Goal: Task Accomplishment & Management: Manage account settings

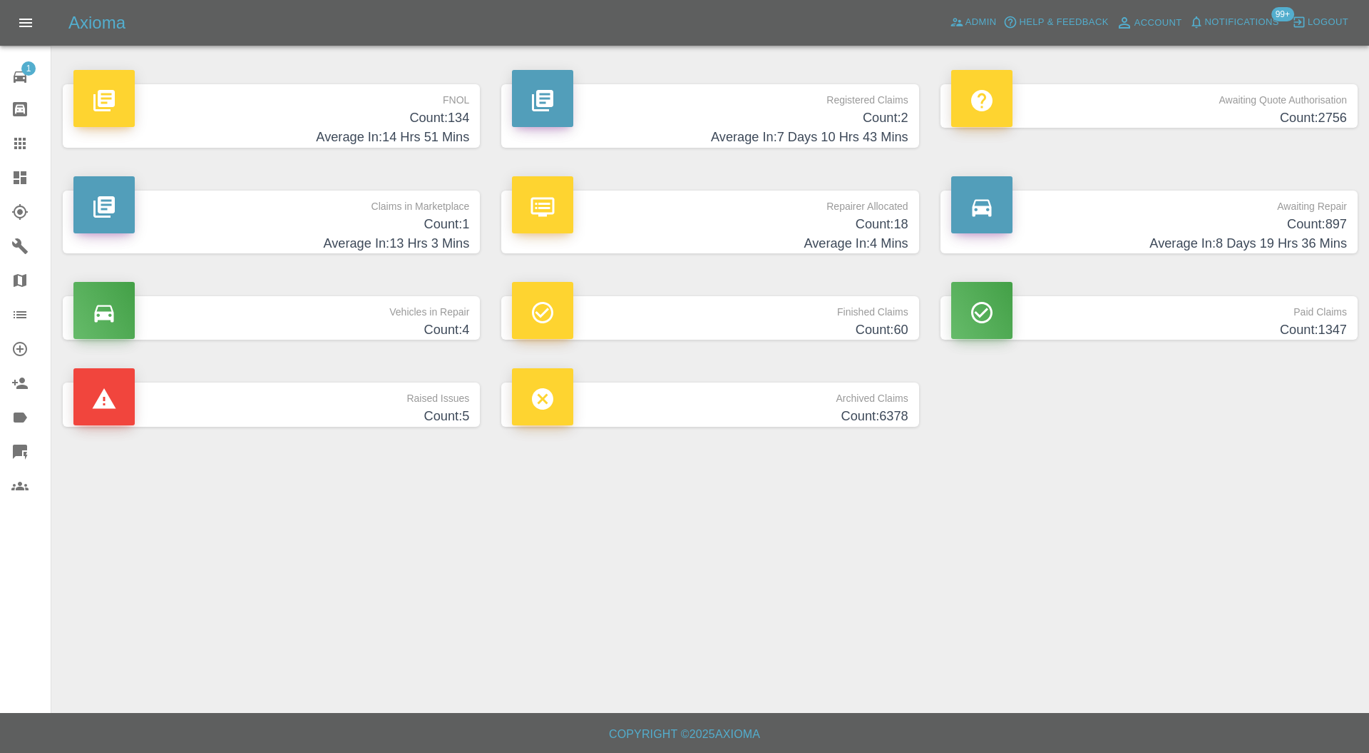
click at [25, 147] on icon at bounding box center [19, 143] width 11 height 11
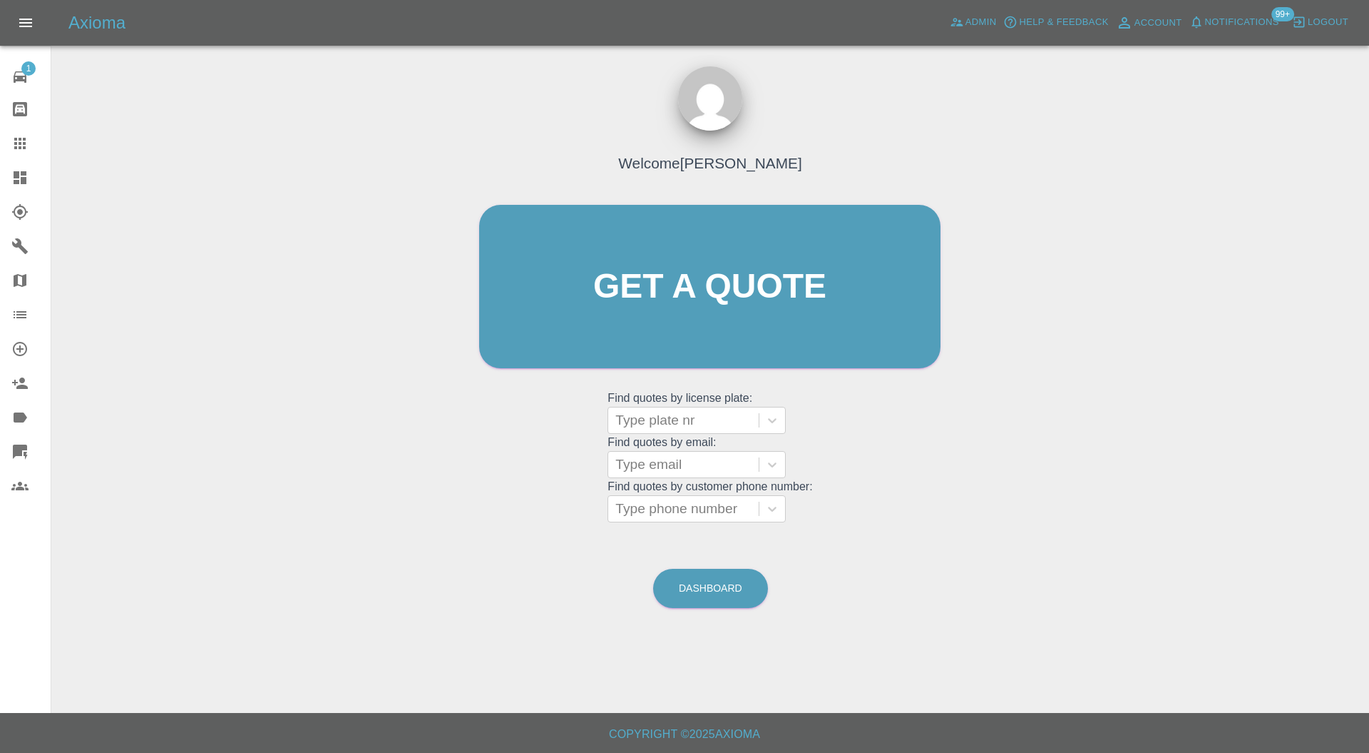
click at [712, 407] on div "Type plate nr" at bounding box center [683, 420] width 151 height 26
type input "kp22"
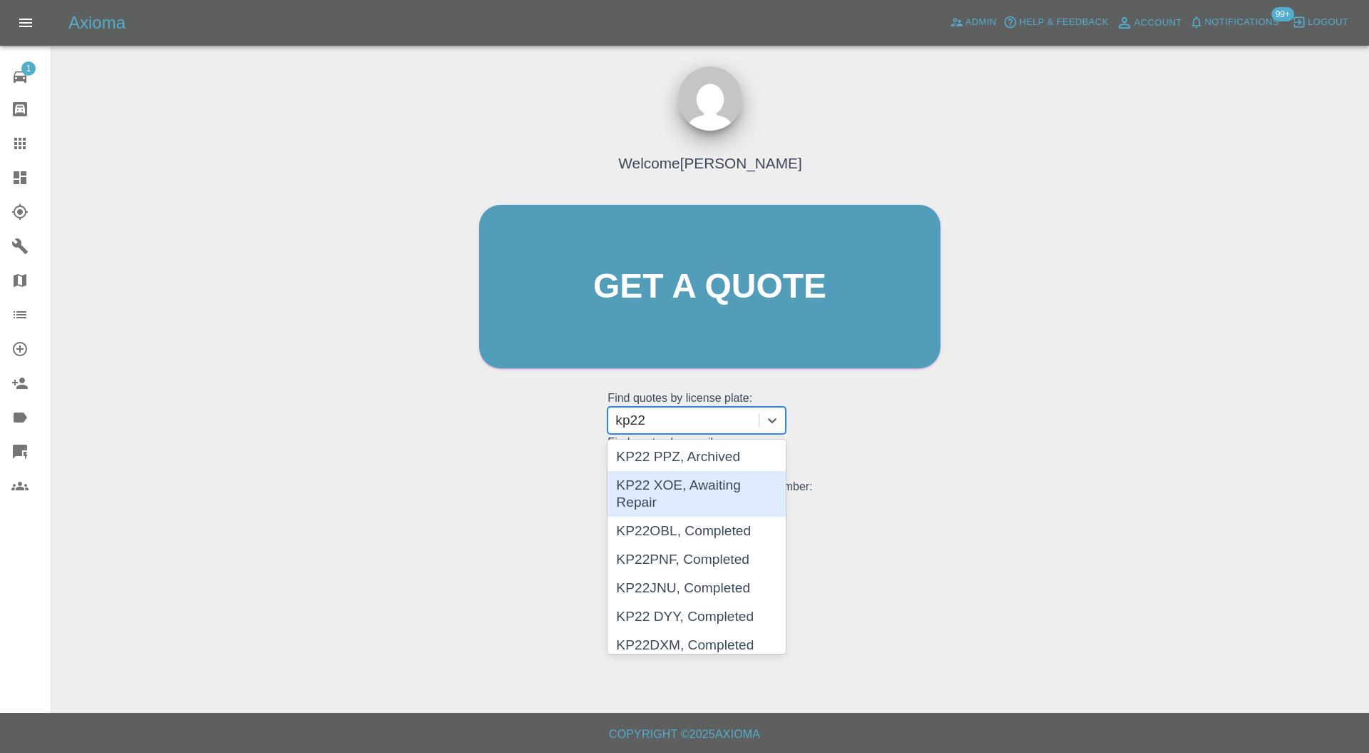
click at [713, 480] on div "KP22 XOE, Awaiting Repair" at bounding box center [697, 494] width 178 height 46
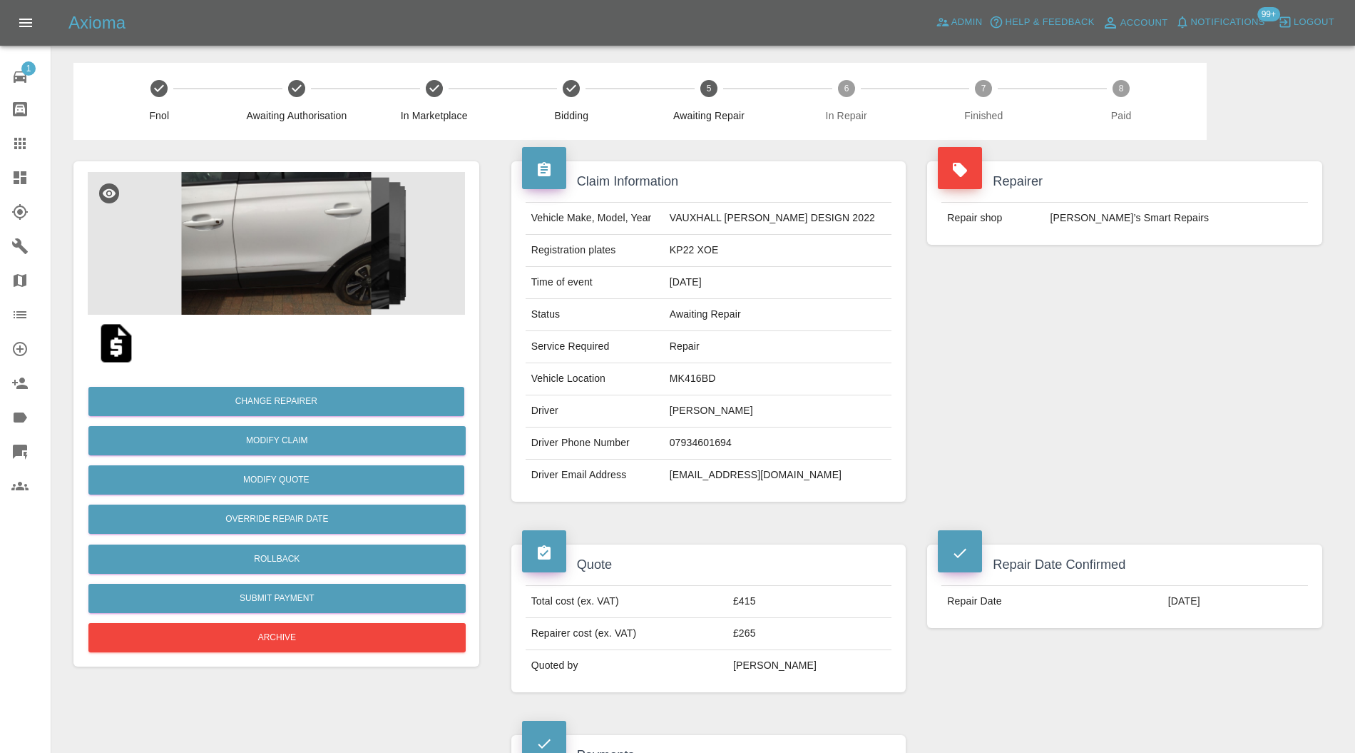
click at [312, 261] on img at bounding box center [276, 243] width 377 height 143
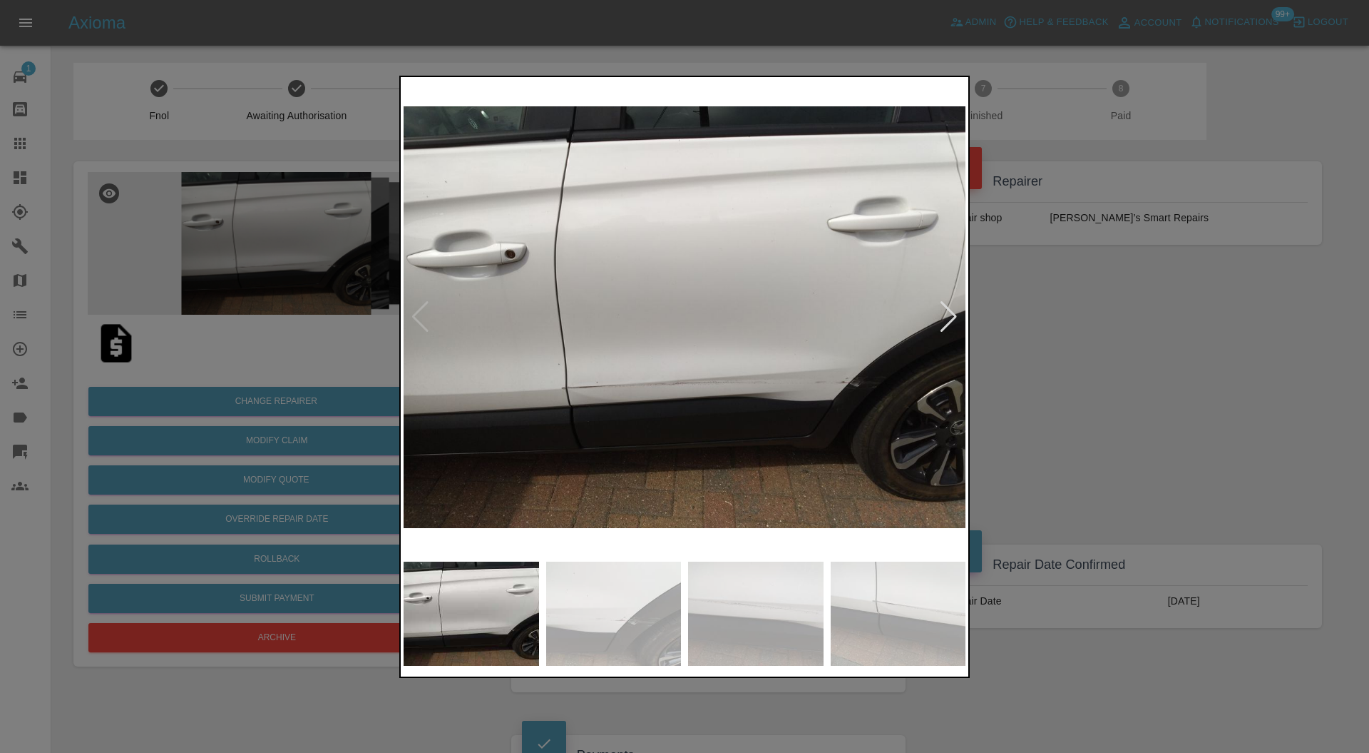
click at [865, 440] on img at bounding box center [685, 317] width 562 height 475
click at [1113, 383] on div at bounding box center [684, 376] width 1369 height 753
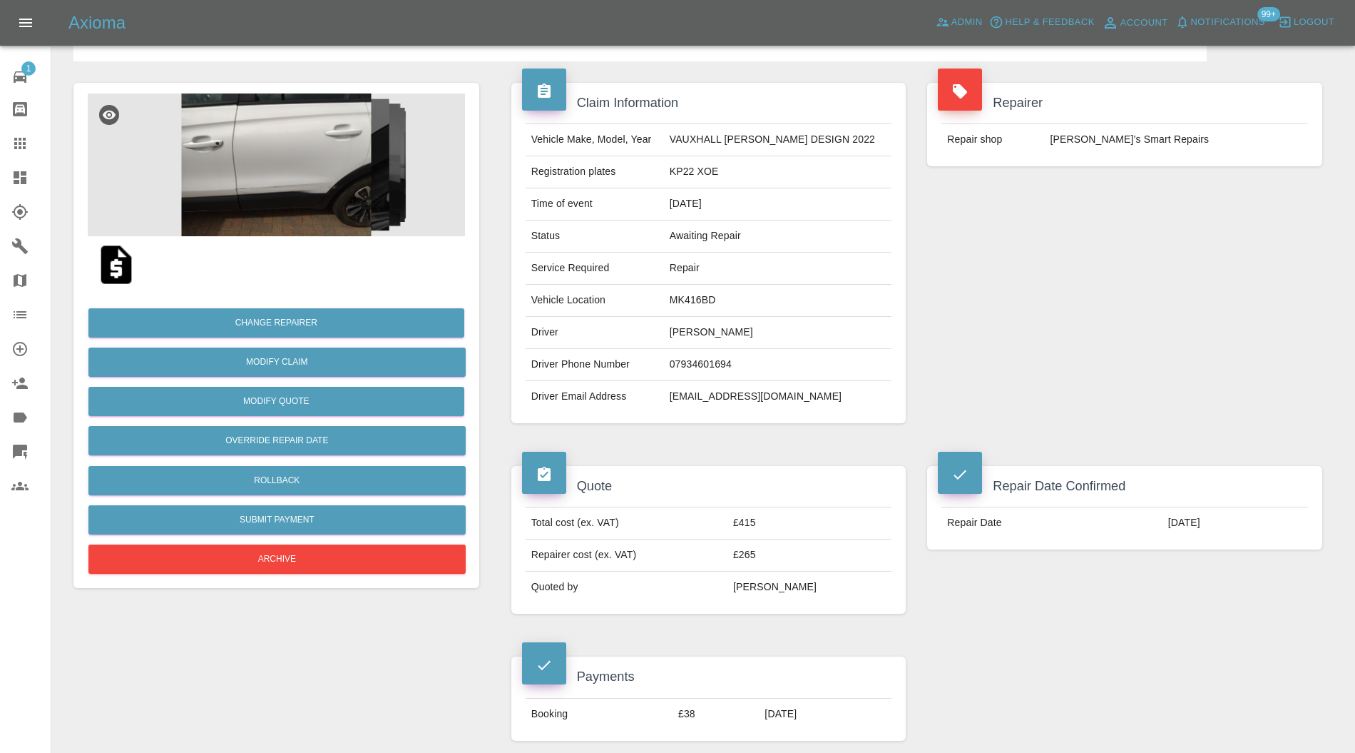
scroll to position [3, 0]
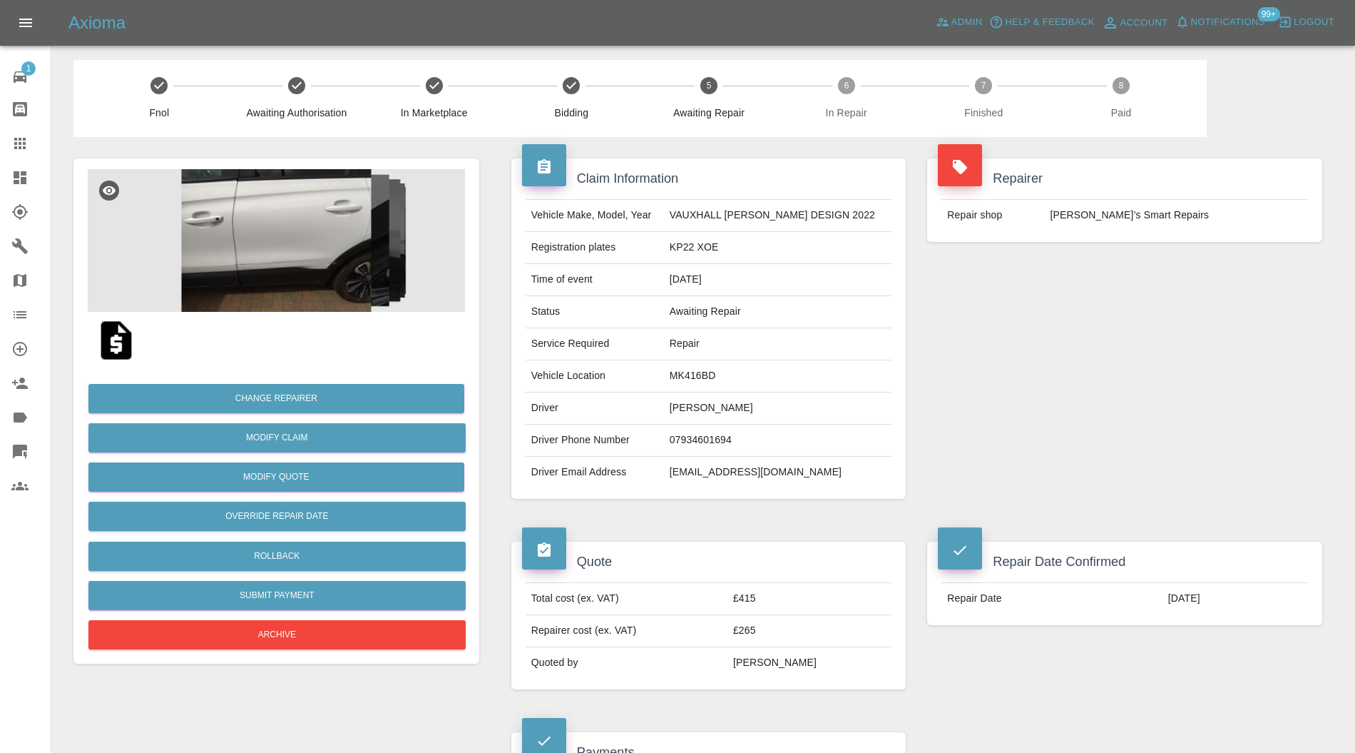
click at [295, 288] on img at bounding box center [276, 240] width 377 height 143
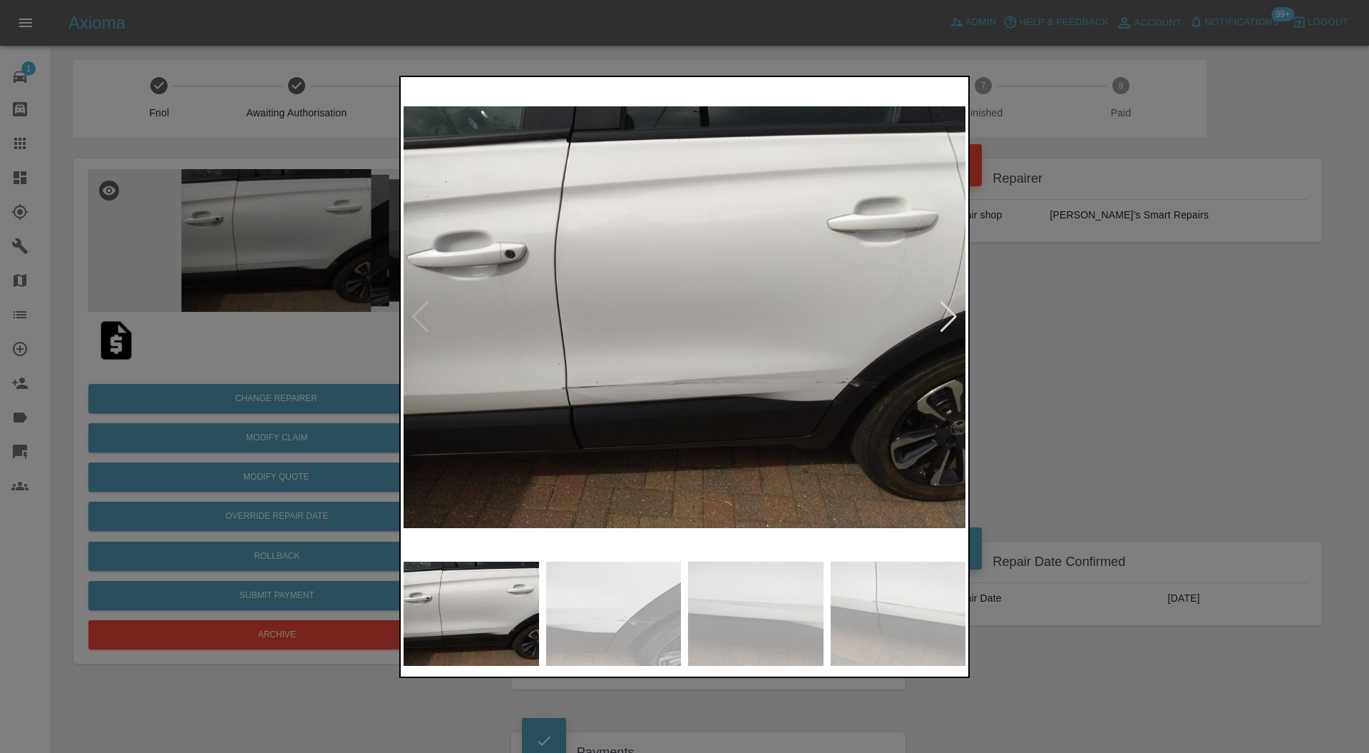
click at [1090, 337] on div at bounding box center [684, 376] width 1369 height 753
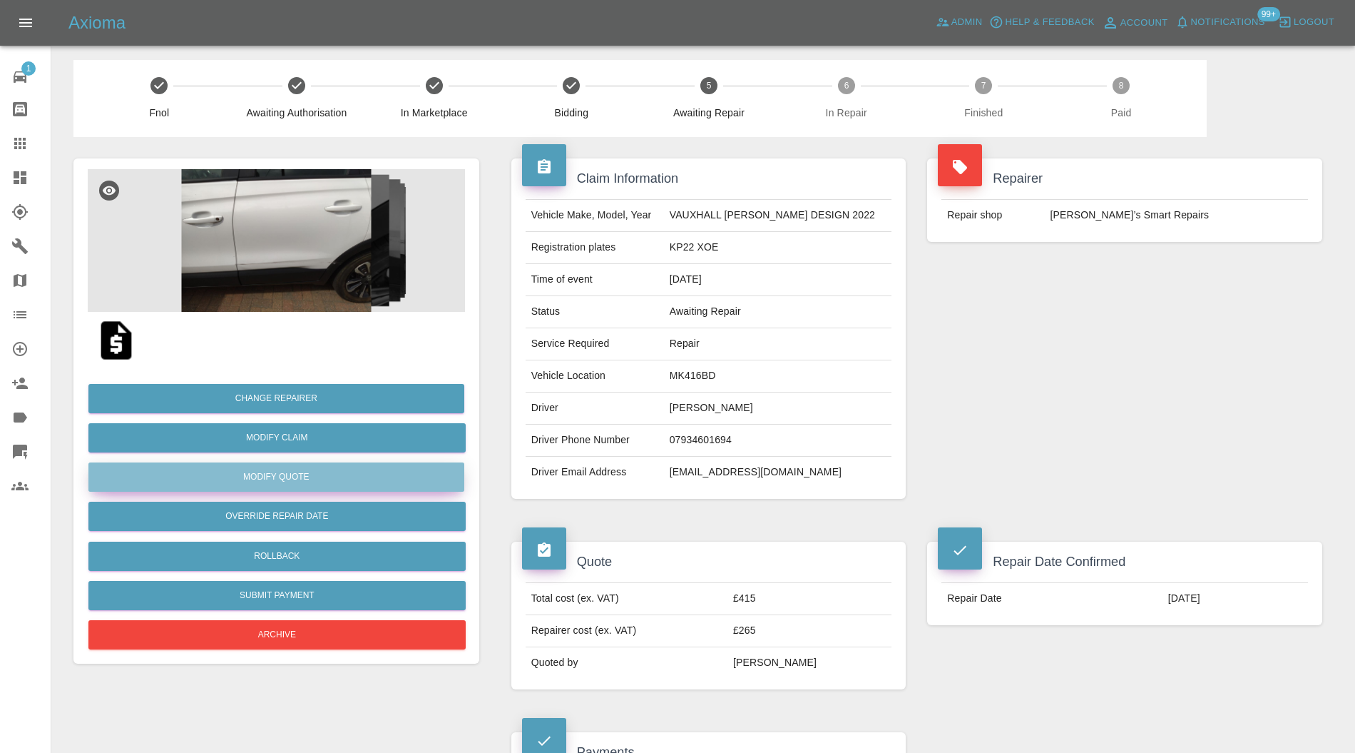
click at [369, 476] on button "Modify Quote" at bounding box center [276, 476] width 376 height 29
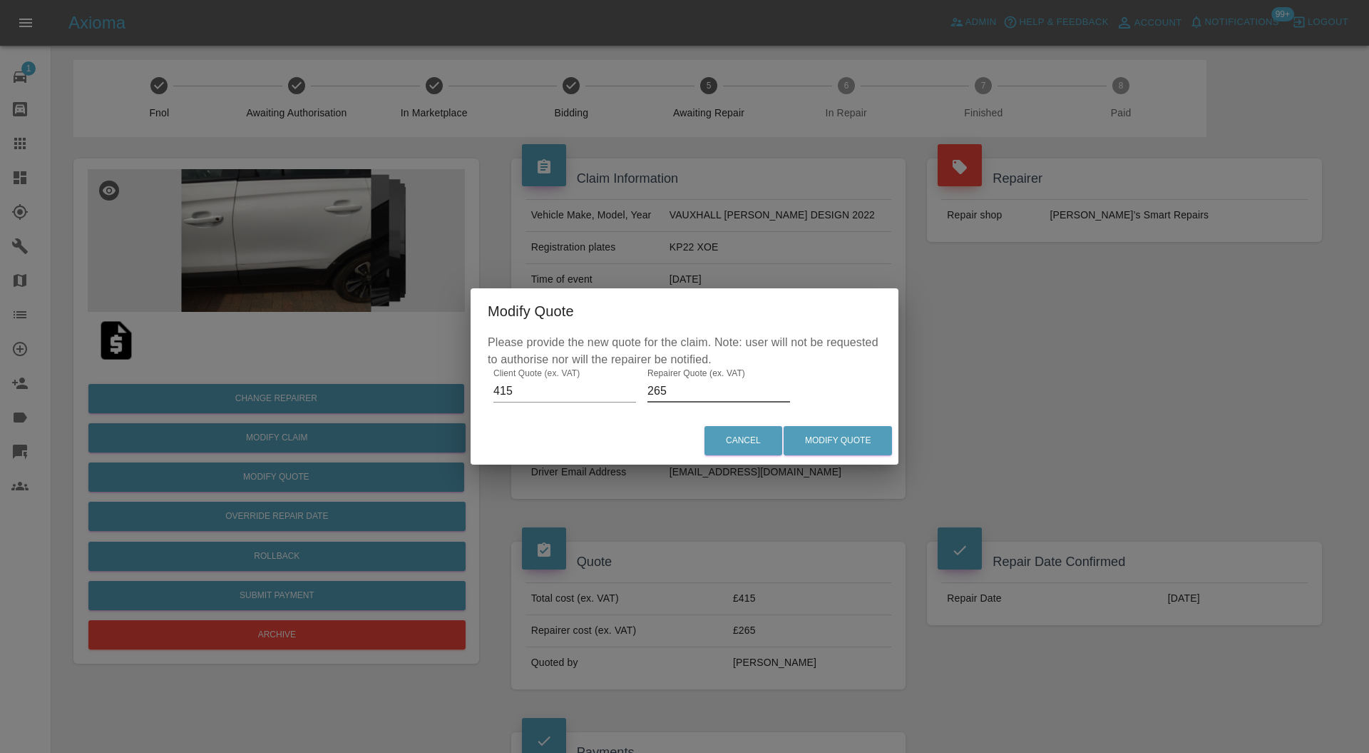
drag, startPoint x: 682, startPoint y: 392, endPoint x: 639, endPoint y: 392, distance: 42.8
click at [639, 392] on div "Please provide the new quote for the claim. Note: user will not be requested to…" at bounding box center [685, 375] width 428 height 83
click at [706, 392] on input "265" at bounding box center [719, 390] width 143 height 23
drag, startPoint x: 706, startPoint y: 392, endPoint x: 629, endPoint y: 394, distance: 77.0
click at [629, 394] on div "Please provide the new quote for the claim. Note: user will not be requested to…" at bounding box center [685, 375] width 428 height 83
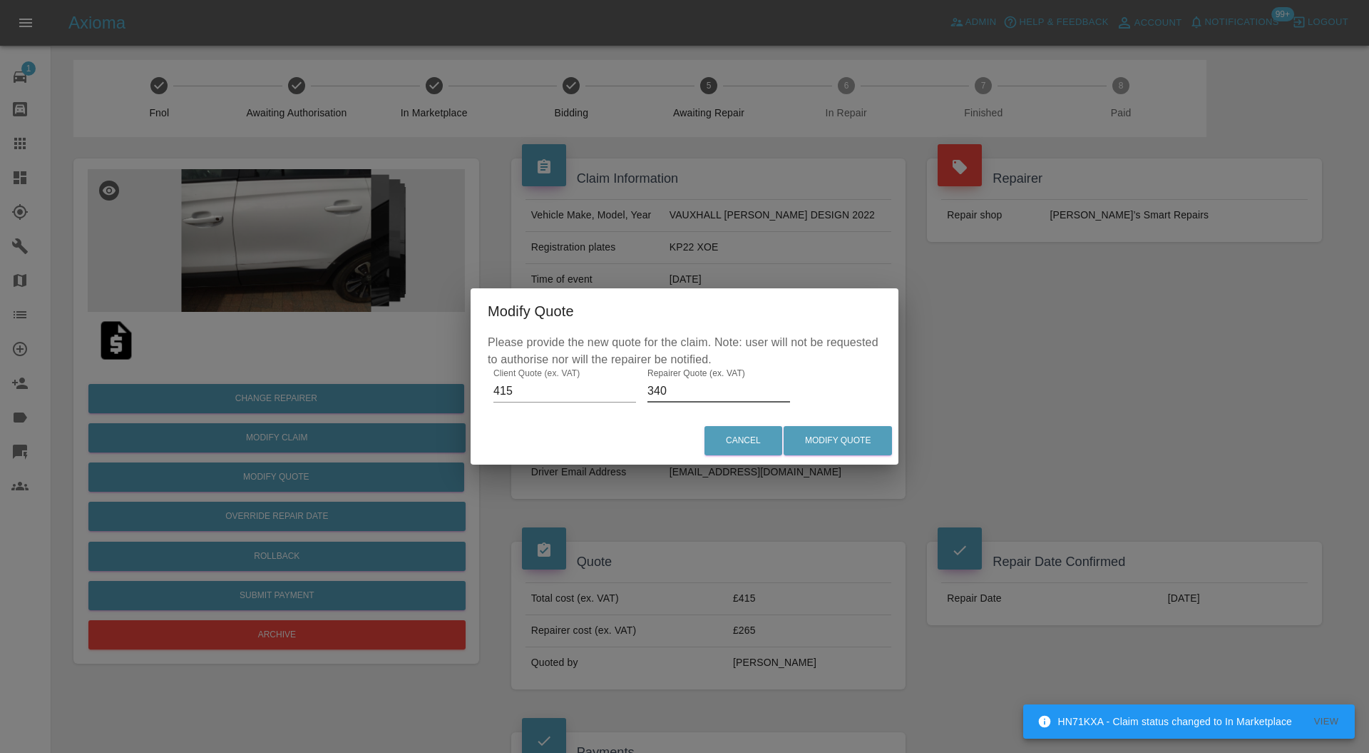
type input "340"
click at [827, 437] on button "Modify Quote" at bounding box center [838, 440] width 108 height 29
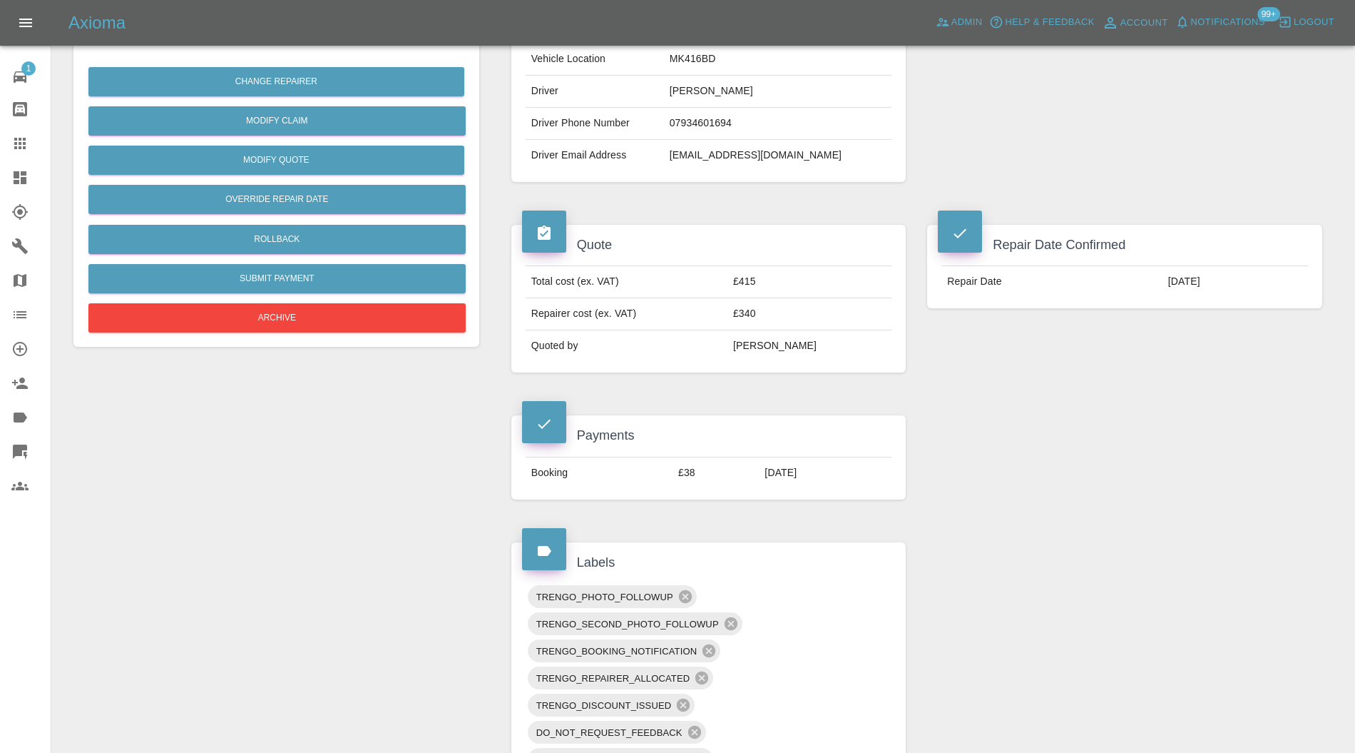
scroll to position [633, 0]
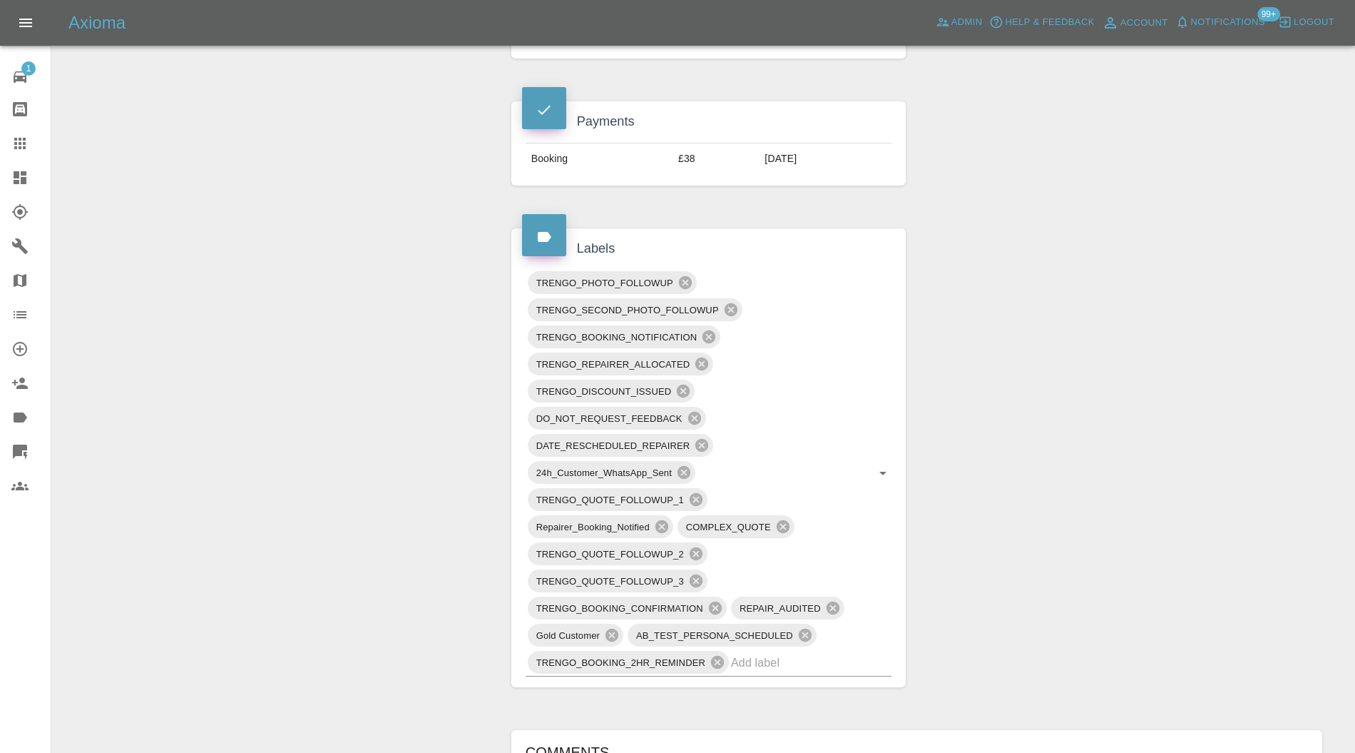
click at [802, 658] on input "text" at bounding box center [791, 662] width 121 height 22
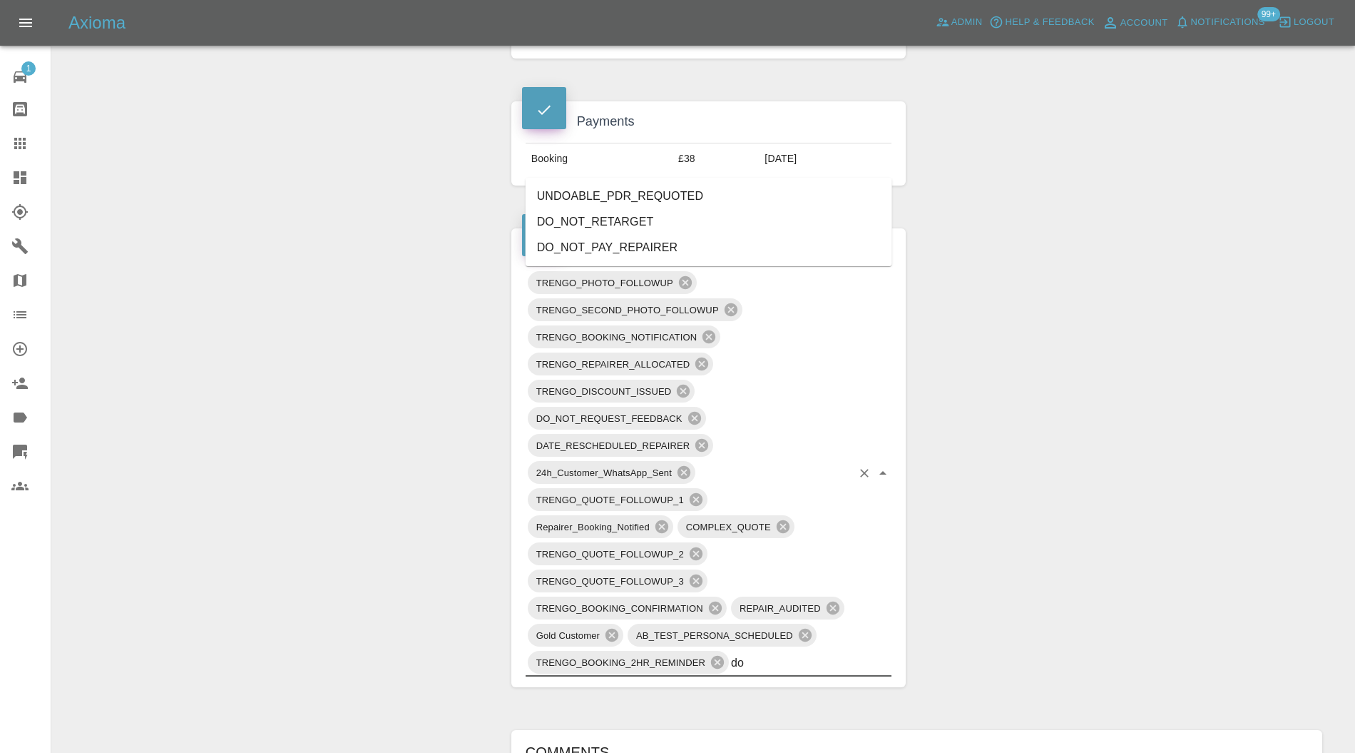
type input "do"
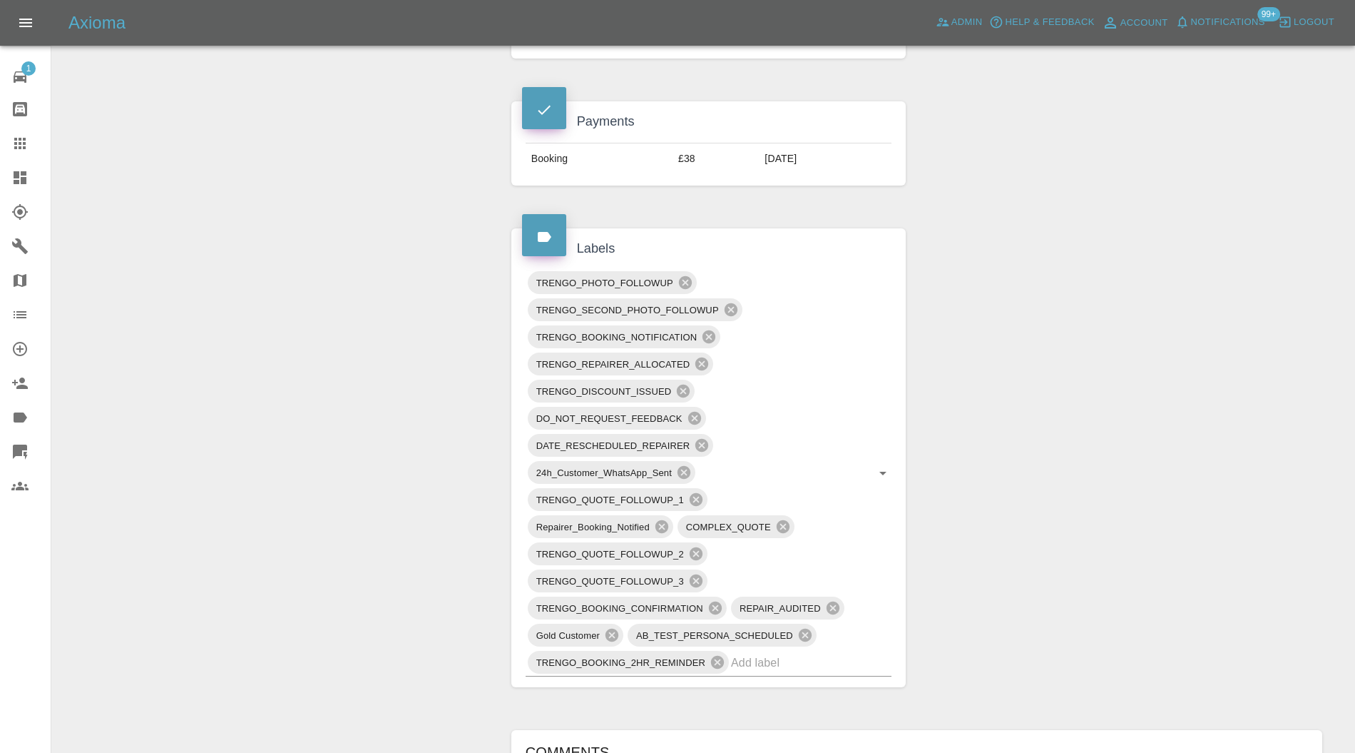
click at [1118, 320] on div "Claim Information Vehicle Make, Model, Year VAUXHALL CROSSLAND DESIGN 2022 Regi…" at bounding box center [917, 529] width 832 height 2046
click at [21, 178] on icon at bounding box center [20, 177] width 13 height 13
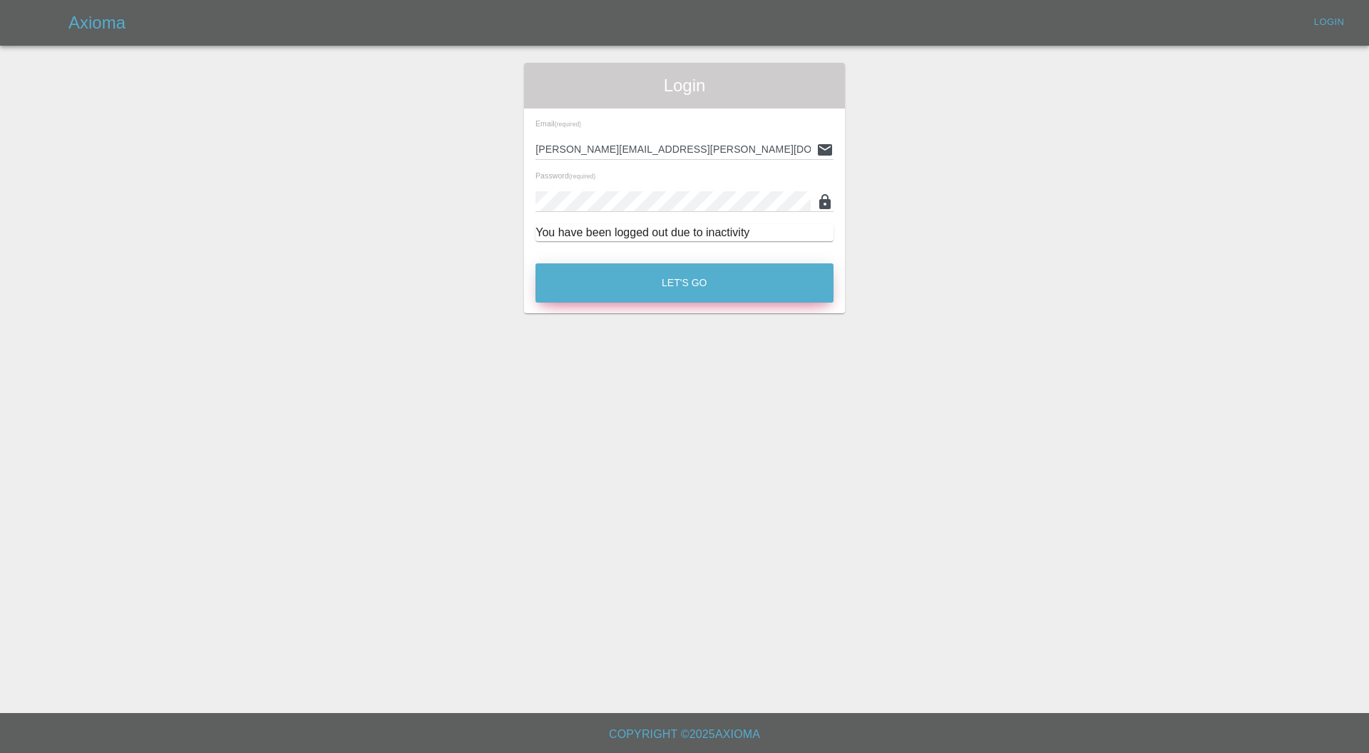
click at [600, 264] on button "Let's Go" at bounding box center [685, 282] width 298 height 39
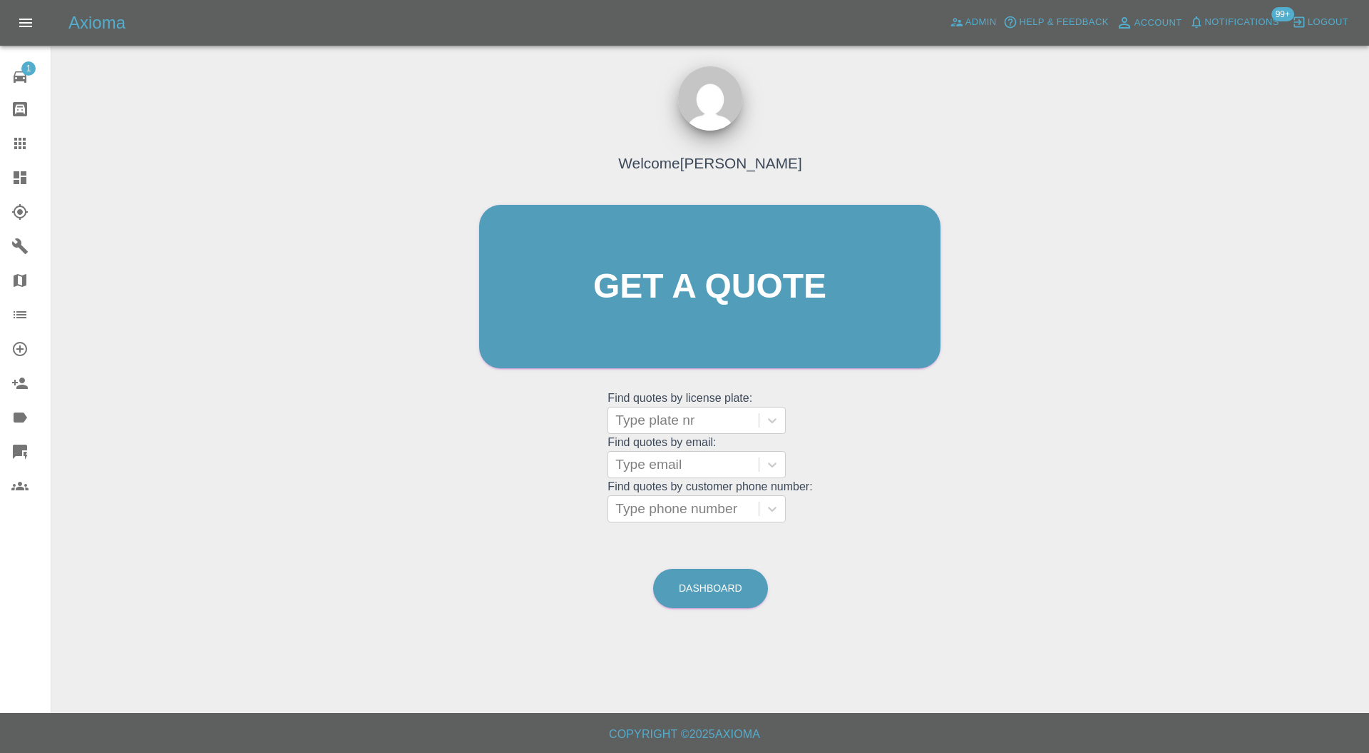
click at [23, 177] on icon at bounding box center [20, 177] width 13 height 13
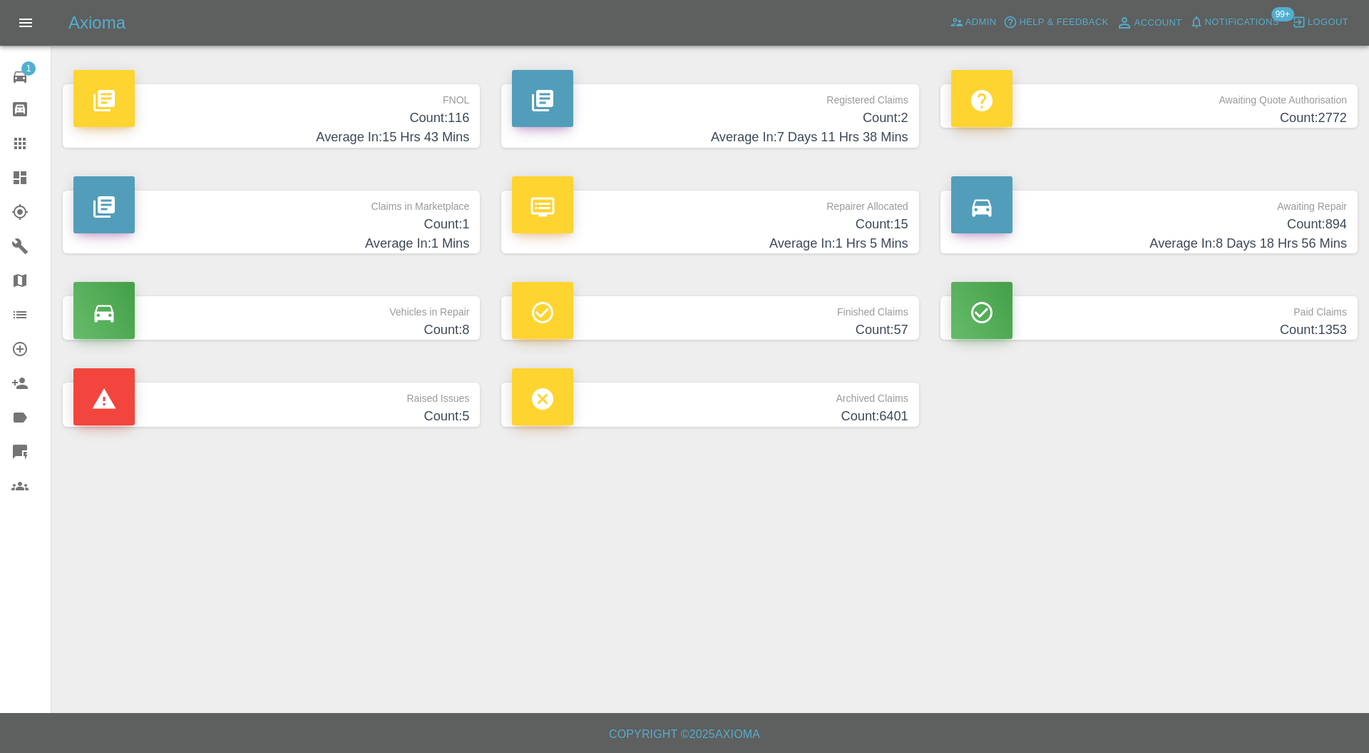
click at [390, 210] on p "Claims in Marketplace" at bounding box center [271, 202] width 396 height 24
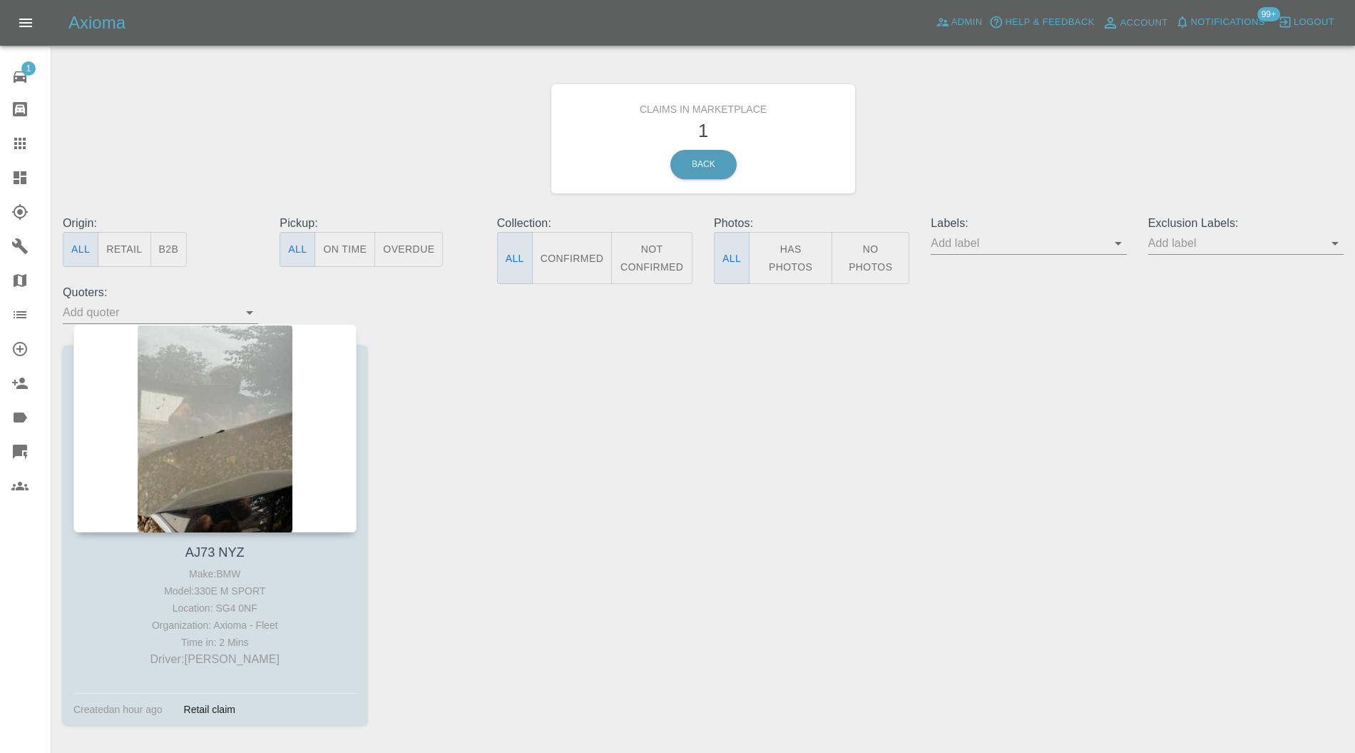
click at [29, 170] on div at bounding box center [31, 177] width 40 height 17
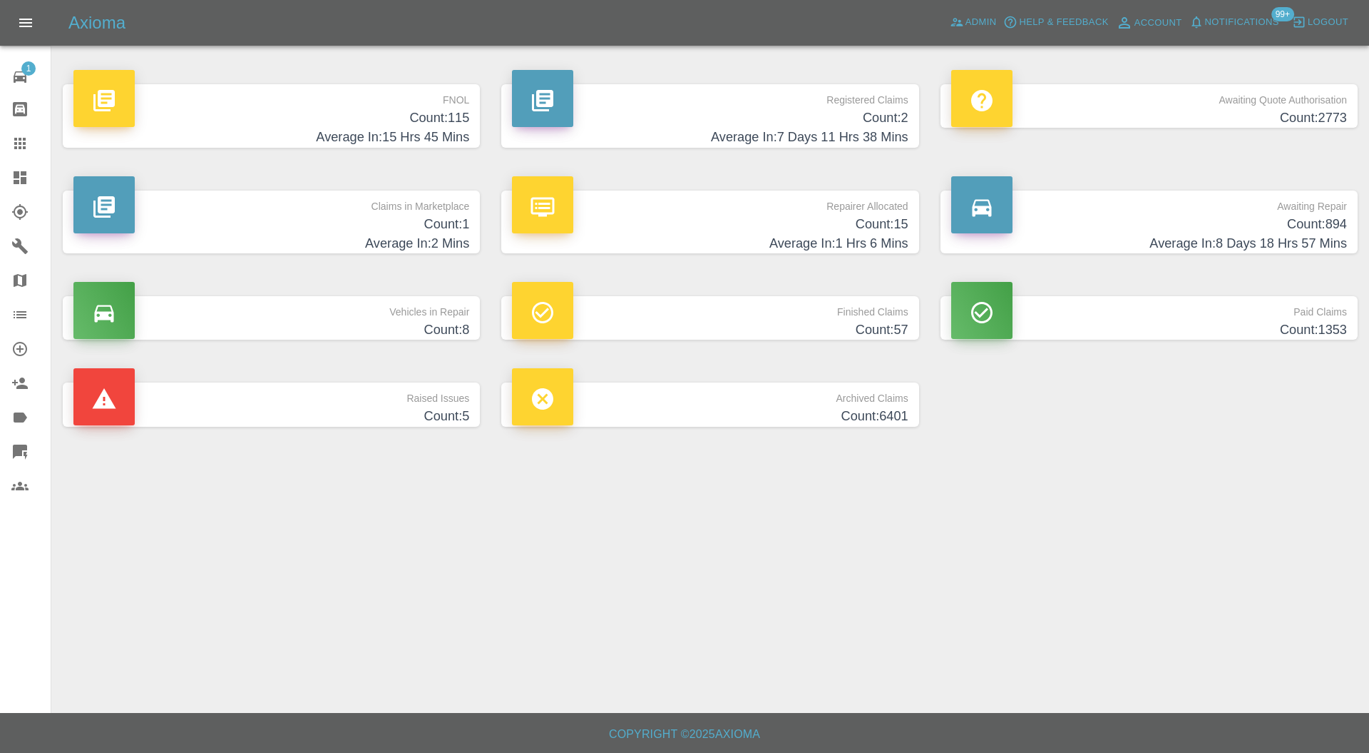
click at [421, 407] on h4 "Count: 5" at bounding box center [271, 416] width 396 height 19
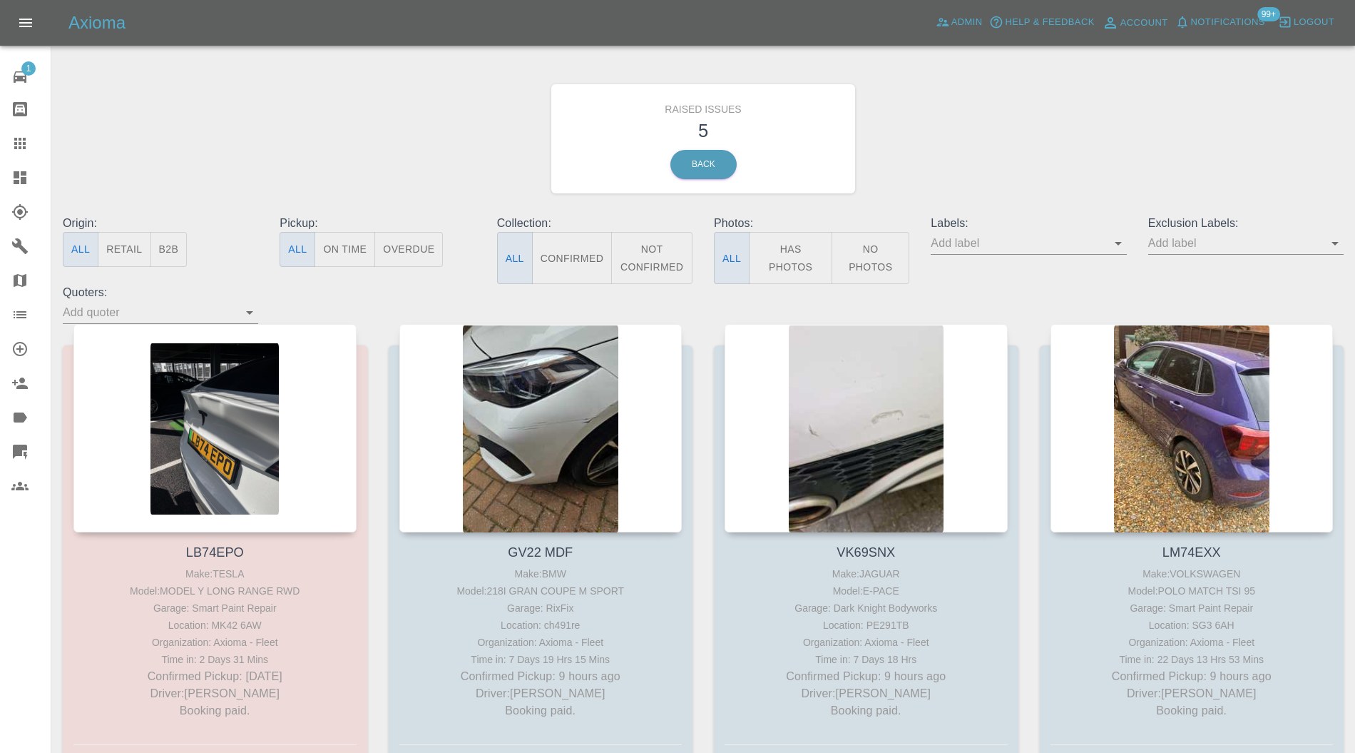
click at [280, 430] on div at bounding box center [214, 428] width 283 height 208
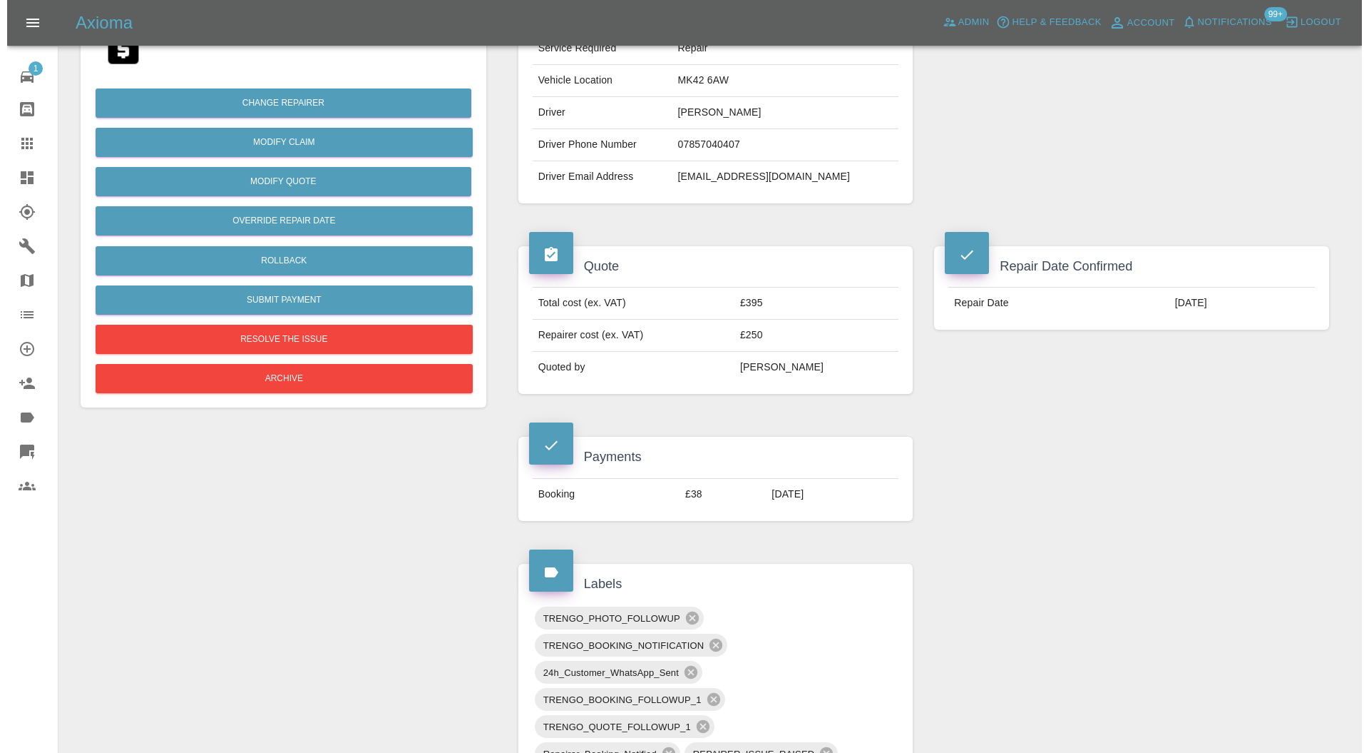
scroll to position [127, 0]
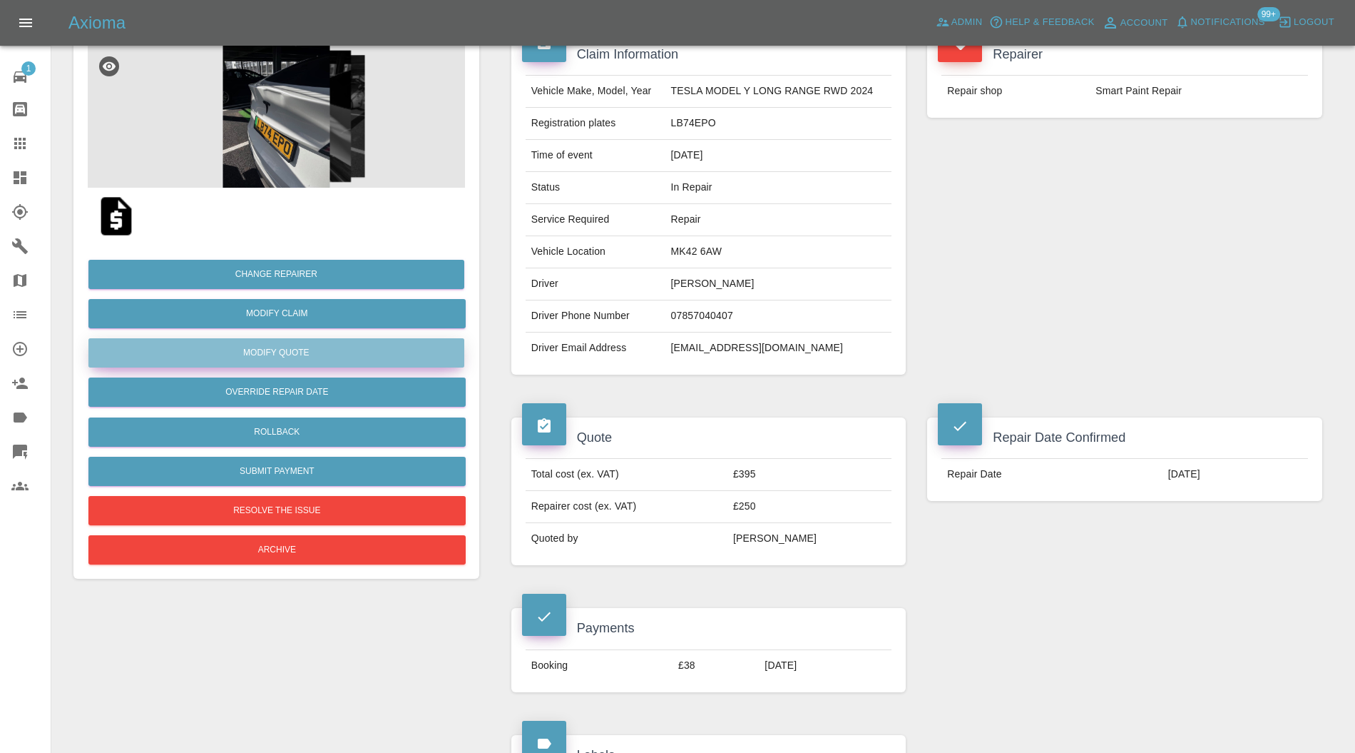
click at [357, 348] on button "Modify Quote" at bounding box center [276, 352] width 376 height 29
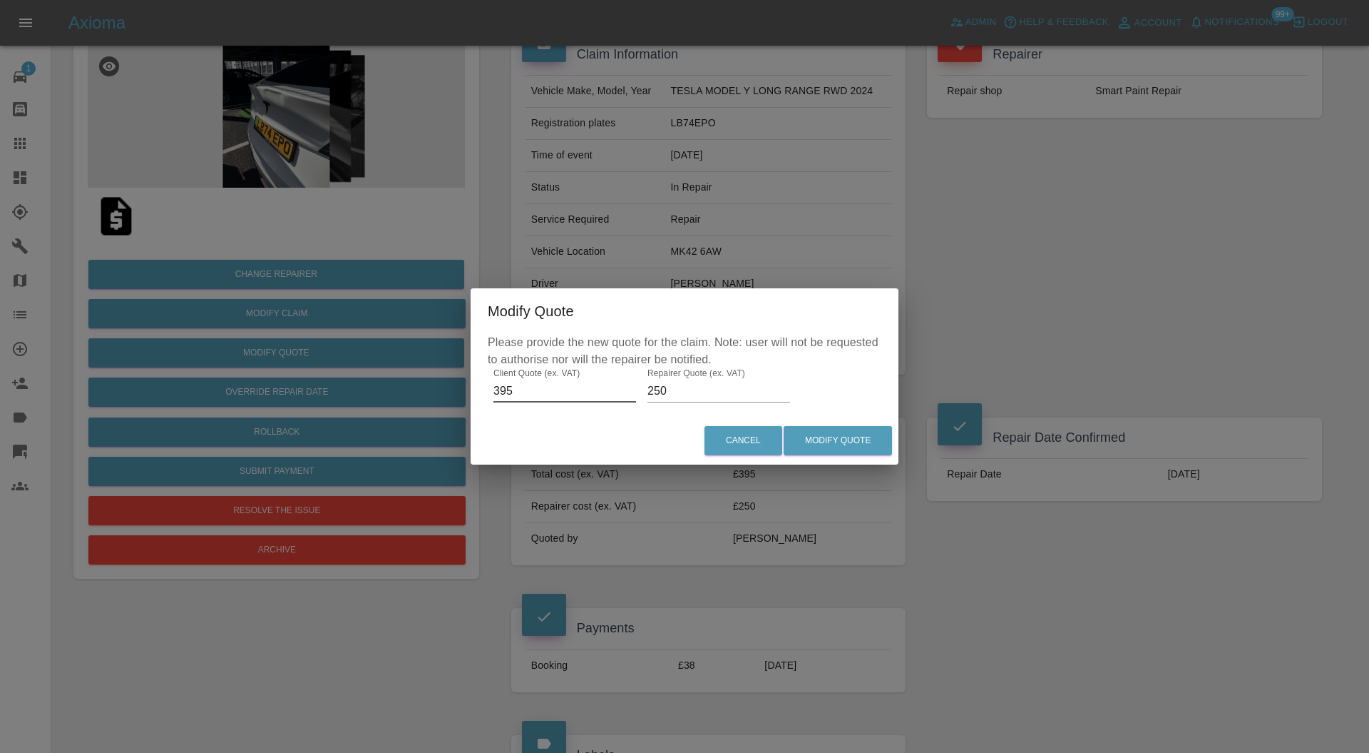
drag, startPoint x: 521, startPoint y: 391, endPoint x: 478, endPoint y: 392, distance: 42.8
click at [478, 392] on div "Please provide the new quote for the claim. Note: user will not be requested to…" at bounding box center [685, 375] width 428 height 83
type input "440"
drag, startPoint x: 675, startPoint y: 390, endPoint x: 643, endPoint y: 397, distance: 32.7
click at [643, 397] on div "Please provide the new quote for the claim. Note: user will not be requested to…" at bounding box center [685, 375] width 428 height 83
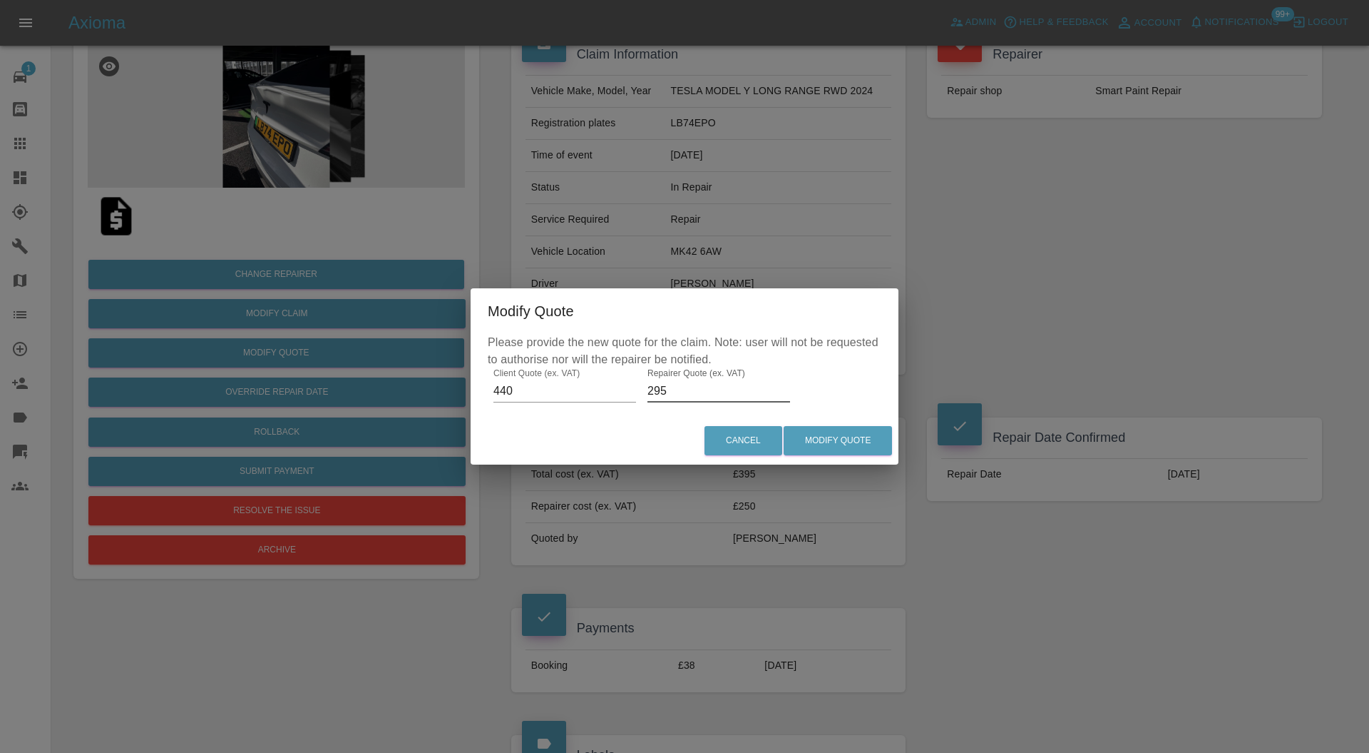
type input "295"
click at [814, 433] on button "Modify Quote" at bounding box center [838, 440] width 108 height 29
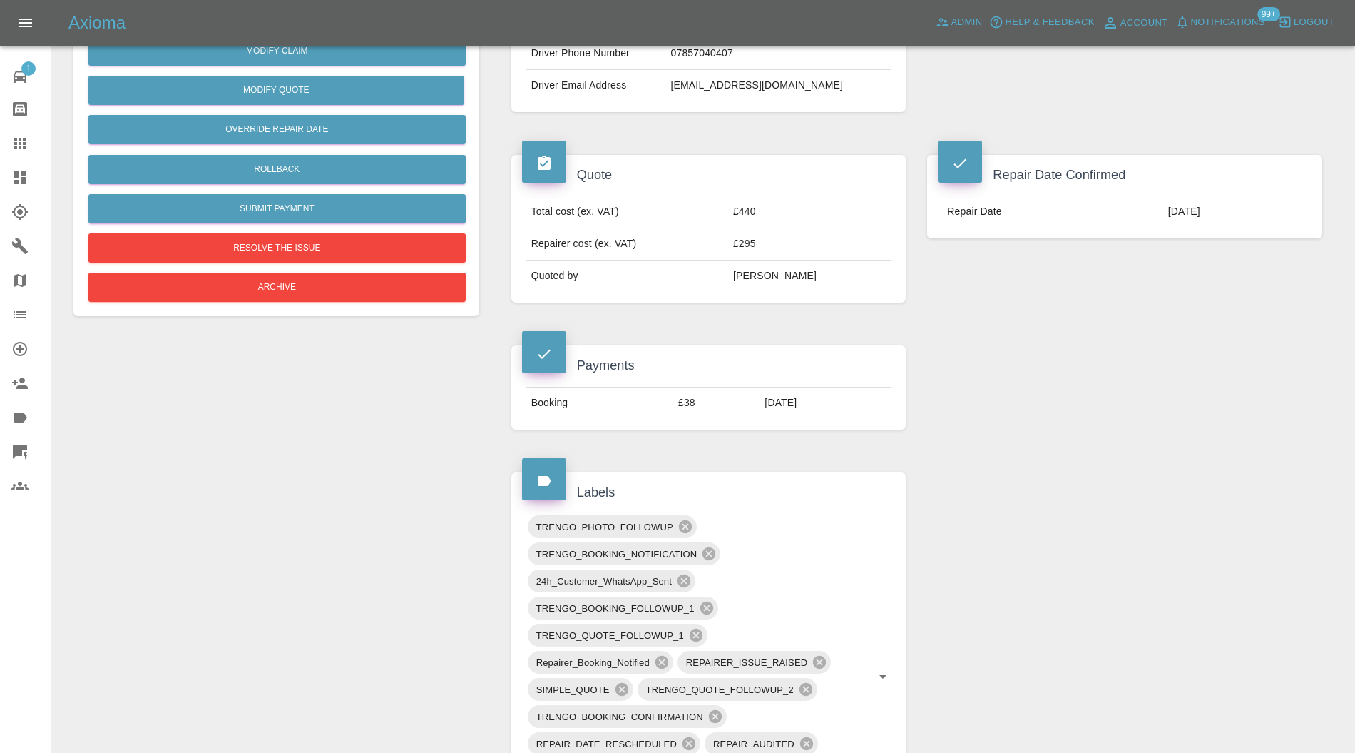
scroll to position [380, 0]
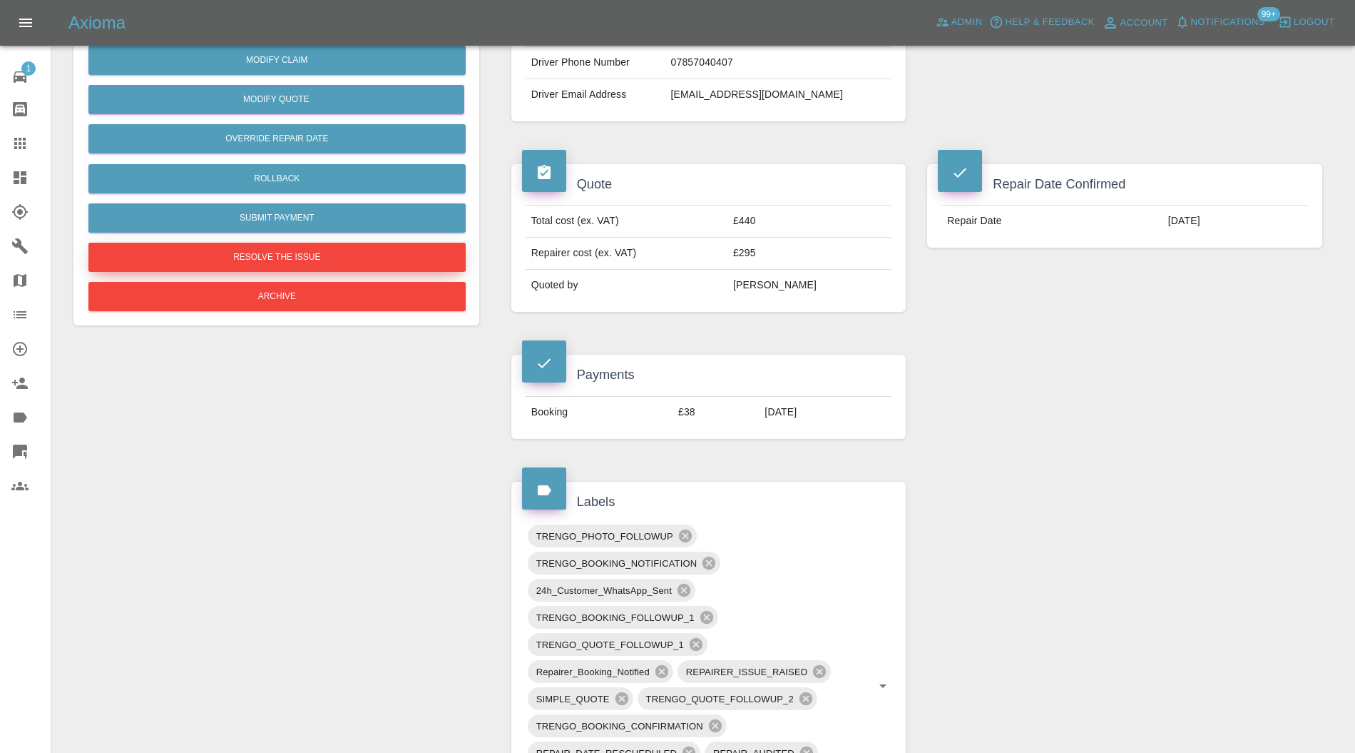
click at [364, 254] on button "Resolve the issue" at bounding box center [276, 257] width 377 height 29
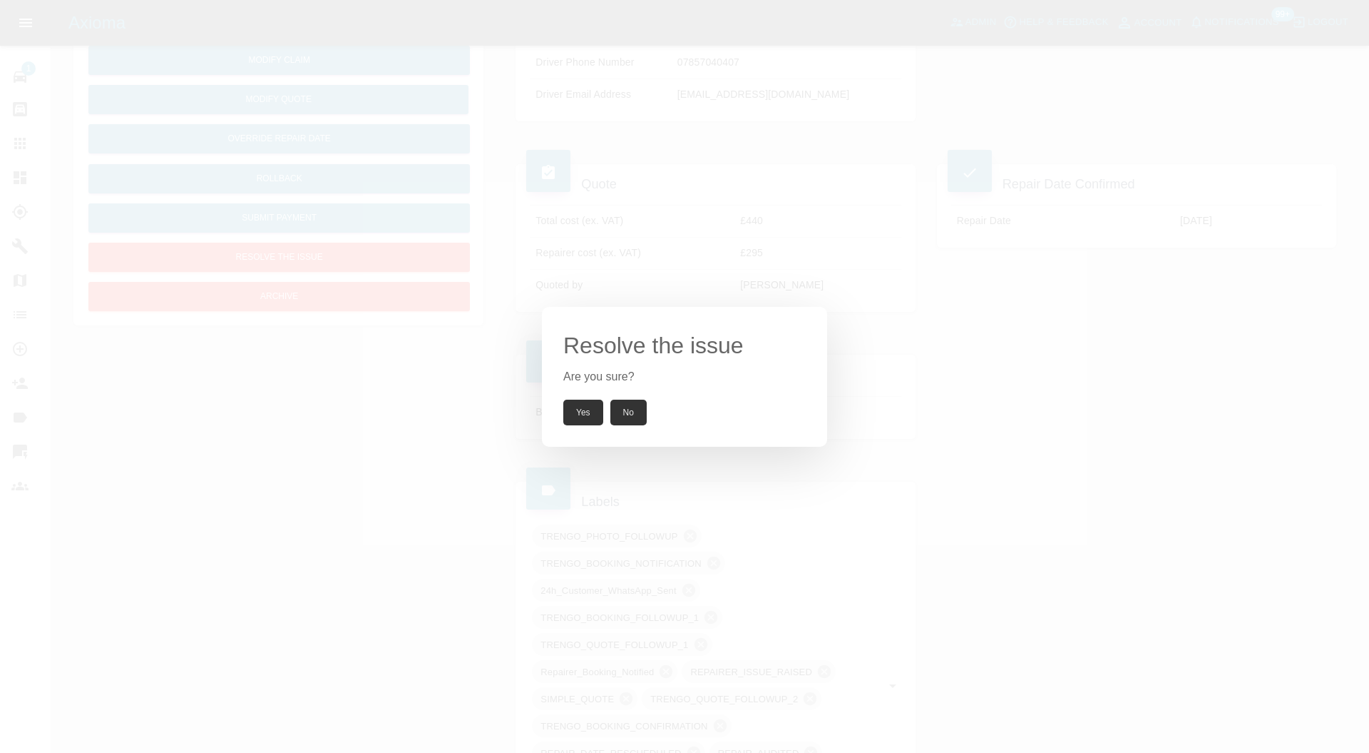
click at [581, 412] on button "Yes" at bounding box center [583, 412] width 40 height 26
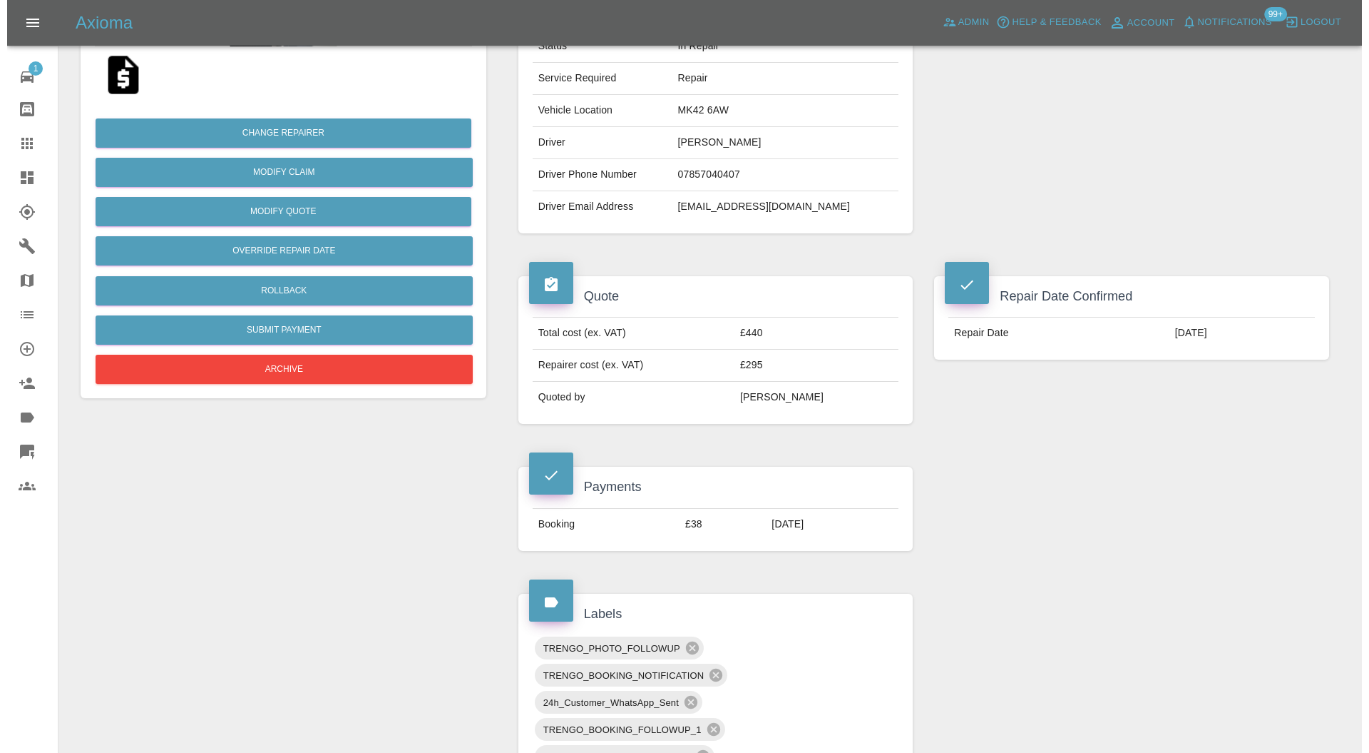
scroll to position [253, 0]
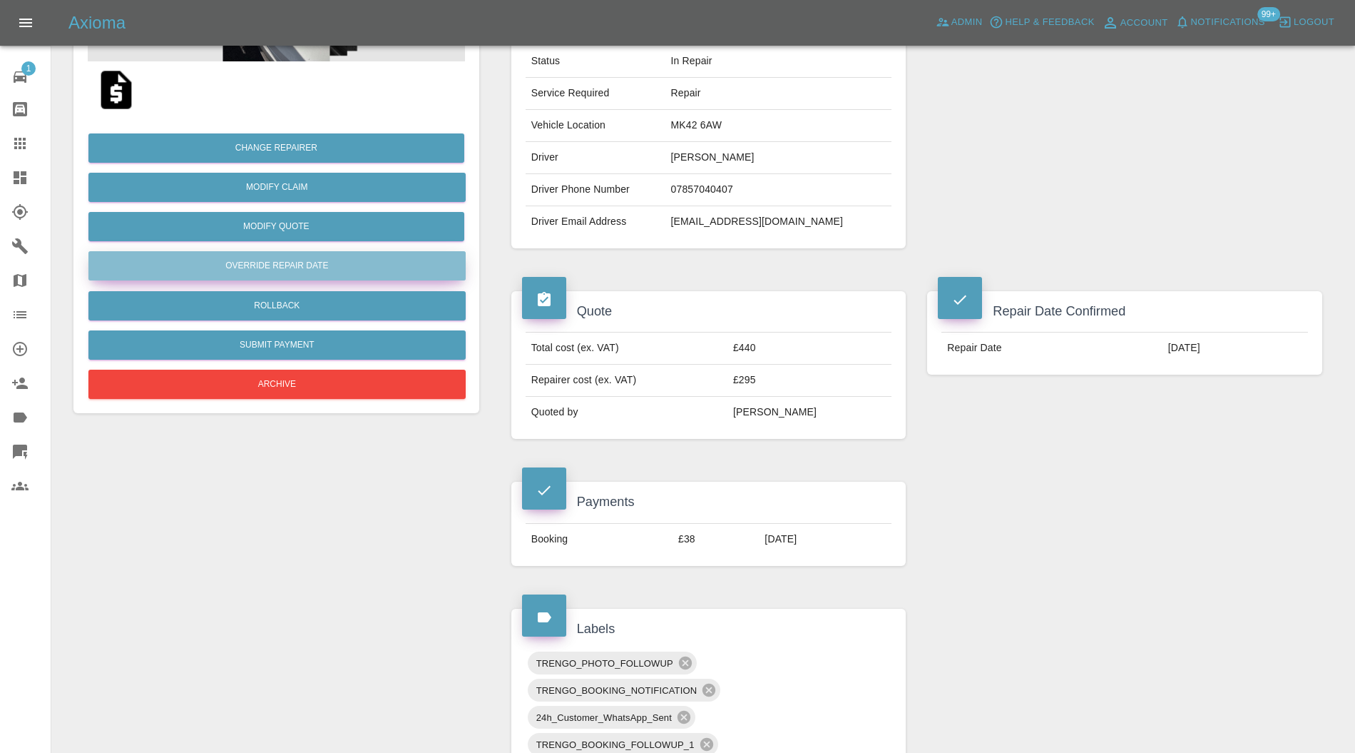
click at [344, 255] on button "Override Repair Date" at bounding box center [276, 265] width 377 height 29
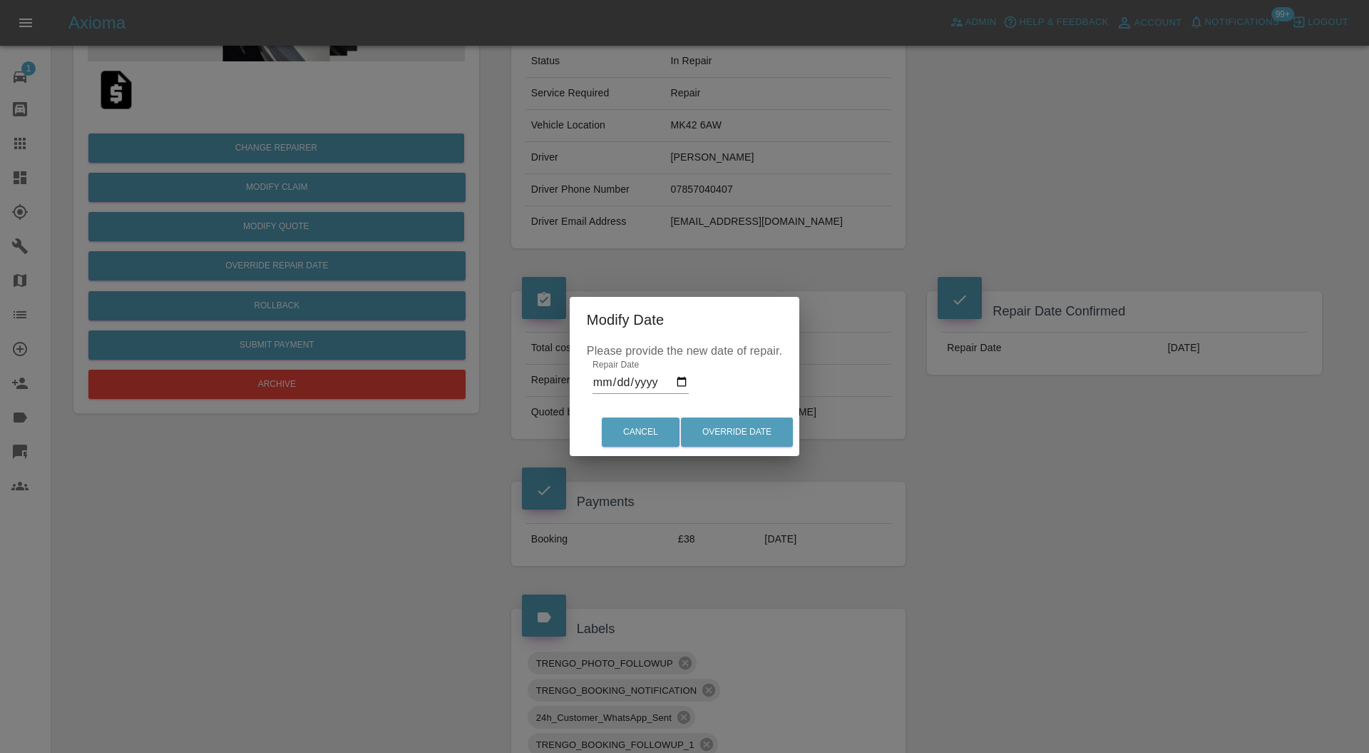
click at [680, 379] on input "2025-08-26" at bounding box center [641, 382] width 96 height 23
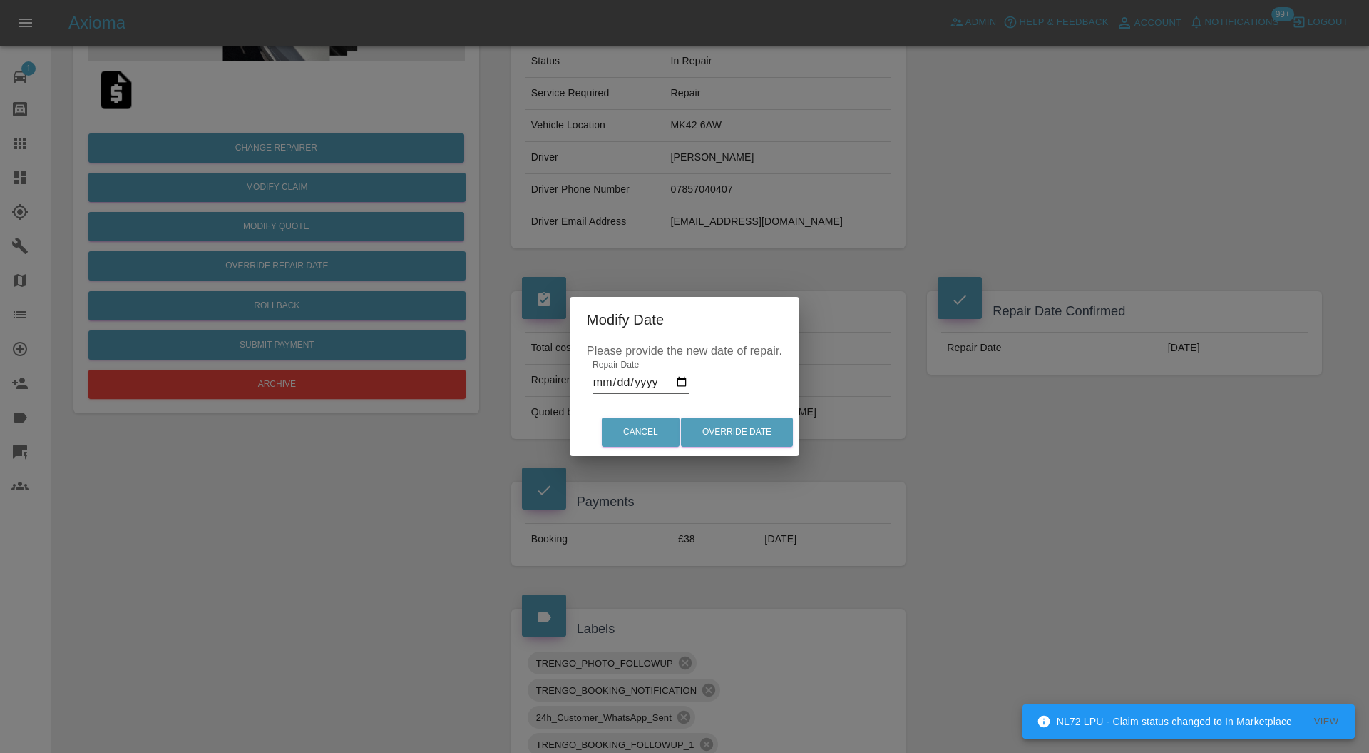
type input "2025-09-29"
click at [765, 428] on button "Override Date" at bounding box center [737, 431] width 112 height 29
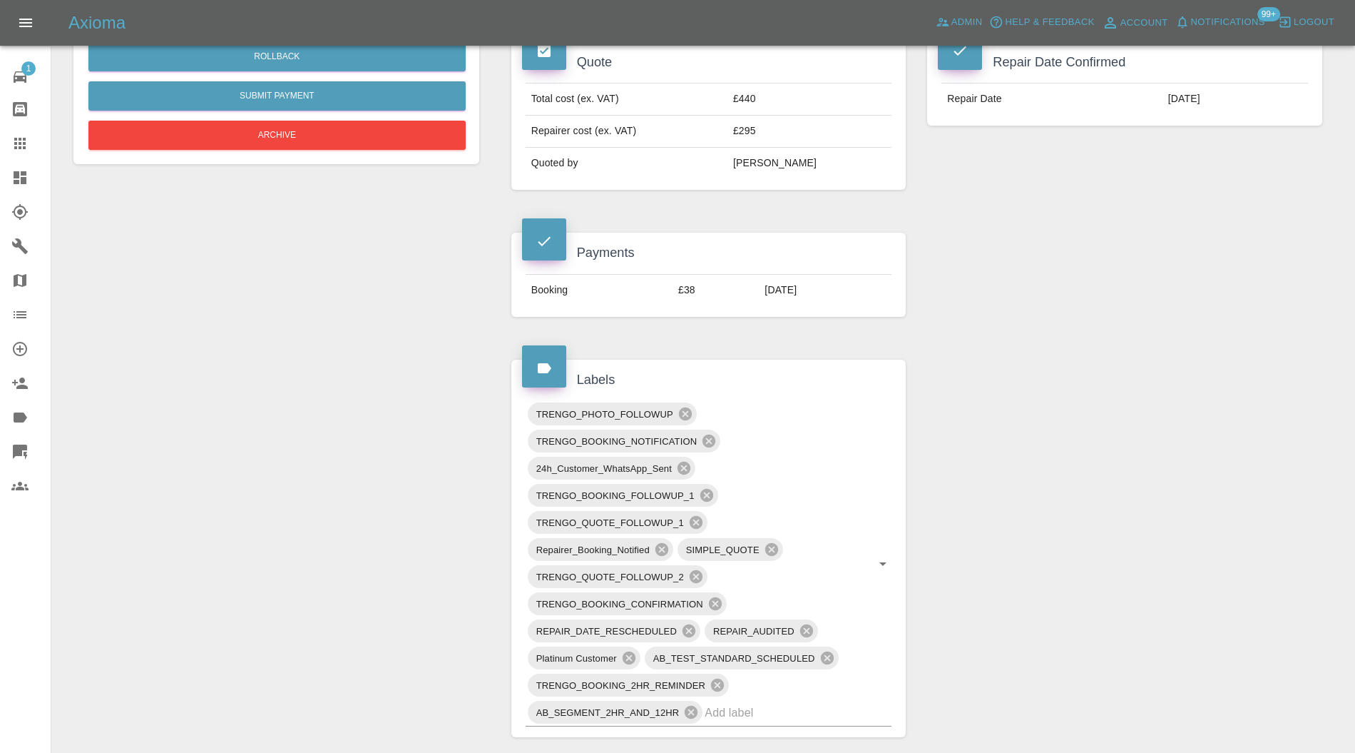
scroll to position [633, 0]
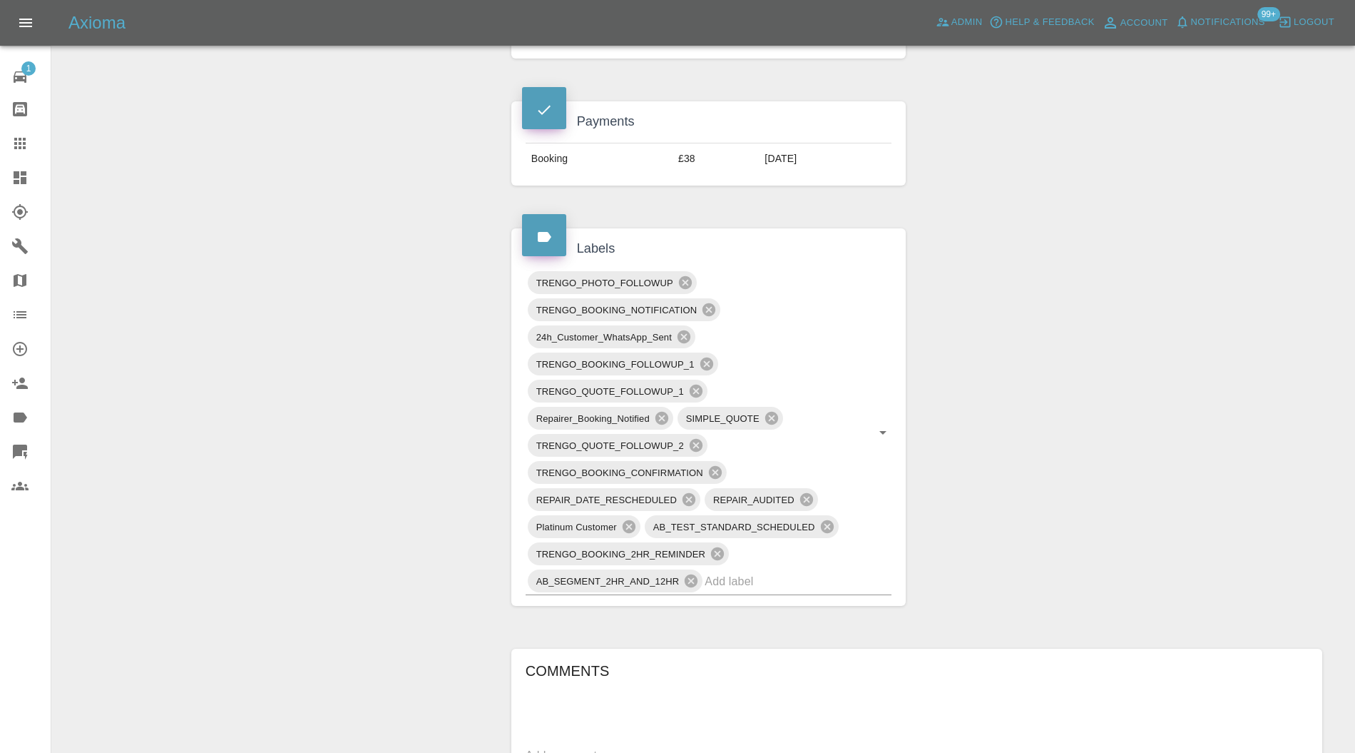
click at [709, 303] on icon at bounding box center [709, 309] width 13 height 13
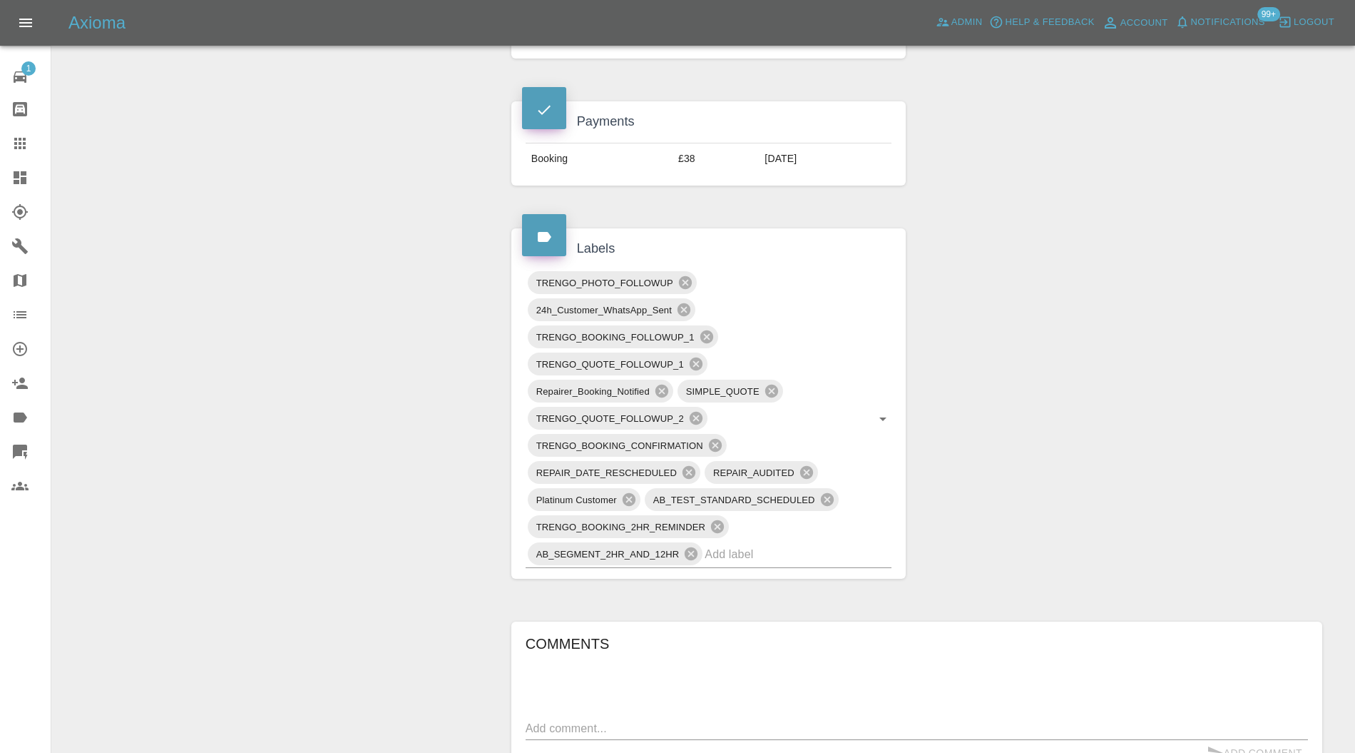
click at [685, 305] on icon at bounding box center [684, 309] width 13 height 13
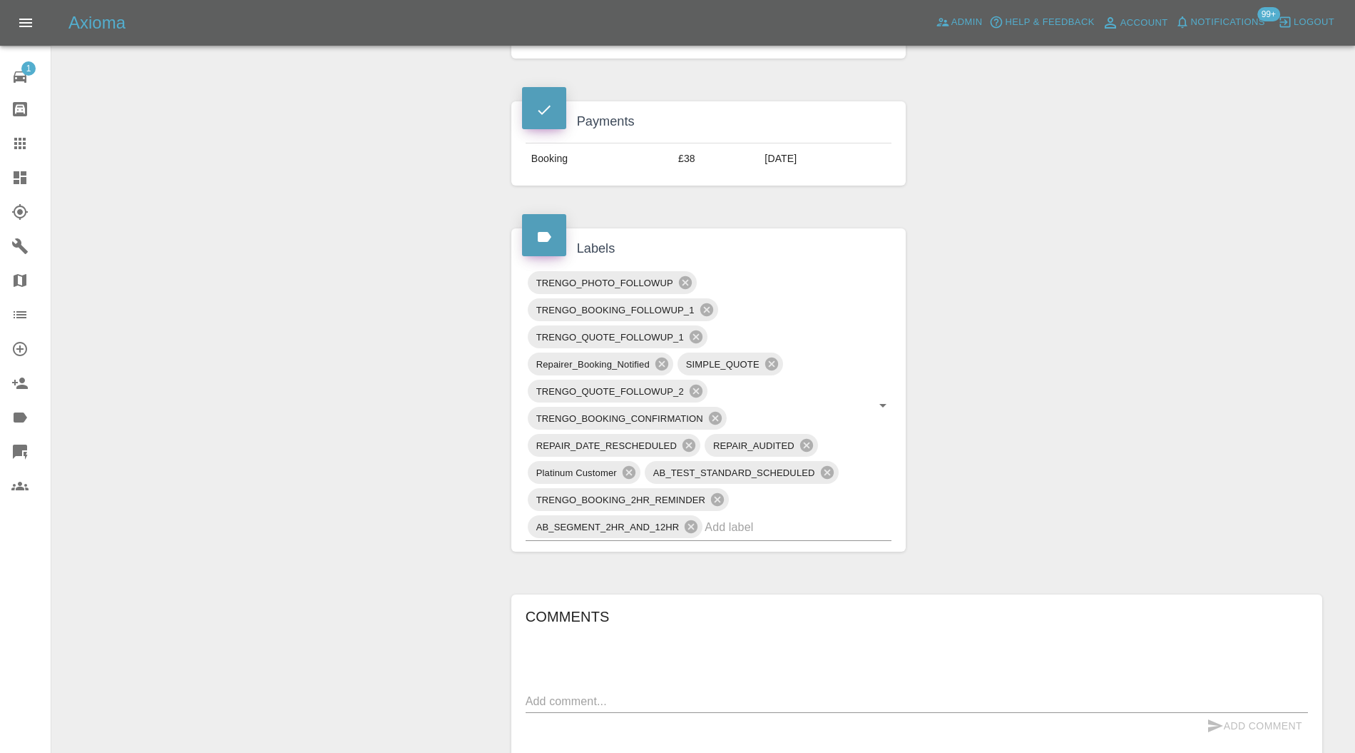
click at [663, 357] on icon at bounding box center [662, 363] width 13 height 13
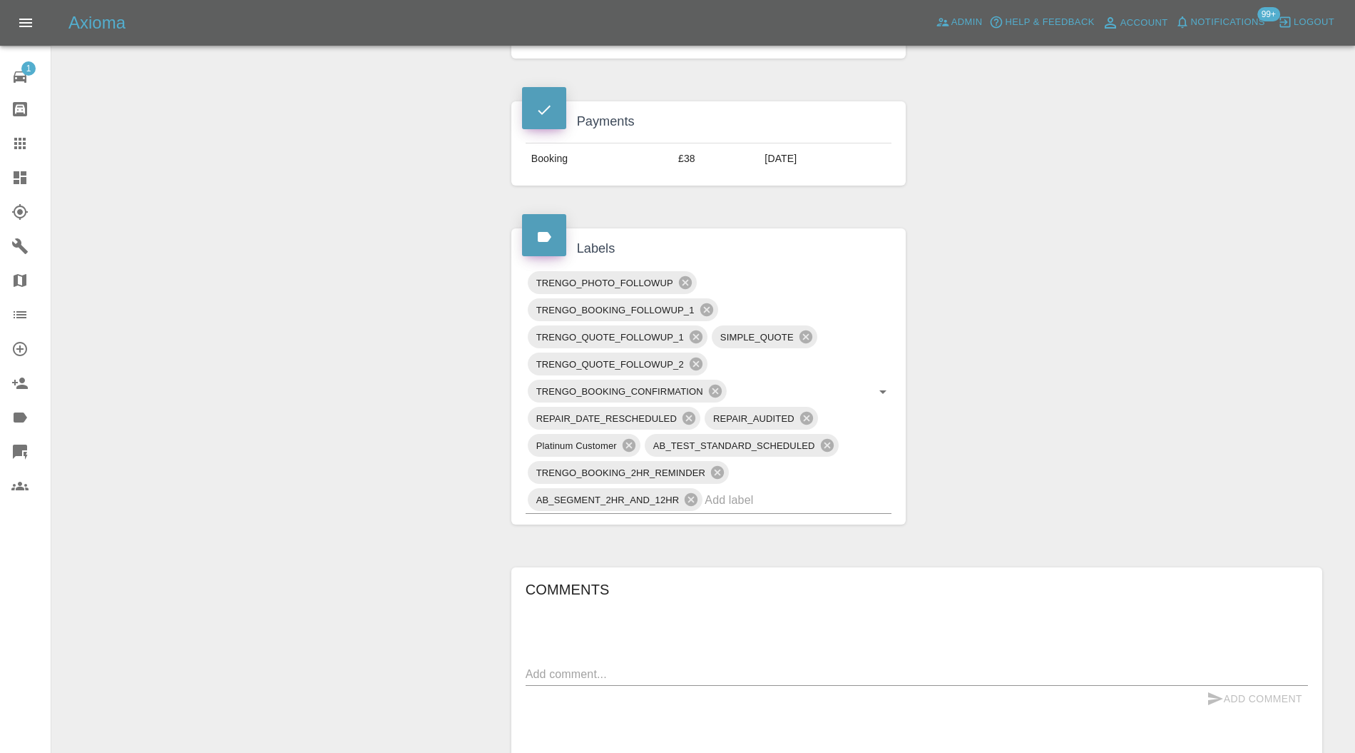
click at [713, 387] on icon at bounding box center [715, 390] width 13 height 13
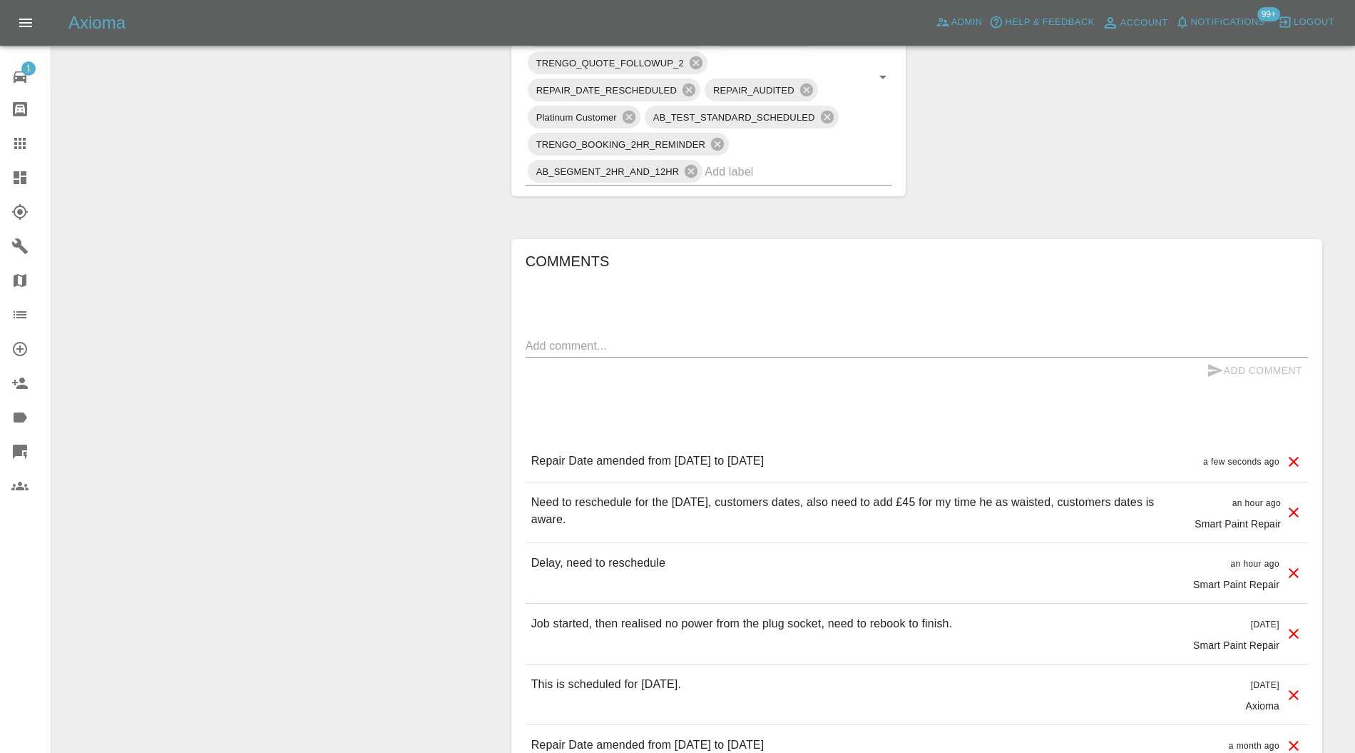
scroll to position [710, 0]
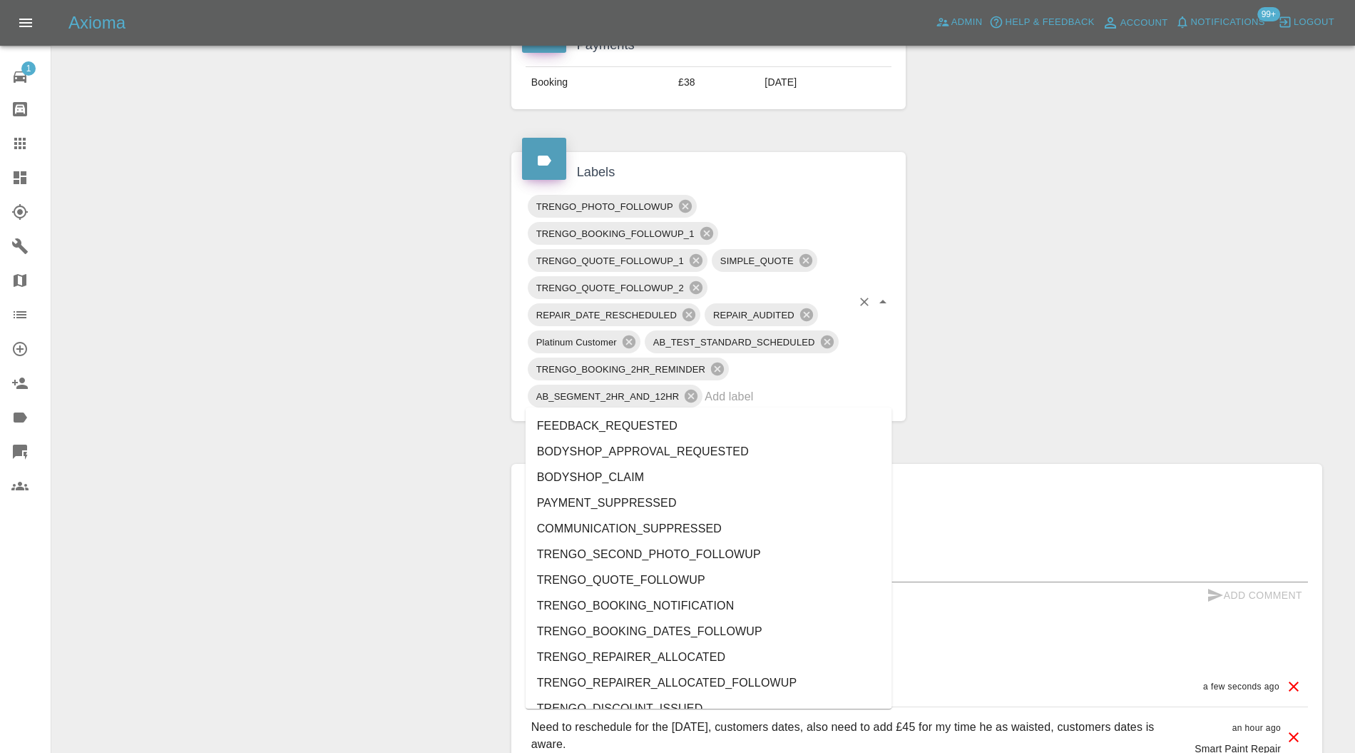
click at [778, 397] on input "text" at bounding box center [778, 396] width 147 height 22
type input "do"
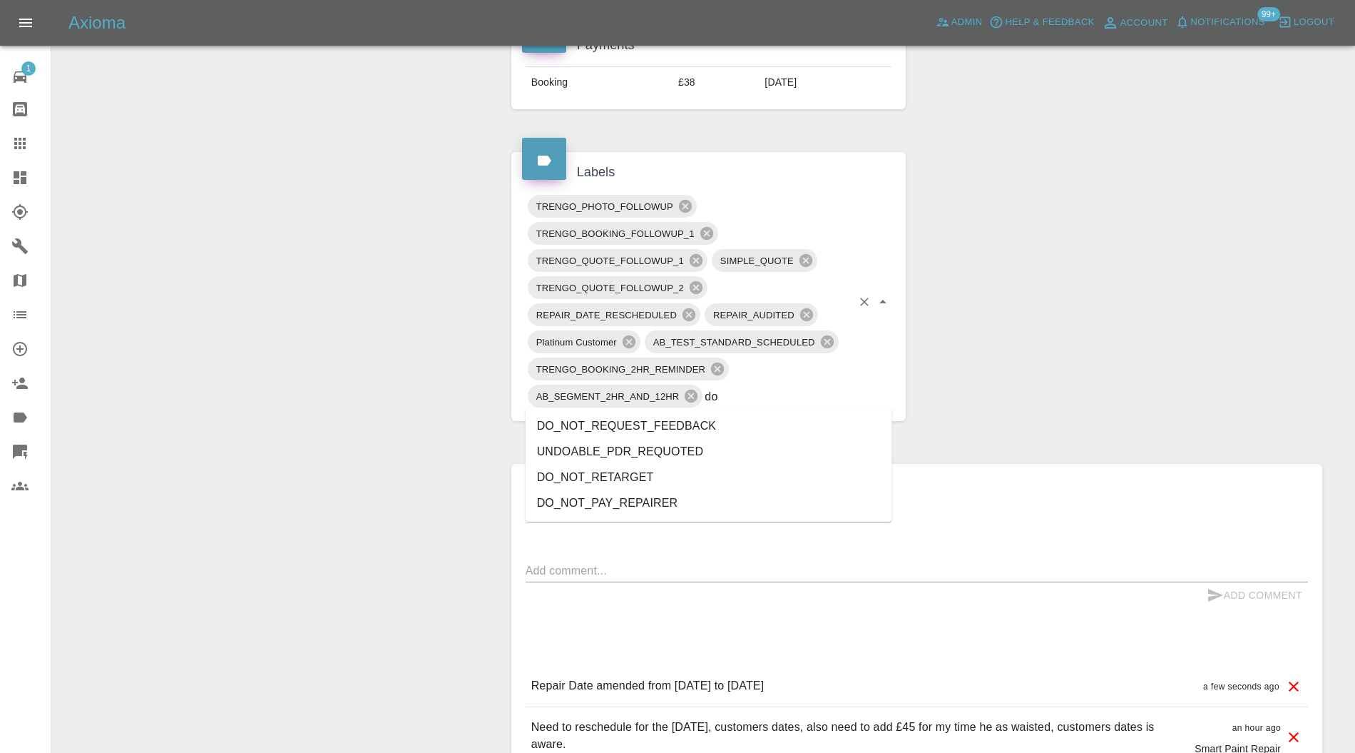
click at [683, 428] on li "DO_NOT_REQUEST_FEEDBACK" at bounding box center [709, 426] width 367 height 26
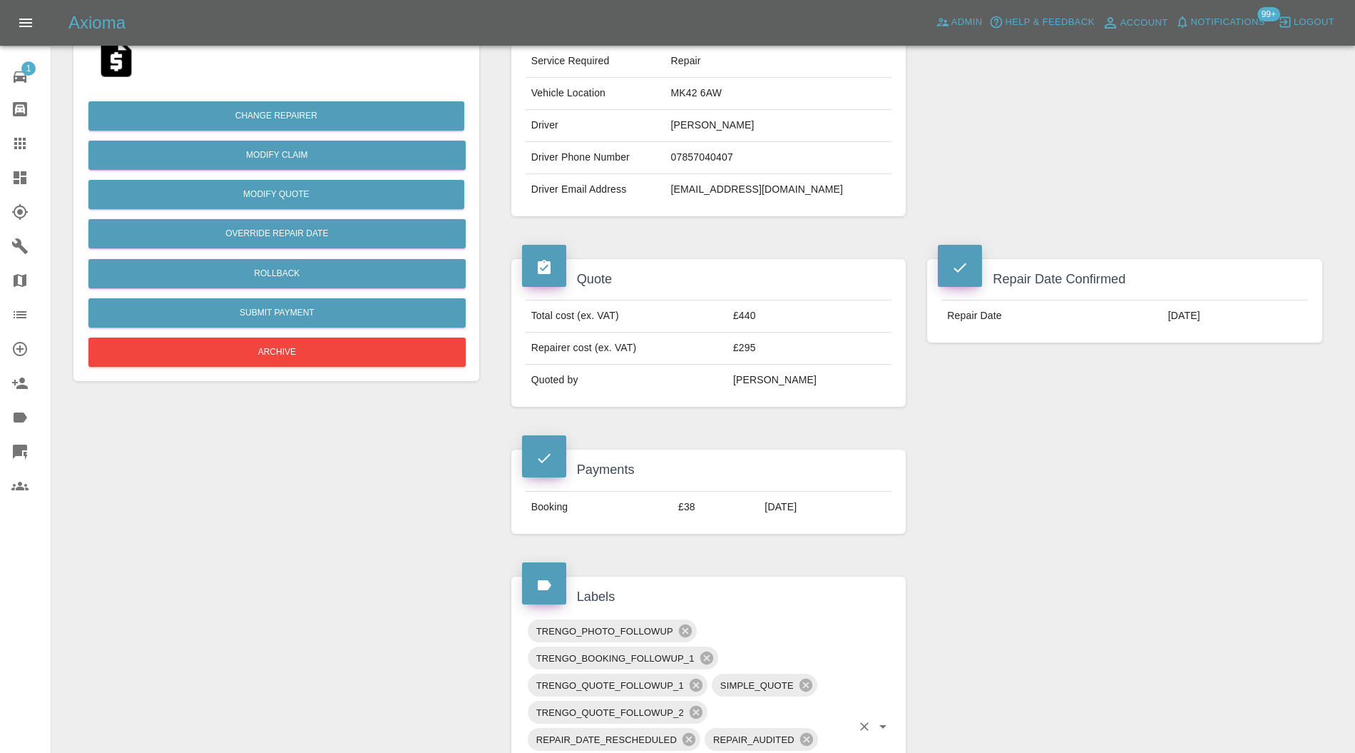
scroll to position [0, 0]
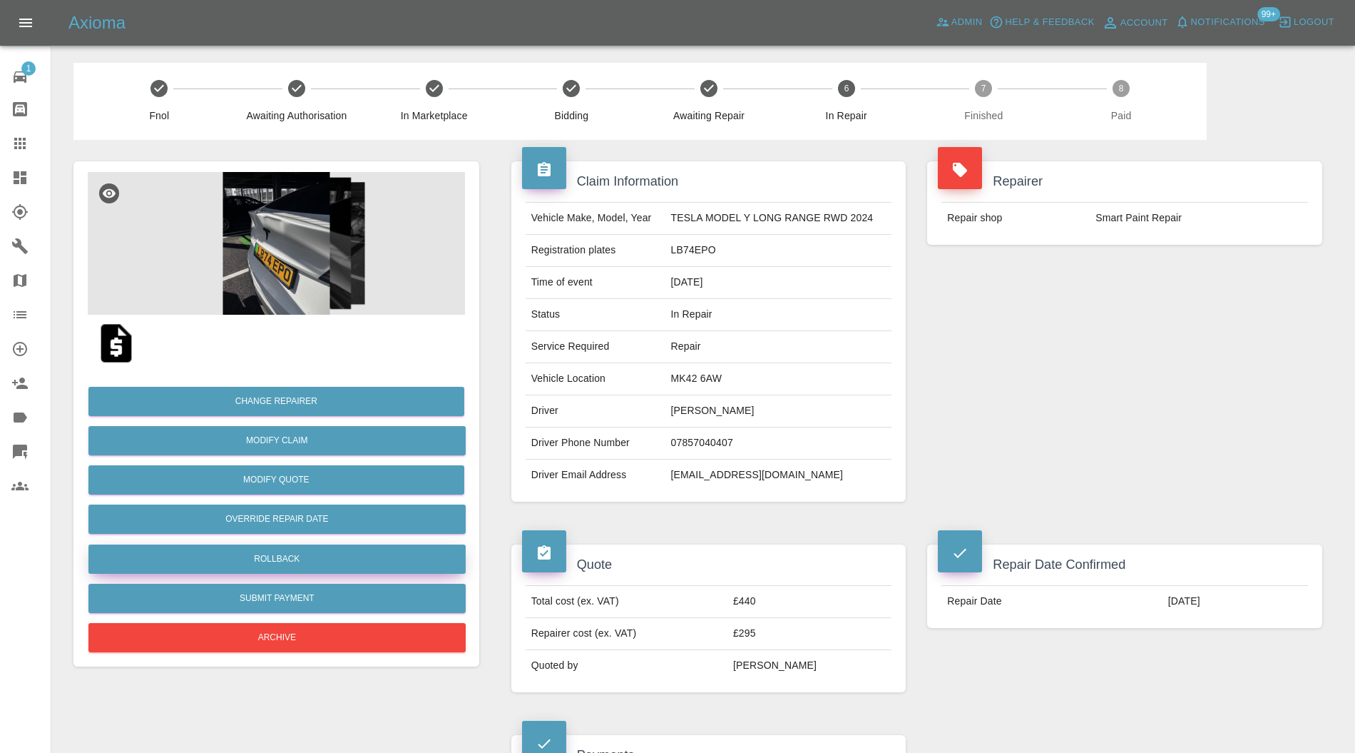
click at [384, 555] on button "Rollback" at bounding box center [276, 558] width 377 height 29
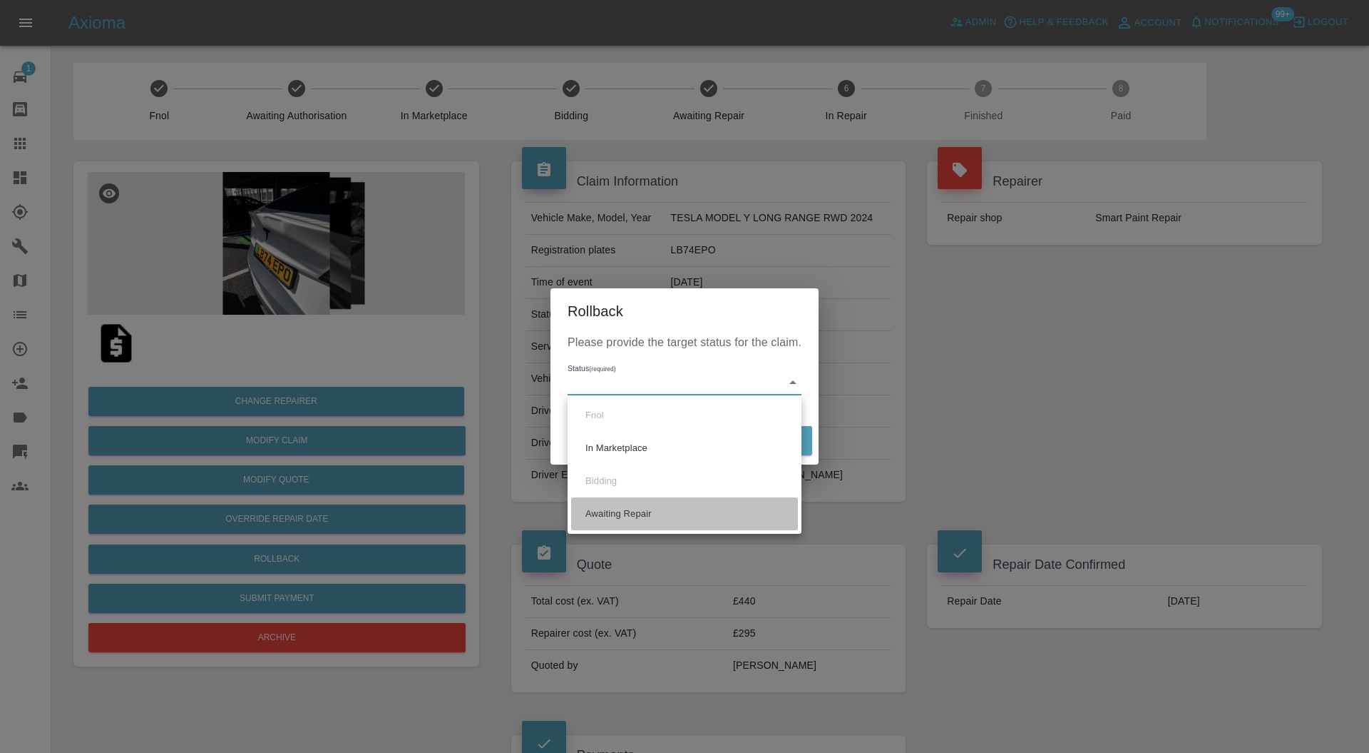
click at [651, 499] on li "Awaiting Repair" at bounding box center [684, 513] width 227 height 33
type input "awaiting-pickup"
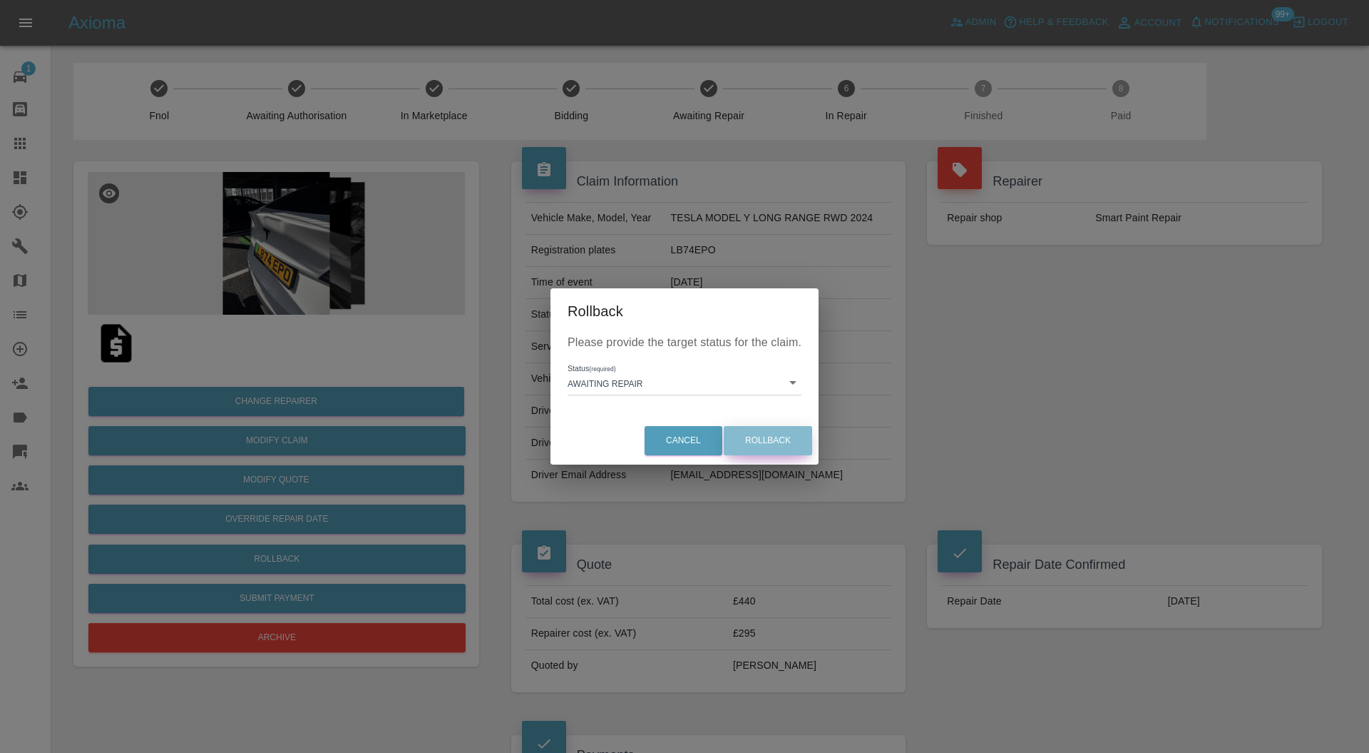
click at [750, 442] on button "Rollback" at bounding box center [768, 440] width 88 height 29
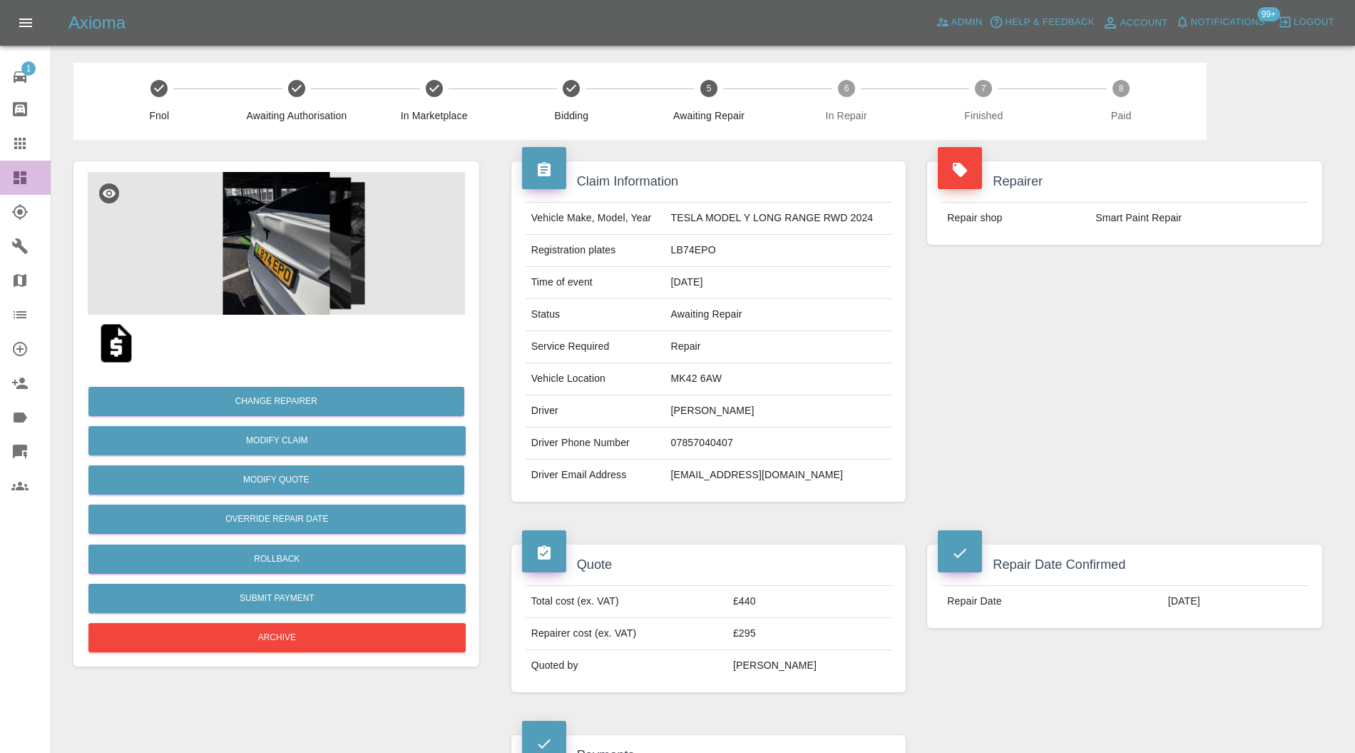
click at [17, 183] on icon at bounding box center [20, 177] width 13 height 13
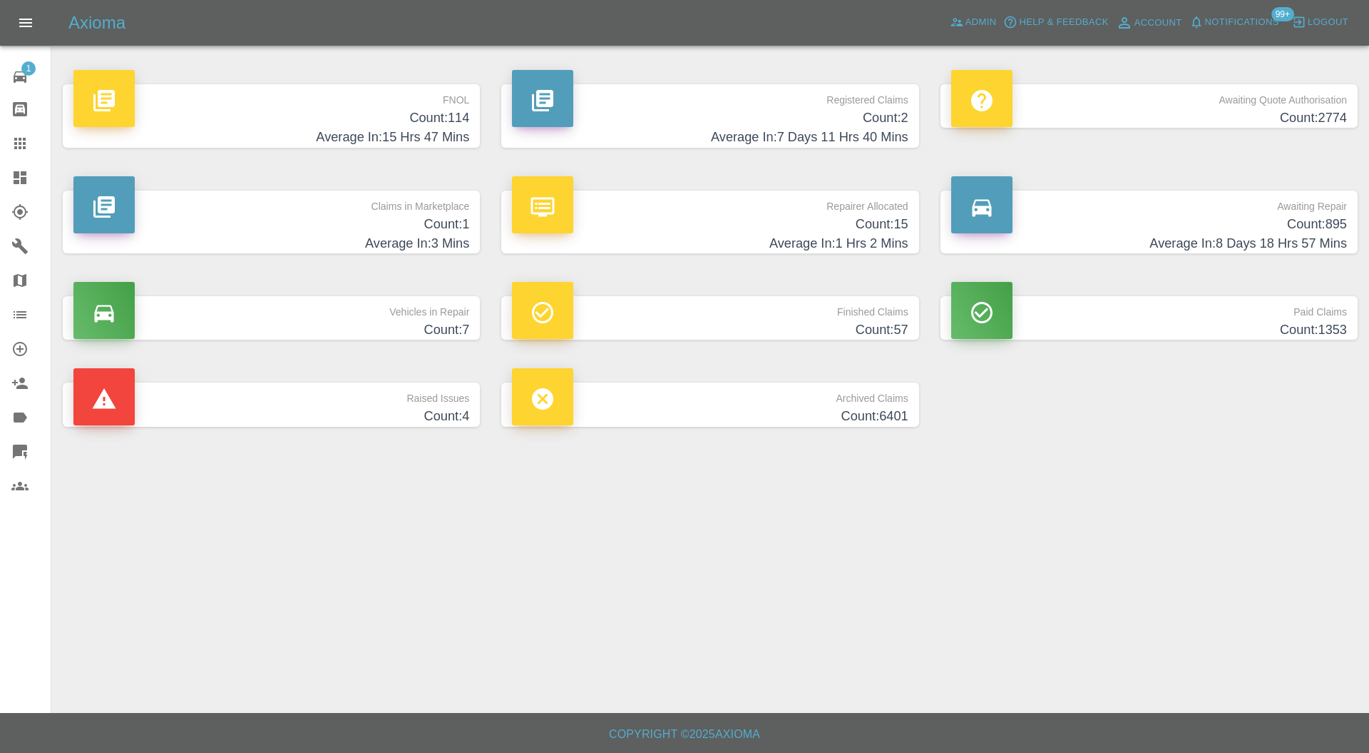
click at [368, 409] on h4 "Count: 4" at bounding box center [271, 416] width 396 height 19
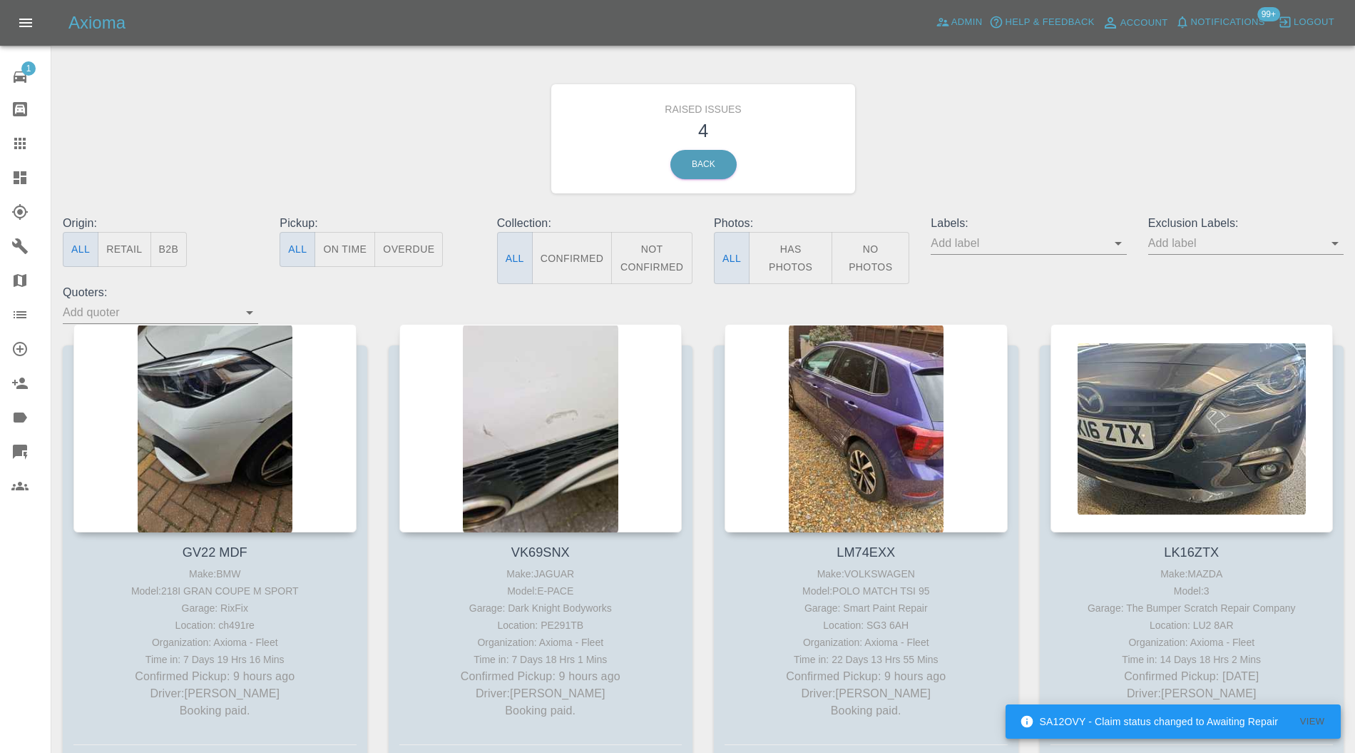
click at [257, 407] on div at bounding box center [214, 428] width 283 height 208
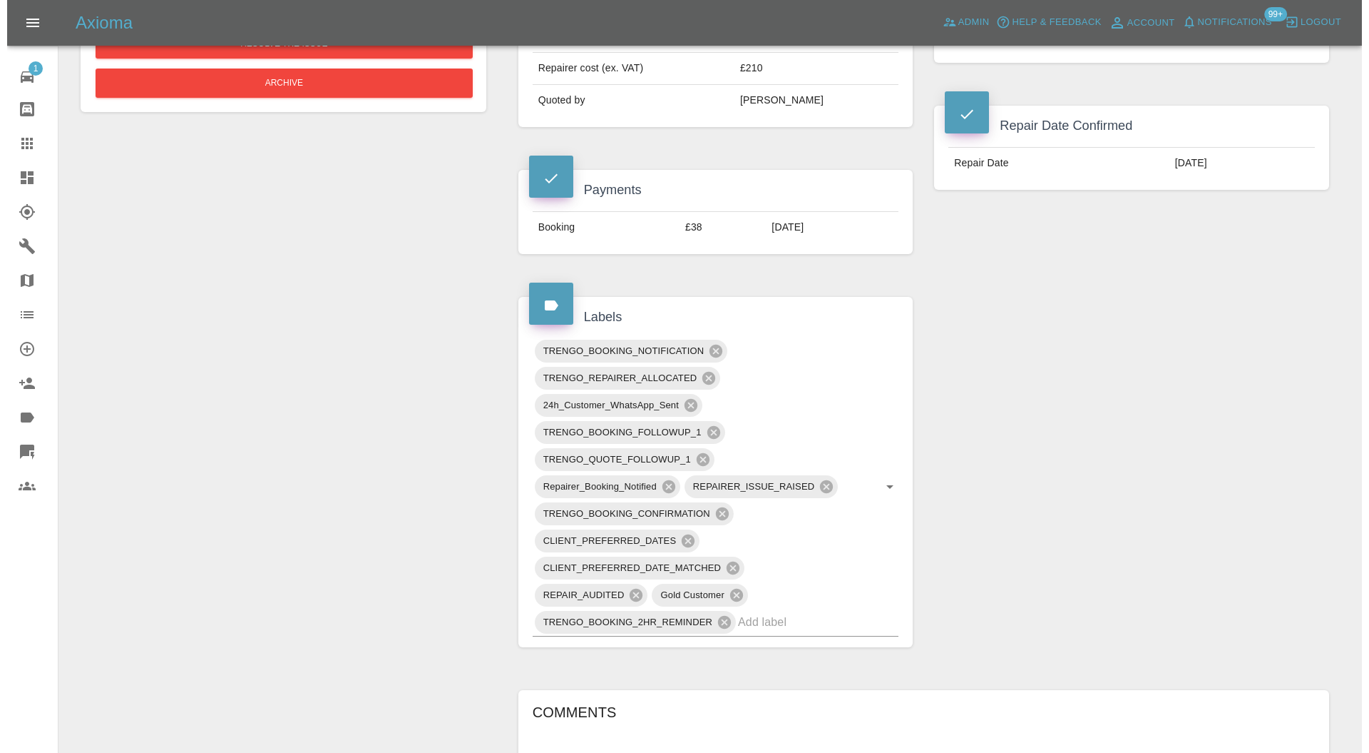
scroll to position [253, 0]
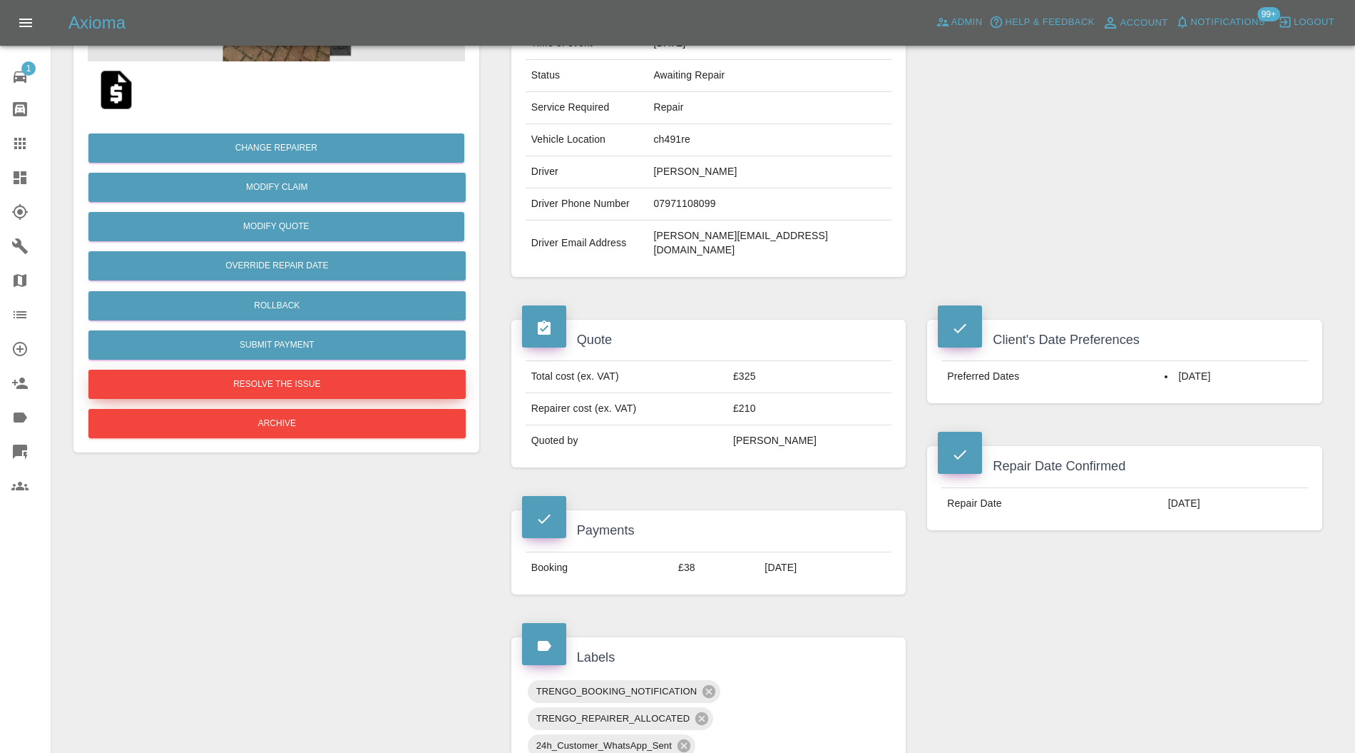
click at [437, 392] on button "Resolve the issue" at bounding box center [276, 383] width 377 height 29
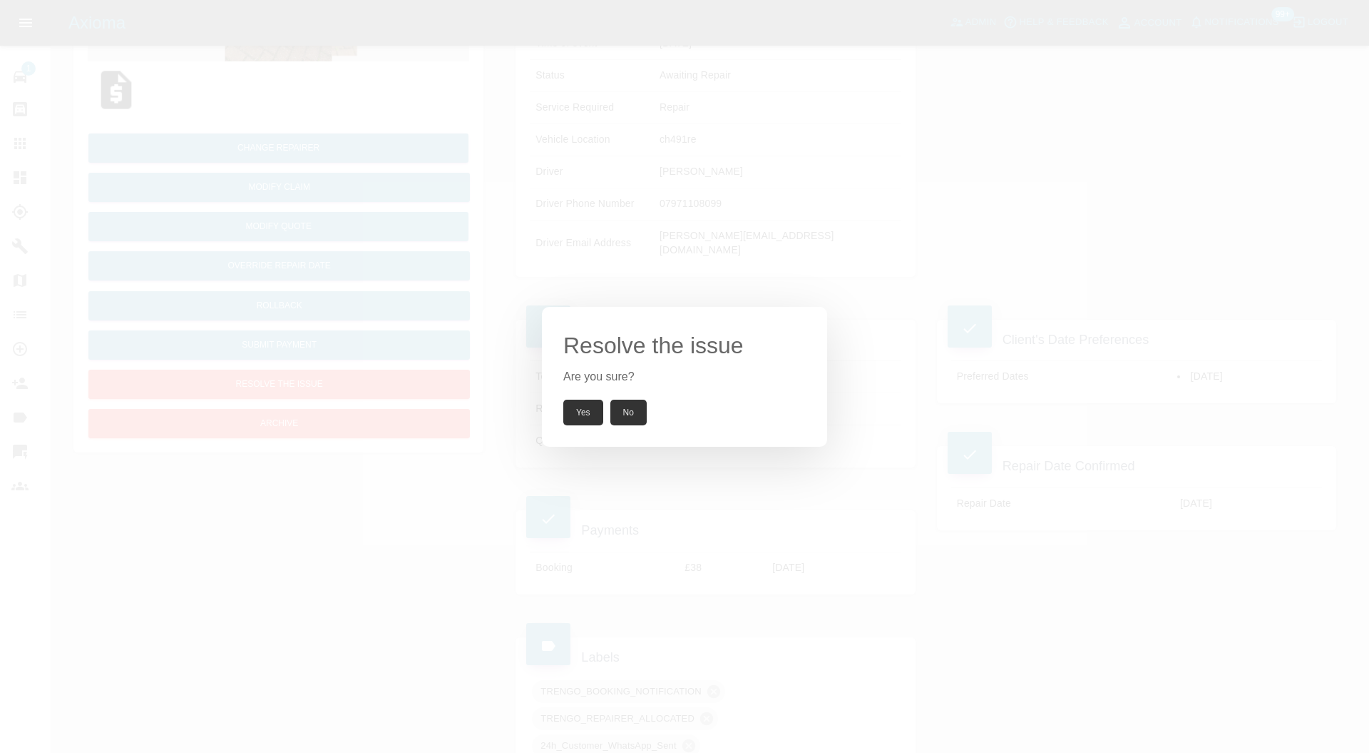
click at [591, 403] on button "Yes" at bounding box center [583, 412] width 40 height 26
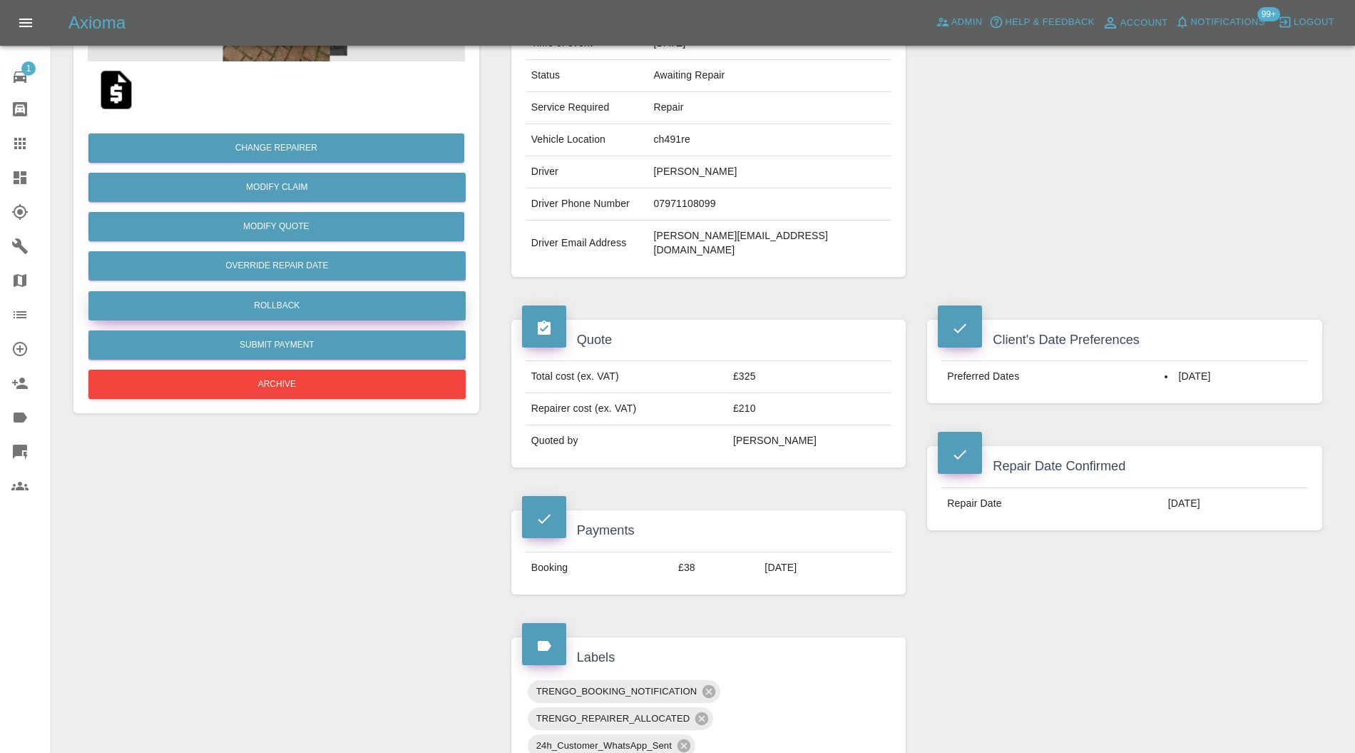
click at [402, 302] on button "Rollback" at bounding box center [276, 305] width 377 height 29
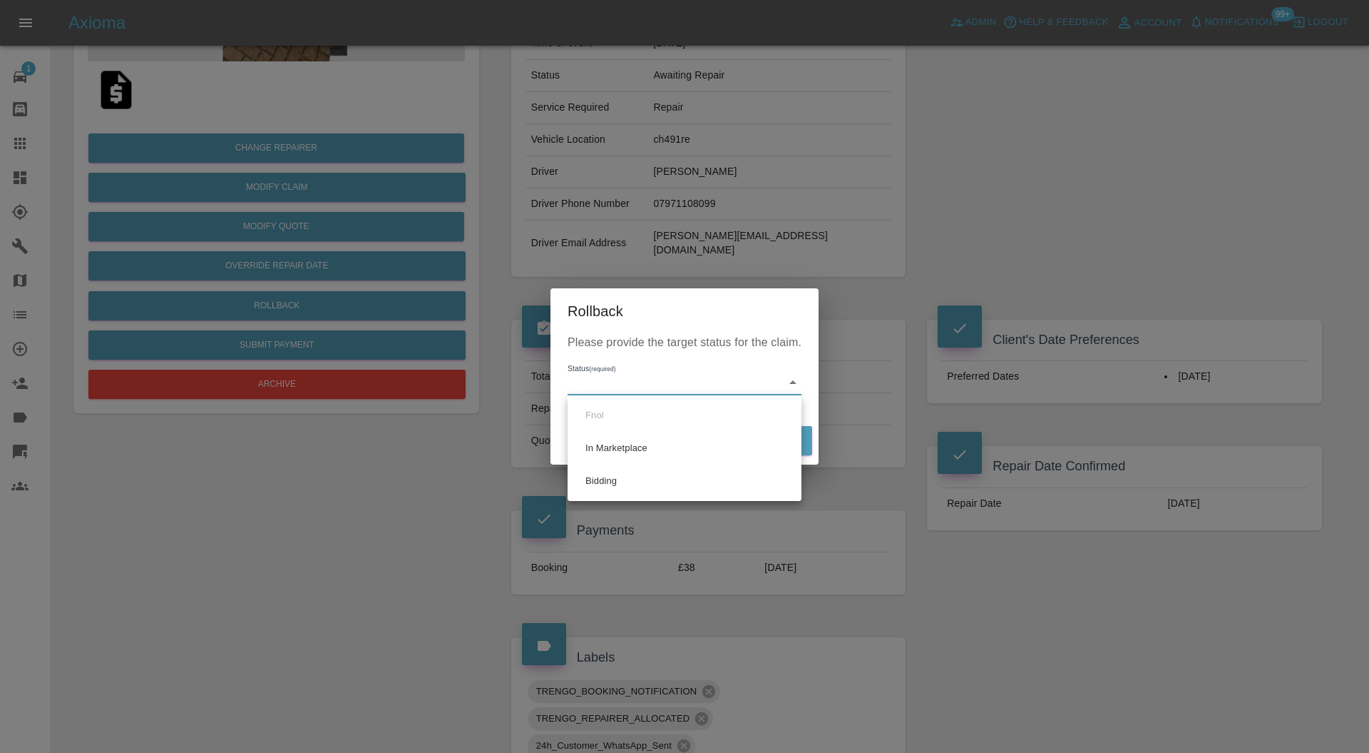
click at [632, 474] on li "Bidding" at bounding box center [684, 480] width 227 height 33
type input "bidding"
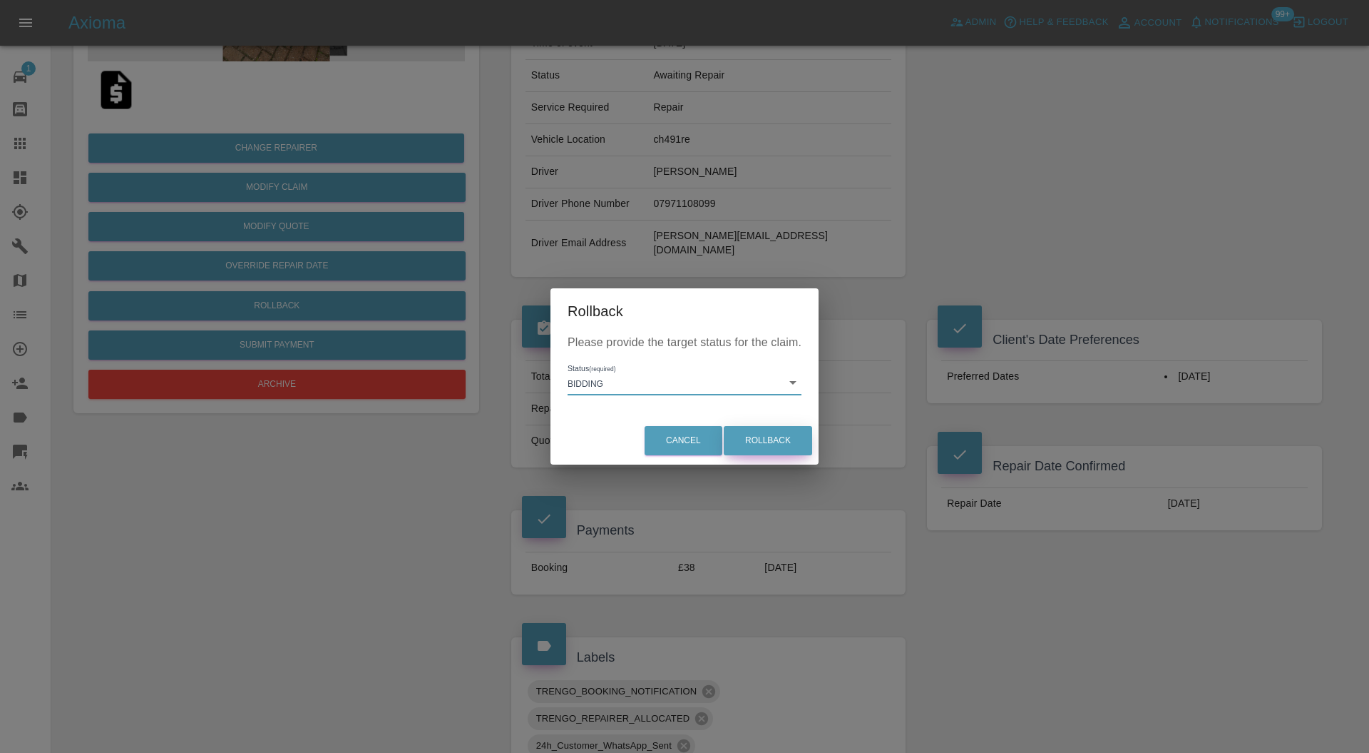
click at [776, 444] on button "Rollback" at bounding box center [768, 440] width 88 height 29
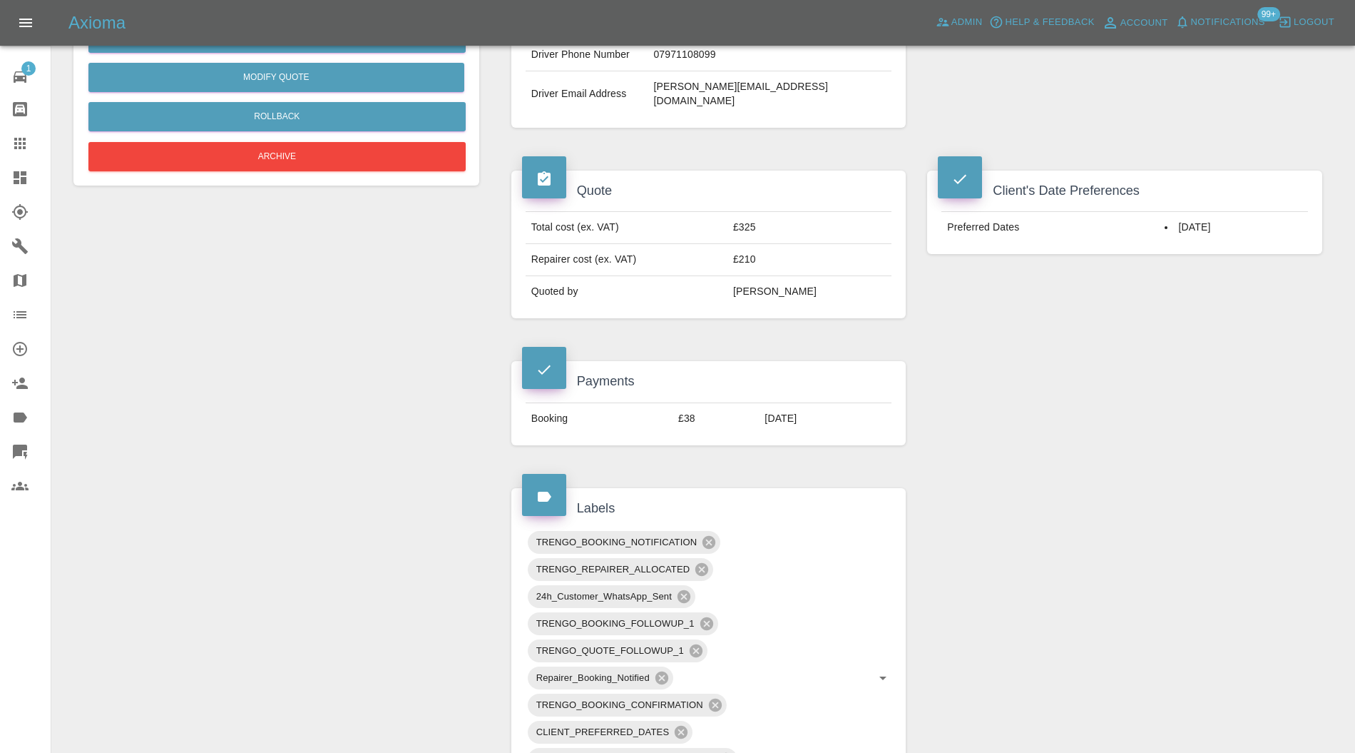
scroll to position [633, 0]
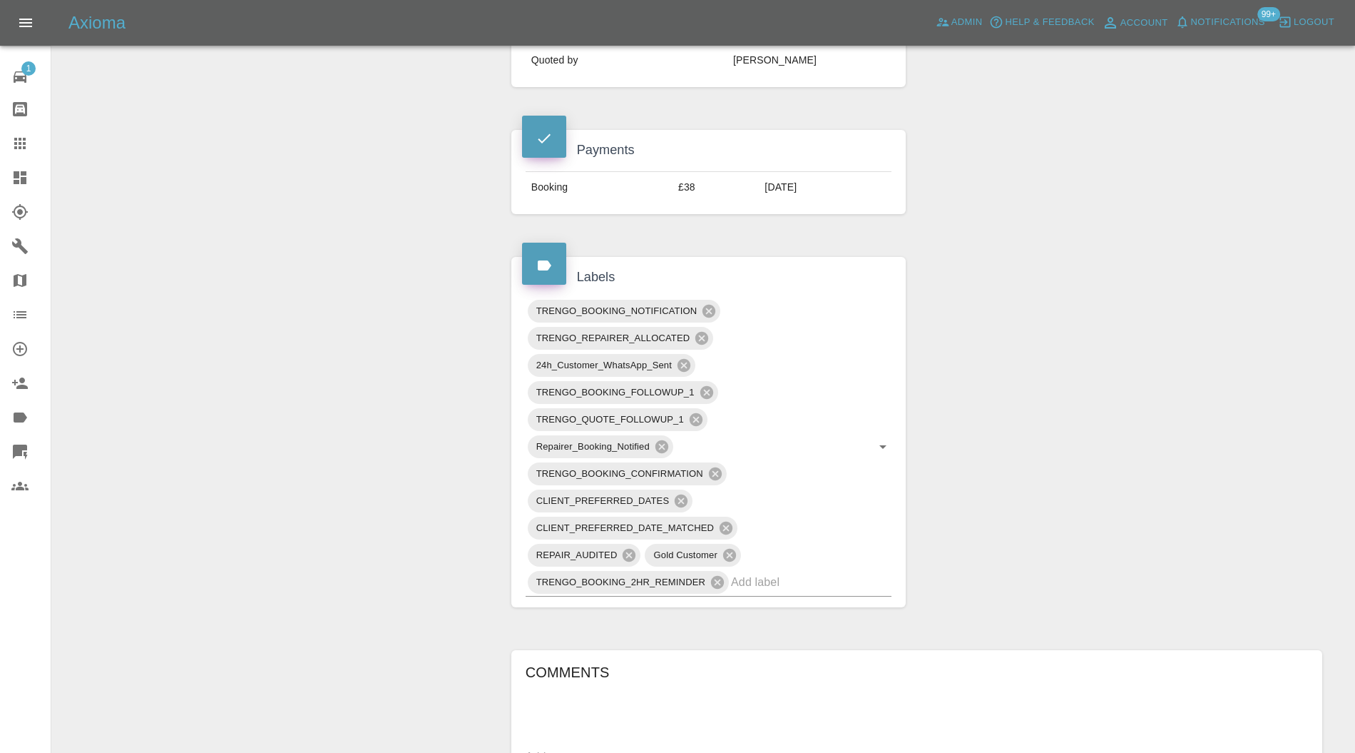
click at [708, 305] on icon at bounding box center [709, 311] width 13 height 13
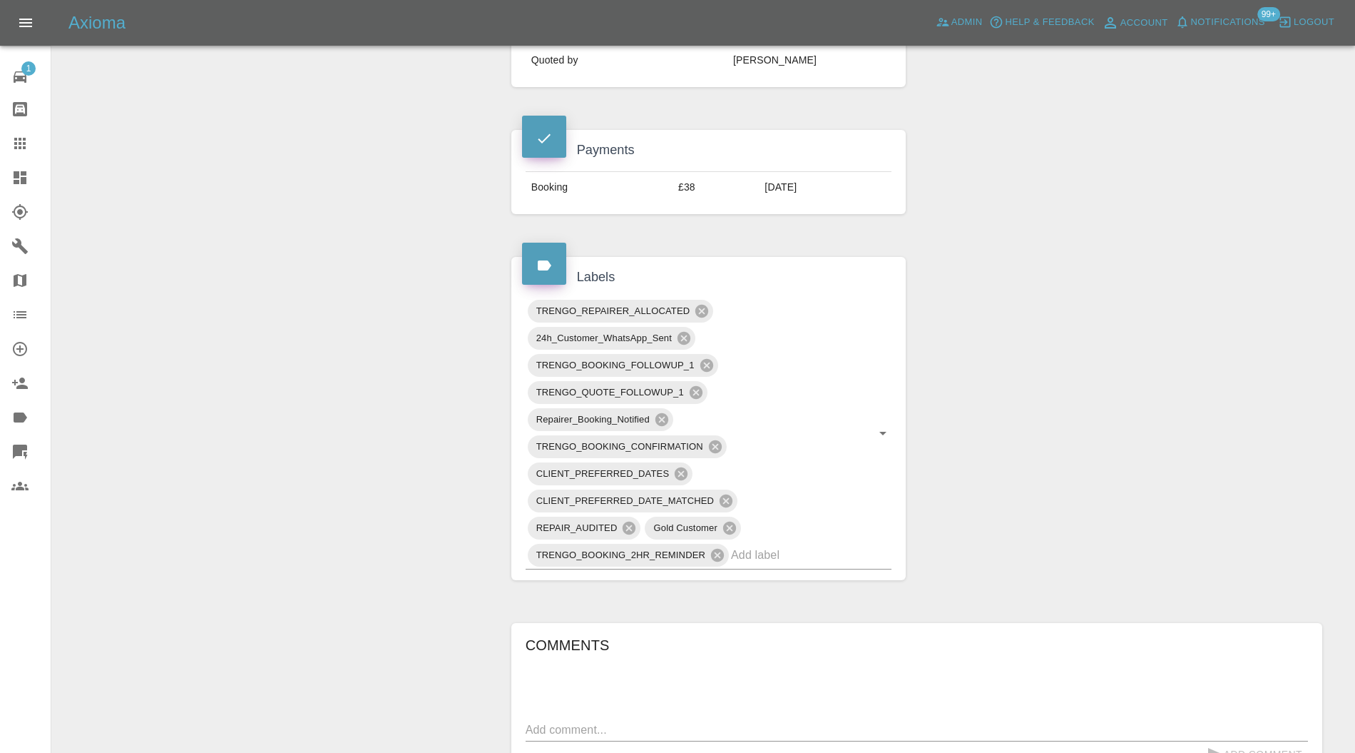
click at [683, 330] on icon at bounding box center [684, 338] width 16 height 16
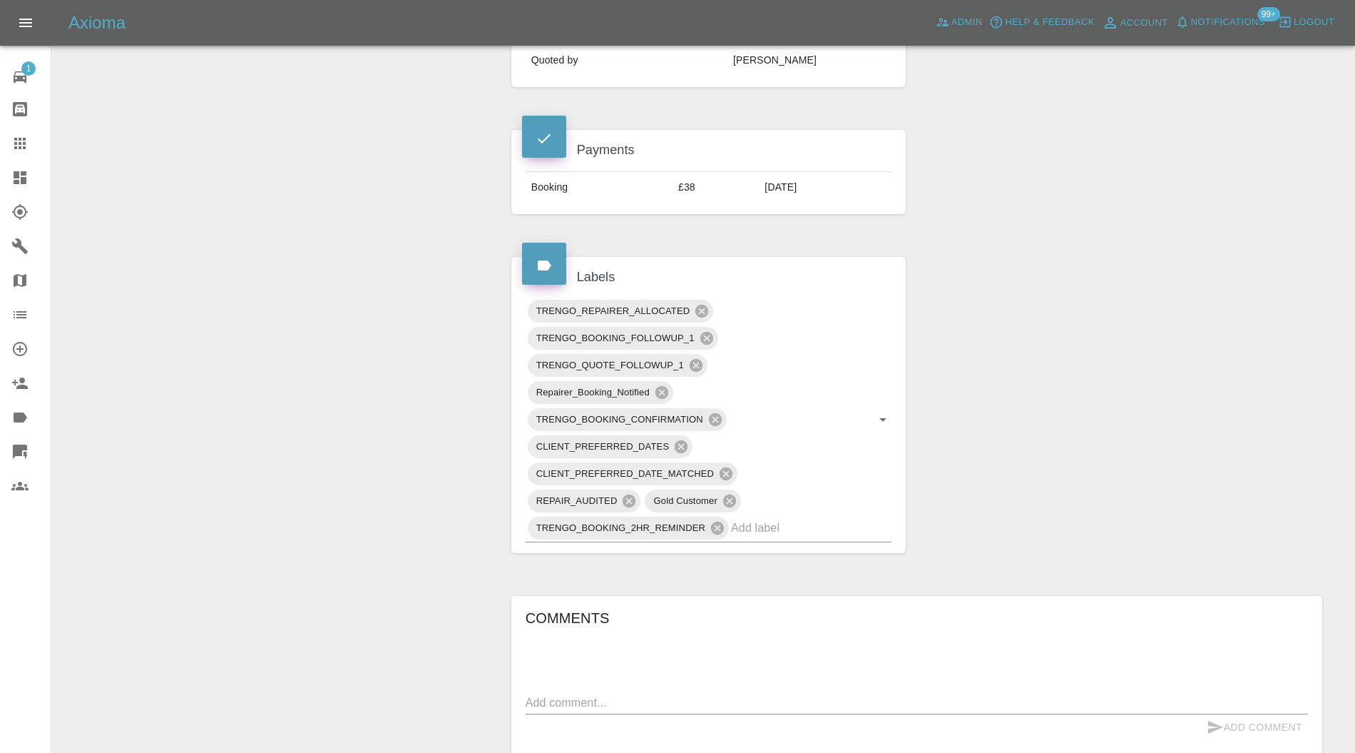
click at [709, 332] on icon at bounding box center [706, 338] width 13 height 13
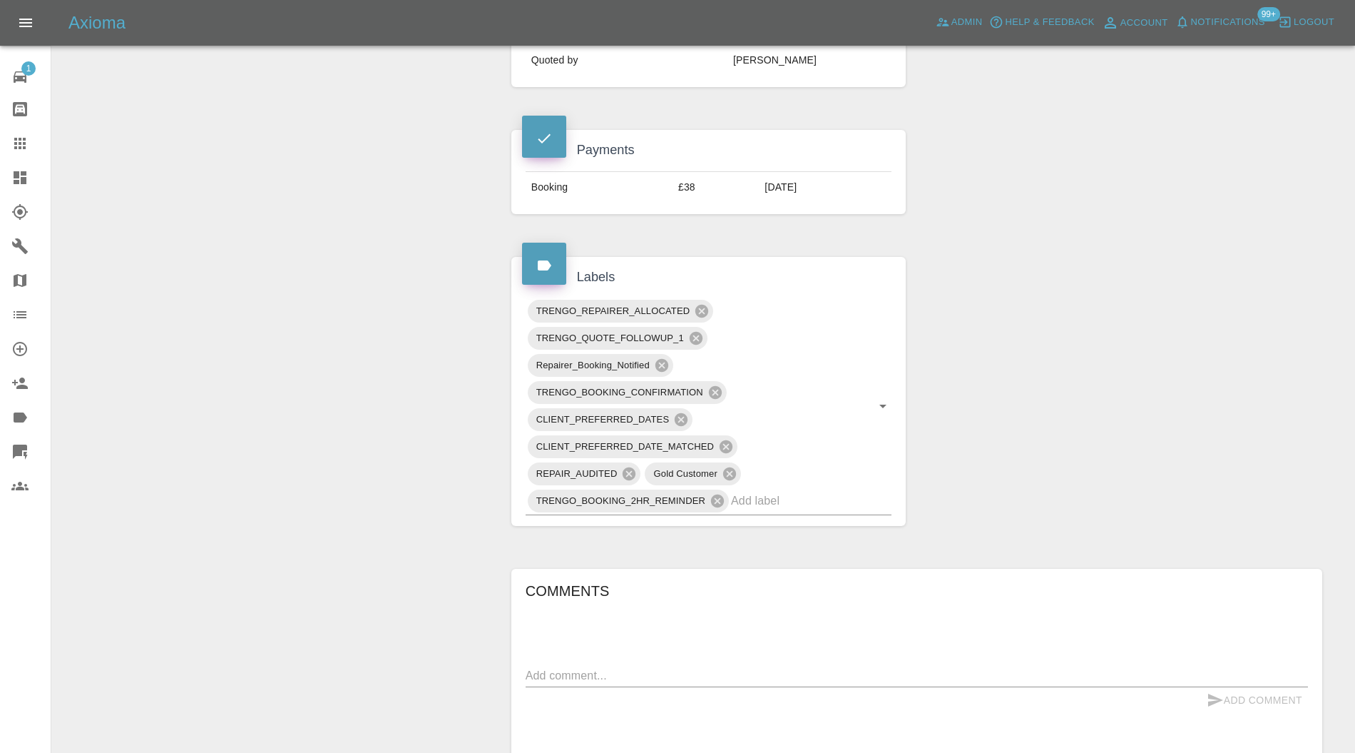
click at [663, 359] on icon at bounding box center [662, 365] width 13 height 13
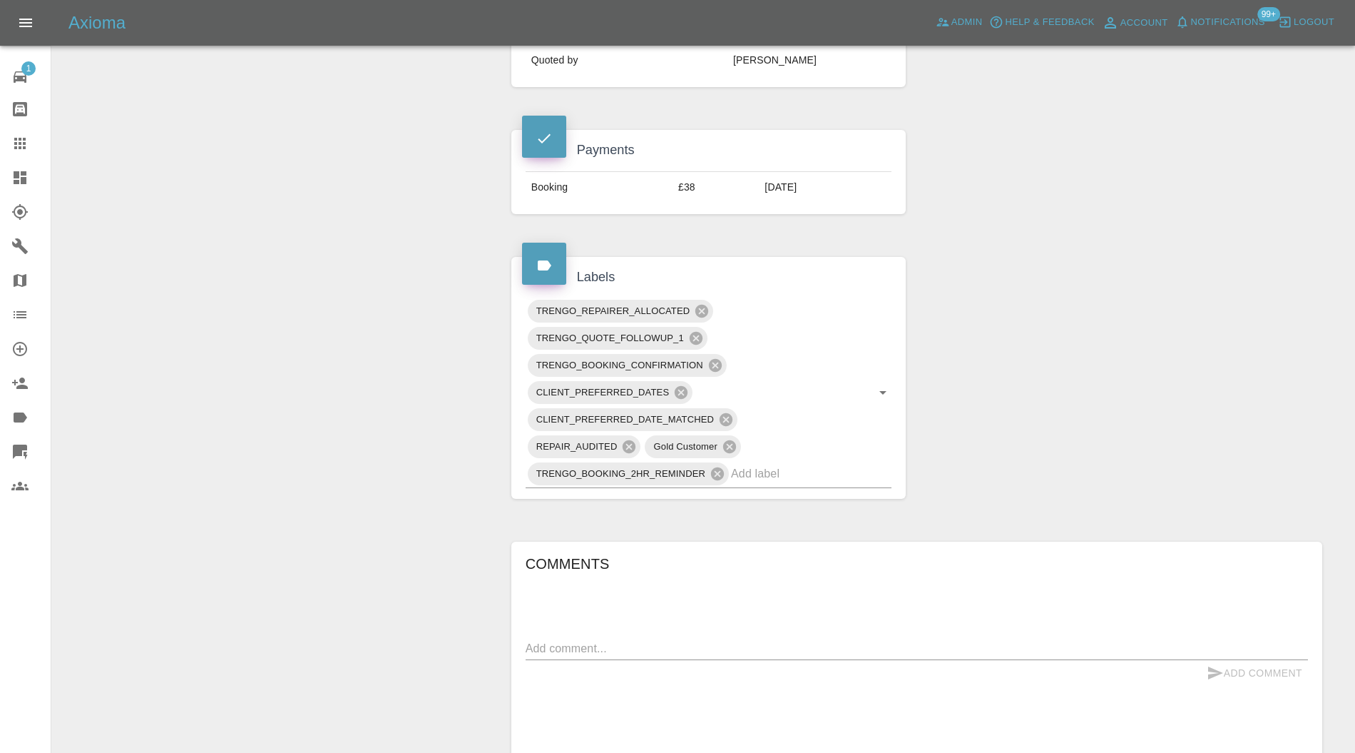
click at [714, 357] on icon at bounding box center [716, 365] width 16 height 16
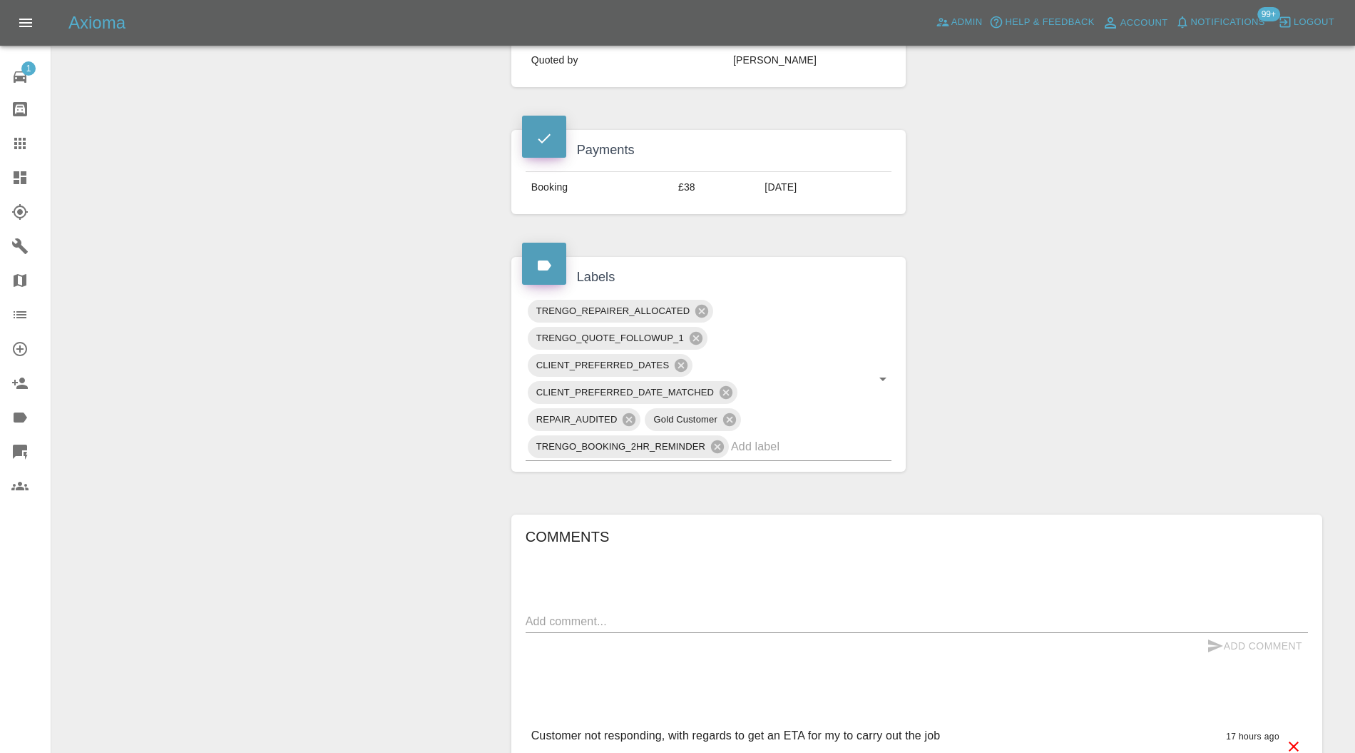
click at [719, 439] on icon at bounding box center [718, 447] width 16 height 16
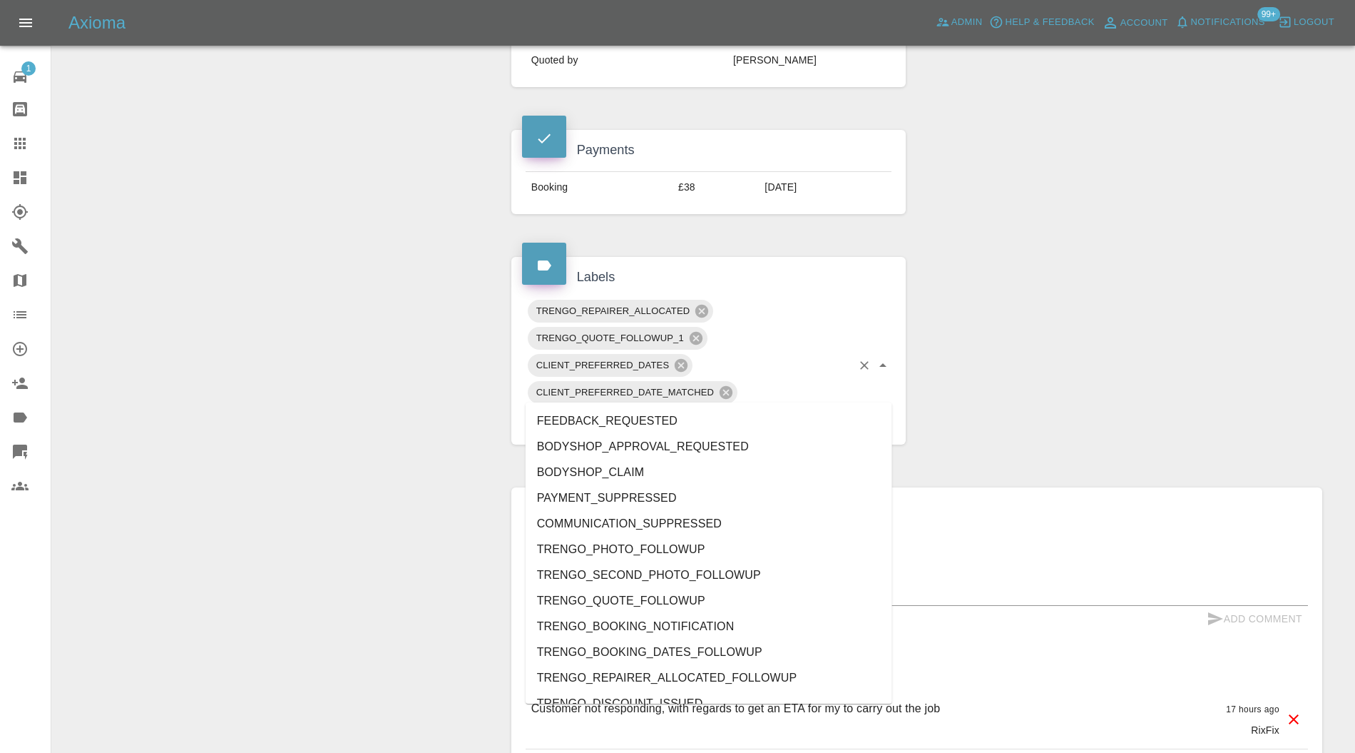
click at [805, 408] on input "text" at bounding box center [797, 419] width 108 height 22
type input "do"
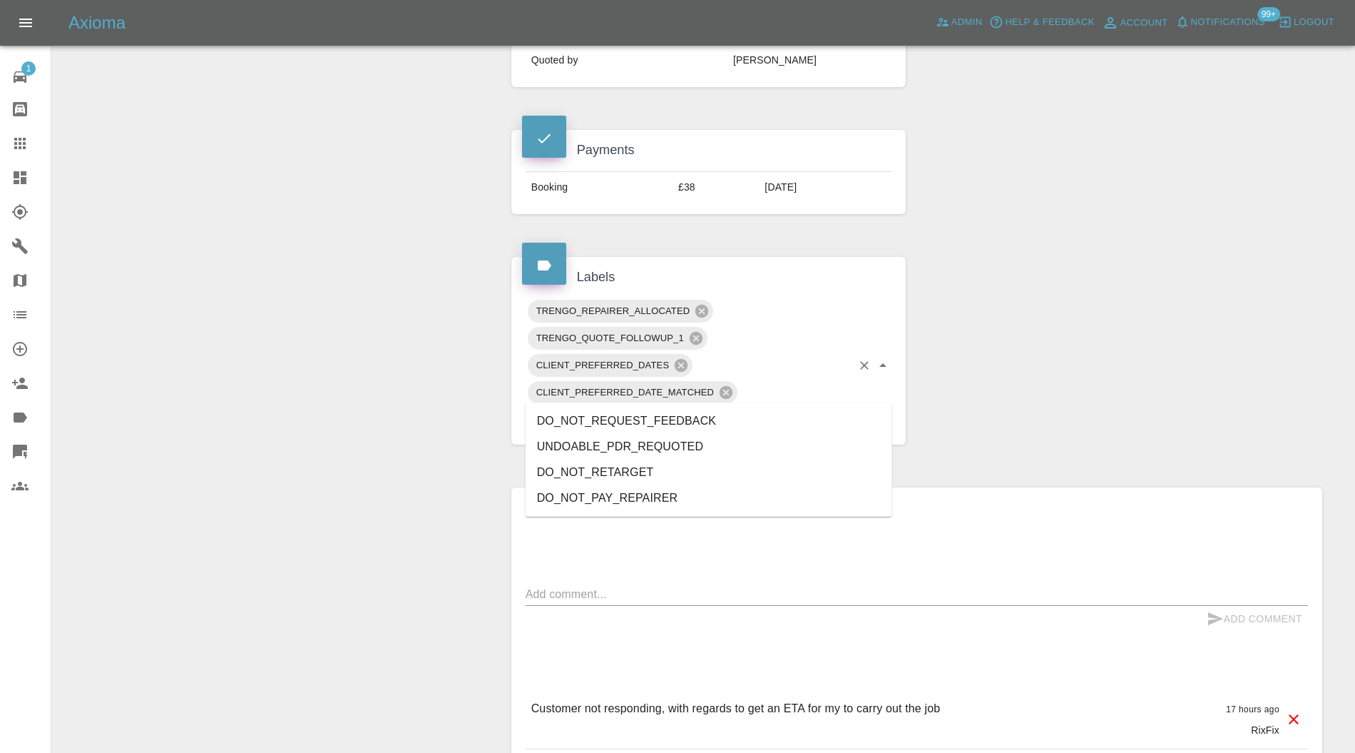
click at [670, 420] on li "DO_NOT_REQUEST_FEEDBACK" at bounding box center [709, 421] width 367 height 26
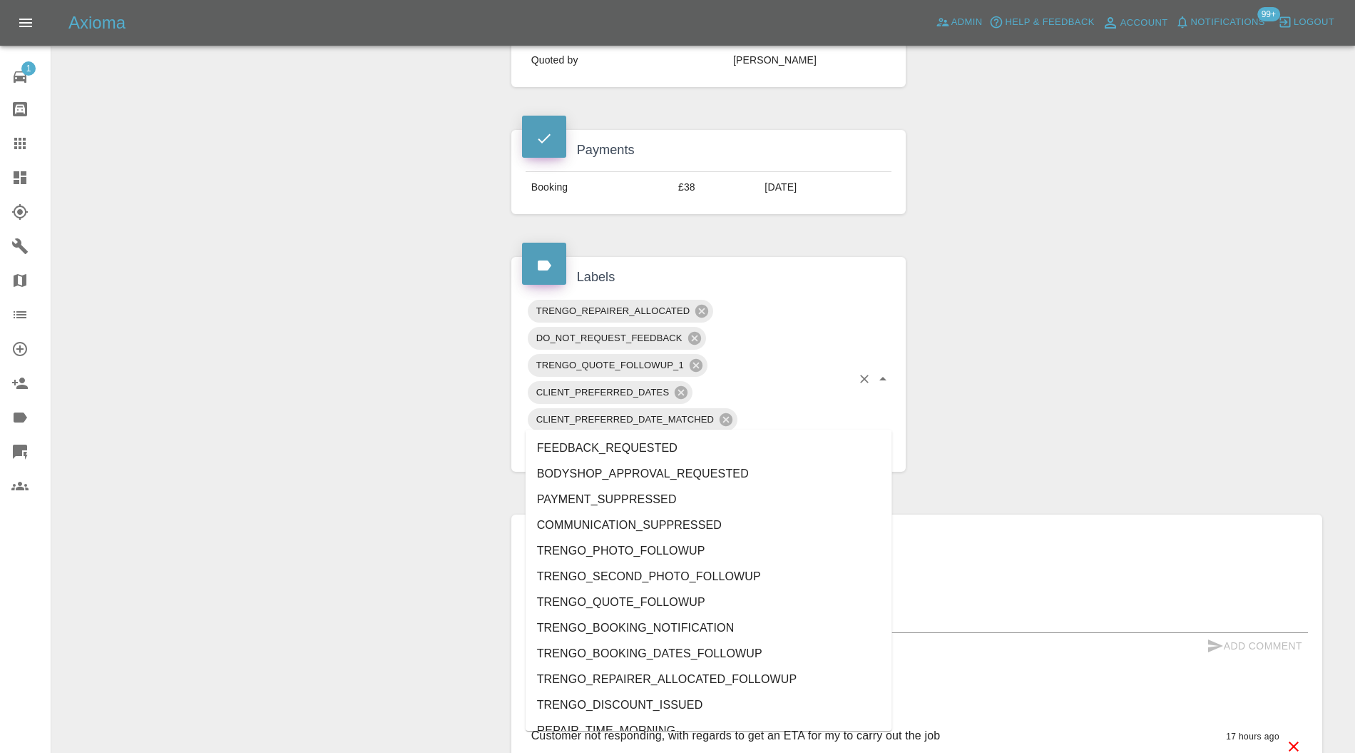
type input "resc"
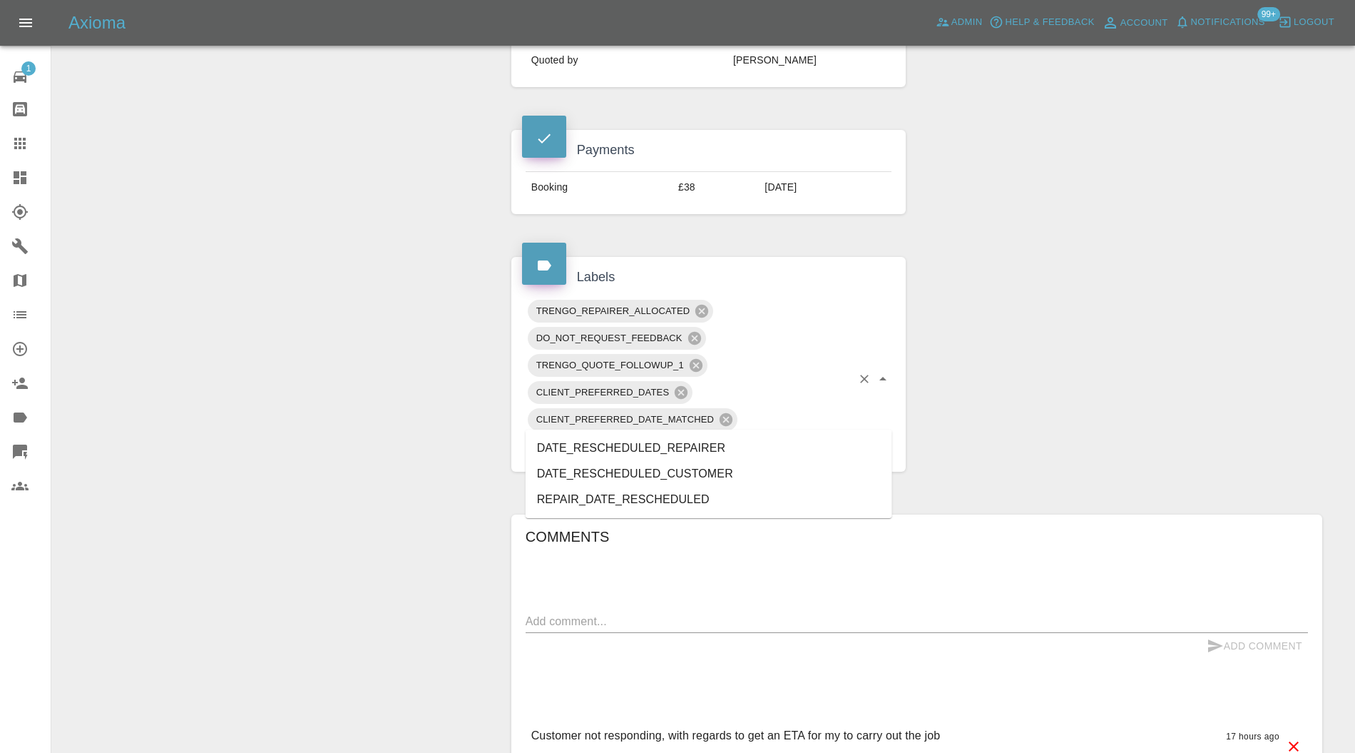
click at [678, 469] on li "DATE_RESCHEDULED_CUSTOMER" at bounding box center [709, 474] width 367 height 26
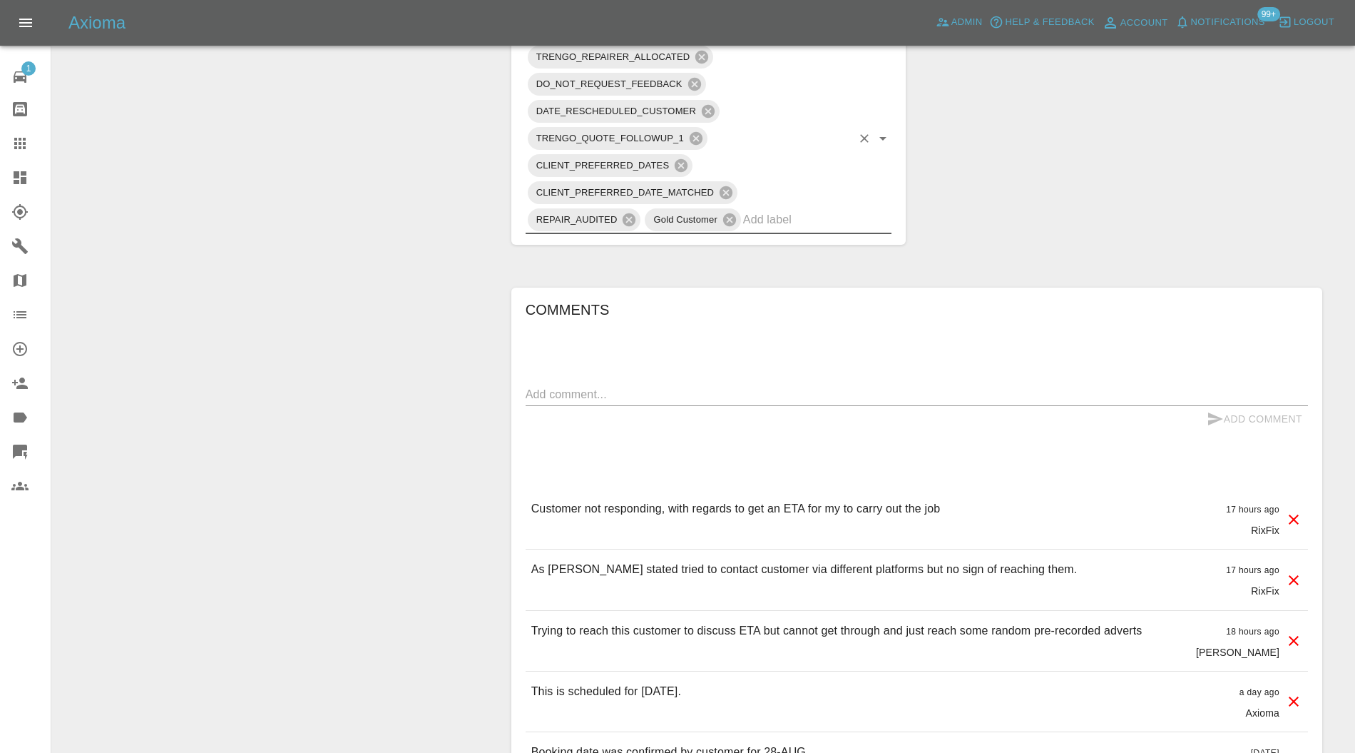
scroll to position [760, 0]
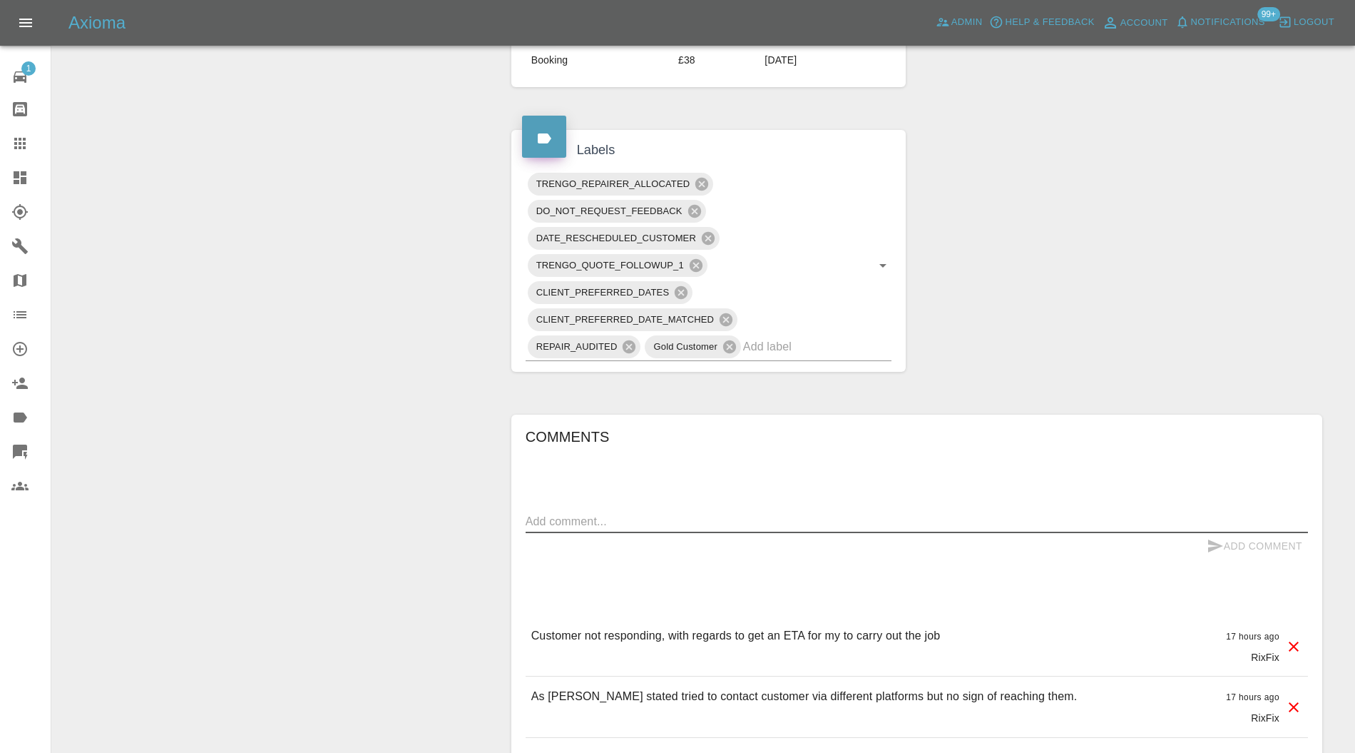
click at [817, 513] on textarea at bounding box center [917, 521] width 782 height 16
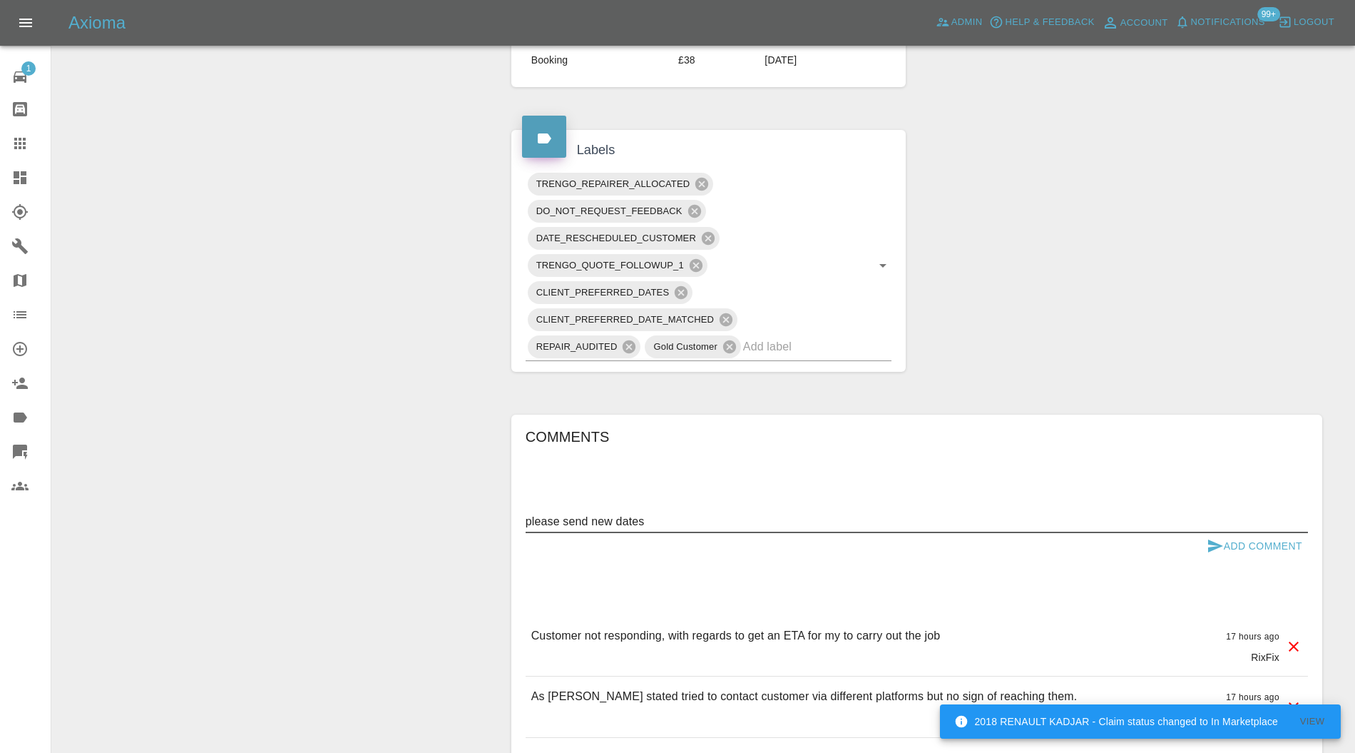
type textarea "please send new dates"
click at [1255, 533] on button "Add Comment" at bounding box center [1254, 546] width 107 height 26
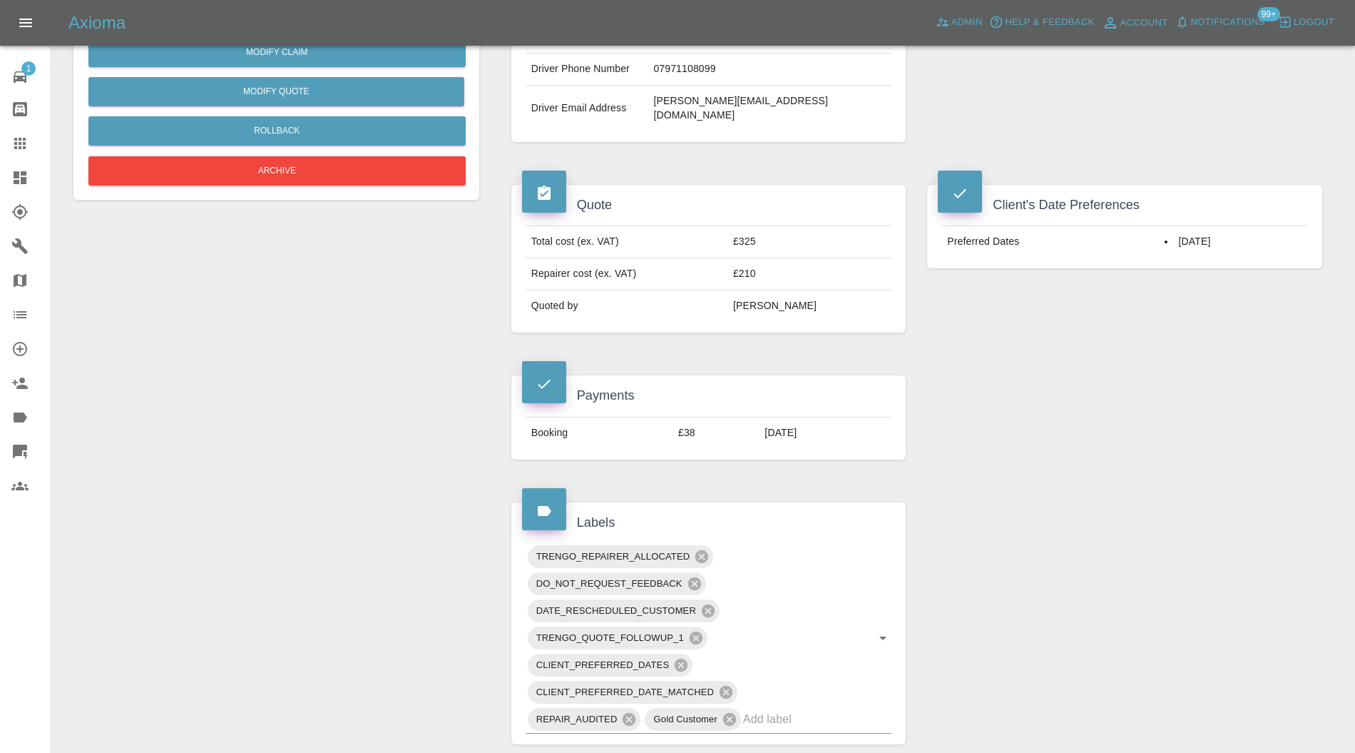
scroll to position [0, 0]
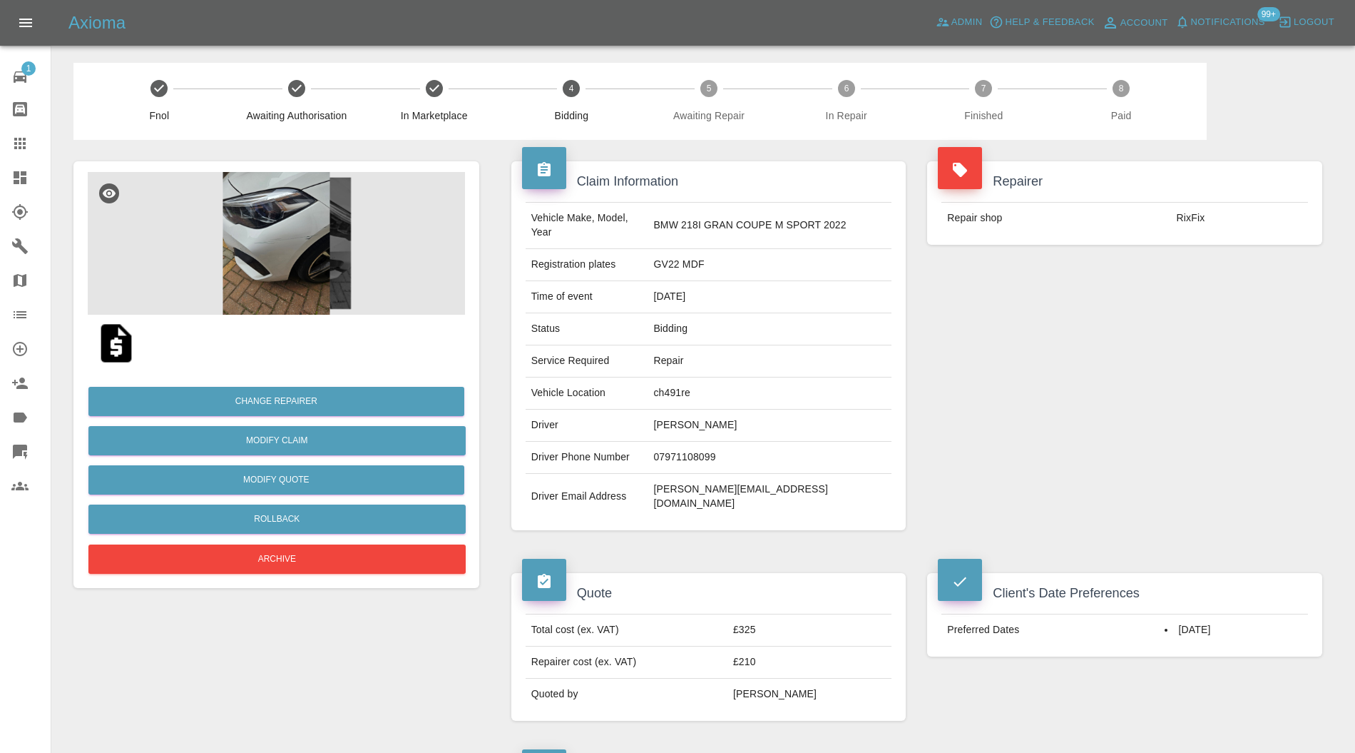
click at [22, 144] on icon at bounding box center [19, 143] width 17 height 17
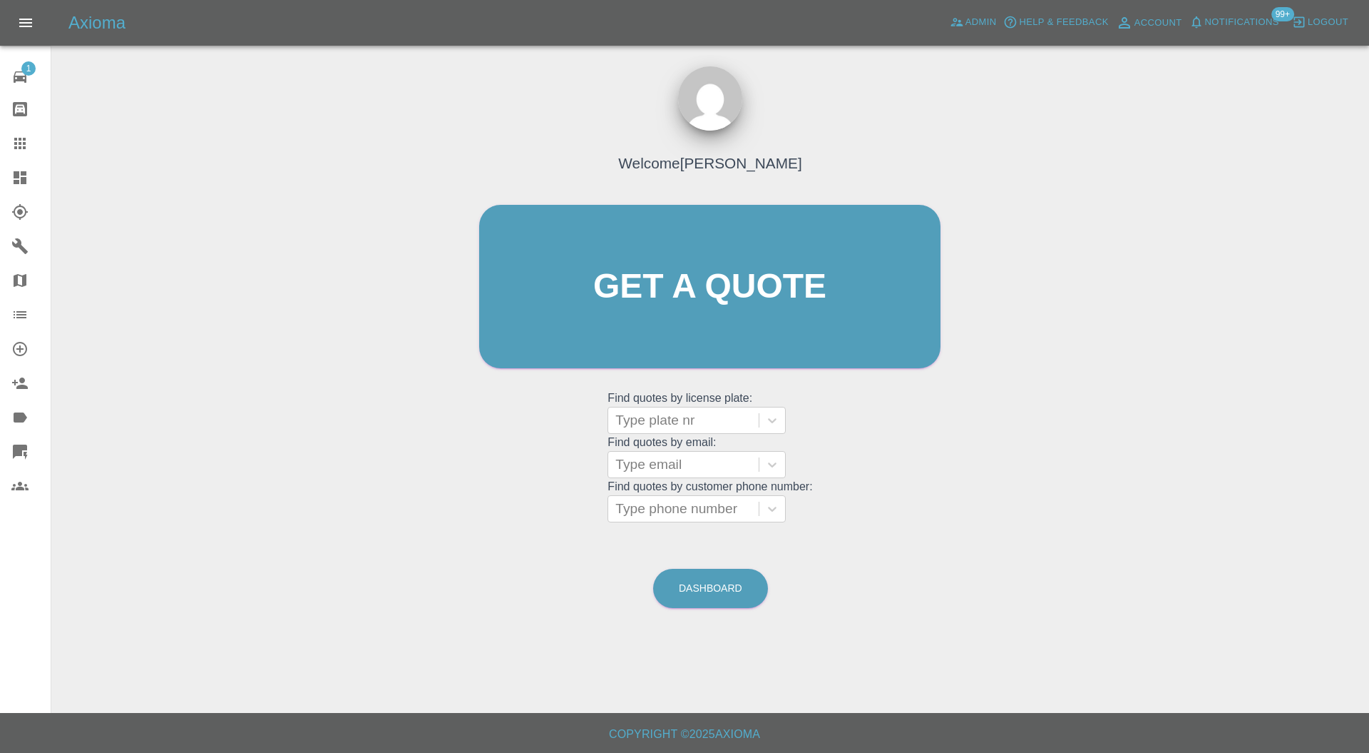
click at [687, 415] on div at bounding box center [684, 420] width 136 height 20
type input "rx21"
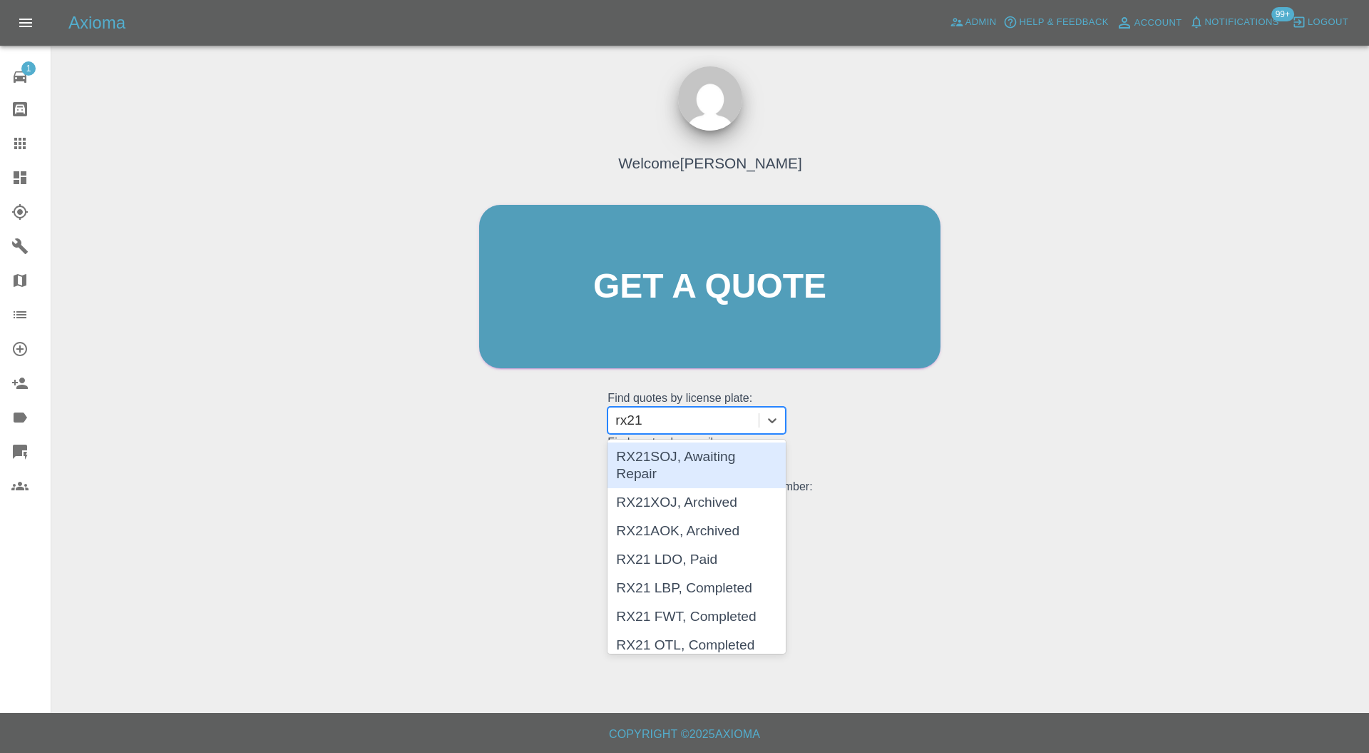
click at [740, 458] on div "RX21SOJ, Awaiting Repair" at bounding box center [697, 465] width 178 height 46
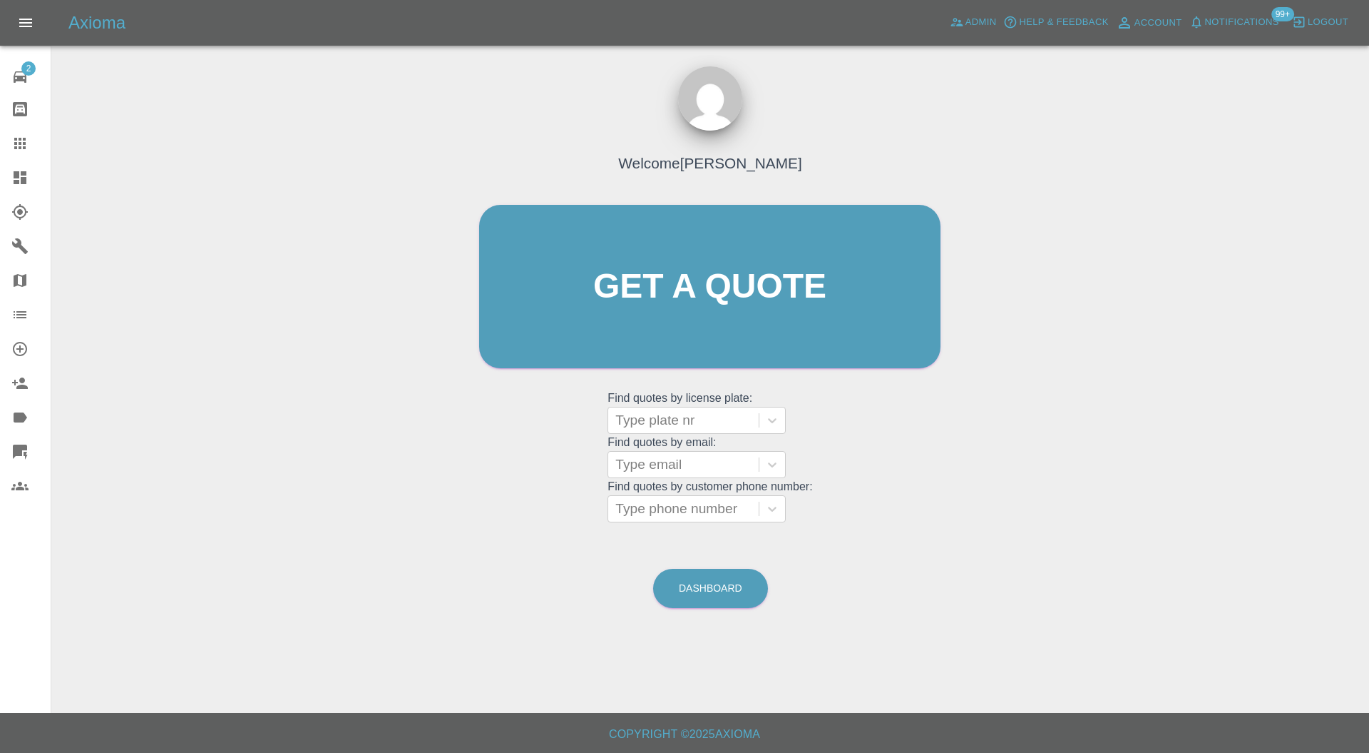
click at [633, 419] on div at bounding box center [684, 420] width 136 height 20
type input "ds73"
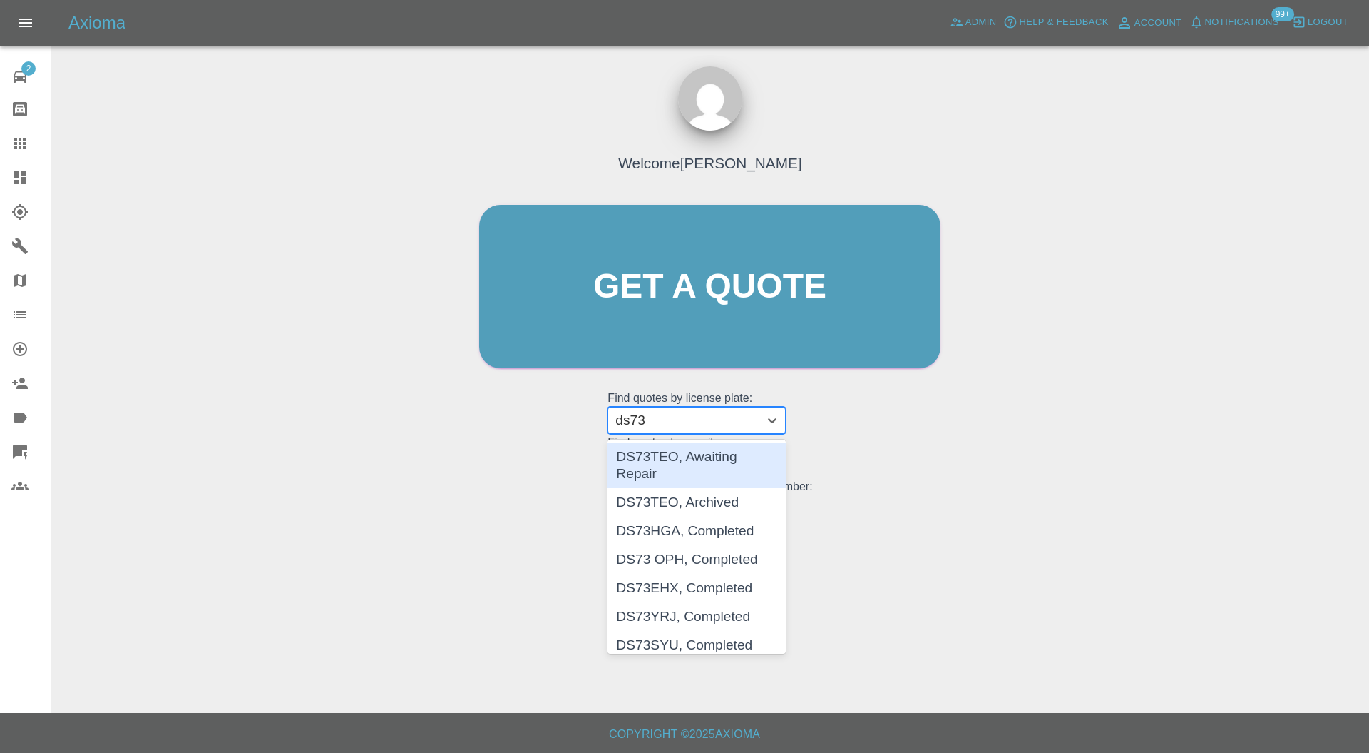
click at [718, 464] on div "DS73TEO, Awaiting Repair" at bounding box center [697, 465] width 178 height 46
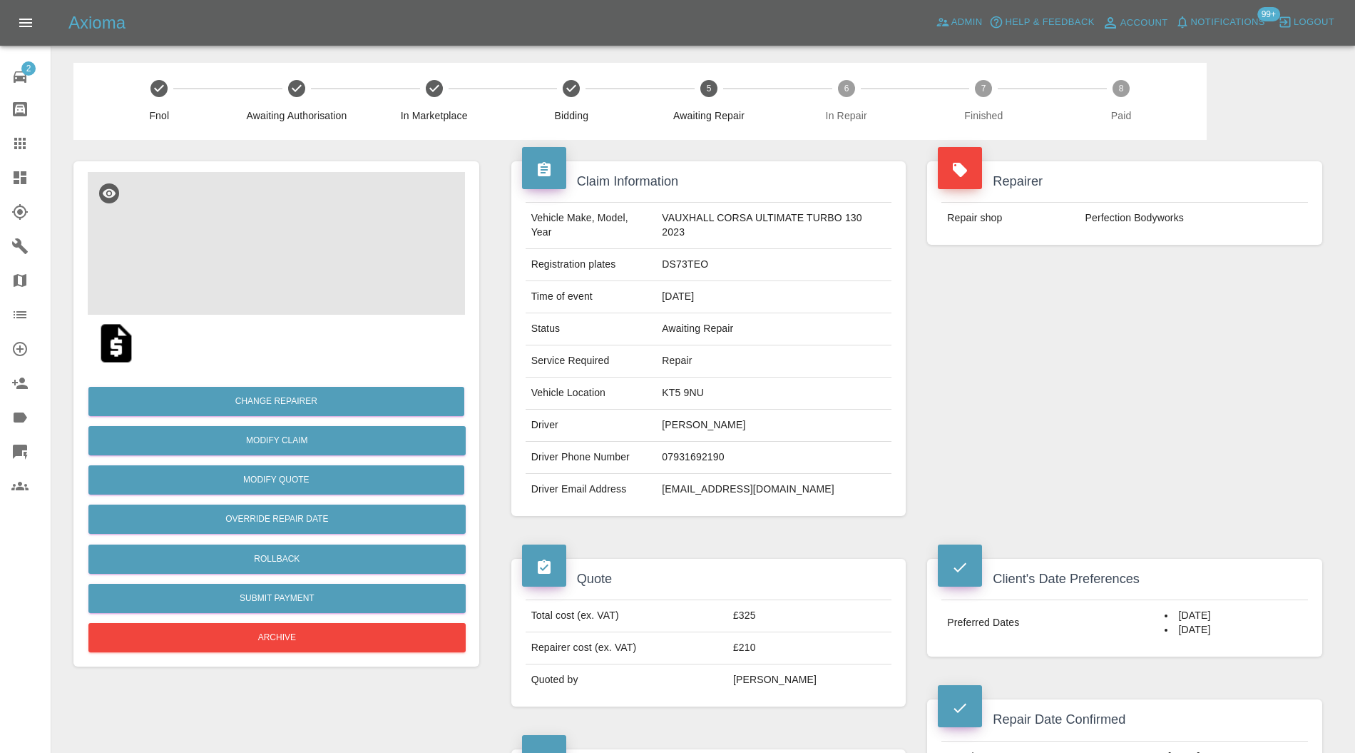
click at [296, 267] on img at bounding box center [276, 243] width 377 height 143
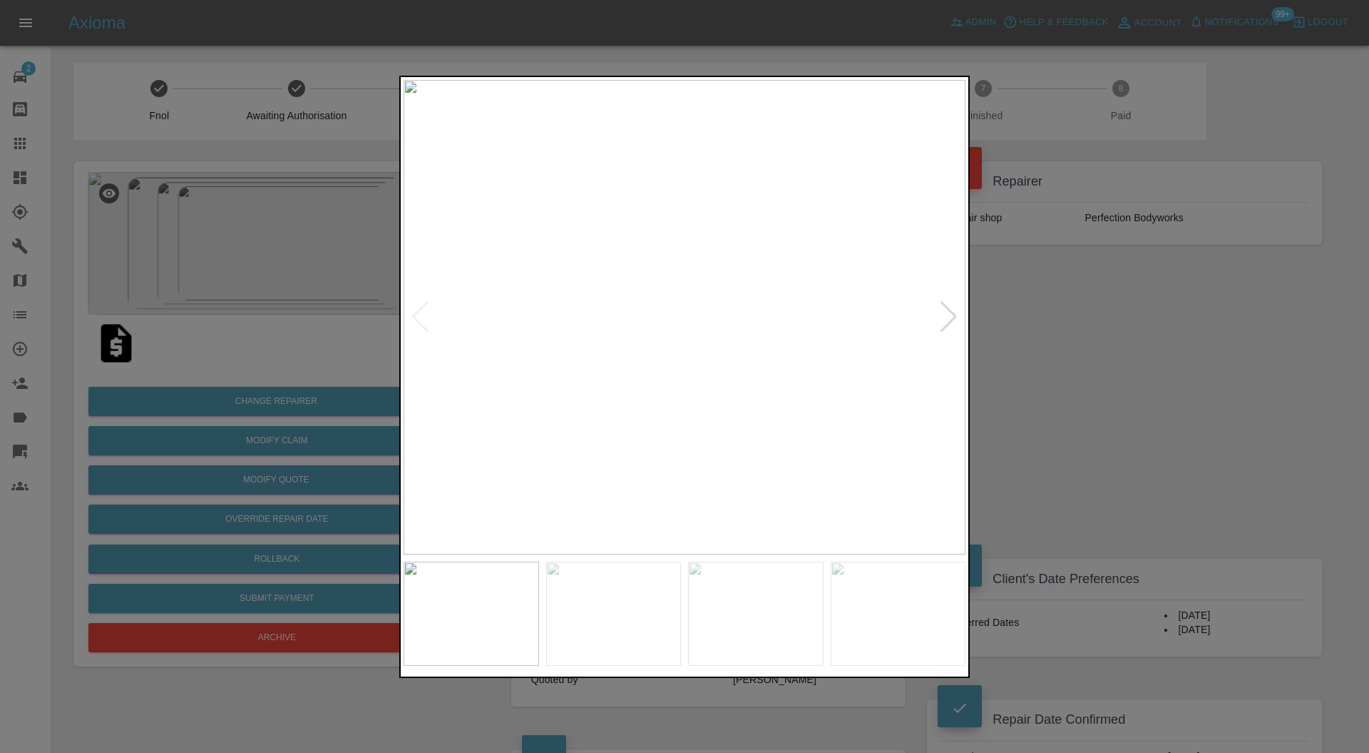
click at [948, 307] on div at bounding box center [948, 316] width 19 height 31
click at [678, 188] on img at bounding box center [685, 317] width 562 height 475
click at [670, 593] on img at bounding box center [614, 613] width 136 height 104
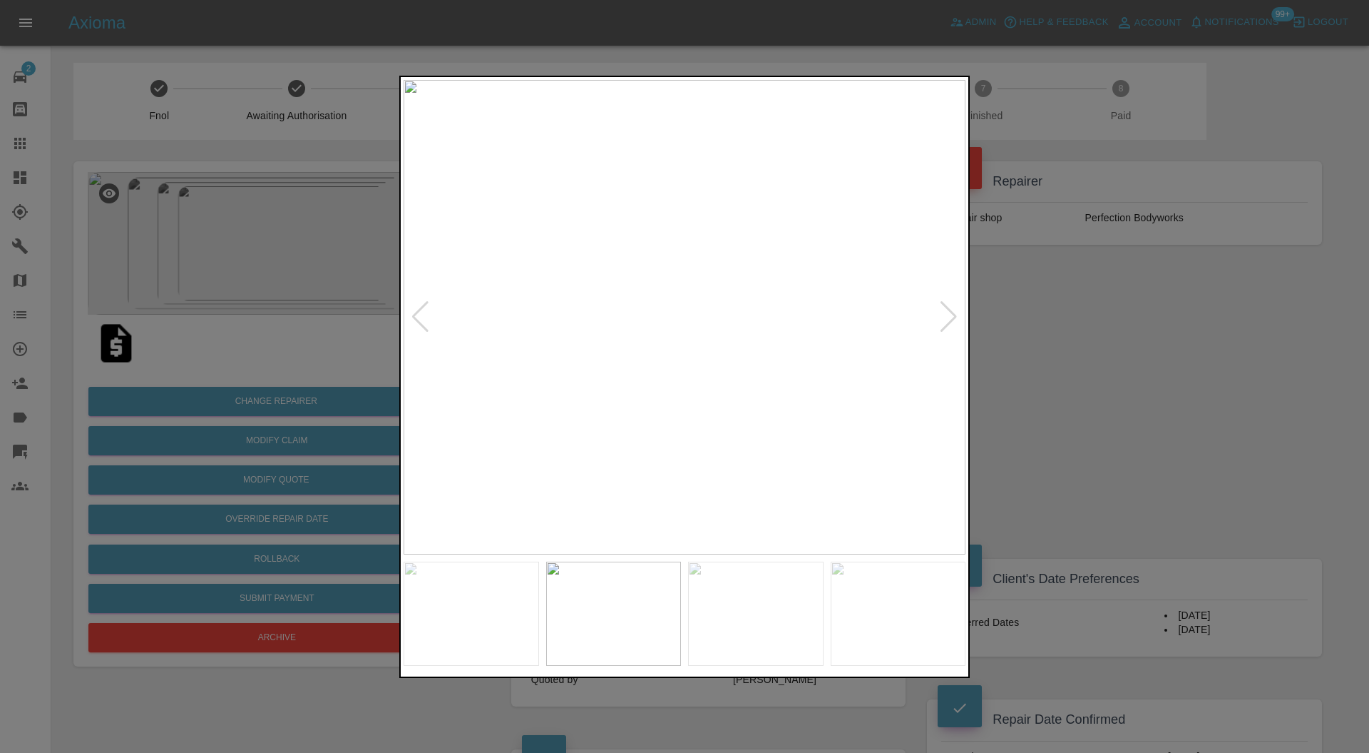
click at [709, 238] on img at bounding box center [685, 317] width 562 height 475
click at [1091, 369] on div at bounding box center [684, 376] width 1369 height 753
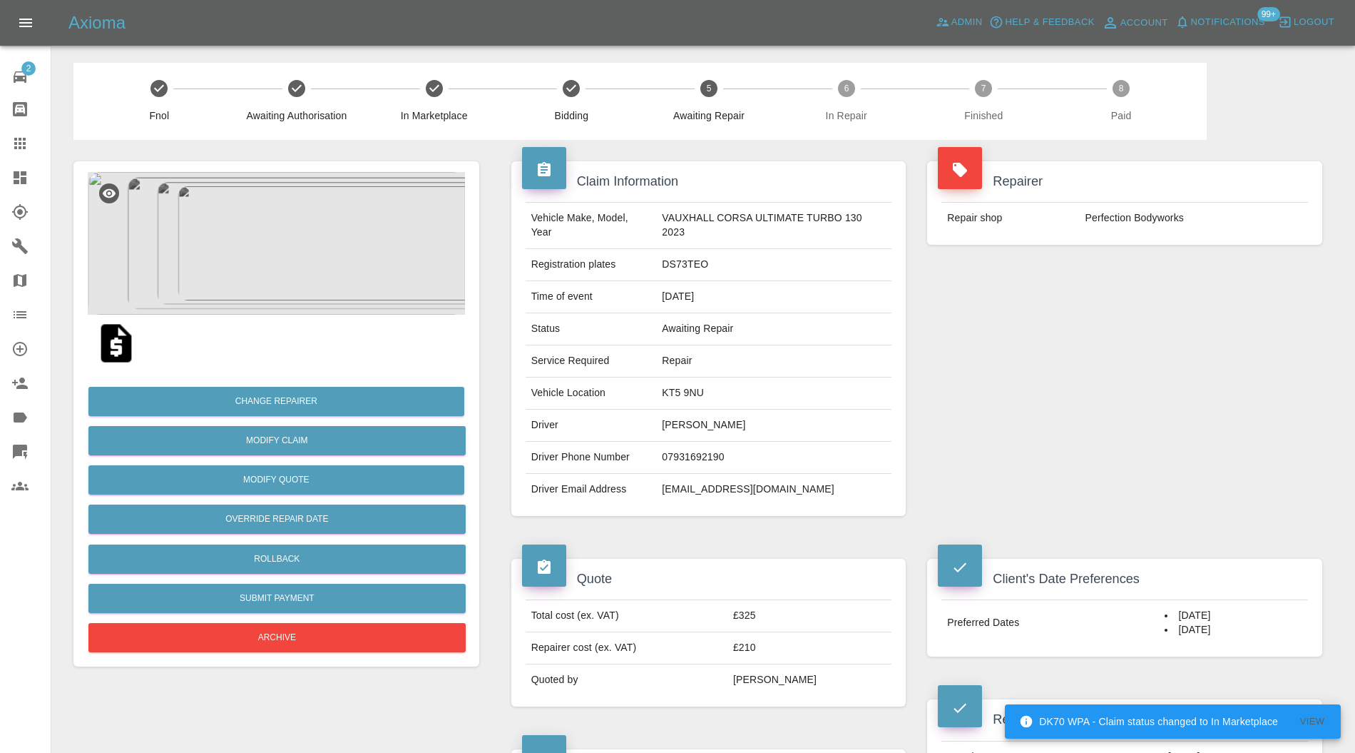
click at [270, 223] on img at bounding box center [276, 243] width 377 height 143
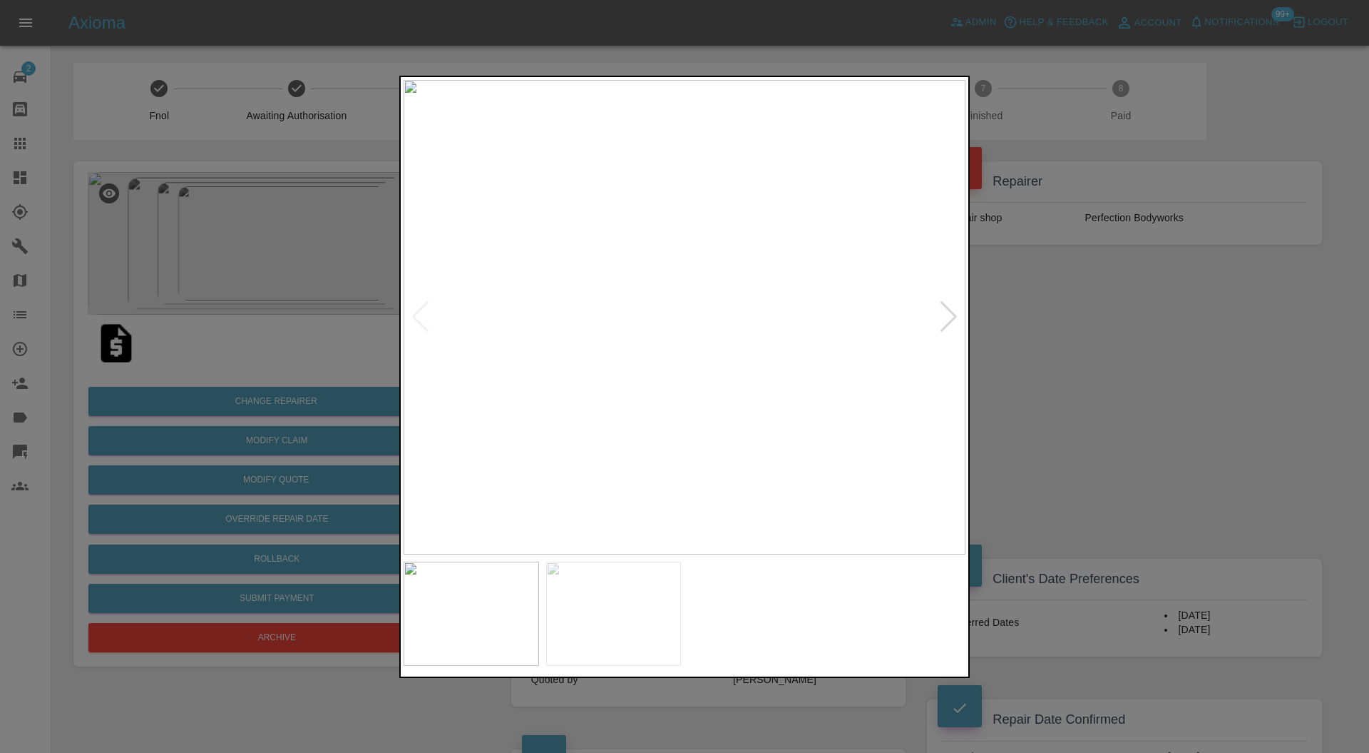
click at [765, 215] on img at bounding box center [685, 317] width 562 height 475
click at [766, 275] on img at bounding box center [444, 622] width 1686 height 1424
click at [955, 321] on div at bounding box center [948, 316] width 19 height 31
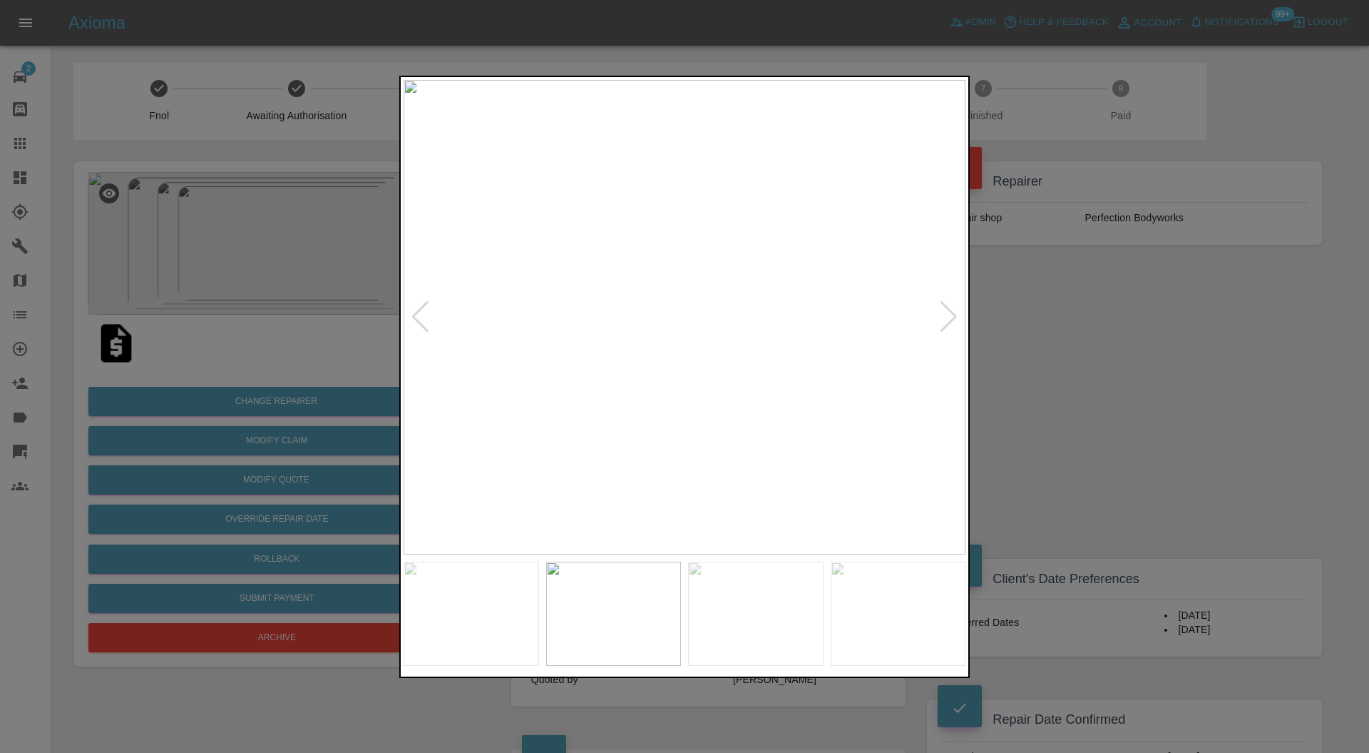
click at [672, 248] on img at bounding box center [685, 317] width 562 height 475
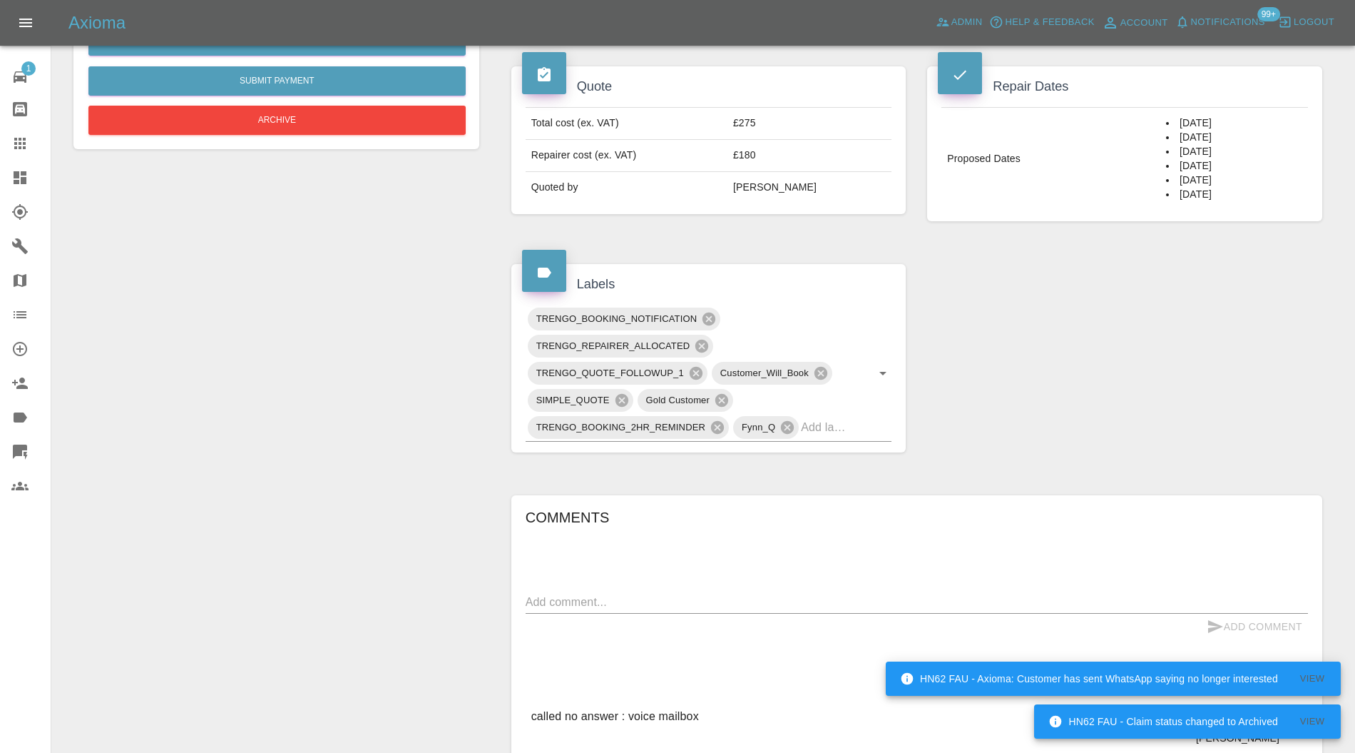
scroll to position [690, 0]
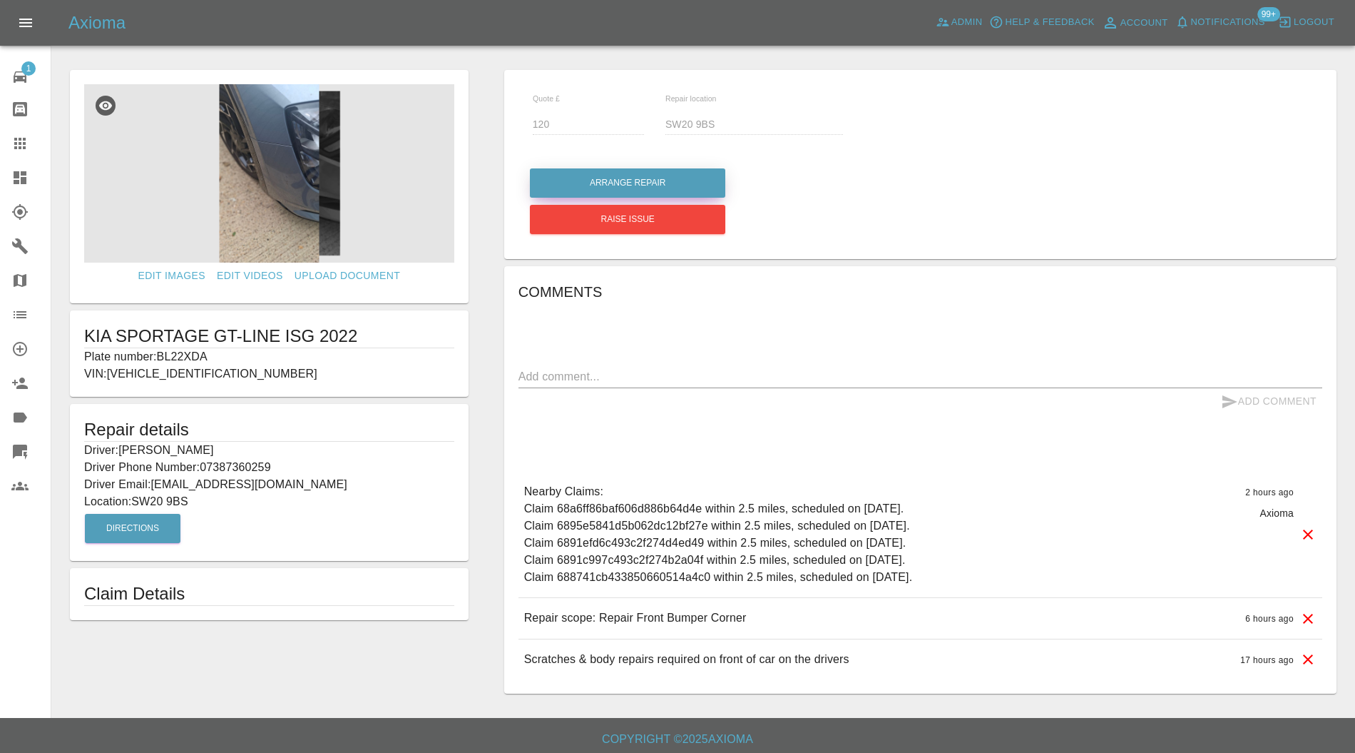
click at [601, 175] on button "Arrange Repair" at bounding box center [627, 182] width 195 height 29
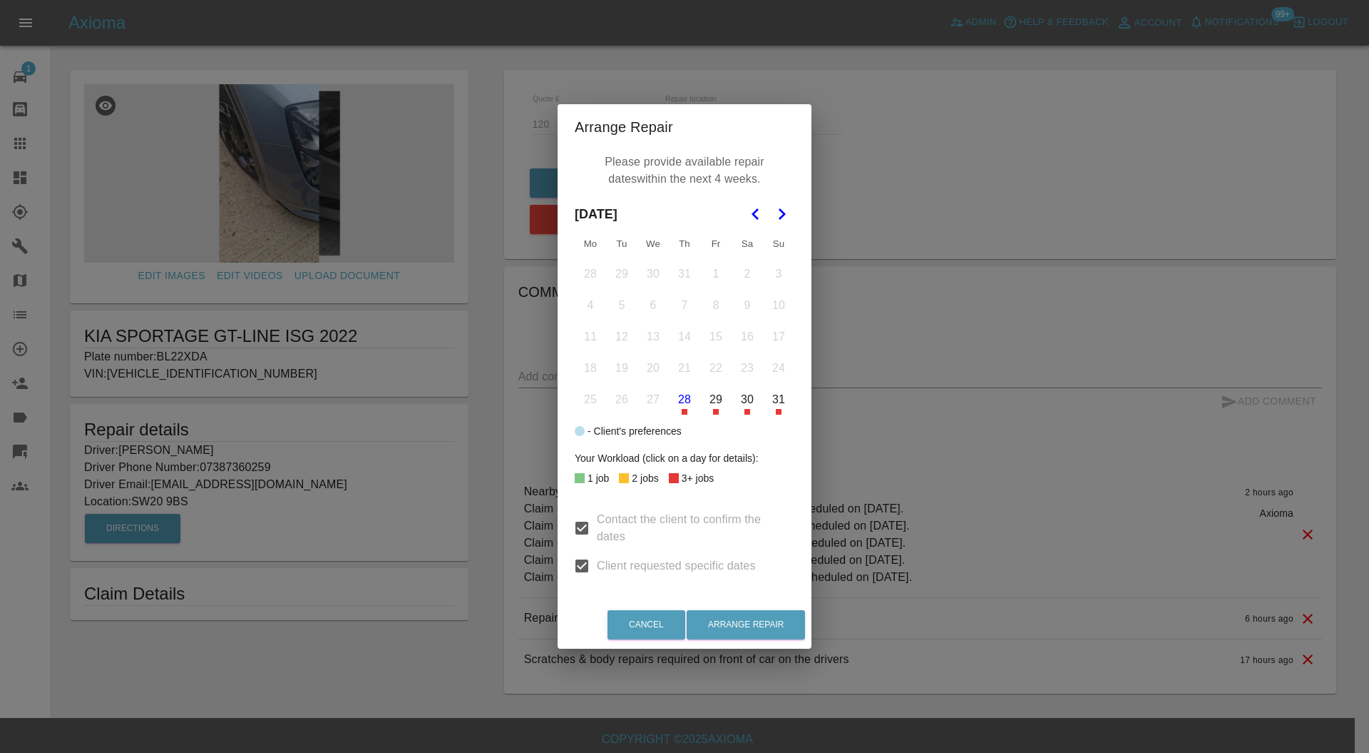
click at [790, 209] on button "Go to the Next Month" at bounding box center [782, 214] width 26 height 26
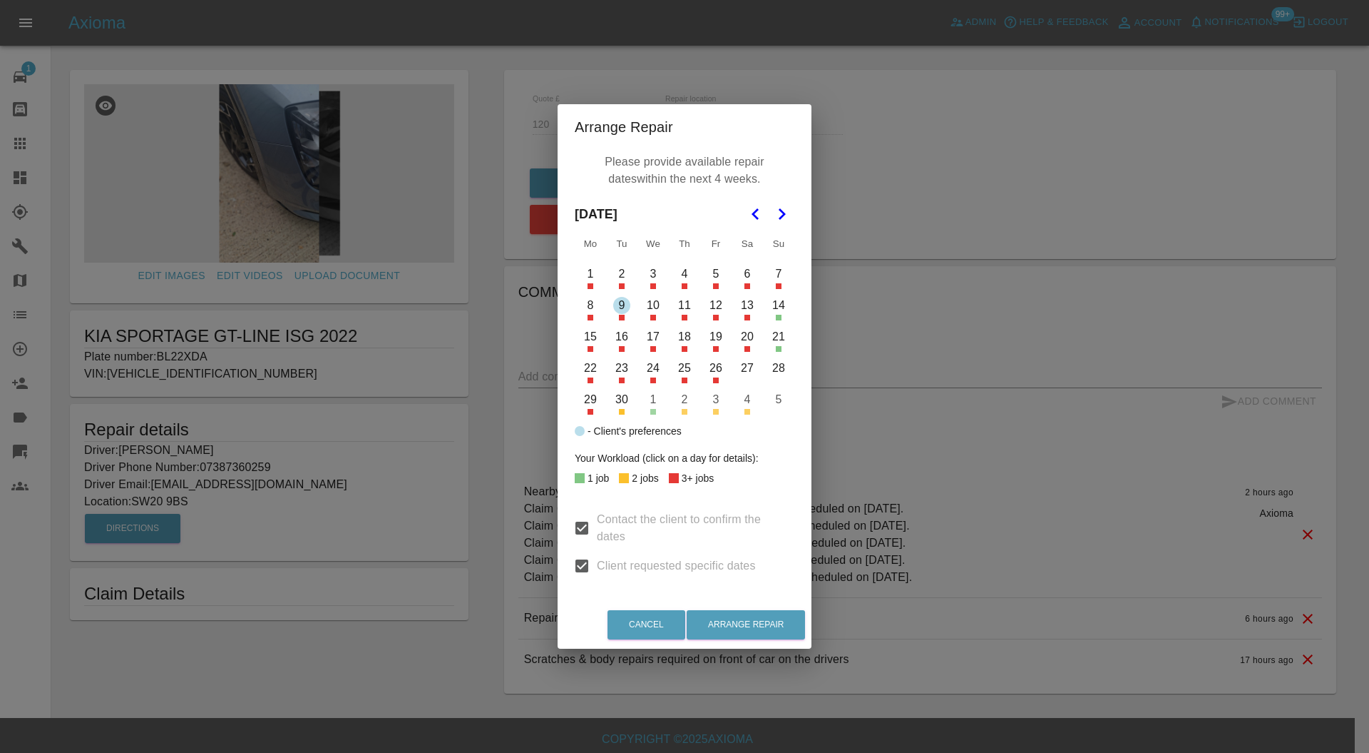
click at [623, 304] on button "9" at bounding box center [622, 305] width 30 height 30
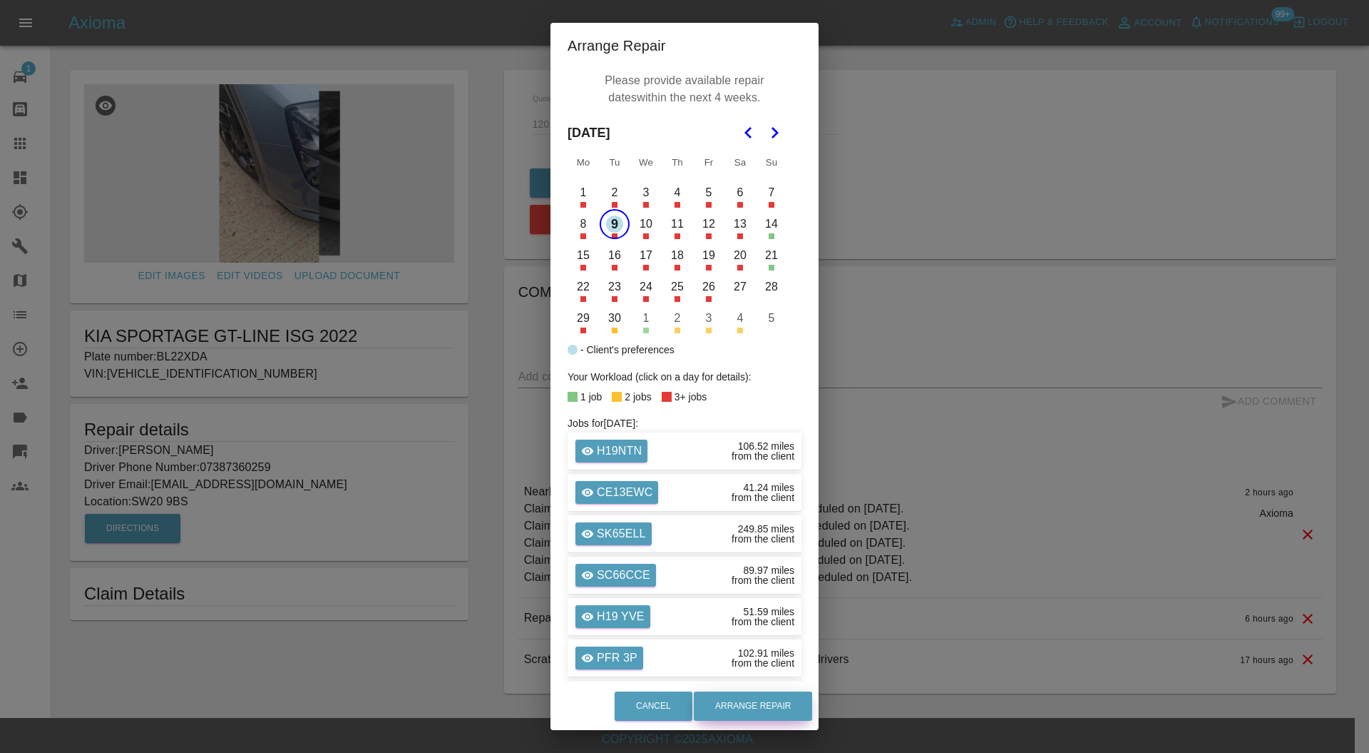
click at [730, 700] on button "Arrange Repair" at bounding box center [753, 705] width 118 height 29
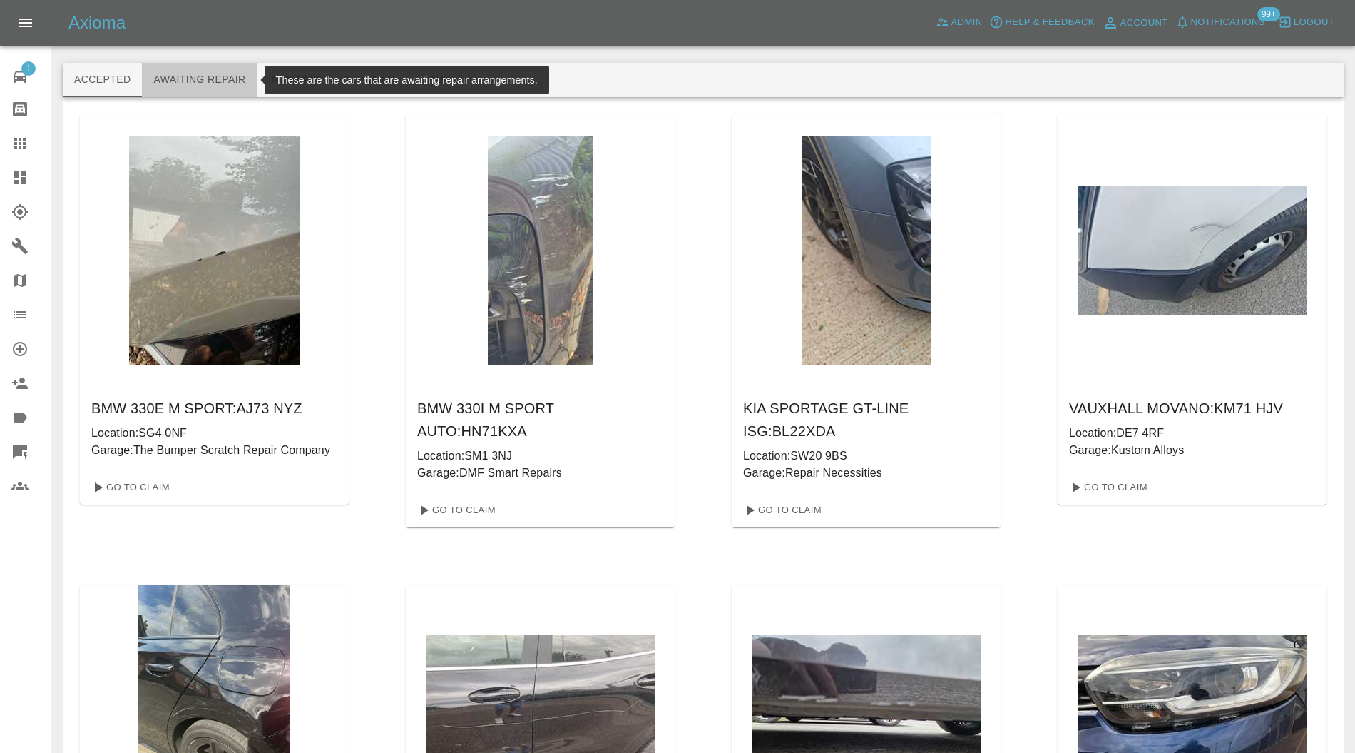
click at [208, 80] on button "Awaiting Repair" at bounding box center [199, 80] width 115 height 34
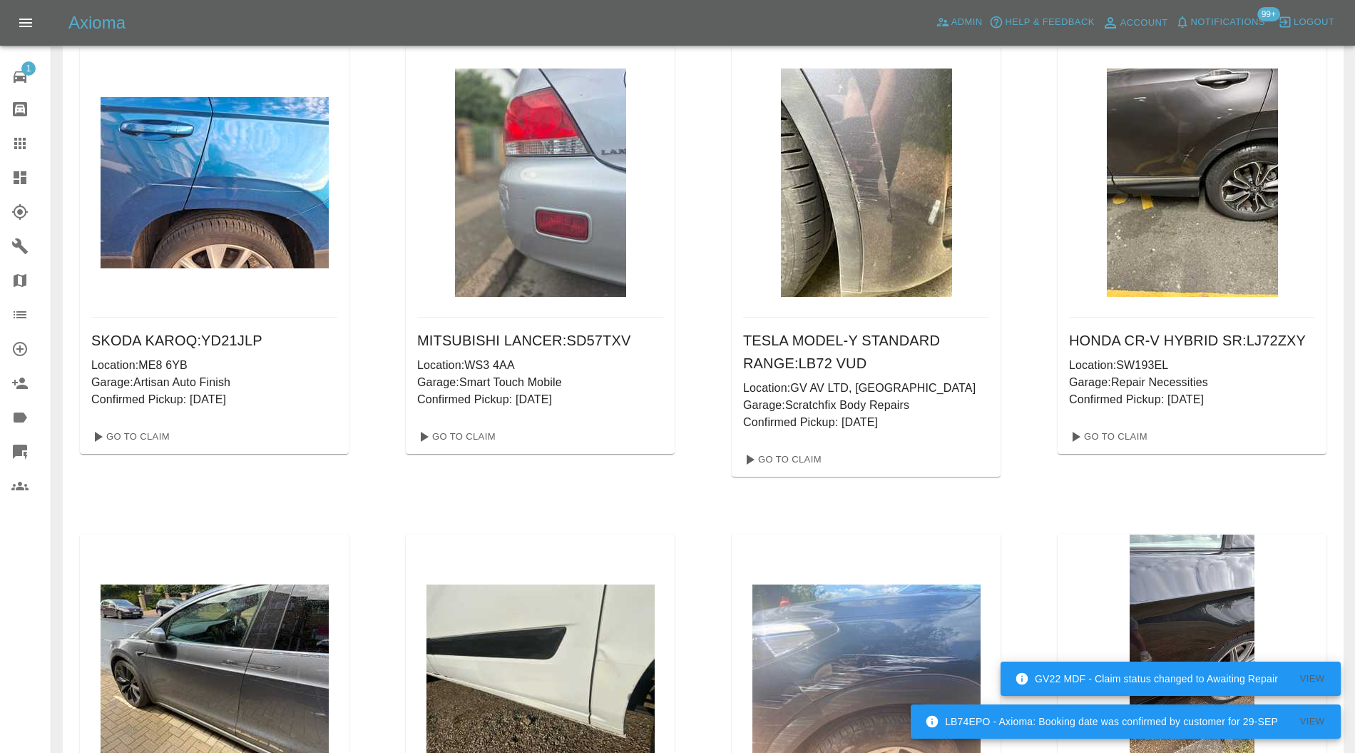
scroll to position [8911, 0]
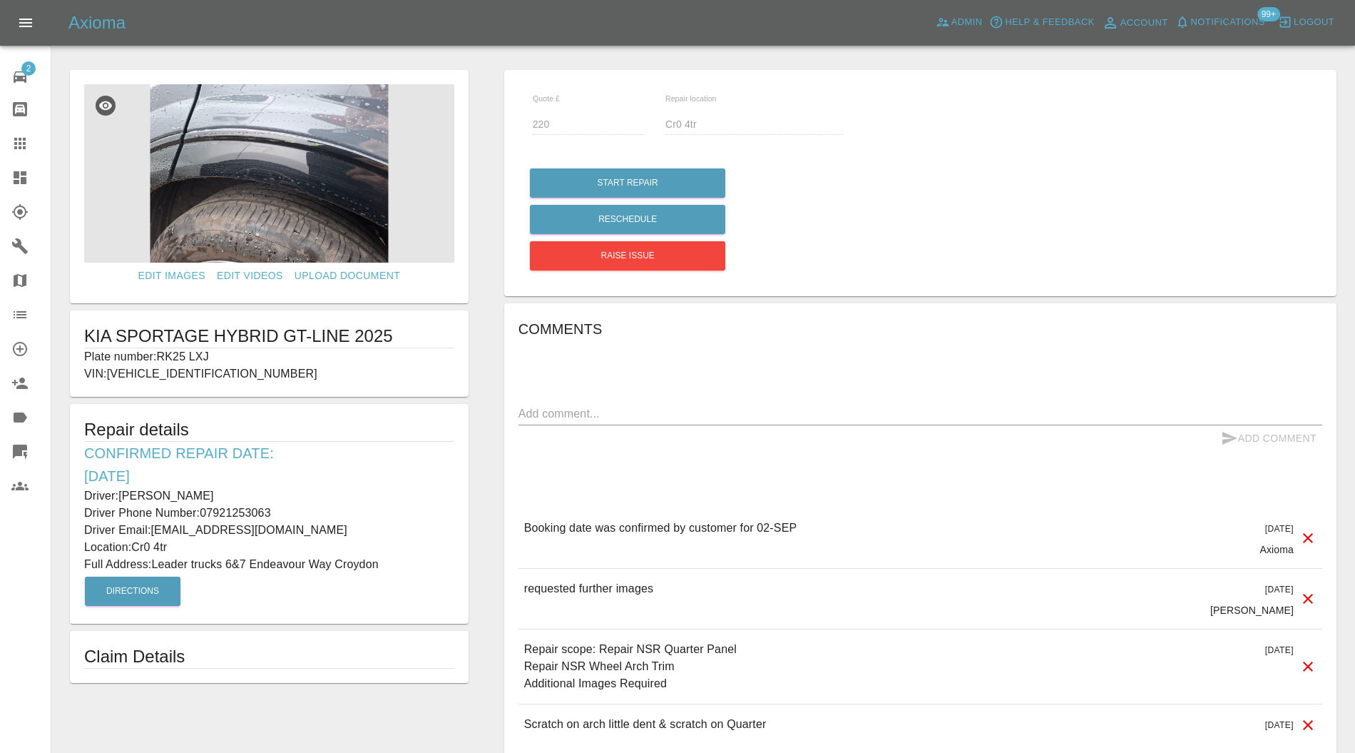
click at [327, 215] on img at bounding box center [269, 173] width 370 height 178
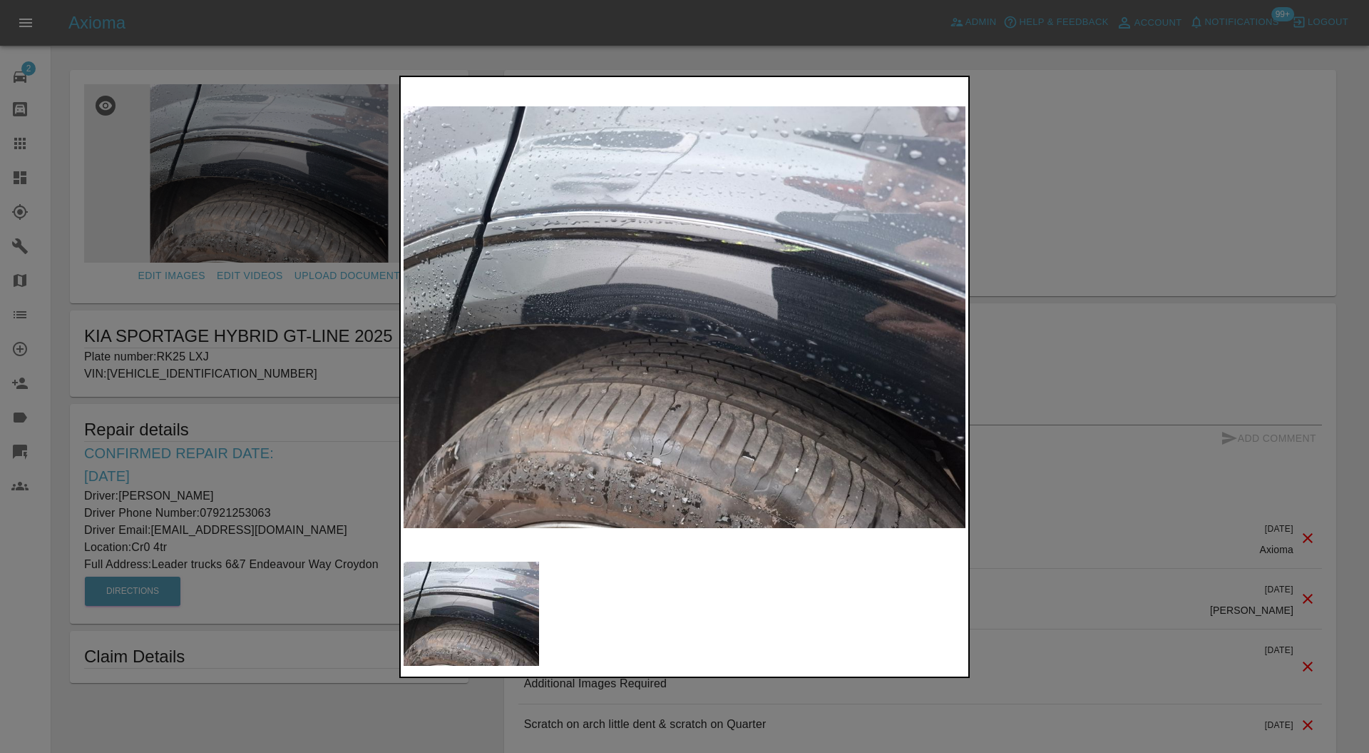
click at [1188, 207] on div at bounding box center [684, 376] width 1369 height 753
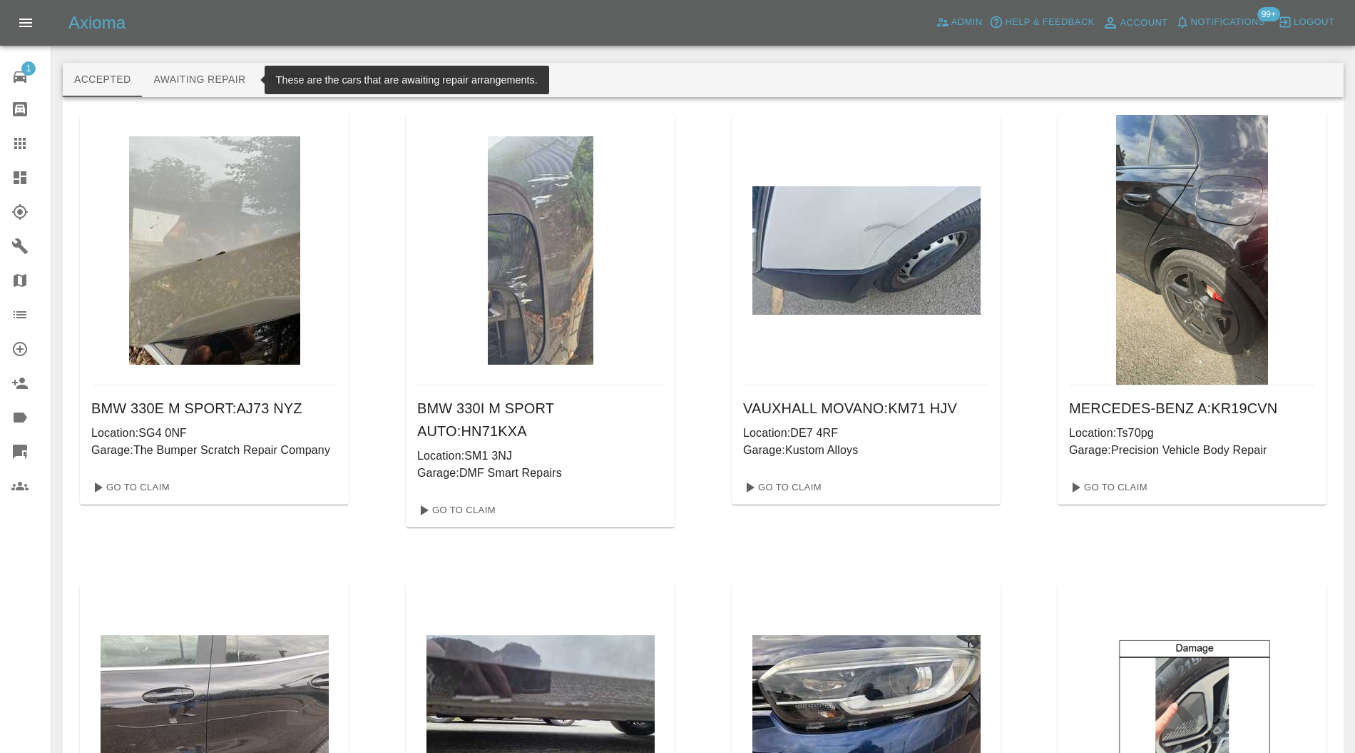
click at [227, 83] on button "Awaiting Repair" at bounding box center [199, 80] width 115 height 34
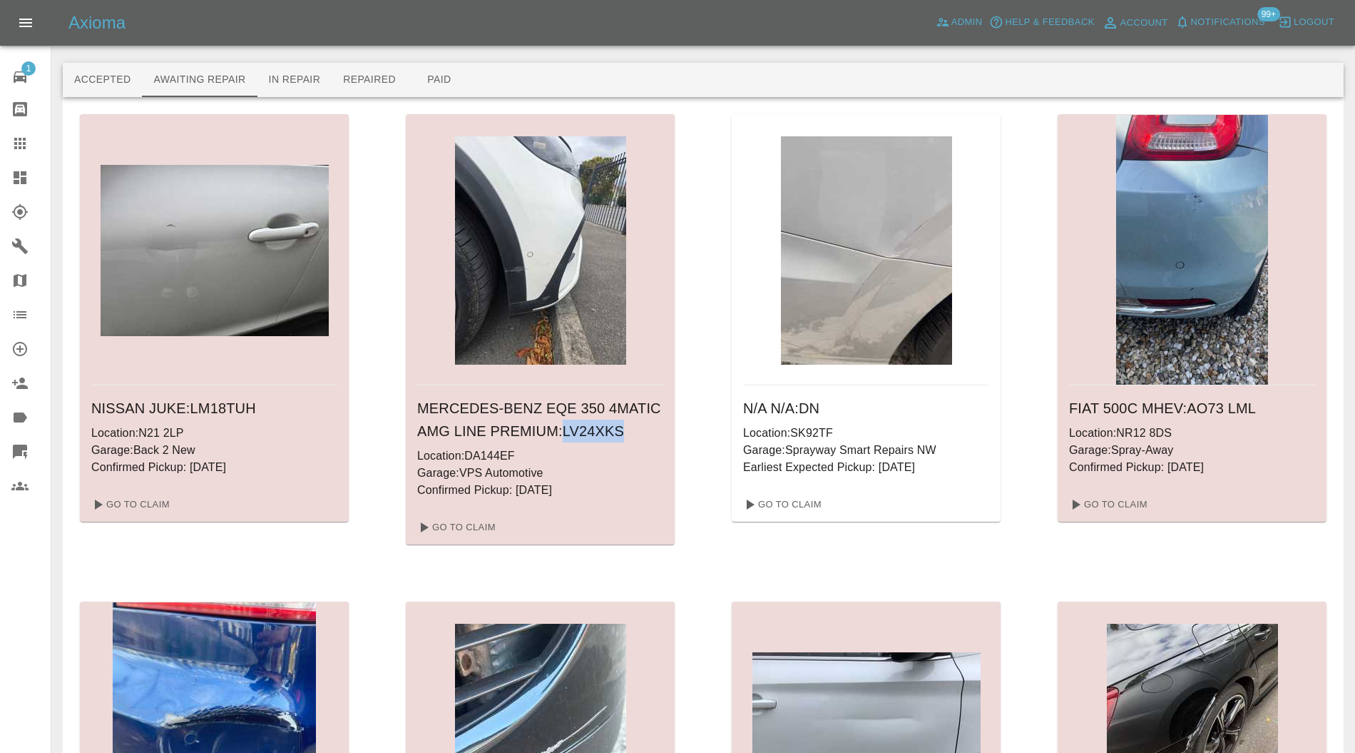
drag, startPoint x: 631, startPoint y: 436, endPoint x: 569, endPoint y: 438, distance: 61.4
click at [569, 438] on h6 "MERCEDES-BENZ EQE 350 4MATIC AMG LINE PREMIUM : LV24XKS" at bounding box center [540, 420] width 246 height 46
copy h6 "LV24XKS"
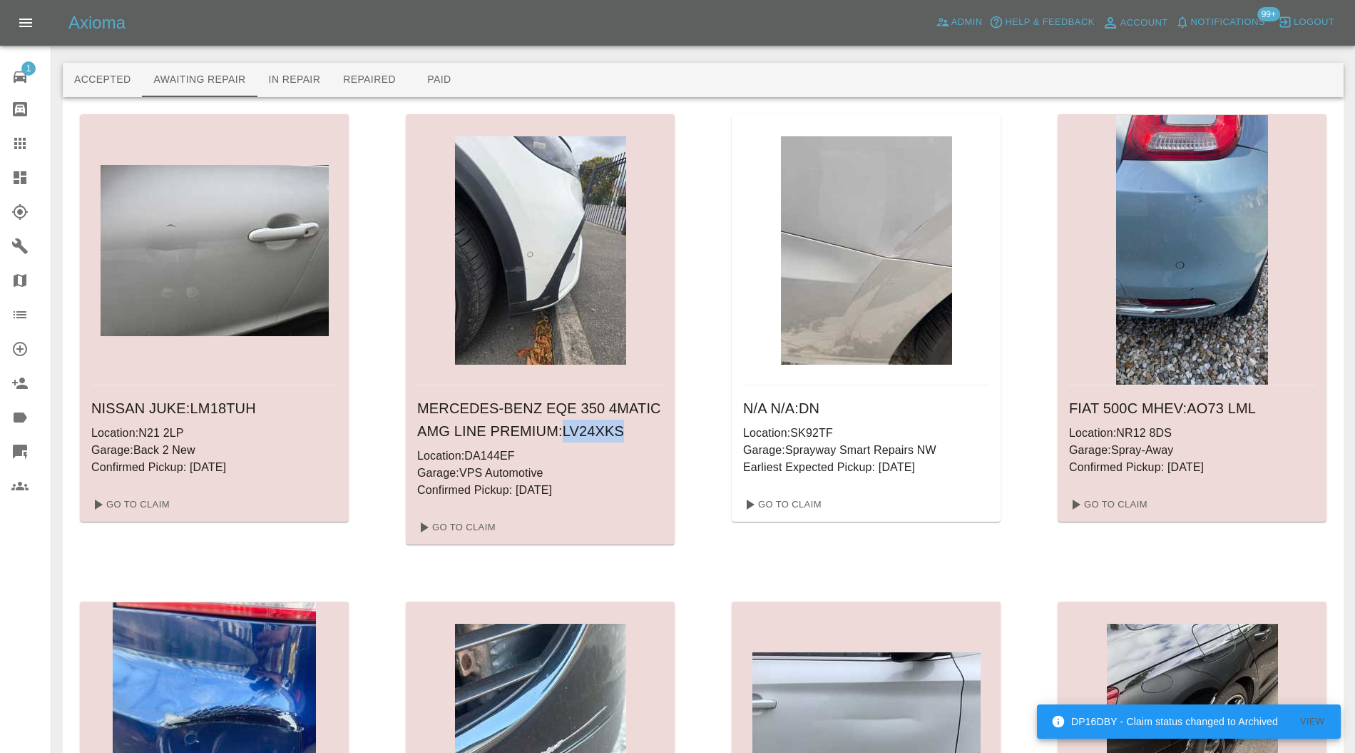
click at [24, 144] on icon at bounding box center [19, 143] width 11 height 11
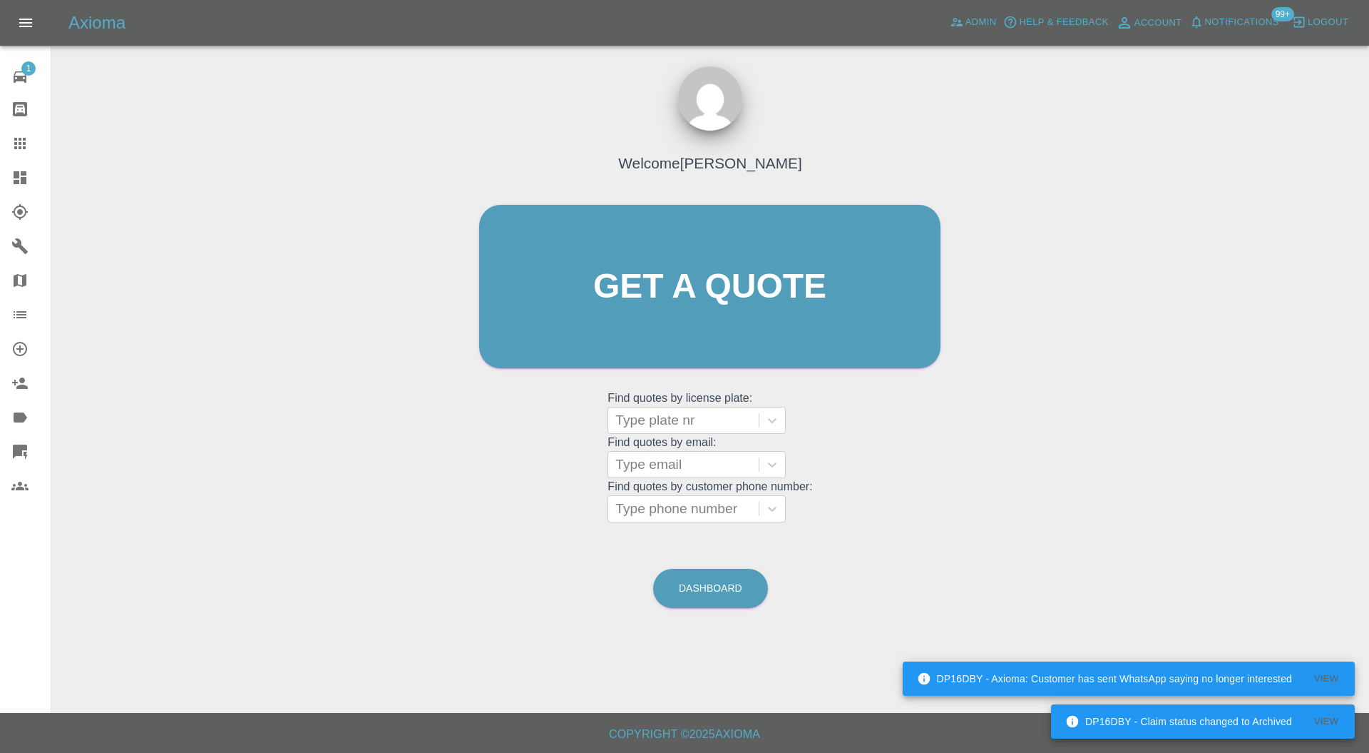
click at [726, 414] on div at bounding box center [684, 420] width 136 height 20
paste input "LV24XKS"
type input "LV24XKS"
click at [726, 455] on div "LV24XKS, Awaiting Repair" at bounding box center [697, 456] width 178 height 29
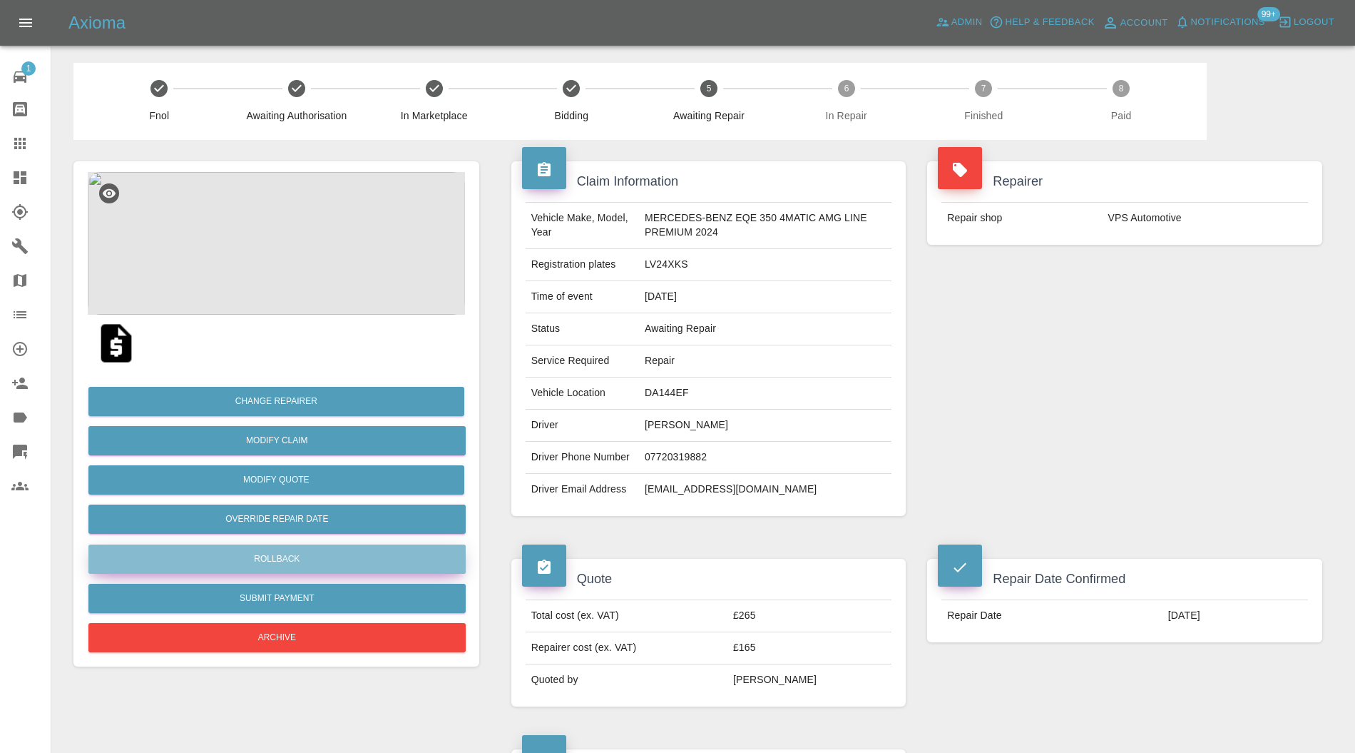
click at [372, 562] on button "Rollback" at bounding box center [276, 558] width 377 height 29
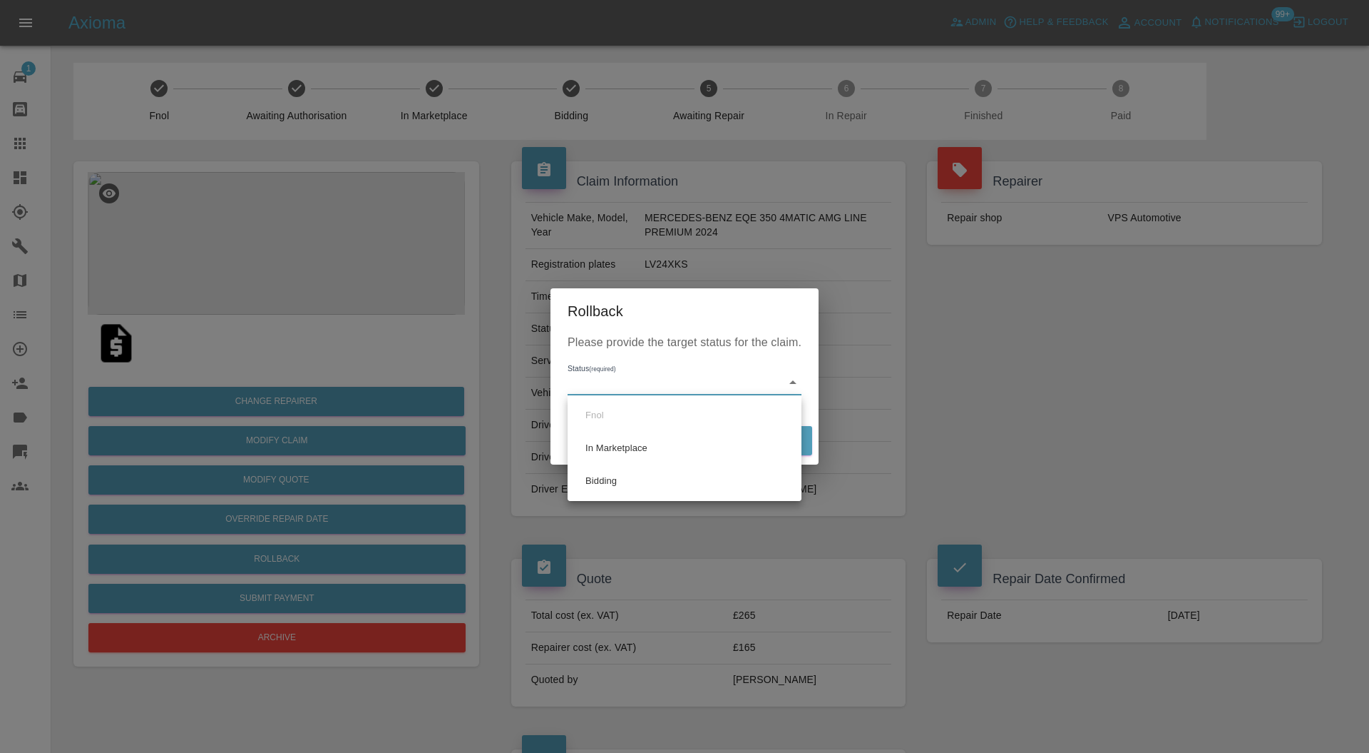
click at [652, 472] on li "Bidding" at bounding box center [684, 480] width 227 height 33
type input "bidding"
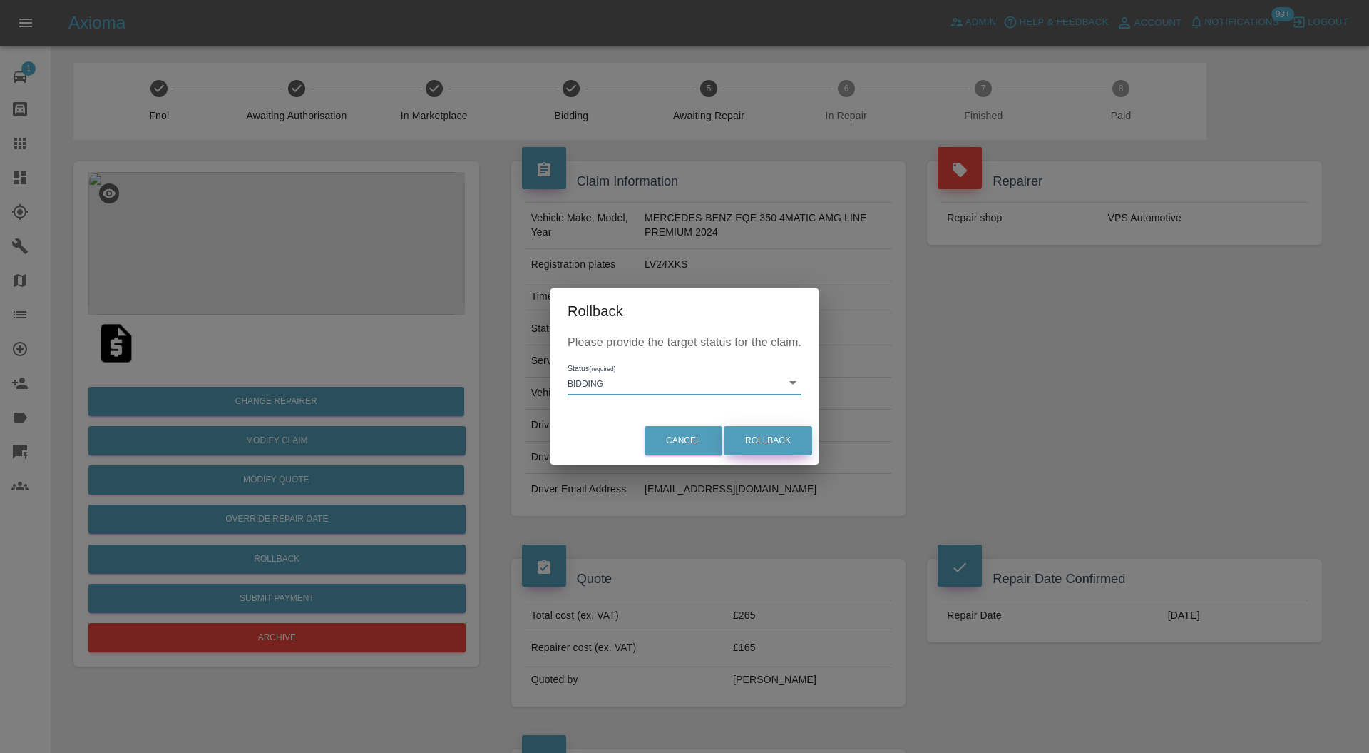
click at [795, 439] on button "Rollback" at bounding box center [768, 440] width 88 height 29
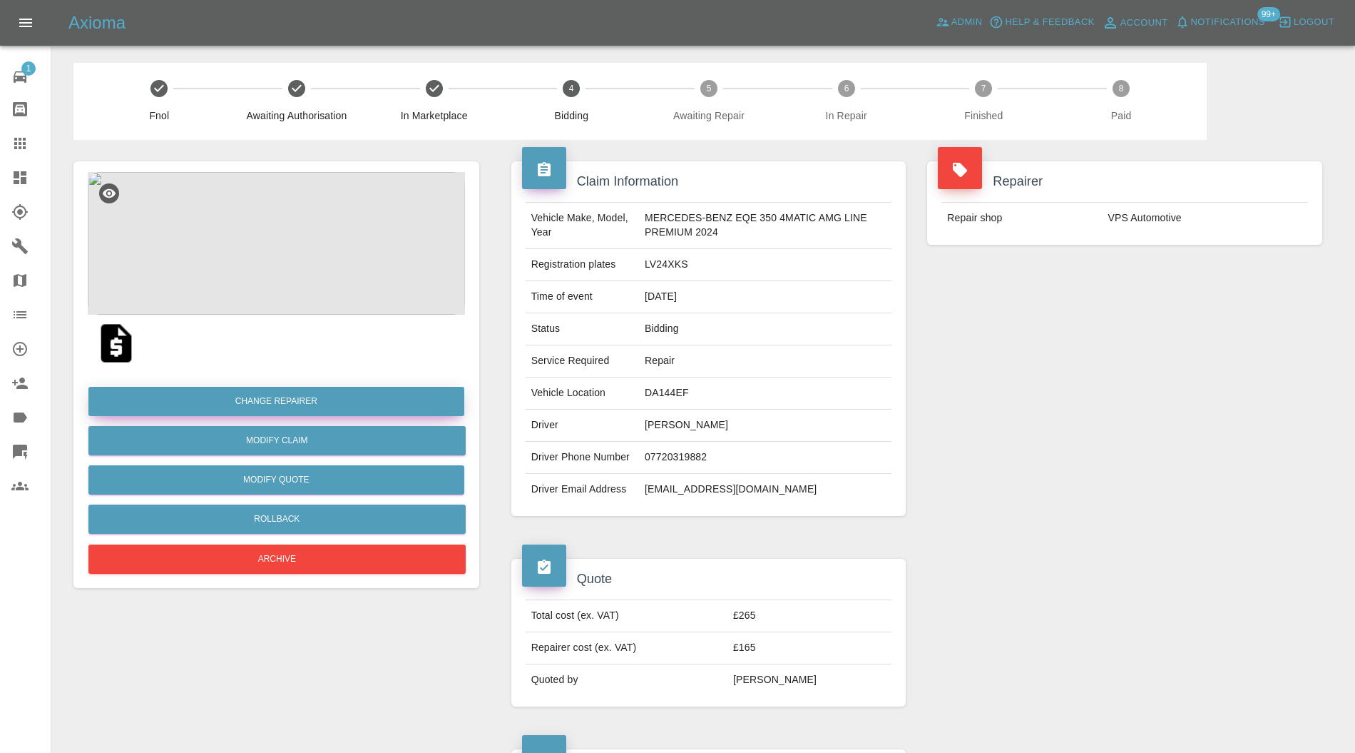
click at [370, 399] on button "Change Repairer" at bounding box center [276, 401] width 376 height 29
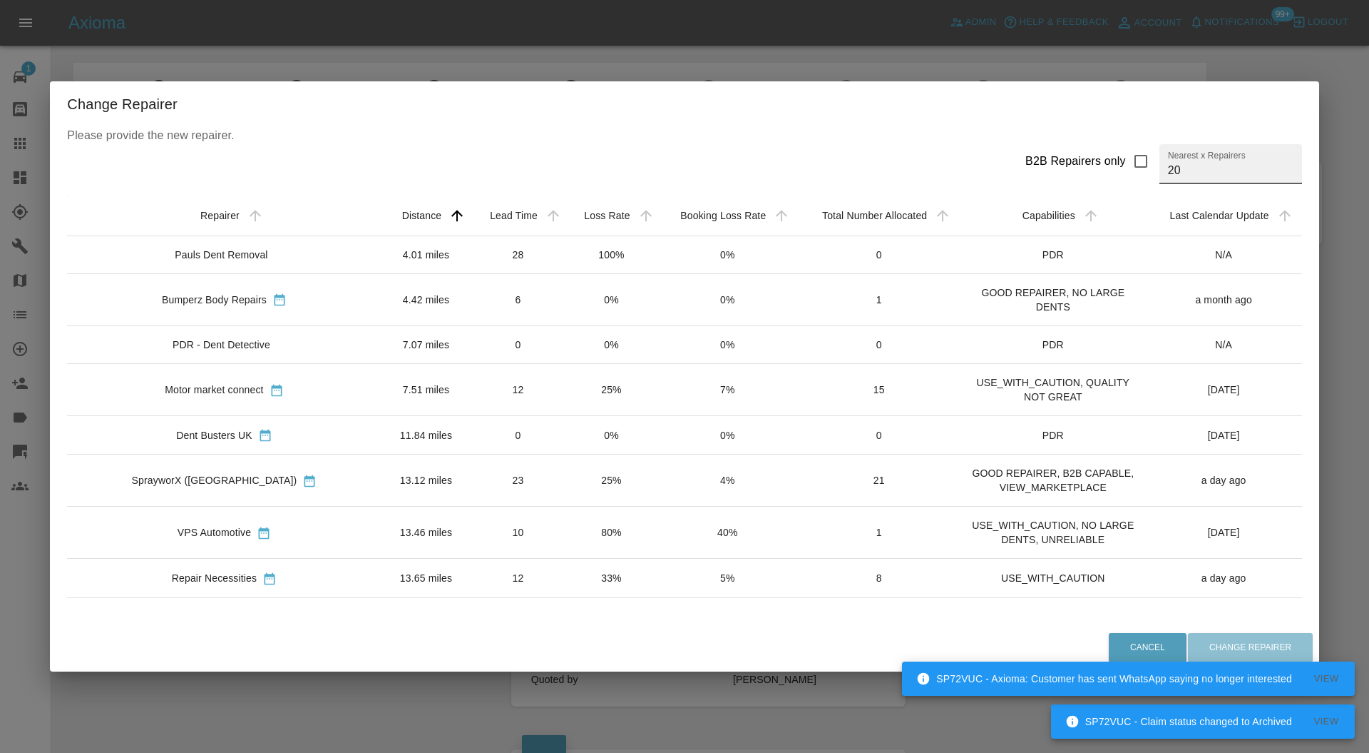
drag, startPoint x: 1156, startPoint y: 174, endPoint x: 1052, endPoint y: 177, distance: 104.2
click at [1052, 177] on div "B2B Repairers only Nearest x Repairers 20" at bounding box center [1158, 164] width 288 height 40
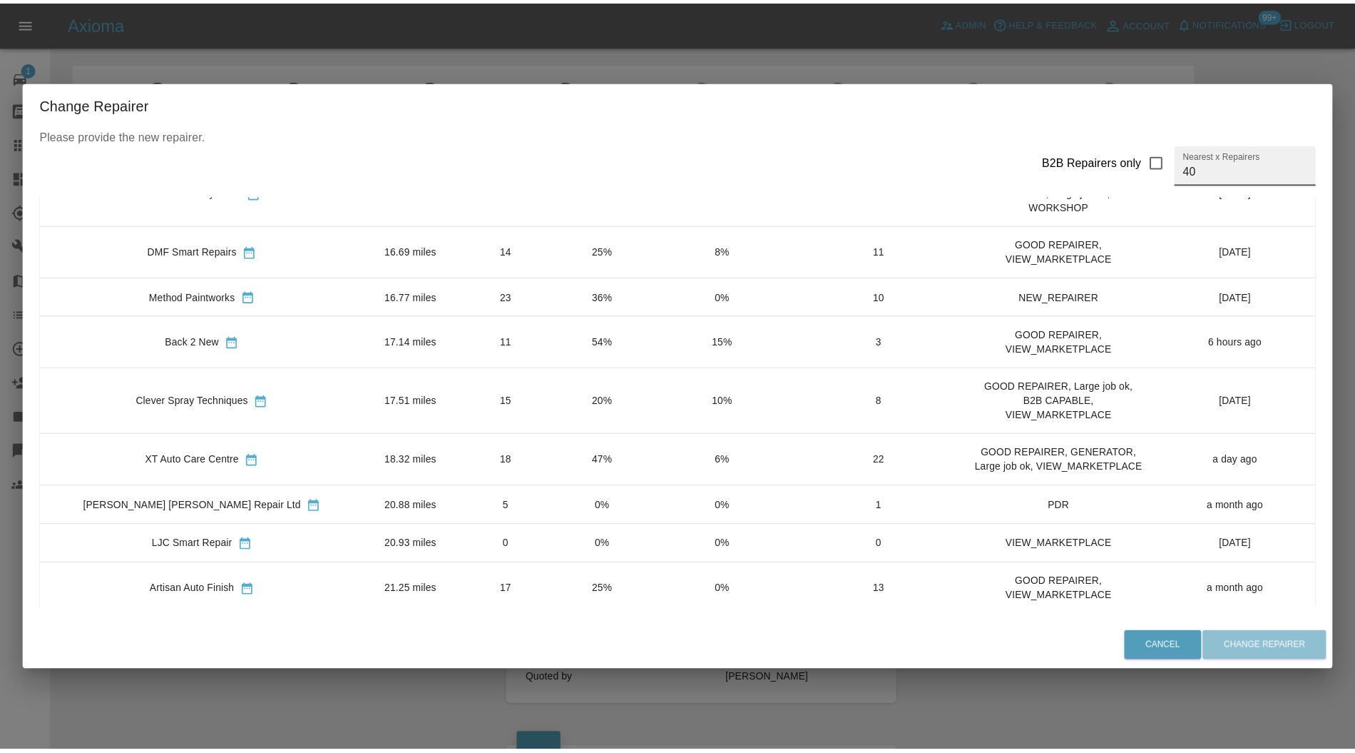
scroll to position [1014, 0]
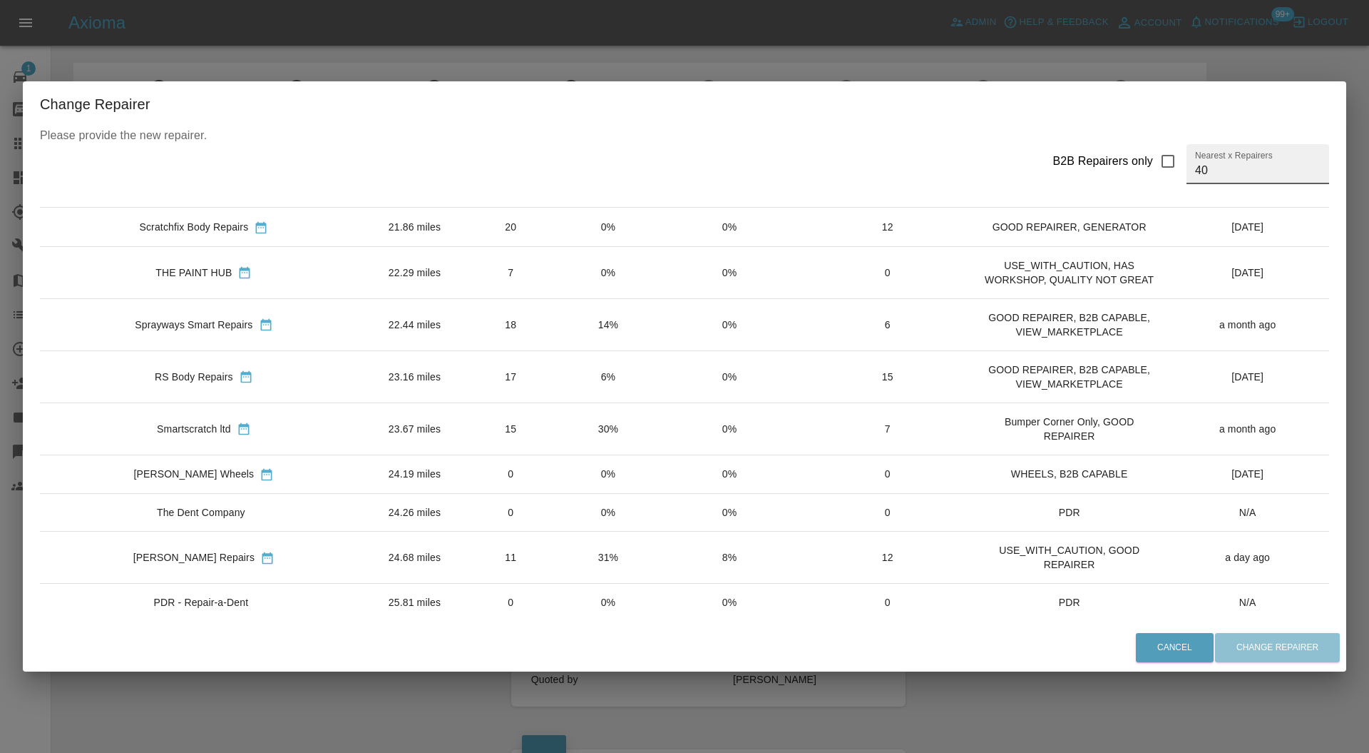
type input "40"
click at [461, 288] on td "7" at bounding box center [510, 272] width 98 height 52
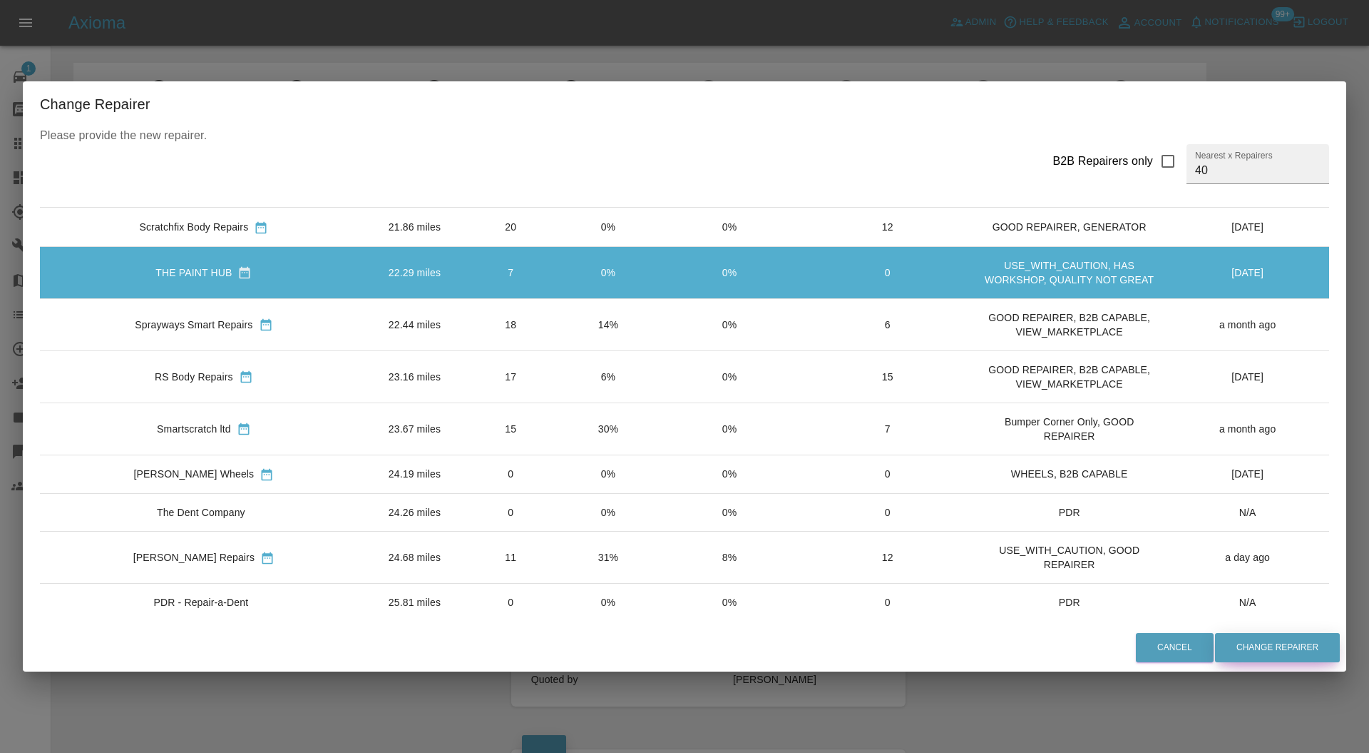
click at [1236, 651] on button "Change Repairer" at bounding box center [1277, 647] width 125 height 29
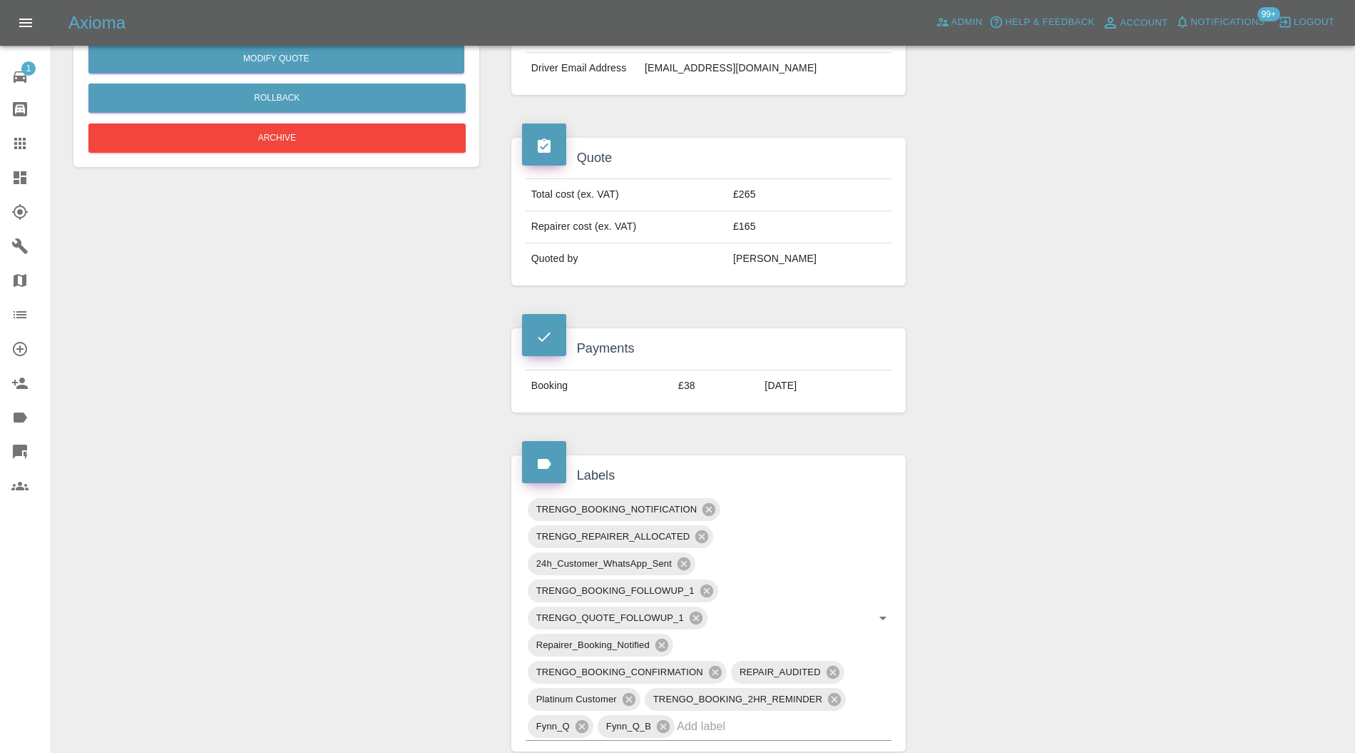
scroll to position [507, 0]
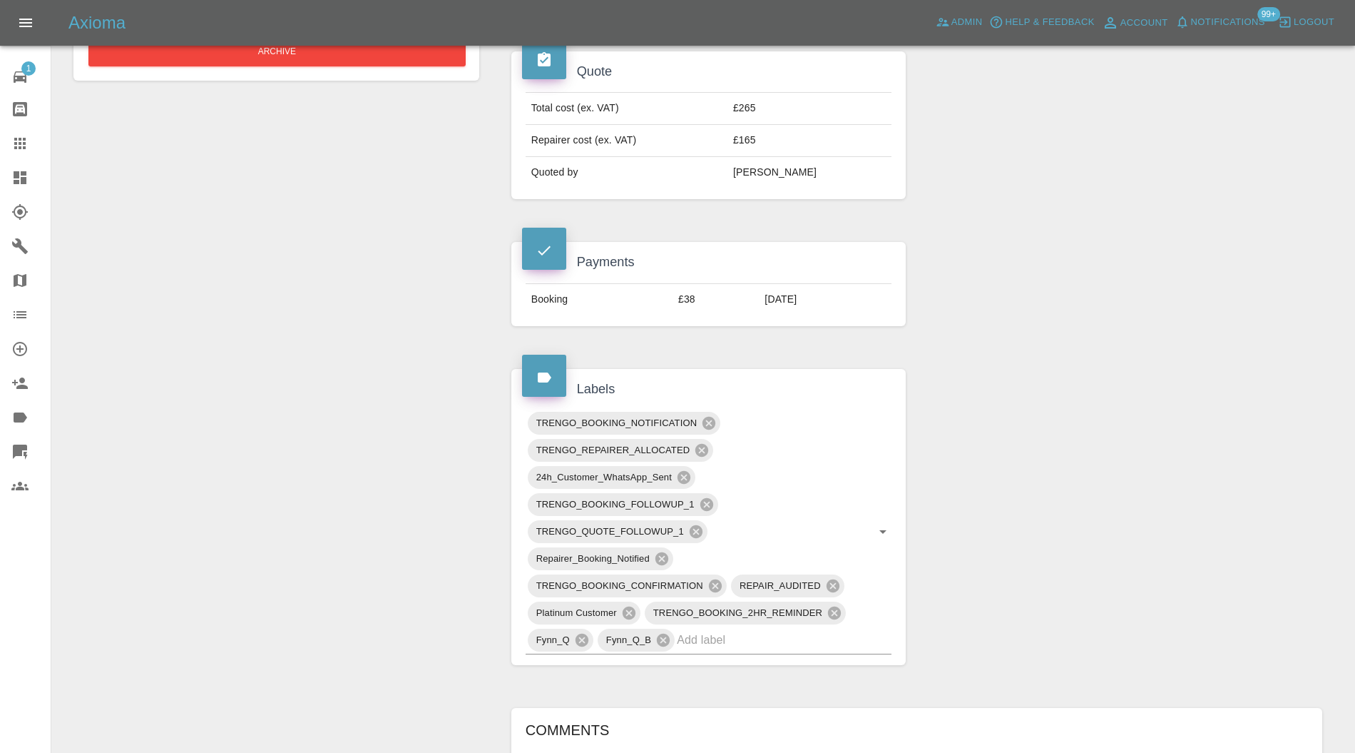
click at [710, 417] on icon at bounding box center [709, 423] width 13 height 13
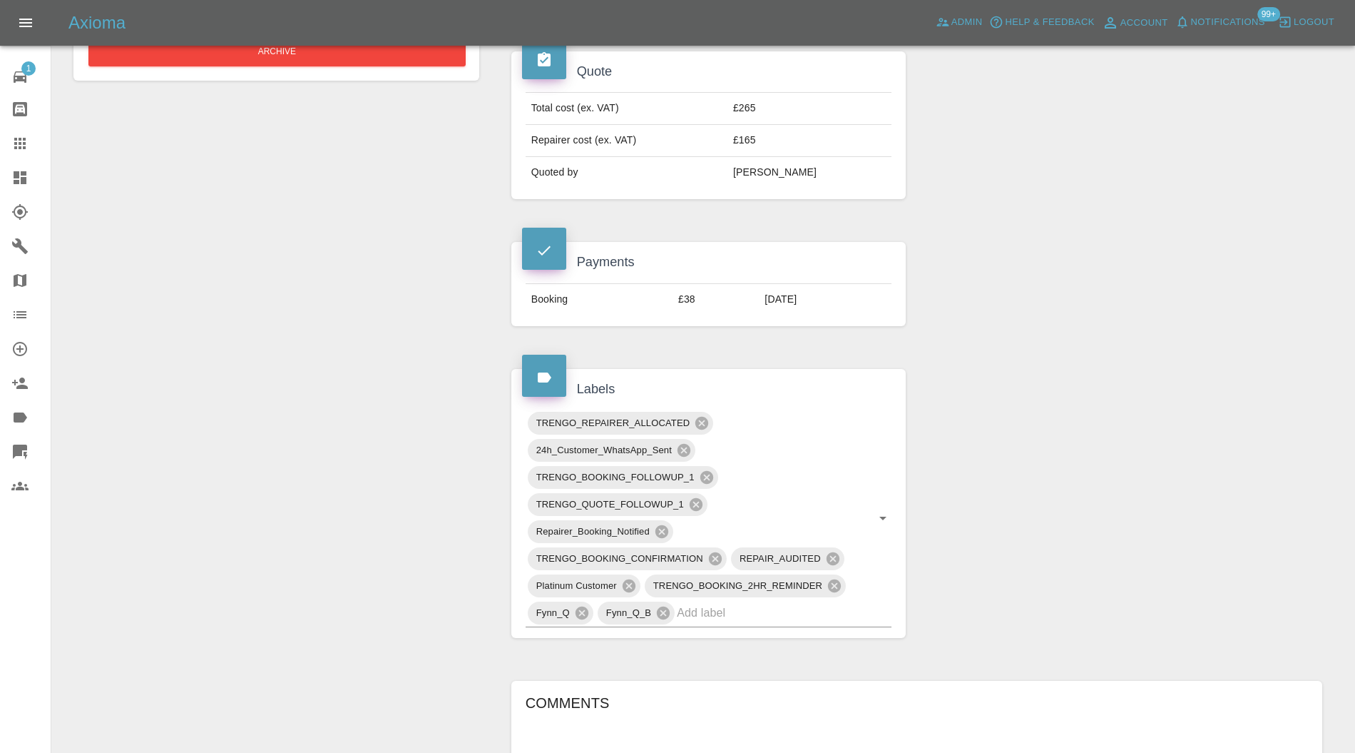
click at [706, 422] on icon at bounding box center [701, 423] width 13 height 13
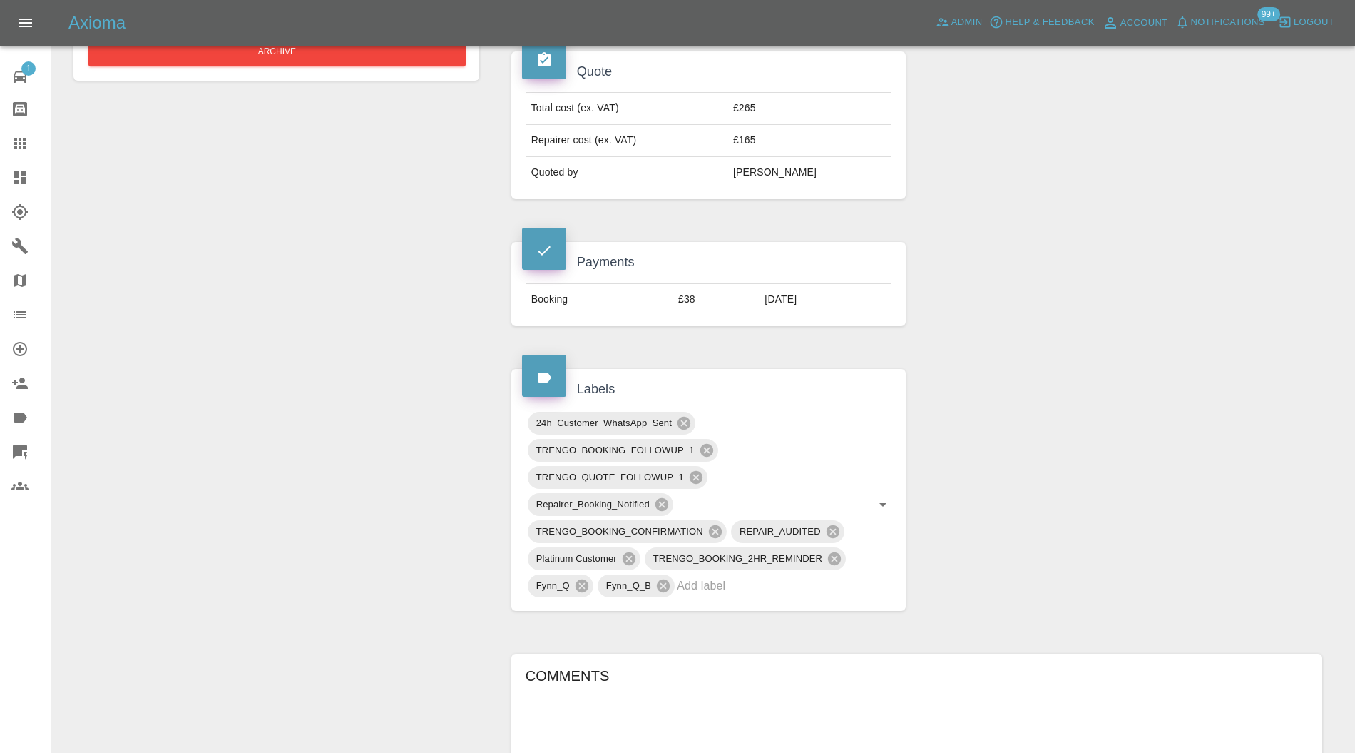
click at [685, 417] on icon at bounding box center [684, 423] width 13 height 13
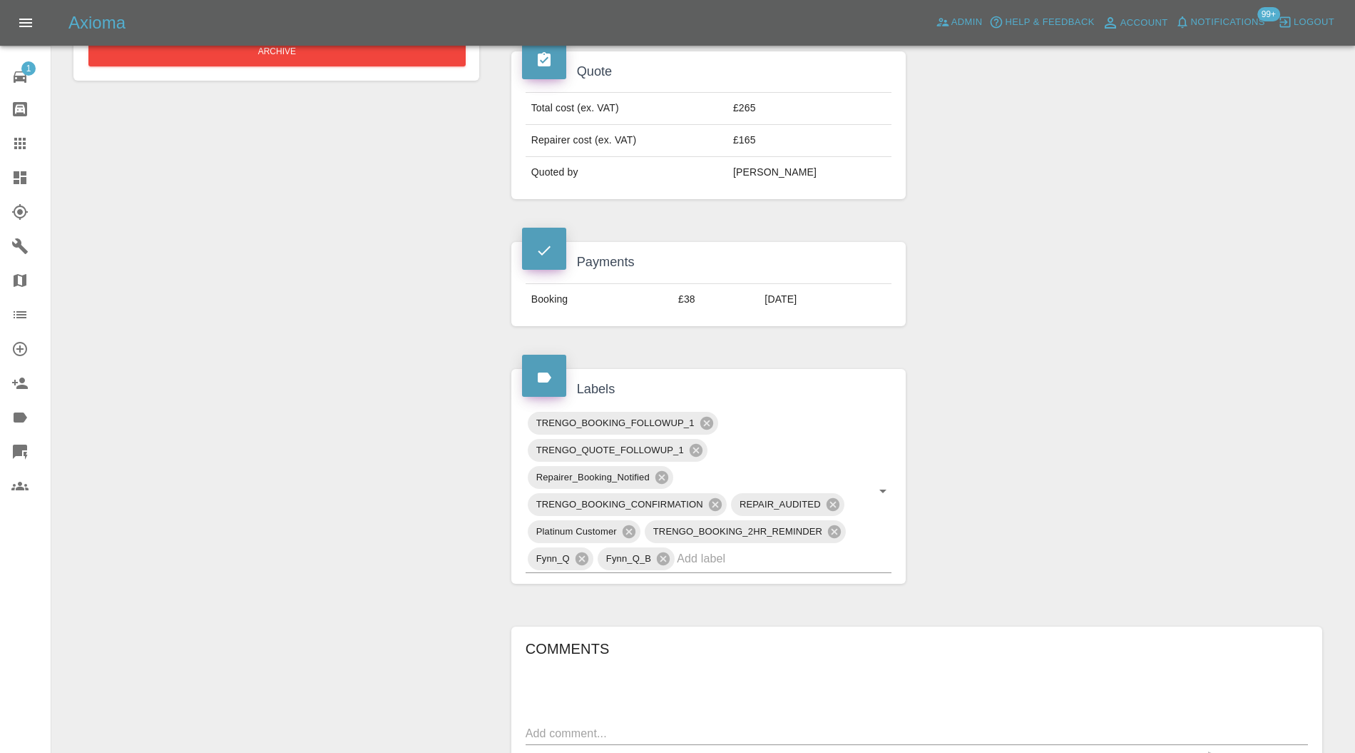
click at [713, 418] on icon at bounding box center [707, 423] width 16 height 16
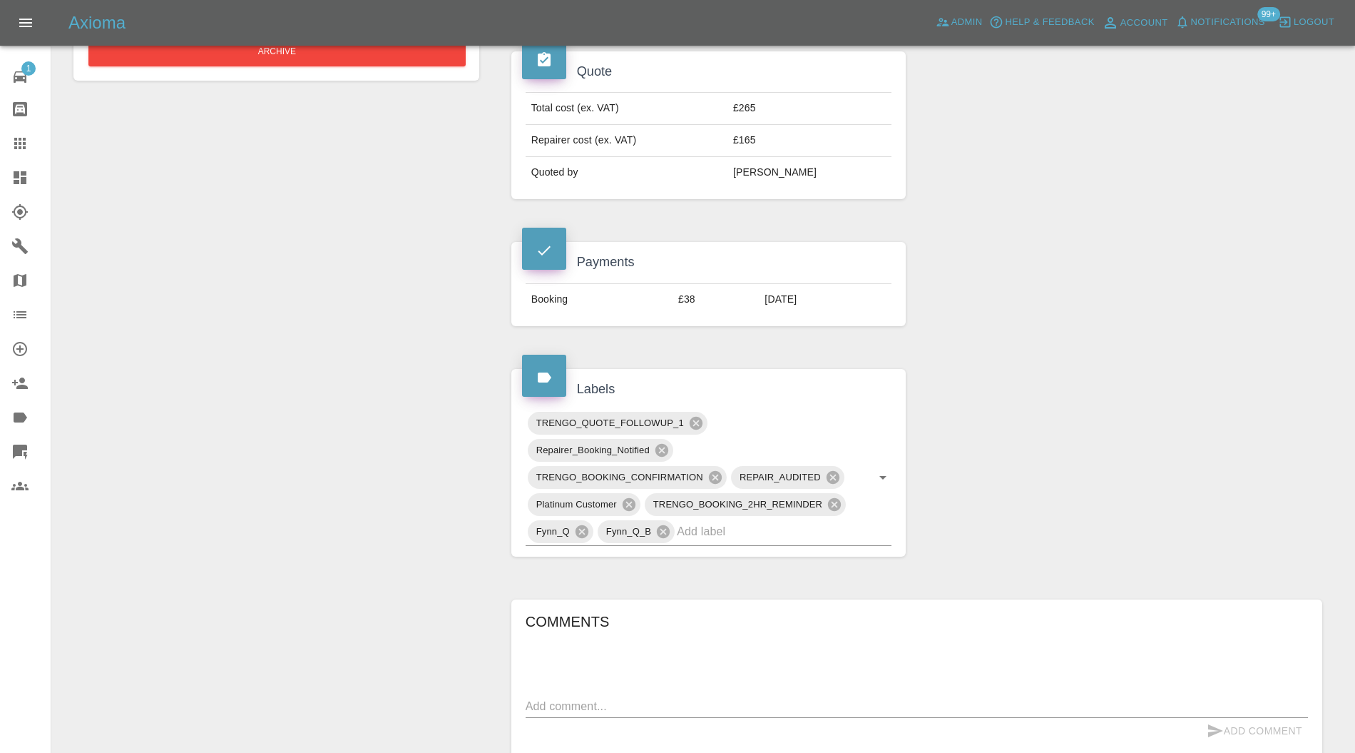
click at [660, 444] on icon at bounding box center [662, 450] width 13 height 13
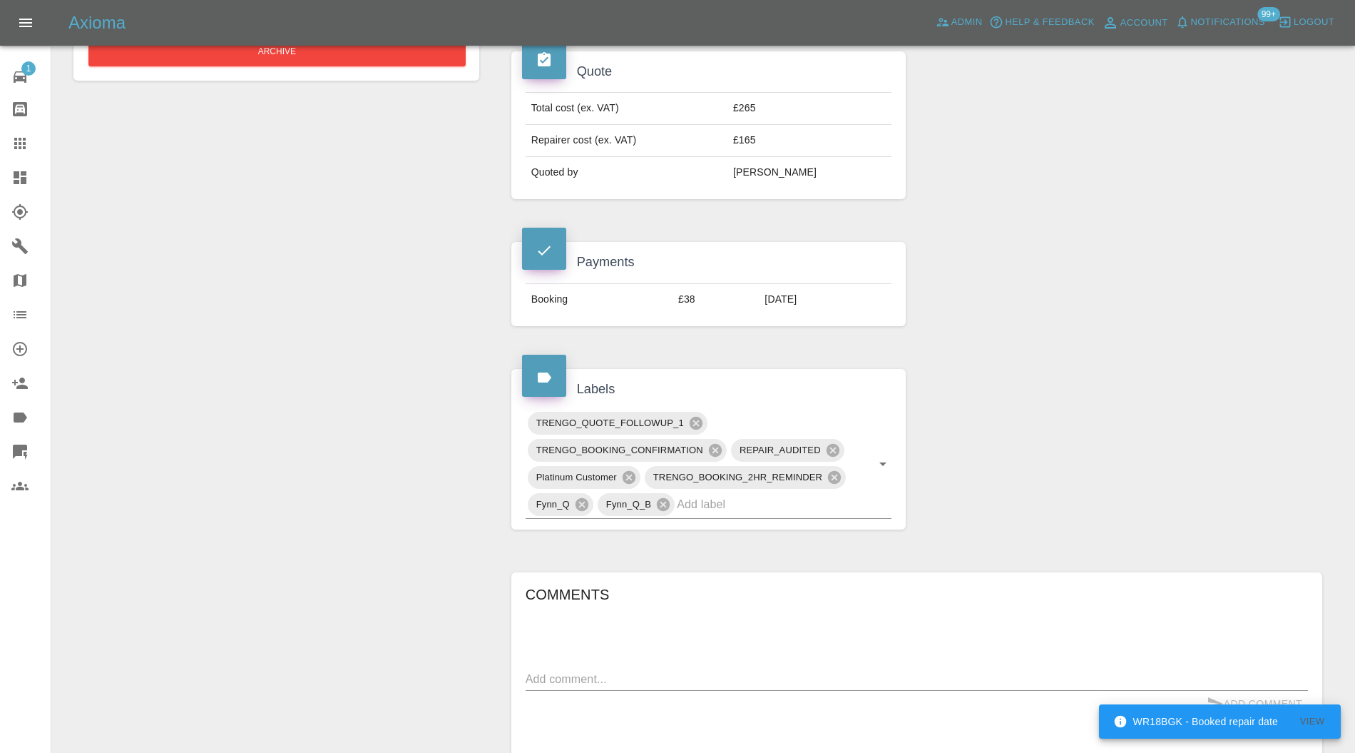
click at [713, 445] on icon at bounding box center [716, 450] width 16 height 16
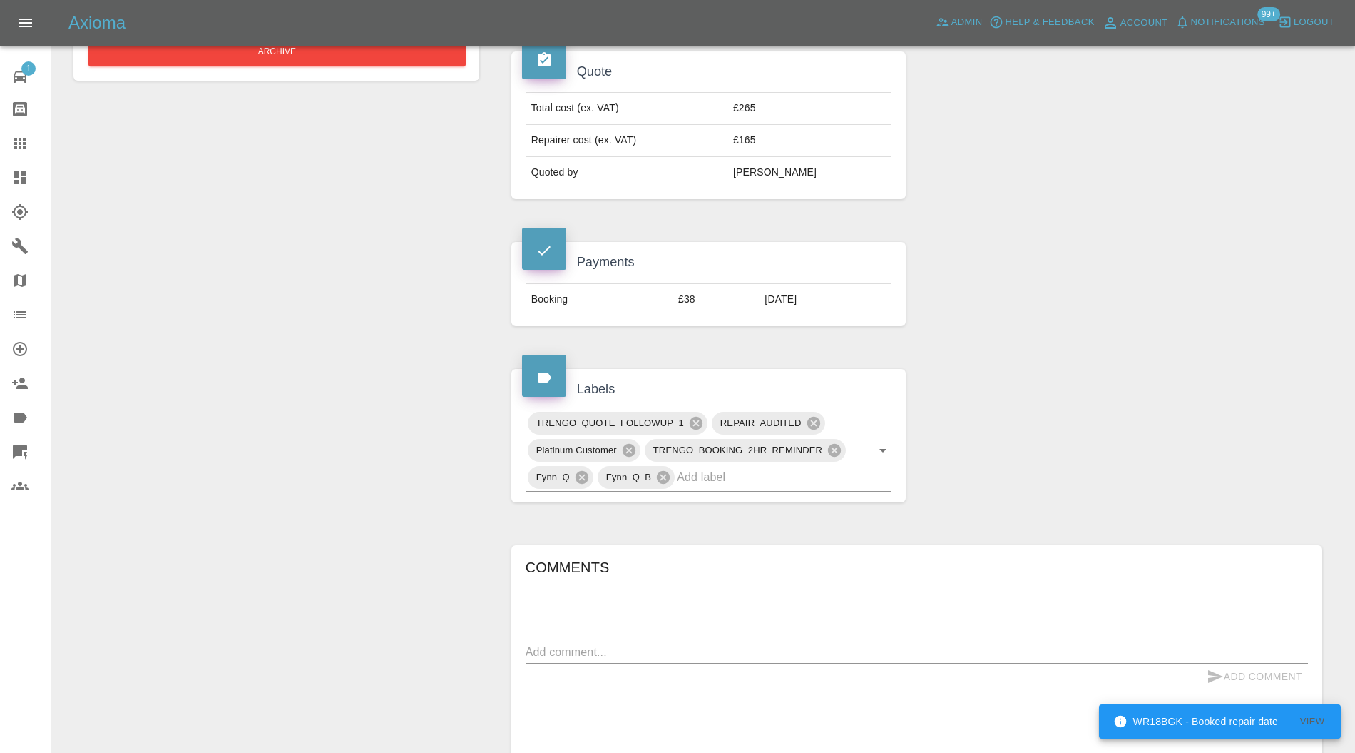
click at [833, 447] on icon at bounding box center [834, 450] width 13 height 13
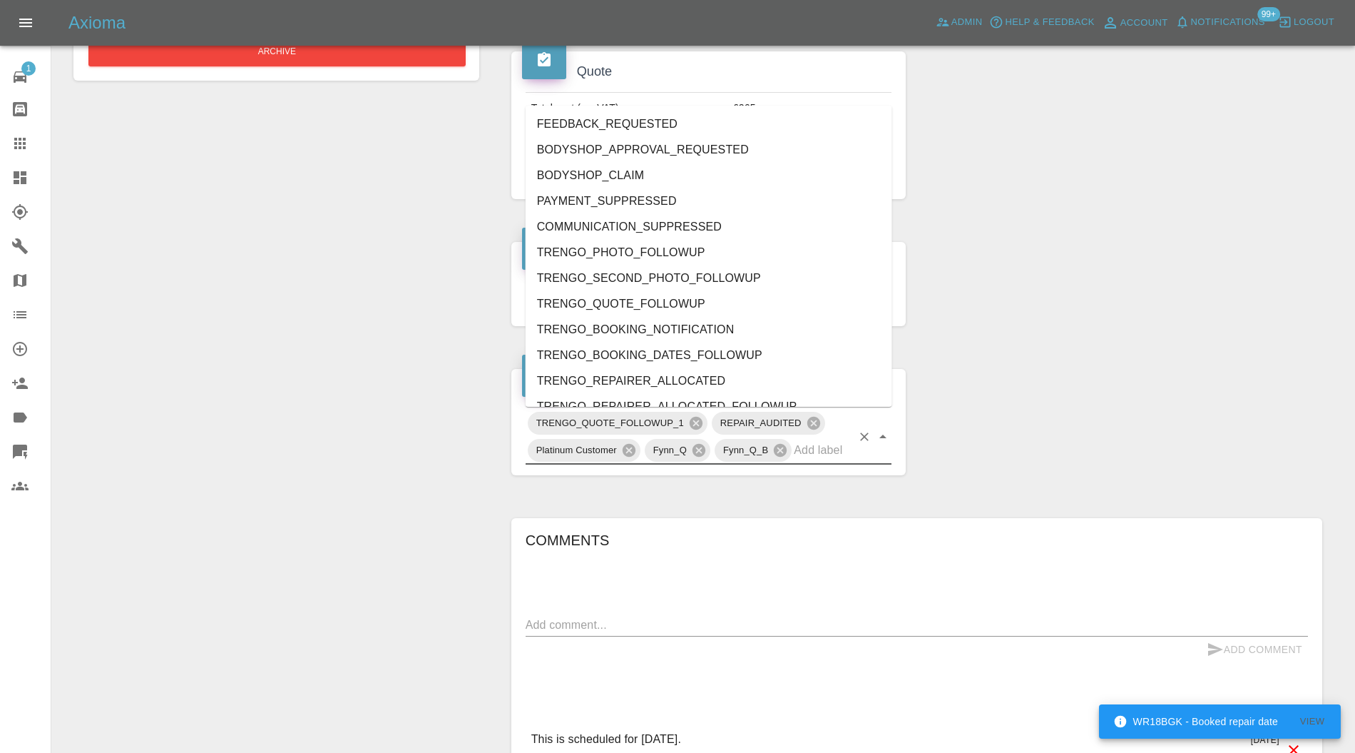
click at [822, 454] on input "text" at bounding box center [823, 450] width 58 height 22
type input "rea"
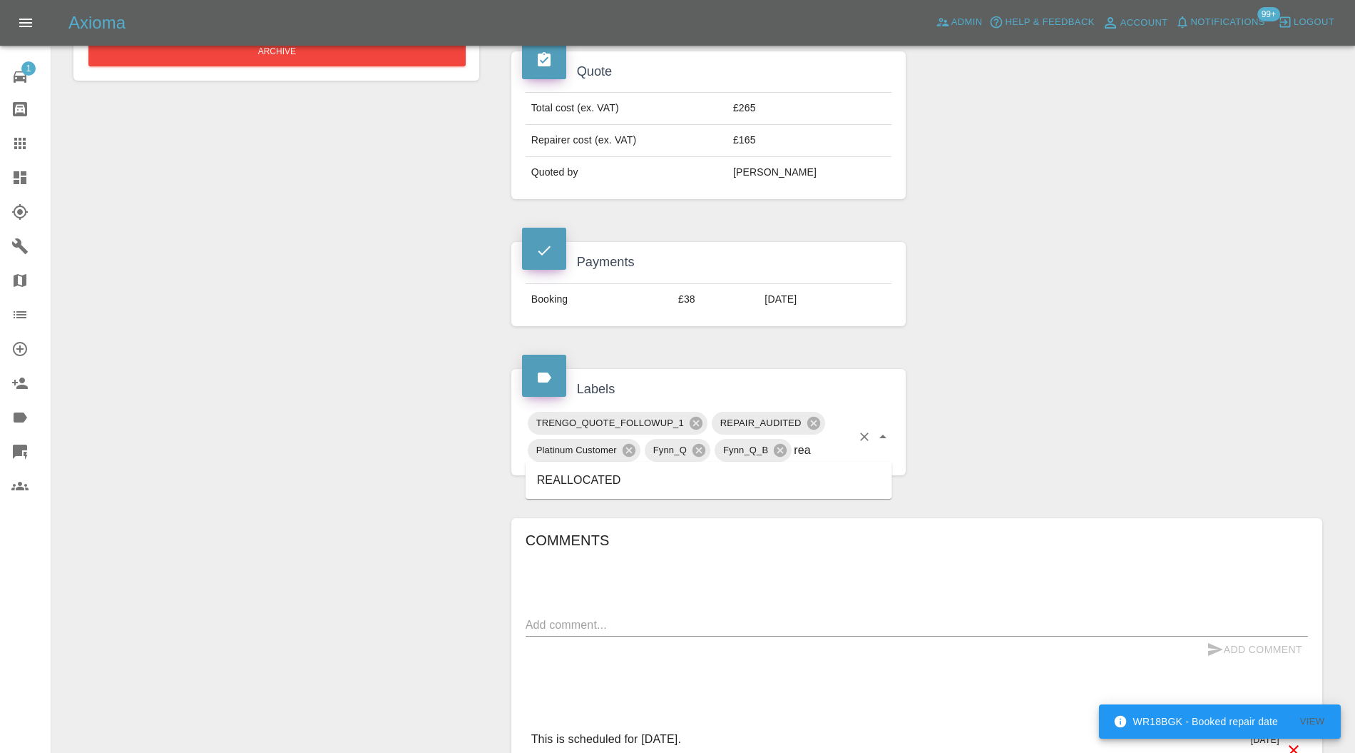
click at [608, 478] on li "REALLOCATED" at bounding box center [709, 480] width 367 height 26
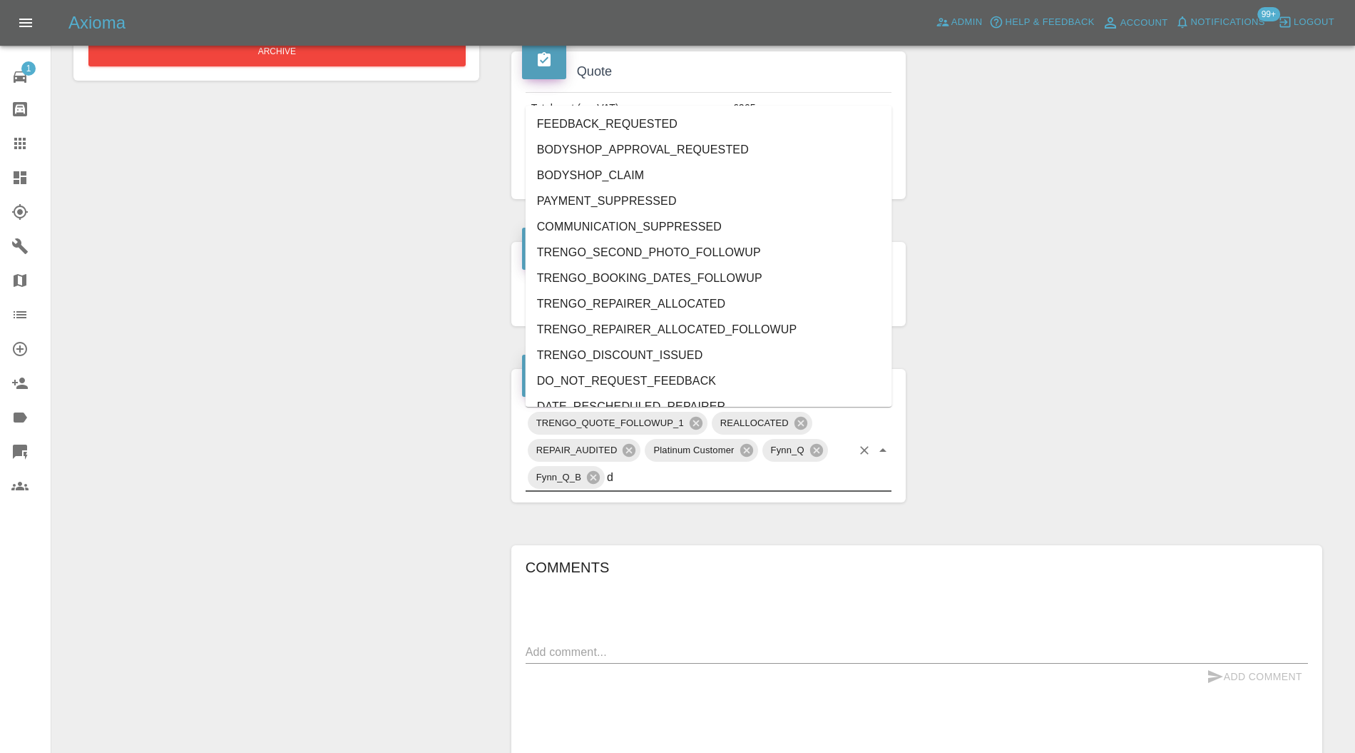
type input "do"
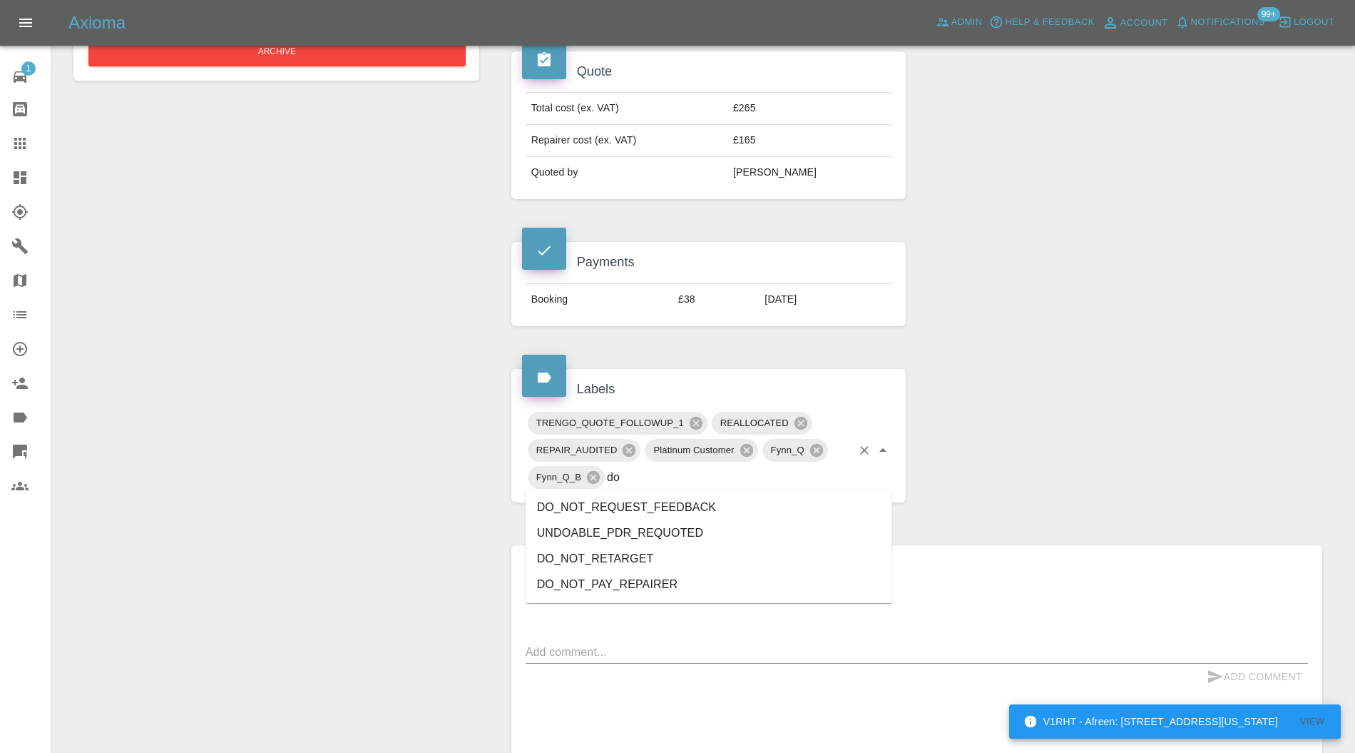
click at [616, 508] on li "DO_NOT_REQUEST_FEEDBACK" at bounding box center [709, 507] width 367 height 26
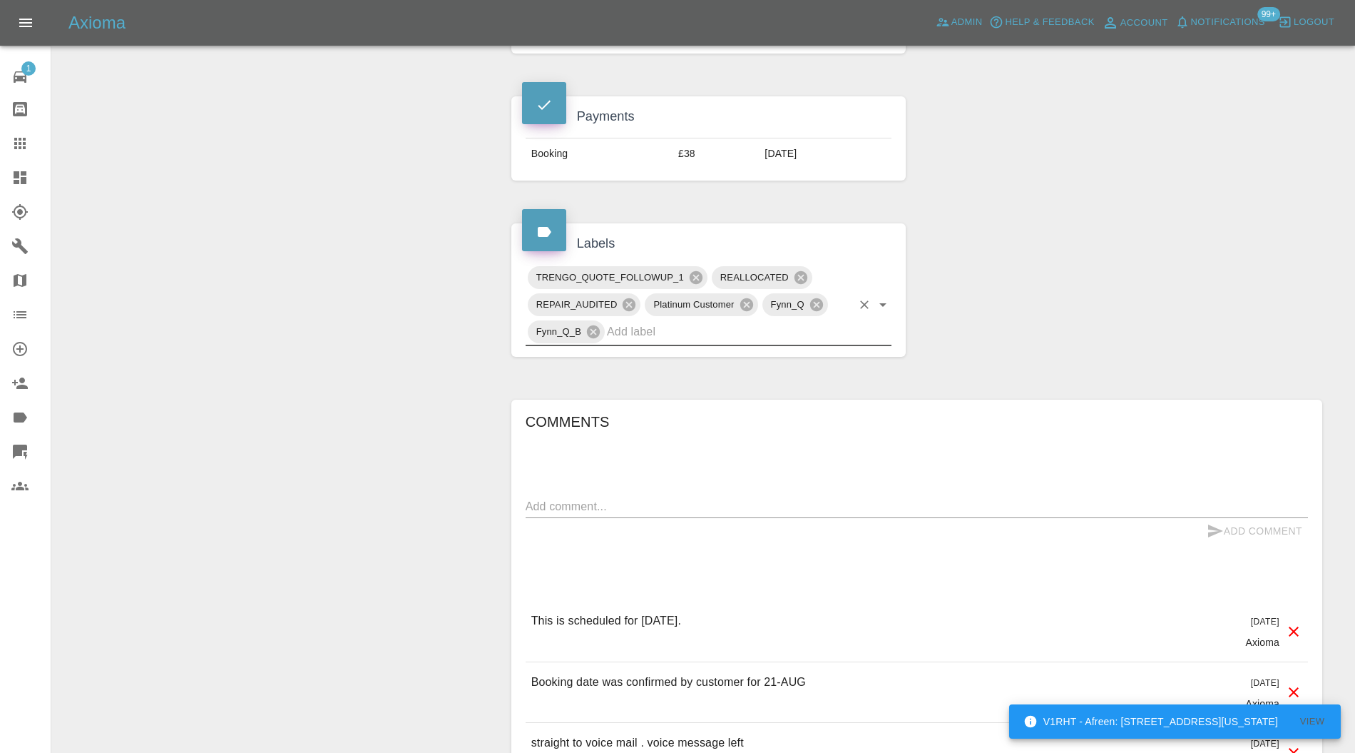
scroll to position [760, 0]
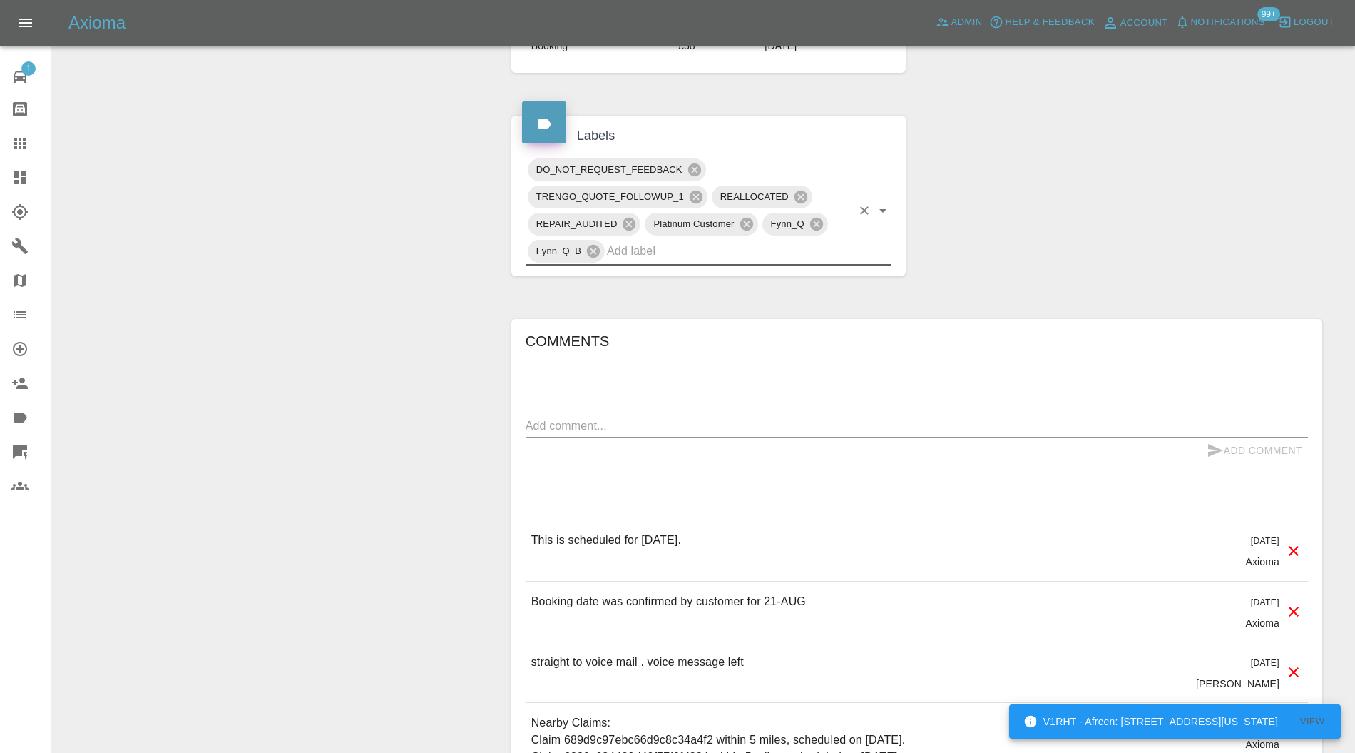
click at [1289, 547] on icon at bounding box center [1293, 550] width 17 height 17
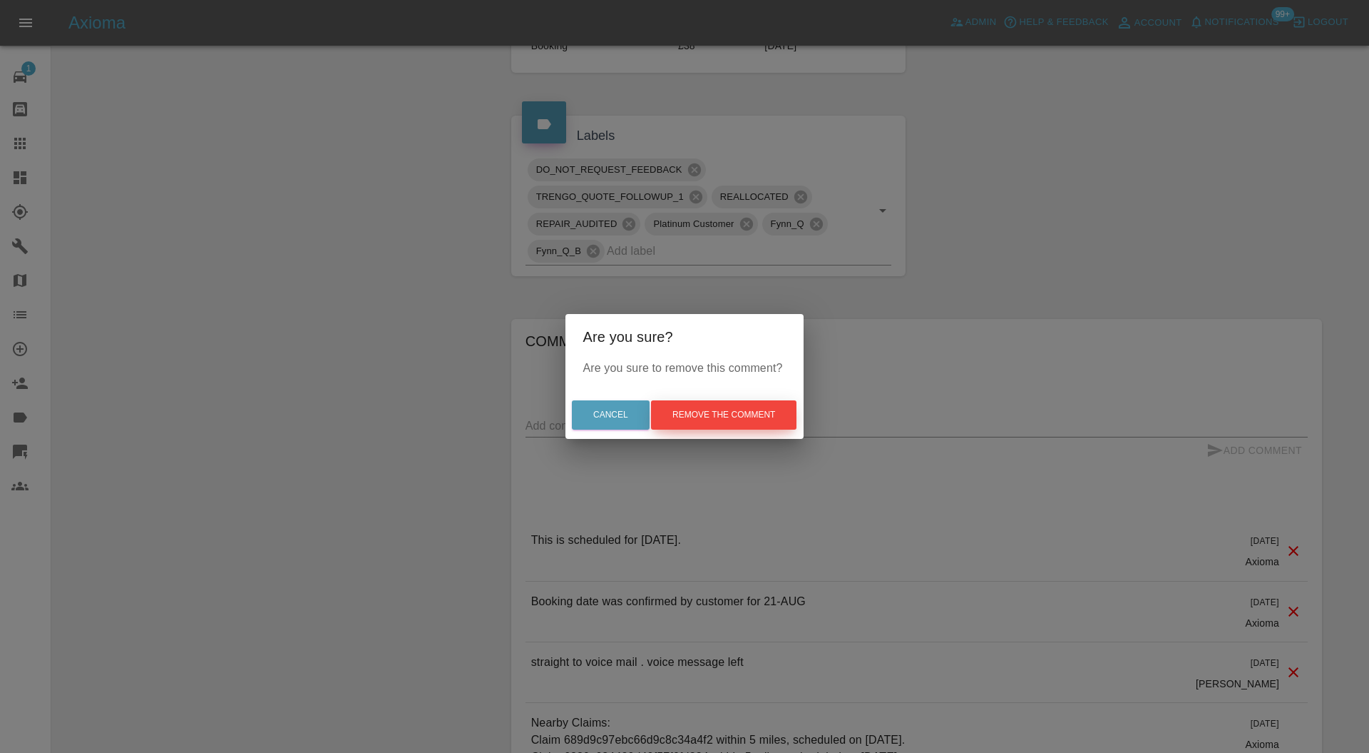
click at [758, 415] on button "Remove the comment" at bounding box center [724, 414] width 146 height 29
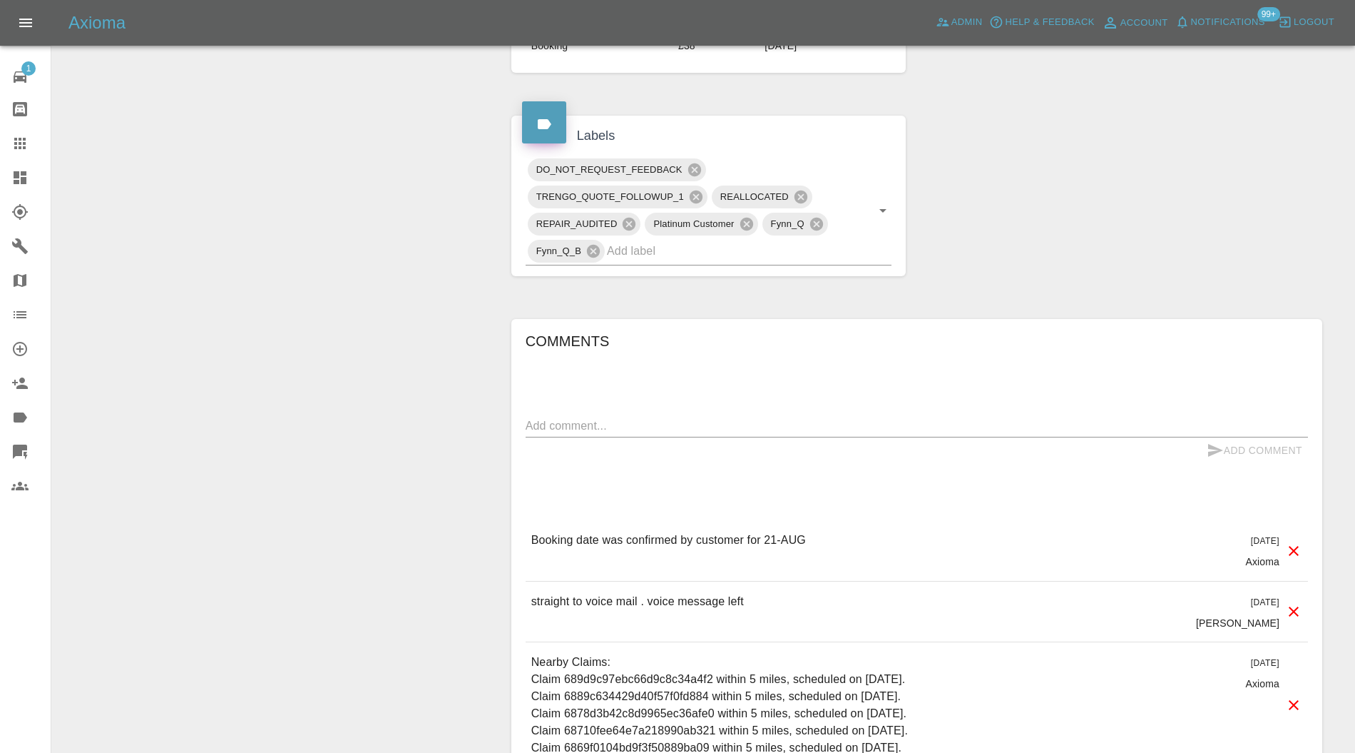
click at [745, 426] on textarea at bounding box center [917, 425] width 782 height 16
type textarea "reallocated and rebooking"
click at [1217, 442] on icon "submit" at bounding box center [1215, 450] width 17 height 17
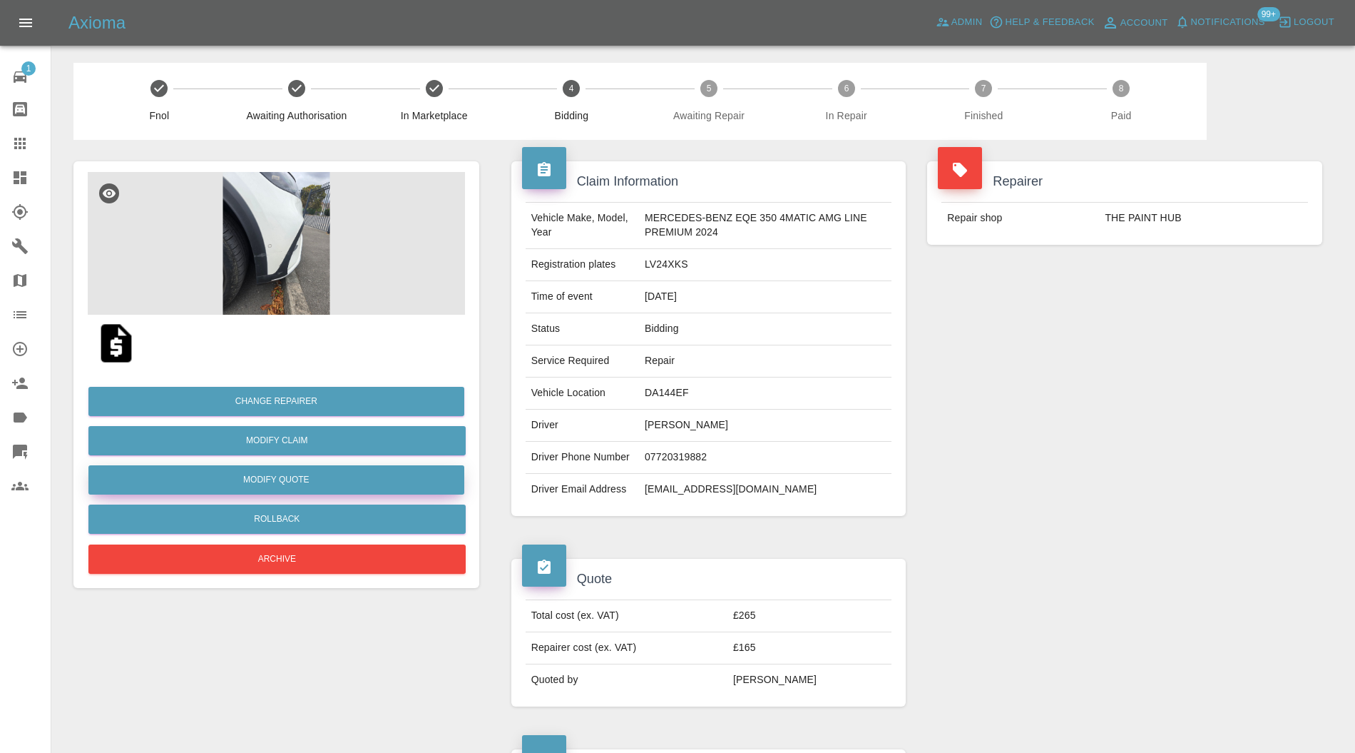
click at [399, 477] on button "Modify Quote" at bounding box center [276, 479] width 376 height 29
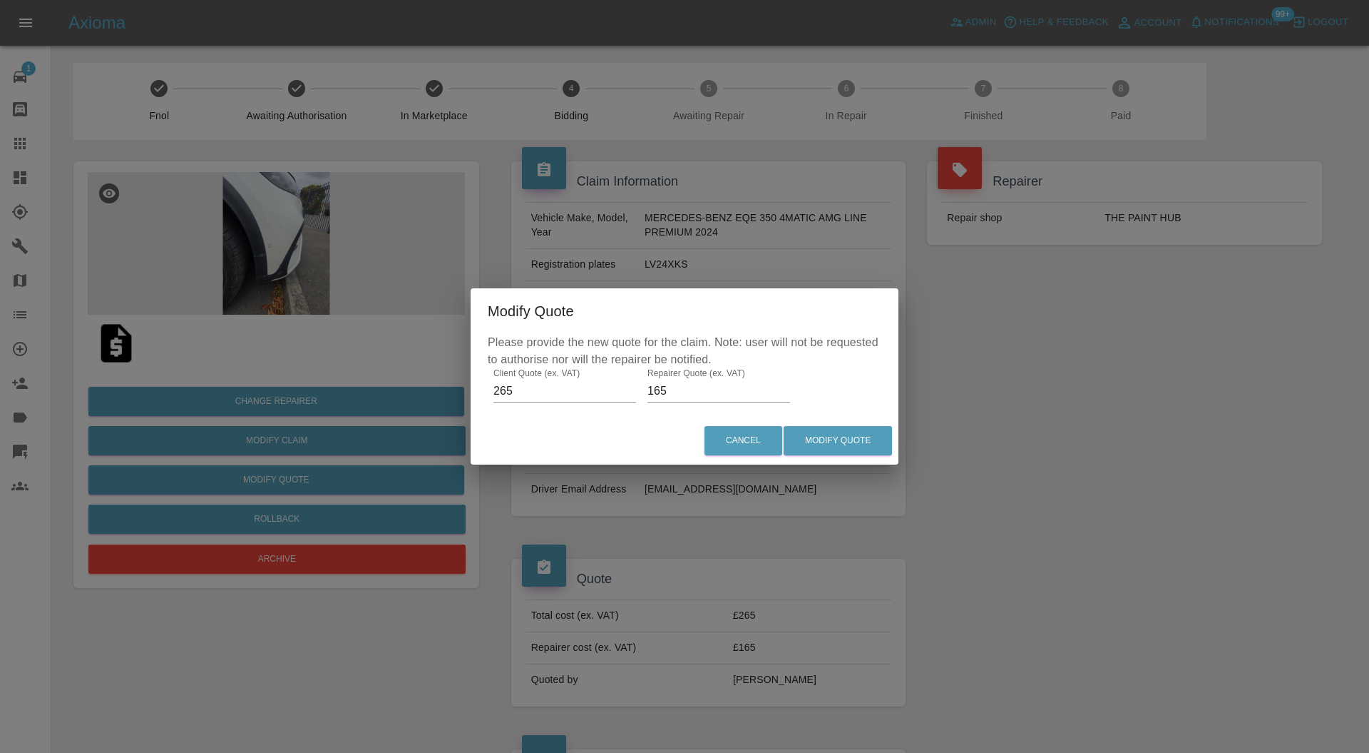
click at [716, 390] on input "165" at bounding box center [719, 390] width 143 height 23
type input "170"
click at [837, 431] on button "Modify Quote" at bounding box center [838, 440] width 108 height 29
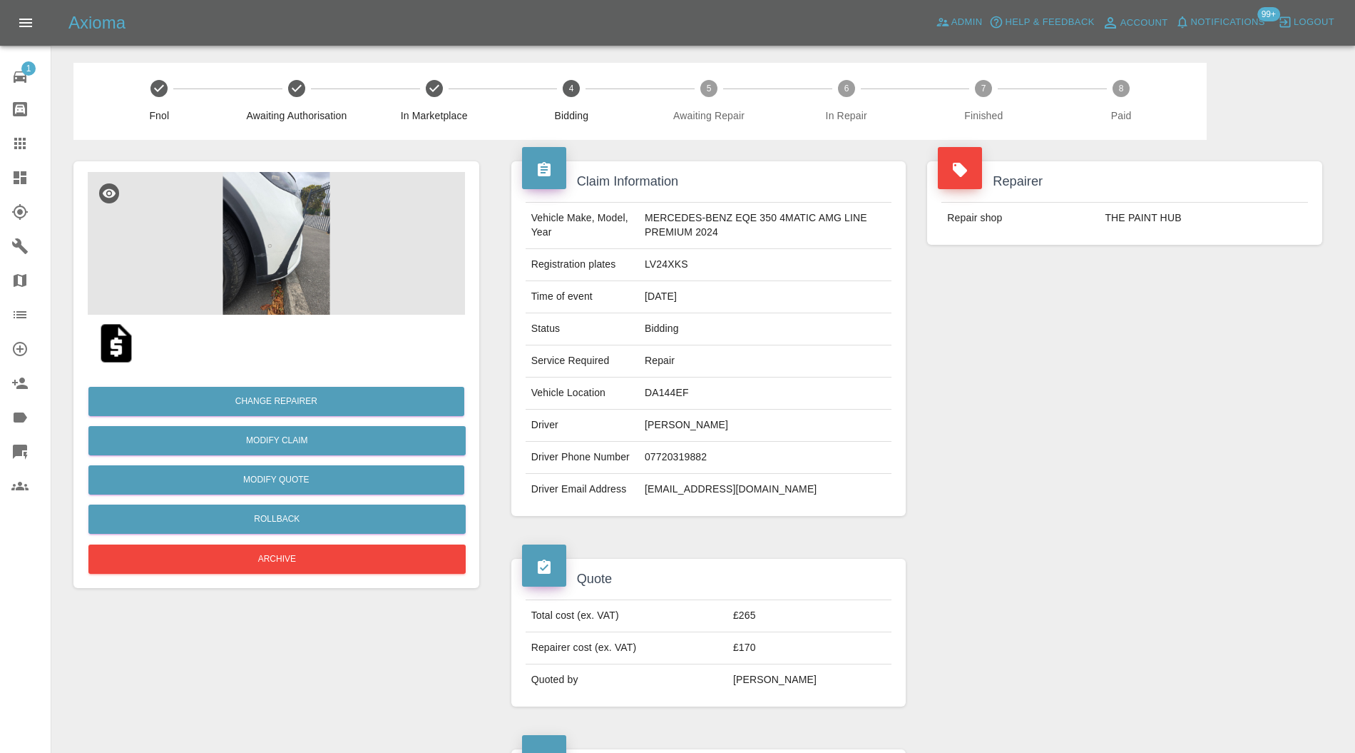
click at [21, 177] on icon at bounding box center [20, 177] width 13 height 13
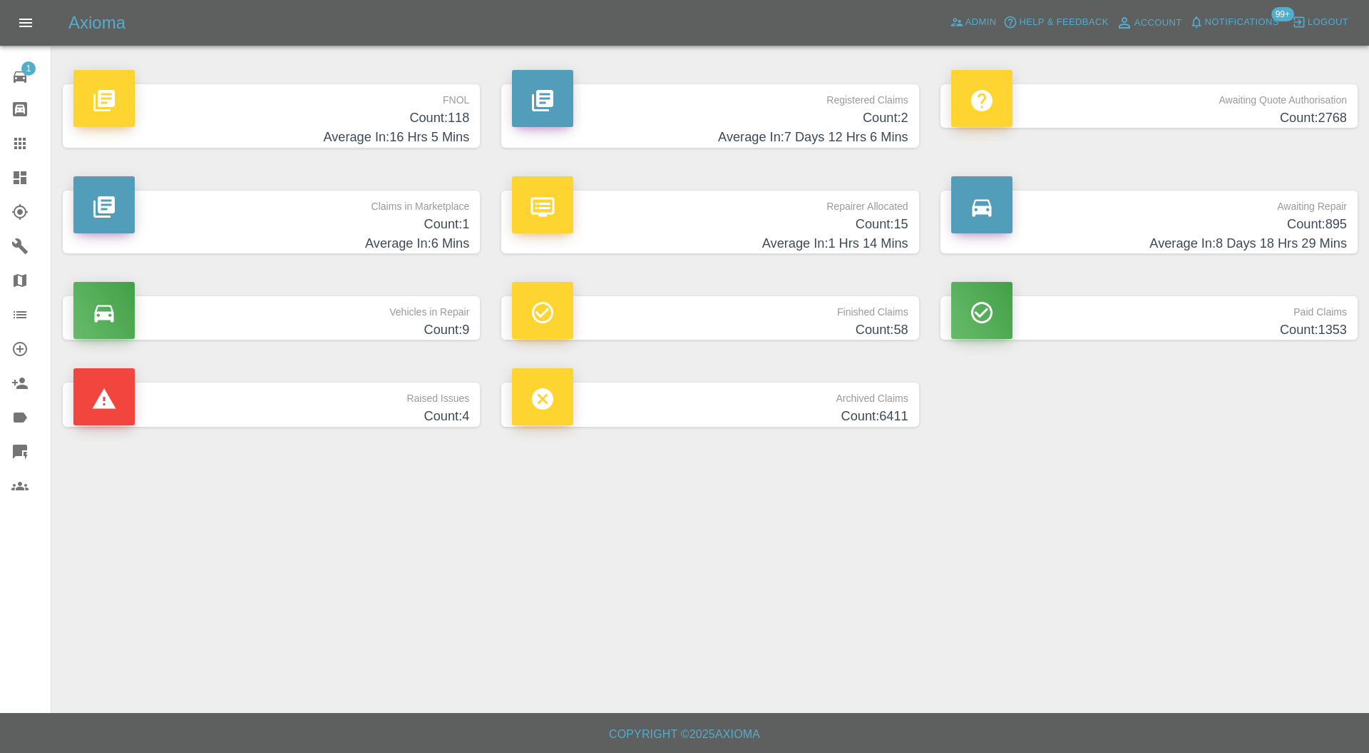
click at [434, 215] on h4 "Count: 1" at bounding box center [271, 224] width 396 height 19
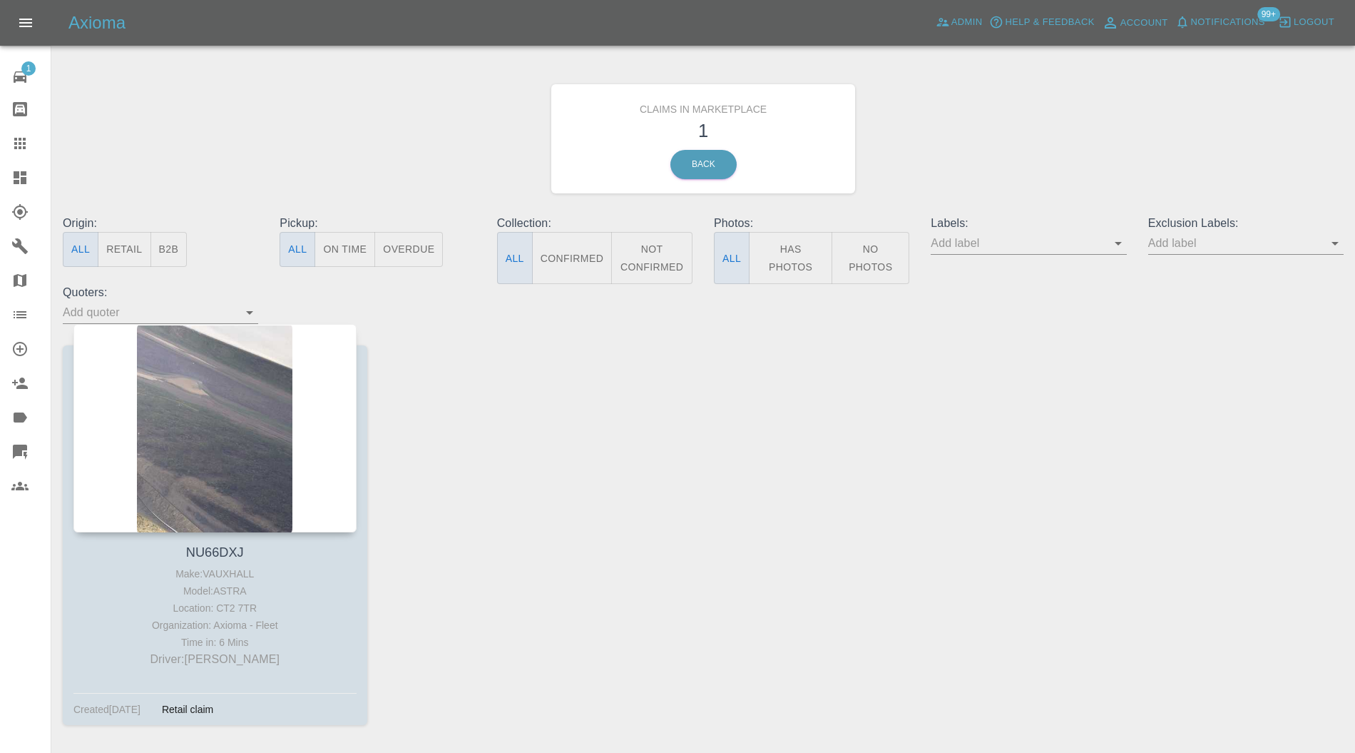
click at [215, 357] on div at bounding box center [214, 428] width 283 height 208
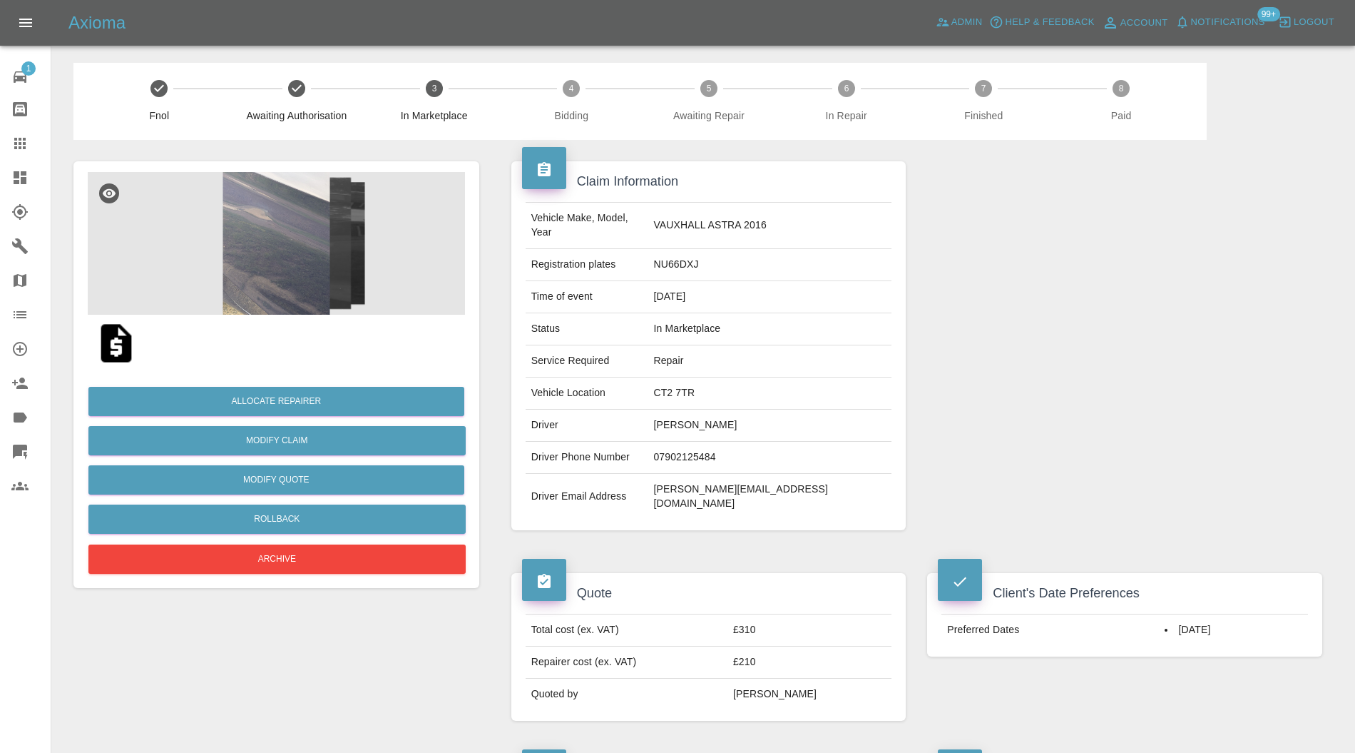
click at [272, 235] on img at bounding box center [276, 243] width 377 height 143
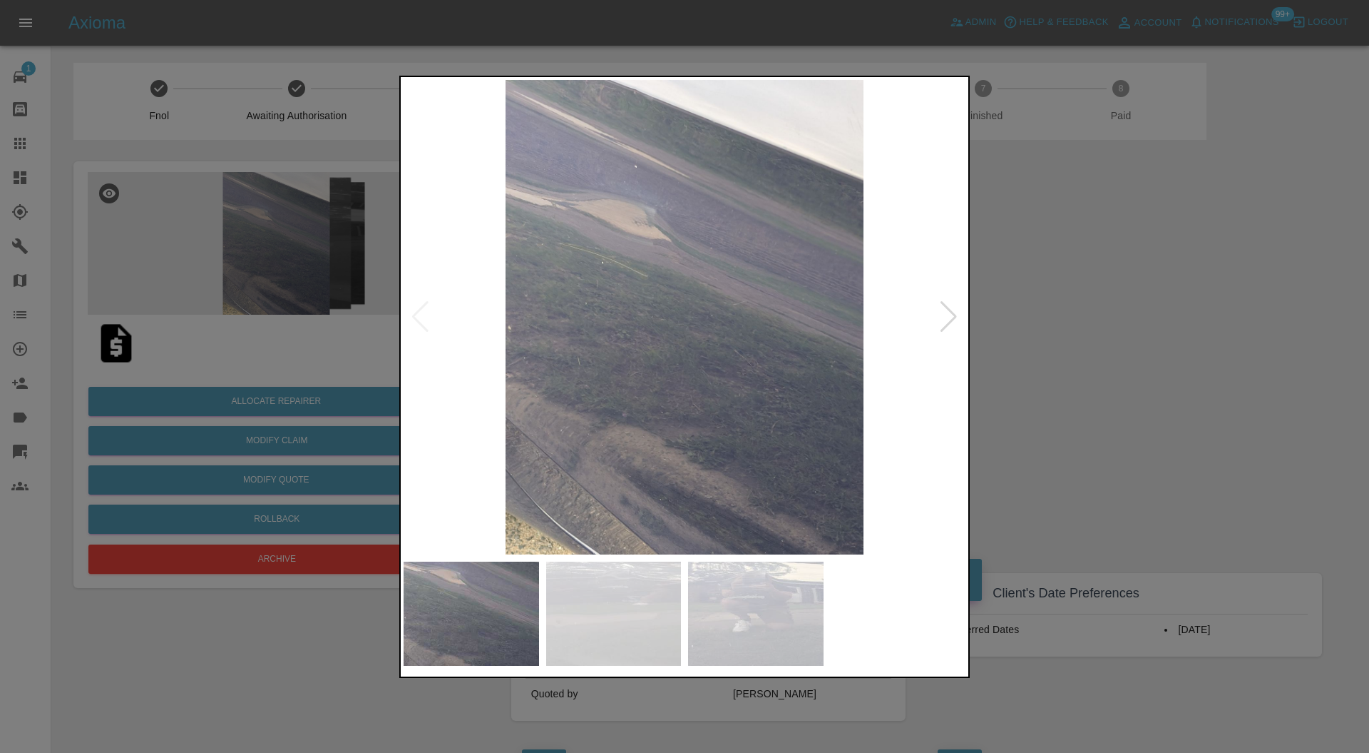
click at [945, 307] on div at bounding box center [948, 316] width 19 height 31
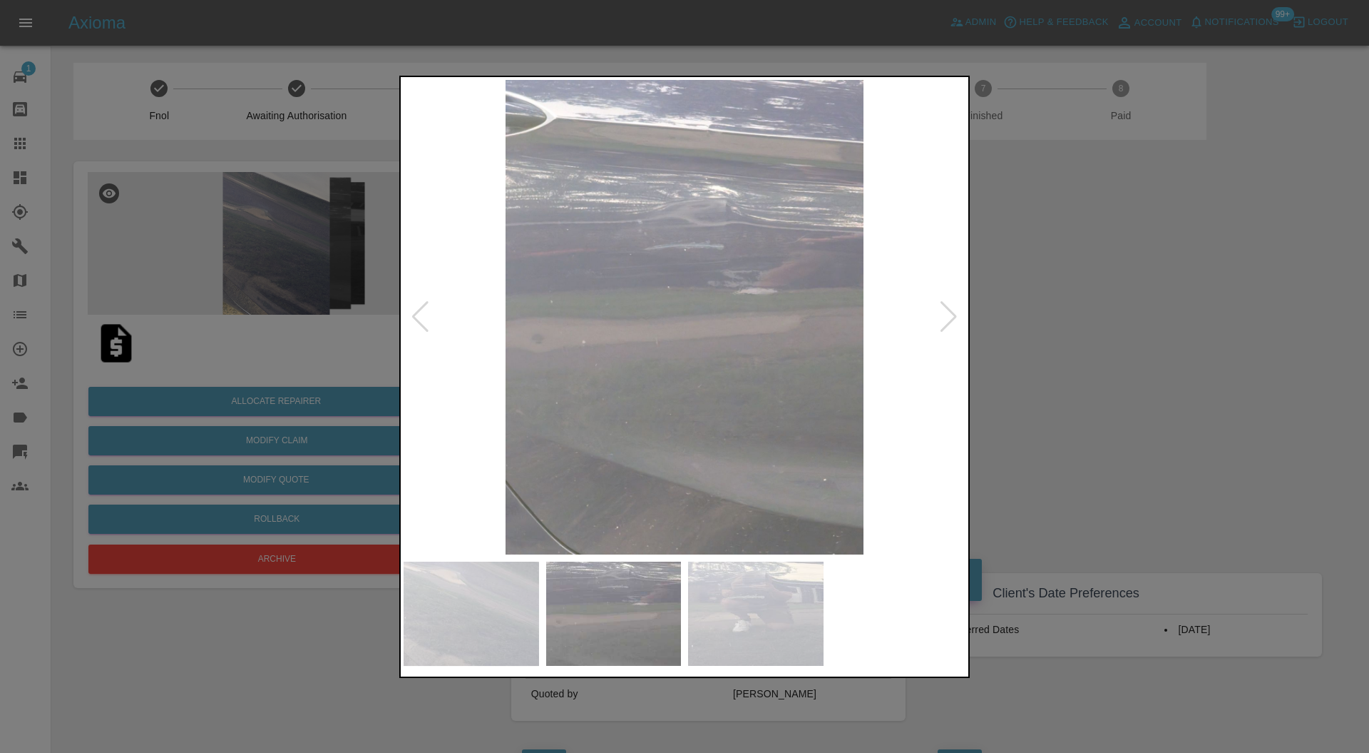
click at [945, 307] on div at bounding box center [948, 316] width 19 height 31
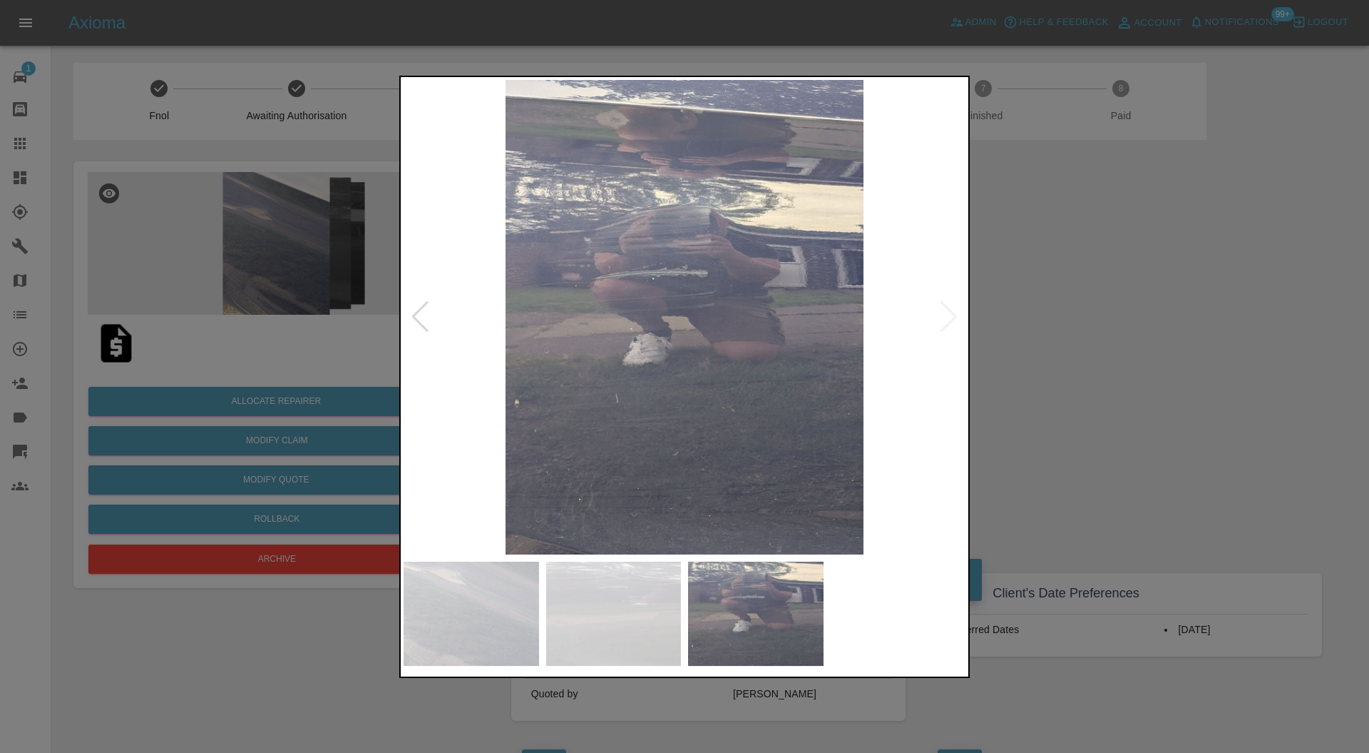
click at [945, 307] on img at bounding box center [685, 317] width 562 height 475
click at [1040, 290] on div at bounding box center [684, 376] width 1369 height 753
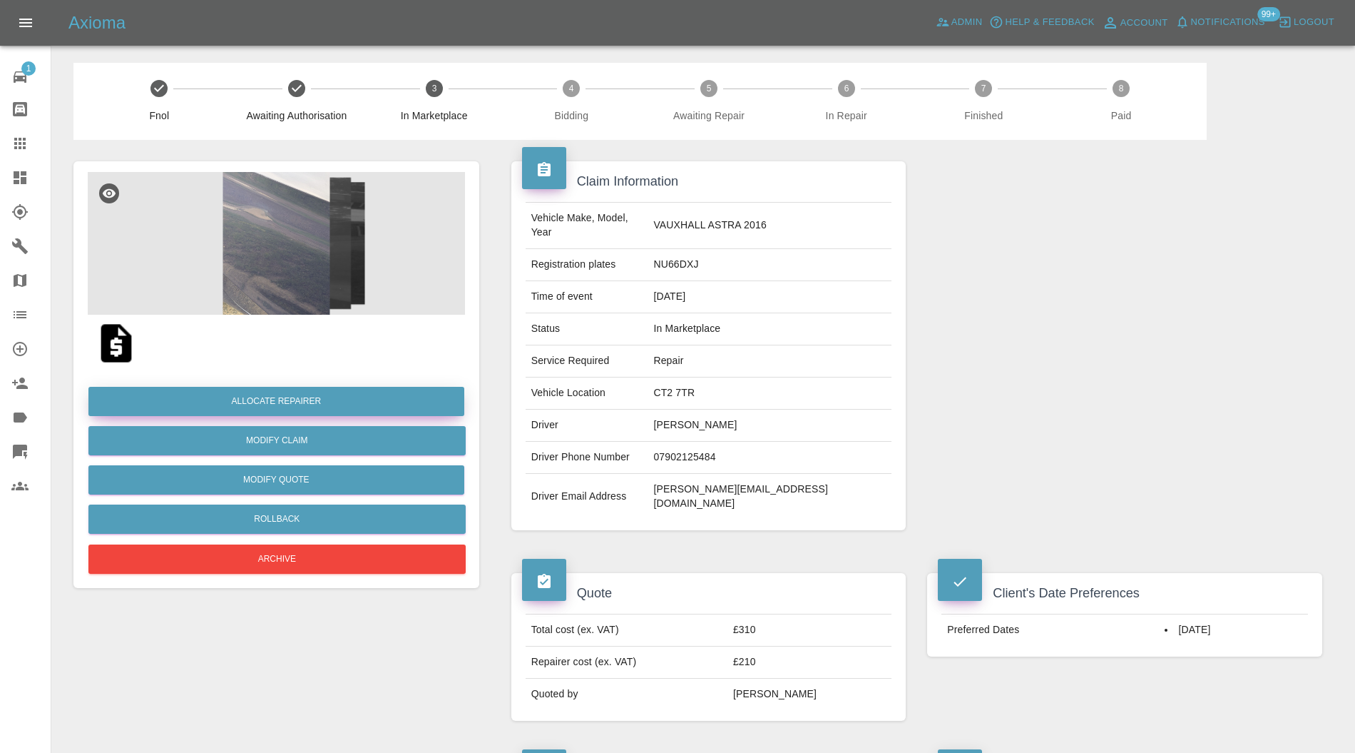
click at [377, 389] on button "Allocate Repairer" at bounding box center [276, 401] width 376 height 29
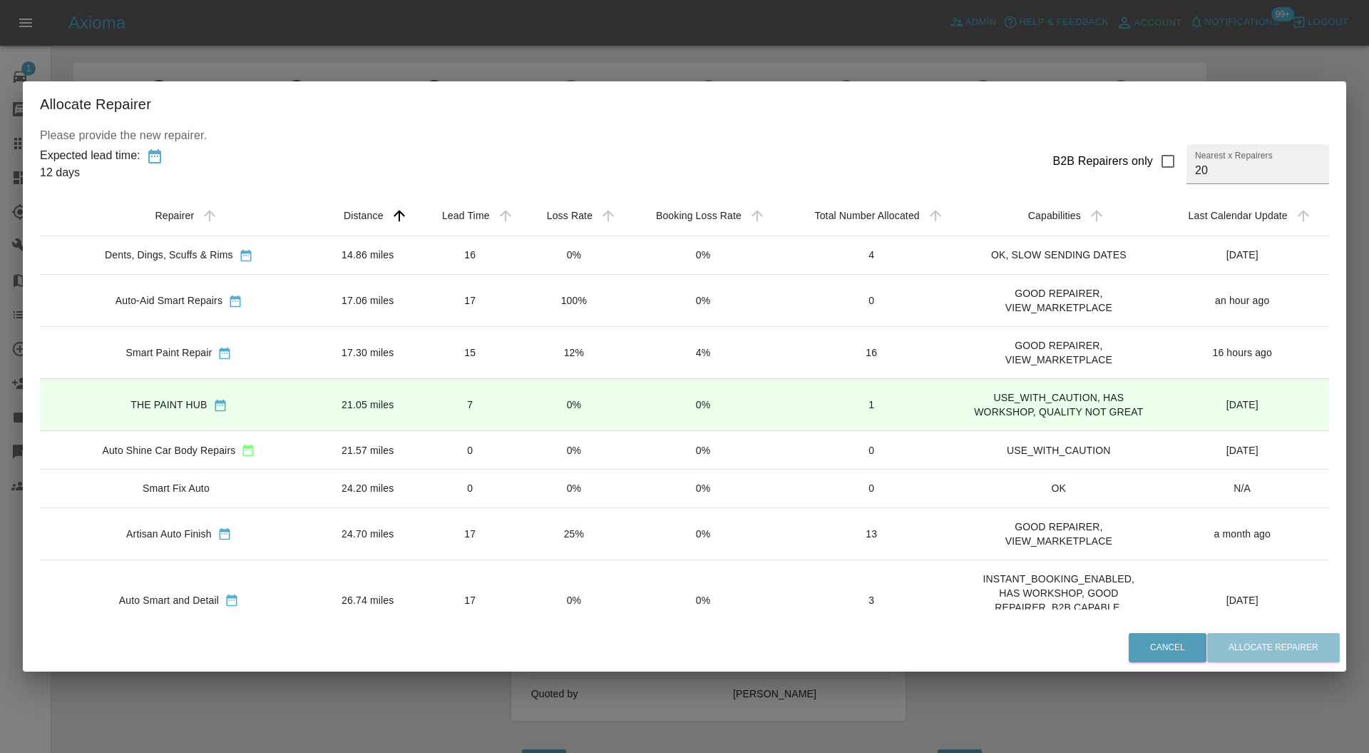
click at [479, 411] on td "7" at bounding box center [470, 405] width 105 height 52
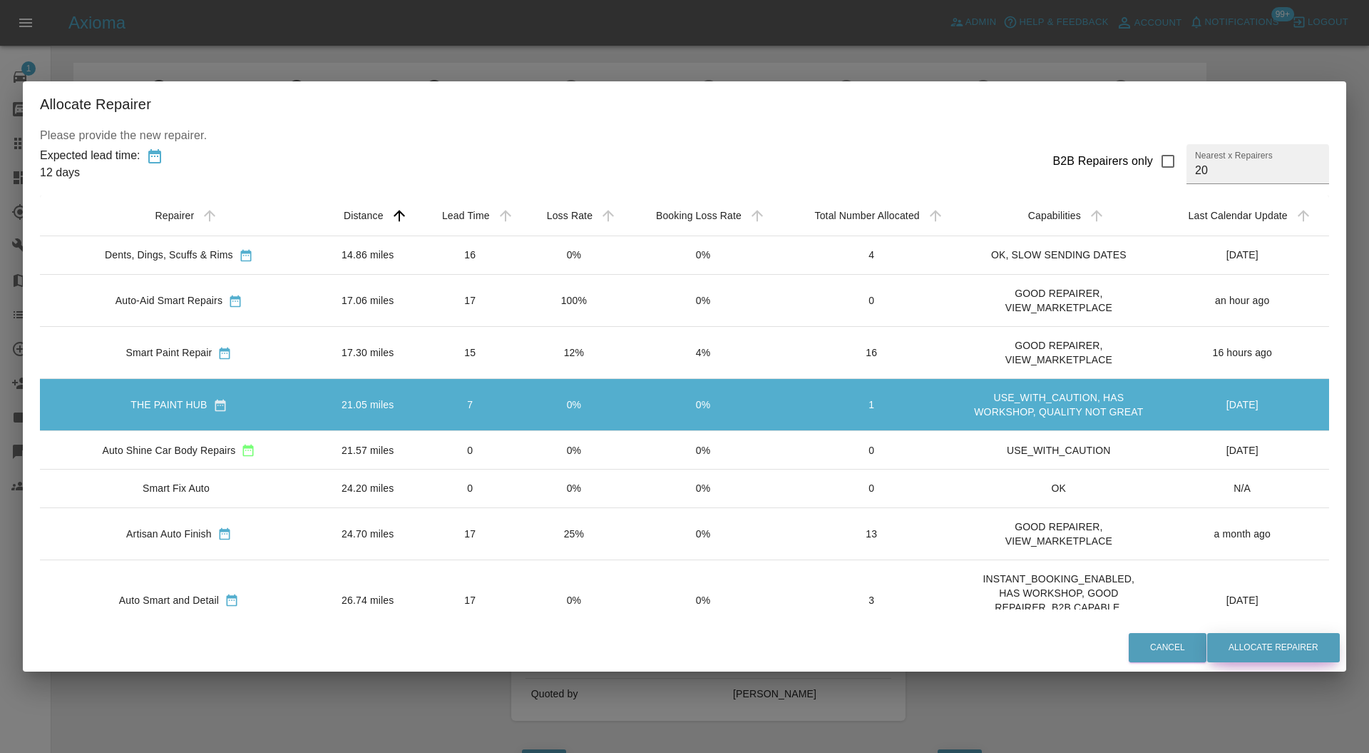
click at [1250, 644] on button "Allocate Repairer" at bounding box center [1274, 647] width 133 height 29
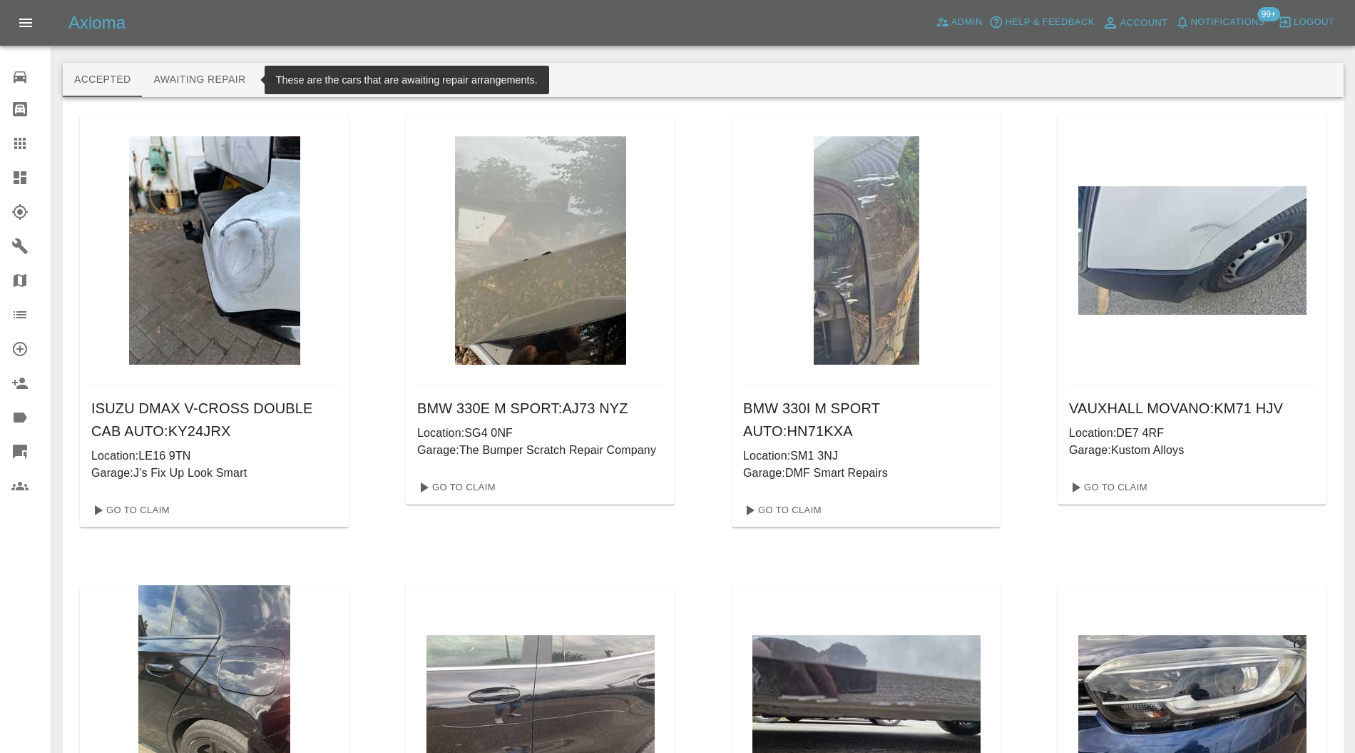
click at [238, 66] on button "Awaiting Repair" at bounding box center [199, 80] width 115 height 34
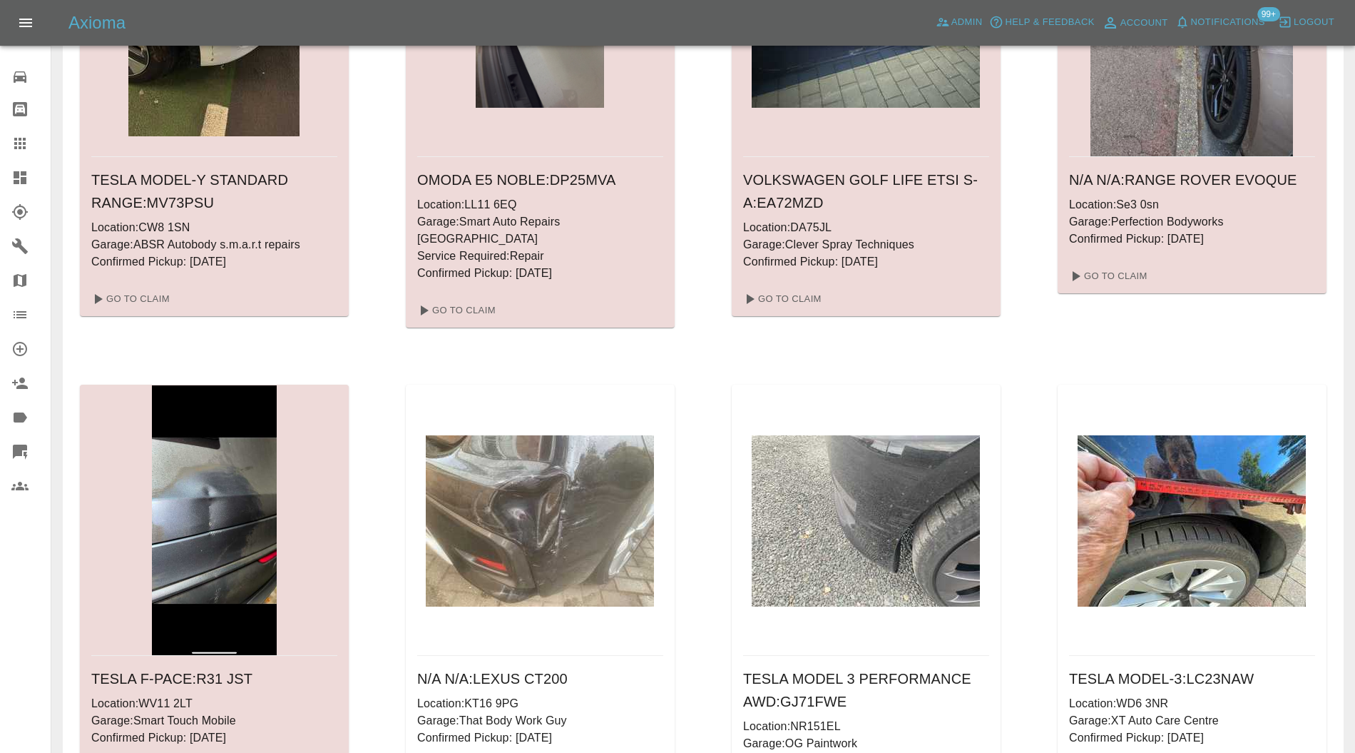
scroll to position [1521, 0]
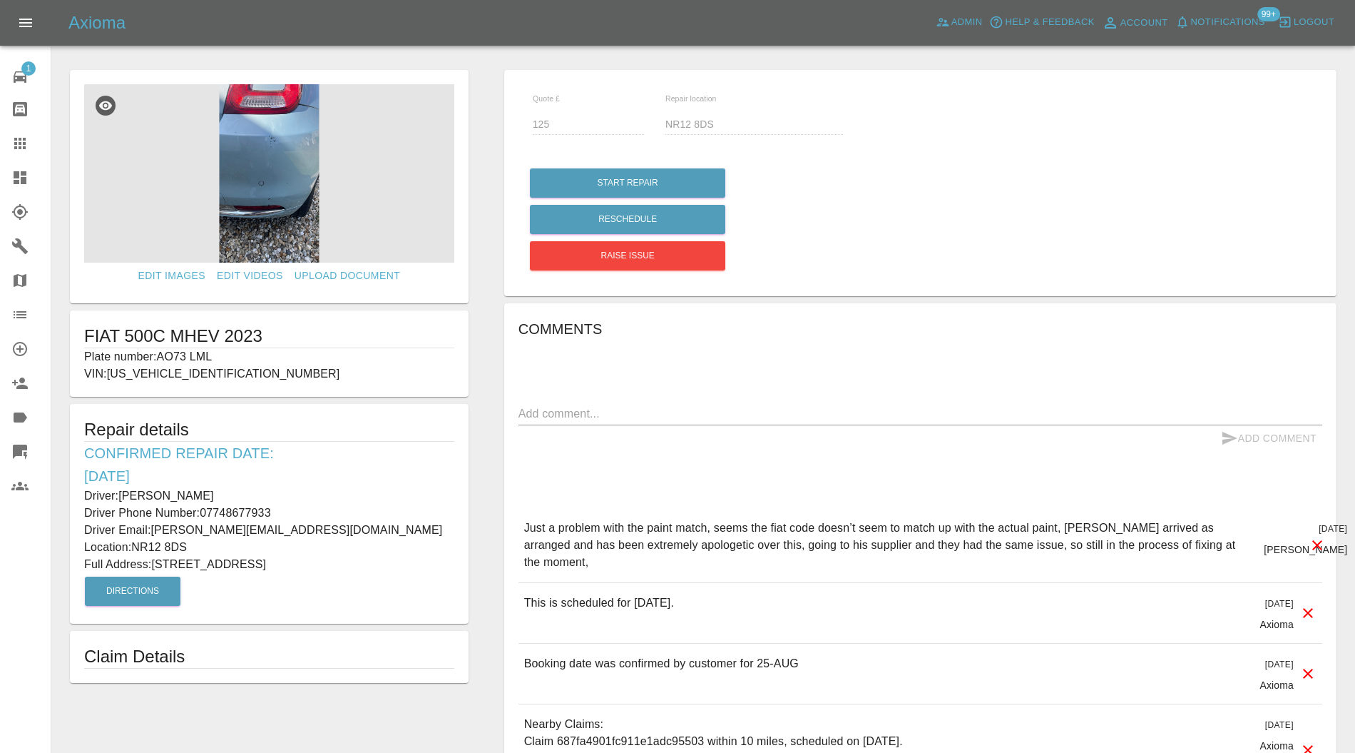
click at [200, 354] on p "Plate number: AO73 LML" at bounding box center [269, 356] width 370 height 17
click at [248, 355] on p "Plate number: AO73 LML" at bounding box center [269, 356] width 370 height 17
drag, startPoint x: 231, startPoint y: 357, endPoint x: 209, endPoint y: 357, distance: 22.1
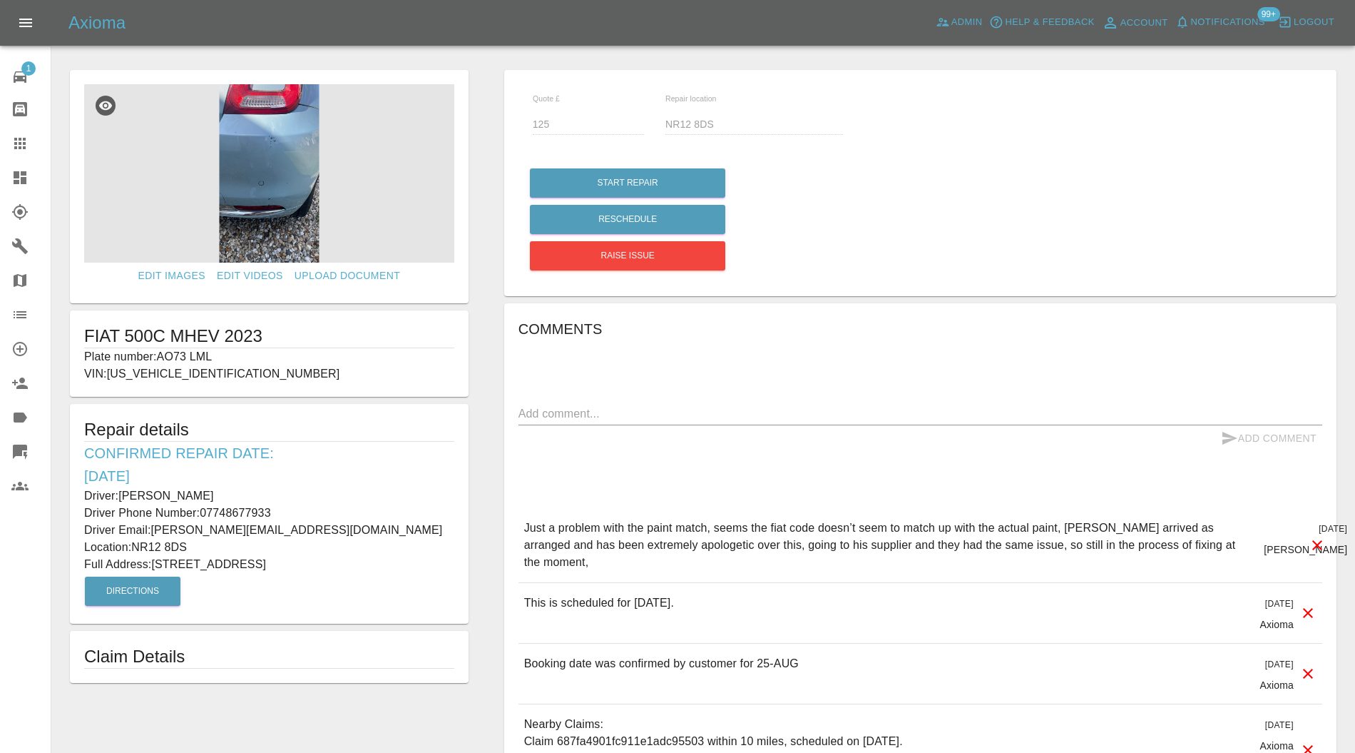
click at [216, 357] on p "Plate number: AO73 LML" at bounding box center [269, 356] width 370 height 17
click at [189, 356] on p "Plate number: AO73 LML" at bounding box center [269, 356] width 370 height 17
drag, startPoint x: 223, startPoint y: 356, endPoint x: 161, endPoint y: 354, distance: 61.4
click at [161, 354] on p "Plate number: AO73 LML" at bounding box center [269, 356] width 370 height 17
copy p "AO73 LML"
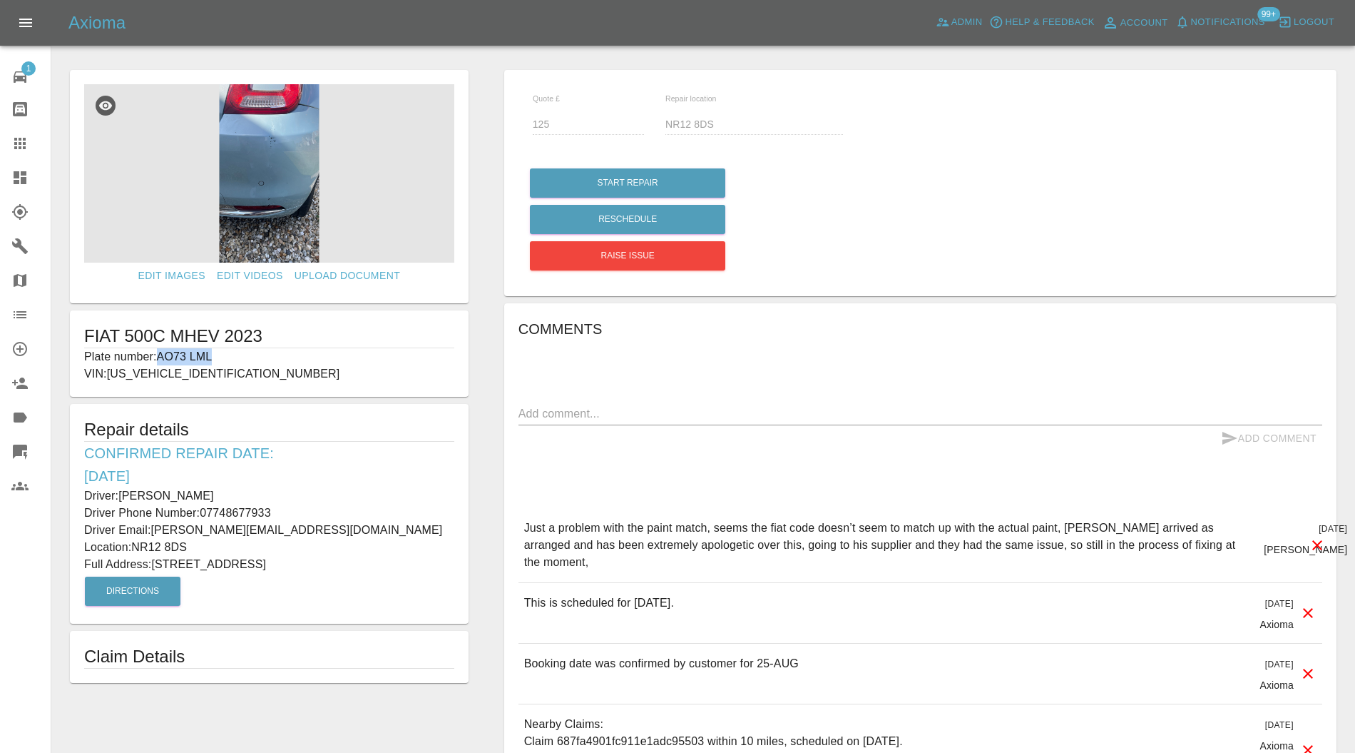
click at [17, 143] on icon at bounding box center [19, 143] width 17 height 17
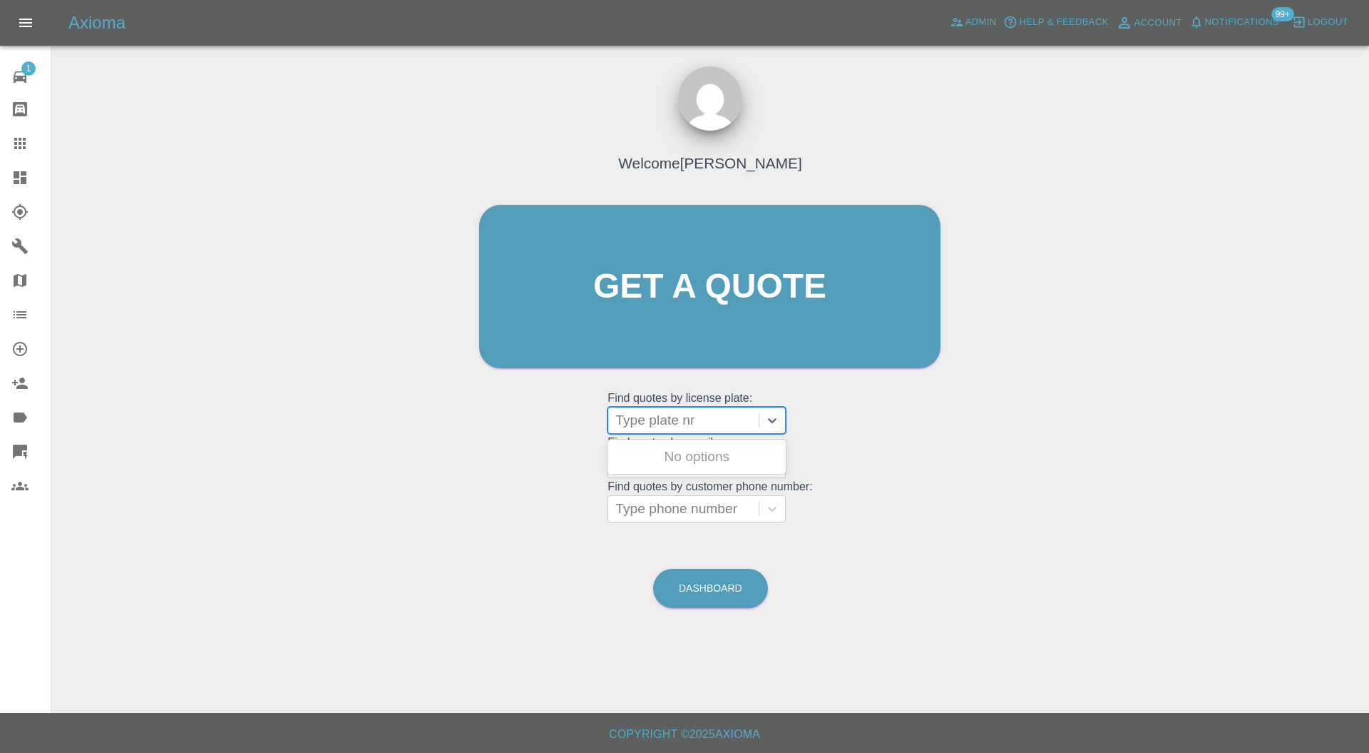
click at [672, 423] on div at bounding box center [684, 420] width 136 height 20
paste input "AO73 LML"
type input "AO73 LML"
click at [720, 453] on div "AO73 LML, Awaiting Repair" at bounding box center [697, 465] width 178 height 46
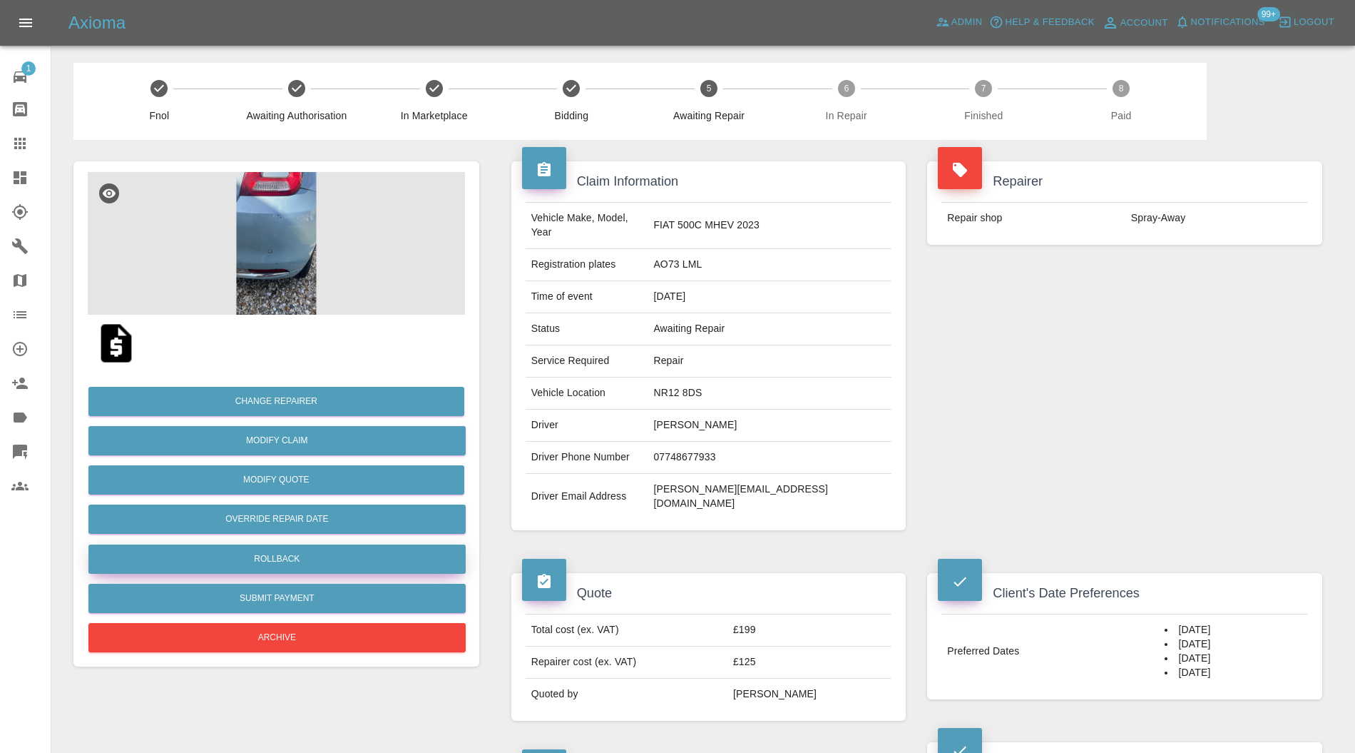
click at [324, 556] on button "Rollback" at bounding box center [276, 558] width 377 height 29
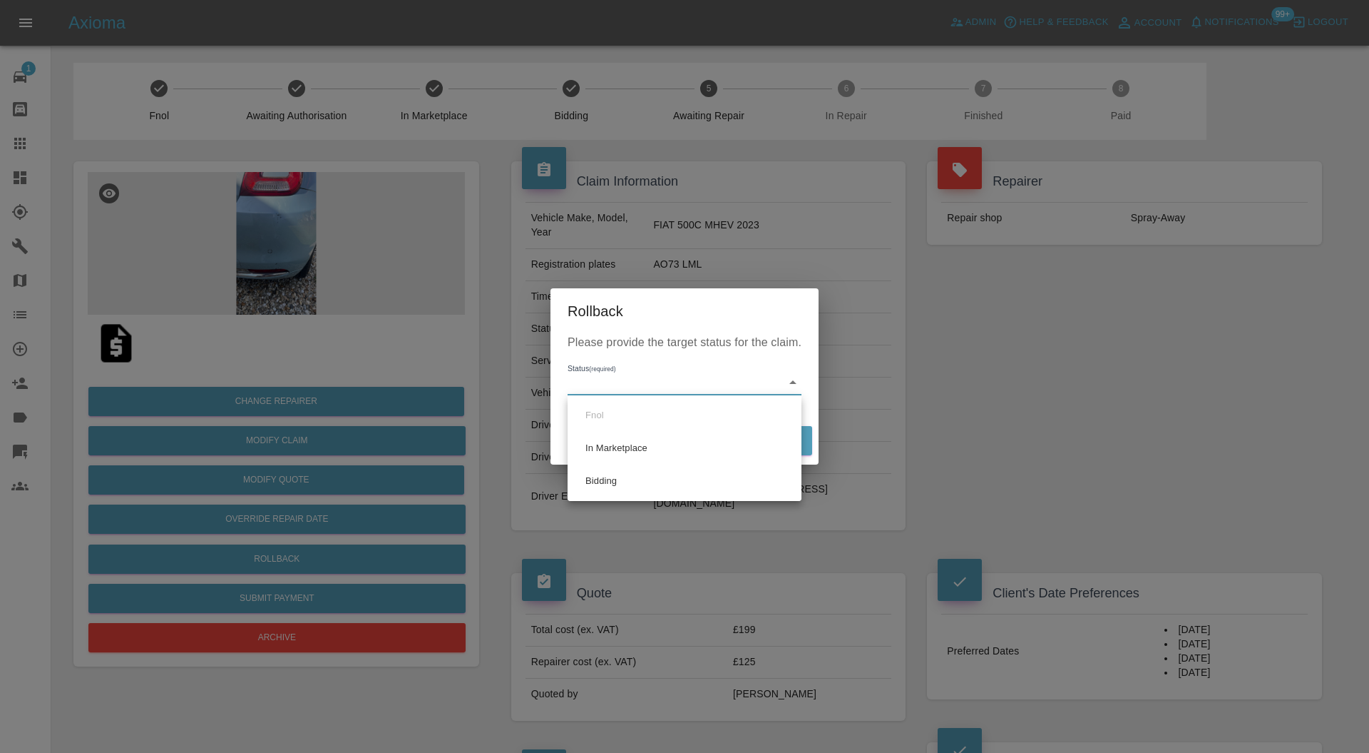
click at [626, 477] on li "Bidding" at bounding box center [684, 480] width 227 height 33
type input "bidding"
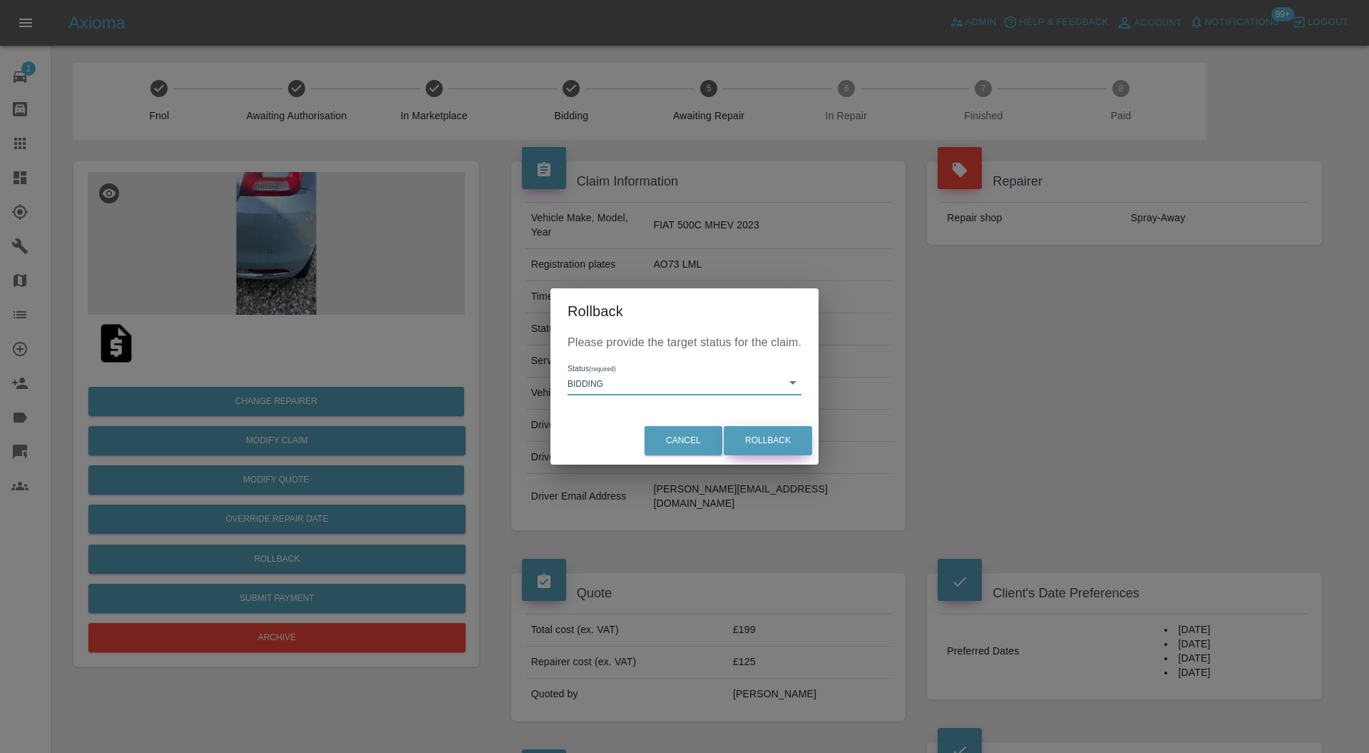
click at [750, 444] on button "Rollback" at bounding box center [768, 440] width 88 height 29
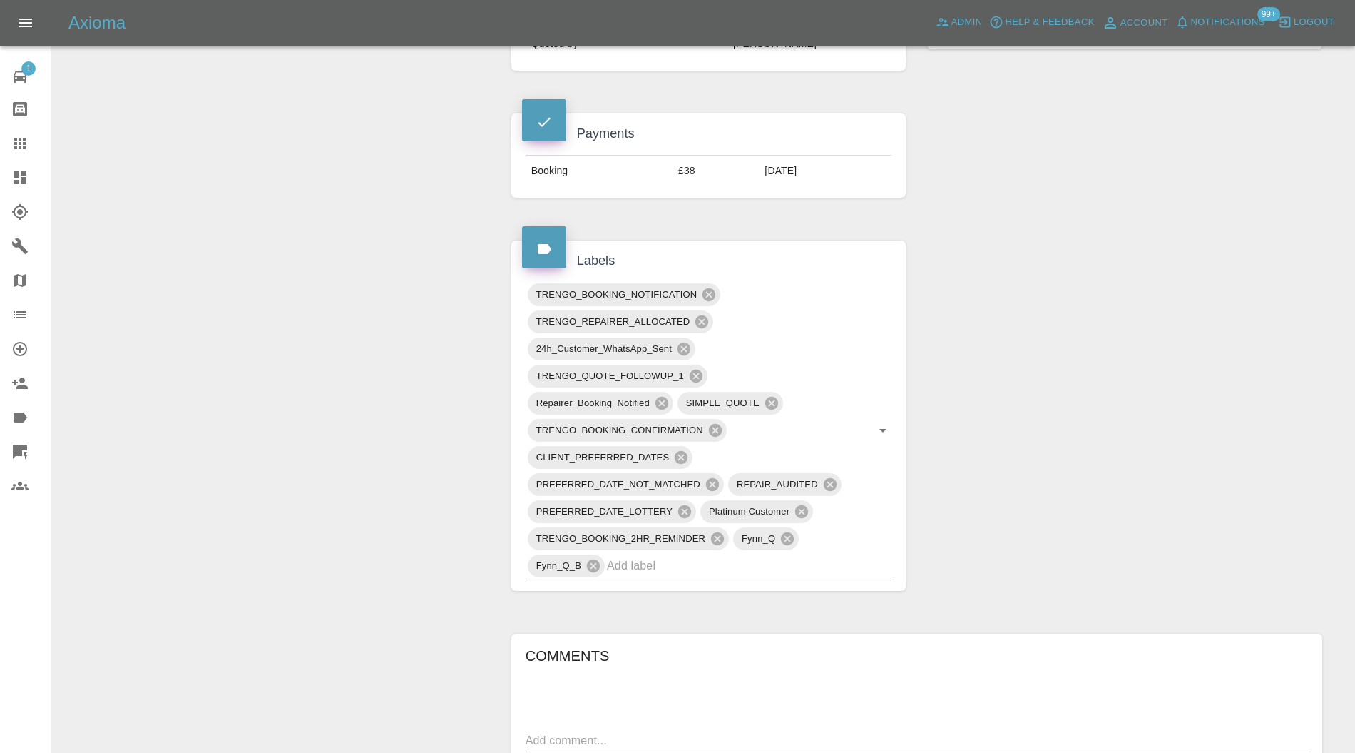
scroll to position [633, 0]
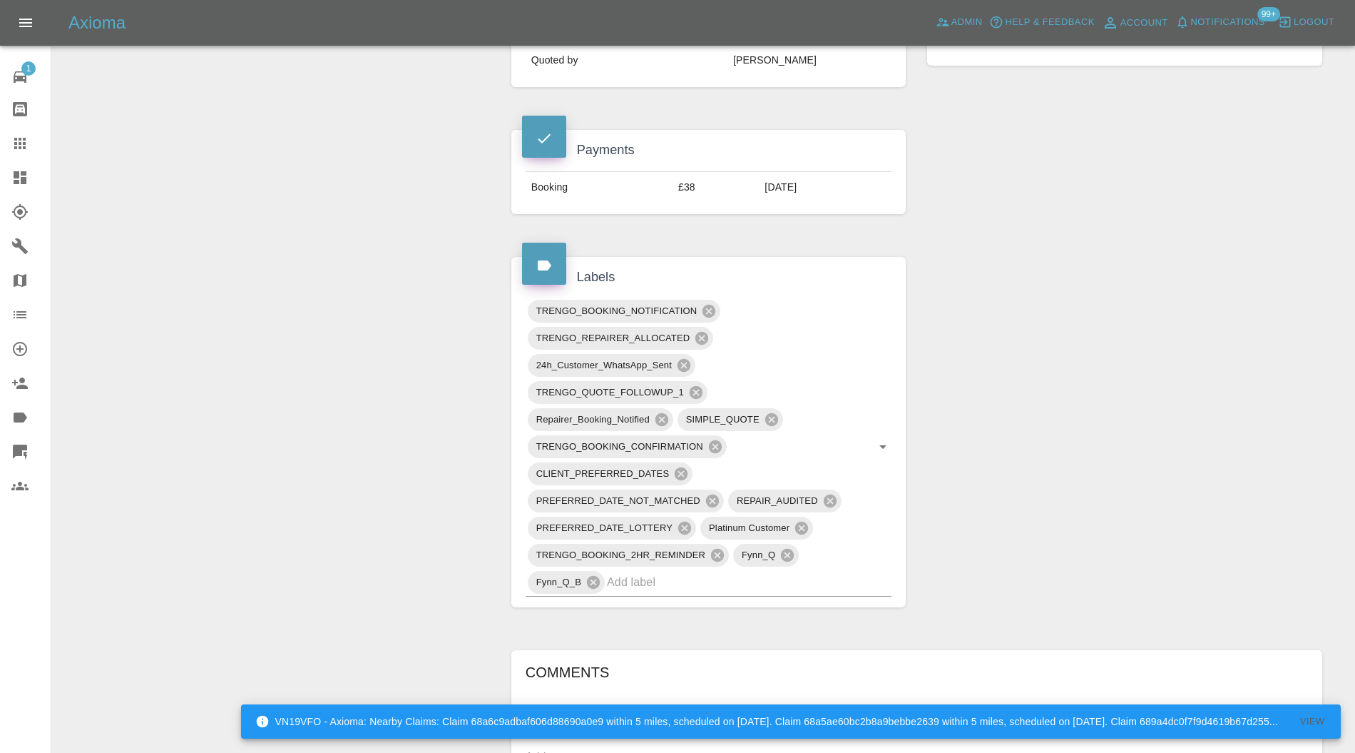
click at [711, 305] on icon at bounding box center [709, 311] width 13 height 13
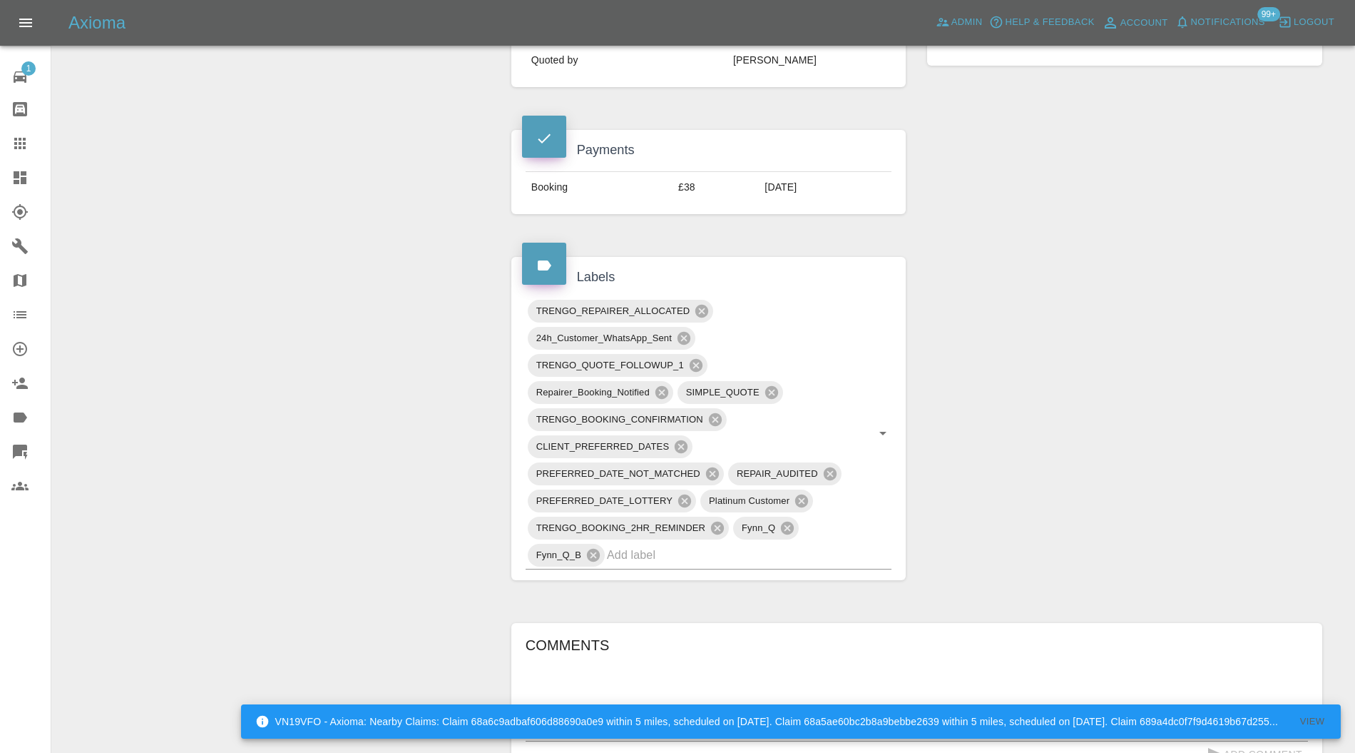
click at [683, 332] on icon at bounding box center [684, 338] width 13 height 13
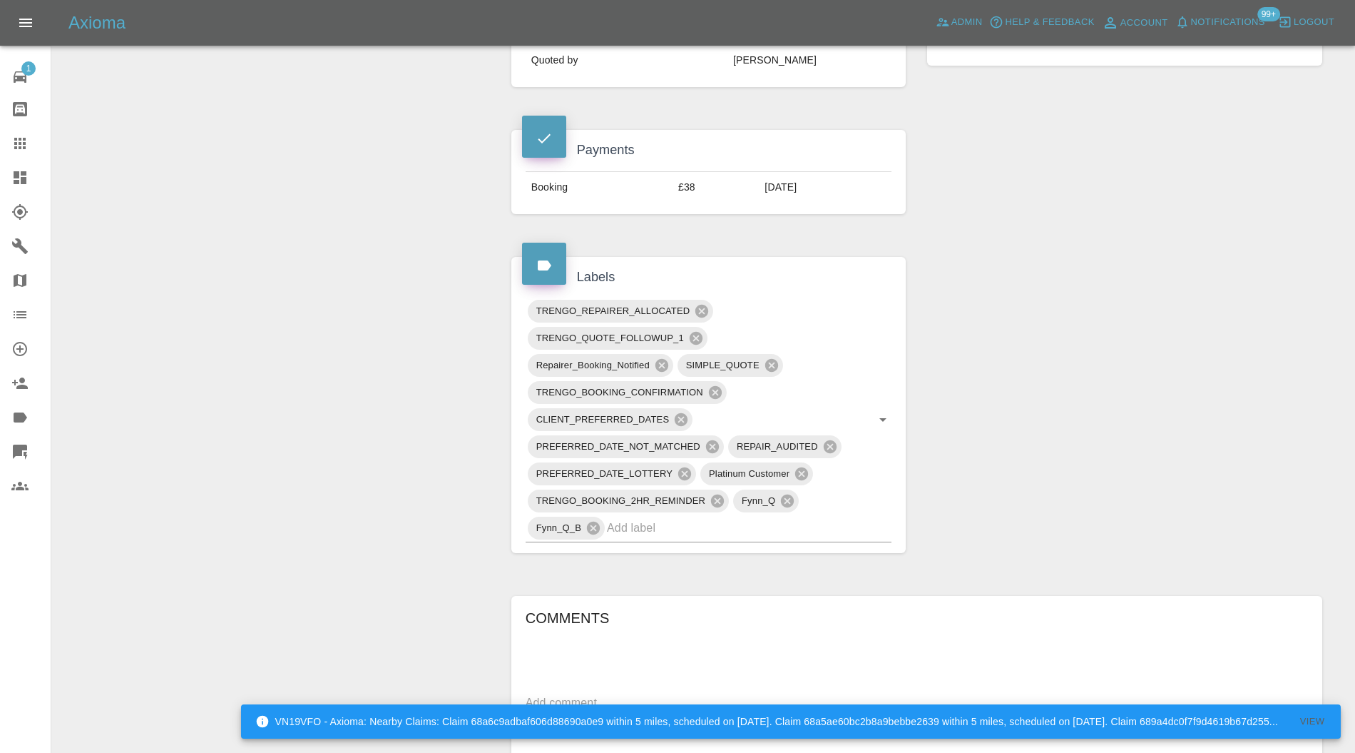
click at [660, 359] on icon at bounding box center [662, 365] width 13 height 13
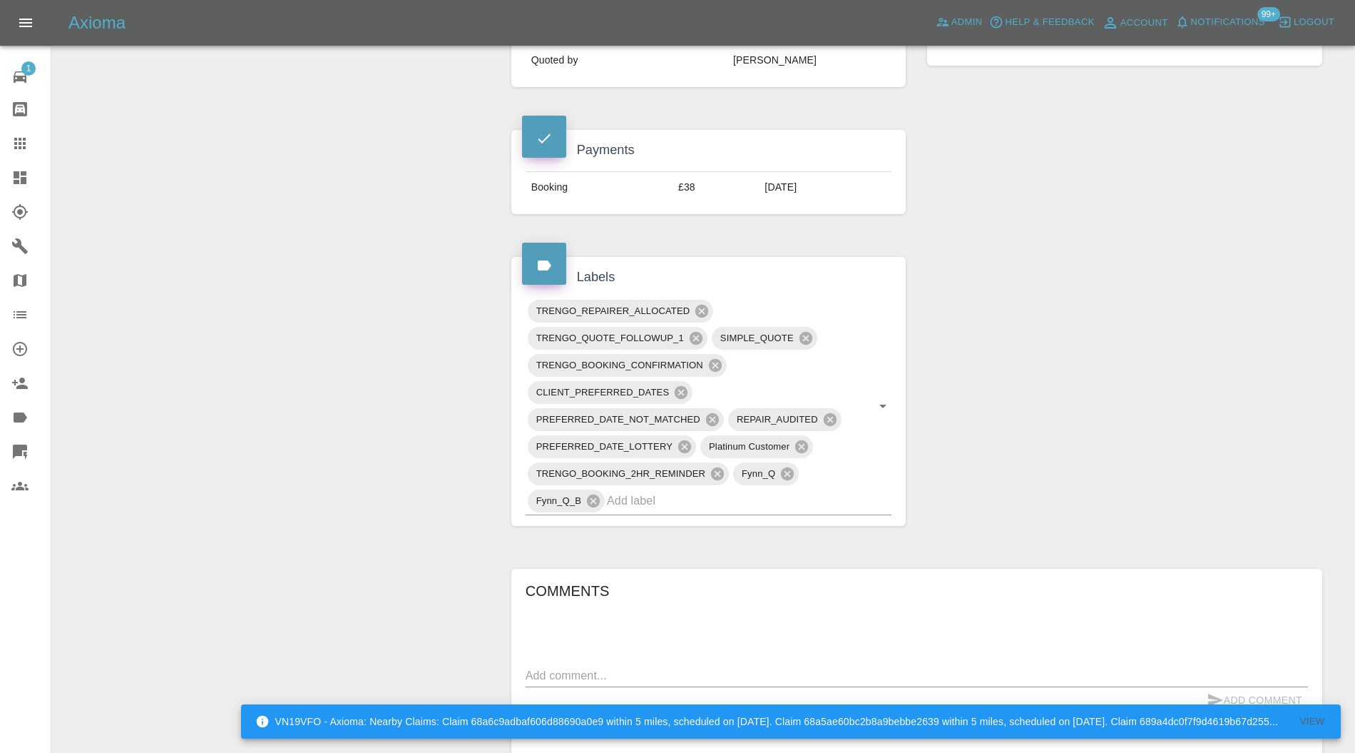
click at [718, 359] on icon at bounding box center [715, 365] width 13 height 13
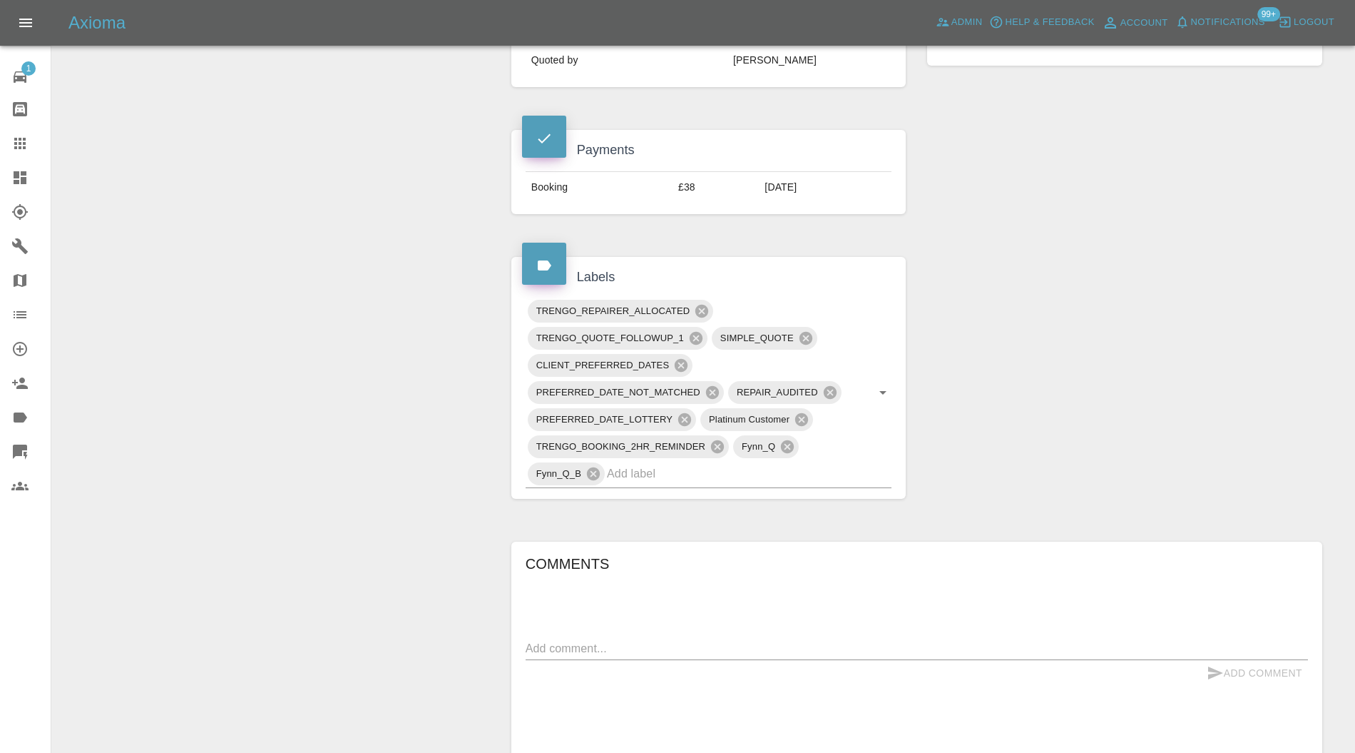
click at [717, 440] on icon at bounding box center [717, 446] width 13 height 13
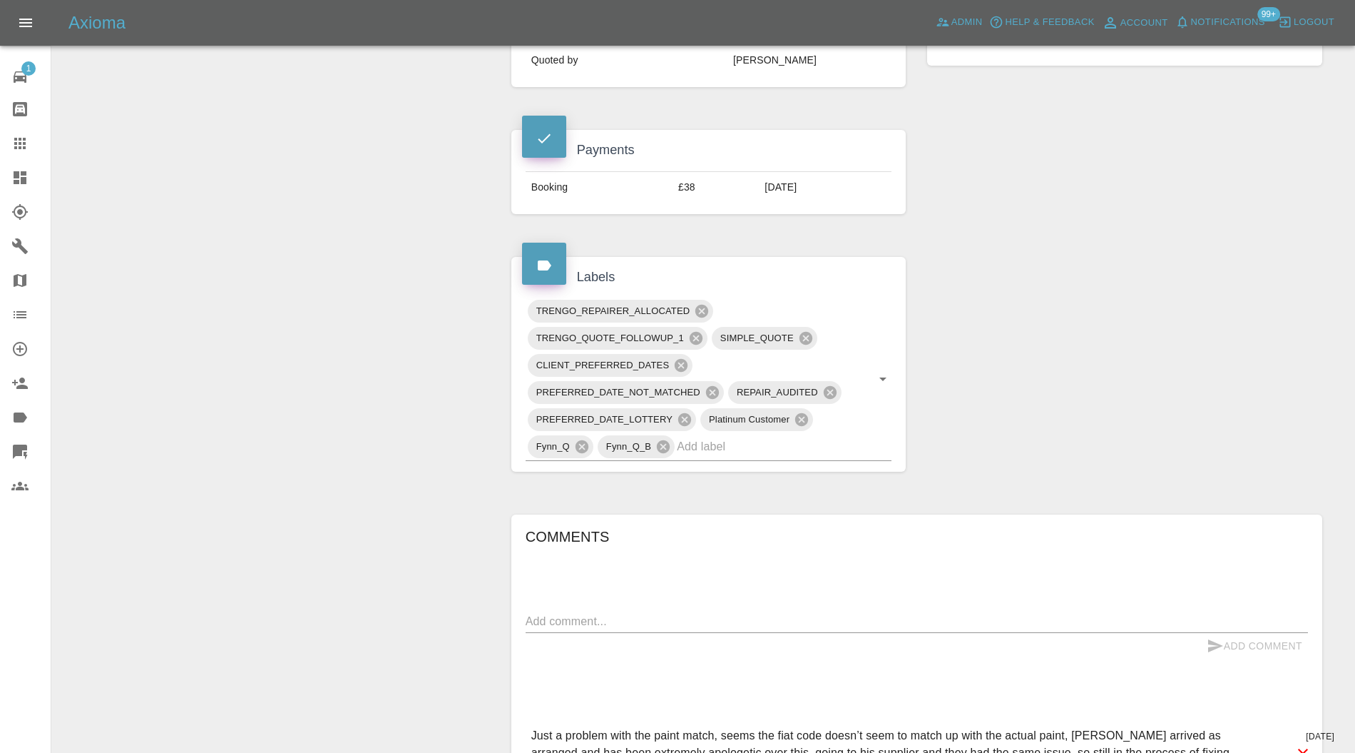
click at [735, 435] on input "text" at bounding box center [764, 446] width 175 height 22
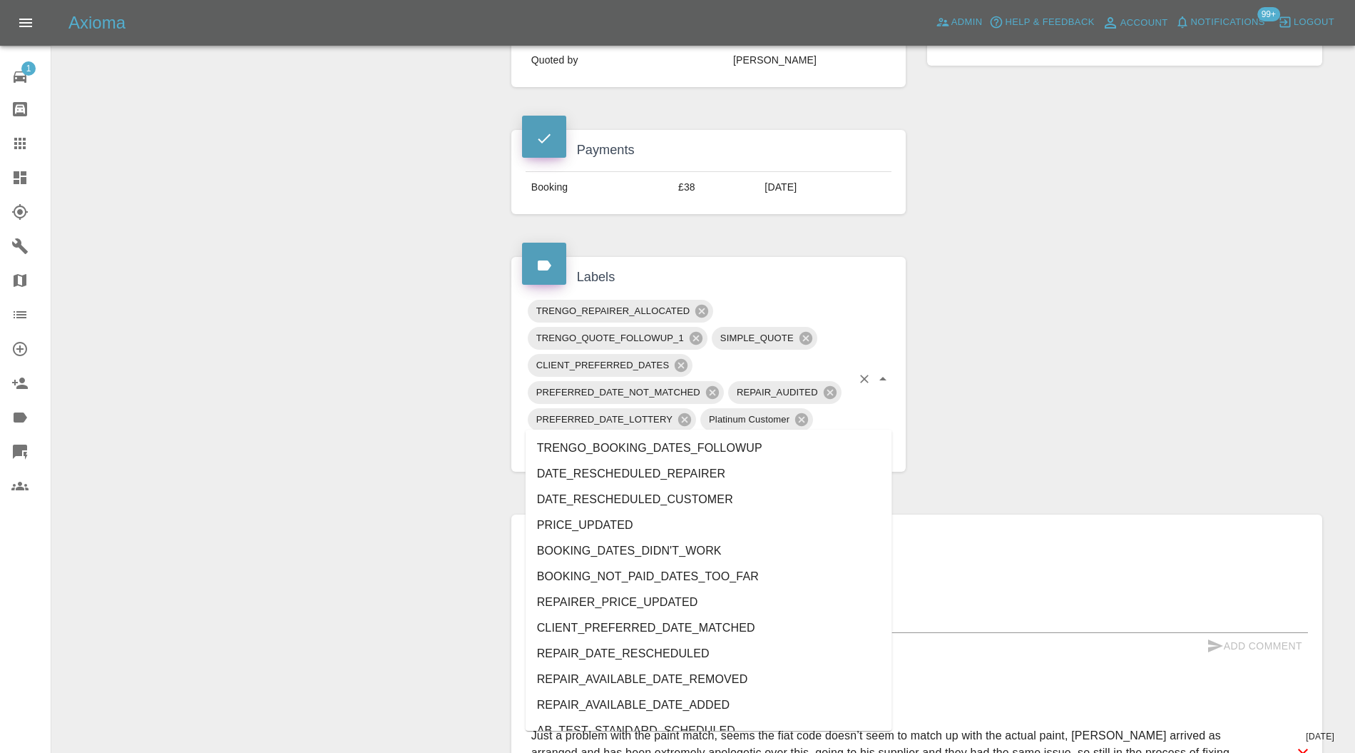
type input "date"
click at [701, 466] on li "DATE_RESCHEDULED_REPAIRER" at bounding box center [709, 474] width 367 height 26
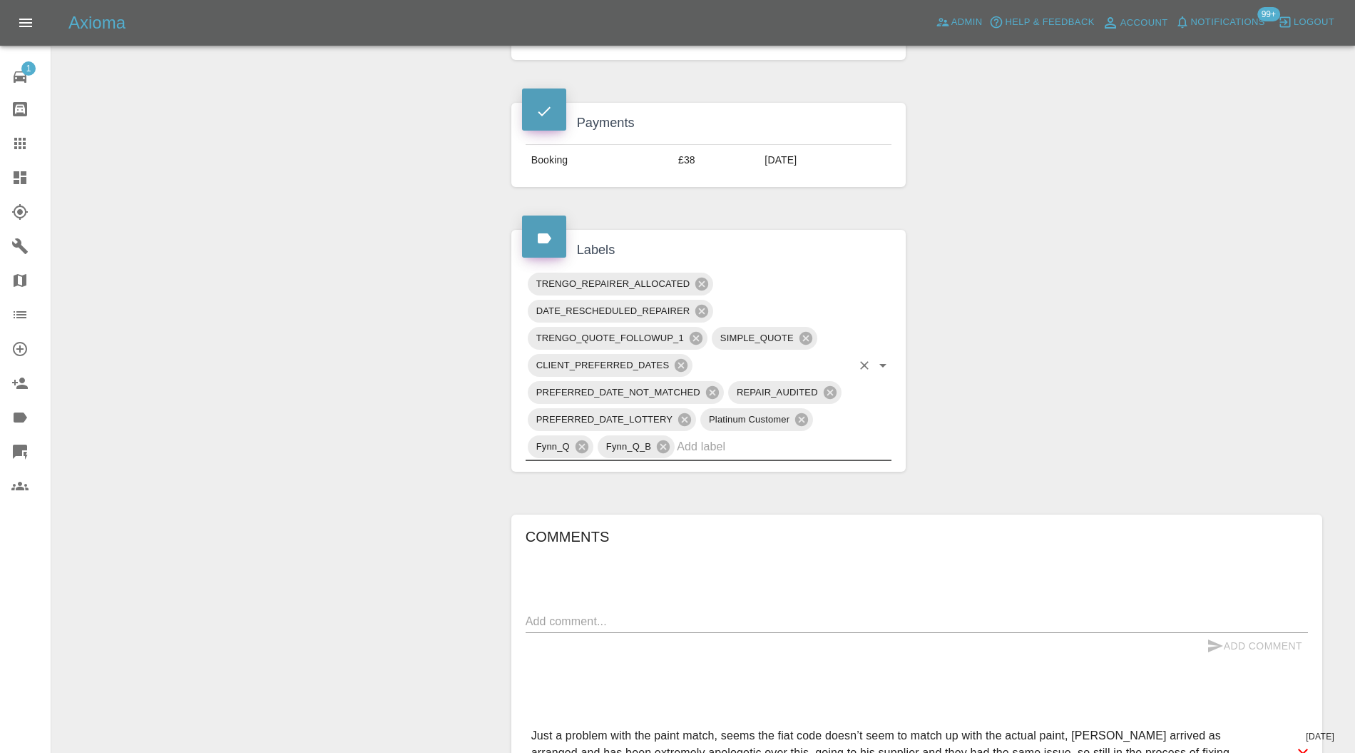
scroll to position [760, 0]
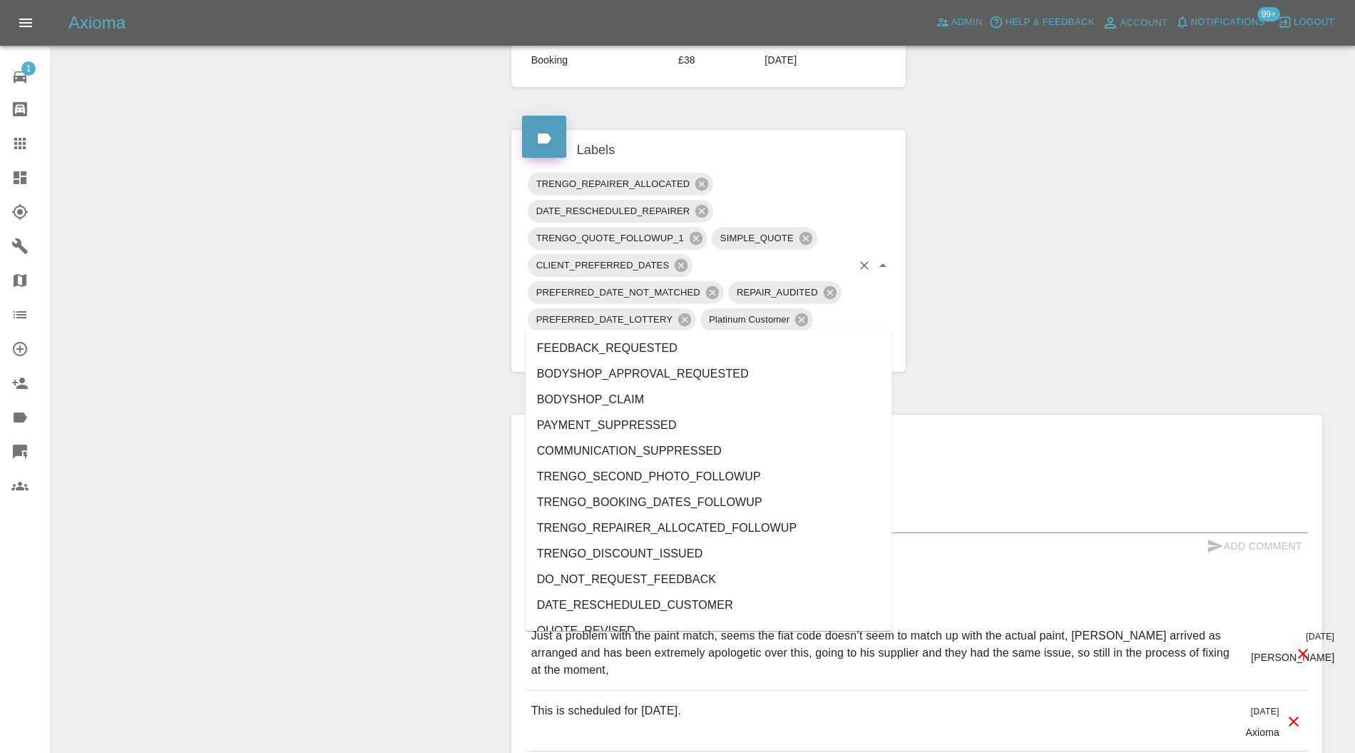
type input "do"
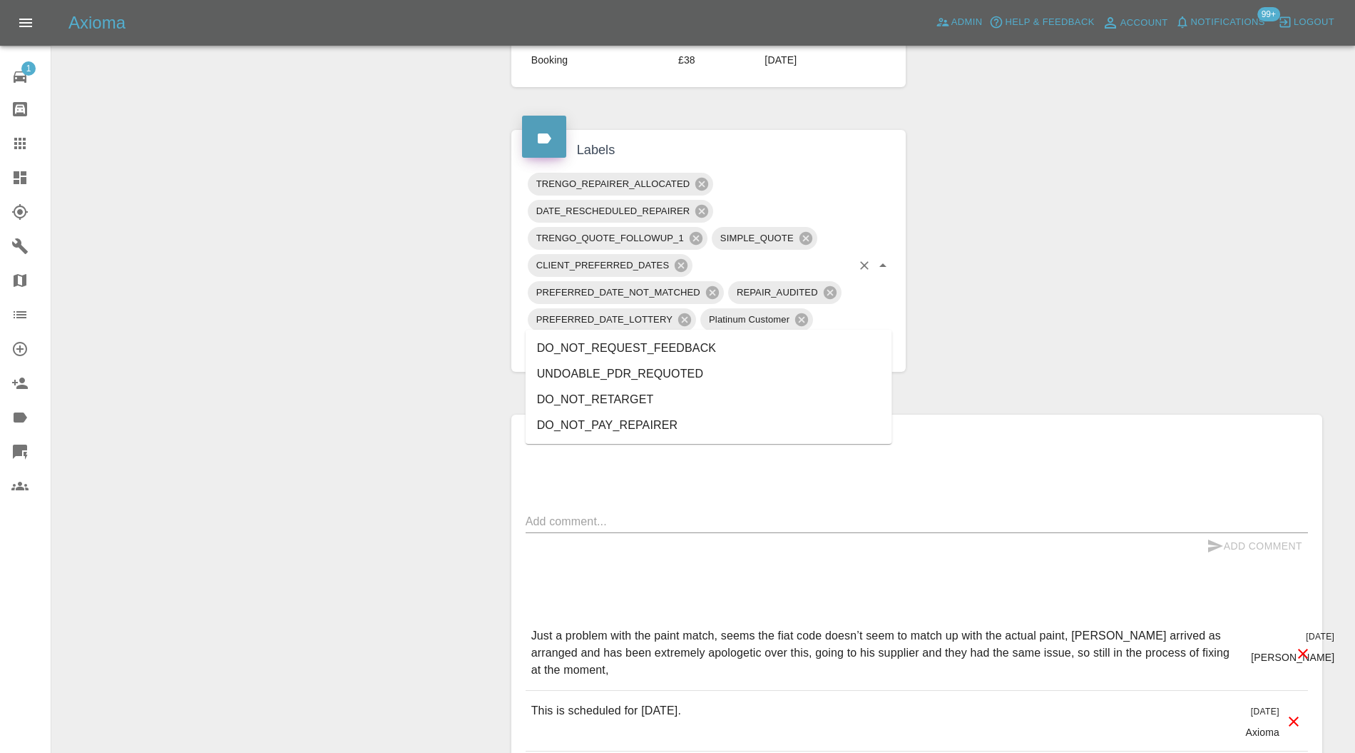
click at [661, 347] on li "DO_NOT_REQUEST_FEEDBACK" at bounding box center [709, 348] width 367 height 26
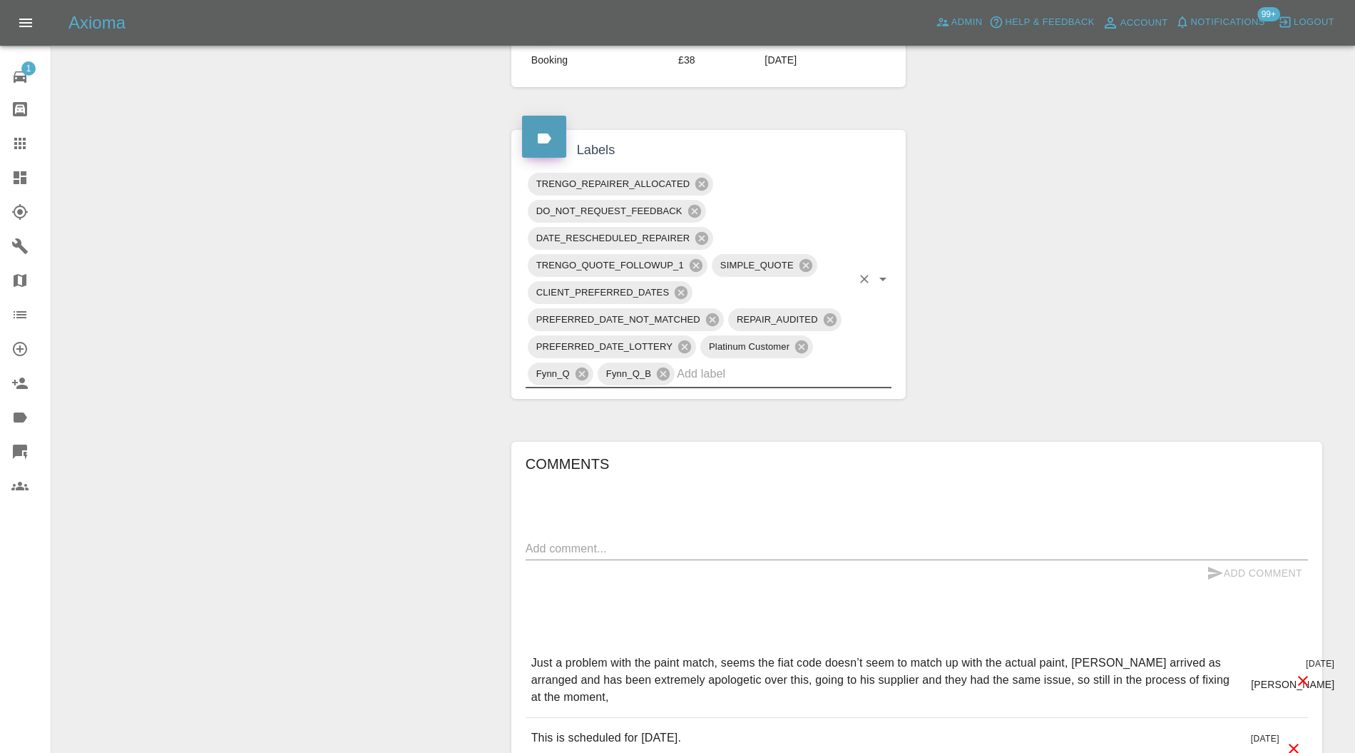
click at [626, 540] on textarea at bounding box center [917, 548] width 782 height 16
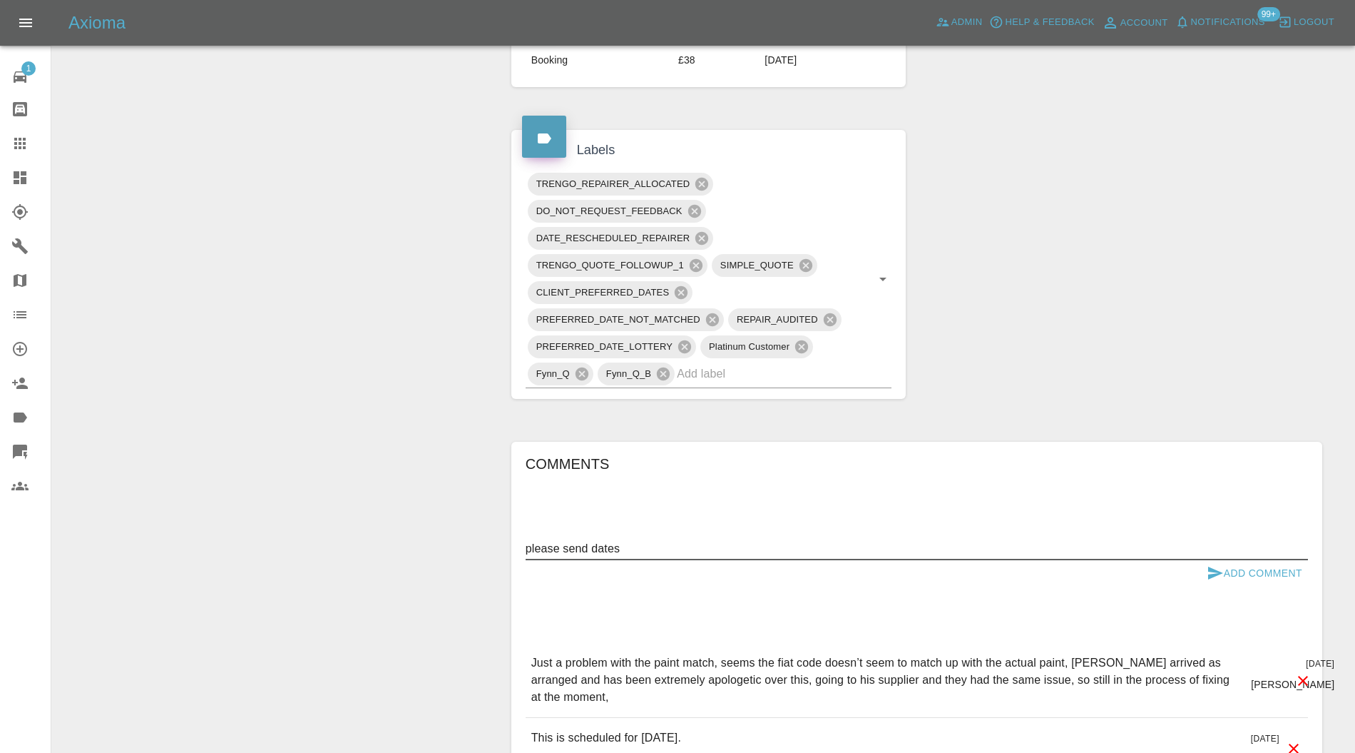
type textarea "please send dates"
click at [1263, 560] on button "Add Comment" at bounding box center [1254, 573] width 107 height 26
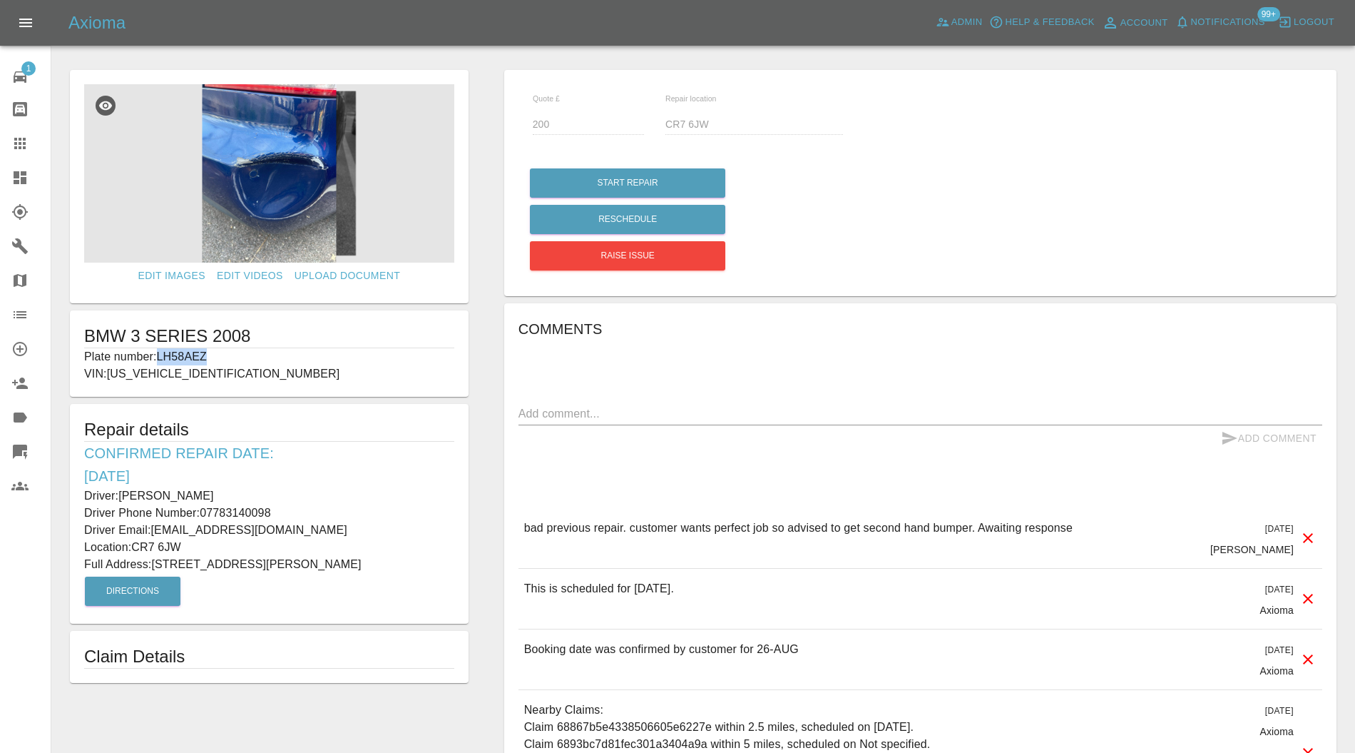
drag, startPoint x: 230, startPoint y: 349, endPoint x: 161, endPoint y: 357, distance: 69.0
click at [161, 357] on p "Plate number: LH58AEZ" at bounding box center [269, 356] width 370 height 17
copy p "LH58AEZ"
drag, startPoint x: 18, startPoint y: 134, endPoint x: 41, endPoint y: 161, distance: 35.4
click at [18, 134] on link "Claims" at bounding box center [25, 143] width 51 height 34
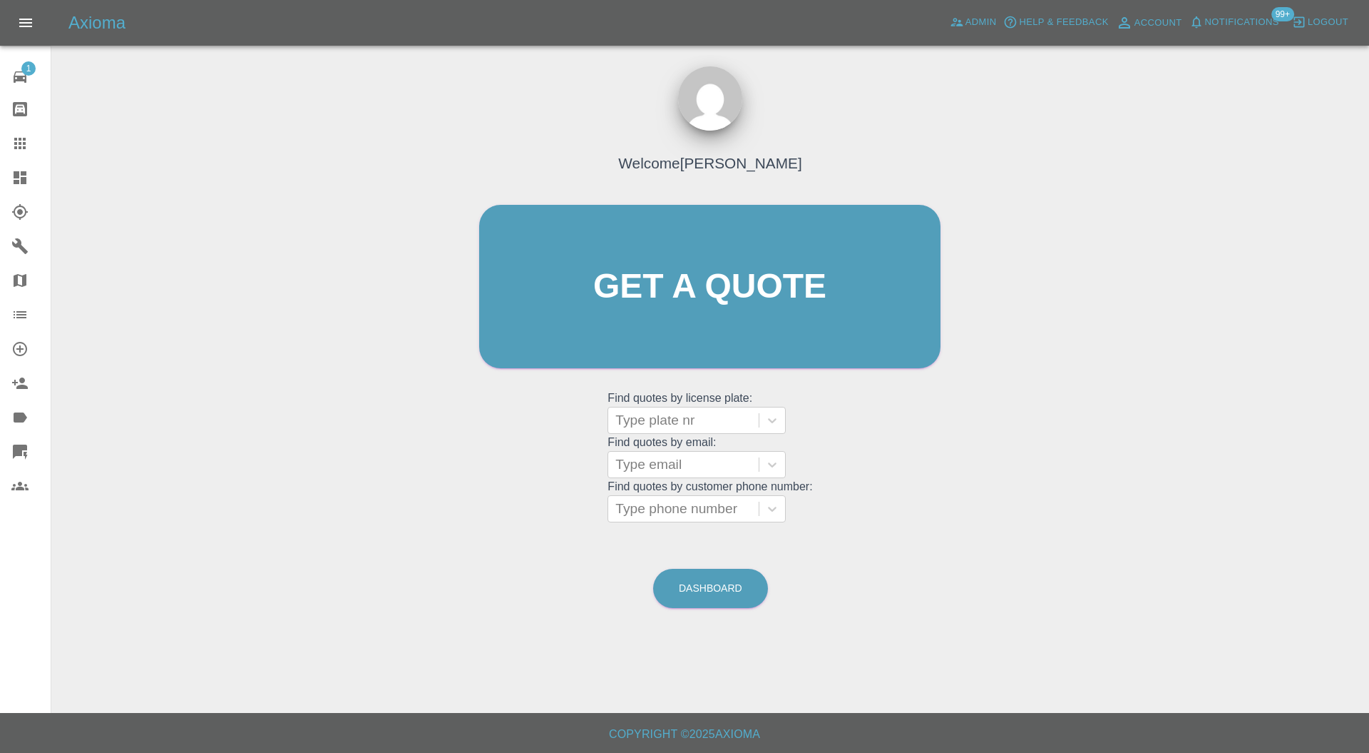
click at [656, 425] on div at bounding box center [684, 420] width 136 height 20
paste input "LH58AEZ"
type input "LH58AEZ"
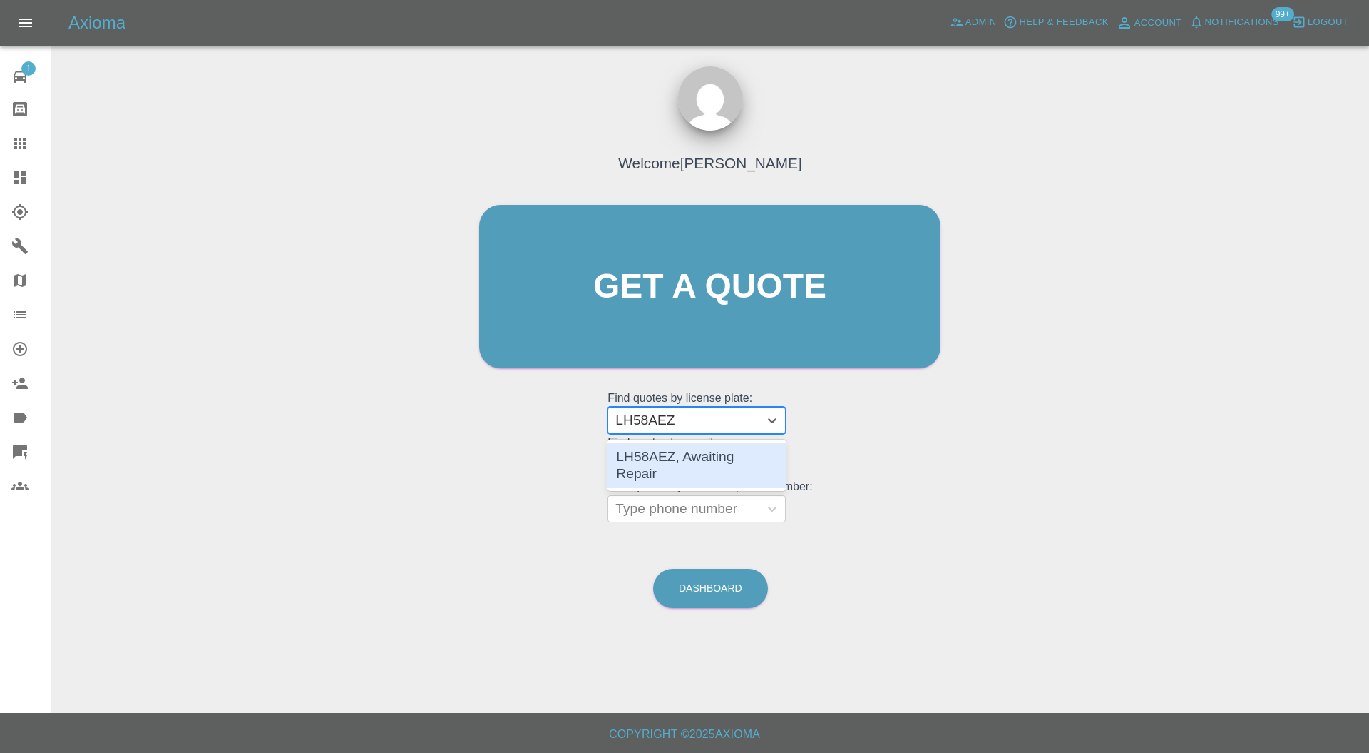
click at [676, 456] on div "LH58AEZ, Awaiting Repair" at bounding box center [697, 465] width 178 height 46
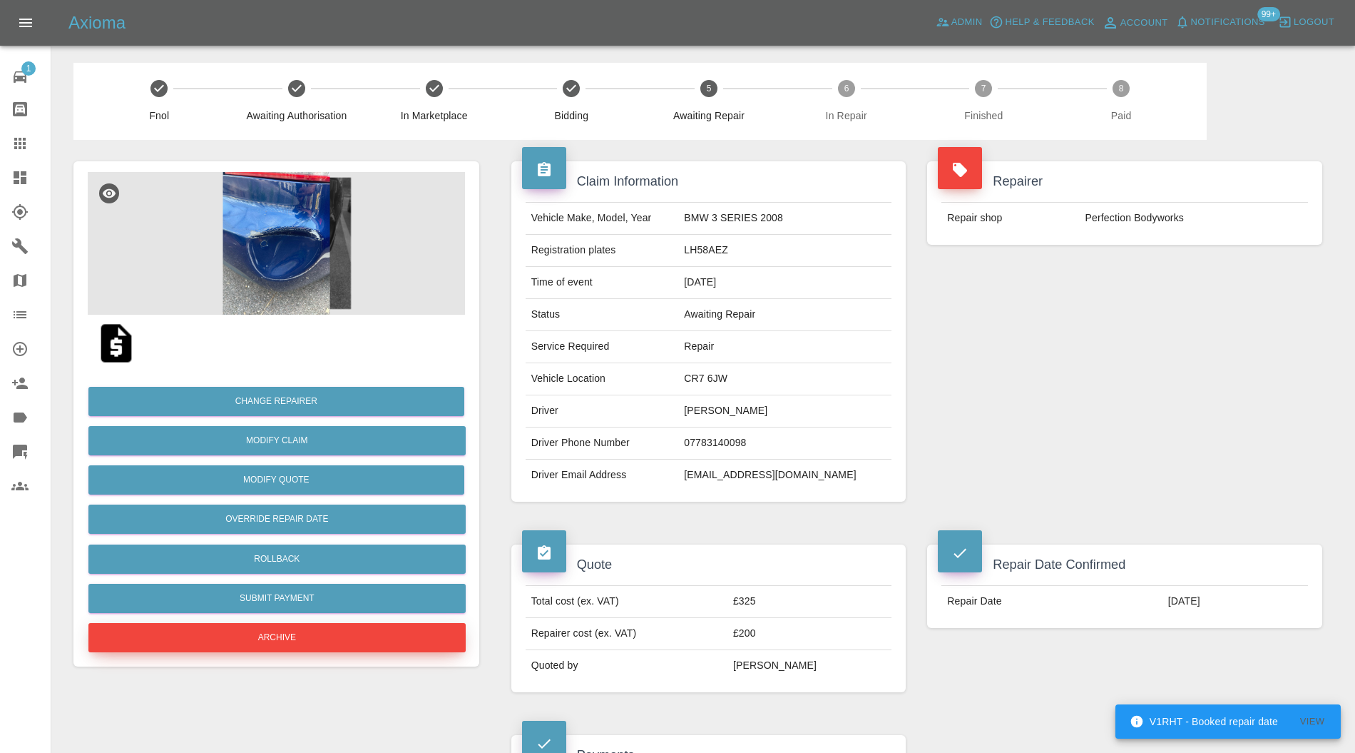
click at [333, 626] on button "Archive" at bounding box center [276, 637] width 377 height 29
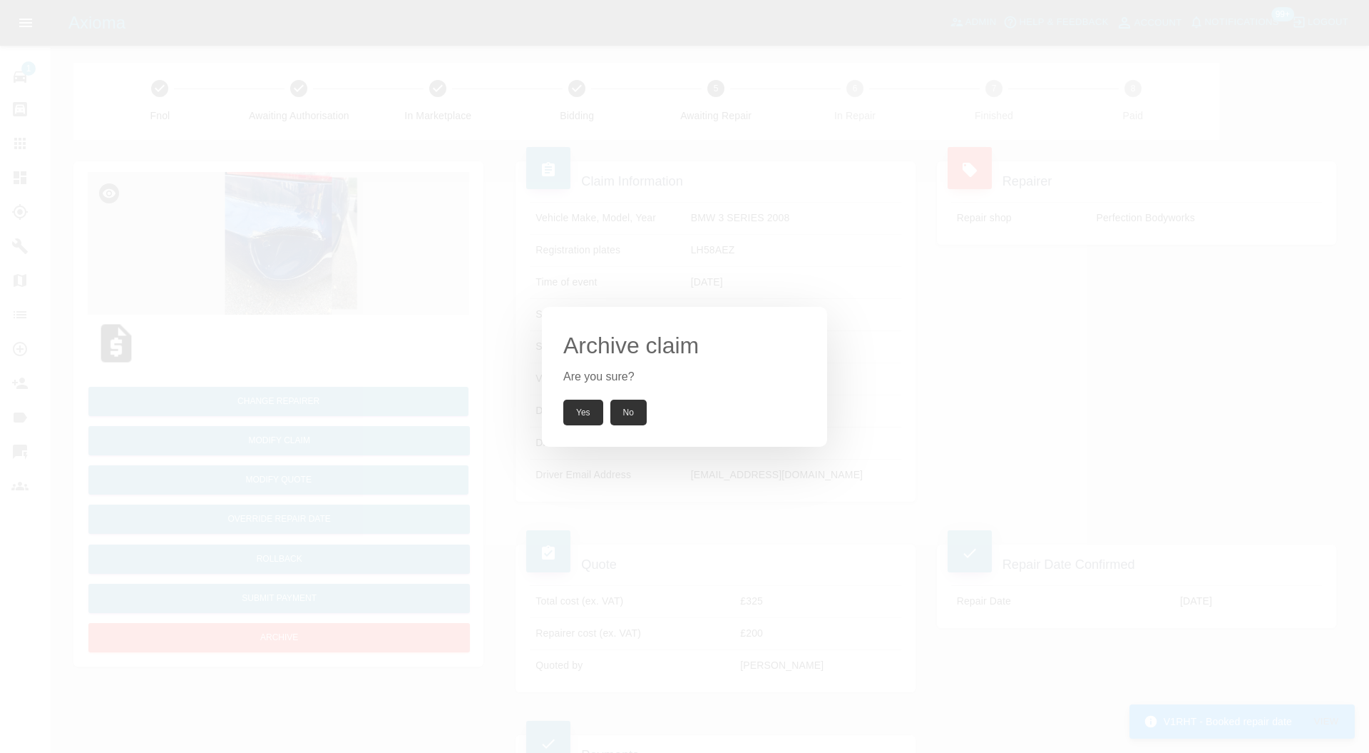
click at [582, 412] on button "Yes" at bounding box center [583, 412] width 40 height 26
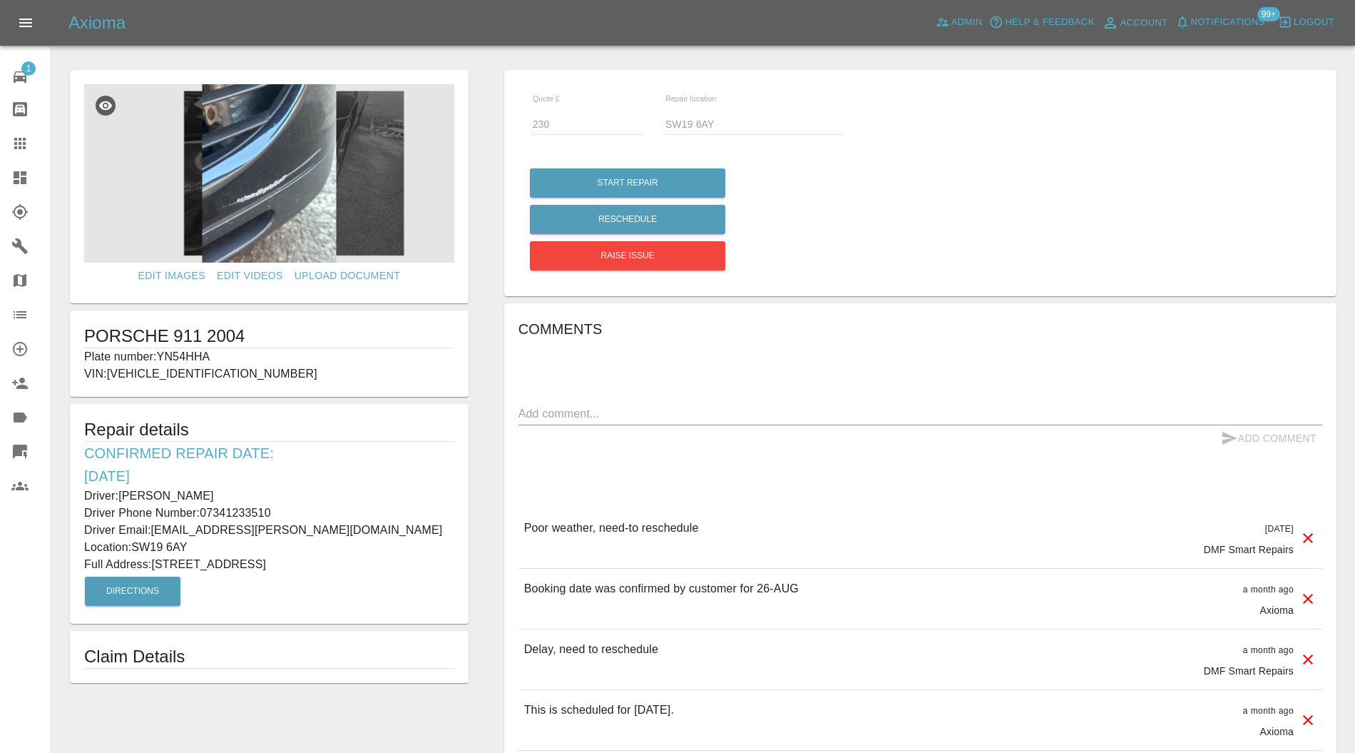
click at [195, 354] on p "Plate number: YN54HHA" at bounding box center [269, 356] width 370 height 17
copy p "YN54HHA"
drag, startPoint x: 26, startPoint y: 144, endPoint x: 34, endPoint y: 148, distance: 9.6
click at [26, 144] on icon at bounding box center [19, 143] width 11 height 11
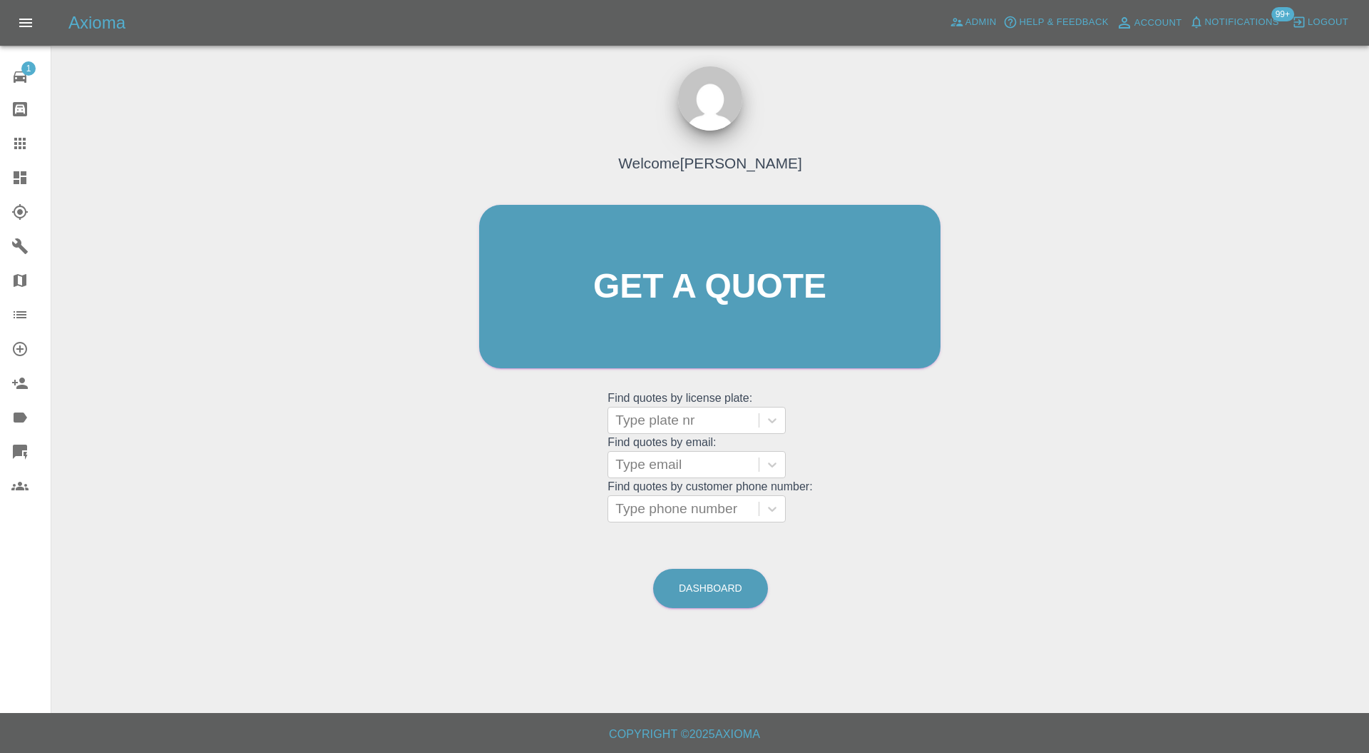
click at [679, 421] on div at bounding box center [684, 420] width 136 height 20
paste input "YN54HHA"
type input "YN54HHA"
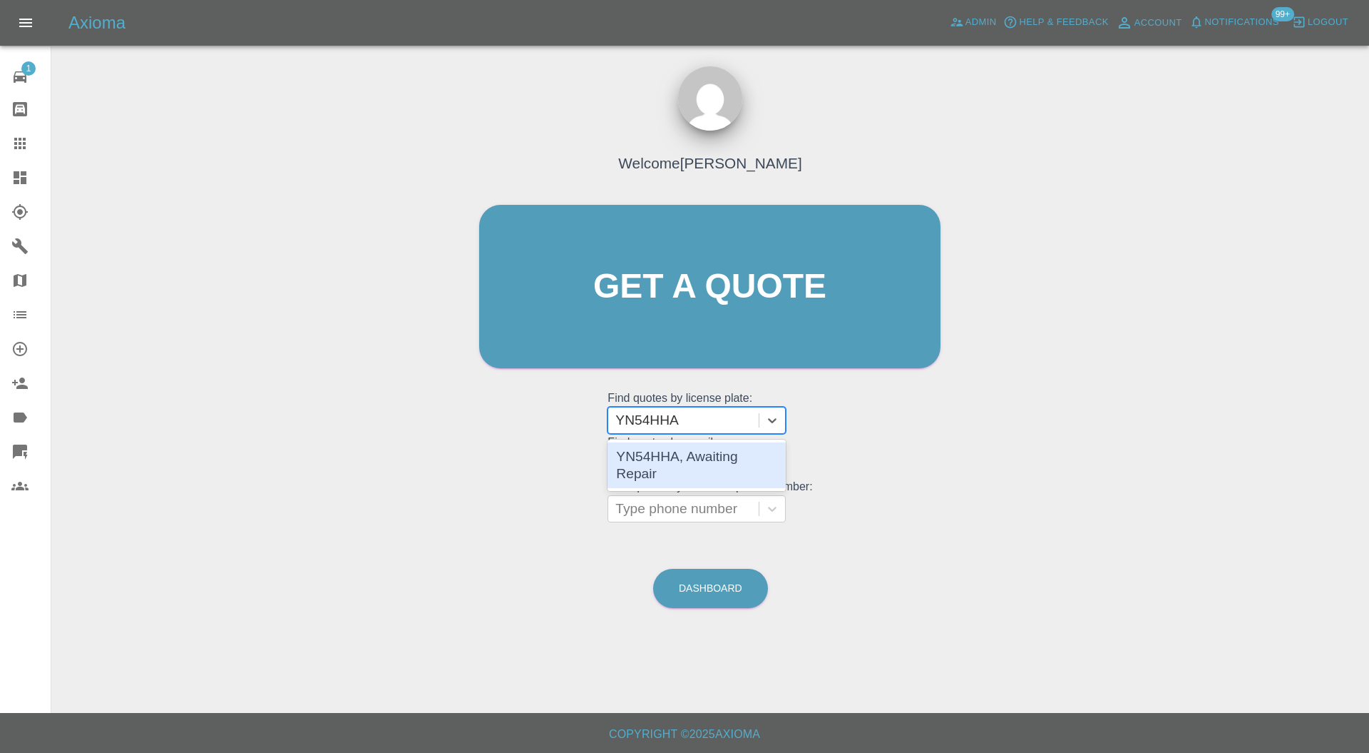
click at [693, 446] on div "YN54HHA, Awaiting Repair" at bounding box center [697, 465] width 178 height 46
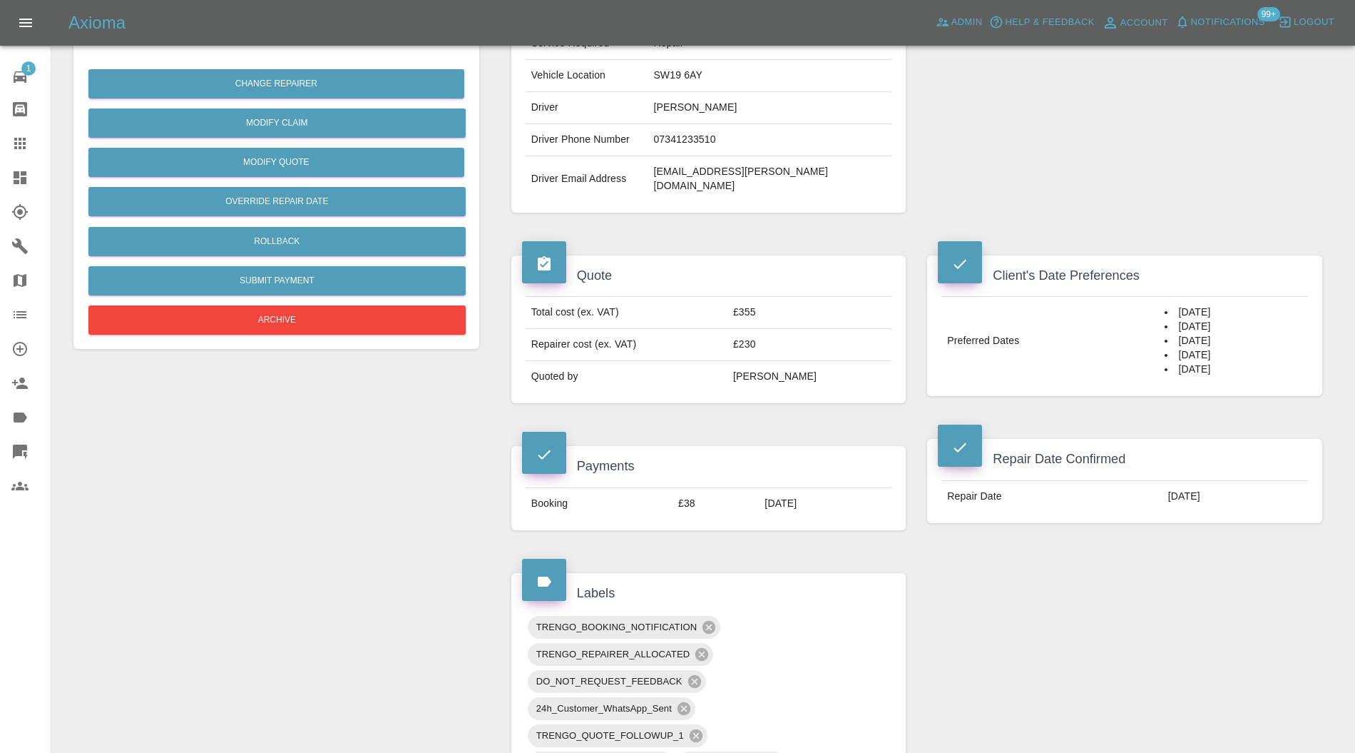
scroll to position [633, 0]
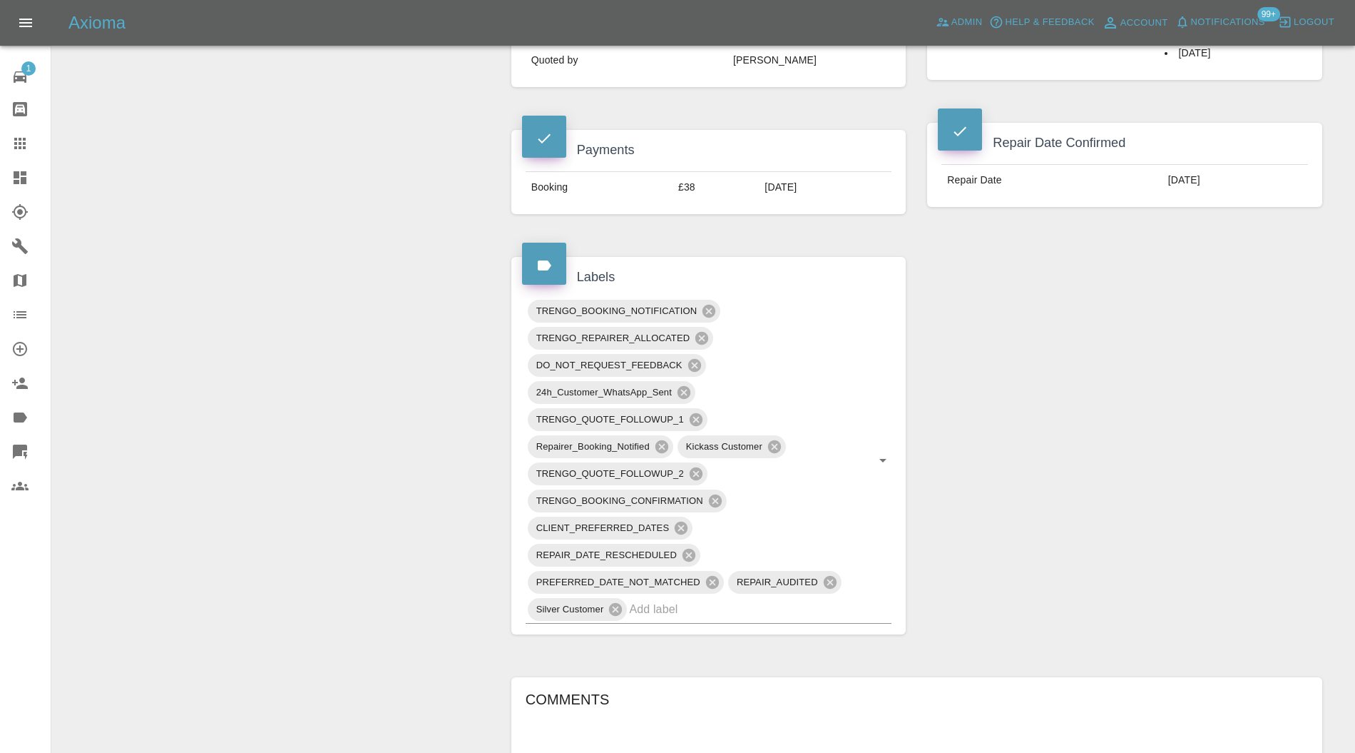
click at [713, 305] on icon at bounding box center [709, 311] width 13 height 13
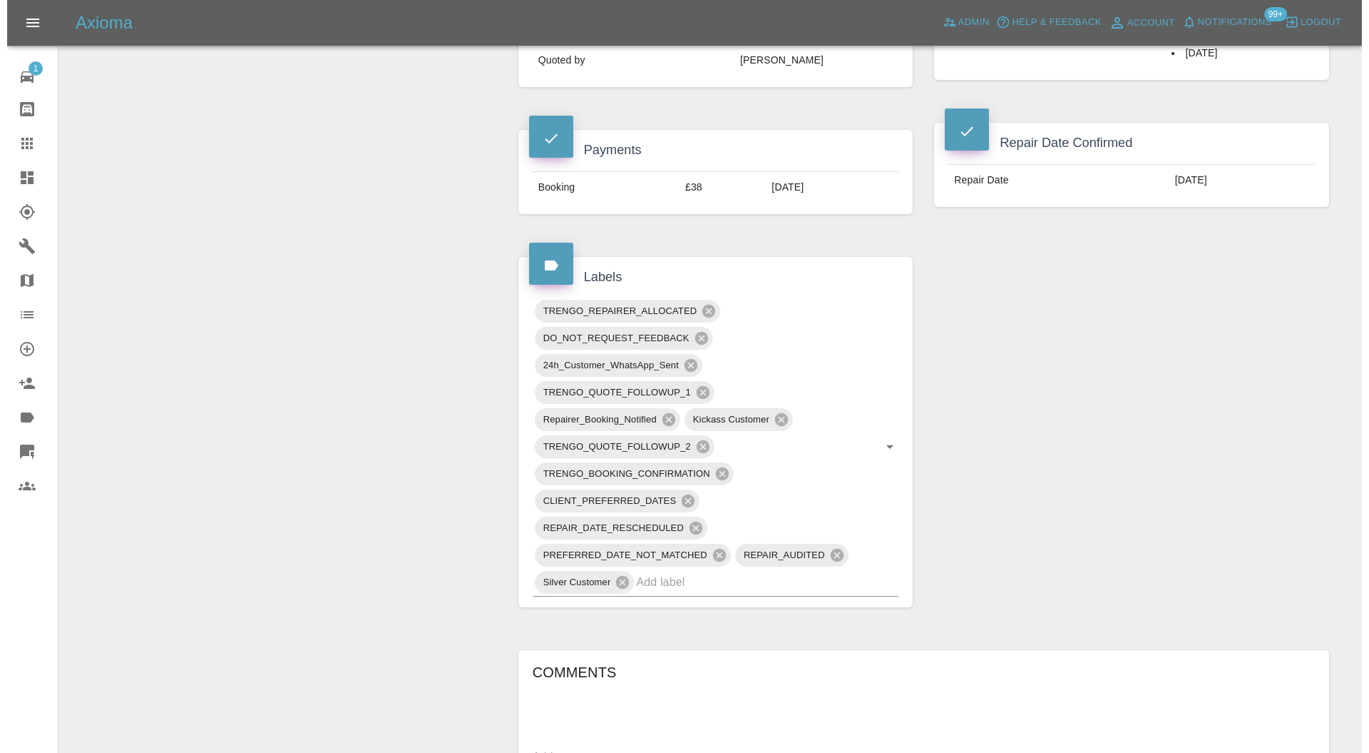
scroll to position [127, 0]
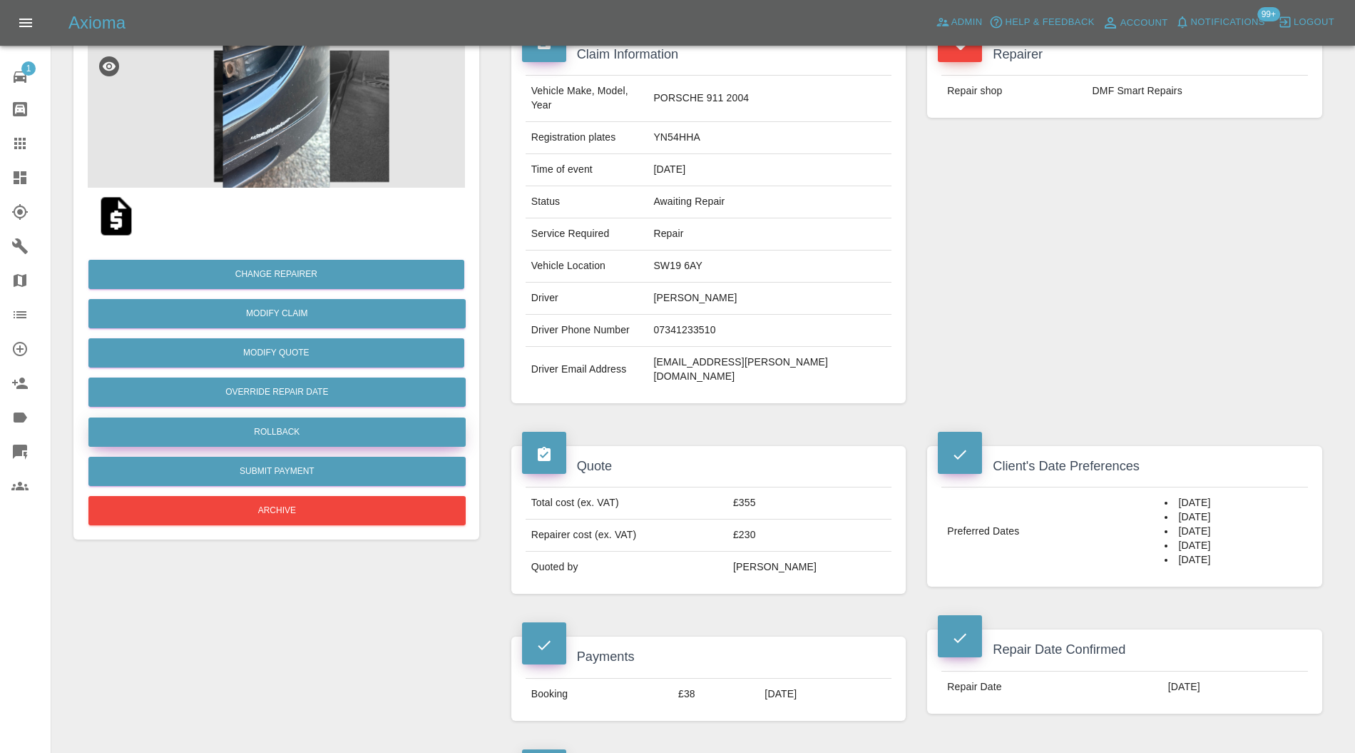
click at [381, 419] on button "Rollback" at bounding box center [276, 431] width 377 height 29
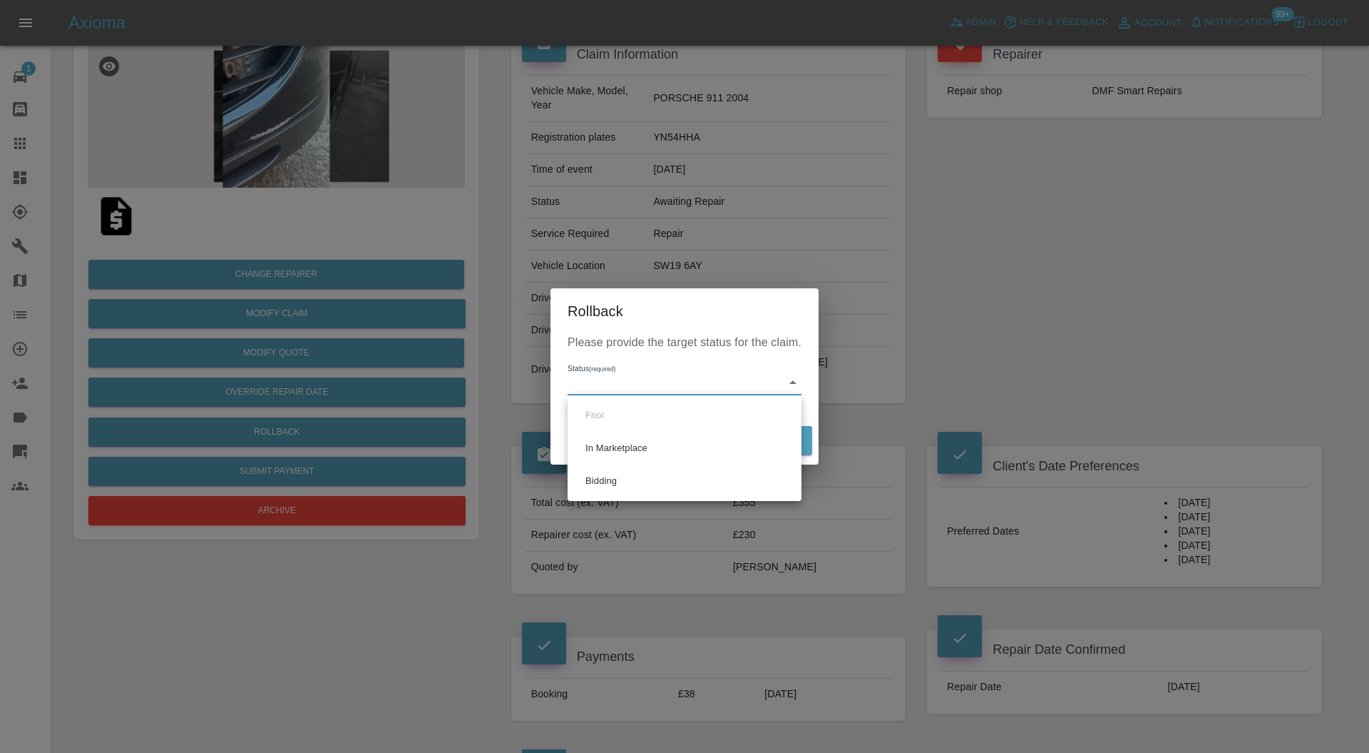
click at [628, 475] on li "Bidding" at bounding box center [684, 480] width 227 height 33
type input "bidding"
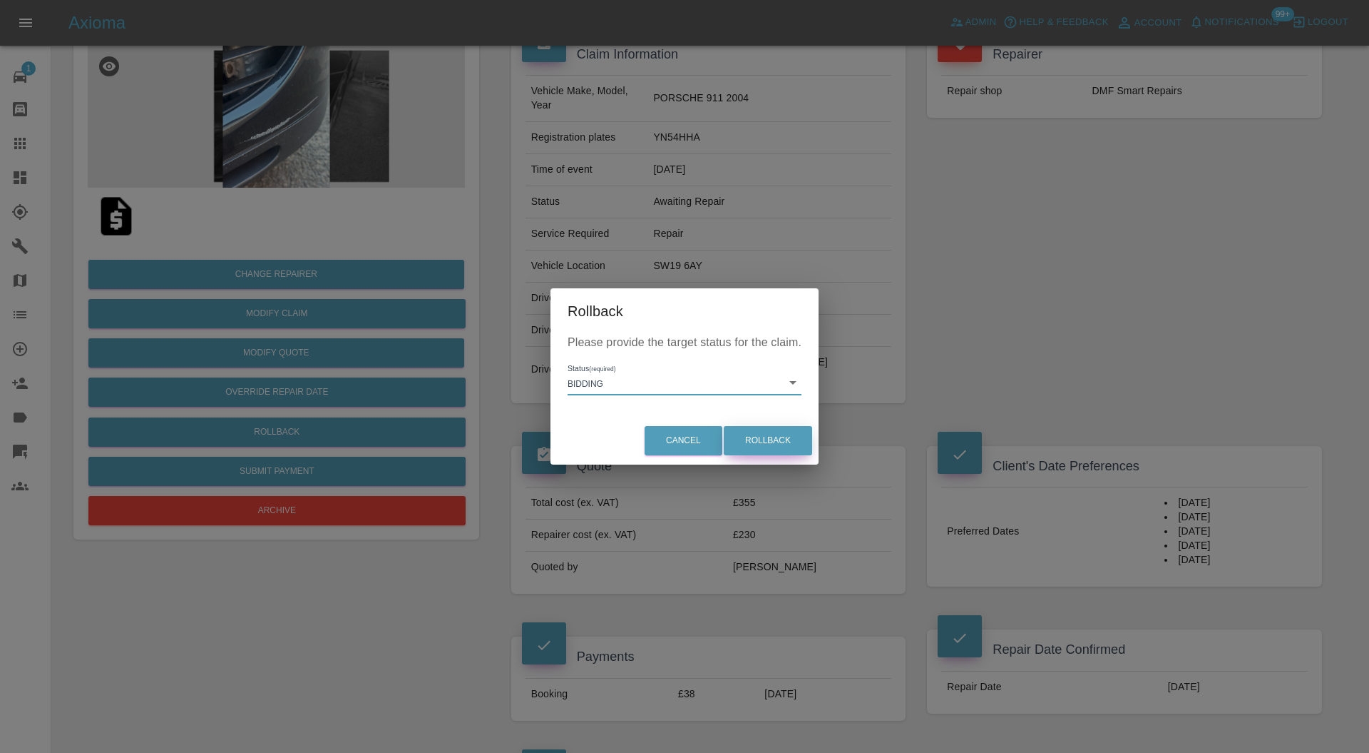
click at [742, 441] on button "Rollback" at bounding box center [768, 440] width 88 height 29
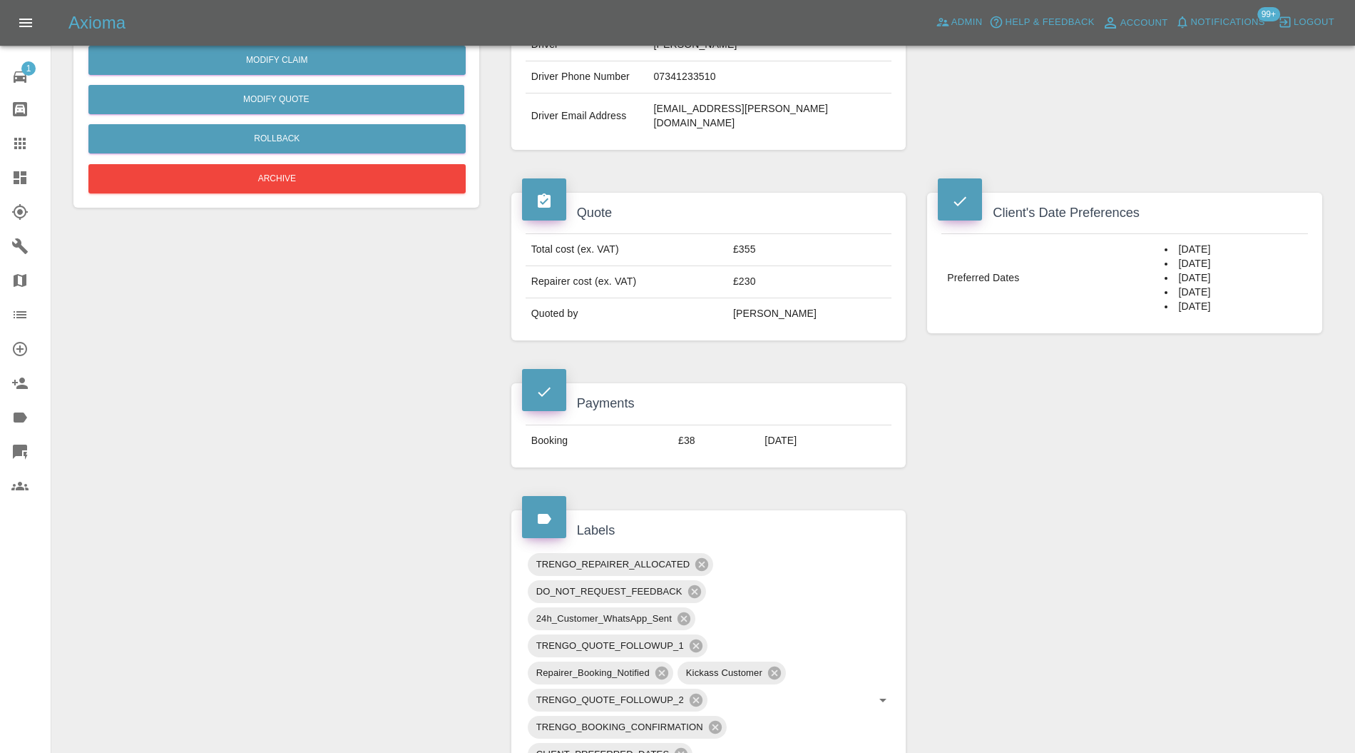
scroll to position [633, 0]
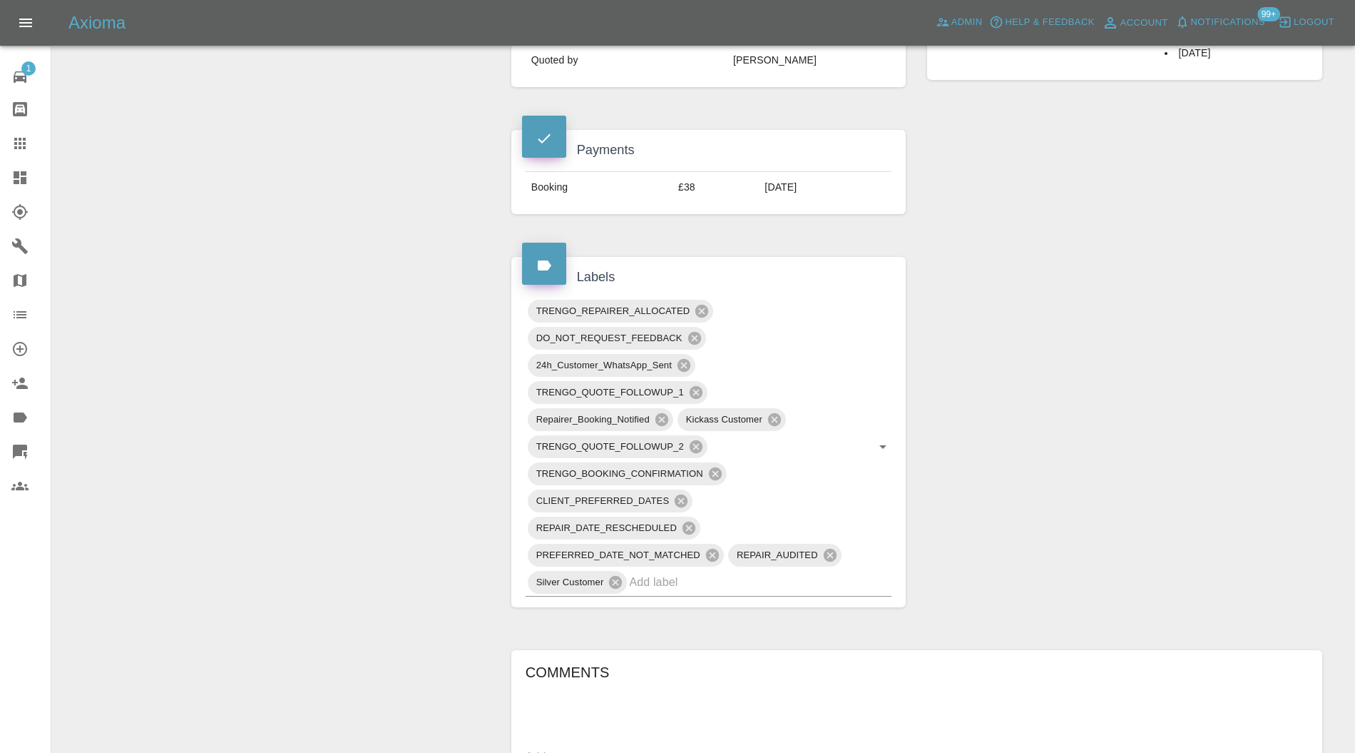
click at [685, 359] on icon at bounding box center [684, 365] width 13 height 13
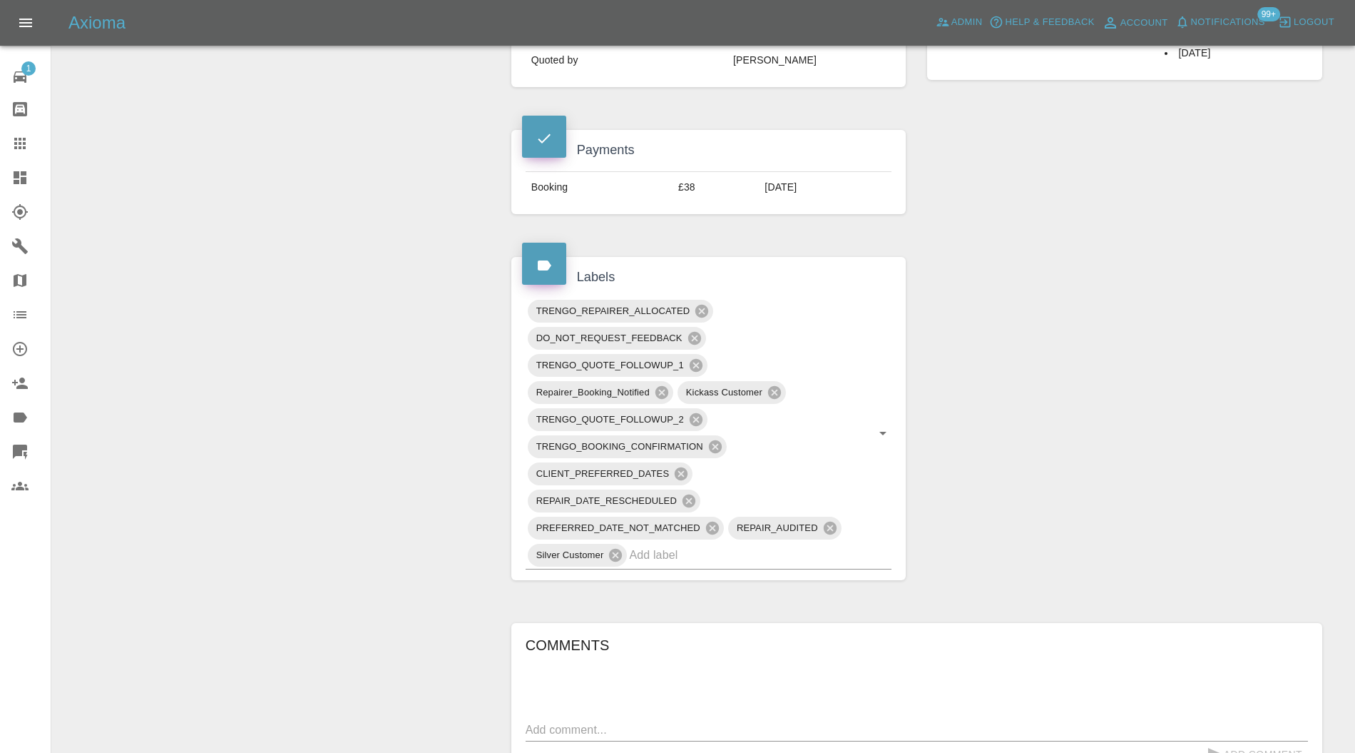
click at [662, 386] on icon at bounding box center [662, 392] width 13 height 13
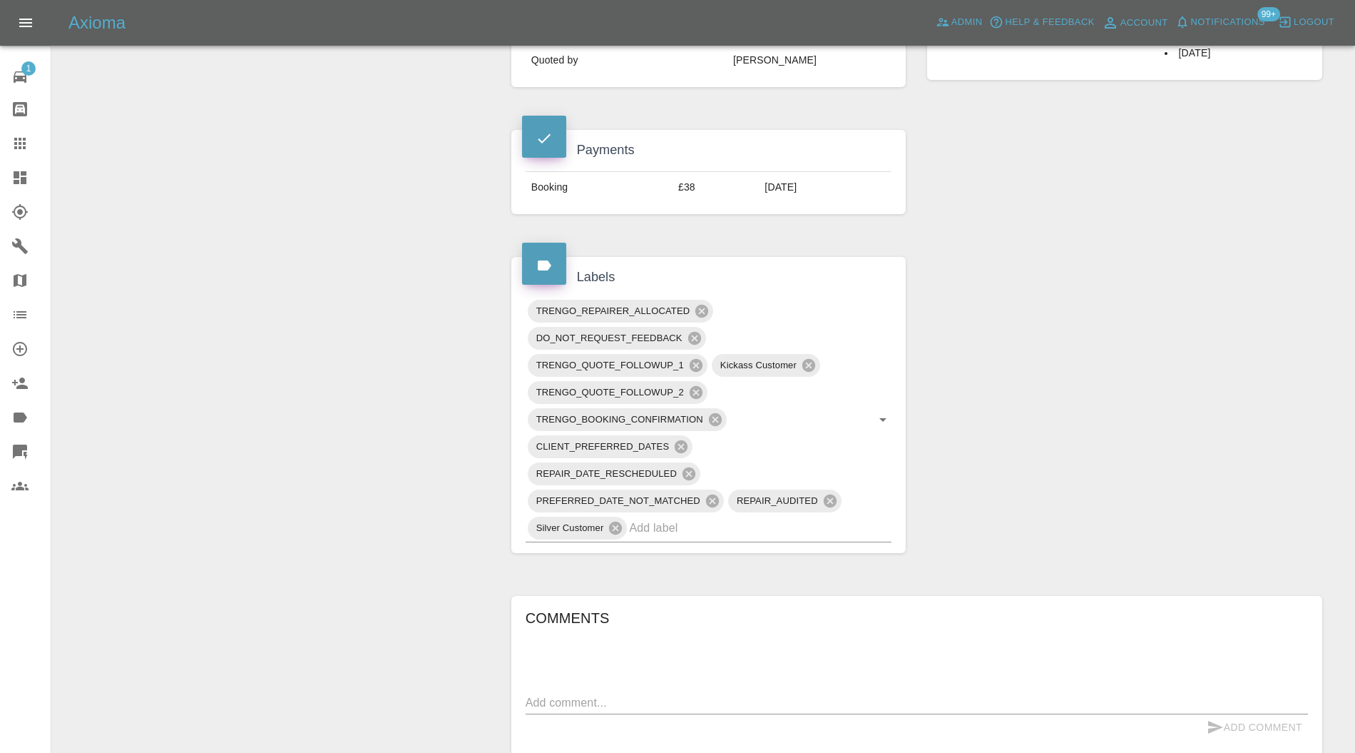
click at [720, 412] on icon at bounding box center [716, 420] width 16 height 16
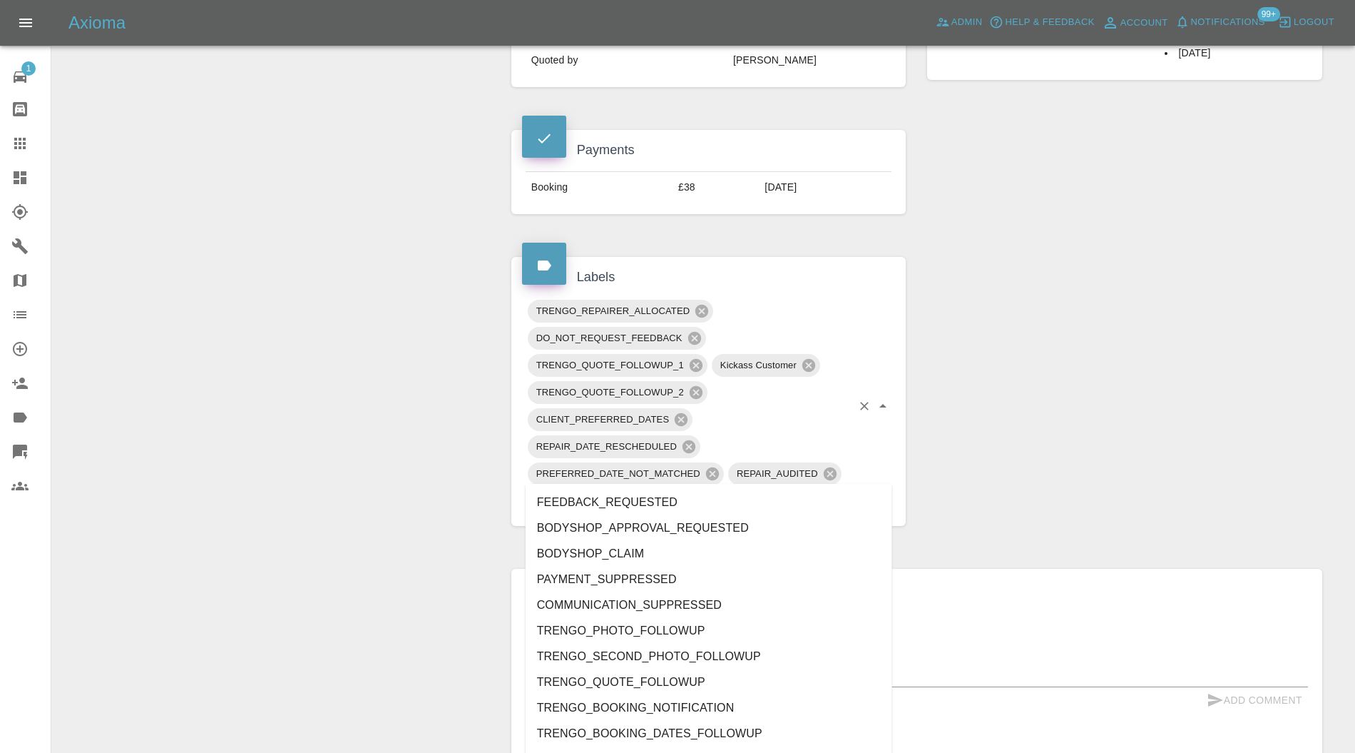
click at [785, 489] on input "text" at bounding box center [740, 500] width 223 height 22
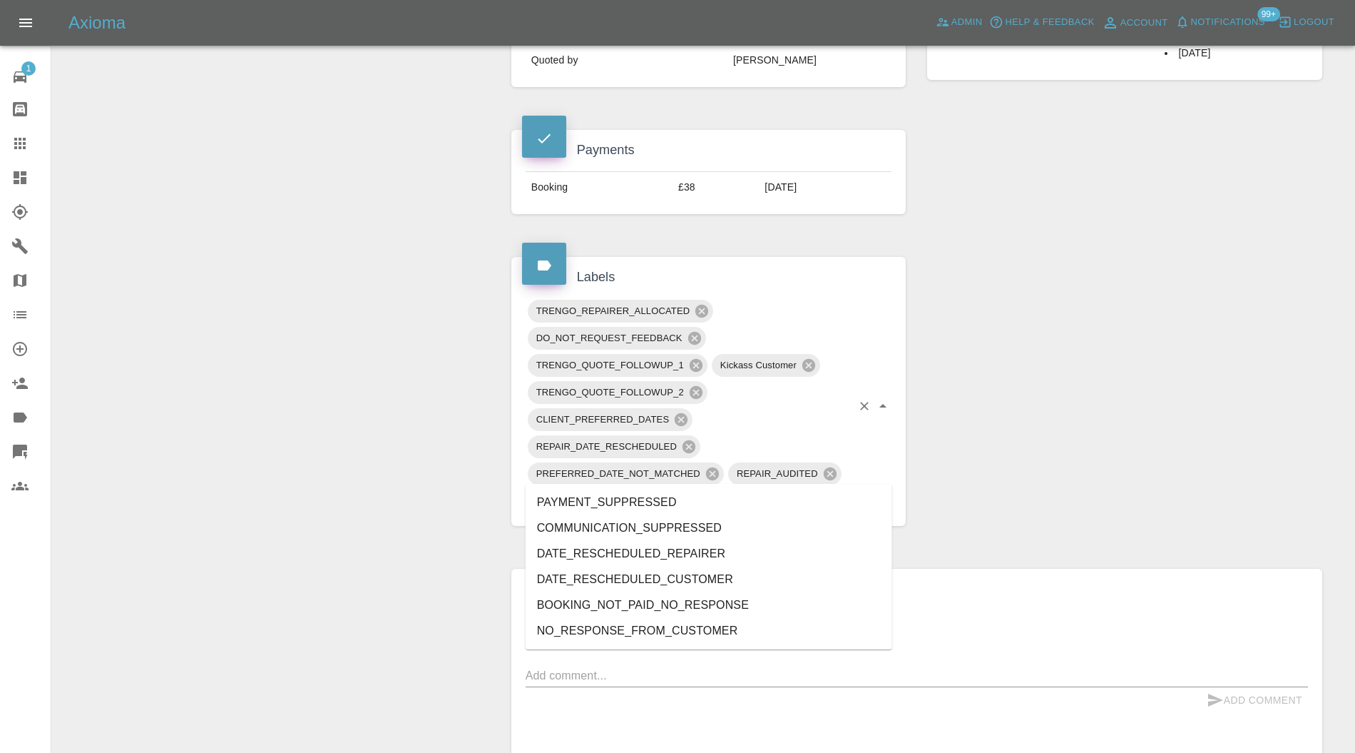
type input "resc"
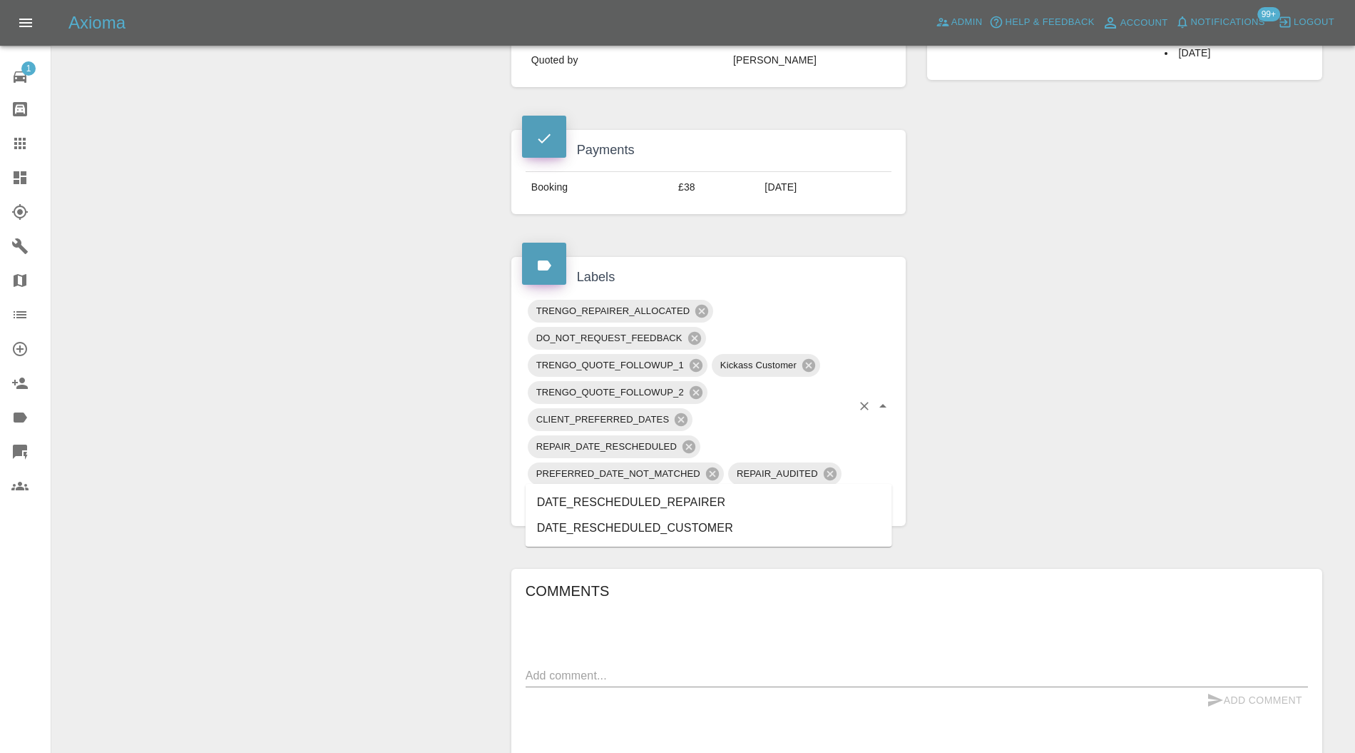
click at [722, 502] on li "DATE_RESCHEDULED_REPAIRER" at bounding box center [709, 502] width 367 height 26
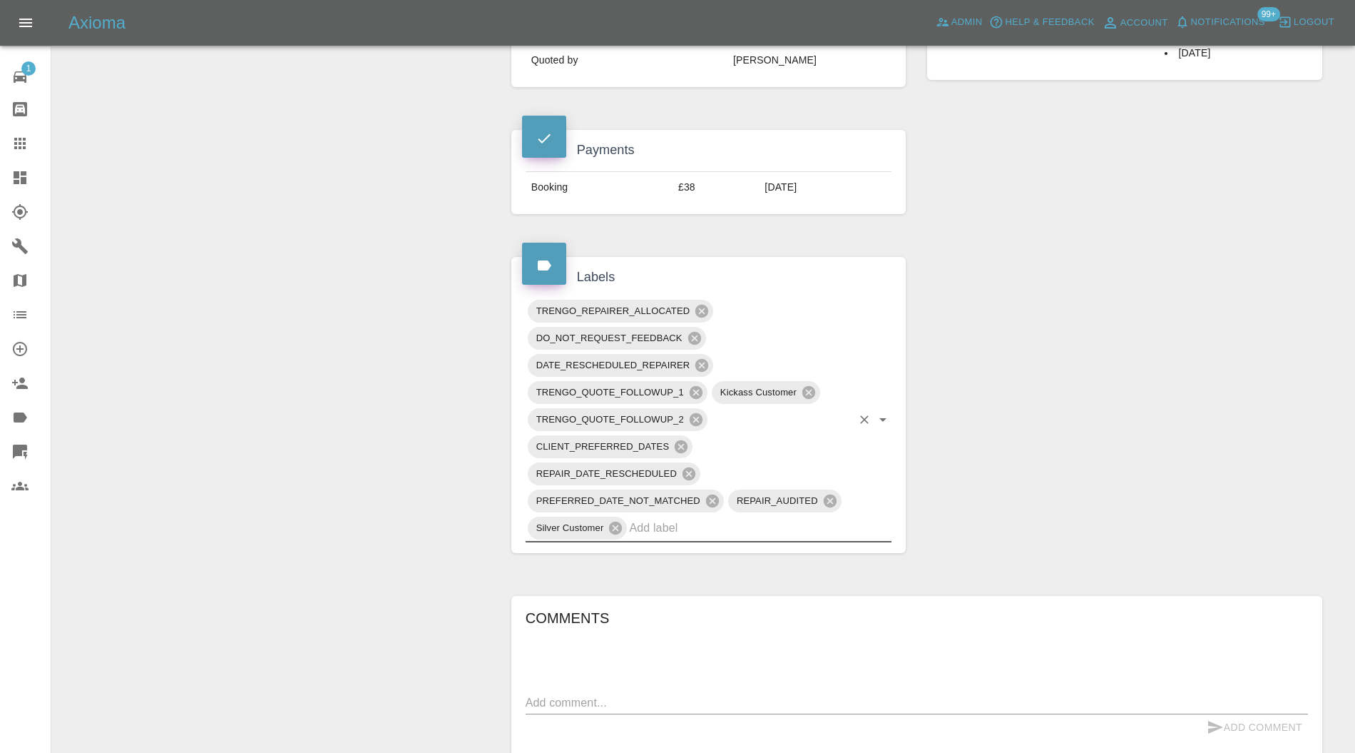
click at [686, 694] on textarea at bounding box center [917, 702] width 782 height 16
type textarea "please send new dates"
click at [1227, 714] on button "Add Comment" at bounding box center [1254, 727] width 107 height 26
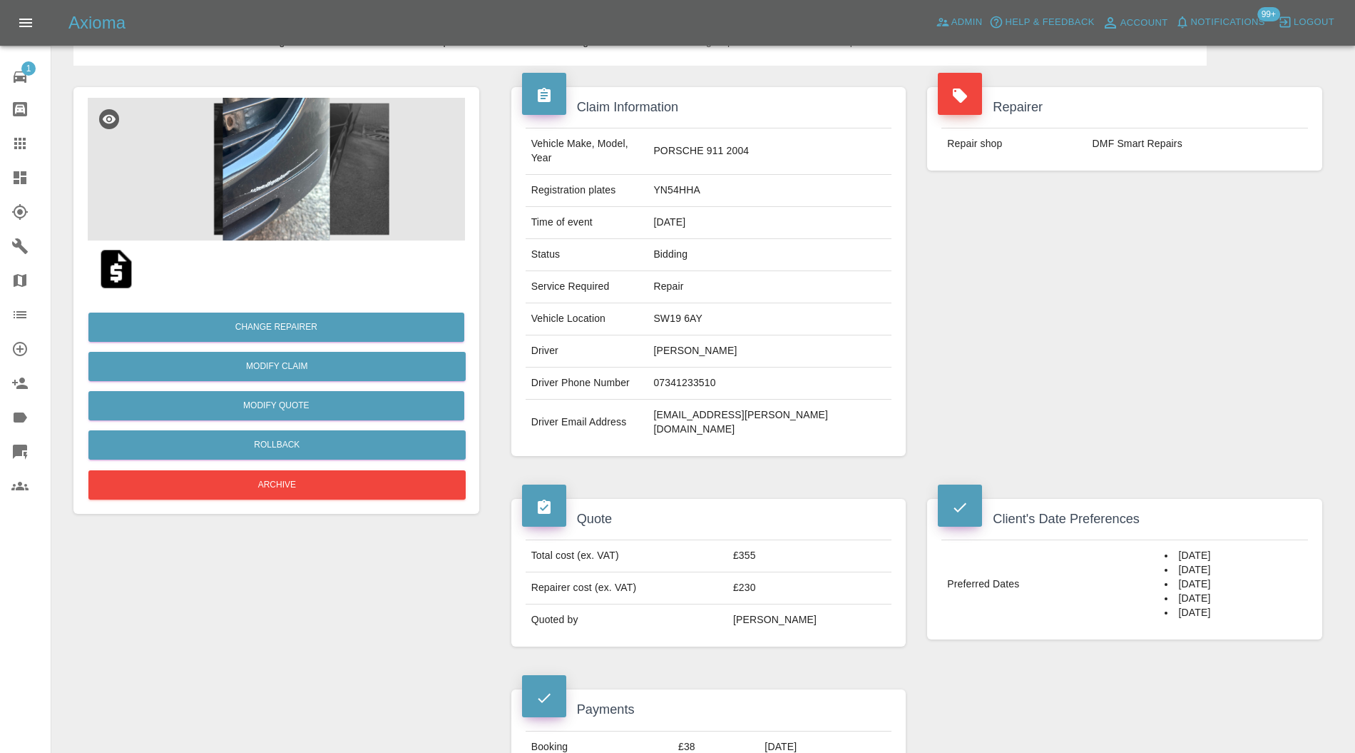
scroll to position [0, 0]
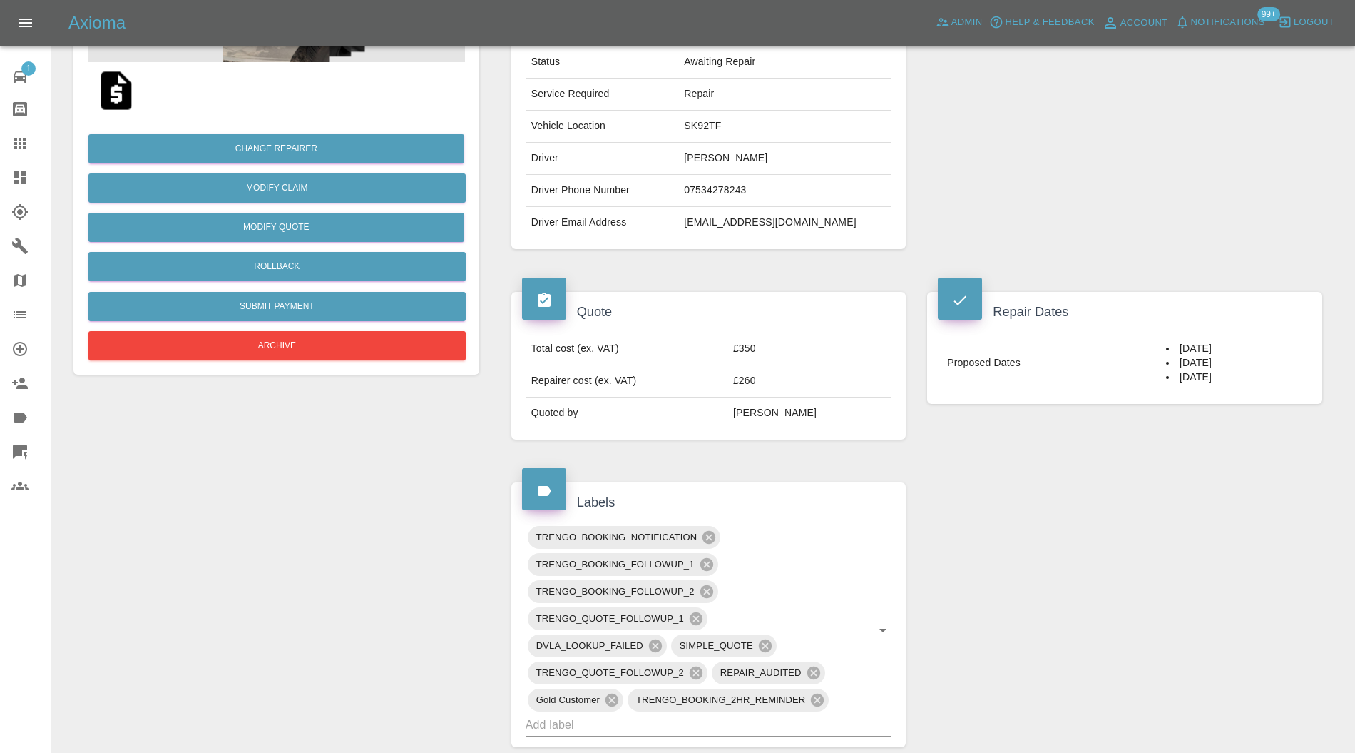
scroll to position [127, 0]
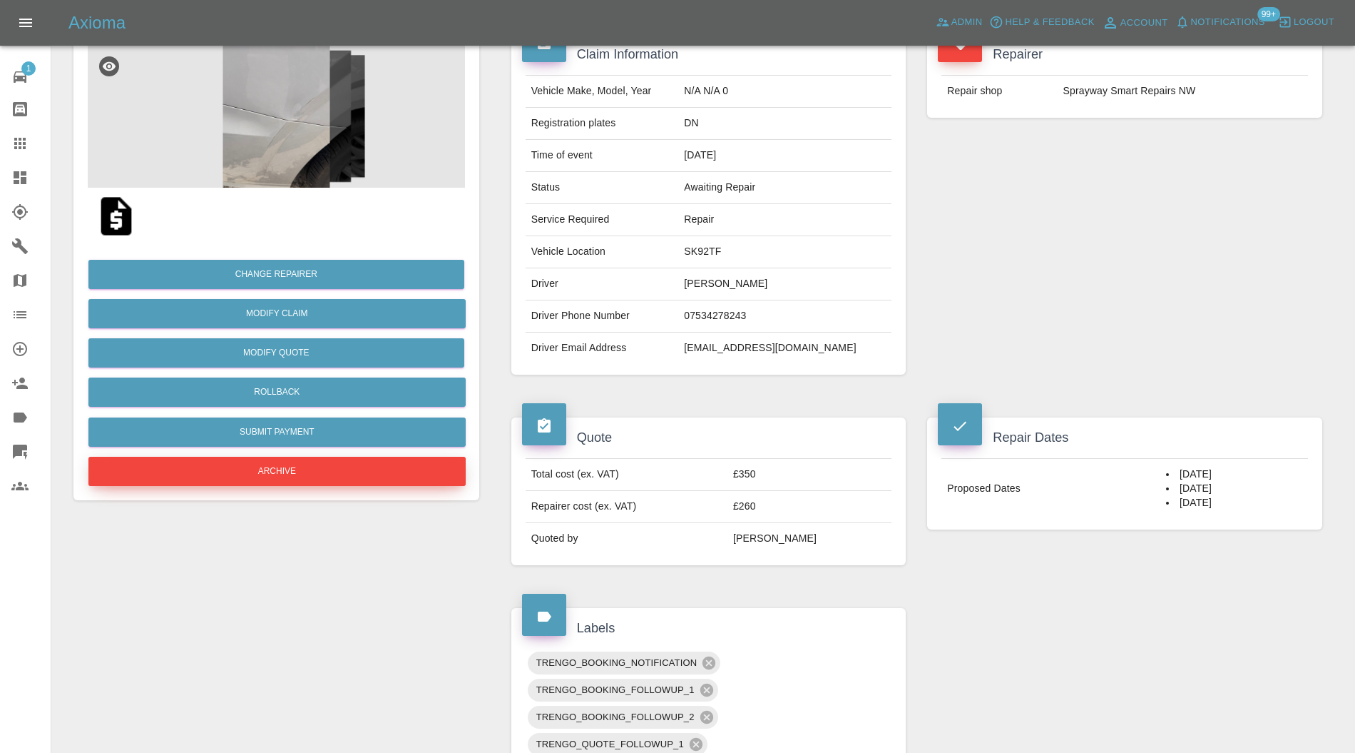
click at [395, 472] on button "Archive" at bounding box center [276, 470] width 377 height 29
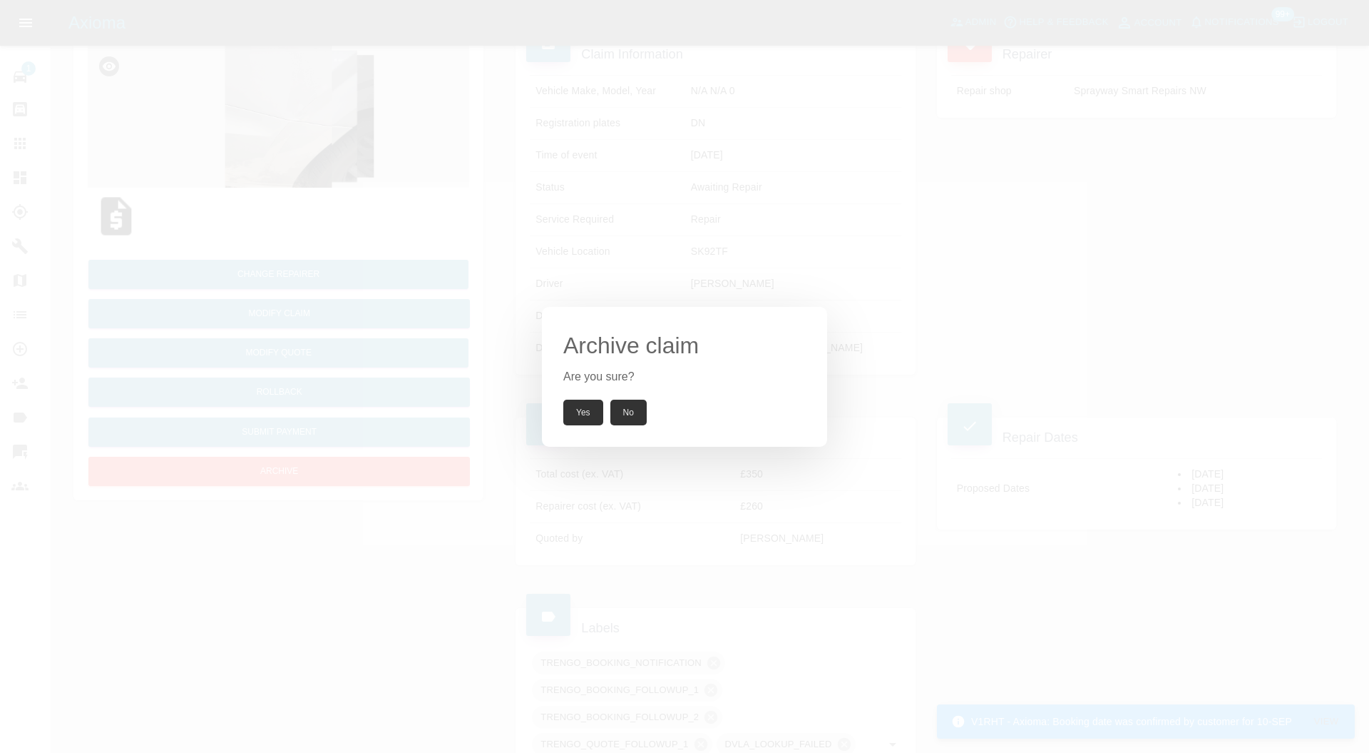
click at [578, 408] on button "Yes" at bounding box center [583, 412] width 40 height 26
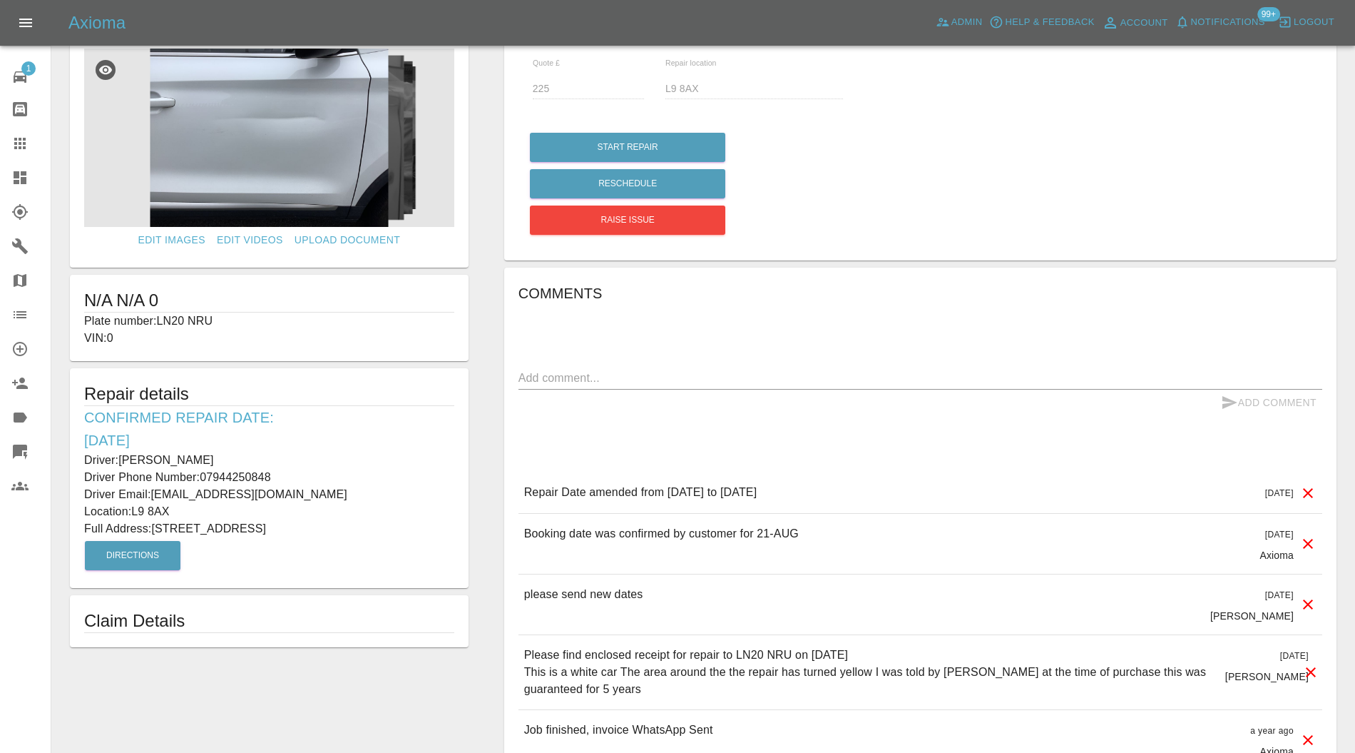
scroll to position [26, 0]
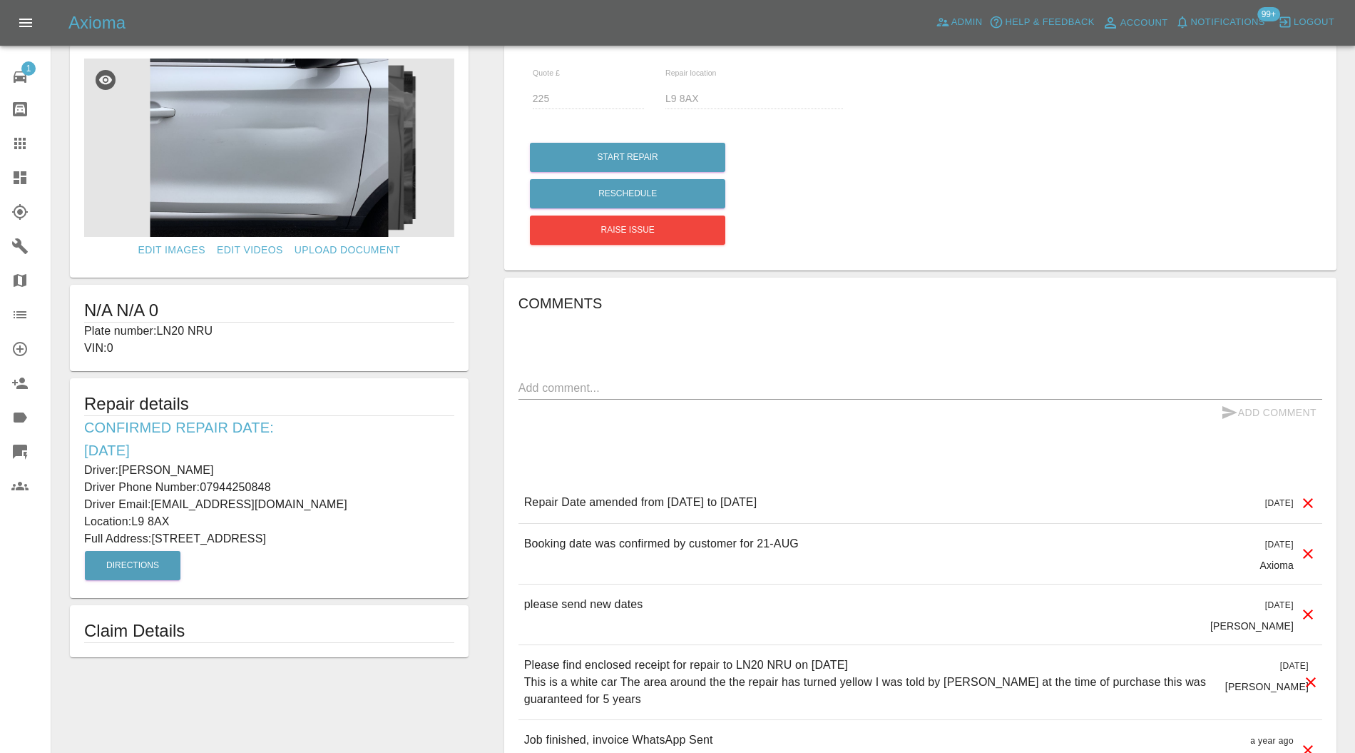
click at [666, 387] on textarea at bounding box center [921, 387] width 804 height 16
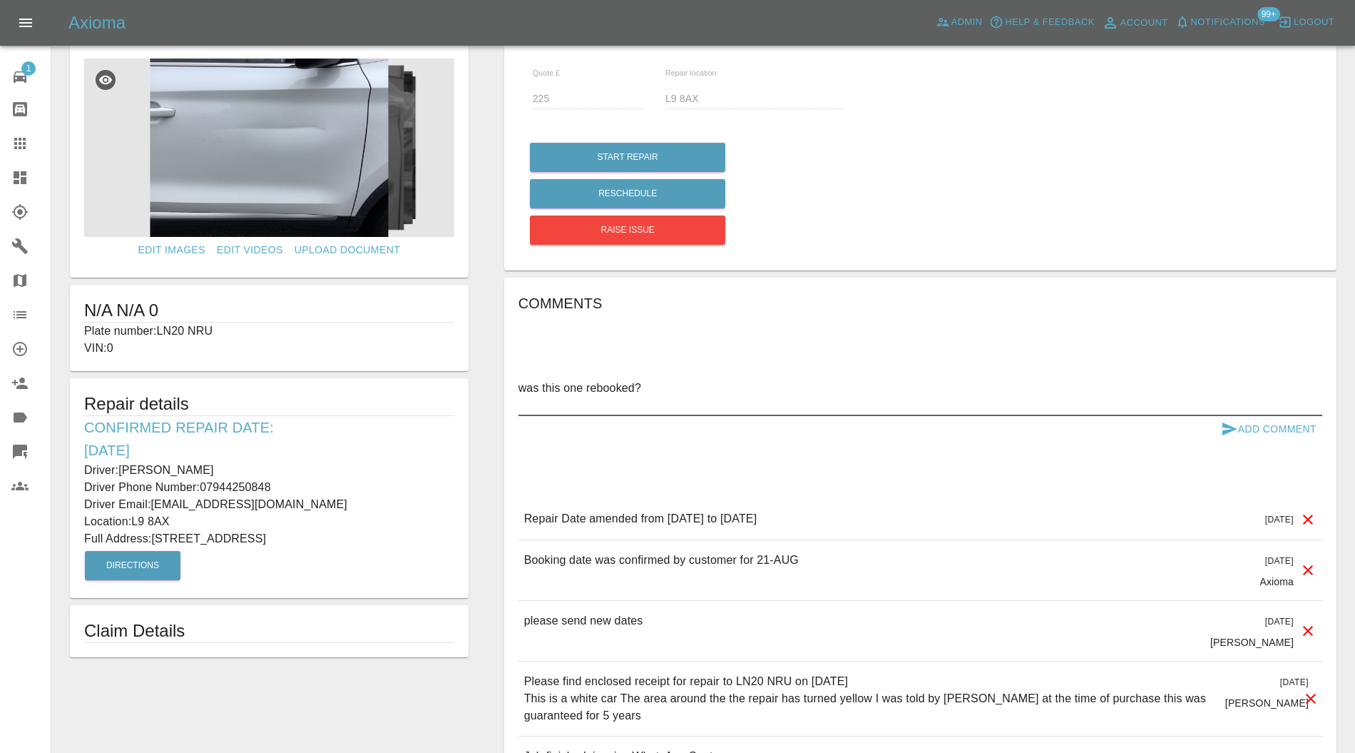
type textarea "was this one rebooked?"
click at [1260, 428] on button "Add Comment" at bounding box center [1268, 429] width 107 height 26
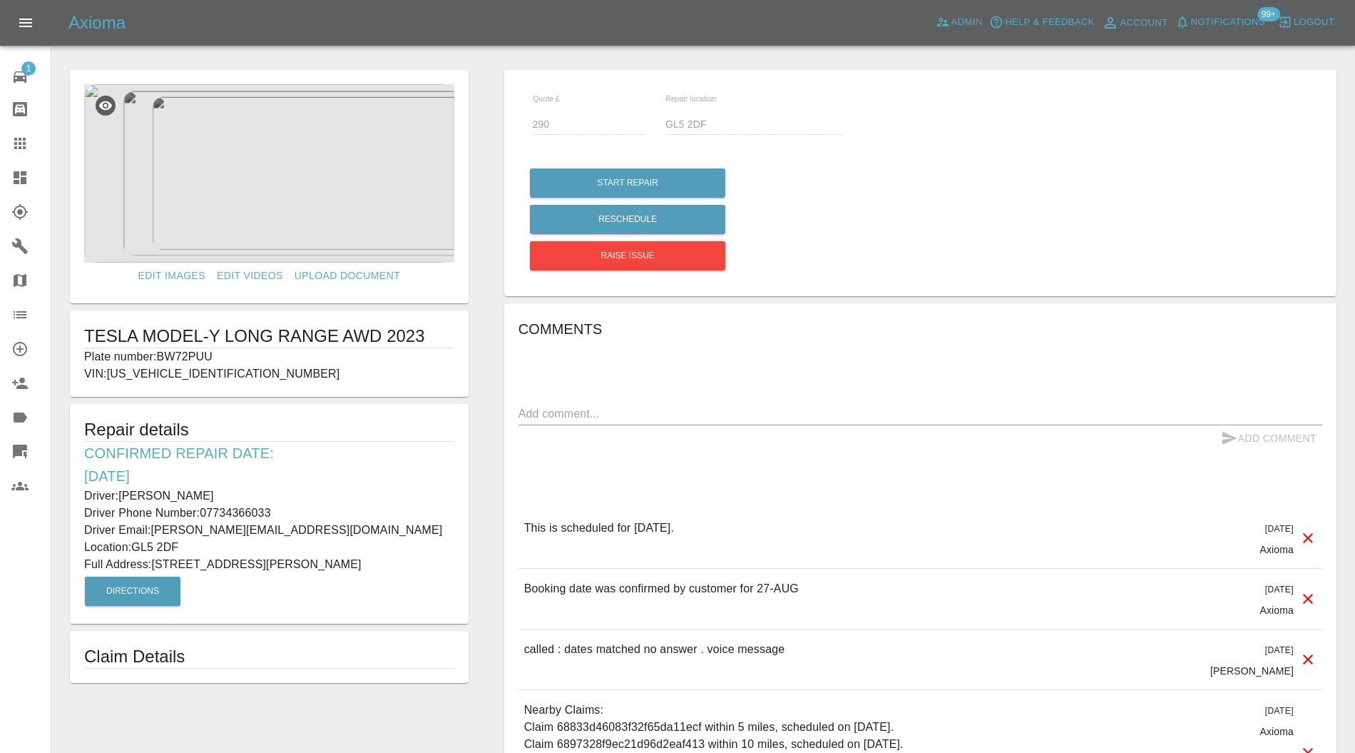
click at [30, 175] on div at bounding box center [31, 177] width 40 height 17
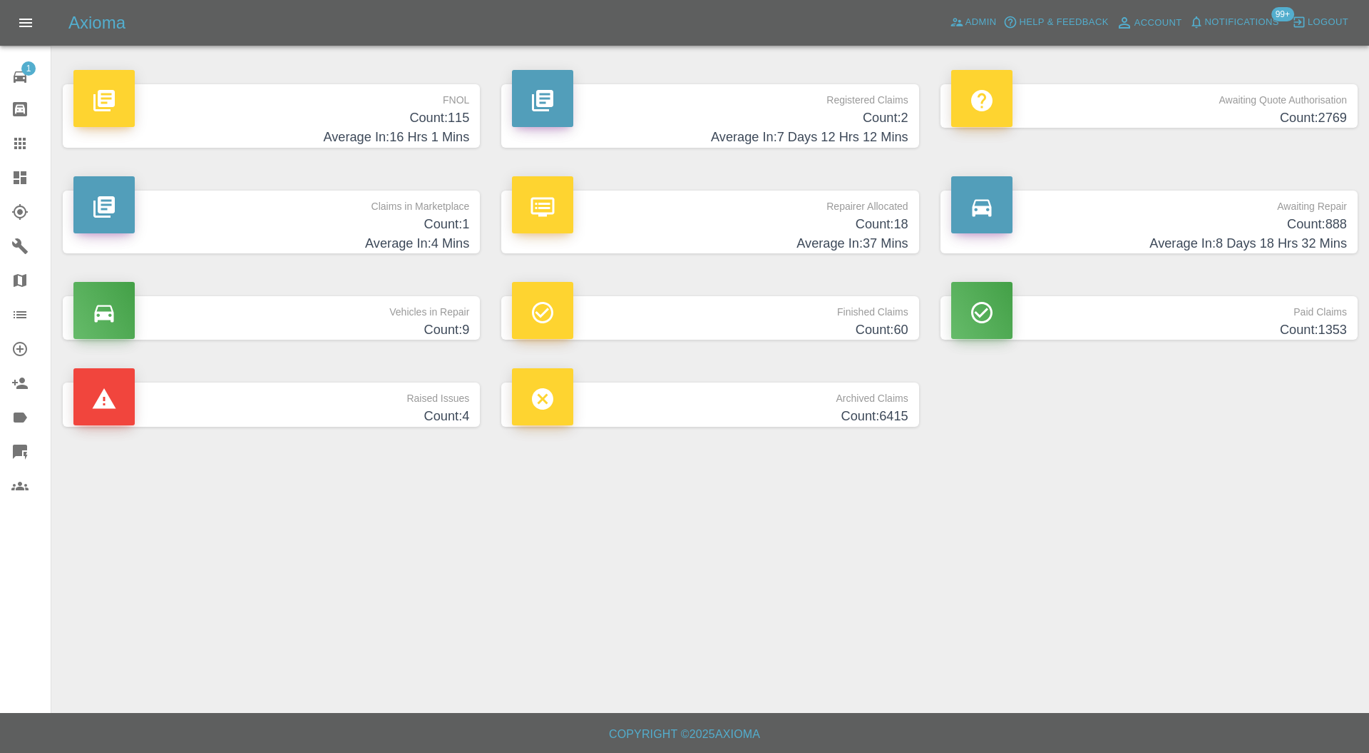
click at [1091, 247] on h4 "Average In: 8 Days 18 Hrs 32 Mins" at bounding box center [1150, 243] width 396 height 19
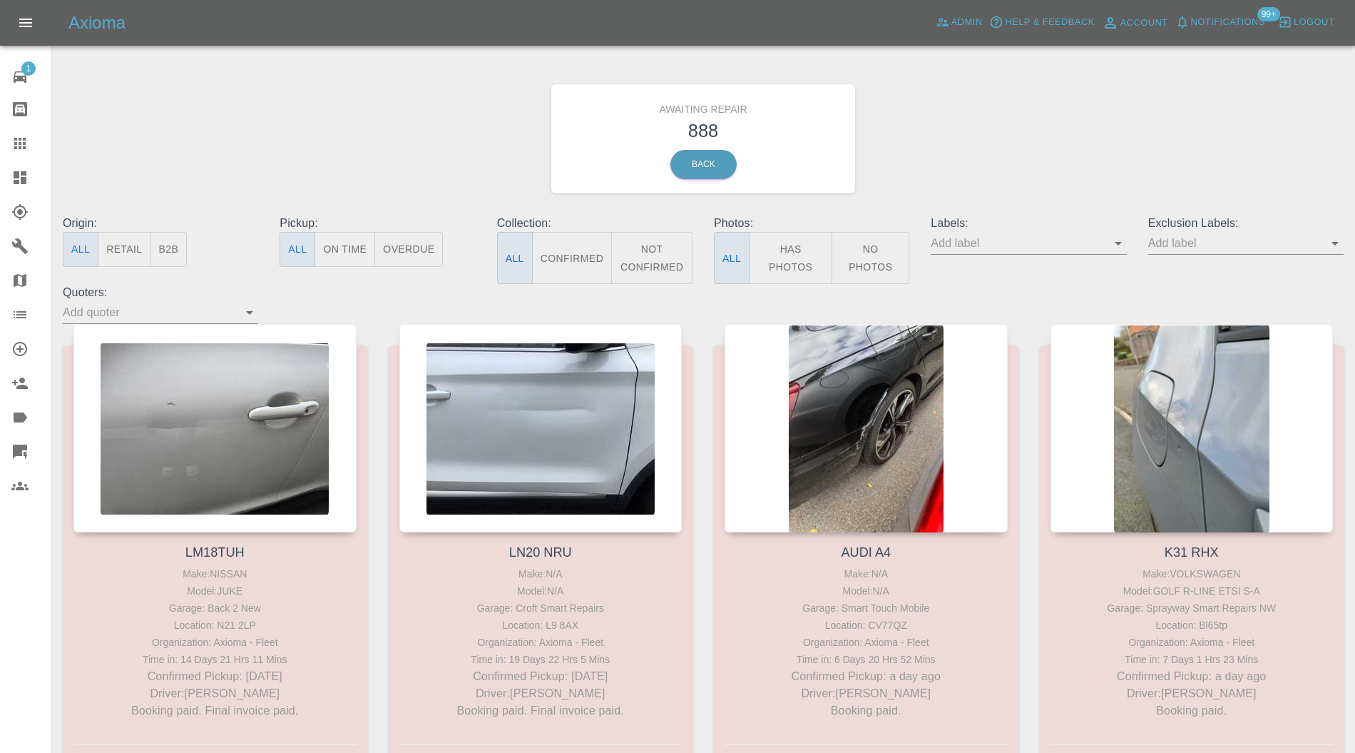
click at [177, 243] on button "B2B" at bounding box center [169, 249] width 37 height 35
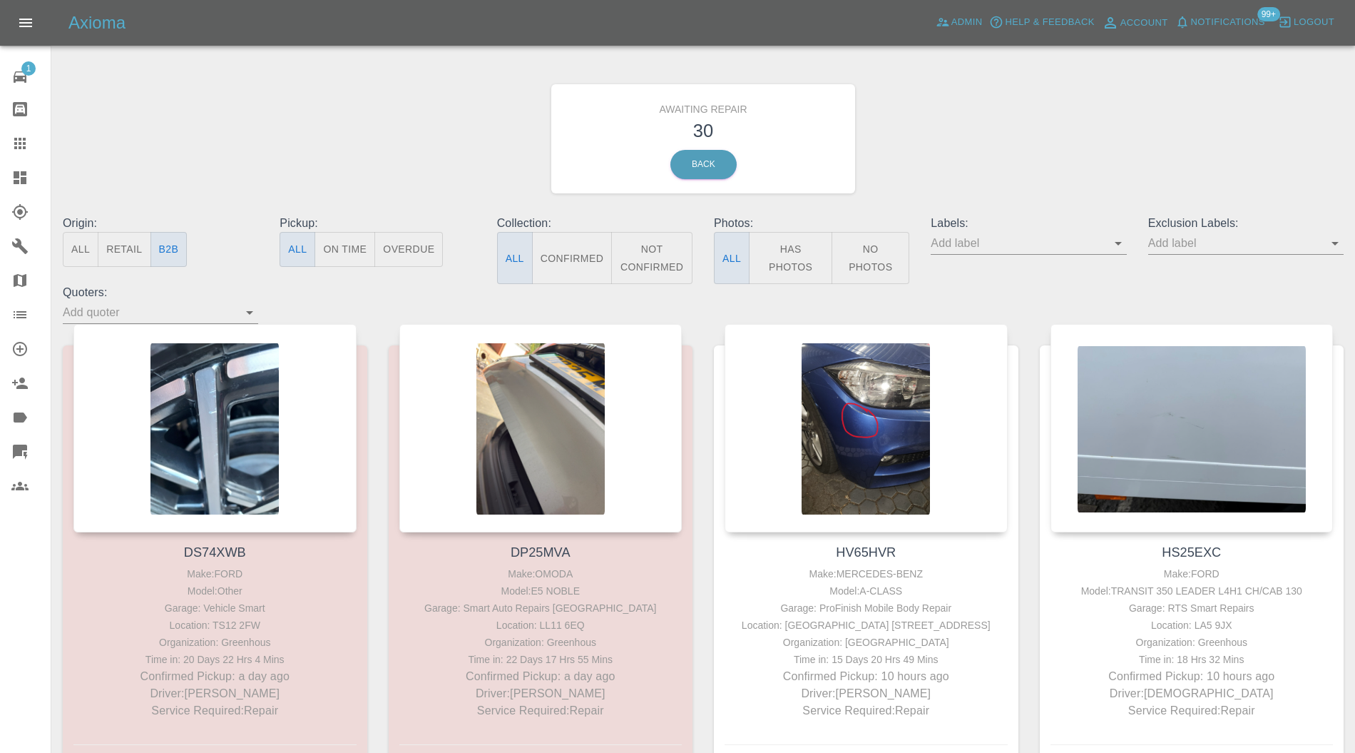
click at [27, 171] on icon at bounding box center [19, 177] width 17 height 17
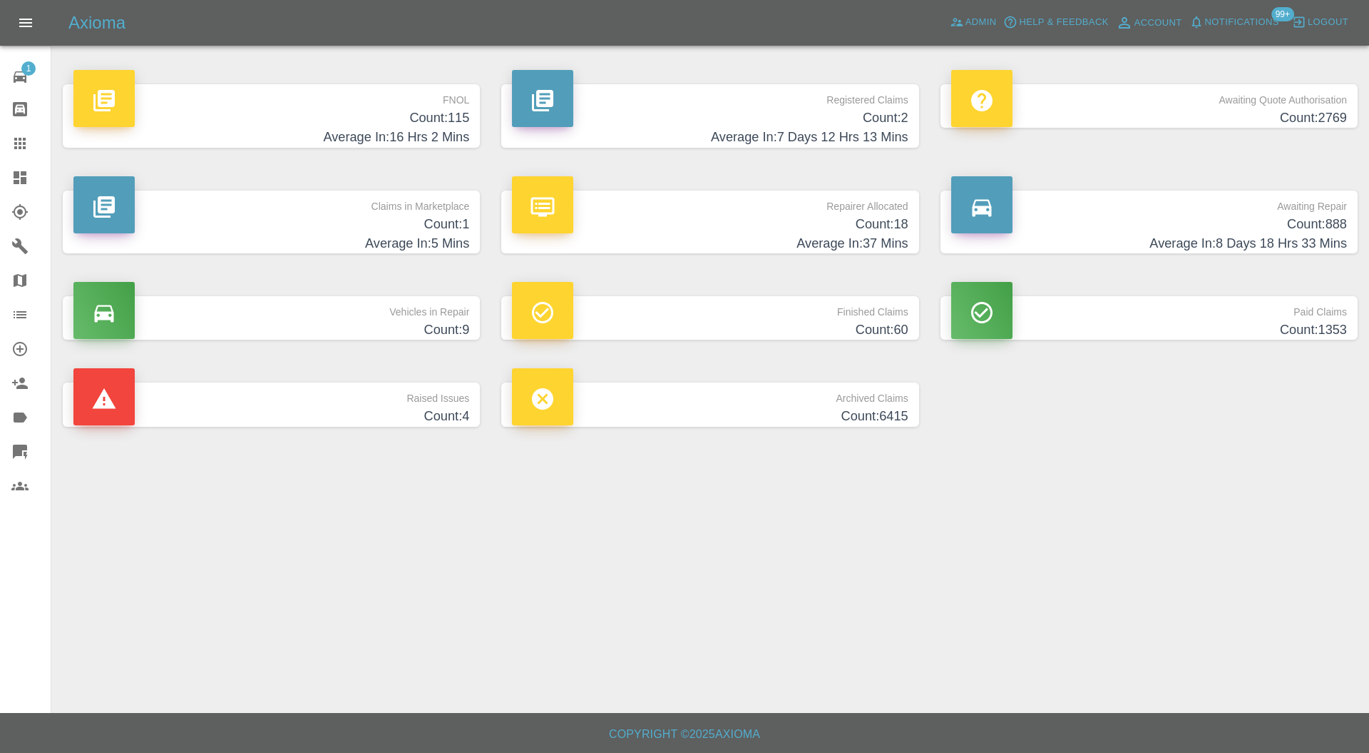
click at [758, 327] on h4 "Count: 60" at bounding box center [710, 329] width 396 height 19
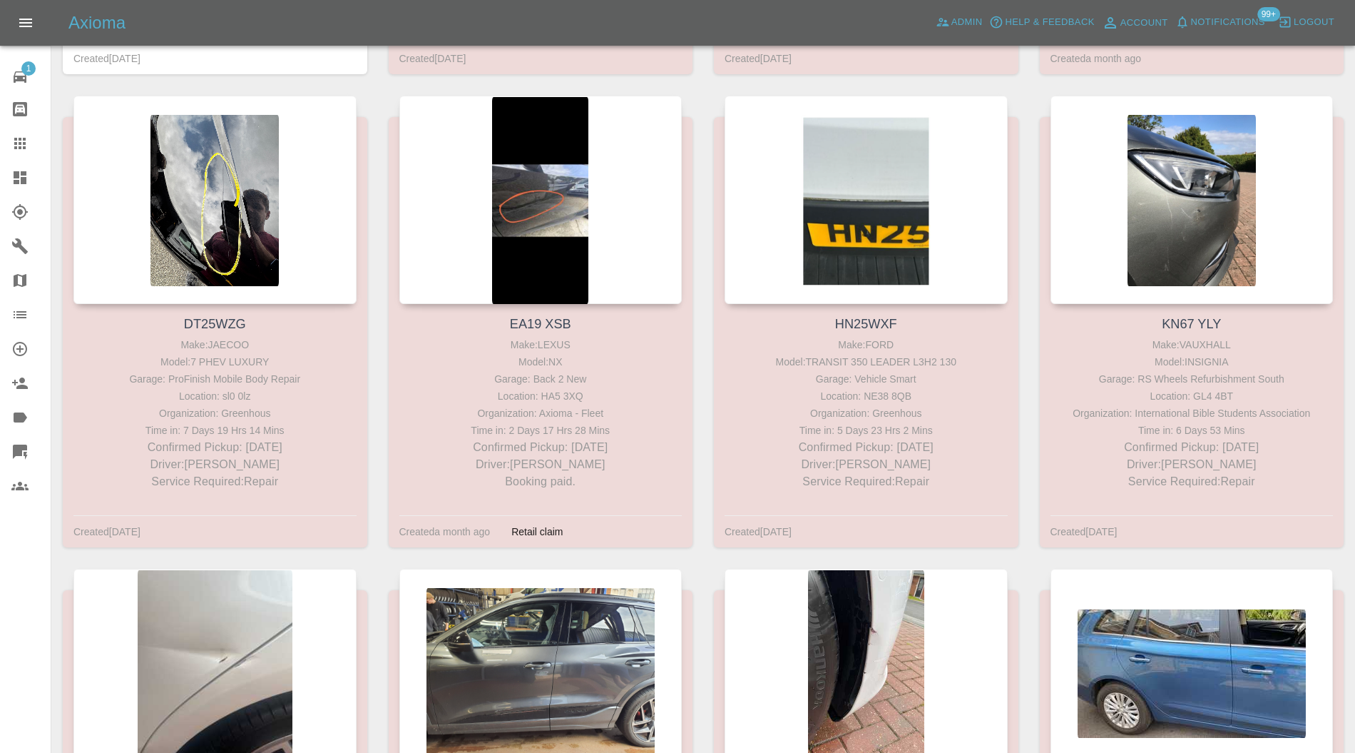
scroll to position [4960, 0]
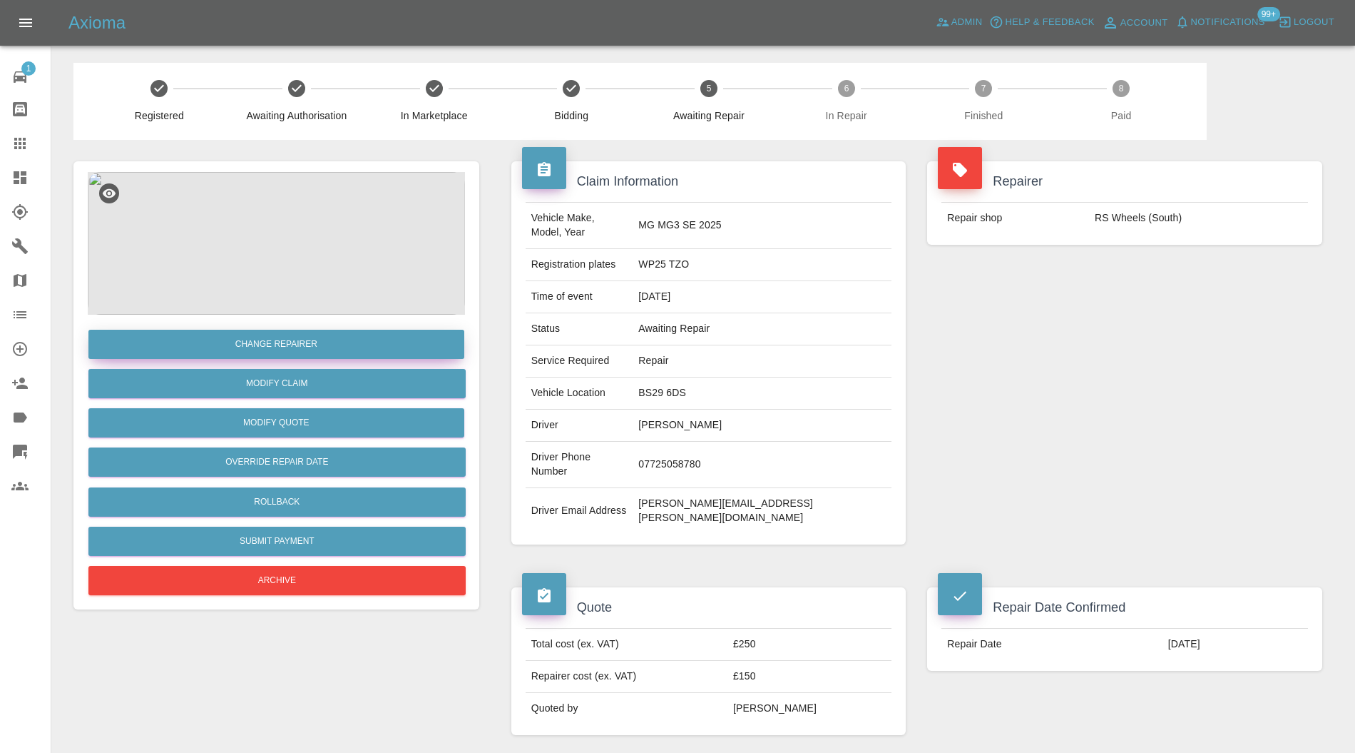
click at [372, 349] on button "Change Repairer" at bounding box center [276, 344] width 376 height 29
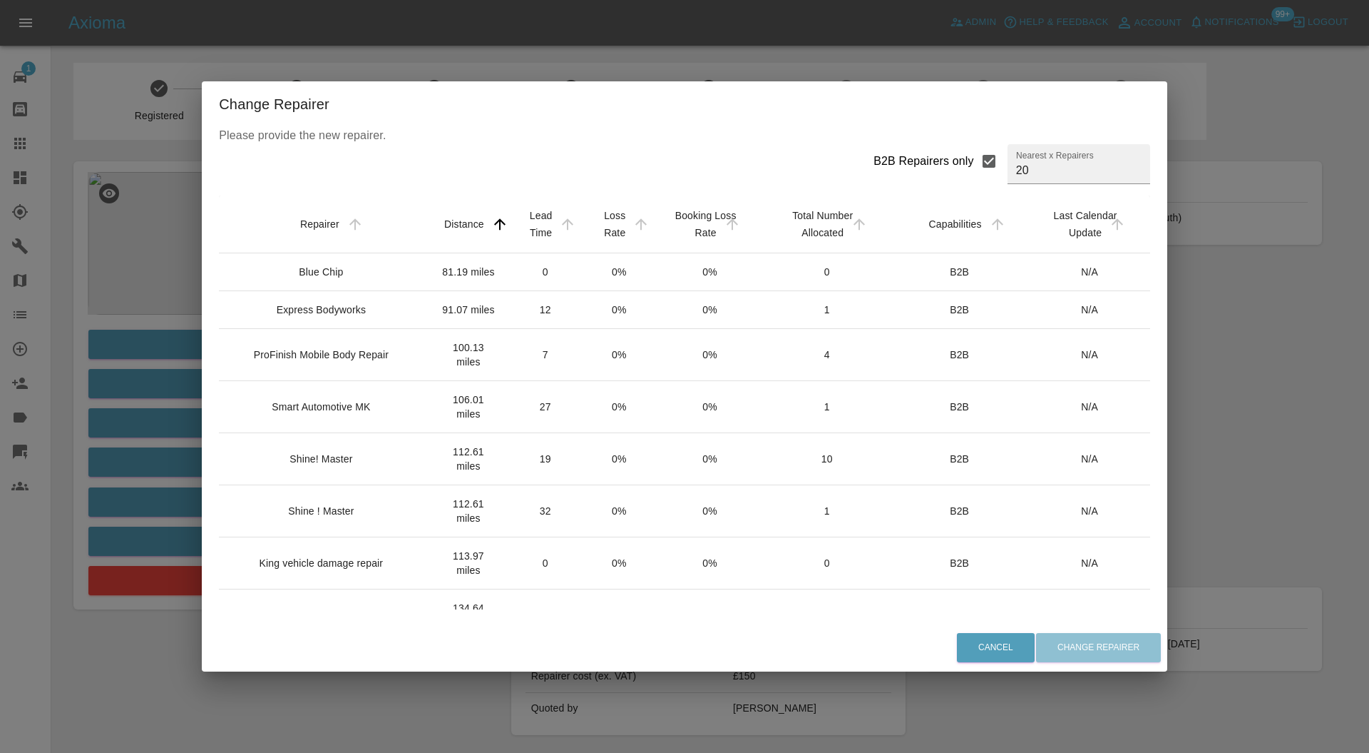
click at [974, 160] on input "B2B Repairers only" at bounding box center [989, 161] width 30 height 30
checkbox input "false"
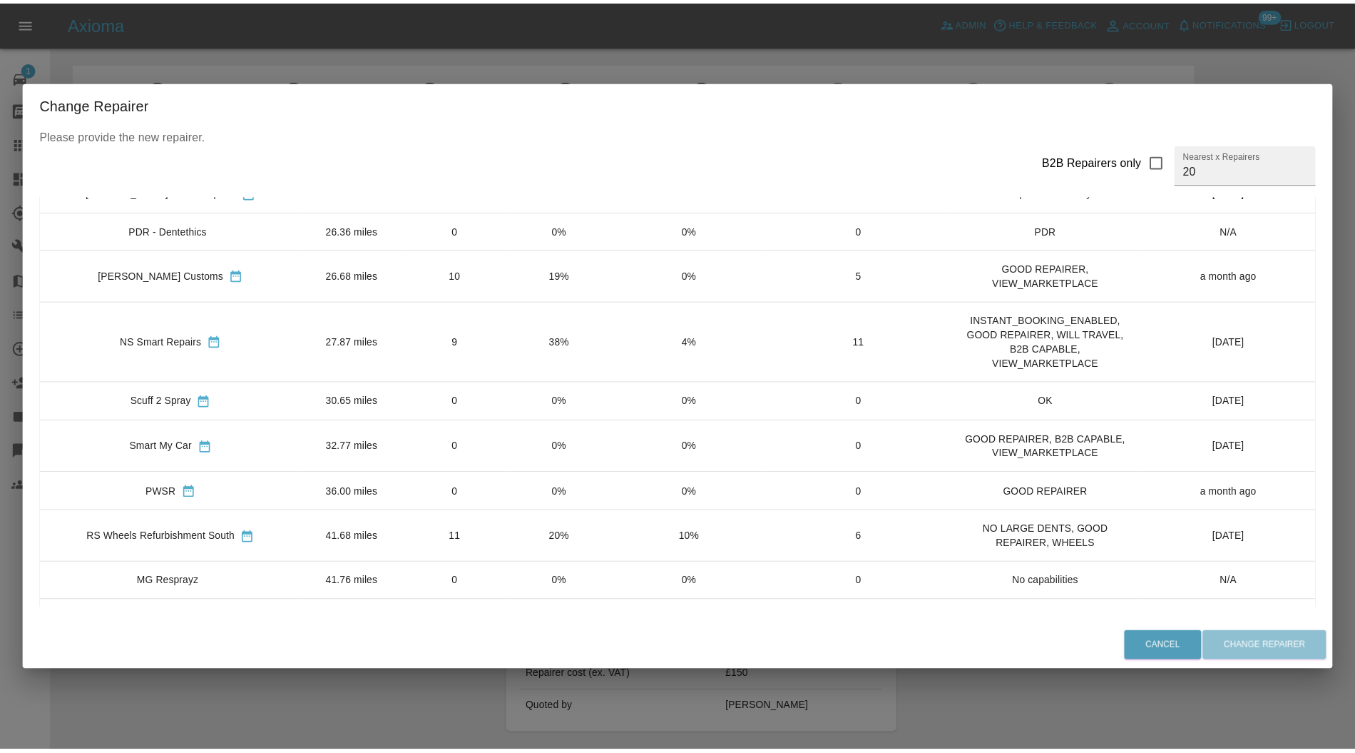
scroll to position [553, 0]
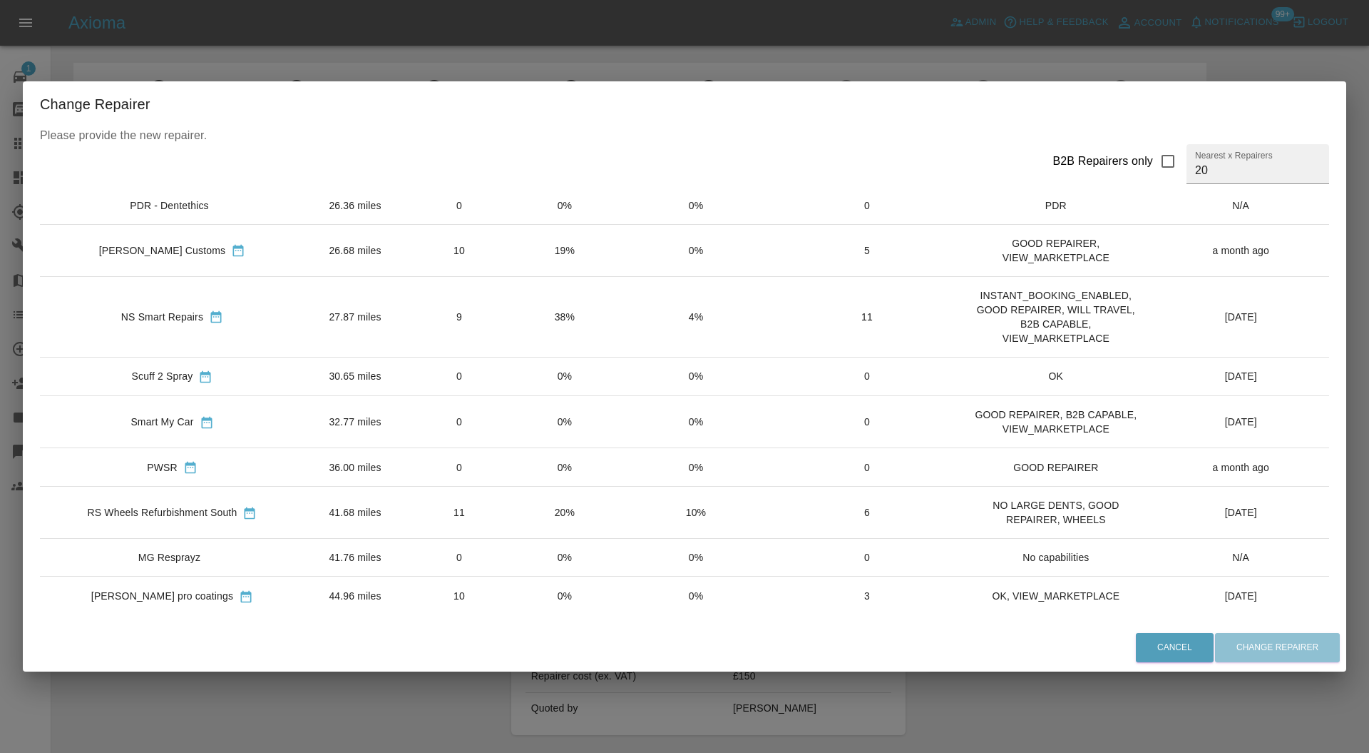
click at [372, 504] on td "41.68 miles" at bounding box center [355, 512] width 101 height 52
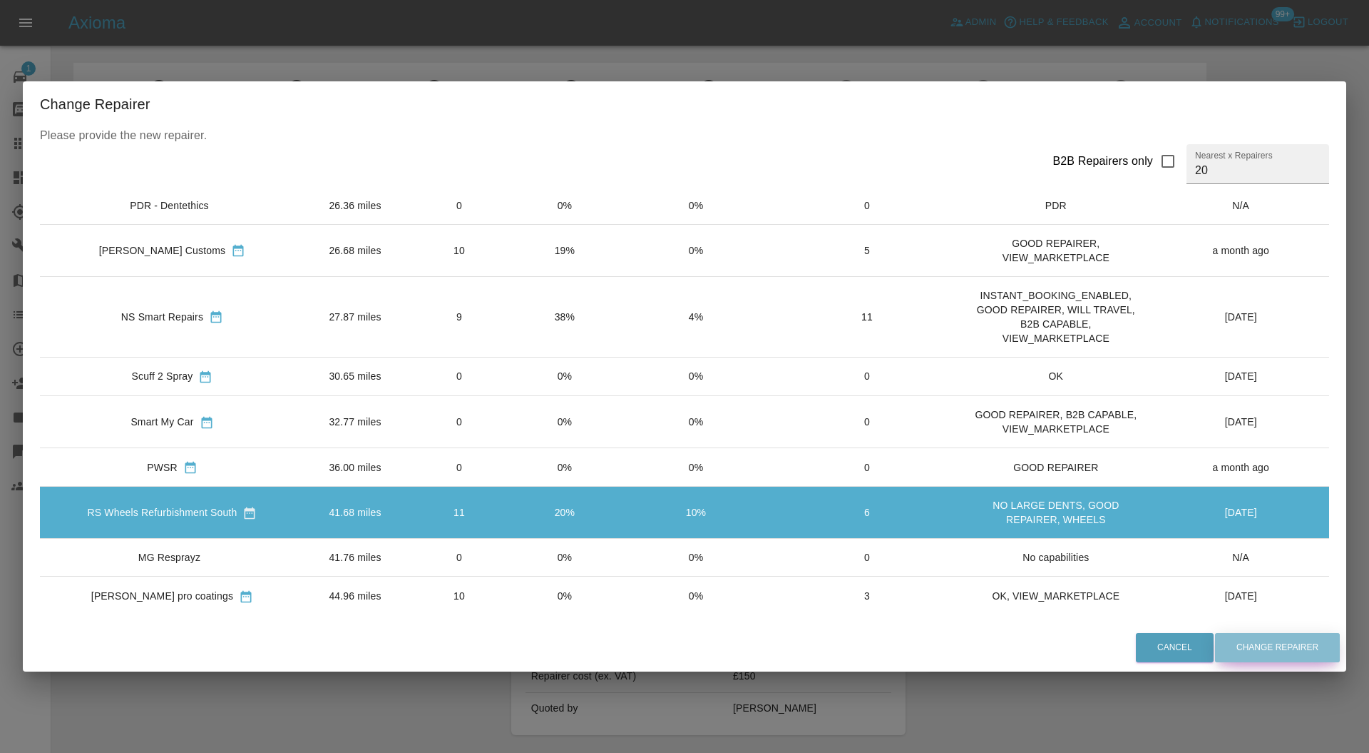
click at [1250, 638] on button "Change Repairer" at bounding box center [1277, 647] width 125 height 29
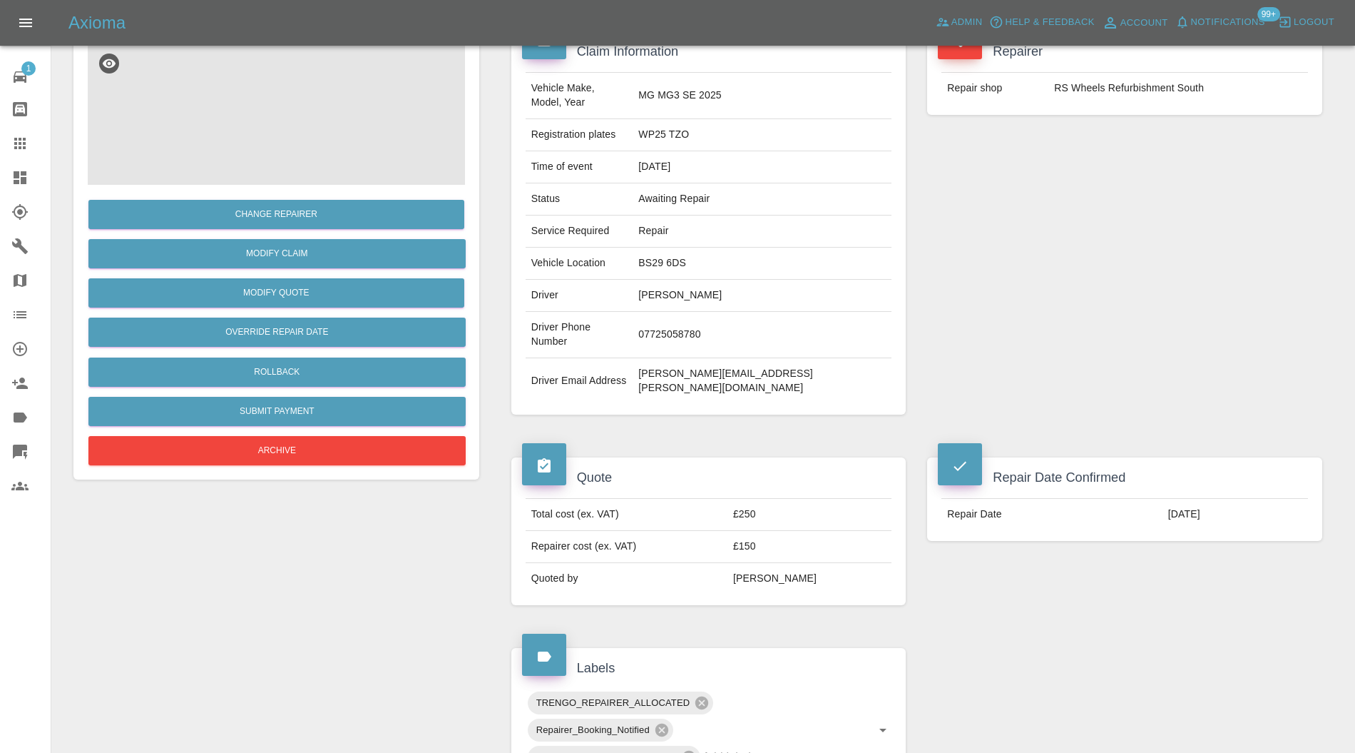
scroll to position [0, 0]
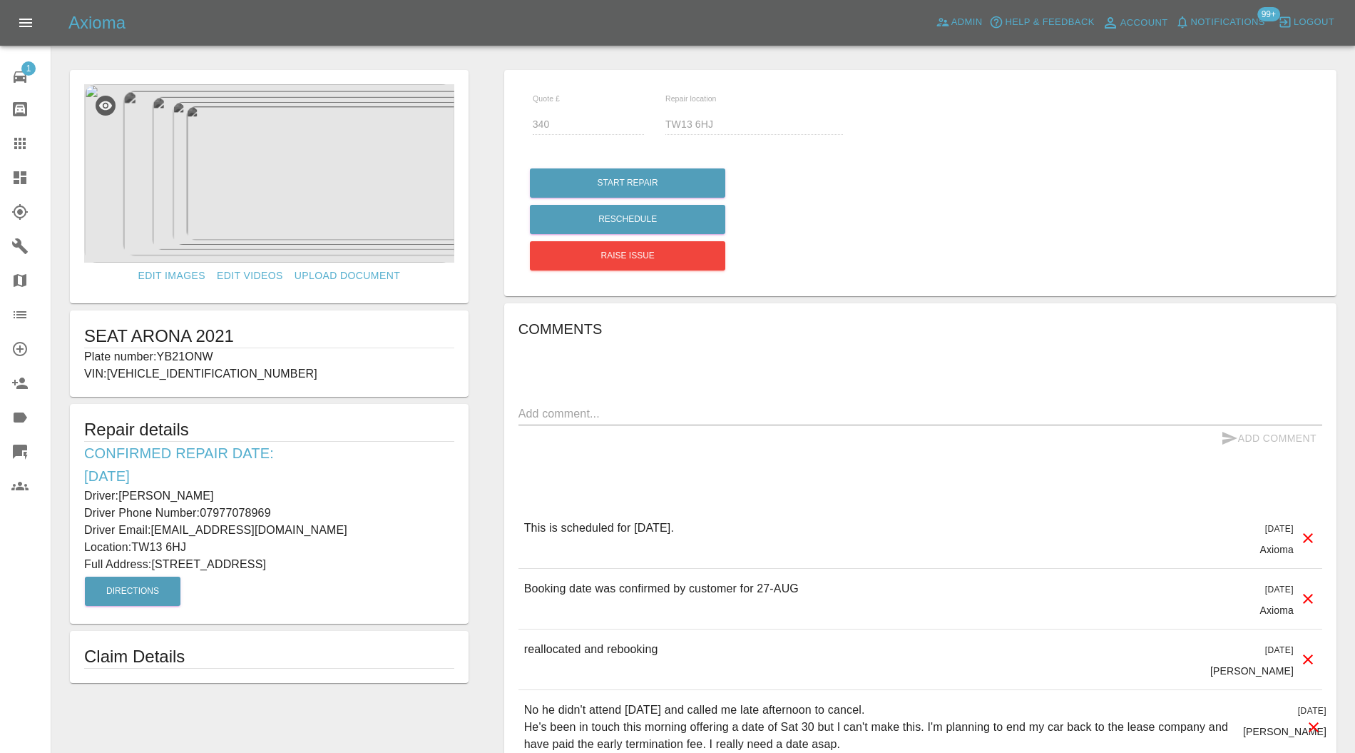
click at [19, 71] on icon at bounding box center [20, 76] width 13 height 11
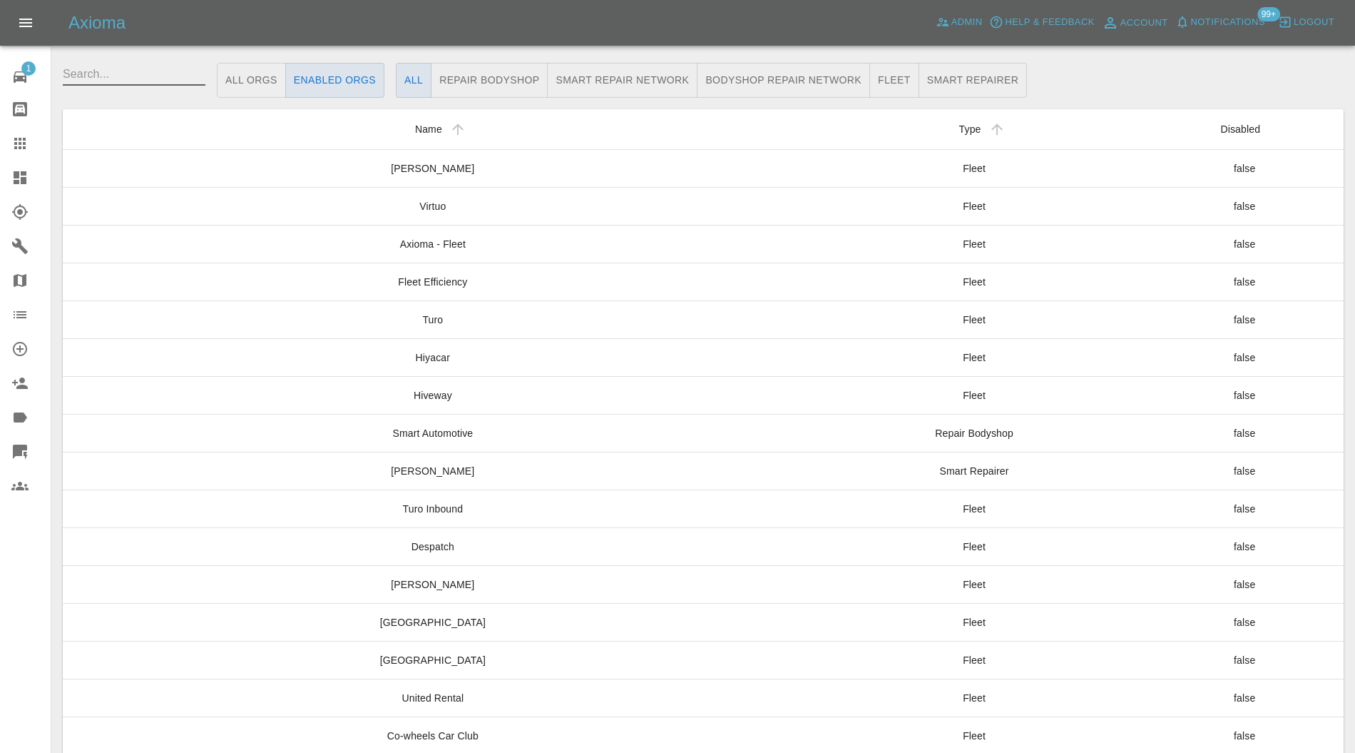
click at [153, 70] on input "text" at bounding box center [134, 74] width 143 height 23
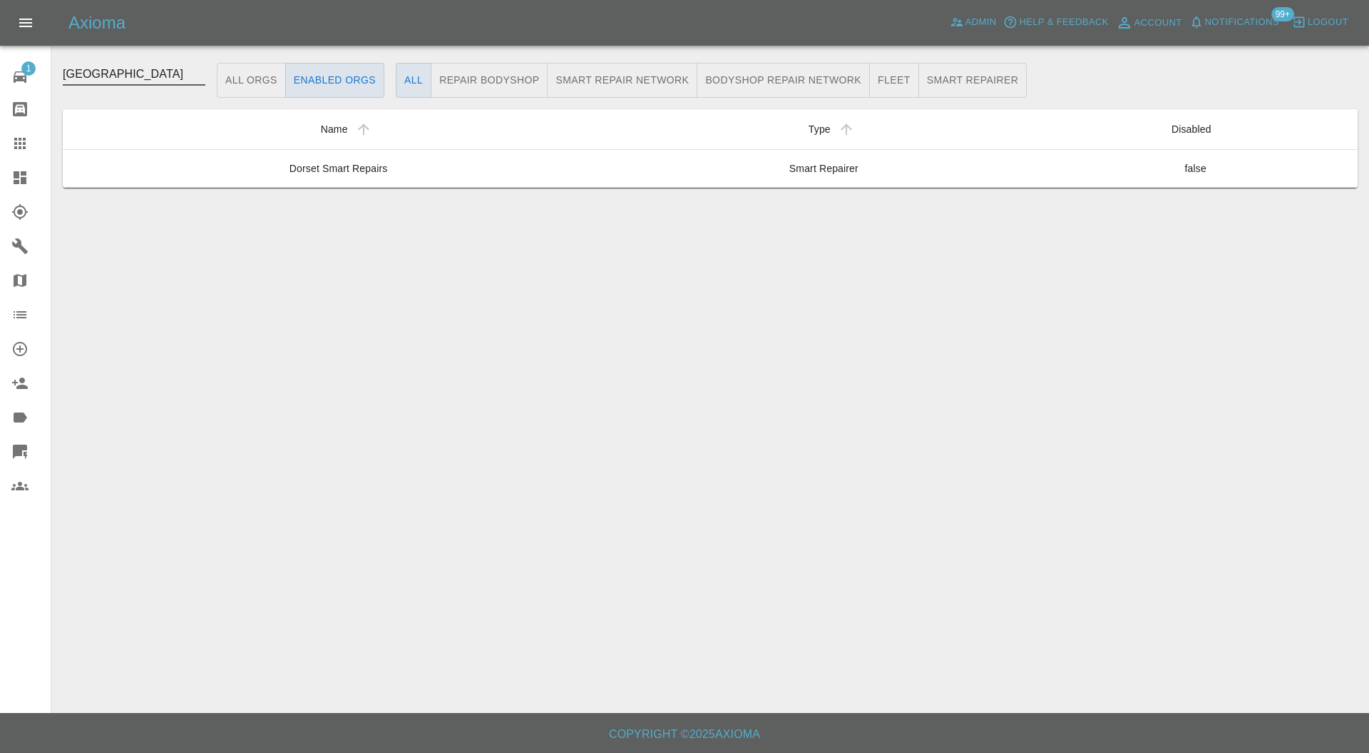
type input "[GEOGRAPHIC_DATA]"
click at [244, 78] on button "All Orgs" at bounding box center [251, 80] width 69 height 35
click at [427, 158] on td "Dorset Smart Repairs" at bounding box center [338, 168] width 551 height 38
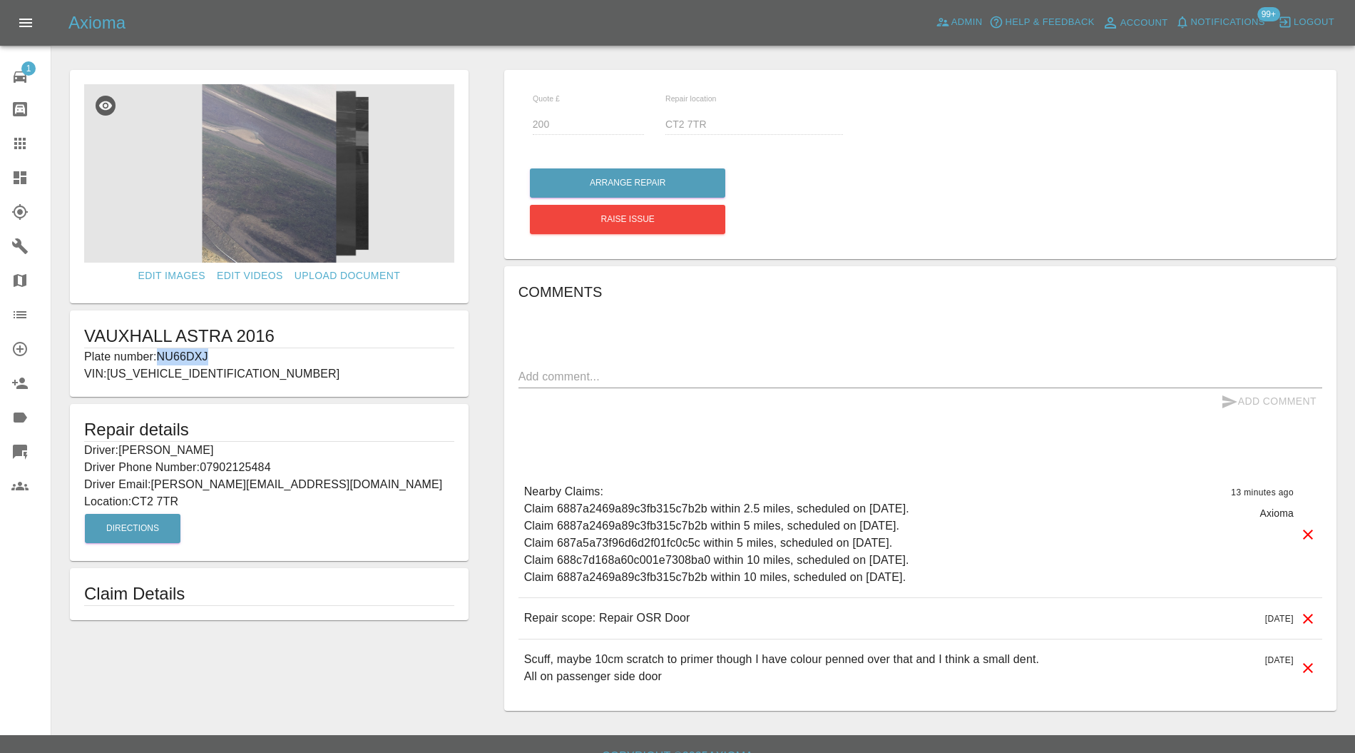
drag, startPoint x: 215, startPoint y: 355, endPoint x: 158, endPoint y: 362, distance: 57.5
click at [158, 362] on p "Plate number: NU66DXJ" at bounding box center [269, 356] width 370 height 17
copy p "NU66DXJ"
click at [19, 143] on icon at bounding box center [19, 143] width 11 height 11
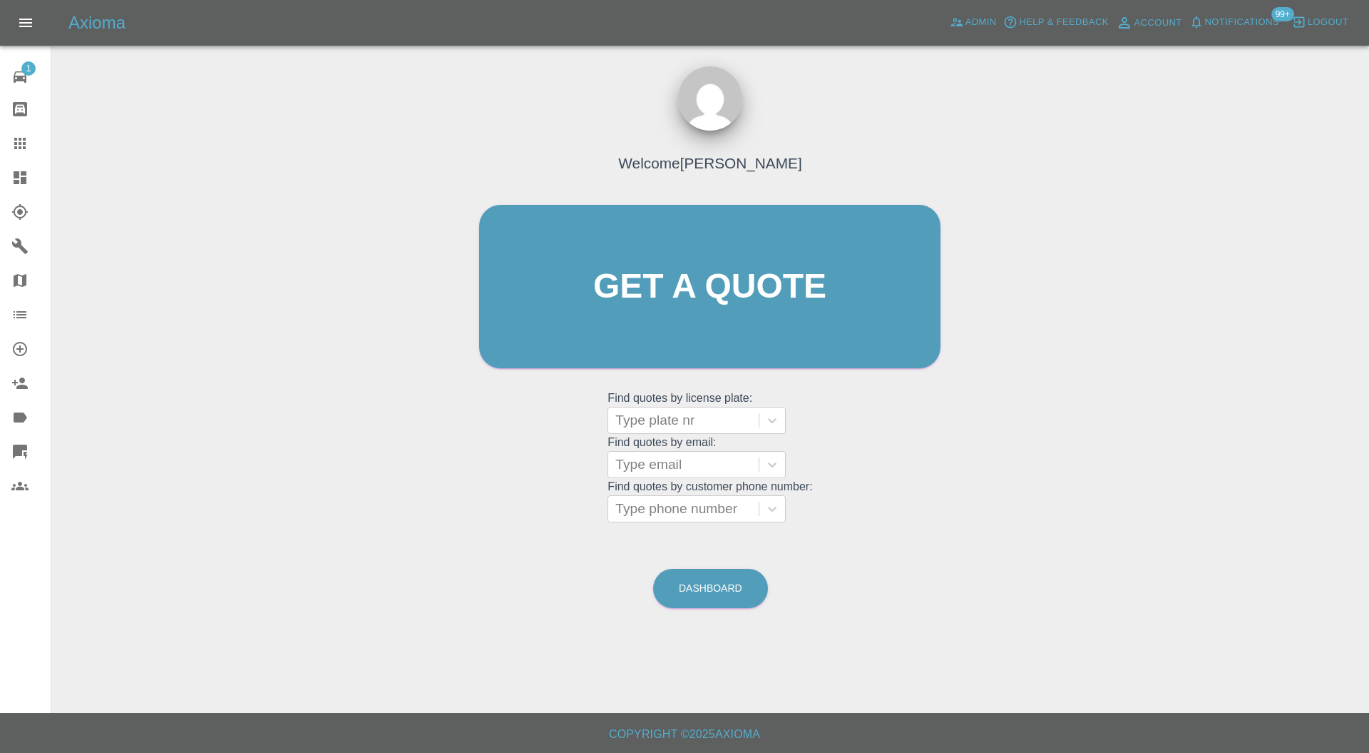
click at [710, 417] on div at bounding box center [684, 420] width 136 height 20
paste input "NU66DXJ"
type input "NU66DXJ"
click at [709, 462] on div "NU66DXJ, Bidding" at bounding box center [697, 456] width 178 height 29
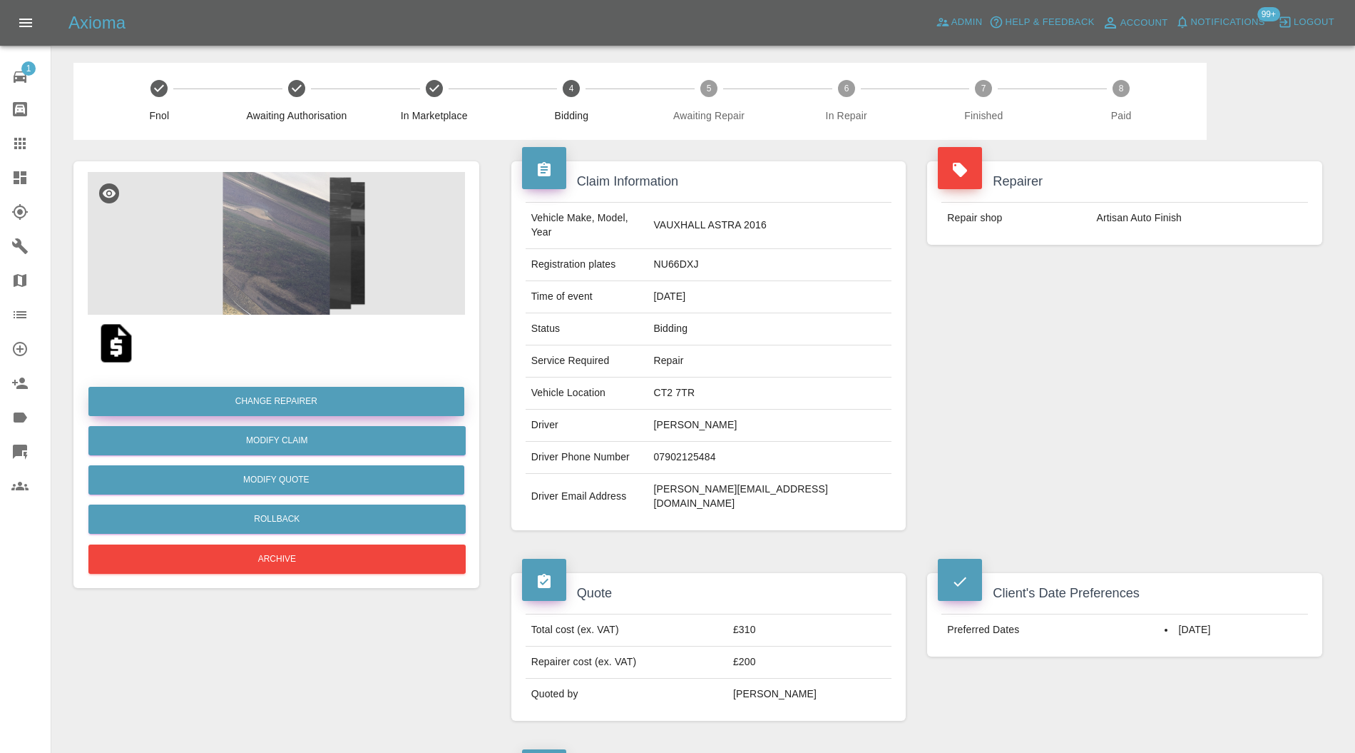
click at [323, 394] on button "Change Repairer" at bounding box center [276, 401] width 376 height 29
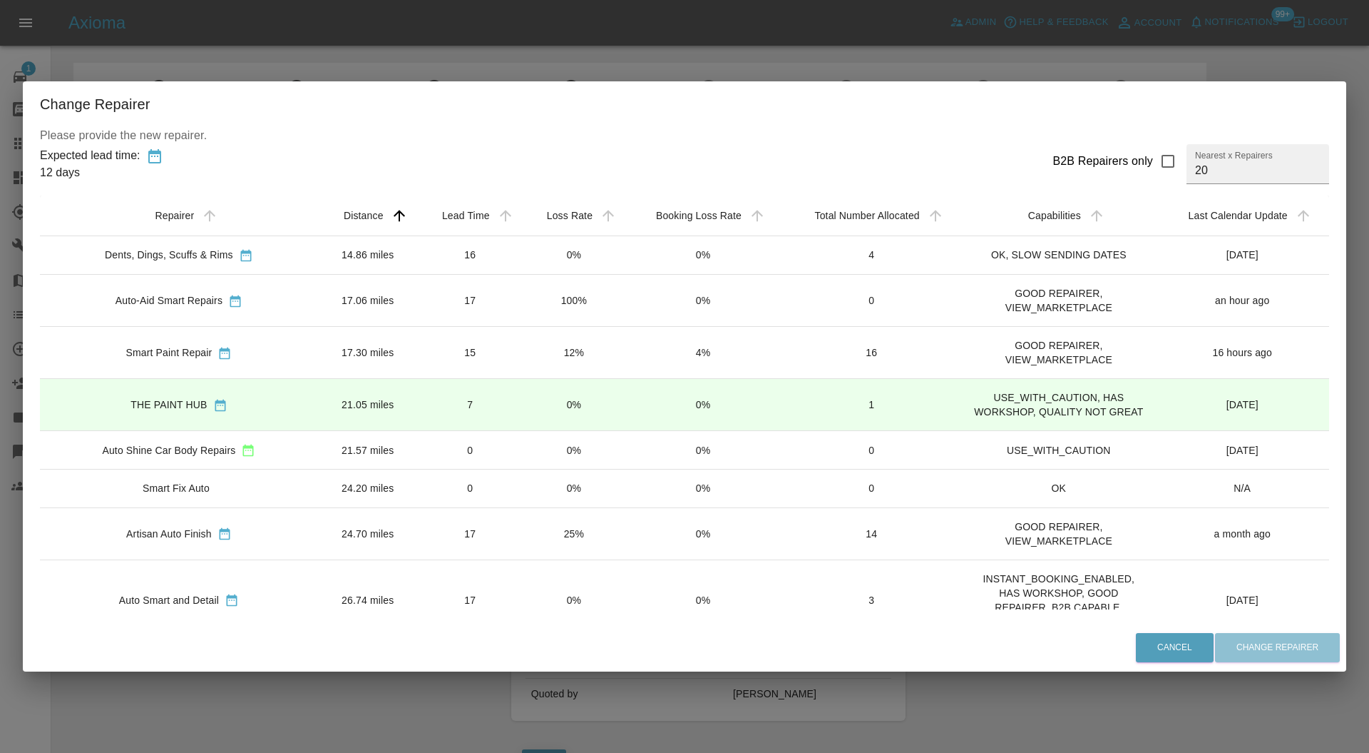
click at [418, 392] on td "7" at bounding box center [470, 405] width 105 height 52
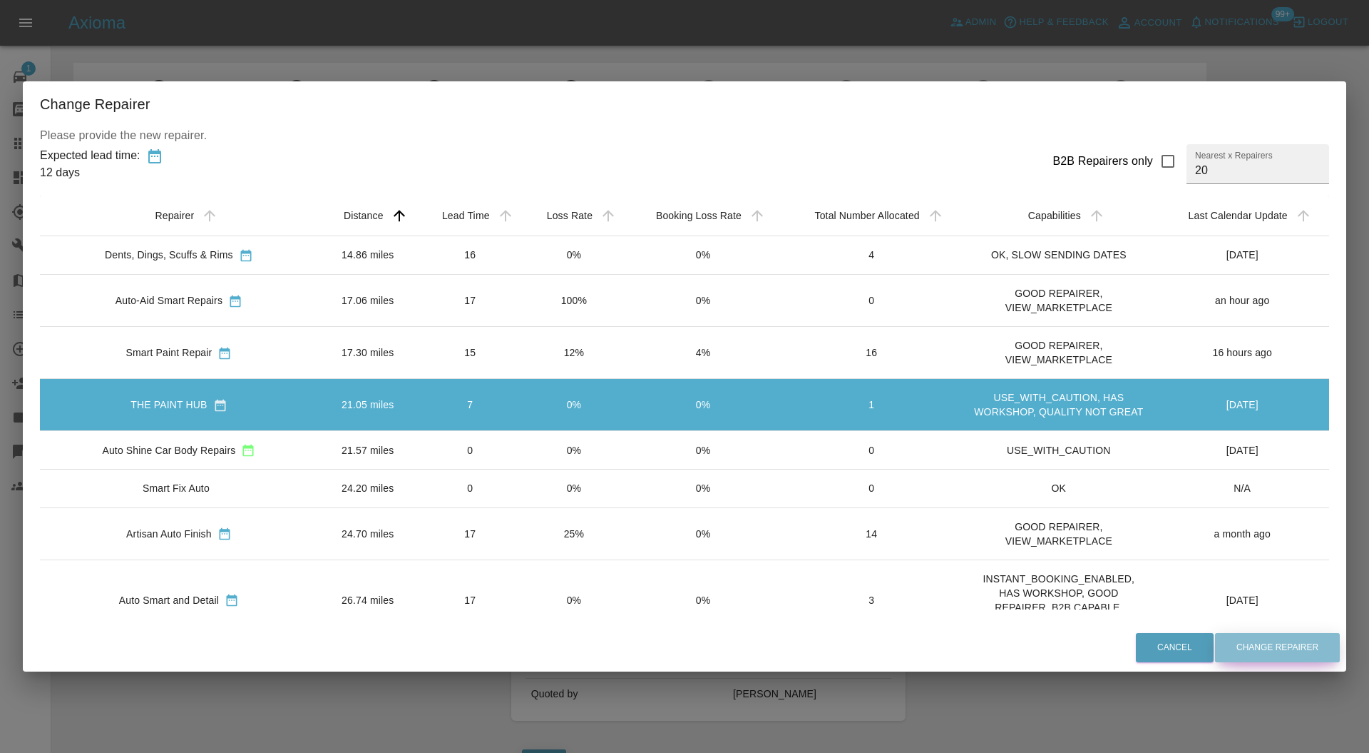
click at [1251, 641] on button "Change Repairer" at bounding box center [1277, 647] width 125 height 29
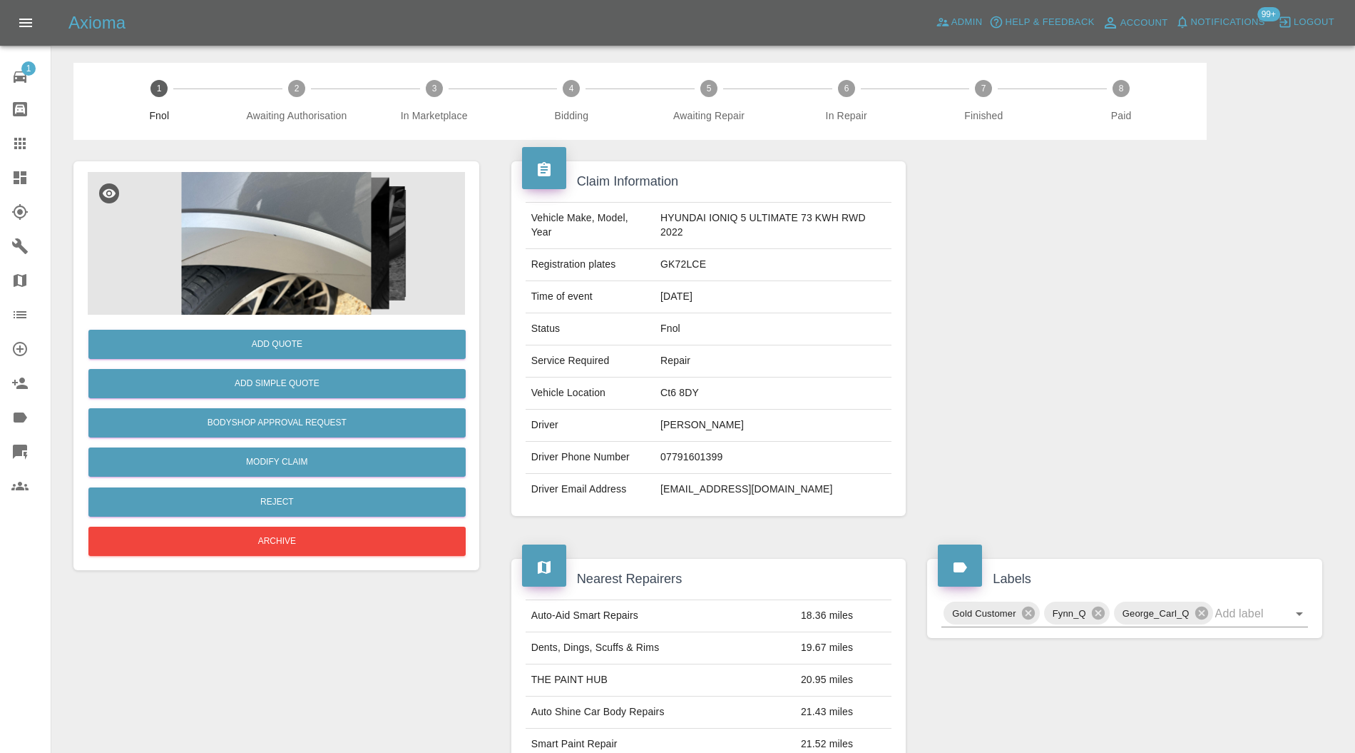
click at [241, 261] on img at bounding box center [276, 243] width 377 height 143
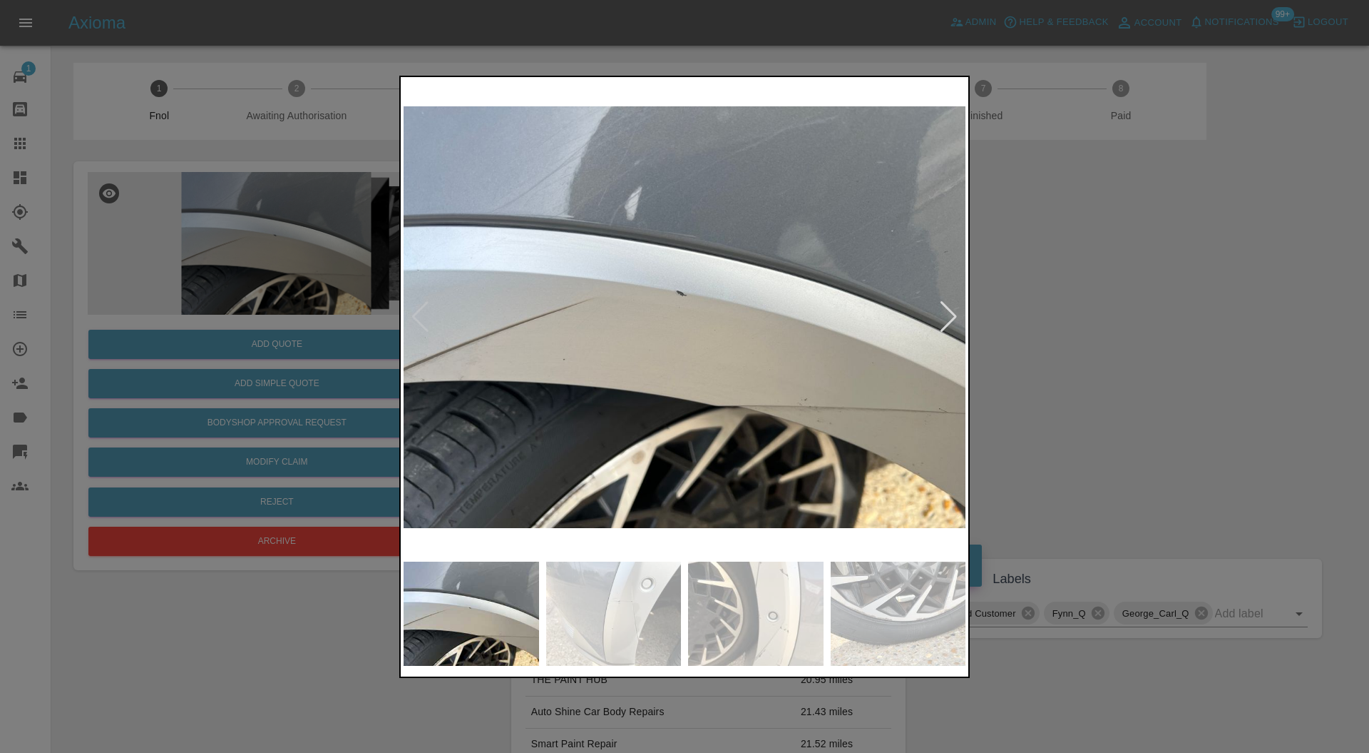
click at [942, 308] on div at bounding box center [948, 316] width 19 height 31
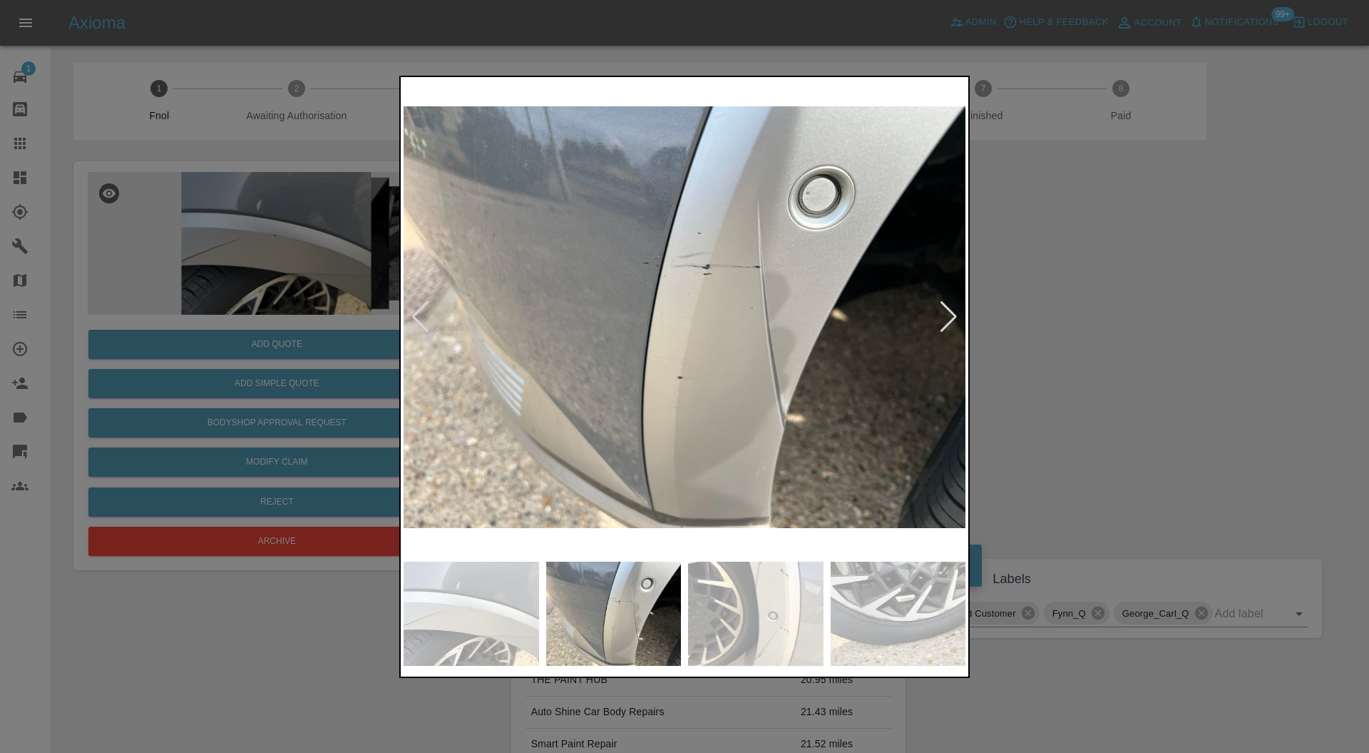
click at [944, 308] on div at bounding box center [948, 316] width 19 height 31
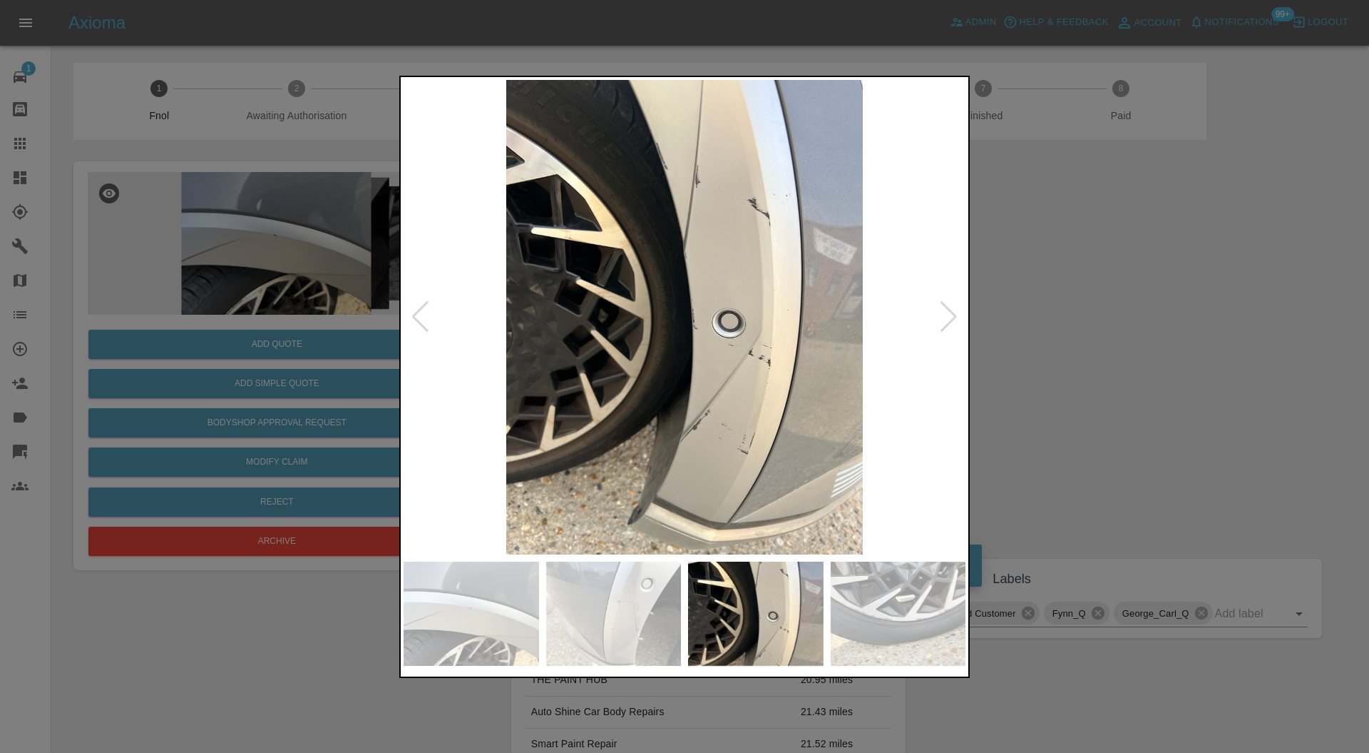
click at [944, 308] on div at bounding box center [948, 316] width 19 height 31
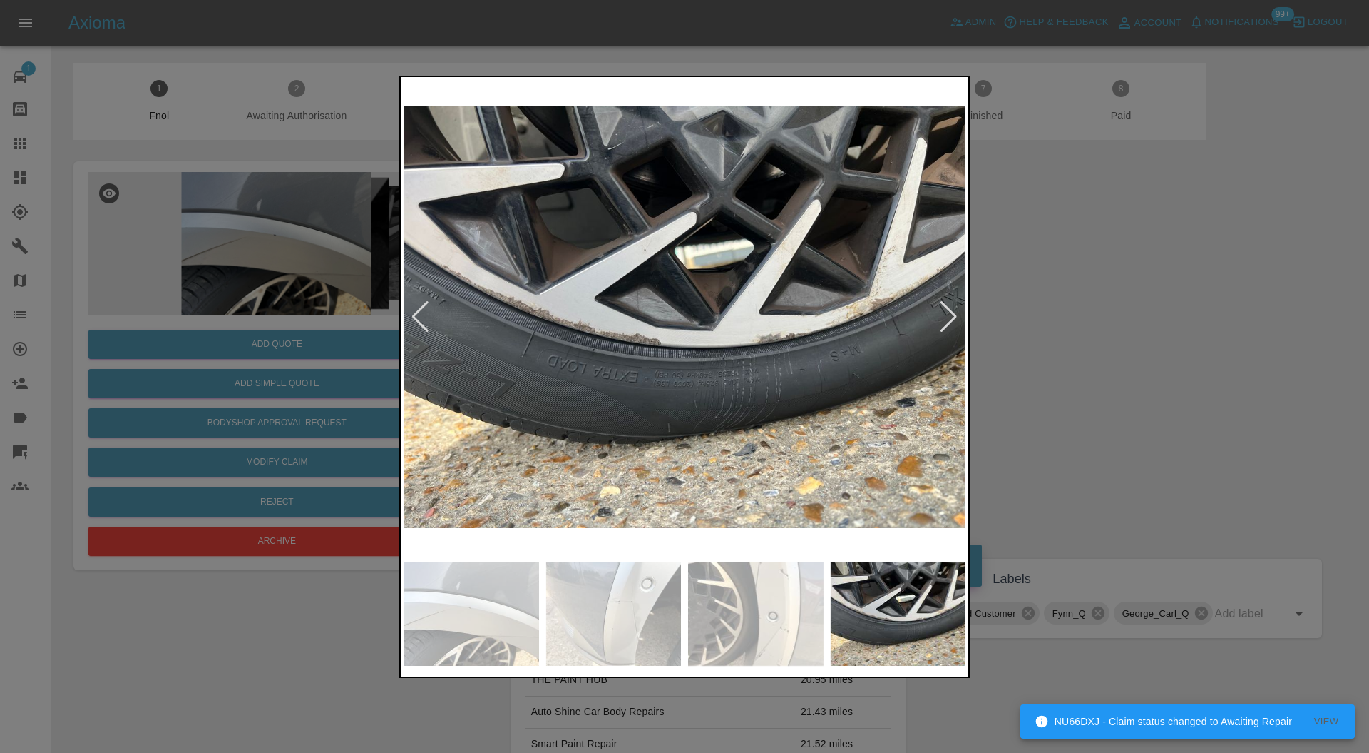
click at [1225, 322] on div at bounding box center [684, 376] width 1369 height 753
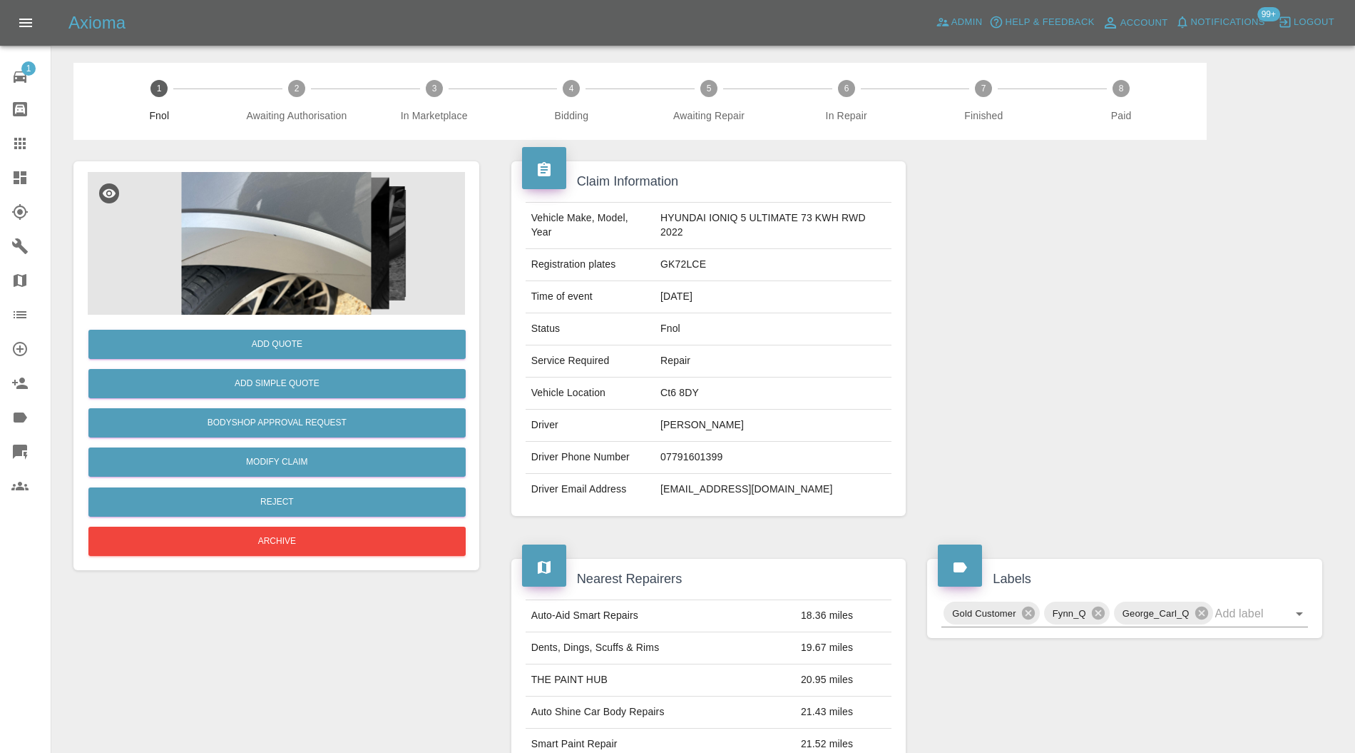
click at [277, 247] on img at bounding box center [276, 243] width 377 height 143
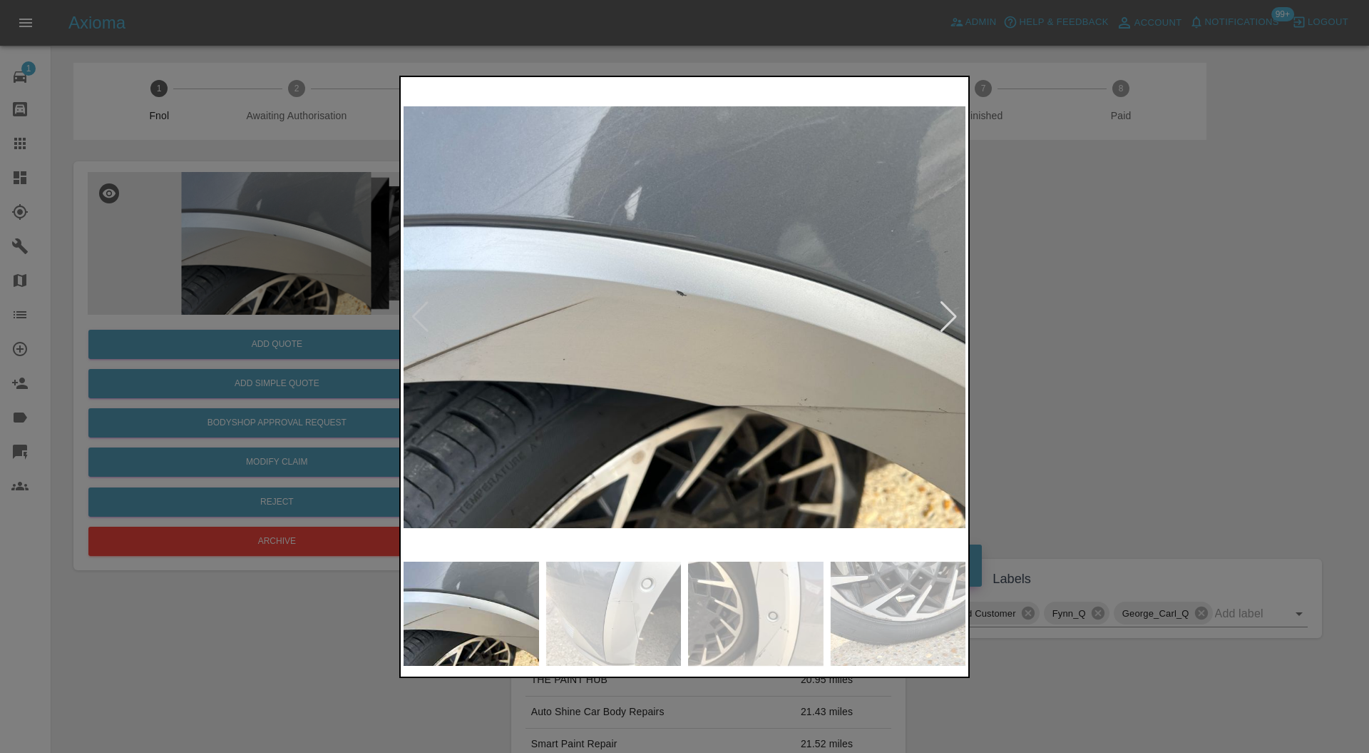
click at [950, 317] on div at bounding box center [948, 316] width 19 height 31
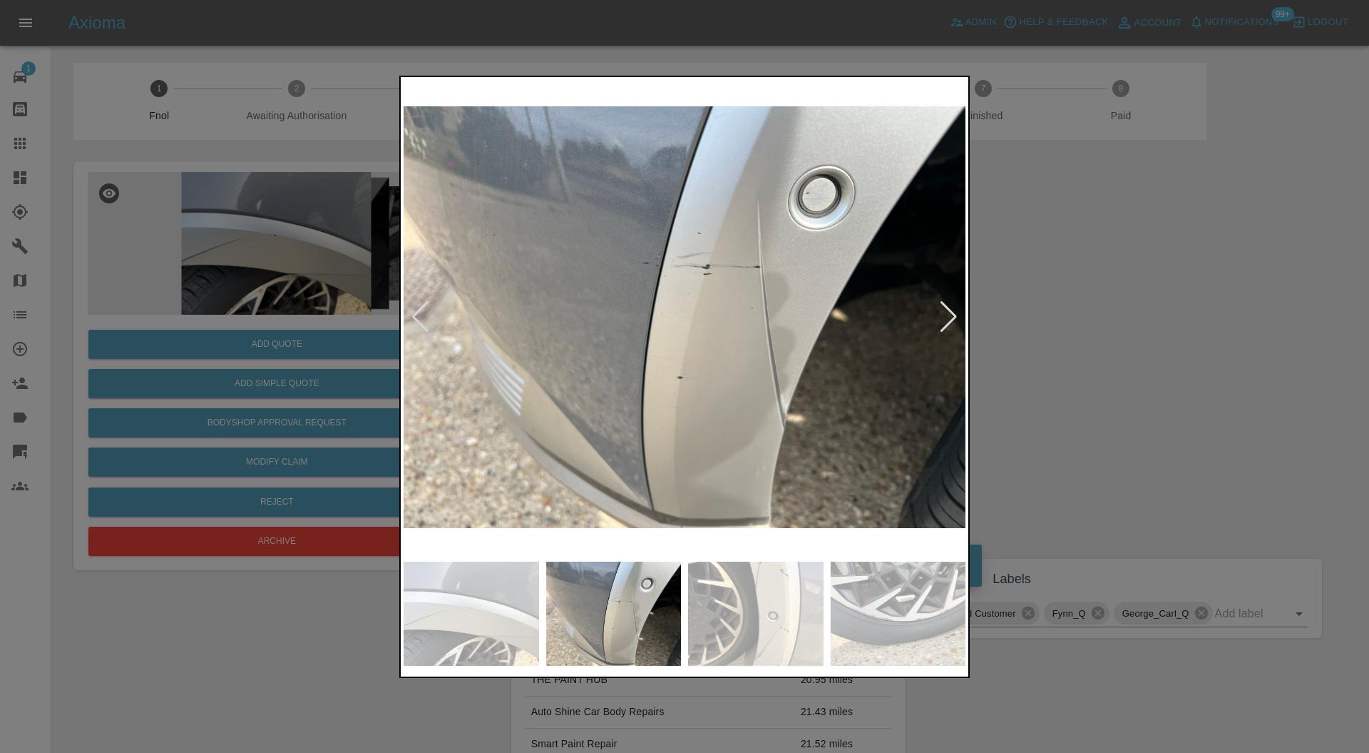
click at [950, 315] on div at bounding box center [948, 316] width 19 height 31
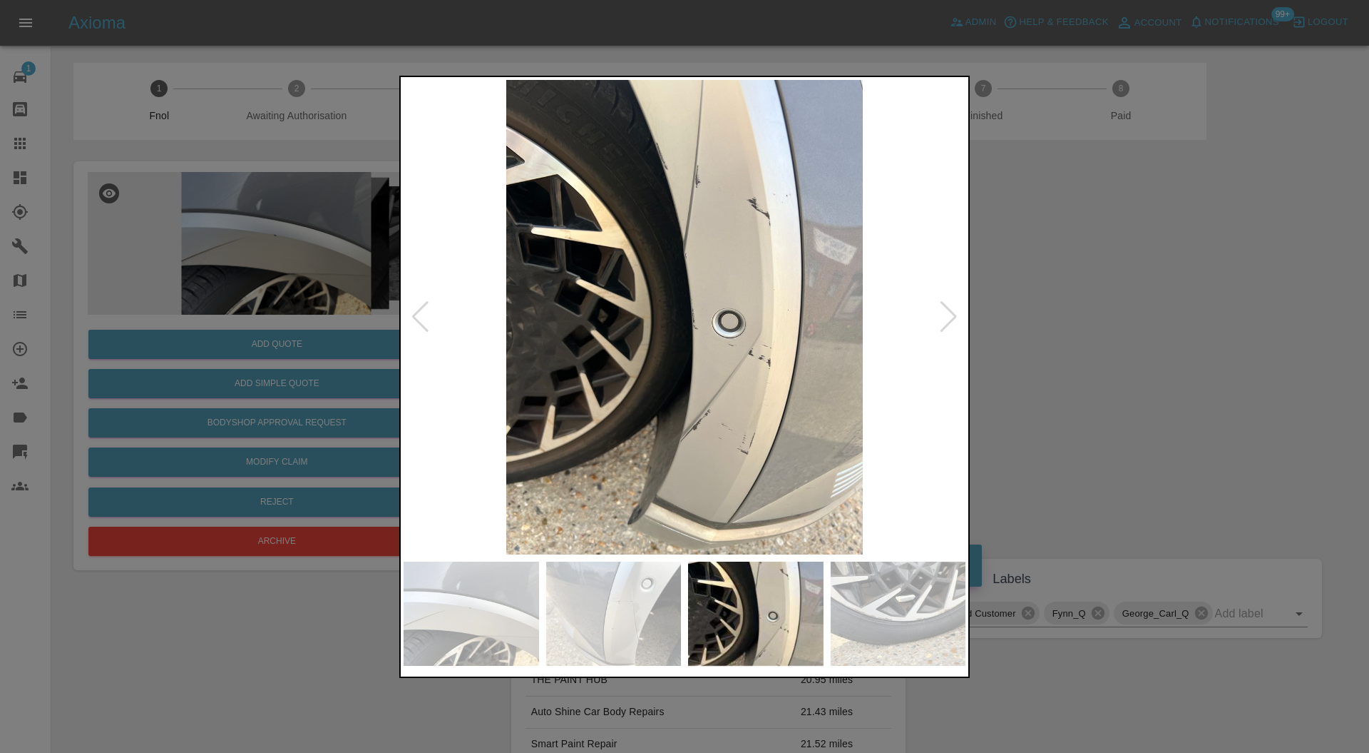
click at [950, 315] on div at bounding box center [948, 316] width 19 height 31
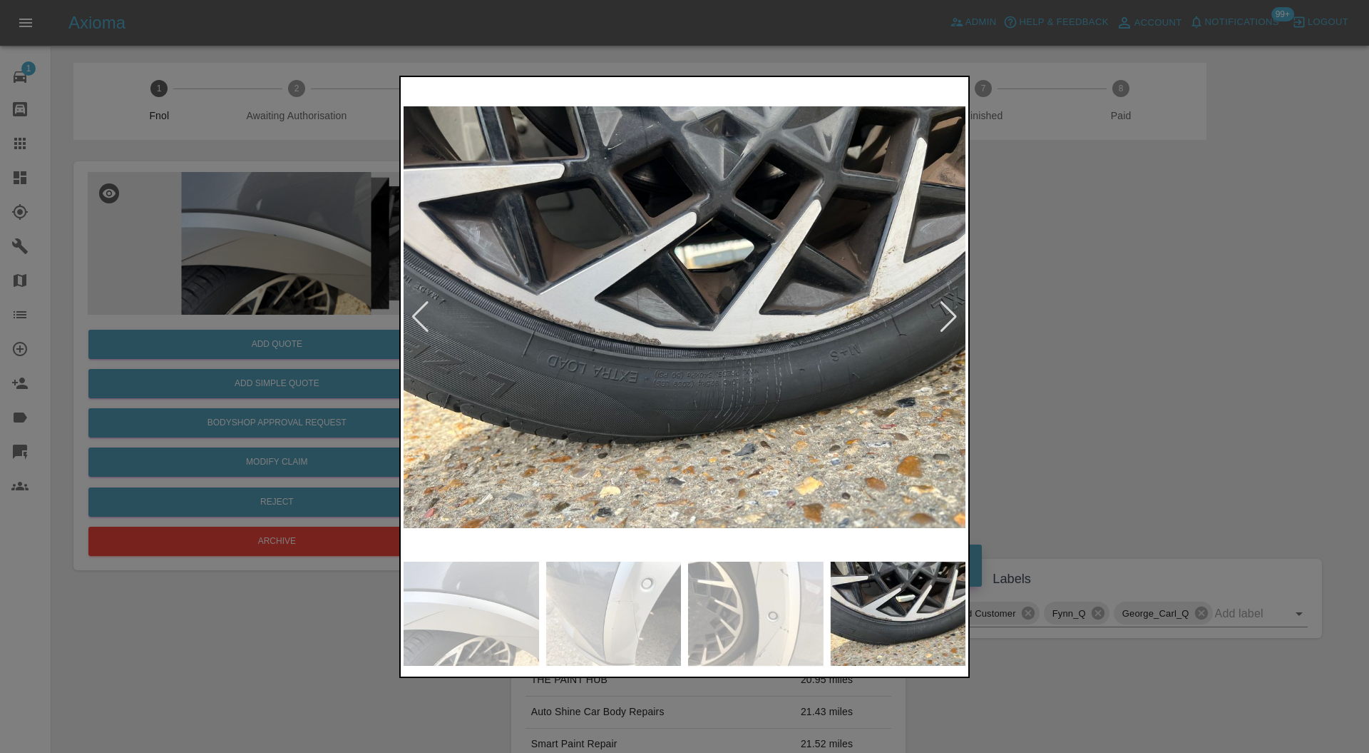
click at [950, 315] on div at bounding box center [948, 316] width 19 height 31
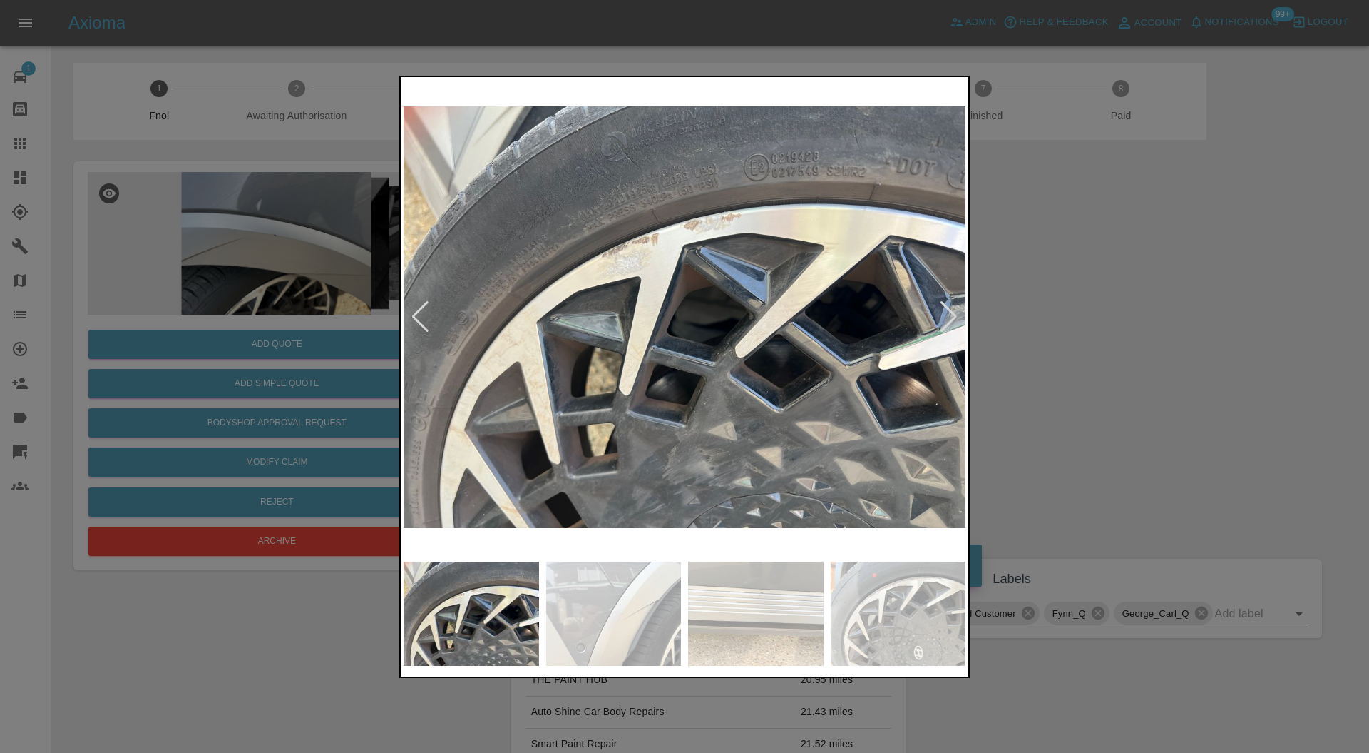
click at [950, 315] on div at bounding box center [948, 316] width 19 height 31
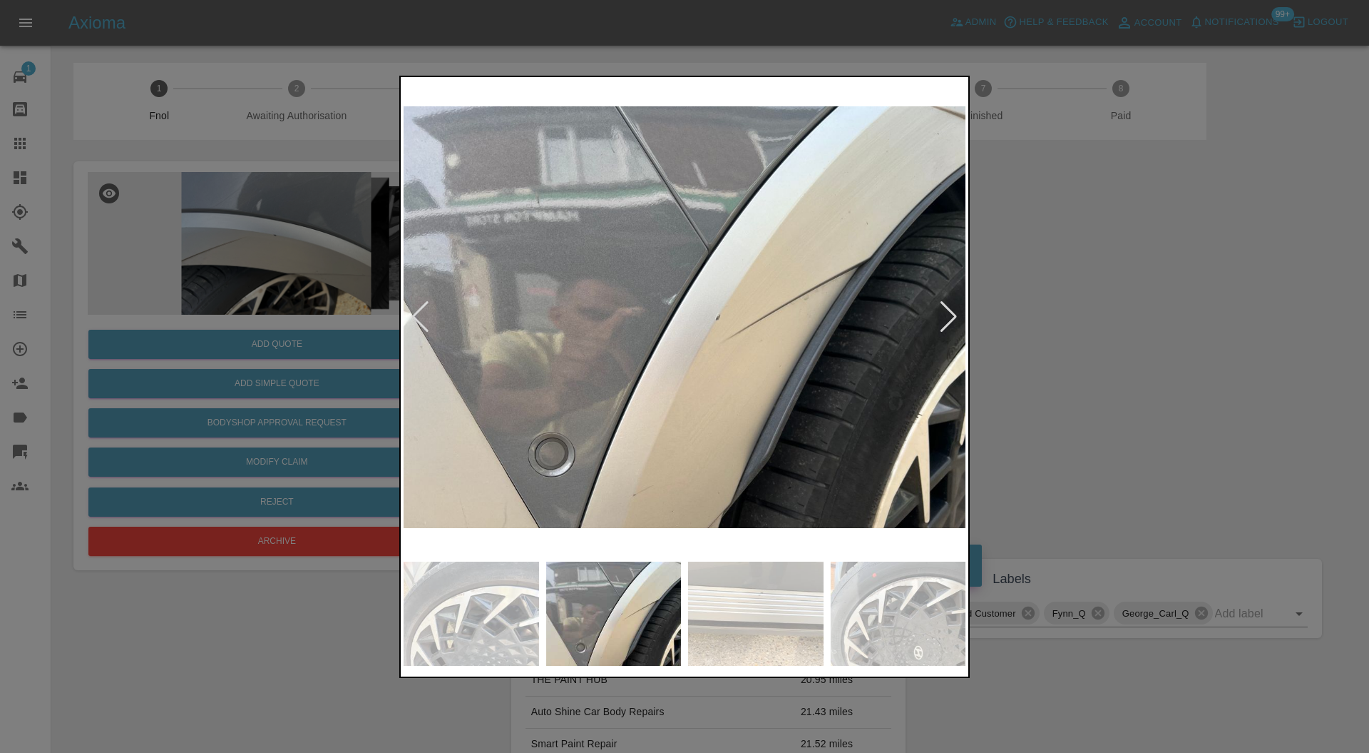
click at [950, 315] on div at bounding box center [948, 316] width 19 height 31
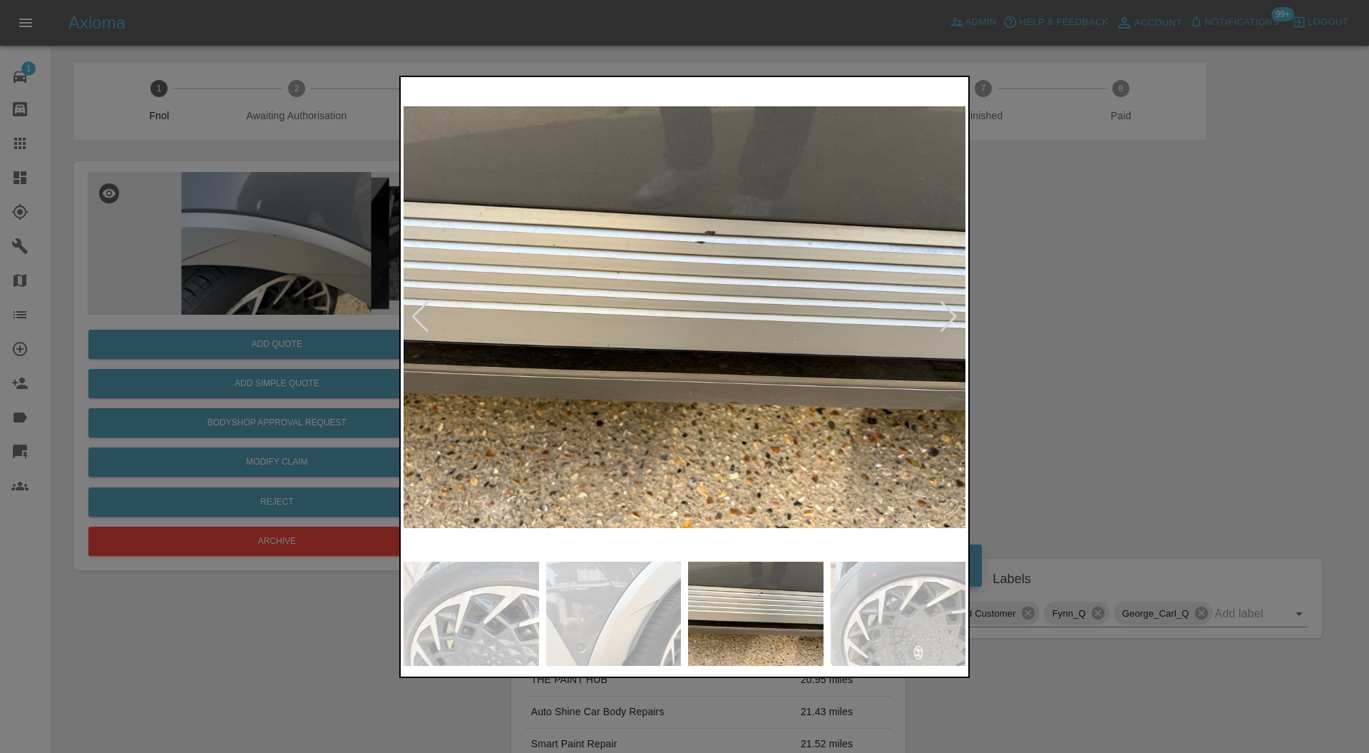
click at [950, 315] on div at bounding box center [948, 316] width 19 height 31
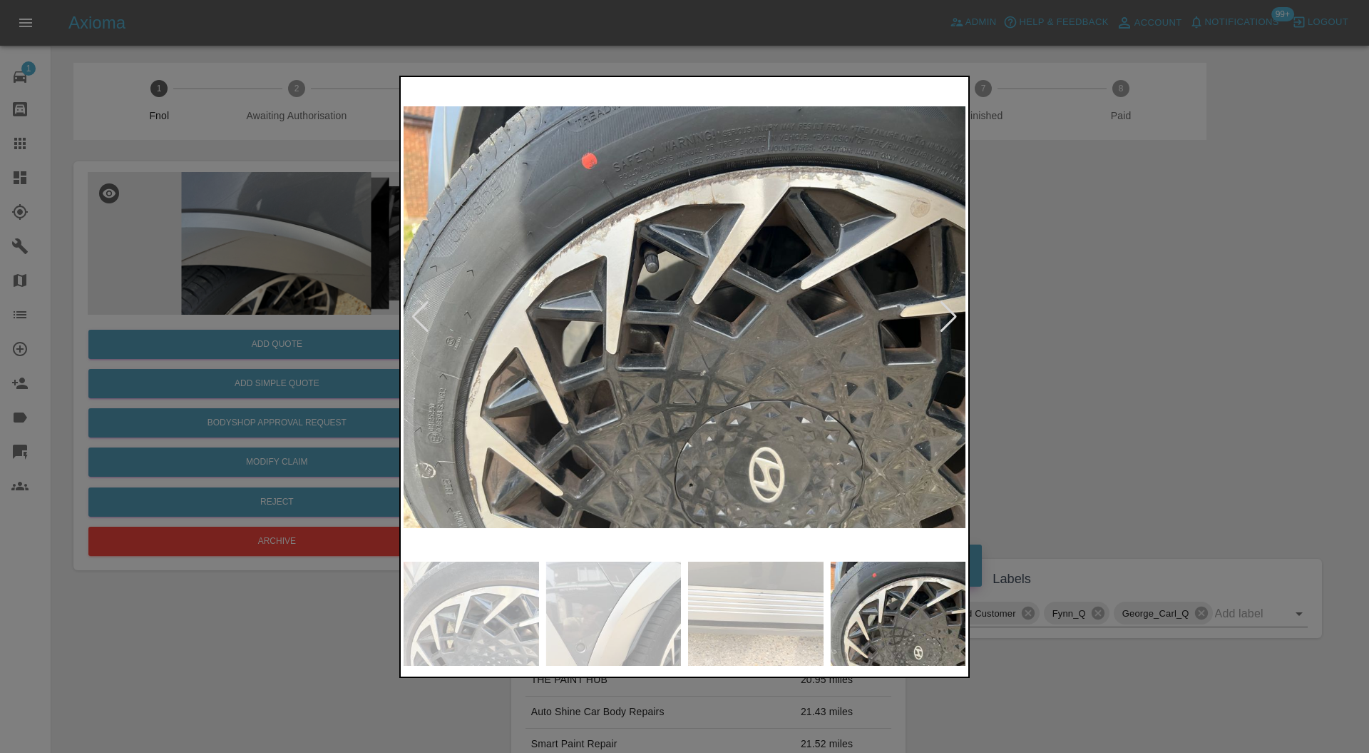
click at [950, 315] on div at bounding box center [948, 316] width 19 height 31
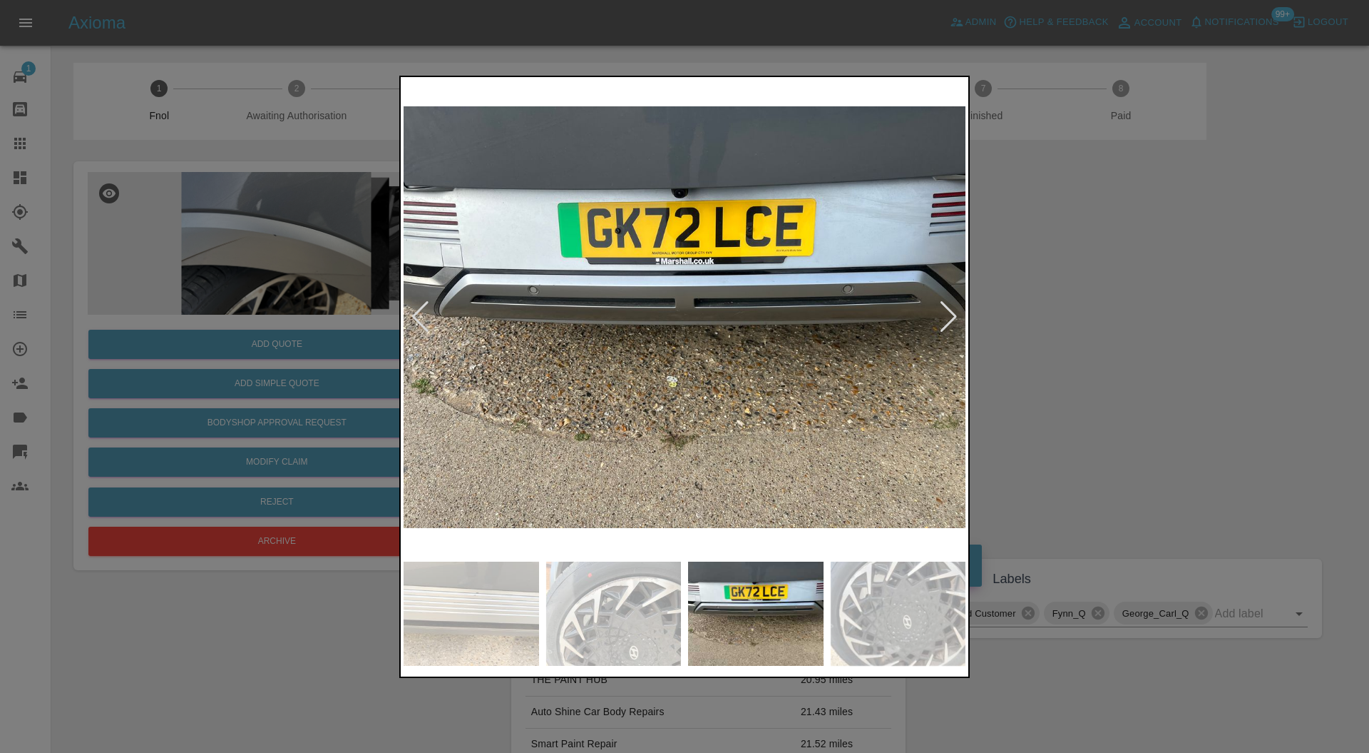
click at [1071, 315] on div at bounding box center [684, 376] width 1369 height 753
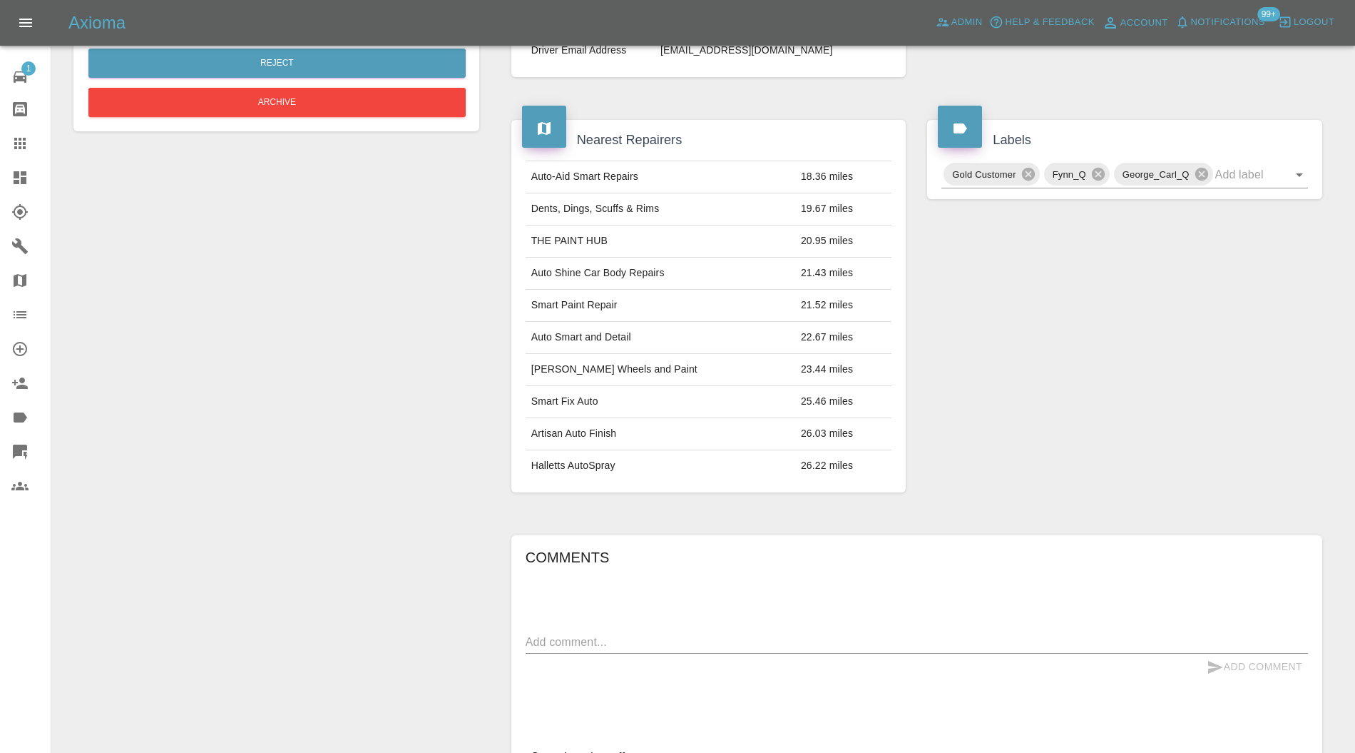
scroll to position [586, 0]
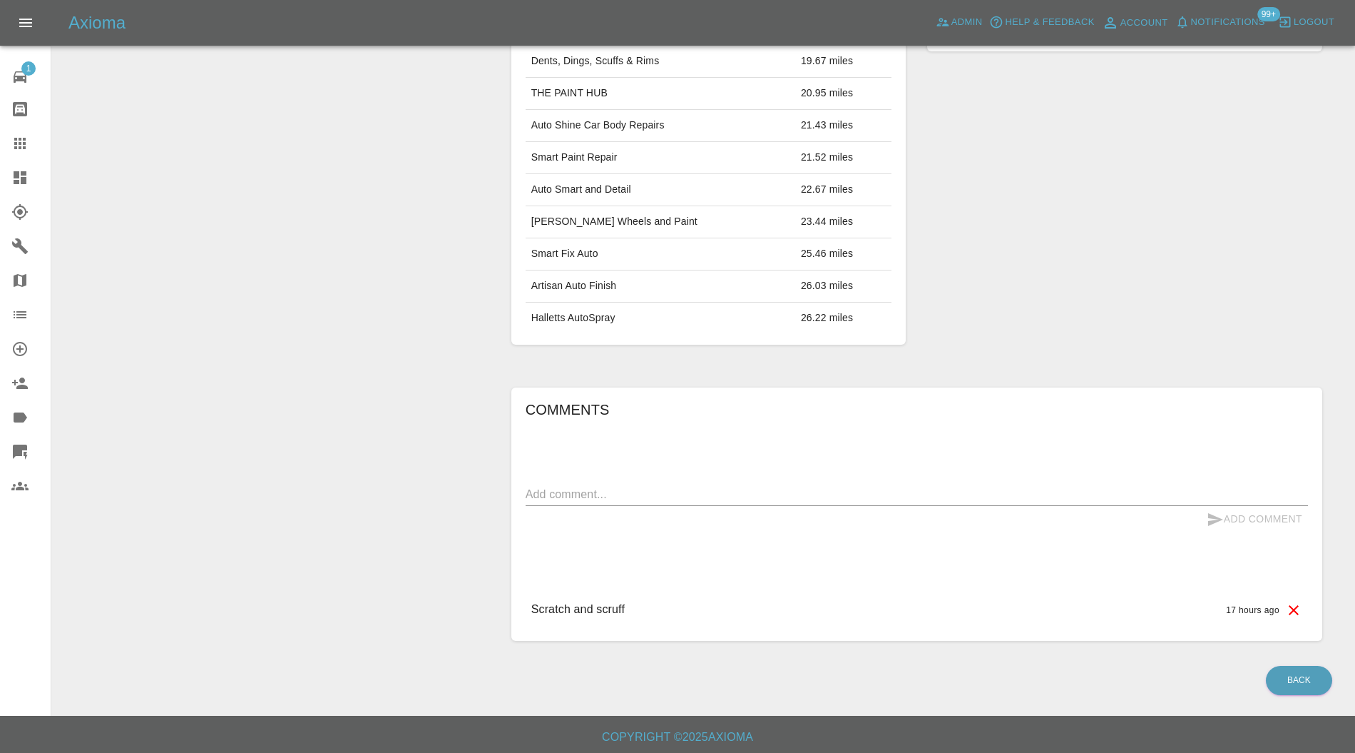
click at [856, 488] on textarea at bounding box center [917, 494] width 782 height 16
click at [528, 488] on textarea "YEV - Hyper silver" at bounding box center [917, 494] width 782 height 16
type textarea "(Trims) YEV - Hyper silver"
click at [1270, 511] on button "Add Comment" at bounding box center [1254, 519] width 107 height 26
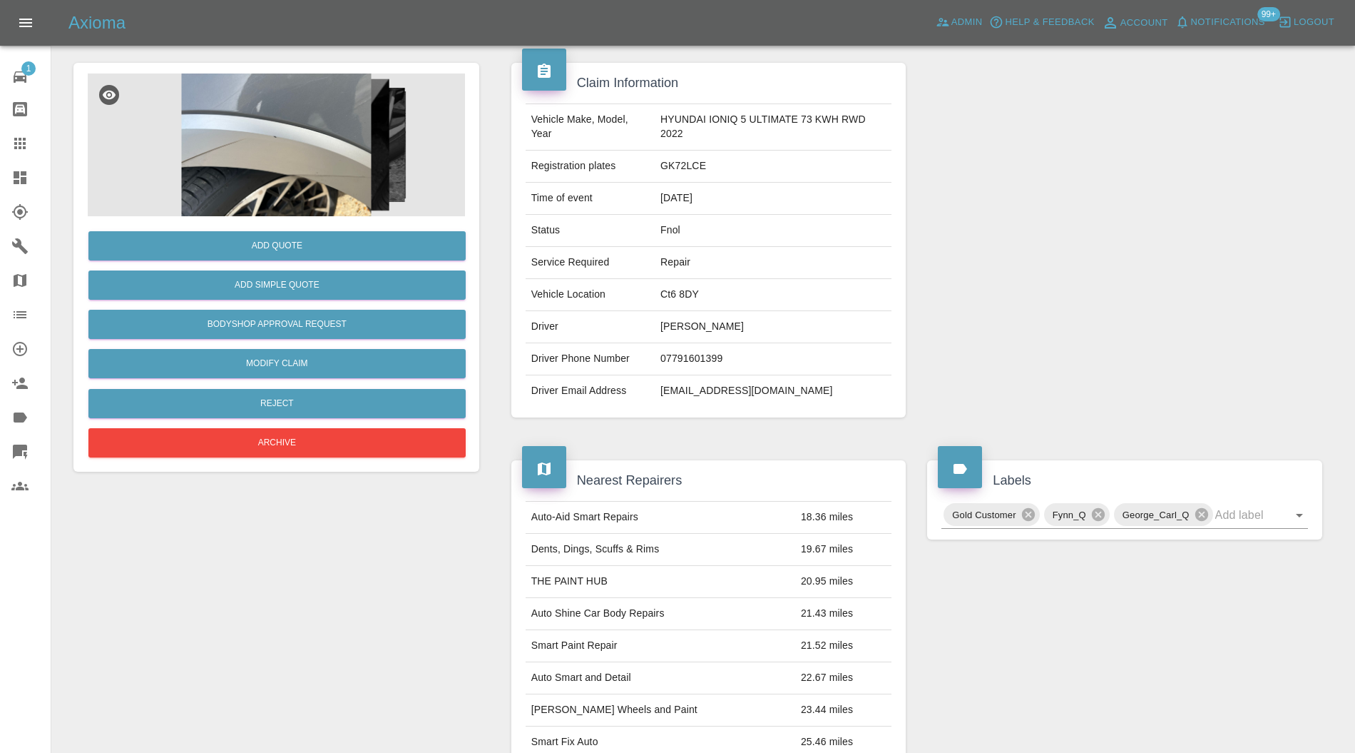
scroll to position [0, 0]
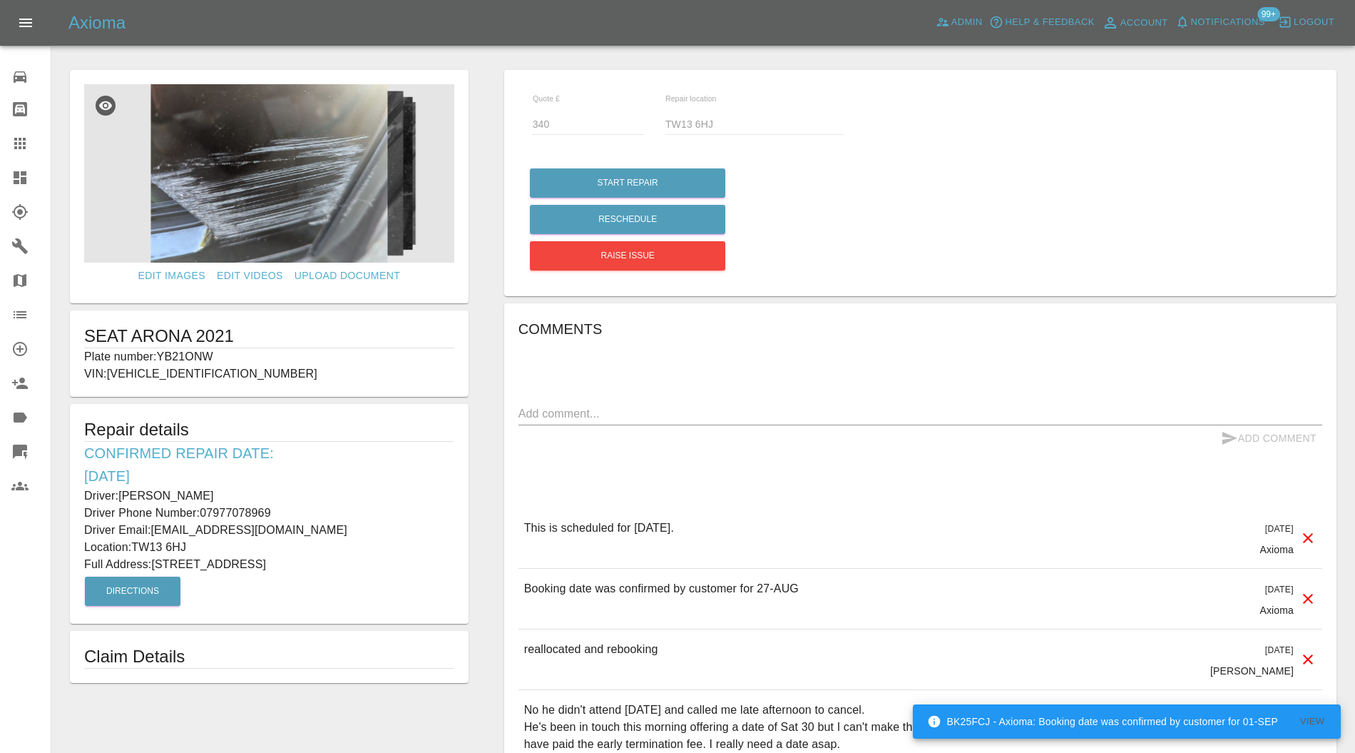
click at [211, 352] on p "Plate number: YB21ONW" at bounding box center [269, 356] width 370 height 17
click at [192, 355] on p "Plate number: YB21ONW" at bounding box center [269, 356] width 370 height 17
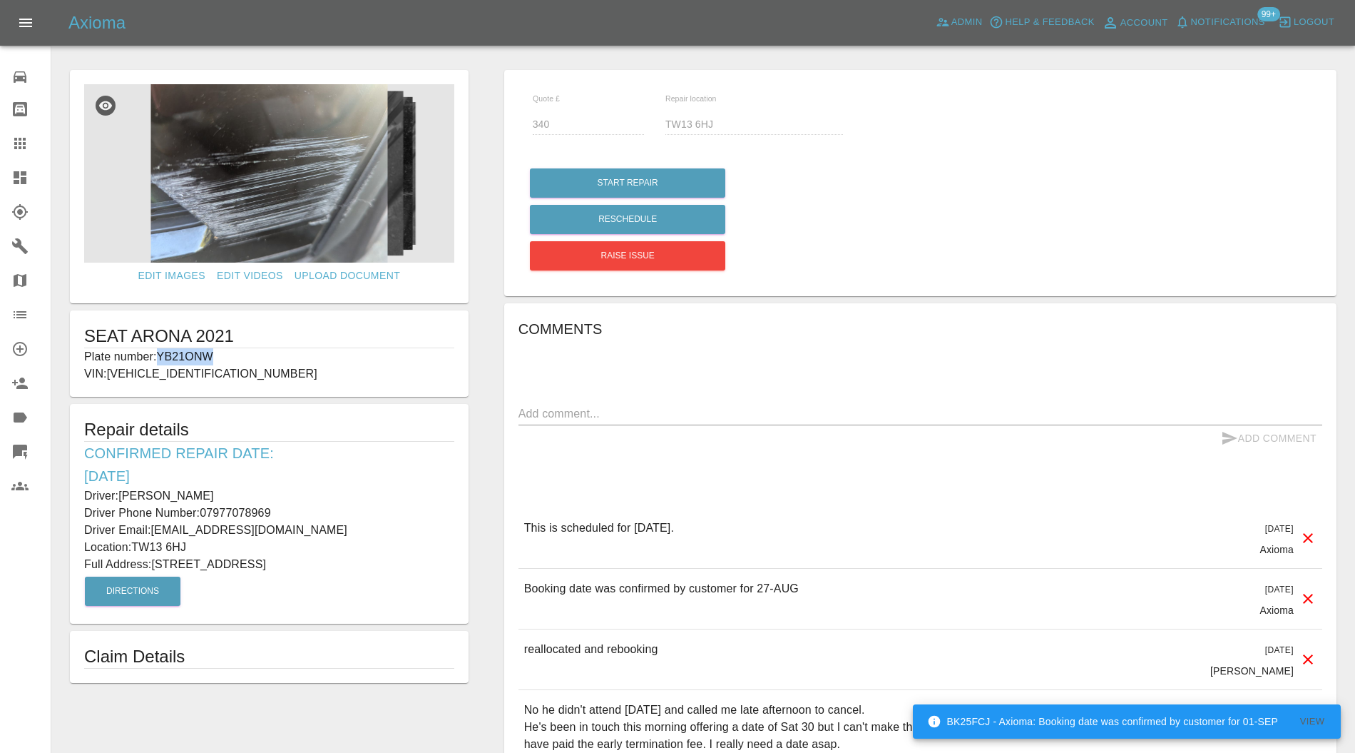
click at [192, 355] on p "Plate number: YB21ONW" at bounding box center [269, 356] width 370 height 17
copy p "YB21ONW"
click at [27, 146] on icon at bounding box center [19, 143] width 17 height 17
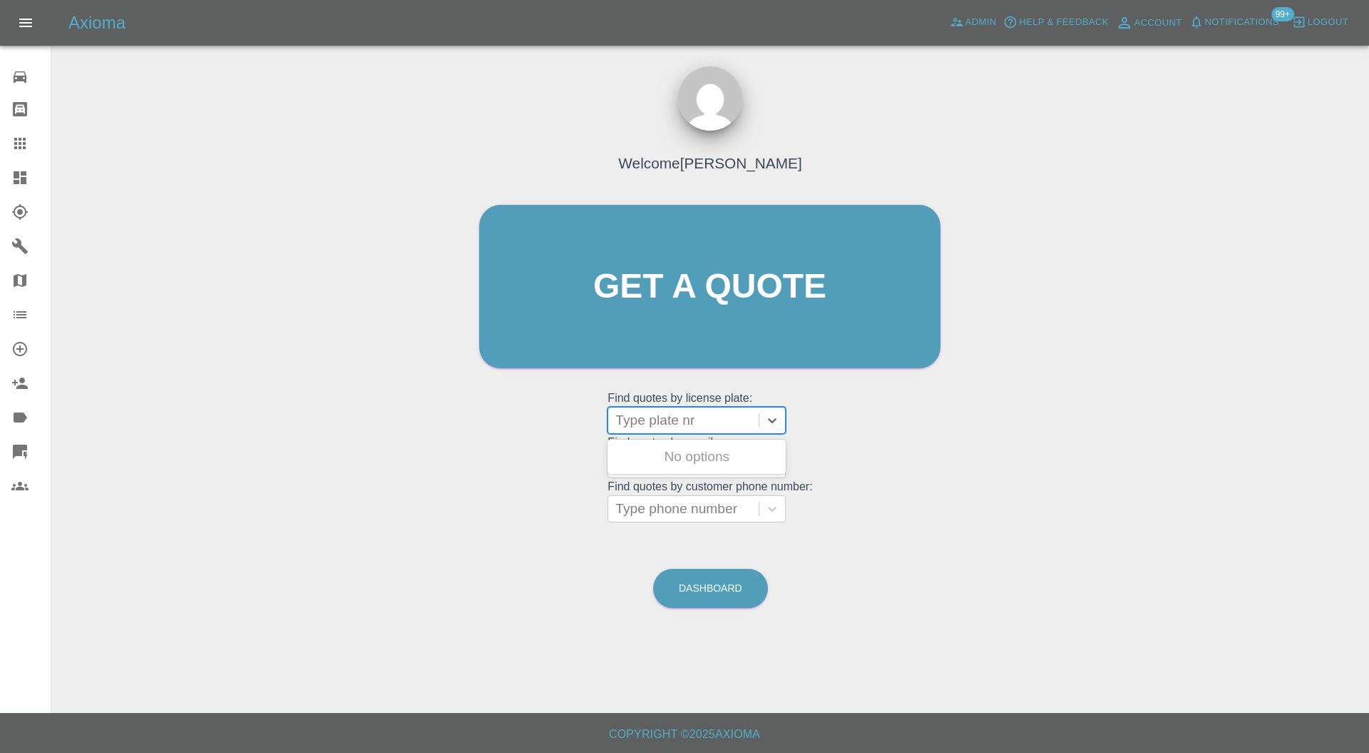
click at [723, 414] on div at bounding box center [684, 420] width 136 height 20
paste input "YB21ONW"
type input "YB21ONW"
click at [723, 449] on div "YB21ONW, Awaiting Repair" at bounding box center [697, 465] width 178 height 46
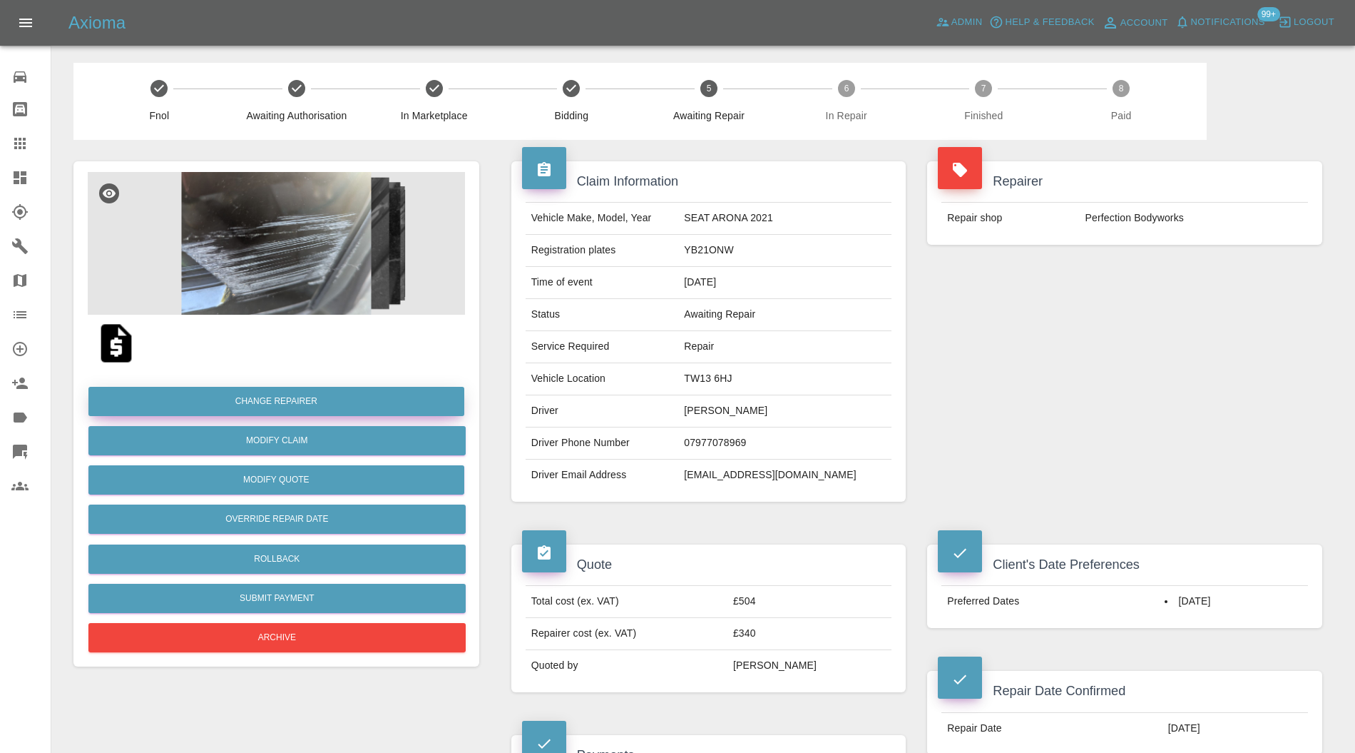
click at [338, 392] on button "Change Repairer" at bounding box center [276, 401] width 376 height 29
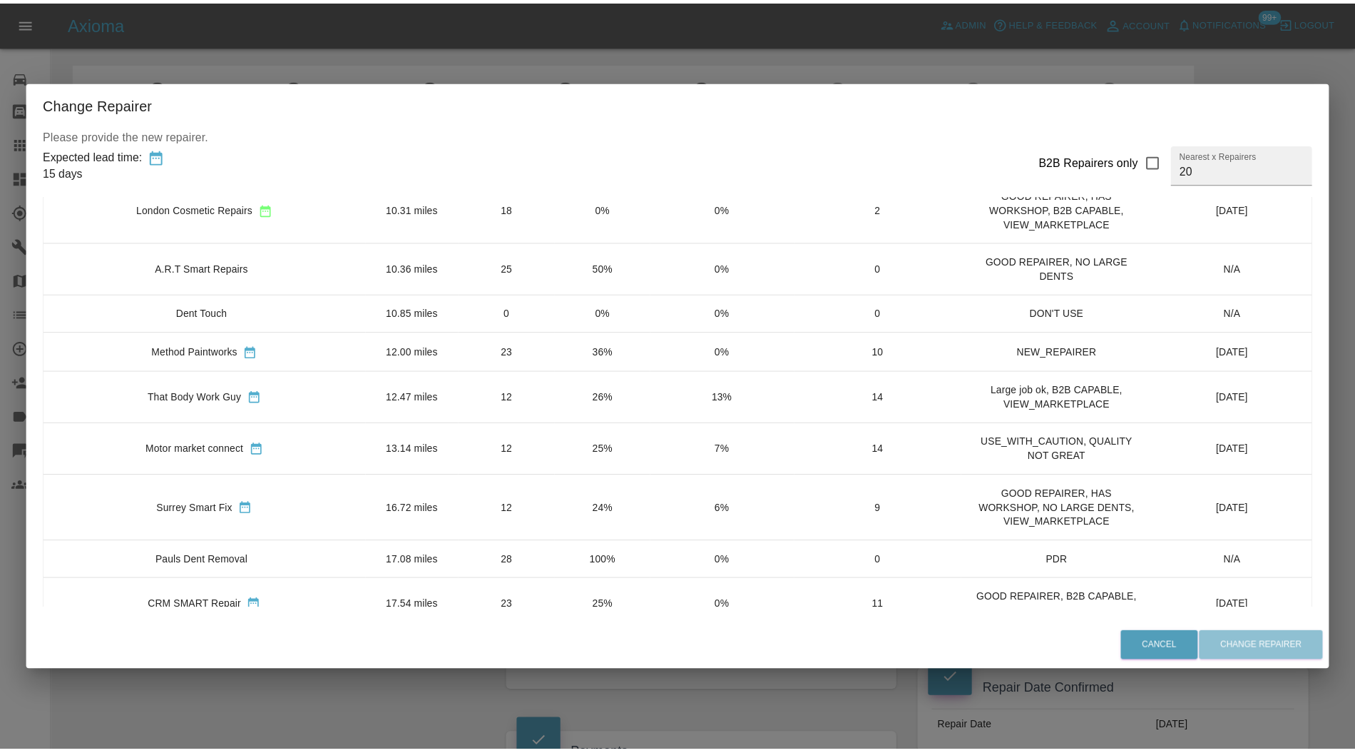
scroll to position [507, 0]
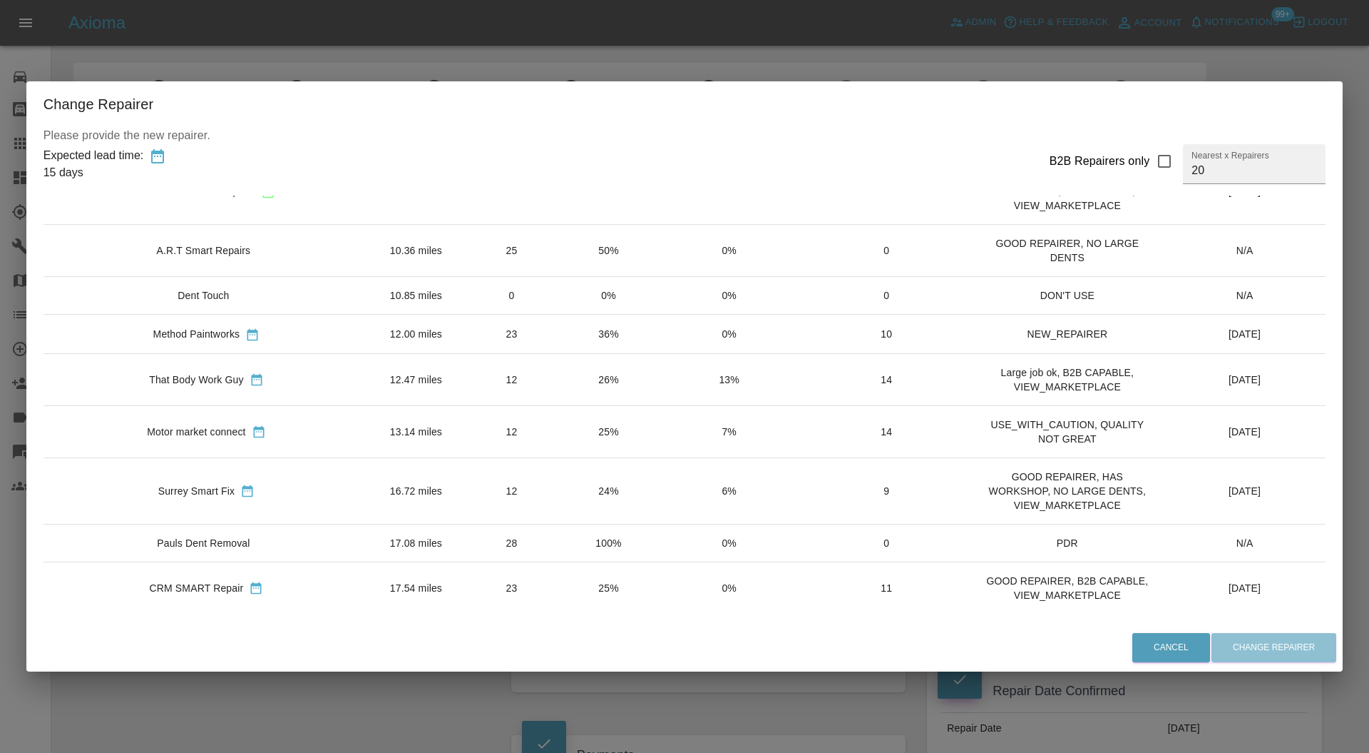
click at [463, 432] on td "12" at bounding box center [512, 431] width 98 height 52
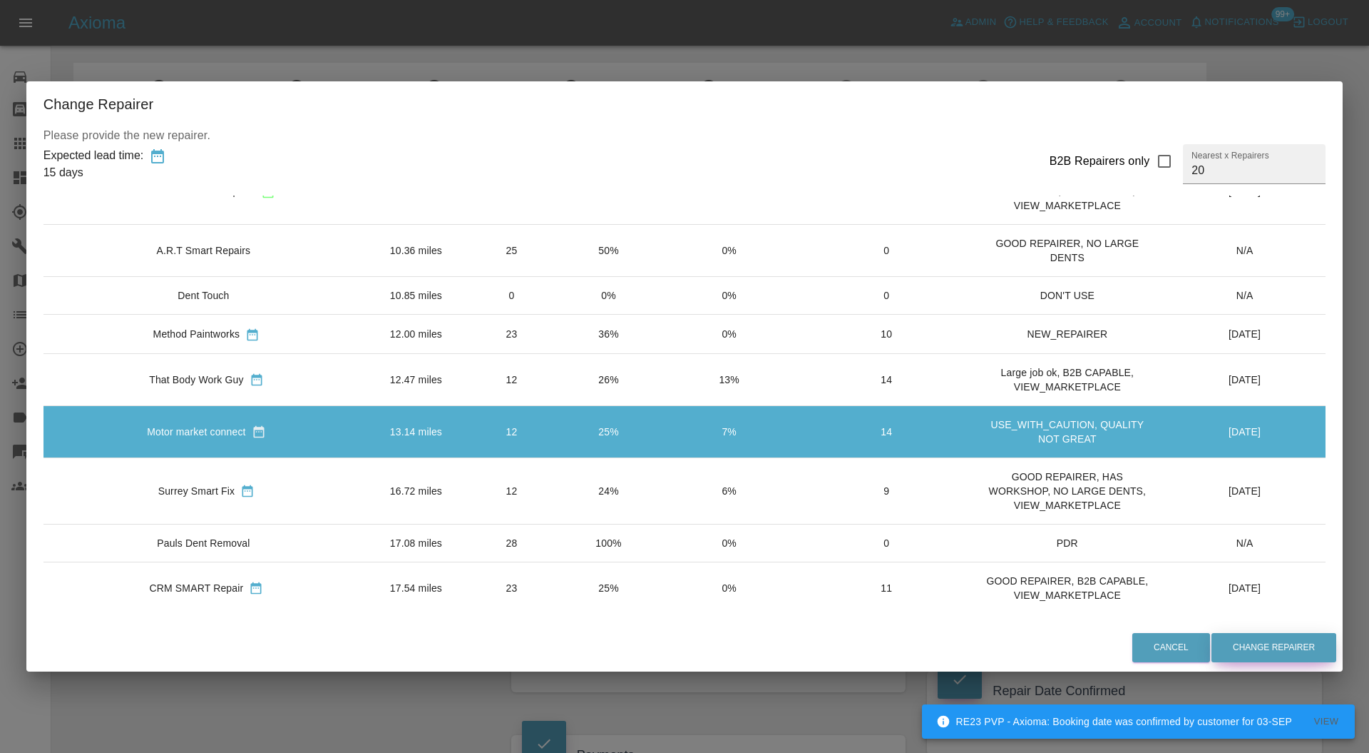
click at [1212, 649] on button "Change Repairer" at bounding box center [1274, 647] width 125 height 29
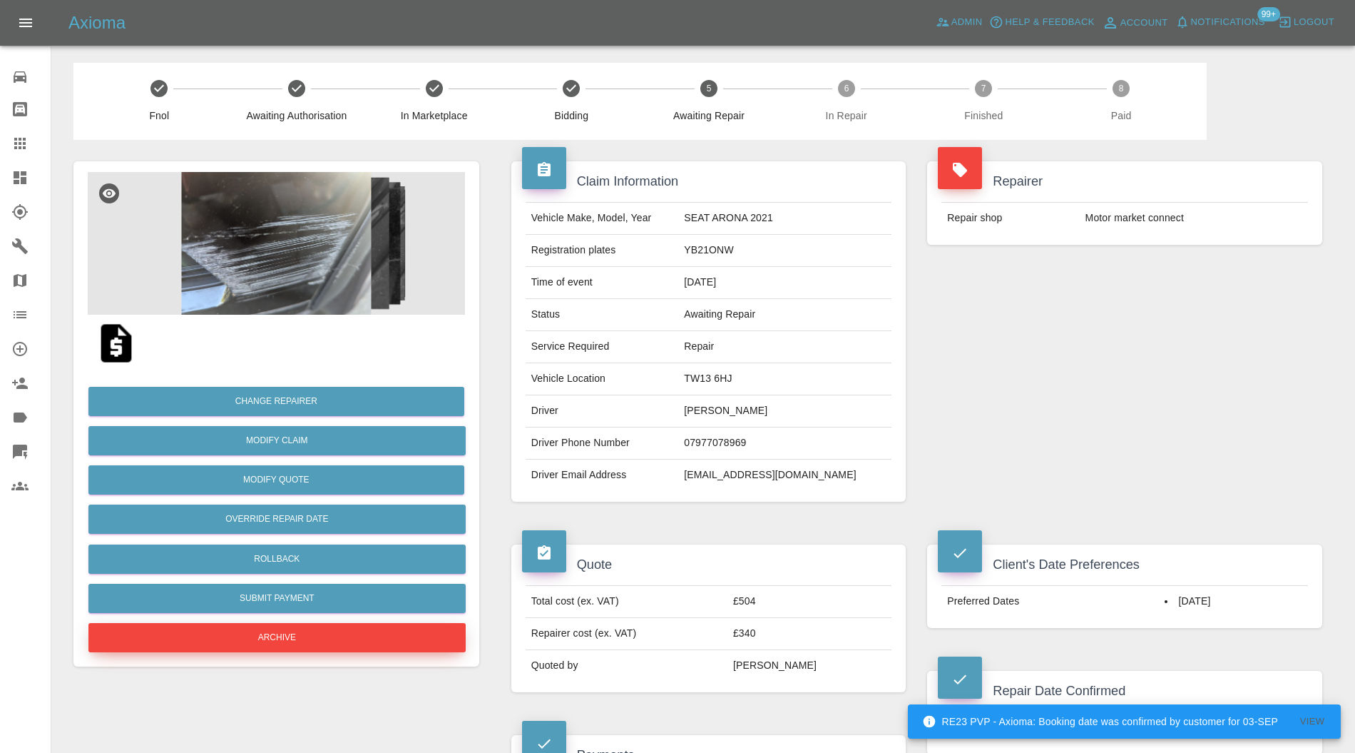
click at [356, 631] on button "Archive" at bounding box center [276, 637] width 377 height 29
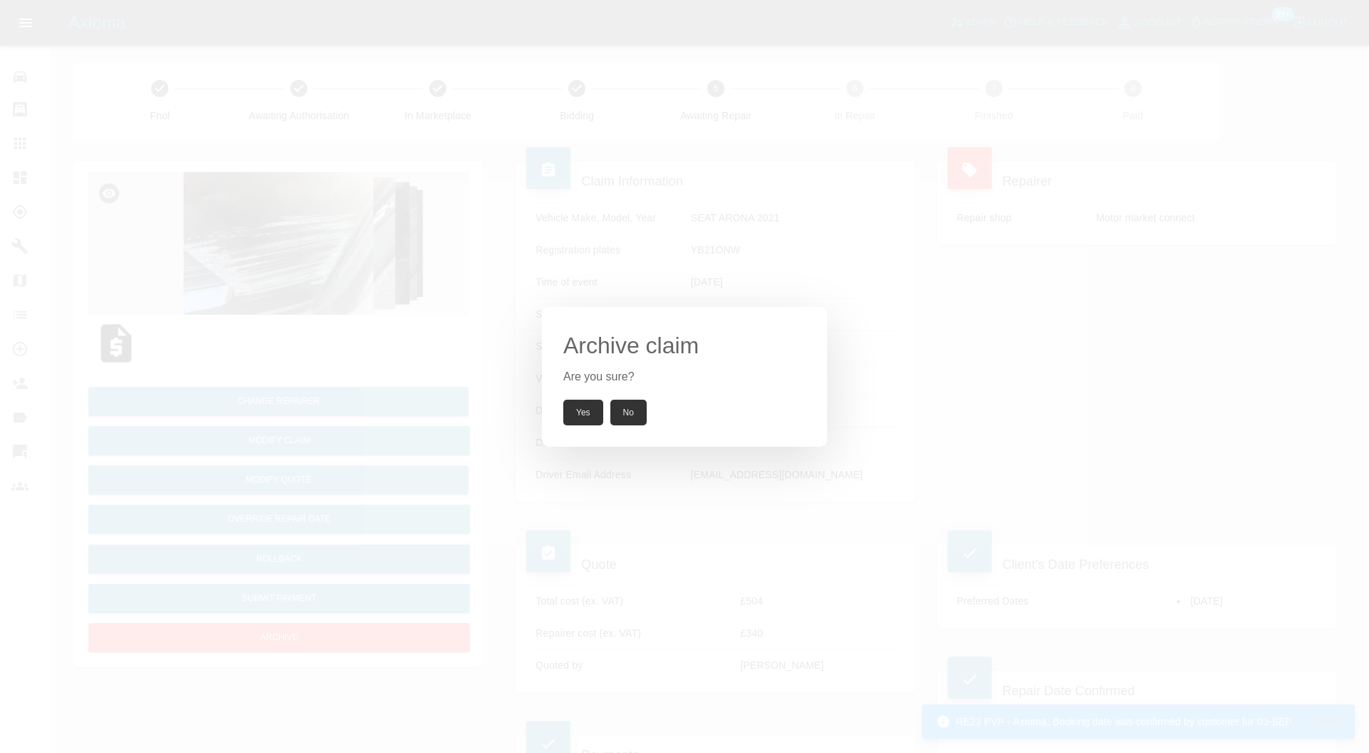
click at [575, 407] on button "Yes" at bounding box center [583, 412] width 40 height 26
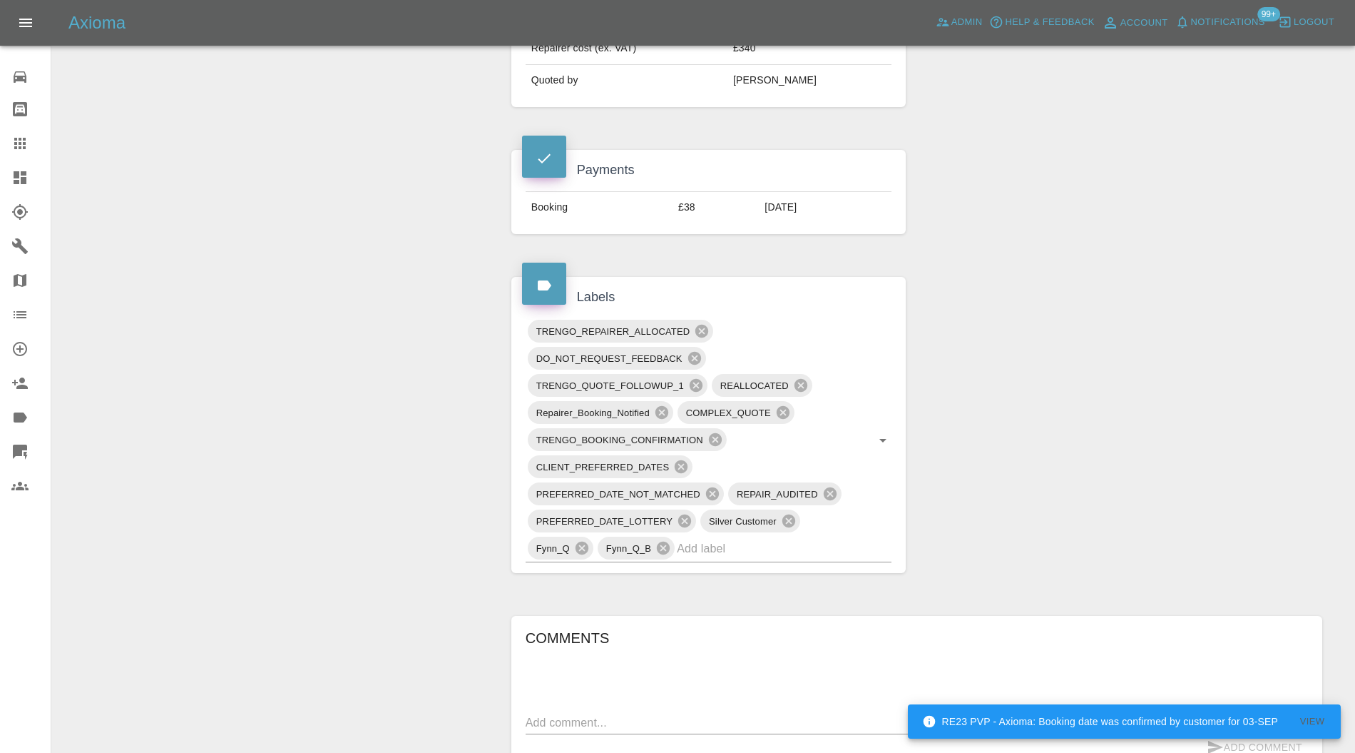
scroll to position [633, 0]
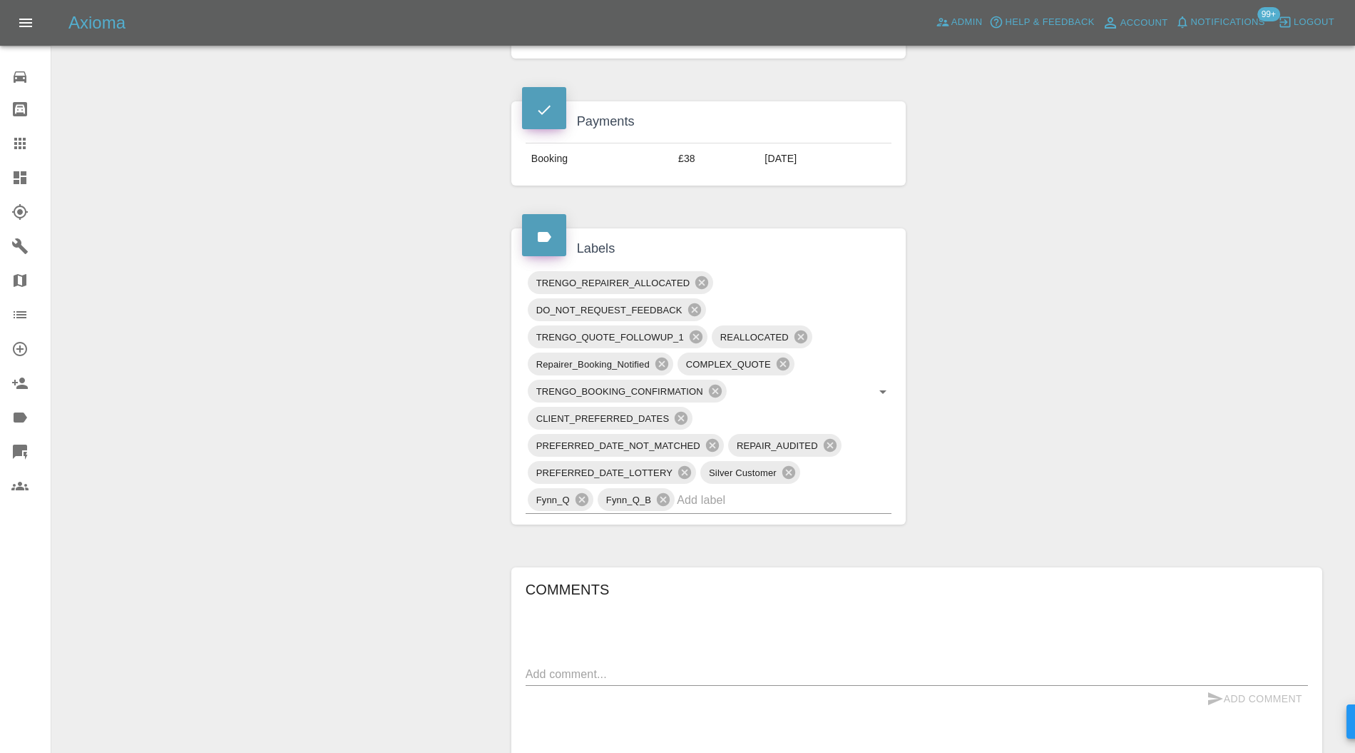
click at [742, 492] on input "text" at bounding box center [764, 500] width 175 height 22
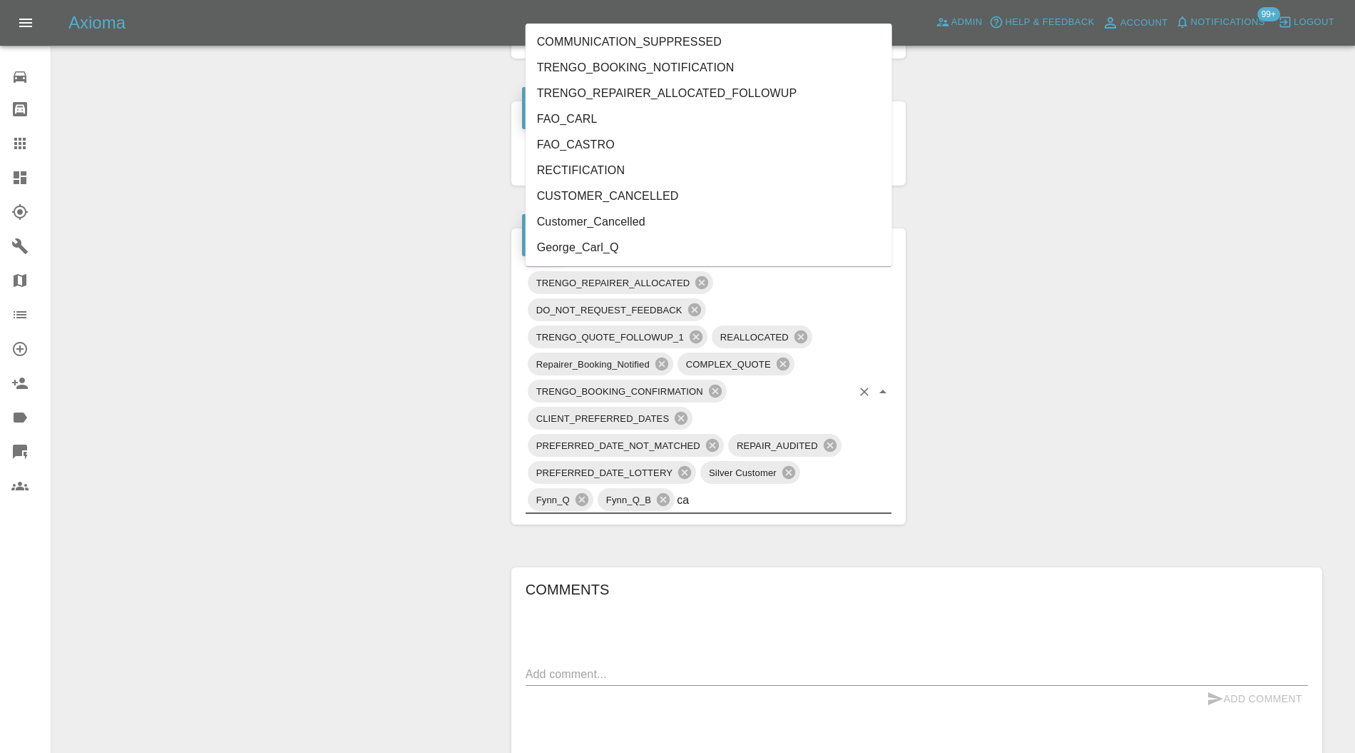
type input "can"
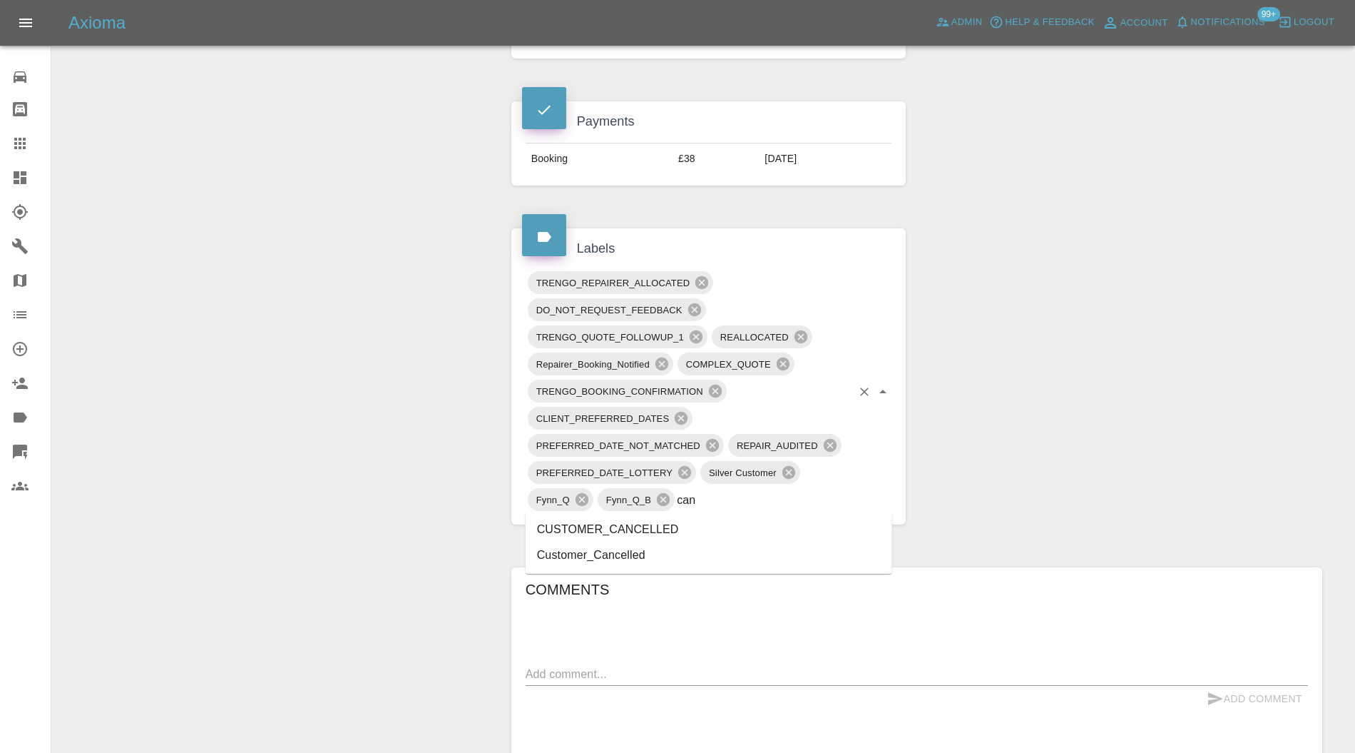
click at [632, 531] on li "CUSTOMER_CANCELLED" at bounding box center [709, 529] width 367 height 26
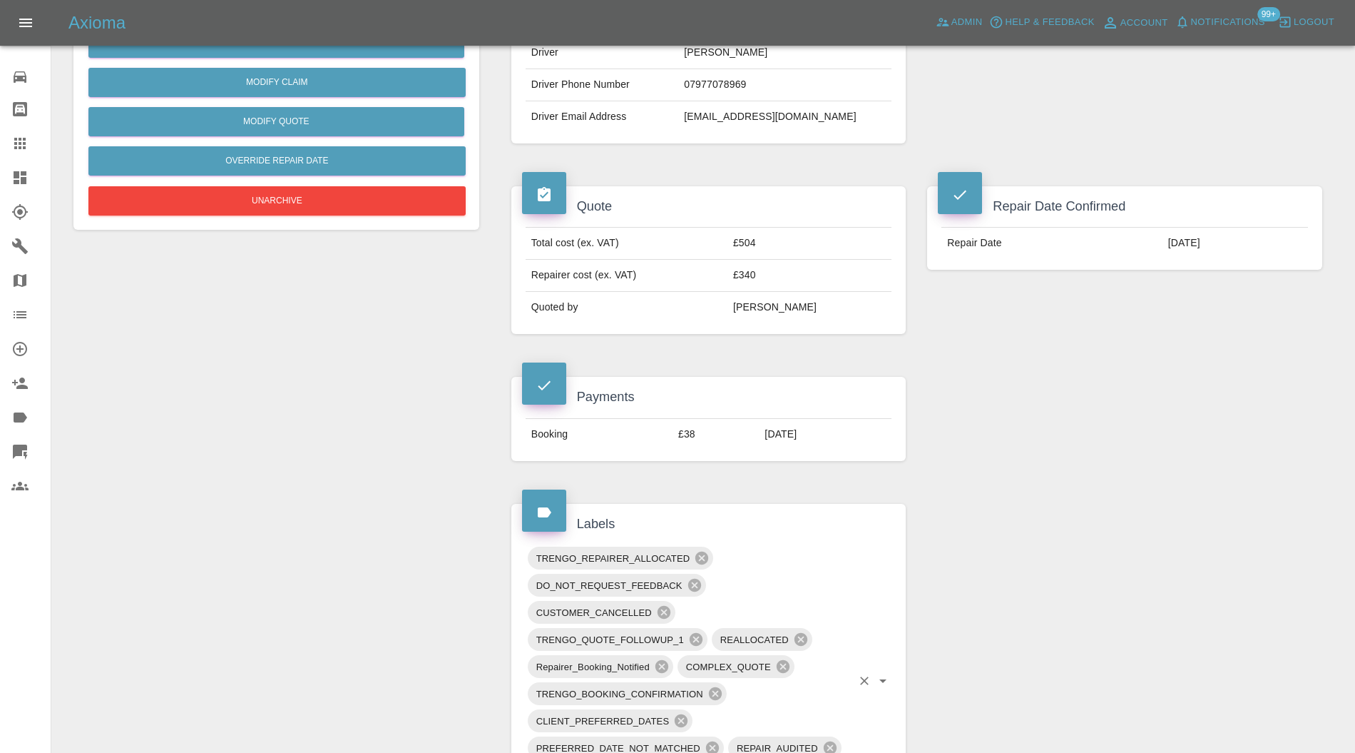
scroll to position [127, 0]
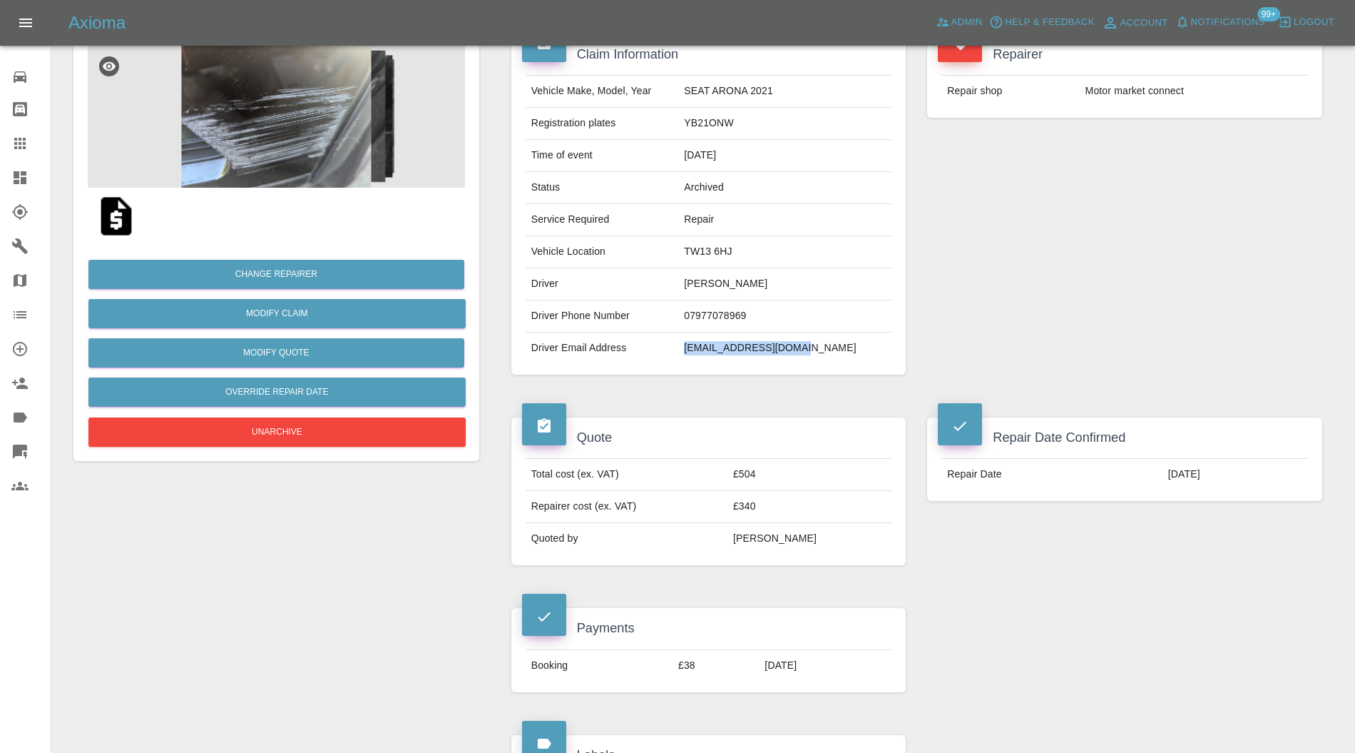
drag, startPoint x: 836, startPoint y: 348, endPoint x: 714, endPoint y: 358, distance: 122.4
click at [714, 358] on tr "Driver Email Address [EMAIL_ADDRESS][DOMAIN_NAME]" at bounding box center [709, 347] width 367 height 31
copy tr "[EMAIL_ADDRESS][DOMAIN_NAME]"
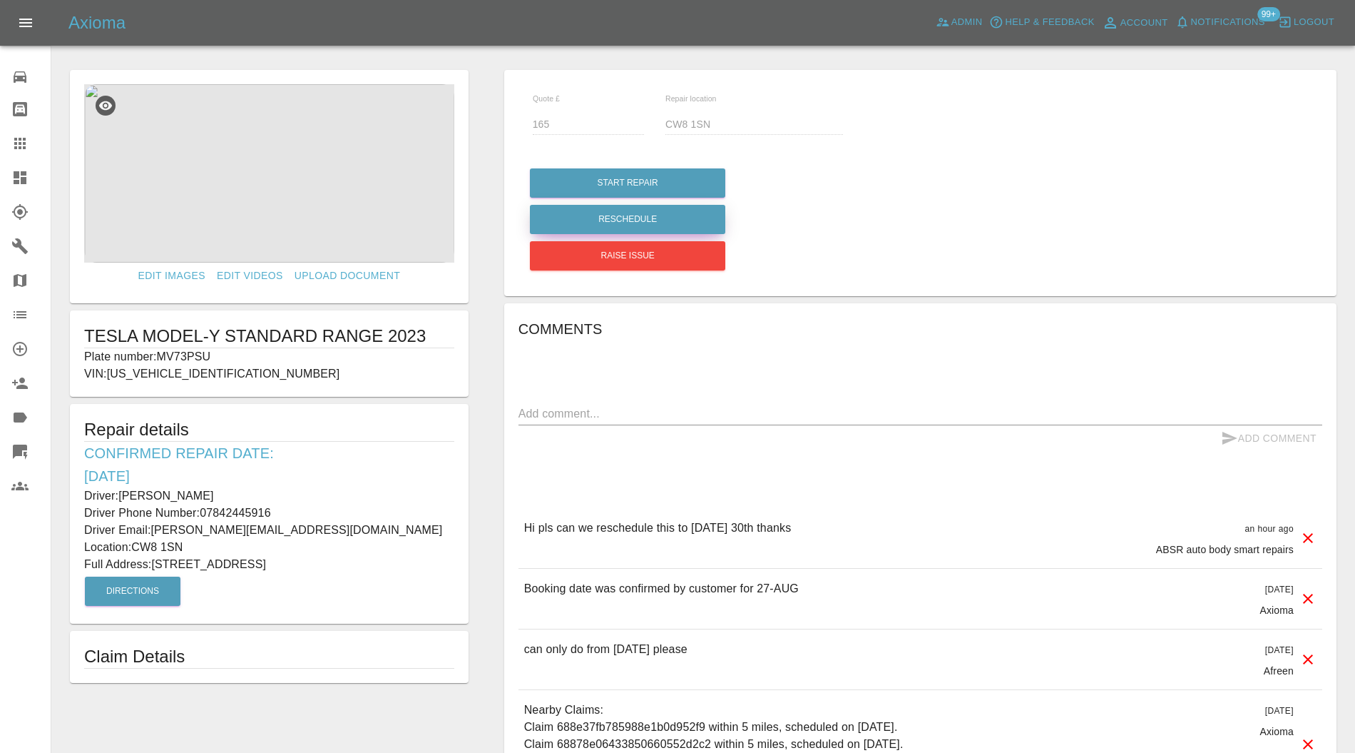
click at [685, 218] on button "Reschedule" at bounding box center [627, 219] width 195 height 29
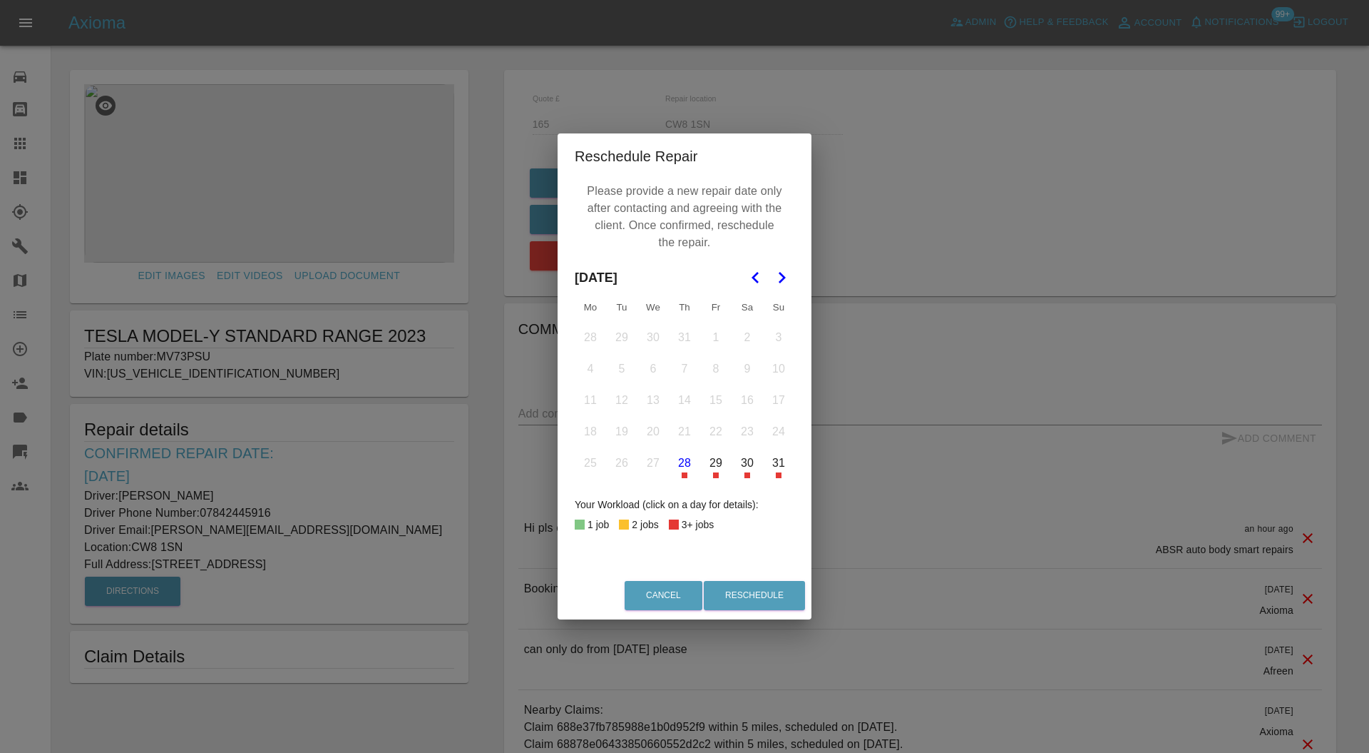
click at [857, 345] on div "Reschedule Repair Please provide a new repair date only after contacting and ag…" at bounding box center [684, 376] width 1369 height 753
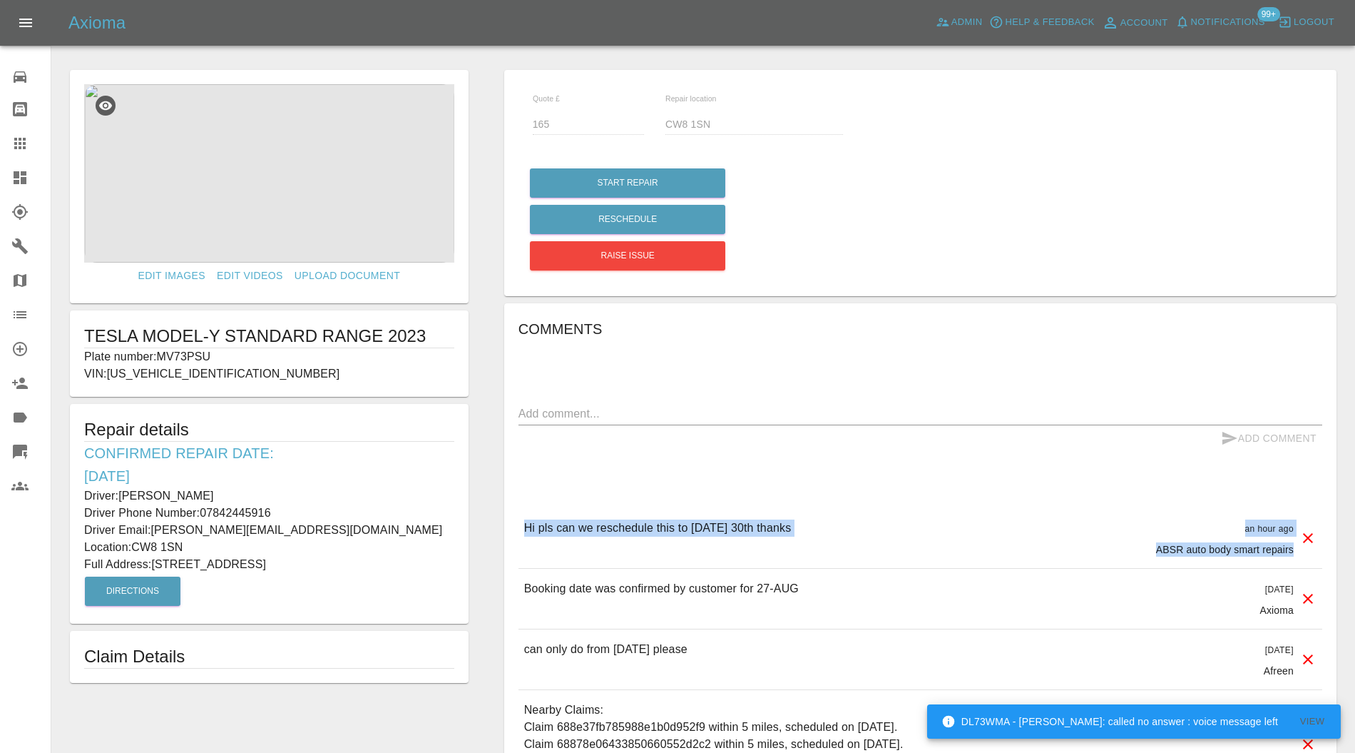
drag, startPoint x: 524, startPoint y: 526, endPoint x: 1314, endPoint y: 558, distance: 790.2
click at [1314, 558] on div "Hi pls can we reschedule this to [DATE] 30th thanks an hour ago ABSR auto body …" at bounding box center [921, 538] width 804 height 60
copy div "Hi pls can we reschedule this to [DATE] 30th thanks an hour ago ABSR auto body …"
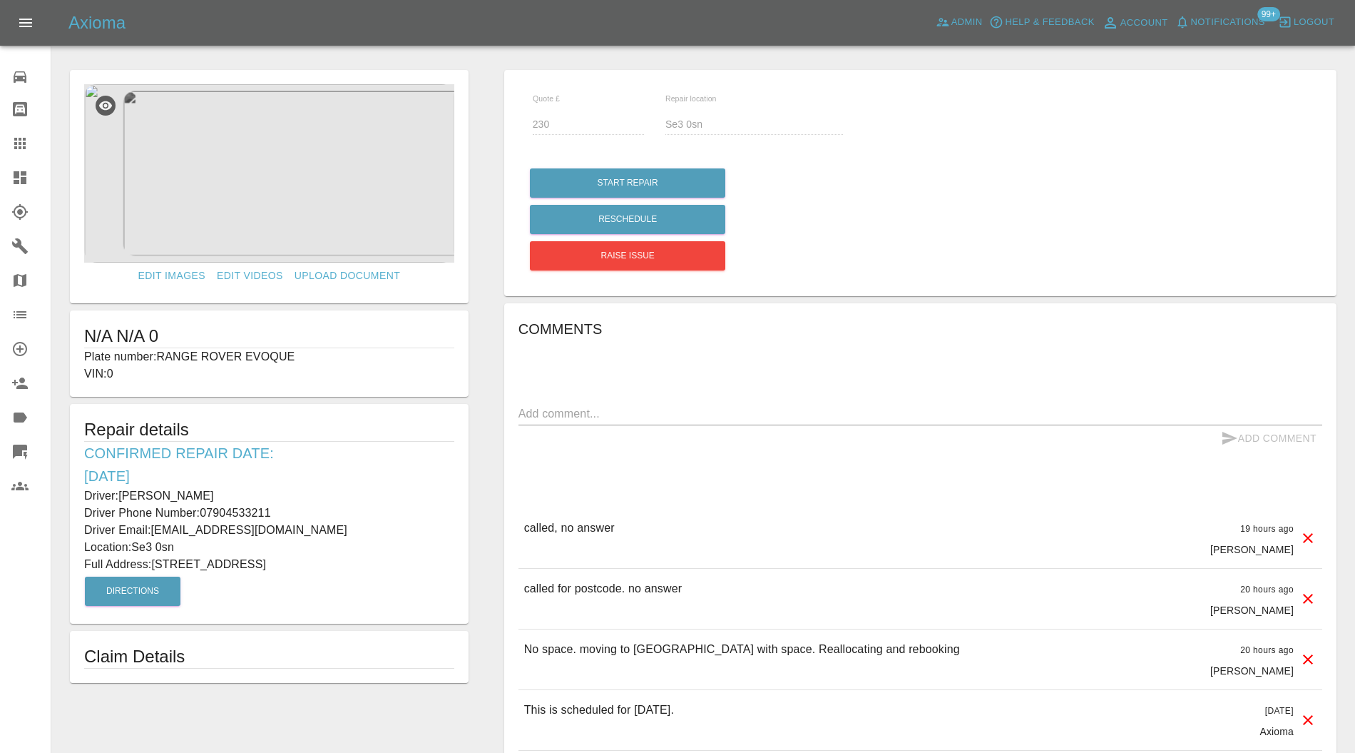
click at [571, 399] on div "Comments x Add Comment called, no answer 19 hours ago [PERSON_NAME] called, no …" at bounding box center [921, 737] width 804 height 840
click at [569, 409] on textarea at bounding box center [921, 413] width 804 height 16
type textarea "sent message for postcode"
click at [1238, 441] on button "Add Comment" at bounding box center [1268, 438] width 107 height 26
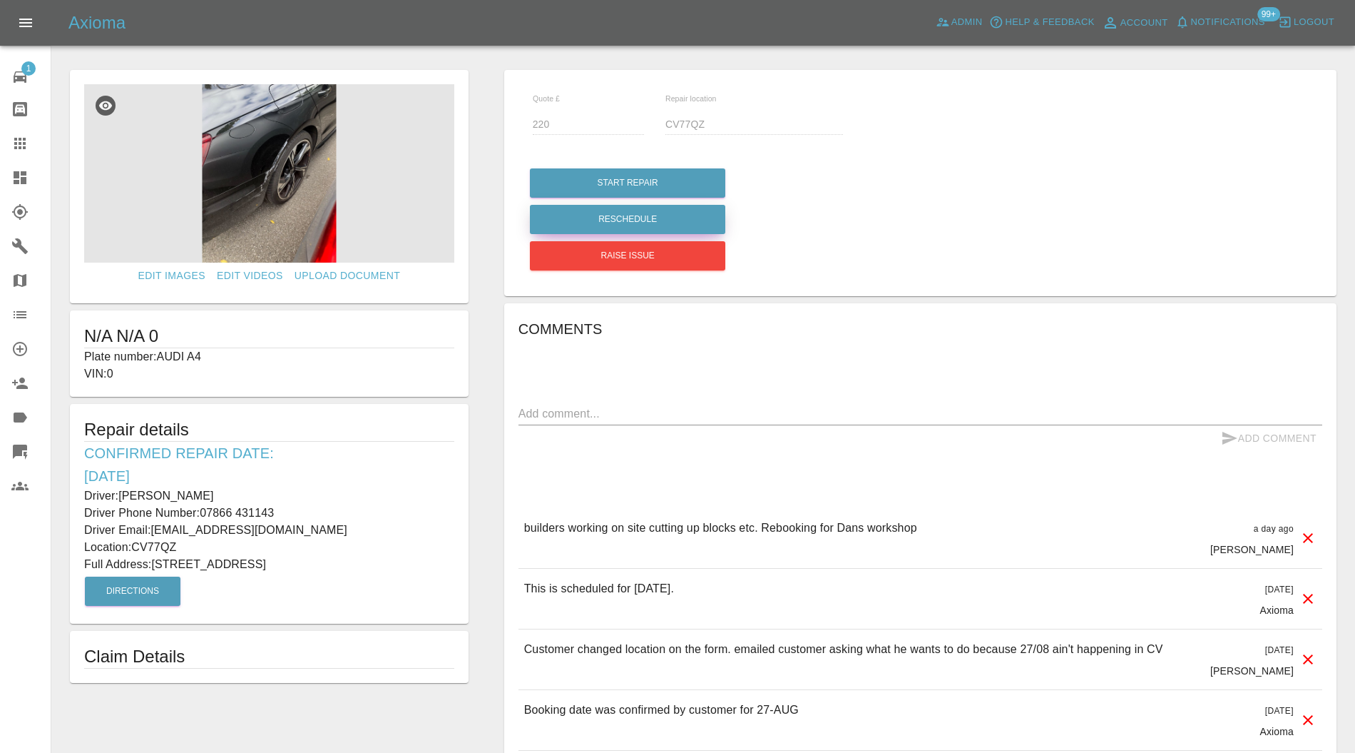
click at [665, 222] on button "Reschedule" at bounding box center [627, 219] width 195 height 29
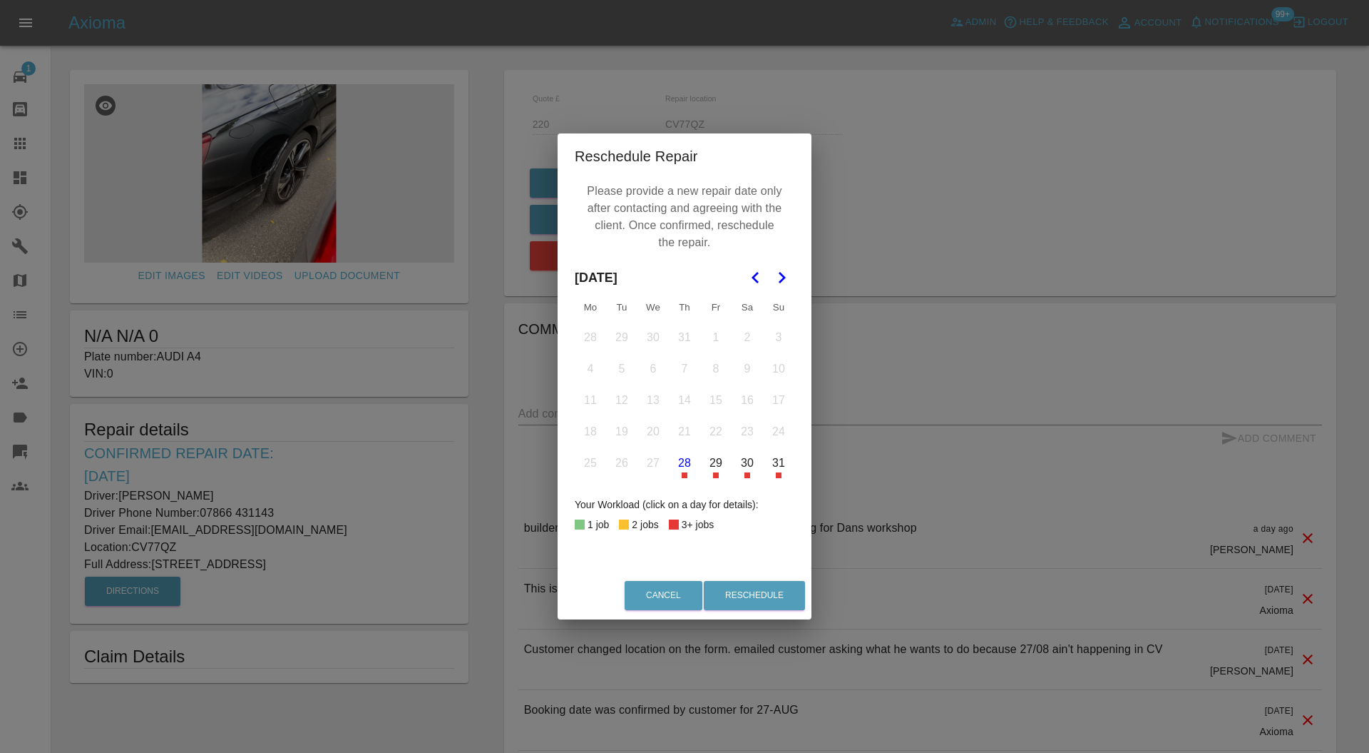
click at [751, 472] on button "30" at bounding box center [748, 463] width 30 height 30
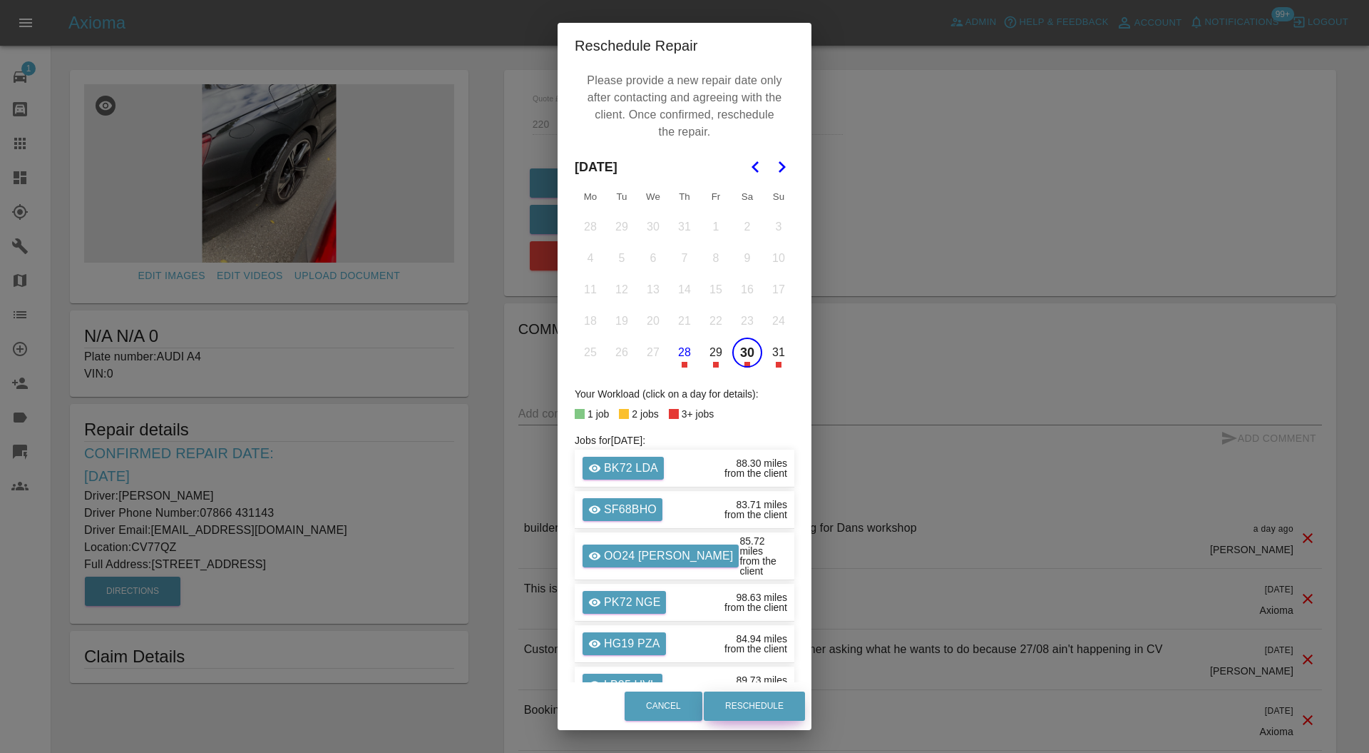
click at [770, 698] on button "Reschedule" at bounding box center [754, 705] width 101 height 29
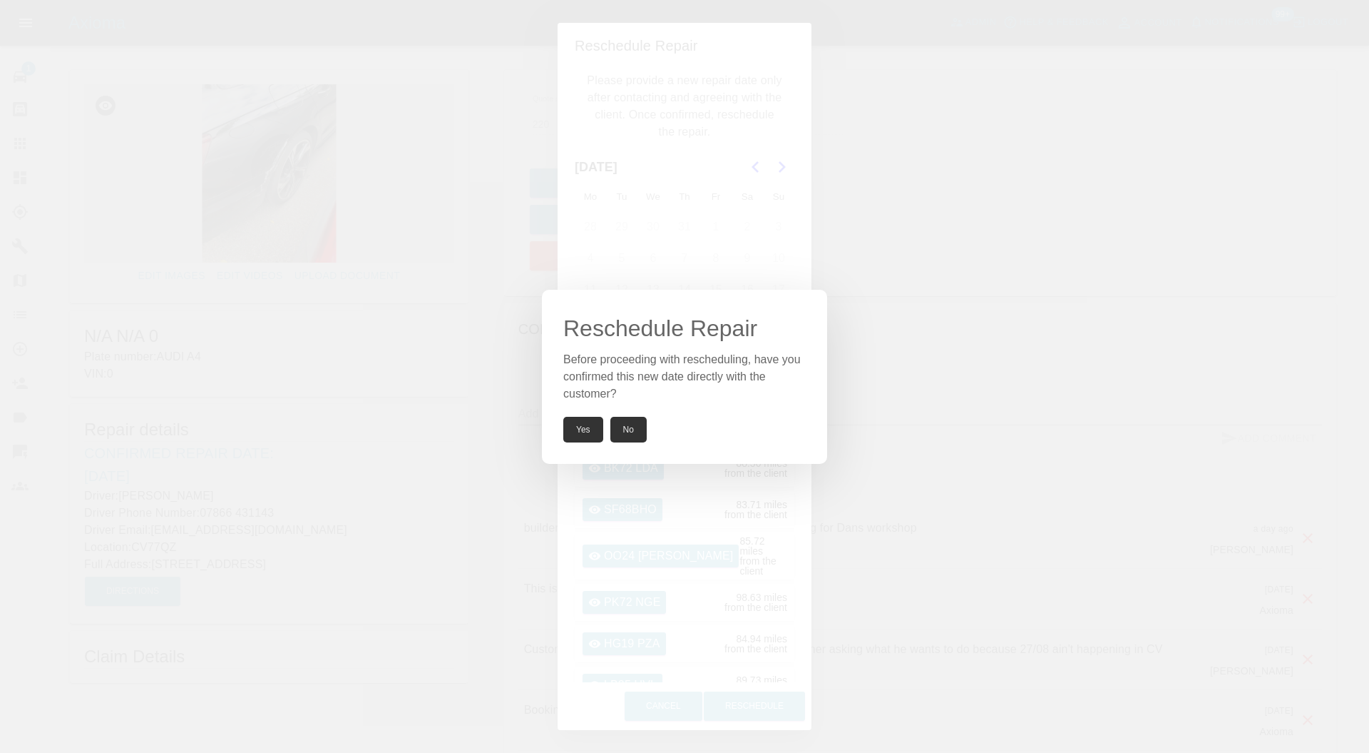
click at [588, 424] on button "Yes" at bounding box center [583, 430] width 40 height 26
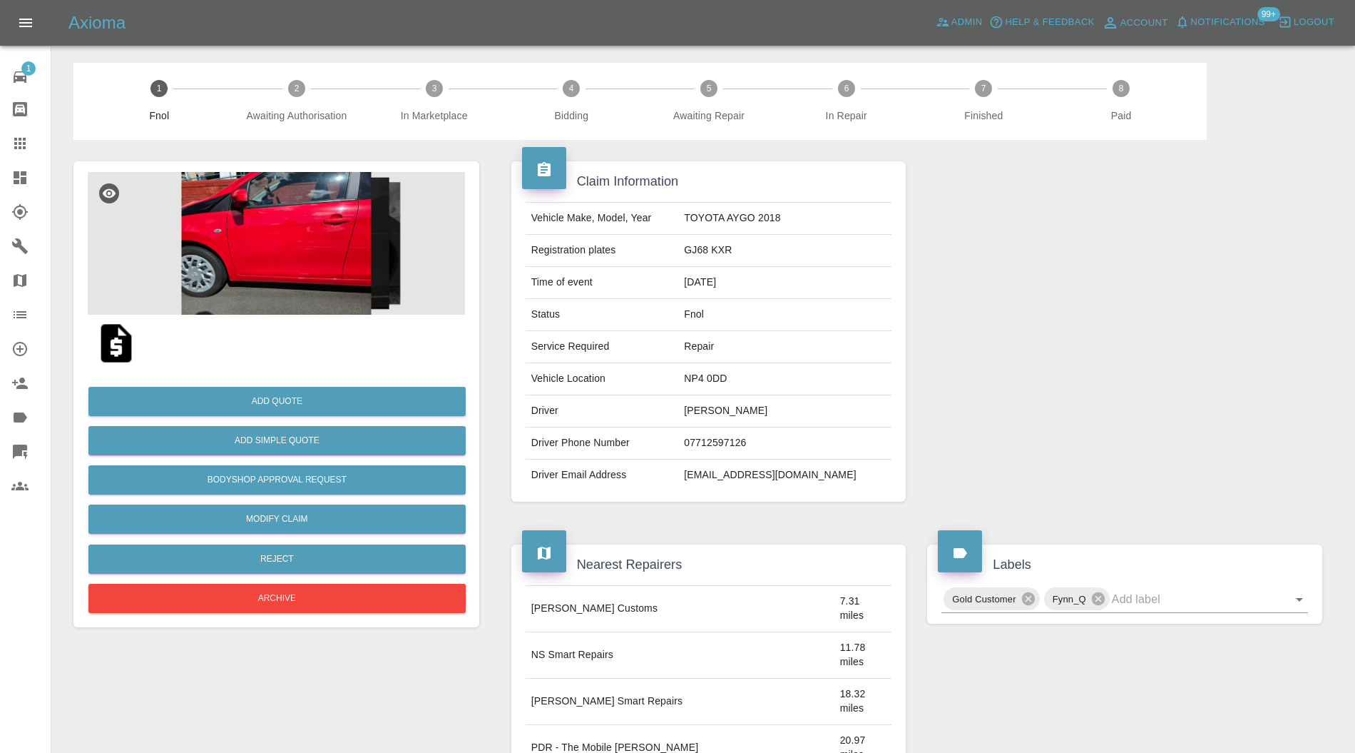
click at [325, 266] on img at bounding box center [276, 243] width 377 height 143
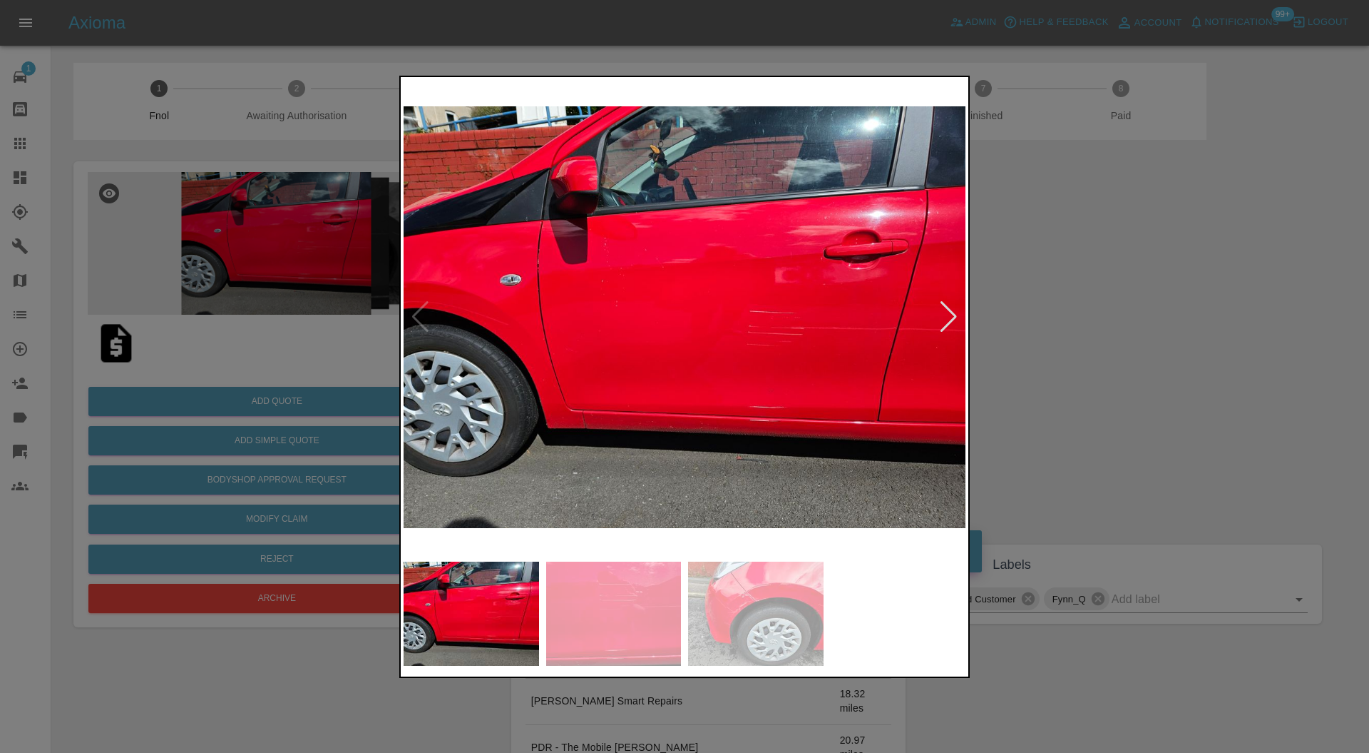
click at [947, 307] on div at bounding box center [948, 316] width 19 height 31
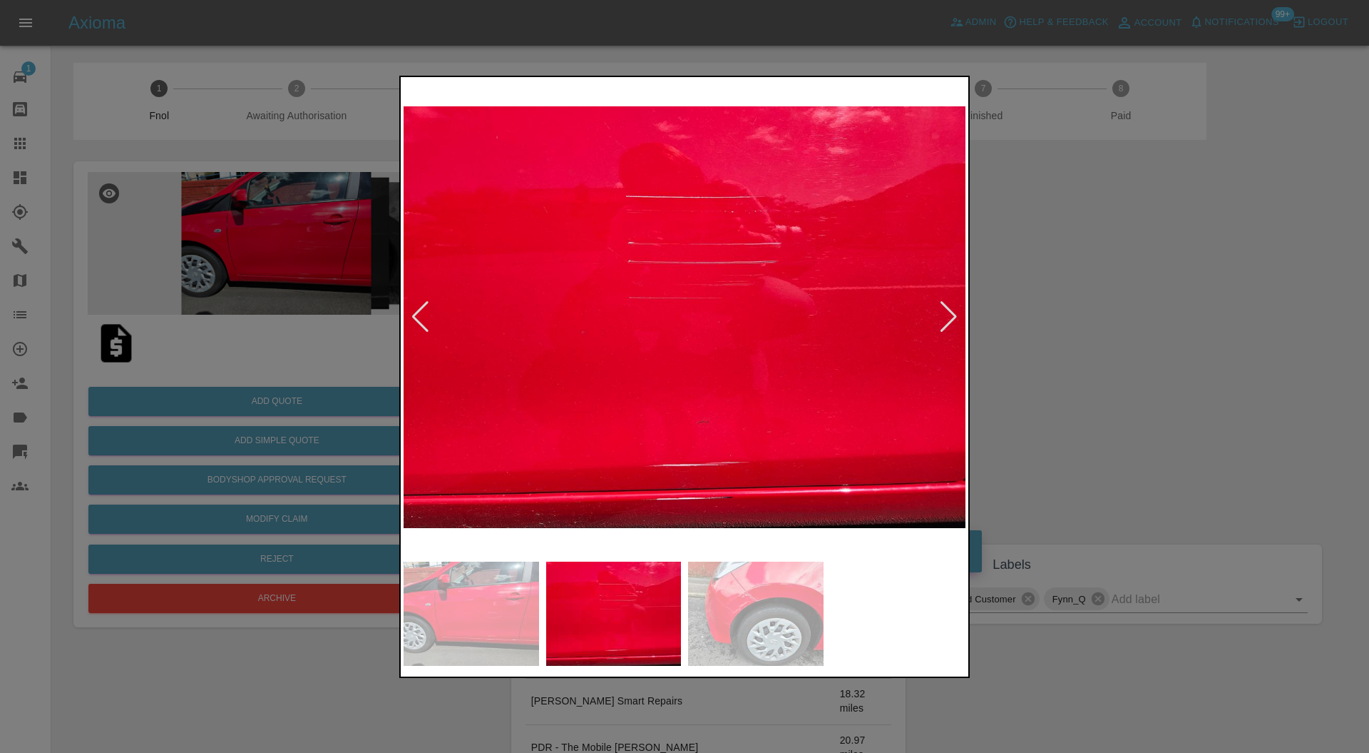
click at [947, 307] on div at bounding box center [948, 316] width 19 height 31
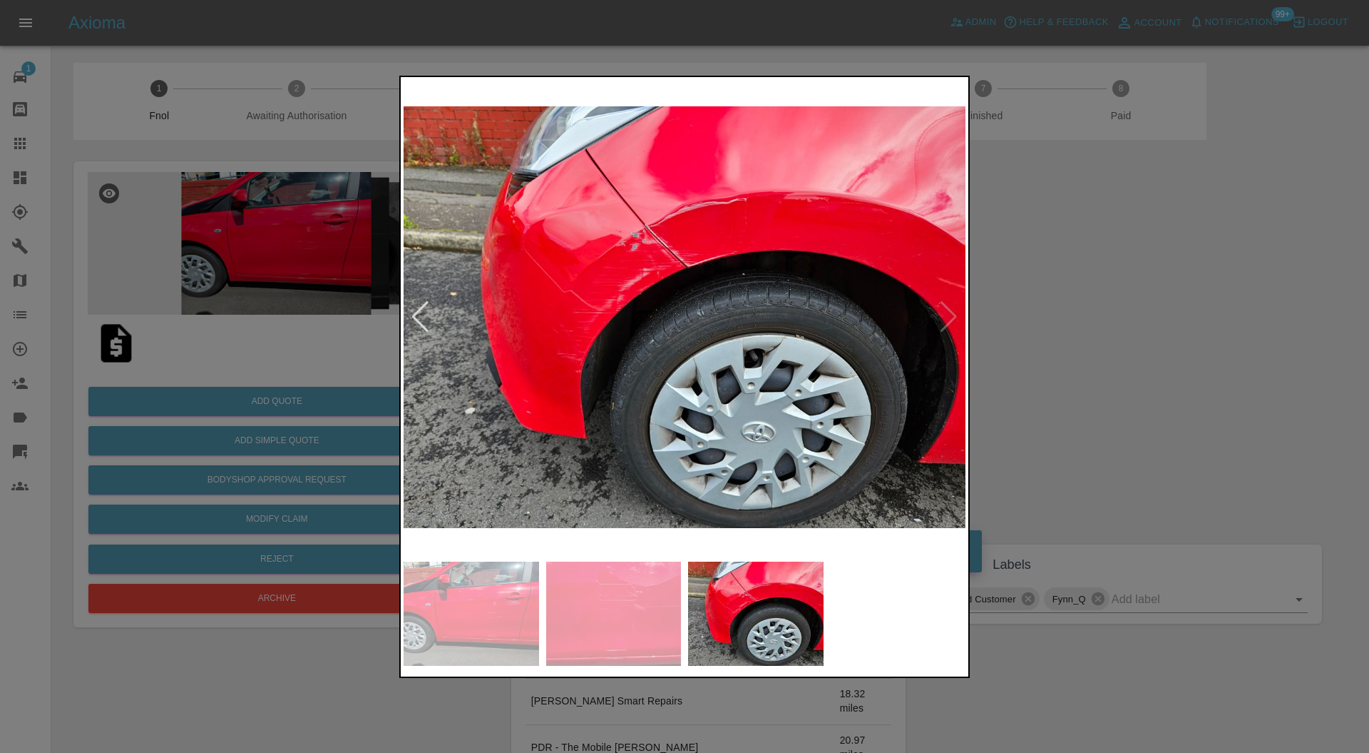
click at [947, 307] on img at bounding box center [685, 317] width 562 height 475
click at [949, 315] on img at bounding box center [685, 317] width 562 height 475
click at [1019, 317] on div at bounding box center [684, 376] width 1369 height 753
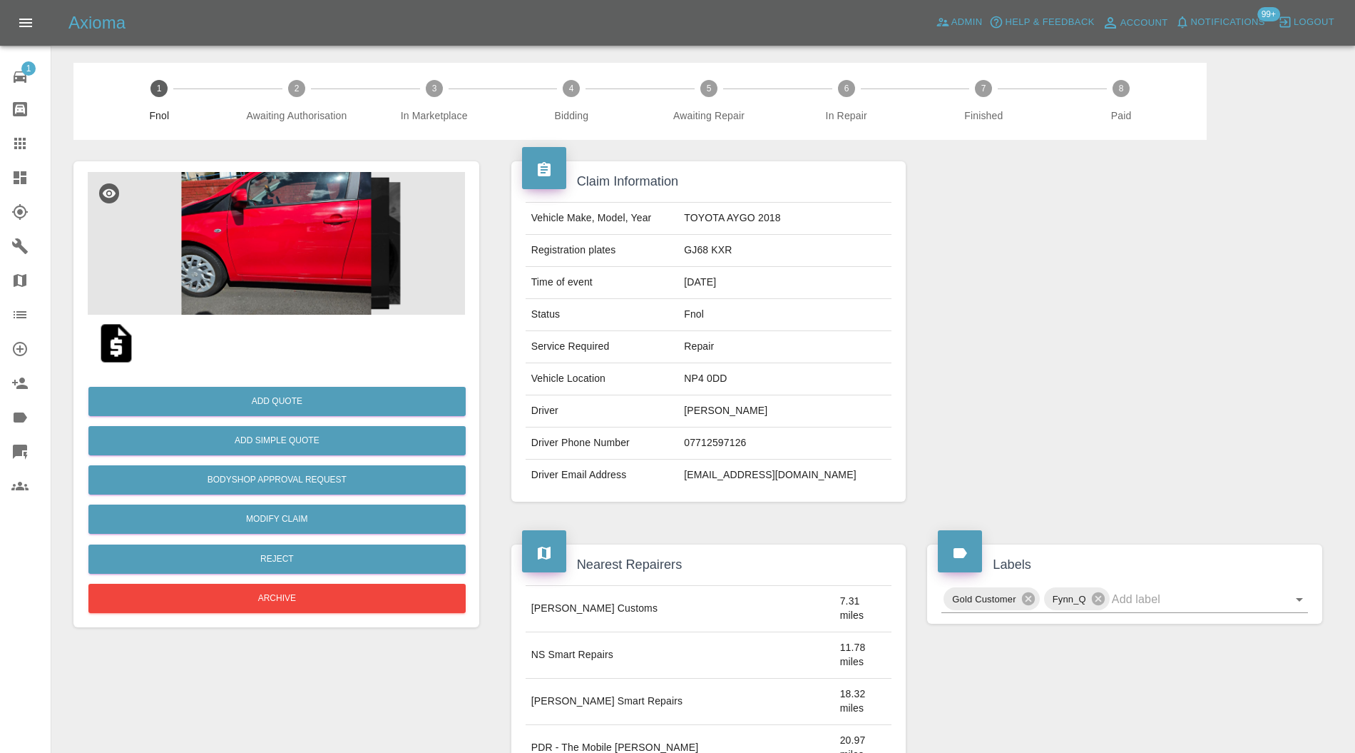
click at [327, 247] on img at bounding box center [276, 243] width 377 height 143
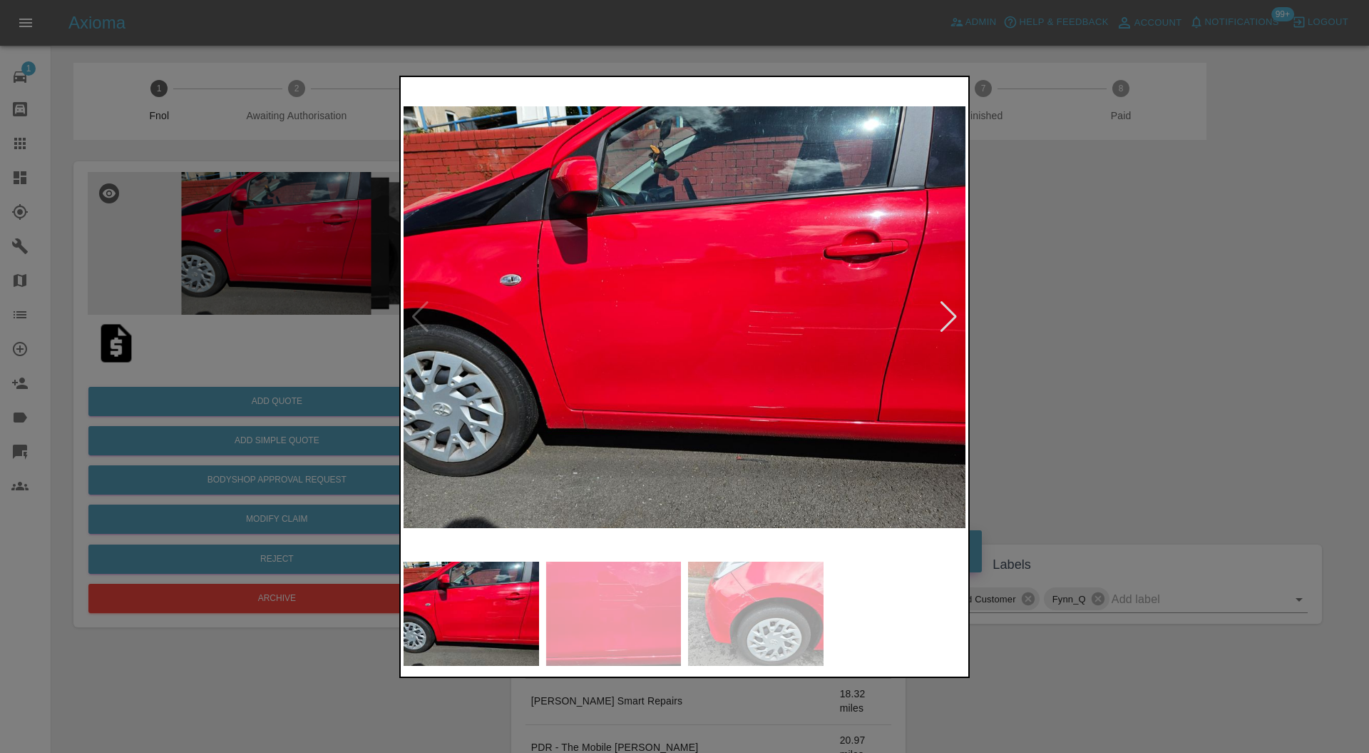
click at [1003, 310] on div at bounding box center [684, 376] width 1369 height 753
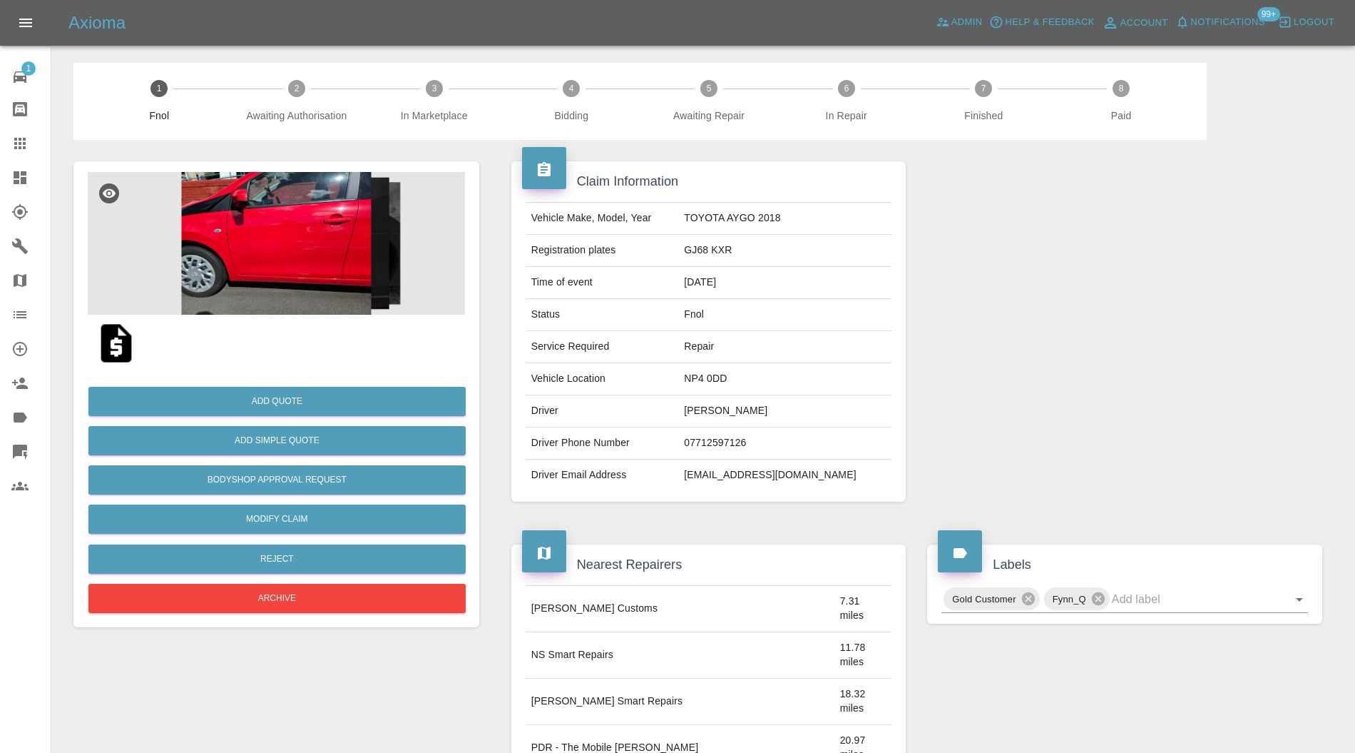
click at [347, 261] on img at bounding box center [276, 243] width 377 height 143
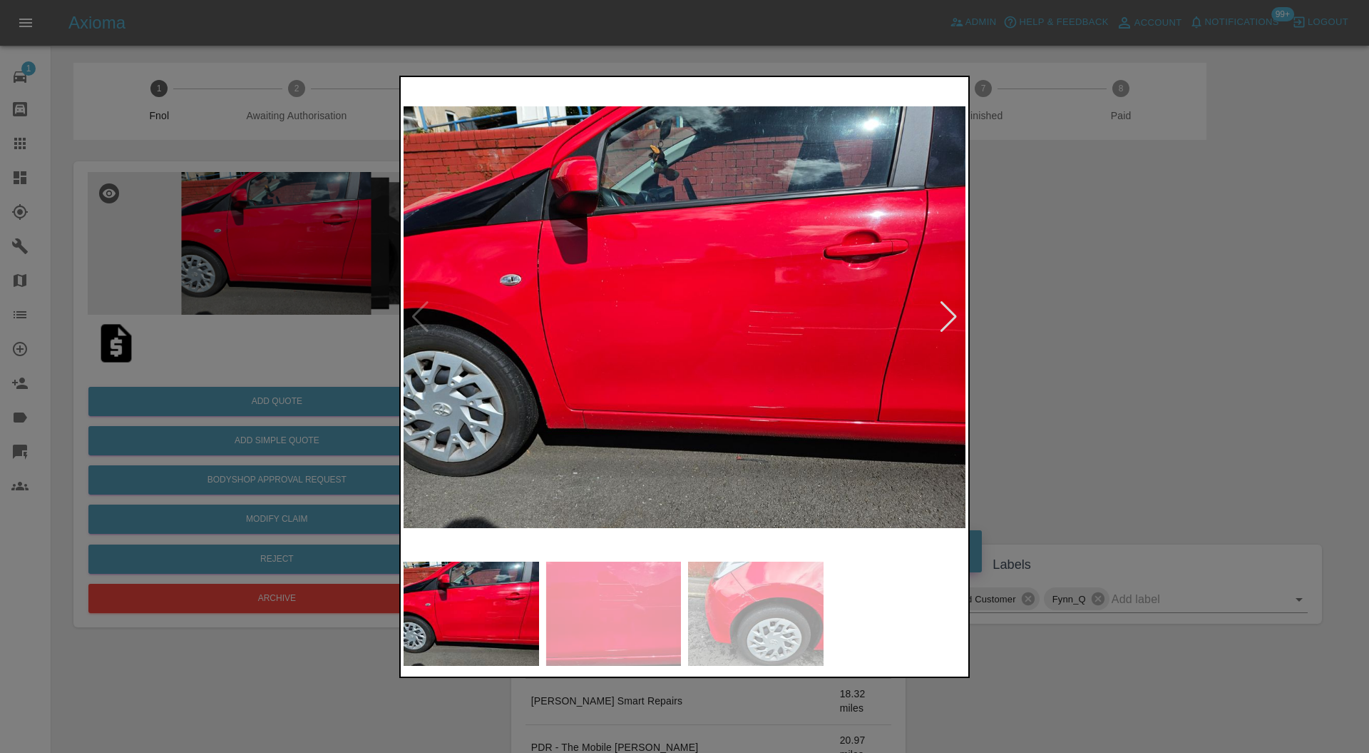
click at [944, 303] on div at bounding box center [948, 316] width 19 height 31
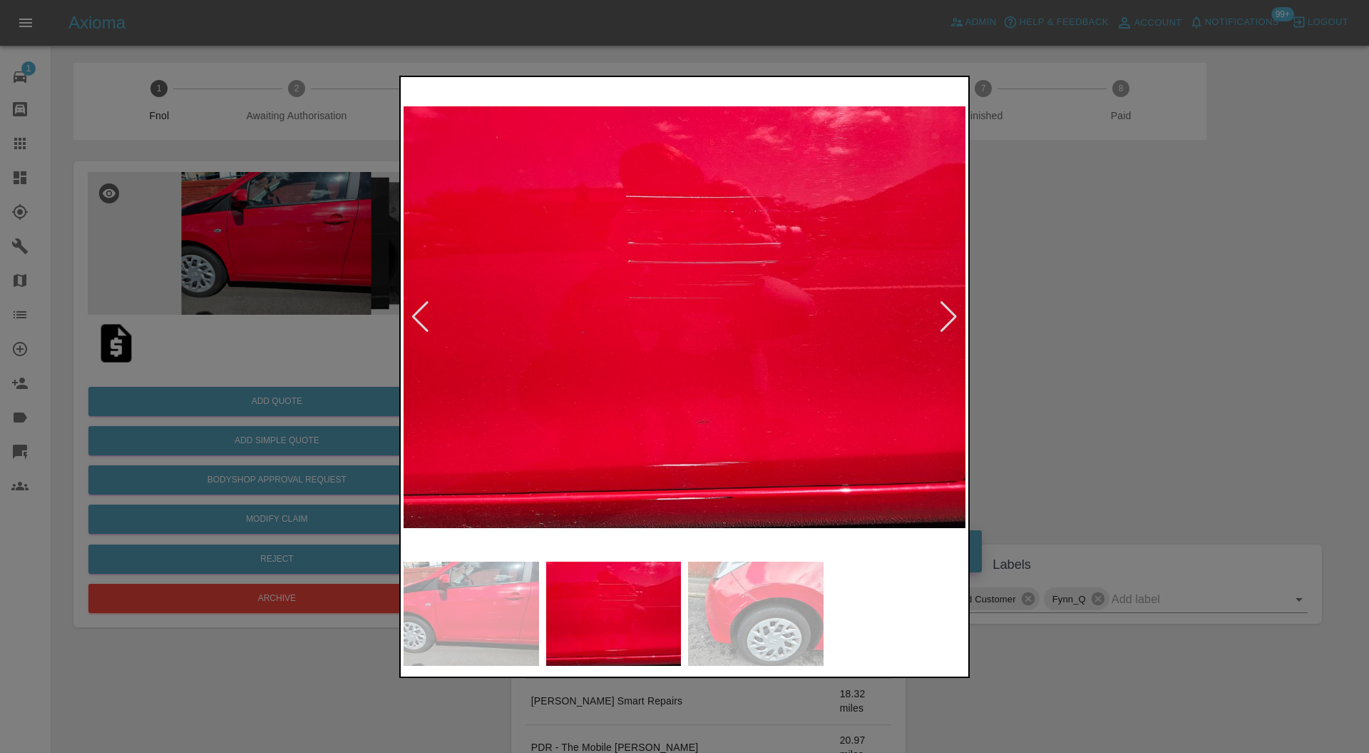
click at [948, 304] on div at bounding box center [948, 316] width 19 height 31
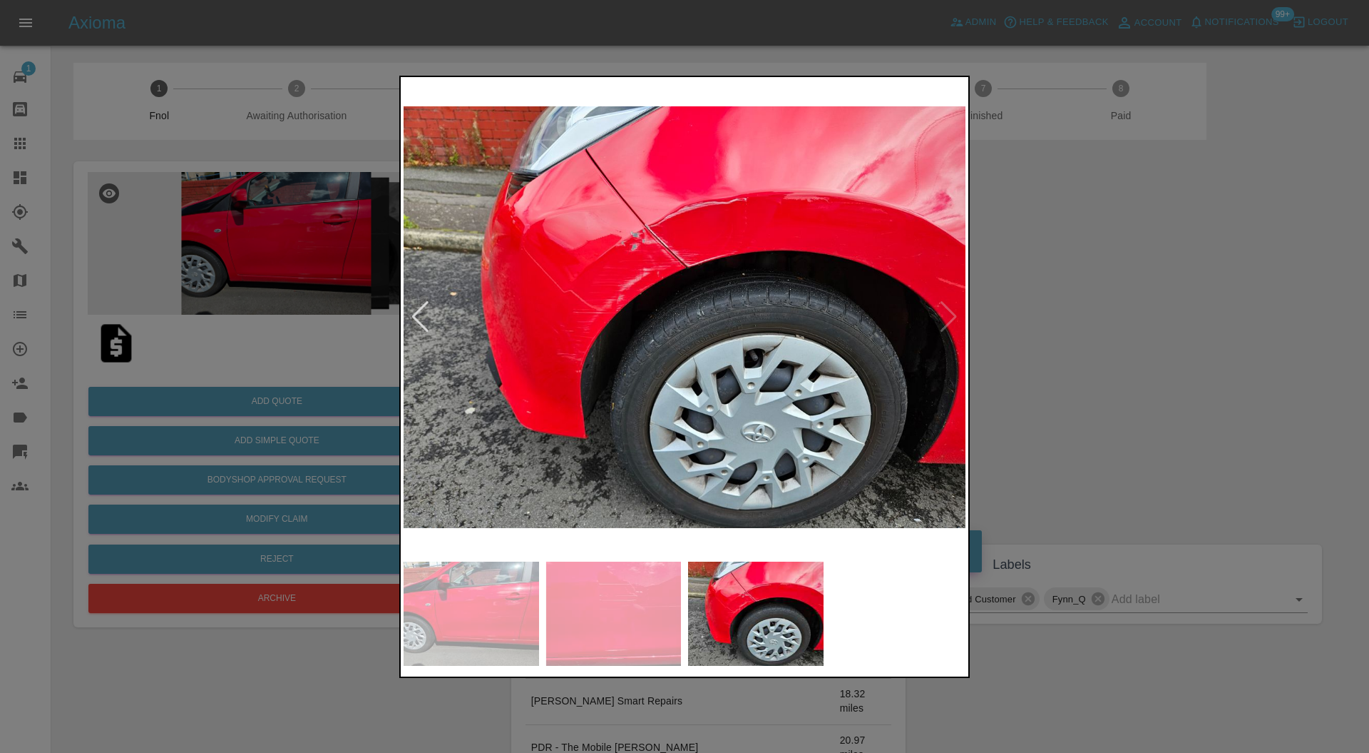
click at [947, 312] on img at bounding box center [685, 317] width 562 height 475
click at [1046, 305] on div at bounding box center [684, 376] width 1369 height 753
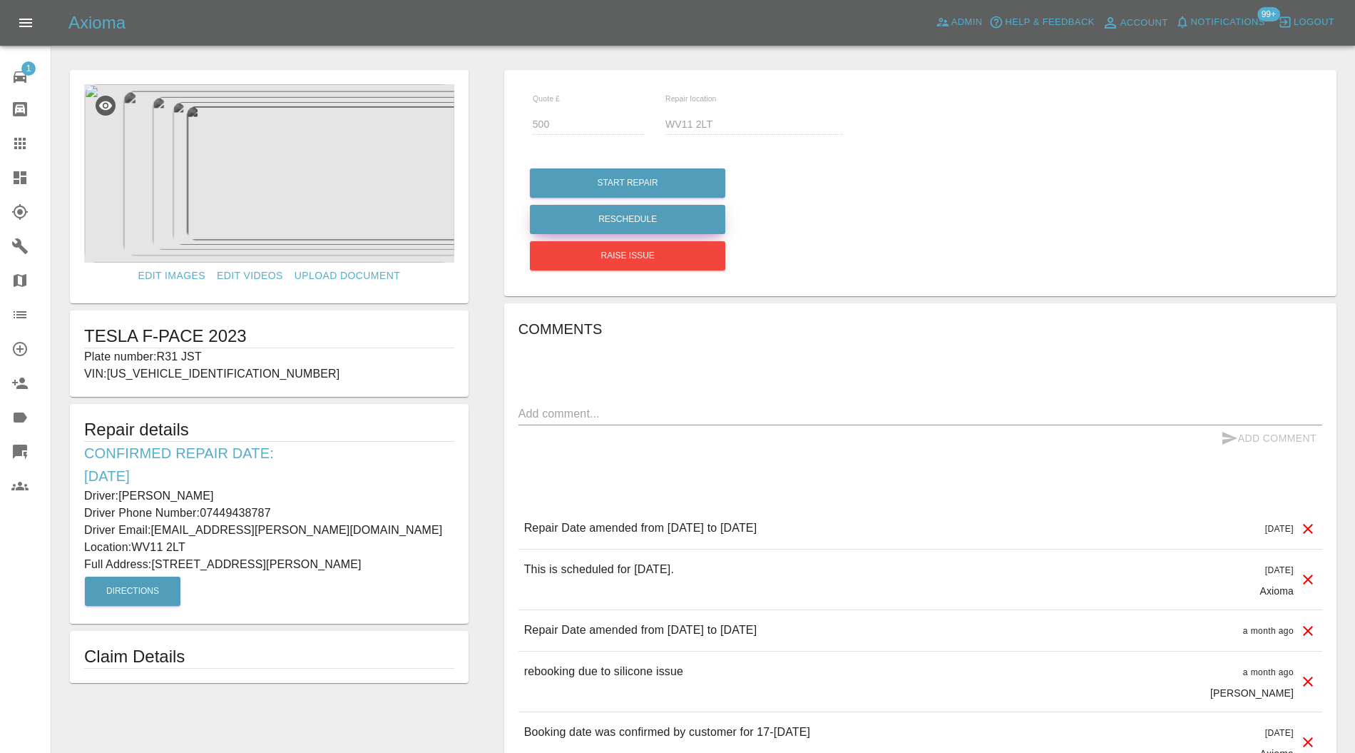
click at [608, 222] on button "Reschedule" at bounding box center [627, 219] width 195 height 29
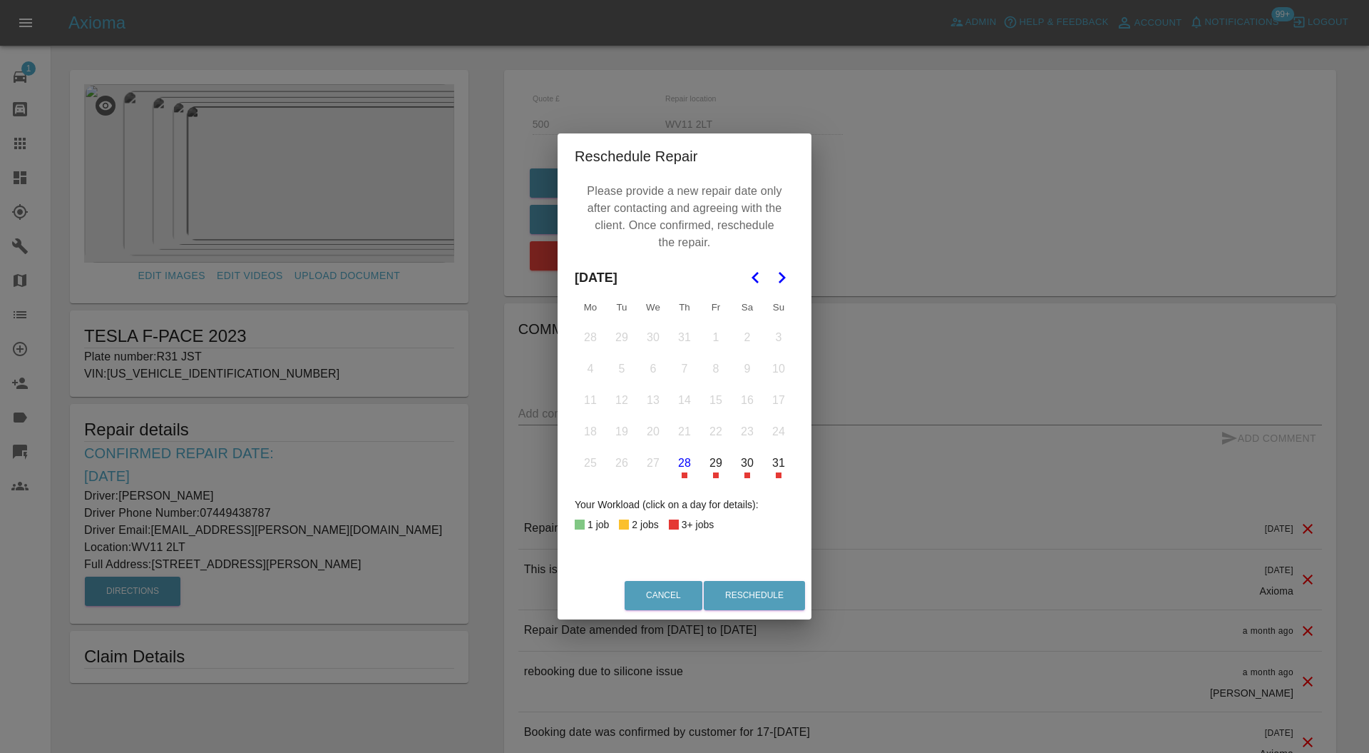
click at [748, 467] on button "30" at bounding box center [748, 463] width 30 height 30
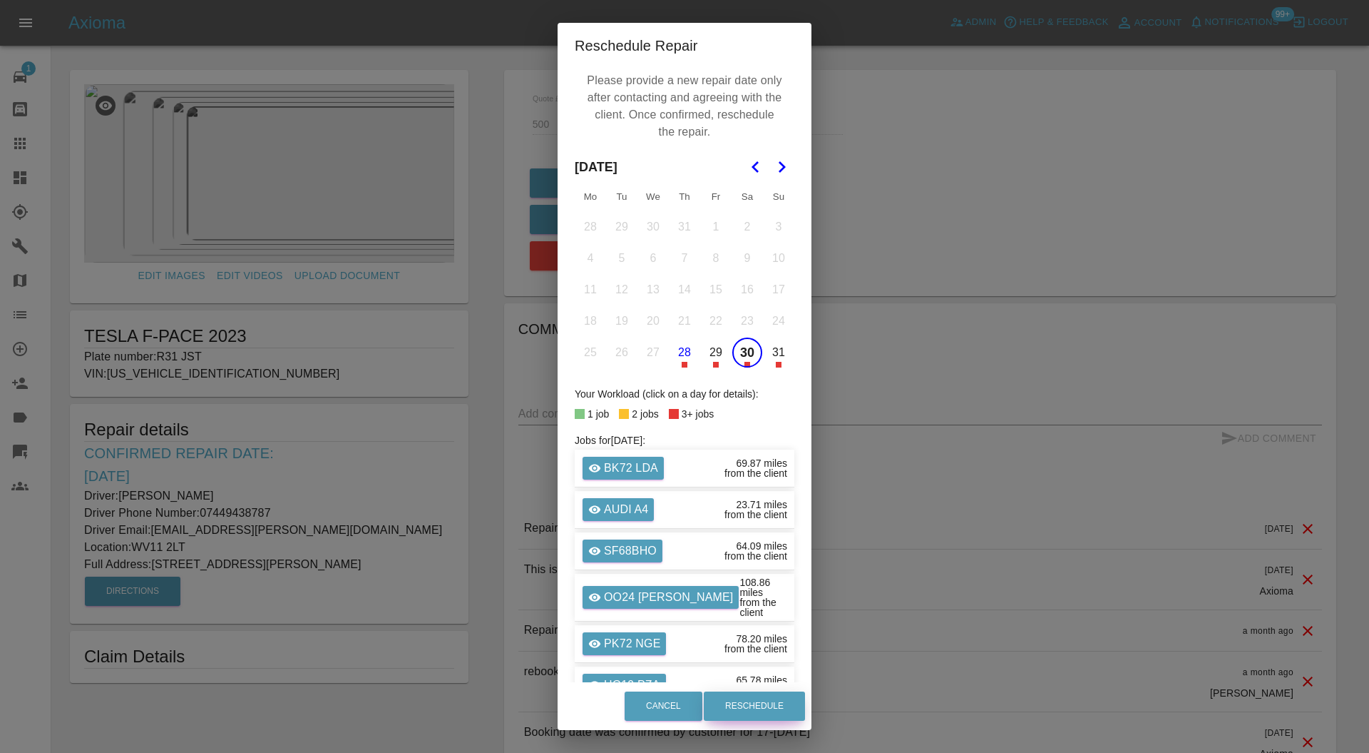
click at [738, 692] on button "Reschedule" at bounding box center [754, 705] width 101 height 29
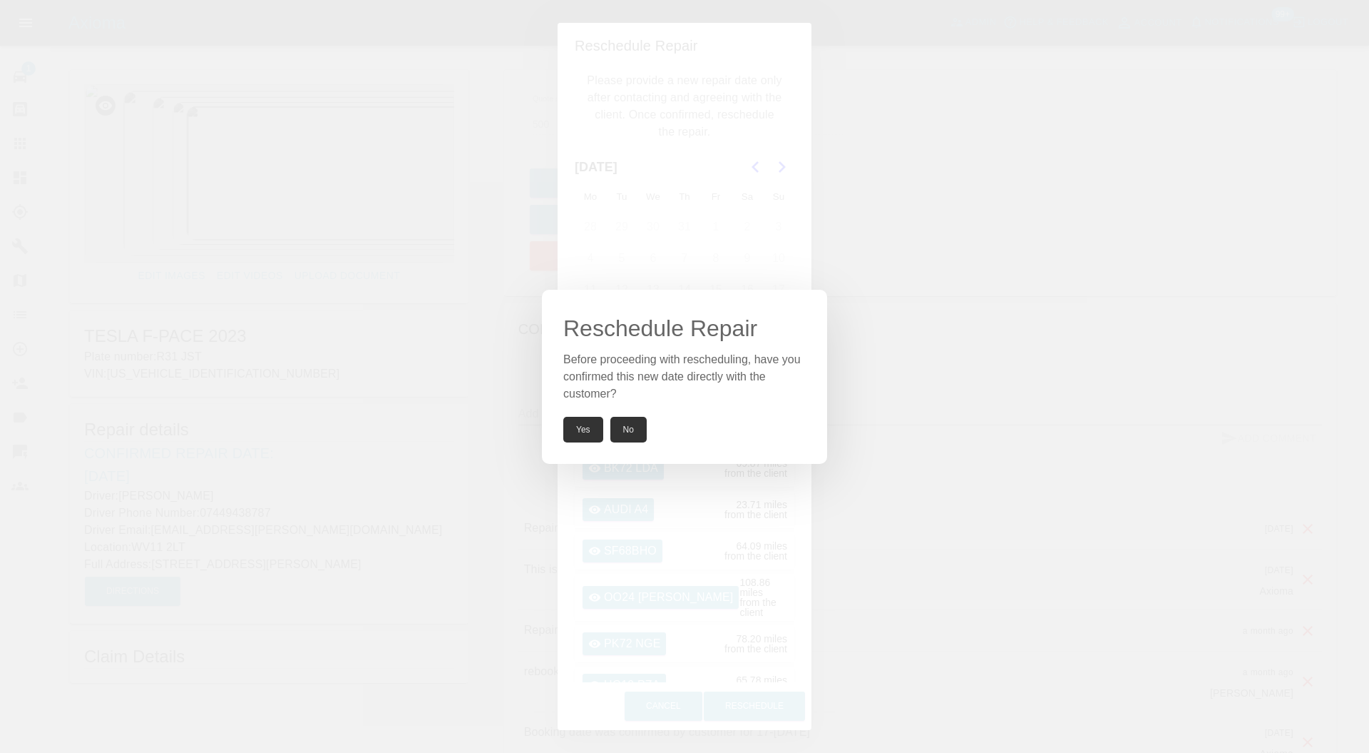
click at [582, 419] on button "Yes" at bounding box center [583, 430] width 40 height 26
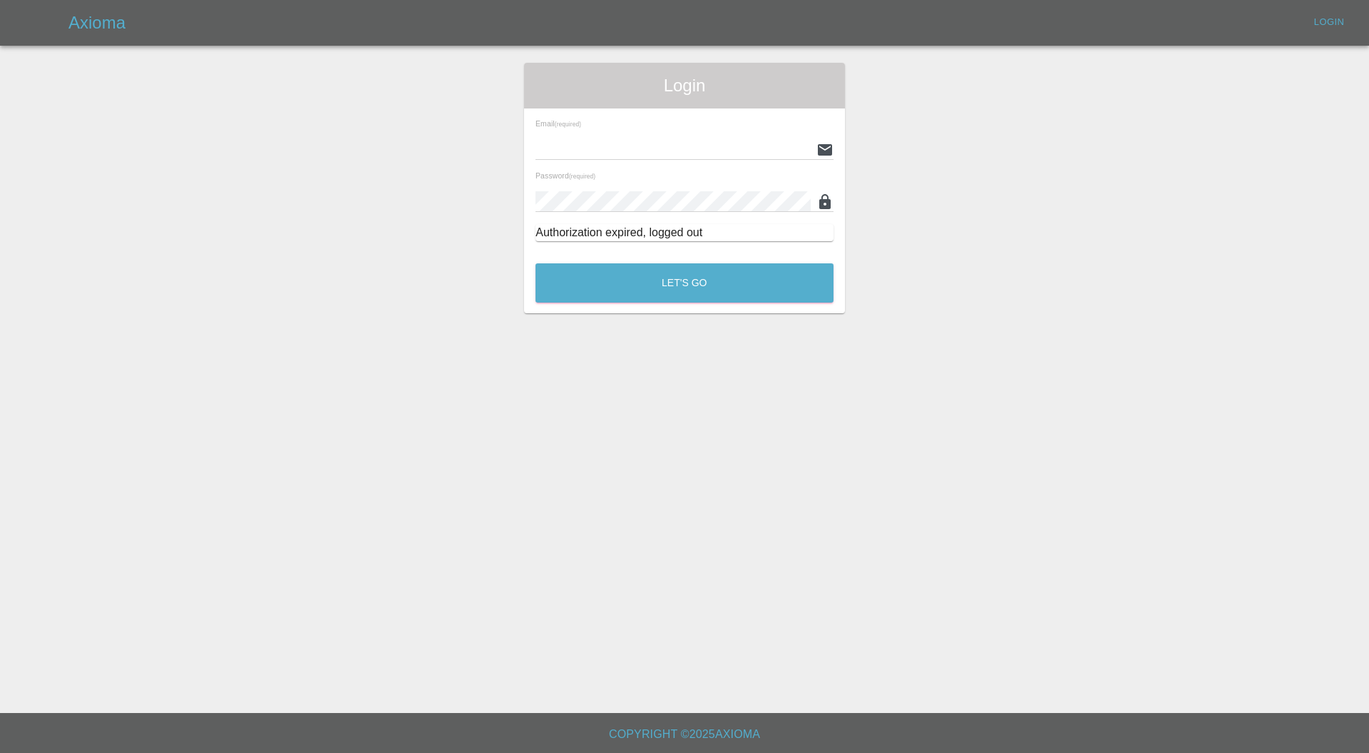
type input "[PERSON_NAME][EMAIL_ADDRESS][PERSON_NAME][DOMAIN_NAME]"
click at [615, 300] on button "Let's Go" at bounding box center [685, 282] width 298 height 39
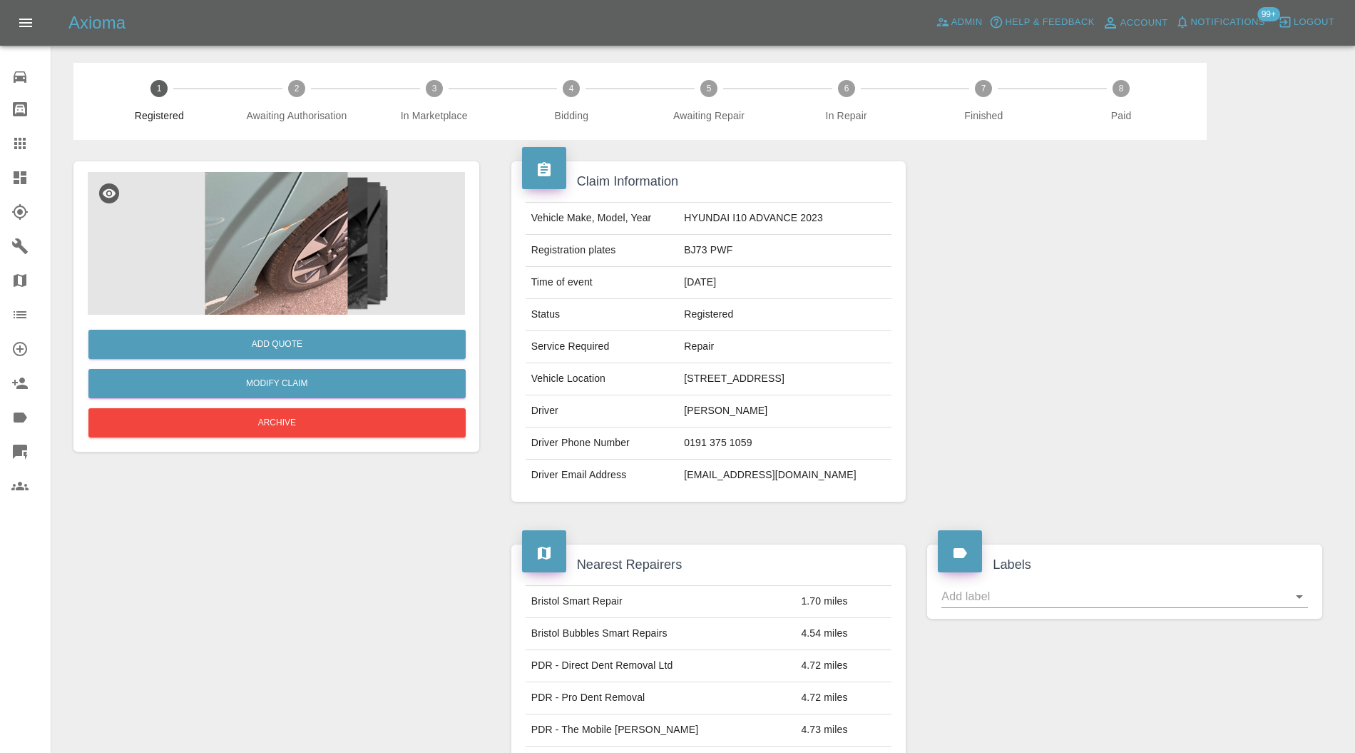
click at [251, 214] on img at bounding box center [276, 243] width 377 height 143
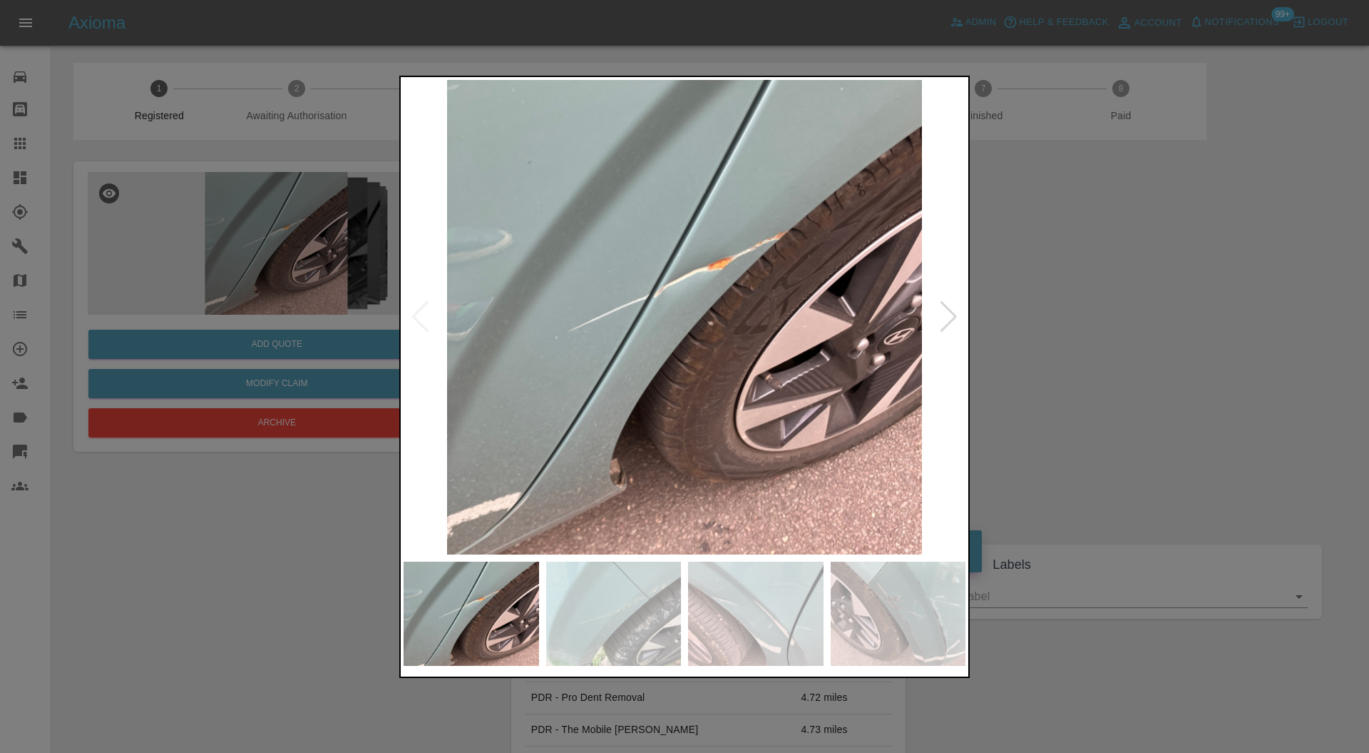
click at [952, 310] on div at bounding box center [948, 316] width 19 height 31
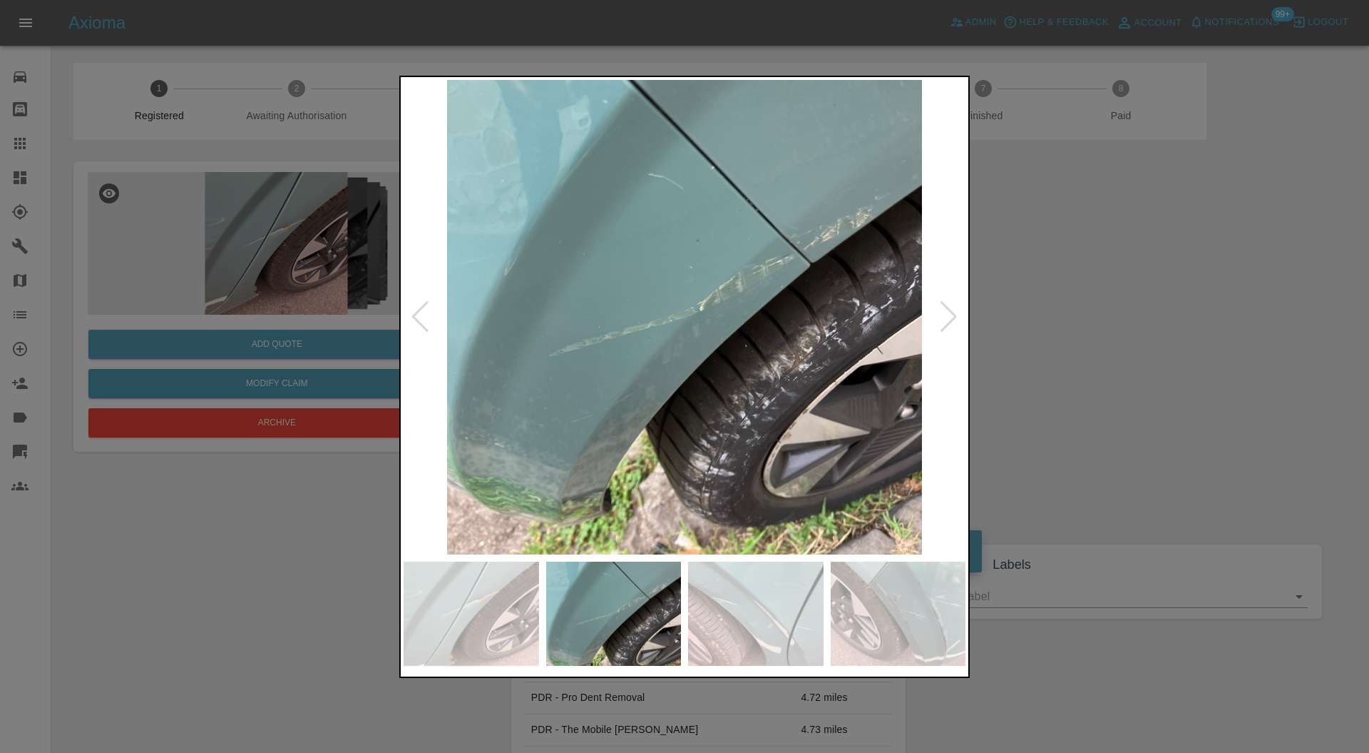
click at [952, 310] on div at bounding box center [948, 316] width 19 height 31
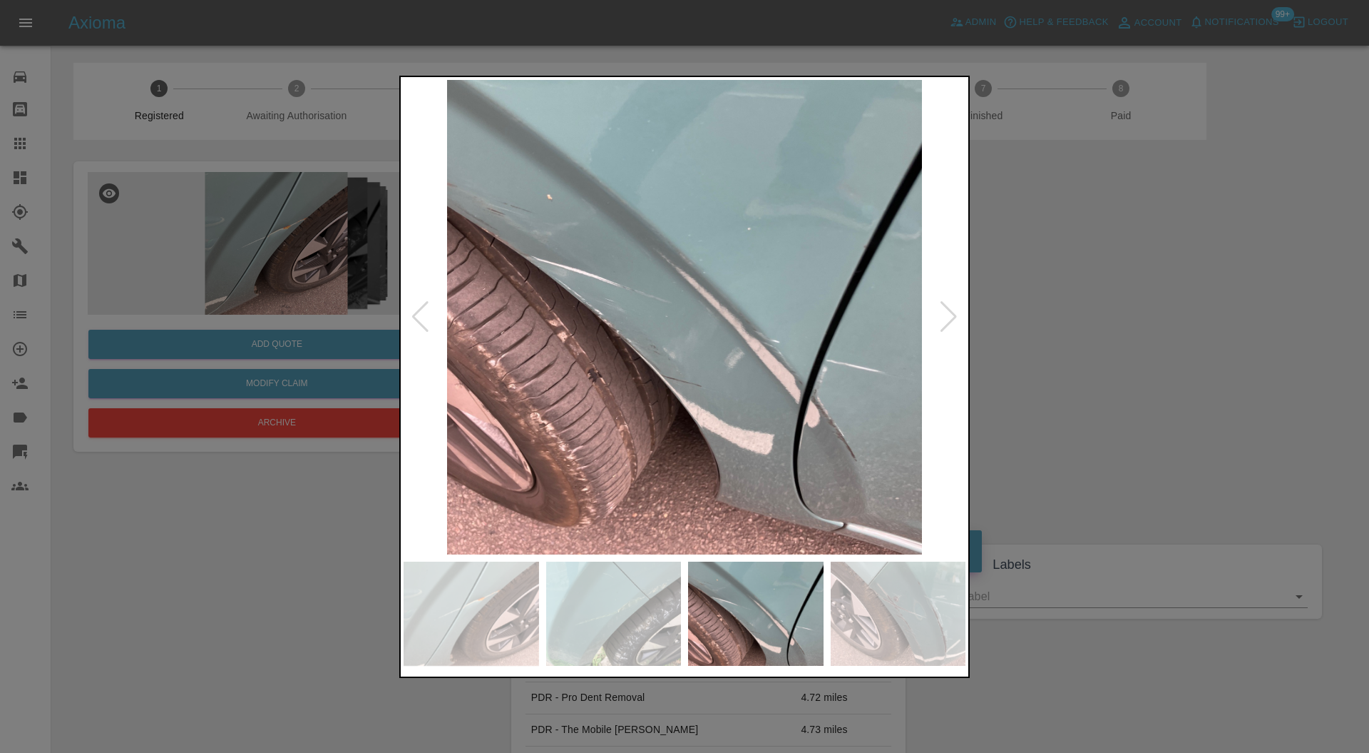
click at [952, 310] on div at bounding box center [948, 316] width 19 height 31
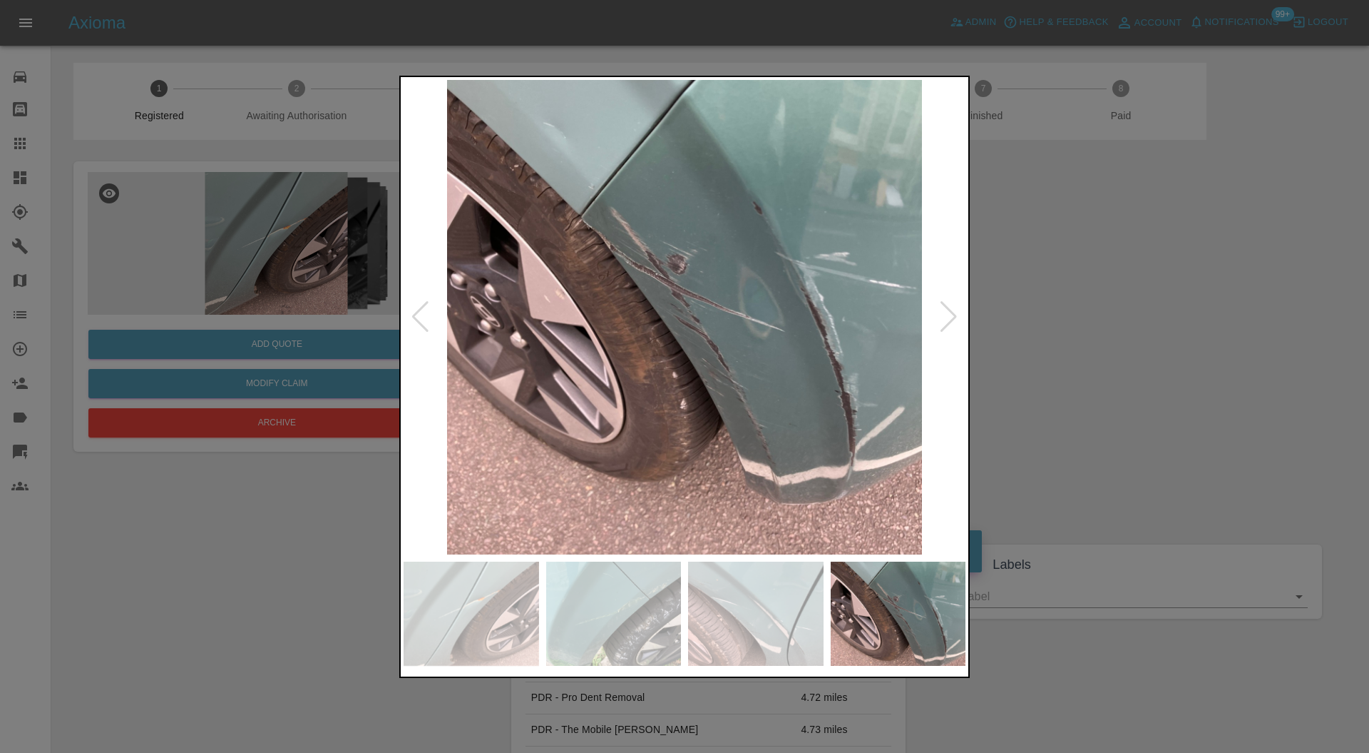
click at [952, 310] on div at bounding box center [948, 316] width 19 height 31
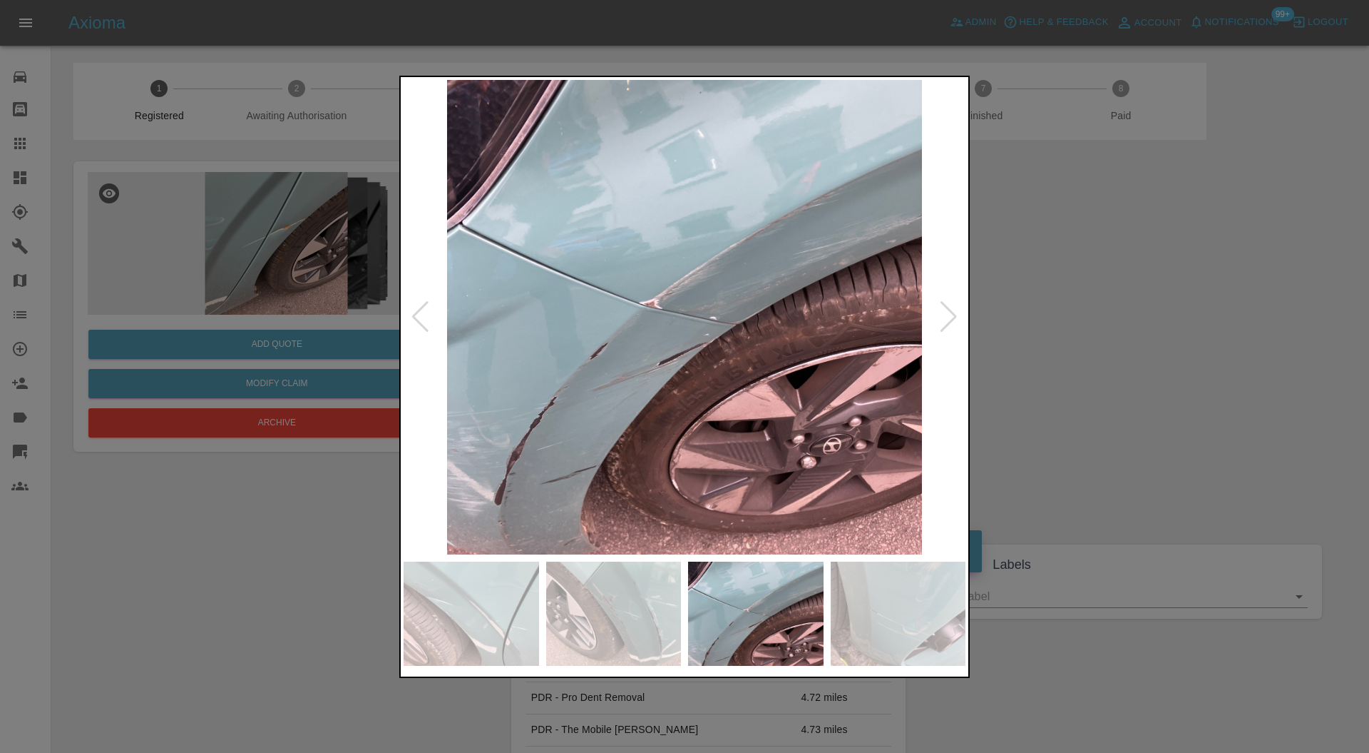
click at [952, 310] on div at bounding box center [948, 316] width 19 height 31
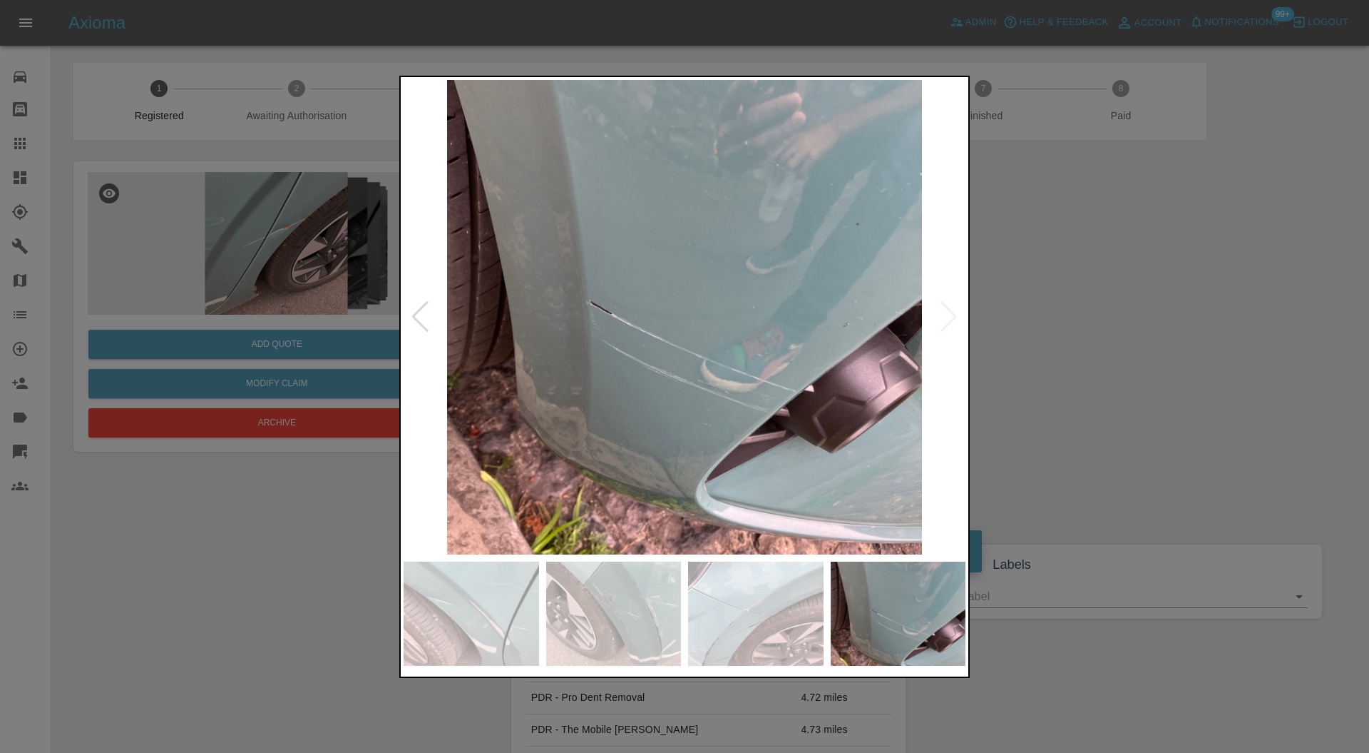
click at [952, 310] on img at bounding box center [685, 317] width 562 height 475
click at [638, 614] on img at bounding box center [614, 613] width 136 height 104
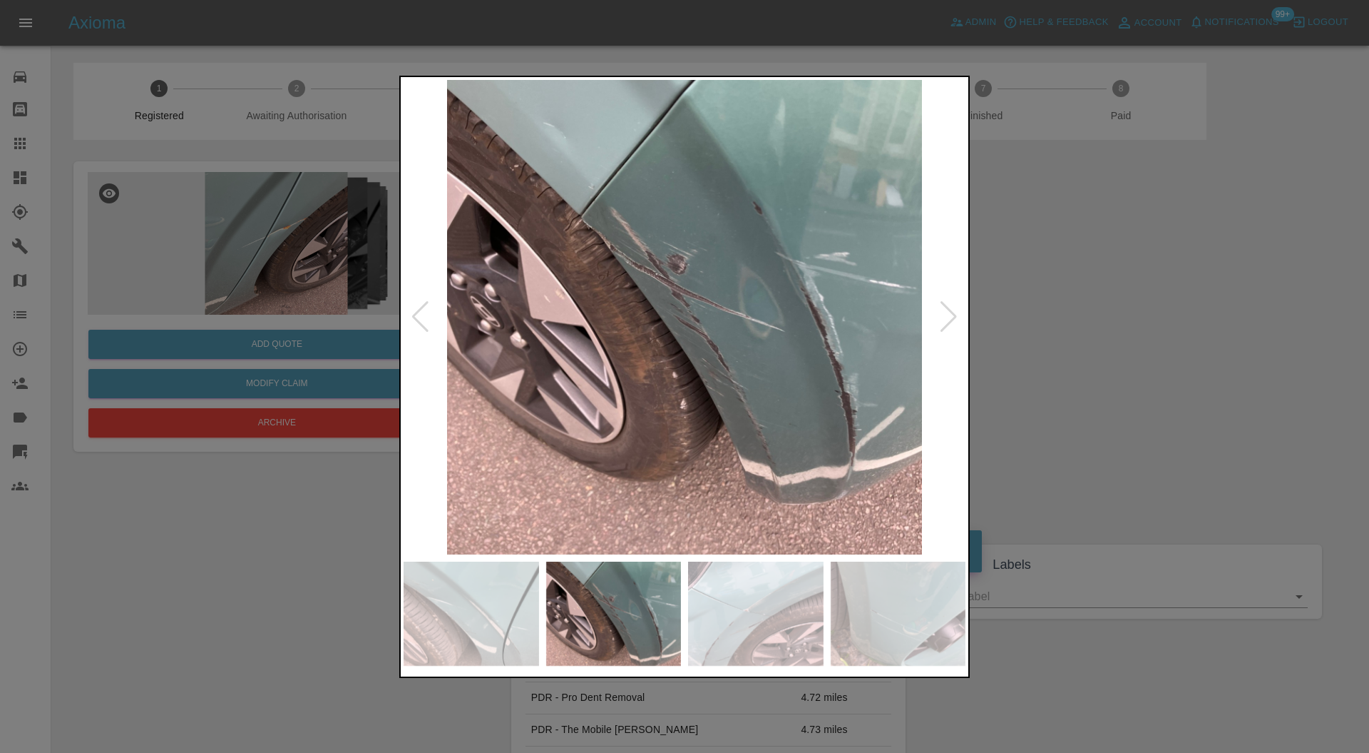
click at [491, 625] on img at bounding box center [472, 613] width 136 height 104
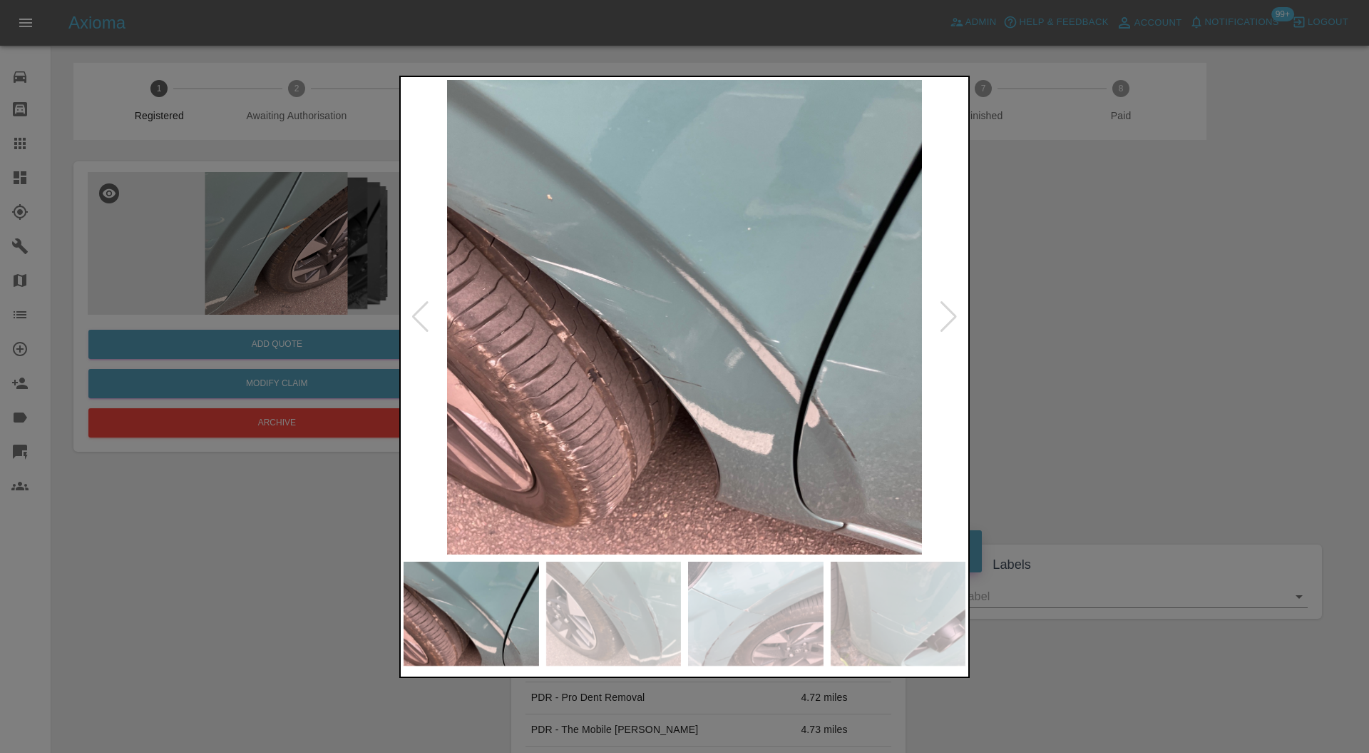
click at [1153, 408] on div at bounding box center [684, 376] width 1369 height 753
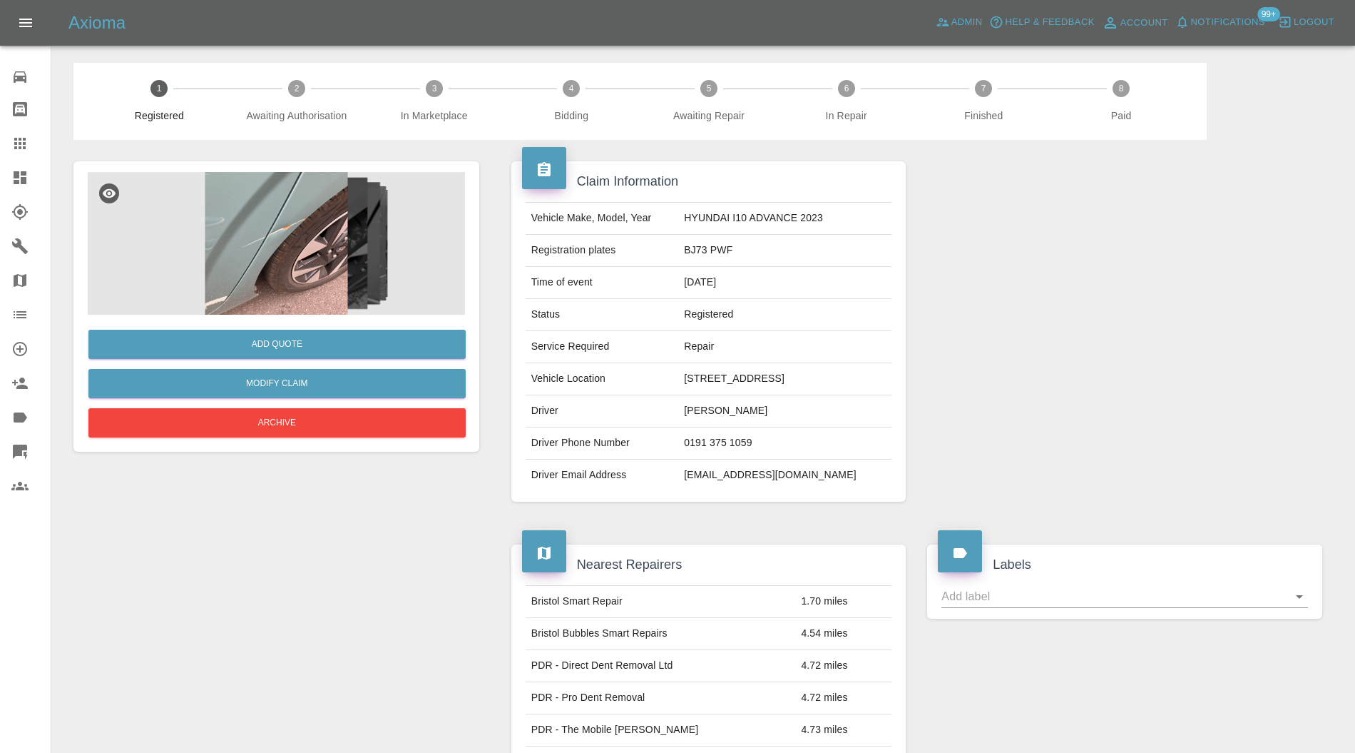
click at [302, 250] on img at bounding box center [276, 243] width 377 height 143
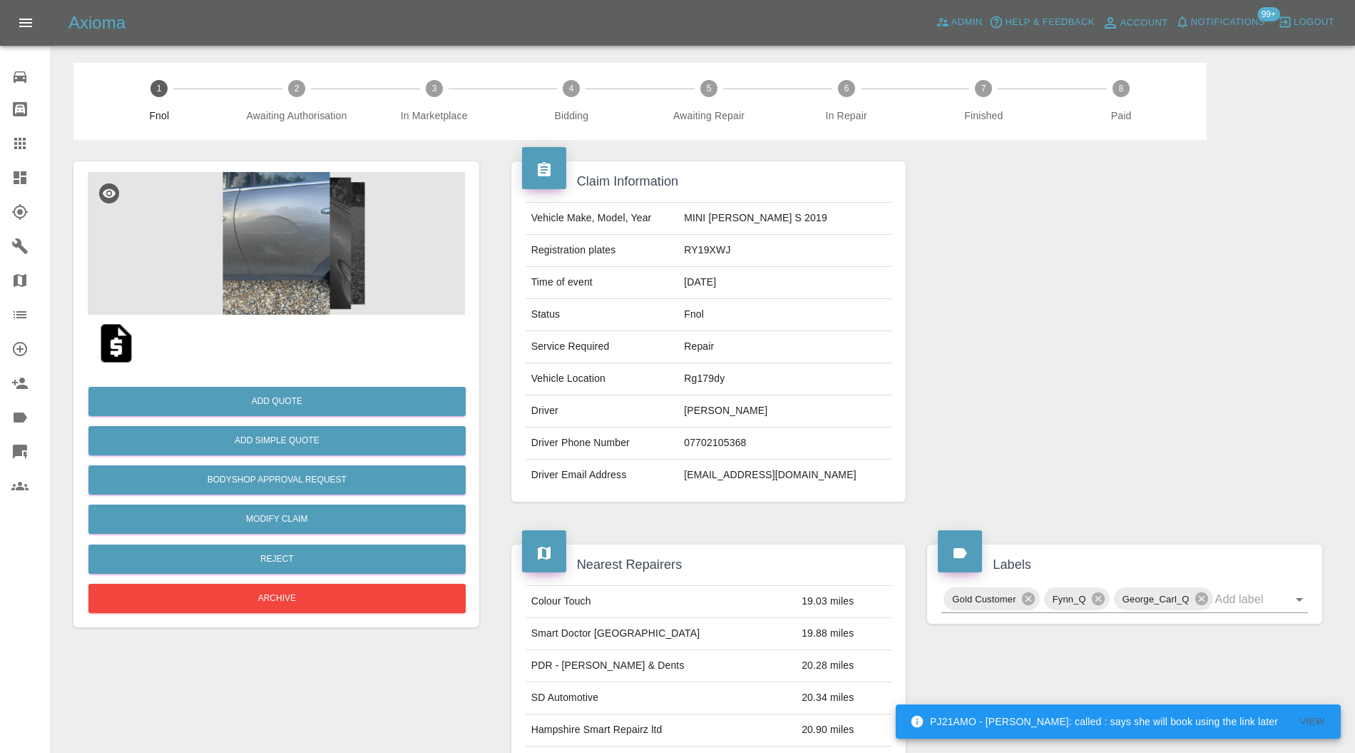
click at [298, 240] on img at bounding box center [276, 243] width 377 height 143
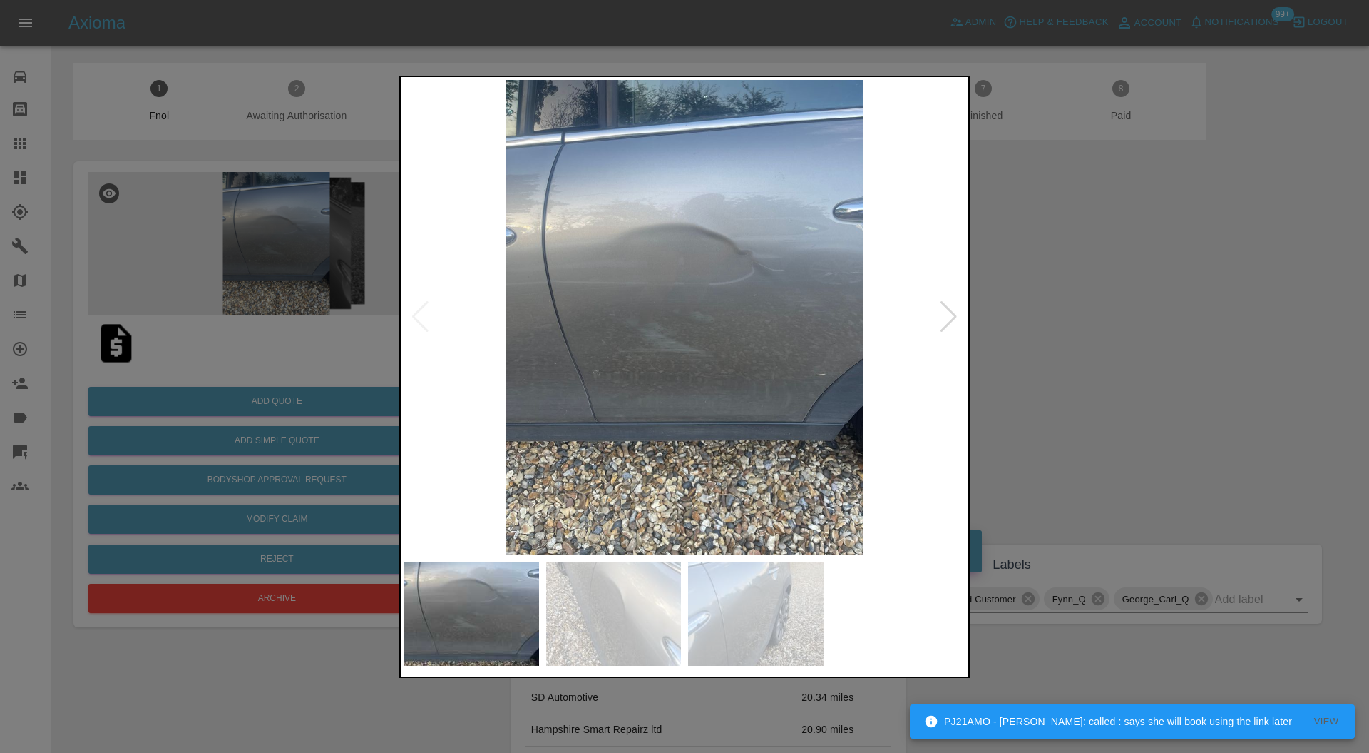
click at [595, 624] on img at bounding box center [614, 613] width 136 height 104
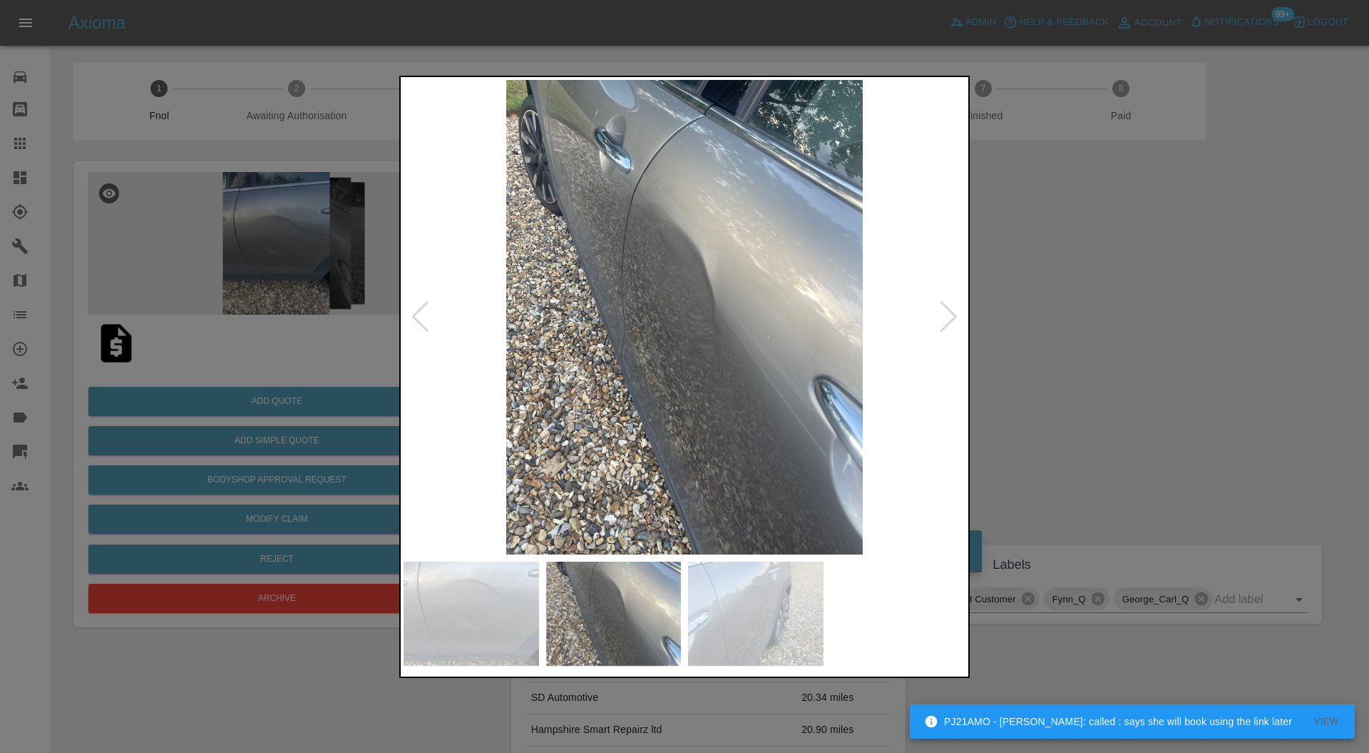
click at [790, 628] on img at bounding box center [756, 613] width 136 height 104
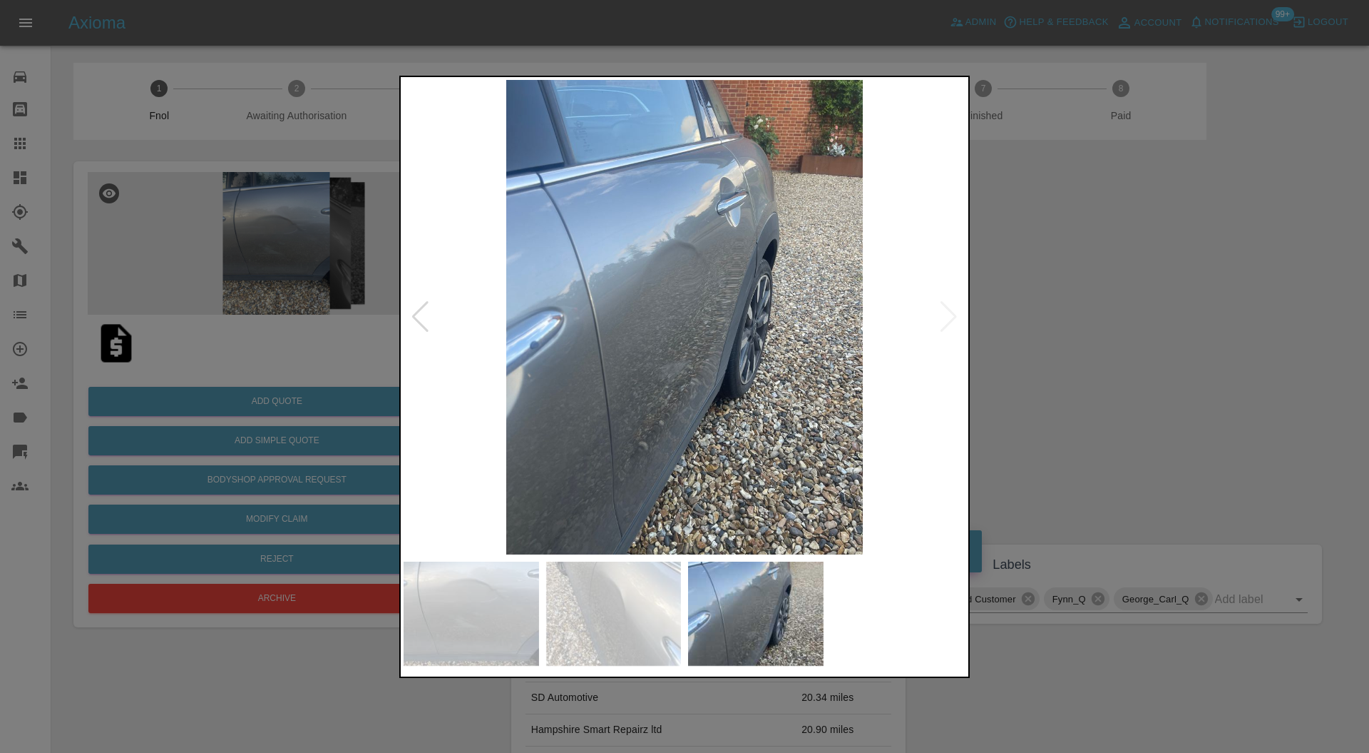
click at [1026, 427] on div at bounding box center [684, 376] width 1369 height 753
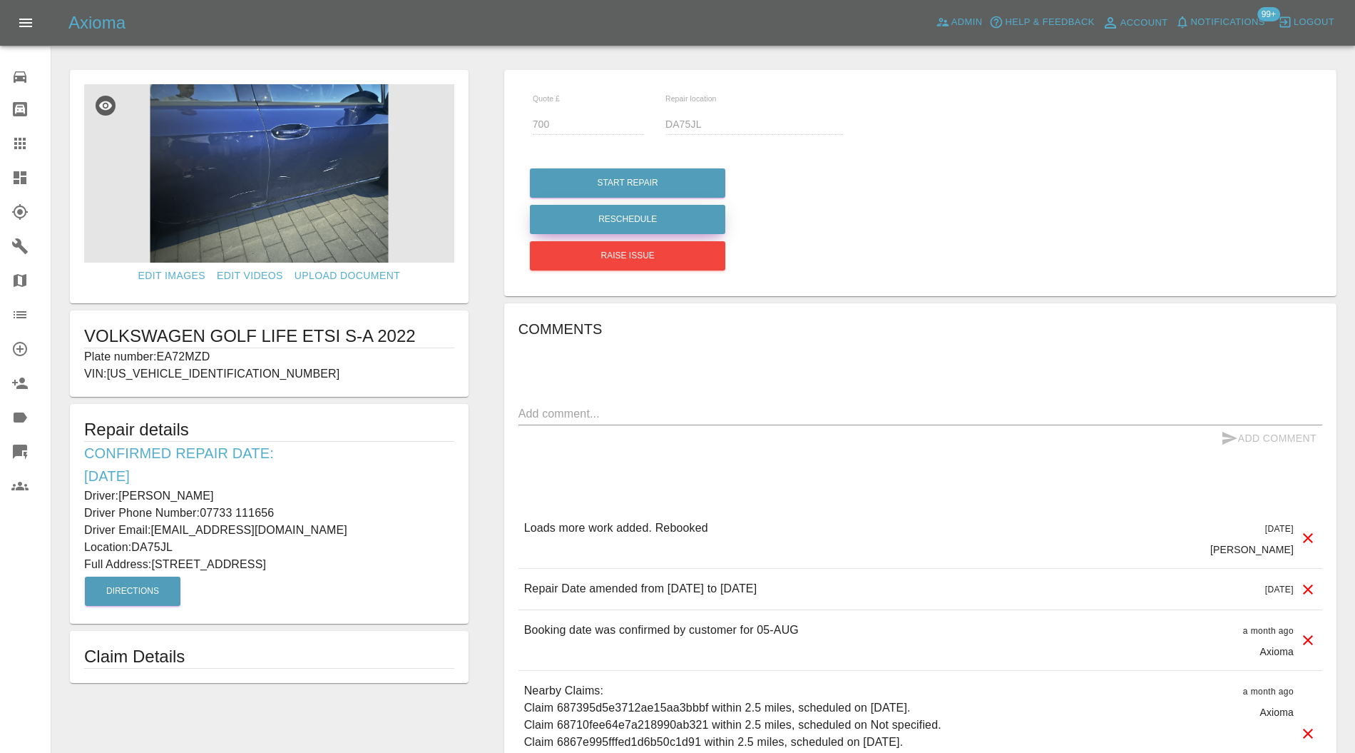
click at [649, 213] on button "Reschedule" at bounding box center [627, 219] width 195 height 29
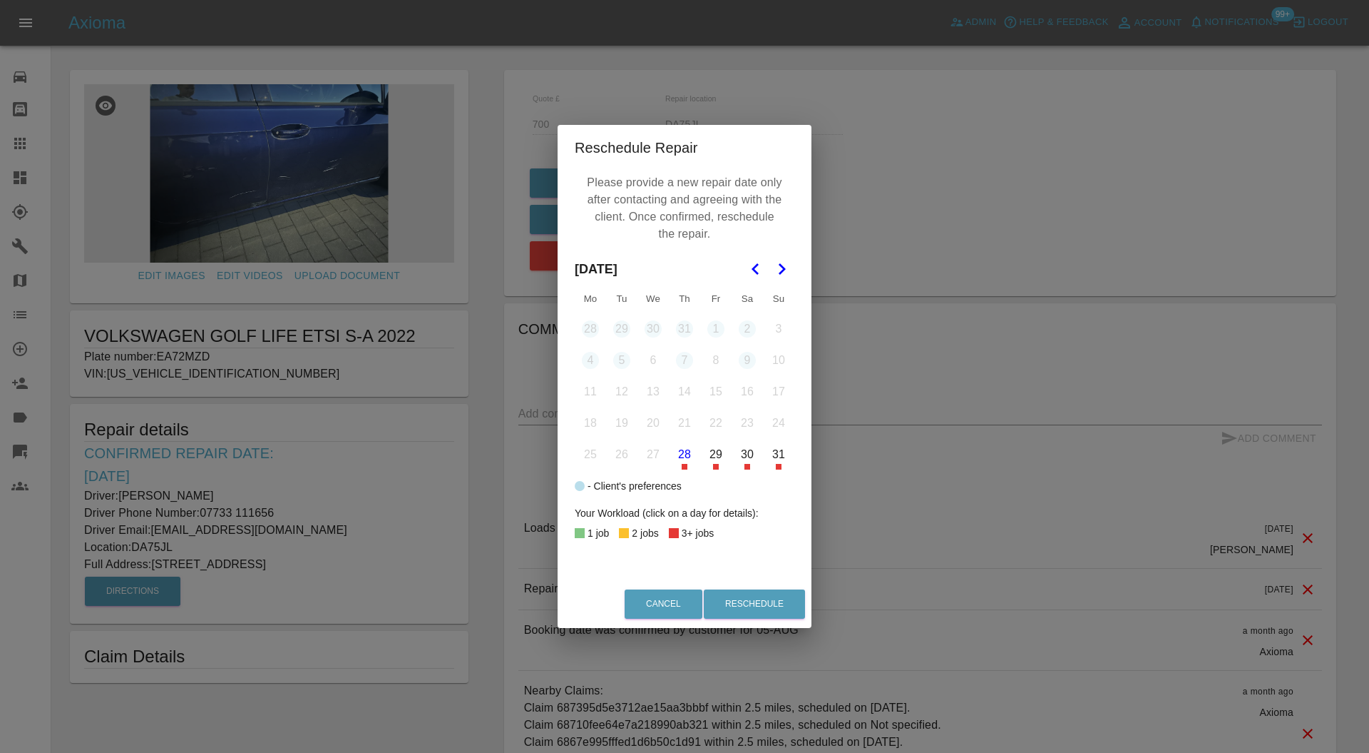
click at [777, 464] on button "31" at bounding box center [779, 454] width 30 height 30
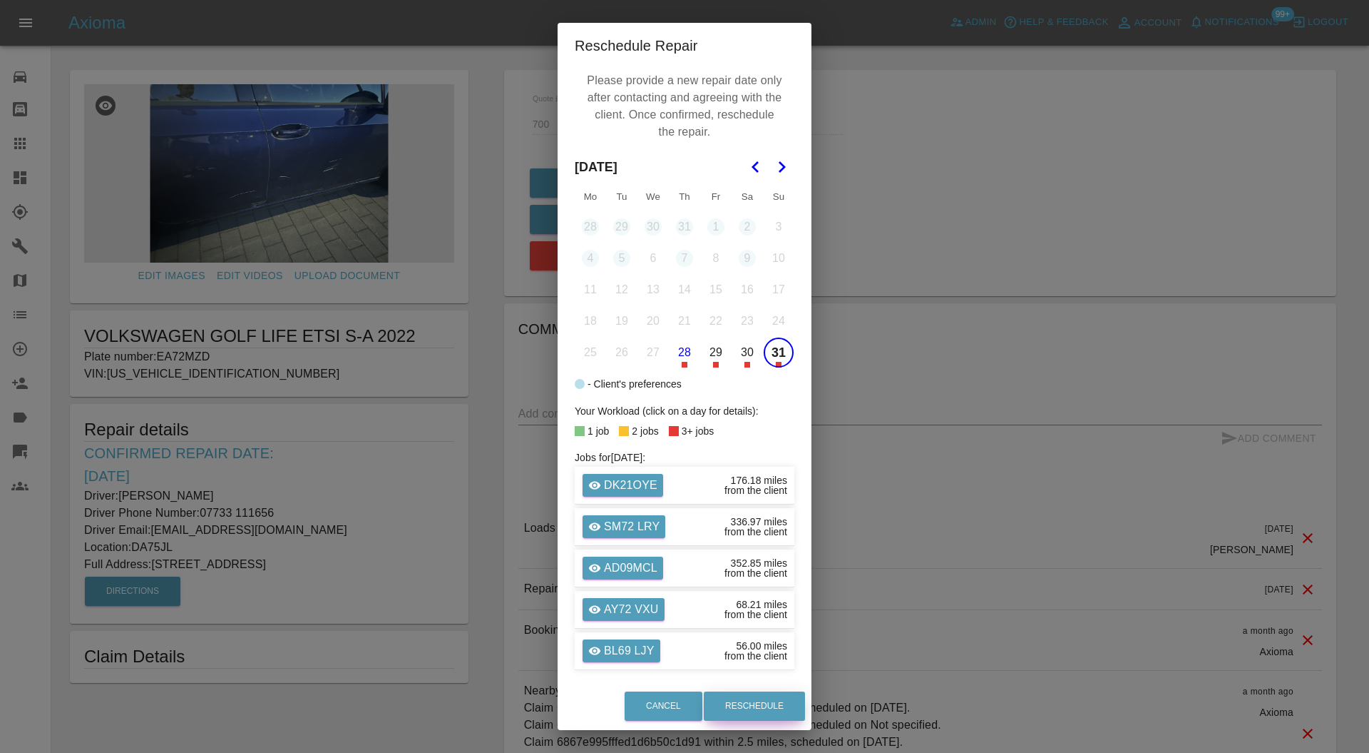
click at [760, 703] on button "Reschedule" at bounding box center [754, 705] width 101 height 29
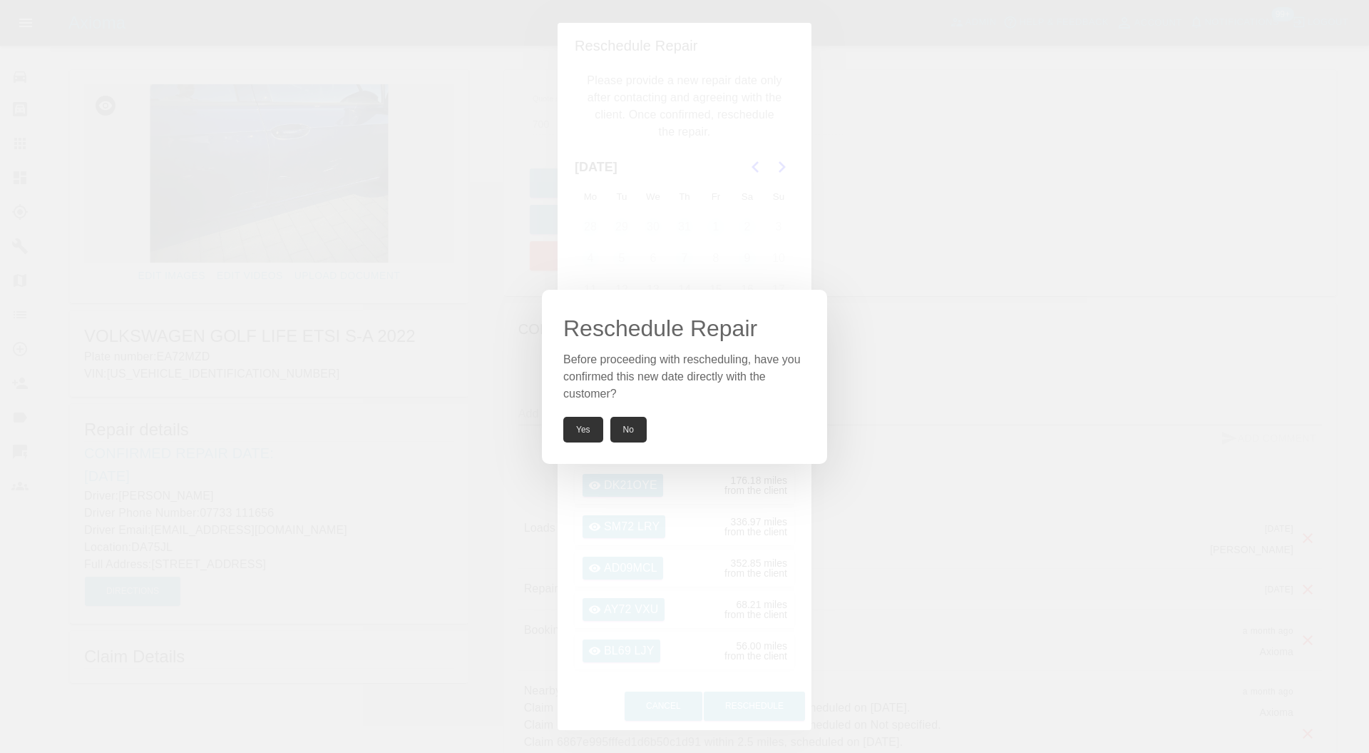
click at [583, 430] on button "Yes" at bounding box center [583, 430] width 40 height 26
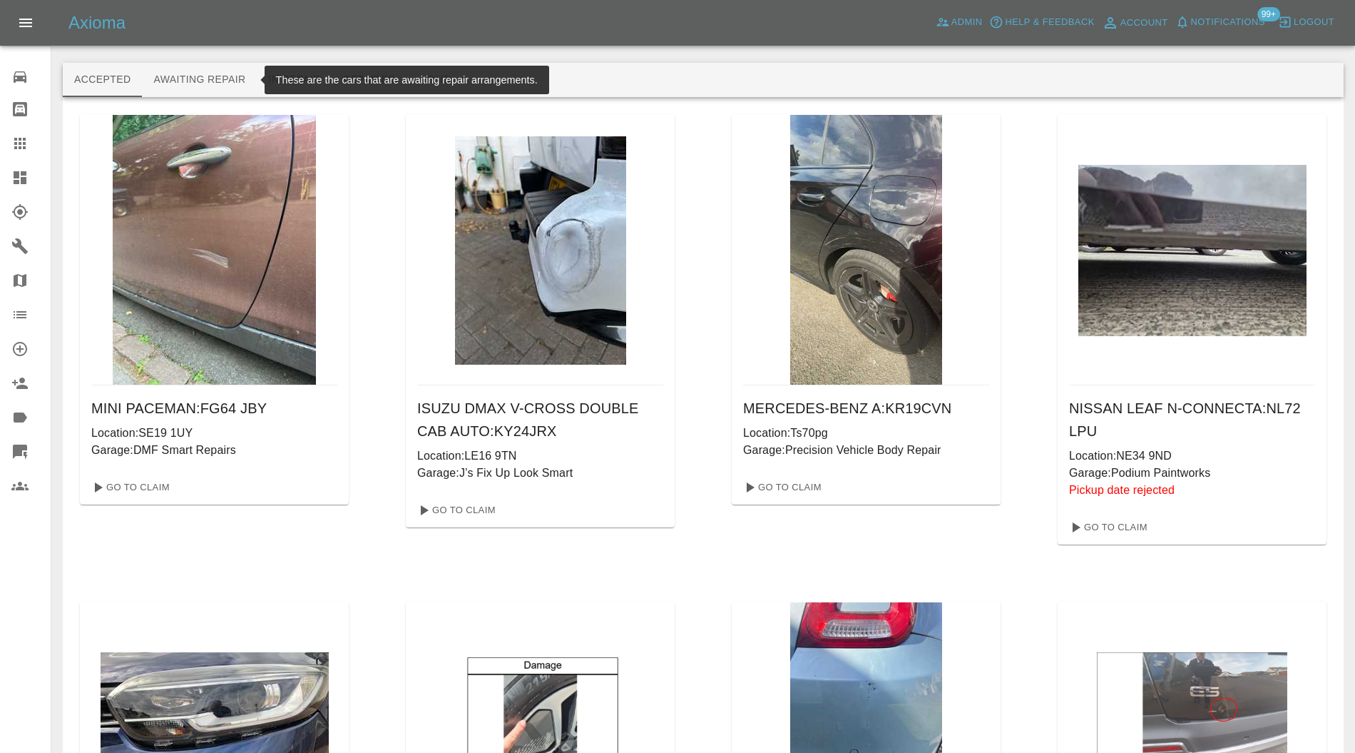
click at [193, 83] on button "Awaiting Repair" at bounding box center [199, 80] width 115 height 34
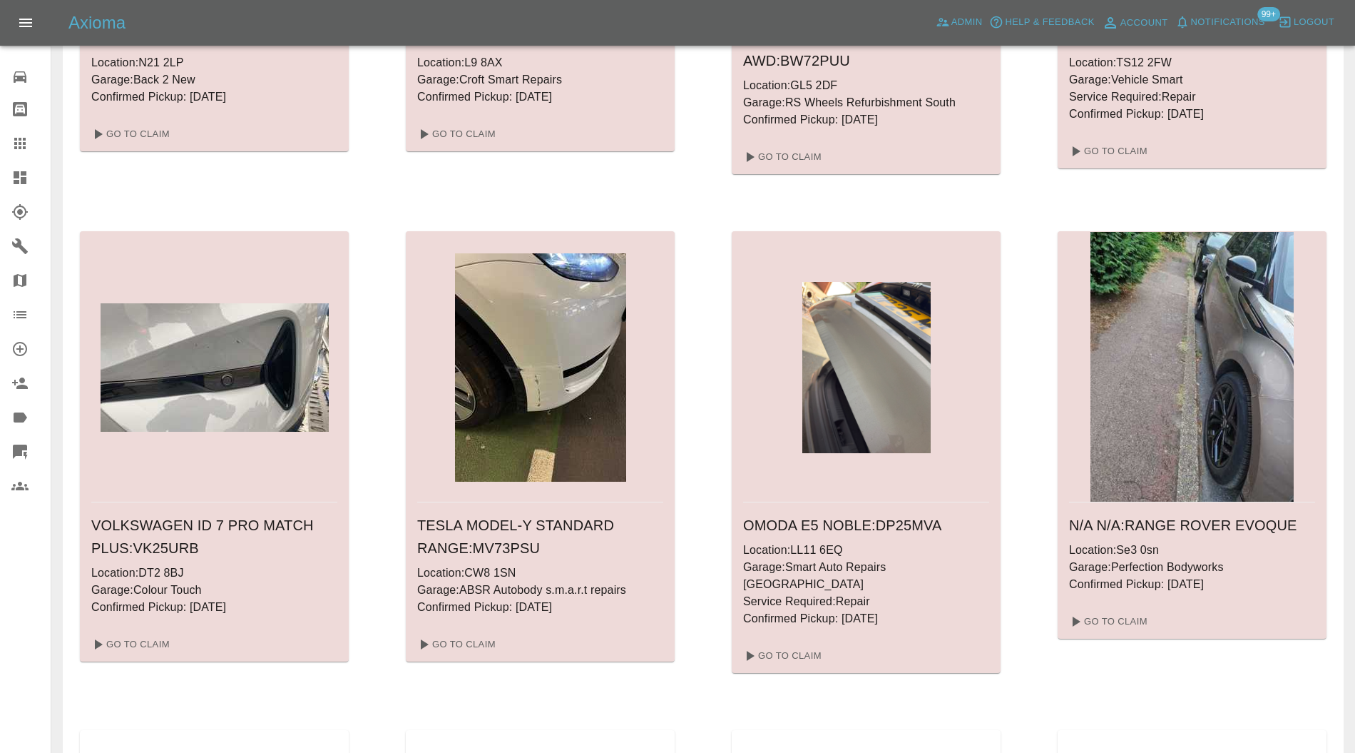
scroll to position [380, 0]
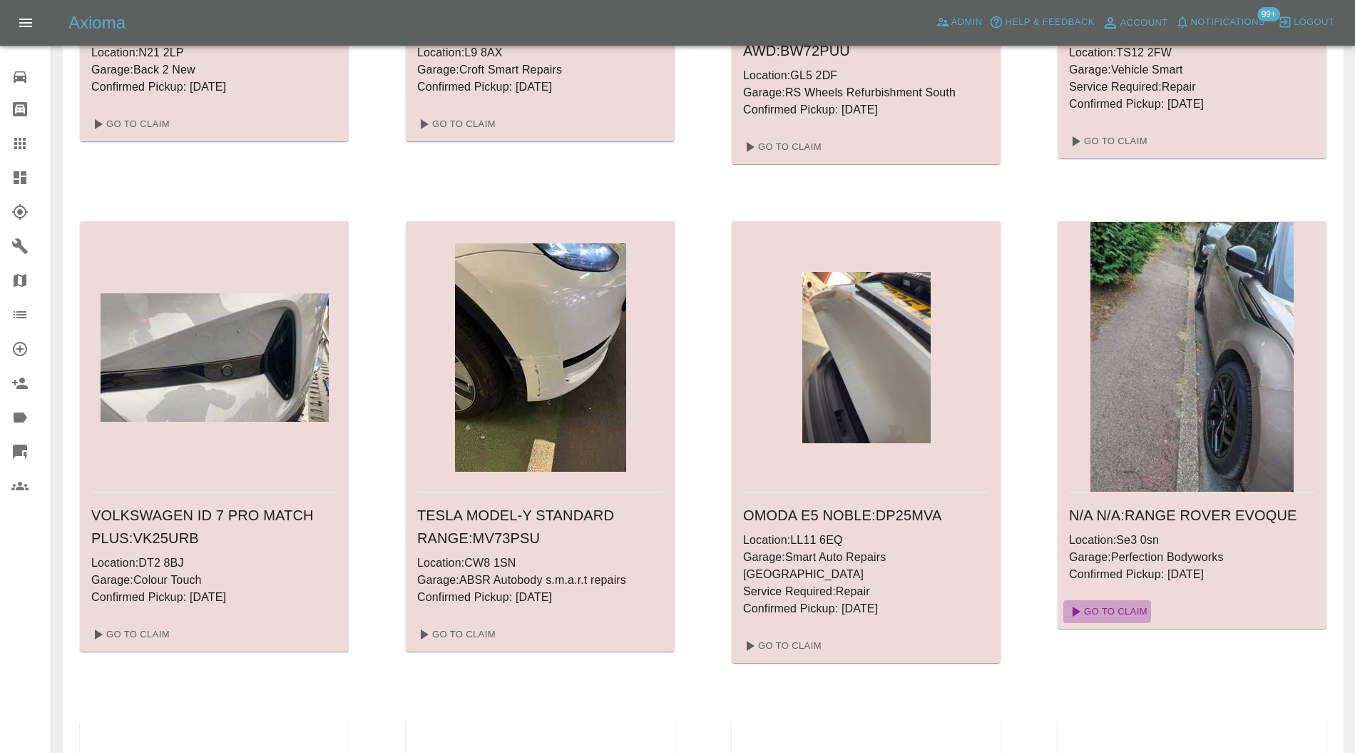
click at [1123, 614] on link "Go To Claim" at bounding box center [1107, 611] width 88 height 23
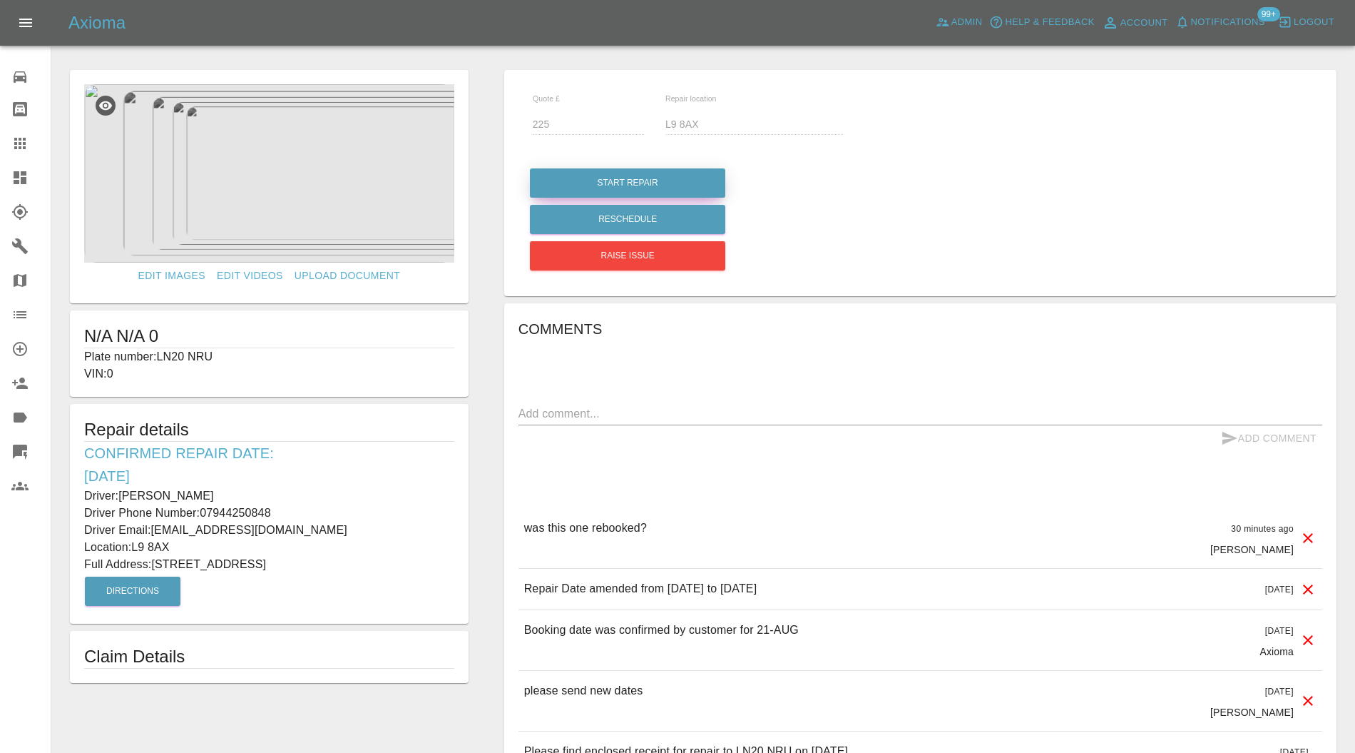
click at [652, 173] on button "Start Repair" at bounding box center [627, 182] width 195 height 29
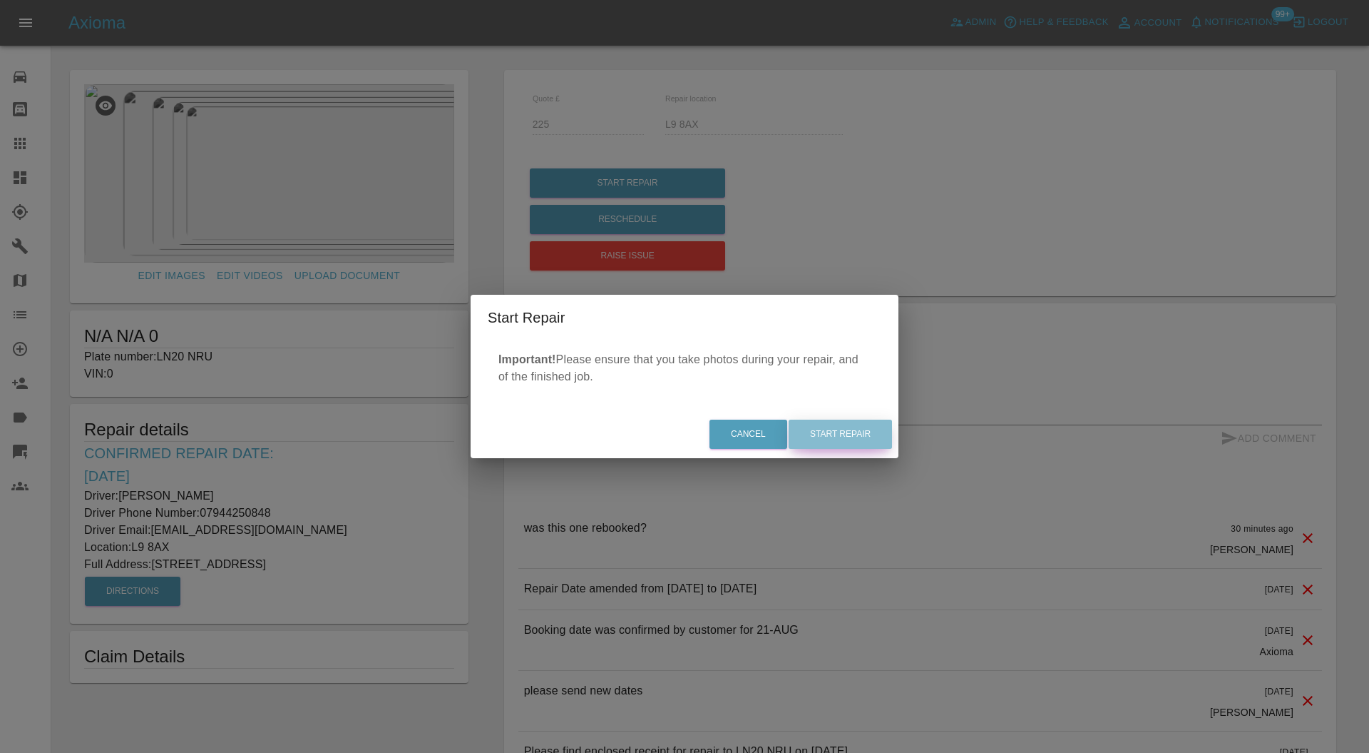
click at [862, 432] on button "Start Repair" at bounding box center [840, 433] width 103 height 29
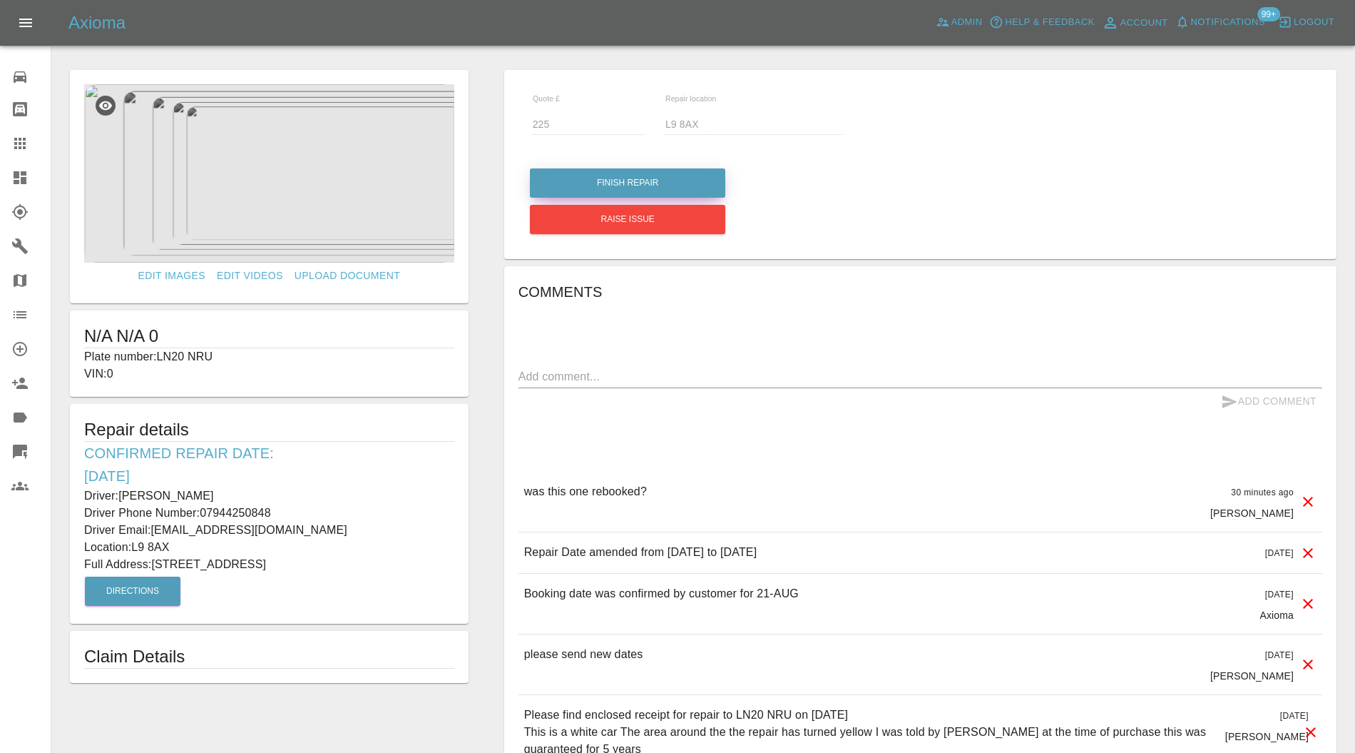
click at [623, 173] on button "Finish Repair" at bounding box center [627, 182] width 195 height 29
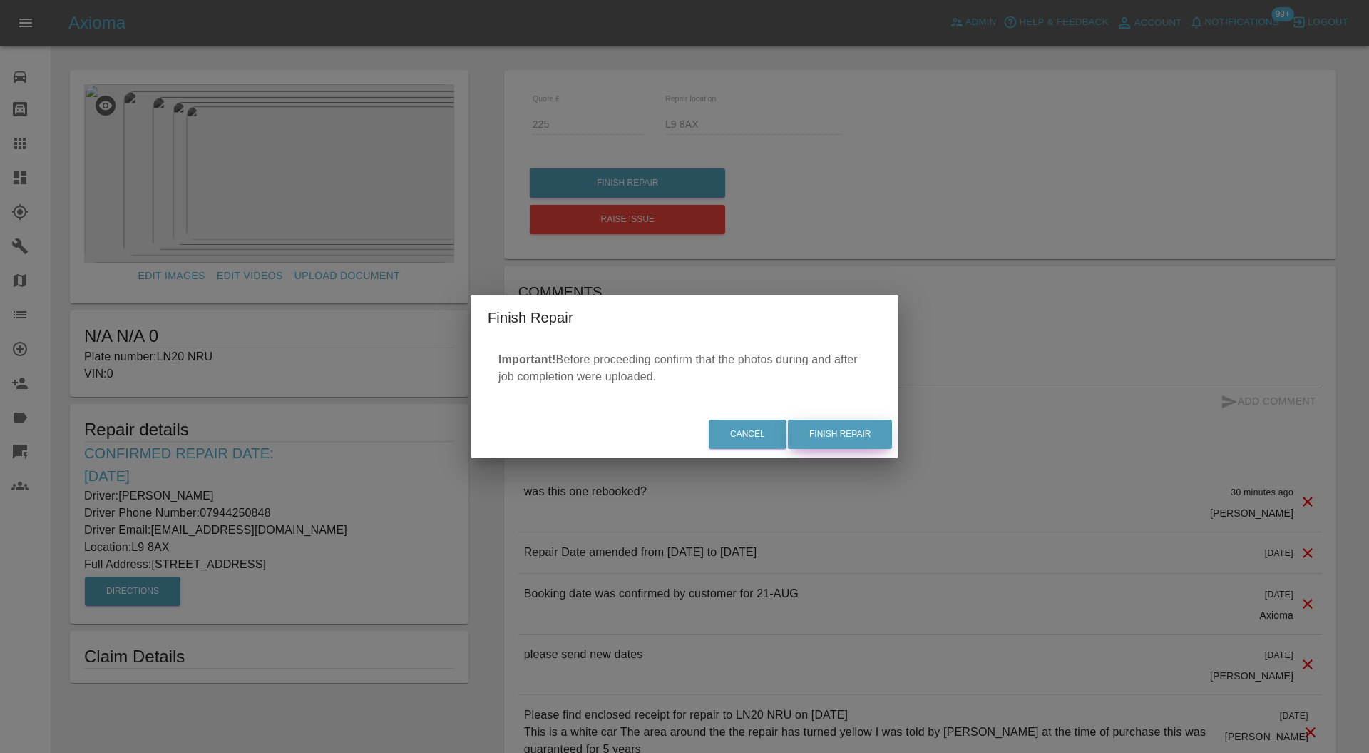
click at [827, 427] on button "Finish Repair" at bounding box center [840, 433] width 104 height 29
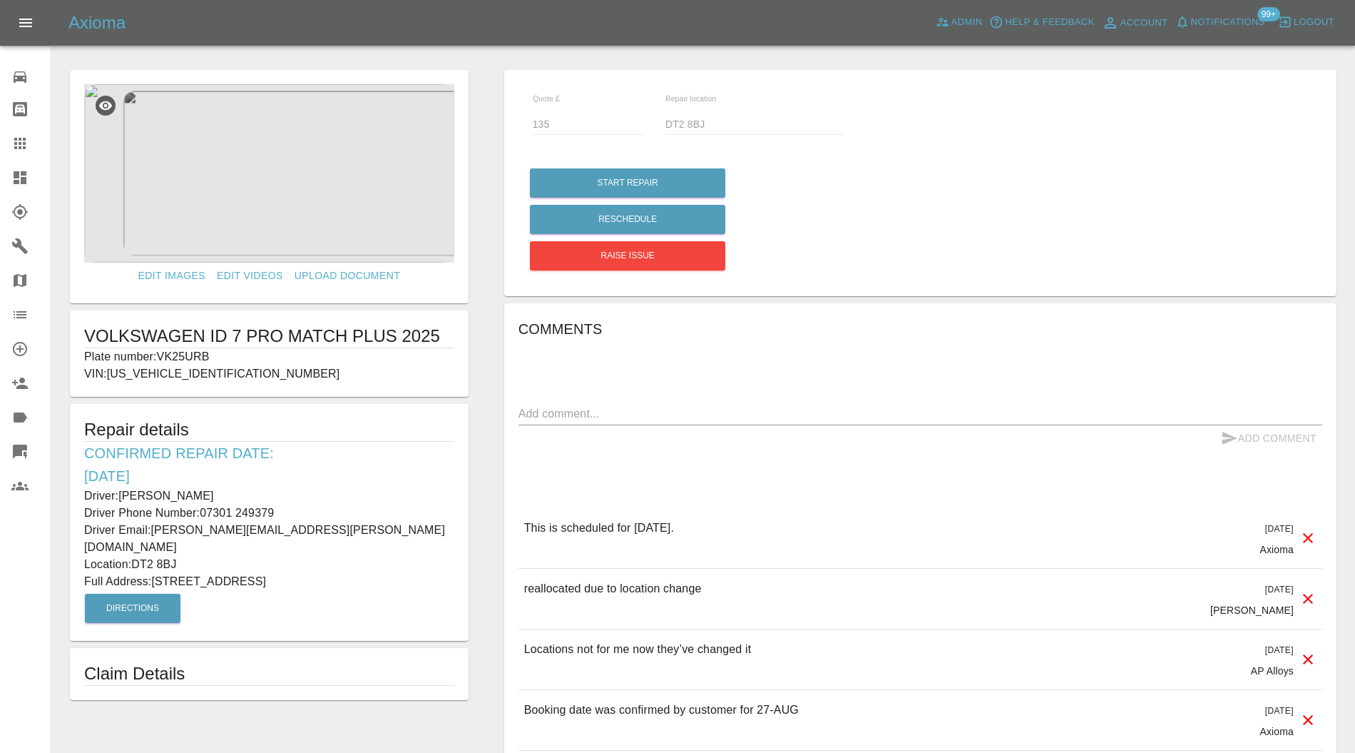
click at [200, 351] on p "Plate number: VK25URB" at bounding box center [269, 356] width 370 height 17
copy p "VK25URB"
click at [23, 146] on icon at bounding box center [19, 143] width 11 height 11
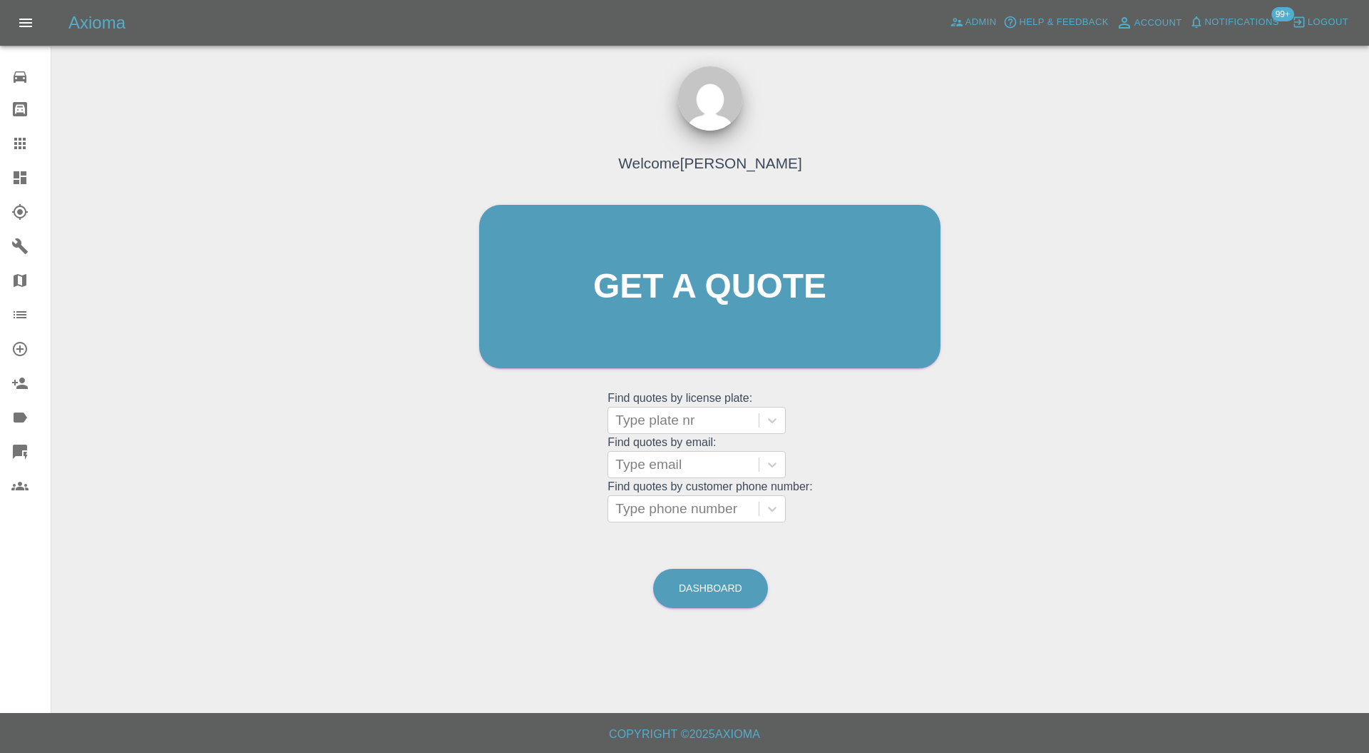
click at [633, 419] on div at bounding box center [684, 420] width 136 height 20
paste input "VK25URB"
type input "VK25URB"
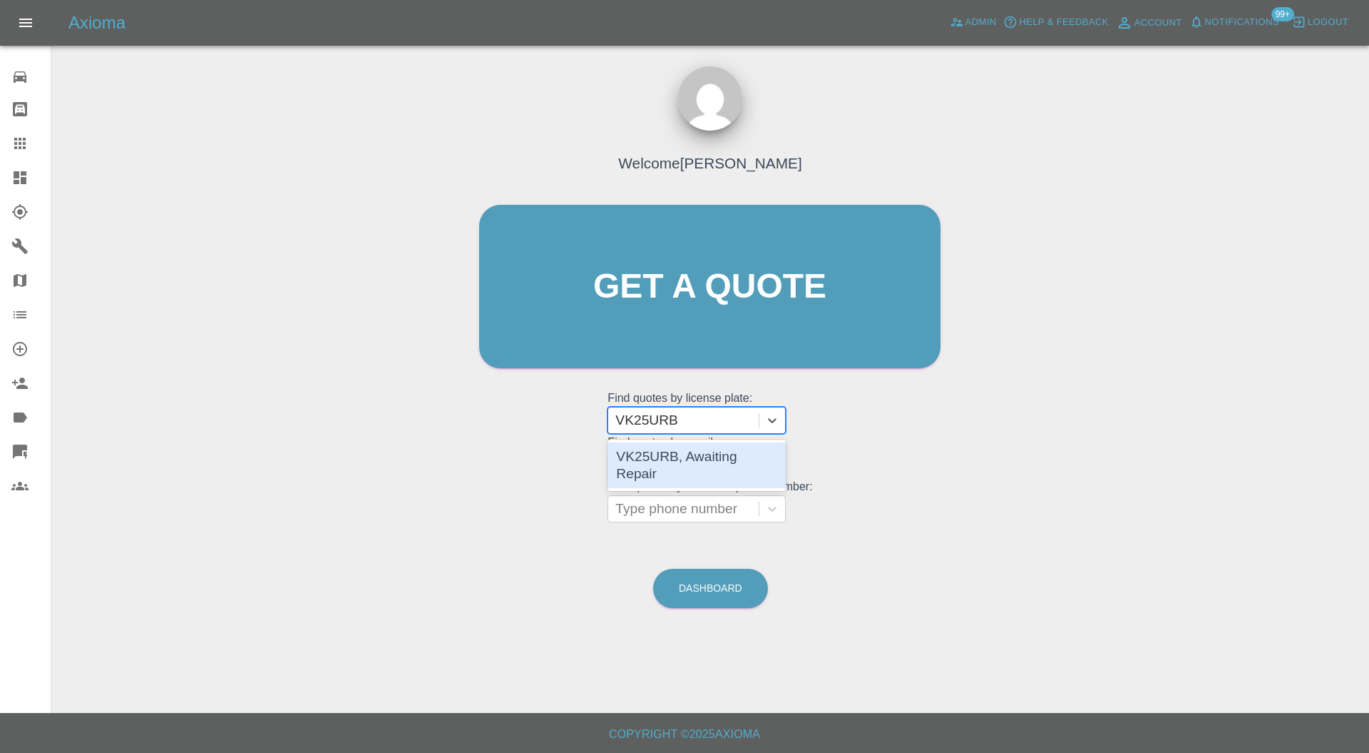
click at [692, 457] on div "VK25URB, Awaiting Repair" at bounding box center [697, 465] width 178 height 46
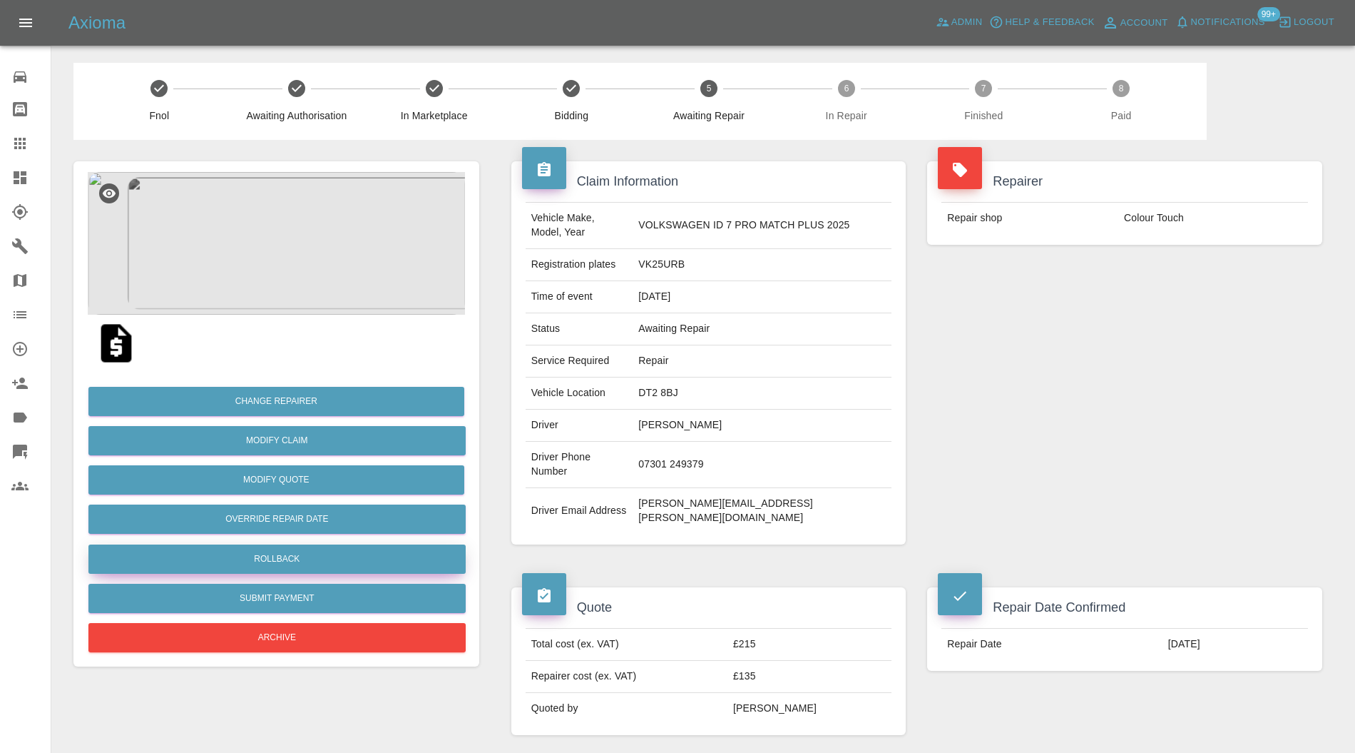
click at [386, 560] on button "Rollback" at bounding box center [276, 558] width 377 height 29
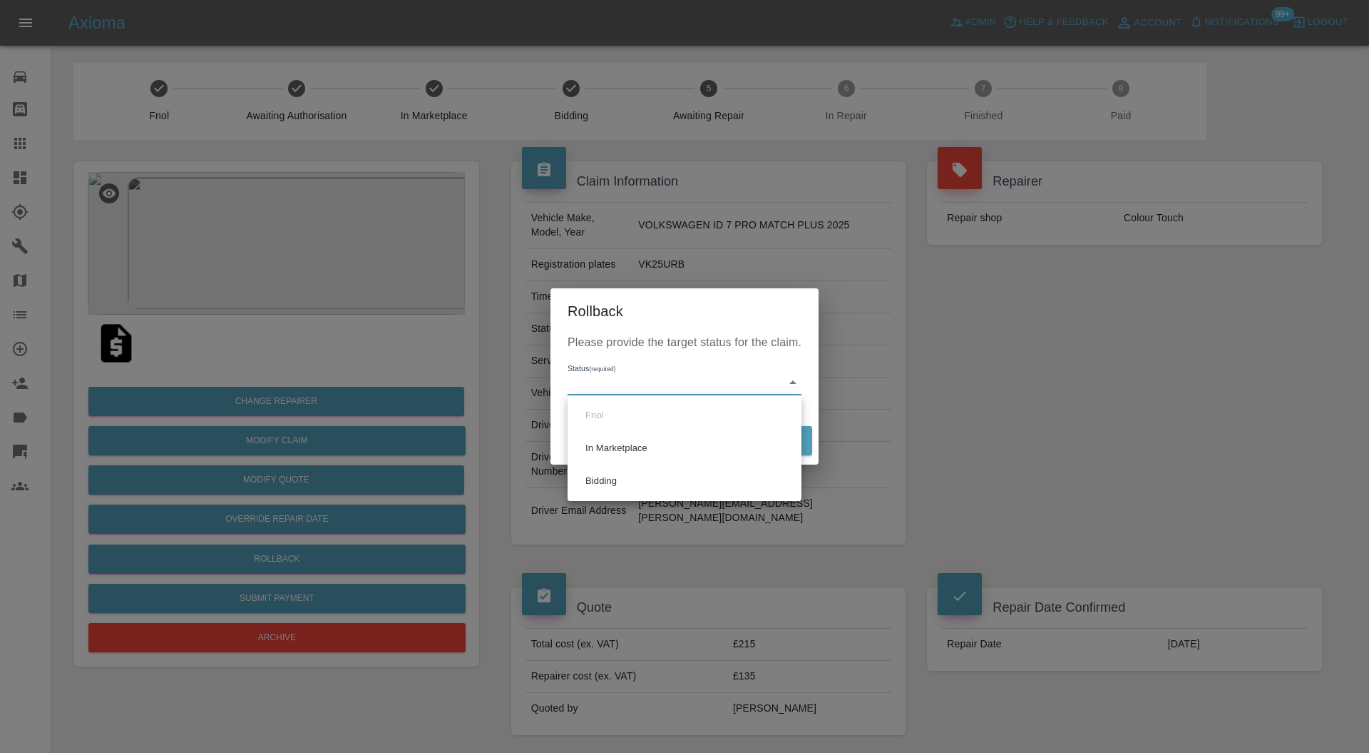
click at [619, 466] on li "Bidding" at bounding box center [684, 480] width 227 height 33
type input "bidding"
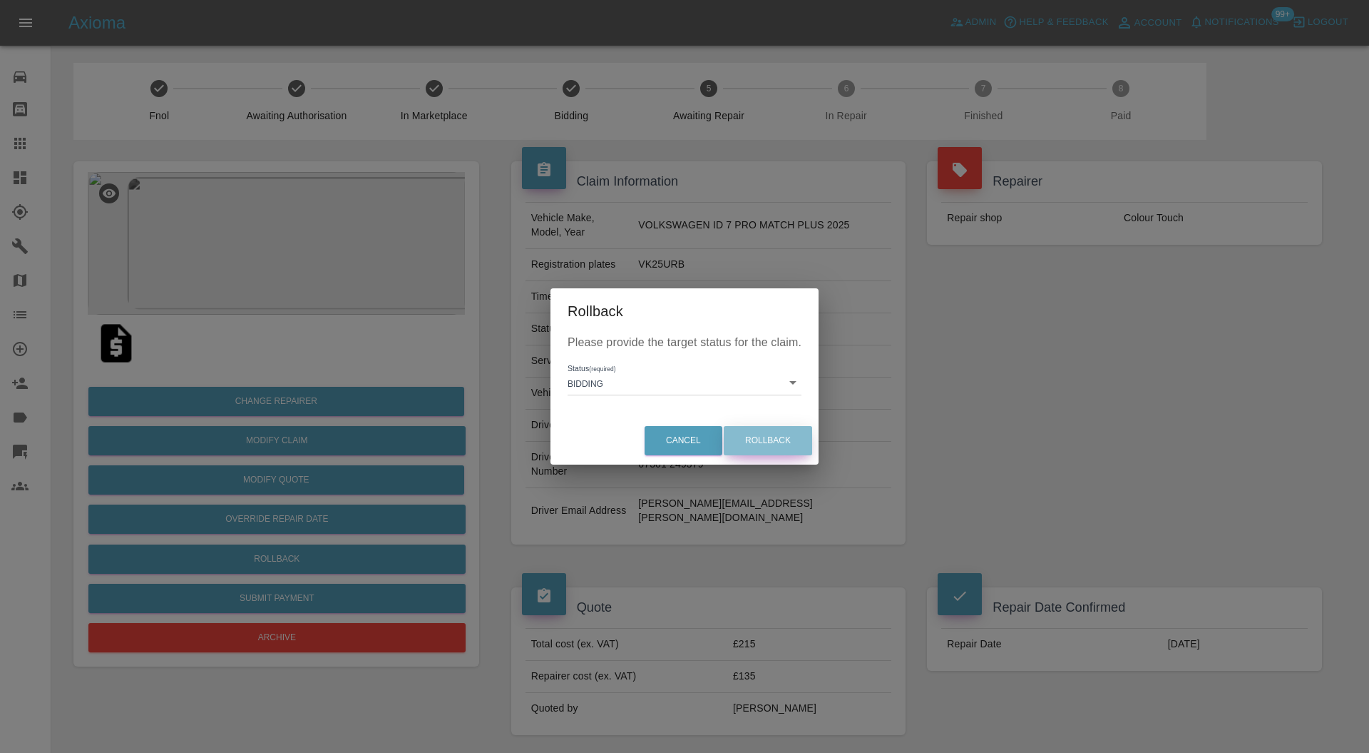
click at [762, 432] on button "Rollback" at bounding box center [768, 440] width 88 height 29
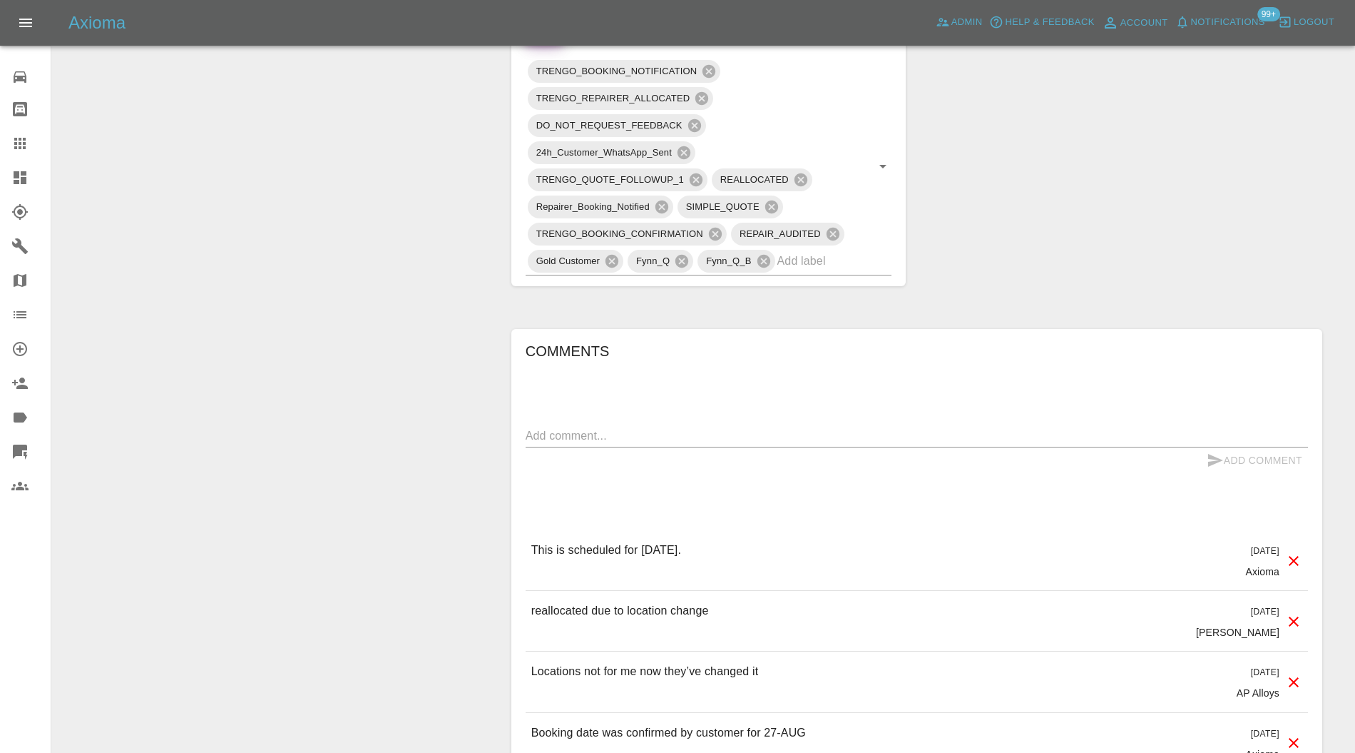
scroll to position [1014, 0]
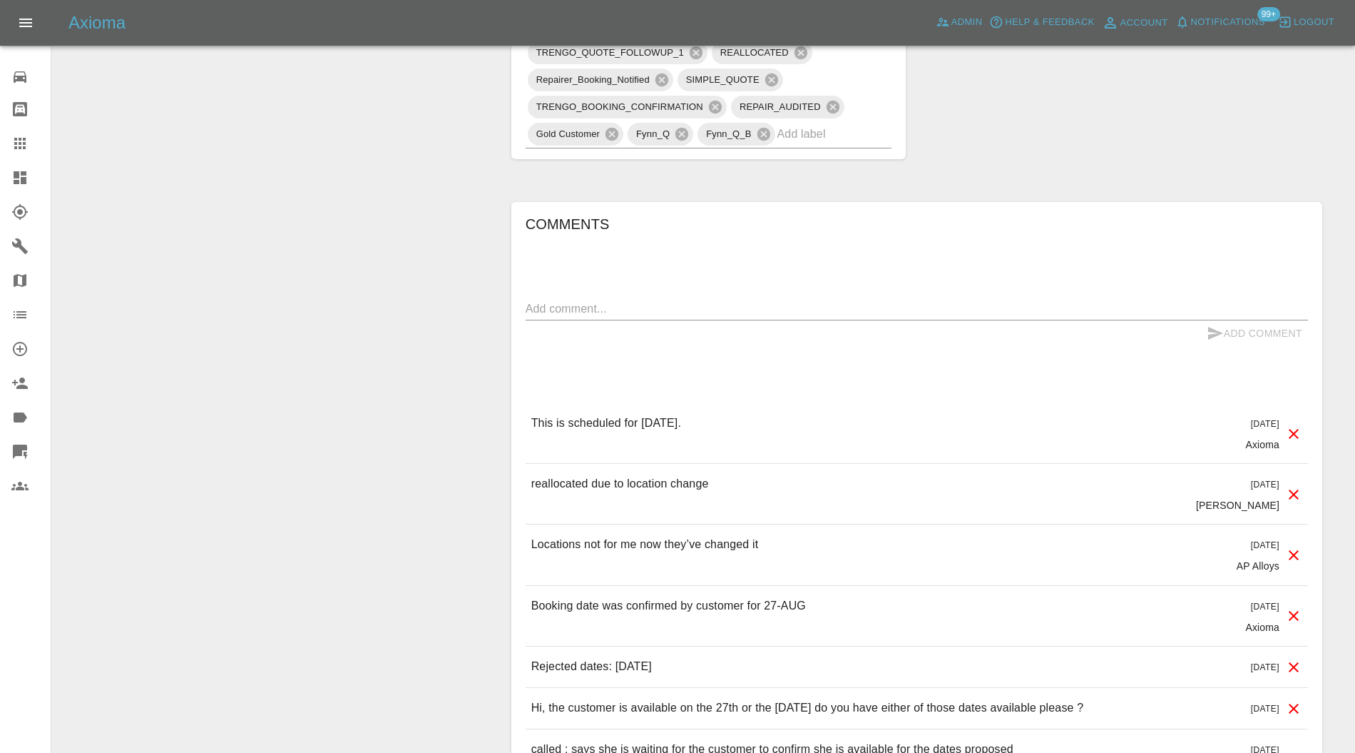
click at [719, 300] on textarea at bounding box center [917, 308] width 782 height 16
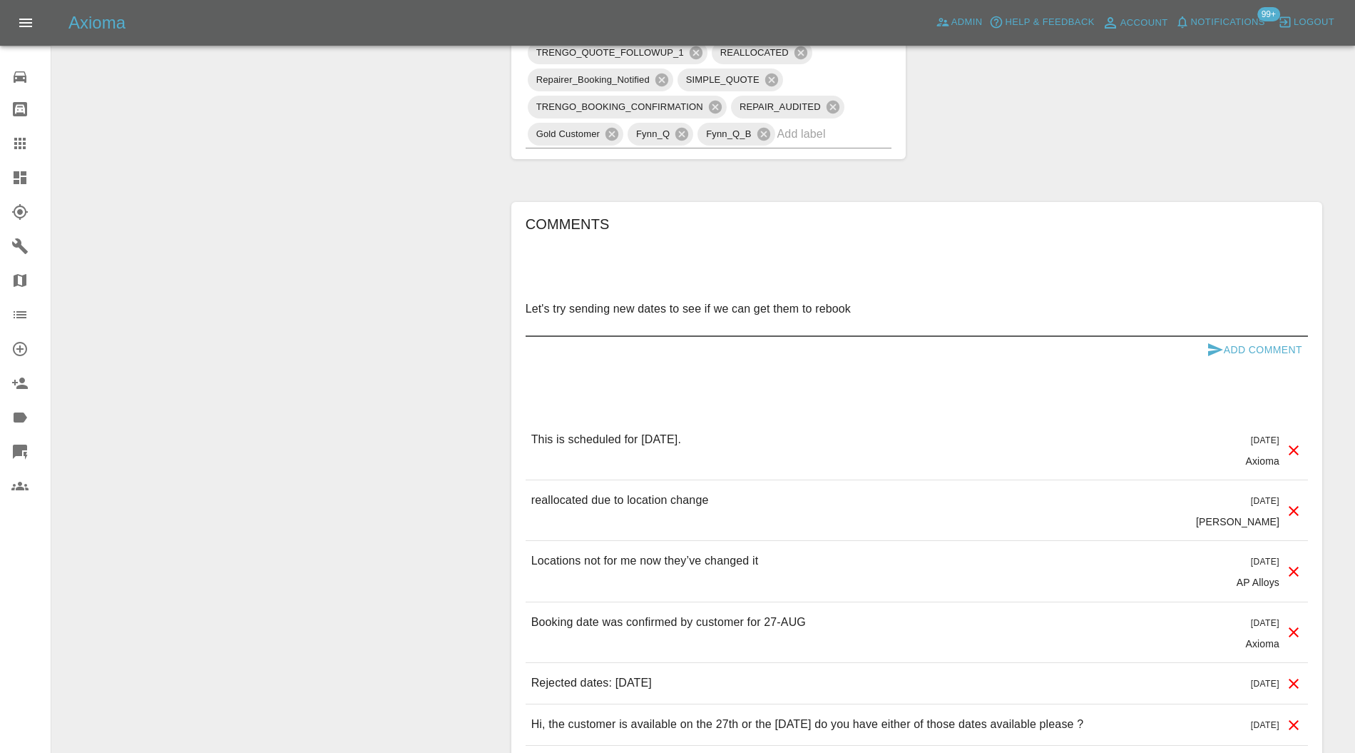
type textarea "Let's try sending new dates to see if we can get them to rebook"
click at [1230, 337] on button "Add Comment" at bounding box center [1254, 350] width 107 height 26
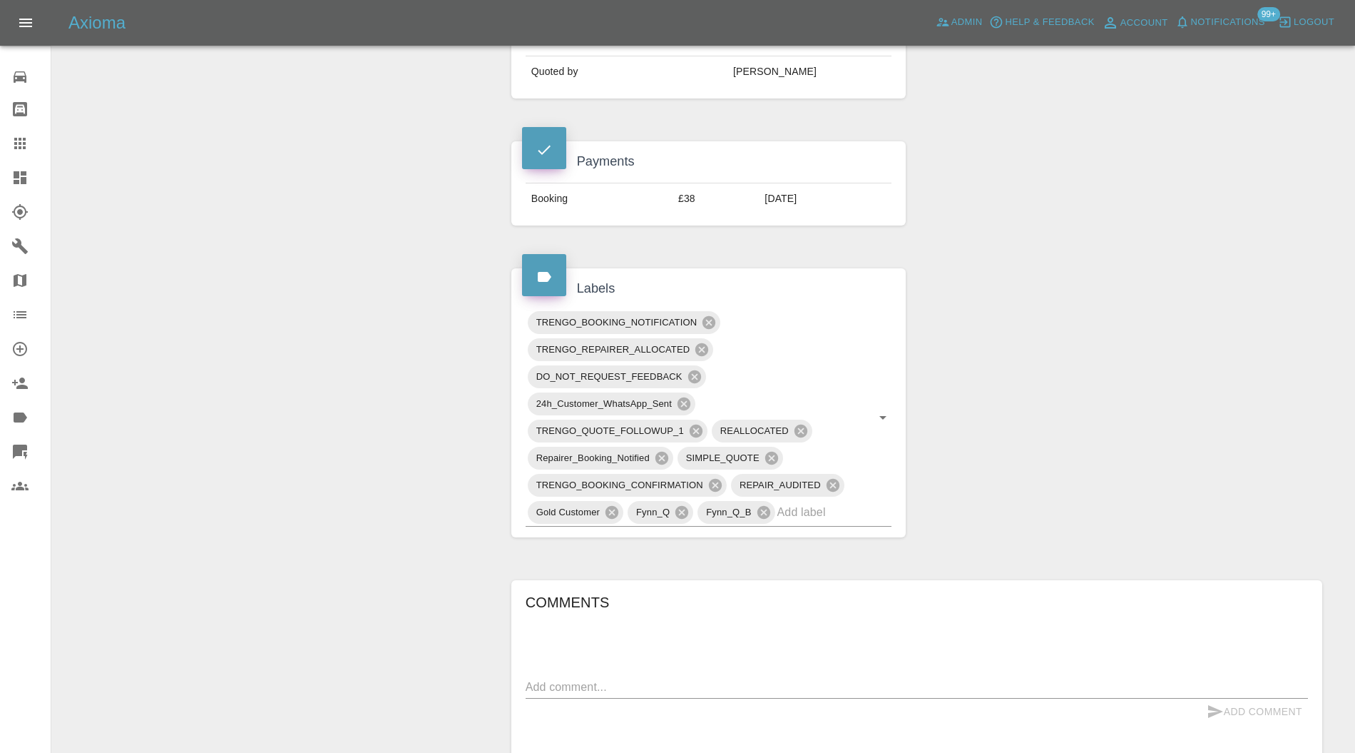
scroll to position [507, 0]
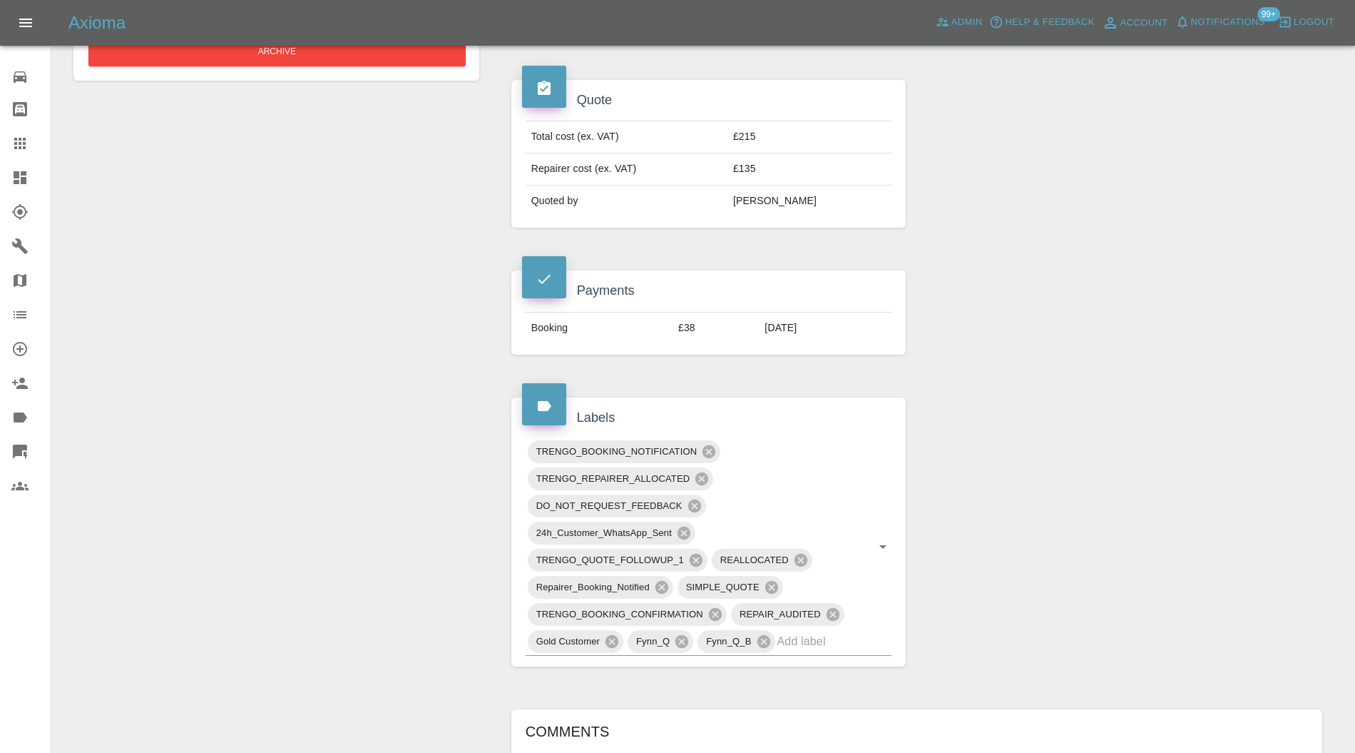
click at [710, 444] on icon at bounding box center [709, 452] width 16 height 16
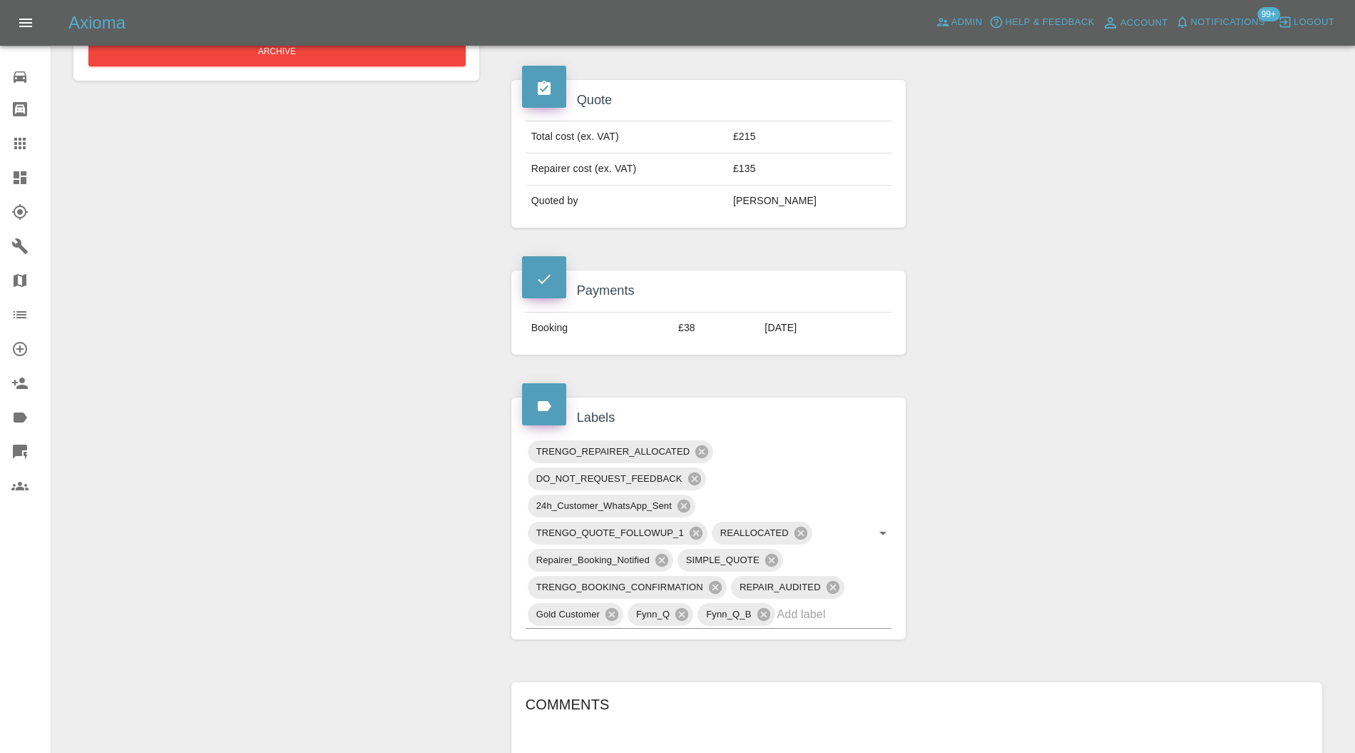
click at [685, 498] on icon at bounding box center [684, 506] width 16 height 16
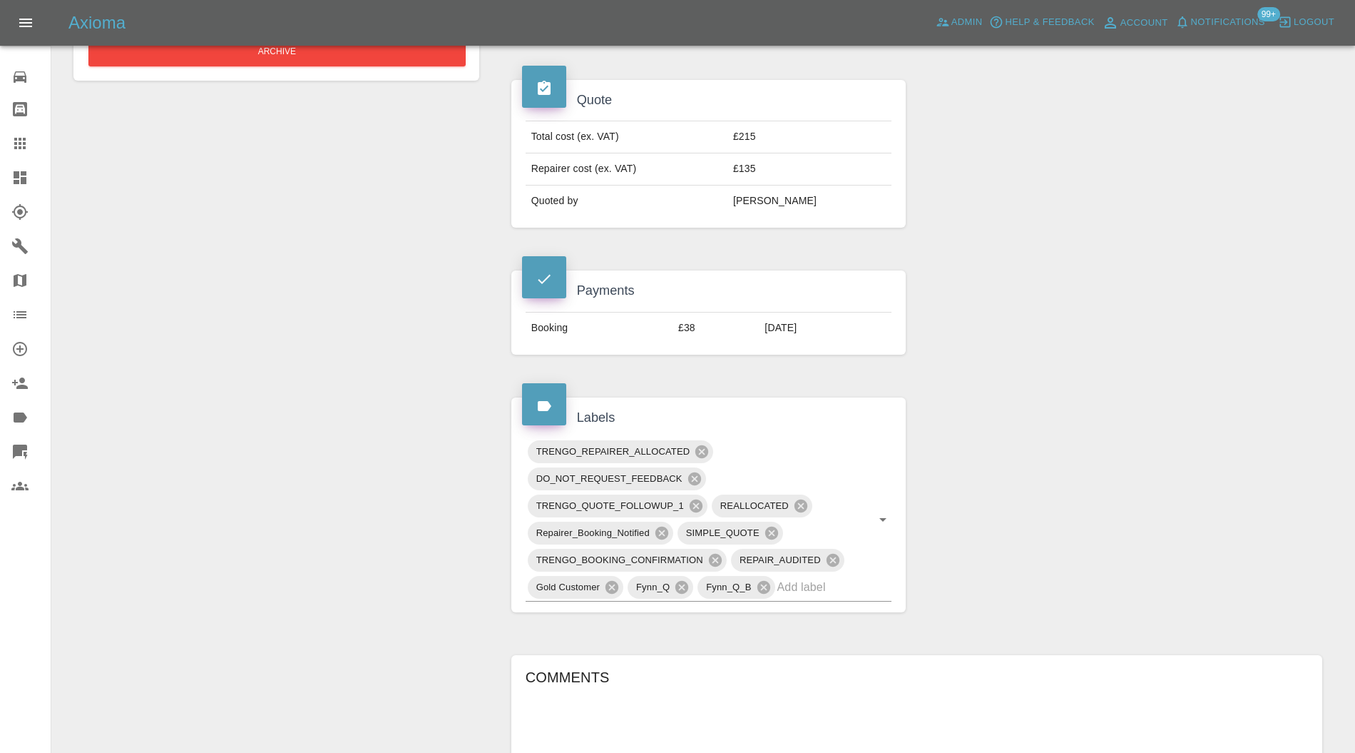
click at [663, 526] on icon at bounding box center [662, 532] width 13 height 13
click at [829, 525] on icon at bounding box center [825, 533] width 16 height 16
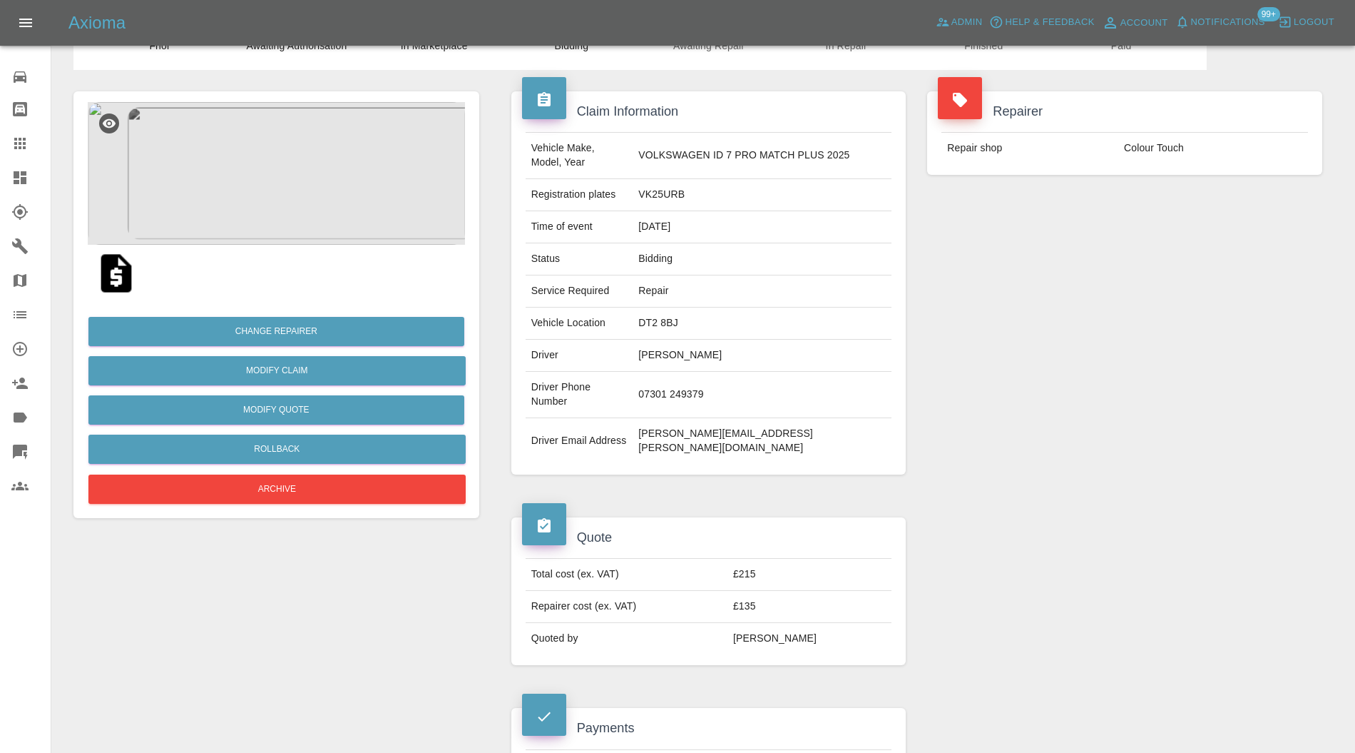
scroll to position [0, 0]
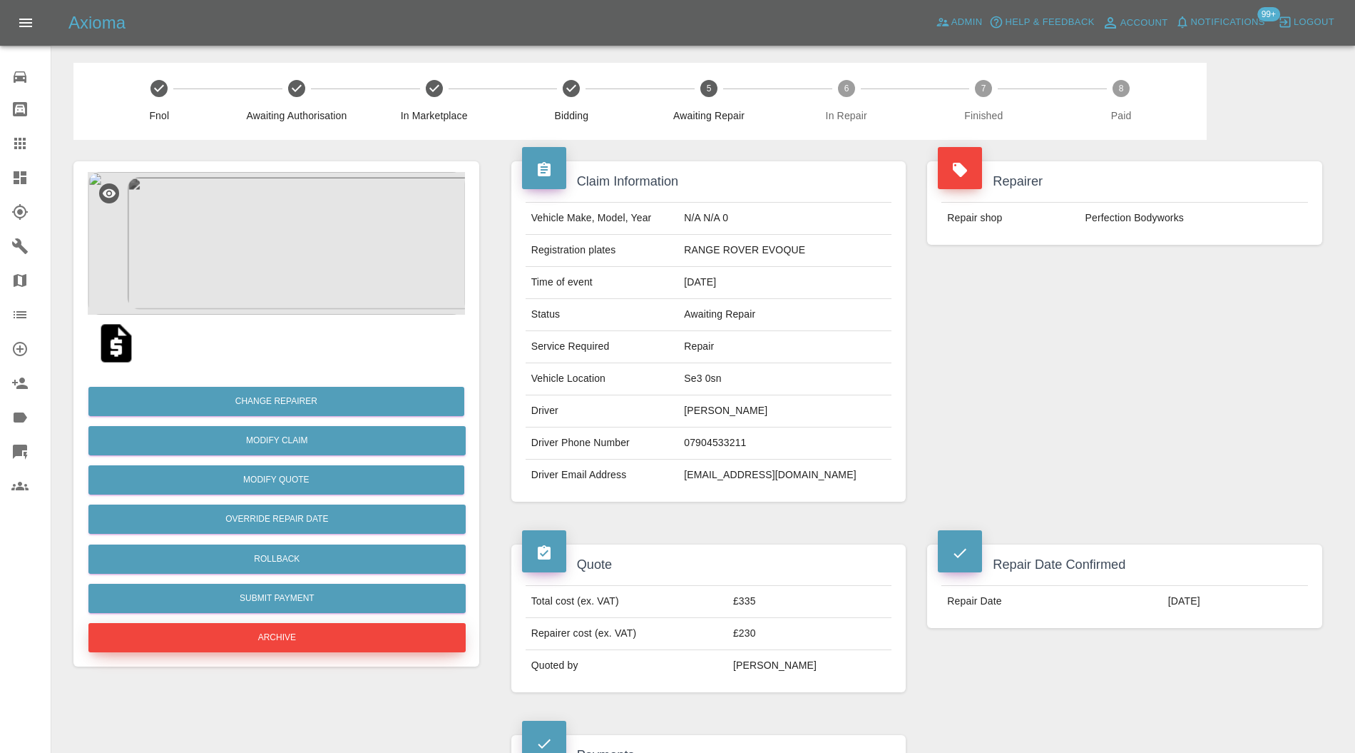
click at [328, 629] on button "Archive" at bounding box center [276, 637] width 377 height 29
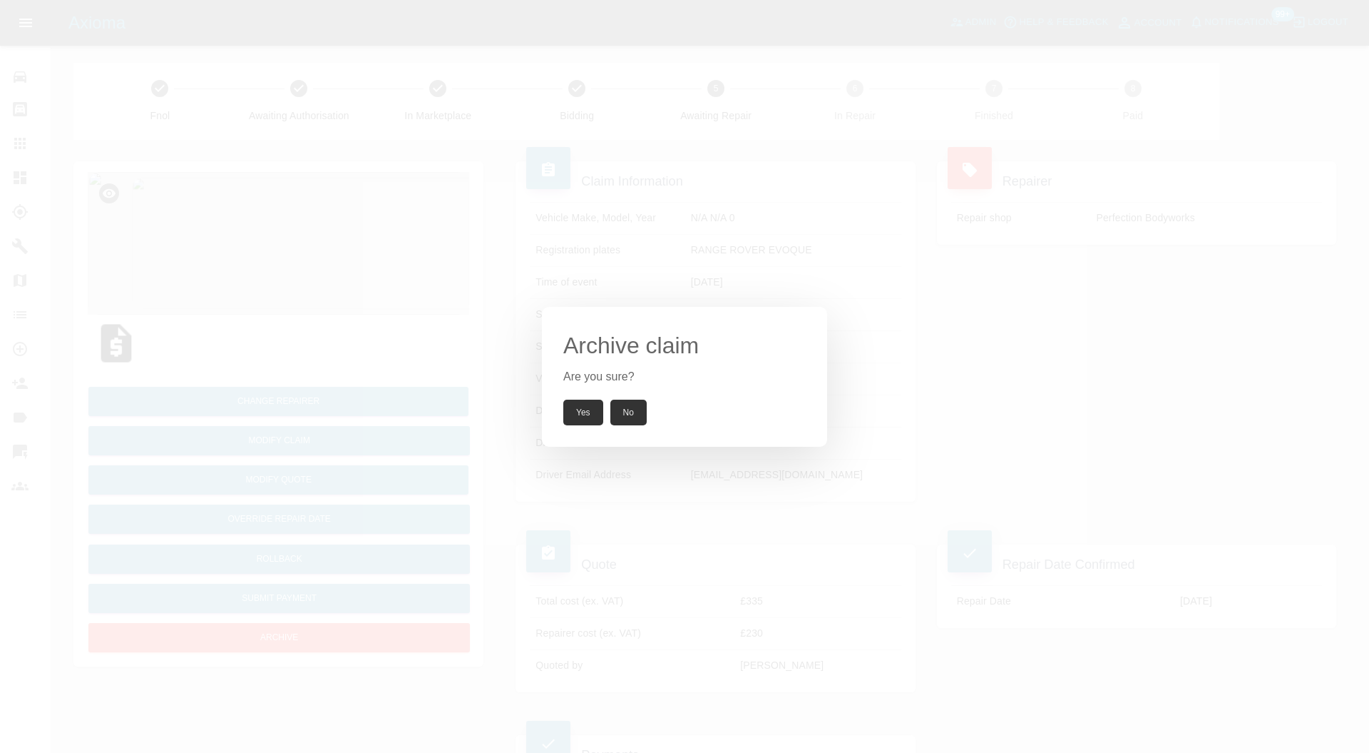
click at [580, 410] on button "Yes" at bounding box center [583, 412] width 40 height 26
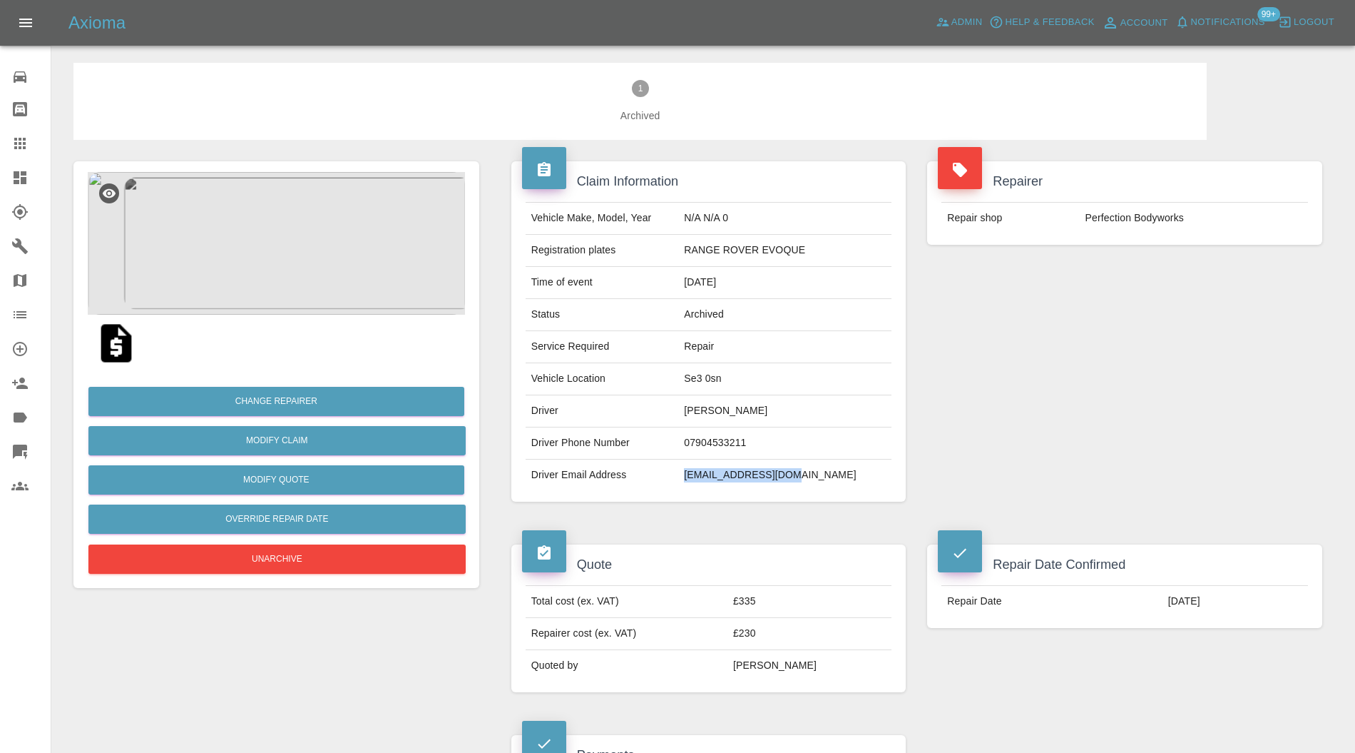
drag, startPoint x: 855, startPoint y: 476, endPoint x: 710, endPoint y: 485, distance: 145.1
click at [710, 485] on td "[EMAIL_ADDRESS][DOMAIN_NAME]" at bounding box center [784, 474] width 213 height 31
copy td "[EMAIL_ADDRESS][DOMAIN_NAME]"
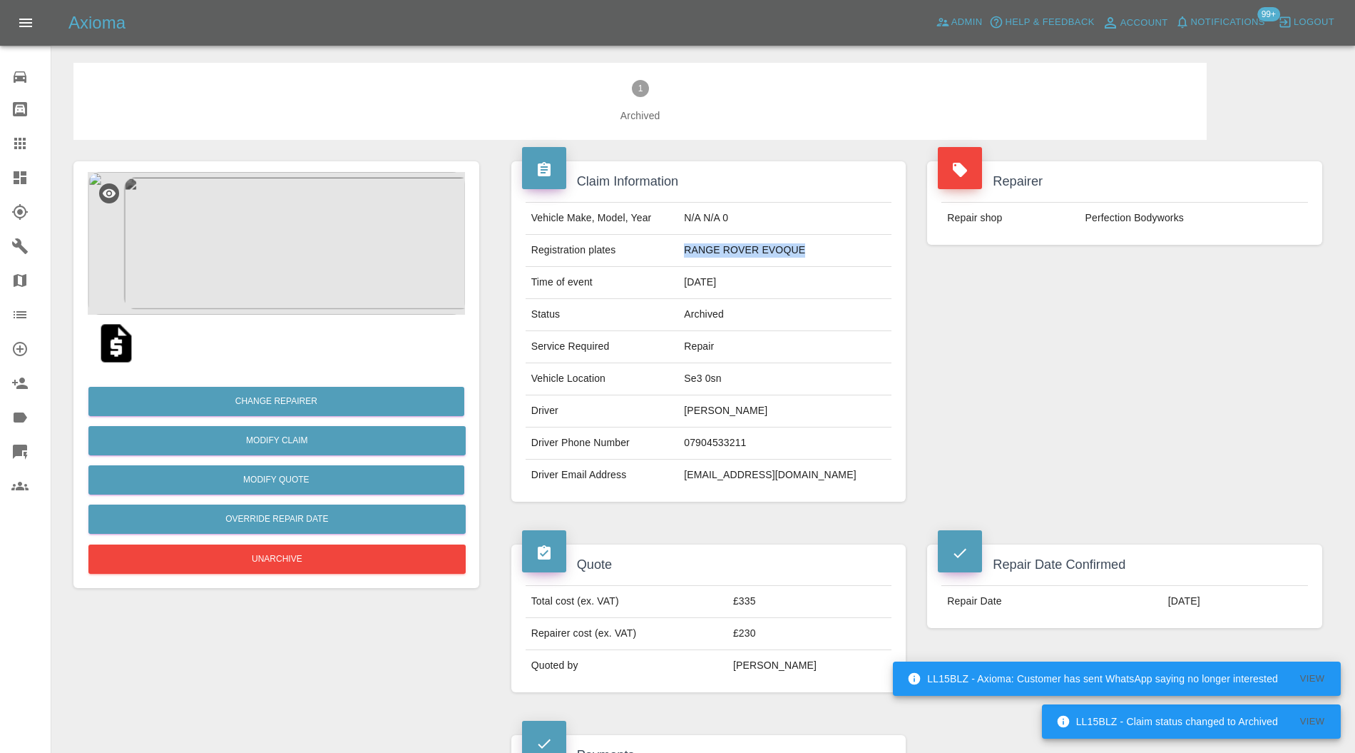
drag, startPoint x: 842, startPoint y: 250, endPoint x: 708, endPoint y: 257, distance: 134.3
click at [708, 257] on td "RANGE ROVER EVOQUE" at bounding box center [784, 251] width 213 height 32
copy td "RANGE ROVER EVOQUE"
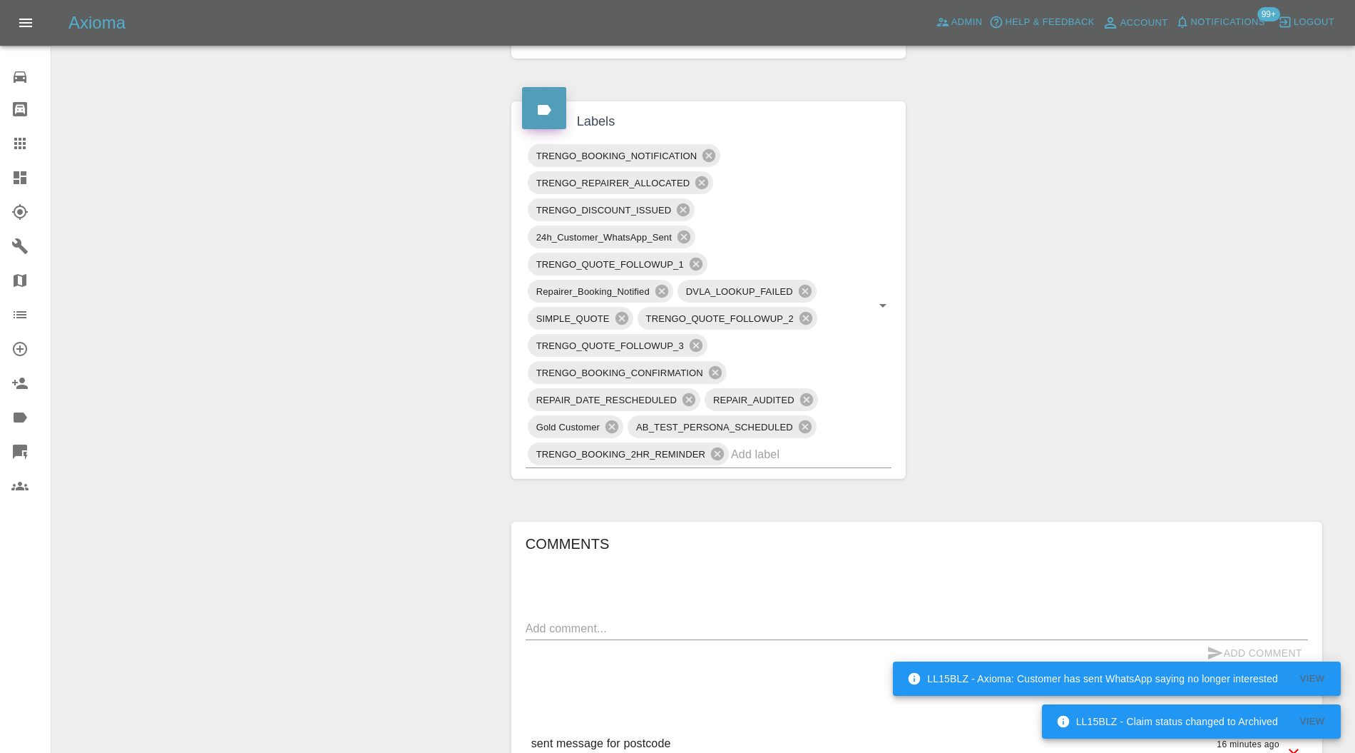
click at [665, 620] on textarea at bounding box center [917, 628] width 782 height 16
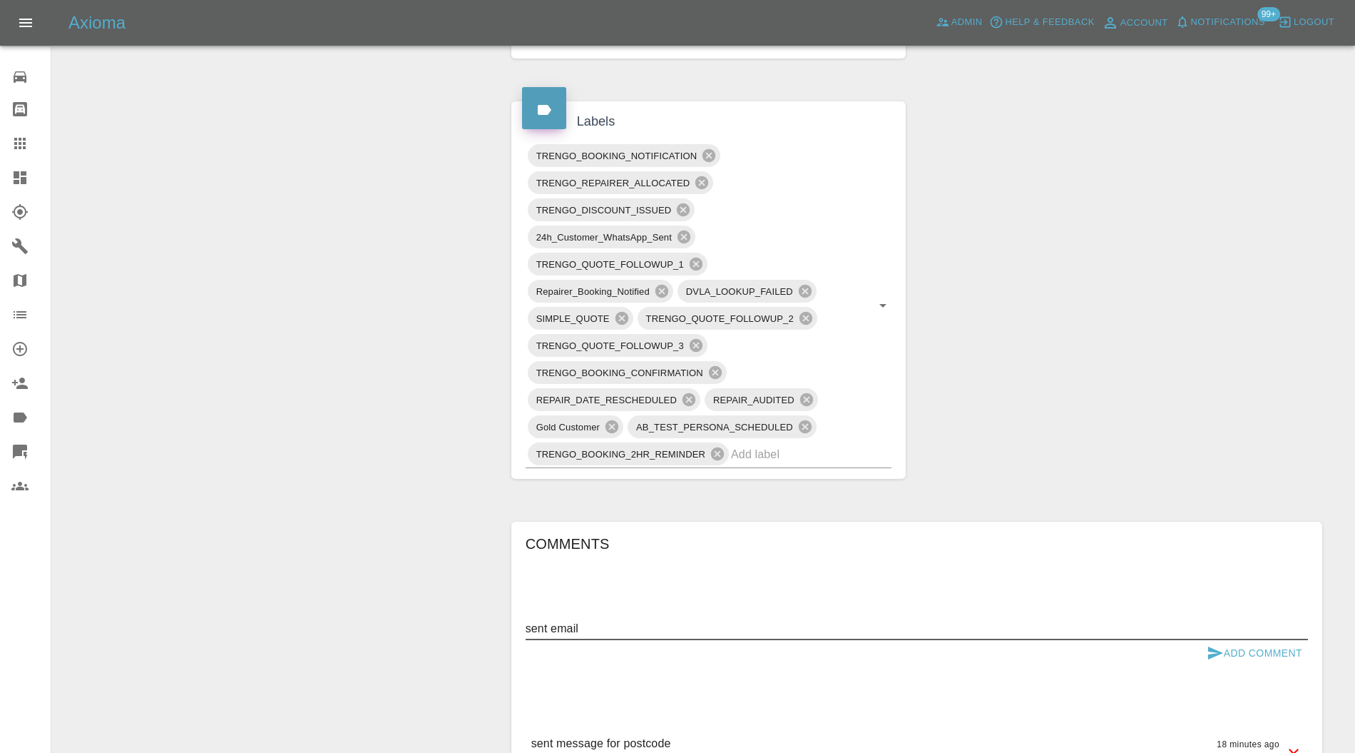
type textarea "sent email"
click at [1234, 645] on button "Add Comment" at bounding box center [1254, 653] width 107 height 26
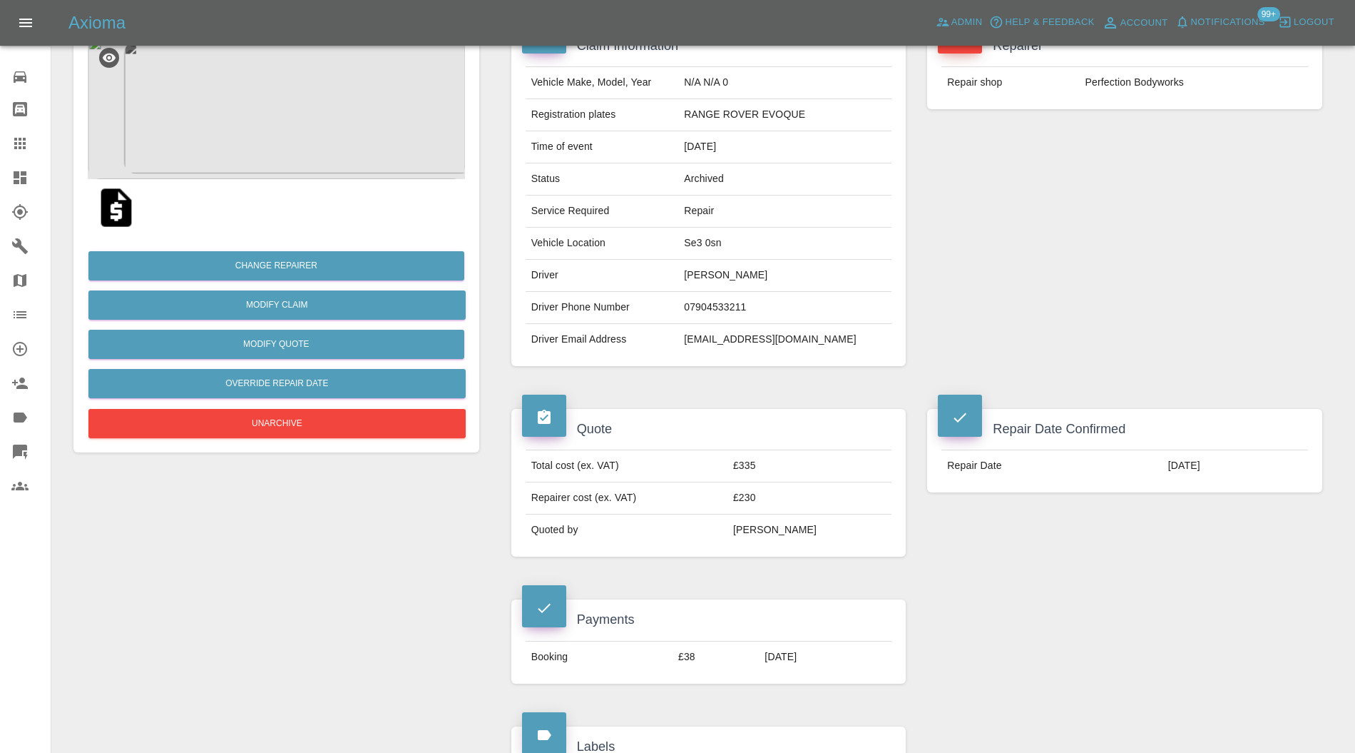
scroll to position [0, 0]
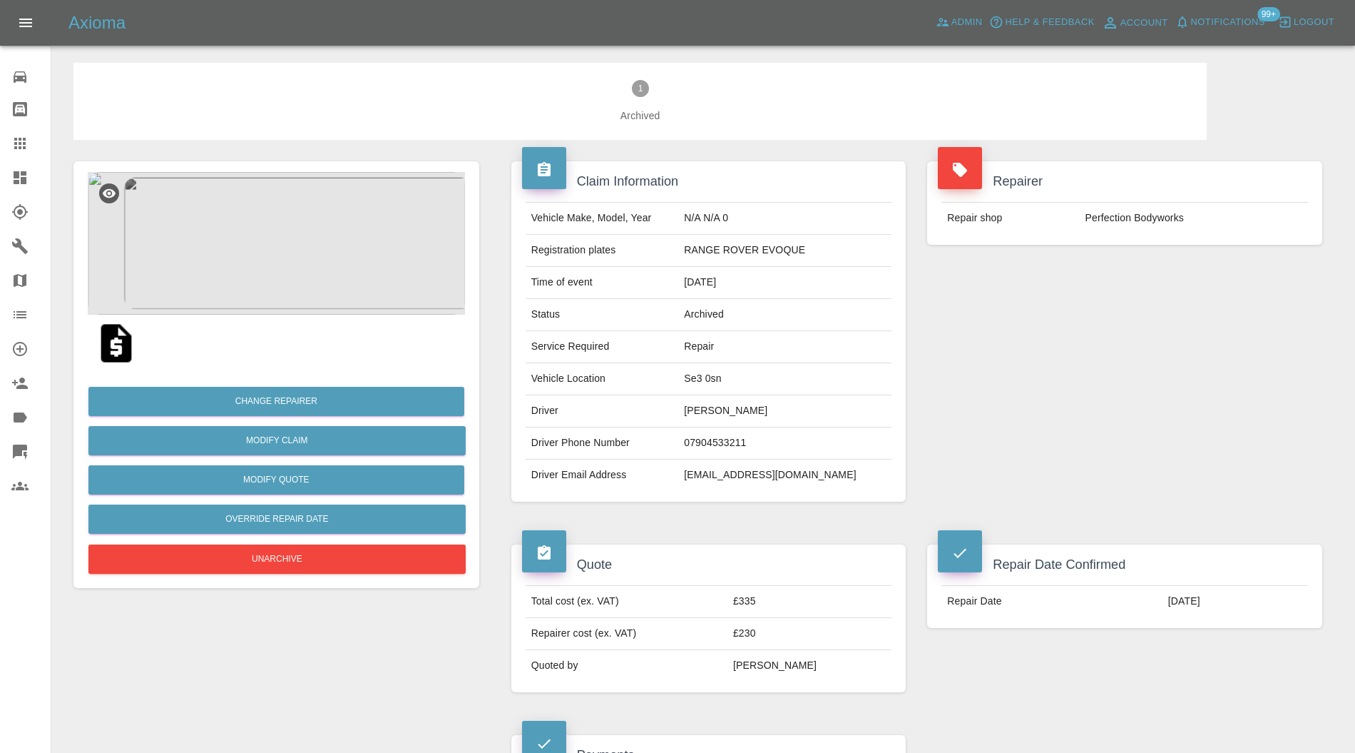
click at [28, 178] on icon at bounding box center [19, 177] width 17 height 17
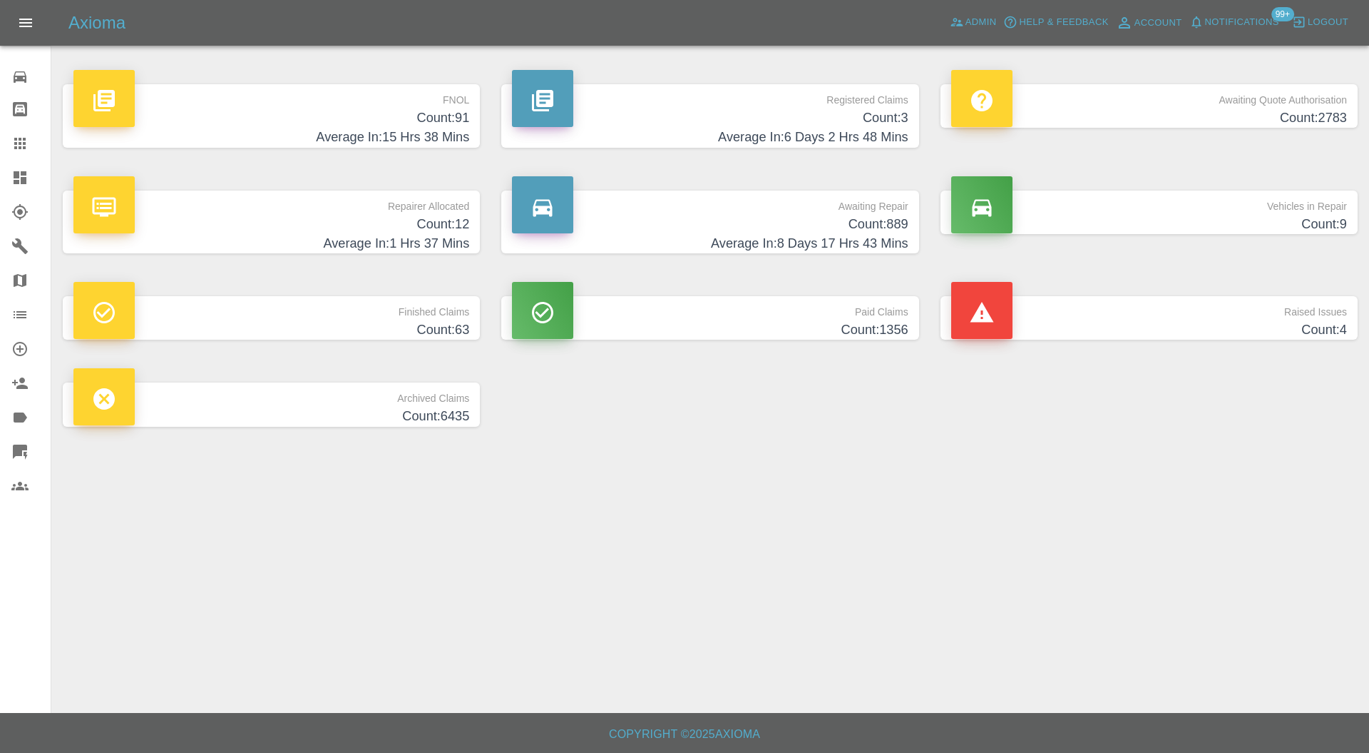
click at [1108, 305] on p "Raised Issues" at bounding box center [1150, 308] width 396 height 24
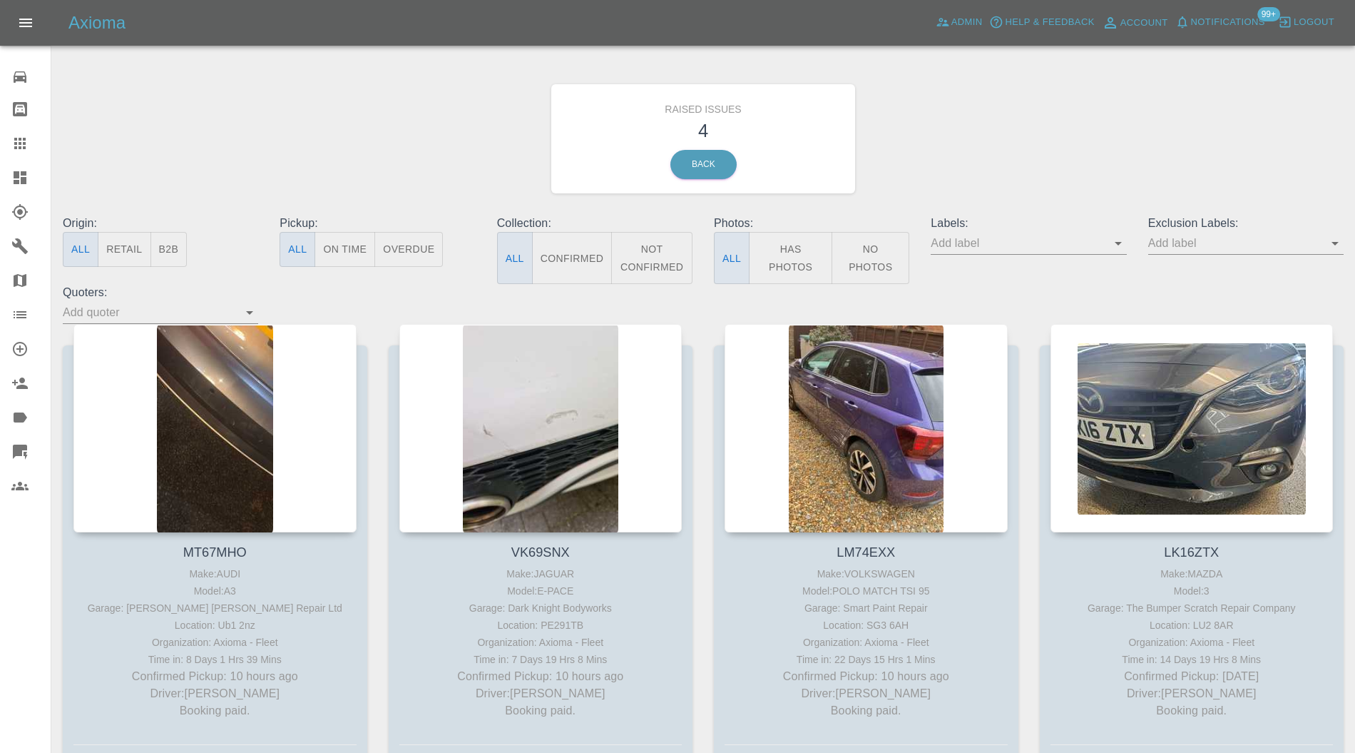
click at [237, 408] on div at bounding box center [214, 428] width 283 height 208
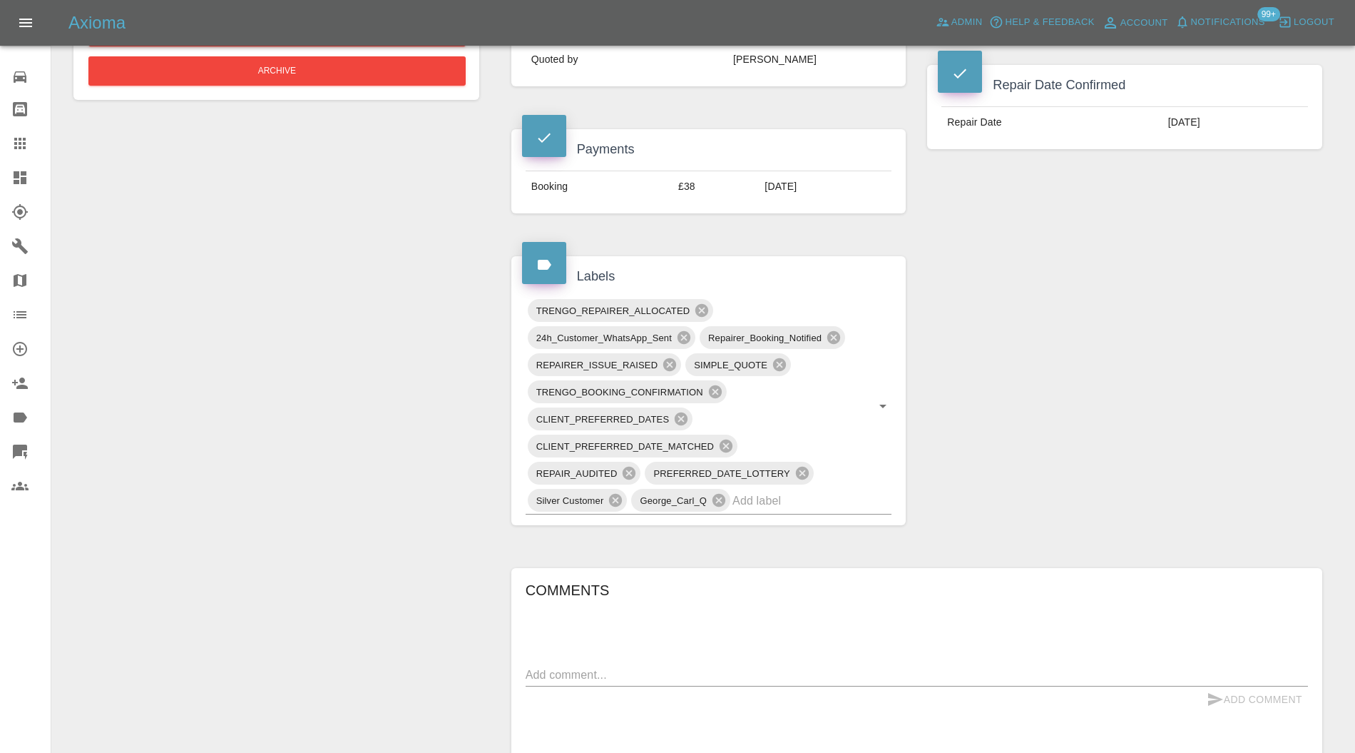
scroll to position [507, 0]
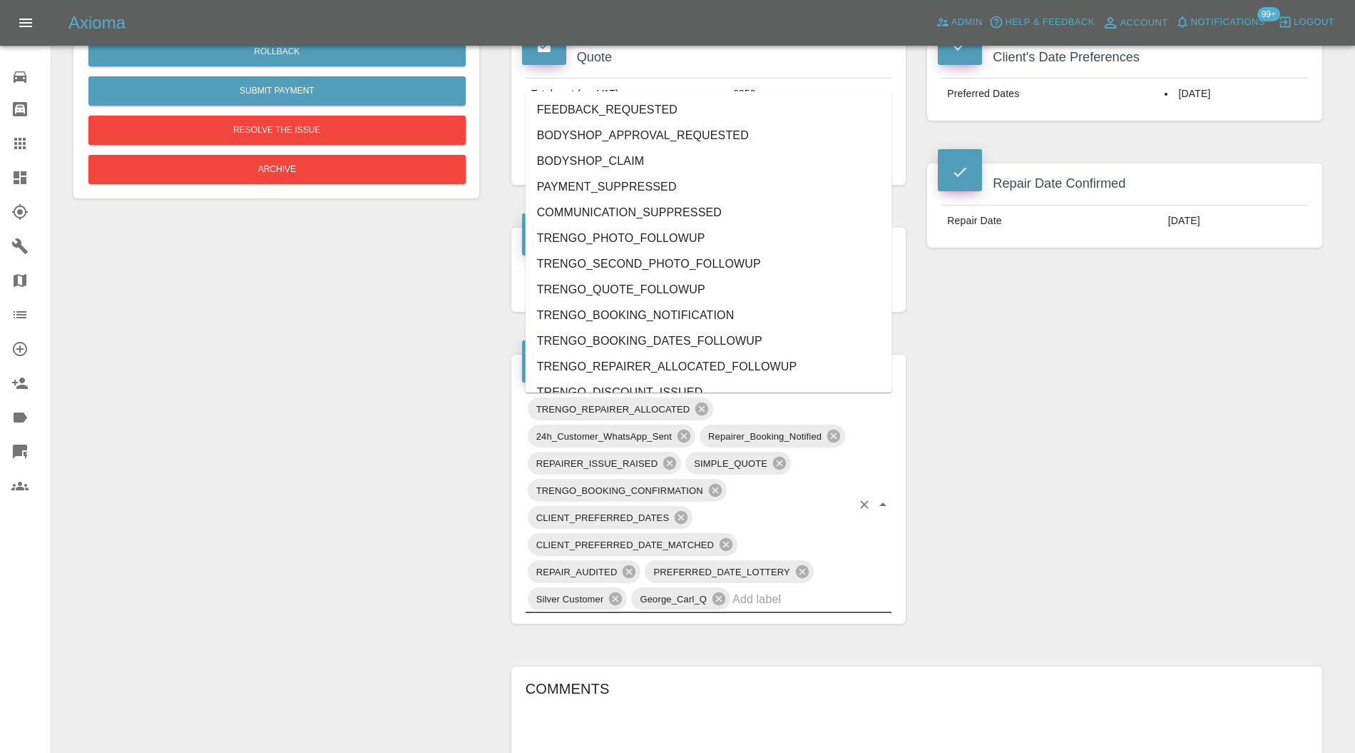
click at [770, 598] on input "text" at bounding box center [792, 599] width 119 height 22
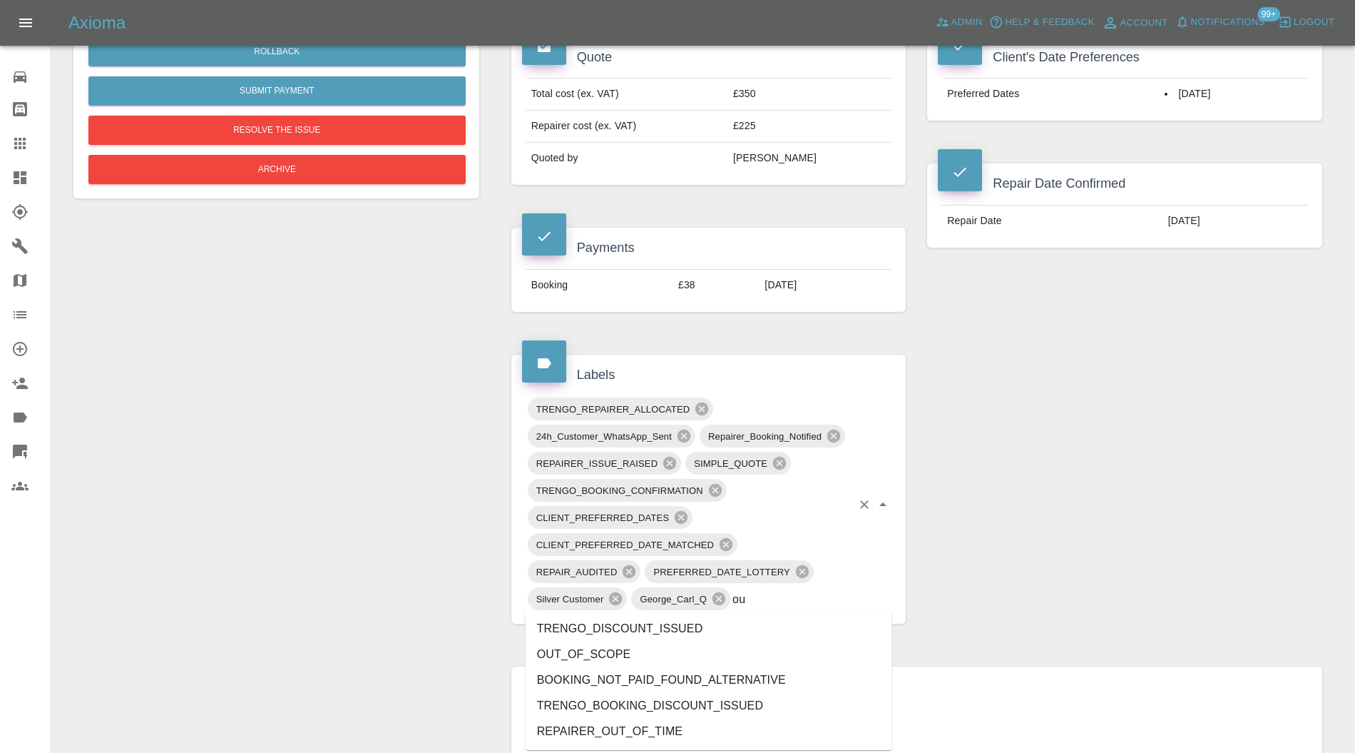
type input "out"
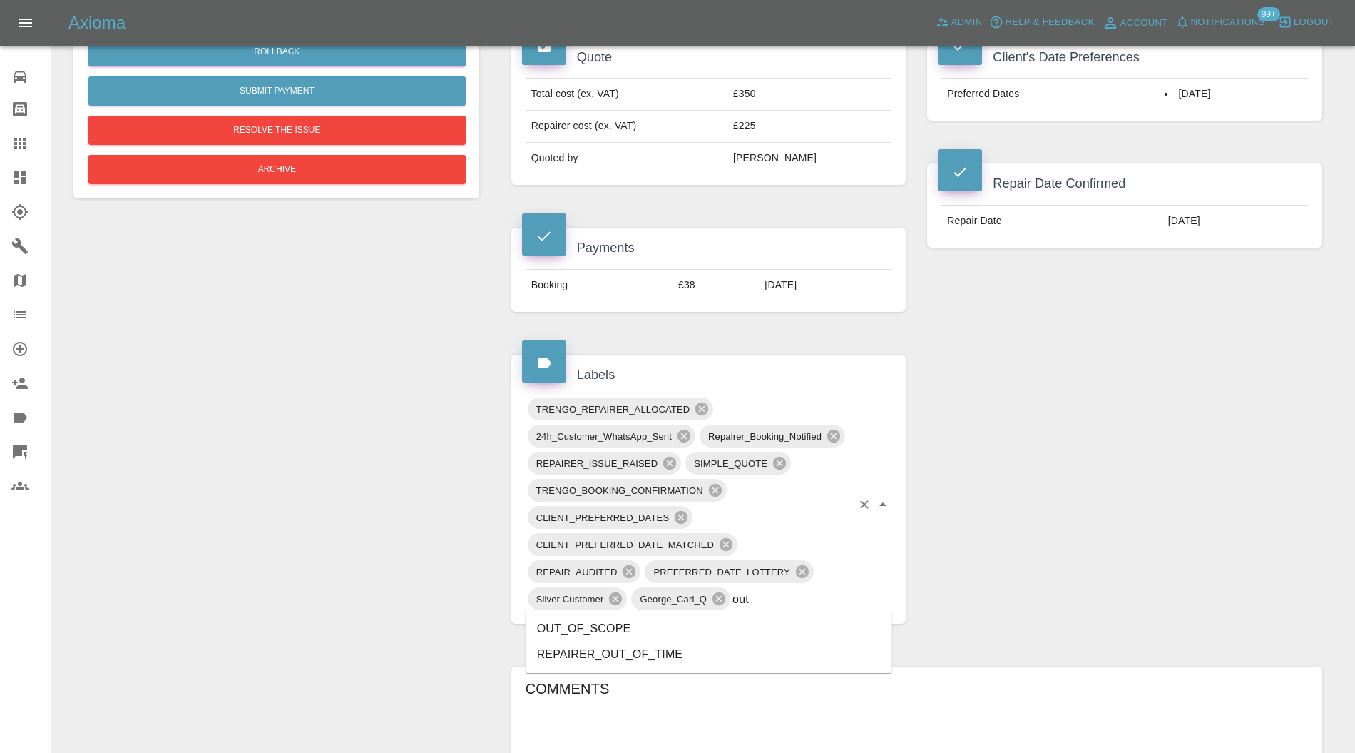
click at [632, 621] on li "OUT_OF_SCOPE" at bounding box center [709, 629] width 367 height 26
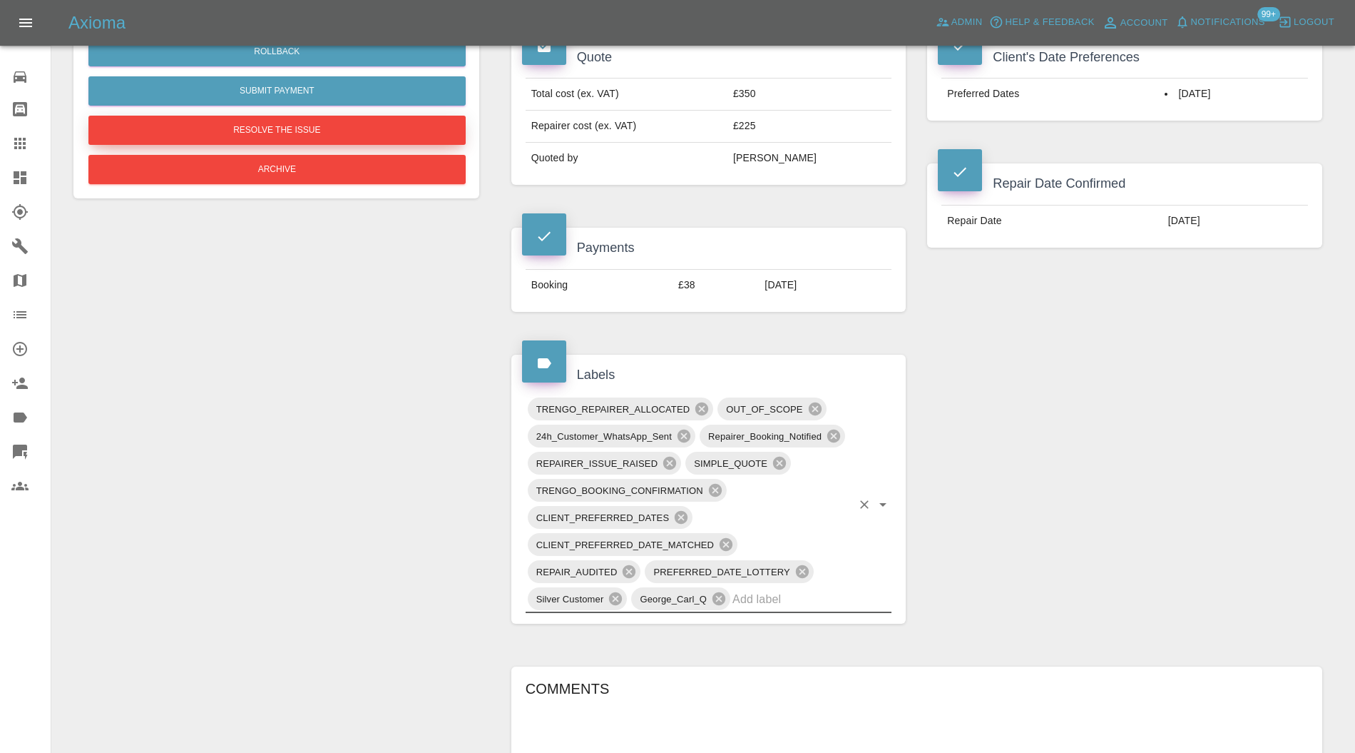
click at [352, 131] on button "Resolve the issue" at bounding box center [276, 130] width 377 height 29
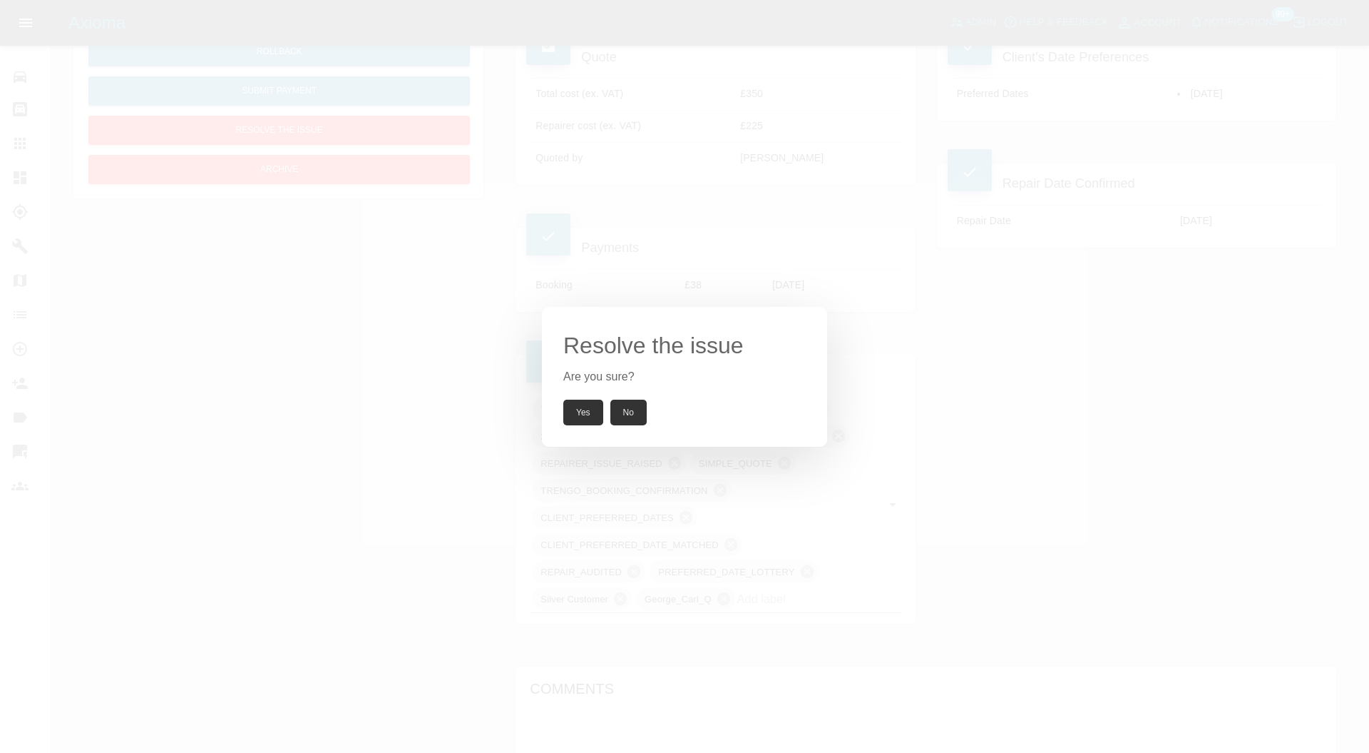
click at [569, 415] on button "Yes" at bounding box center [583, 412] width 40 height 26
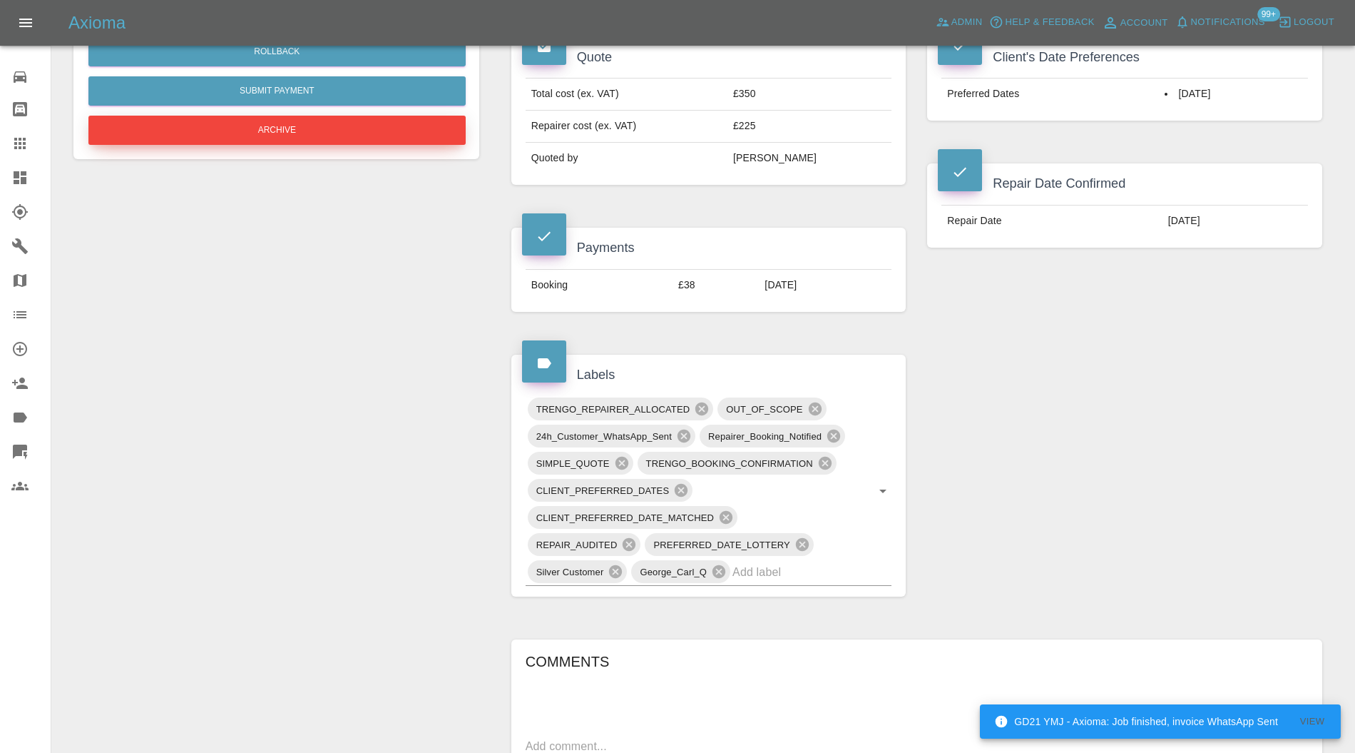
click at [373, 133] on button "Archive" at bounding box center [276, 130] width 377 height 29
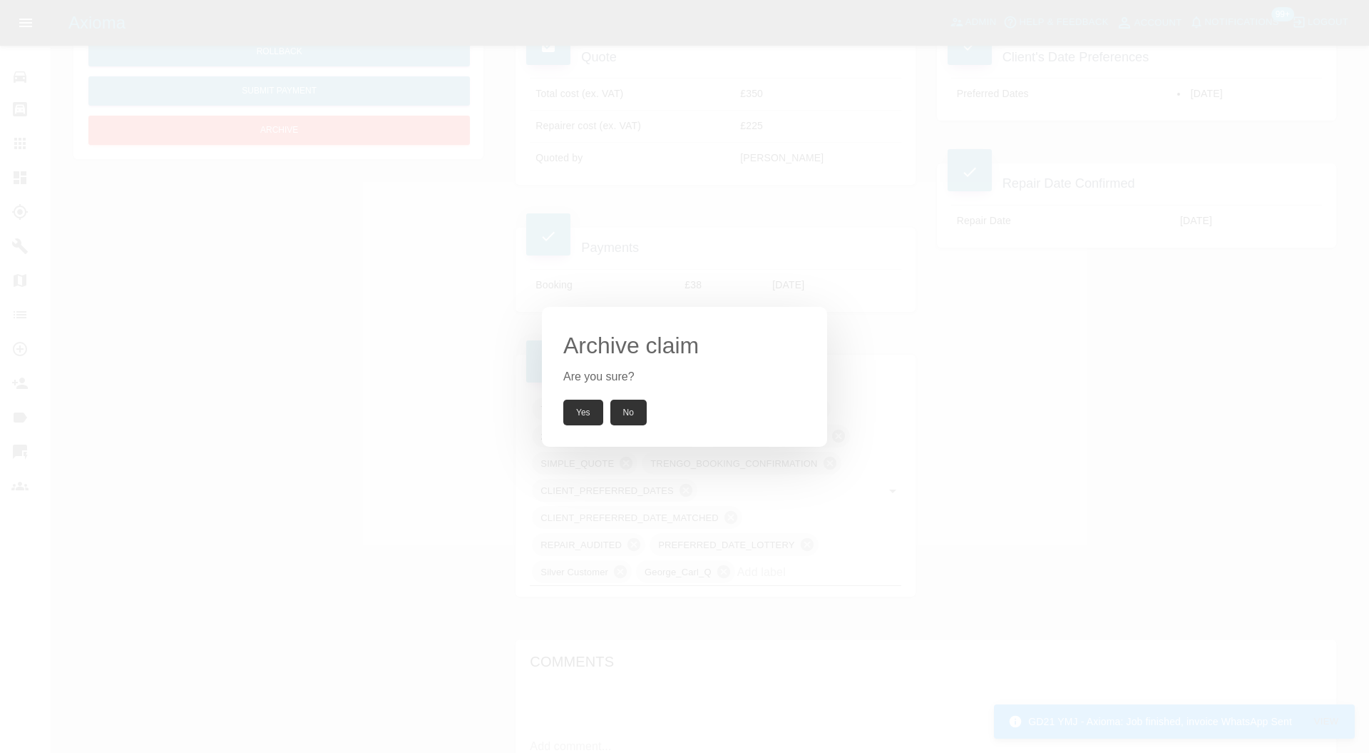
click at [581, 402] on button "Yes" at bounding box center [583, 412] width 40 height 26
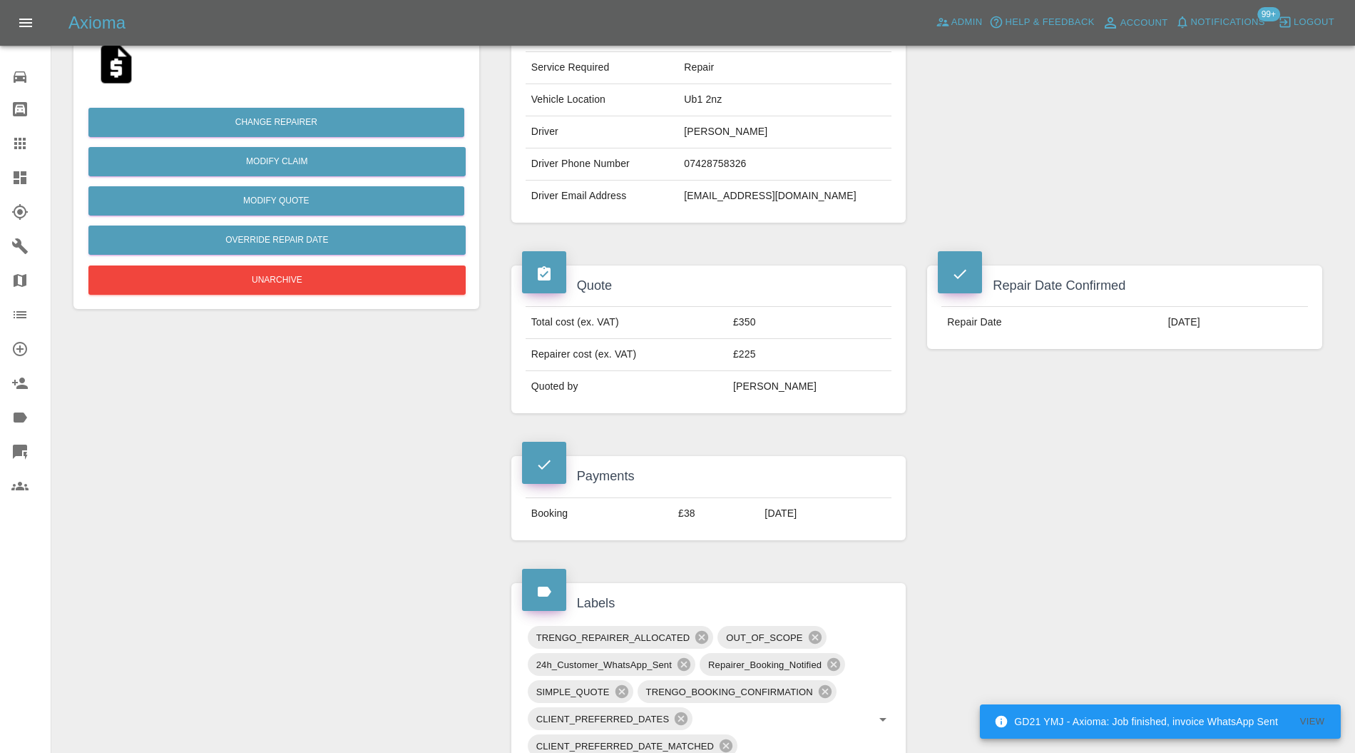
scroll to position [278, 0]
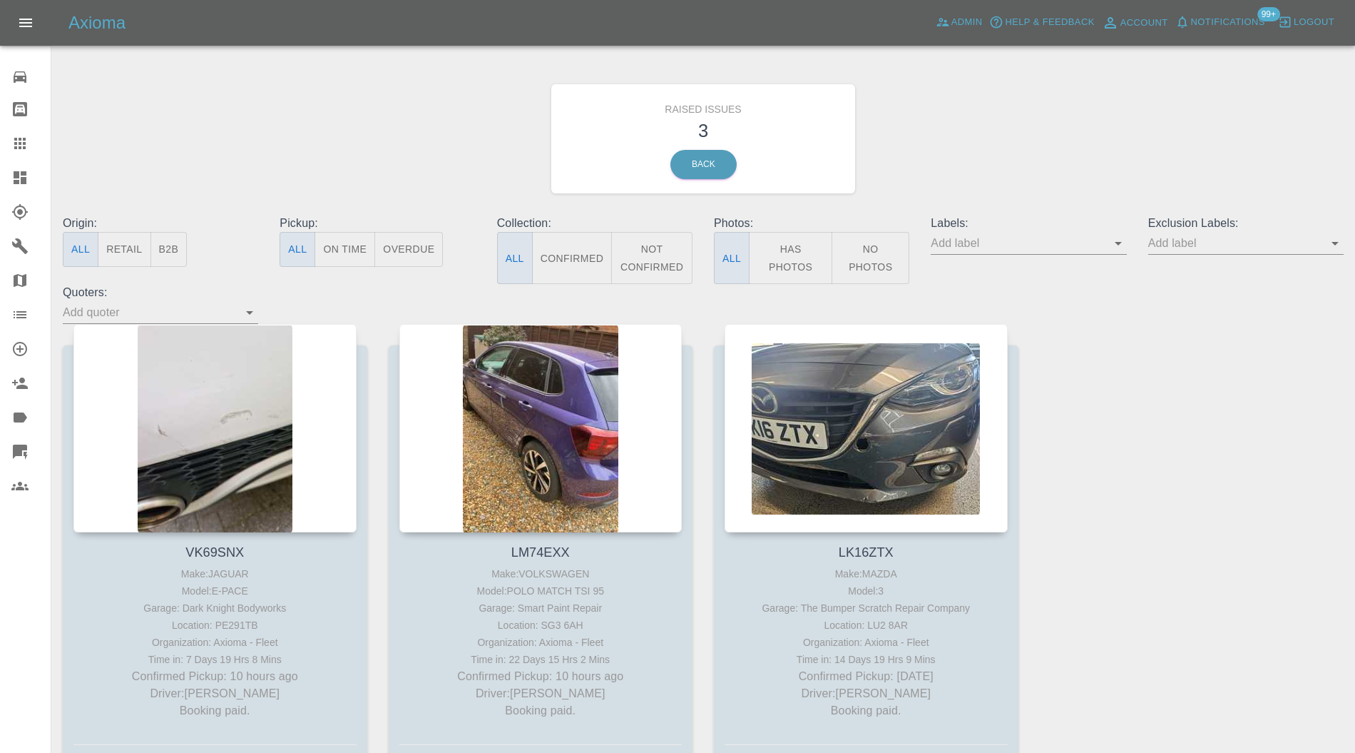
click at [234, 426] on div at bounding box center [214, 428] width 283 height 208
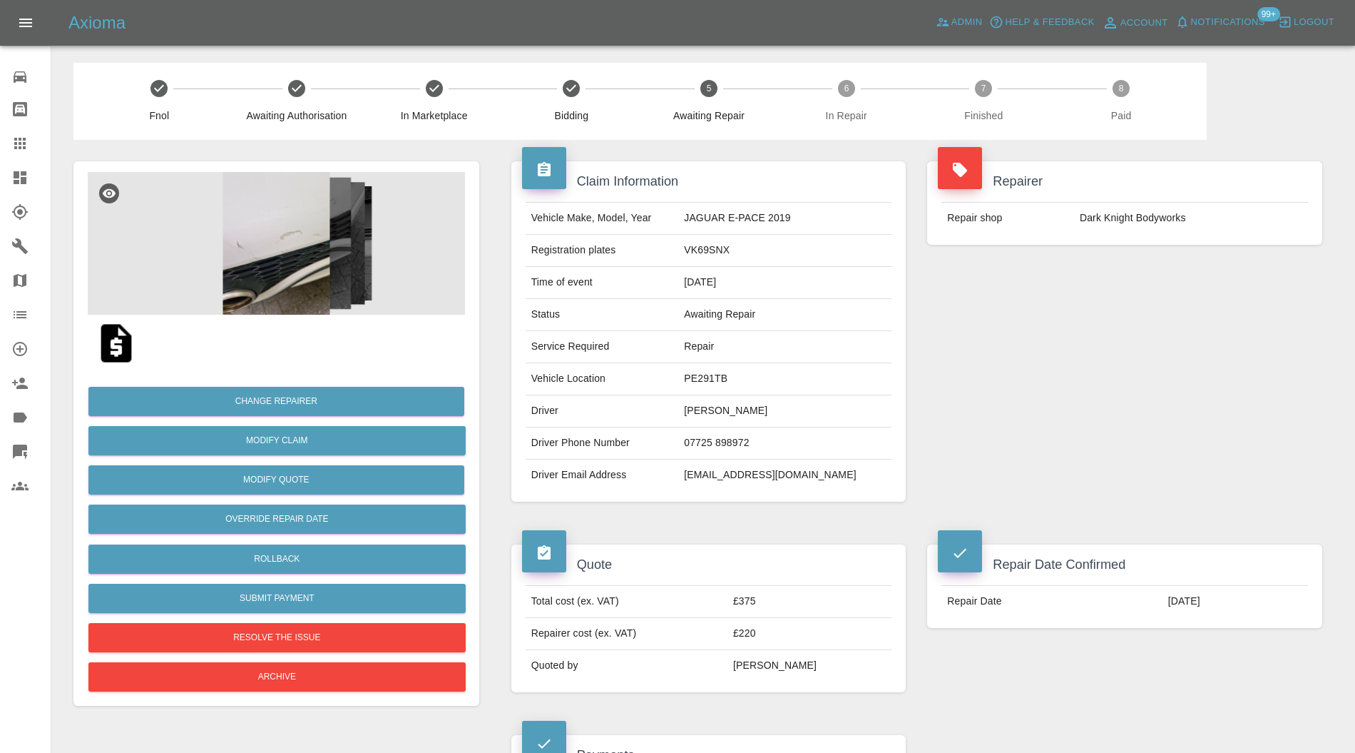
click at [276, 265] on img at bounding box center [276, 243] width 377 height 143
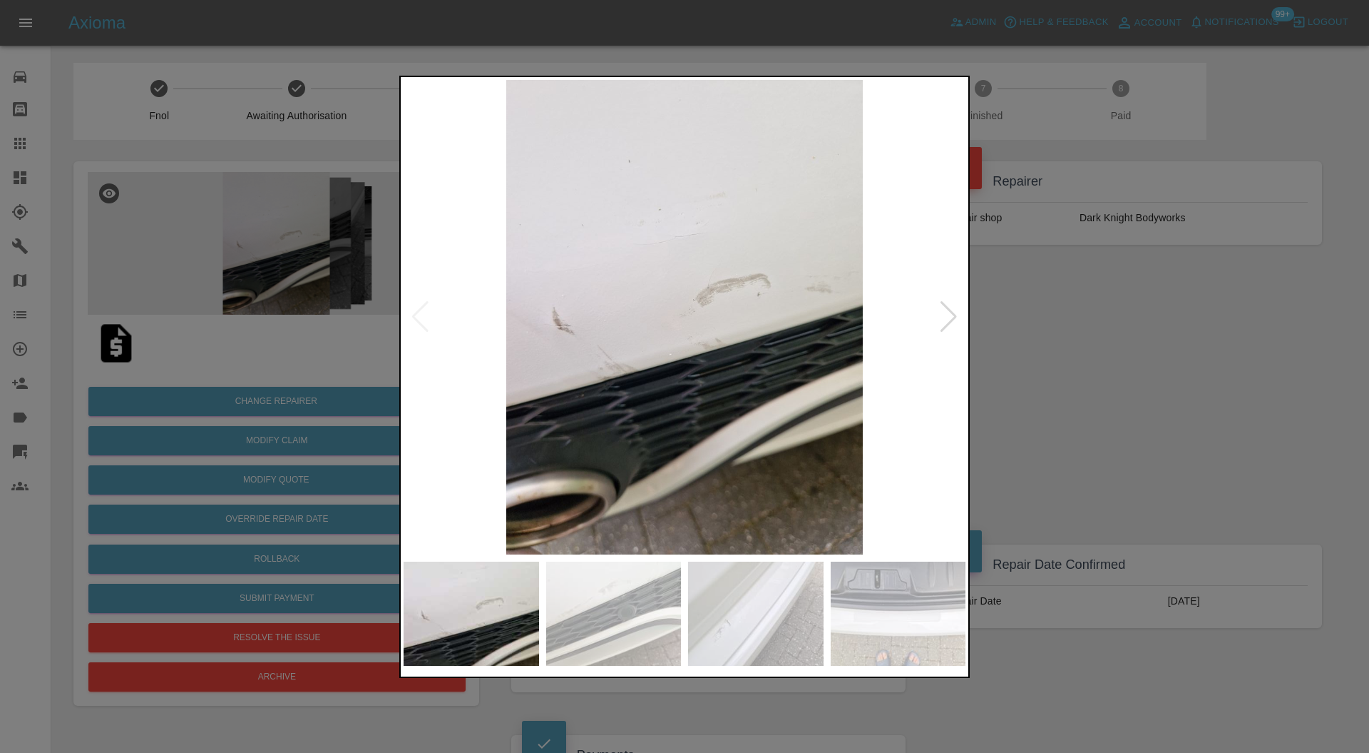
click at [952, 307] on div at bounding box center [948, 316] width 19 height 31
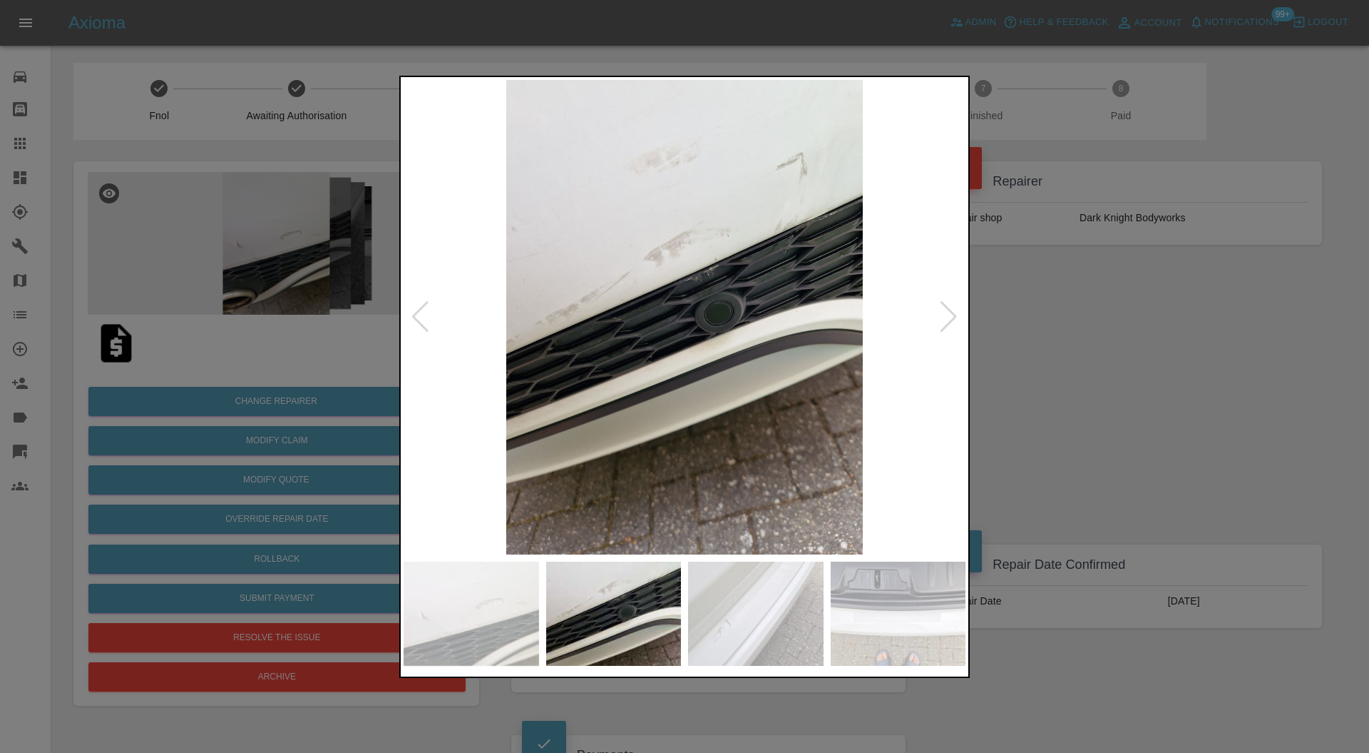
click at [952, 307] on div at bounding box center [948, 316] width 19 height 31
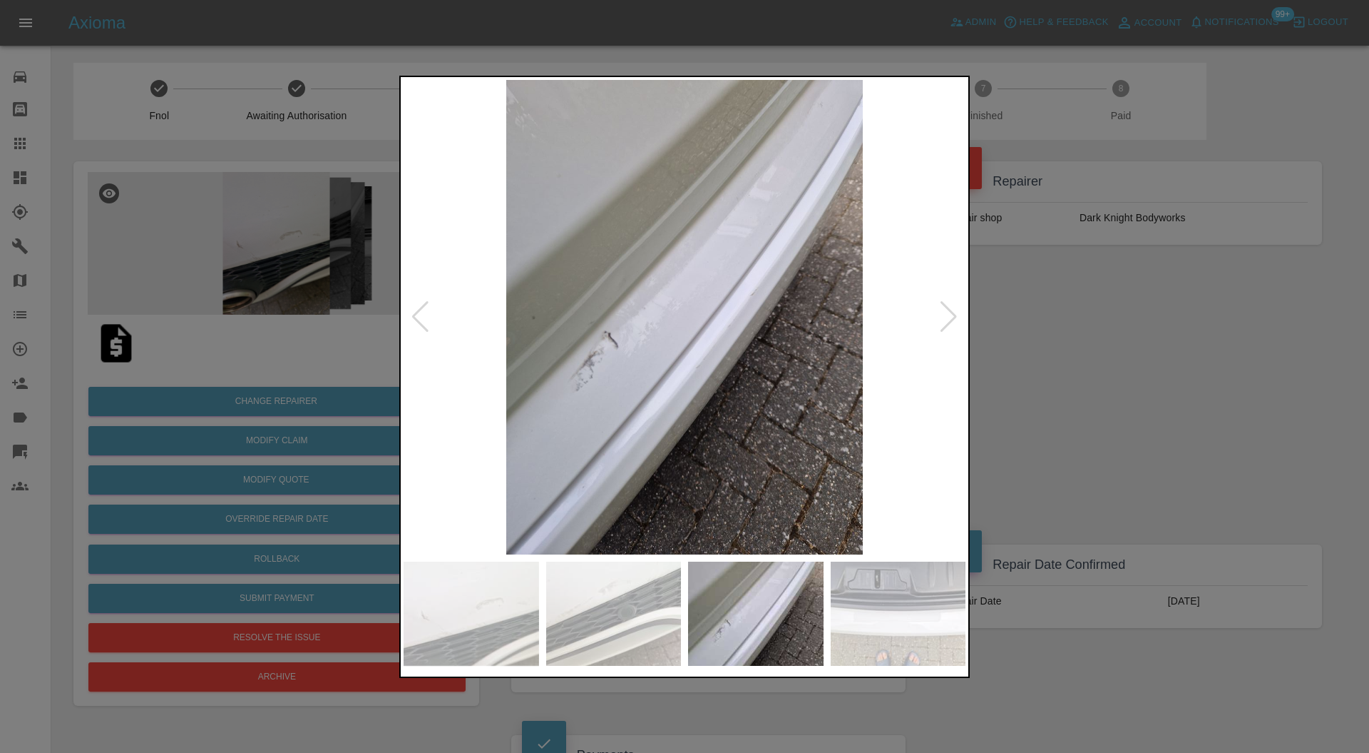
click at [952, 307] on div at bounding box center [948, 316] width 19 height 31
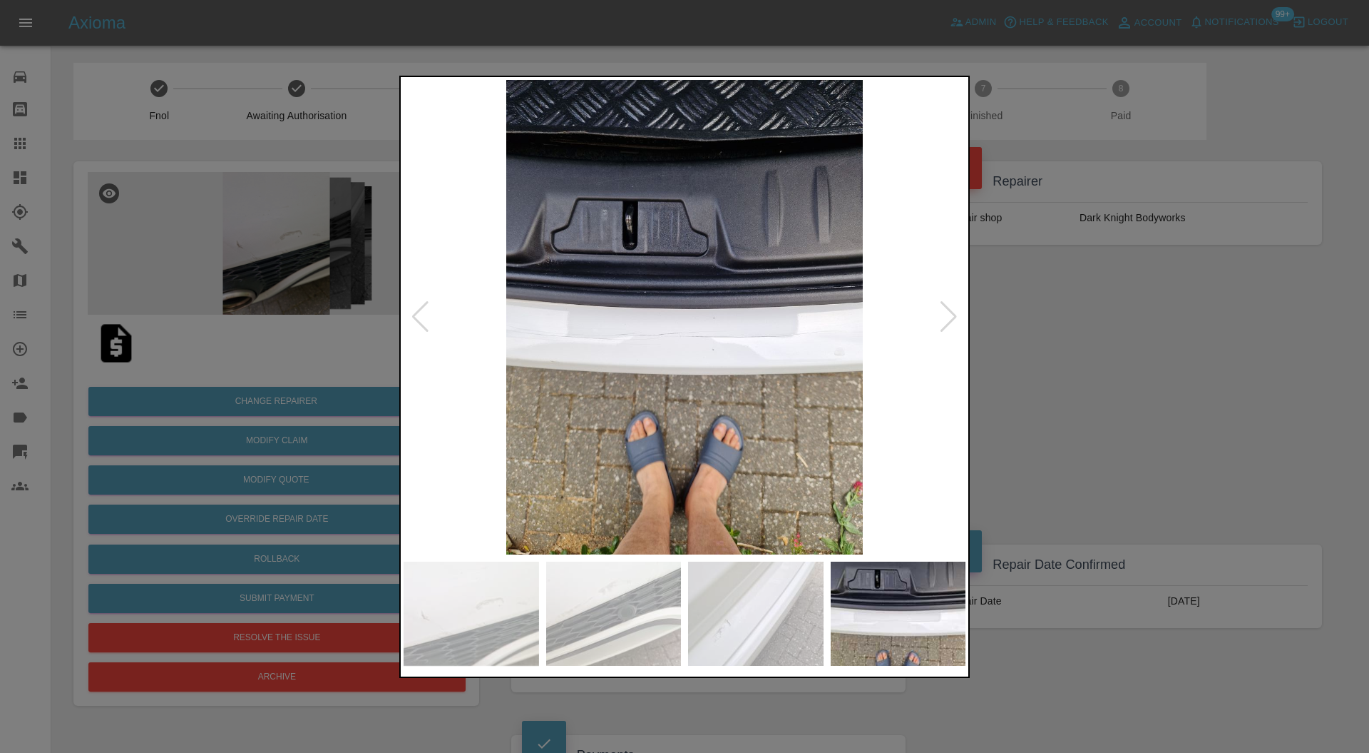
click at [952, 307] on div at bounding box center [948, 316] width 19 height 31
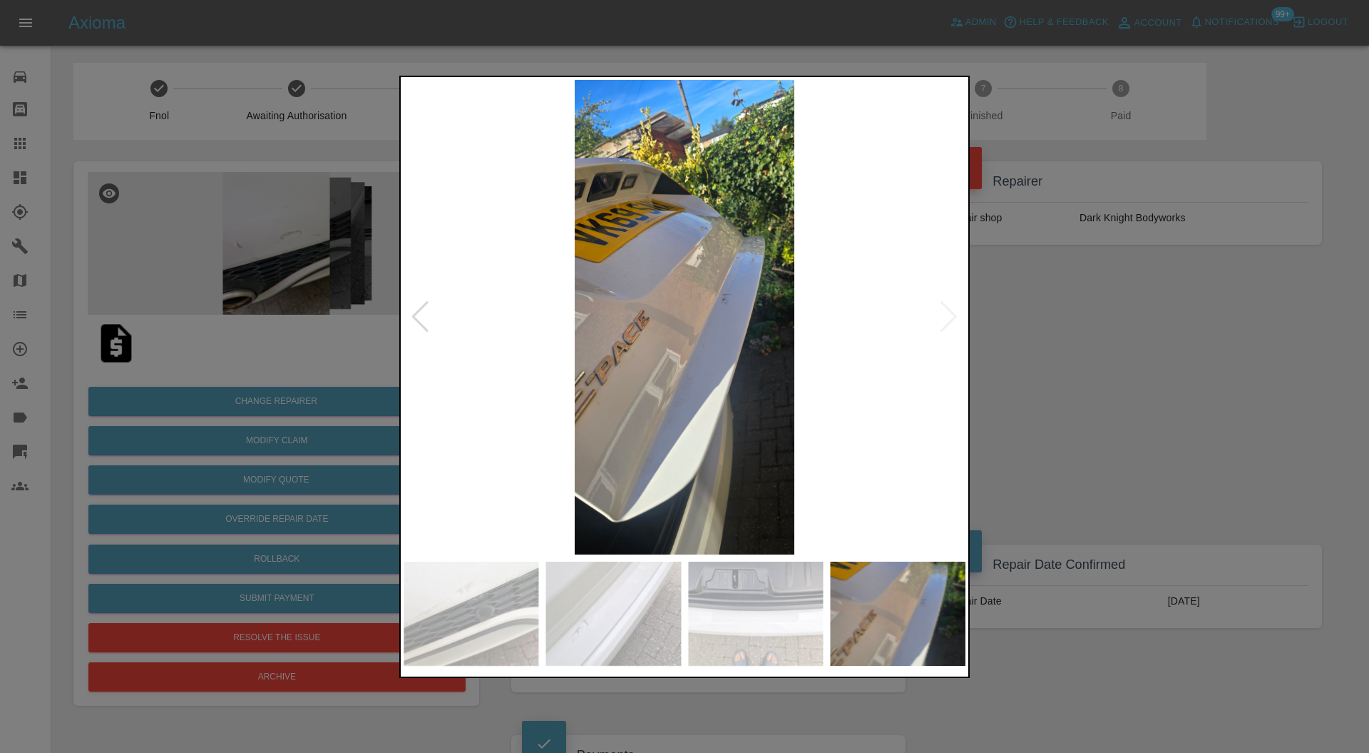
click at [952, 307] on img at bounding box center [685, 317] width 562 height 475
click at [1030, 328] on div at bounding box center [684, 376] width 1369 height 753
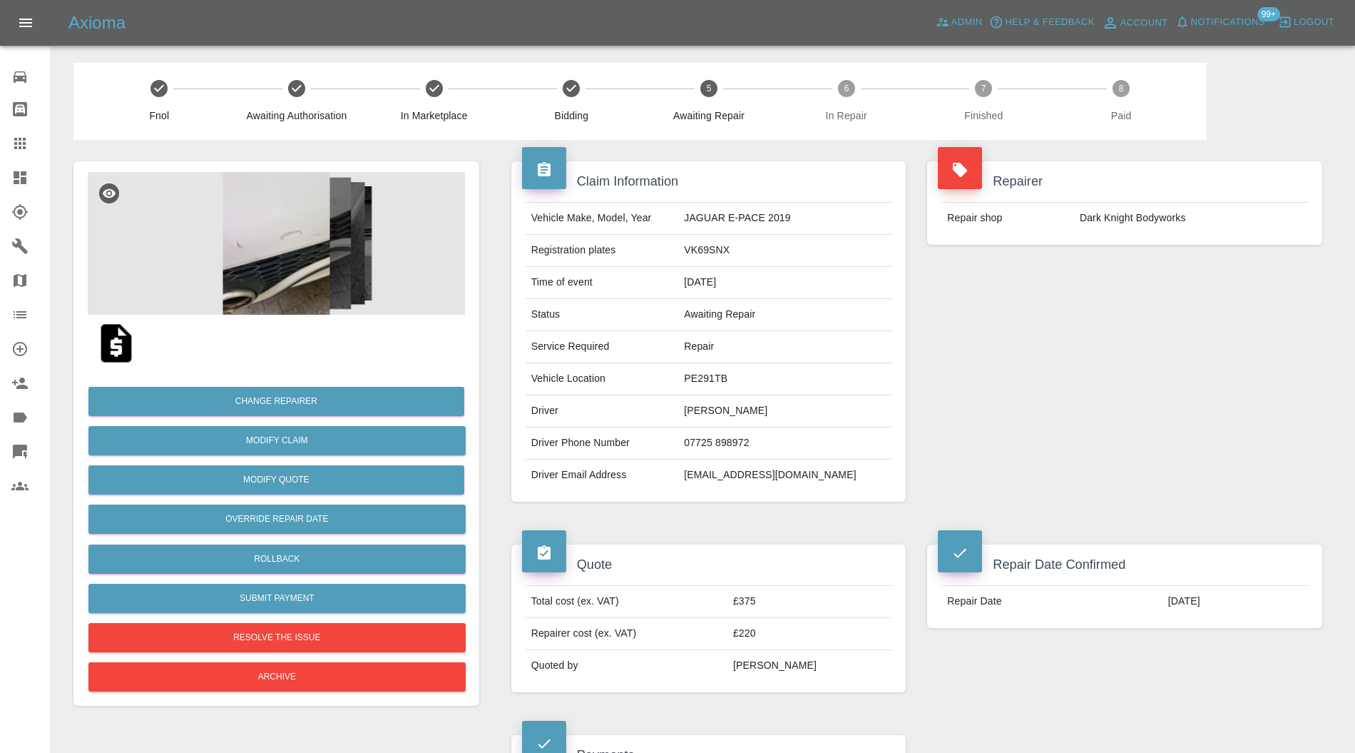
click at [25, 173] on icon at bounding box center [20, 177] width 13 height 13
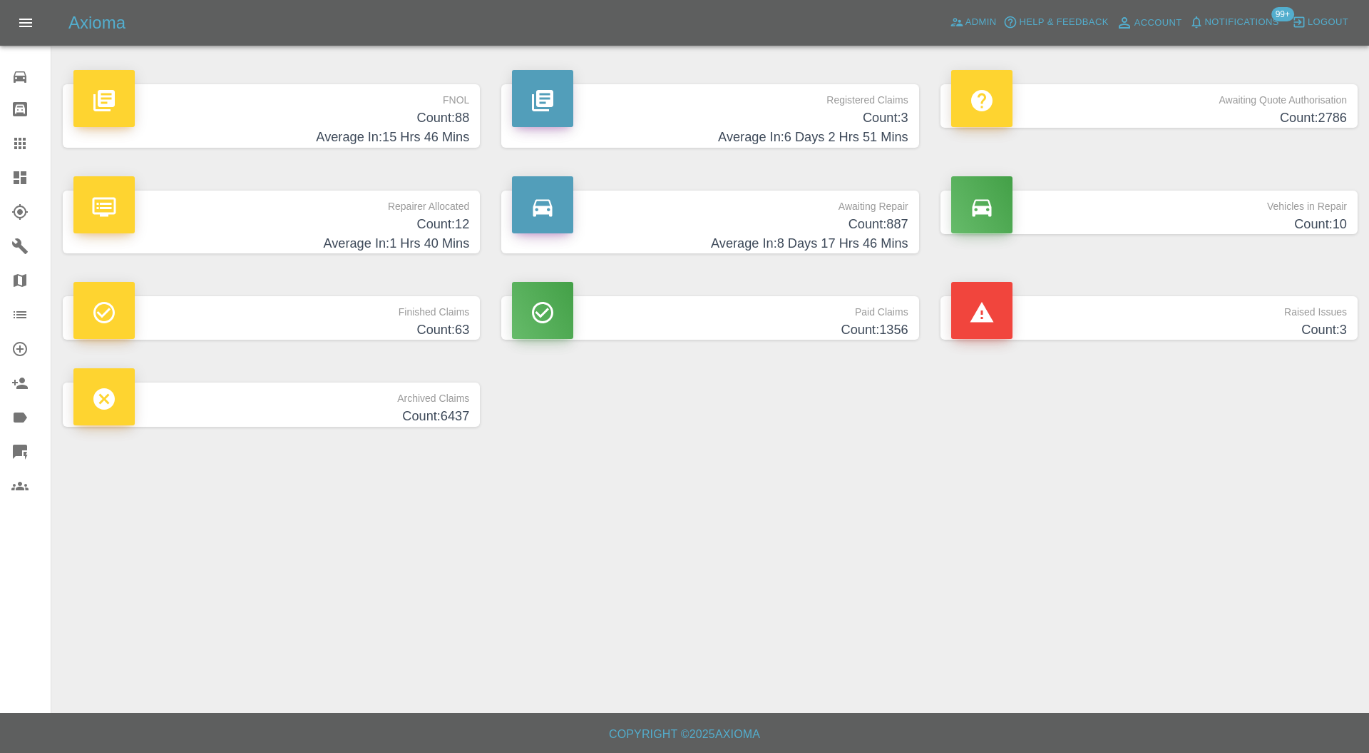
click at [1025, 296] on p "Raised Issues" at bounding box center [1150, 308] width 396 height 24
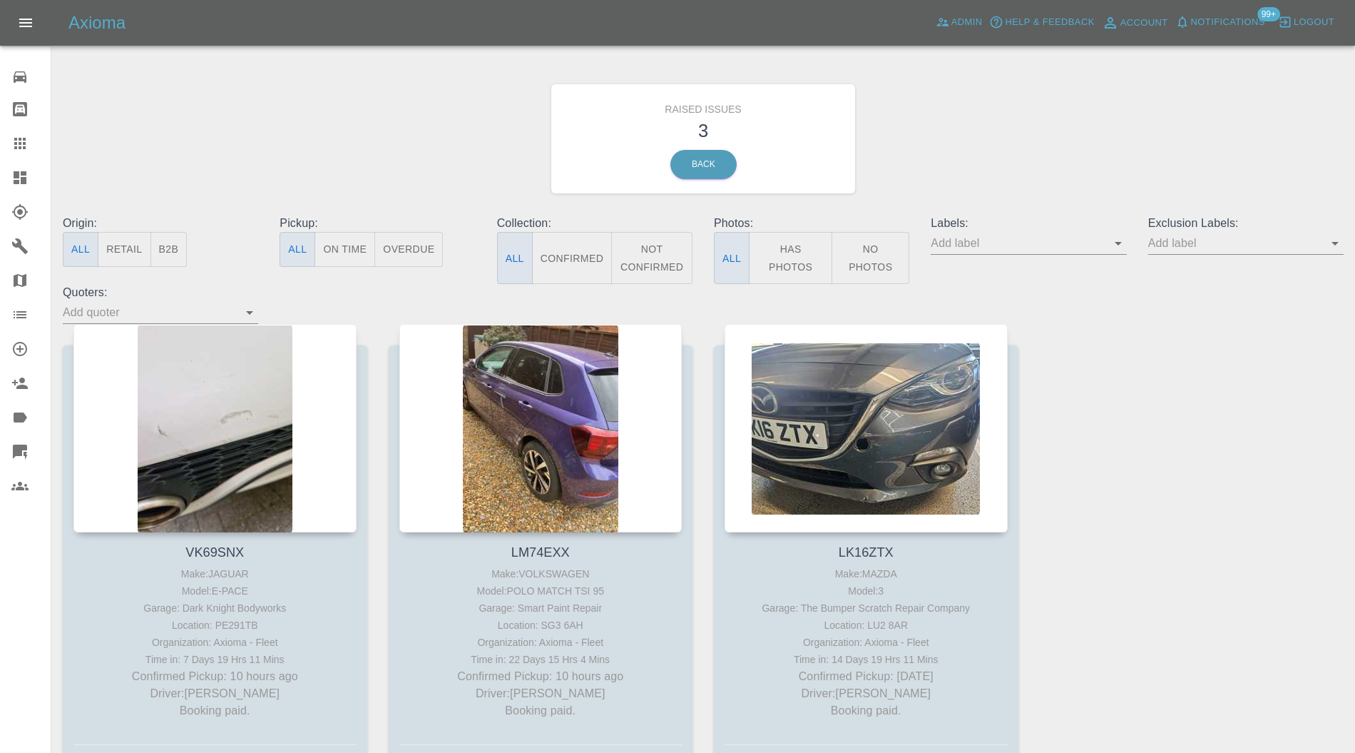
click at [520, 392] on div at bounding box center [540, 428] width 283 height 208
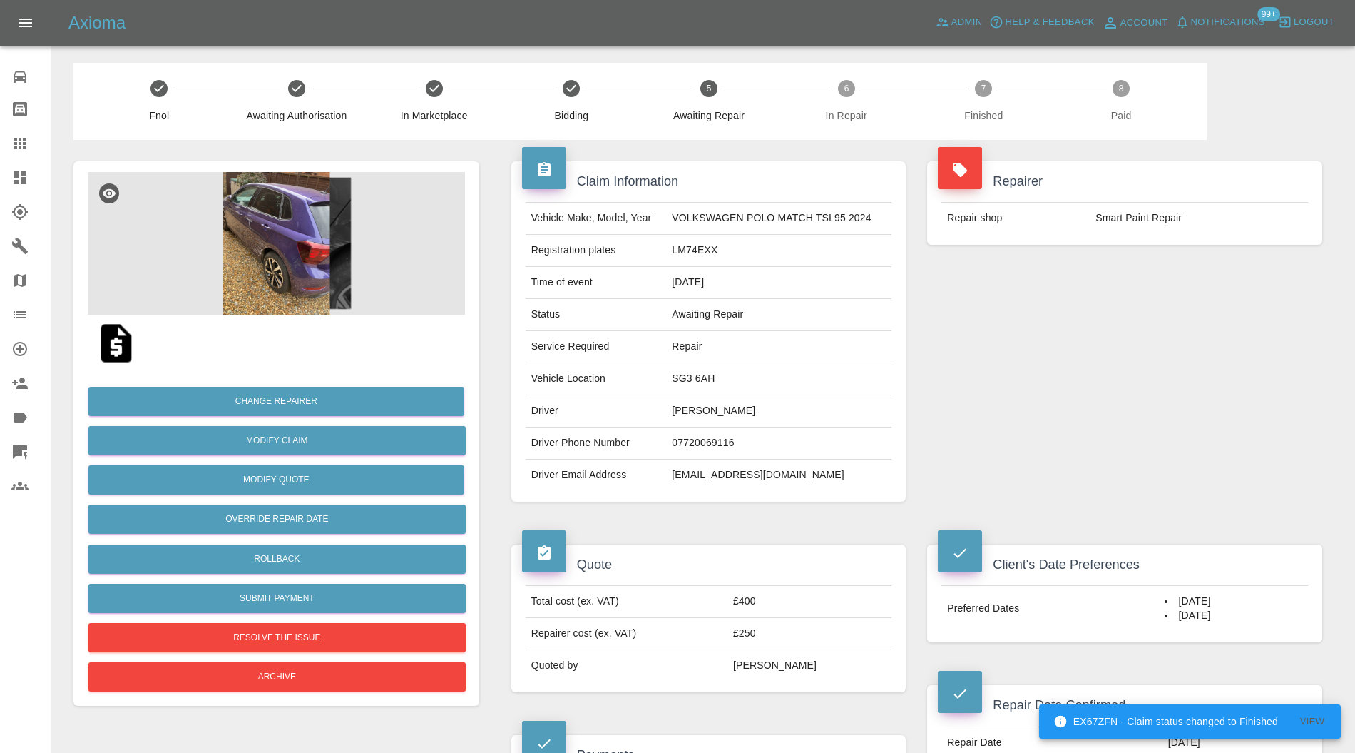
click at [321, 235] on img at bounding box center [276, 243] width 377 height 143
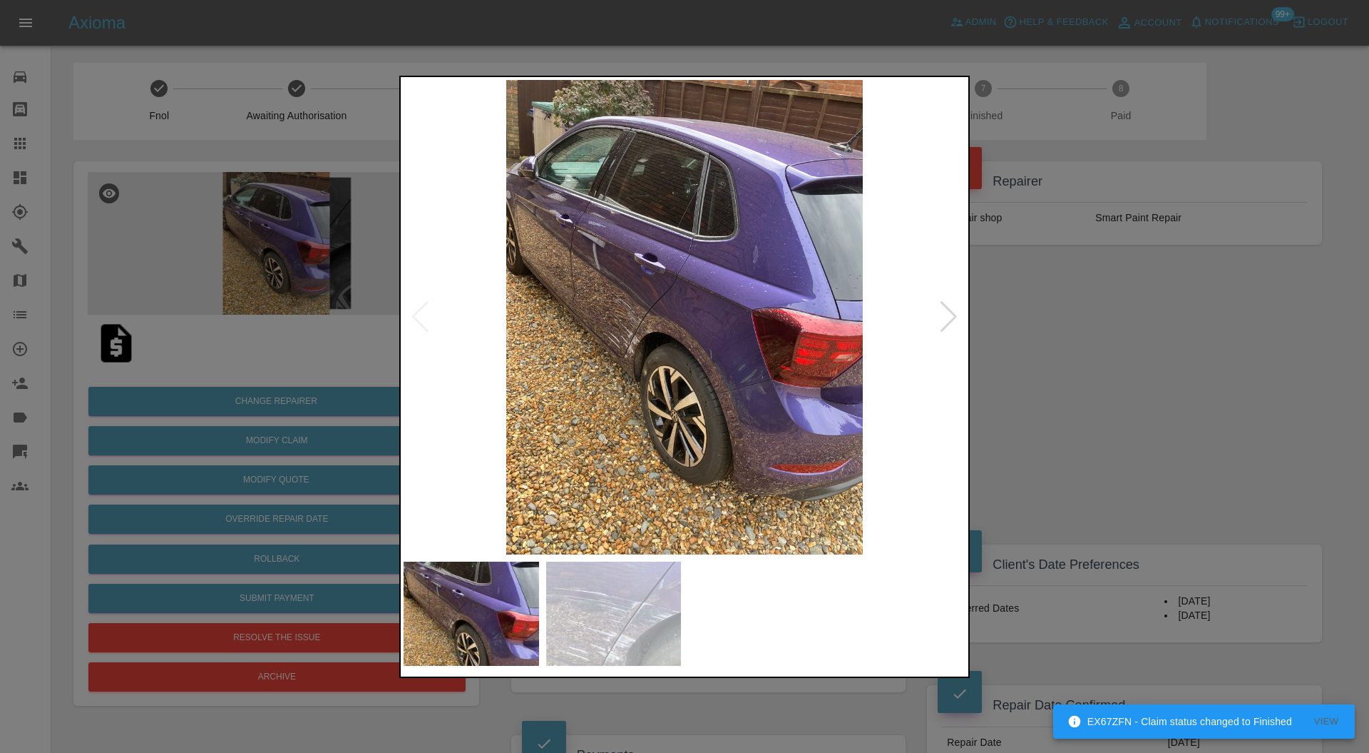
click at [595, 642] on img at bounding box center [614, 613] width 136 height 104
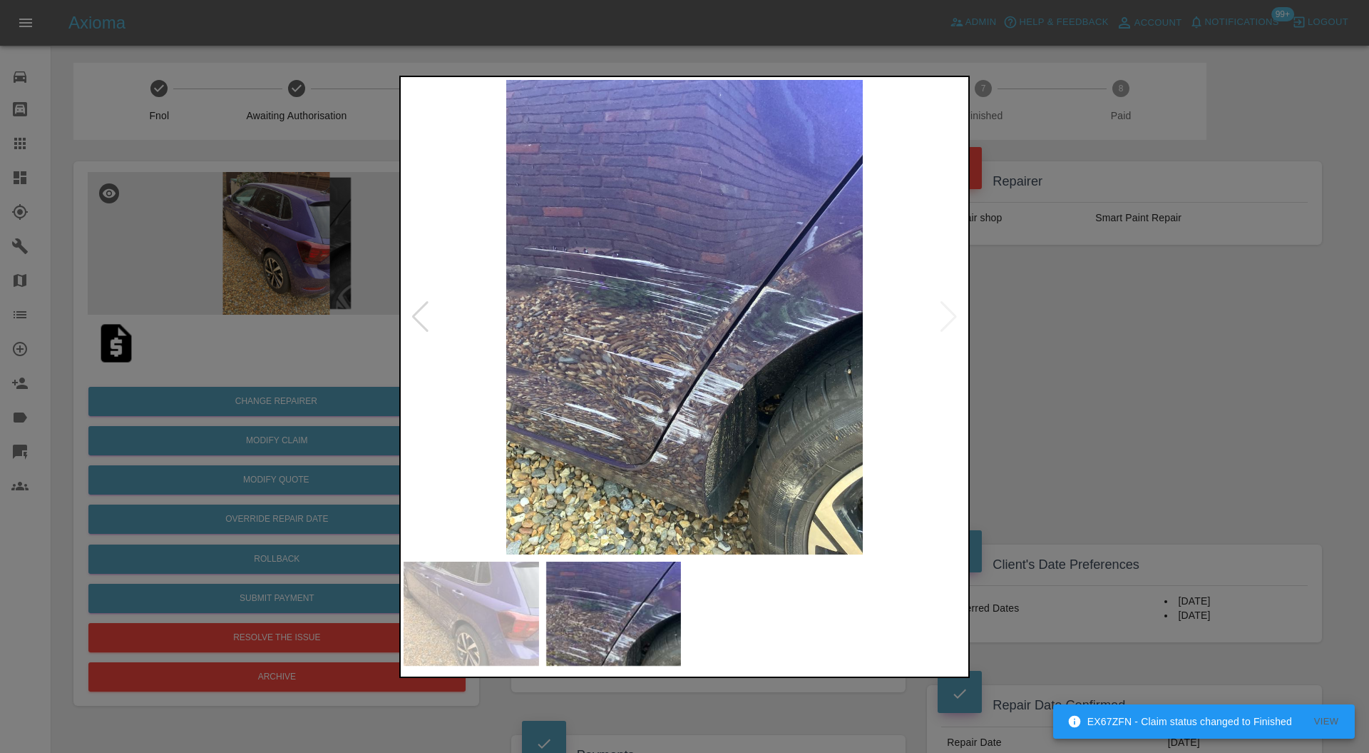
click at [953, 318] on img at bounding box center [685, 317] width 562 height 475
click at [1083, 362] on div at bounding box center [684, 376] width 1369 height 753
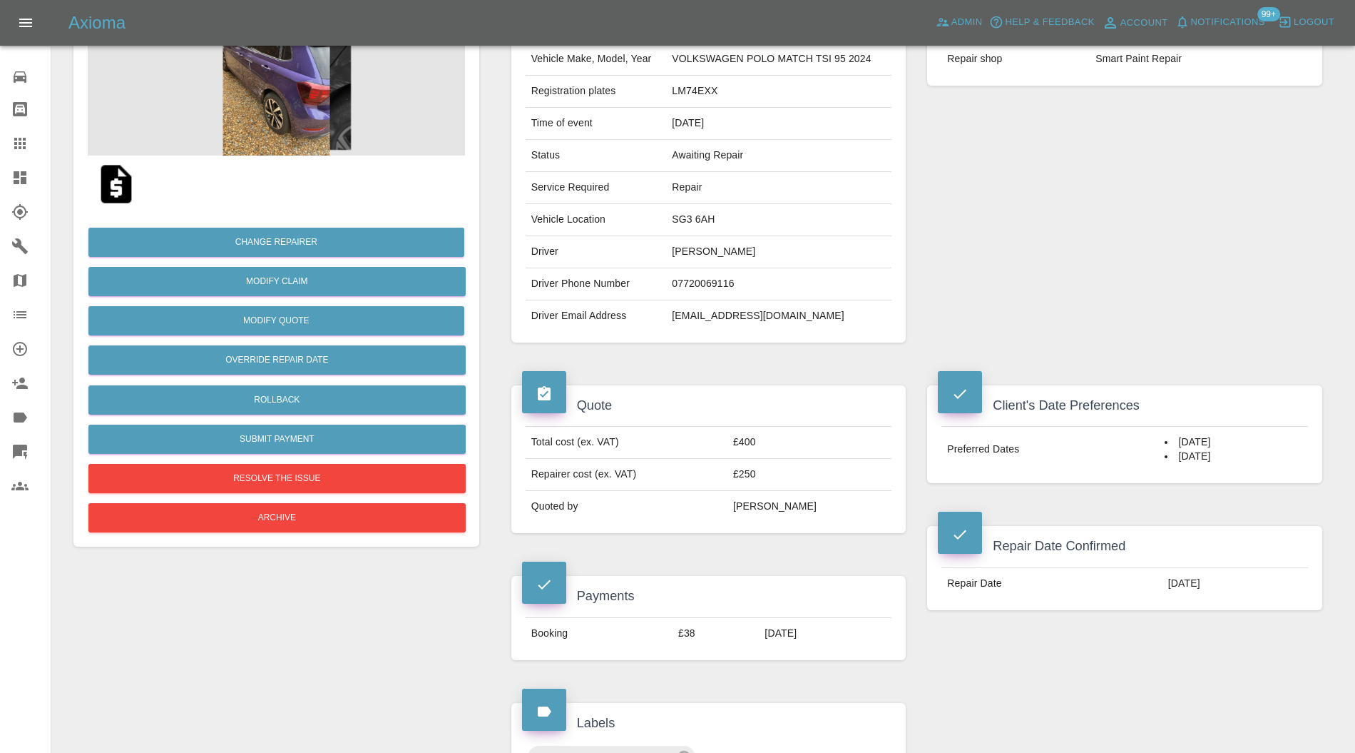
scroll to position [127, 0]
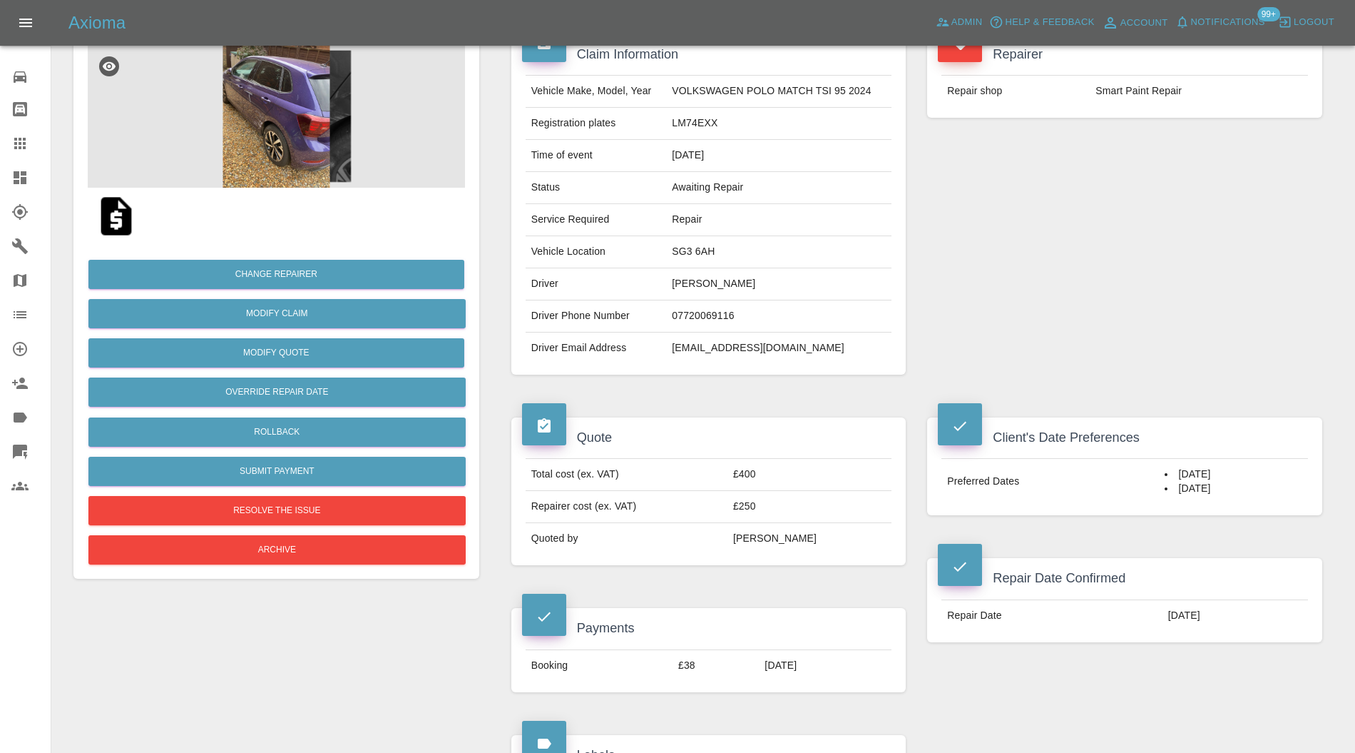
click at [305, 141] on img at bounding box center [276, 116] width 377 height 143
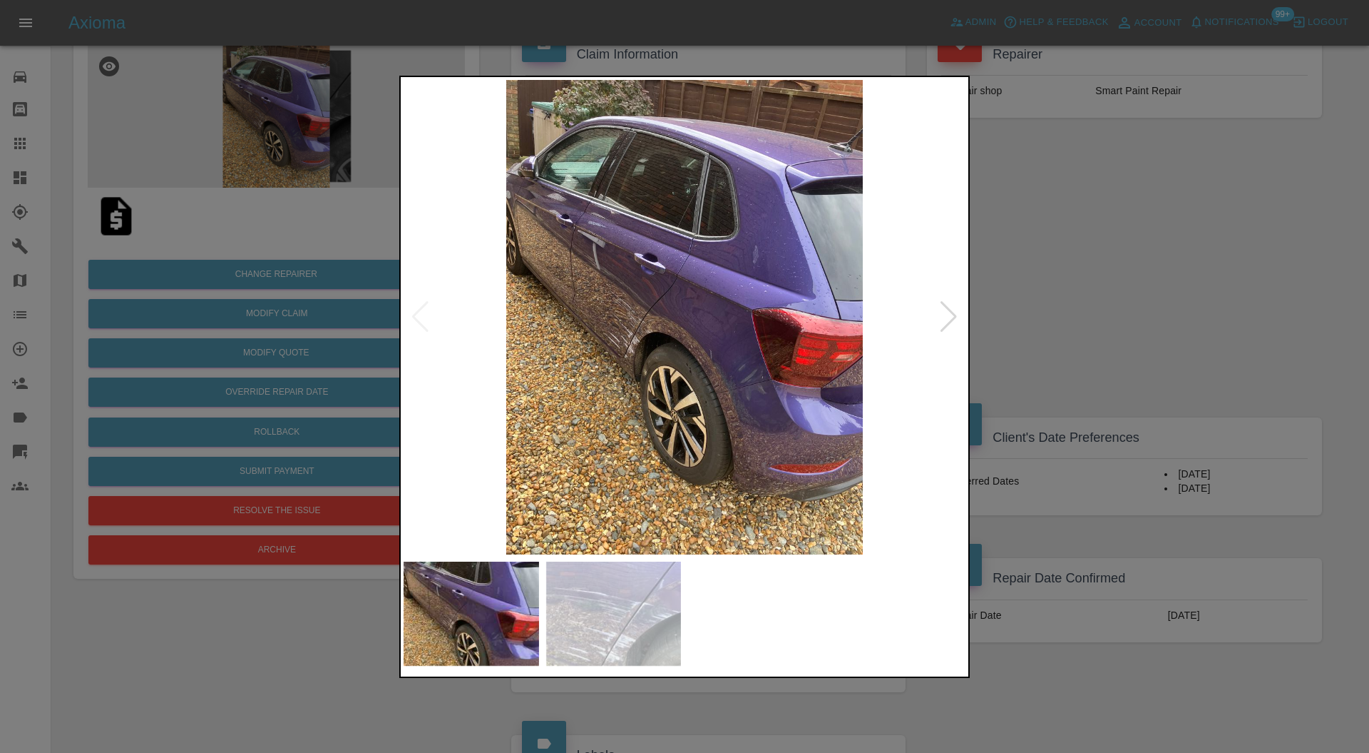
click at [952, 312] on div at bounding box center [948, 316] width 19 height 31
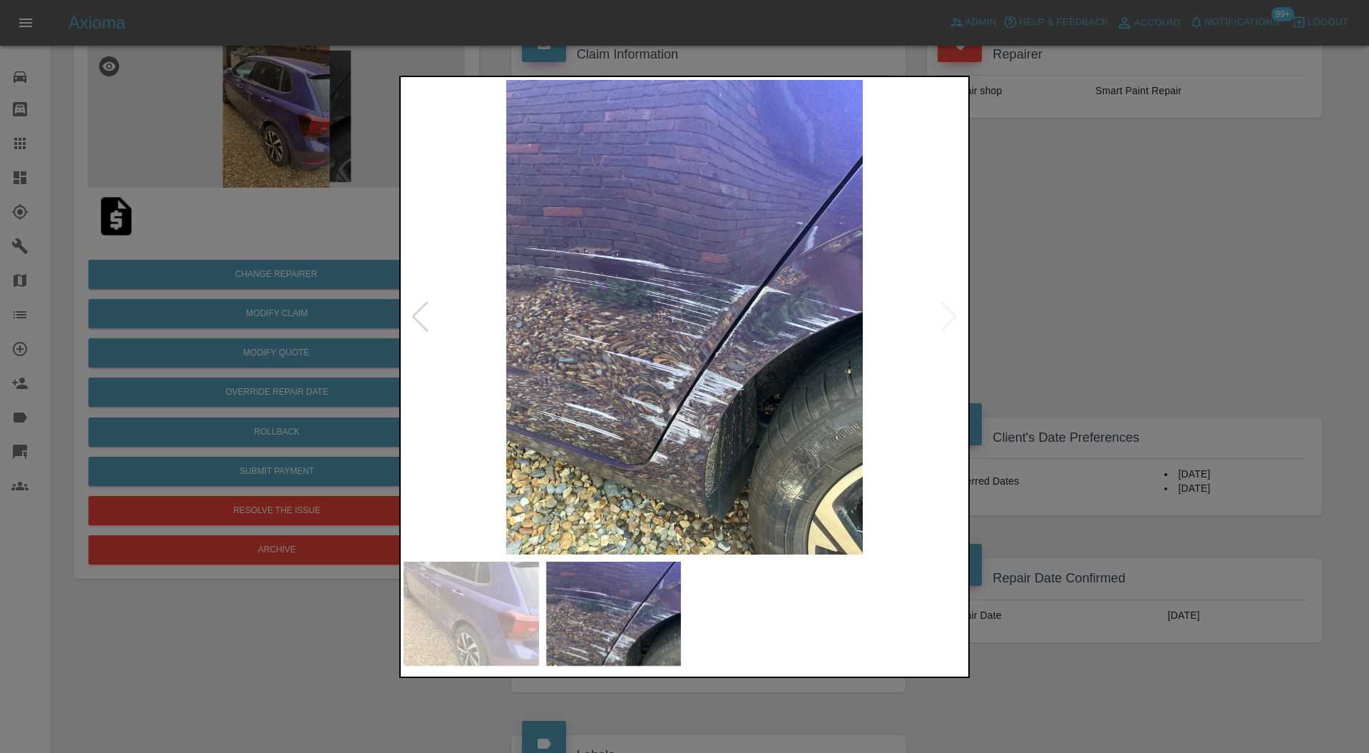
click at [1062, 300] on div at bounding box center [684, 376] width 1369 height 753
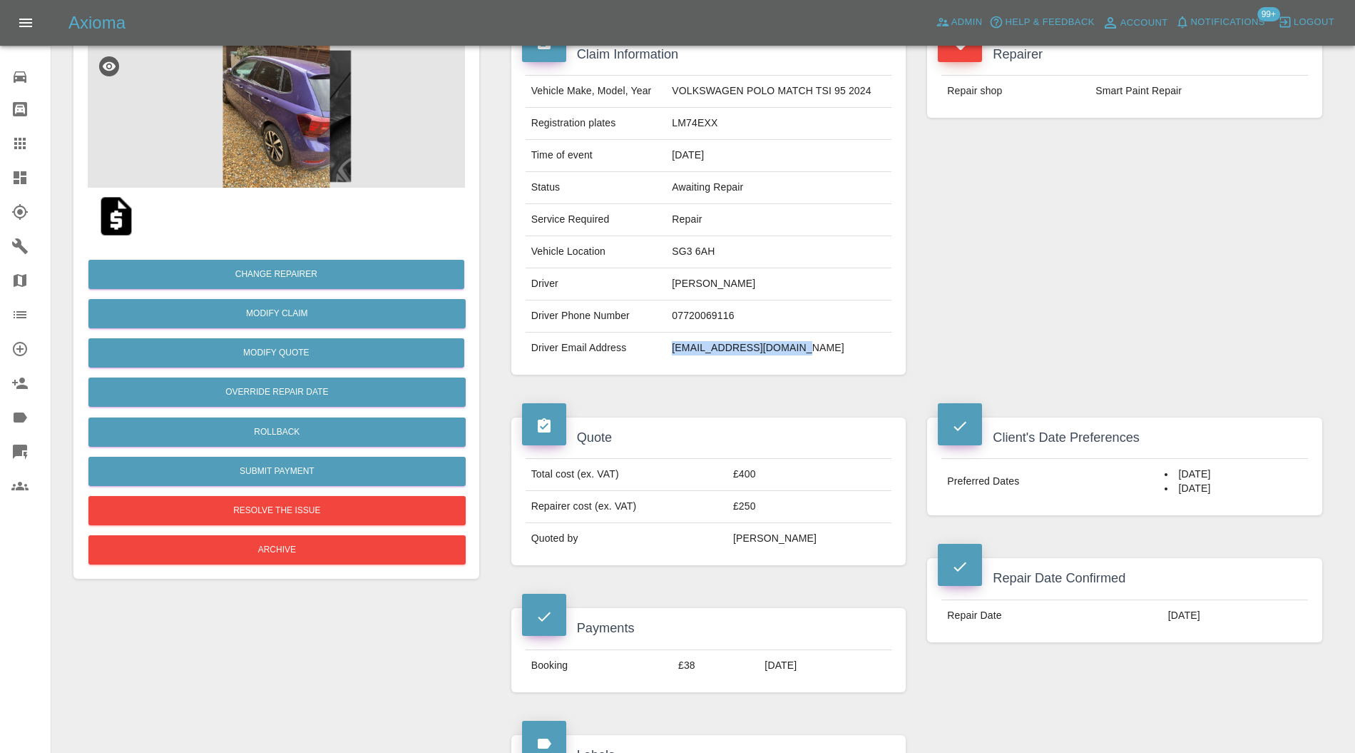
drag, startPoint x: 812, startPoint y: 350, endPoint x: 674, endPoint y: 357, distance: 138.6
click at [674, 357] on td "[EMAIL_ADDRESS][DOMAIN_NAME]" at bounding box center [778, 347] width 225 height 31
click at [1034, 290] on div "Repairer Repair shop Smart Paint Repair" at bounding box center [1125, 204] width 417 height 383
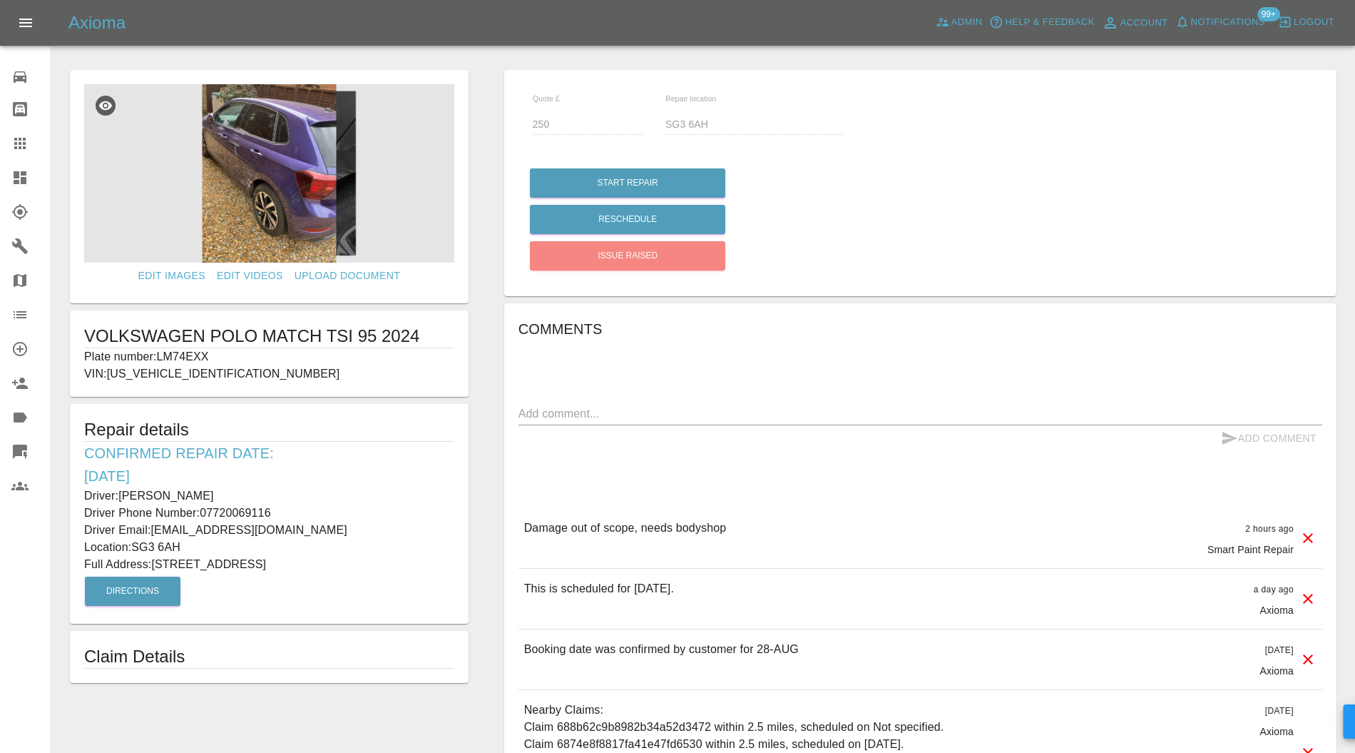
click at [201, 354] on p "Plate number: LM74EXX" at bounding box center [269, 356] width 370 height 17
copy p "LM74EXX"
click at [581, 412] on textarea at bounding box center [921, 413] width 804 height 16
paste textarea "Rear wing pushed in, that includes the inner door shut, the door as lost its sh…"
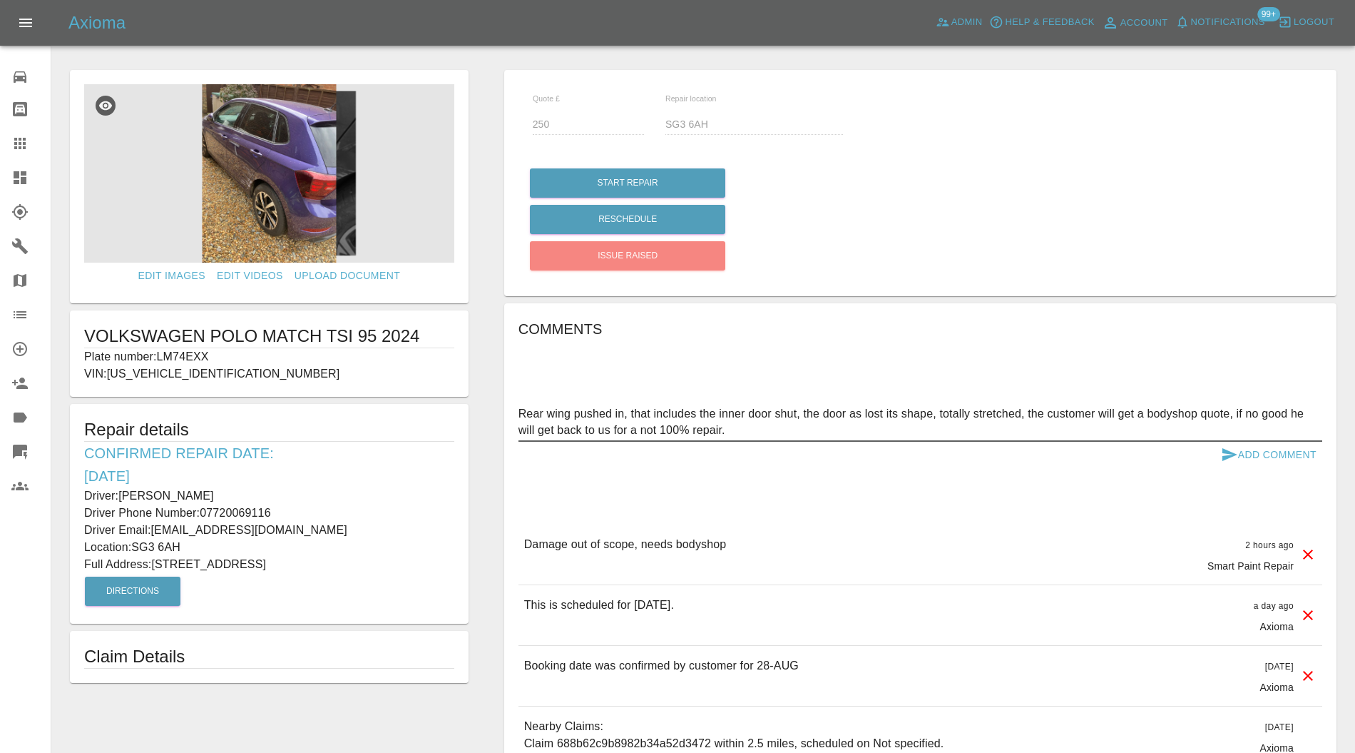
type textarea "Rear wing pushed in, that includes the inner door shut, the door as lost its sh…"
click at [1274, 449] on button "Add Comment" at bounding box center [1268, 455] width 107 height 26
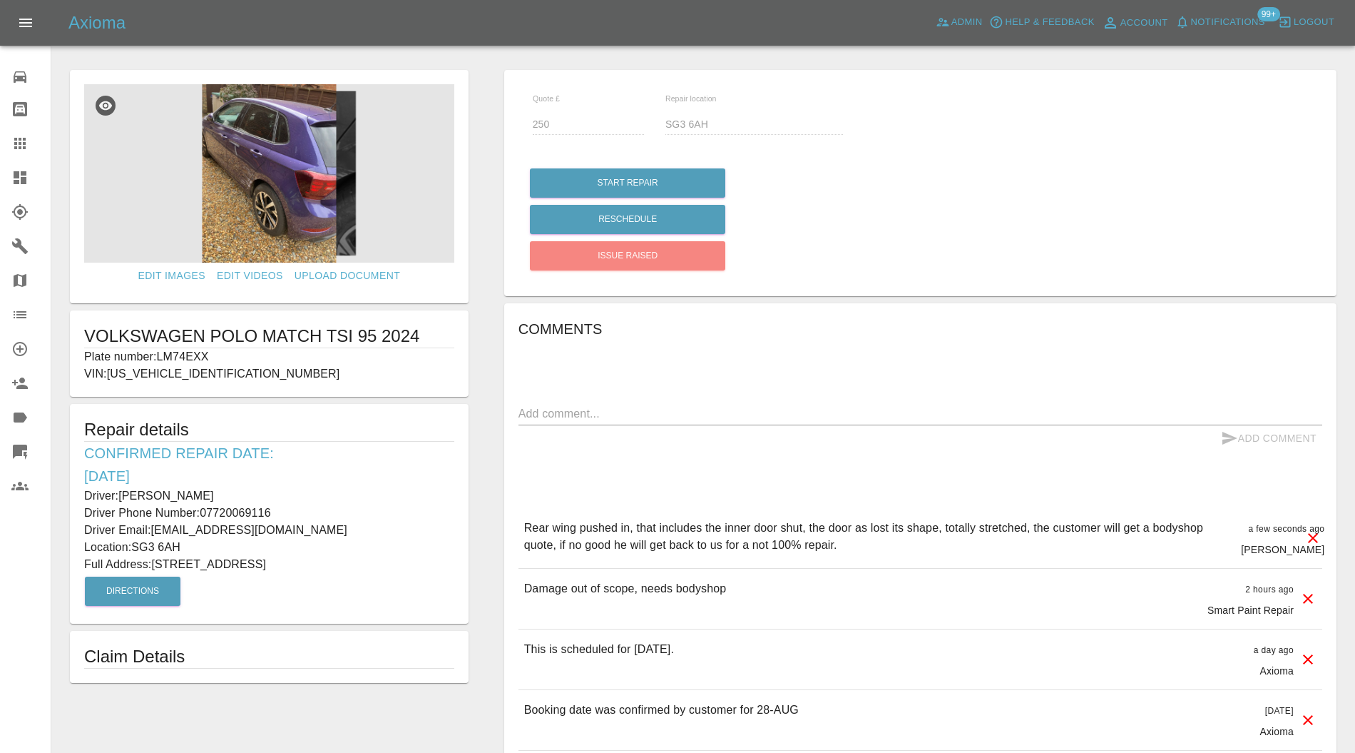
click at [191, 352] on p "Plate number: LM74EXX" at bounding box center [269, 356] width 370 height 17
copy p "LM74EXX"
click at [16, 143] on icon at bounding box center [19, 143] width 11 height 11
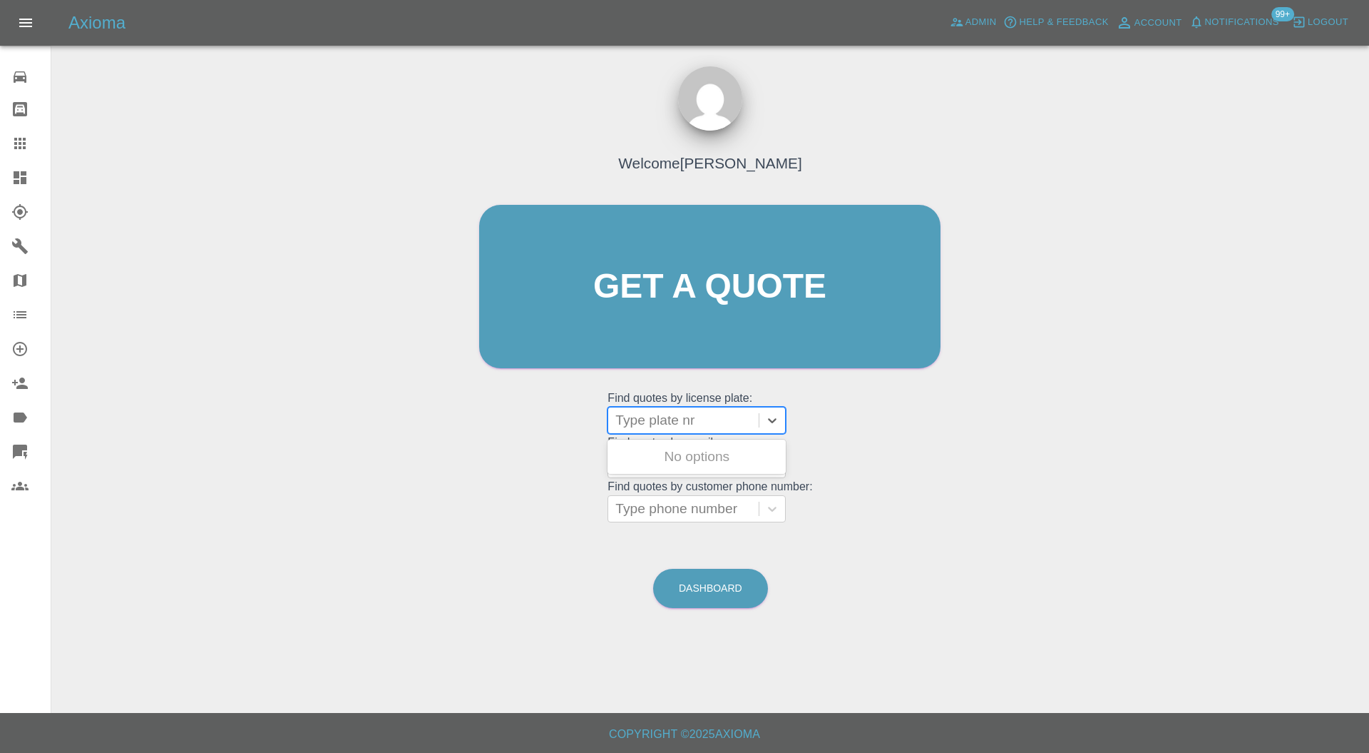
click at [715, 419] on div at bounding box center [684, 420] width 136 height 20
paste input "LM74EXX"
type input "LM74EXX"
click at [729, 455] on div "LM74EXX, Awaiting Repair" at bounding box center [697, 465] width 178 height 46
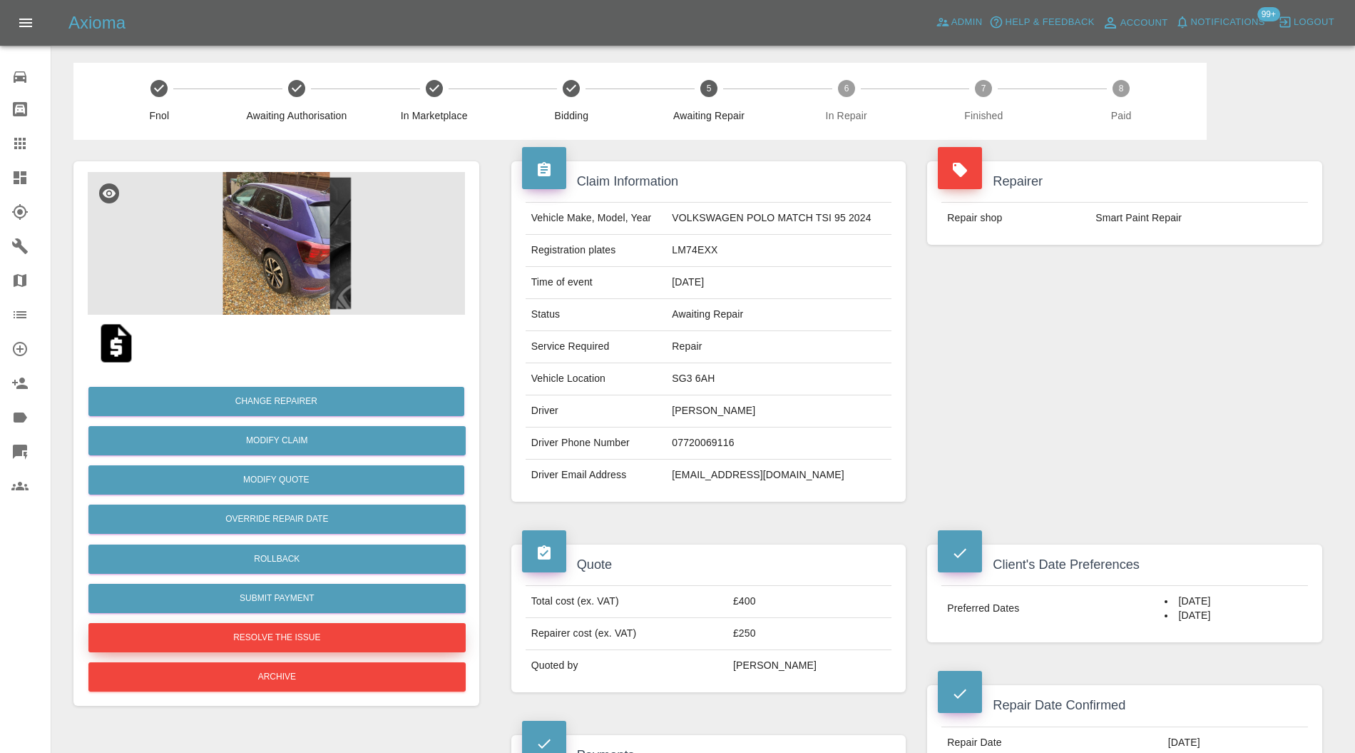
click at [315, 645] on button "Resolve the issue" at bounding box center [276, 637] width 377 height 29
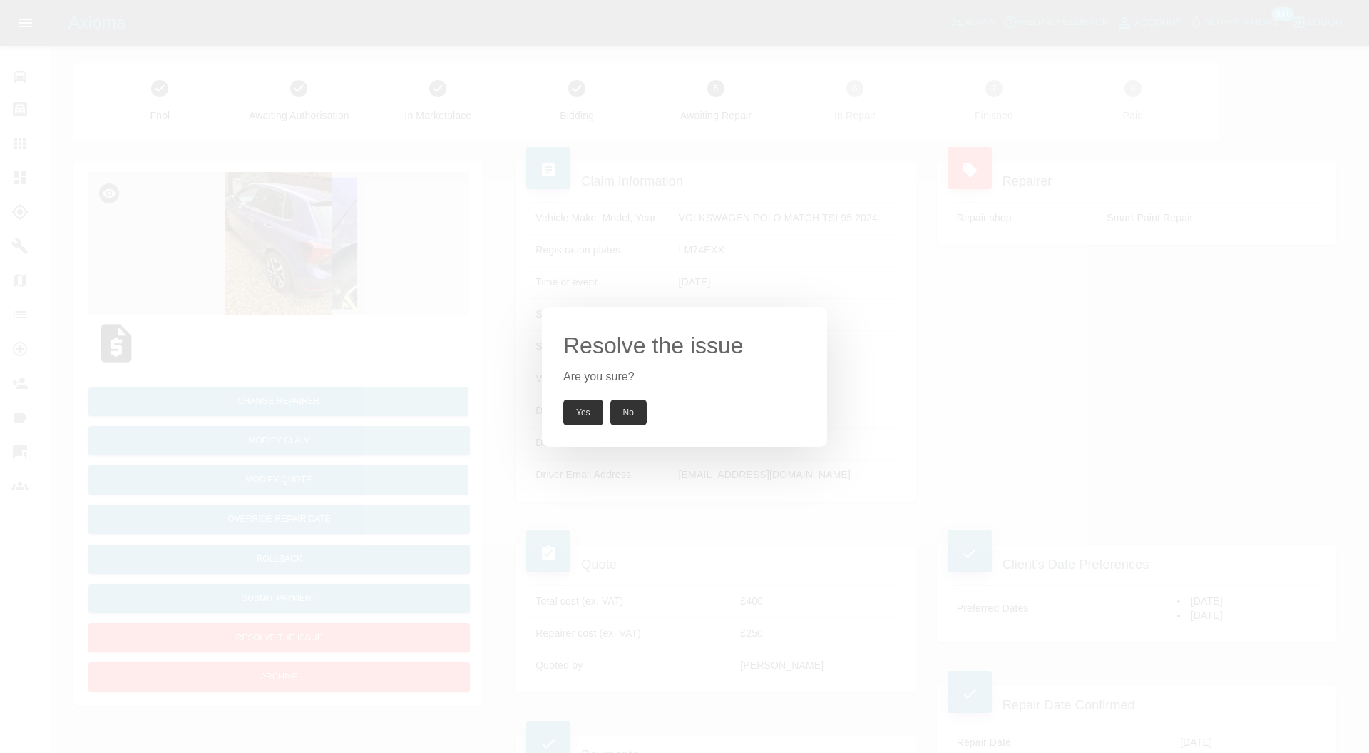
click at [581, 409] on button "Yes" at bounding box center [583, 412] width 40 height 26
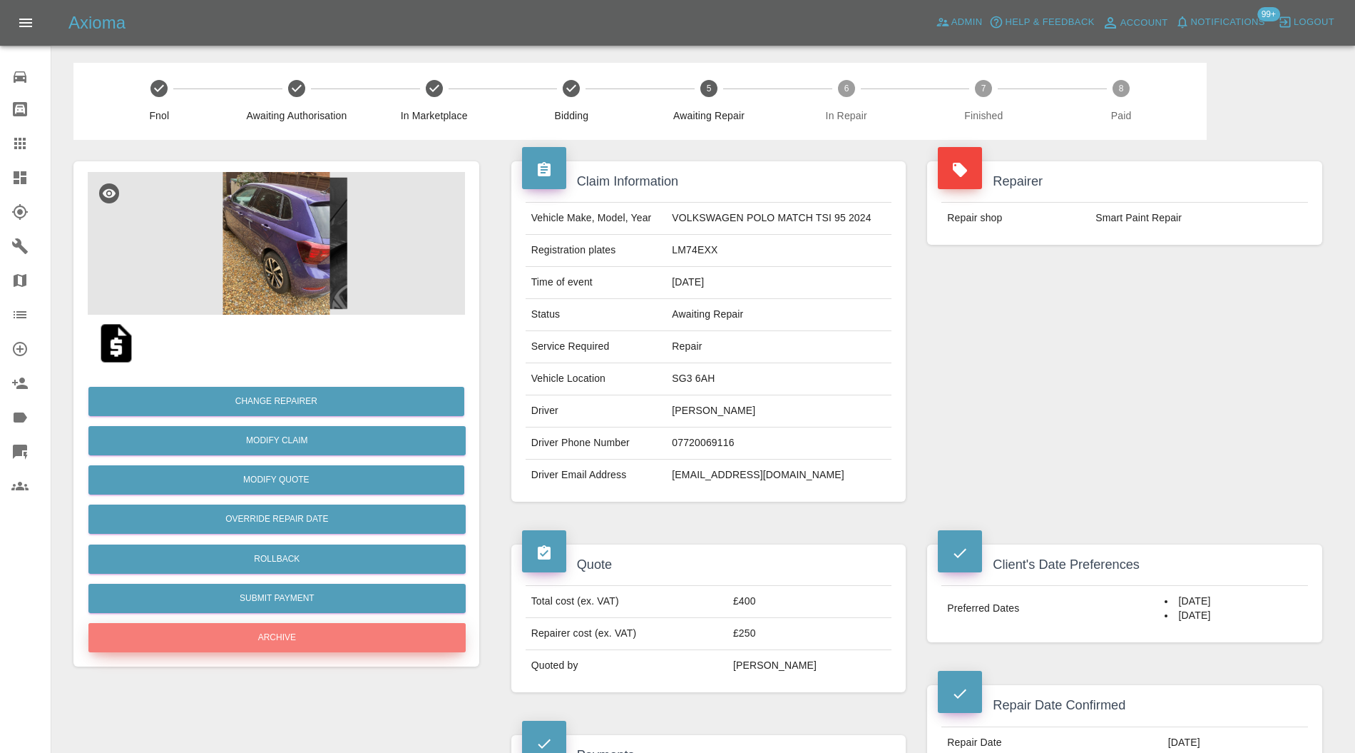
click at [371, 627] on button "Archive" at bounding box center [276, 637] width 377 height 29
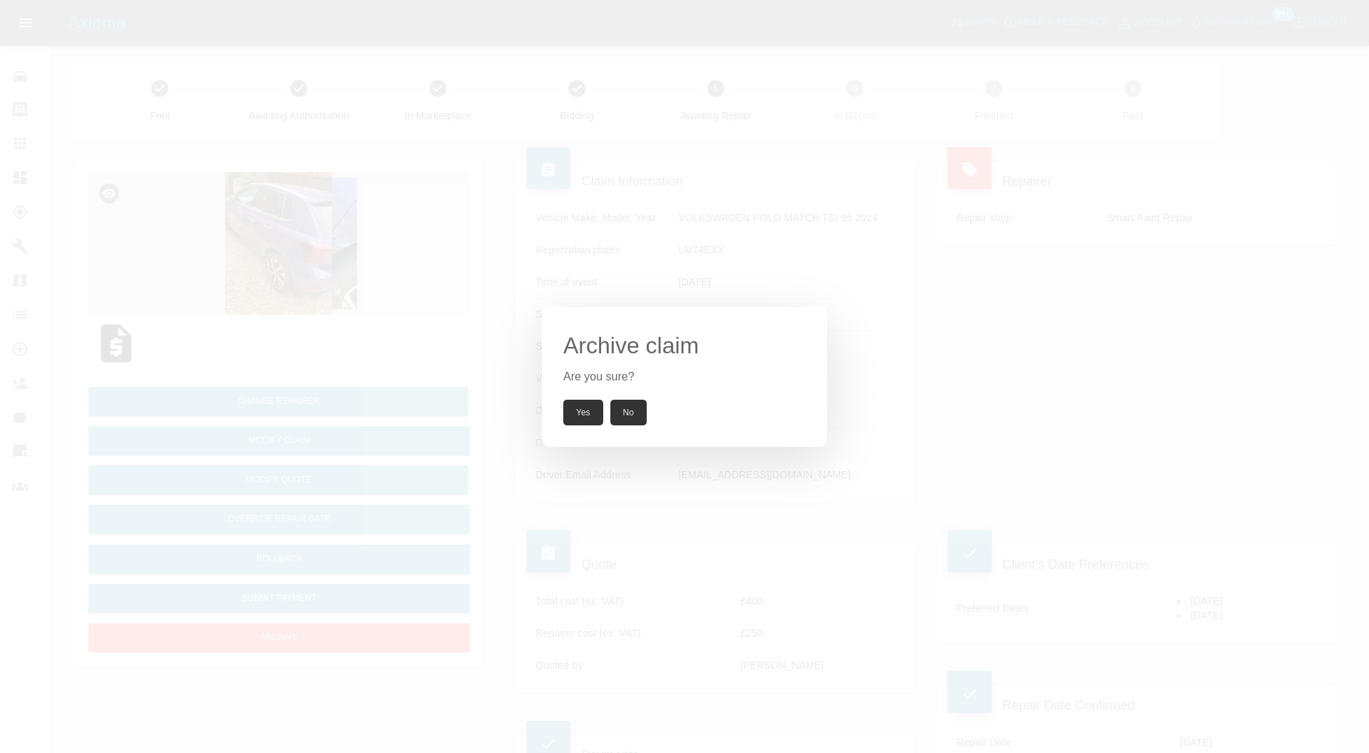
click at [589, 404] on button "Yes" at bounding box center [583, 412] width 40 height 26
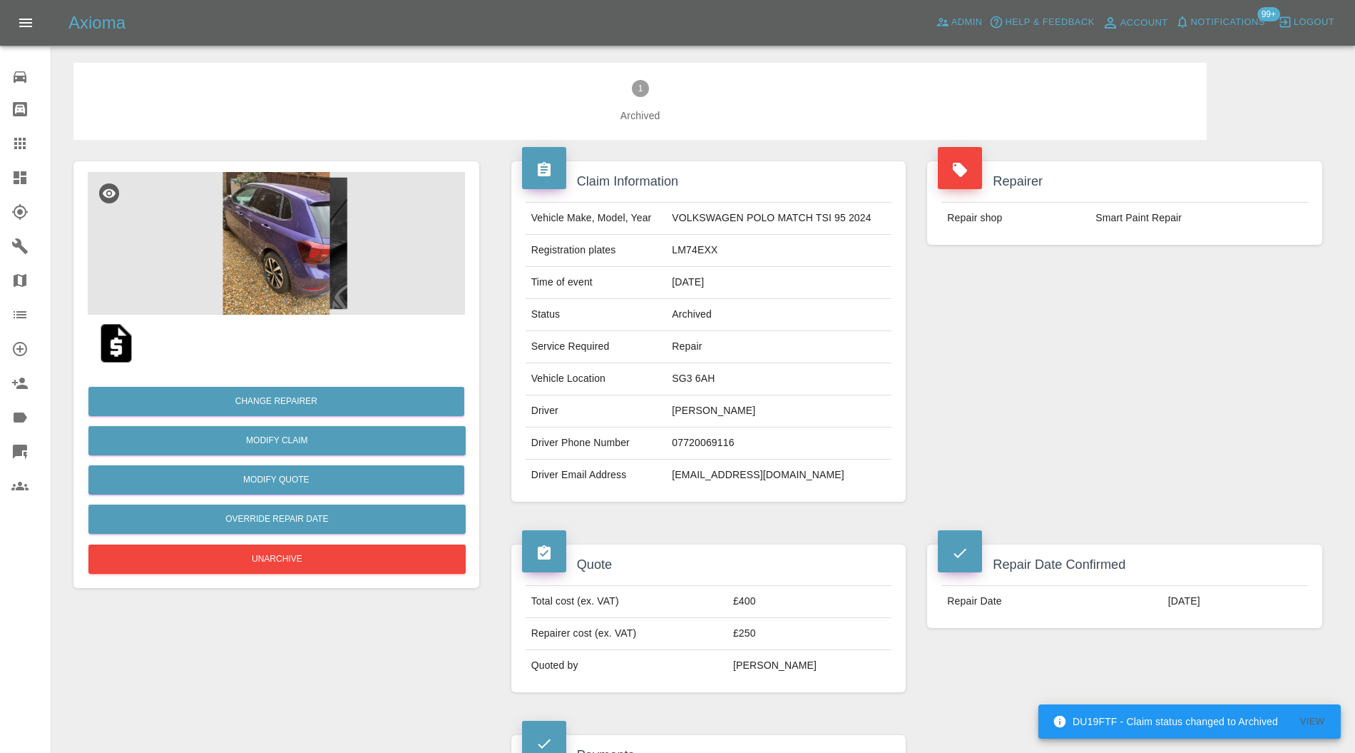
click at [17, 177] on icon at bounding box center [20, 177] width 13 height 13
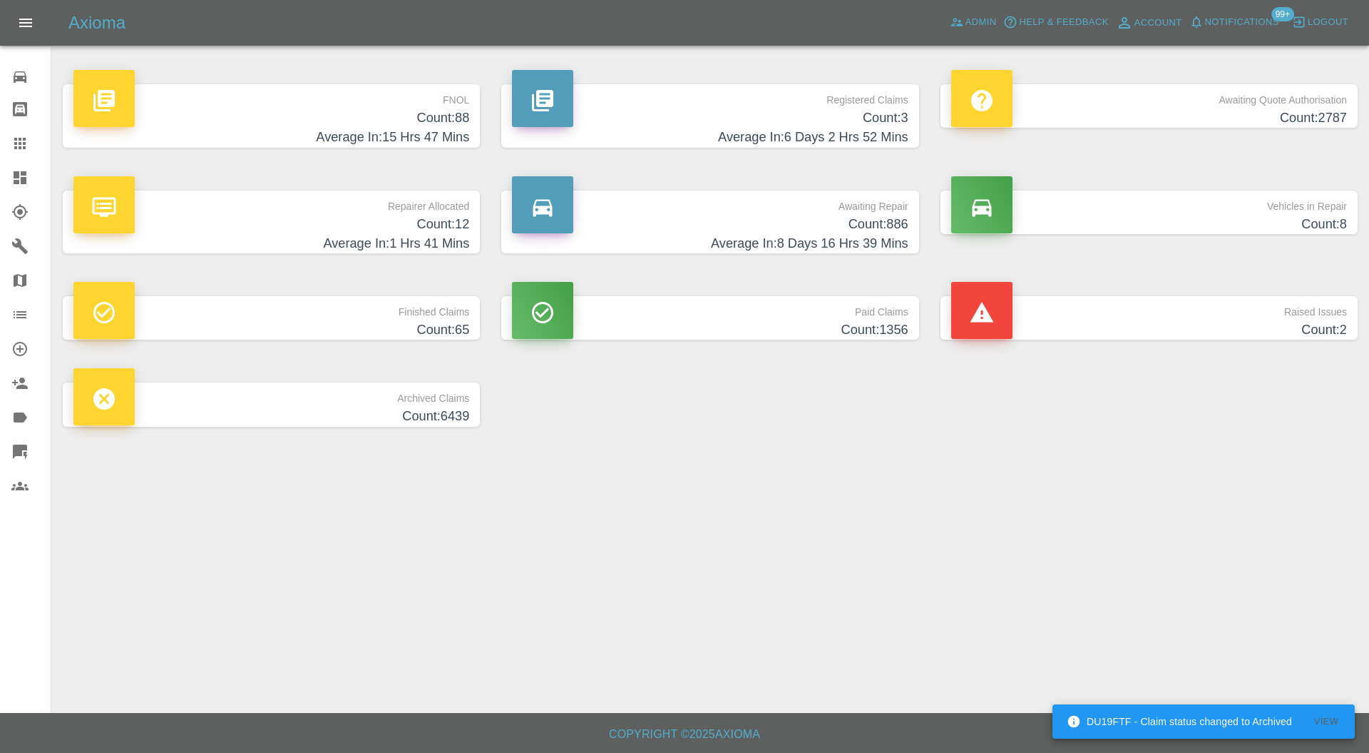
click at [1091, 317] on p "Raised Issues" at bounding box center [1150, 308] width 396 height 24
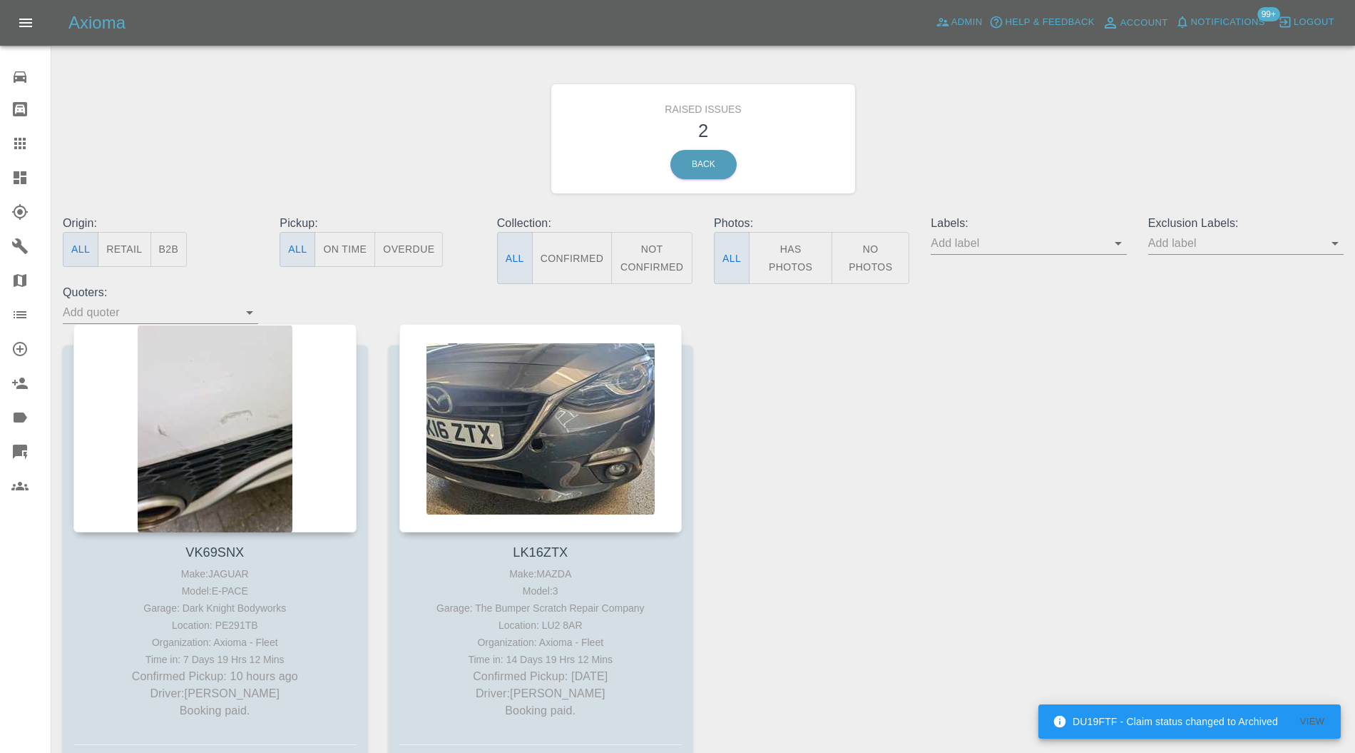
click at [572, 395] on div at bounding box center [540, 428] width 283 height 208
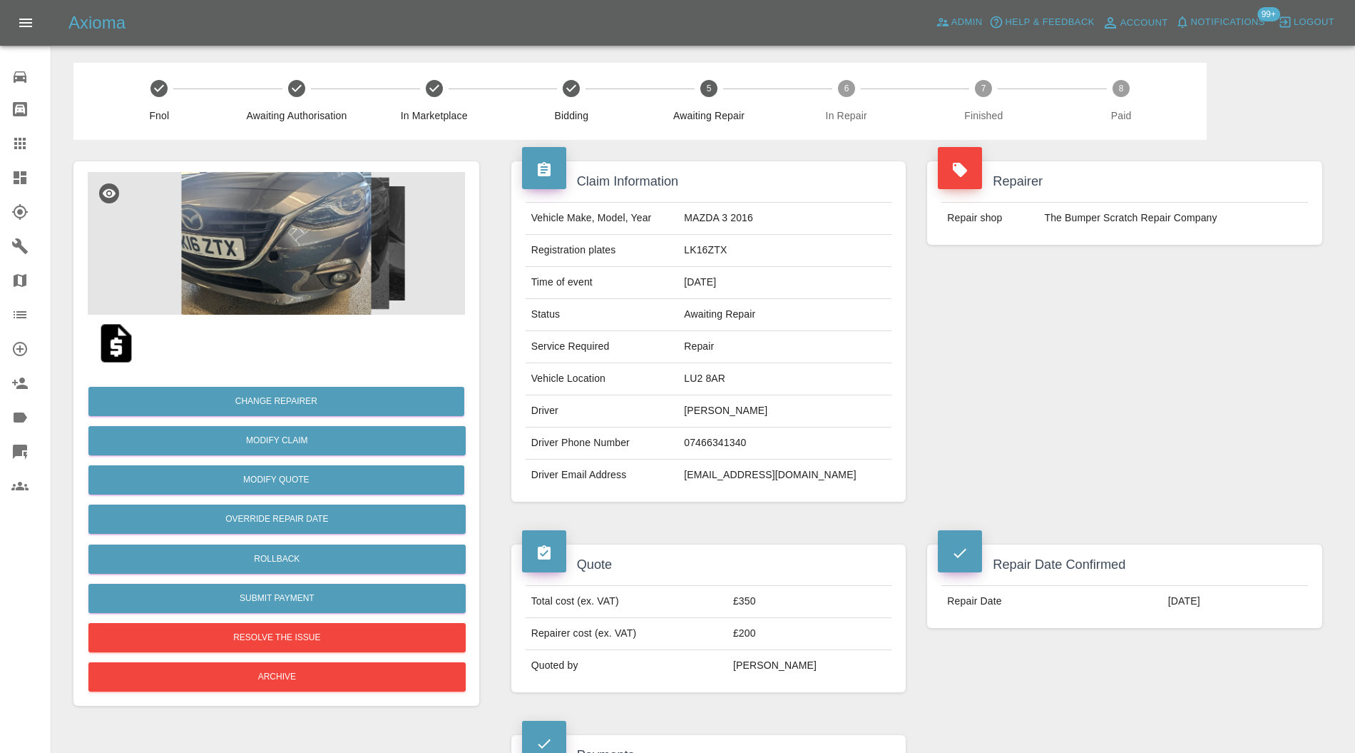
scroll to position [760, 0]
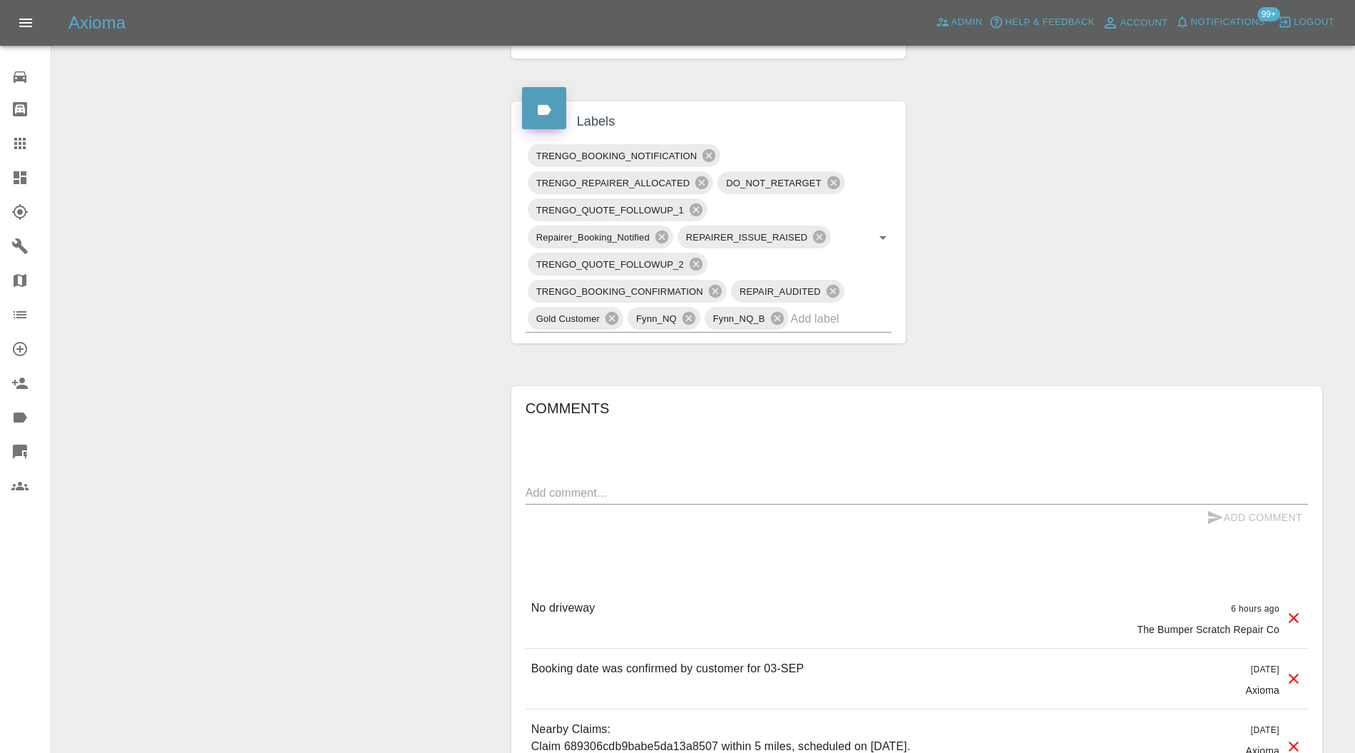
click at [656, 485] on textarea at bounding box center [917, 492] width 782 height 16
type textarea "Reaching out to sort space out"
click at [1213, 513] on icon "submit" at bounding box center [1215, 517] width 15 height 13
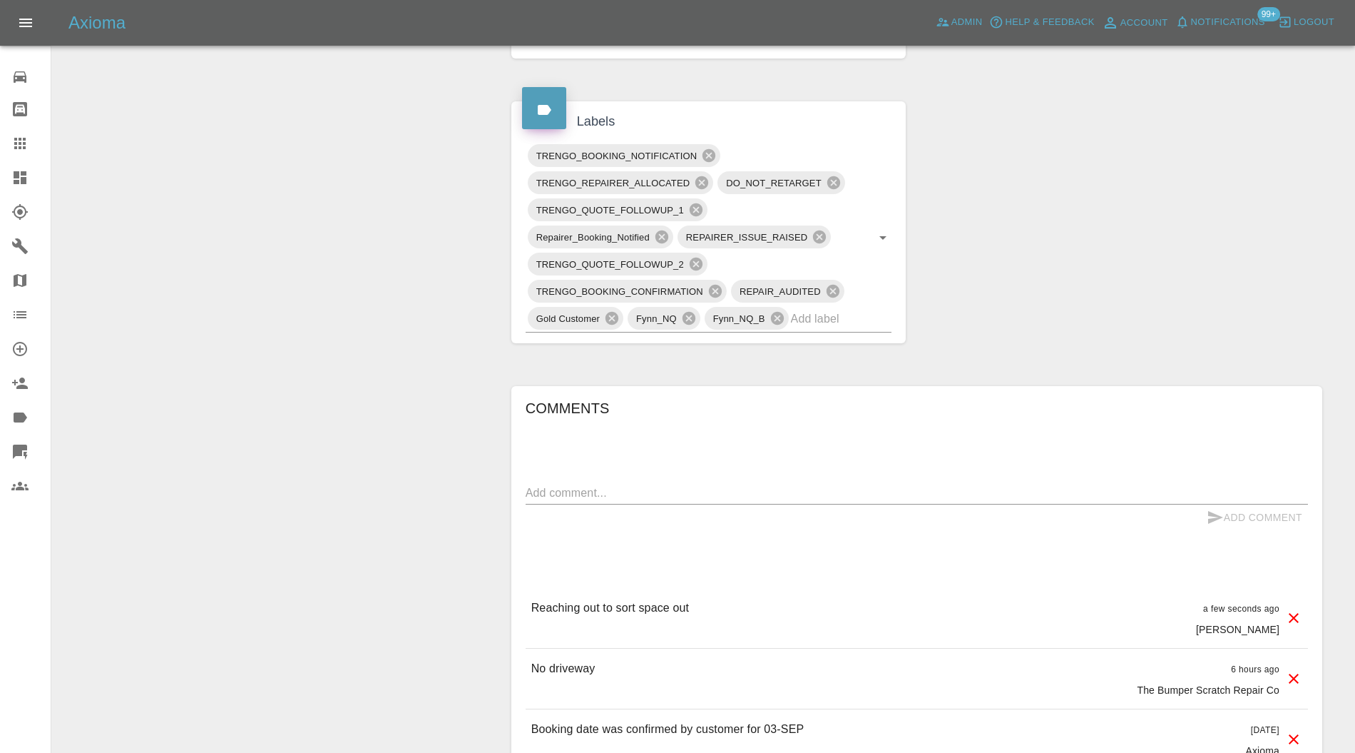
click at [840, 310] on input "text" at bounding box center [821, 318] width 61 height 22
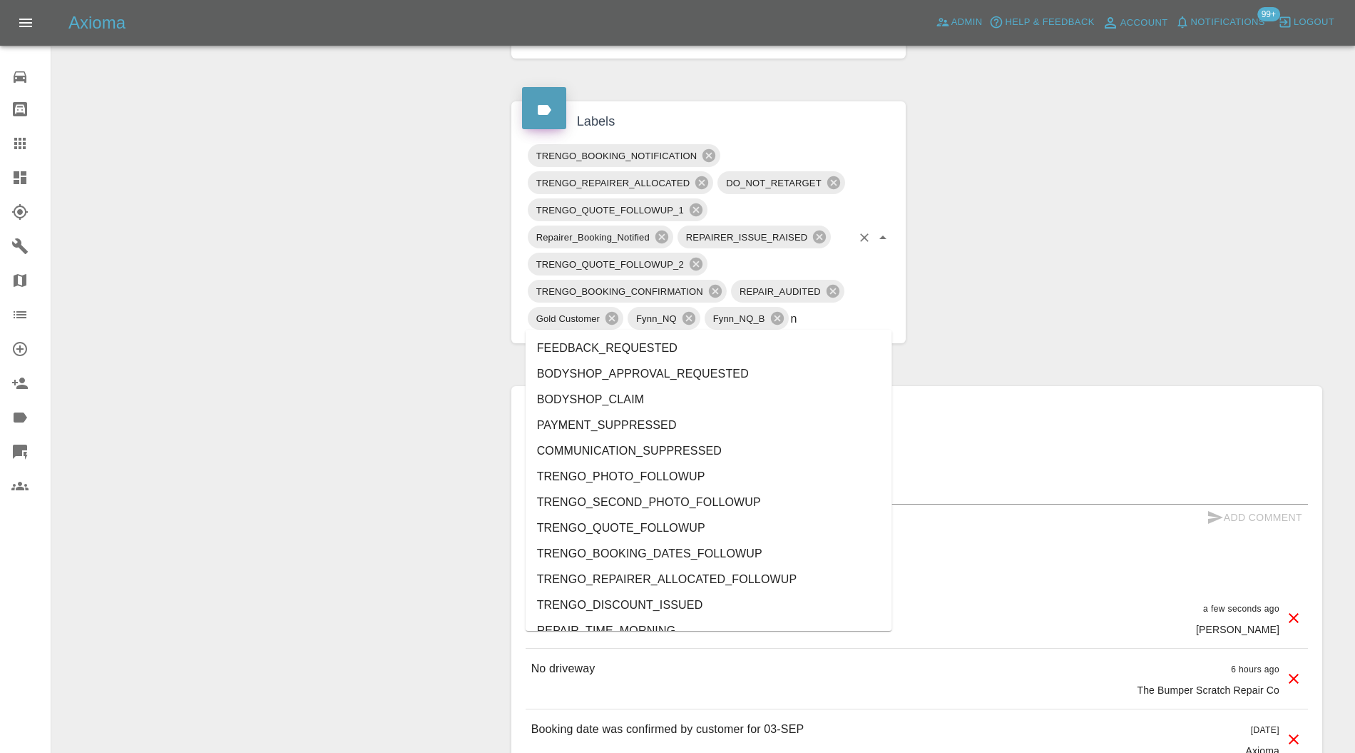
type input "no"
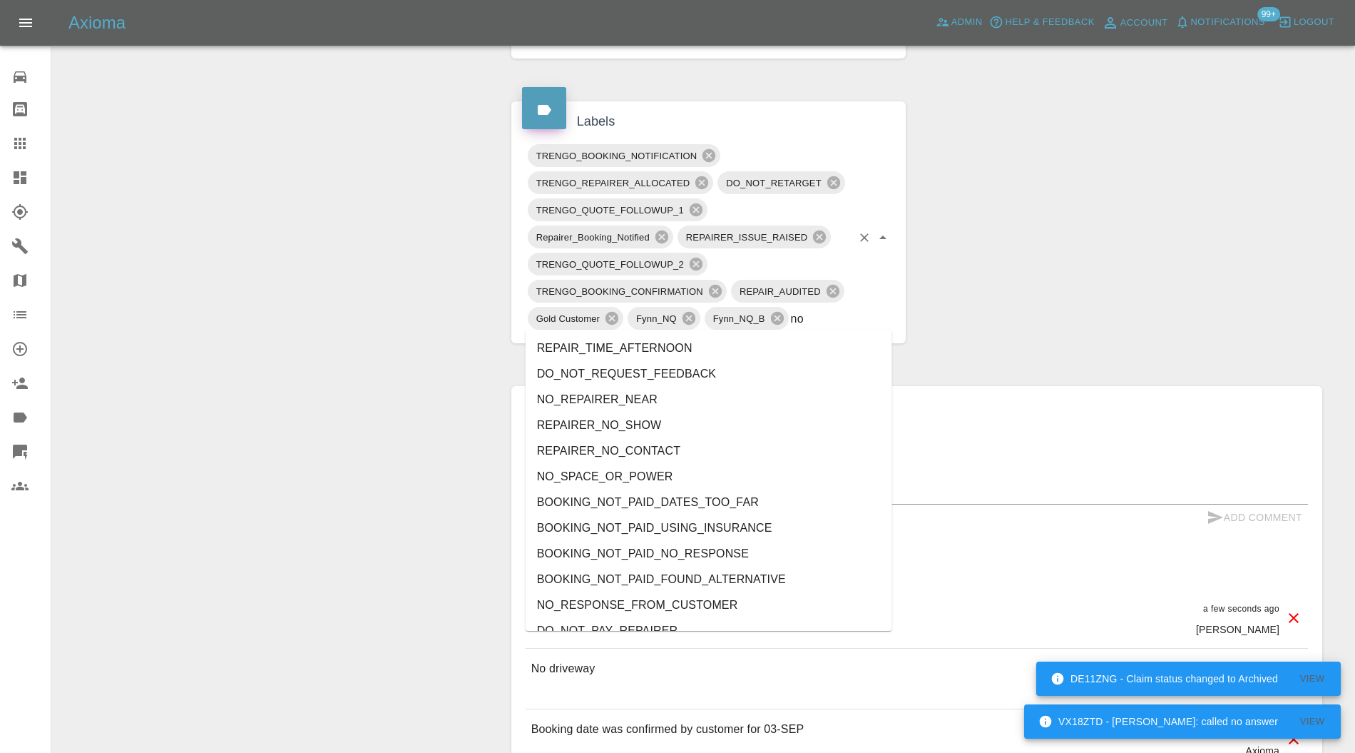
click at [669, 471] on li "NO_SPACE_OR_POWER" at bounding box center [709, 477] width 367 height 26
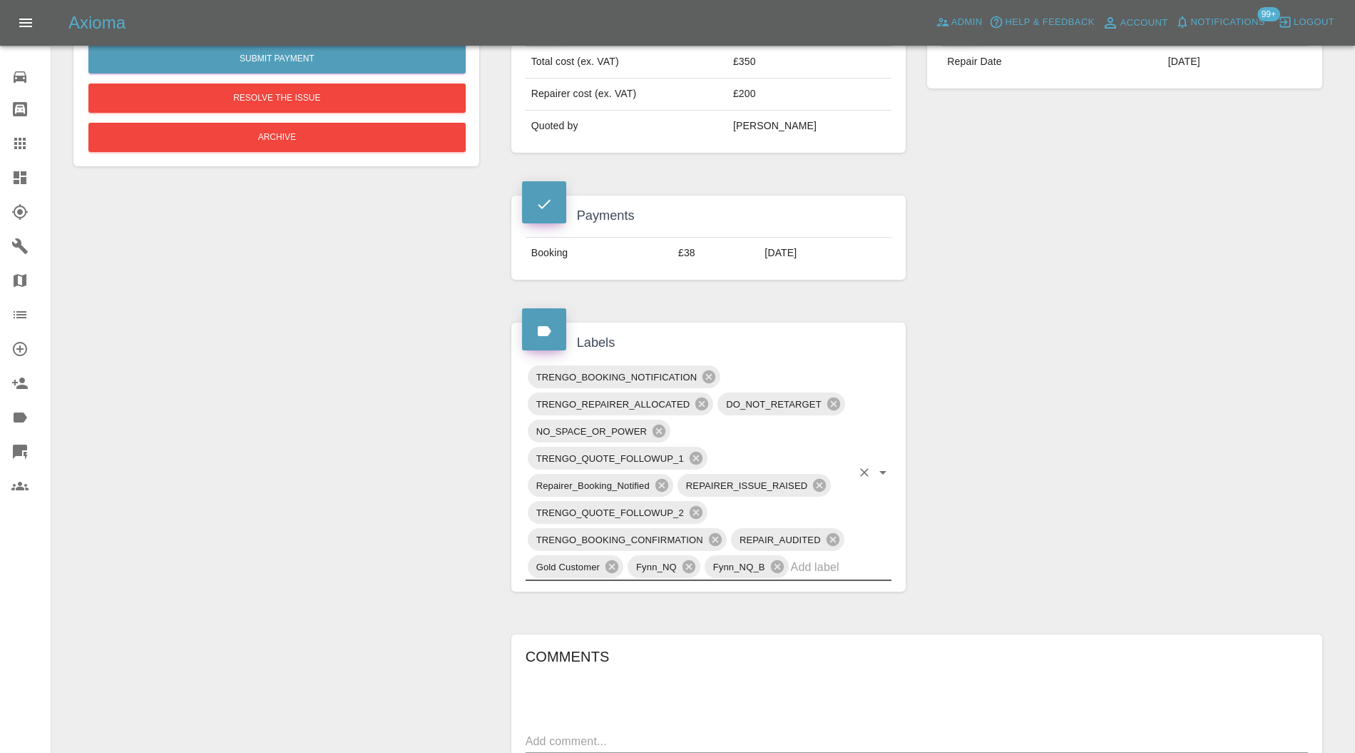
scroll to position [0, 0]
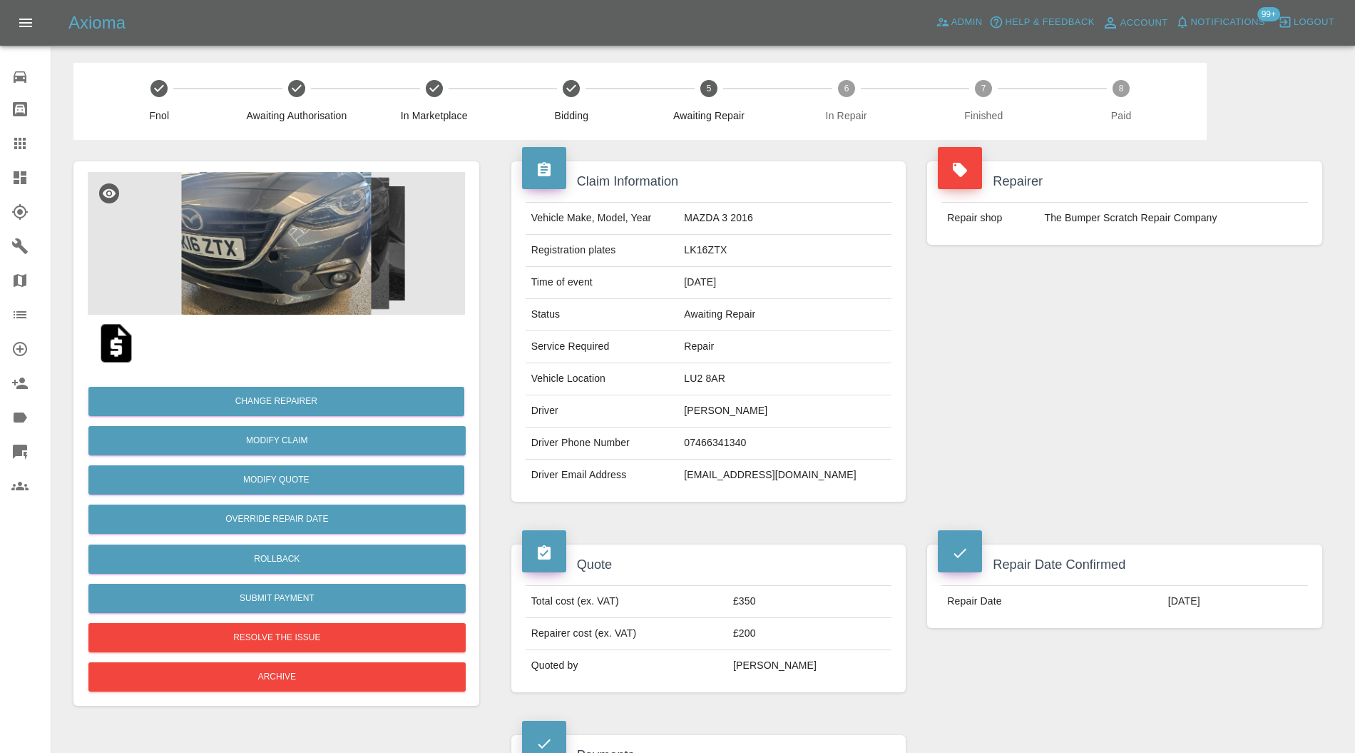
click at [29, 173] on div at bounding box center [31, 177] width 40 height 17
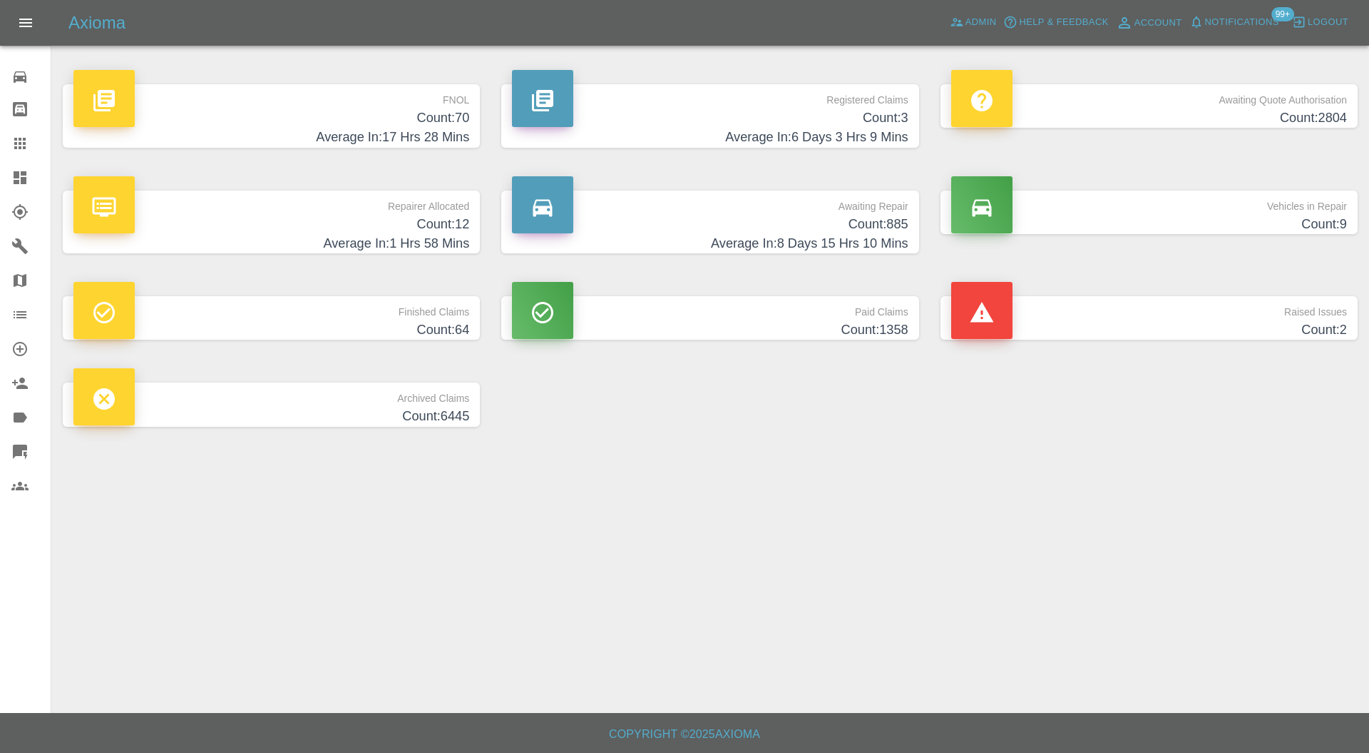
click at [1063, 328] on h4 "Count: 2" at bounding box center [1150, 329] width 396 height 19
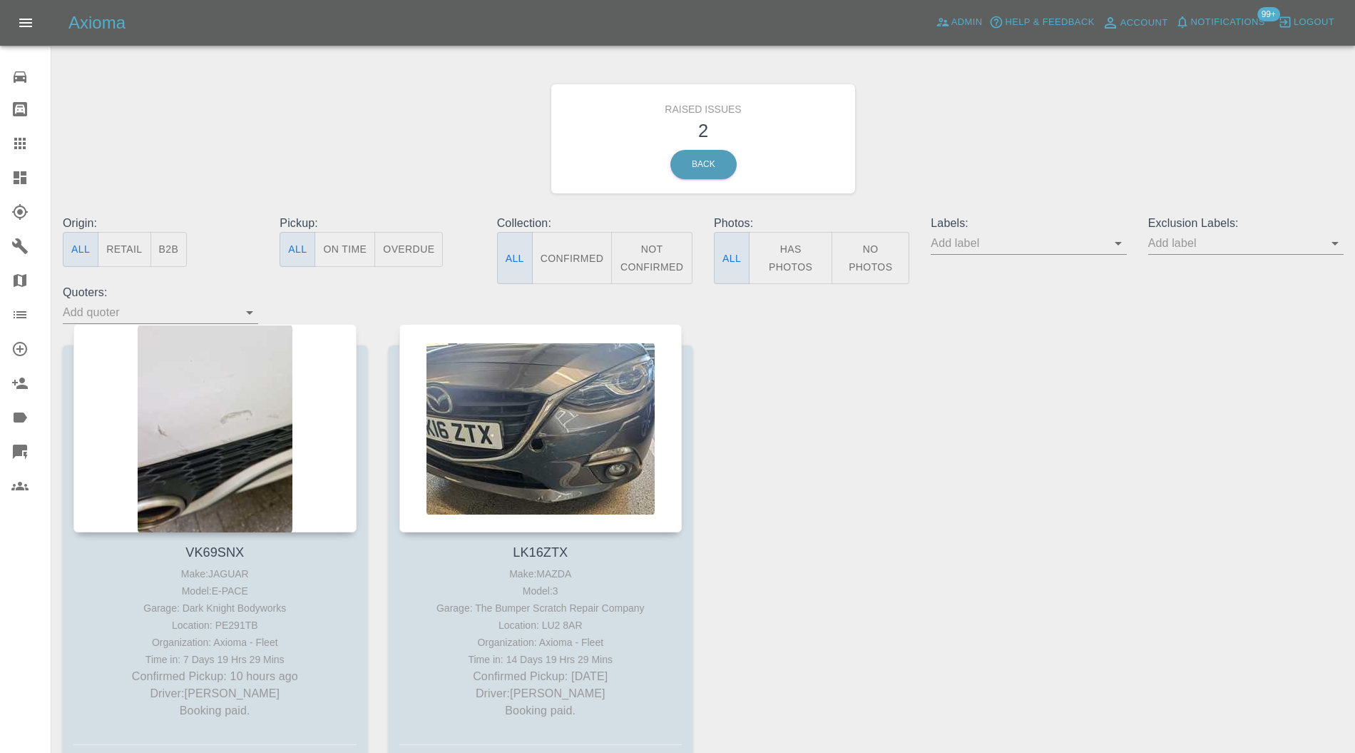
click at [505, 419] on div at bounding box center [540, 428] width 283 height 208
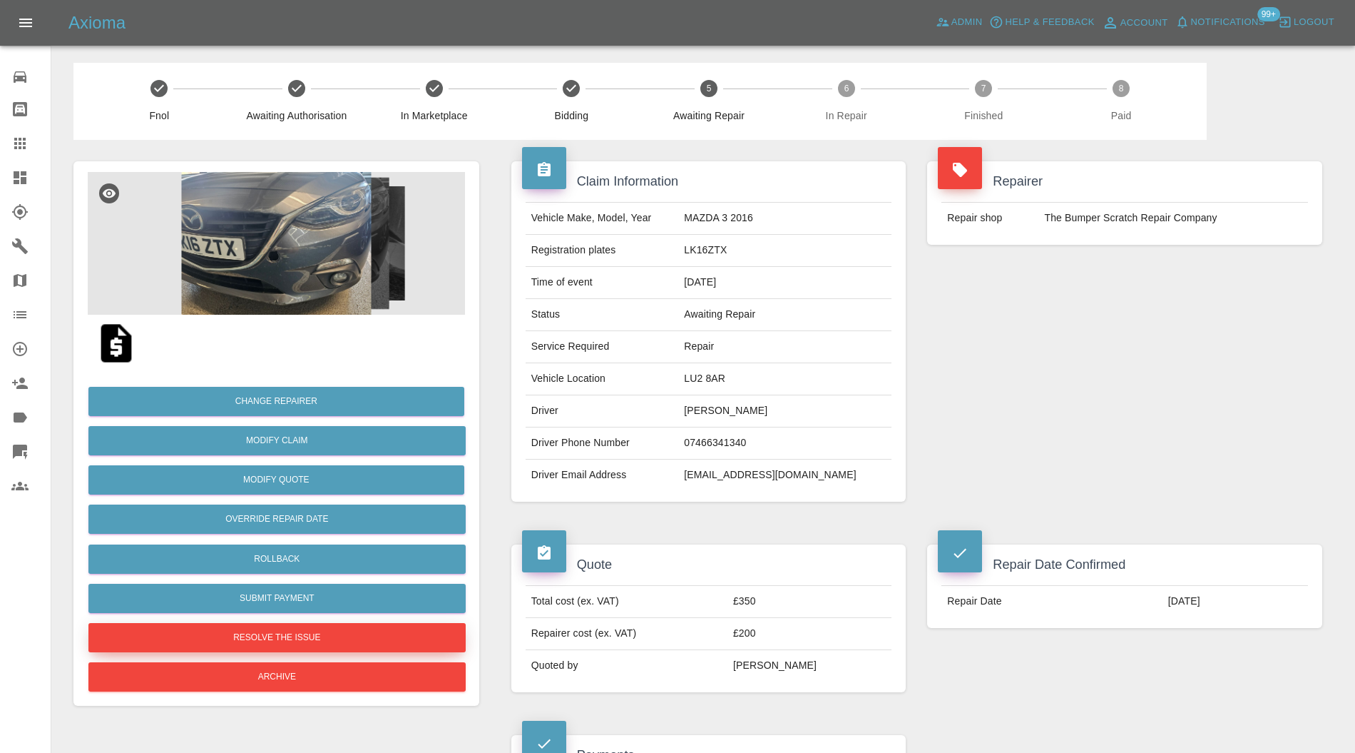
click at [328, 632] on button "Resolve the issue" at bounding box center [276, 637] width 377 height 29
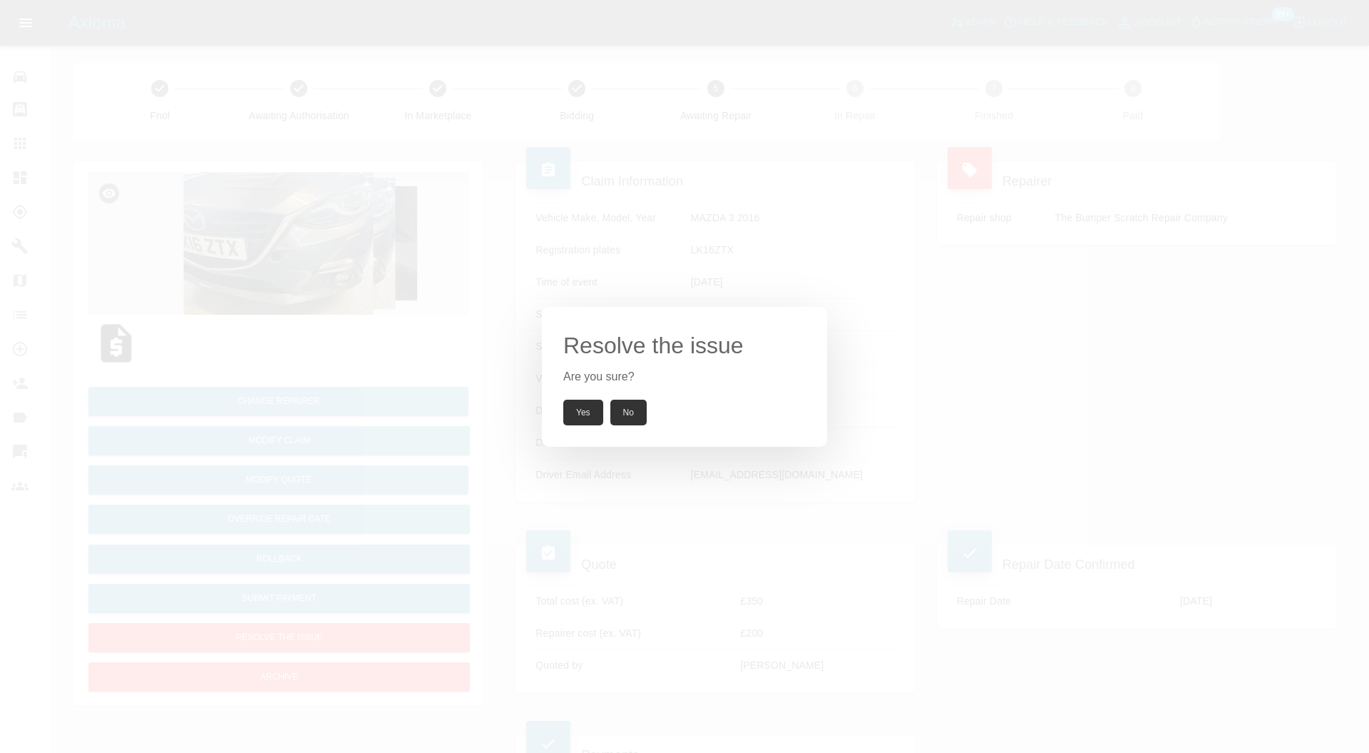
click at [580, 409] on button "Yes" at bounding box center [583, 412] width 40 height 26
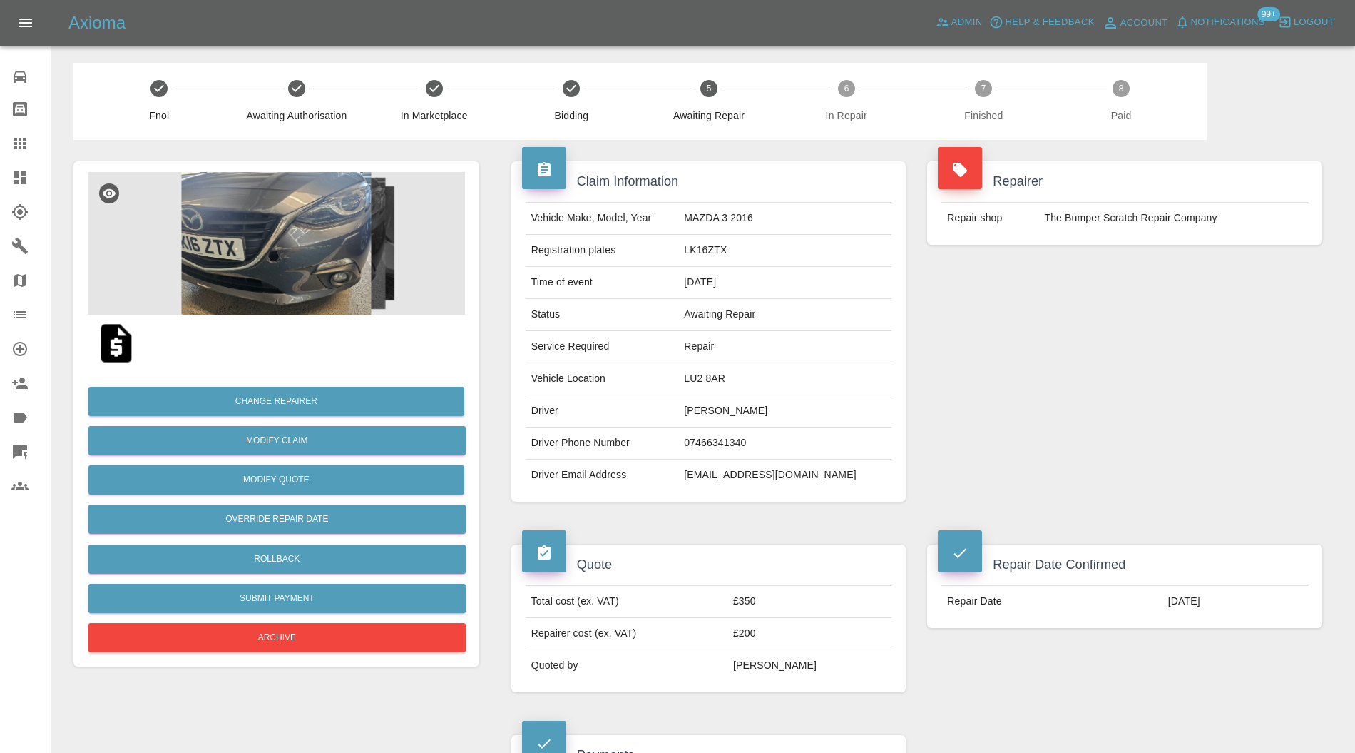
click at [26, 180] on icon at bounding box center [20, 177] width 13 height 13
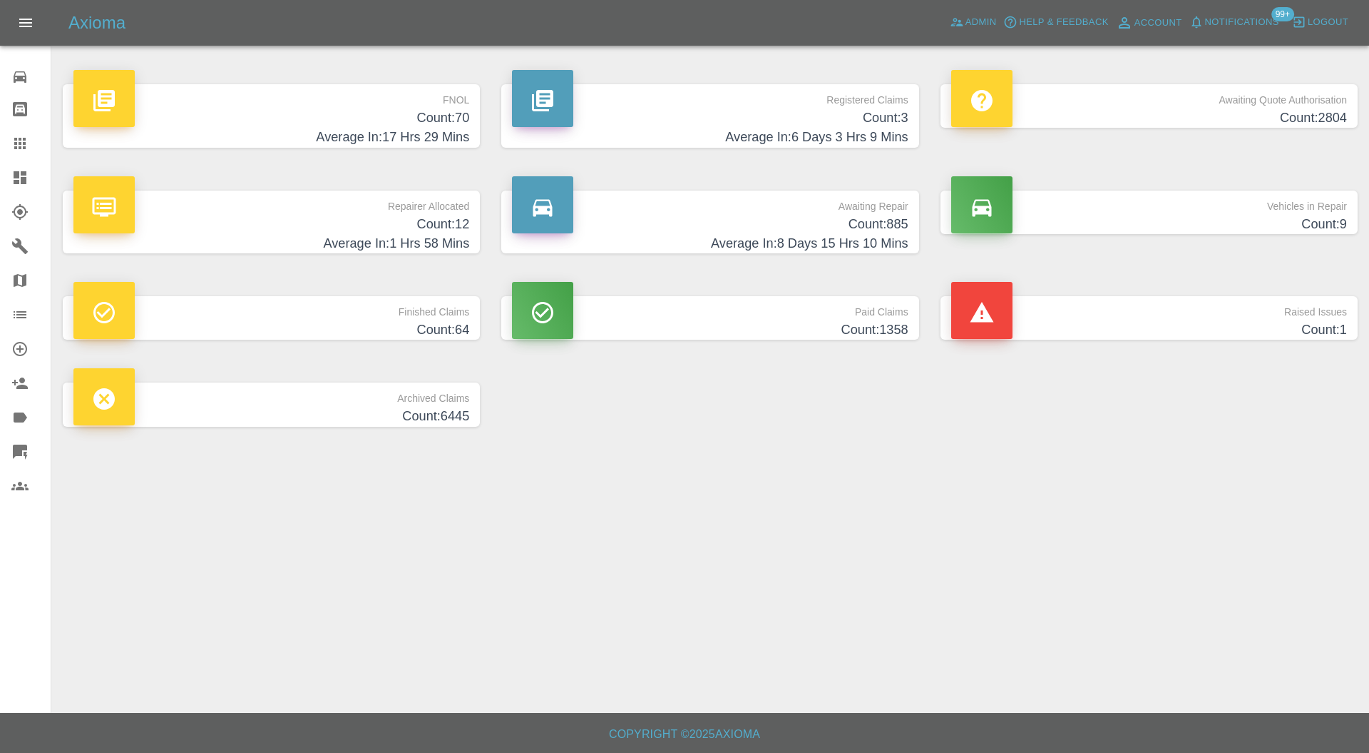
click at [398, 105] on p "FNOL" at bounding box center [271, 96] width 396 height 24
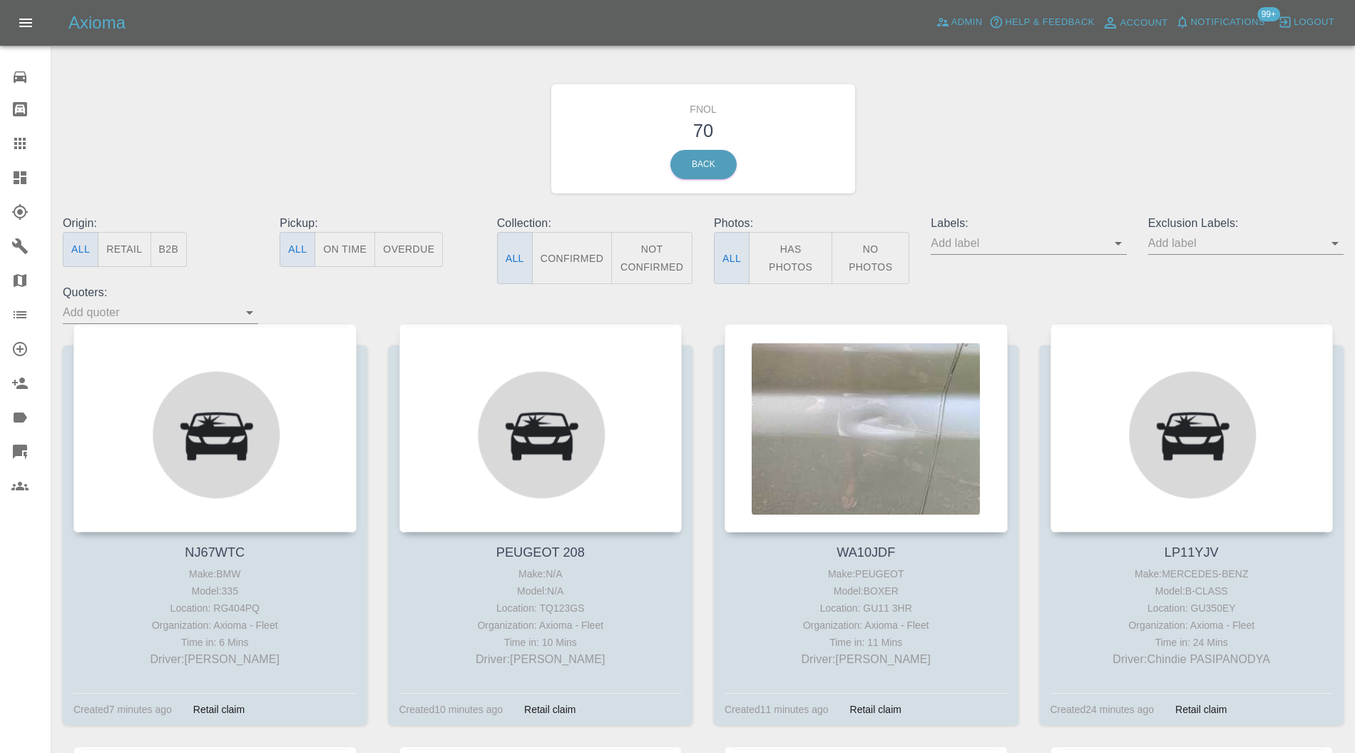
click at [1129, 251] on div "Labels:" at bounding box center [1028, 249] width 217 height 69
click at [1116, 243] on icon "Open" at bounding box center [1118, 244] width 7 height 4
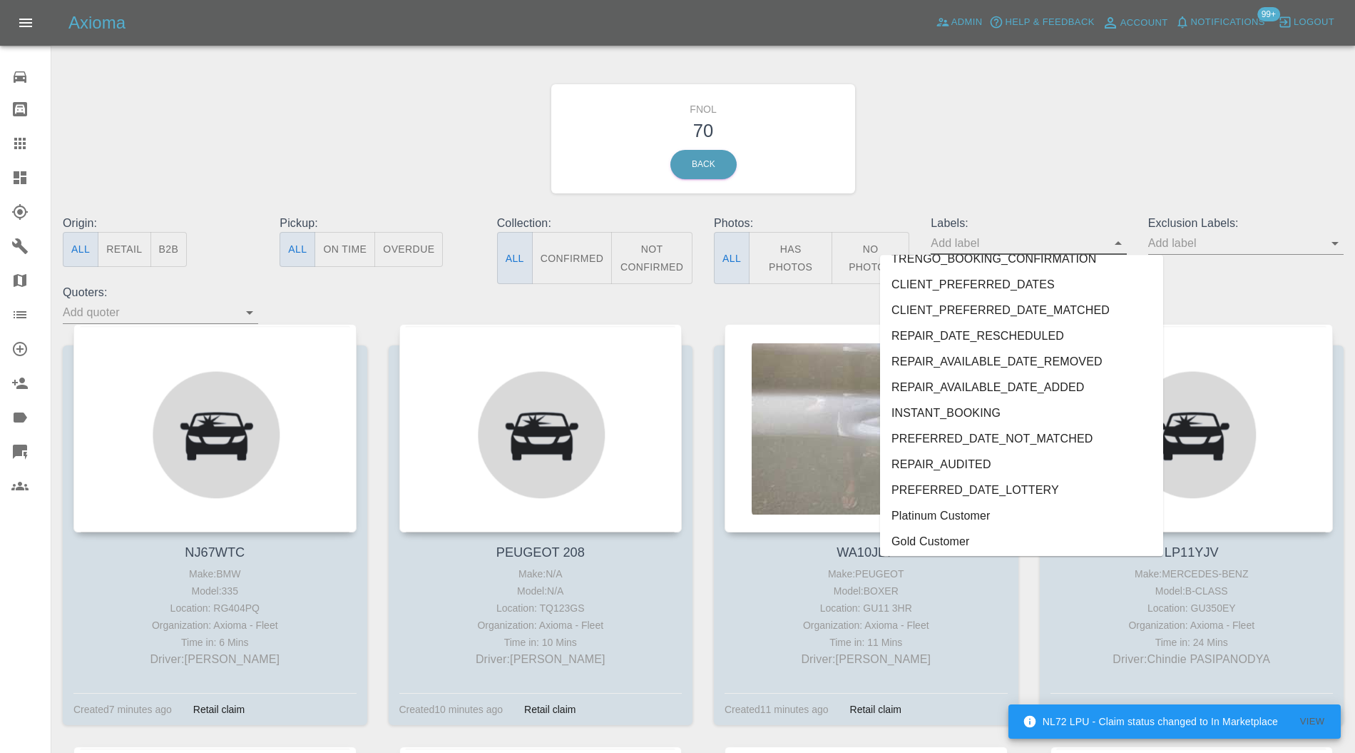
scroll to position [2972, 0]
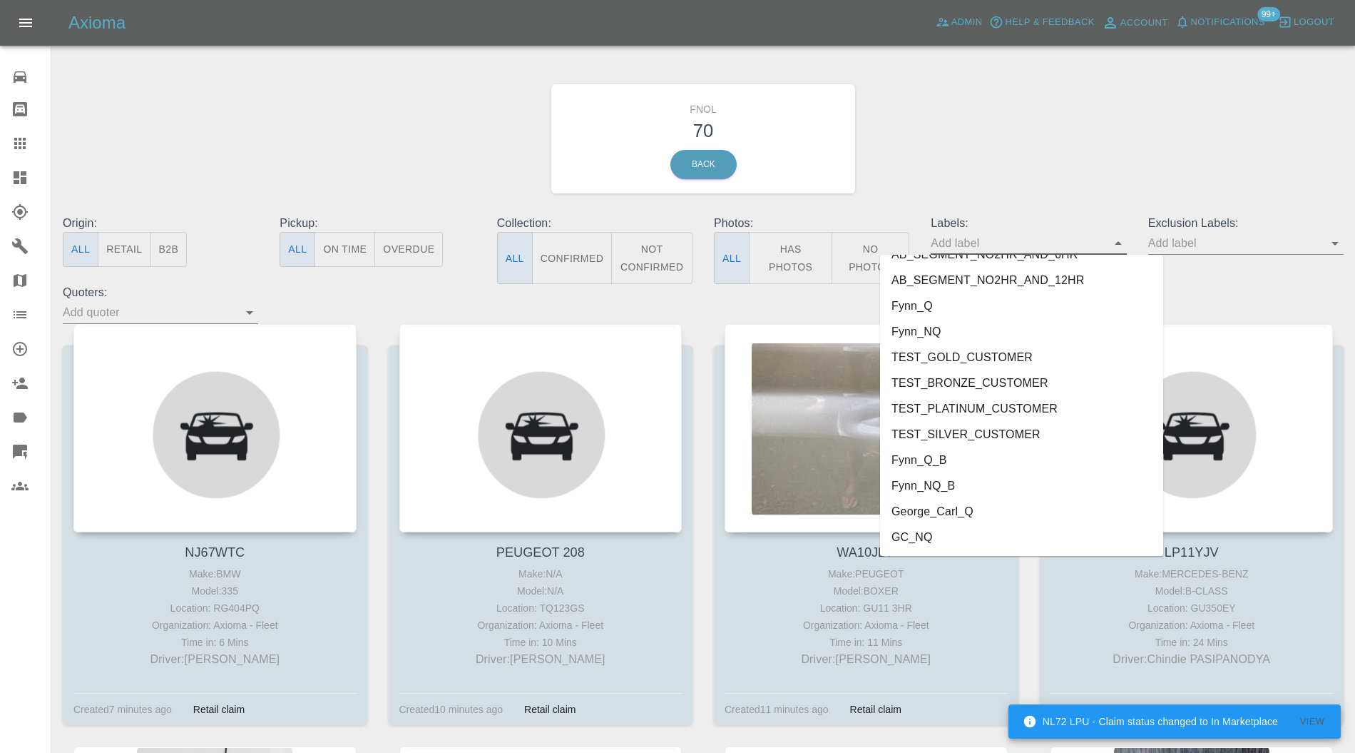
click at [943, 508] on li "George_Carl_Q" at bounding box center [1021, 512] width 283 height 26
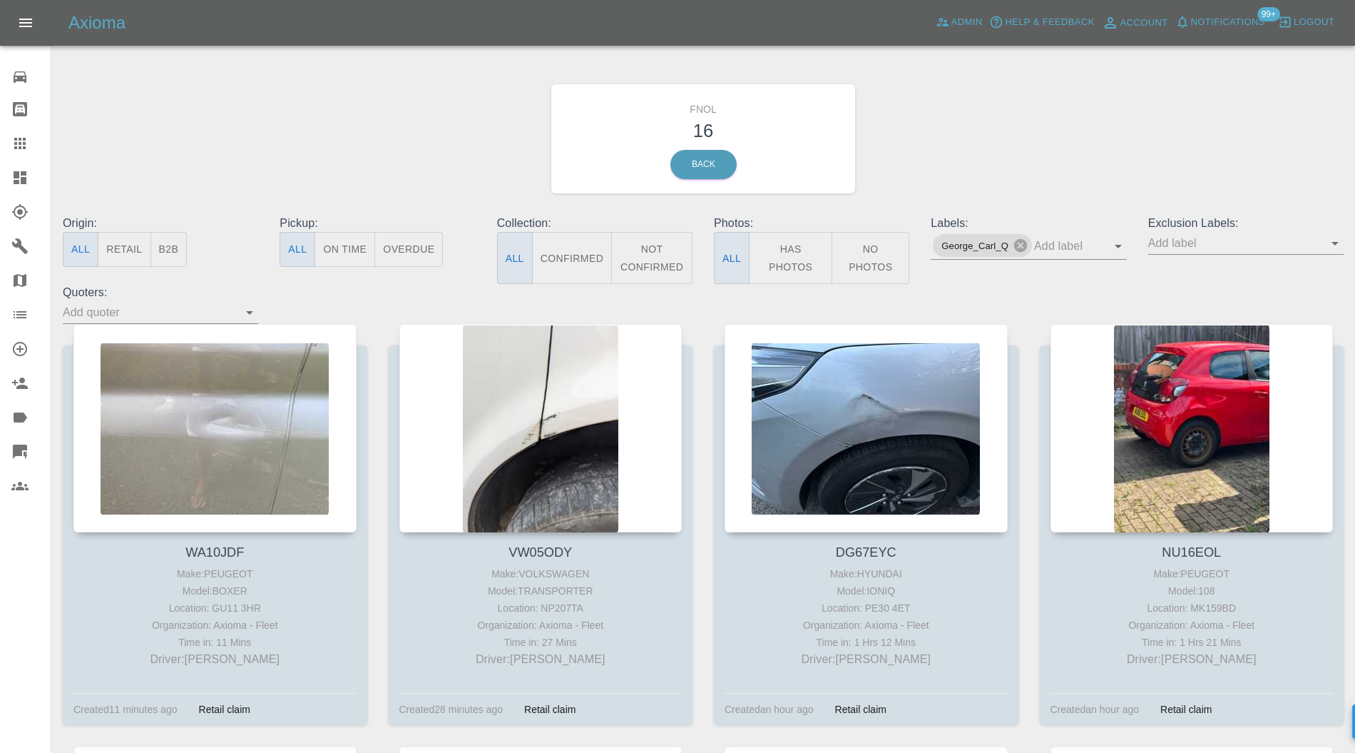
drag, startPoint x: 525, startPoint y: 371, endPoint x: 822, endPoint y: 378, distance: 297.5
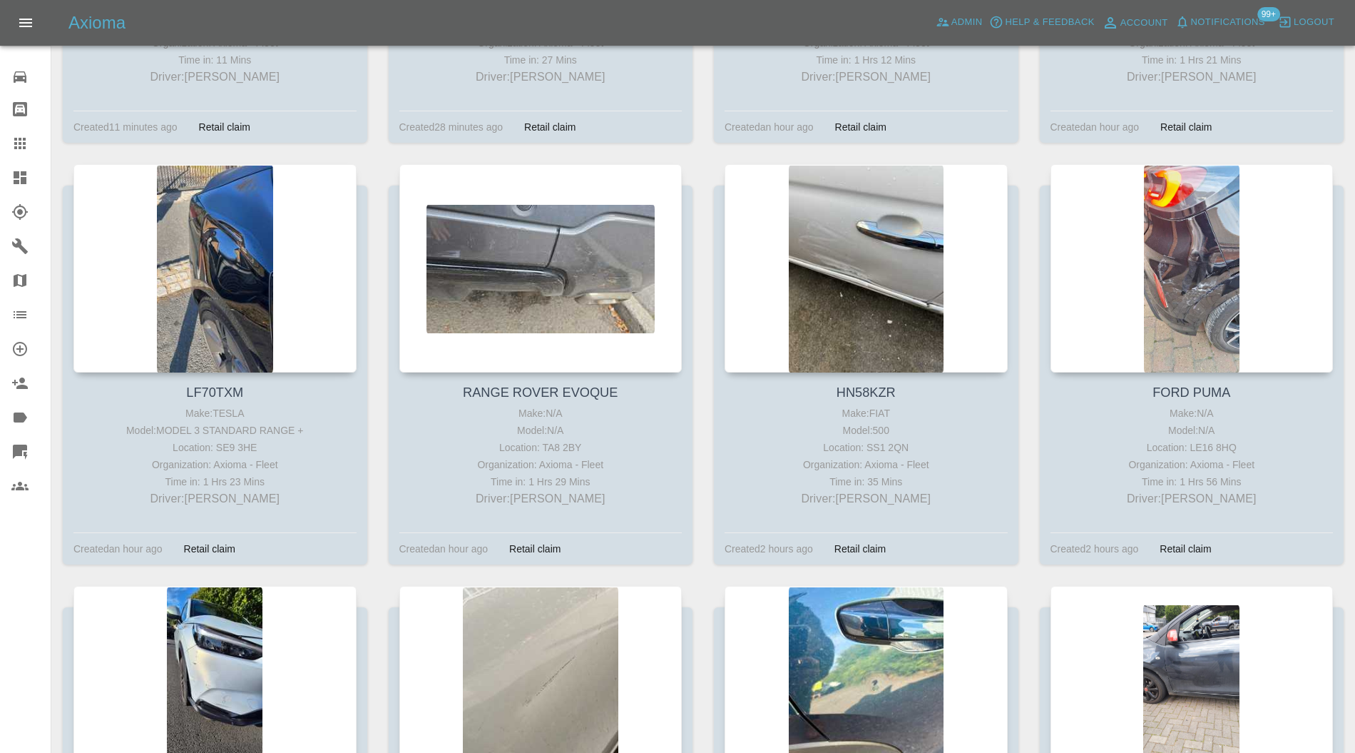
scroll to position [507, 0]
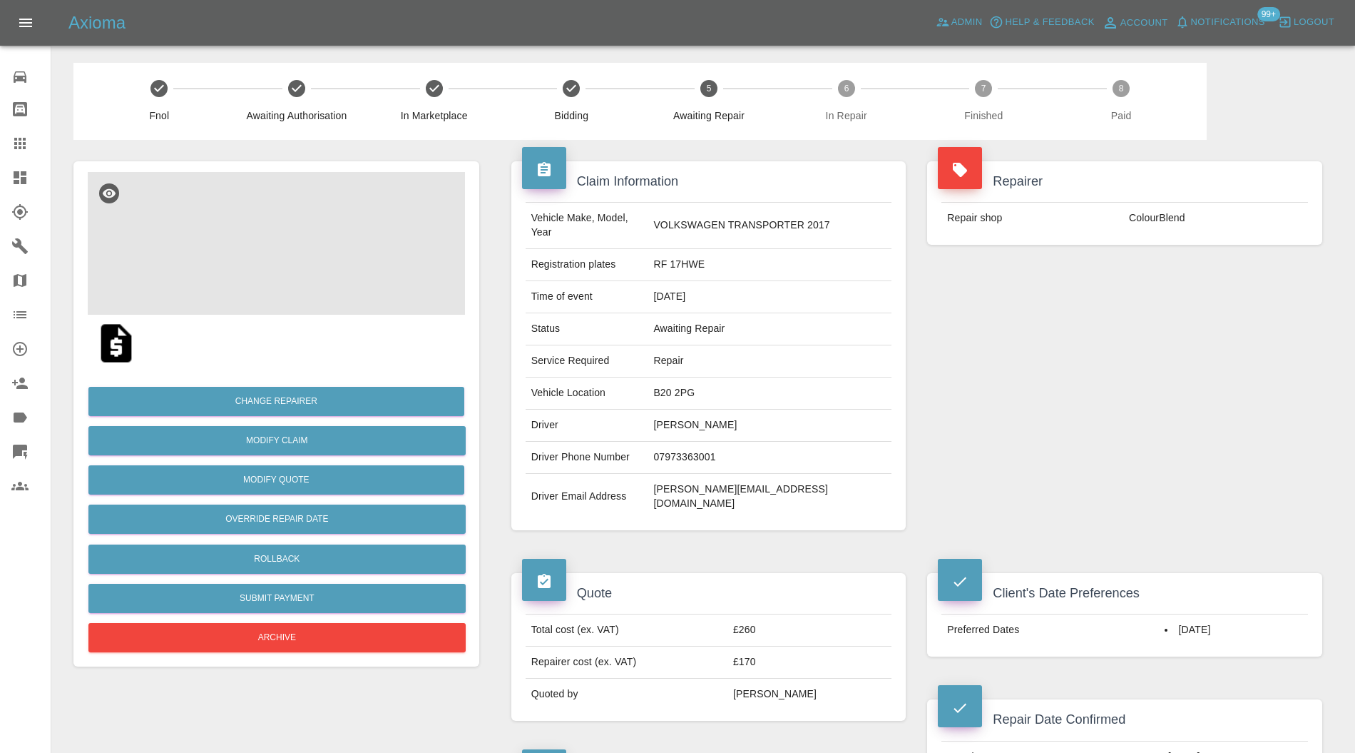
click at [296, 208] on img at bounding box center [276, 243] width 377 height 143
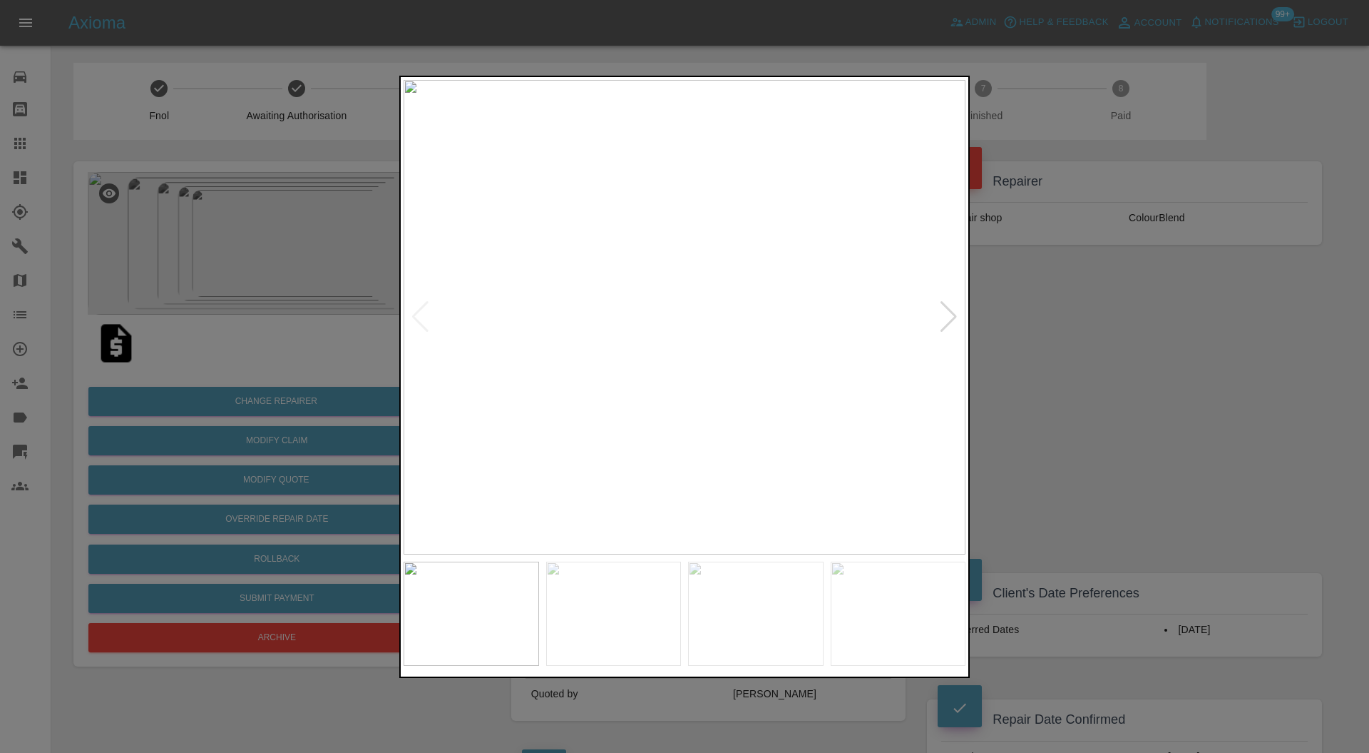
click at [948, 304] on div at bounding box center [948, 316] width 19 height 31
click at [949, 304] on div at bounding box center [948, 316] width 19 height 31
click at [432, 315] on img at bounding box center [685, 317] width 562 height 475
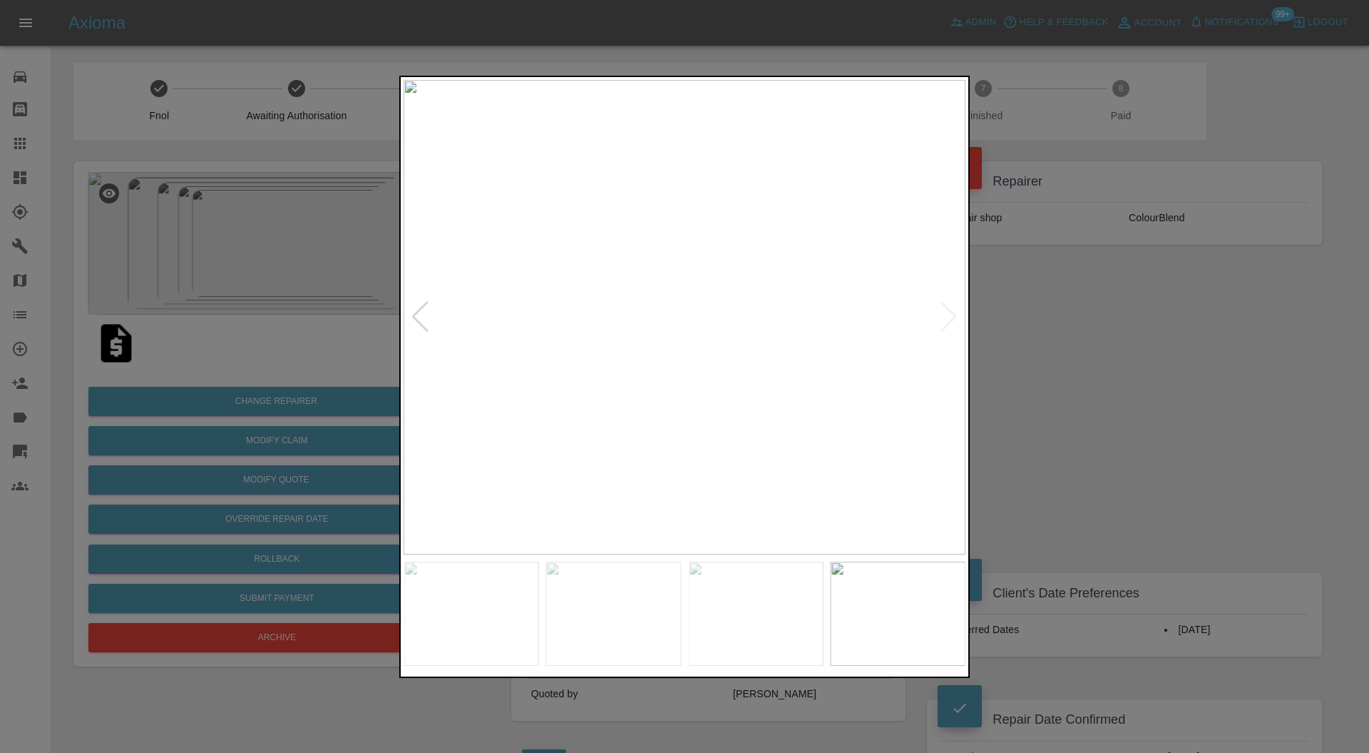
click at [423, 317] on div at bounding box center [420, 316] width 19 height 31
click at [603, 282] on img at bounding box center [685, 317] width 562 height 475
click at [424, 312] on div at bounding box center [420, 316] width 19 height 31
click at [705, 243] on img at bounding box center [685, 317] width 562 height 475
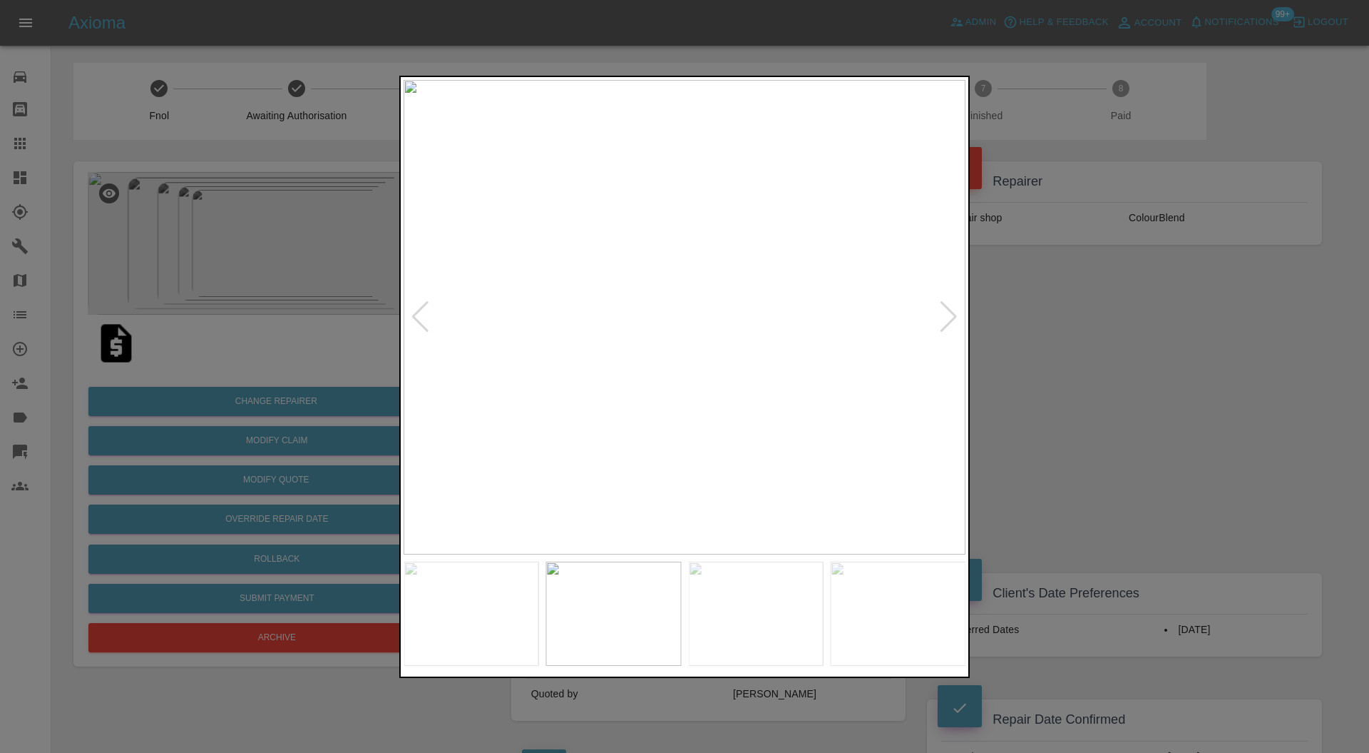
click at [705, 243] on img at bounding box center [685, 317] width 562 height 475
click at [943, 312] on div at bounding box center [948, 316] width 19 height 31
click at [1029, 306] on div at bounding box center [684, 376] width 1369 height 753
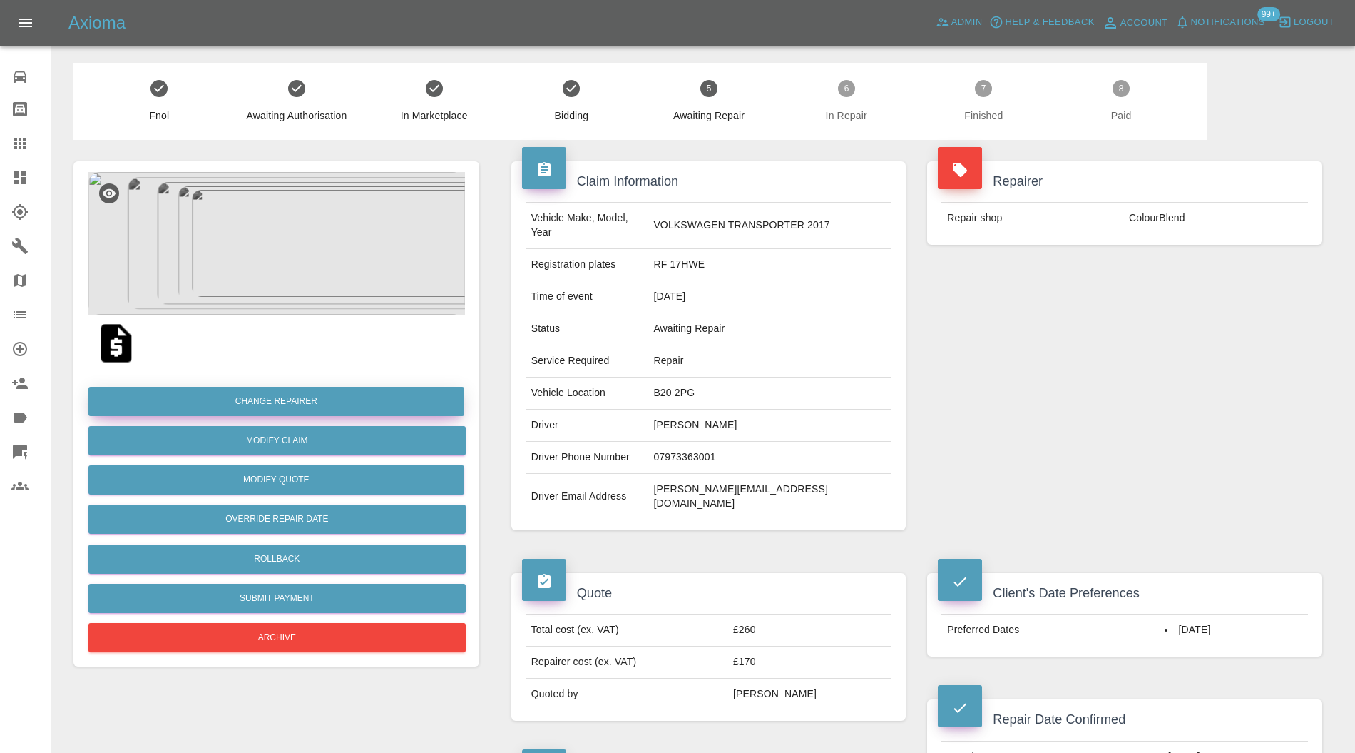
click at [409, 405] on button "Change Repairer" at bounding box center [276, 401] width 376 height 29
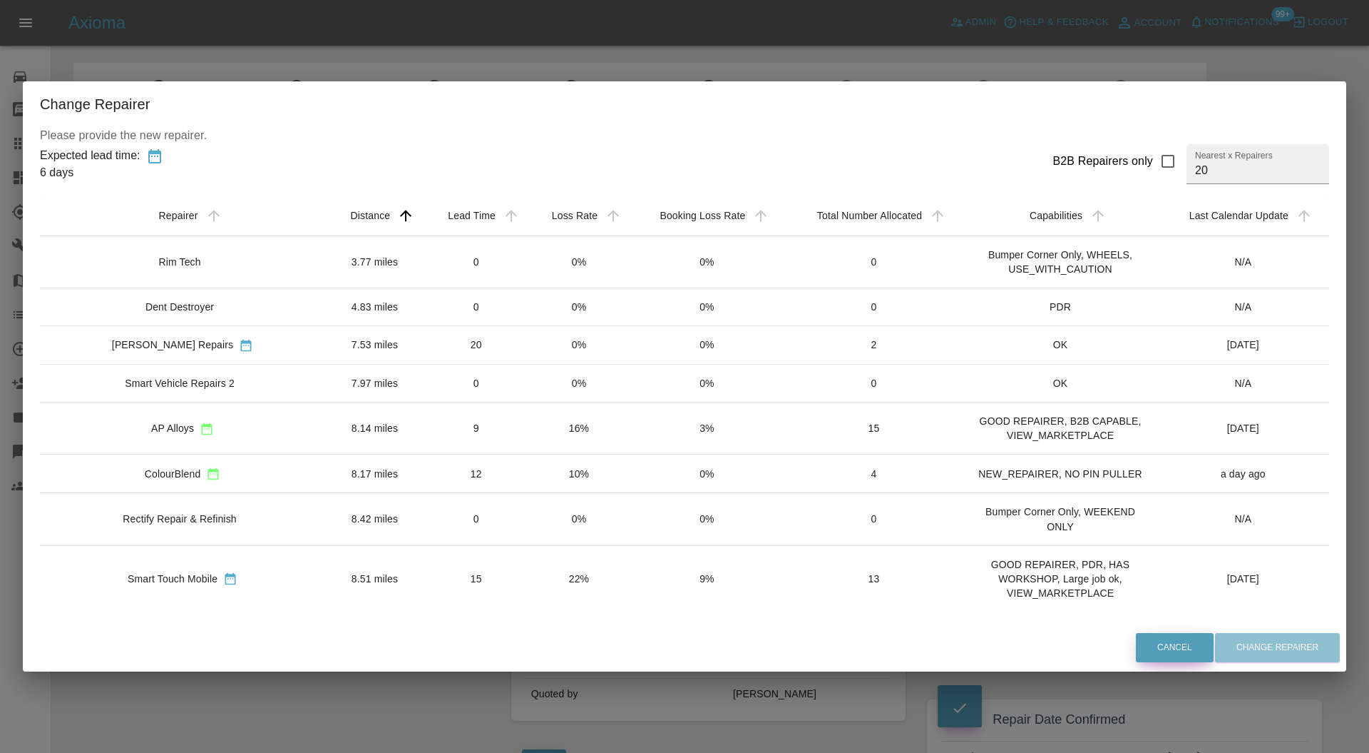
click at [1157, 643] on button "Cancel" at bounding box center [1175, 647] width 78 height 29
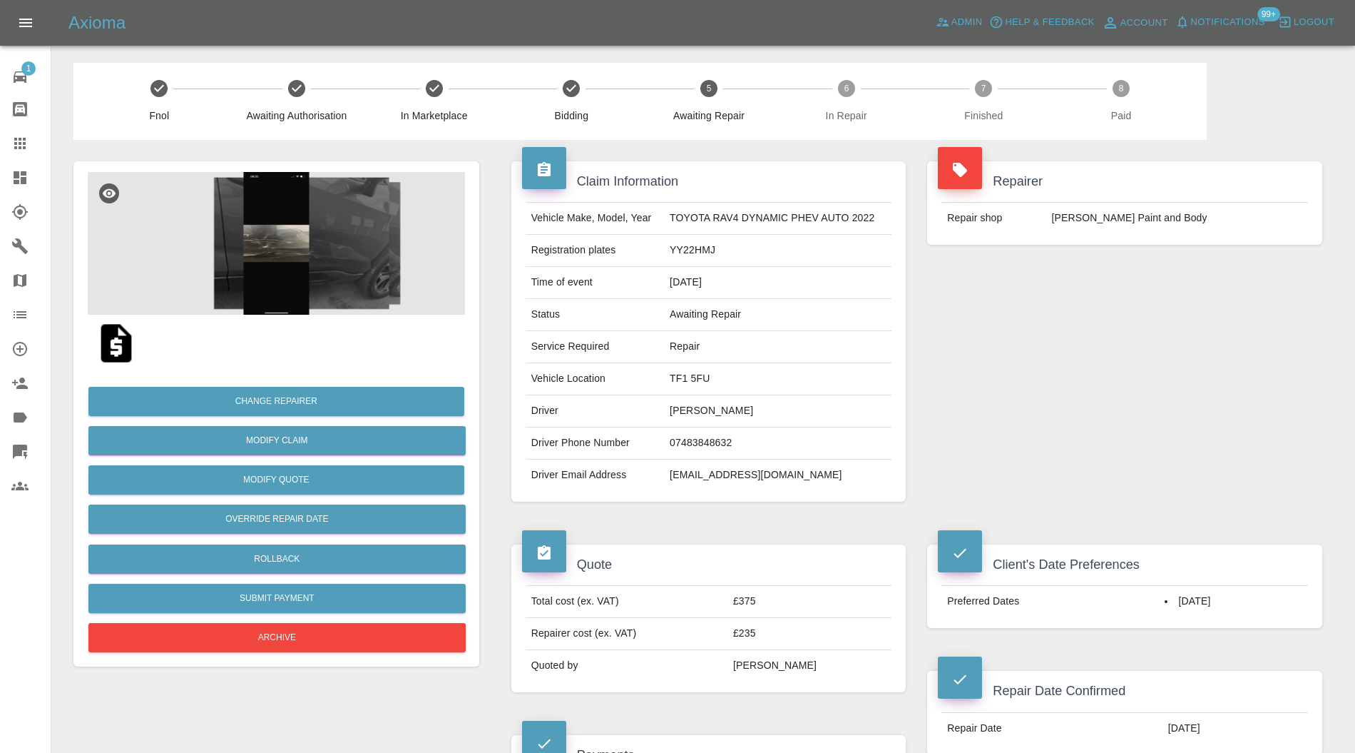
click at [287, 268] on img at bounding box center [276, 243] width 377 height 143
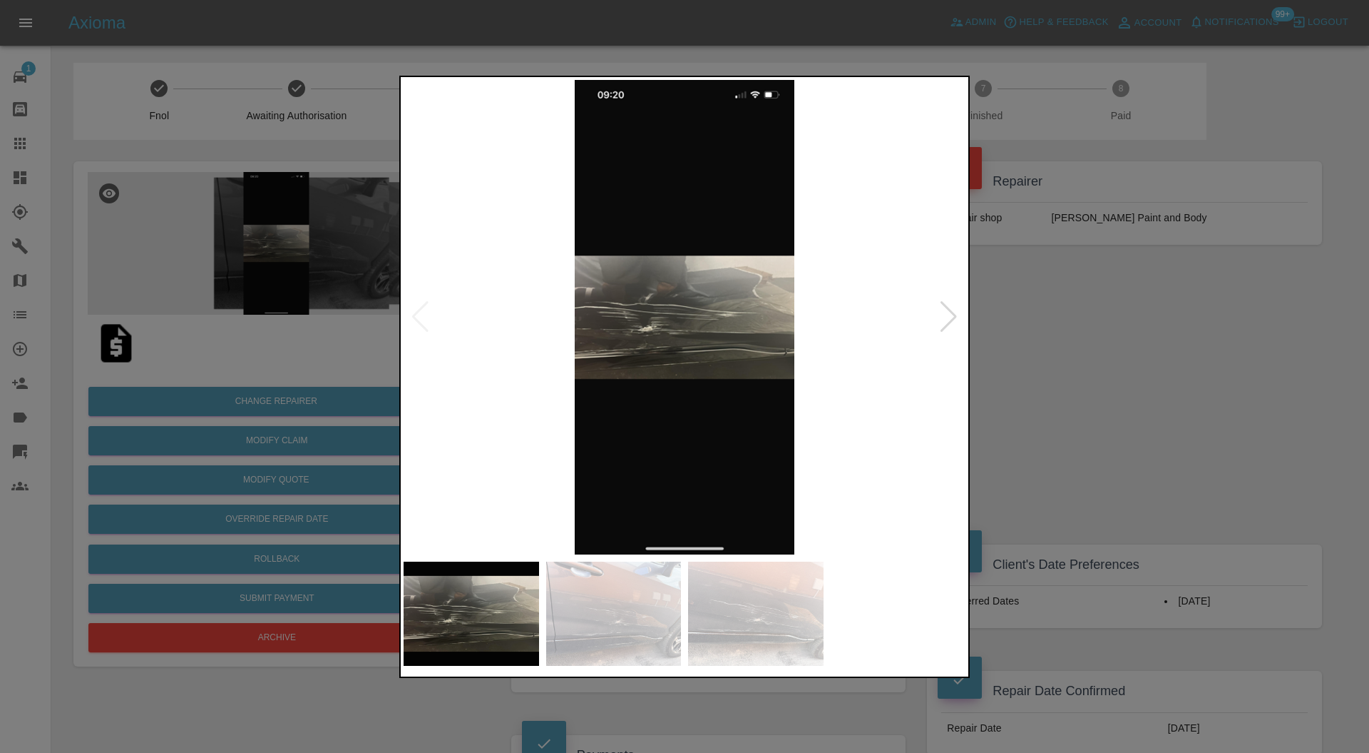
click at [952, 313] on div at bounding box center [948, 316] width 19 height 31
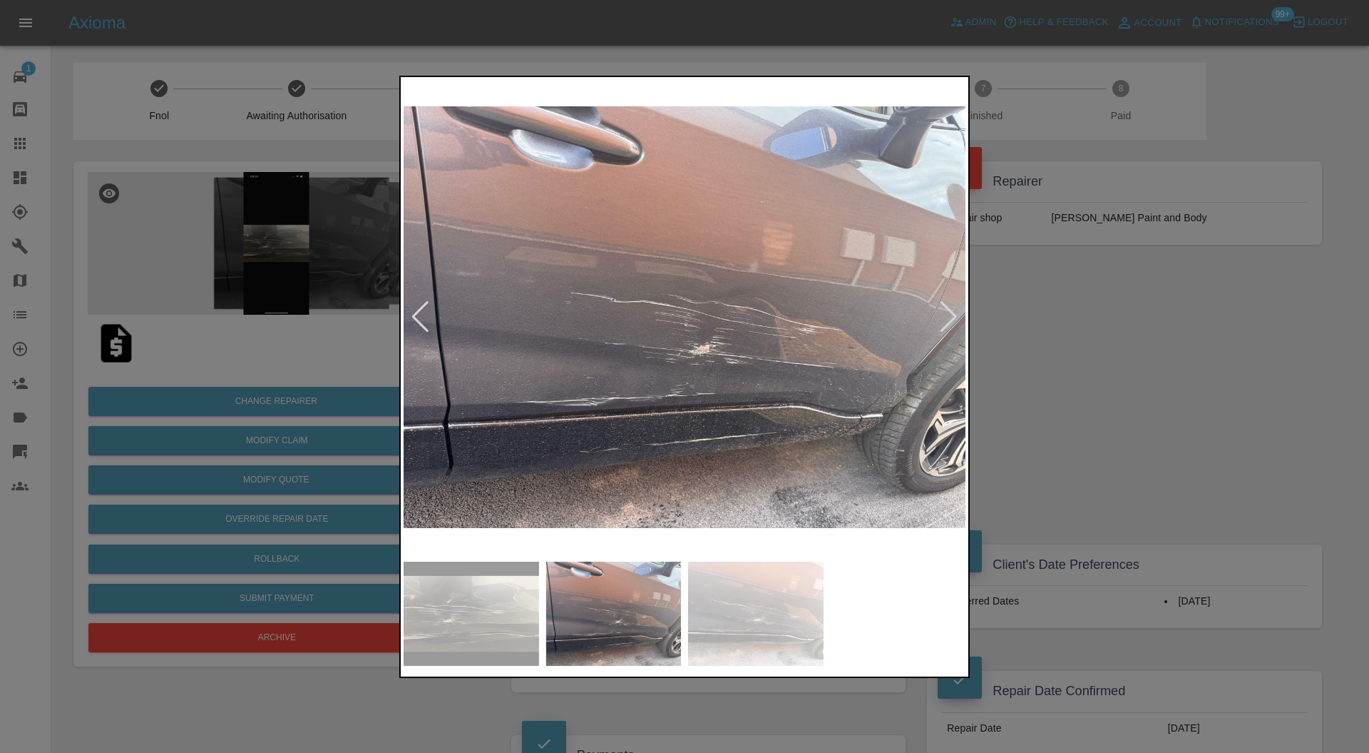
click at [957, 315] on div at bounding box center [948, 316] width 19 height 31
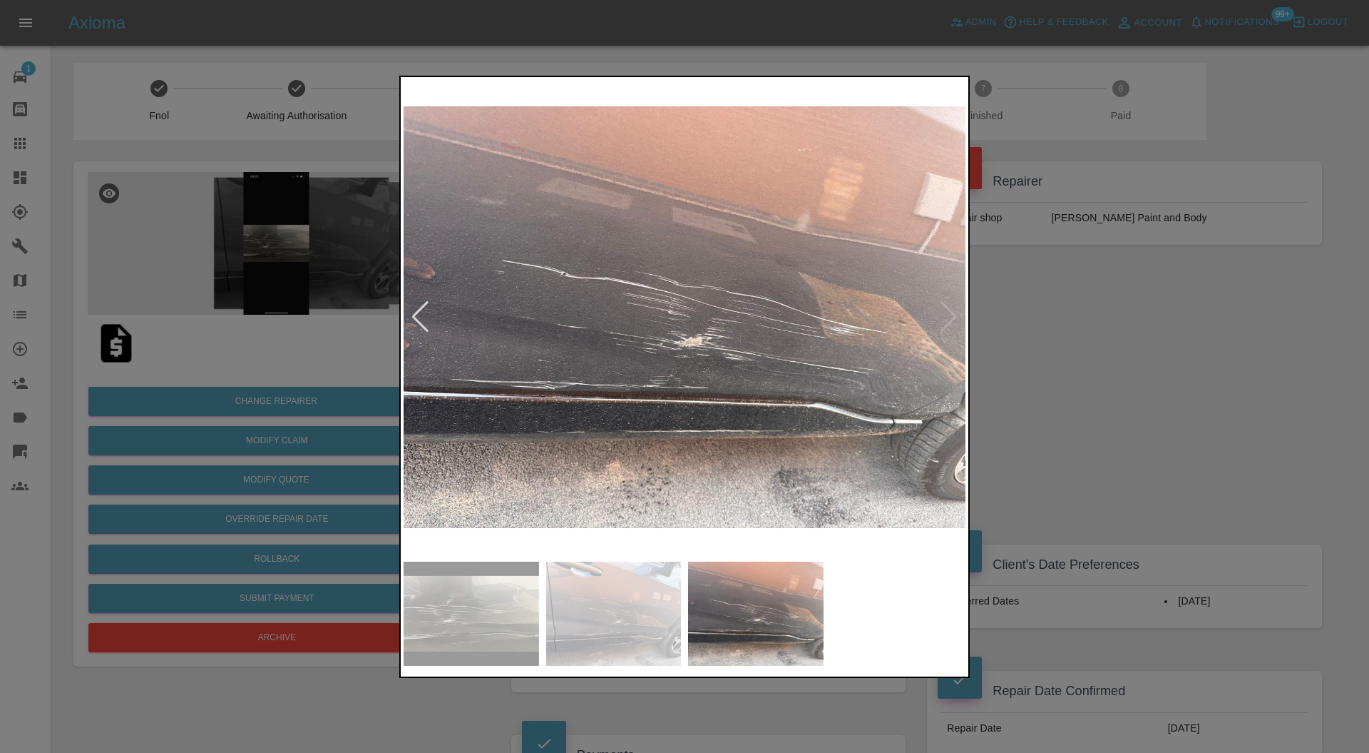
click at [957, 315] on img at bounding box center [685, 317] width 562 height 475
click at [1046, 331] on div at bounding box center [684, 376] width 1369 height 753
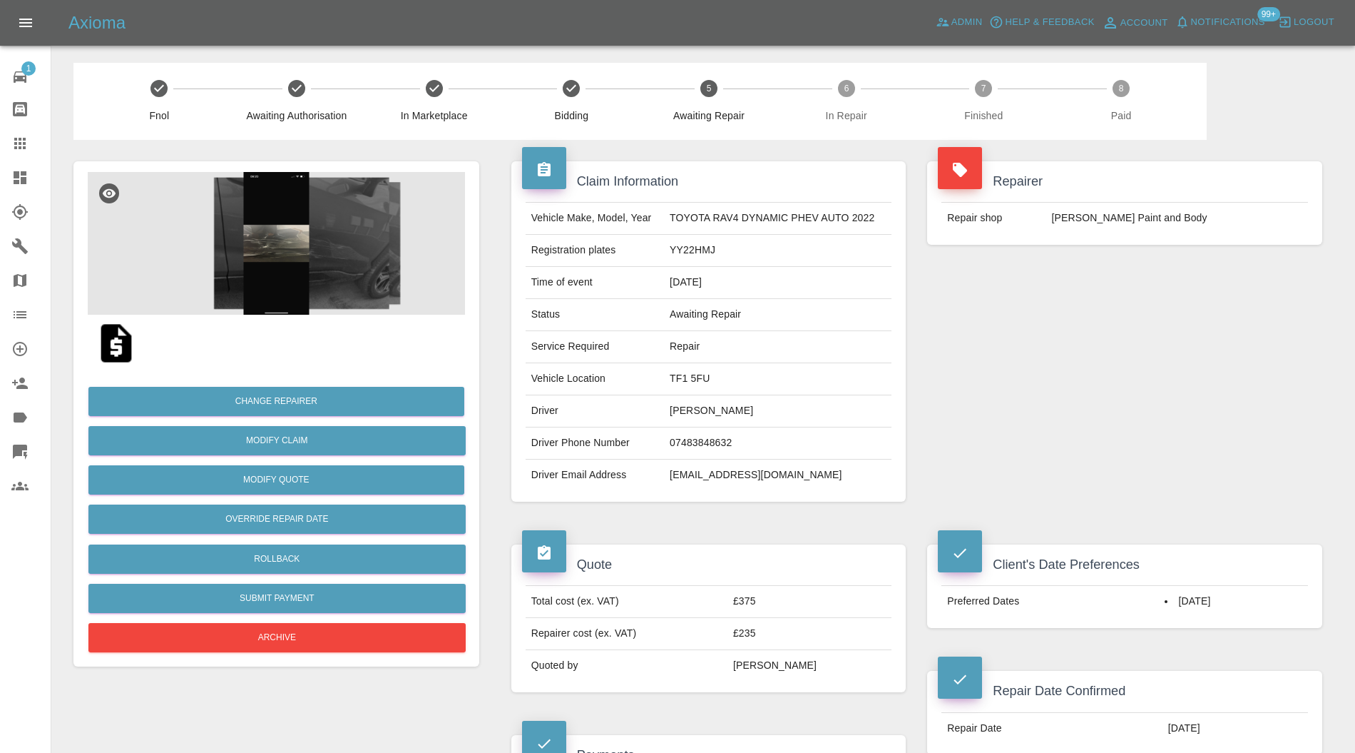
click at [280, 257] on img at bounding box center [276, 243] width 377 height 143
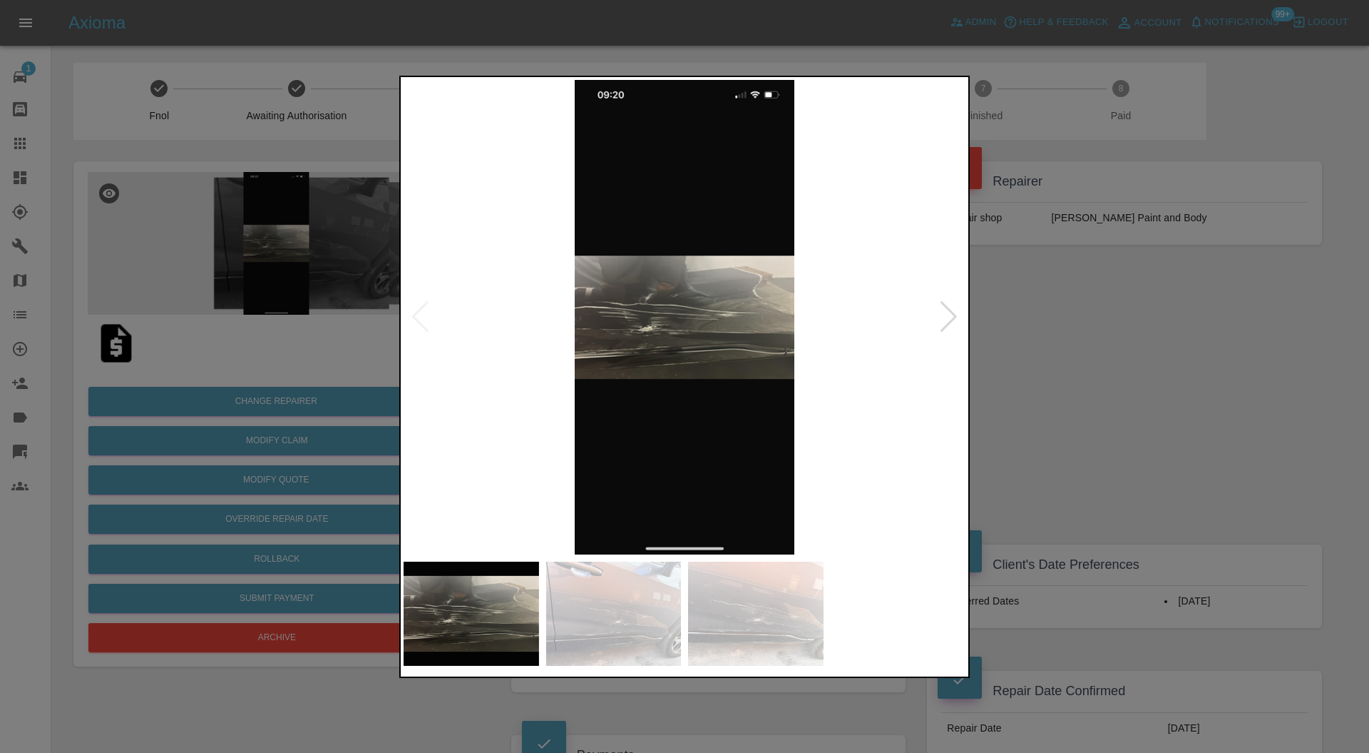
click at [717, 361] on img at bounding box center [685, 317] width 562 height 475
click at [944, 317] on div at bounding box center [948, 316] width 19 height 31
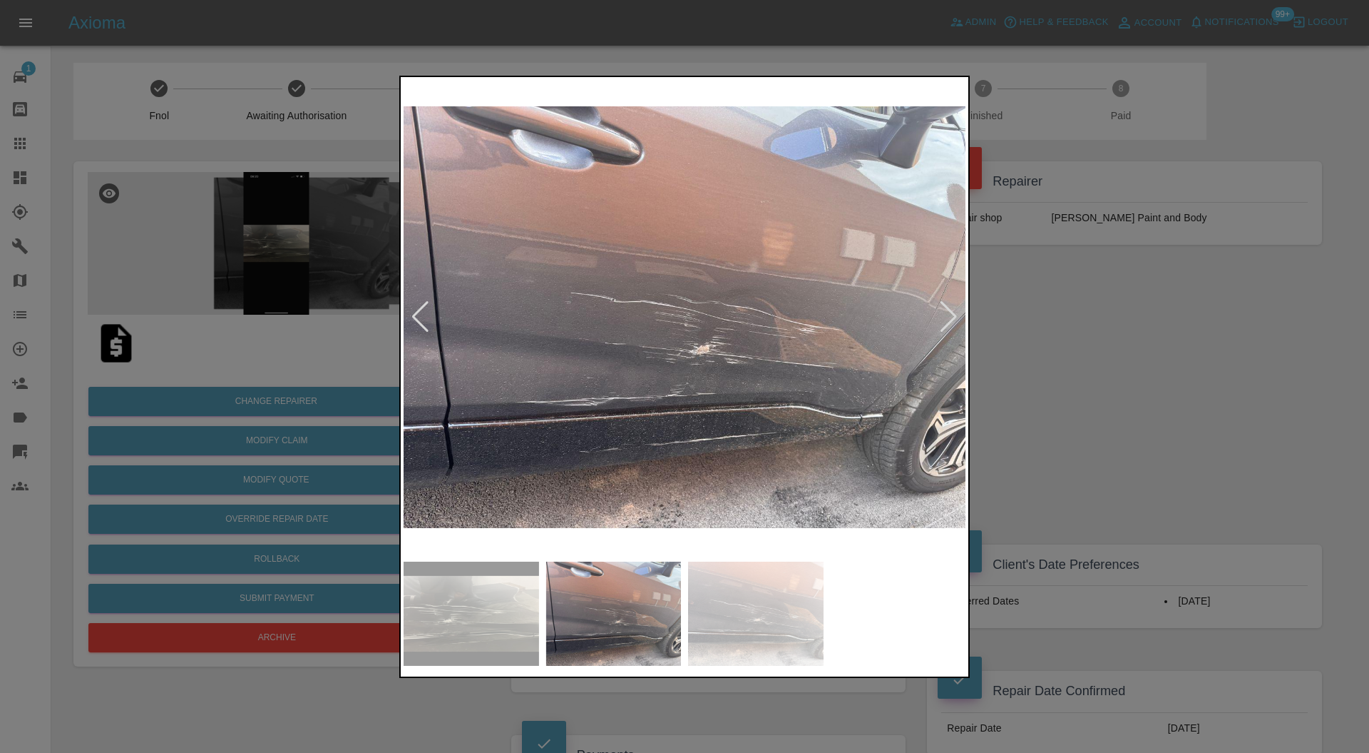
click at [1039, 320] on div at bounding box center [684, 376] width 1369 height 753
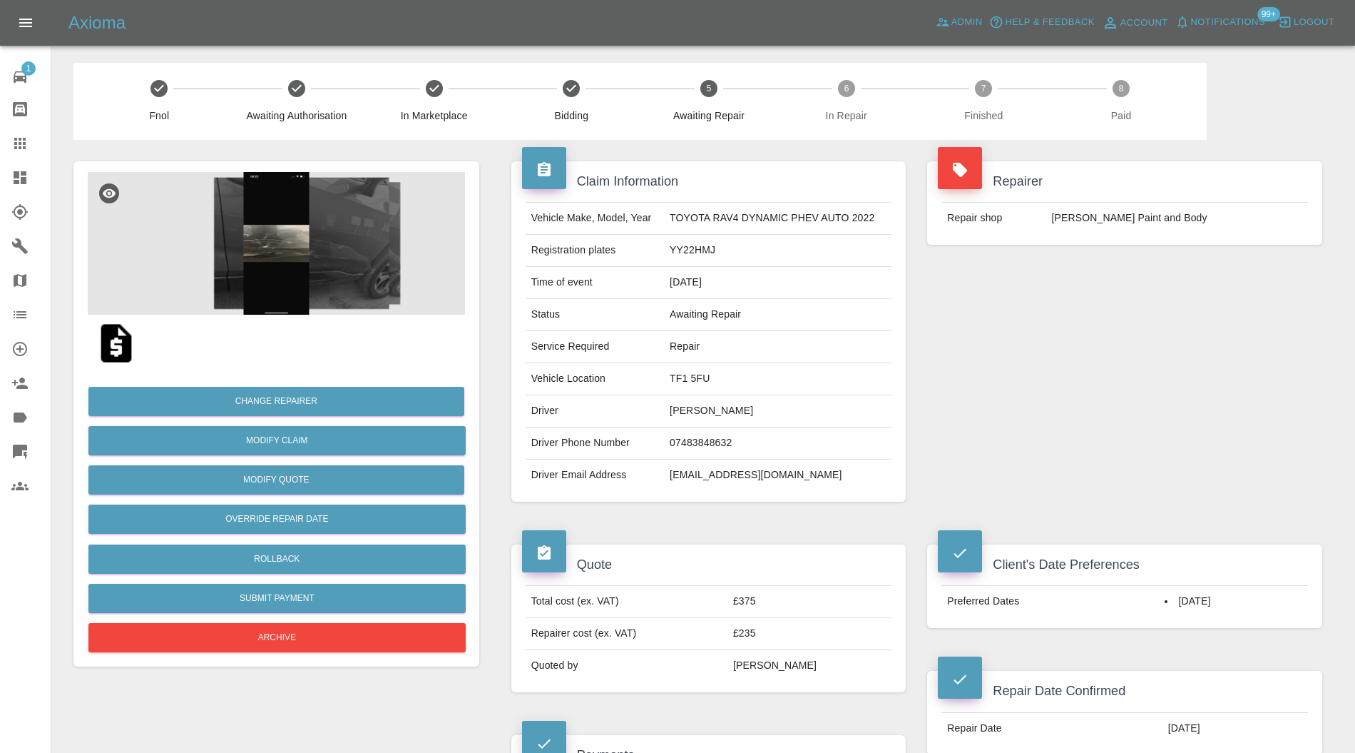
click at [267, 274] on img at bounding box center [276, 243] width 377 height 143
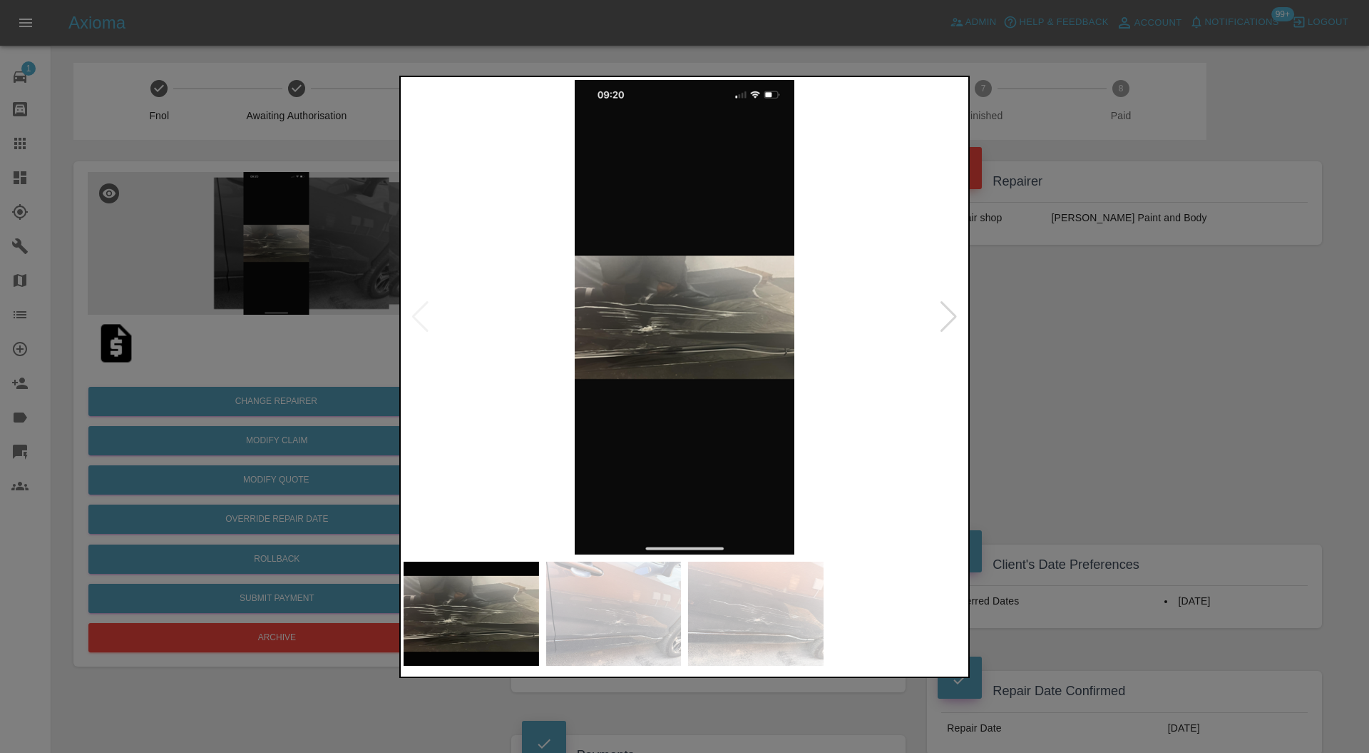
click at [947, 310] on div at bounding box center [948, 316] width 19 height 31
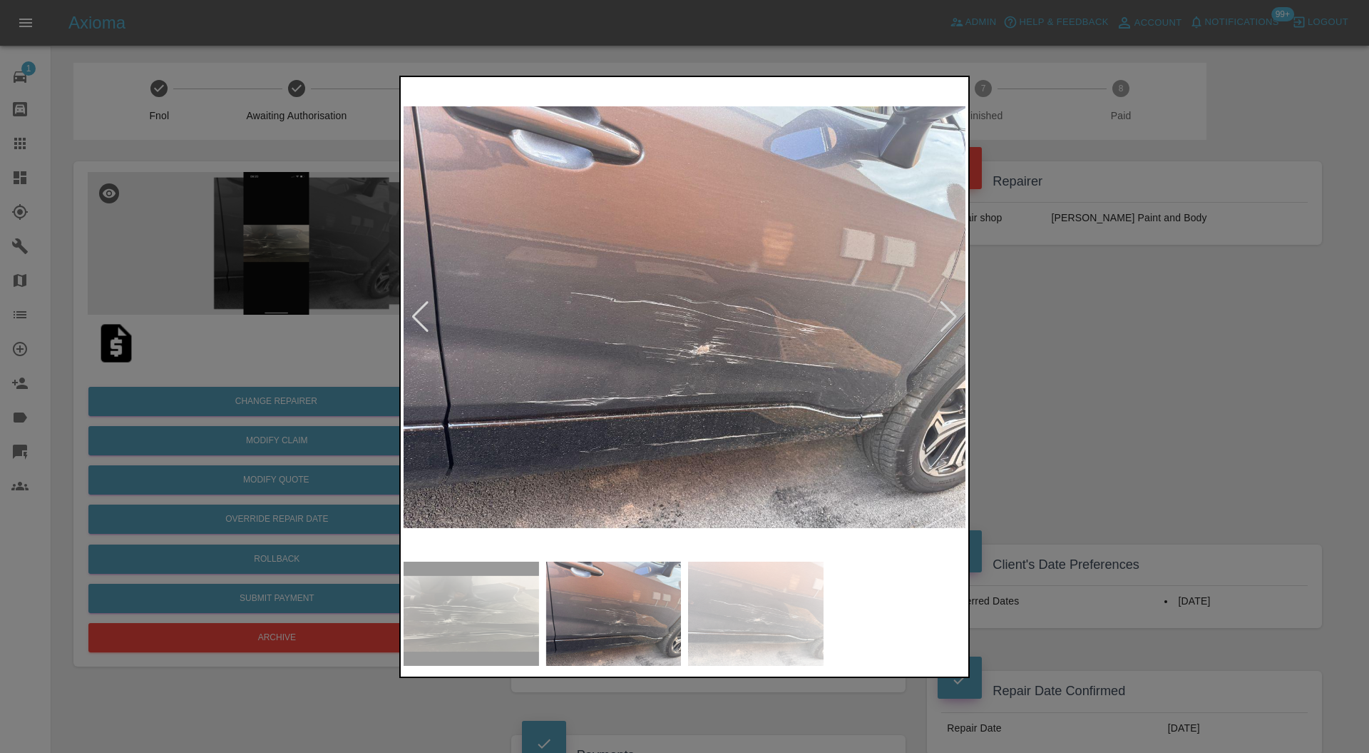
click at [947, 310] on div at bounding box center [948, 316] width 19 height 31
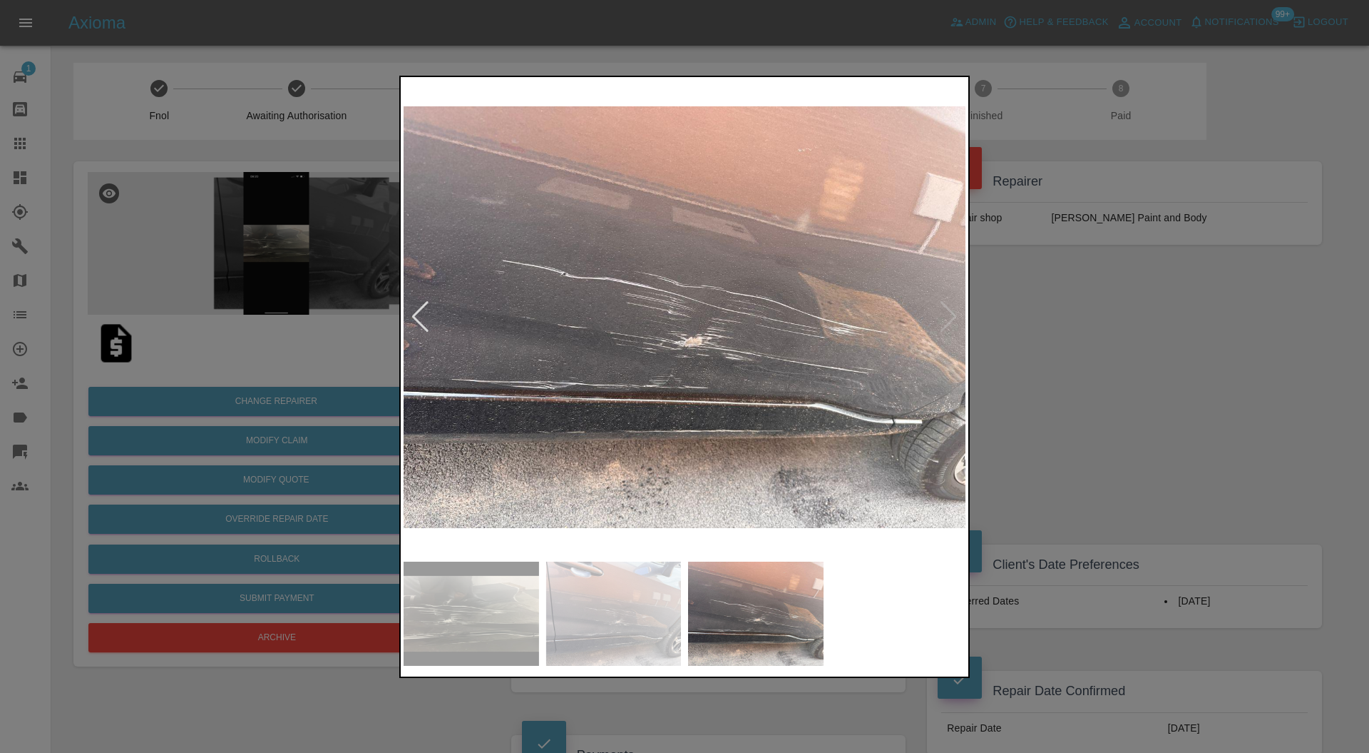
click at [947, 310] on img at bounding box center [685, 317] width 562 height 475
click at [1028, 351] on div at bounding box center [684, 376] width 1369 height 753
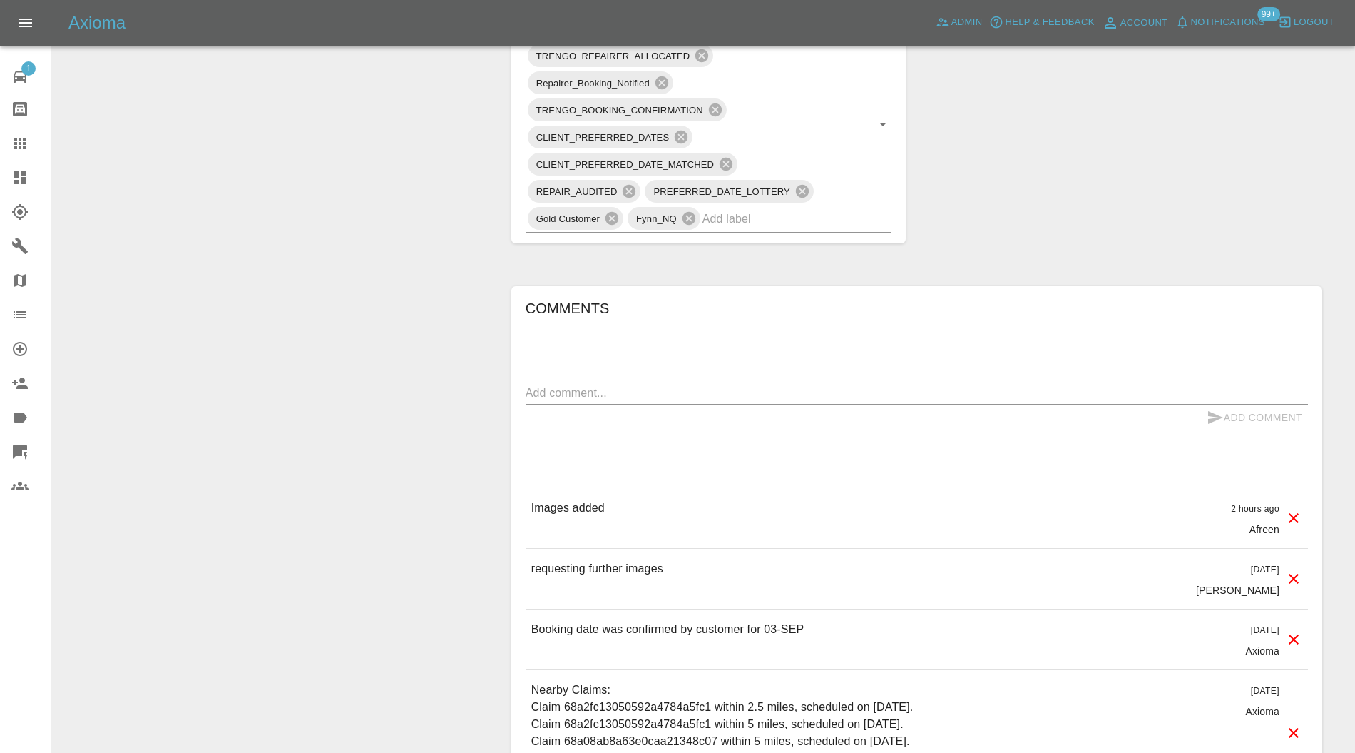
scroll to position [1141, 0]
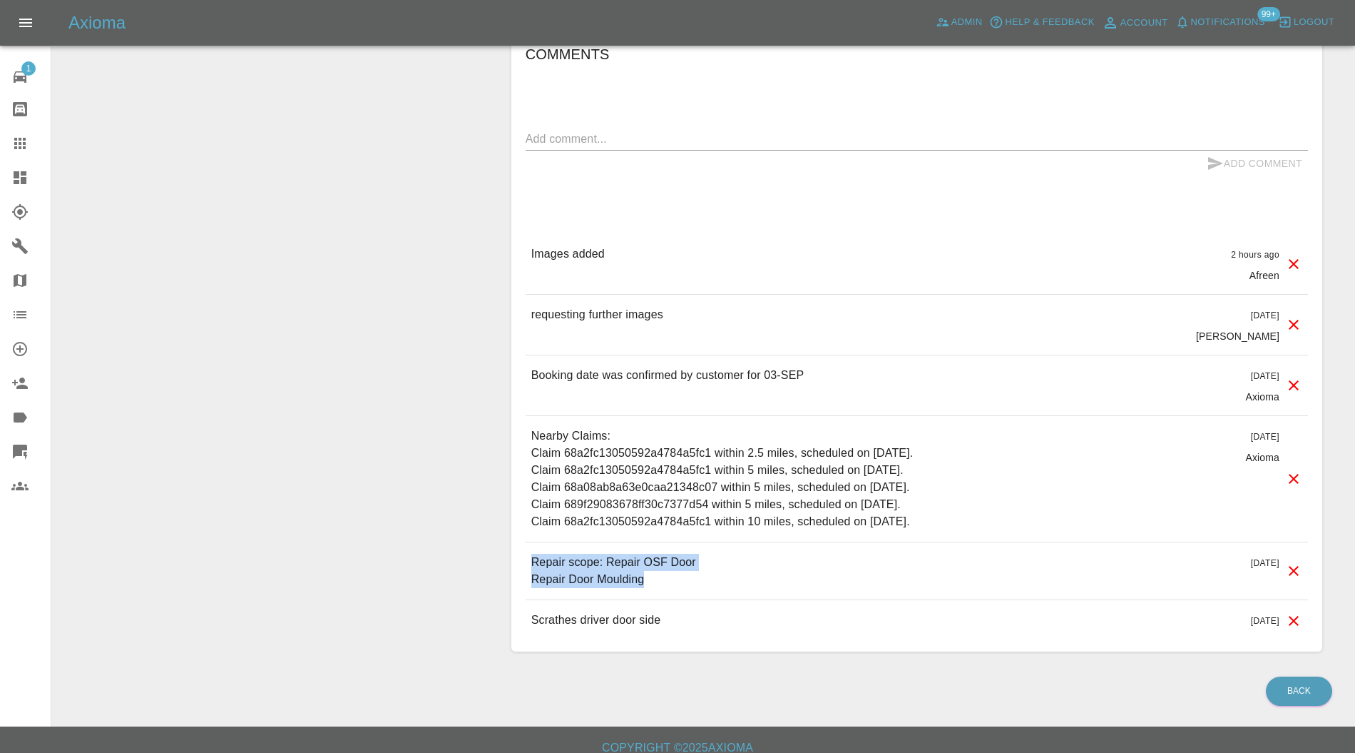
drag, startPoint x: 646, startPoint y: 578, endPoint x: 525, endPoint y: 563, distance: 122.2
click at [526, 563] on div "Repair scope: Repair OSF Door Repair Door Moulding [DATE]" at bounding box center [917, 570] width 782 height 57
copy p "Repair scope: Repair OSF Door Repair Door Moulding"
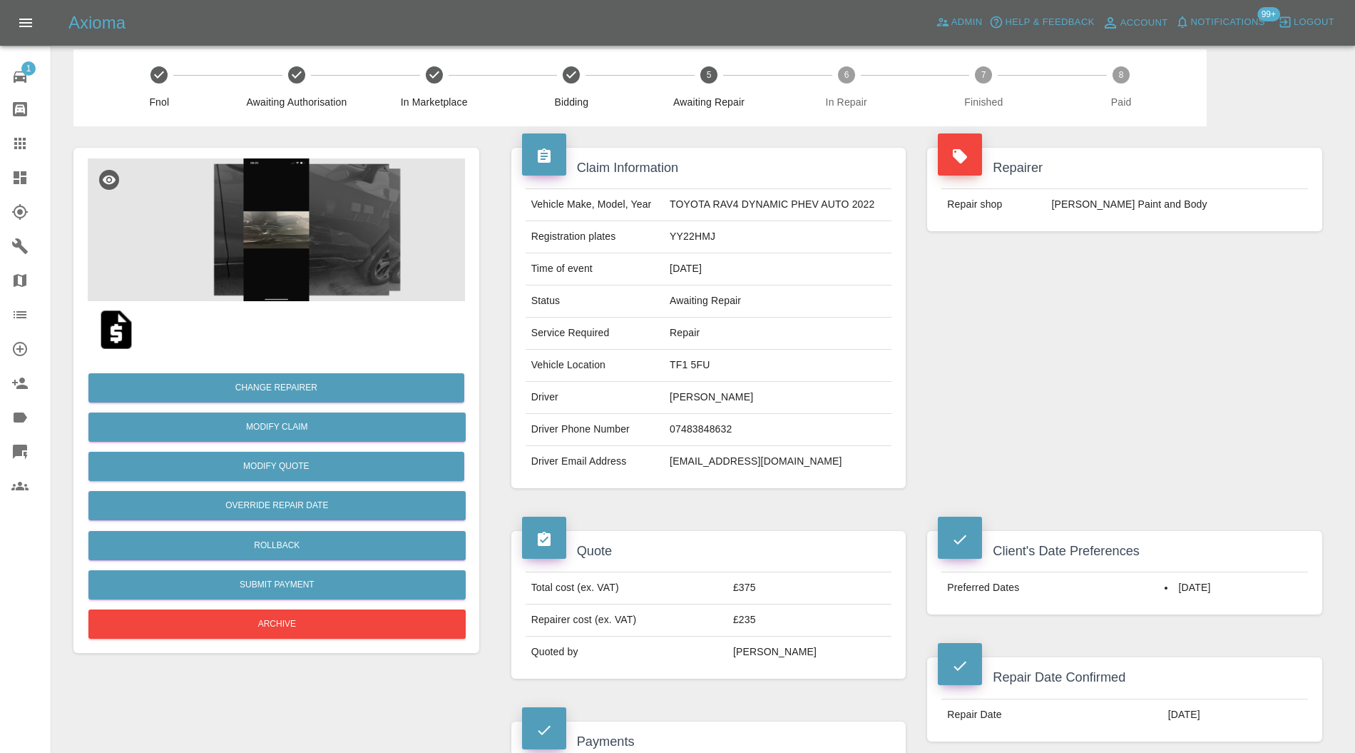
scroll to position [0, 0]
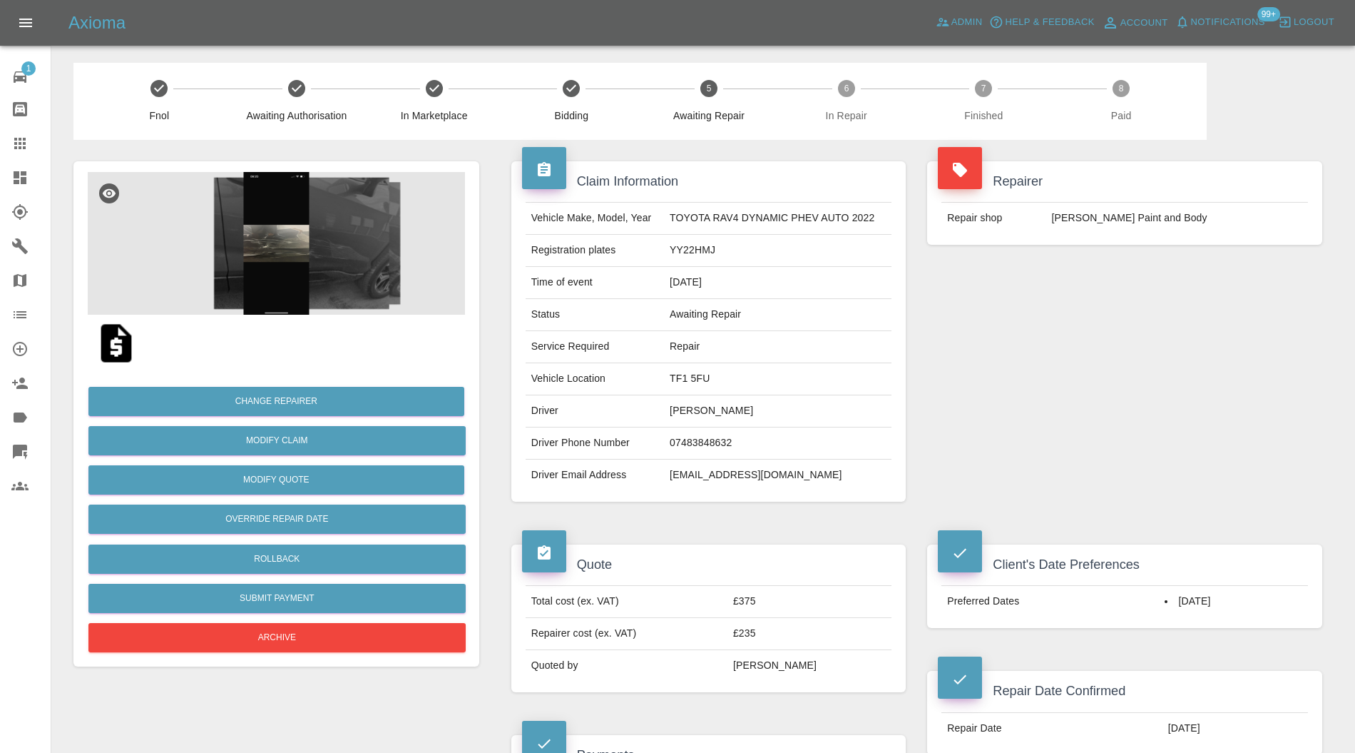
click at [103, 340] on img at bounding box center [116, 343] width 46 height 46
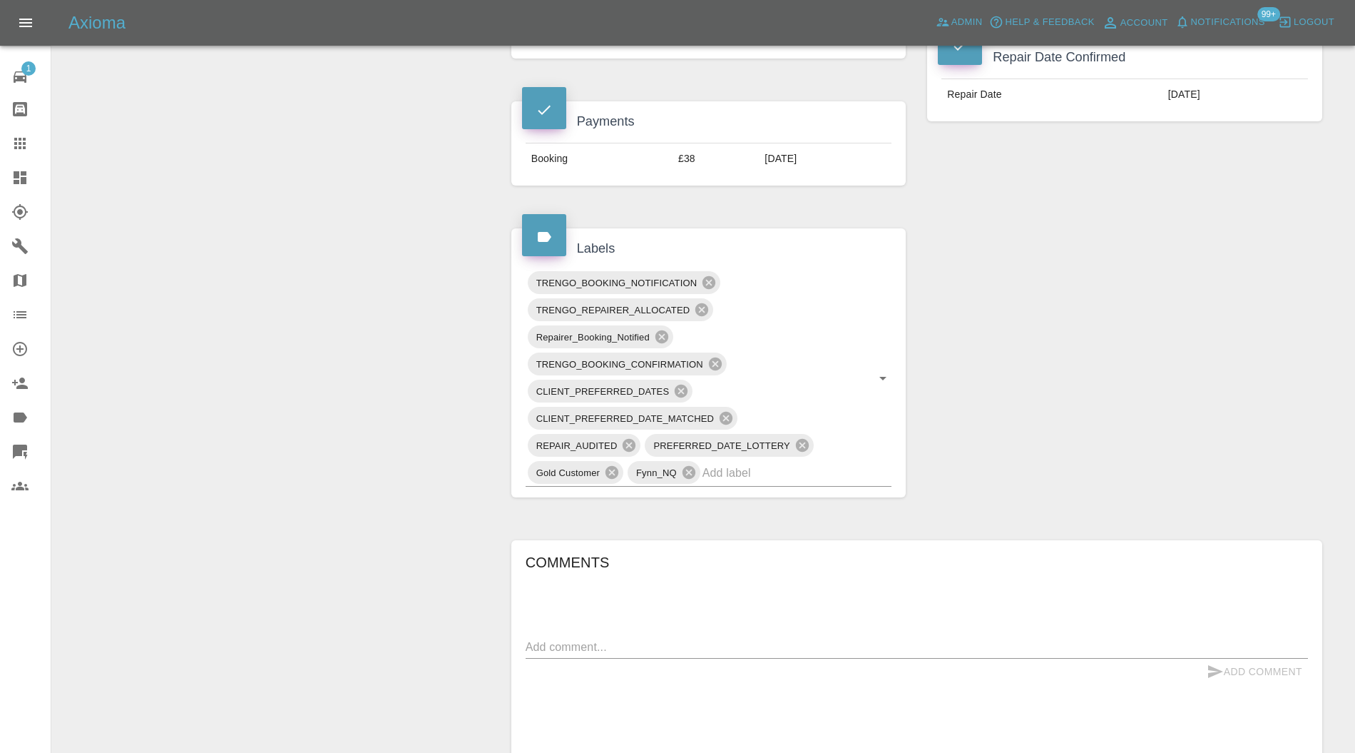
scroll to position [1141, 0]
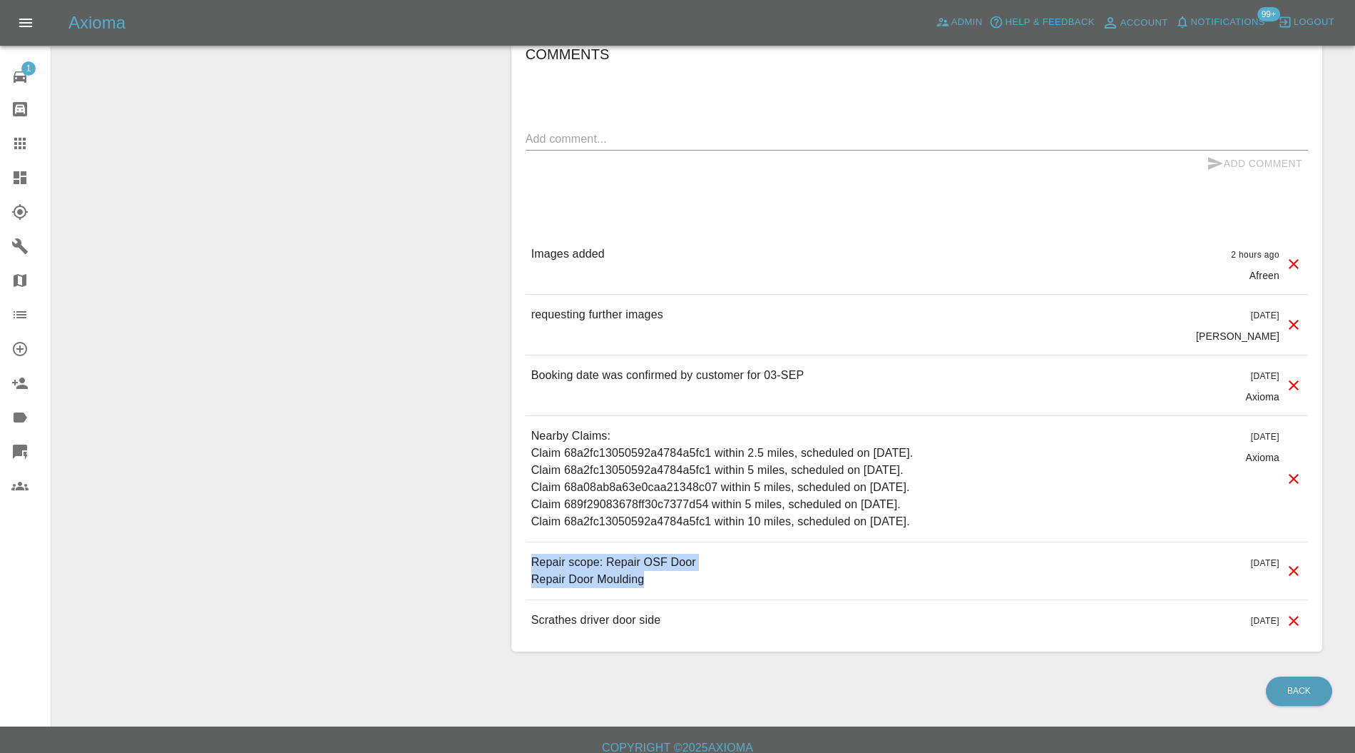
click at [663, 544] on div "Repair scope: Repair OSF Door Repair Door Moulding [DATE]" at bounding box center [917, 570] width 782 height 57
drag, startPoint x: 710, startPoint y: 555, endPoint x: 531, endPoint y: 561, distance: 179.1
click at [531, 561] on div "Repair scope: Repair OSF Door Repair Door Moulding [DATE]" at bounding box center [917, 570] width 782 height 57
click at [652, 589] on div "Repair scope: Repair OSF Door Repair Door Moulding [DATE]" at bounding box center [917, 570] width 782 height 57
drag, startPoint x: 658, startPoint y: 584, endPoint x: 504, endPoint y: 556, distance: 156.0
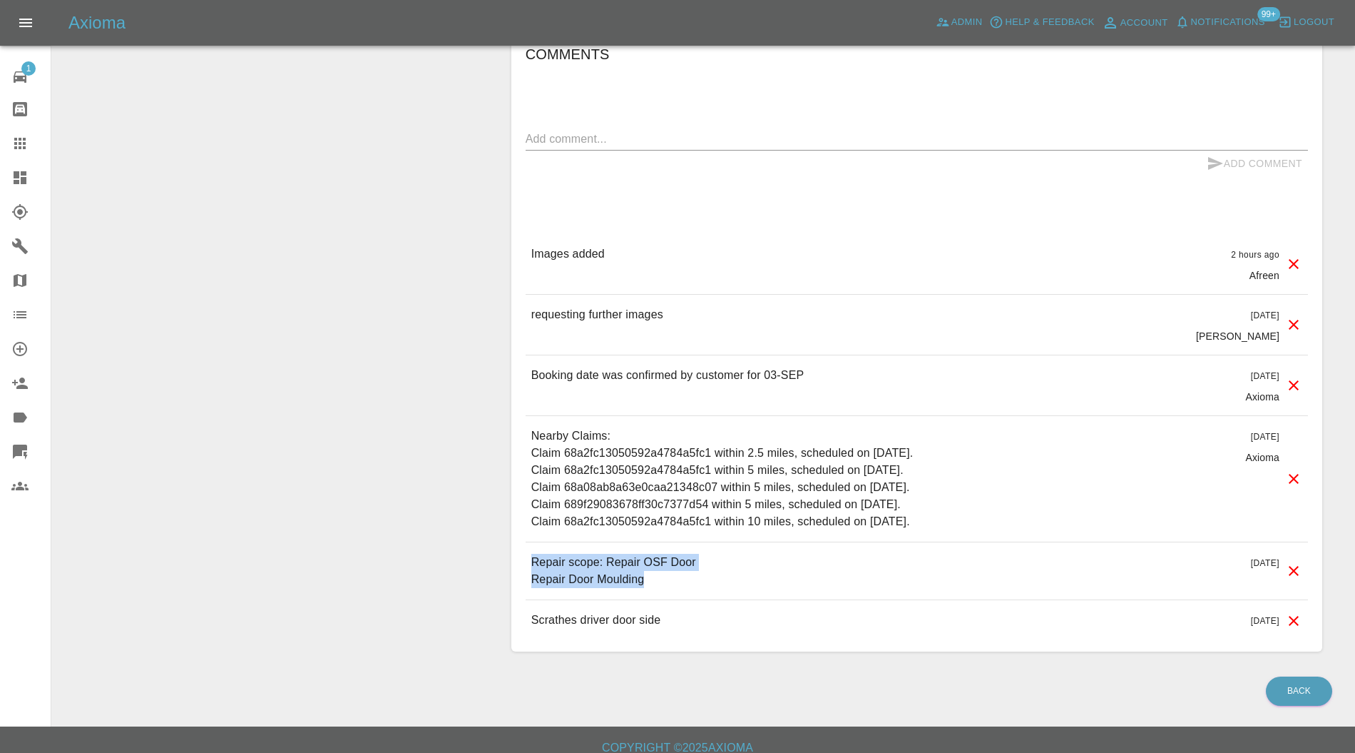
click at [504, 556] on div "Comments x Add Comment Images added 2 hours ago Afreen Images added 2 hours ago…" at bounding box center [917, 342] width 832 height 662
copy p "Repair scope: Repair OSF Door Repair Door Moulding"
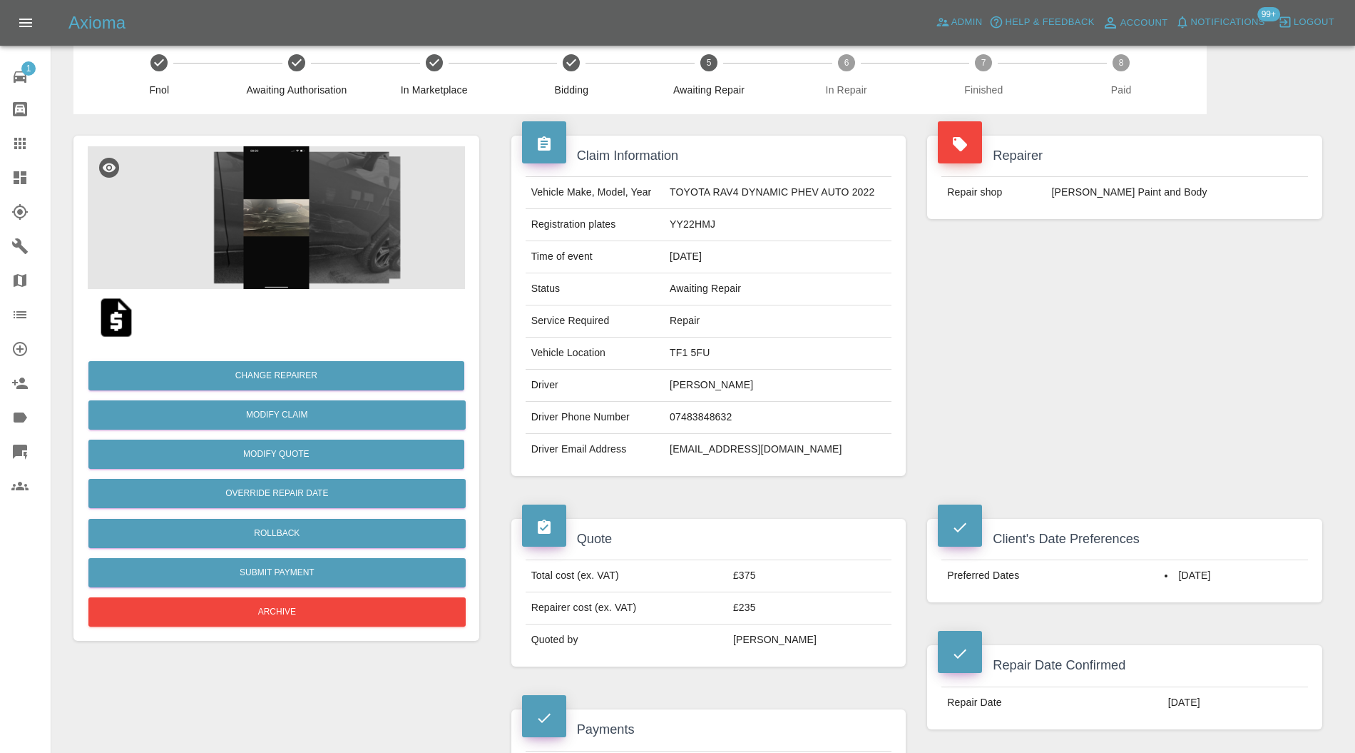
scroll to position [0, 0]
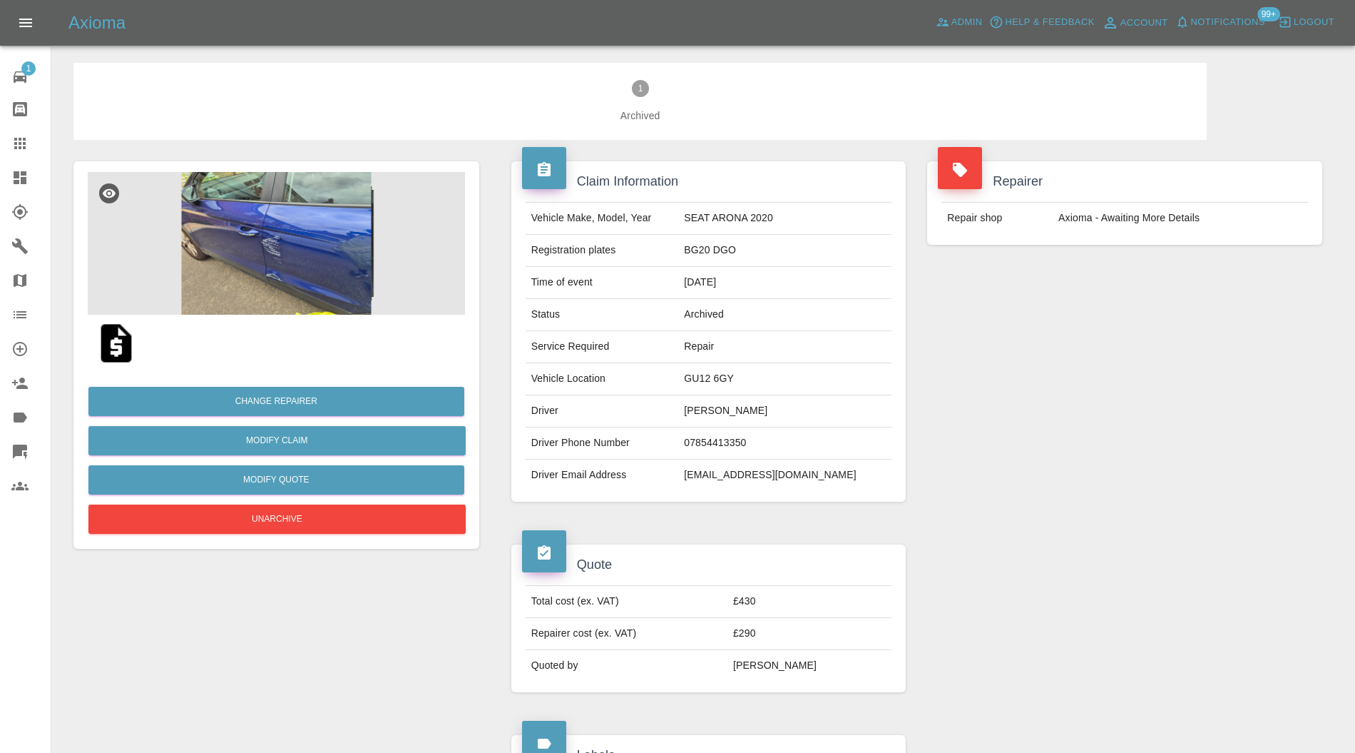
click at [275, 255] on img at bounding box center [276, 243] width 377 height 143
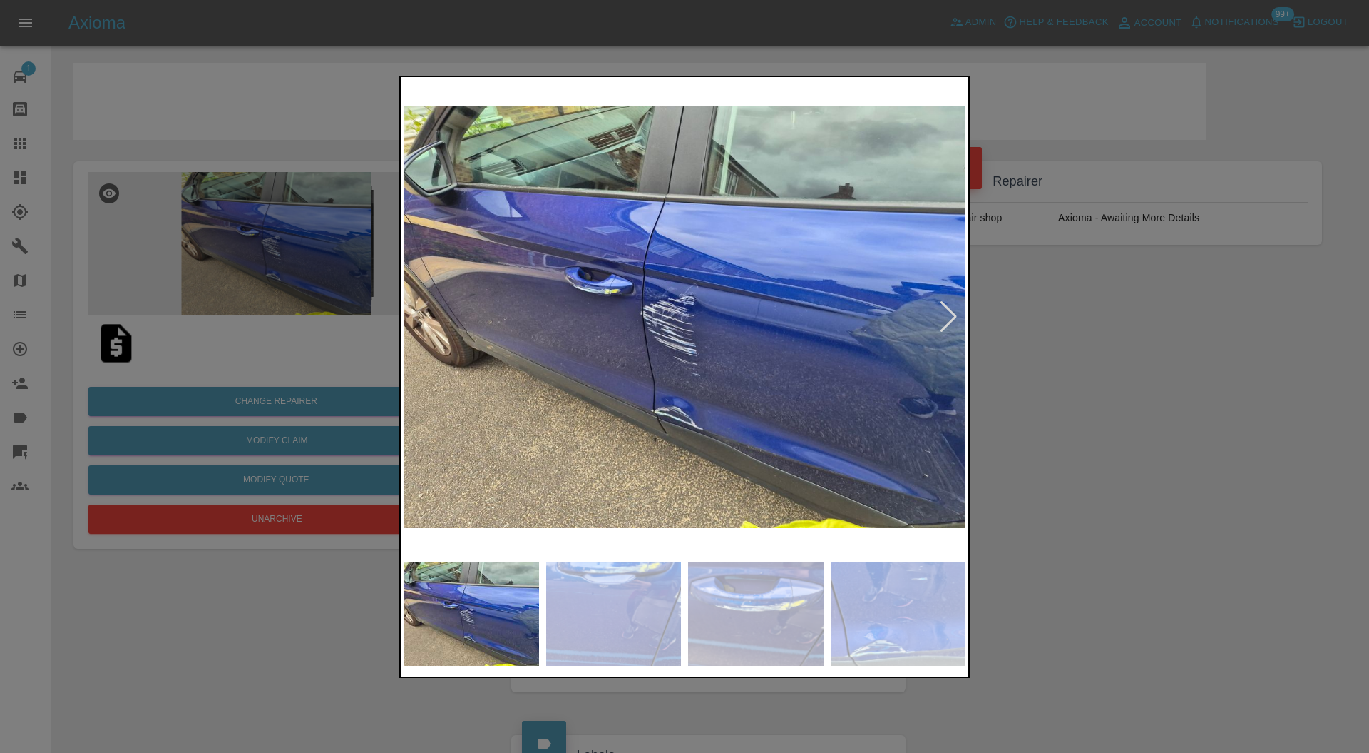
click at [641, 611] on img at bounding box center [614, 613] width 136 height 104
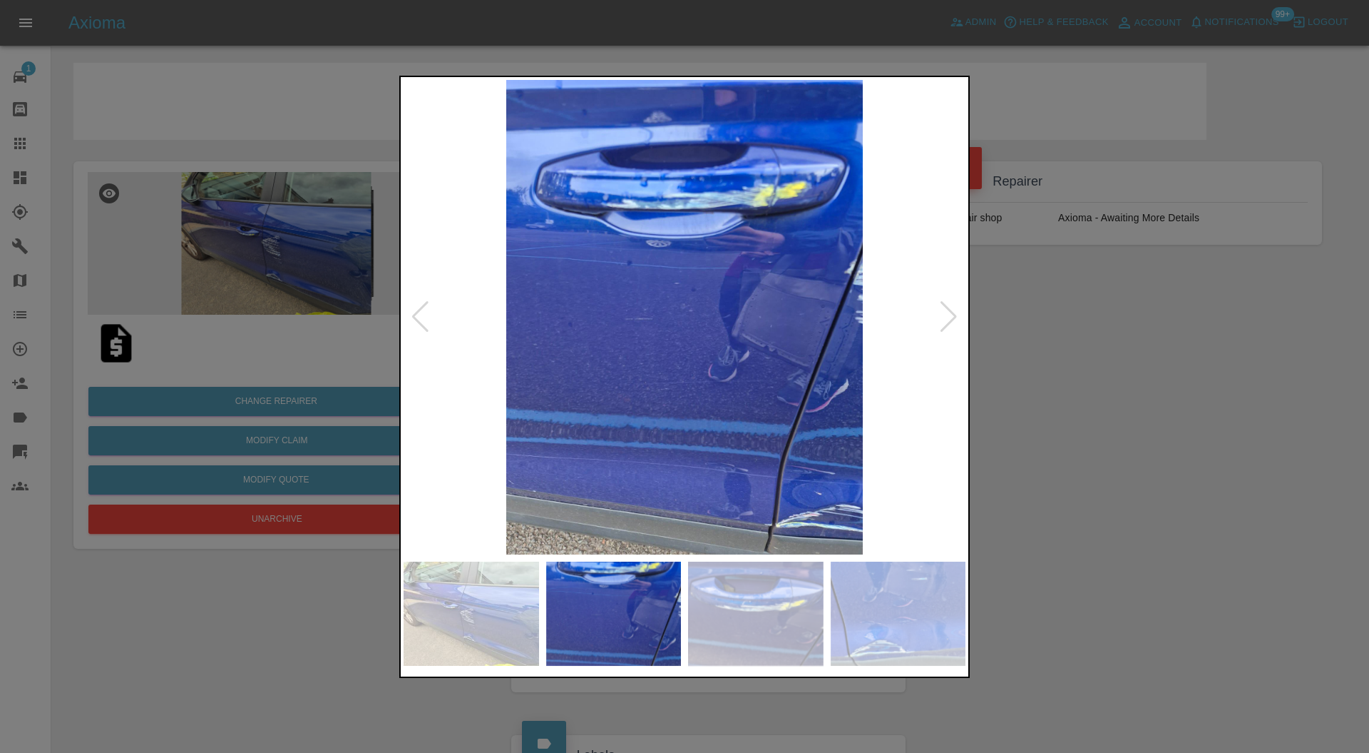
click at [944, 313] on div at bounding box center [948, 316] width 19 height 31
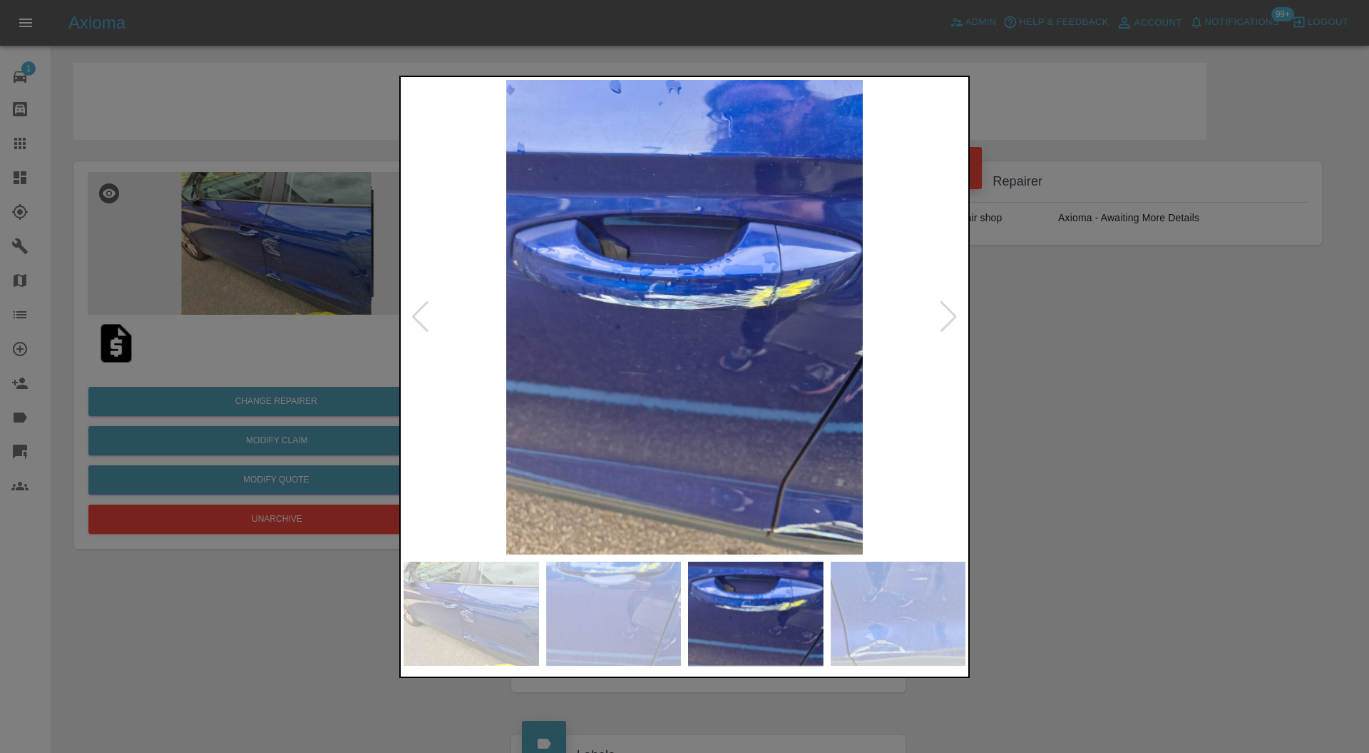
click at [944, 313] on div at bounding box center [948, 316] width 19 height 31
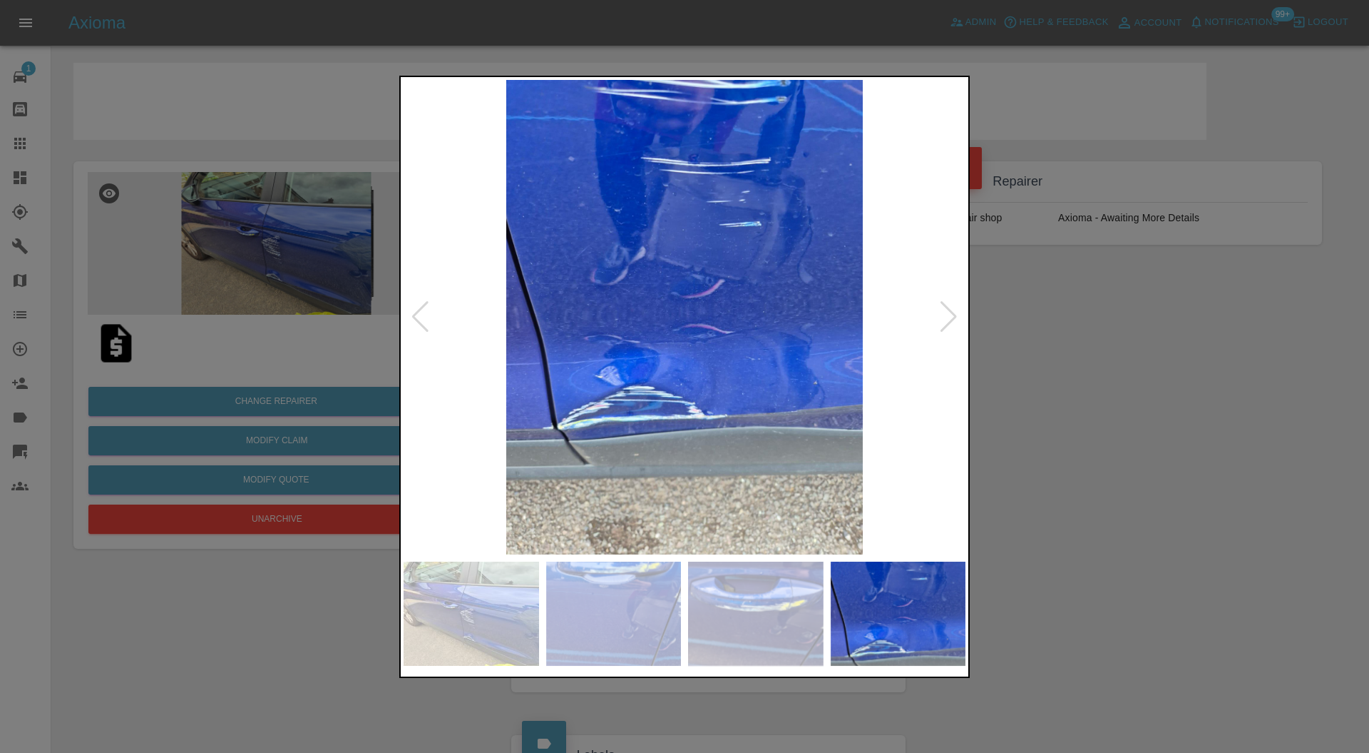
click at [944, 313] on div at bounding box center [948, 316] width 19 height 31
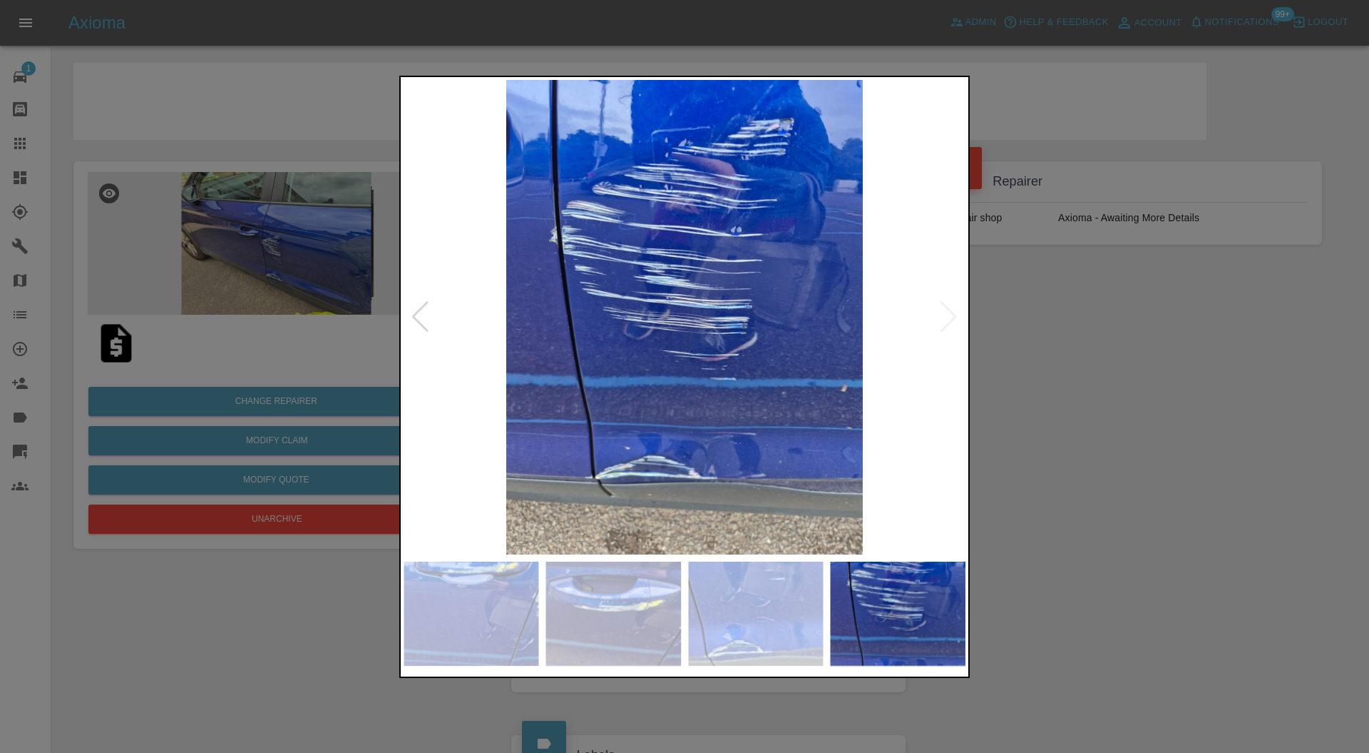
click at [1044, 320] on div at bounding box center [684, 376] width 1369 height 753
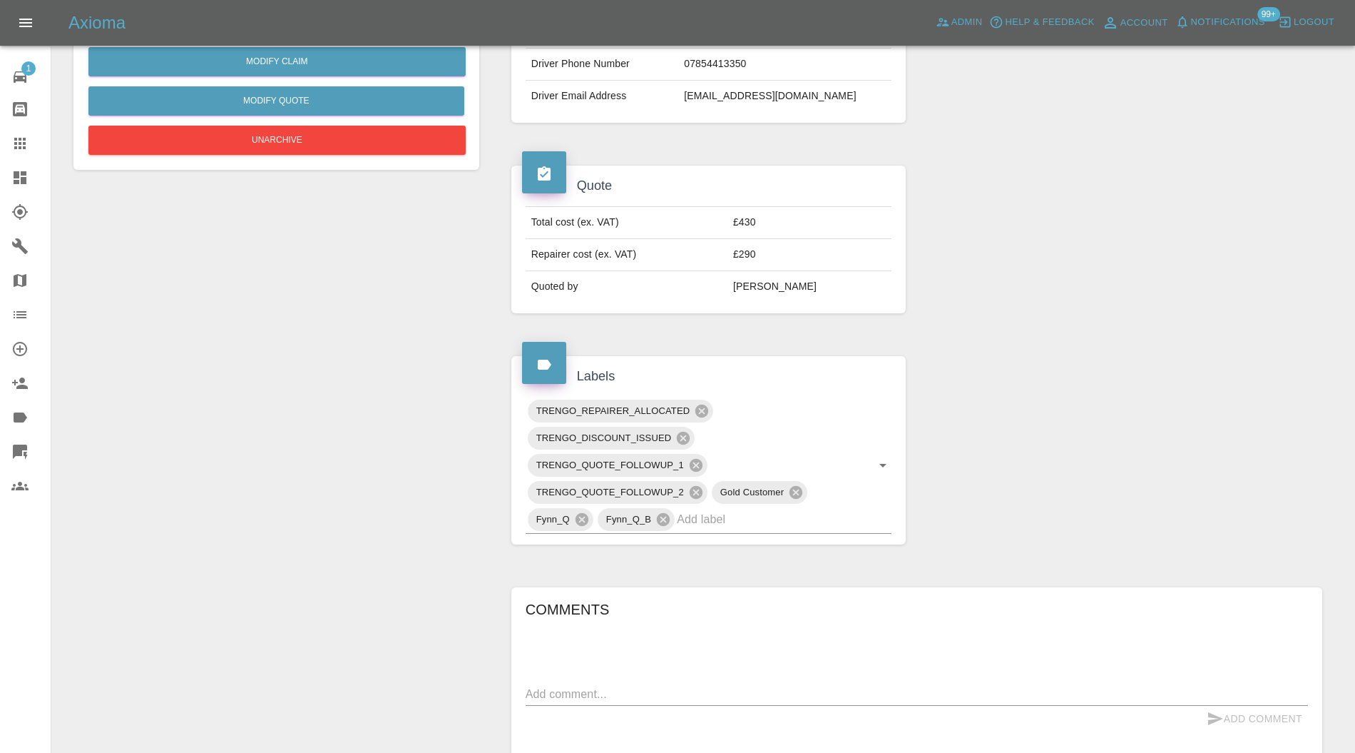
scroll to position [507, 0]
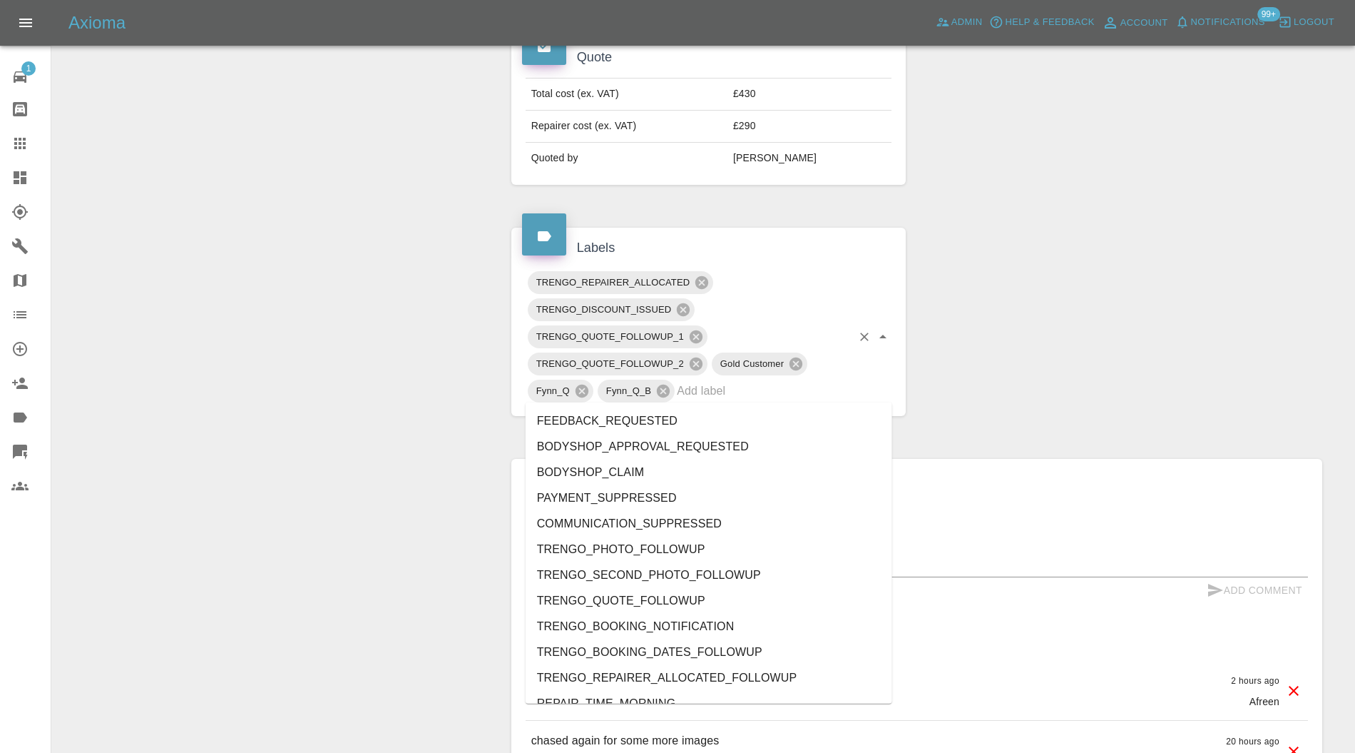
click at [814, 387] on input "text" at bounding box center [764, 390] width 175 height 22
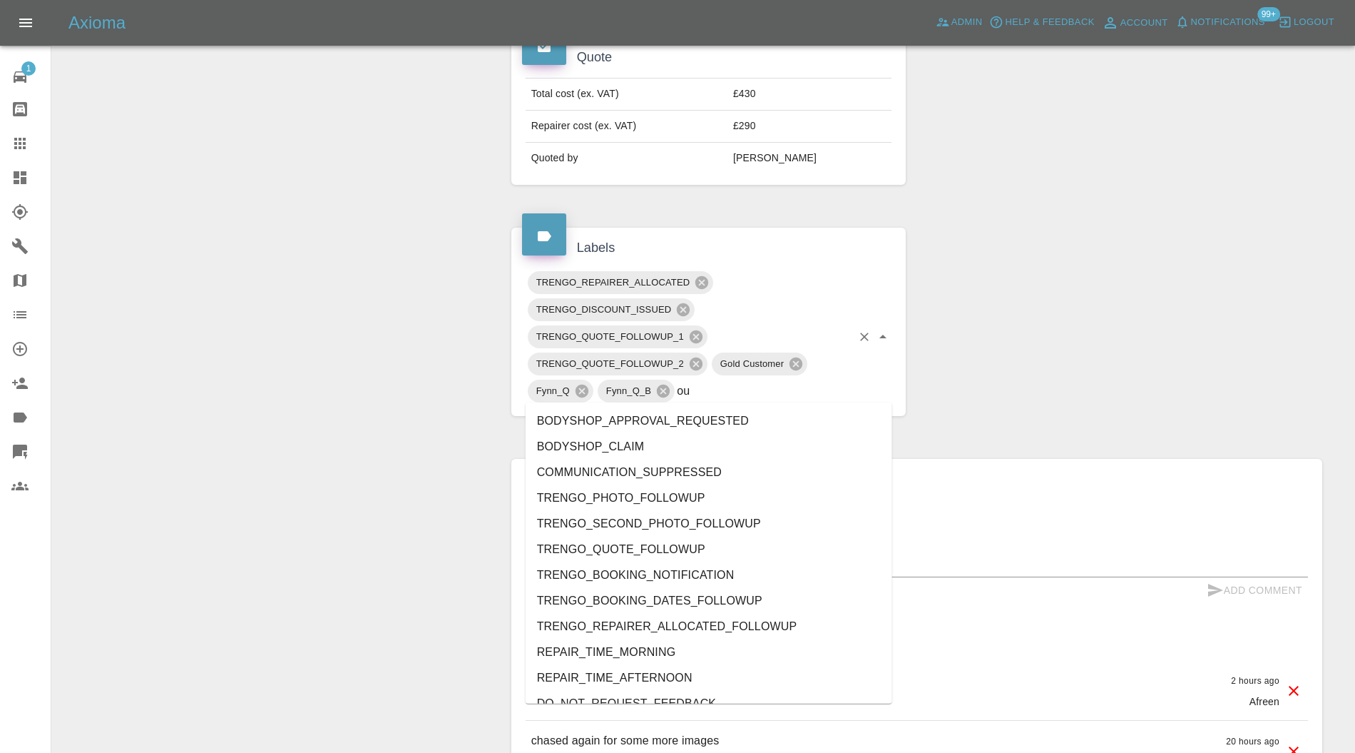
type input "out"
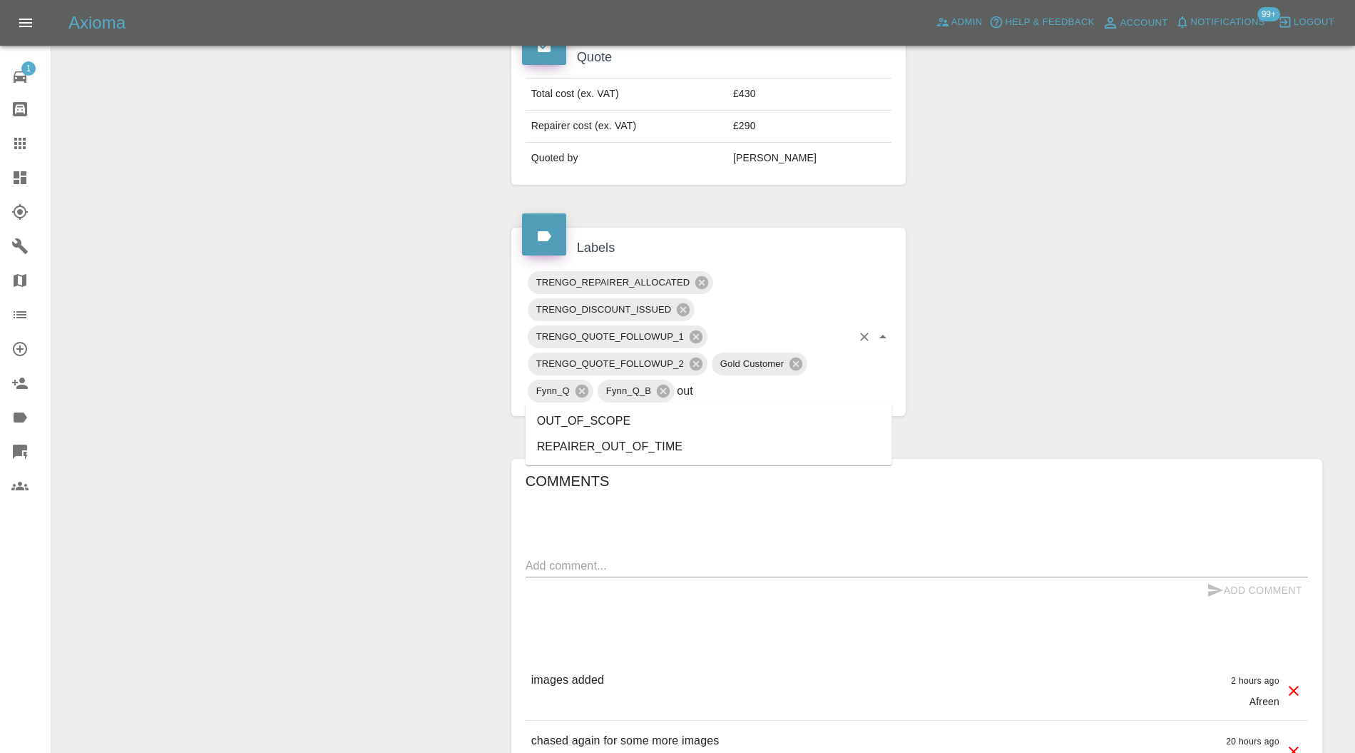
click at [653, 422] on li "OUT_OF_SCOPE" at bounding box center [709, 421] width 367 height 26
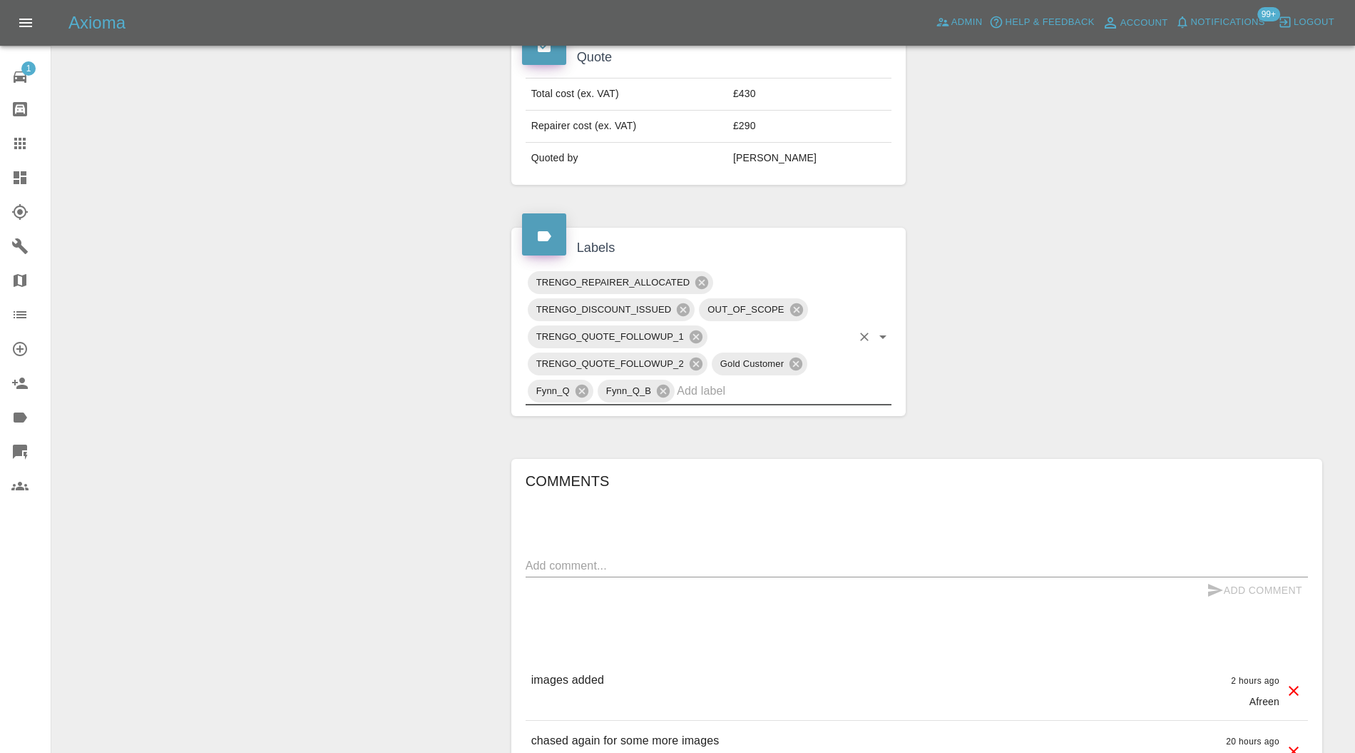
click at [677, 566] on textarea at bounding box center [917, 565] width 782 height 16
type textarea "OOS. Needs a door"
click at [1244, 585] on button "Add Comment" at bounding box center [1254, 590] width 107 height 26
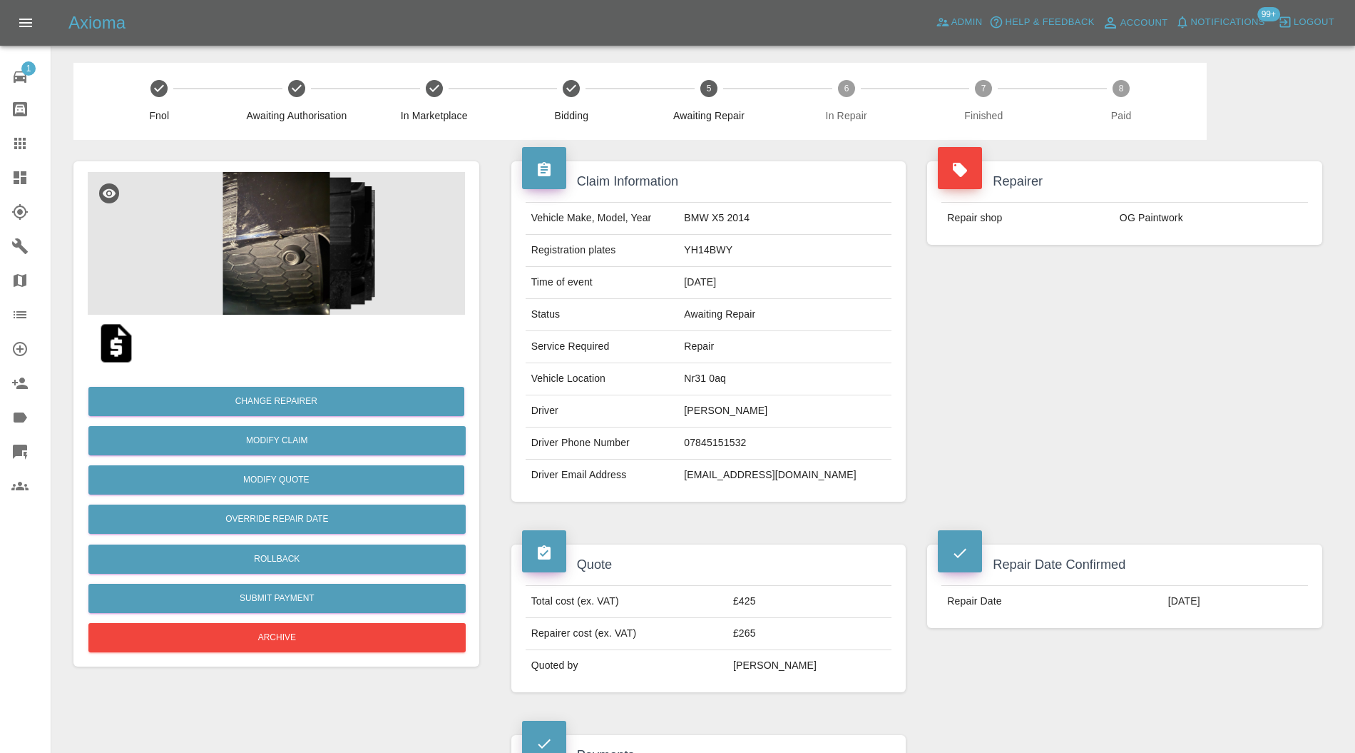
click at [285, 253] on img at bounding box center [276, 243] width 377 height 143
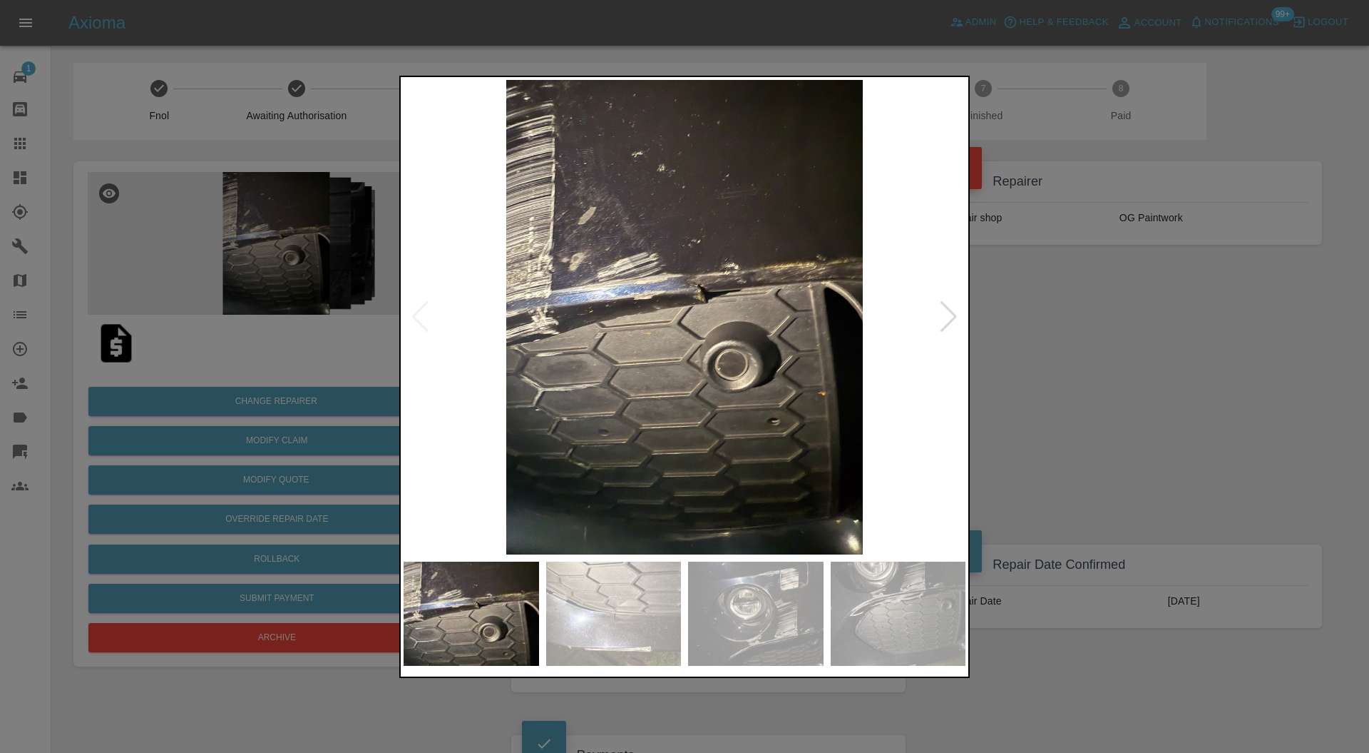
click at [947, 321] on div at bounding box center [948, 316] width 19 height 31
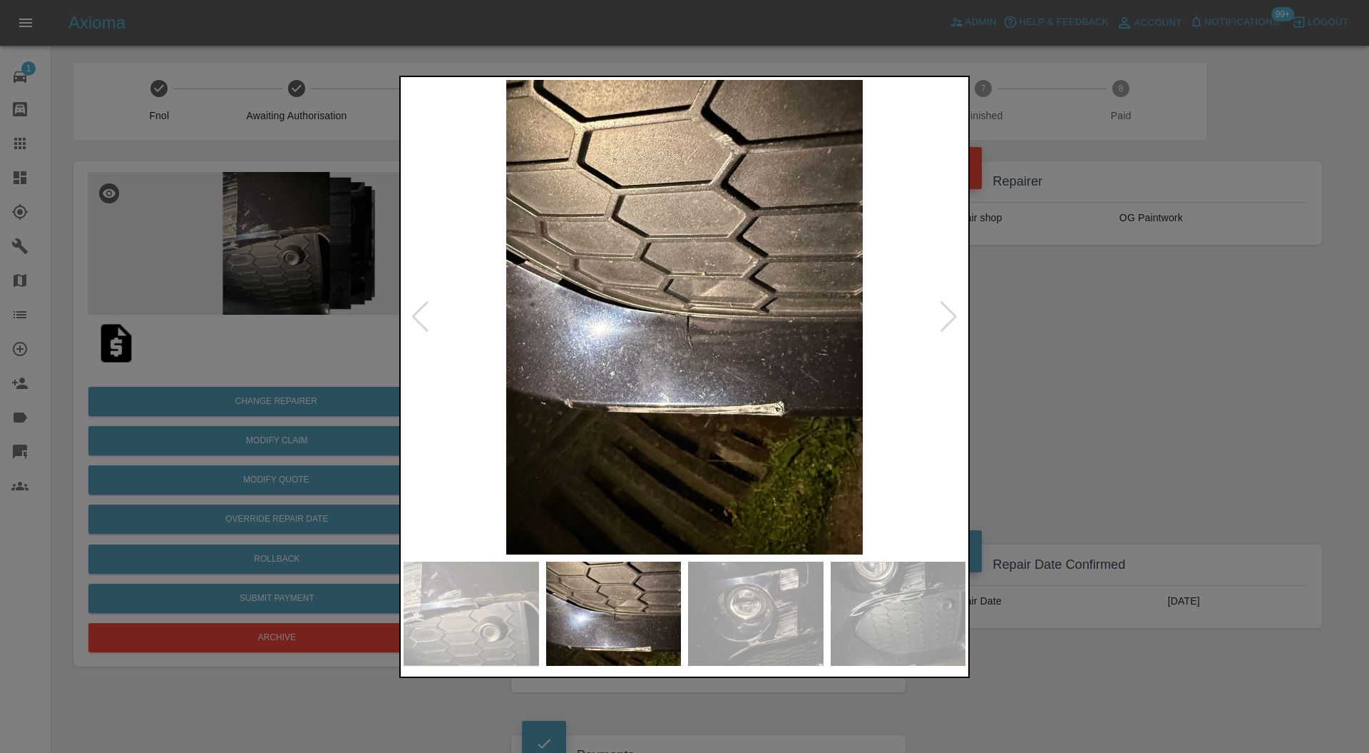
click at [947, 321] on div at bounding box center [948, 316] width 19 height 31
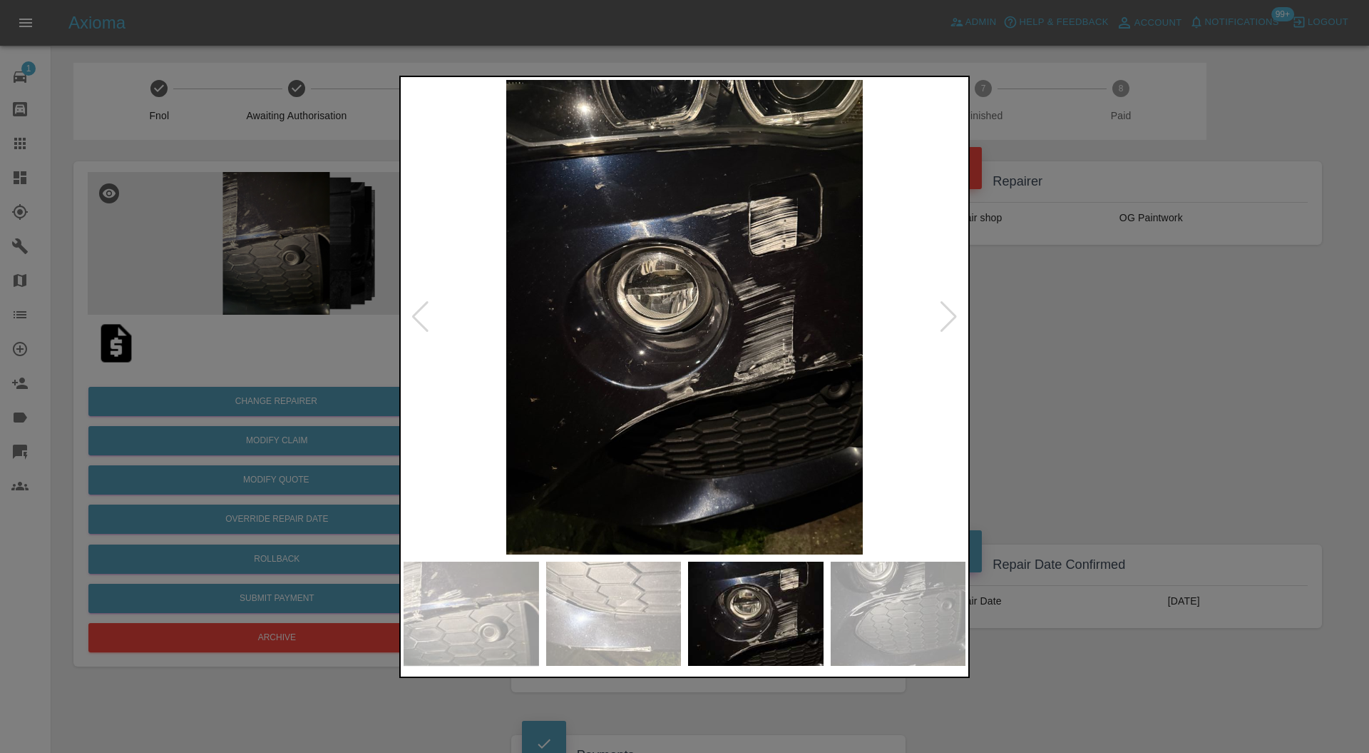
click at [947, 321] on div at bounding box center [948, 316] width 19 height 31
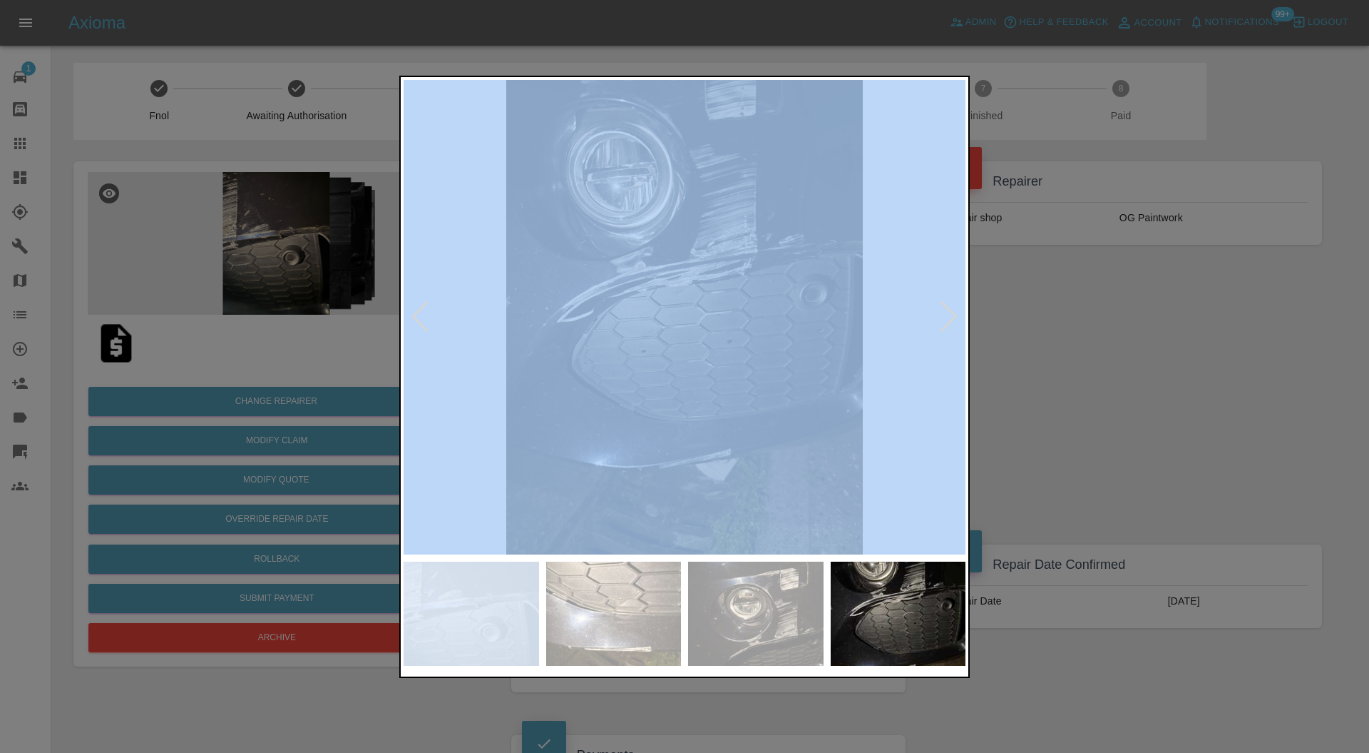
click at [947, 321] on div at bounding box center [948, 316] width 19 height 31
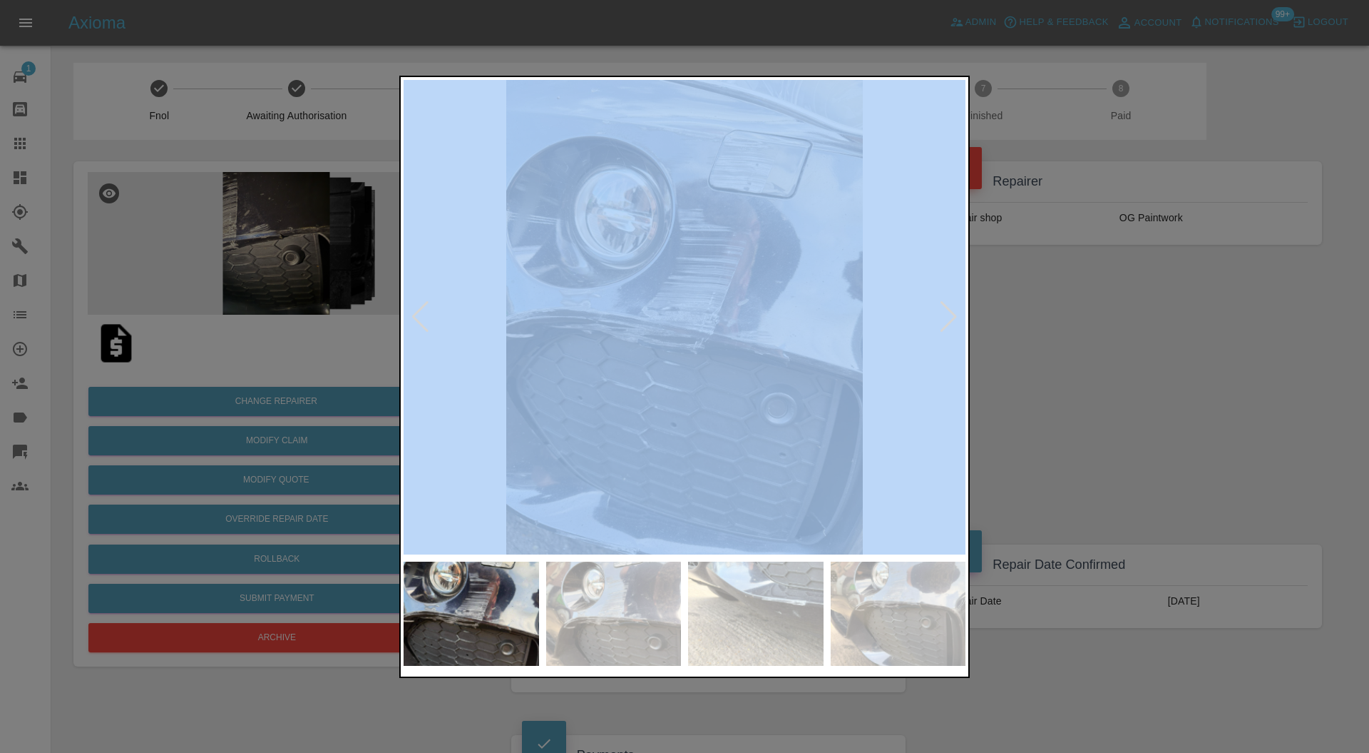
click at [947, 321] on div at bounding box center [948, 316] width 19 height 31
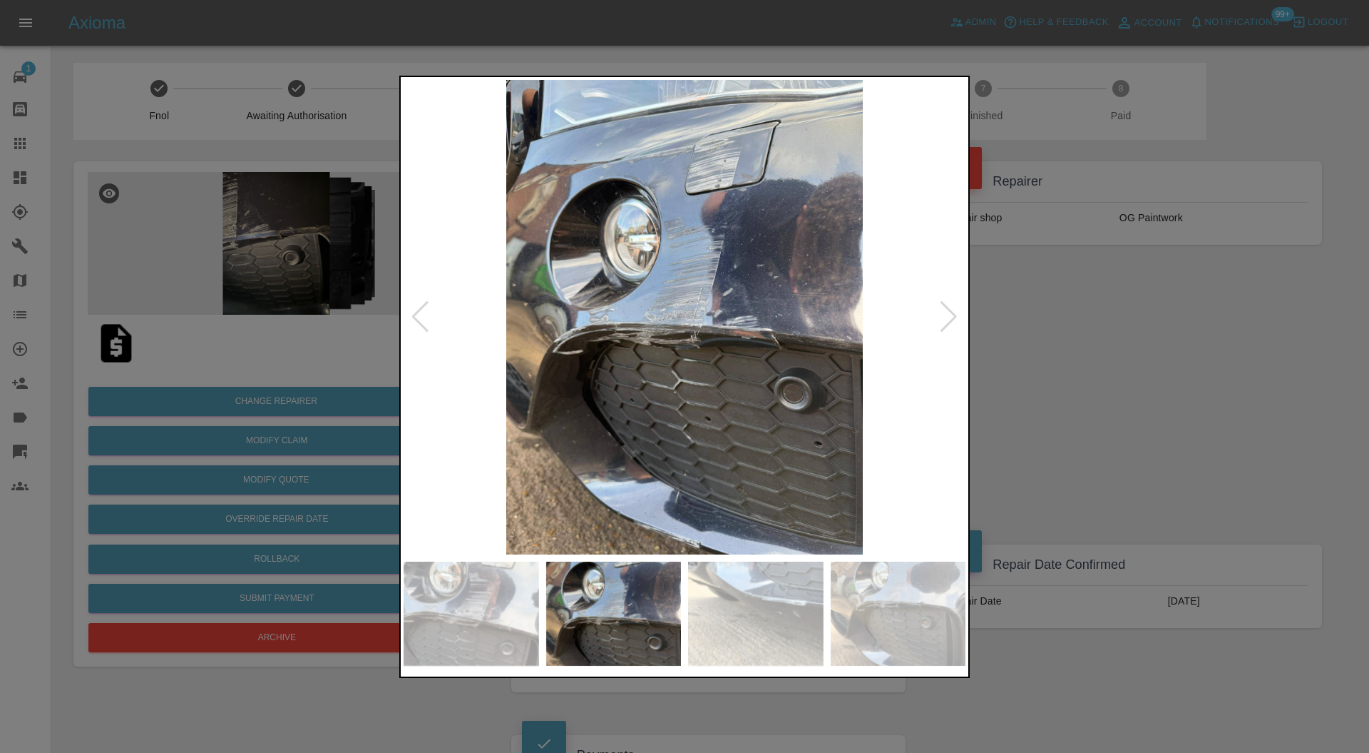
click at [947, 321] on div at bounding box center [948, 316] width 19 height 31
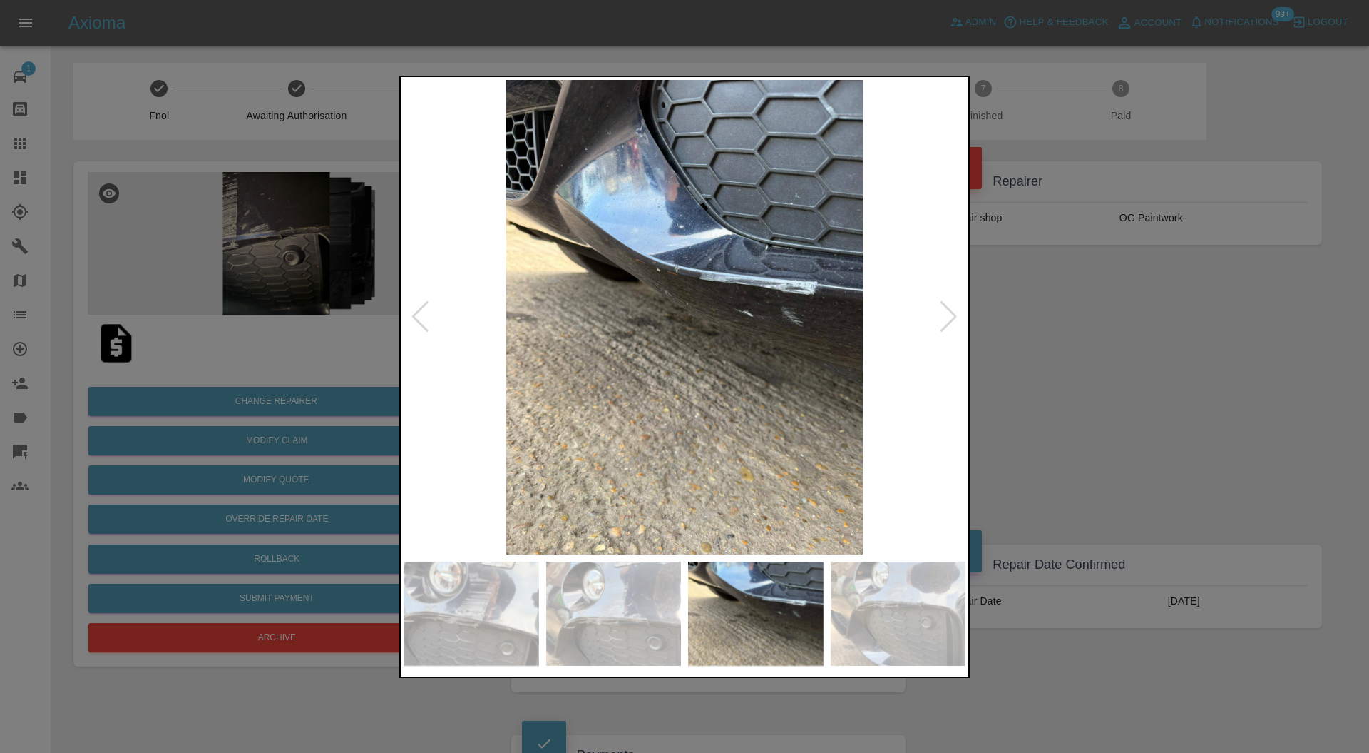
click at [947, 321] on div at bounding box center [948, 316] width 19 height 31
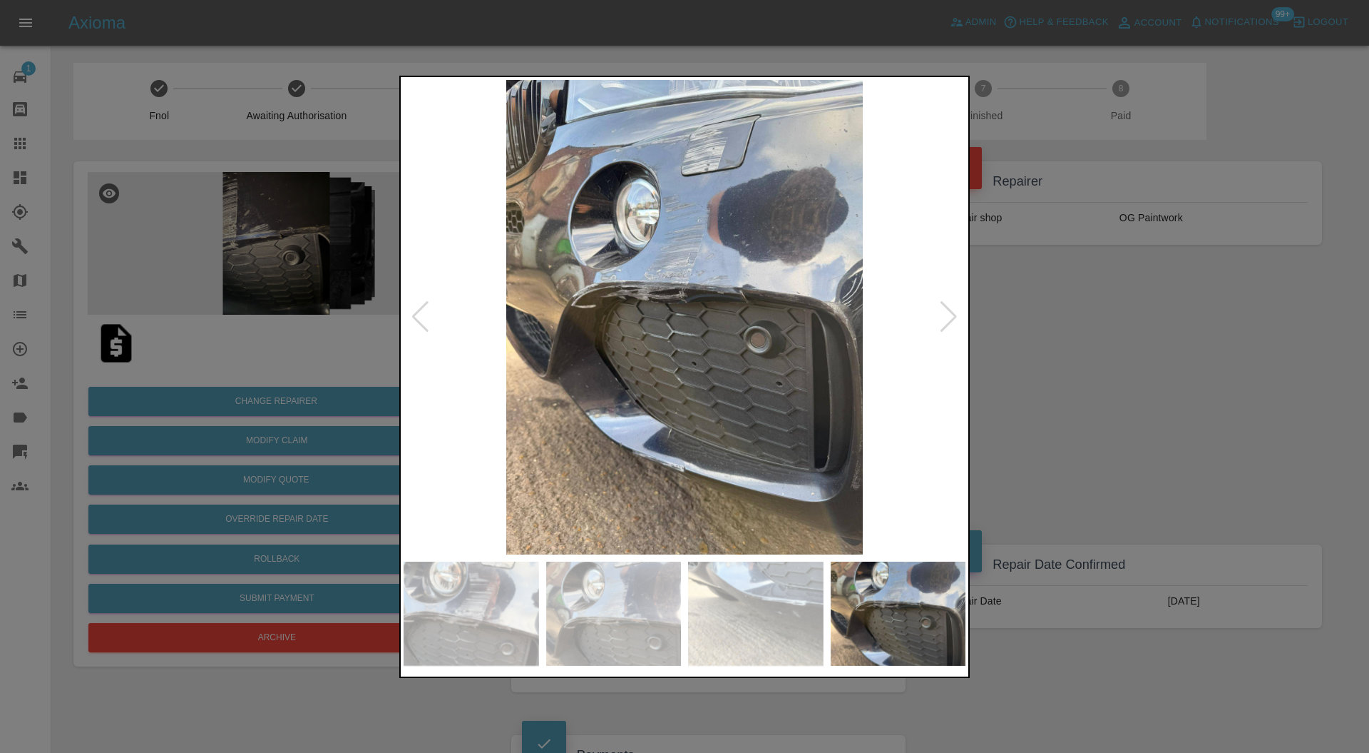
click at [947, 321] on div at bounding box center [948, 316] width 19 height 31
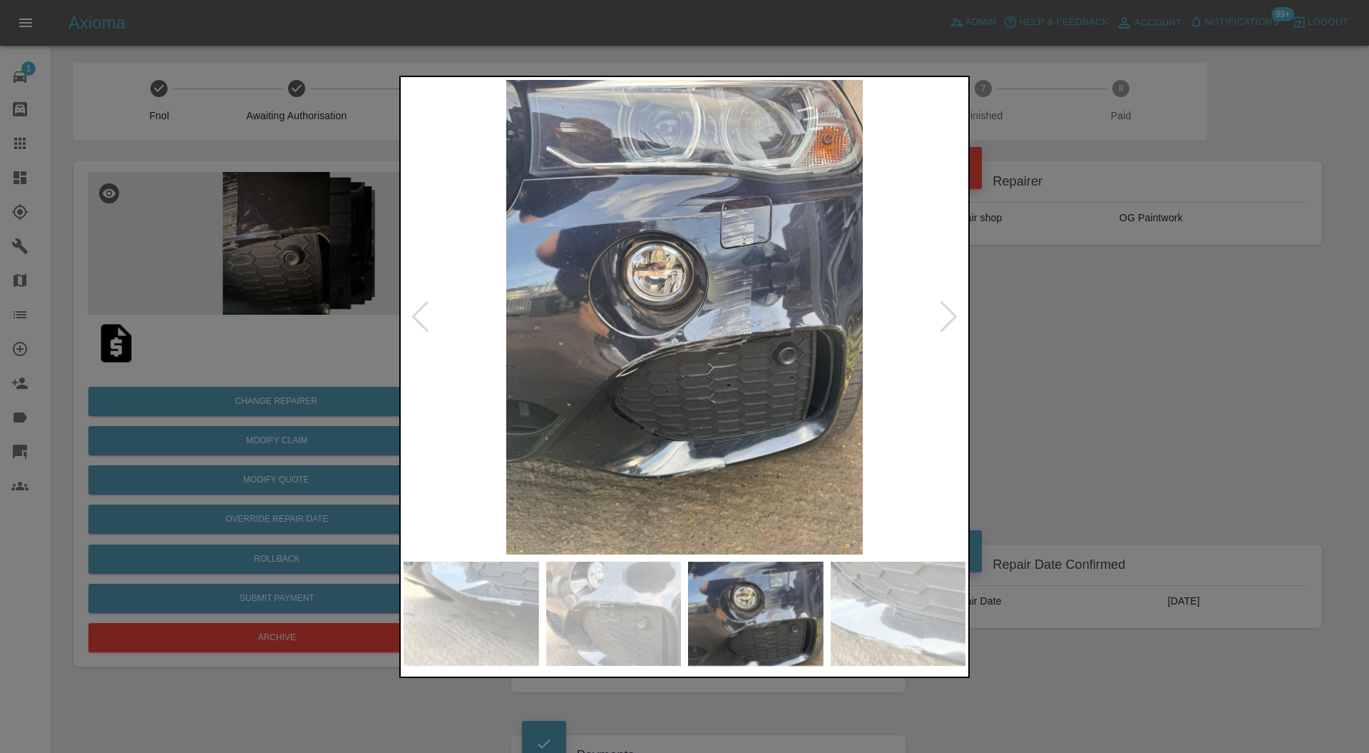
click at [947, 321] on div at bounding box center [948, 316] width 19 height 31
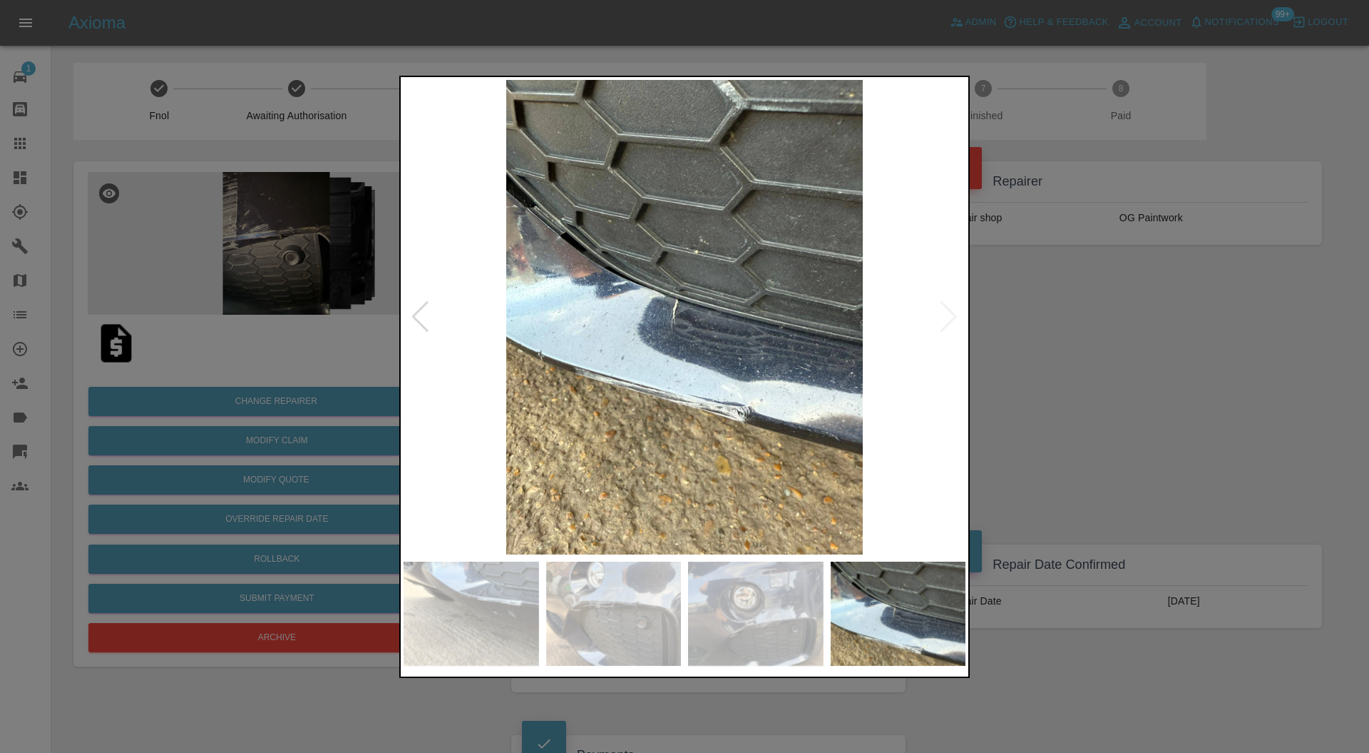
click at [947, 321] on img at bounding box center [685, 317] width 562 height 475
click at [1016, 322] on div at bounding box center [684, 376] width 1369 height 753
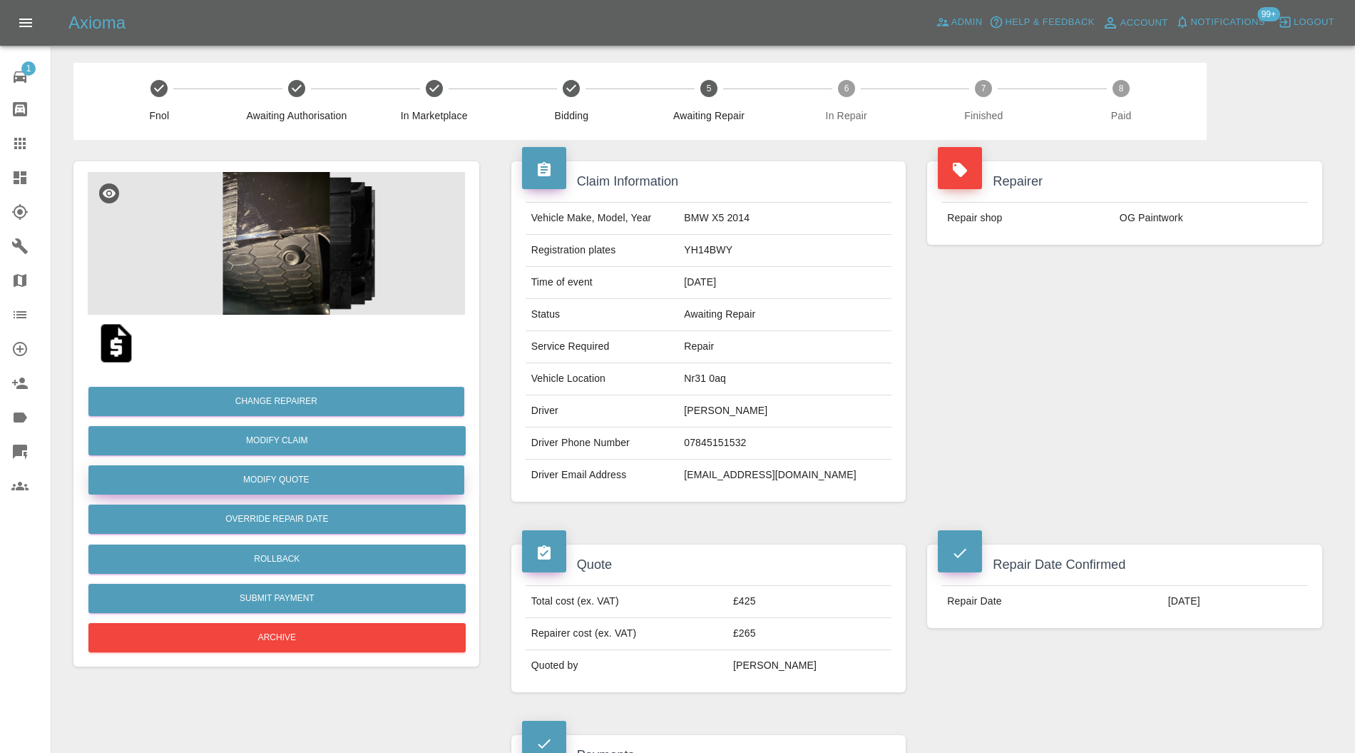
click at [422, 472] on button "Modify Quote" at bounding box center [276, 479] width 376 height 29
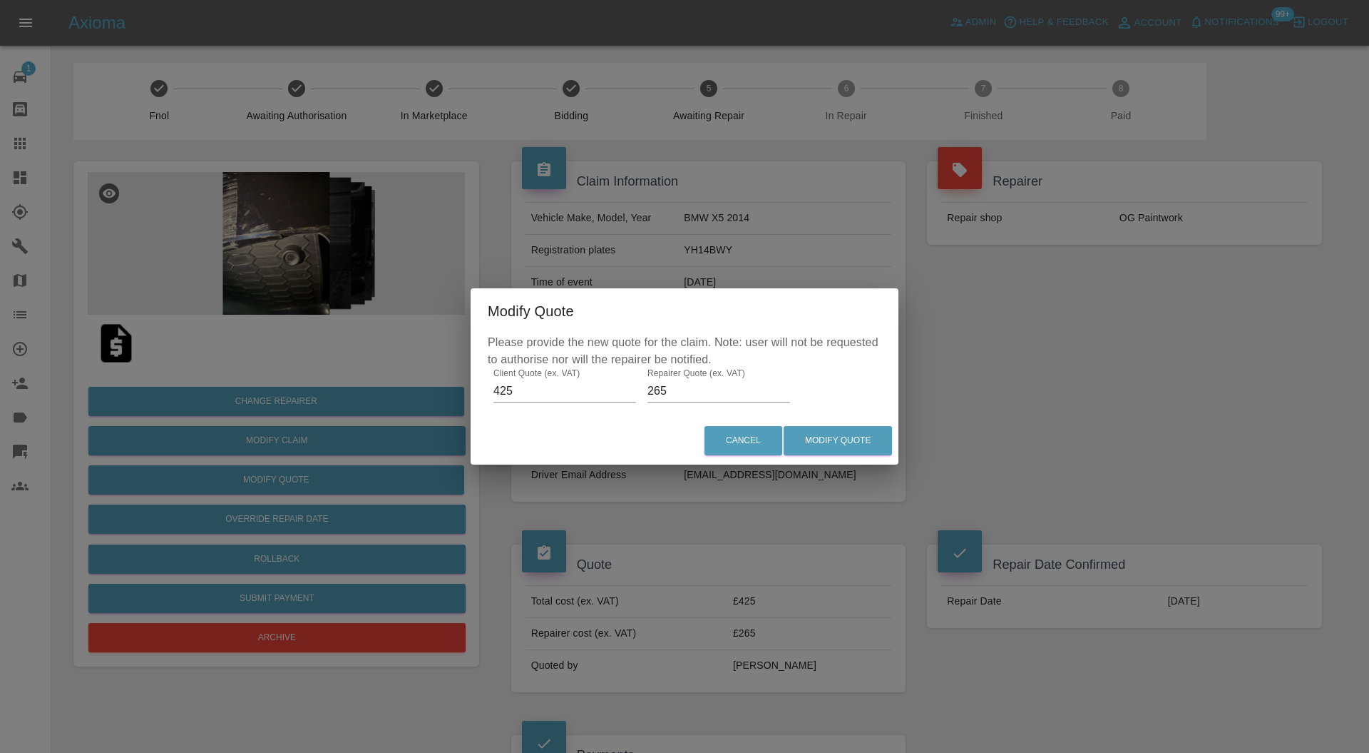
click at [720, 388] on input "265" at bounding box center [719, 390] width 143 height 23
type input "295"
click at [840, 444] on button "Modify Quote" at bounding box center [838, 440] width 108 height 29
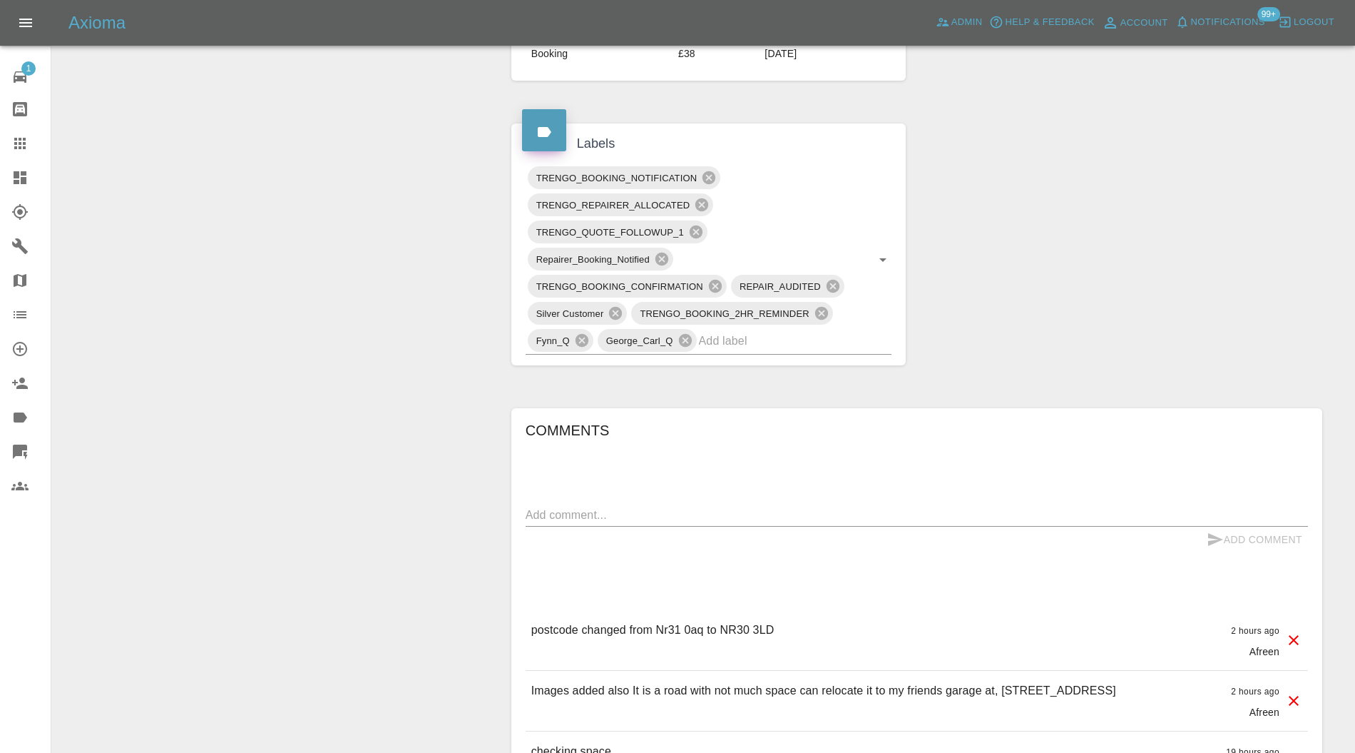
scroll to position [887, 0]
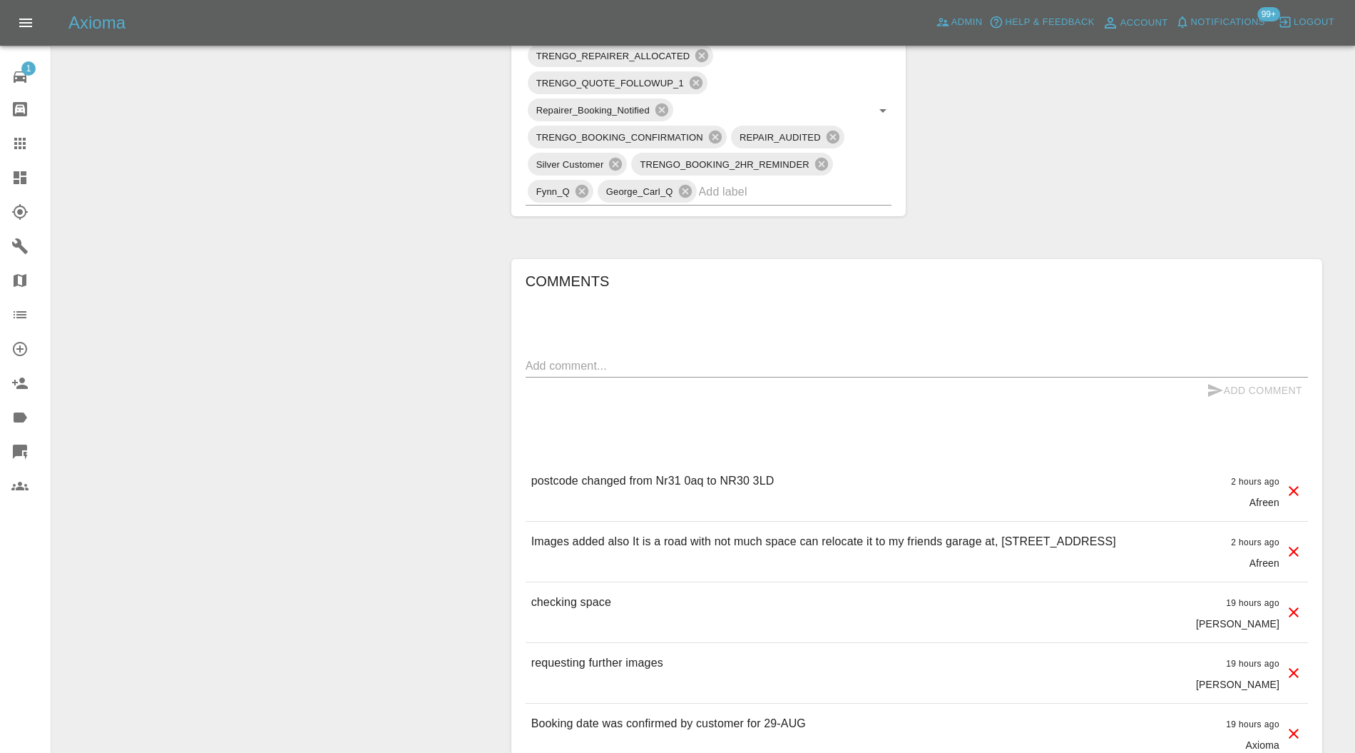
drag, startPoint x: 1148, startPoint y: 535, endPoint x: 1088, endPoint y: 540, distance: 60.8
click at [1088, 540] on div "Images added also It is a road with not much space can relocate it to my friend…" at bounding box center [917, 551] width 782 height 60
copy p "NR30 3LD"
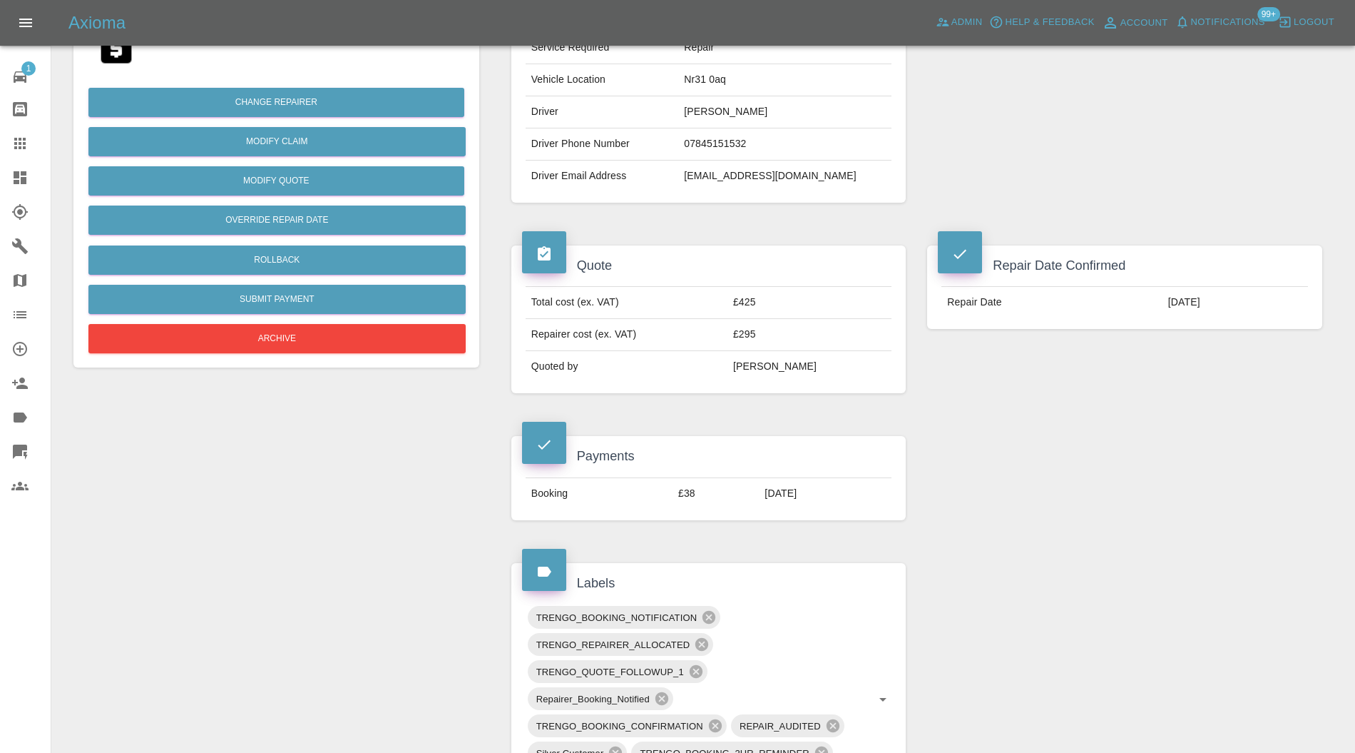
scroll to position [253, 0]
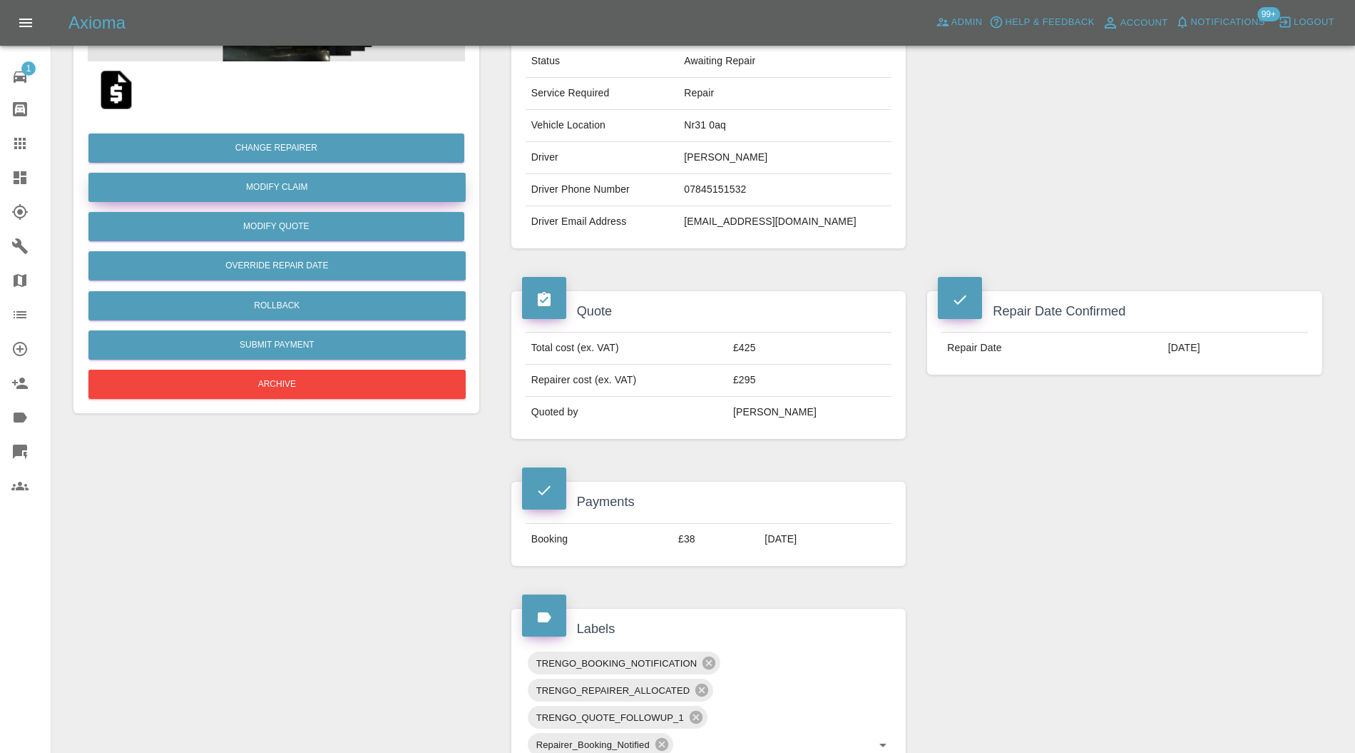
click at [312, 188] on link "Modify Claim" at bounding box center [276, 187] width 377 height 29
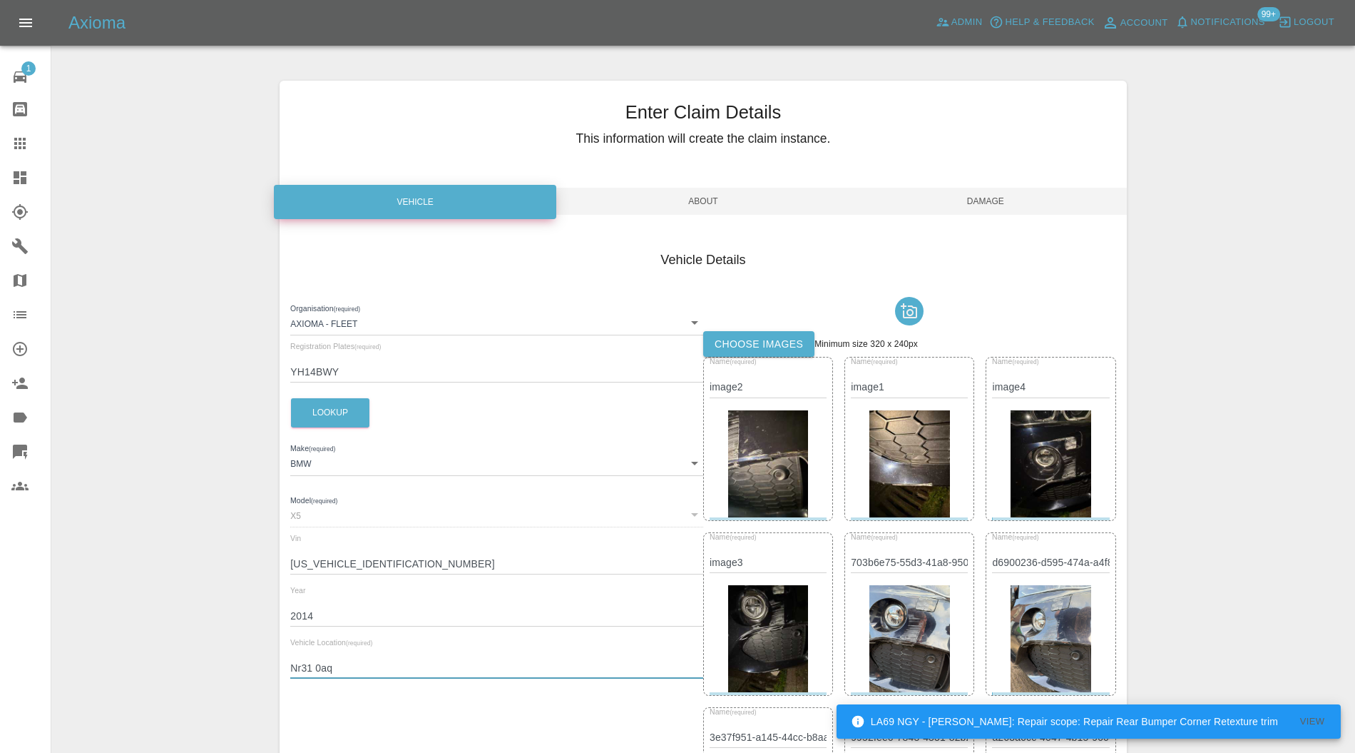
drag, startPoint x: 379, startPoint y: 664, endPoint x: 264, endPoint y: 670, distance: 115.7
click at [264, 670] on div "Enter Claim Details This information will create the claim instance. Vehicle Ab…" at bounding box center [703, 660] width 1302 height 1194
paste input "R30 3LD"
type input "NR30 3LD"
click at [970, 207] on span "Damage" at bounding box center [986, 201] width 282 height 27
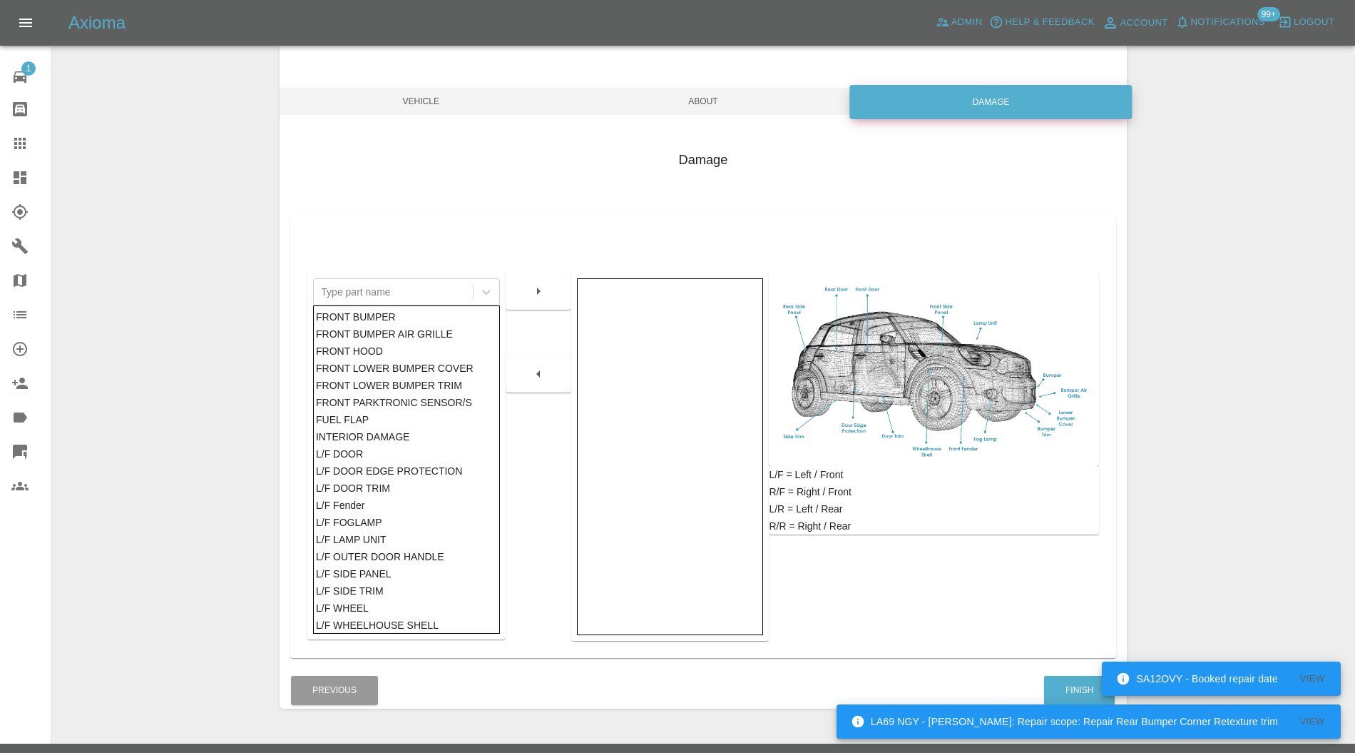
scroll to position [131, 0]
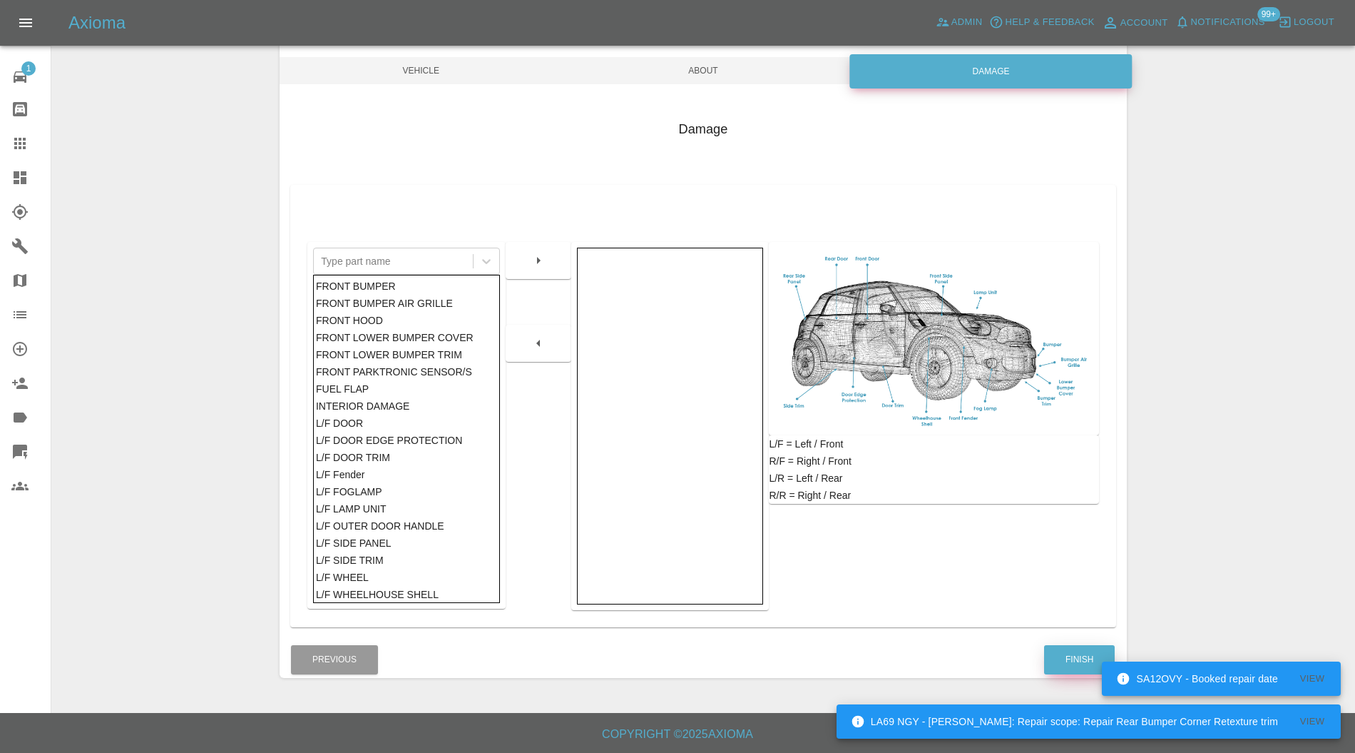
click at [1059, 651] on button "Finish" at bounding box center [1079, 659] width 71 height 29
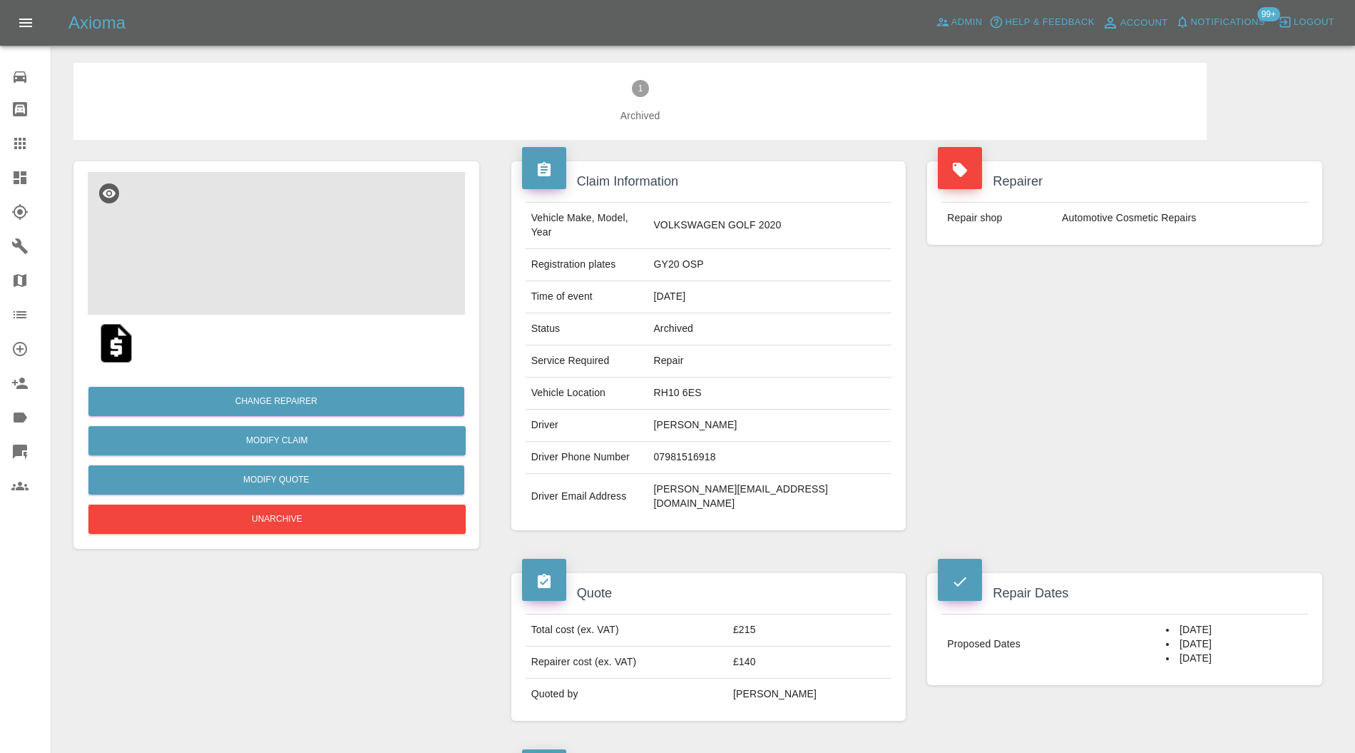
click at [320, 255] on img at bounding box center [276, 243] width 377 height 143
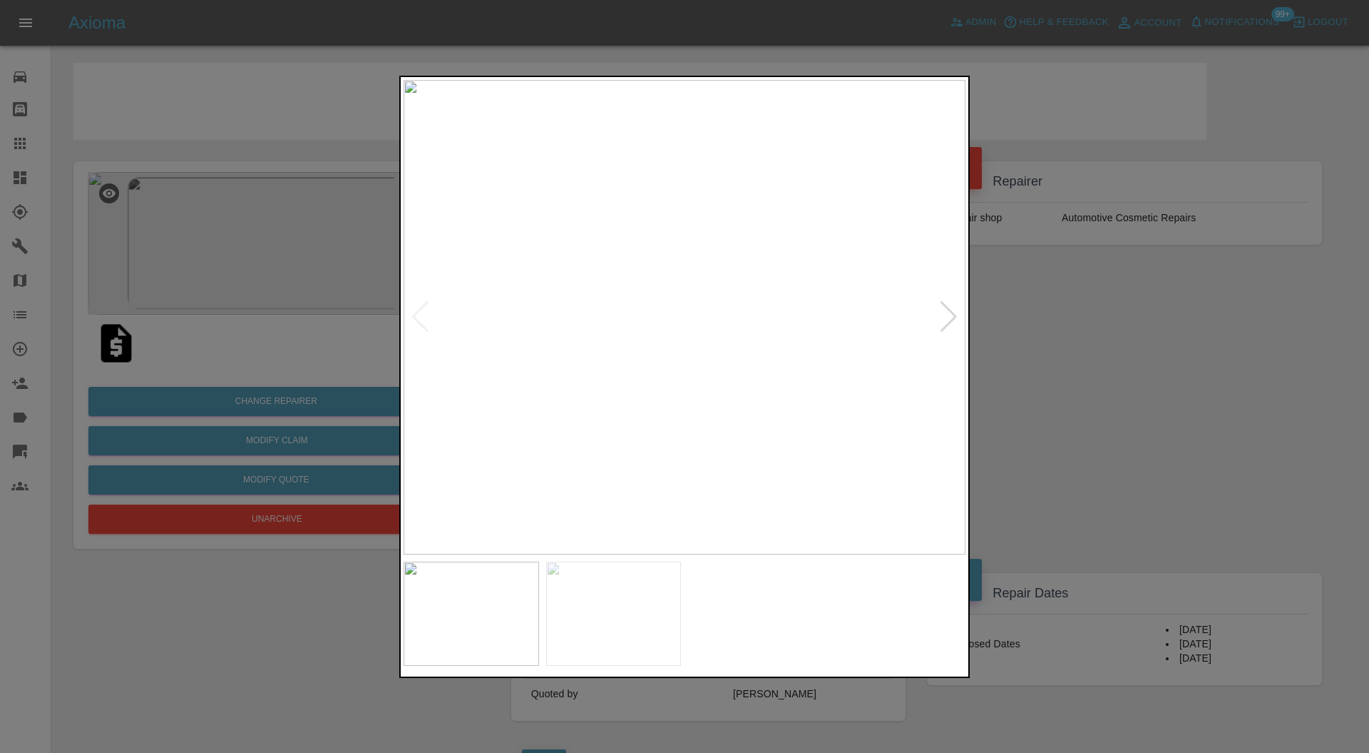
click at [591, 626] on img at bounding box center [614, 613] width 136 height 104
click at [949, 310] on img at bounding box center [685, 317] width 562 height 475
click at [1021, 325] on div at bounding box center [684, 376] width 1369 height 753
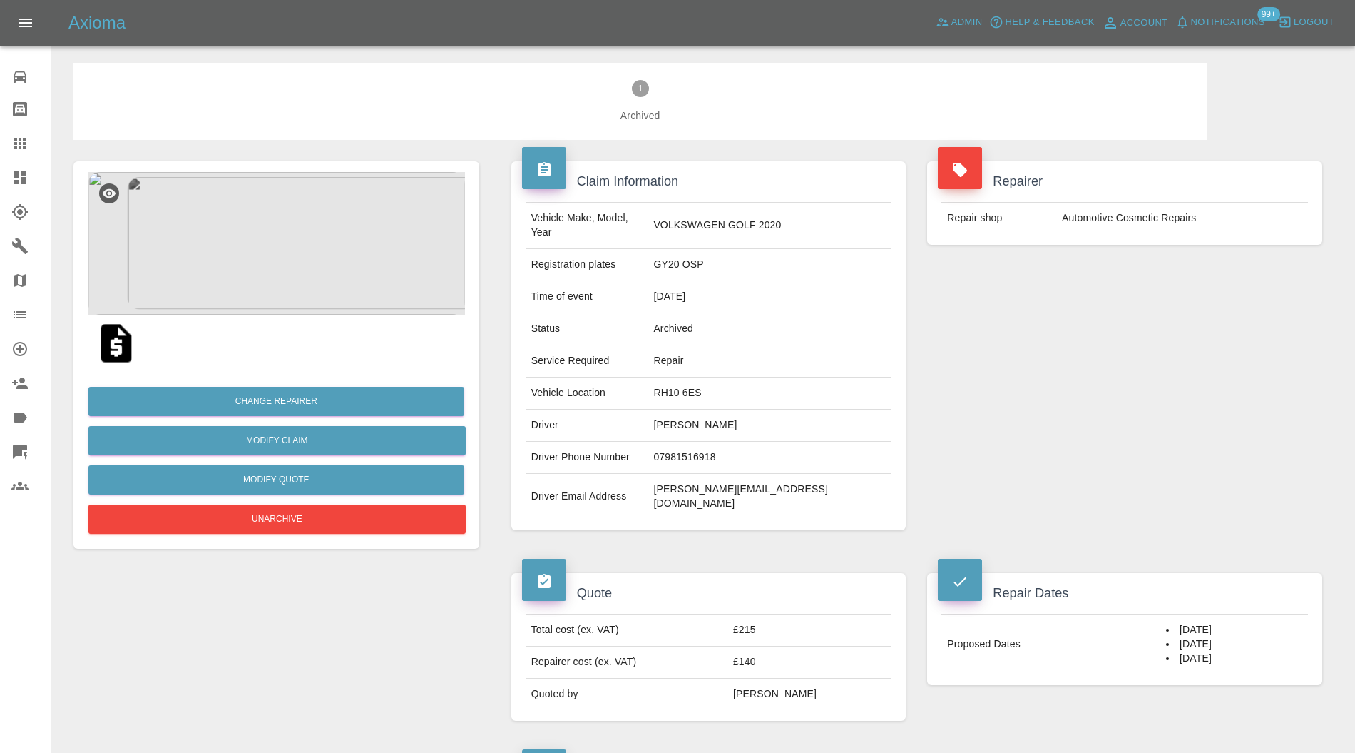
click at [835, 474] on td "[PERSON_NAME][EMAIL_ADDRESS][DOMAIN_NAME]" at bounding box center [770, 497] width 244 height 46
copy div "[PERSON_NAME][EMAIL_ADDRESS][DOMAIN_NAME]"
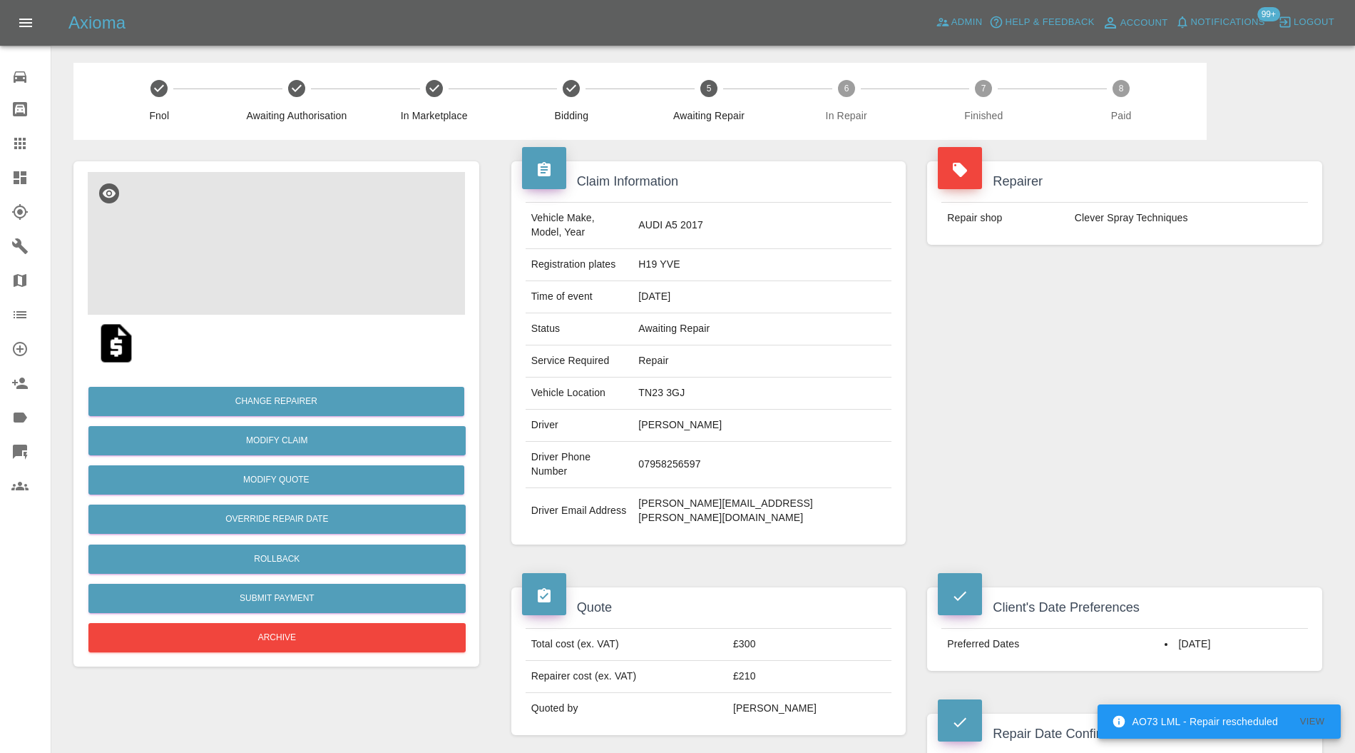
click at [258, 234] on img at bounding box center [276, 243] width 377 height 143
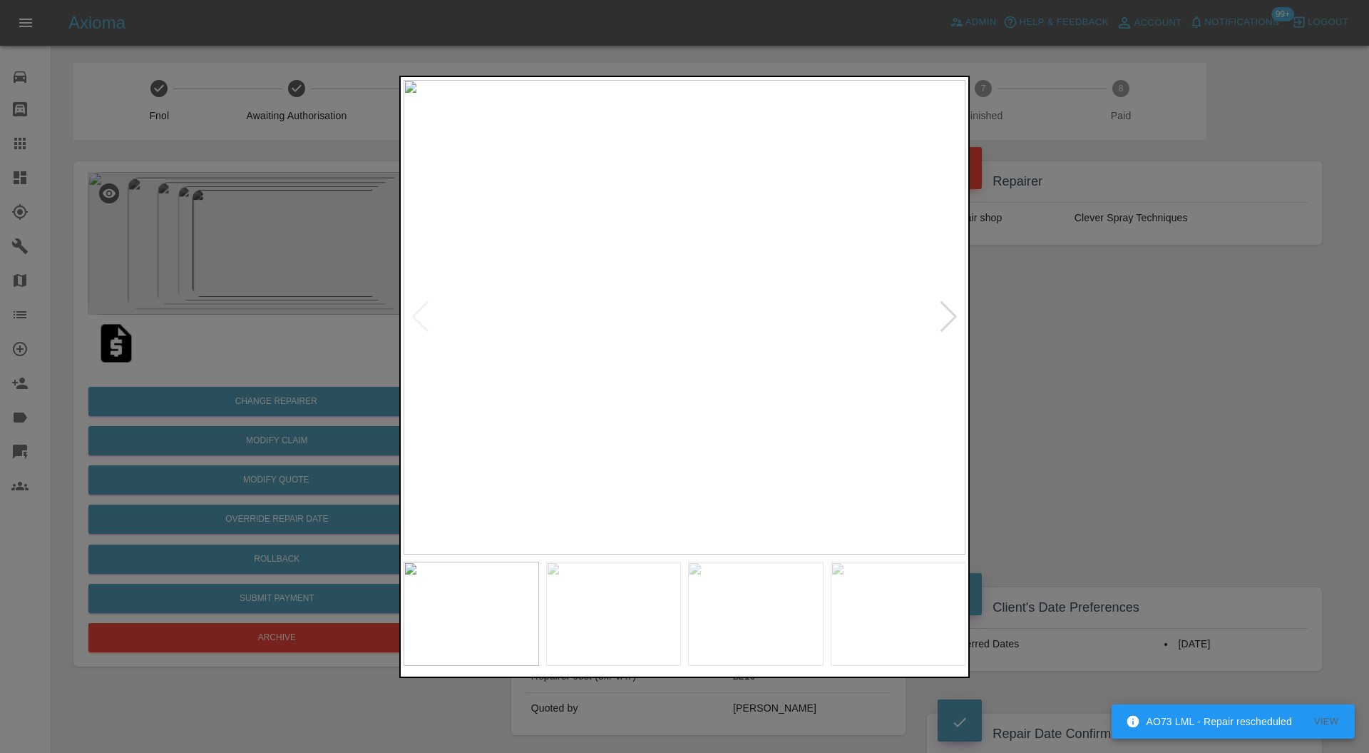
click at [942, 310] on div at bounding box center [948, 316] width 19 height 31
click at [951, 309] on div at bounding box center [948, 316] width 19 height 31
click at [953, 308] on div at bounding box center [948, 316] width 19 height 31
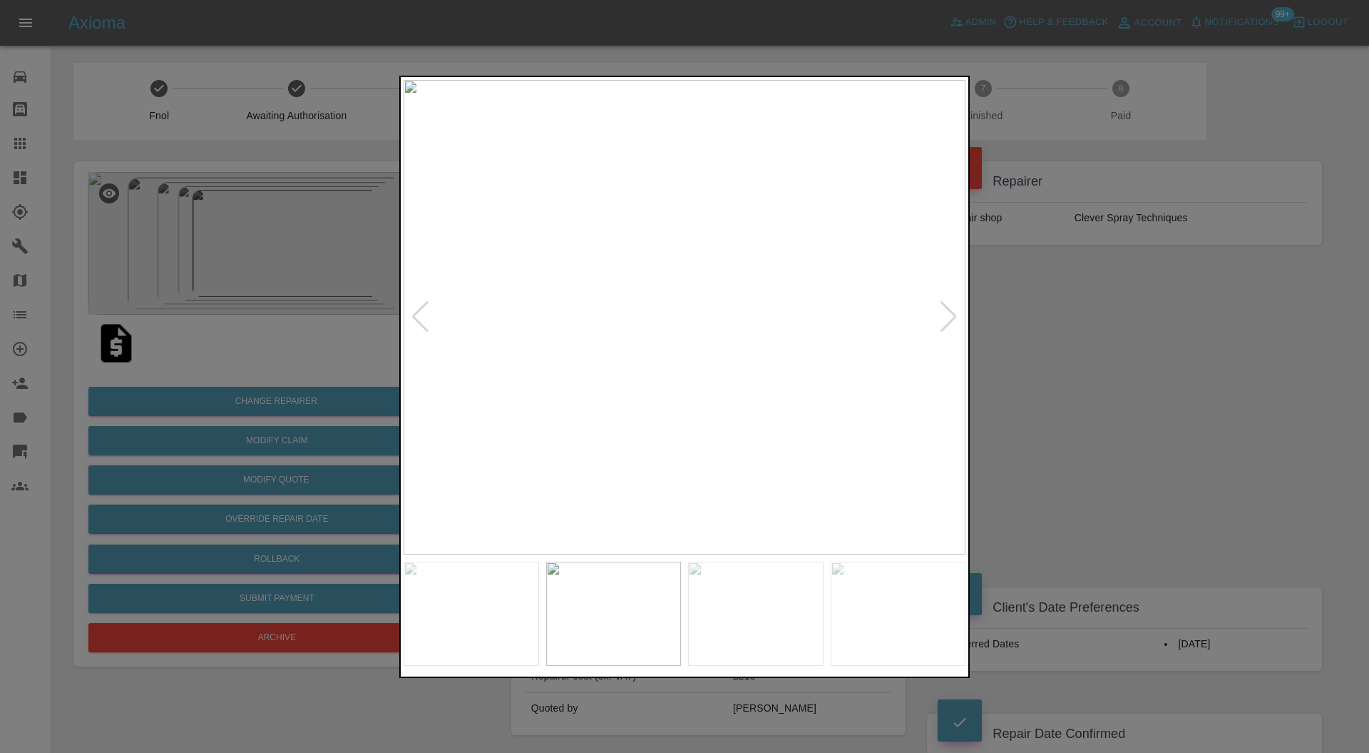
click at [952, 305] on div at bounding box center [948, 316] width 19 height 31
click at [423, 308] on div at bounding box center [420, 316] width 19 height 31
click at [729, 350] on img at bounding box center [685, 317] width 562 height 475
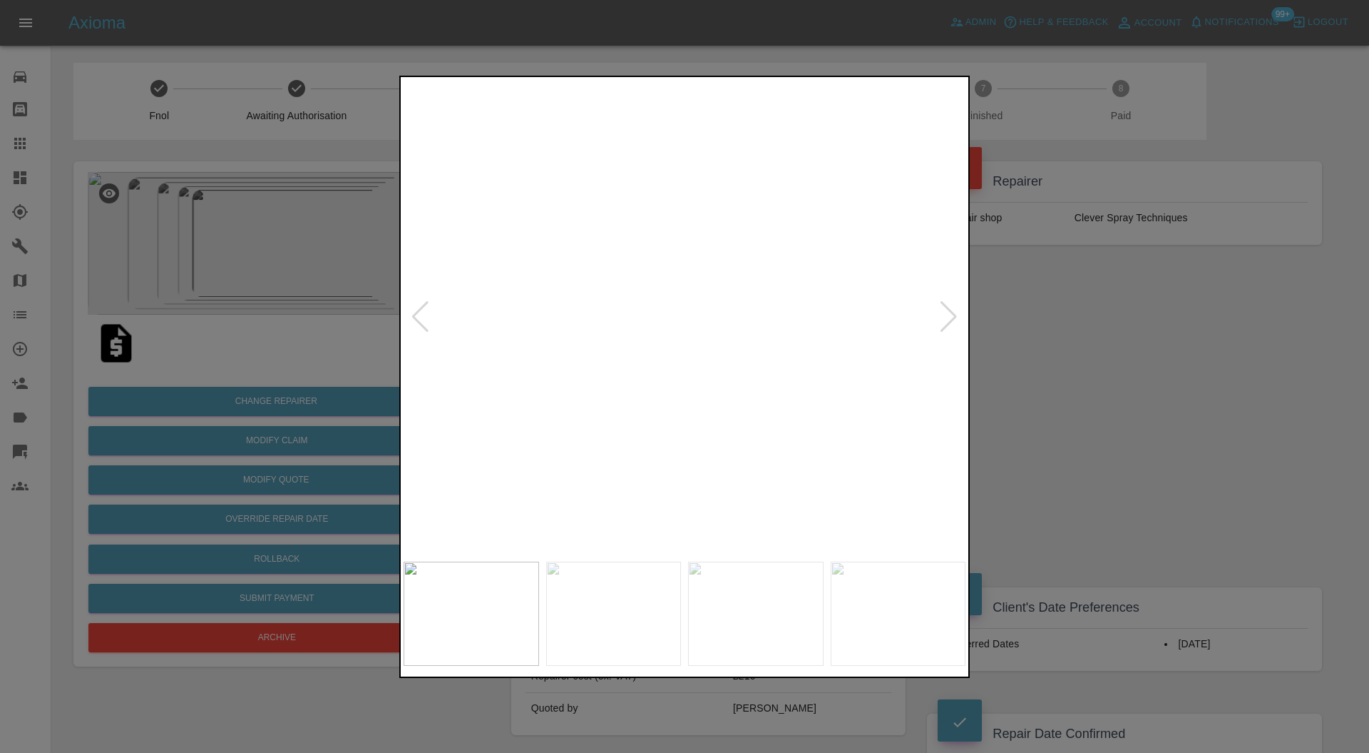
click at [952, 317] on div at bounding box center [948, 316] width 19 height 31
click at [952, 317] on img at bounding box center [685, 317] width 562 height 475
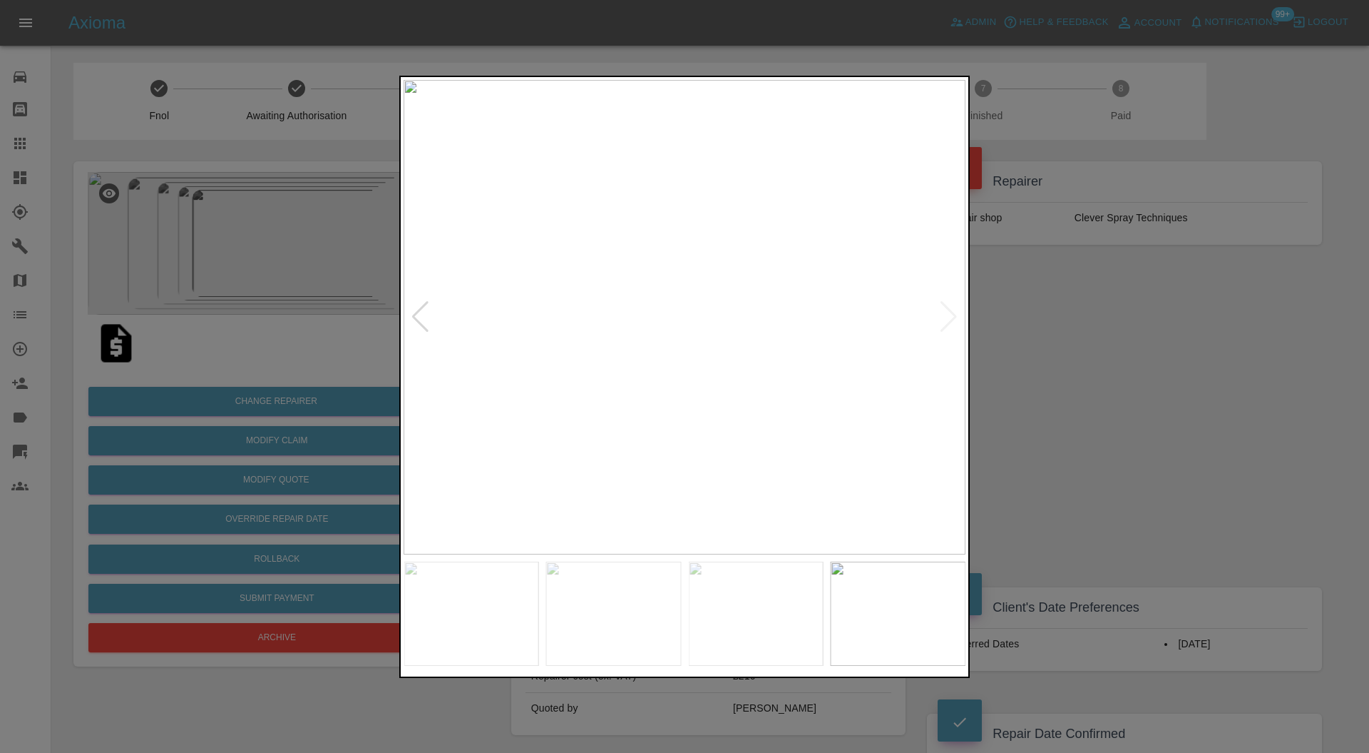
click at [1020, 314] on div at bounding box center [684, 376] width 1369 height 753
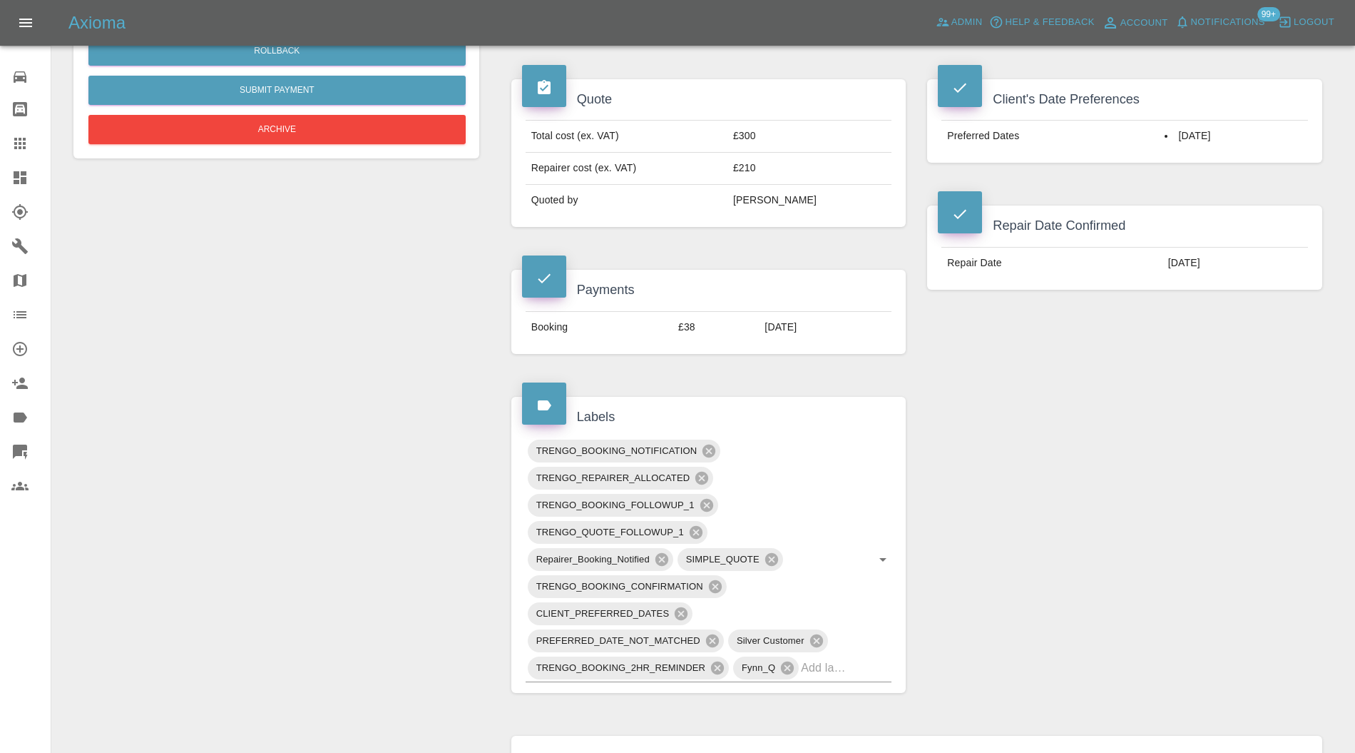
scroll to position [90, 0]
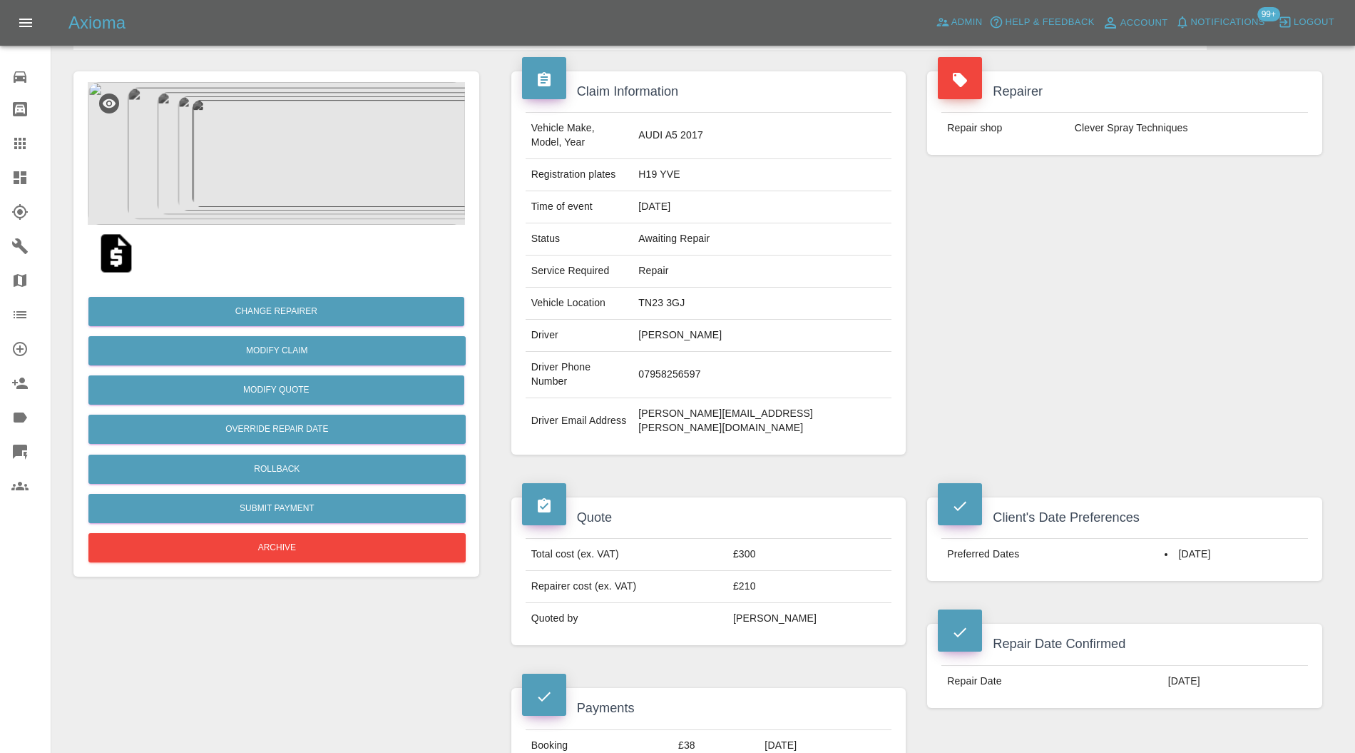
click at [315, 171] on img at bounding box center [276, 153] width 377 height 143
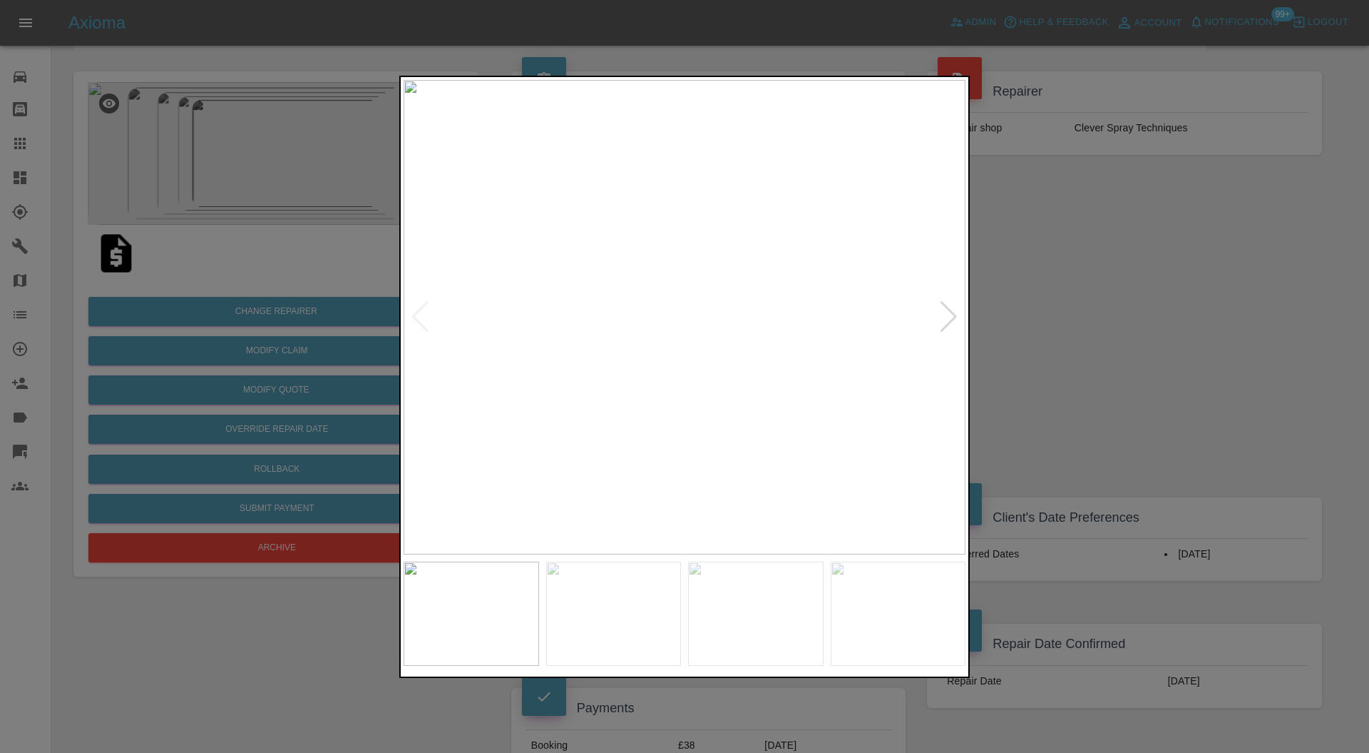
click at [951, 317] on div at bounding box center [948, 316] width 19 height 31
click at [1173, 238] on div at bounding box center [684, 376] width 1369 height 753
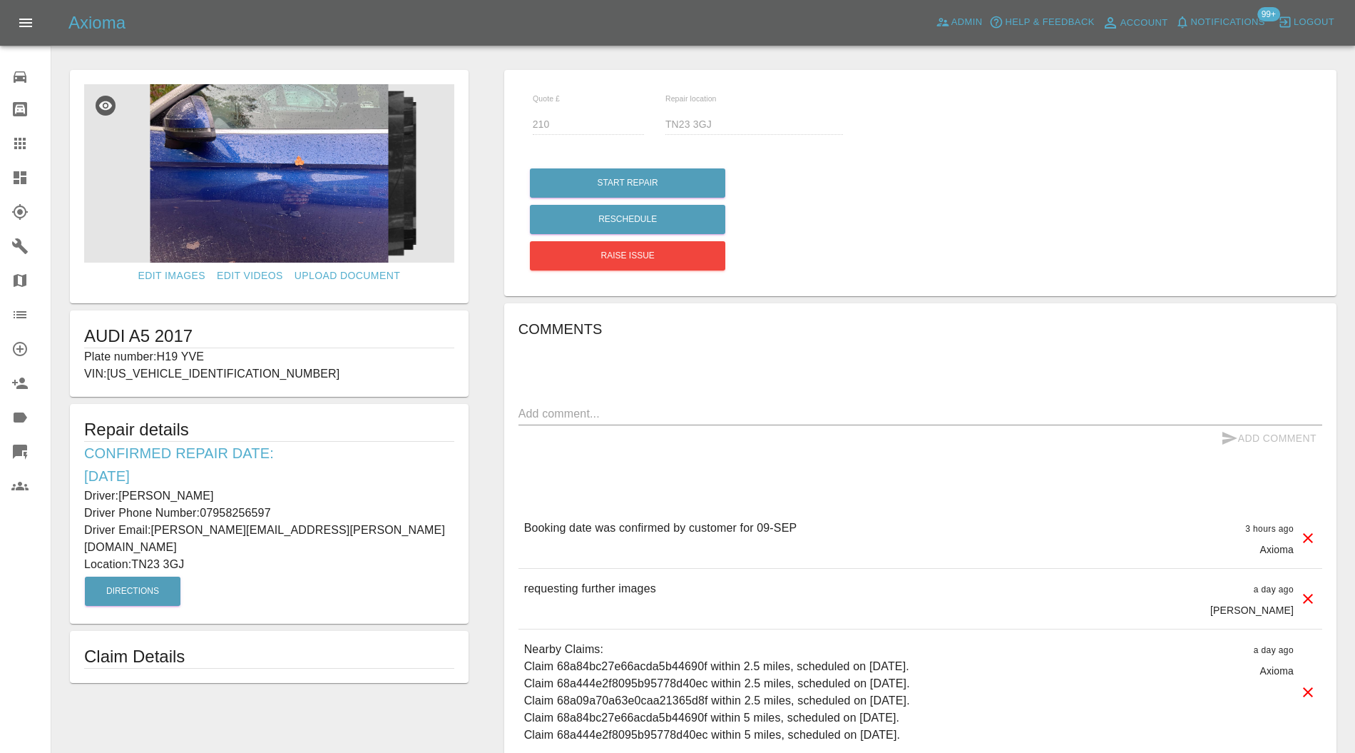
click at [740, 397] on div "Comments x Add Comment Booking date was confirmed by customer for 09-[DATE] hou…" at bounding box center [921, 577] width 804 height 520
click at [740, 405] on textarea at bounding box center [921, 413] width 804 height 16
type textarea "images added"
click at [1277, 437] on button "Add Comment" at bounding box center [1268, 438] width 107 height 26
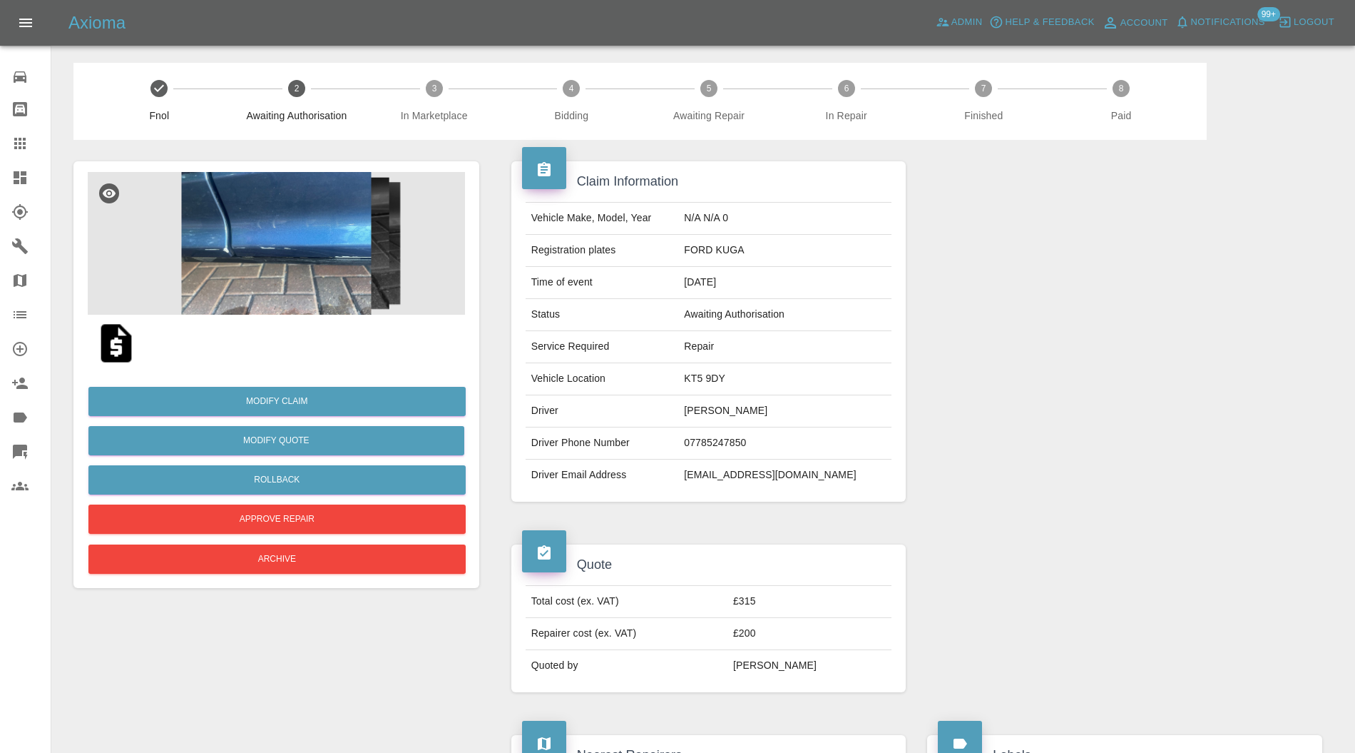
click at [330, 277] on img at bounding box center [276, 243] width 377 height 143
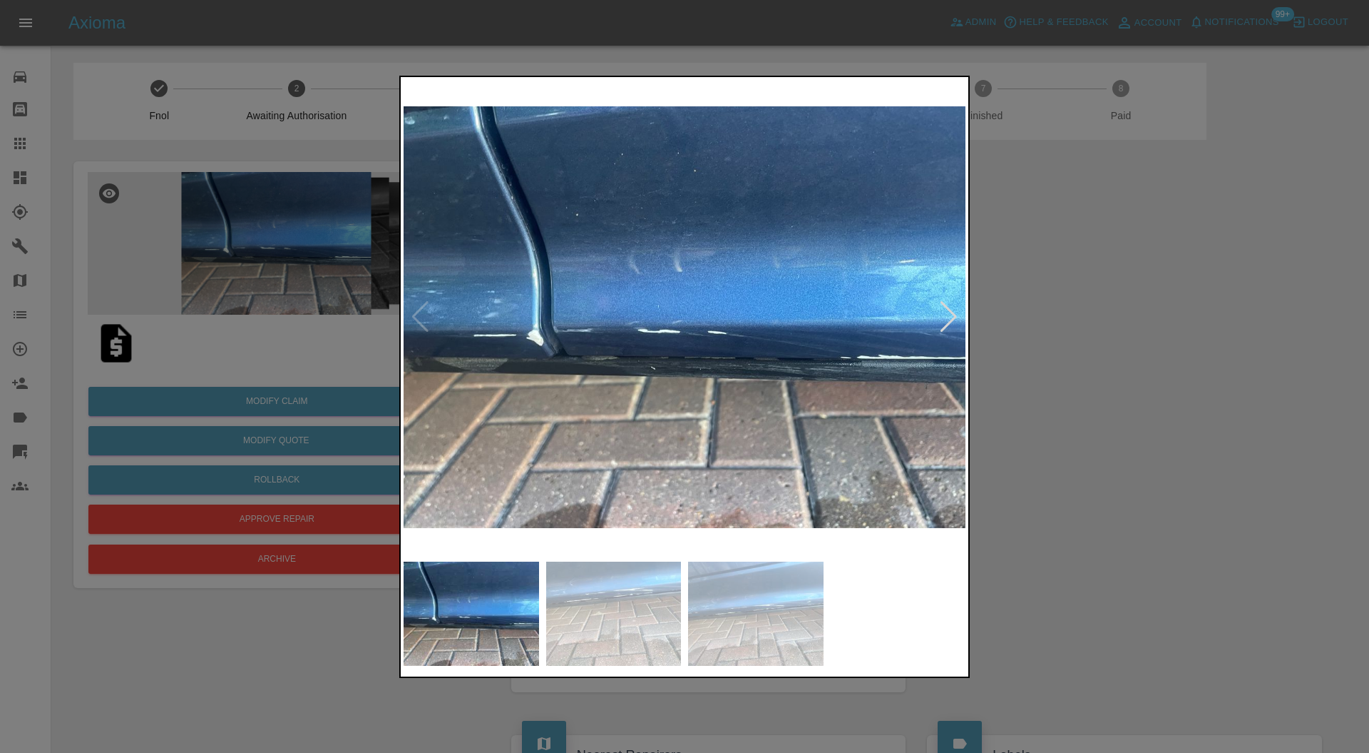
click at [942, 305] on div at bounding box center [948, 316] width 19 height 31
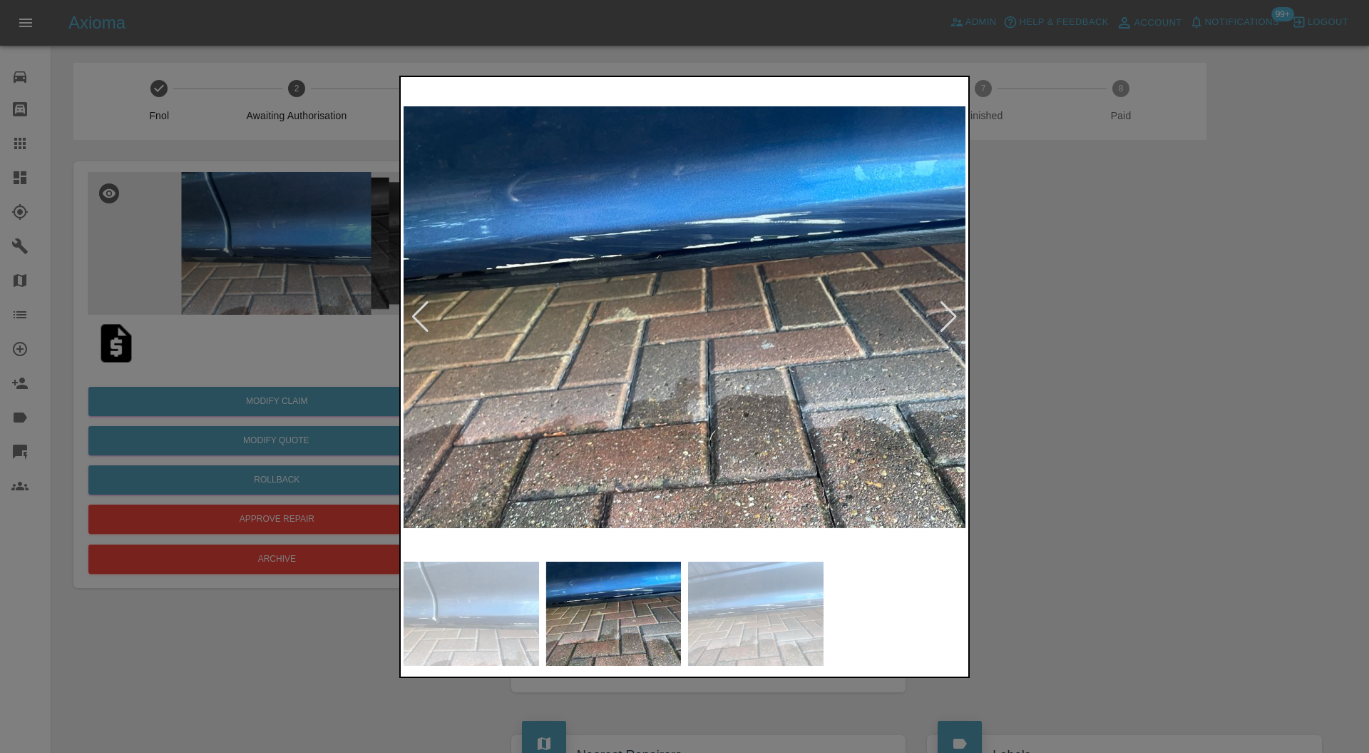
click at [959, 303] on img at bounding box center [685, 317] width 562 height 475
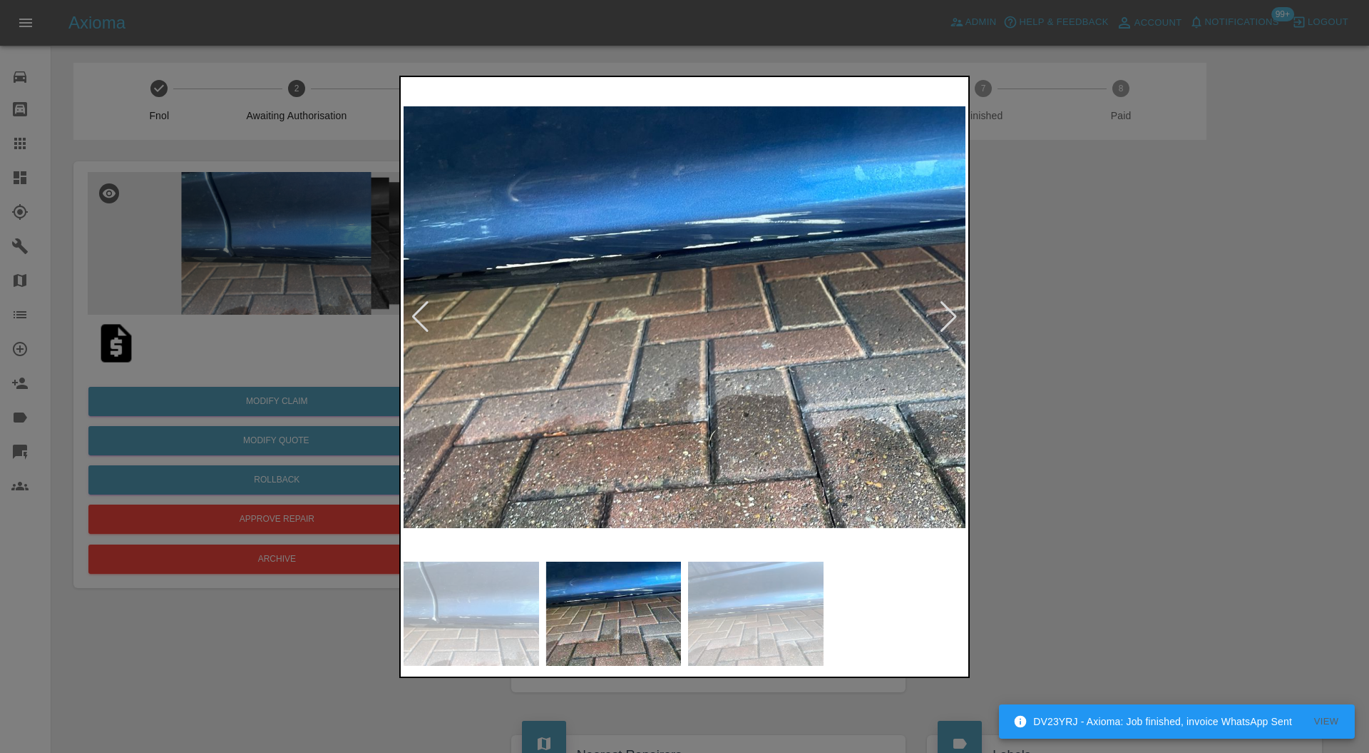
click at [947, 312] on div at bounding box center [948, 316] width 19 height 31
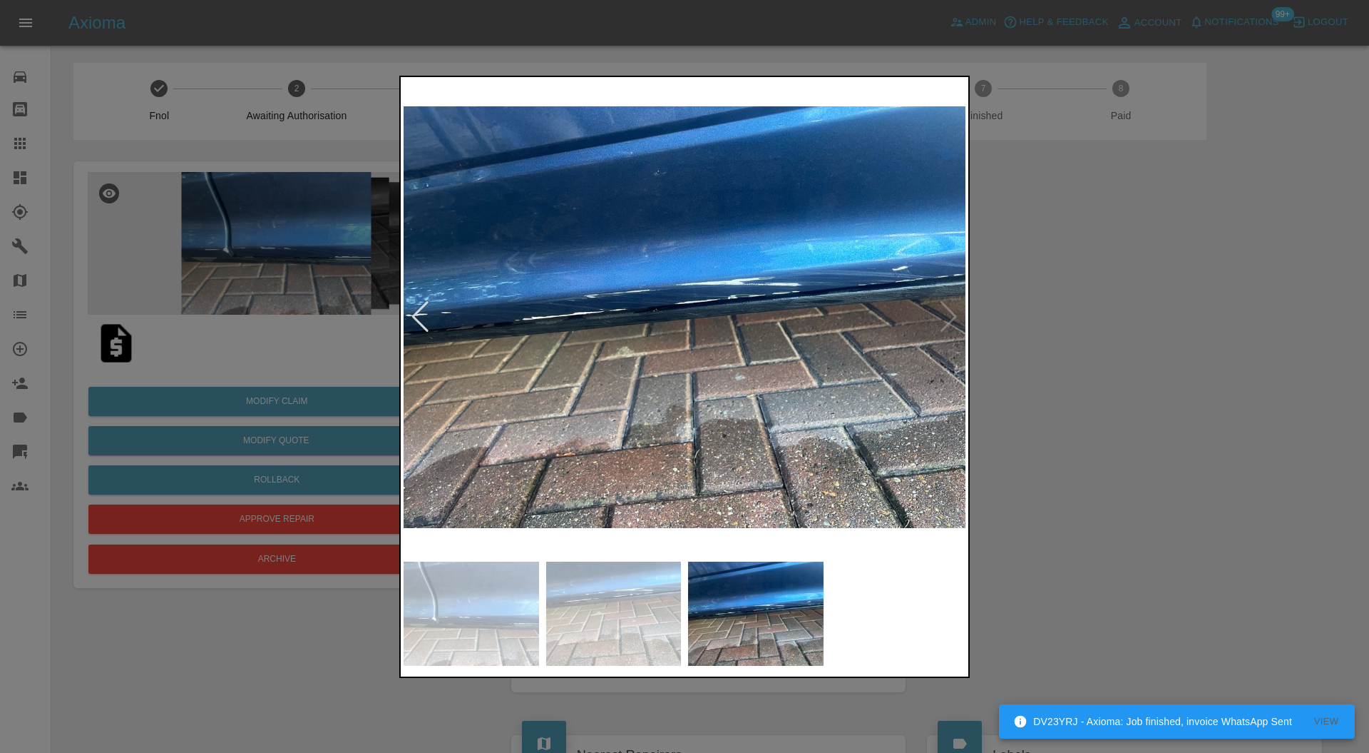
click at [950, 312] on img at bounding box center [685, 317] width 562 height 475
click at [422, 310] on div at bounding box center [420, 316] width 19 height 31
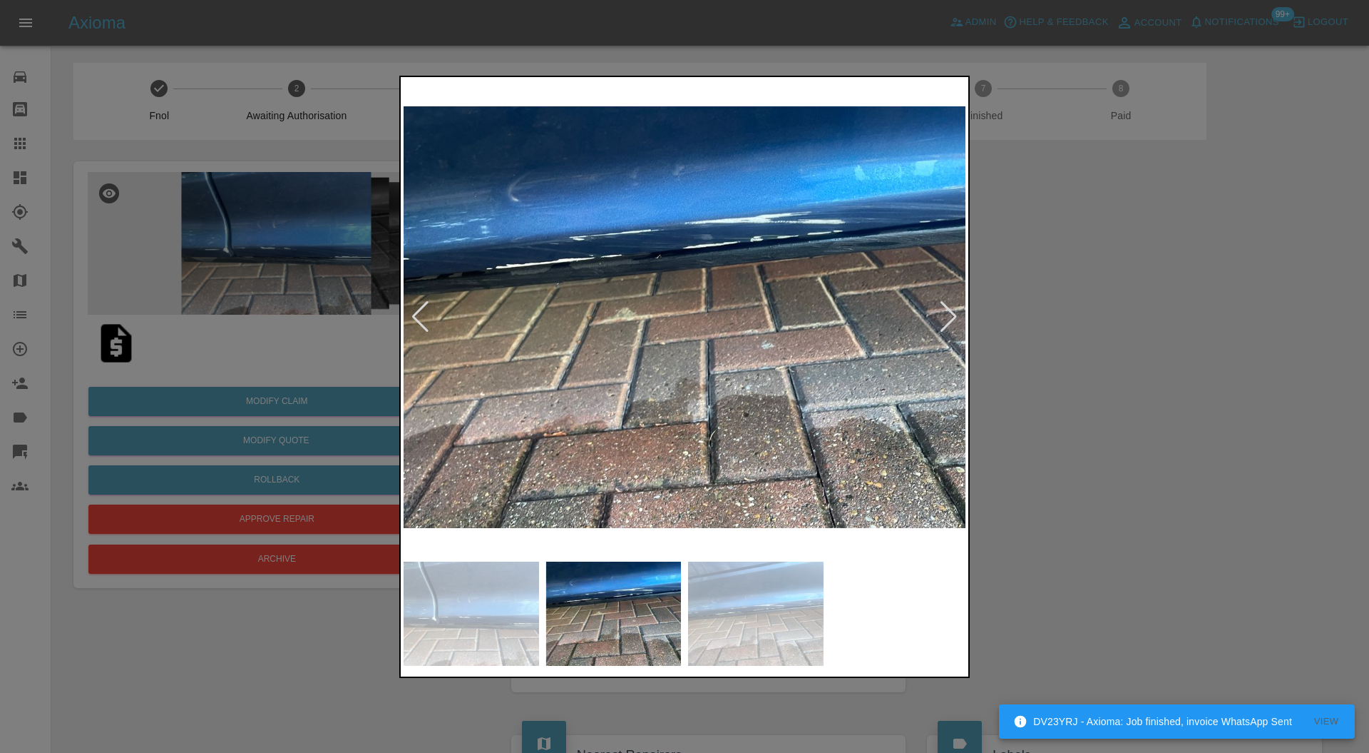
click at [422, 310] on div at bounding box center [420, 316] width 19 height 31
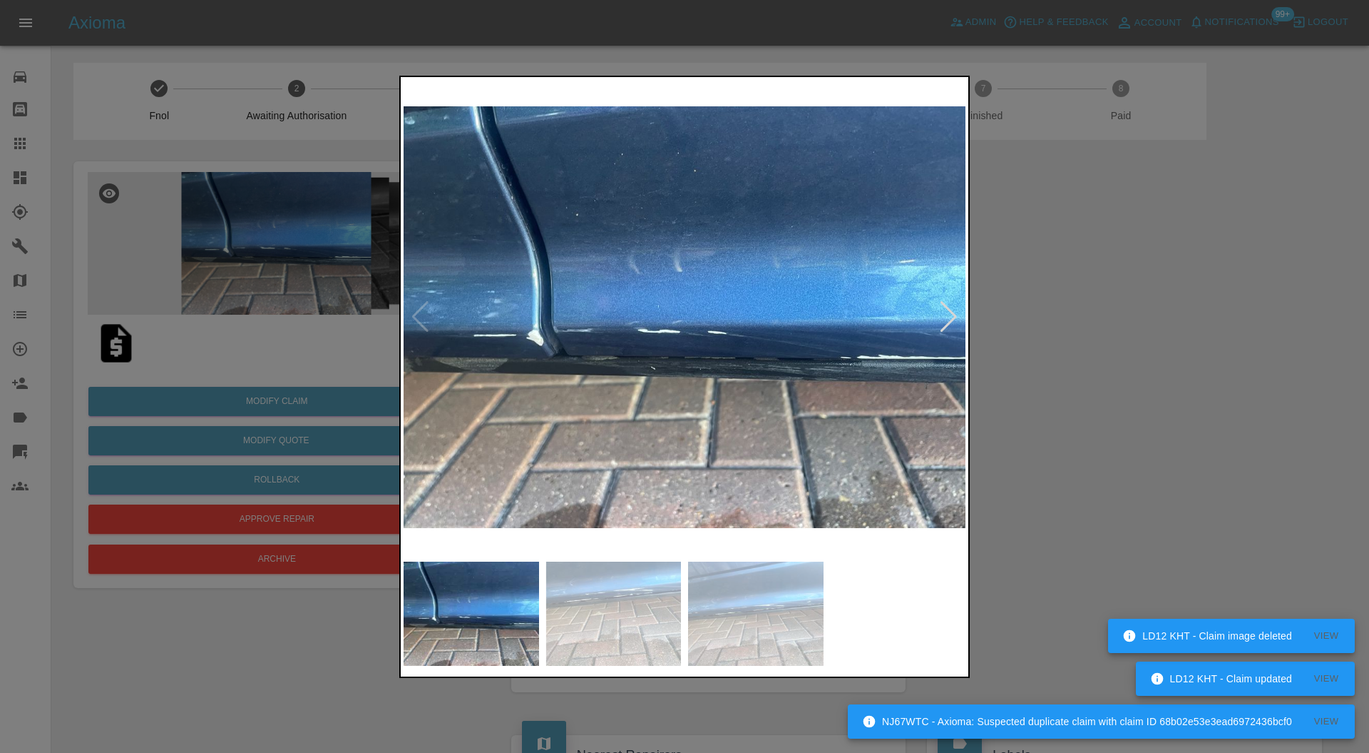
click at [945, 310] on div at bounding box center [948, 316] width 19 height 31
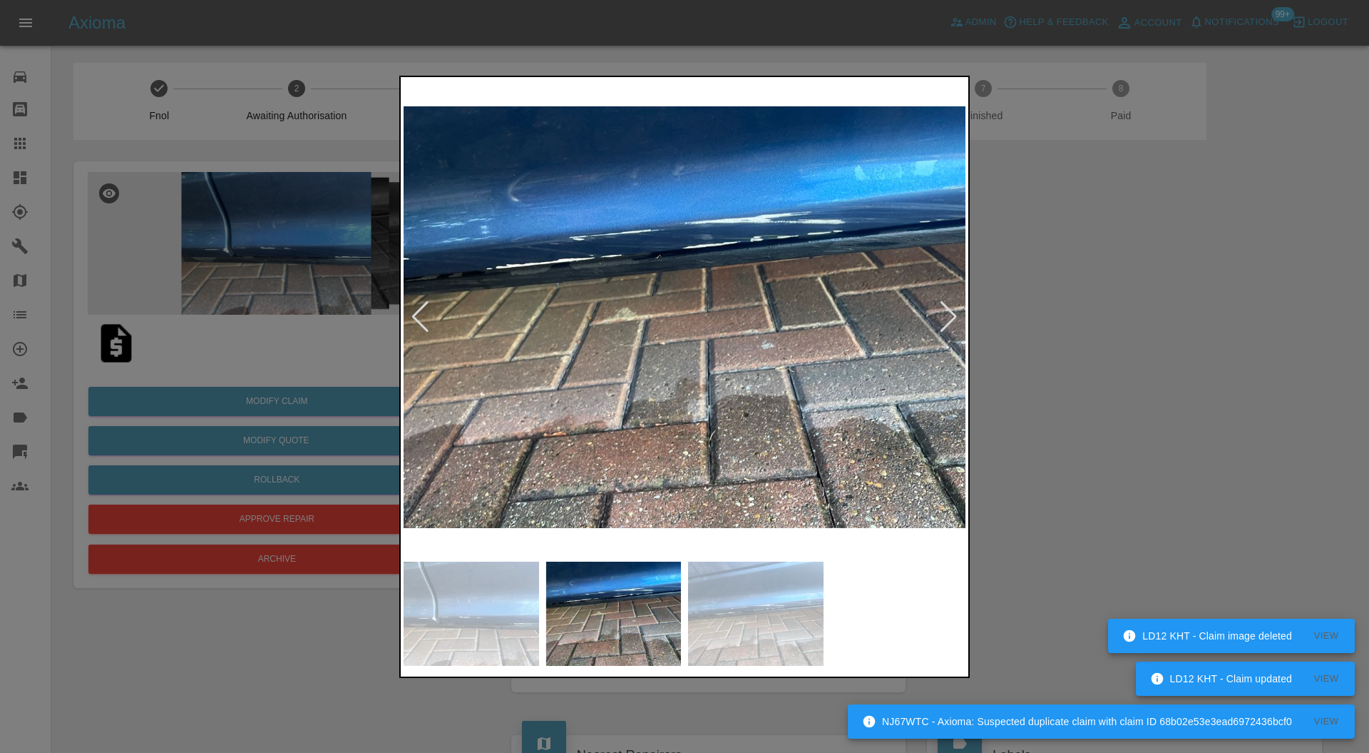
click at [1118, 310] on div at bounding box center [684, 376] width 1369 height 753
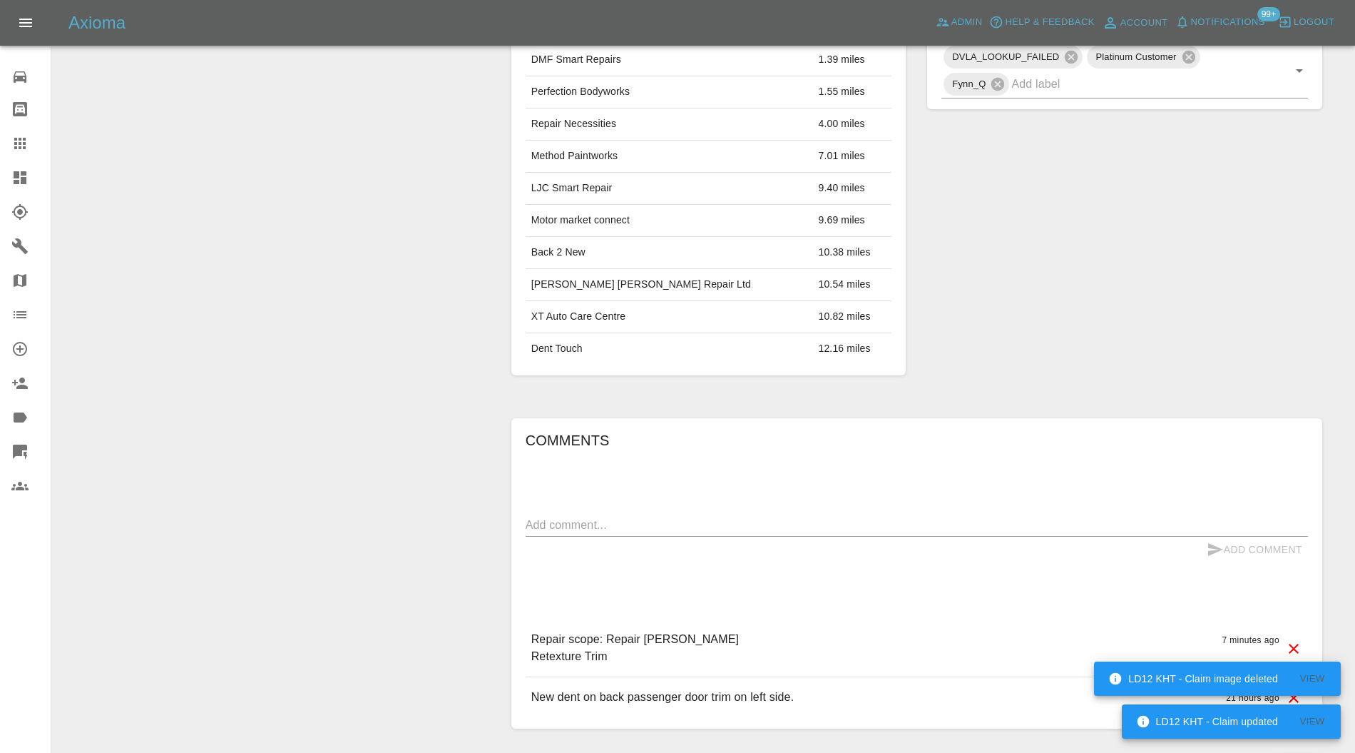
scroll to position [819, 0]
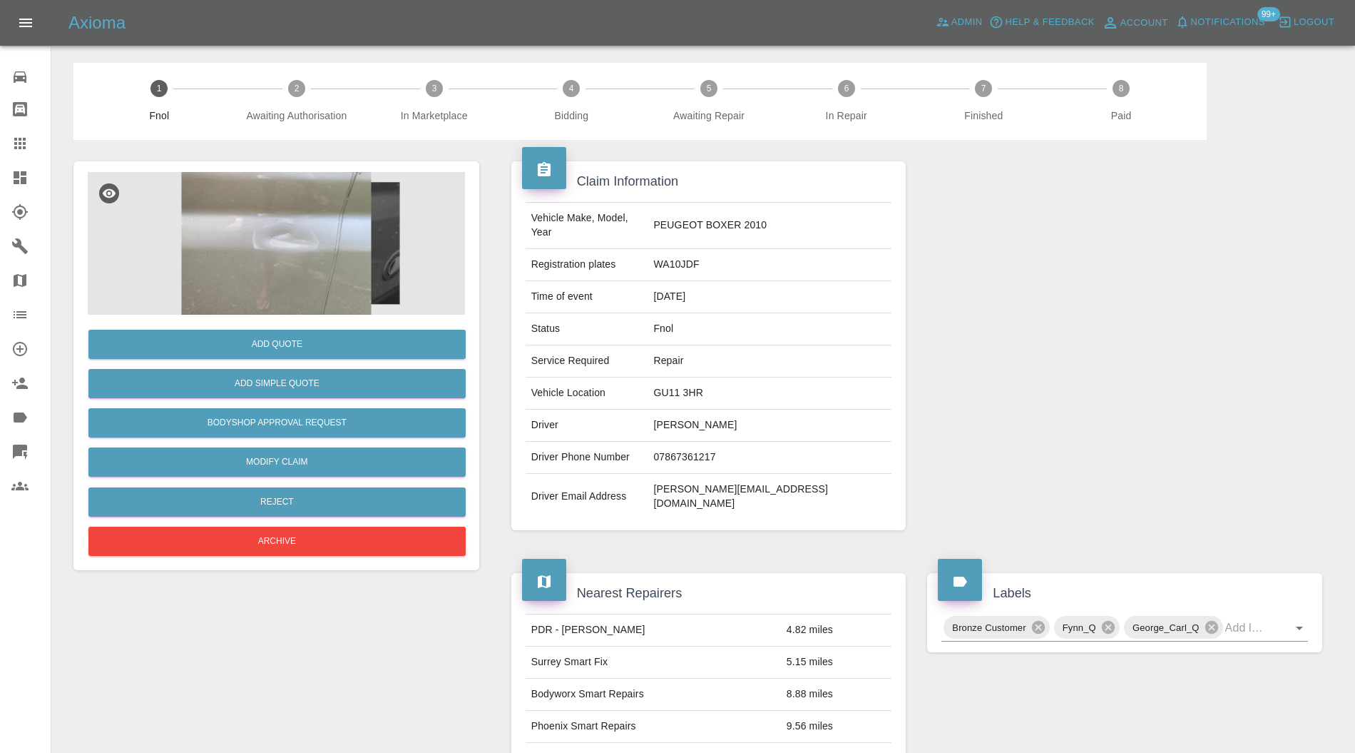
click at [268, 233] on img at bounding box center [276, 243] width 377 height 143
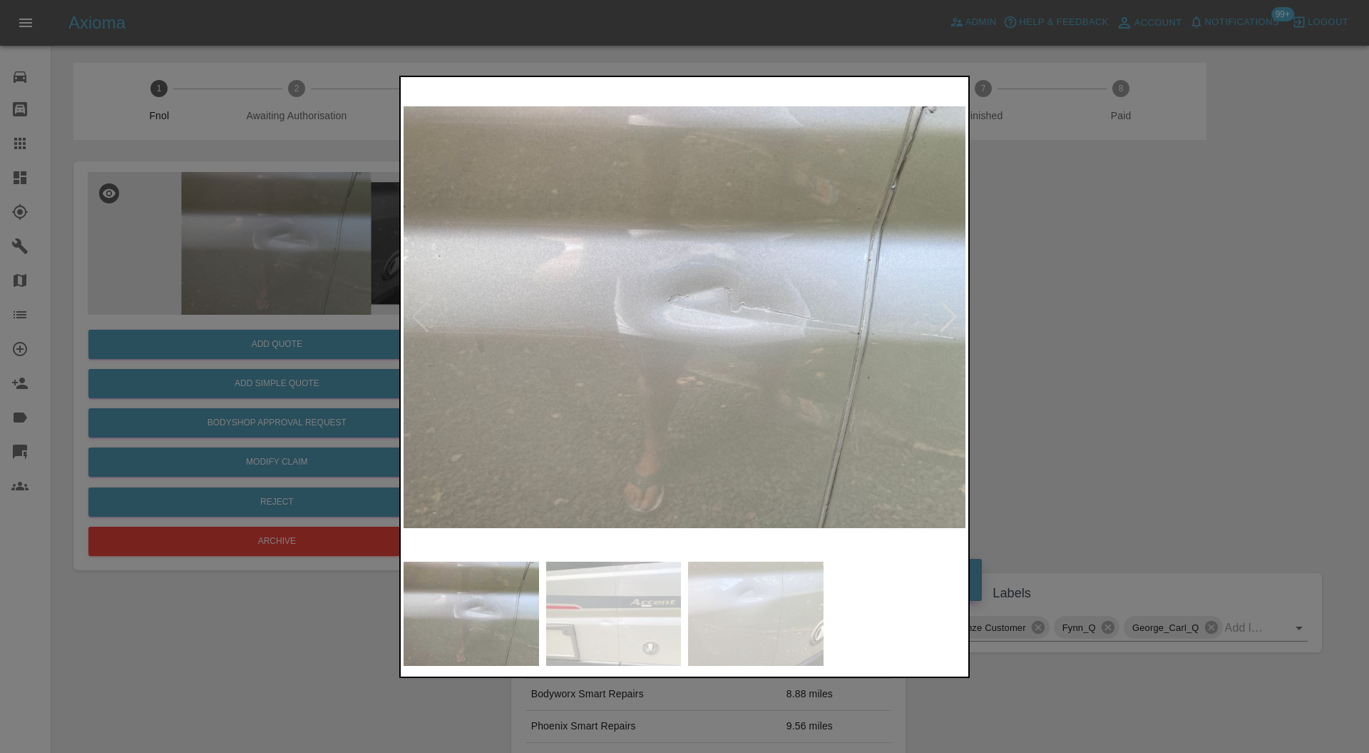
click at [952, 300] on img at bounding box center [685, 317] width 562 height 475
click at [952, 312] on div at bounding box center [948, 316] width 19 height 31
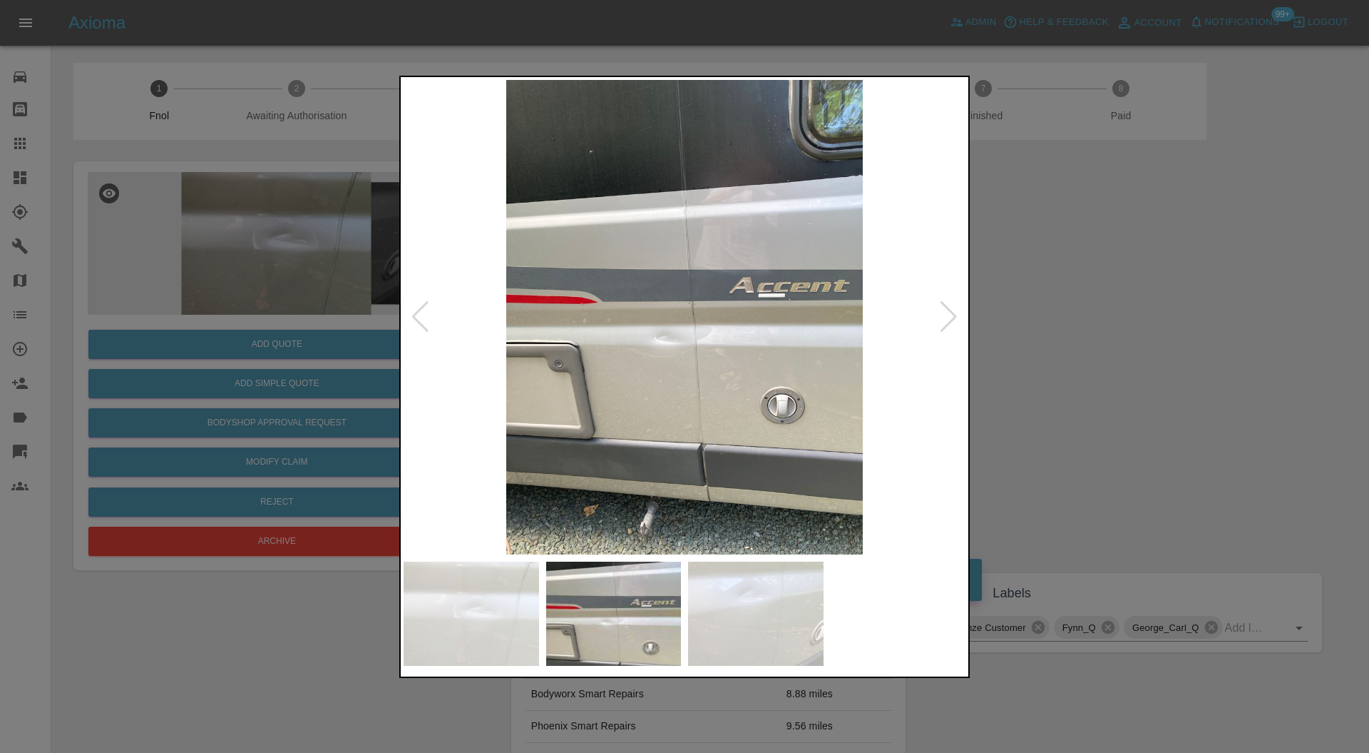
click at [952, 312] on div at bounding box center [948, 316] width 19 height 31
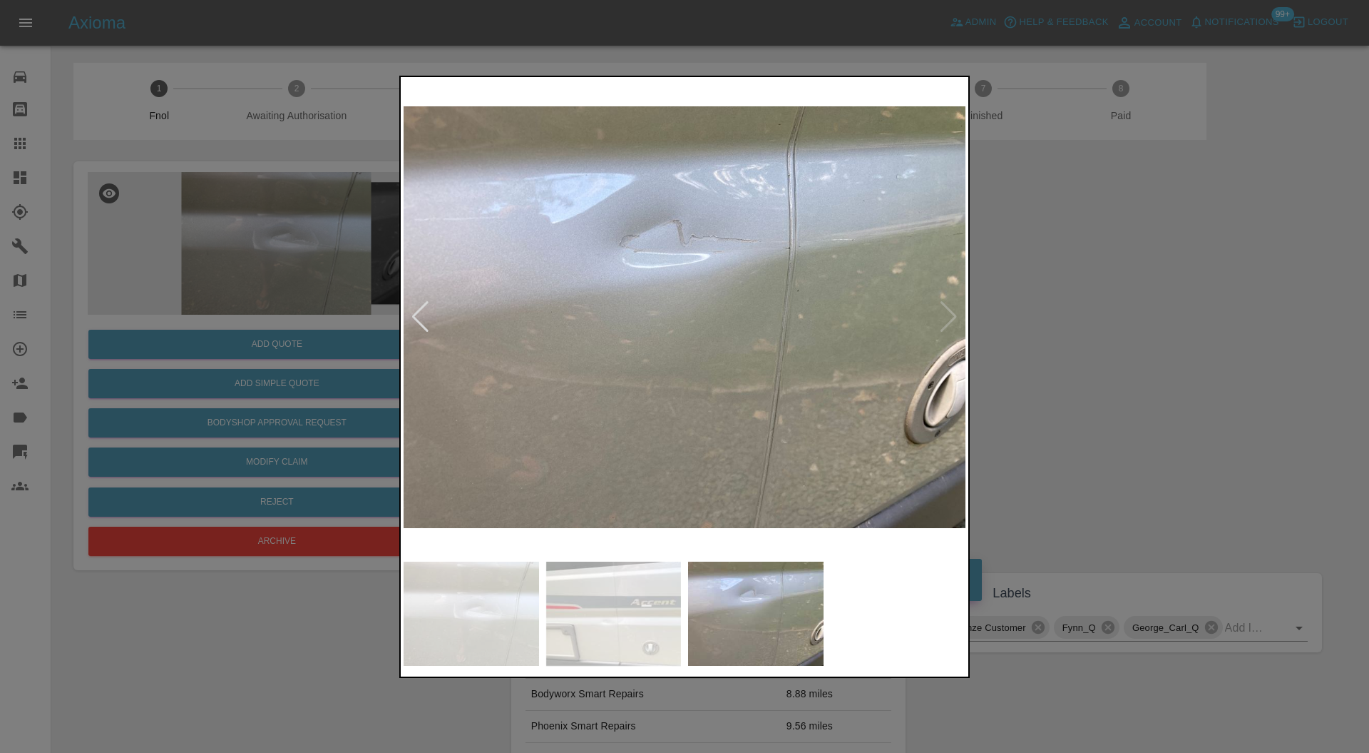
click at [952, 312] on img at bounding box center [685, 317] width 562 height 475
click at [415, 320] on div at bounding box center [420, 316] width 19 height 31
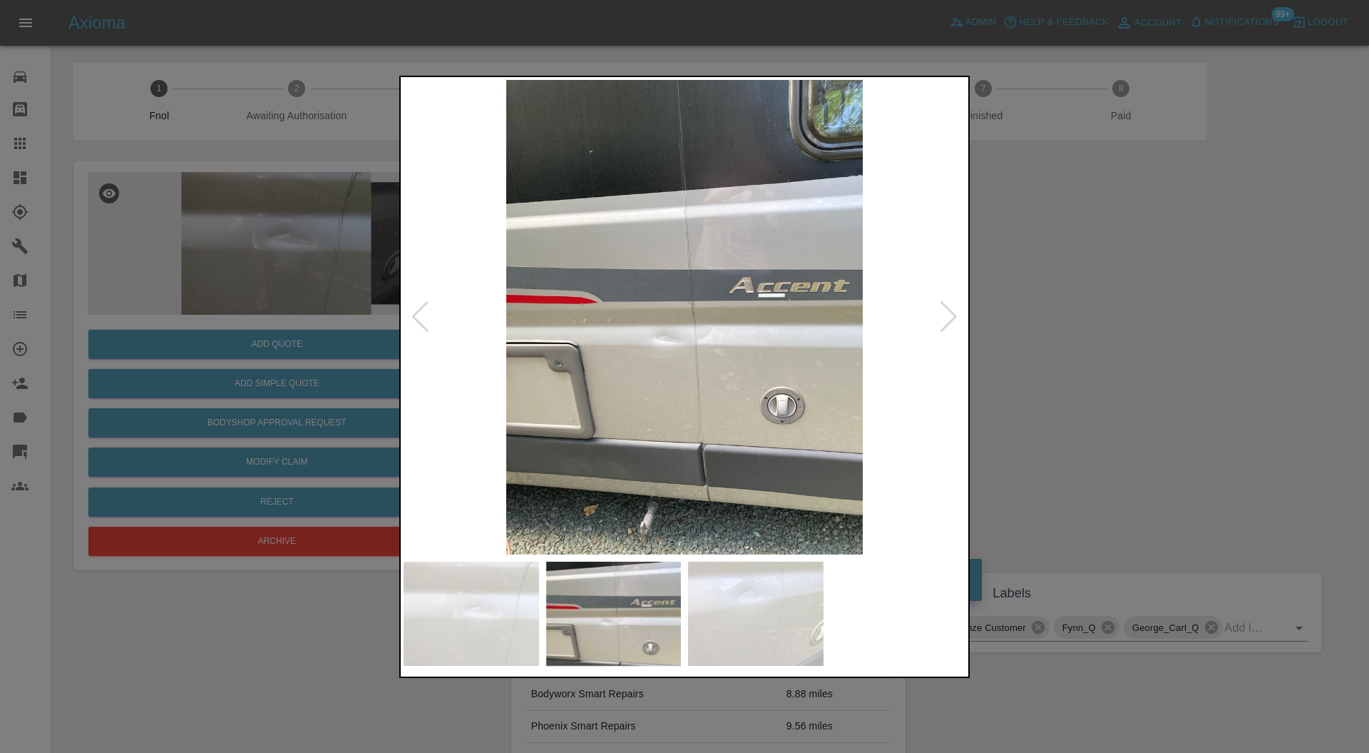
click at [415, 320] on div at bounding box center [420, 316] width 19 height 31
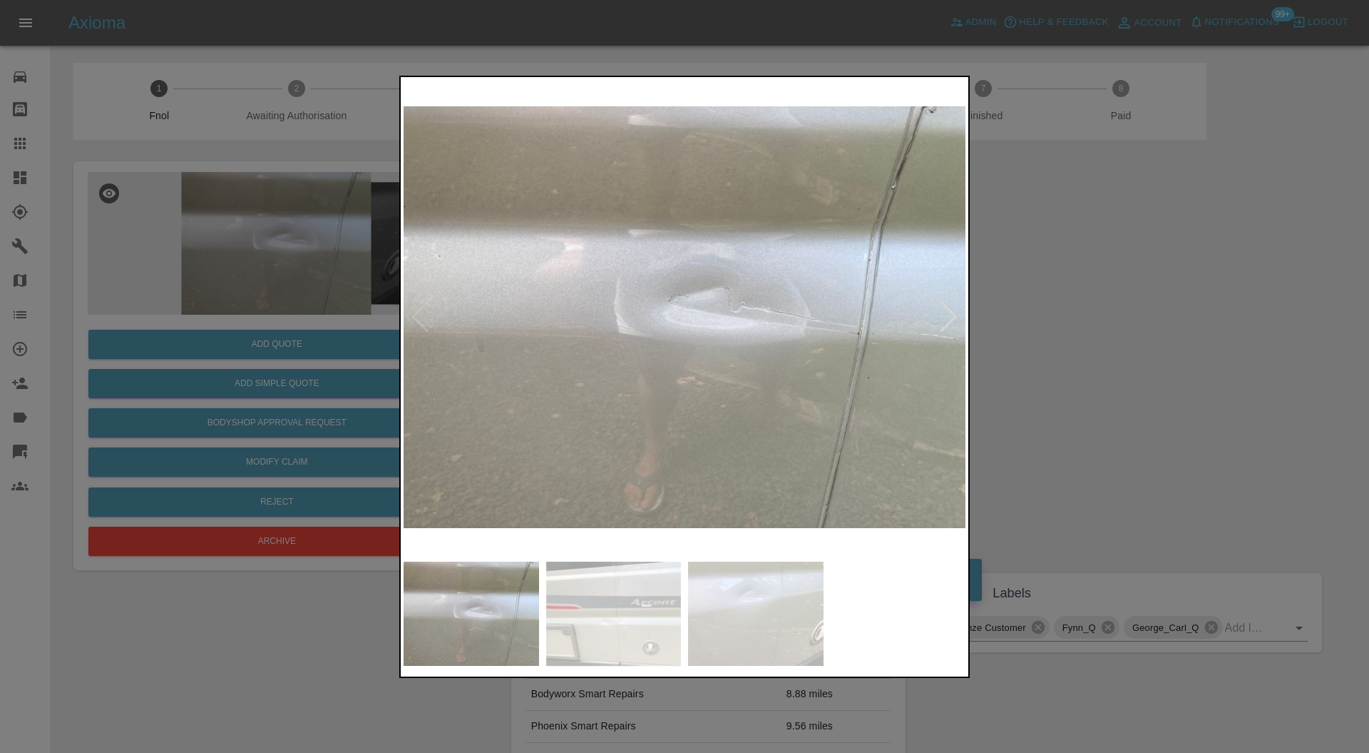
click at [415, 320] on img at bounding box center [685, 317] width 562 height 475
click at [954, 317] on div at bounding box center [948, 316] width 19 height 31
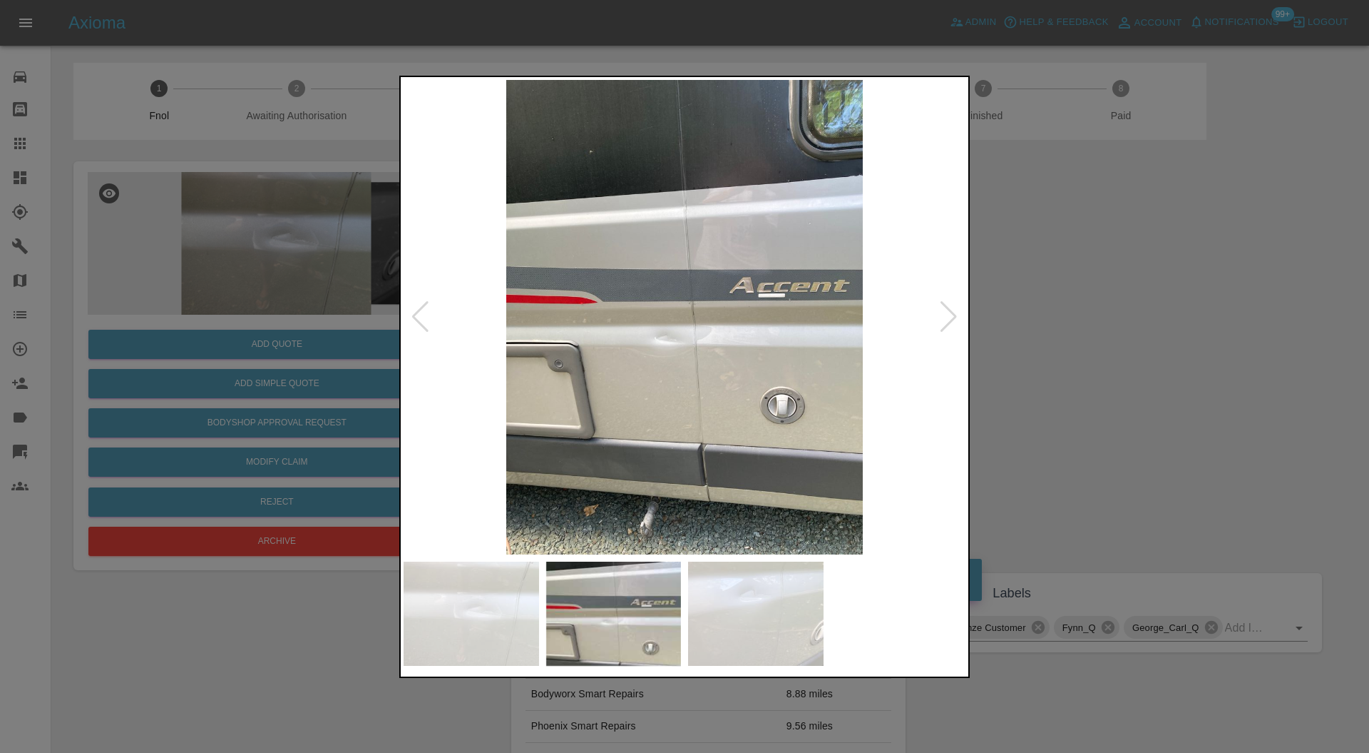
click at [954, 317] on div at bounding box center [948, 316] width 19 height 31
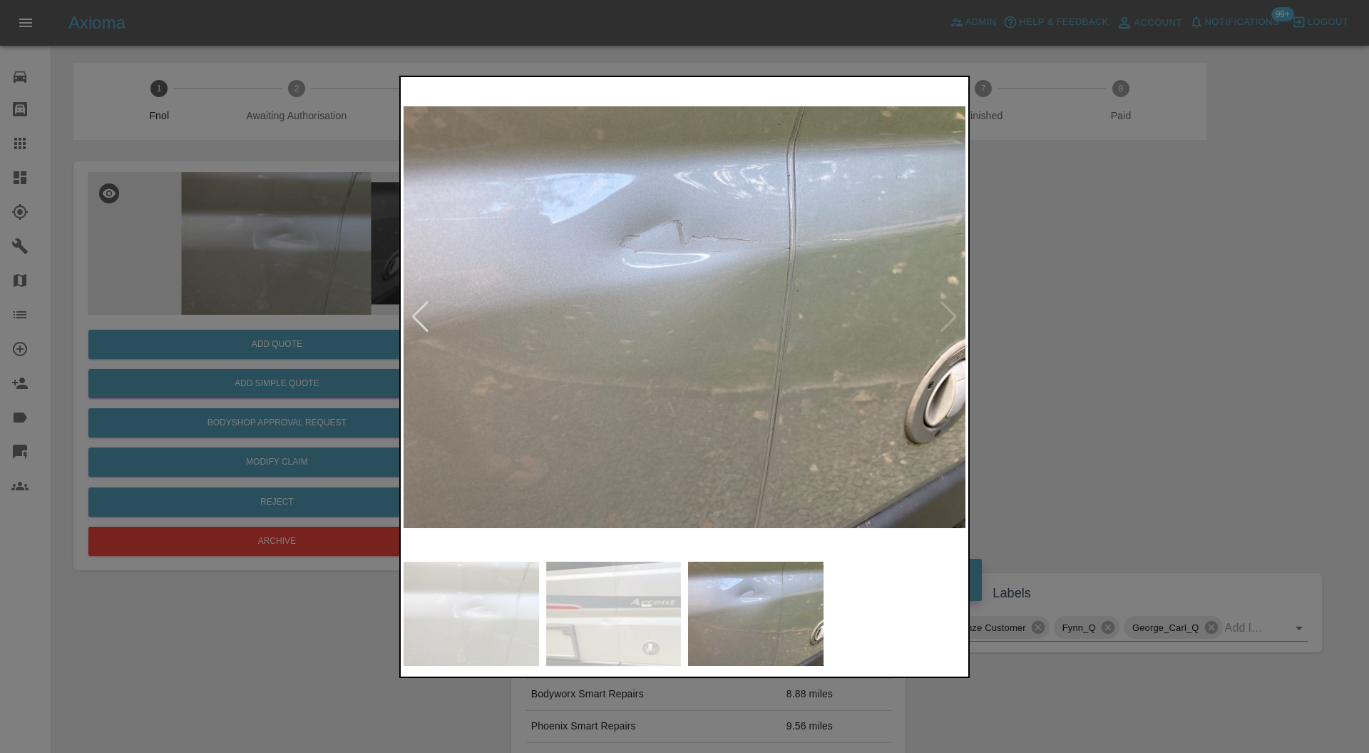
click at [1048, 271] on div at bounding box center [684, 376] width 1369 height 753
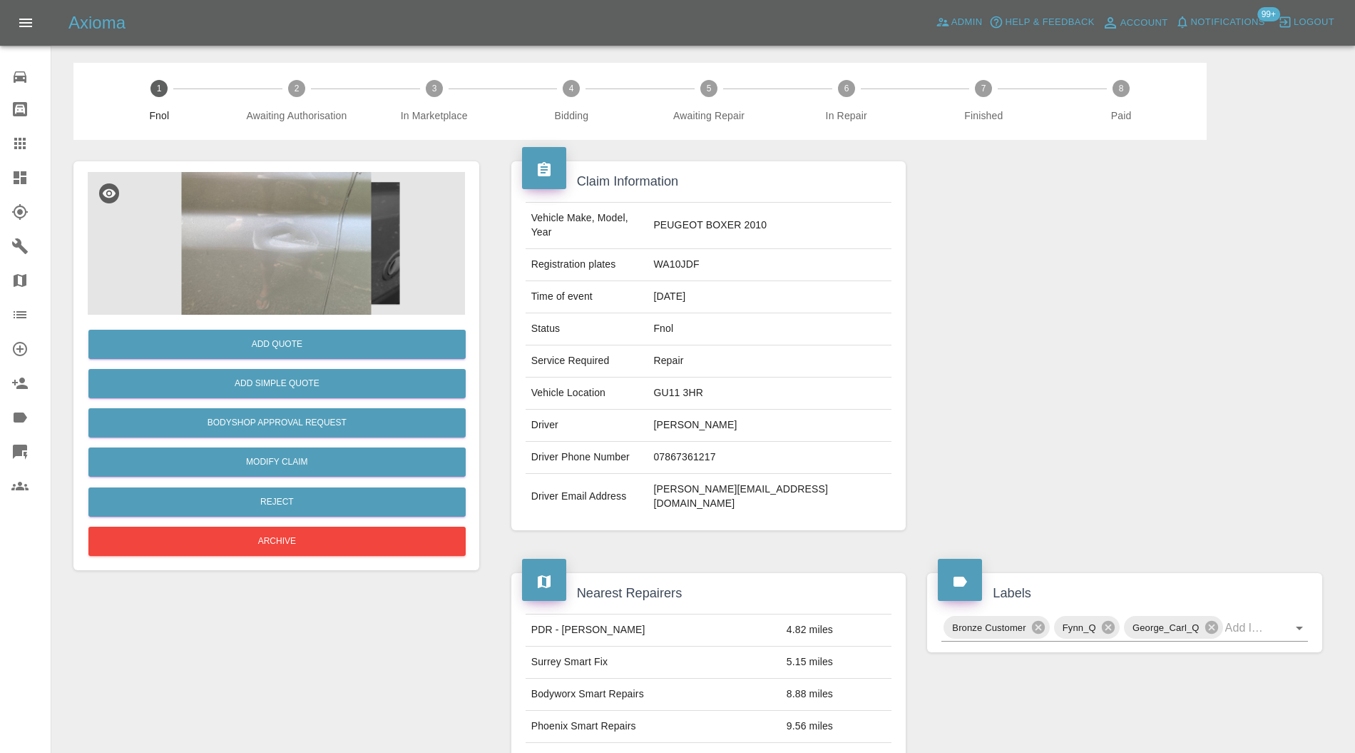
click at [290, 269] on img at bounding box center [276, 243] width 377 height 143
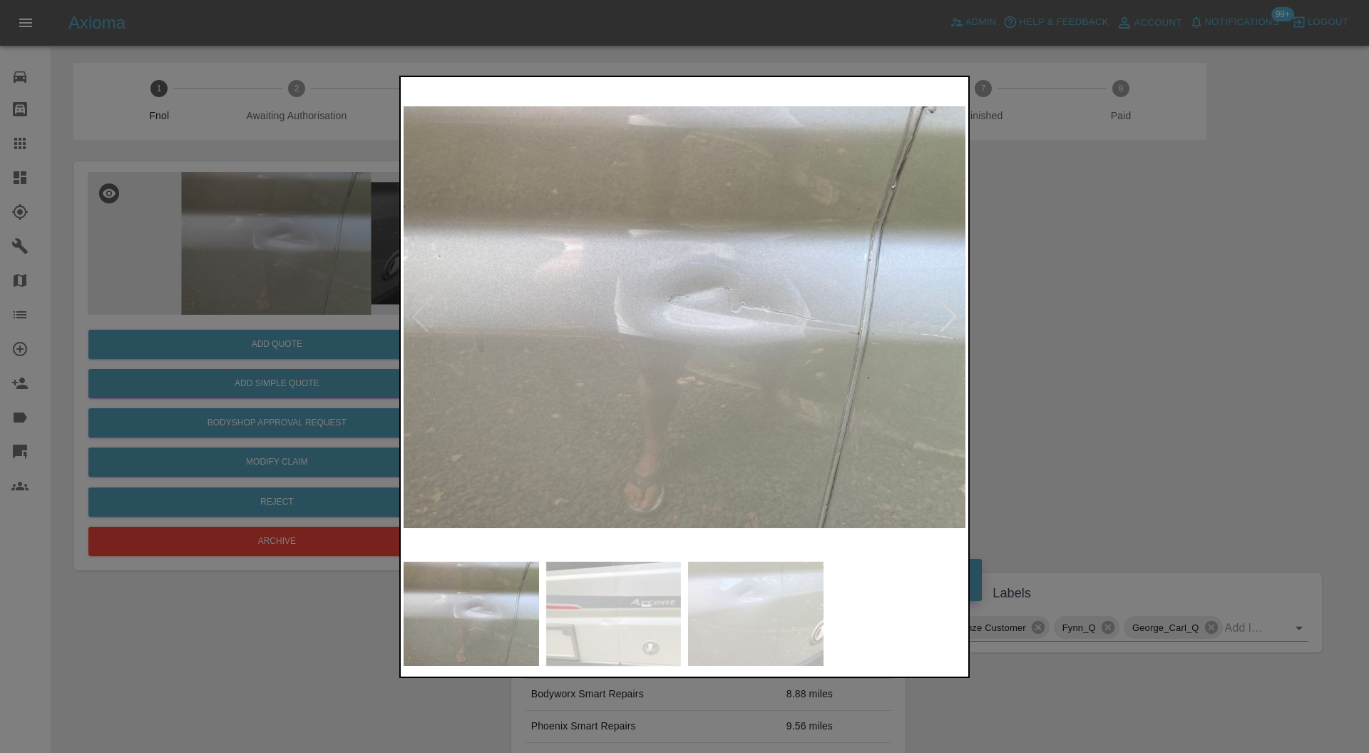
click at [1093, 320] on div at bounding box center [684, 376] width 1369 height 753
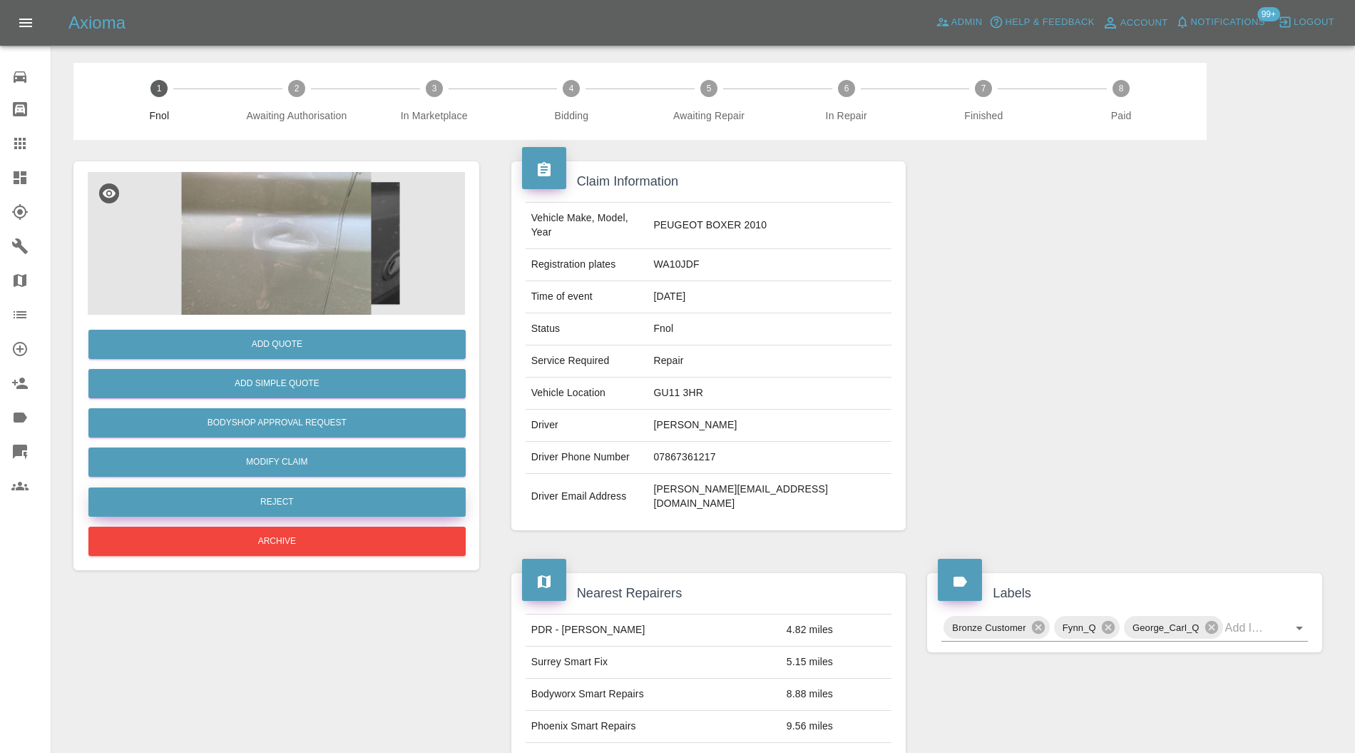
click at [274, 501] on button "Reject" at bounding box center [276, 501] width 377 height 29
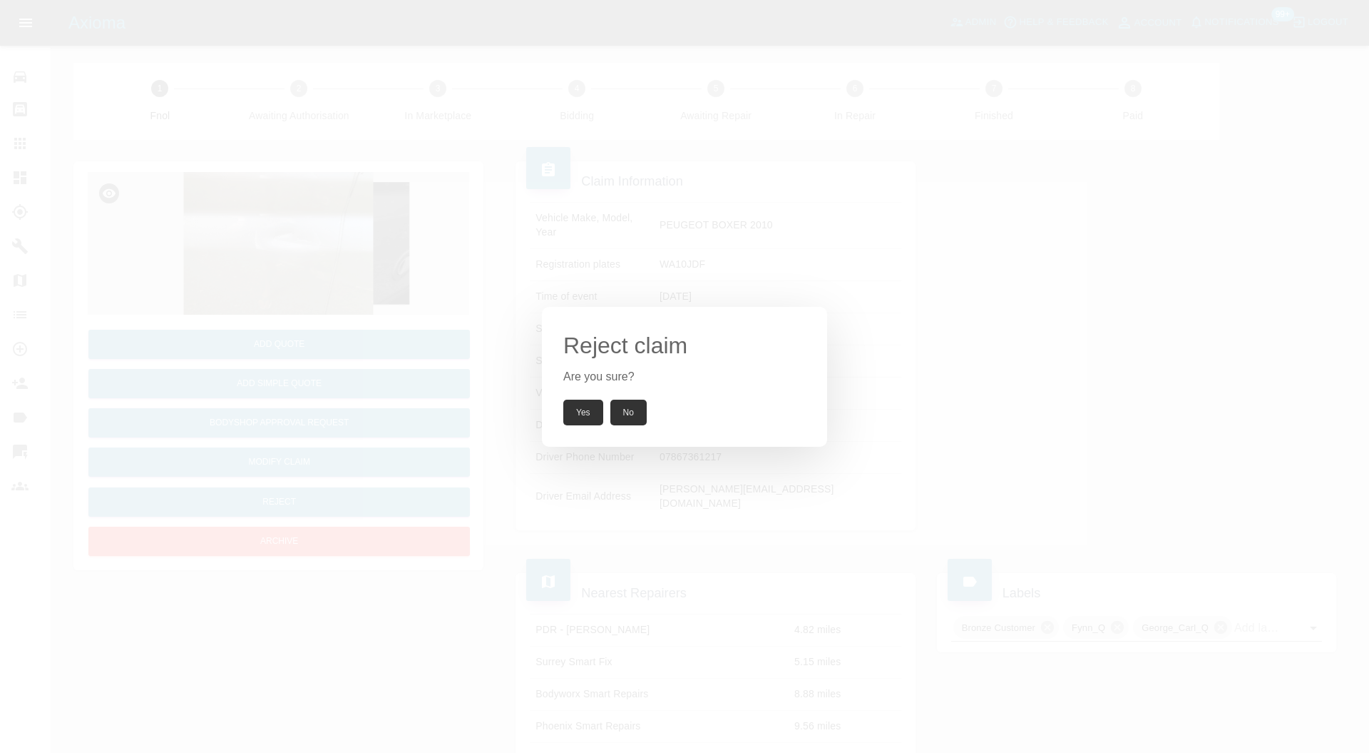
click at [578, 412] on button "Yes" at bounding box center [583, 412] width 40 height 26
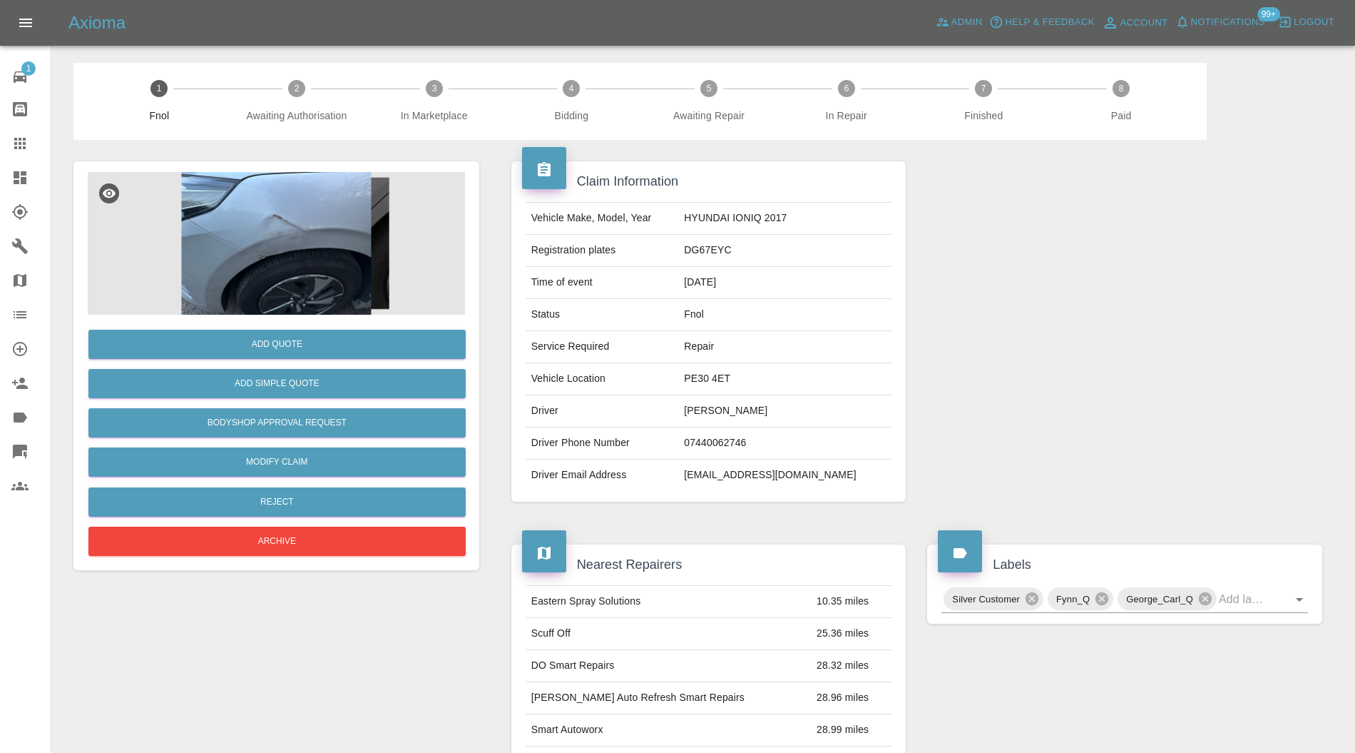
click at [332, 265] on img at bounding box center [276, 243] width 377 height 143
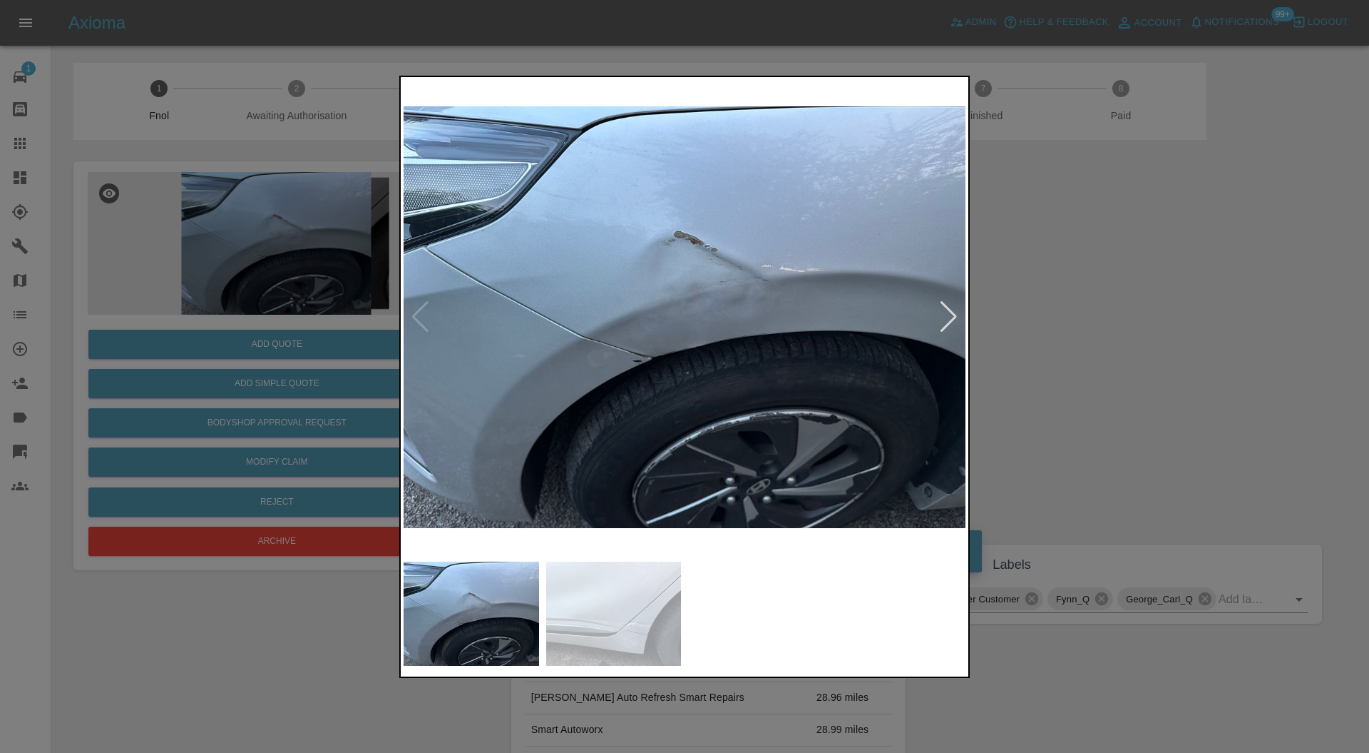
click at [947, 324] on div at bounding box center [948, 316] width 19 height 31
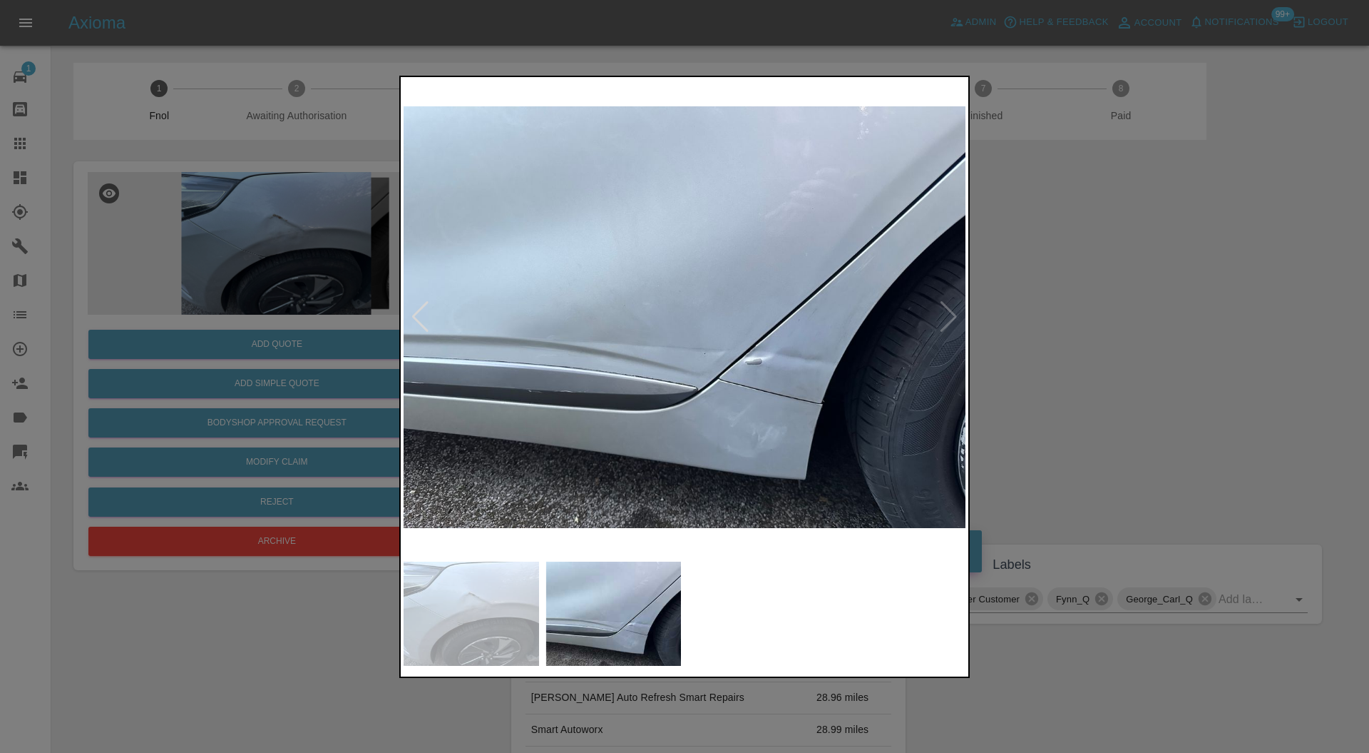
click at [1024, 312] on div at bounding box center [684, 376] width 1369 height 753
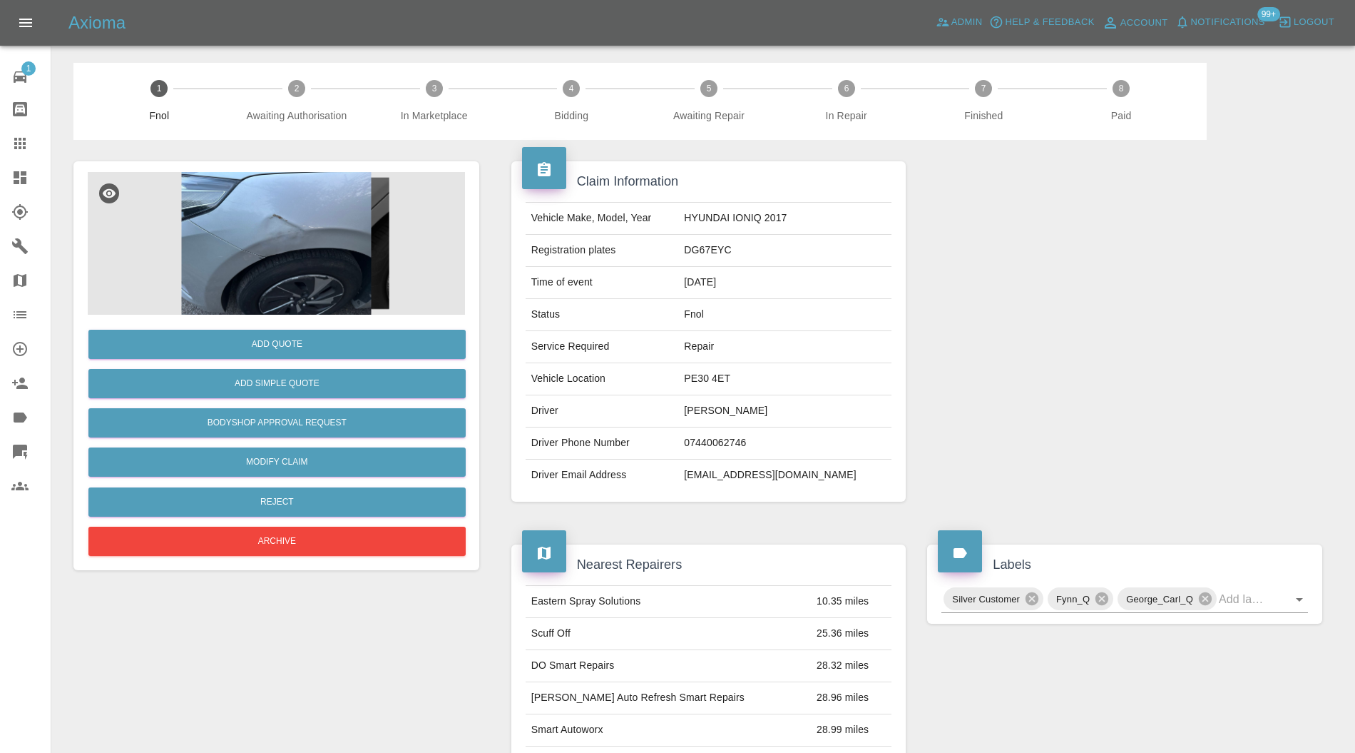
click at [330, 254] on img at bounding box center [276, 243] width 377 height 143
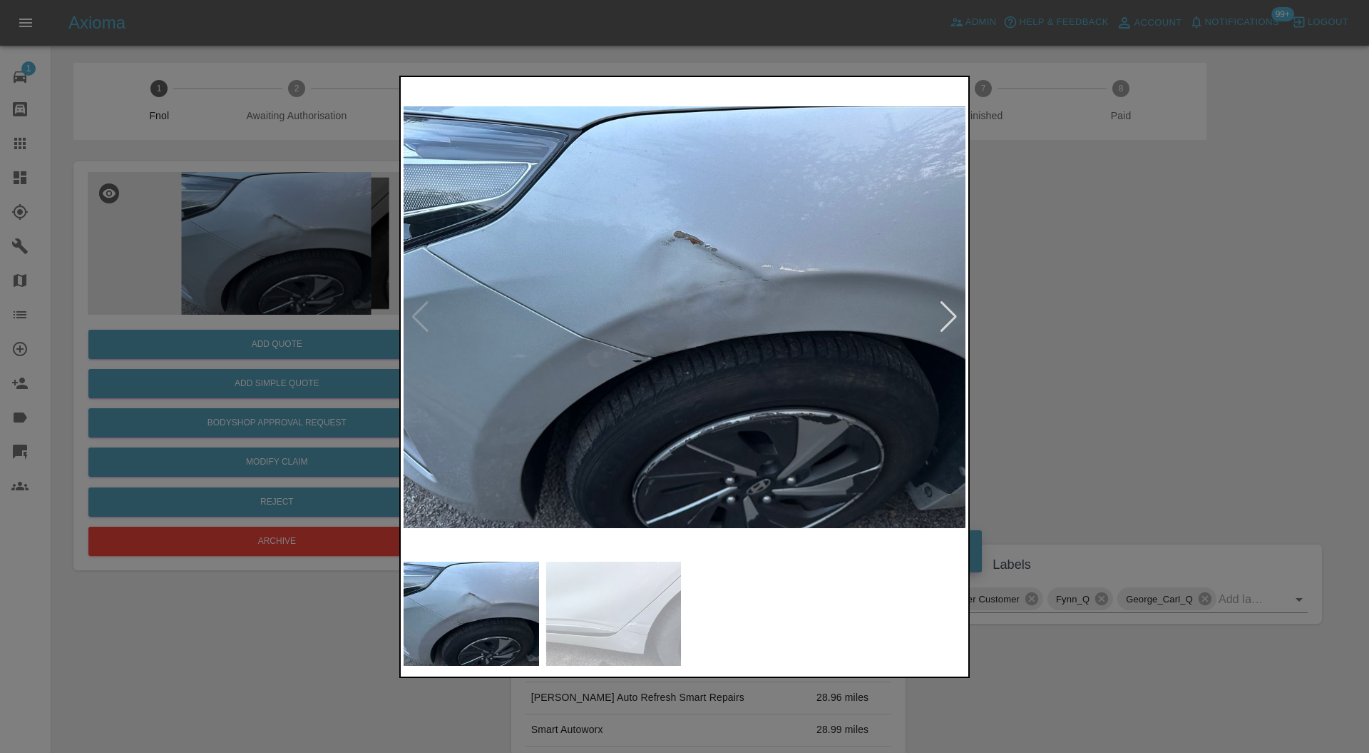
click at [1106, 275] on div at bounding box center [684, 376] width 1369 height 753
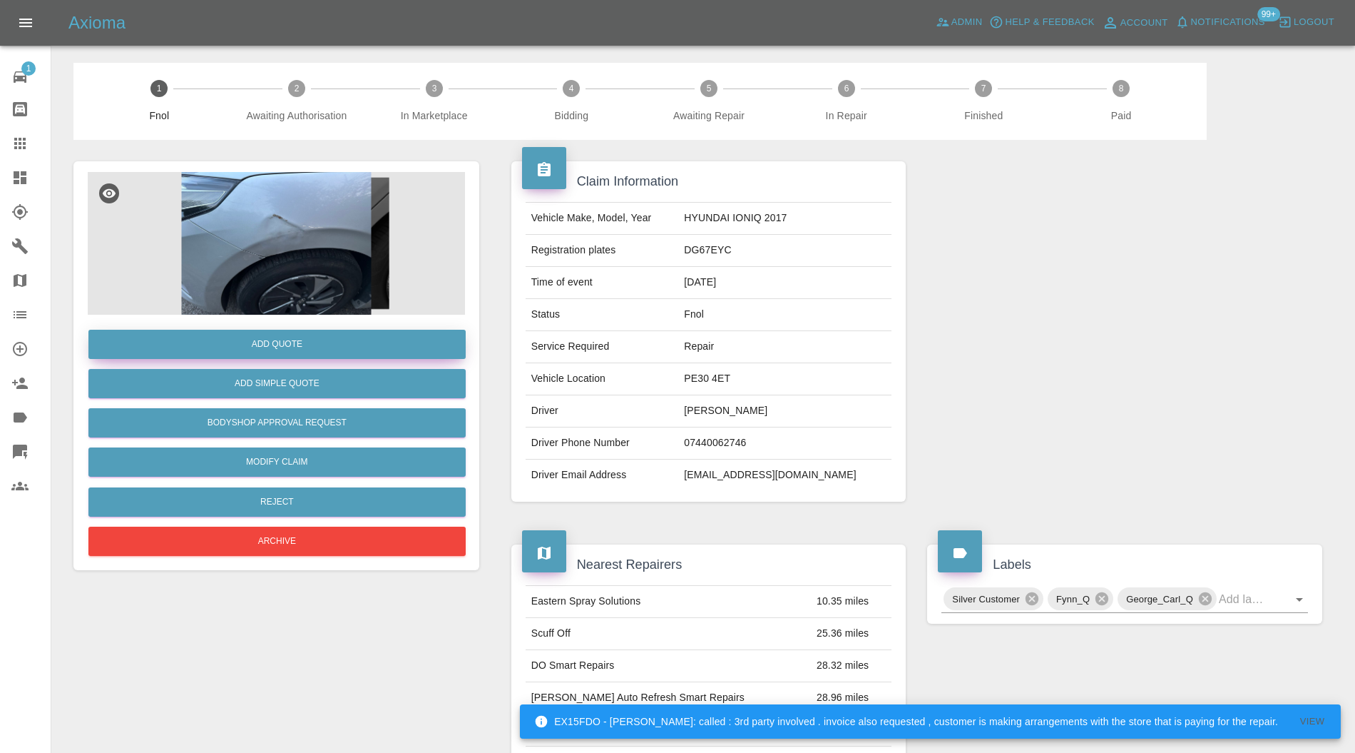
click at [363, 346] on button "Add Quote" at bounding box center [276, 344] width 377 height 29
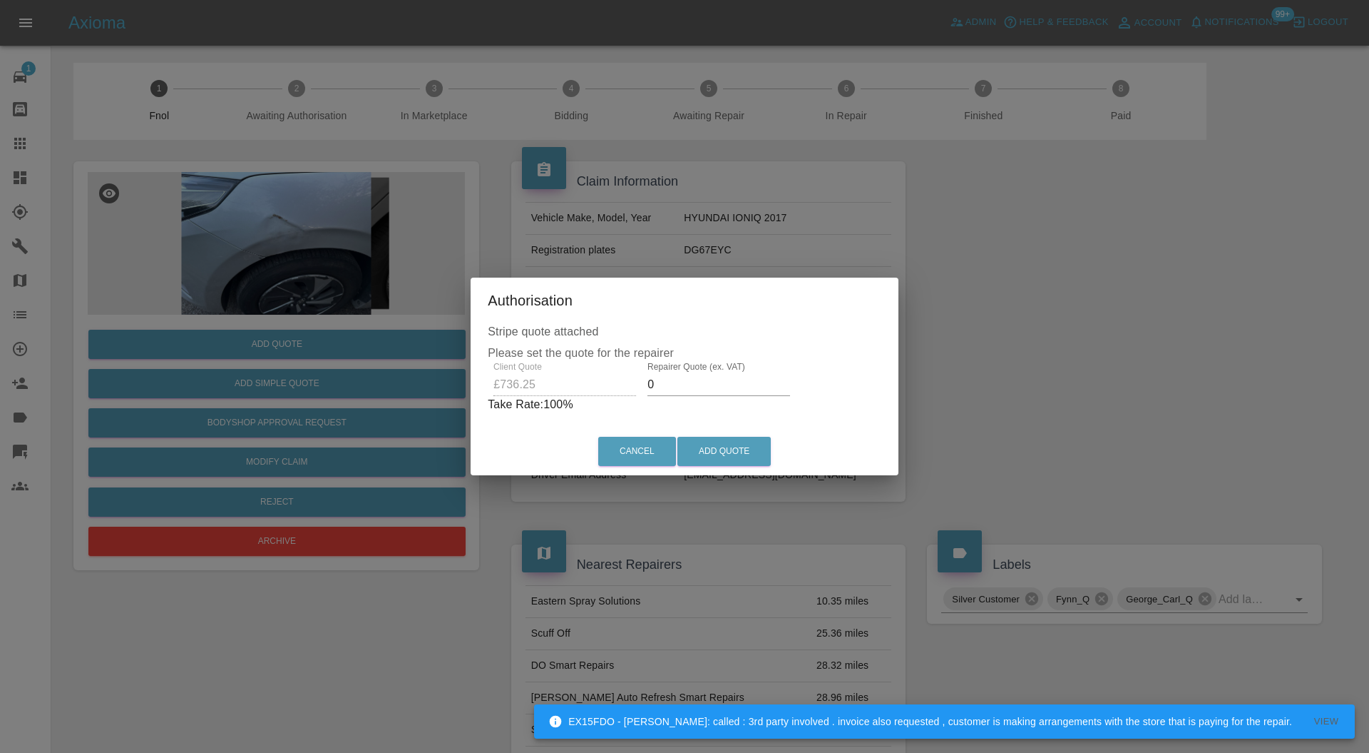
click at [708, 381] on input "0" at bounding box center [719, 384] width 143 height 23
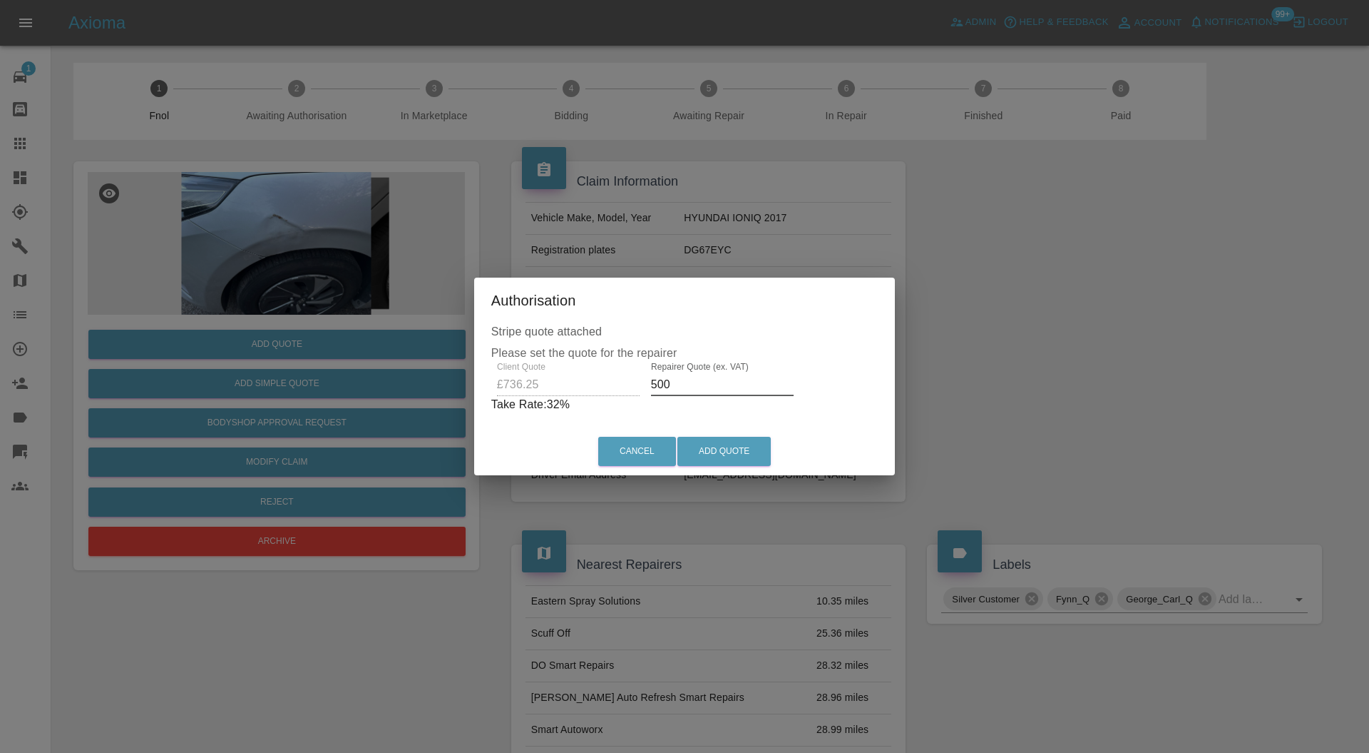
type input "500"
click at [732, 446] on button "Add Quote" at bounding box center [724, 451] width 93 height 29
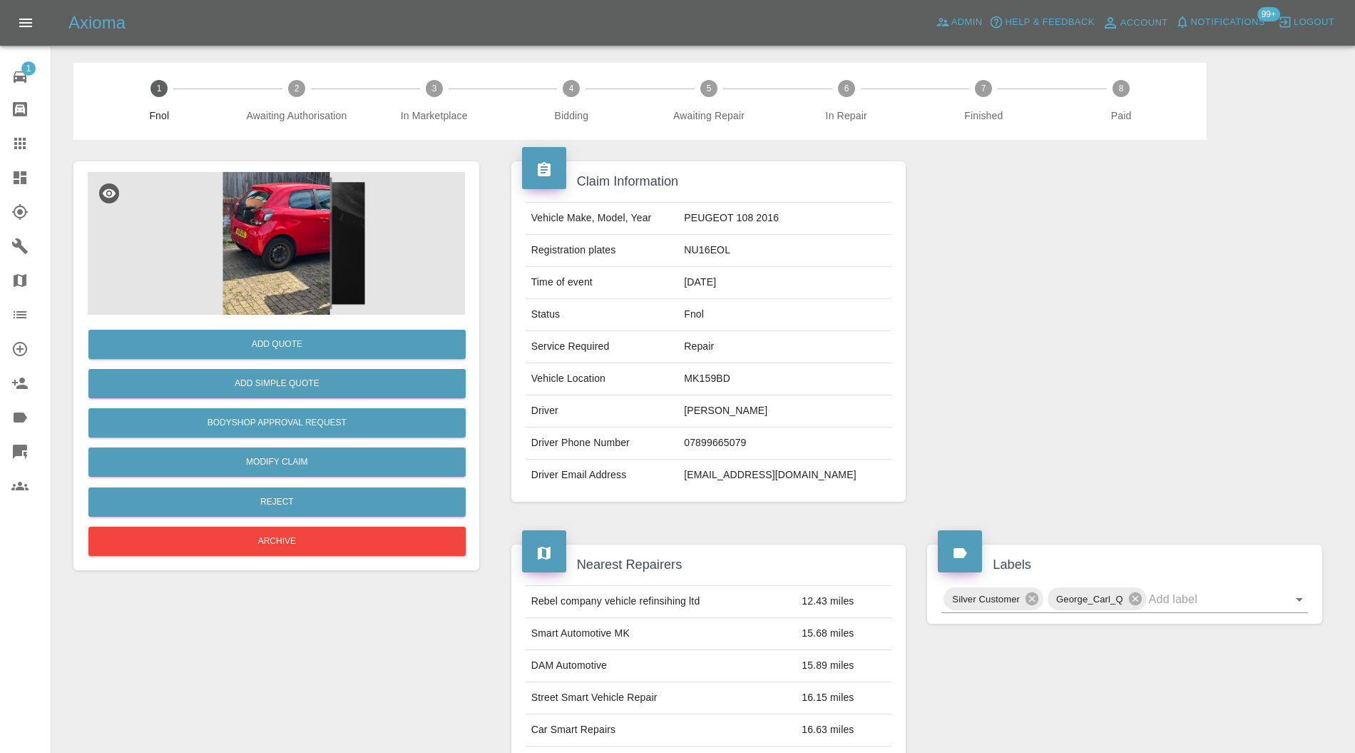
click at [265, 264] on img at bounding box center [276, 243] width 377 height 143
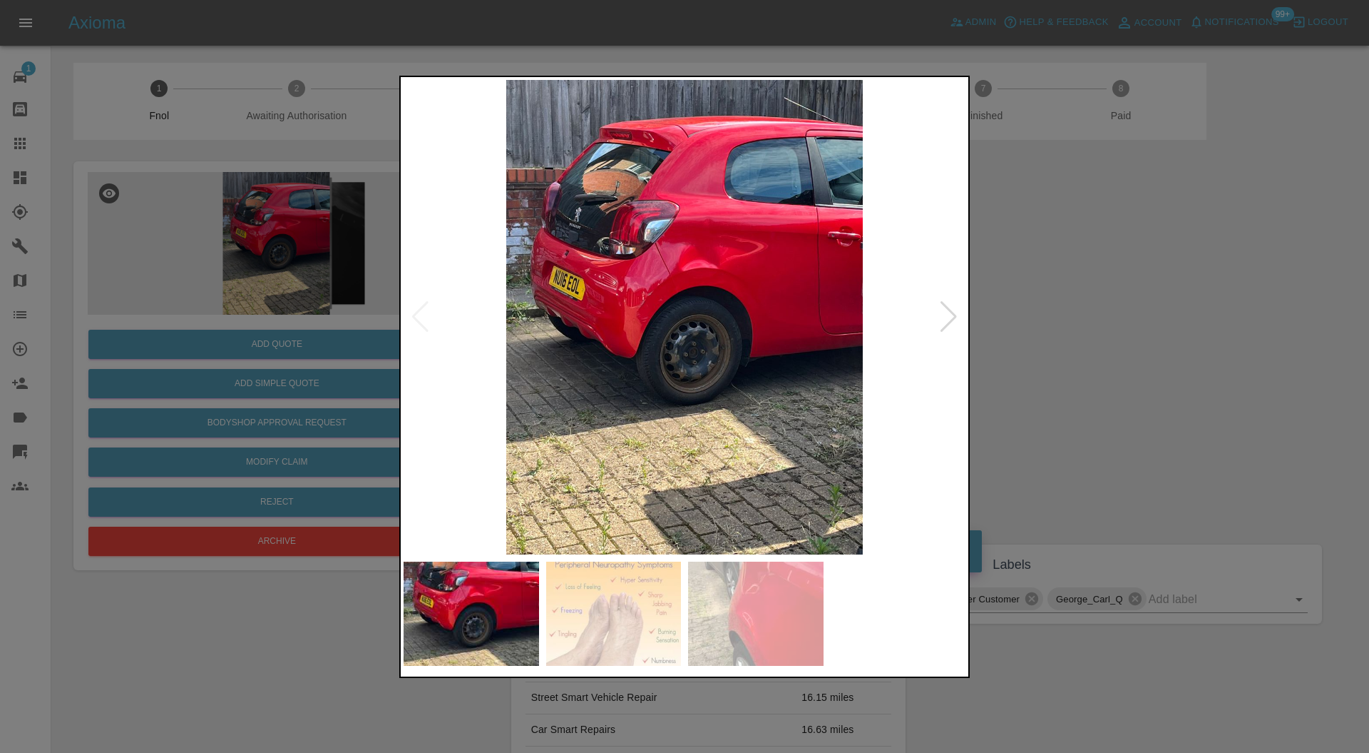
click at [948, 320] on div at bounding box center [948, 316] width 19 height 31
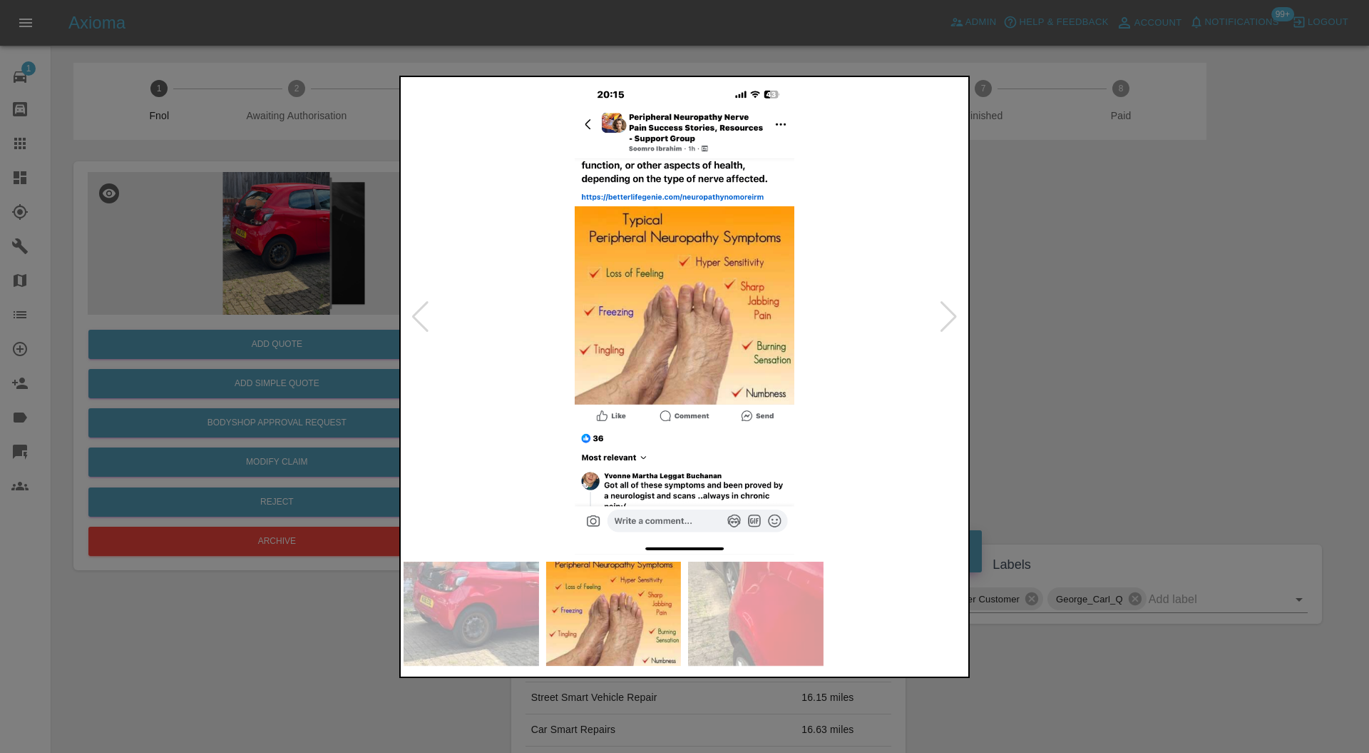
click at [948, 320] on div at bounding box center [948, 316] width 19 height 31
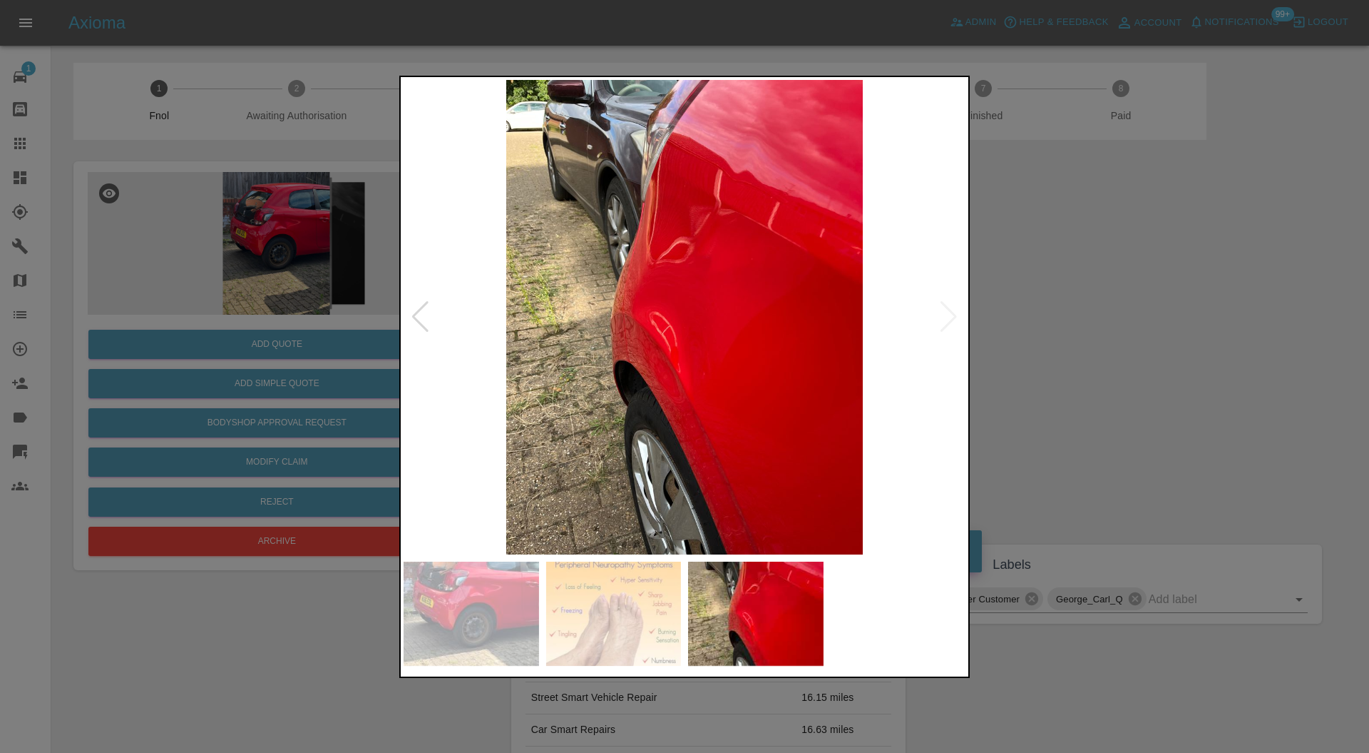
click at [419, 313] on div at bounding box center [420, 316] width 19 height 31
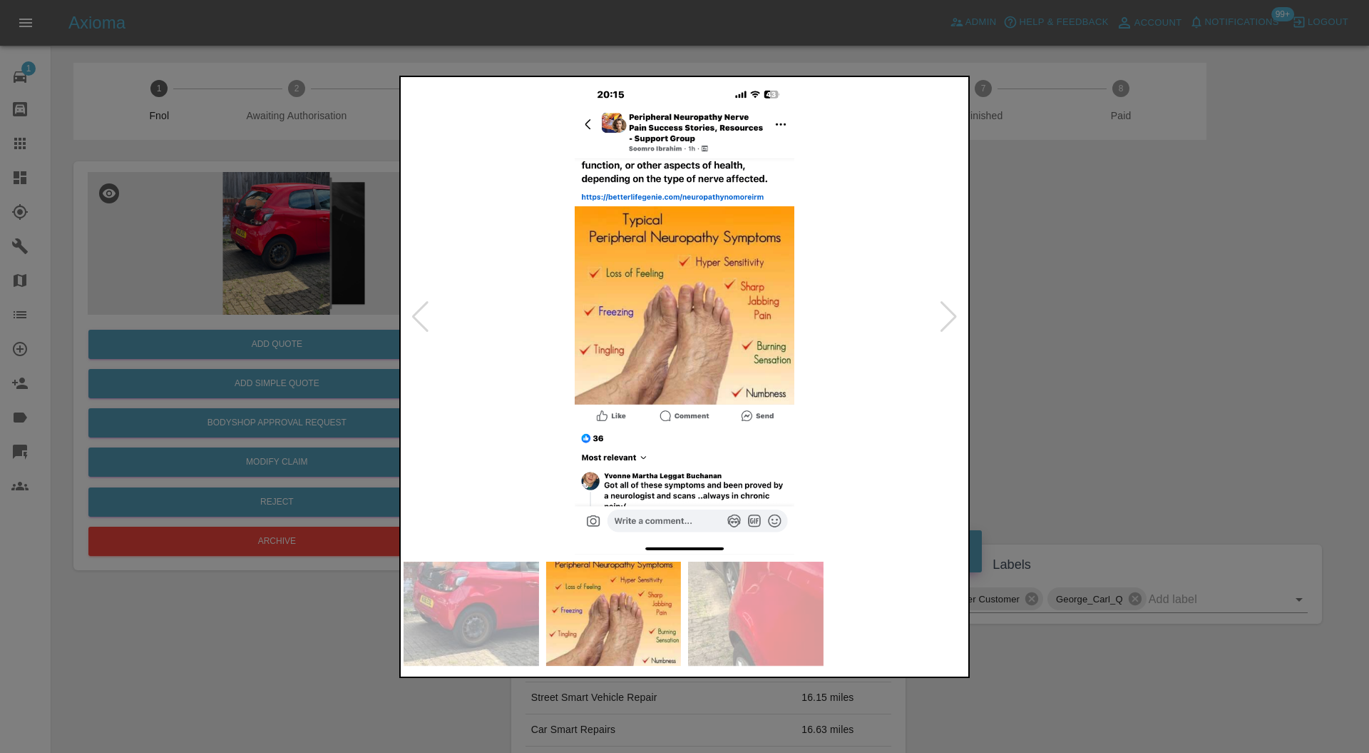
click at [419, 313] on div at bounding box center [420, 316] width 19 height 31
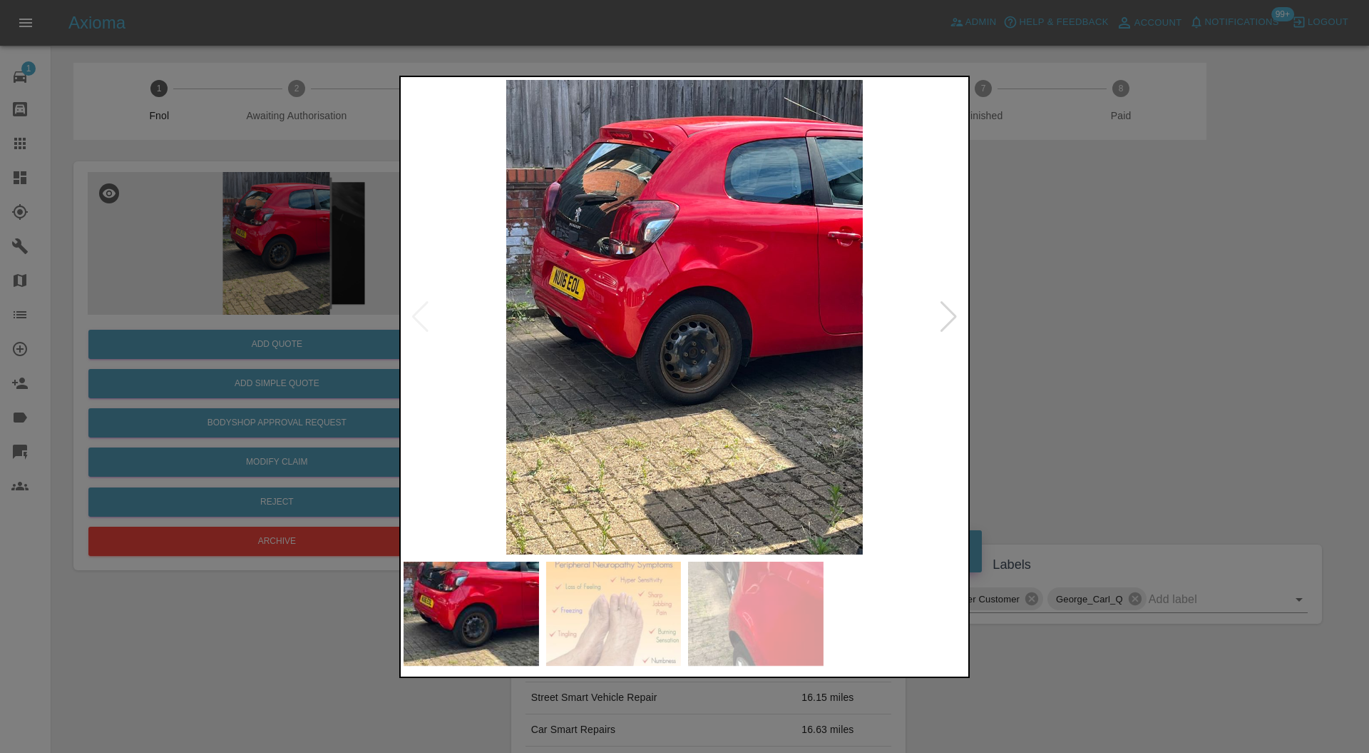
click at [619, 306] on img at bounding box center [685, 317] width 562 height 475
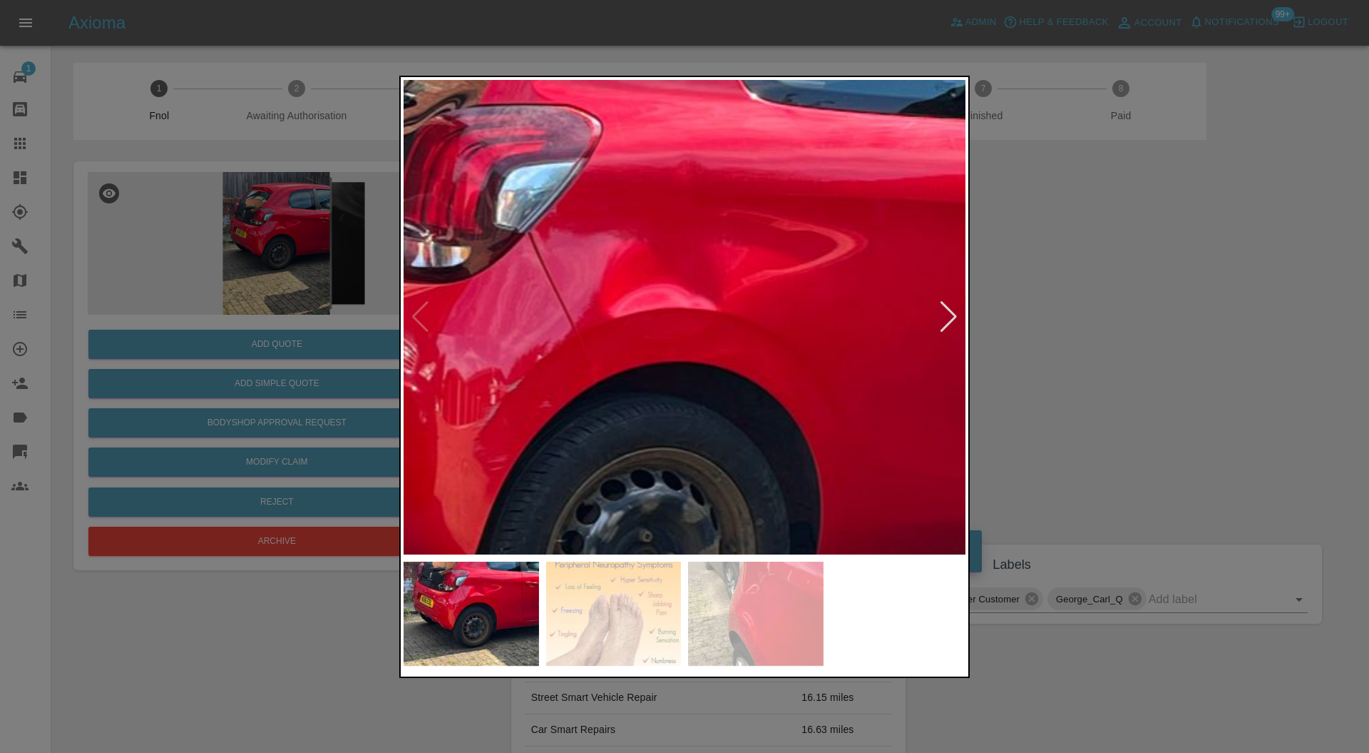
click at [595, 398] on img at bounding box center [617, 455] width 1686 height 1424
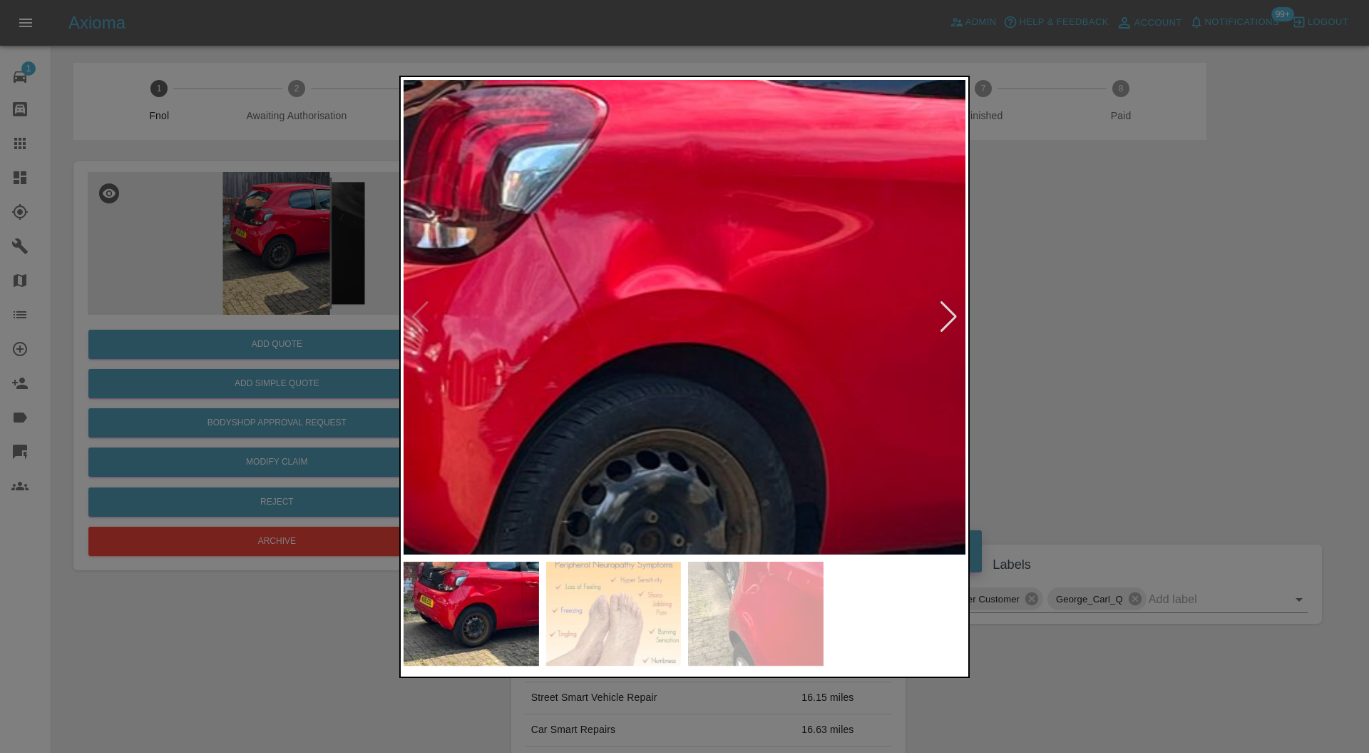
click at [1103, 338] on div at bounding box center [684, 376] width 1369 height 753
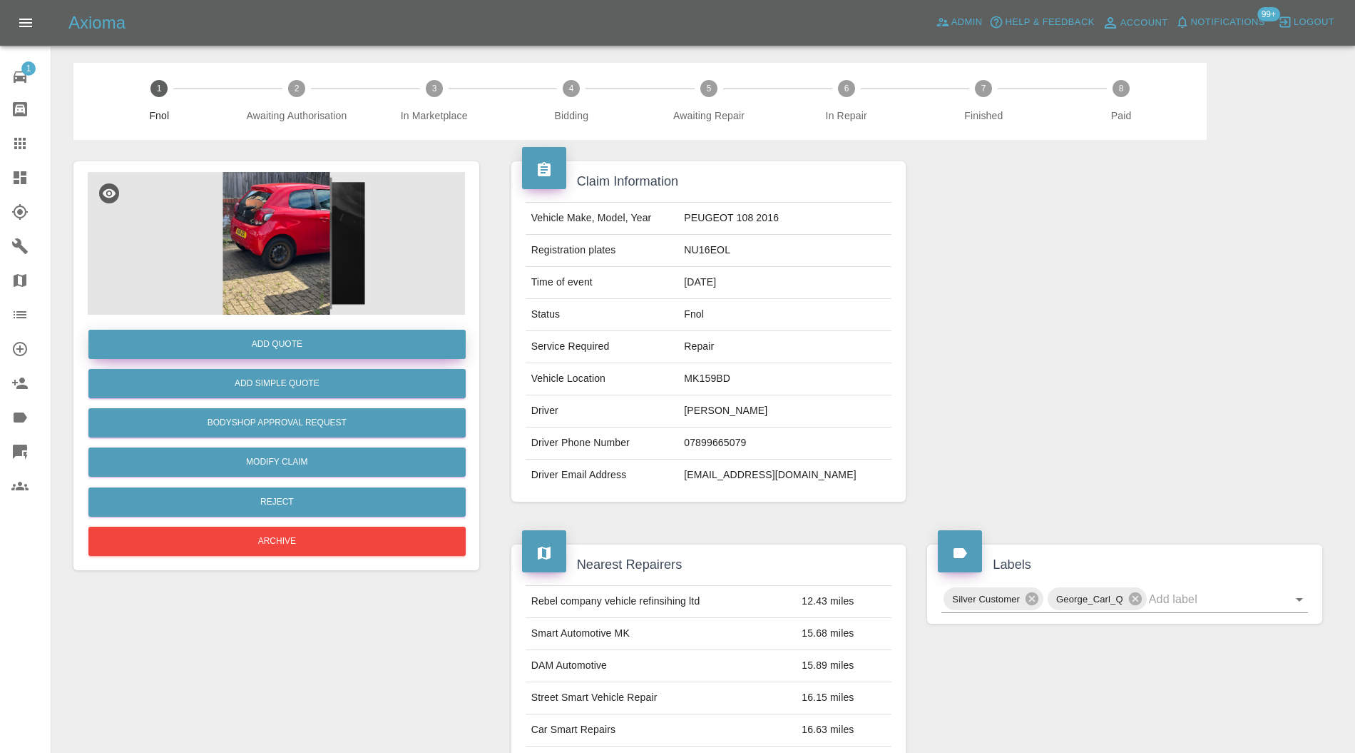
click at [344, 345] on button "Add Quote" at bounding box center [276, 344] width 377 height 29
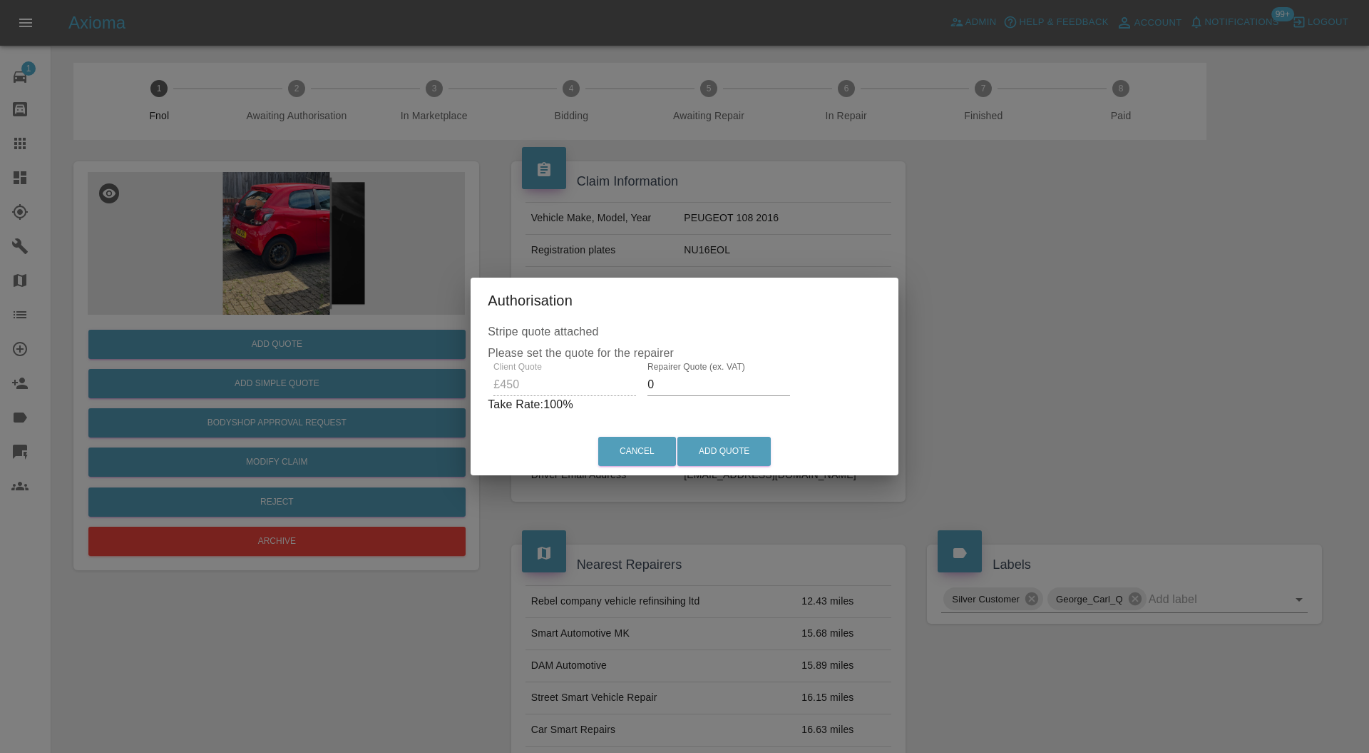
click at [737, 382] on input "0" at bounding box center [719, 384] width 143 height 23
type input "300"
click at [743, 448] on button "Add Quote" at bounding box center [724, 451] width 93 height 29
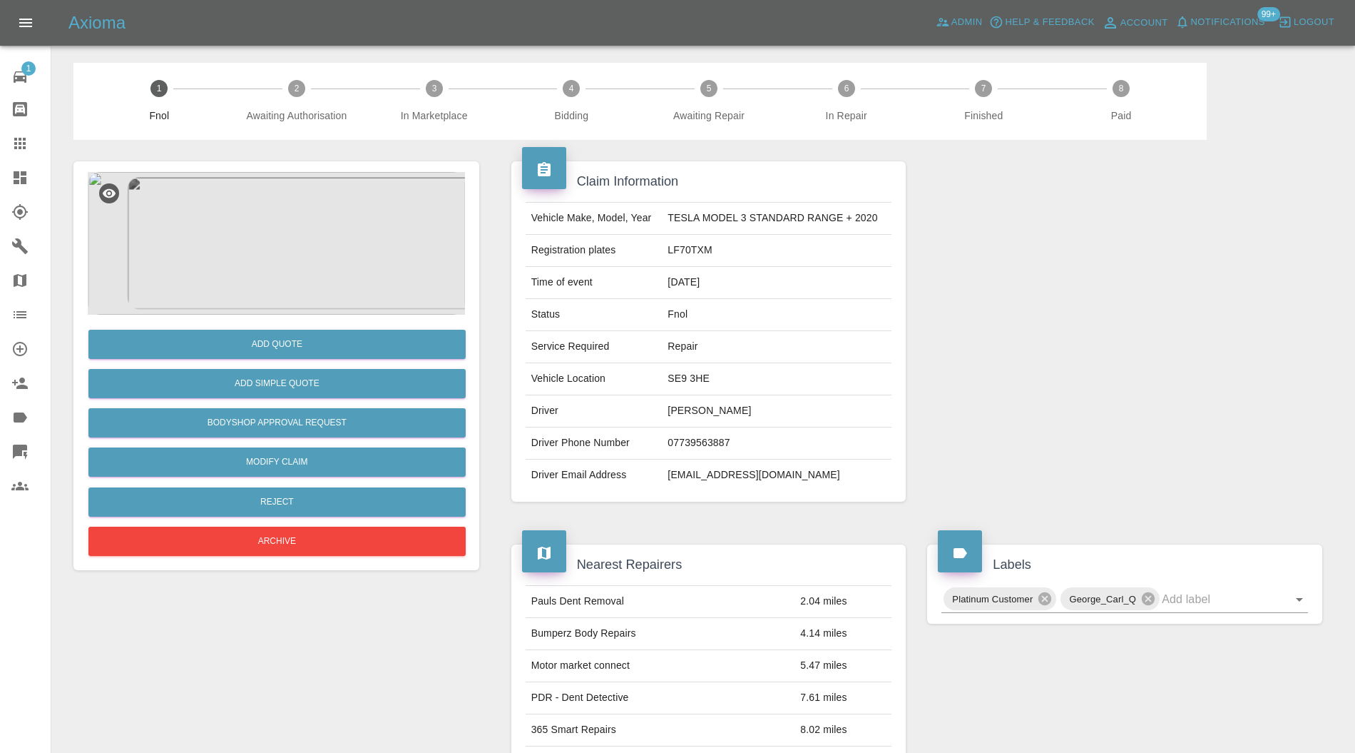
click at [244, 228] on img at bounding box center [276, 243] width 377 height 143
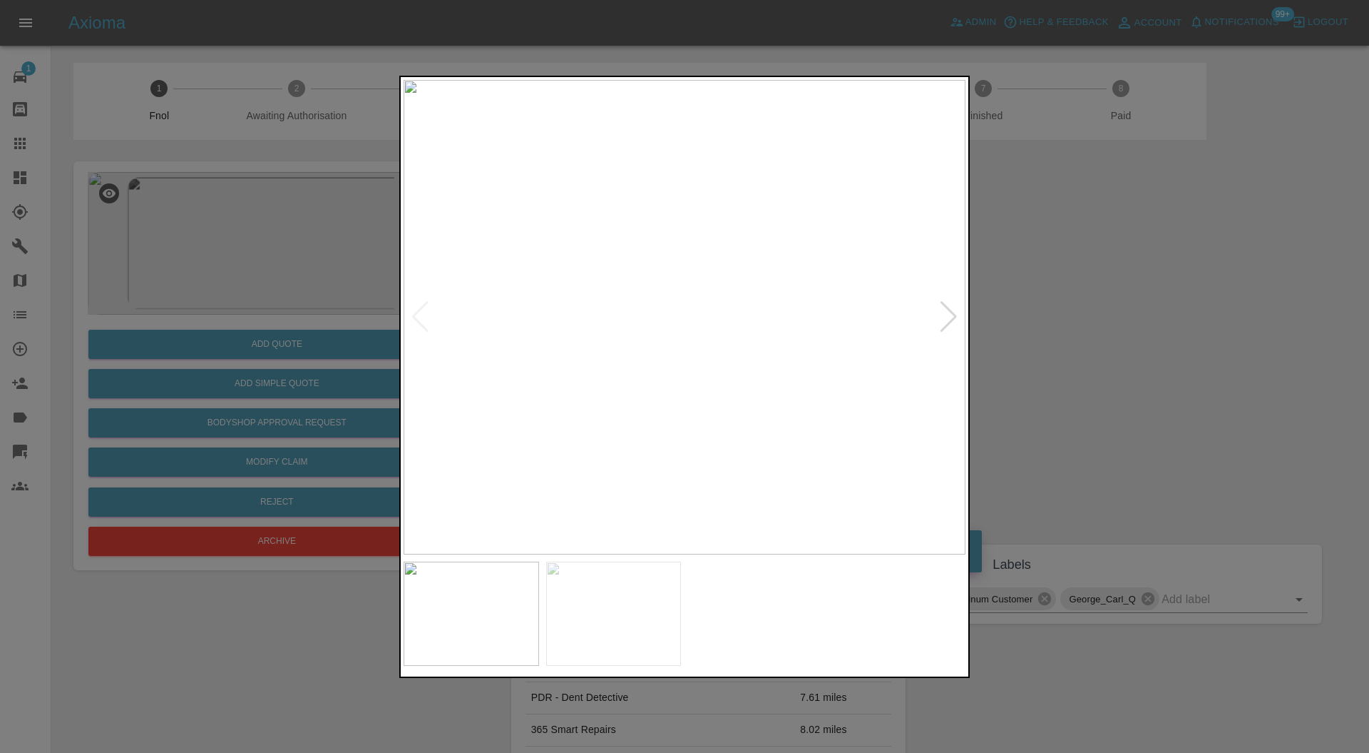
click at [956, 314] on div at bounding box center [948, 316] width 19 height 31
click at [946, 314] on img at bounding box center [685, 317] width 562 height 475
click at [417, 317] on div at bounding box center [420, 316] width 19 height 31
click at [957, 313] on div at bounding box center [948, 316] width 19 height 31
click at [1041, 301] on div at bounding box center [684, 376] width 1369 height 753
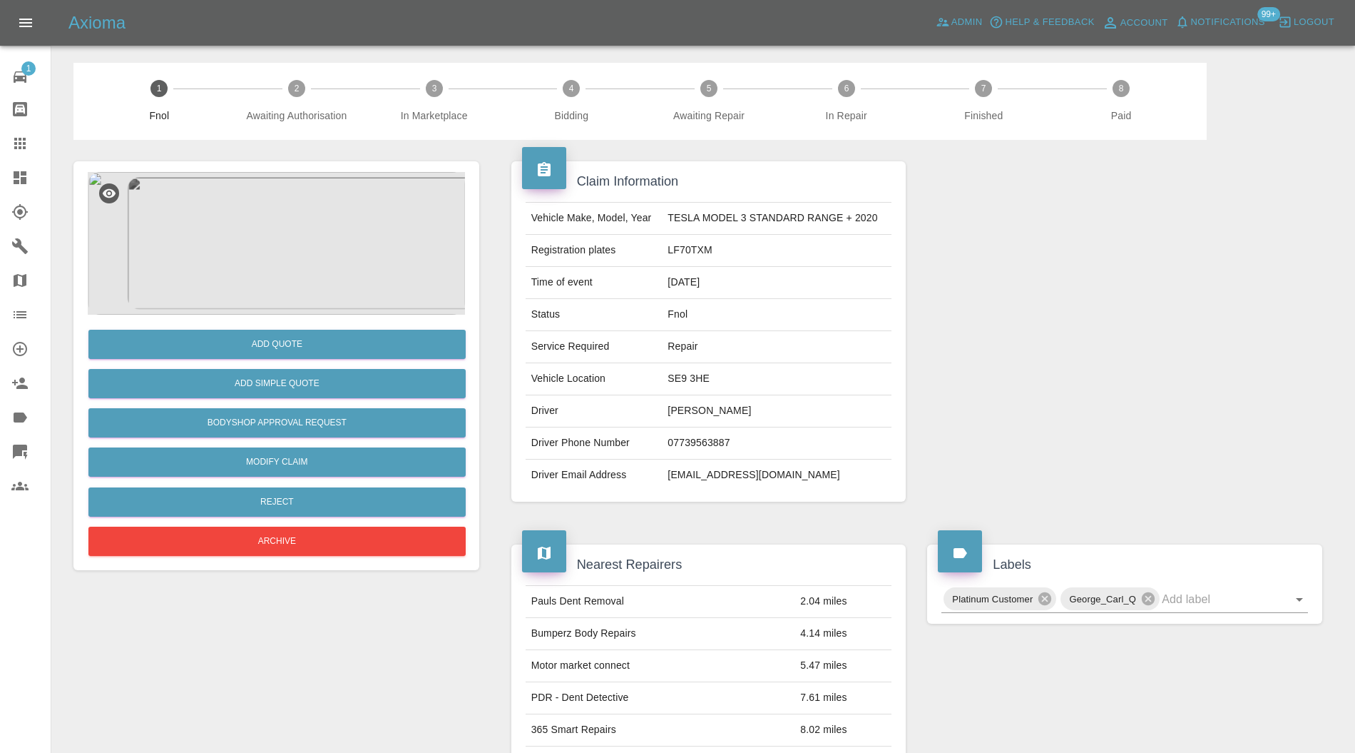
click at [284, 252] on img at bounding box center [276, 243] width 377 height 143
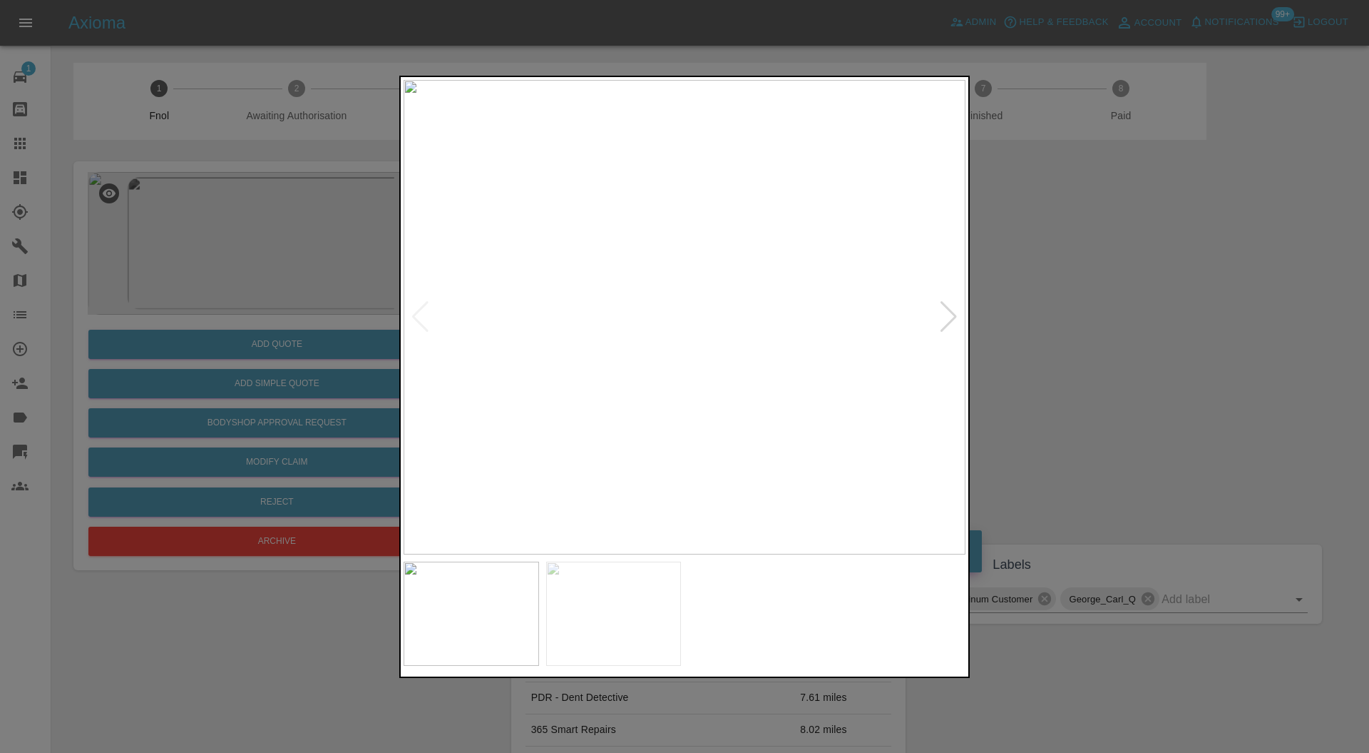
click at [1046, 315] on div at bounding box center [684, 376] width 1369 height 753
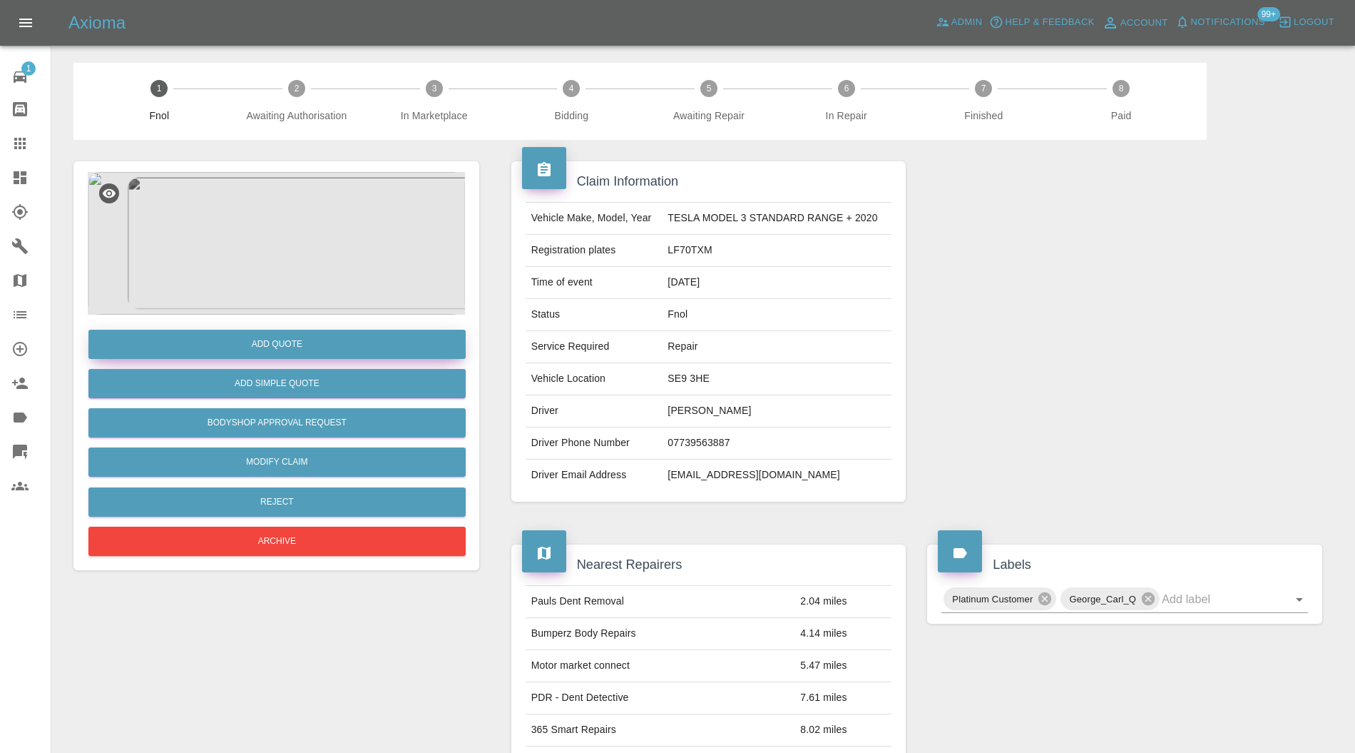
click at [359, 346] on button "Add Quote" at bounding box center [276, 344] width 377 height 29
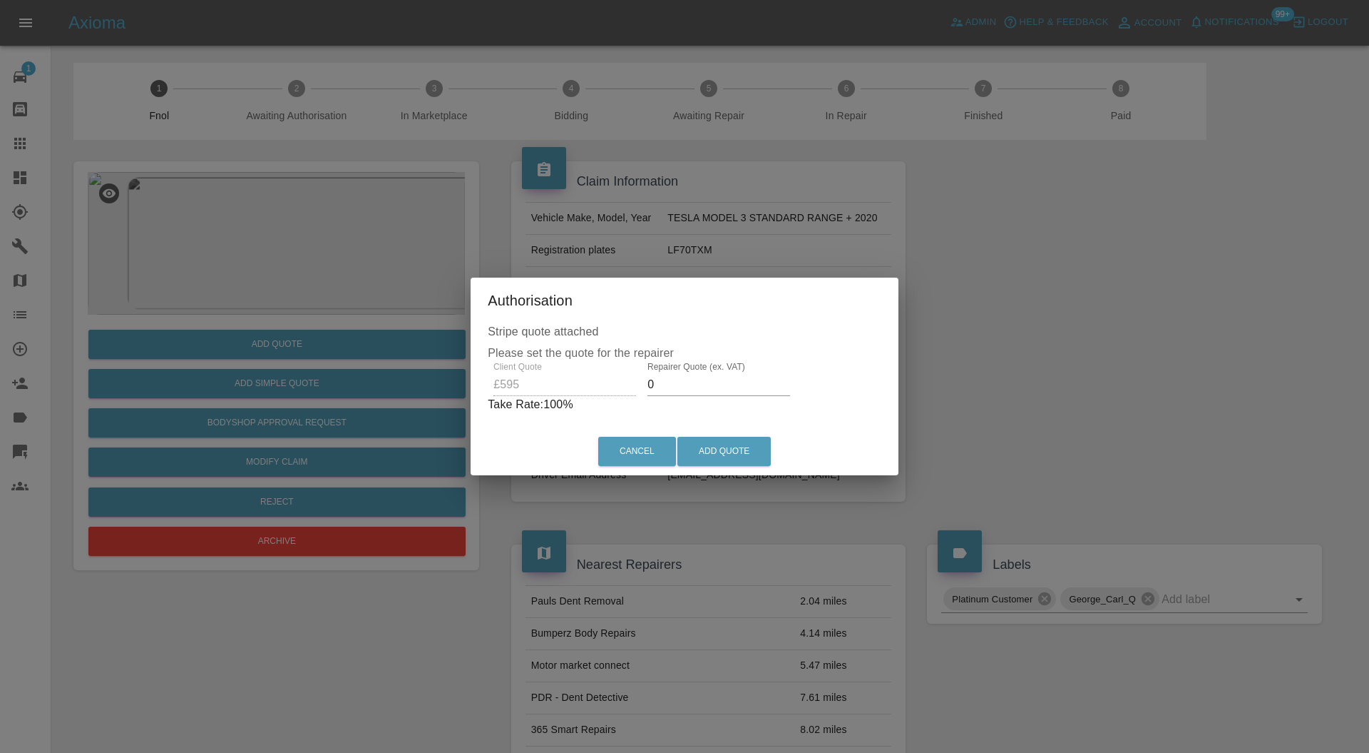
click at [685, 384] on input "0" at bounding box center [719, 384] width 143 height 23
type input "4"
type input "380"
click at [718, 445] on button "Add Quote" at bounding box center [724, 451] width 93 height 29
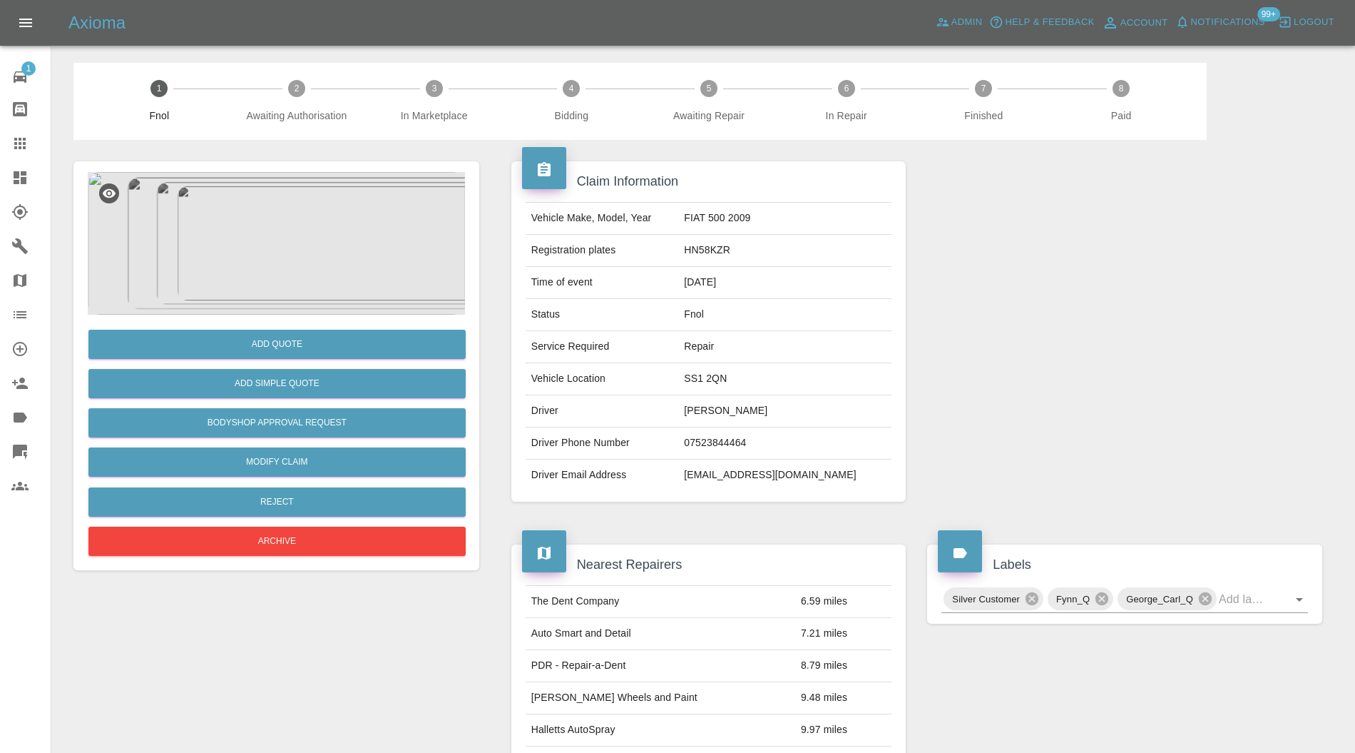
click at [263, 241] on img at bounding box center [276, 243] width 377 height 143
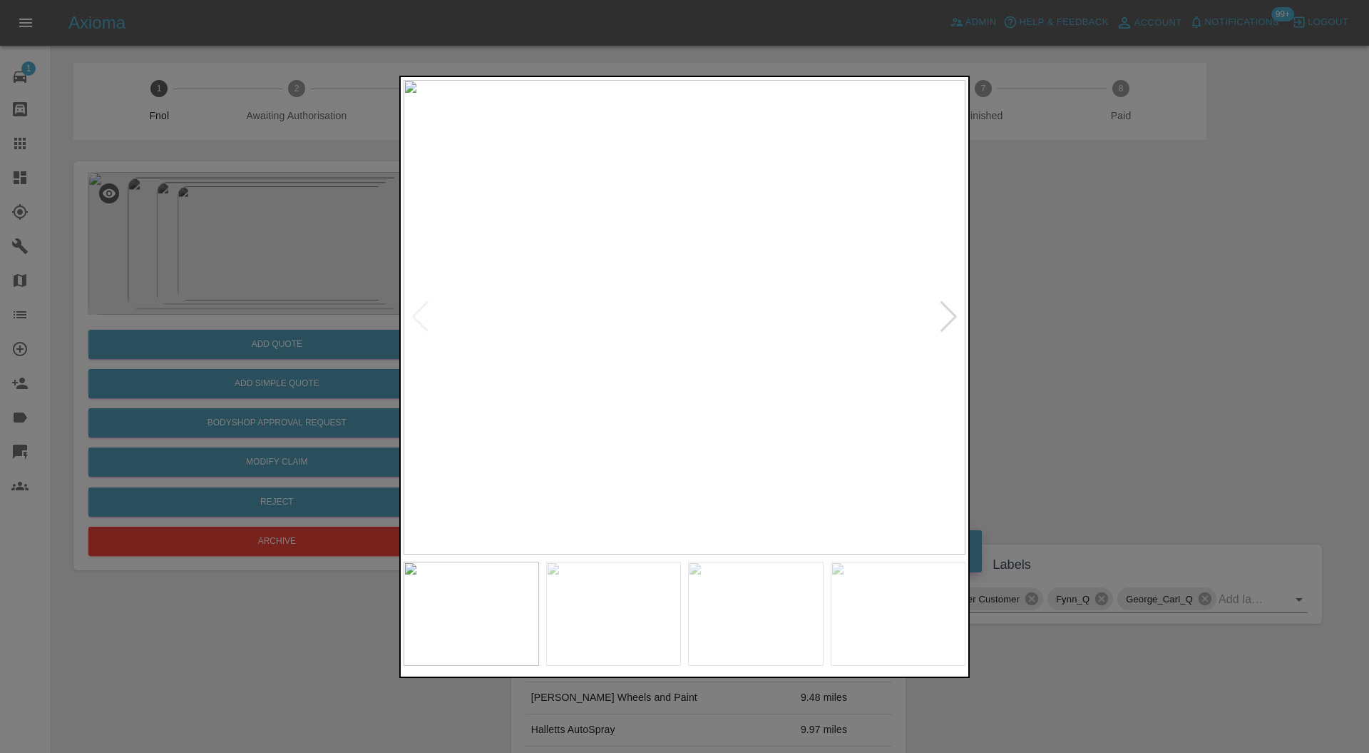
click at [945, 316] on div at bounding box center [948, 316] width 19 height 31
click at [1019, 281] on div at bounding box center [684, 376] width 1369 height 753
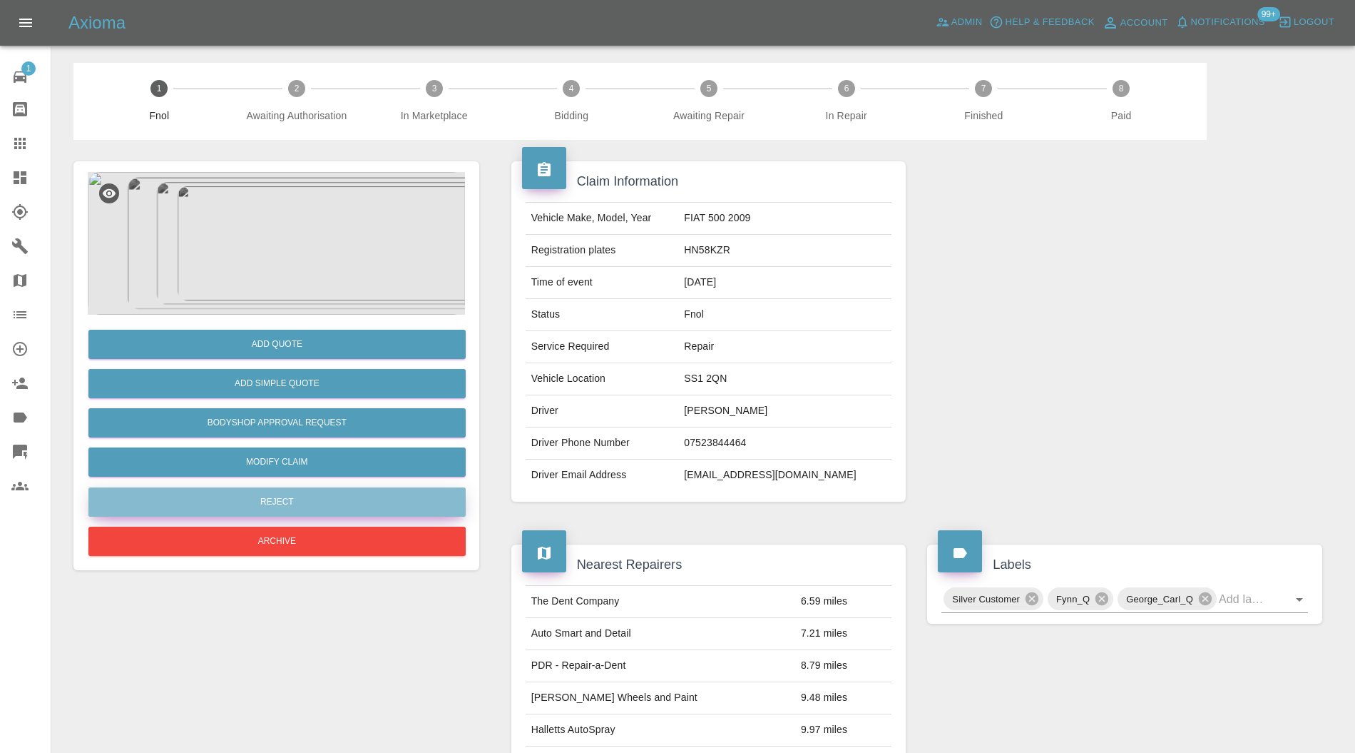
click at [360, 491] on button "Reject" at bounding box center [276, 501] width 377 height 29
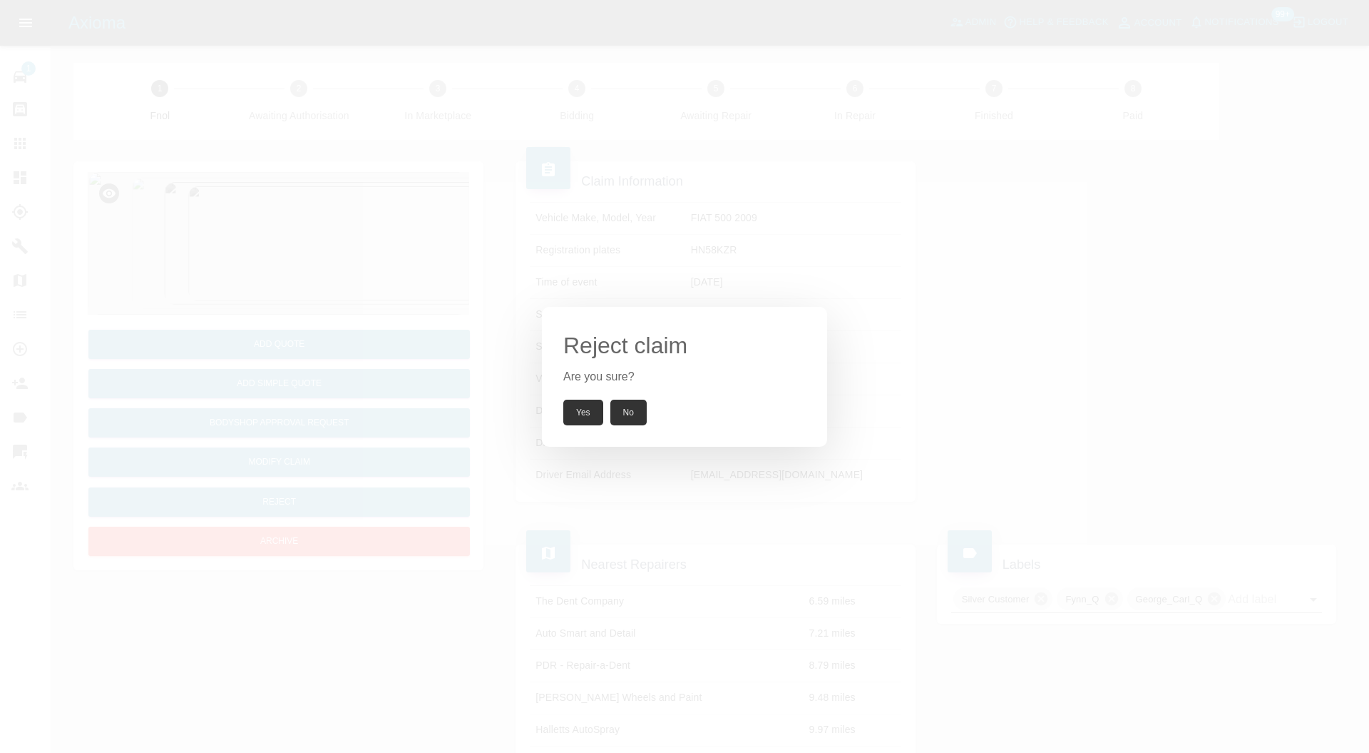
drag, startPoint x: 577, startPoint y: 414, endPoint x: 553, endPoint y: 397, distance: 29.7
click at [578, 414] on button "Yes" at bounding box center [583, 412] width 40 height 26
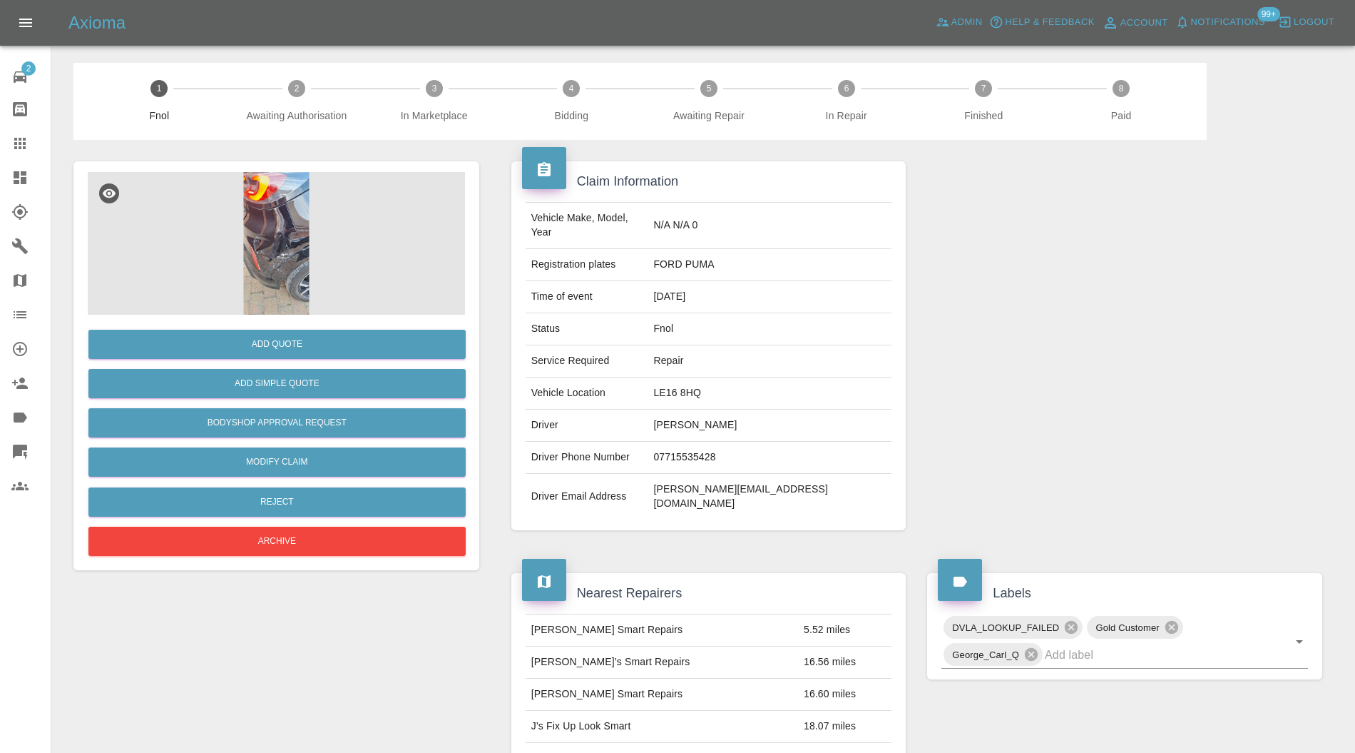
click at [259, 235] on img at bounding box center [276, 243] width 377 height 143
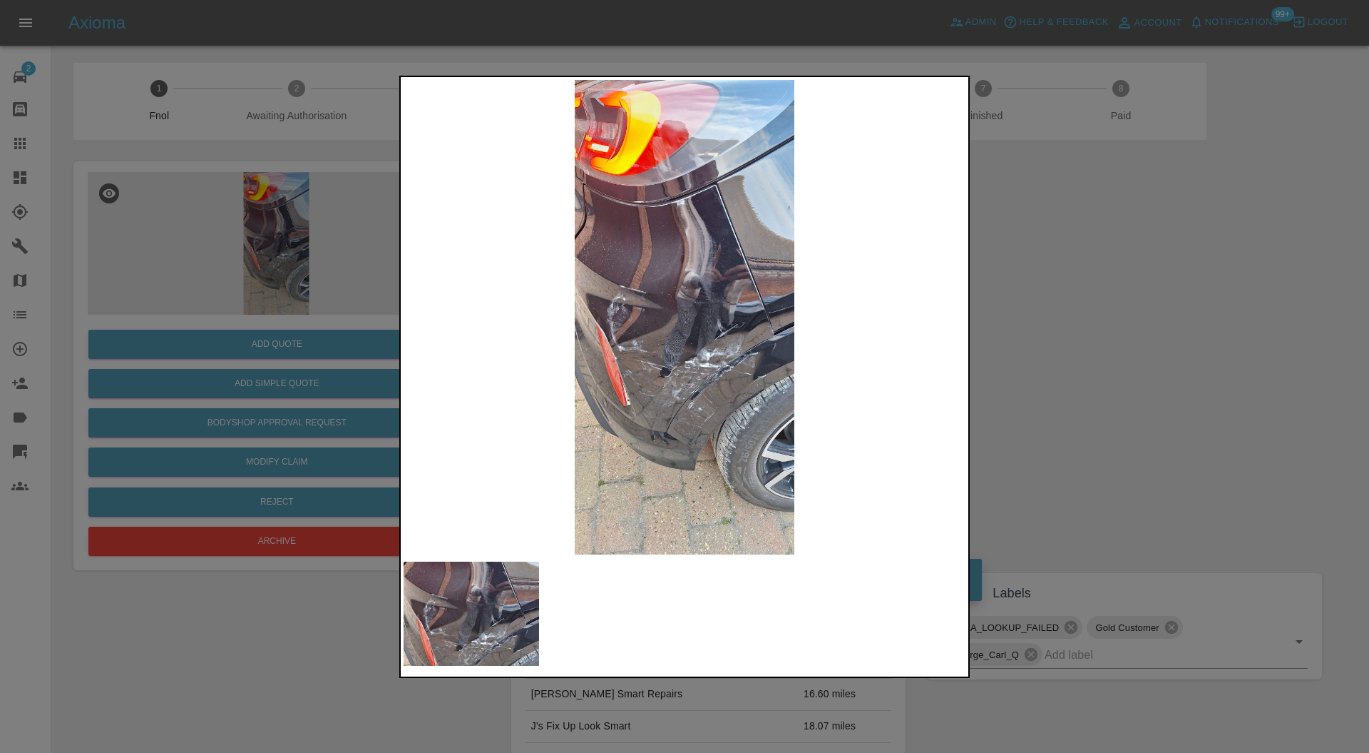
click at [683, 364] on img at bounding box center [685, 317] width 562 height 475
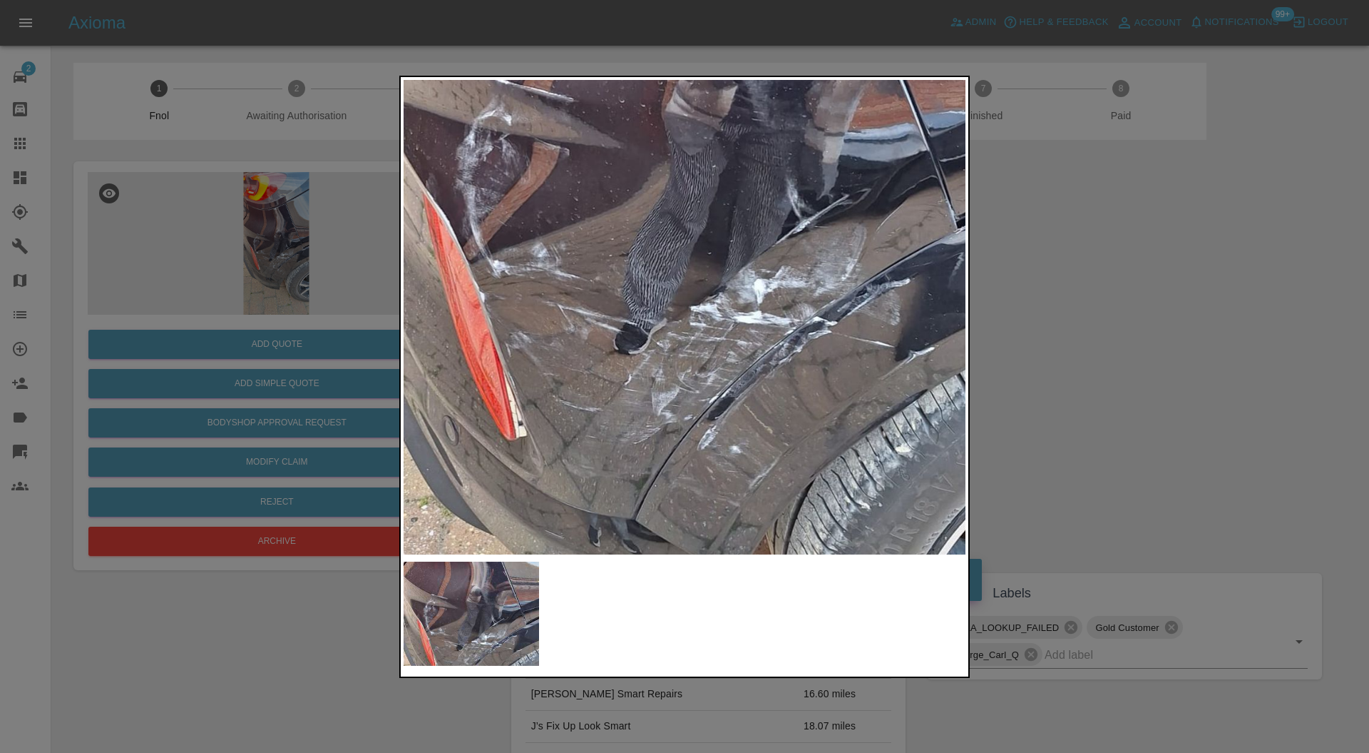
click at [715, 347] on img at bounding box center [689, 173] width 1686 height 1424
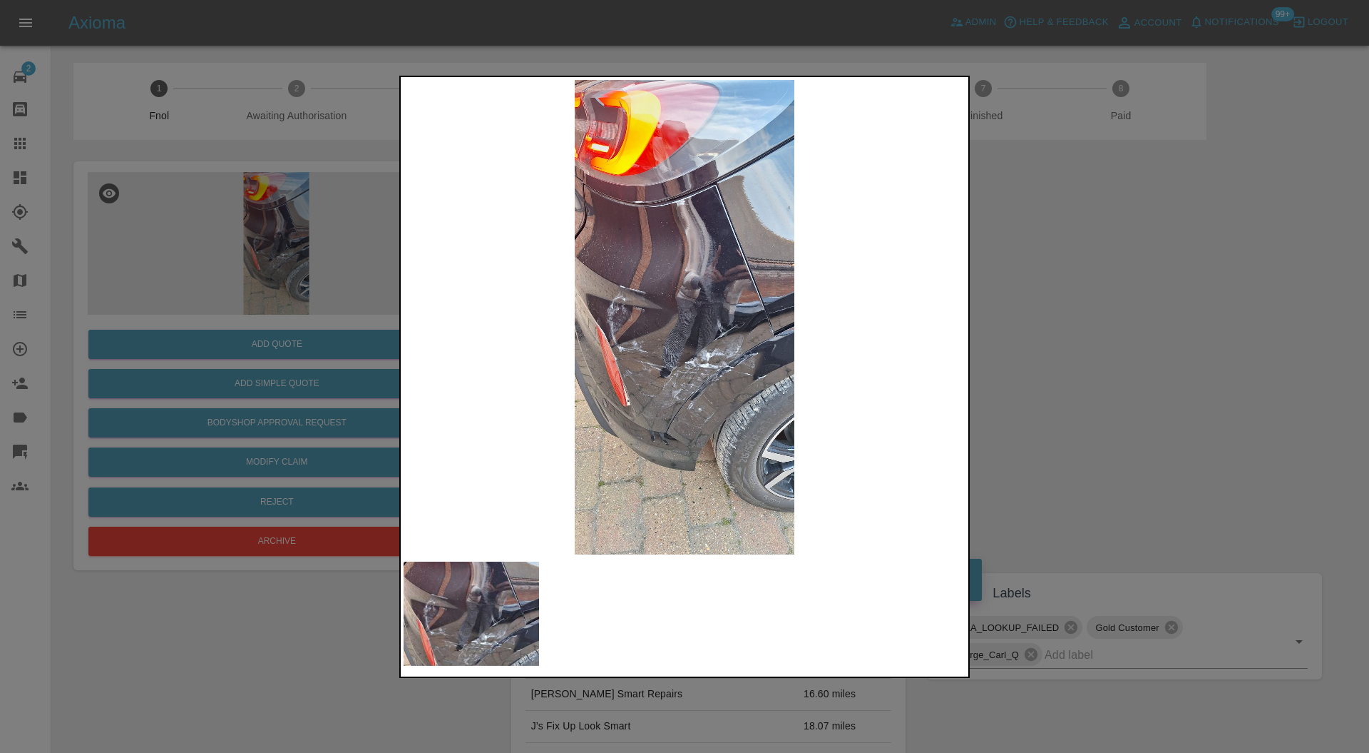
click at [1134, 347] on div at bounding box center [684, 376] width 1369 height 753
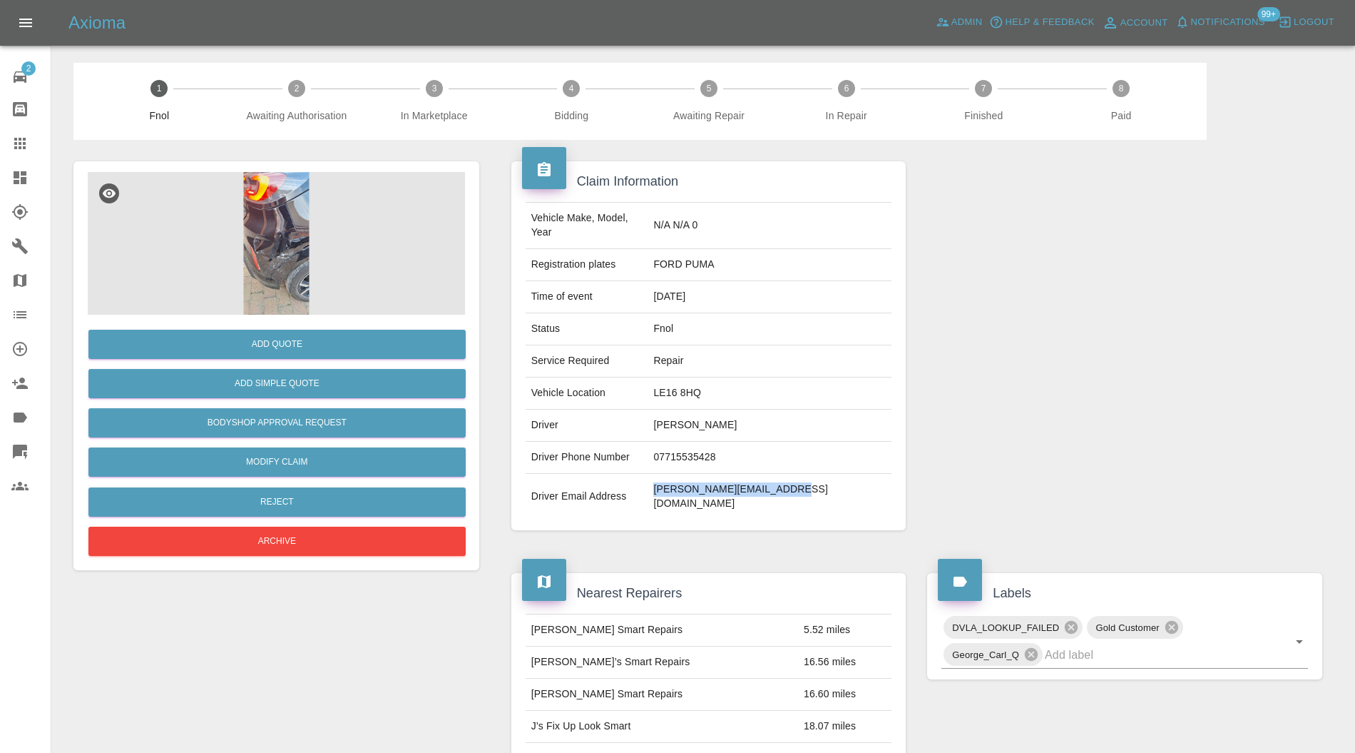
drag, startPoint x: 848, startPoint y: 479, endPoint x: 715, endPoint y: 484, distance: 132.8
click at [715, 484] on td "[PERSON_NAME][EMAIL_ADDRESS][DOMAIN_NAME]" at bounding box center [770, 497] width 244 height 46
copy td "[PERSON_NAME][EMAIL_ADDRESS][DOMAIN_NAME]"
click at [334, 338] on button "Add Quote" at bounding box center [276, 344] width 377 height 29
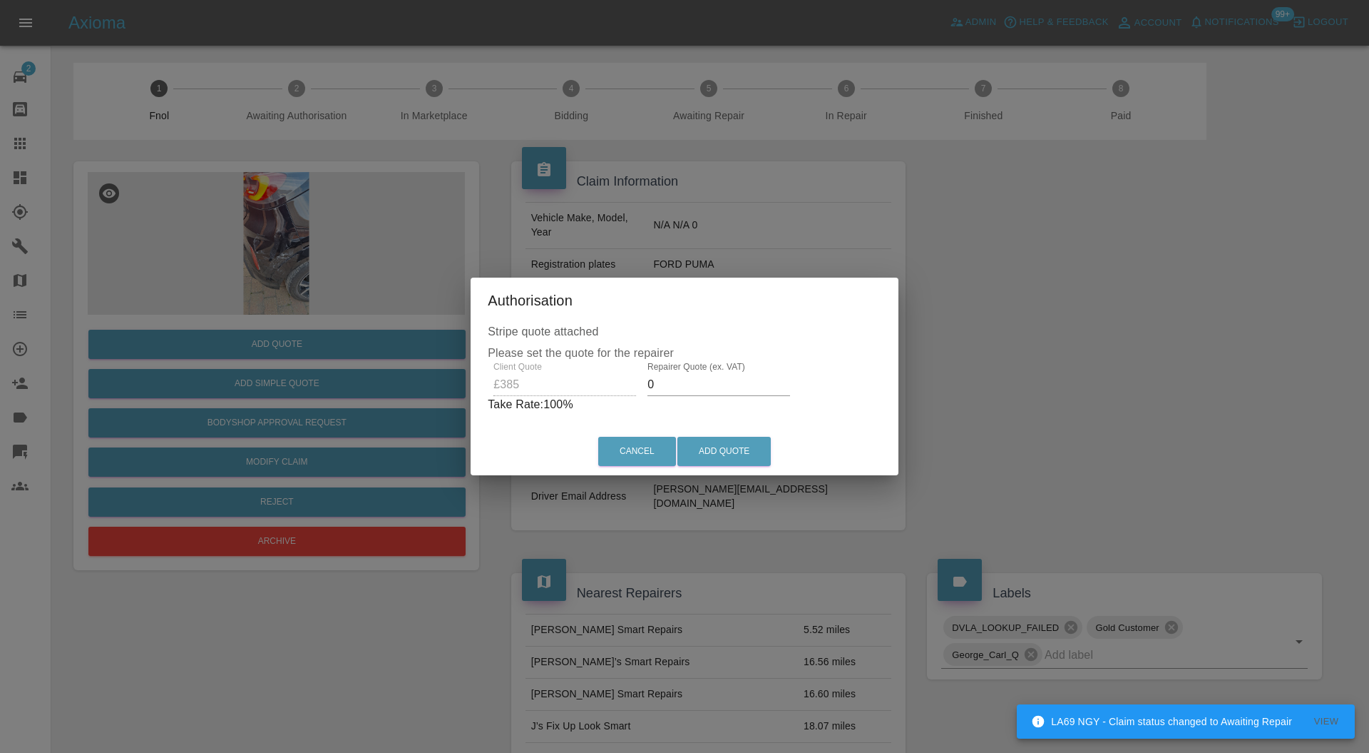
click at [686, 374] on input "0" at bounding box center [719, 384] width 143 height 23
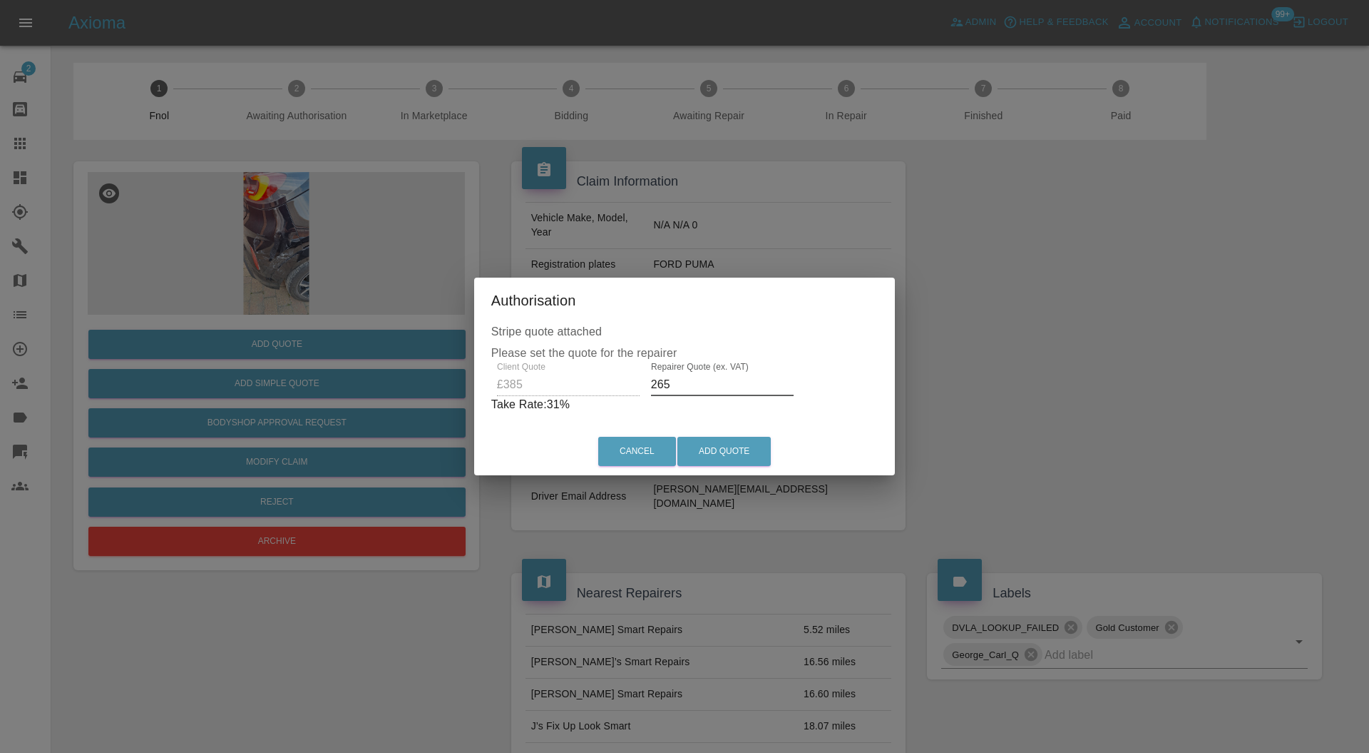
type input "265"
click at [727, 442] on button "Add Quote" at bounding box center [724, 451] width 93 height 29
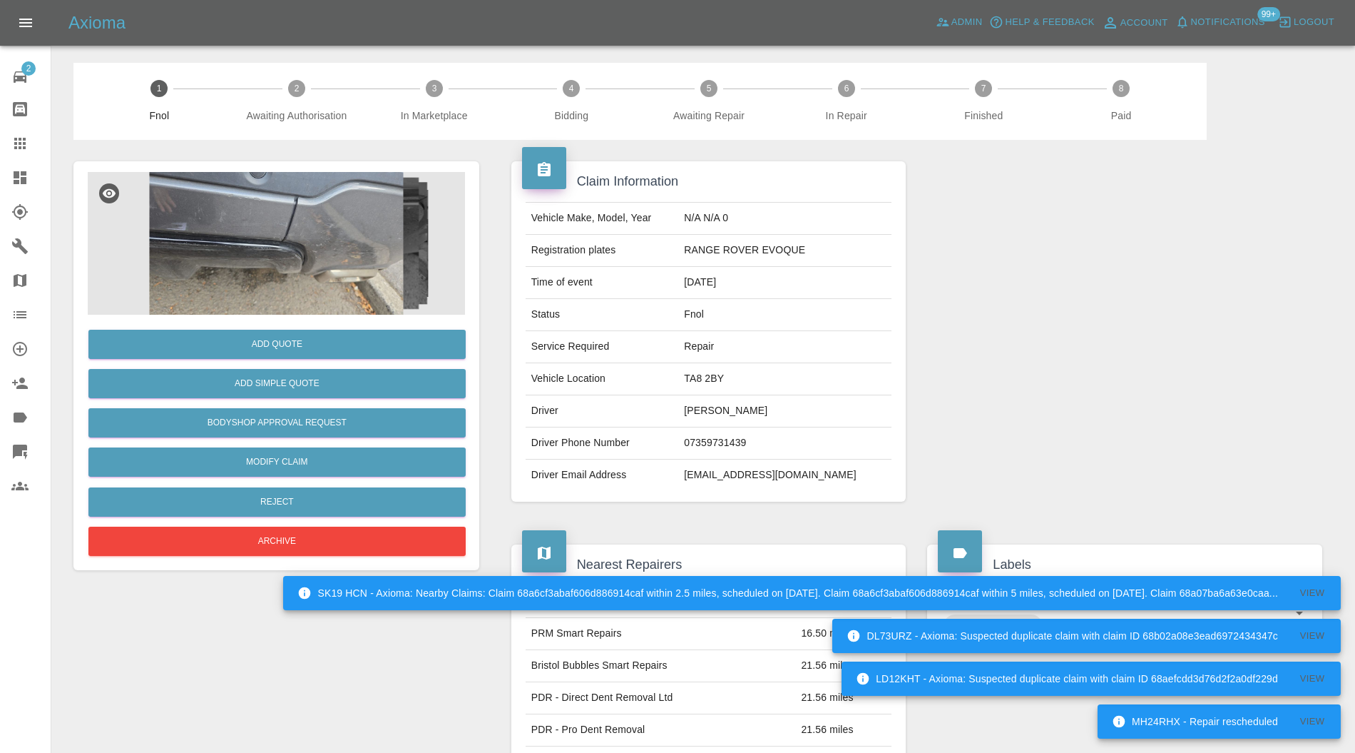
click at [284, 277] on img at bounding box center [276, 243] width 377 height 143
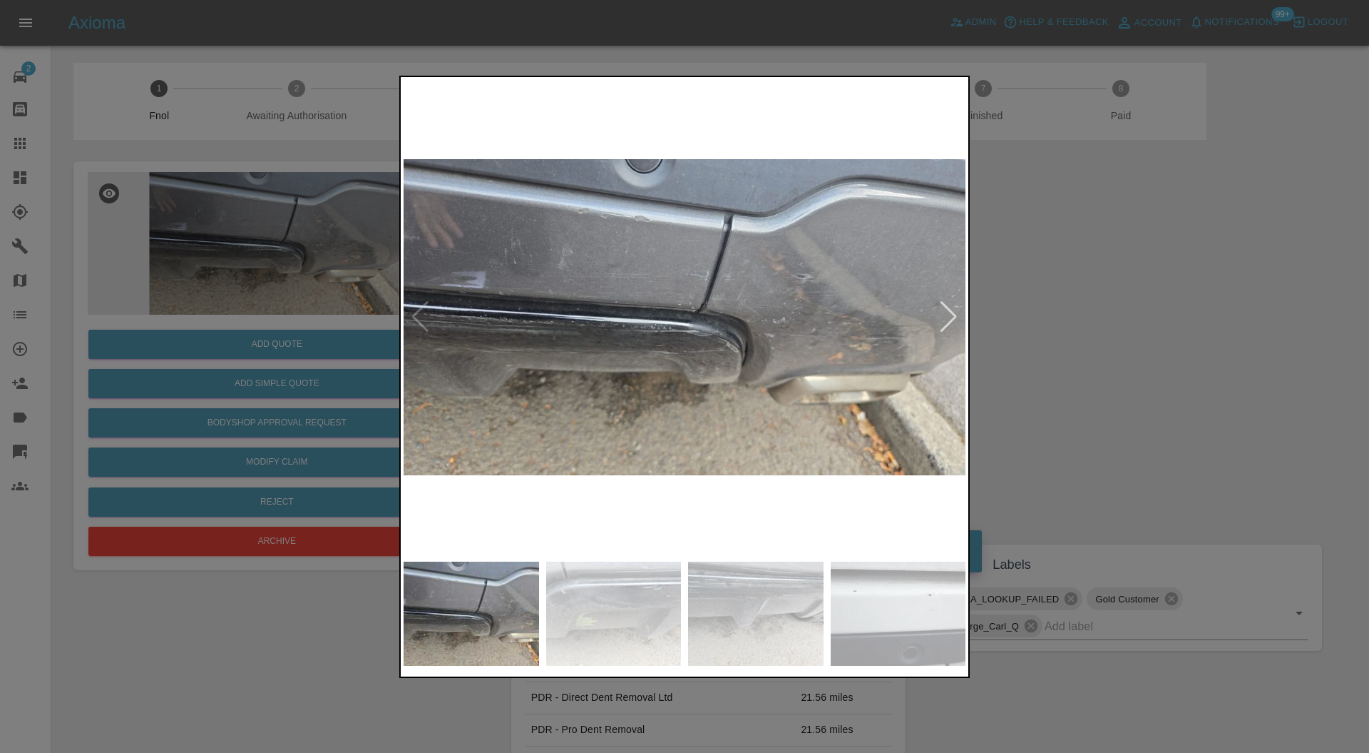
click at [956, 309] on div at bounding box center [948, 316] width 19 height 31
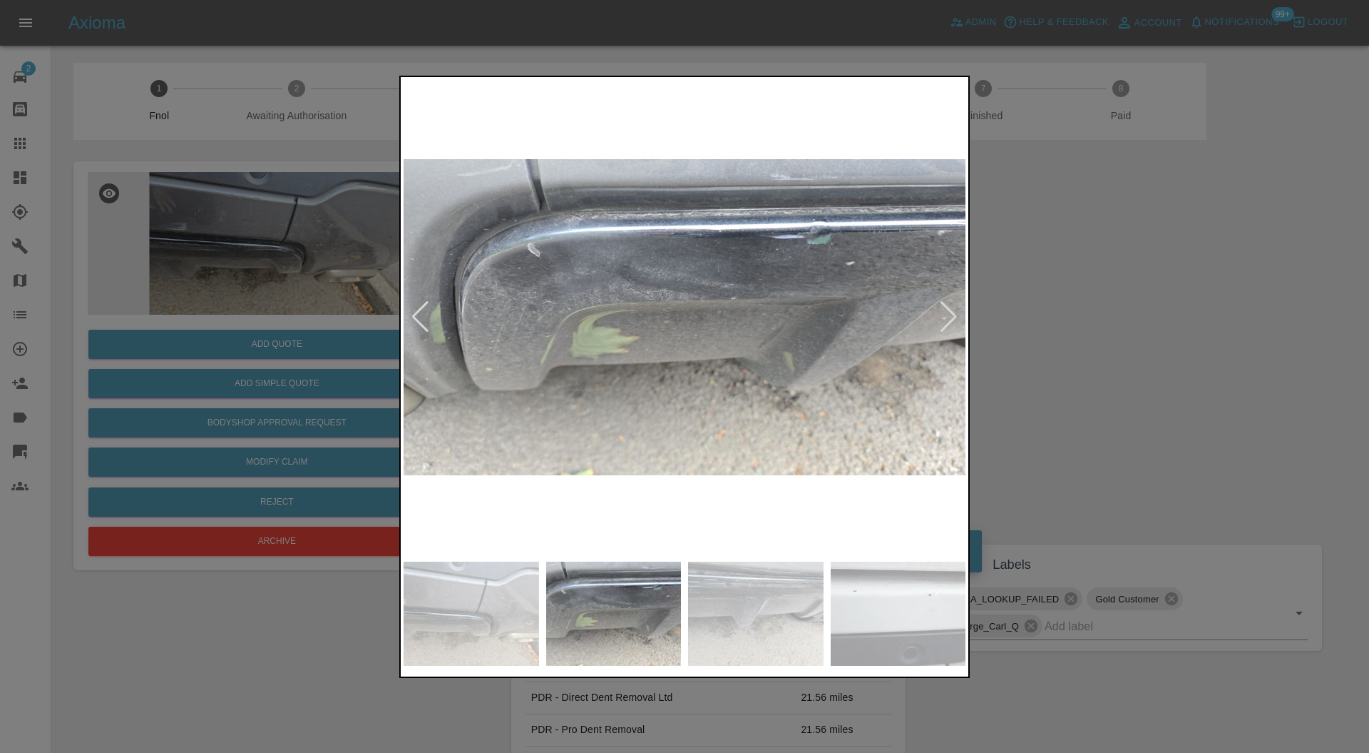
click at [956, 309] on div at bounding box center [948, 316] width 19 height 31
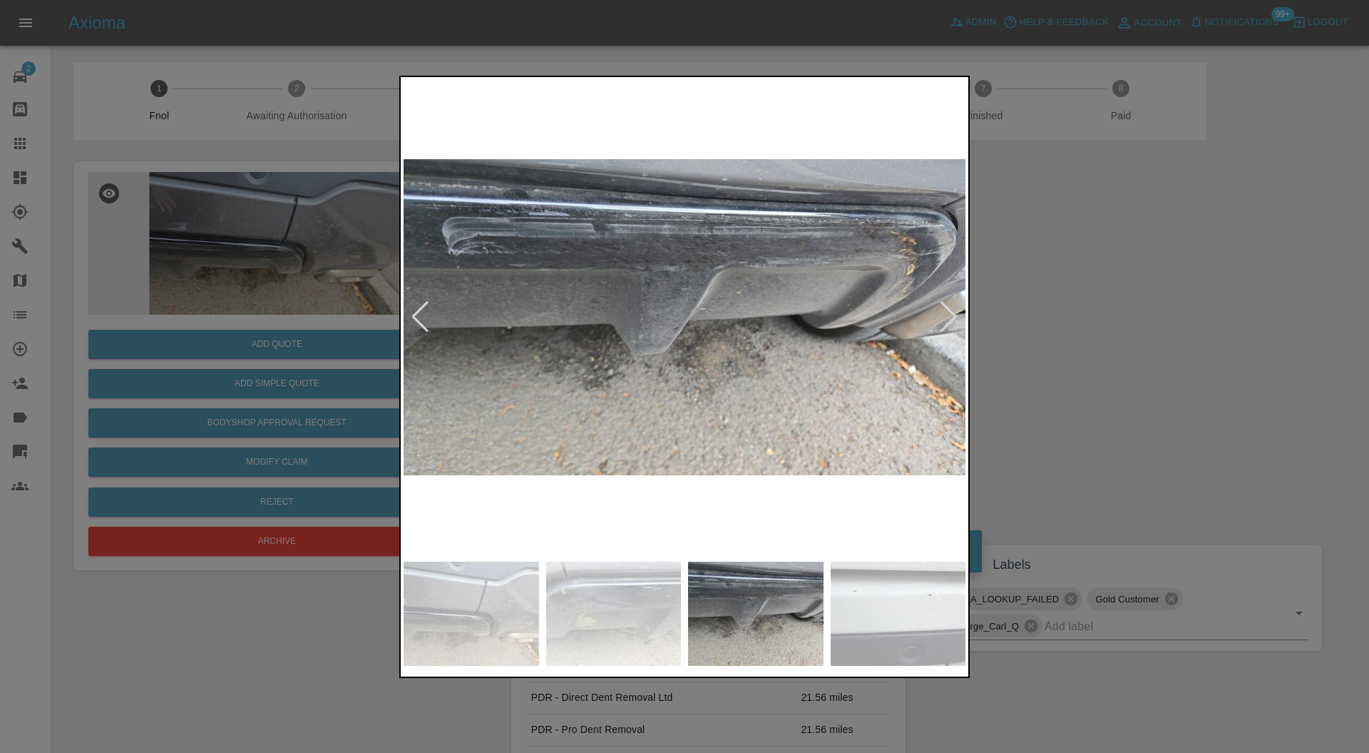
click at [956, 309] on div at bounding box center [948, 316] width 19 height 31
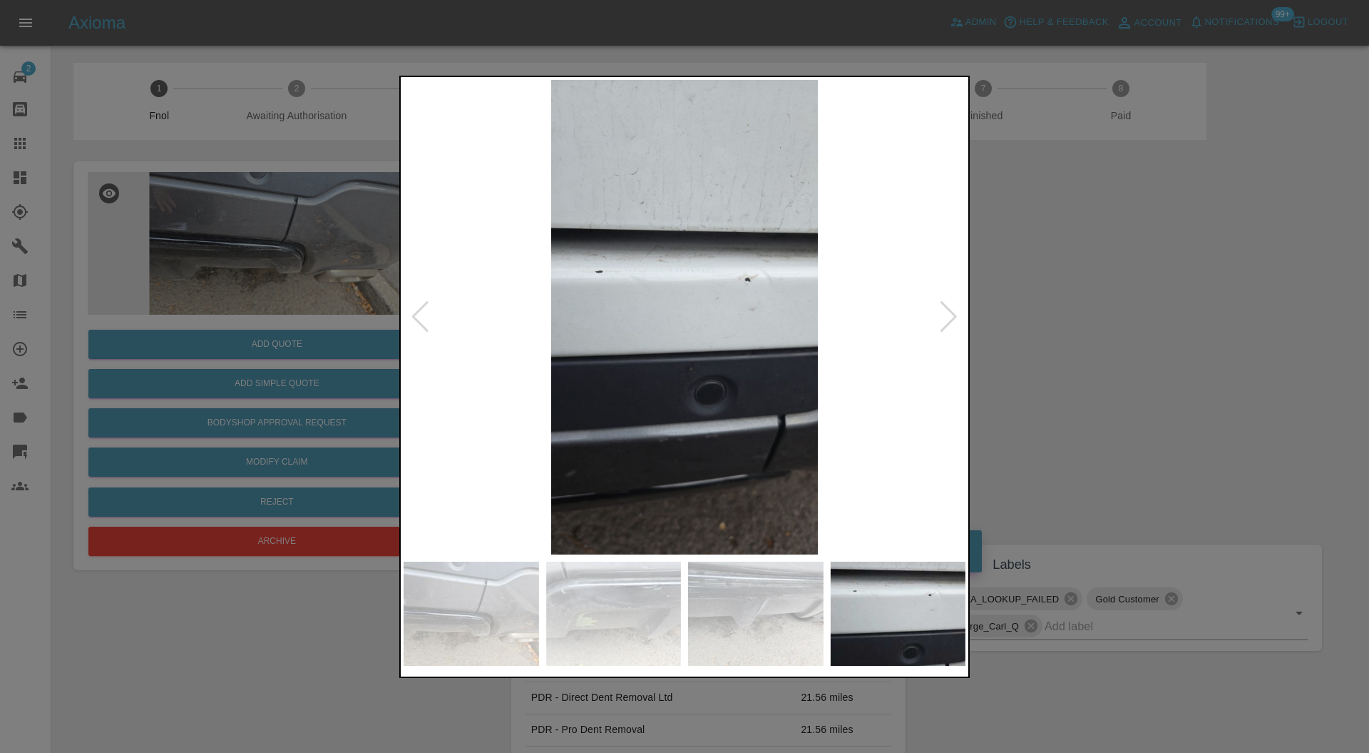
click at [956, 309] on div at bounding box center [948, 316] width 19 height 31
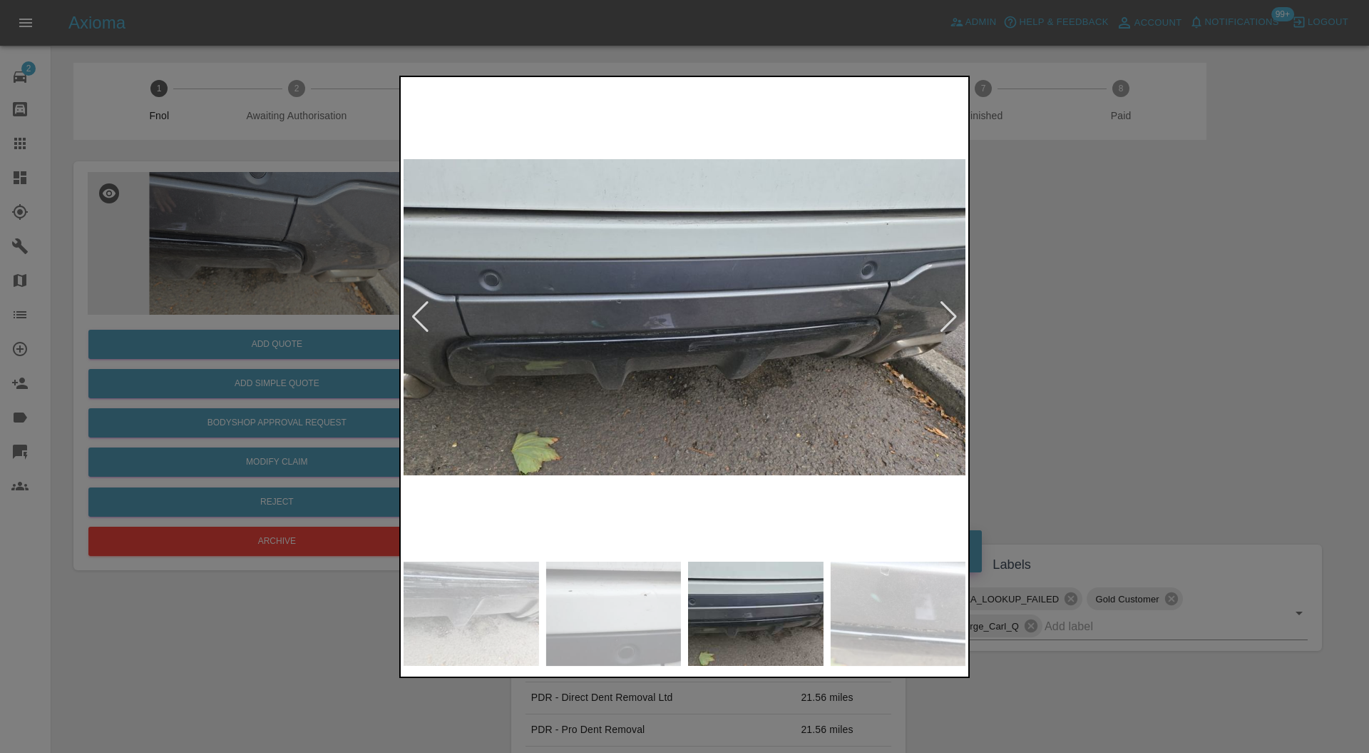
click at [949, 314] on div at bounding box center [948, 316] width 19 height 31
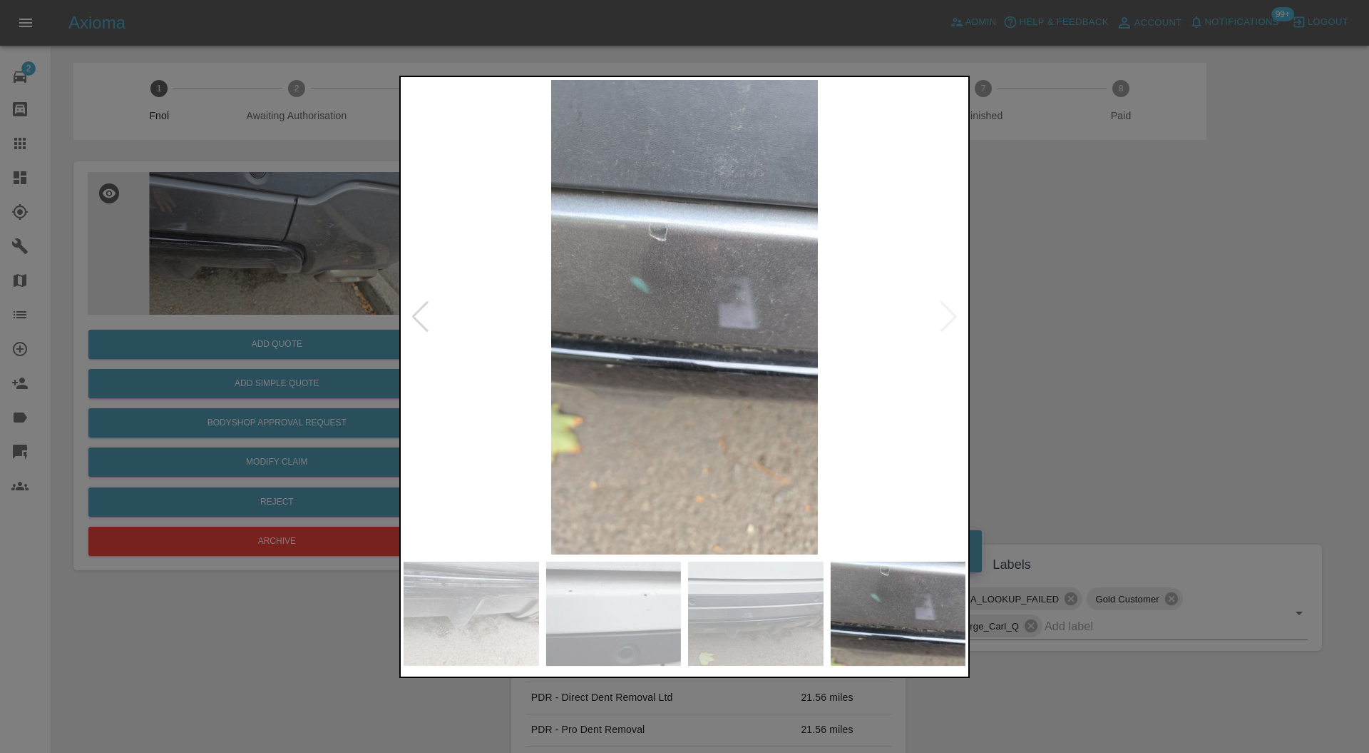
click at [949, 314] on img at bounding box center [685, 317] width 562 height 475
click at [414, 308] on div at bounding box center [420, 316] width 19 height 31
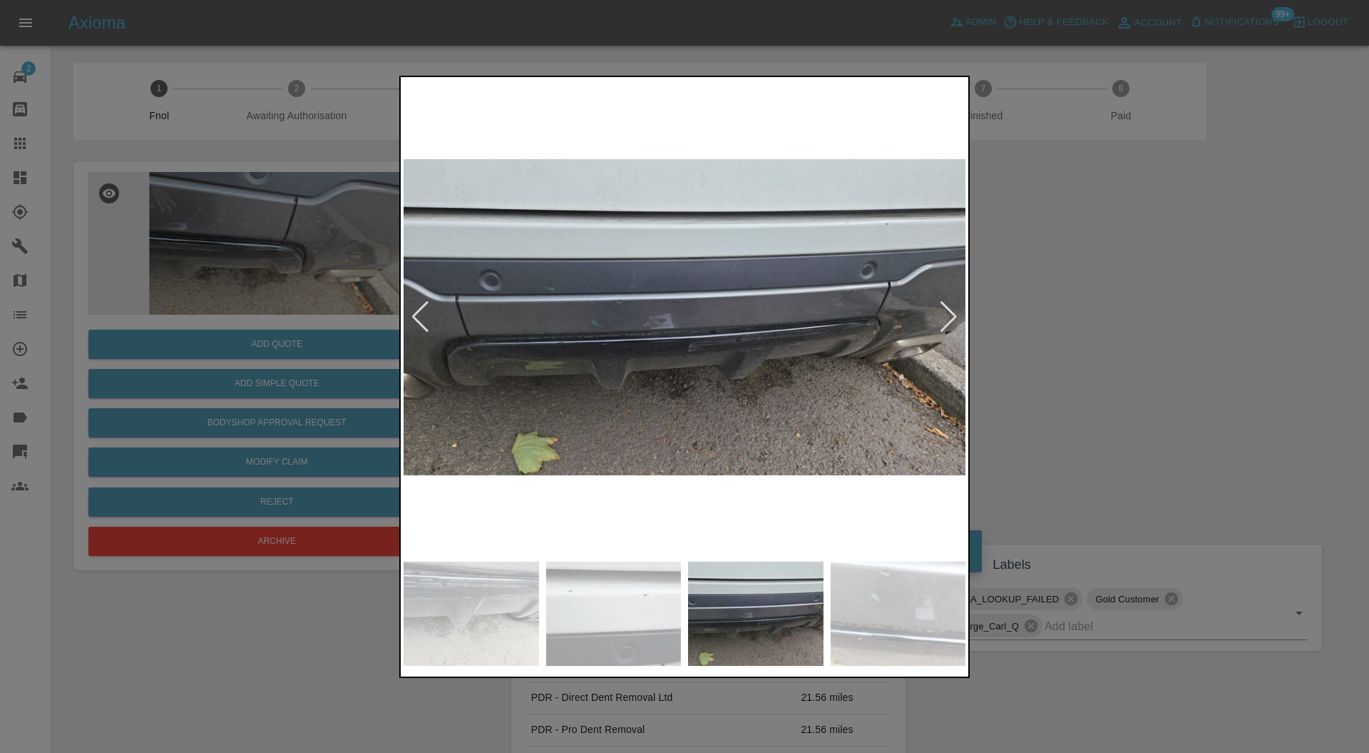
click at [1111, 314] on div at bounding box center [684, 376] width 1369 height 753
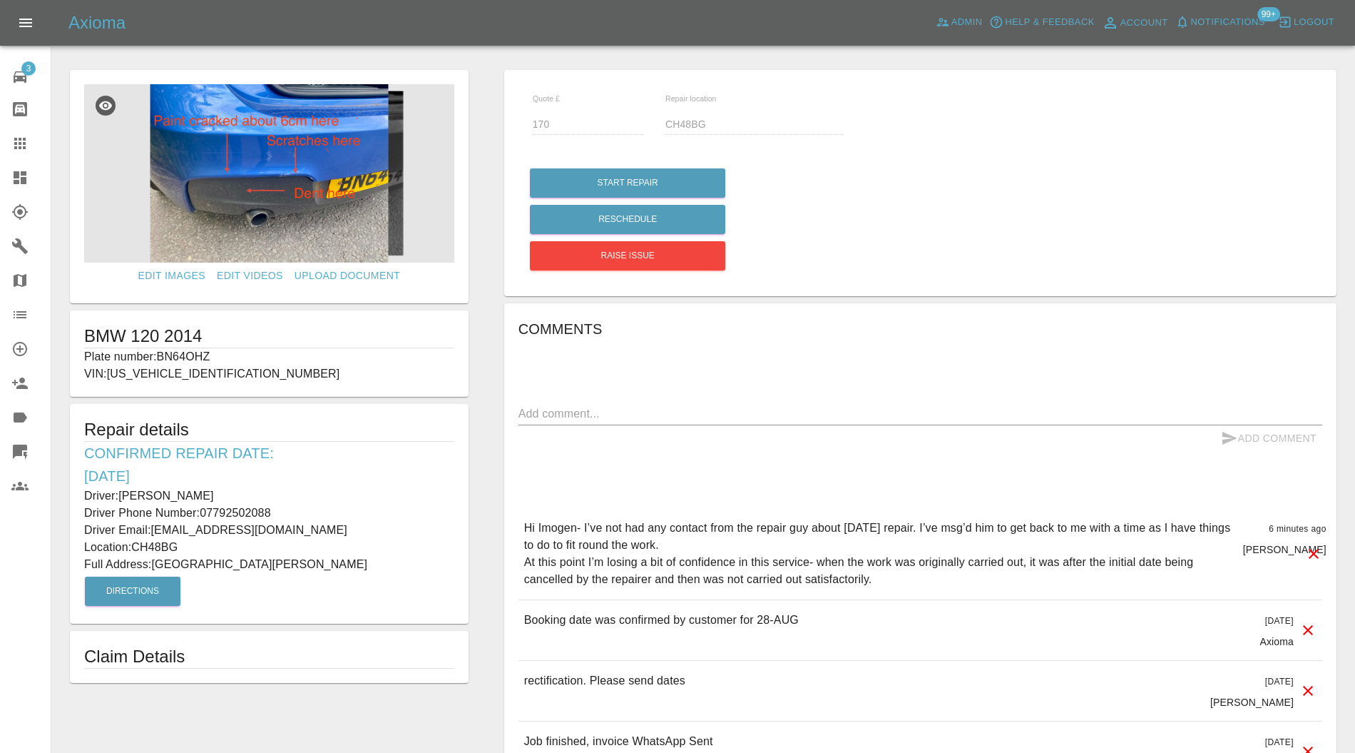
click at [280, 216] on img at bounding box center [269, 173] width 370 height 178
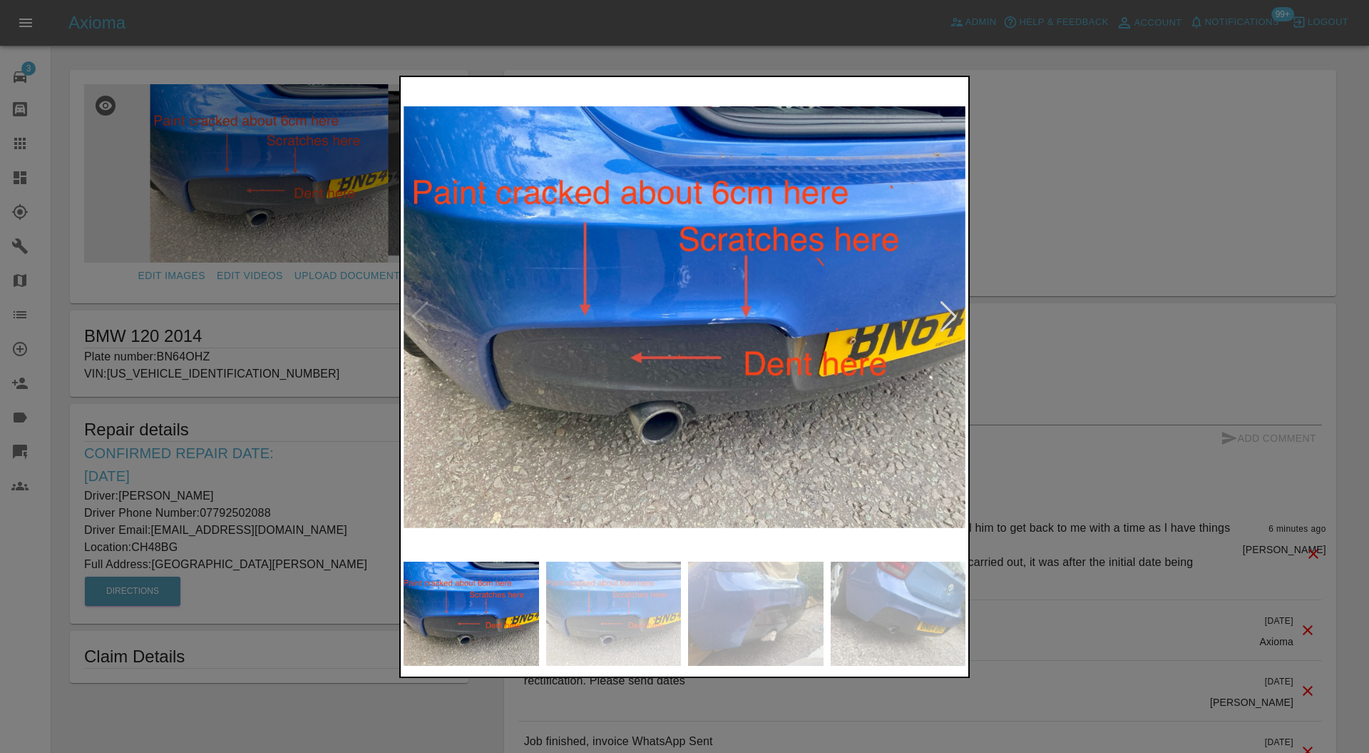
click at [951, 321] on div at bounding box center [948, 316] width 19 height 31
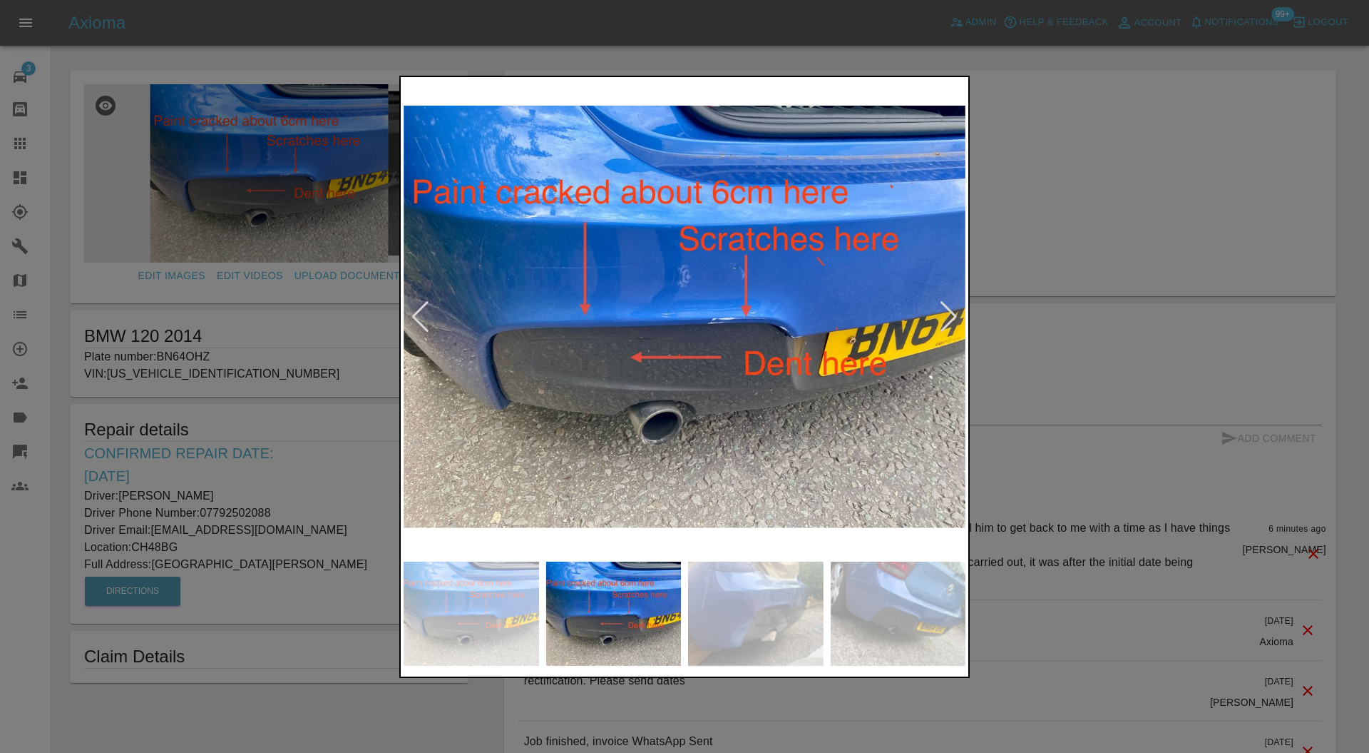
click at [951, 321] on div at bounding box center [948, 316] width 19 height 31
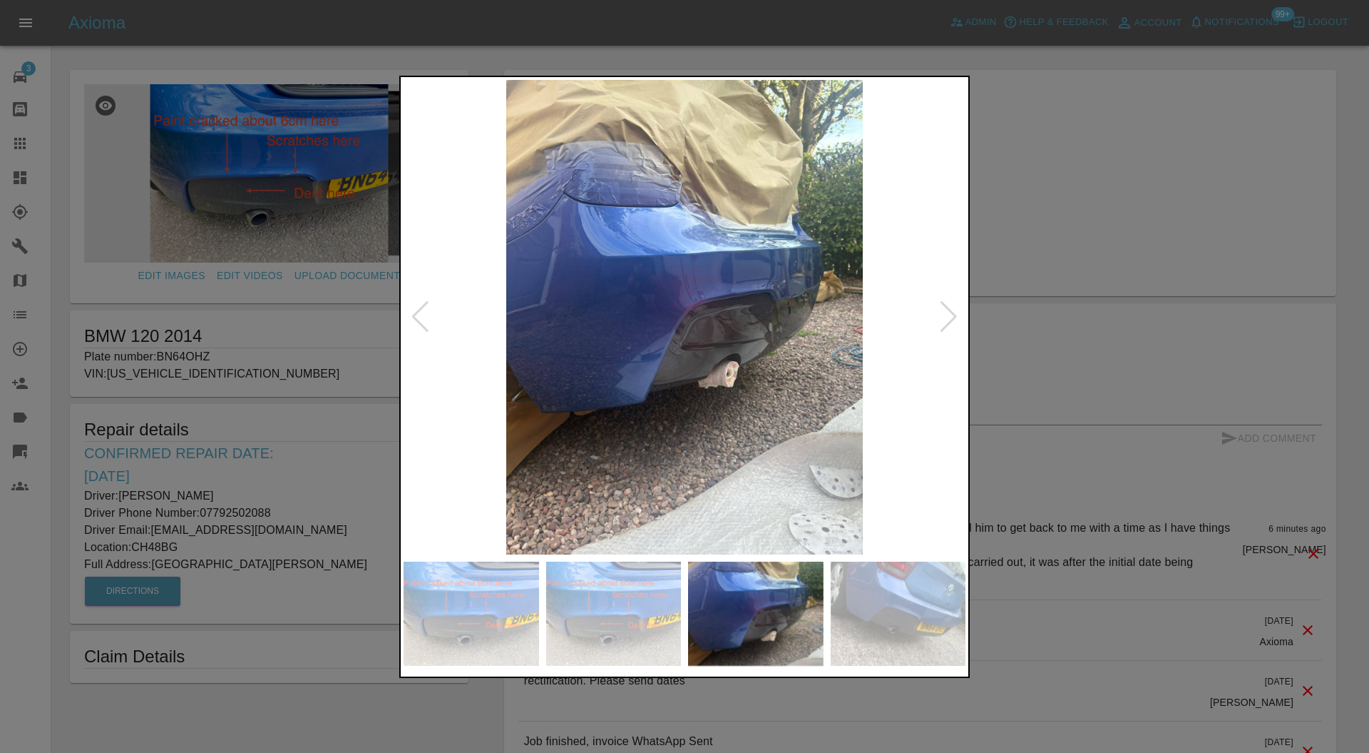
click at [951, 321] on div at bounding box center [948, 316] width 19 height 31
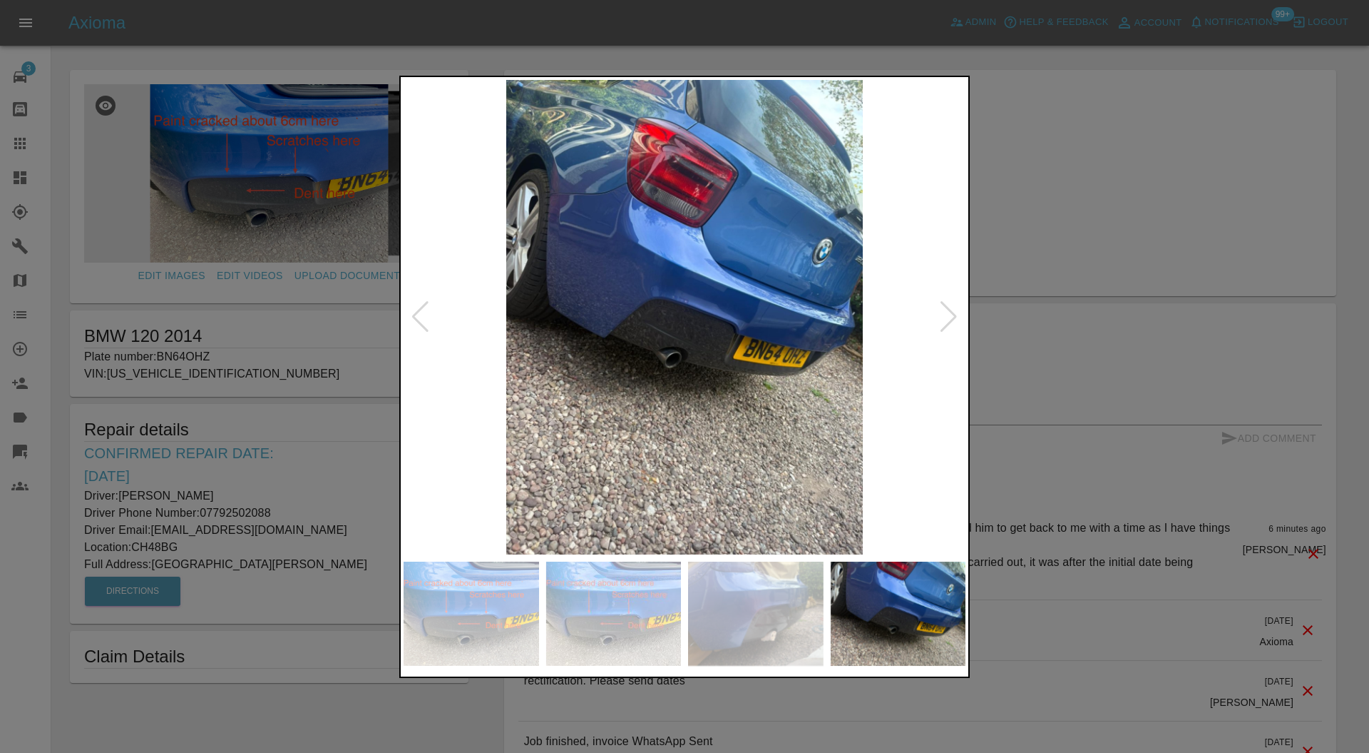
click at [950, 321] on div at bounding box center [948, 316] width 19 height 31
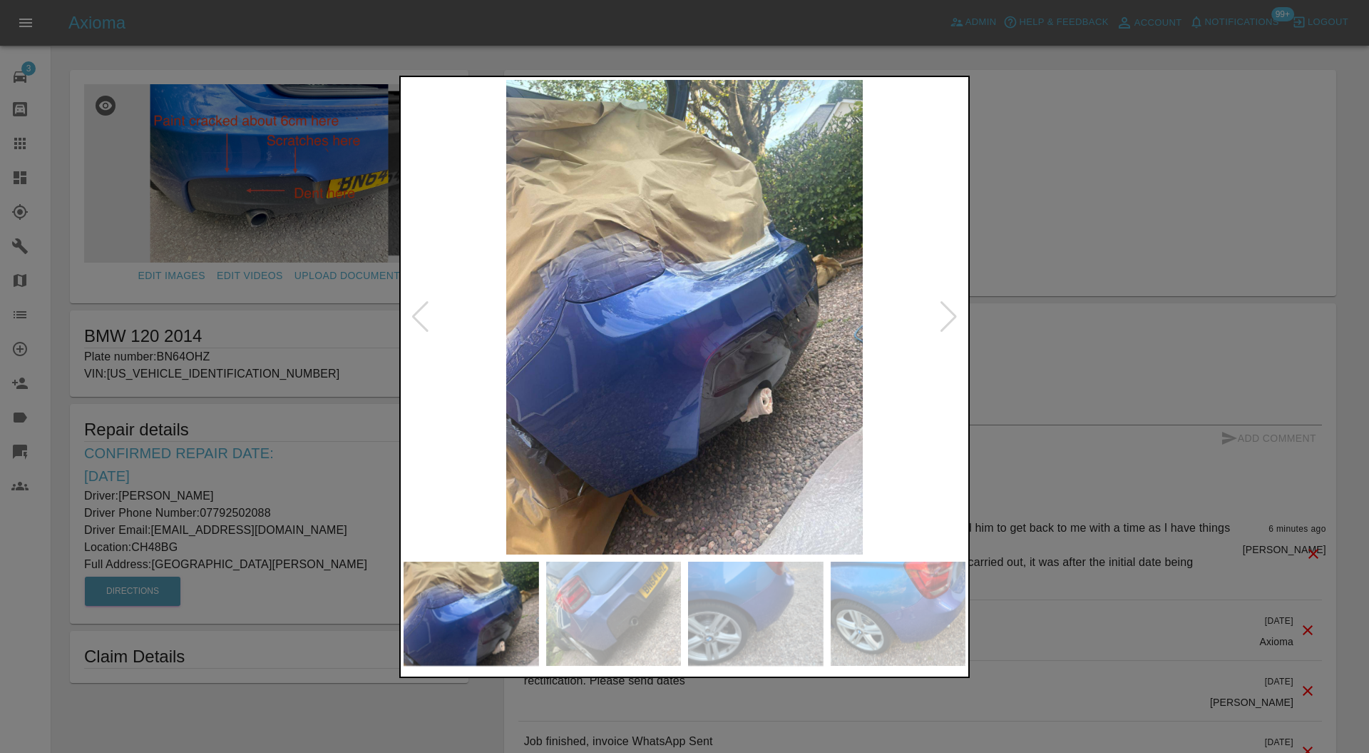
click at [950, 321] on div at bounding box center [948, 316] width 19 height 31
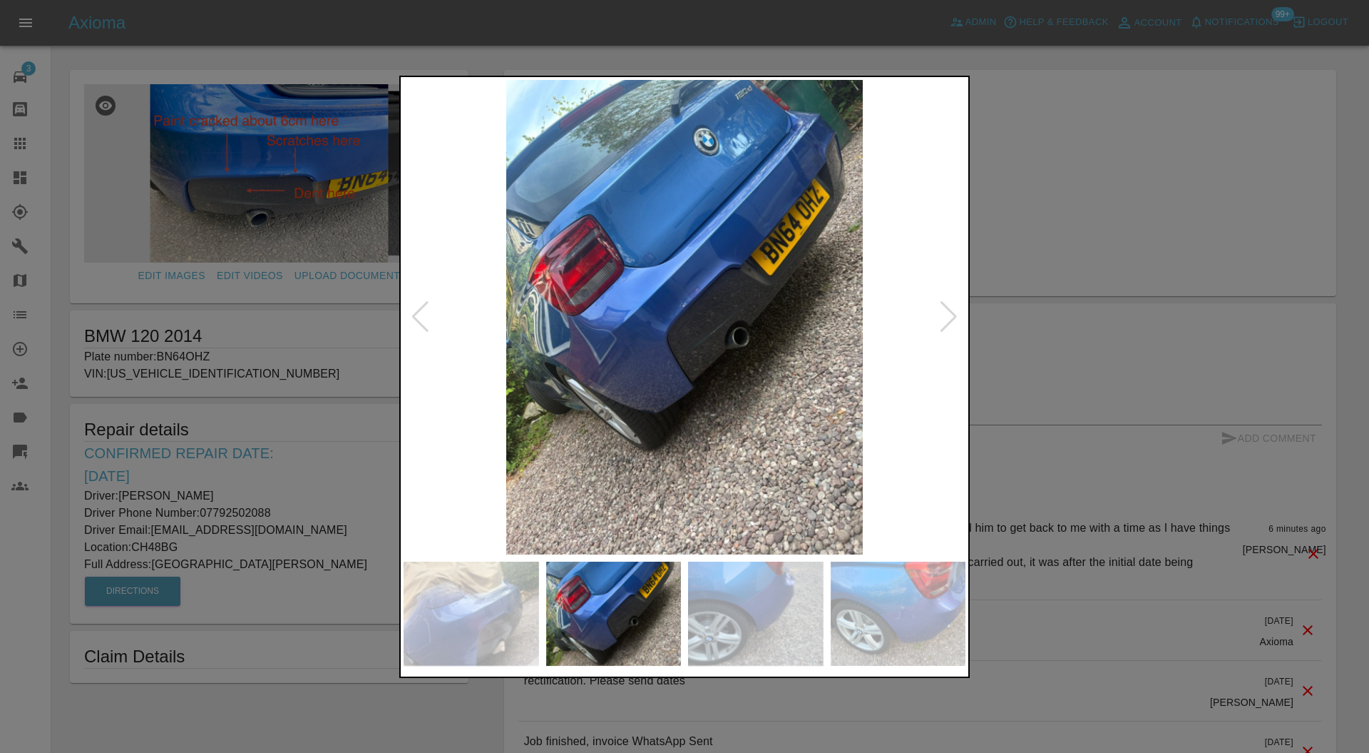
click at [950, 321] on div at bounding box center [948, 316] width 19 height 31
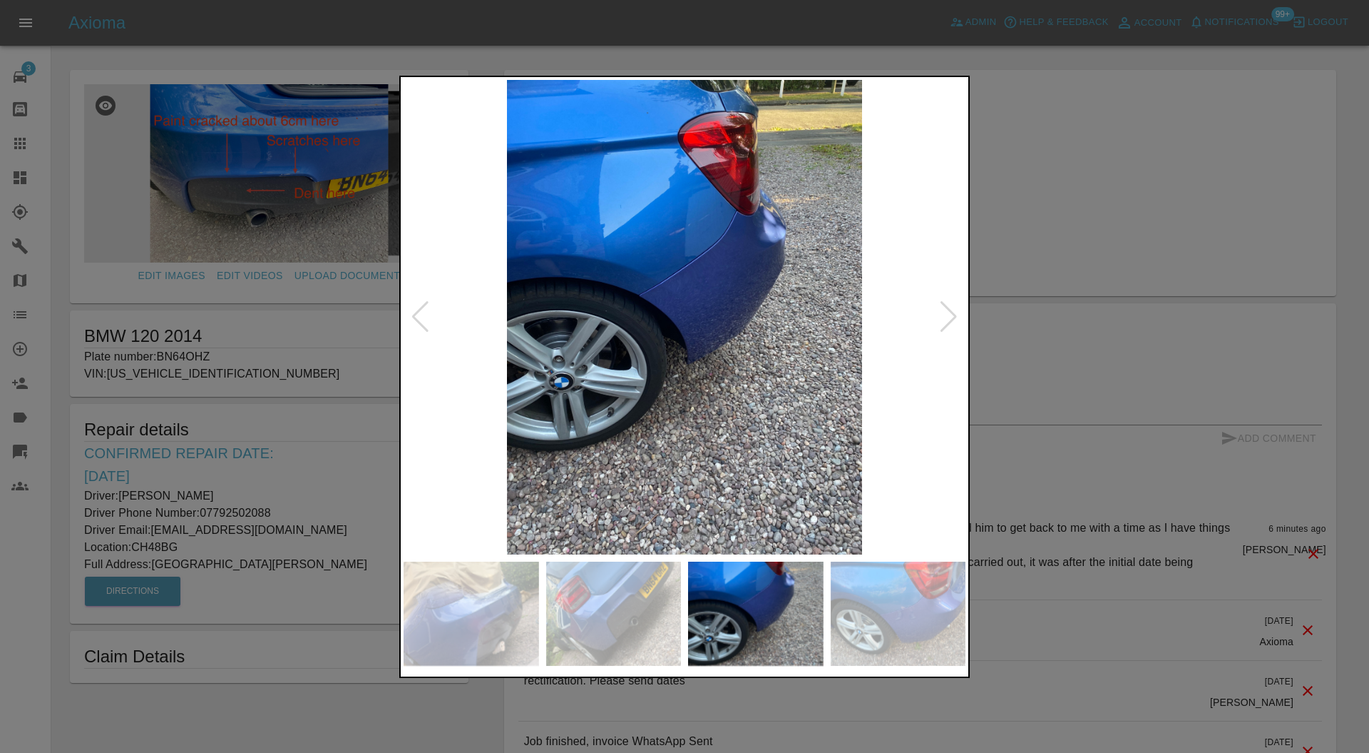
click at [954, 304] on div at bounding box center [948, 316] width 19 height 31
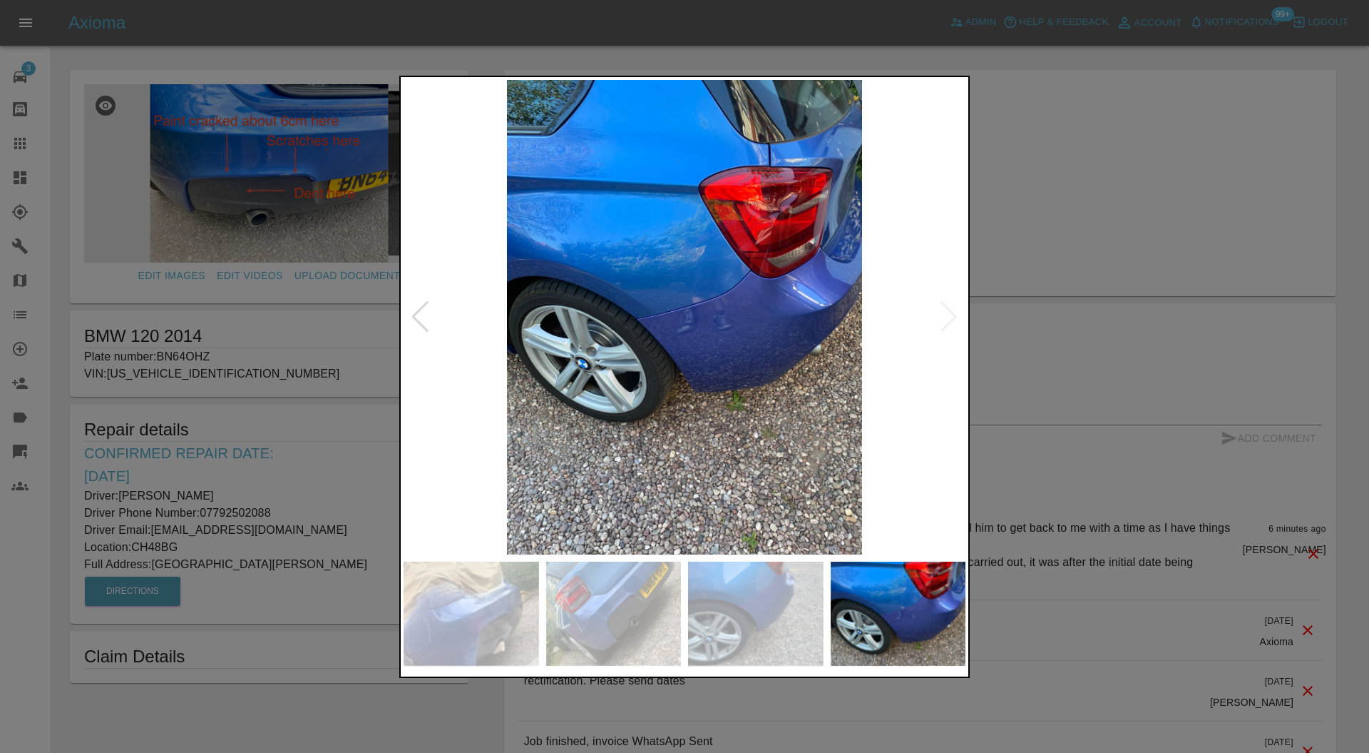
click at [954, 306] on img at bounding box center [685, 317] width 562 height 475
click at [1007, 285] on div at bounding box center [684, 376] width 1369 height 753
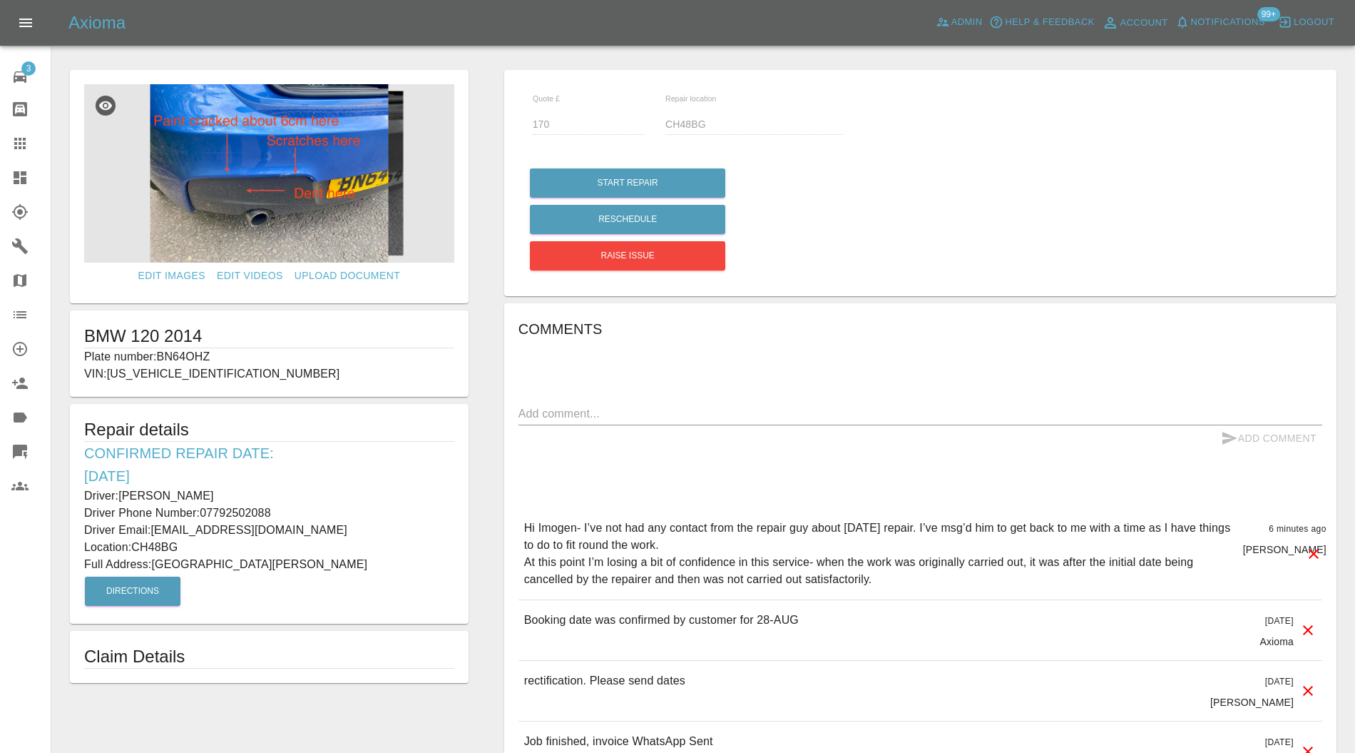
click at [227, 201] on img at bounding box center [269, 173] width 370 height 178
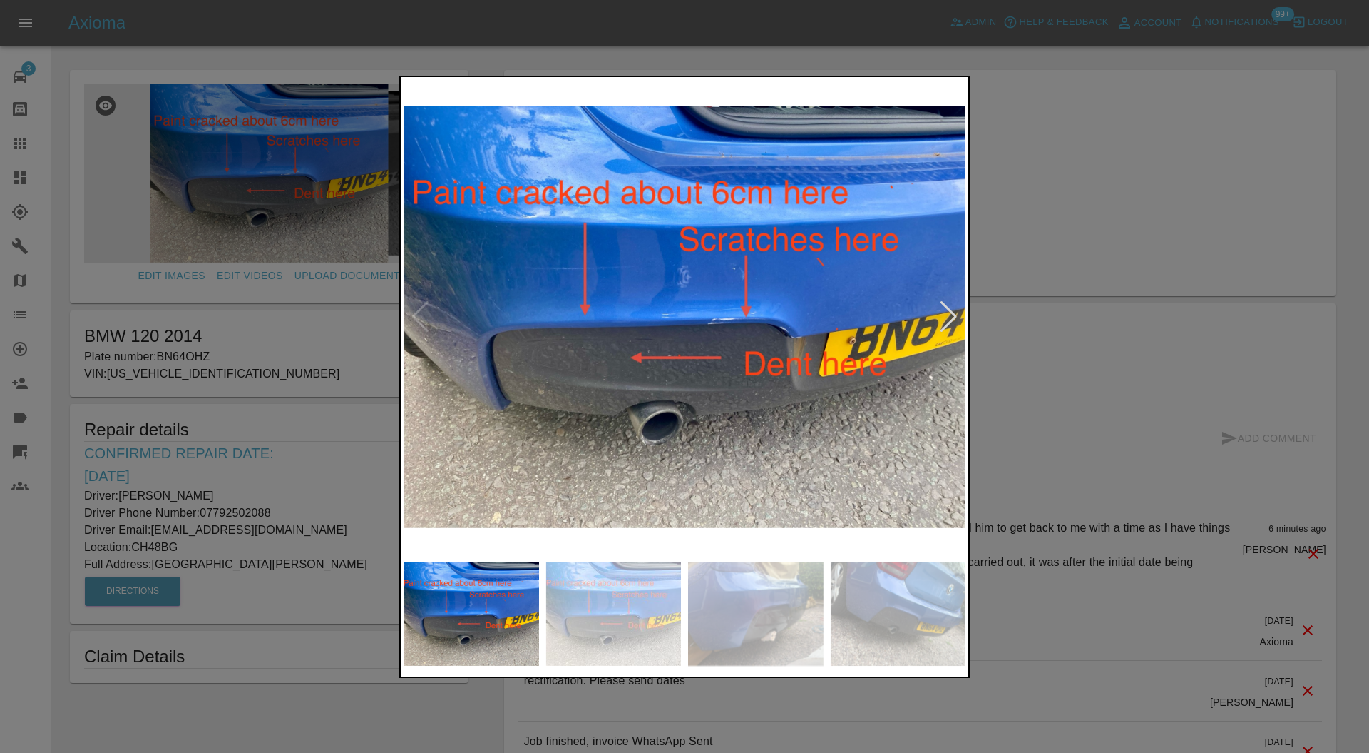
click at [946, 309] on div at bounding box center [948, 316] width 19 height 31
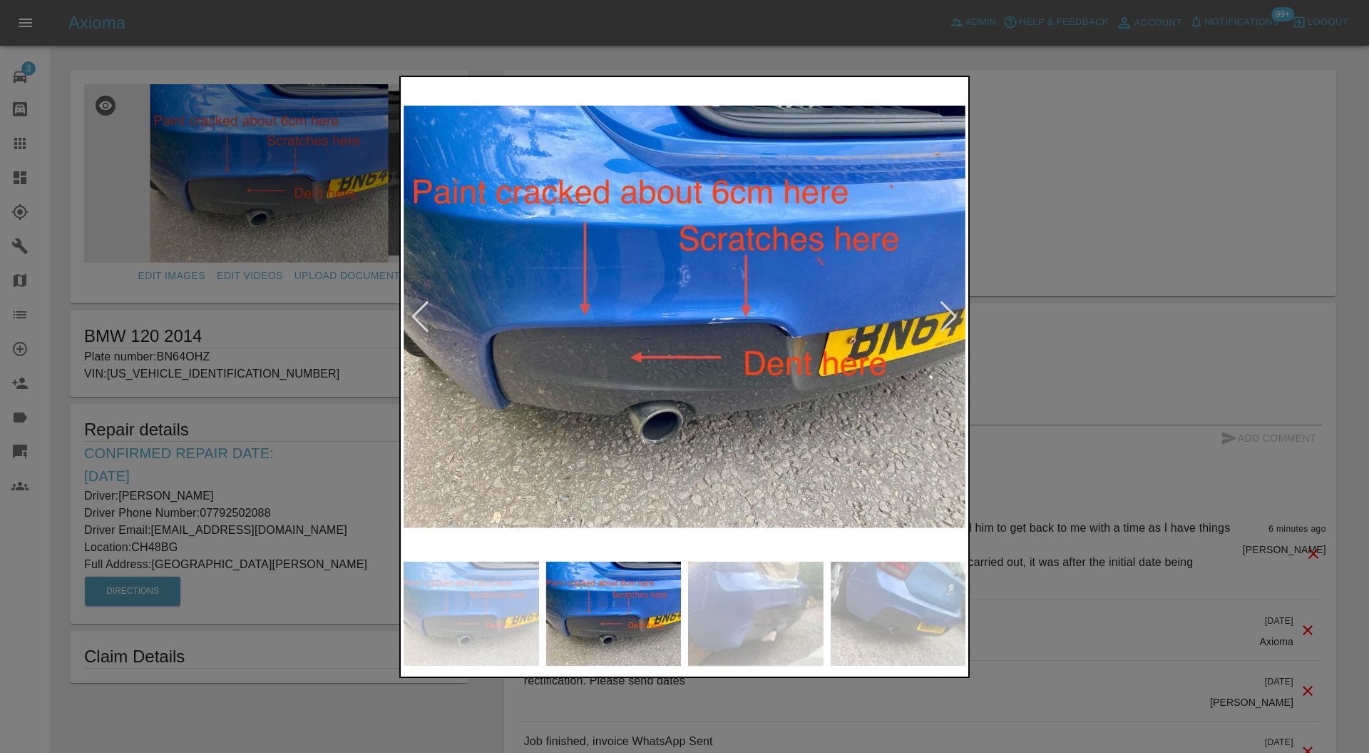
click at [946, 309] on div at bounding box center [948, 316] width 19 height 31
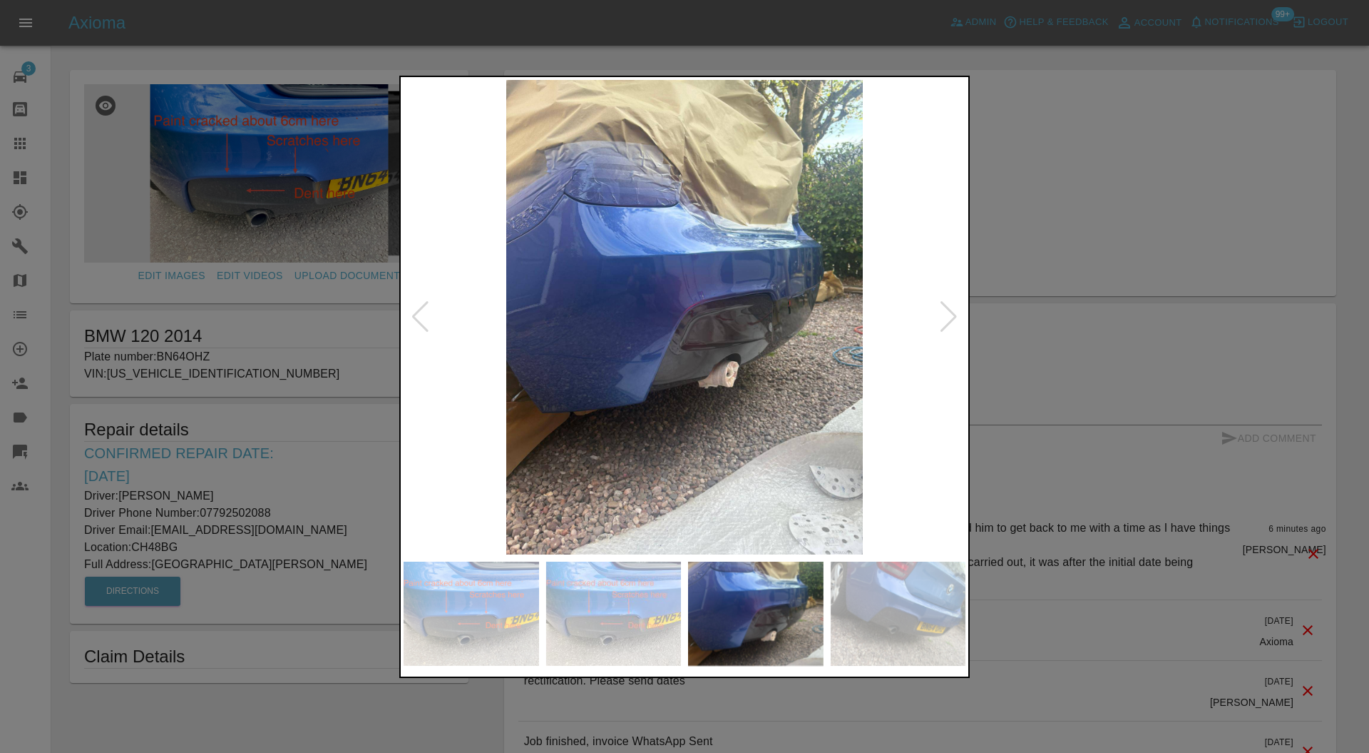
click at [946, 309] on div at bounding box center [948, 316] width 19 height 31
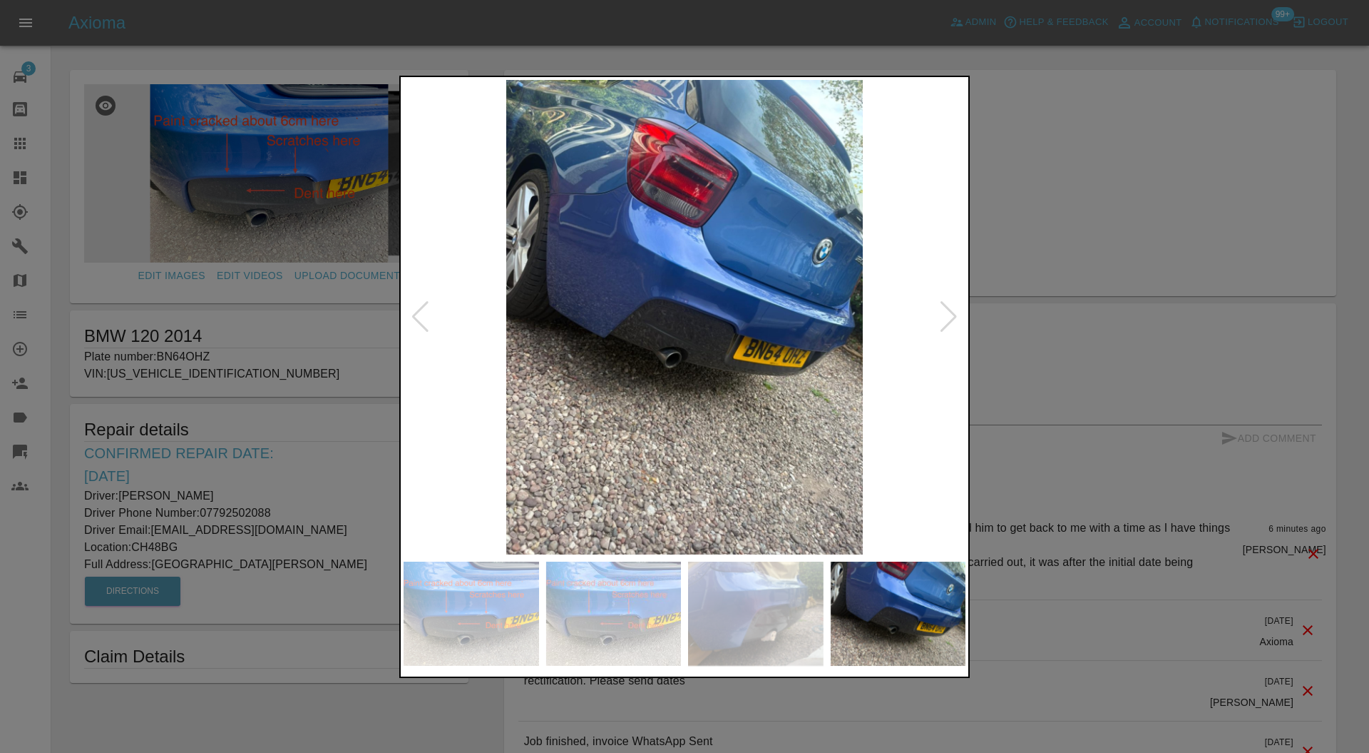
click at [946, 309] on div at bounding box center [948, 316] width 19 height 31
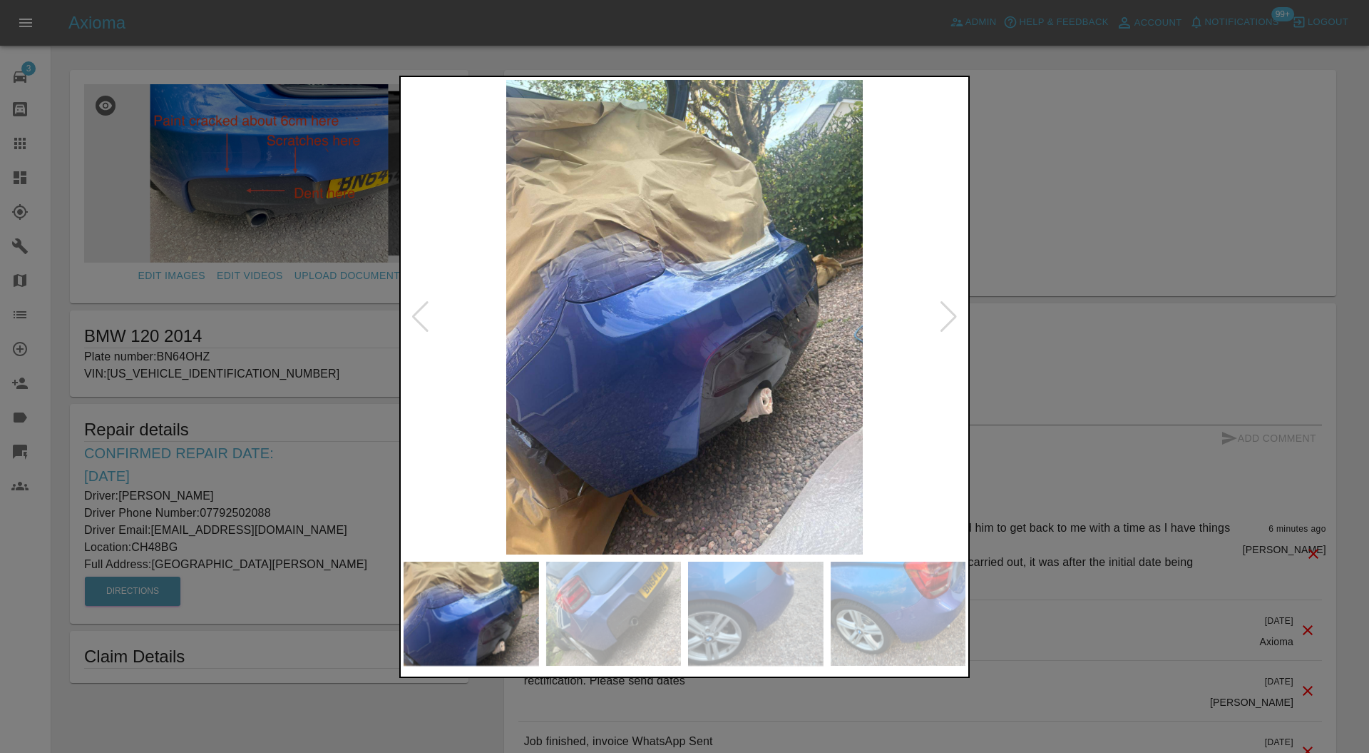
click at [946, 309] on div at bounding box center [948, 316] width 19 height 31
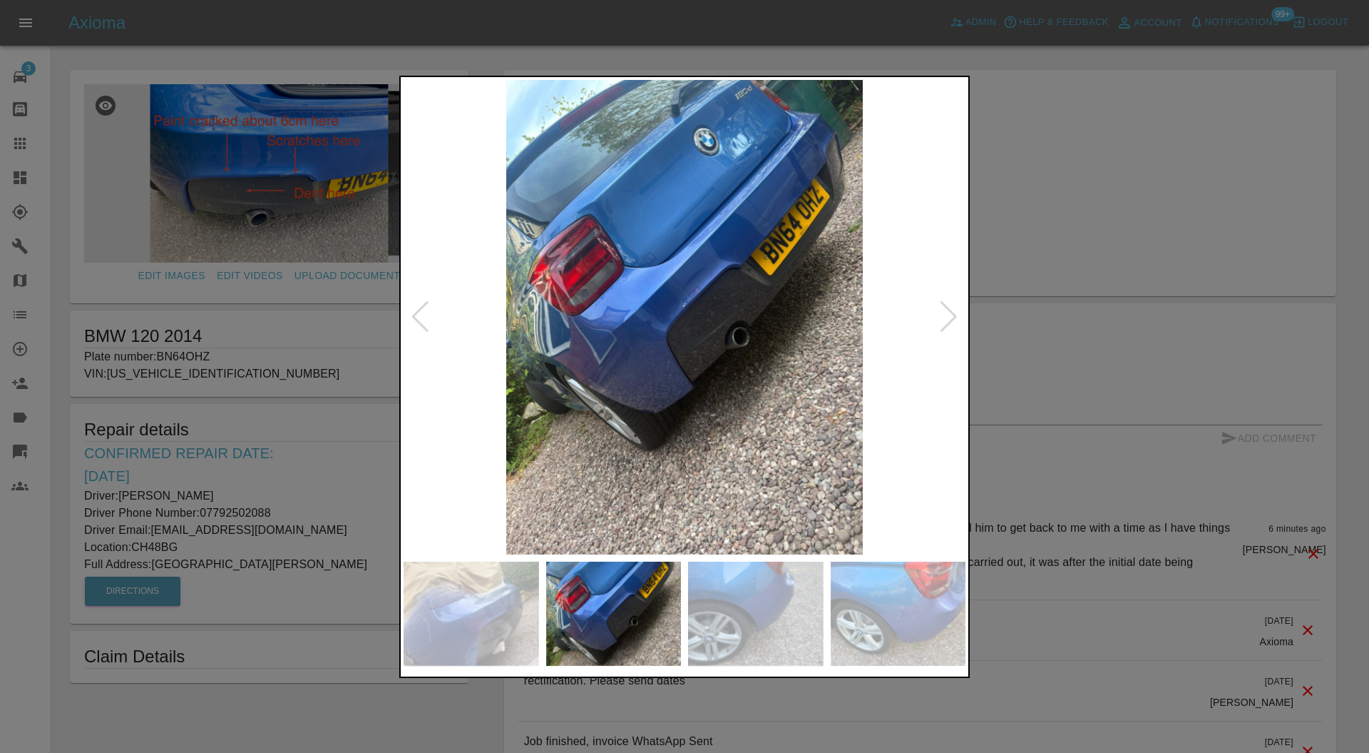
click at [946, 309] on div at bounding box center [948, 316] width 19 height 31
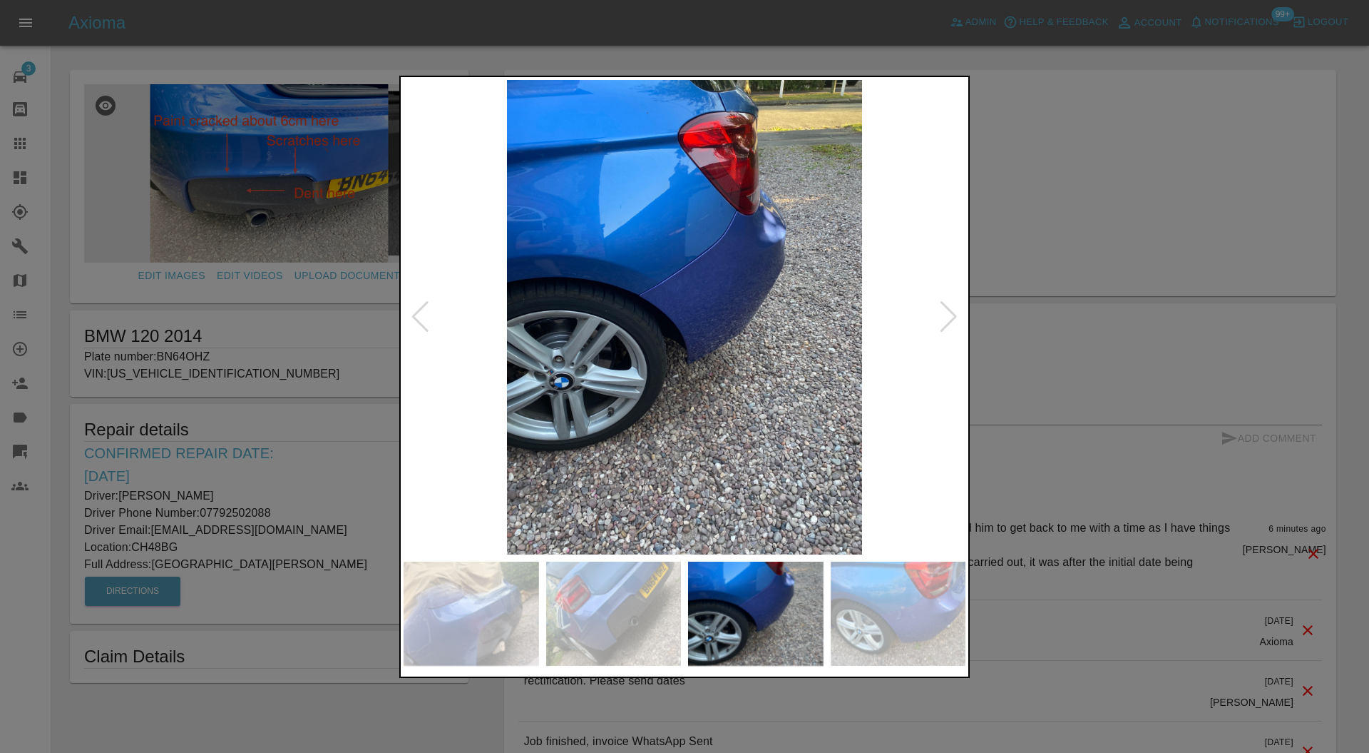
click at [957, 309] on div at bounding box center [948, 316] width 19 height 31
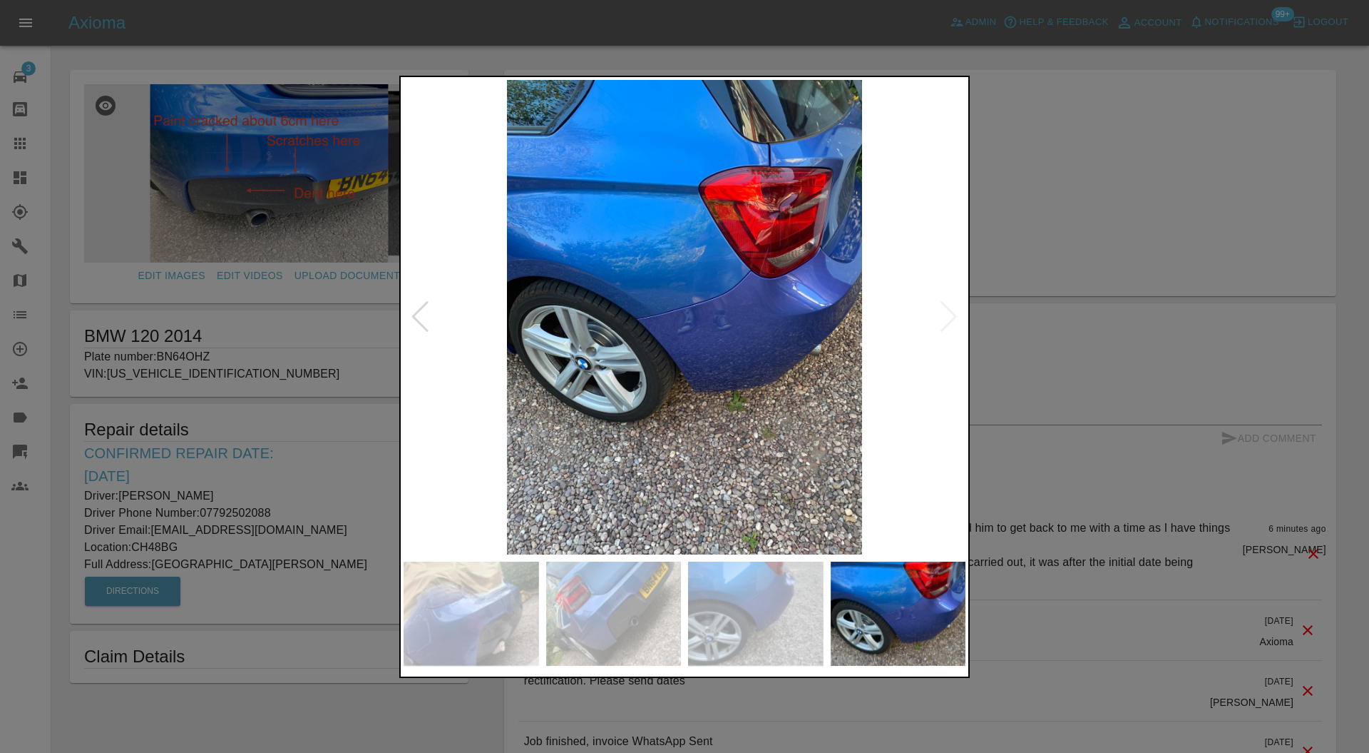
click at [1068, 262] on div at bounding box center [684, 376] width 1369 height 753
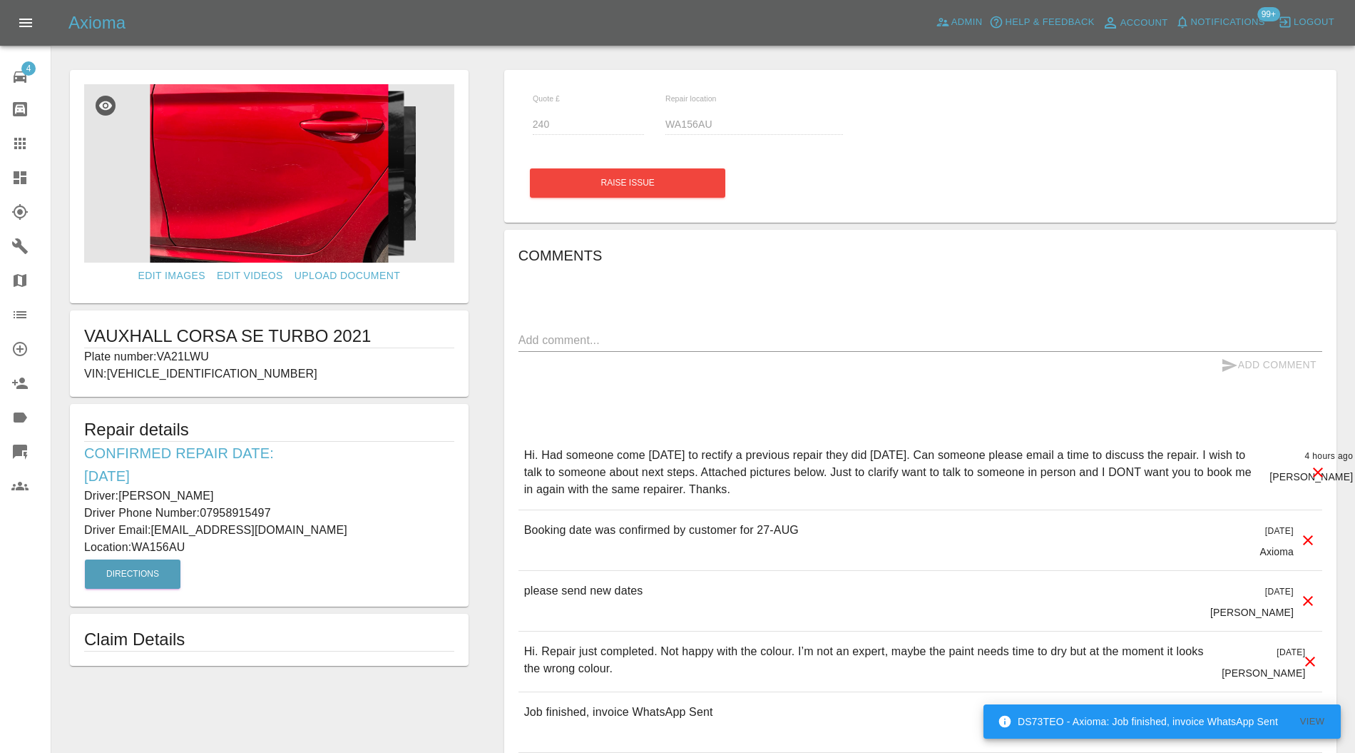
click at [317, 191] on img at bounding box center [269, 173] width 370 height 178
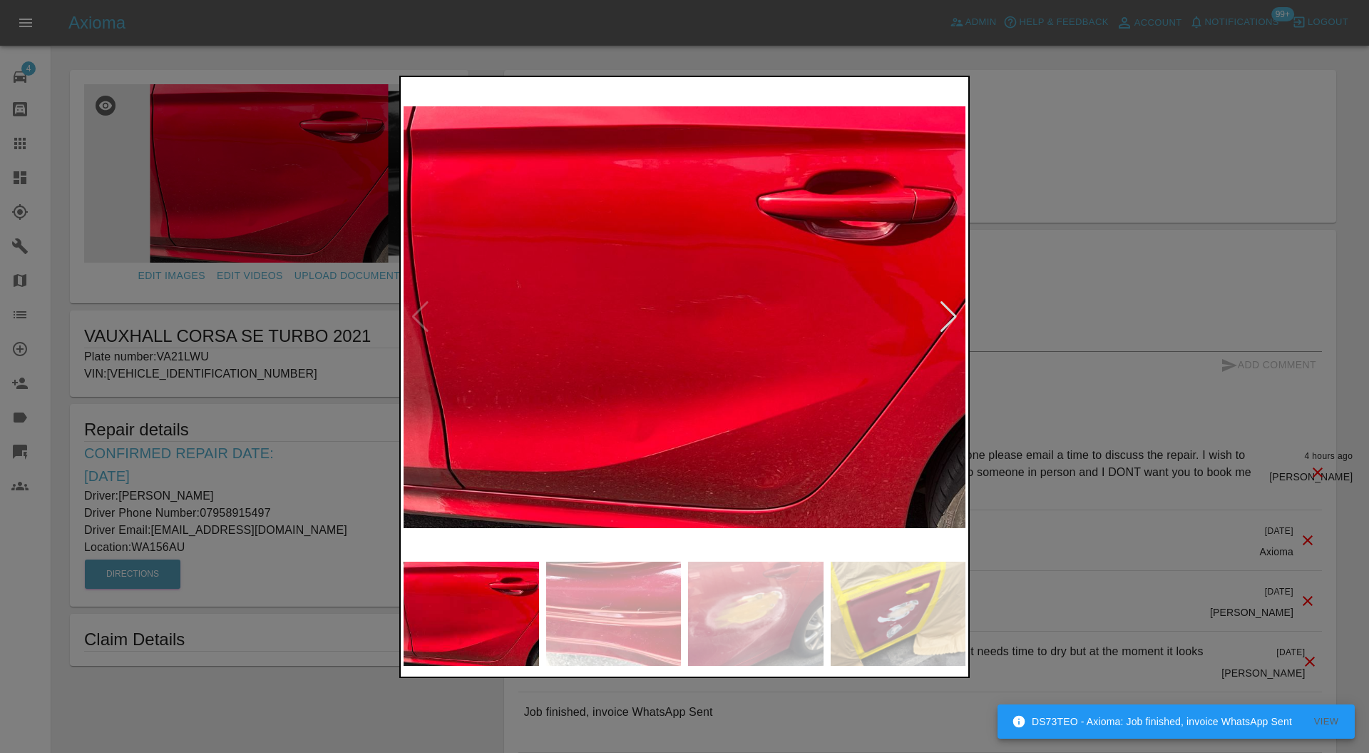
click at [904, 593] on img at bounding box center [899, 613] width 136 height 104
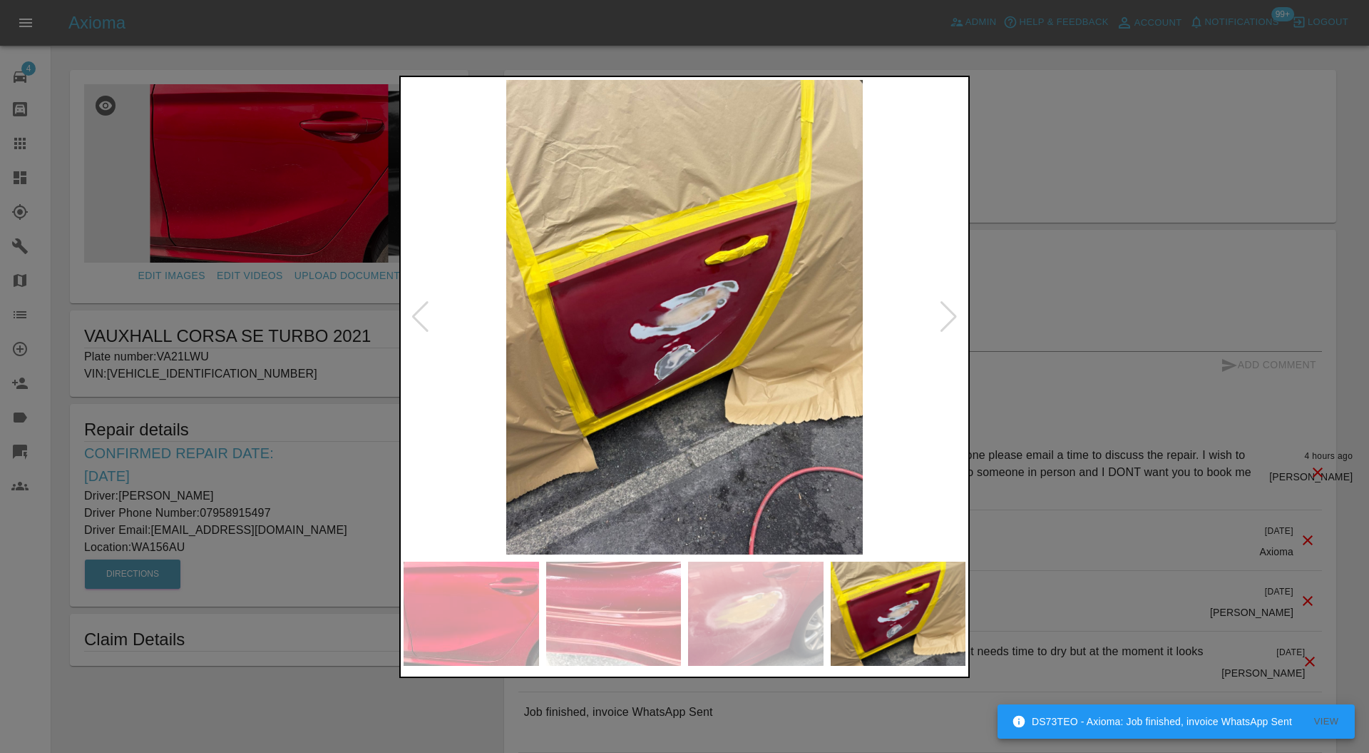
click at [952, 316] on div at bounding box center [948, 316] width 19 height 31
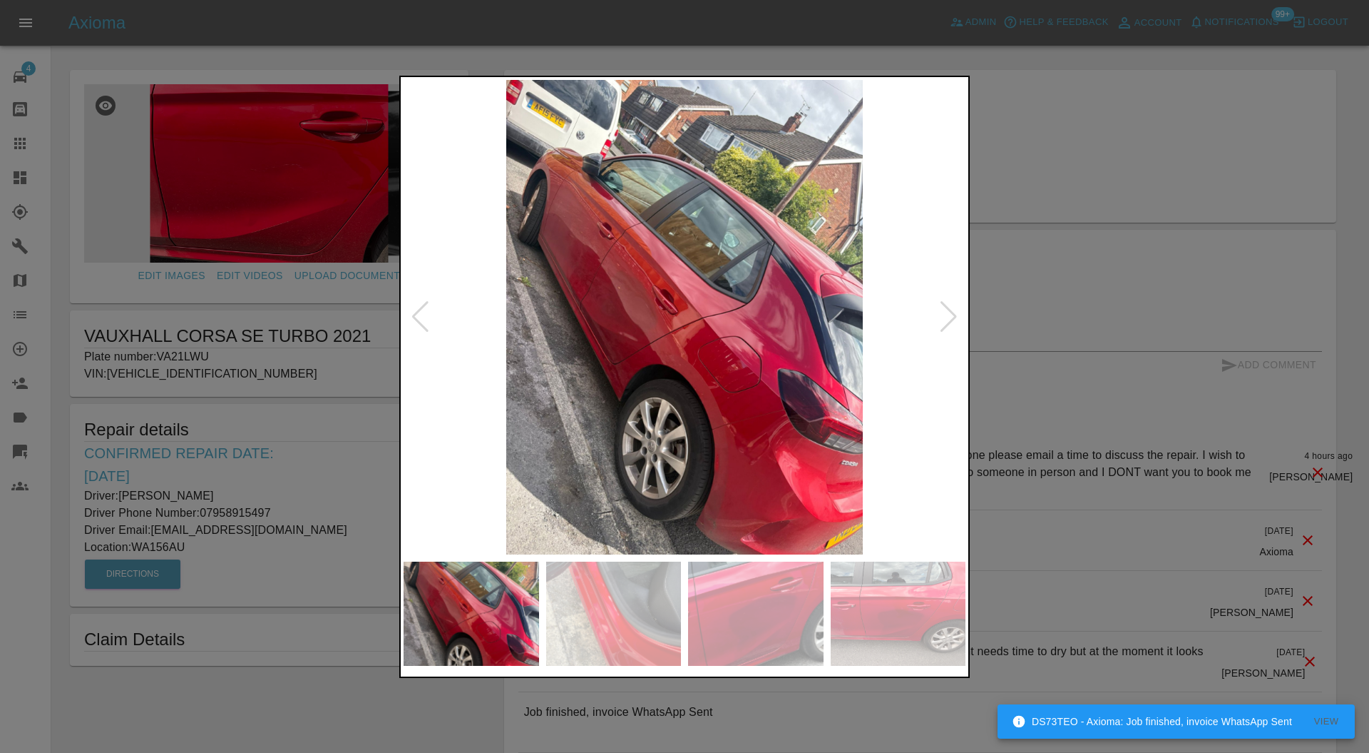
click at [952, 316] on div at bounding box center [948, 316] width 19 height 31
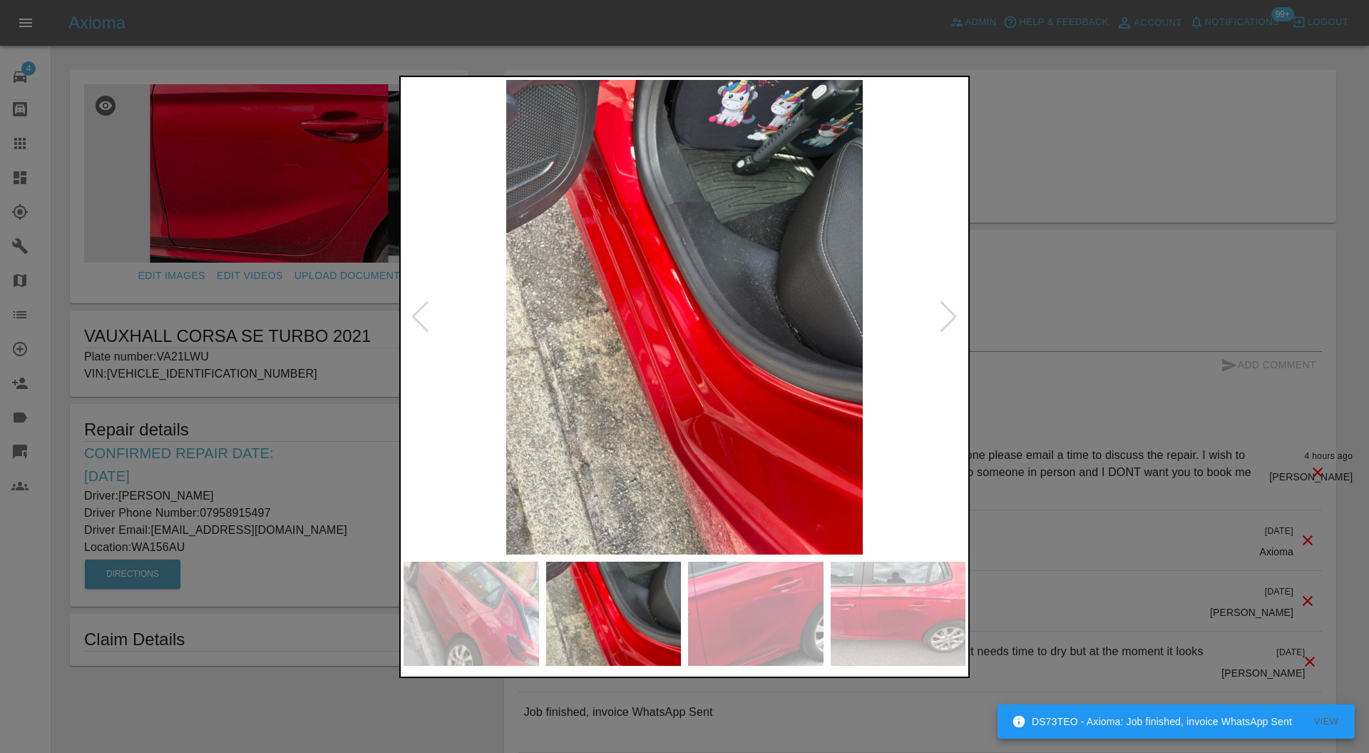
click at [952, 316] on div at bounding box center [948, 316] width 19 height 31
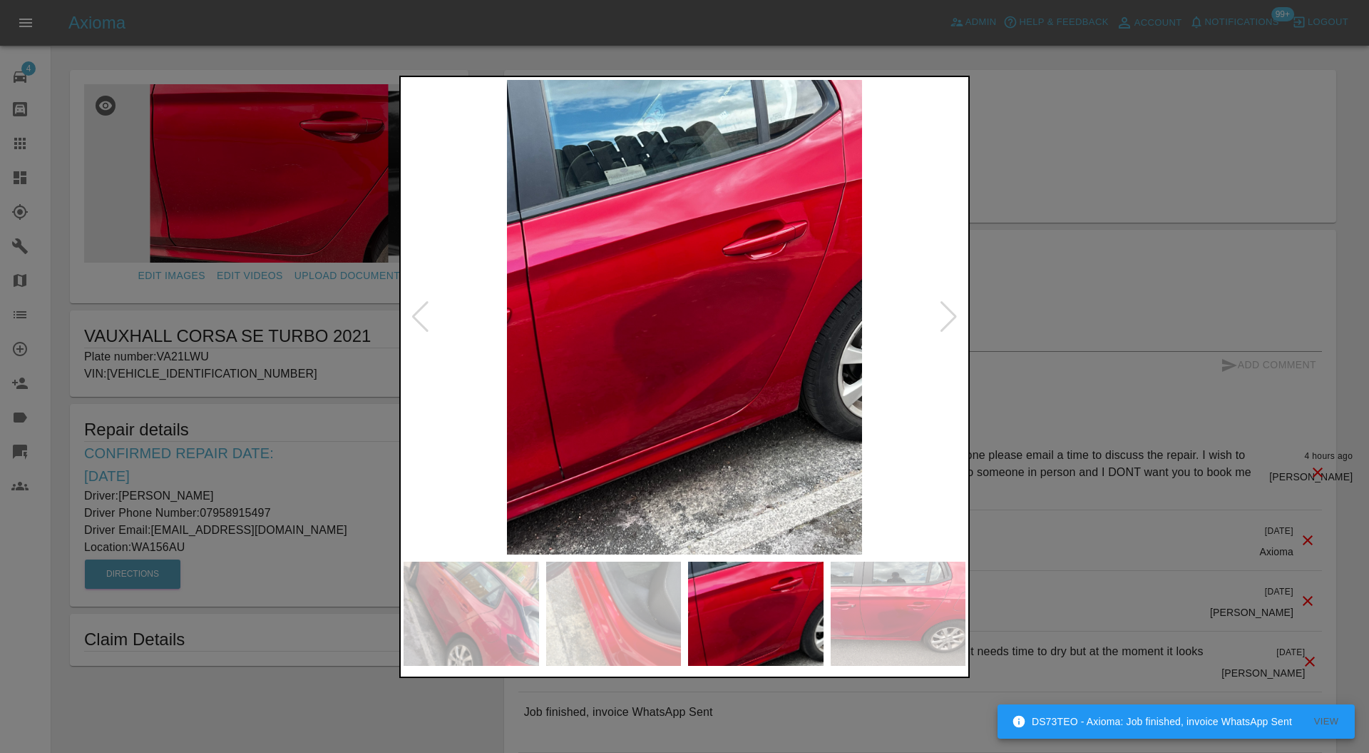
click at [952, 316] on div at bounding box center [948, 316] width 19 height 31
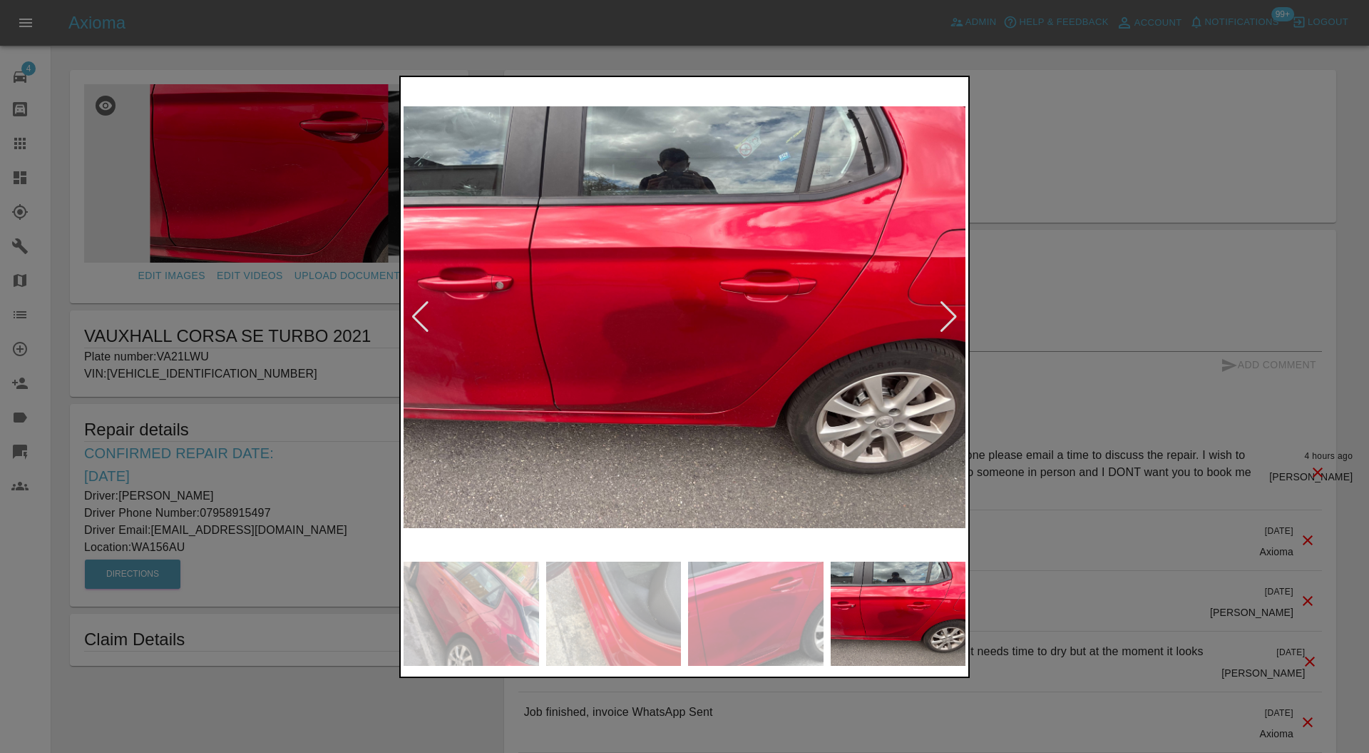
click at [952, 316] on div at bounding box center [948, 316] width 19 height 31
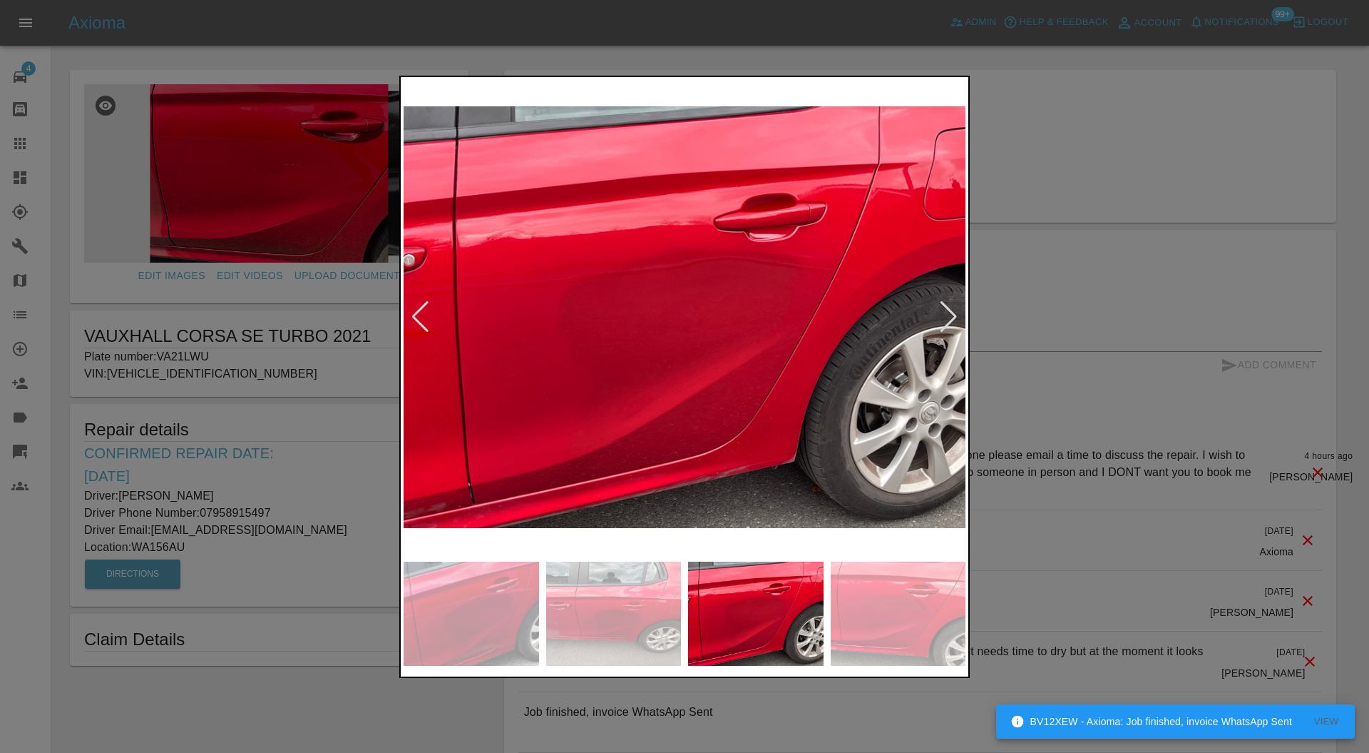
click at [952, 316] on div at bounding box center [948, 316] width 19 height 31
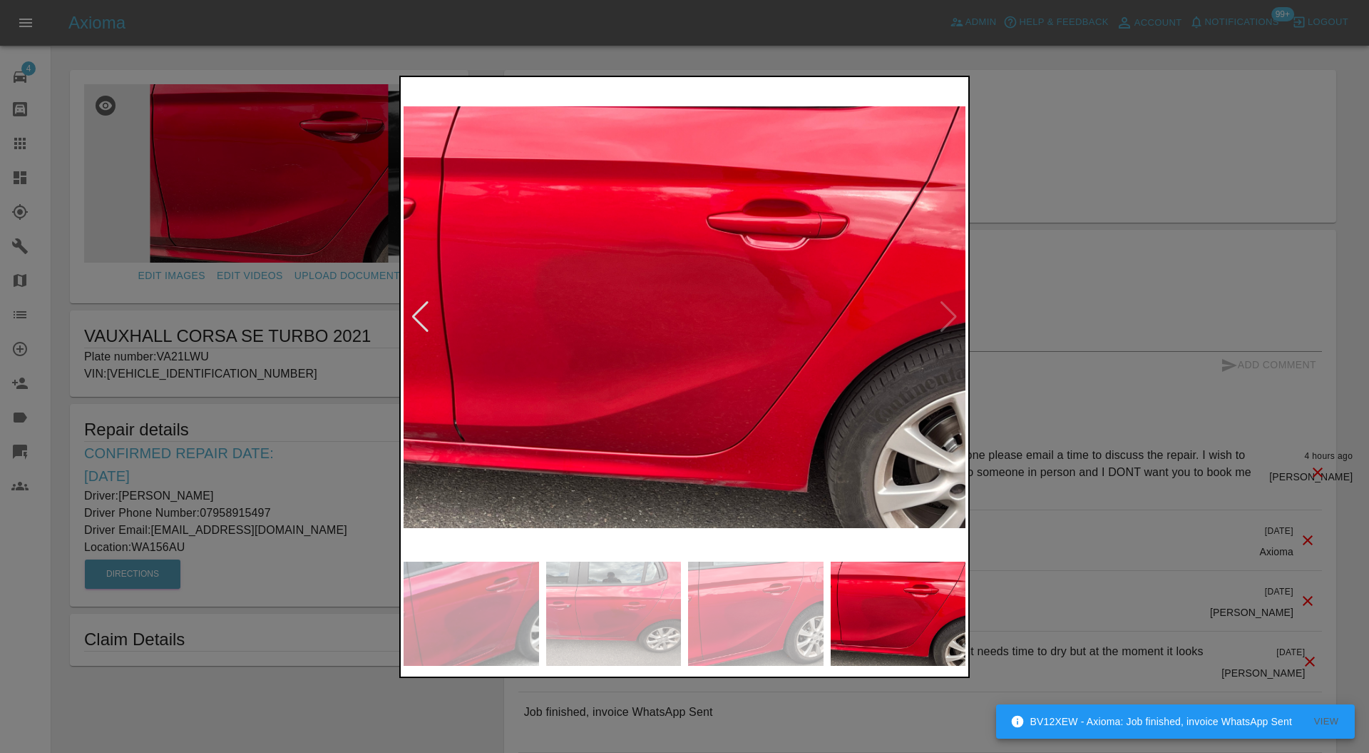
click at [952, 316] on img at bounding box center [685, 317] width 562 height 475
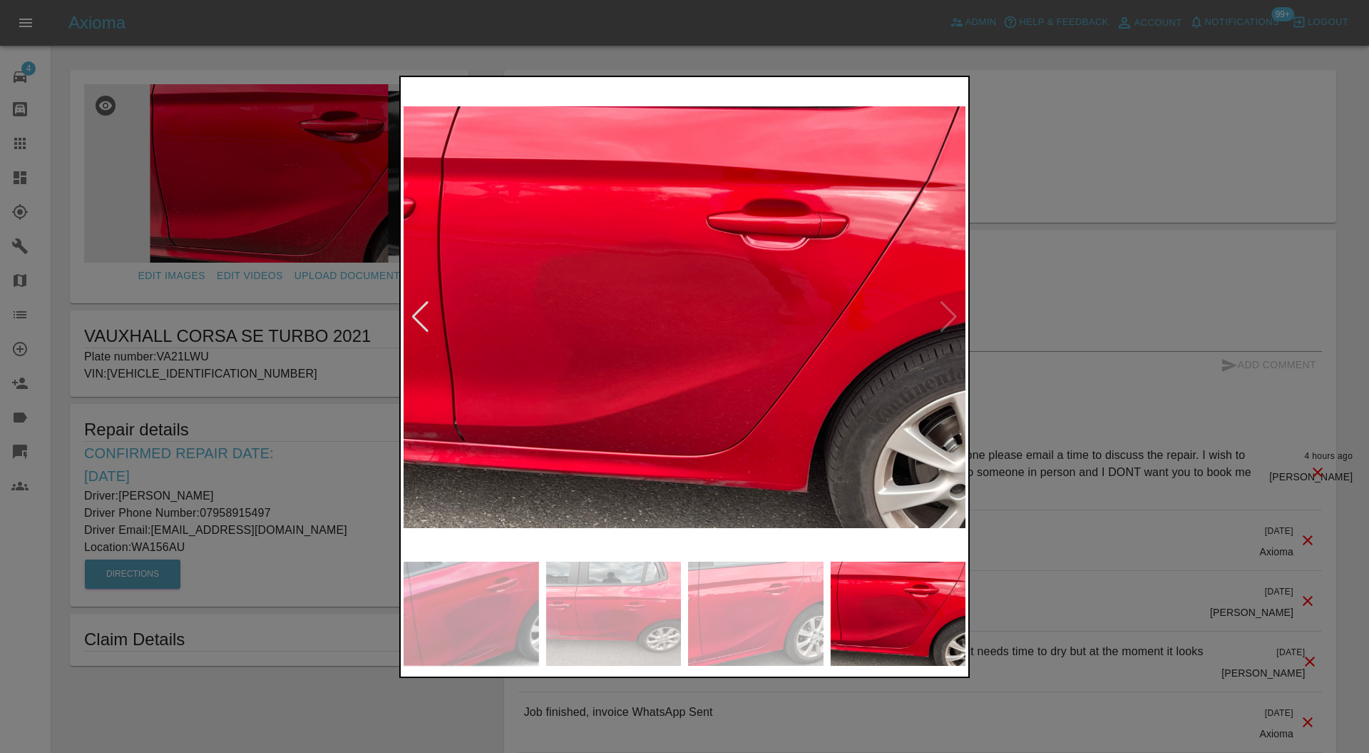
click at [952, 317] on img at bounding box center [685, 317] width 562 height 475
click at [1019, 315] on div at bounding box center [684, 376] width 1369 height 753
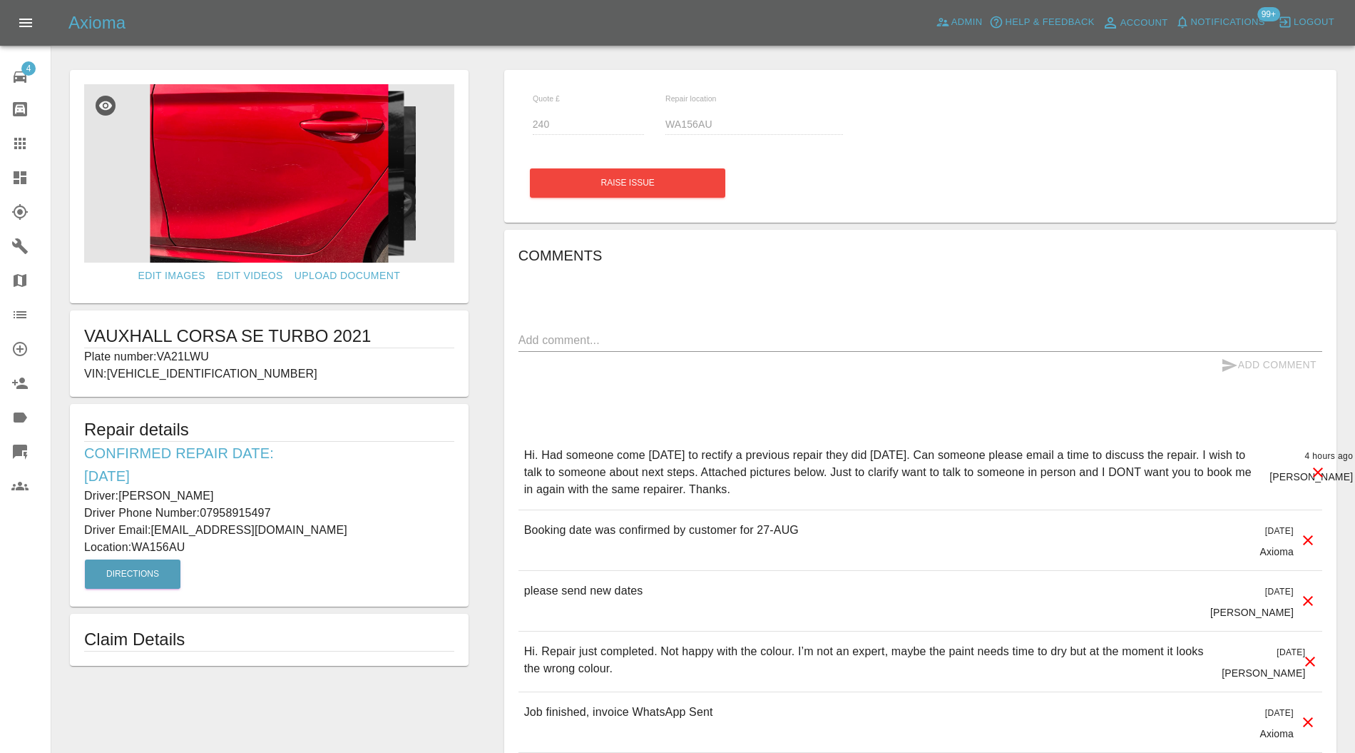
click at [337, 218] on img at bounding box center [269, 173] width 370 height 178
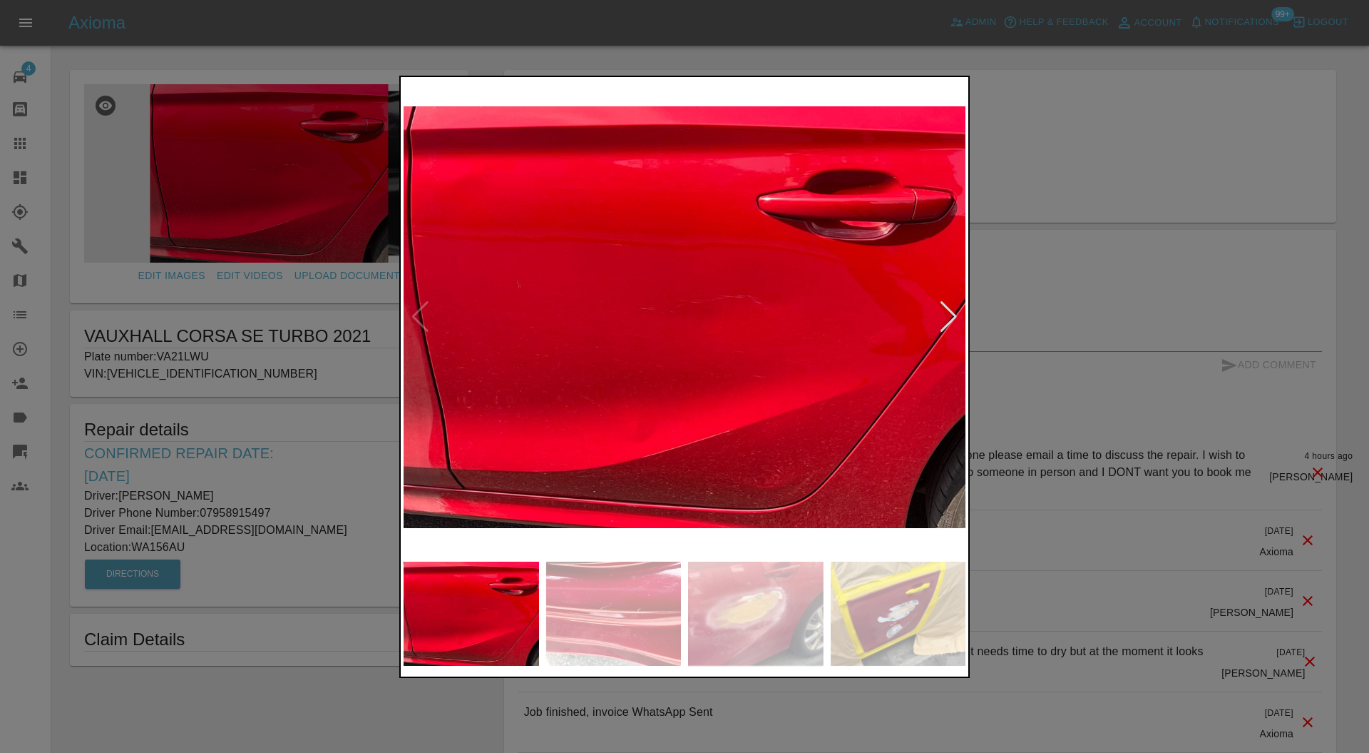
click at [949, 307] on div at bounding box center [948, 316] width 19 height 31
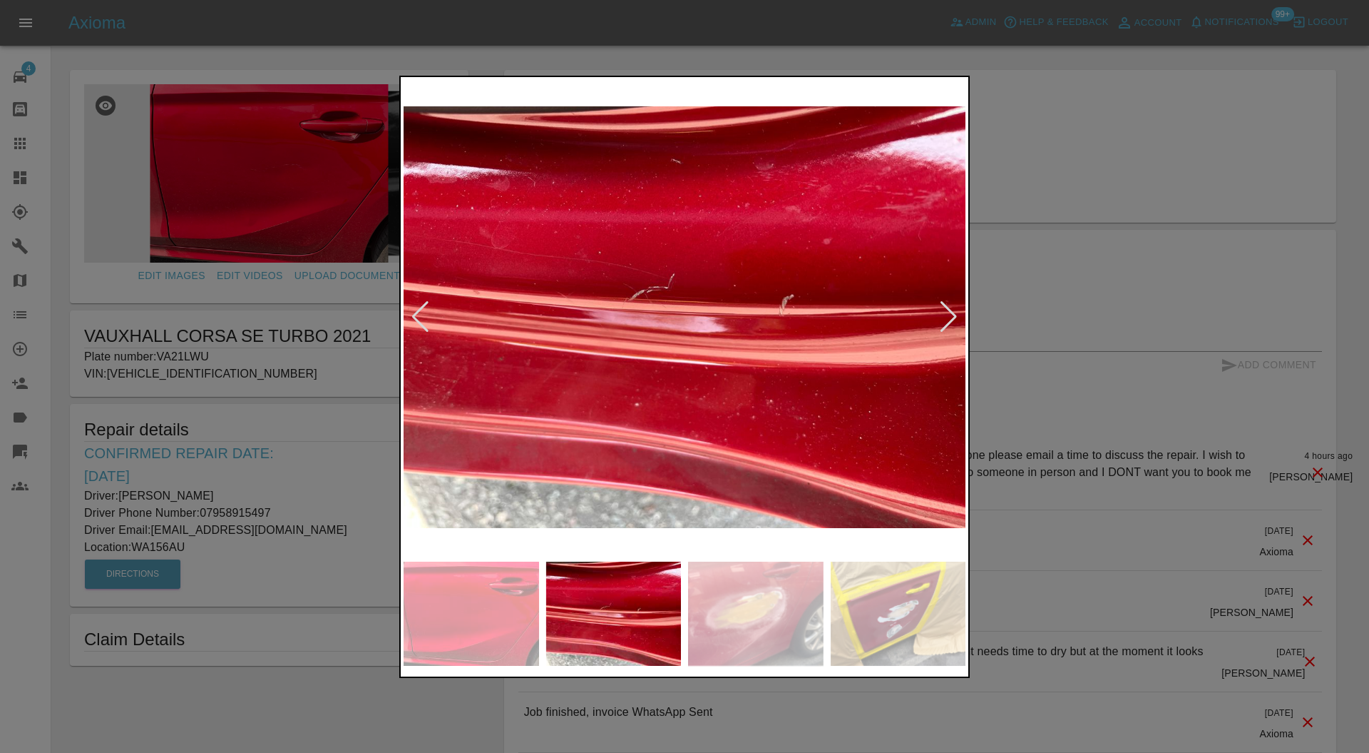
click at [949, 307] on div at bounding box center [948, 316] width 19 height 31
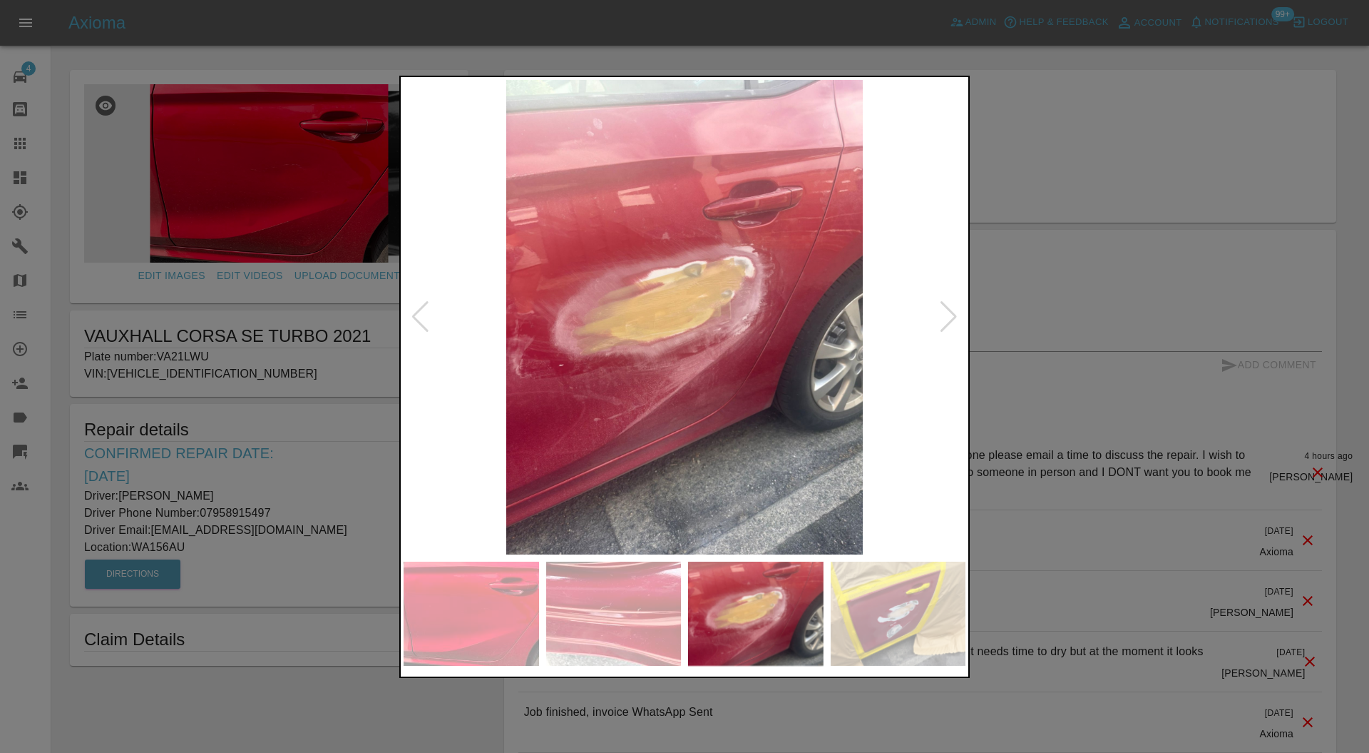
click at [949, 307] on div at bounding box center [948, 316] width 19 height 31
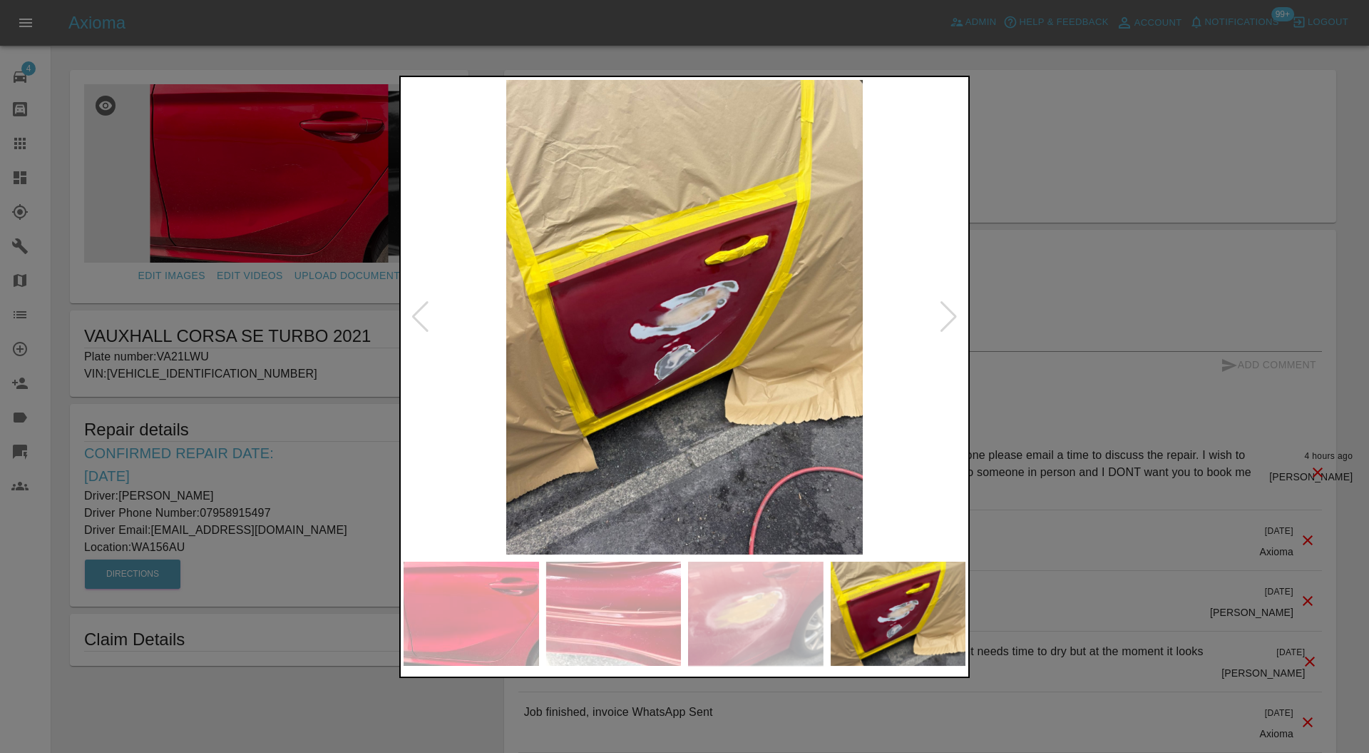
click at [949, 307] on div at bounding box center [948, 316] width 19 height 31
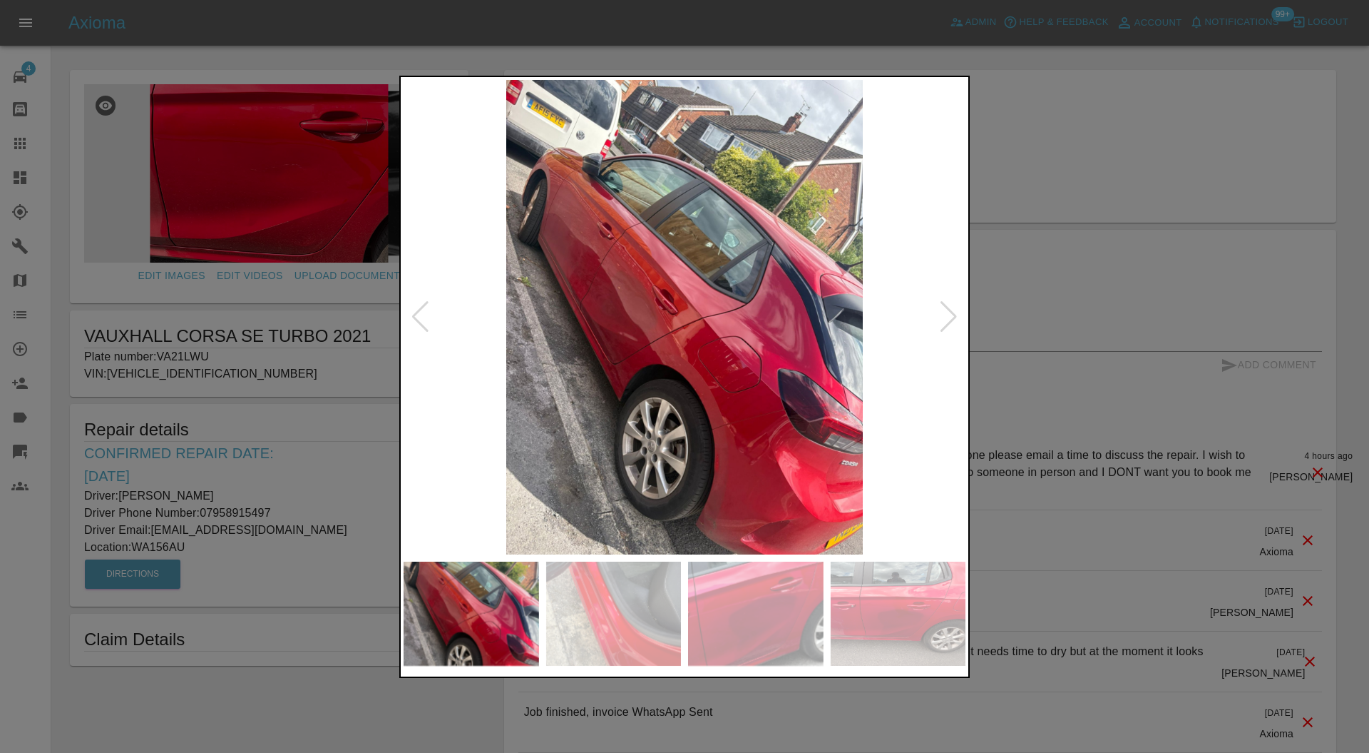
click at [949, 307] on div at bounding box center [948, 316] width 19 height 31
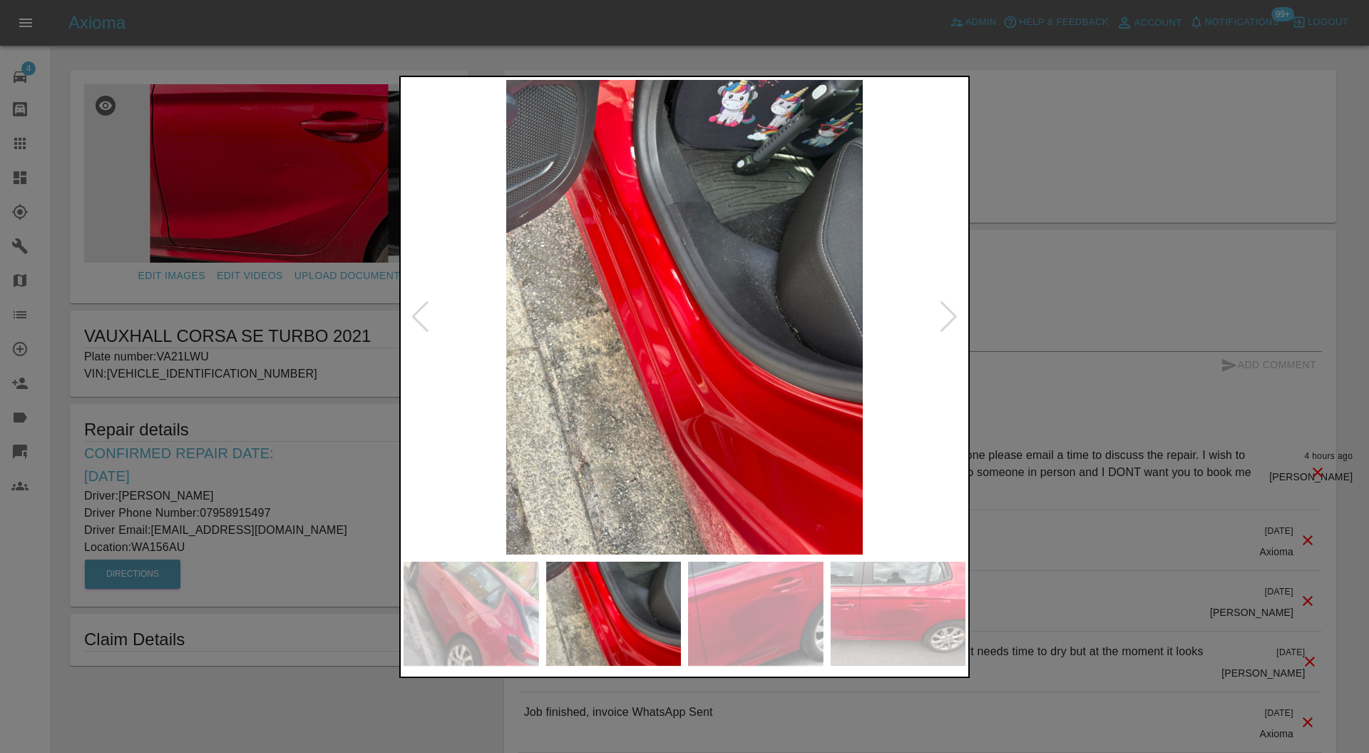
click at [949, 307] on div at bounding box center [948, 316] width 19 height 31
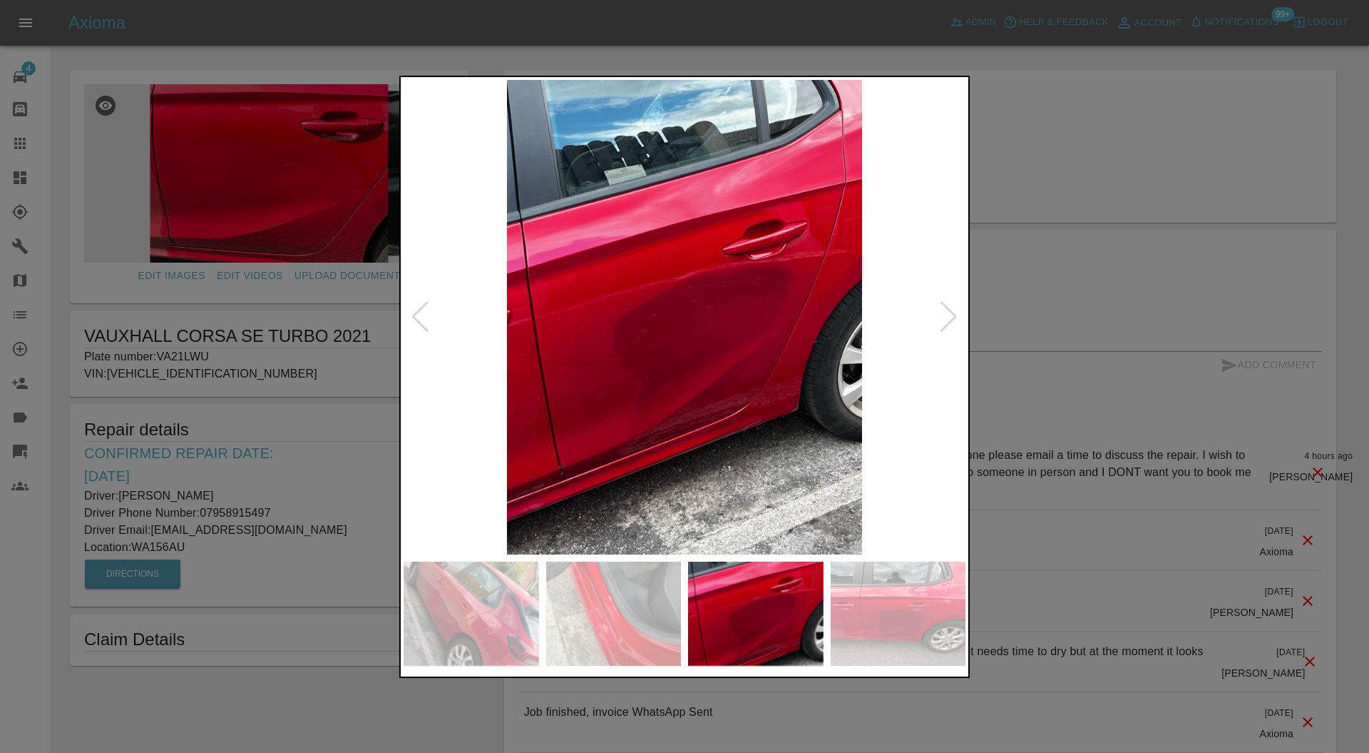
click at [949, 307] on div at bounding box center [948, 316] width 19 height 31
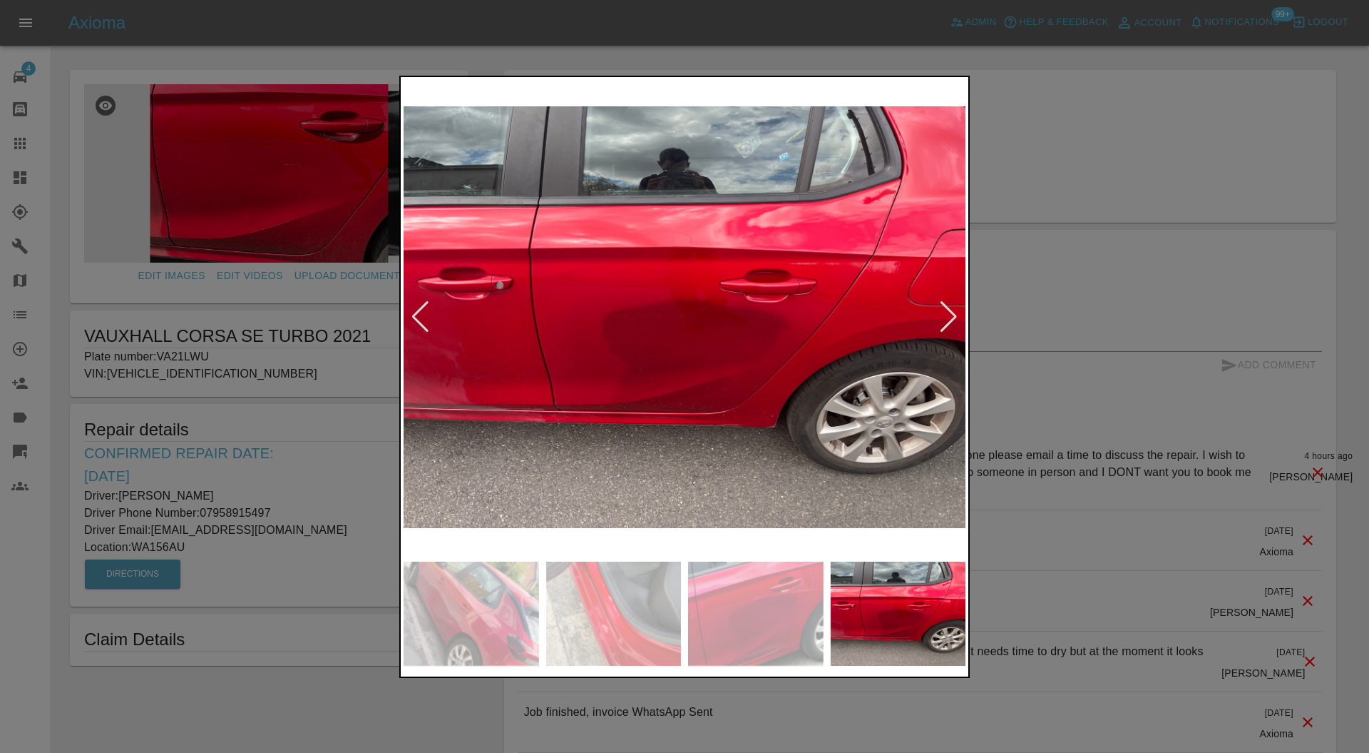
click at [949, 307] on div at bounding box center [948, 316] width 19 height 31
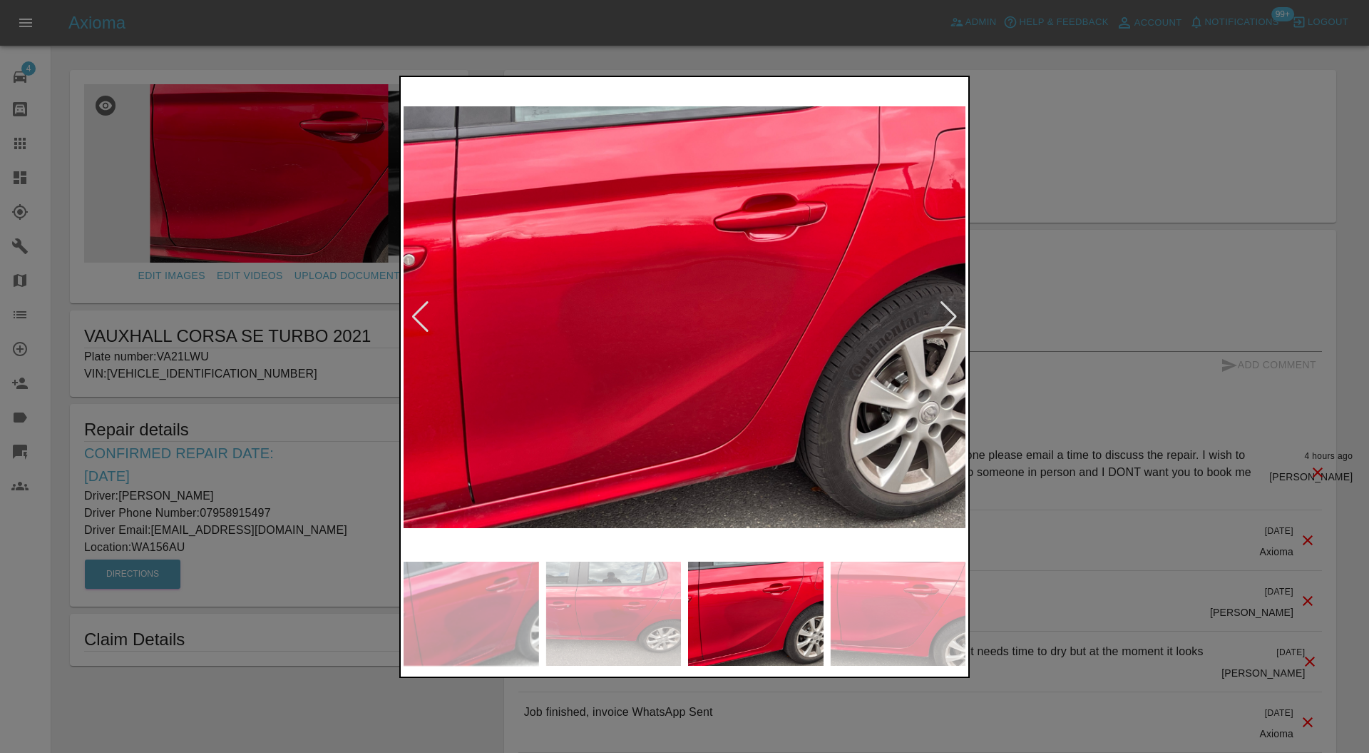
click at [949, 307] on div at bounding box center [948, 316] width 19 height 31
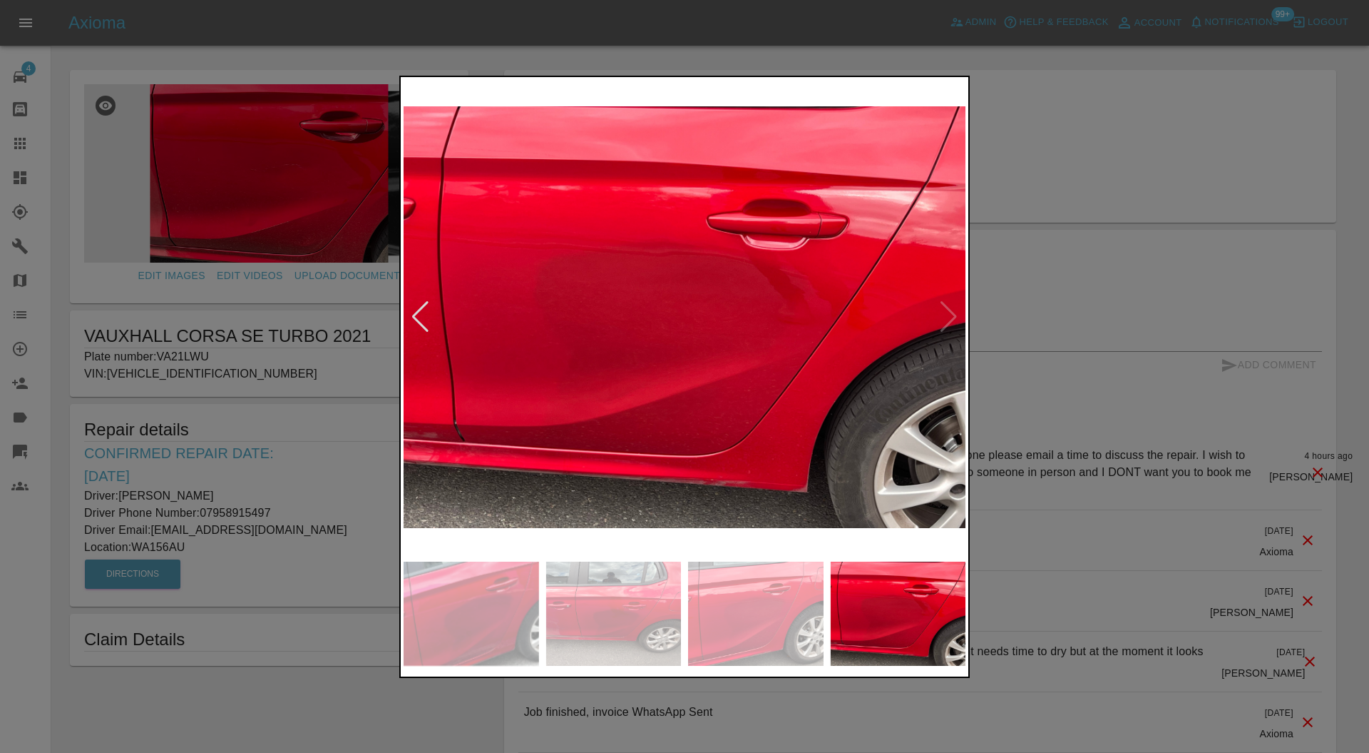
click at [949, 307] on img at bounding box center [685, 317] width 562 height 475
click at [1024, 285] on div at bounding box center [684, 376] width 1369 height 753
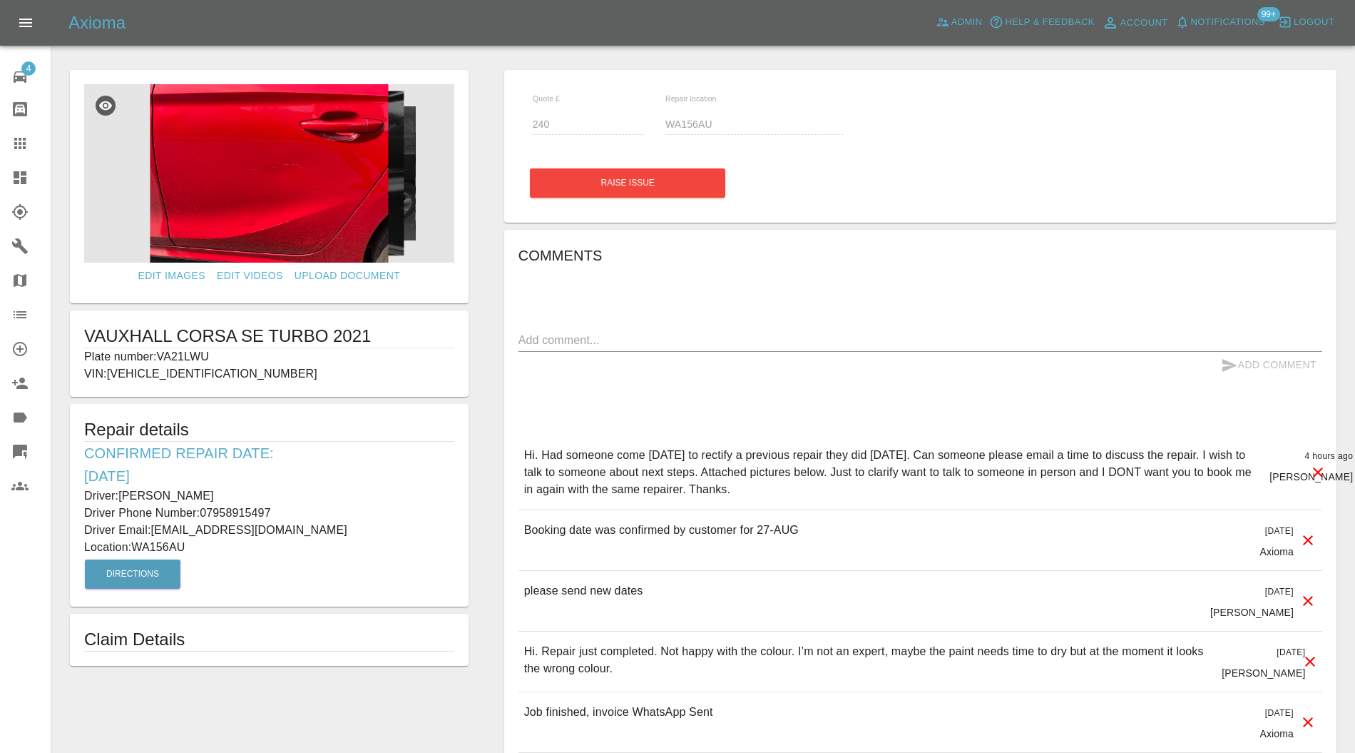
click at [359, 225] on img at bounding box center [269, 173] width 370 height 178
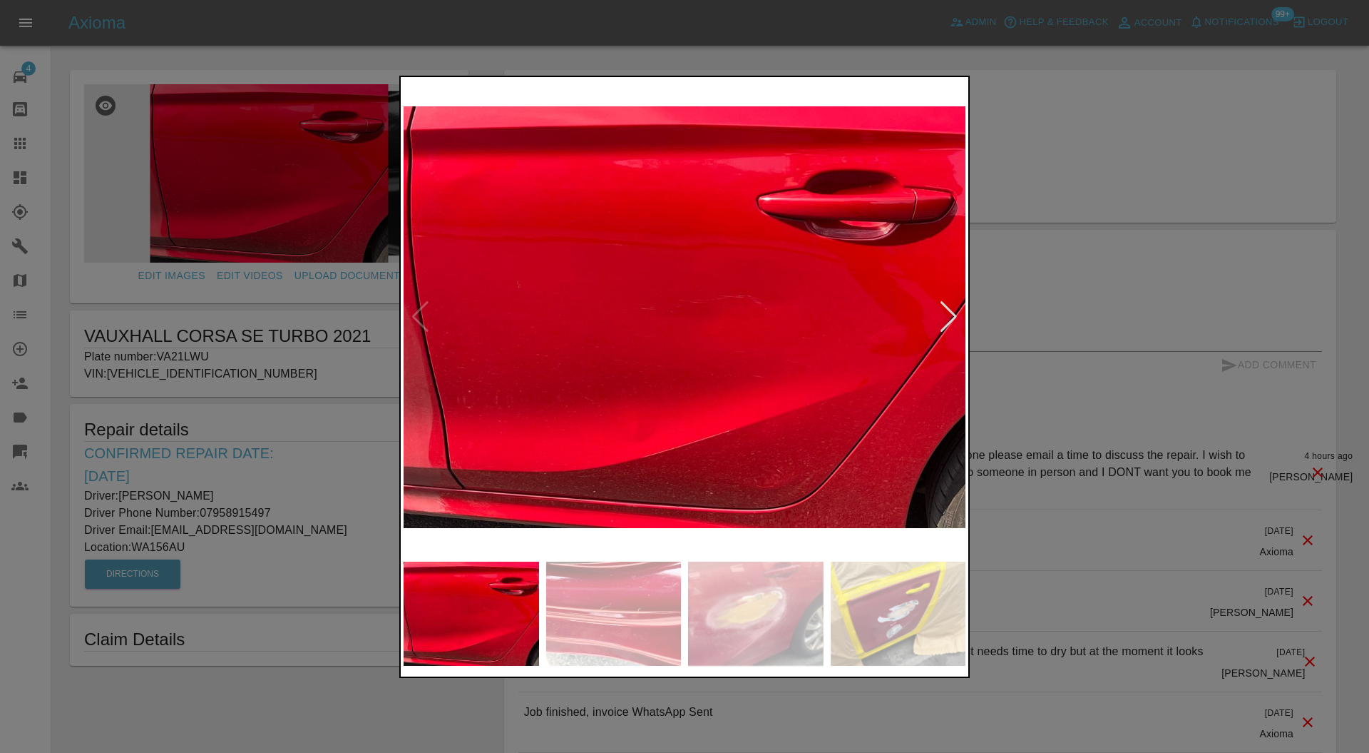
click at [944, 315] on div at bounding box center [948, 316] width 19 height 31
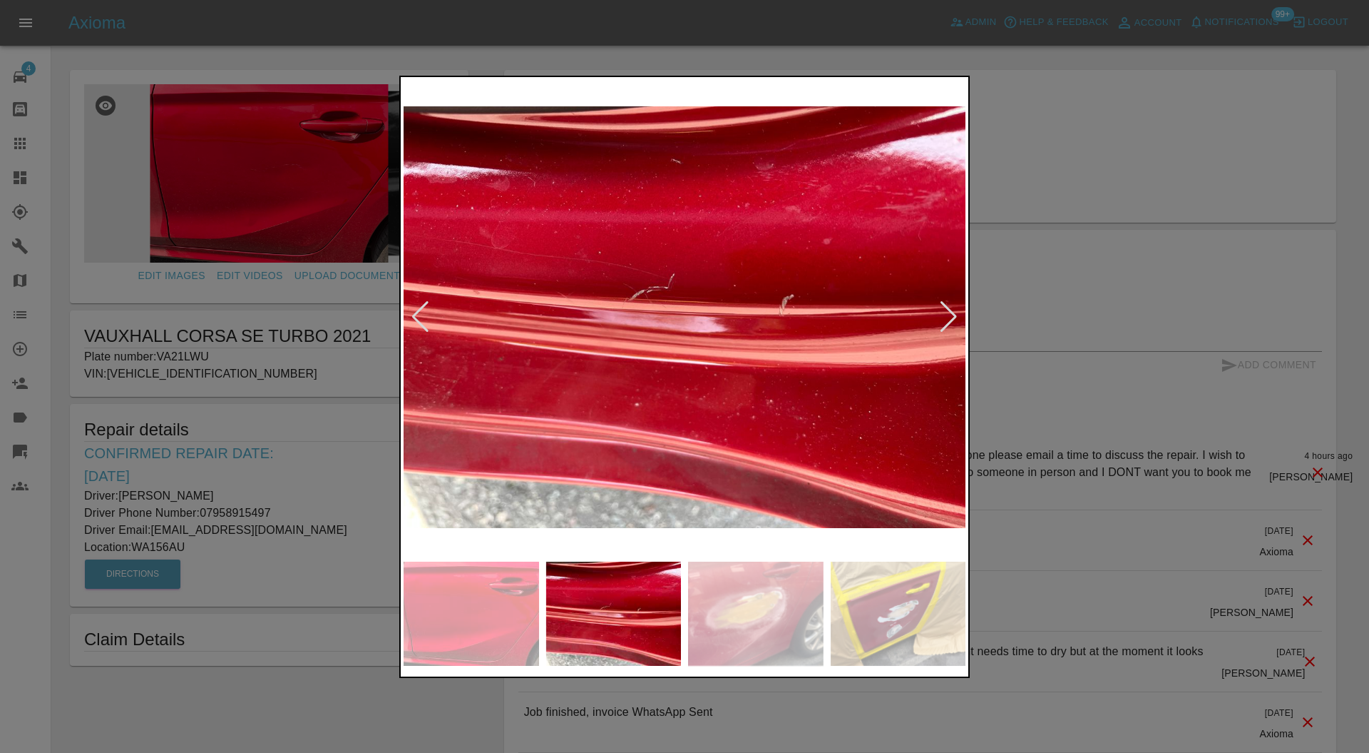
click at [955, 313] on div at bounding box center [948, 316] width 19 height 31
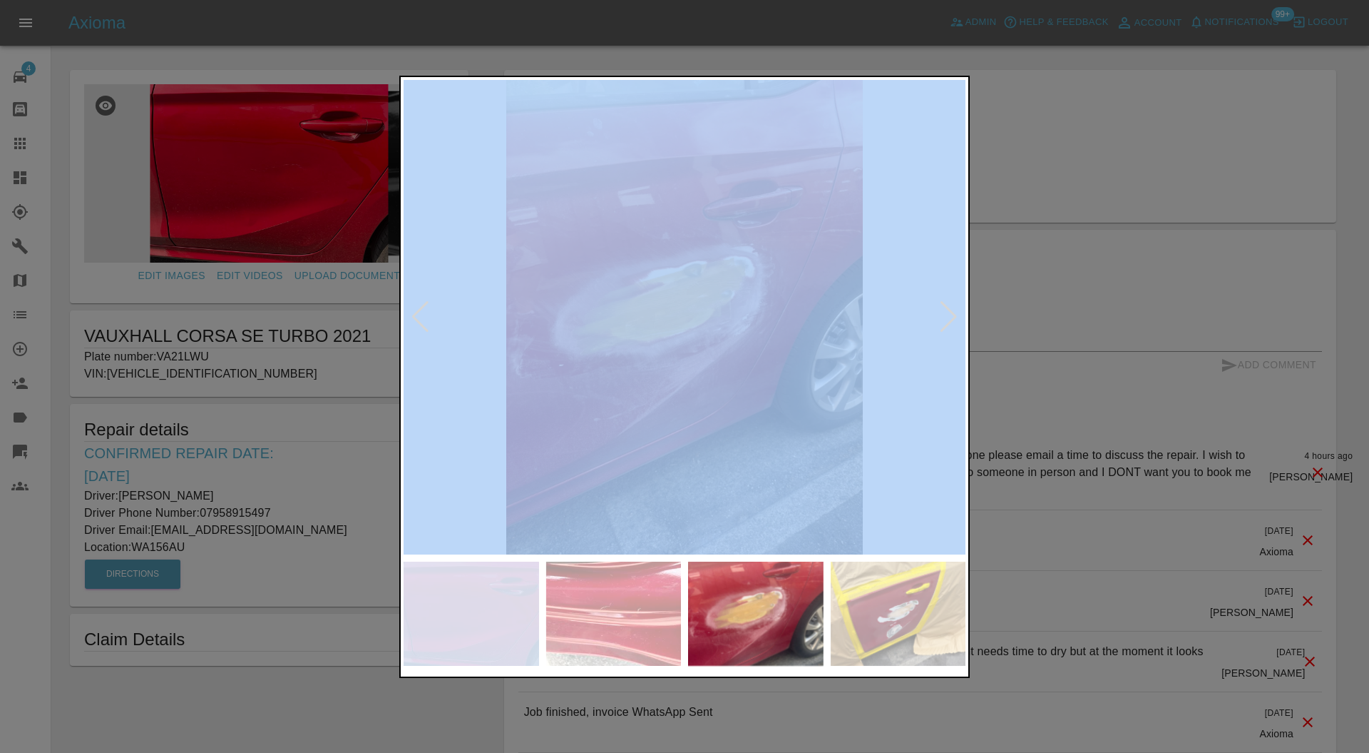
click at [955, 313] on div at bounding box center [948, 316] width 19 height 31
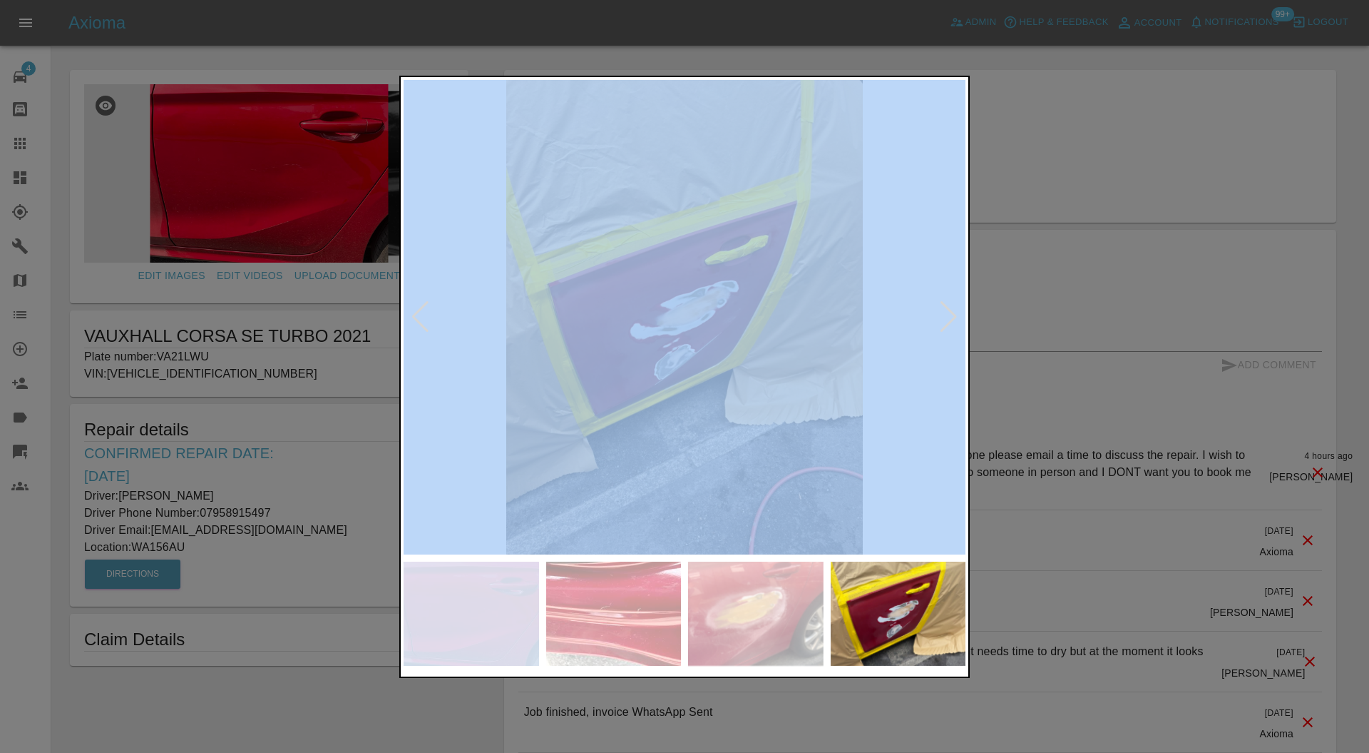
click at [955, 313] on div at bounding box center [948, 316] width 19 height 31
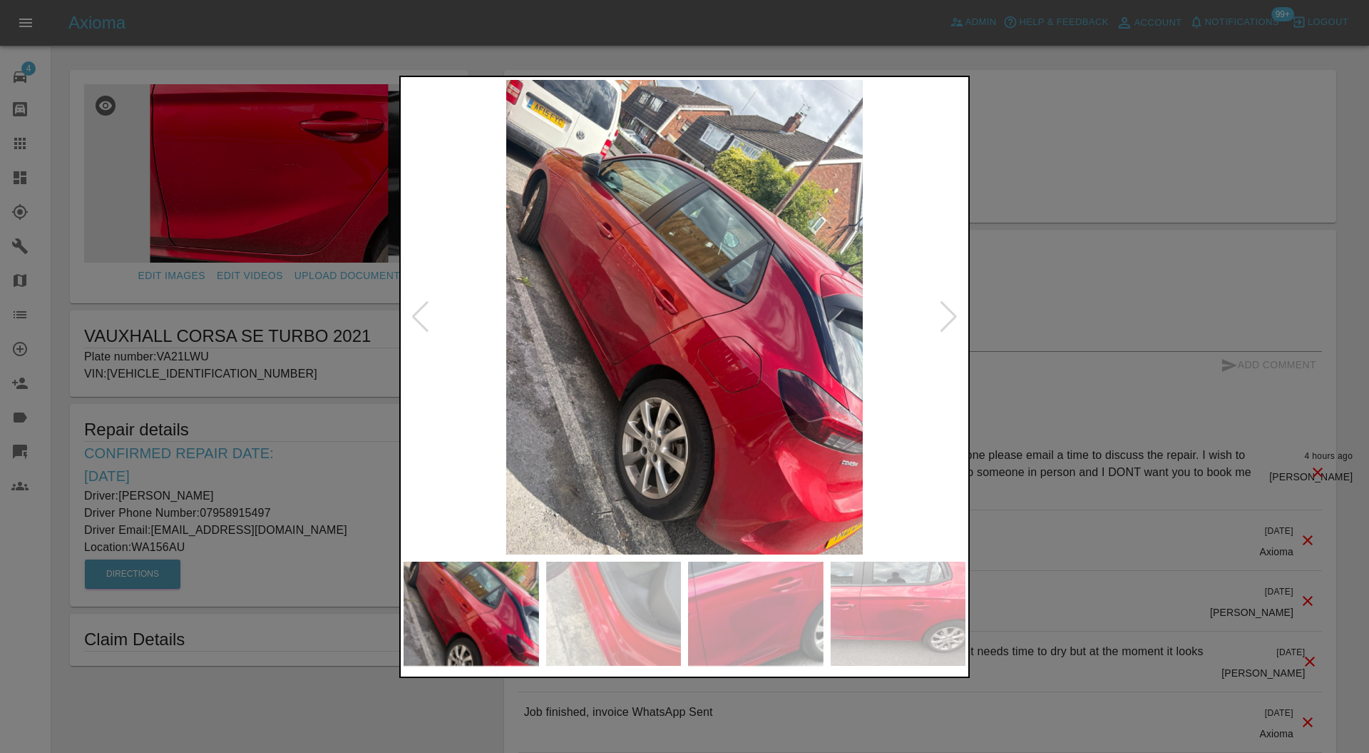
click at [955, 313] on div at bounding box center [948, 316] width 19 height 31
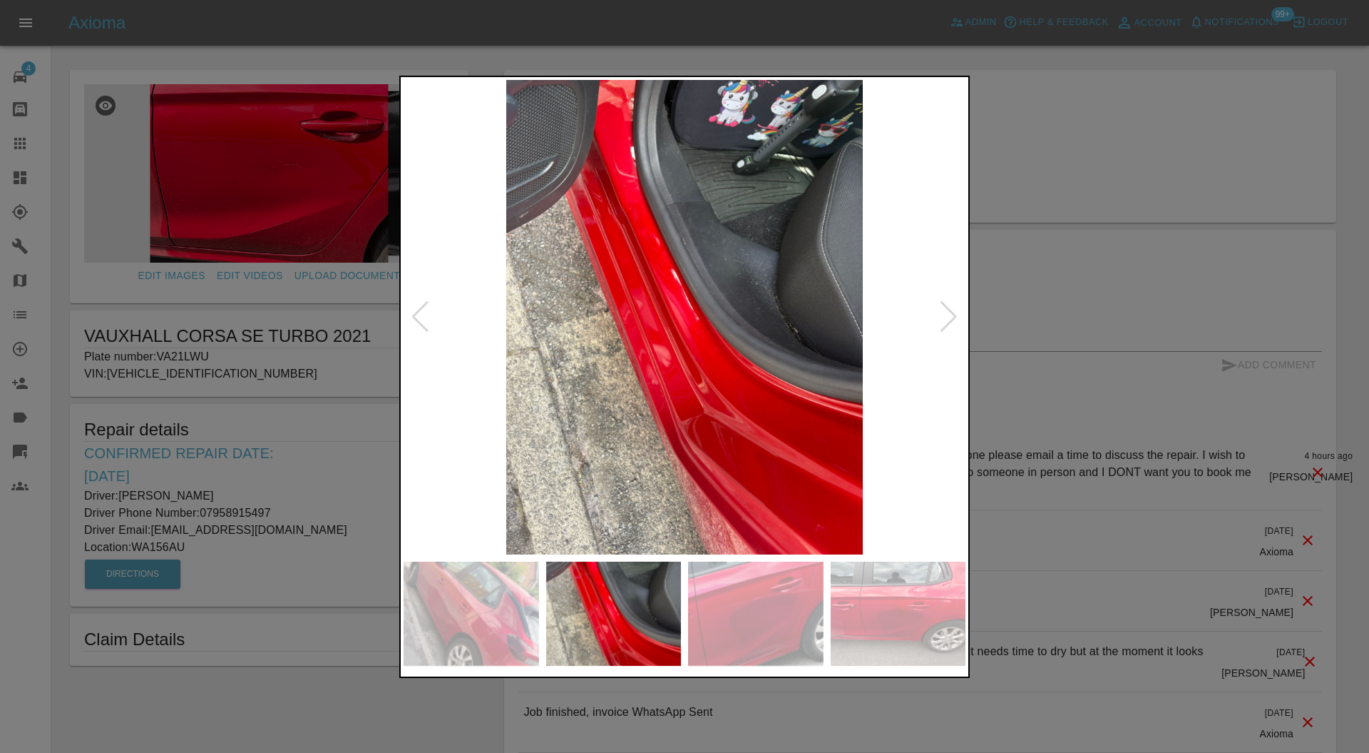
click at [955, 313] on div at bounding box center [948, 316] width 19 height 31
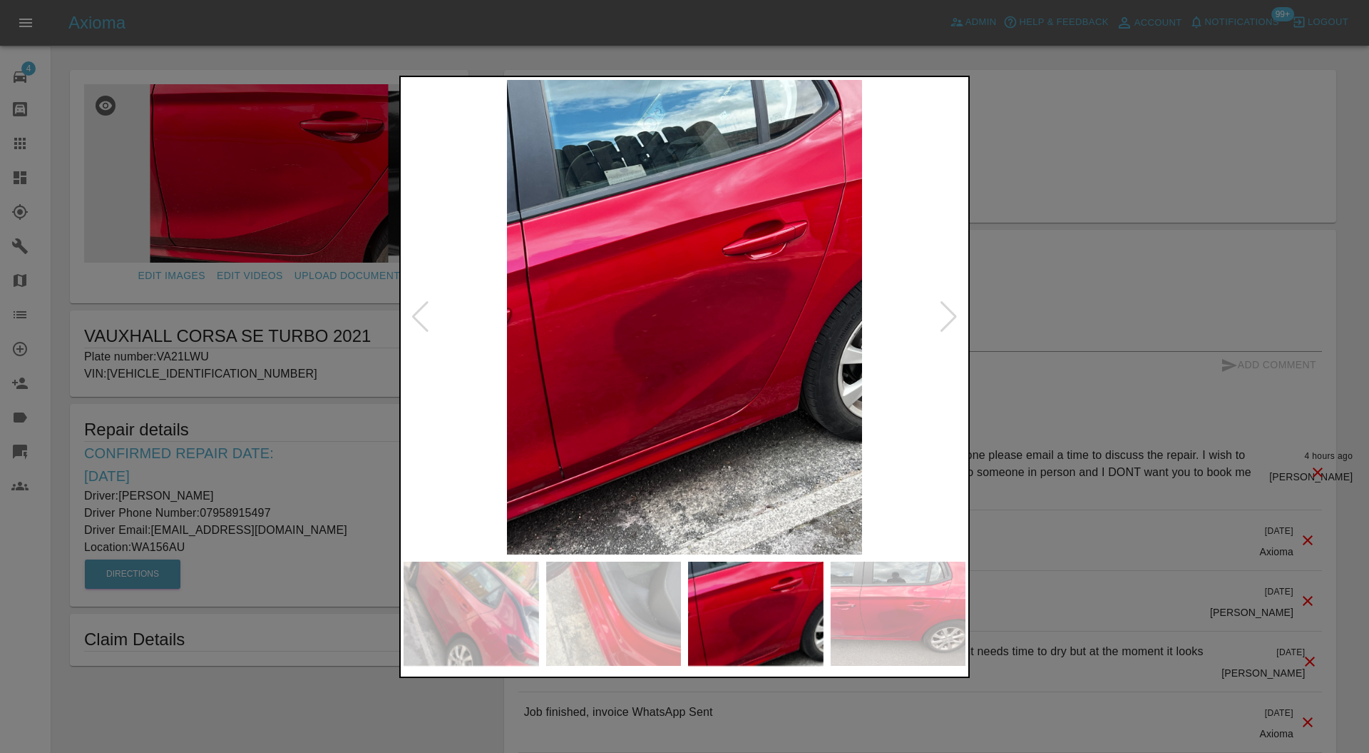
click at [955, 313] on div at bounding box center [948, 316] width 19 height 31
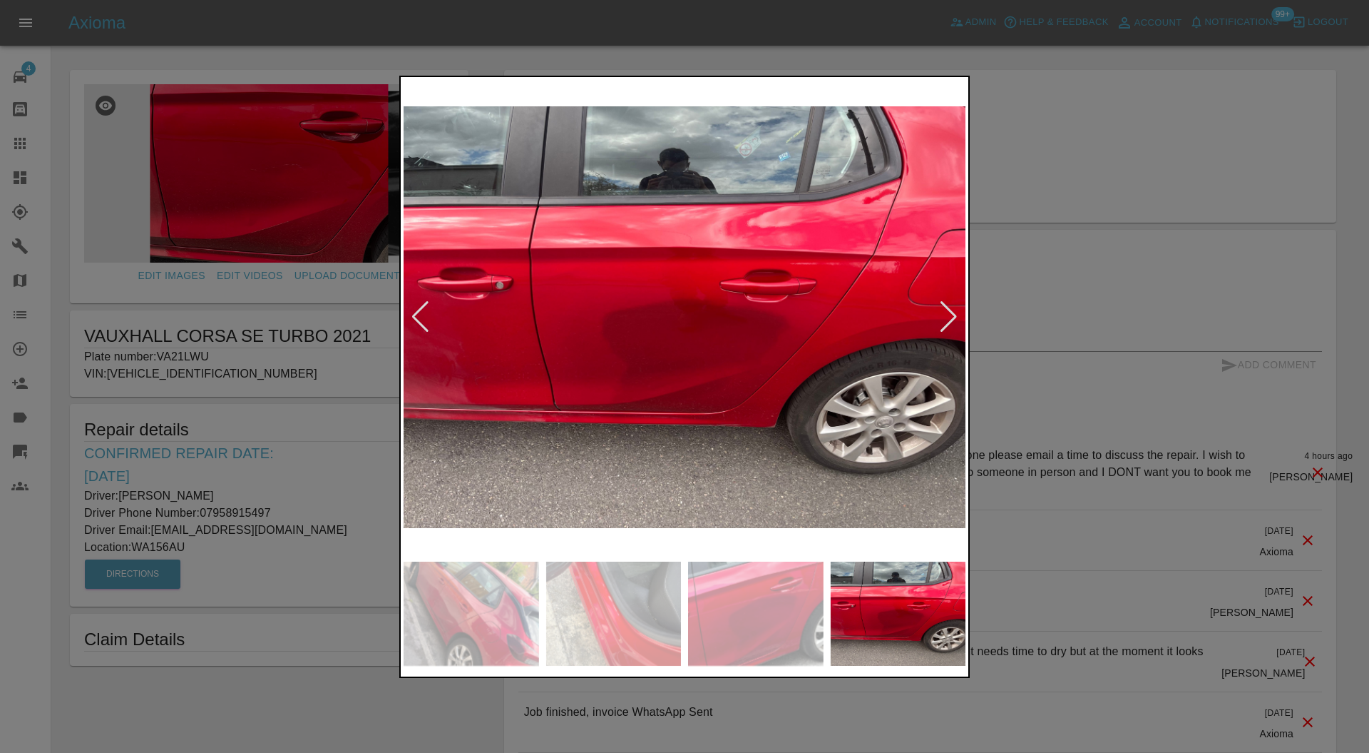
click at [956, 313] on div at bounding box center [948, 316] width 19 height 31
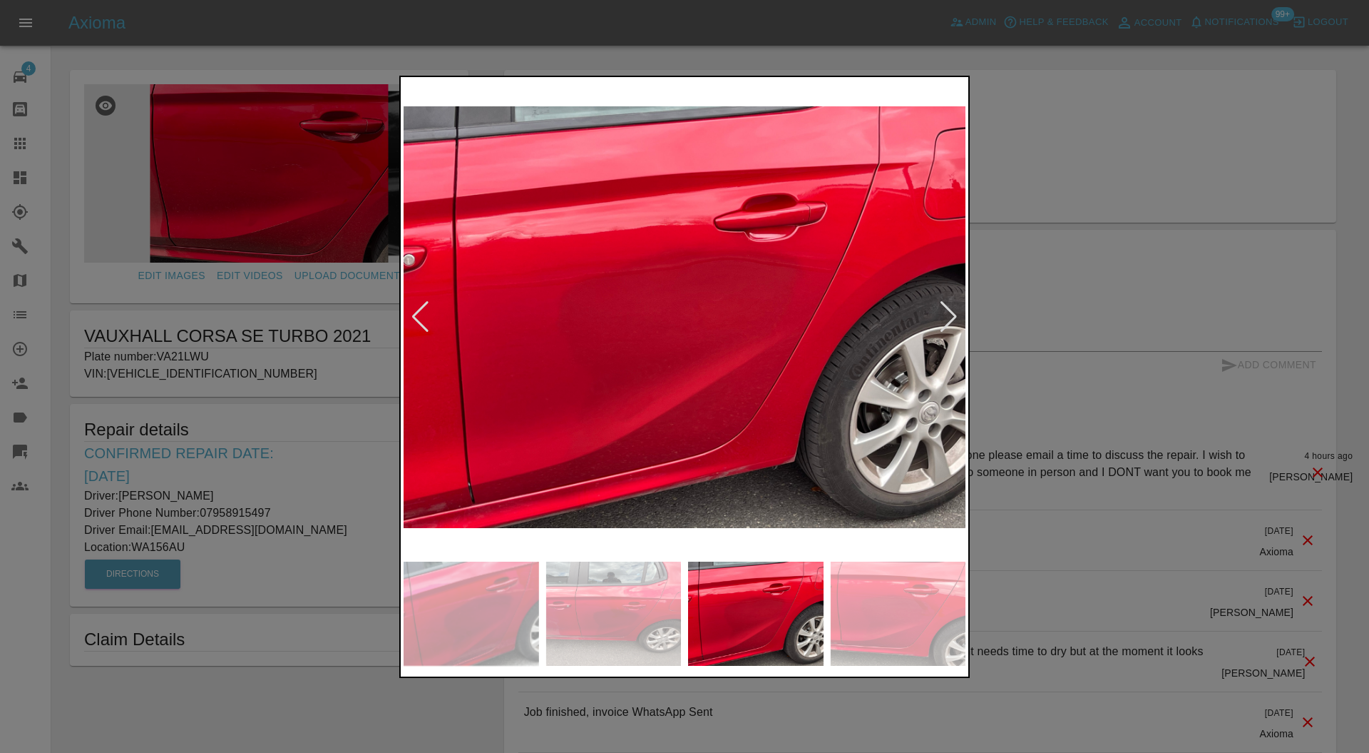
click at [956, 313] on div at bounding box center [948, 316] width 19 height 31
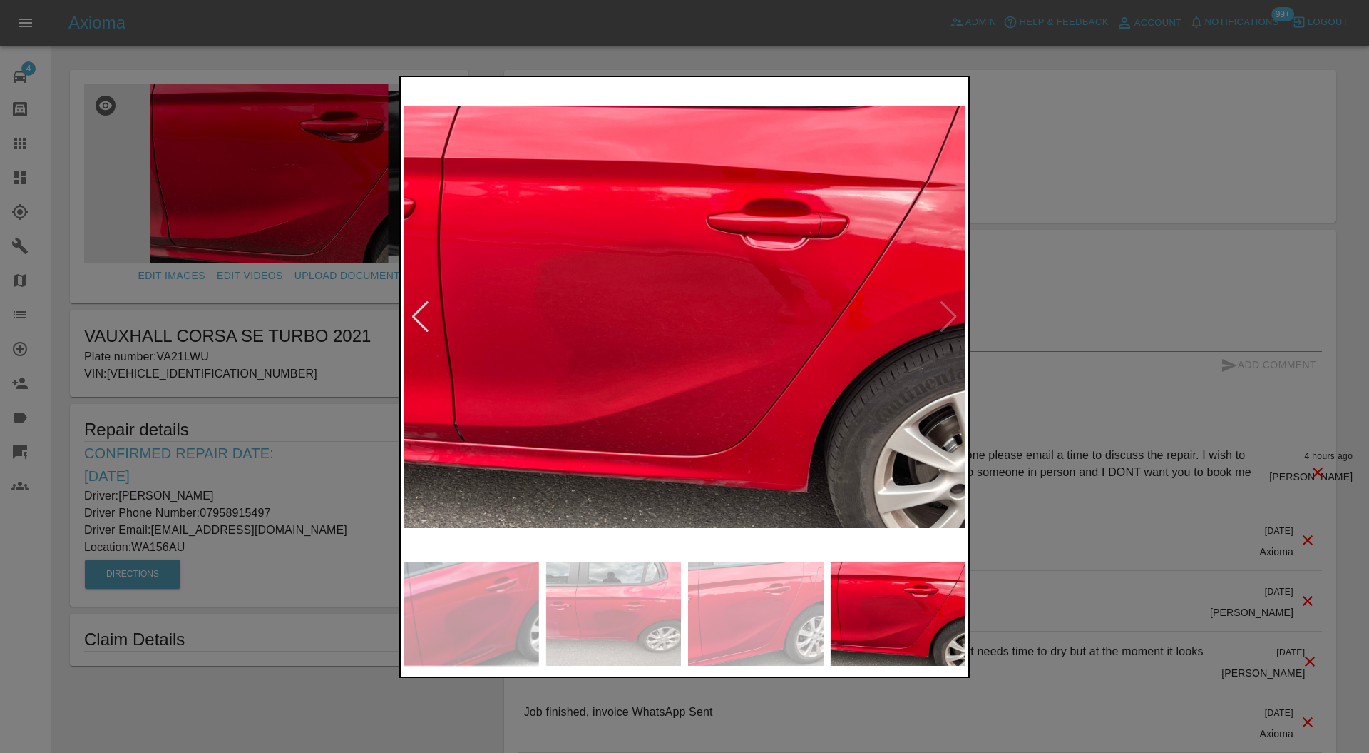
click at [956, 313] on img at bounding box center [685, 317] width 562 height 475
click at [948, 315] on img at bounding box center [685, 317] width 562 height 475
click at [1032, 312] on div at bounding box center [684, 376] width 1369 height 753
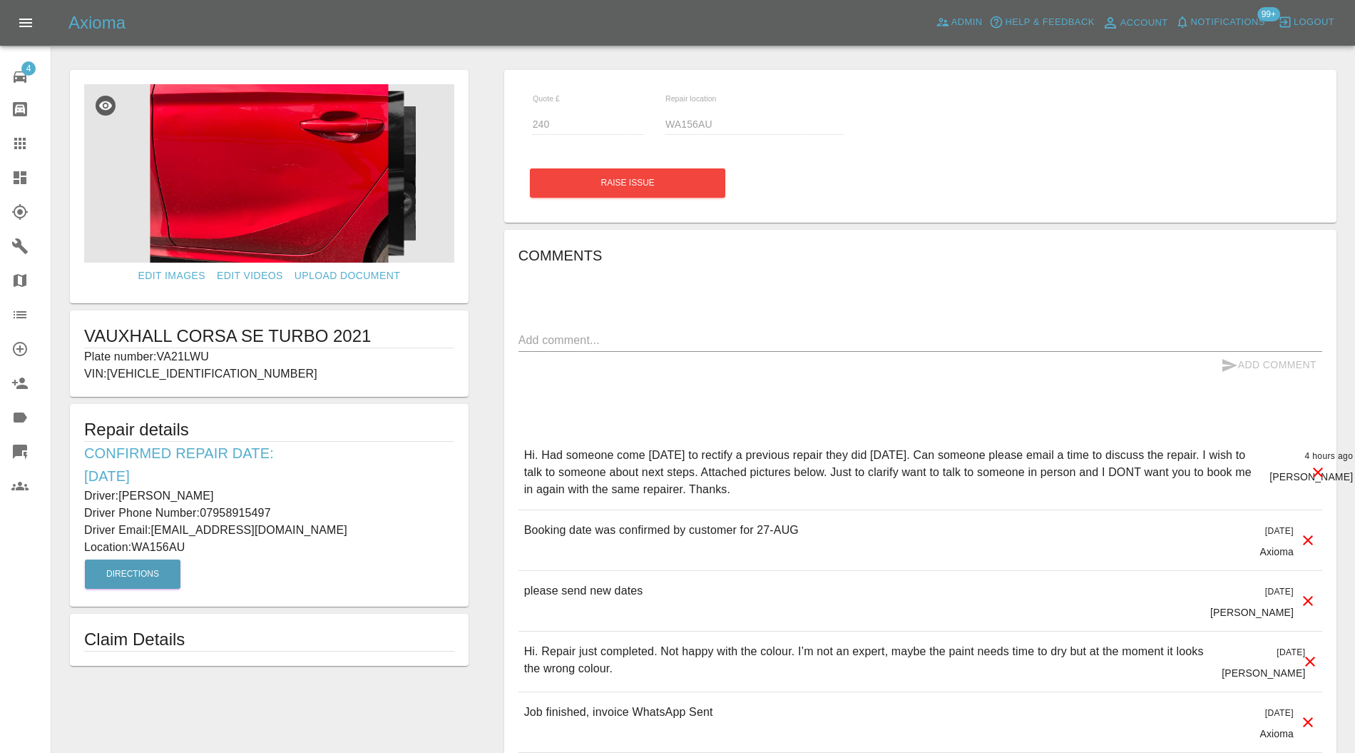
click at [364, 203] on img at bounding box center [269, 173] width 370 height 178
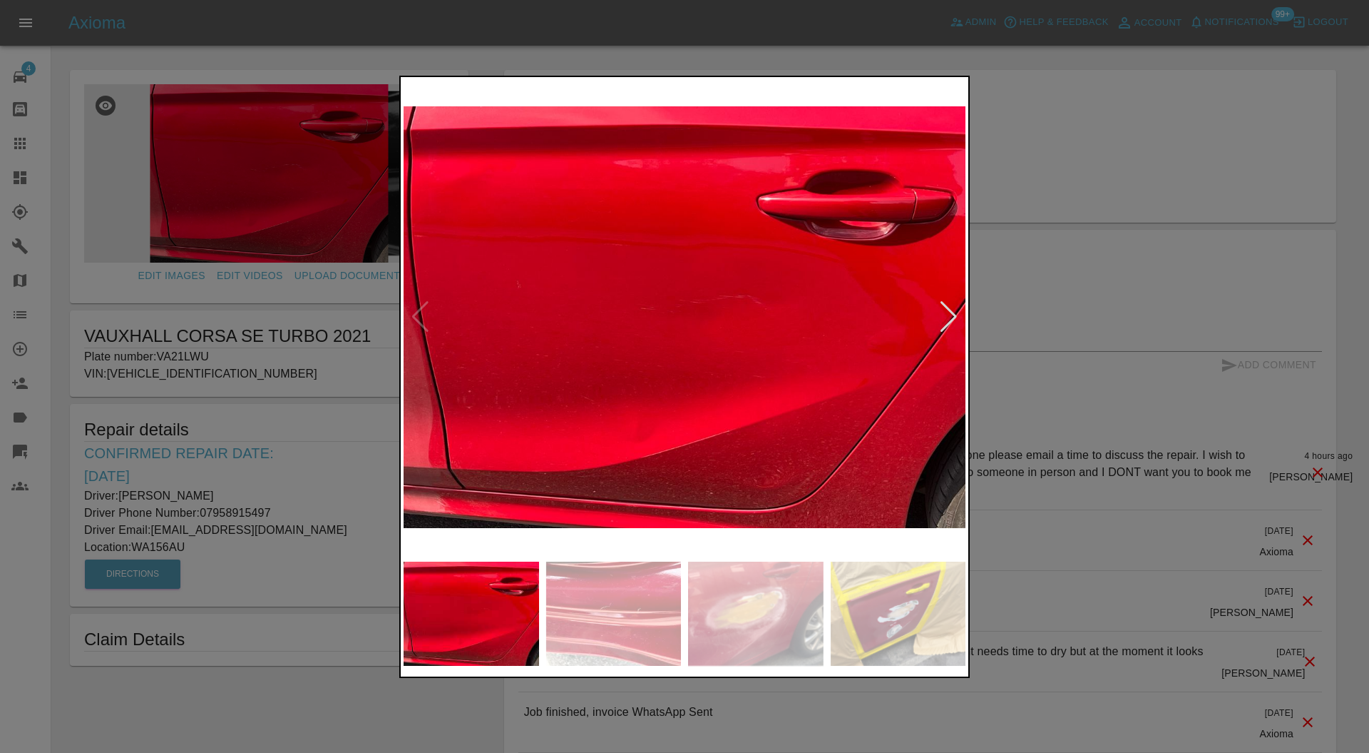
click at [944, 310] on div at bounding box center [948, 316] width 19 height 31
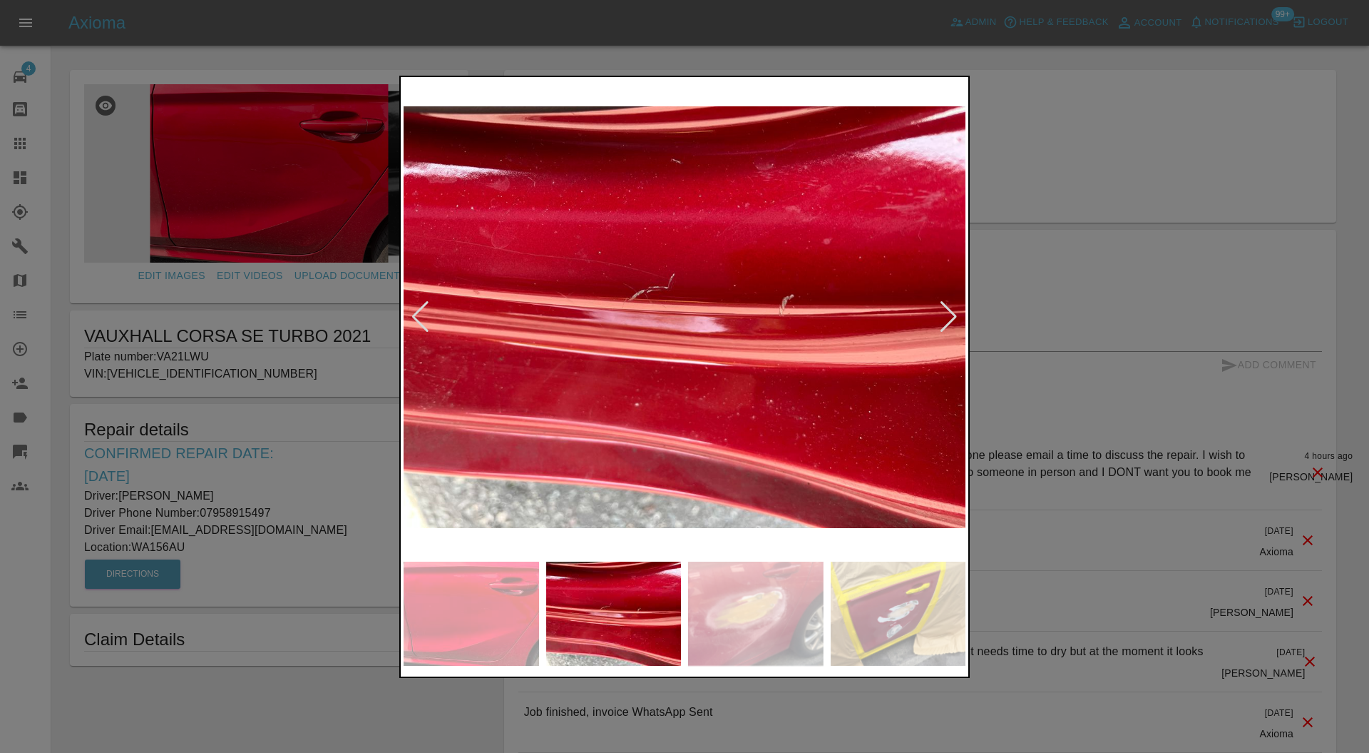
click at [947, 309] on div at bounding box center [948, 316] width 19 height 31
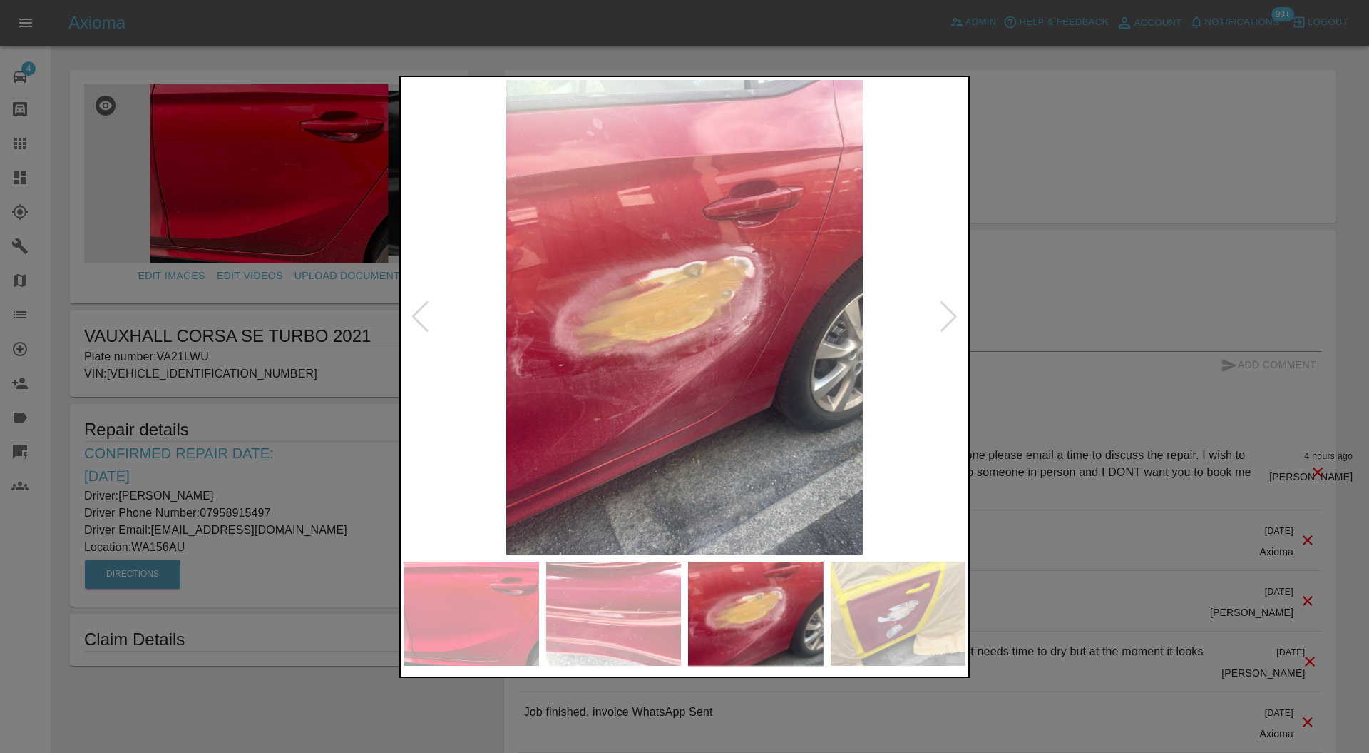
click at [947, 309] on div at bounding box center [948, 316] width 19 height 31
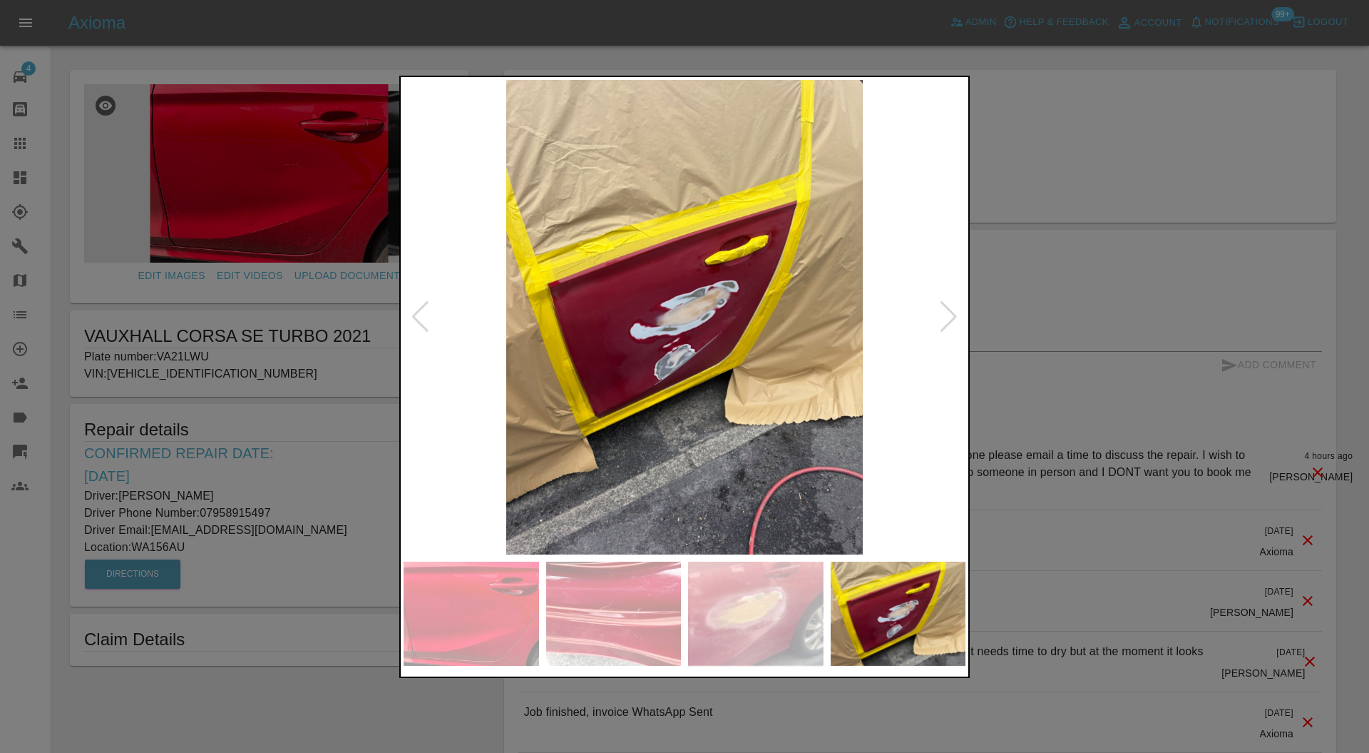
click at [947, 309] on div at bounding box center [948, 316] width 19 height 31
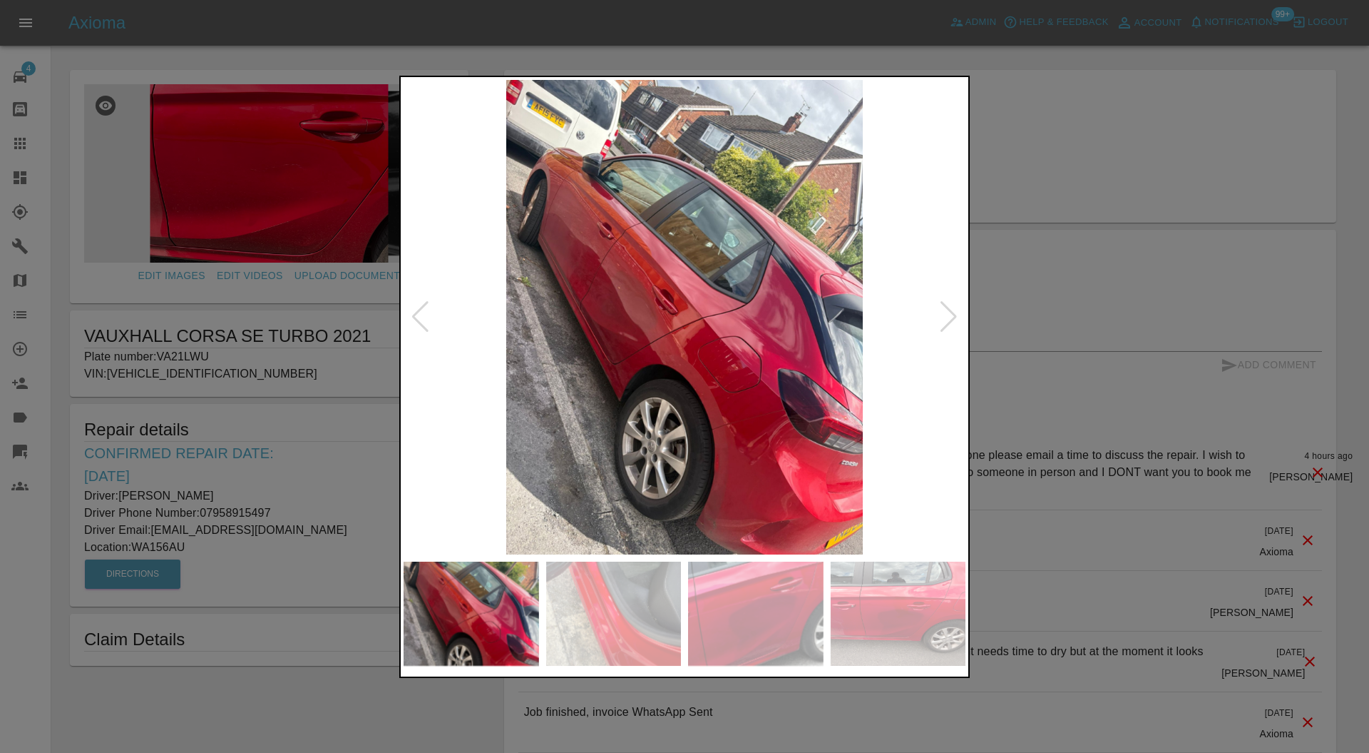
click at [947, 309] on div at bounding box center [948, 316] width 19 height 31
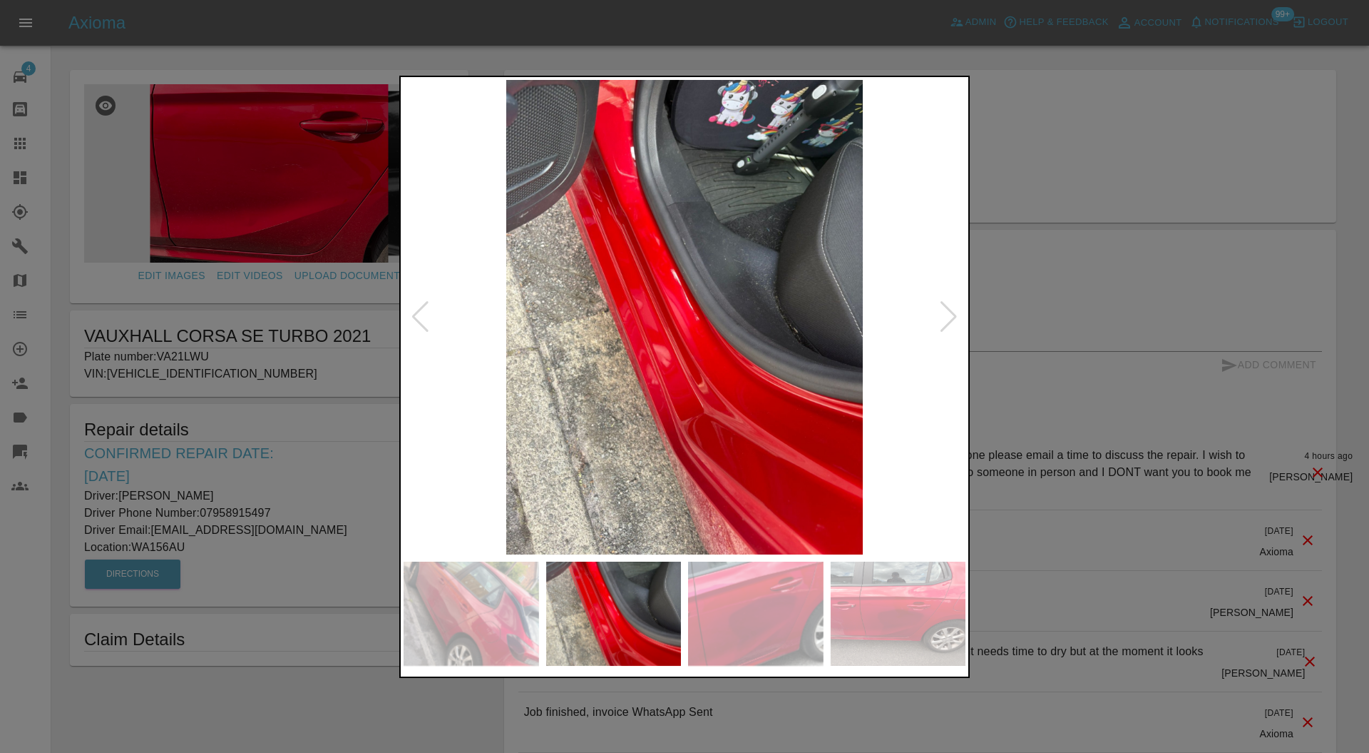
click at [947, 309] on div at bounding box center [948, 316] width 19 height 31
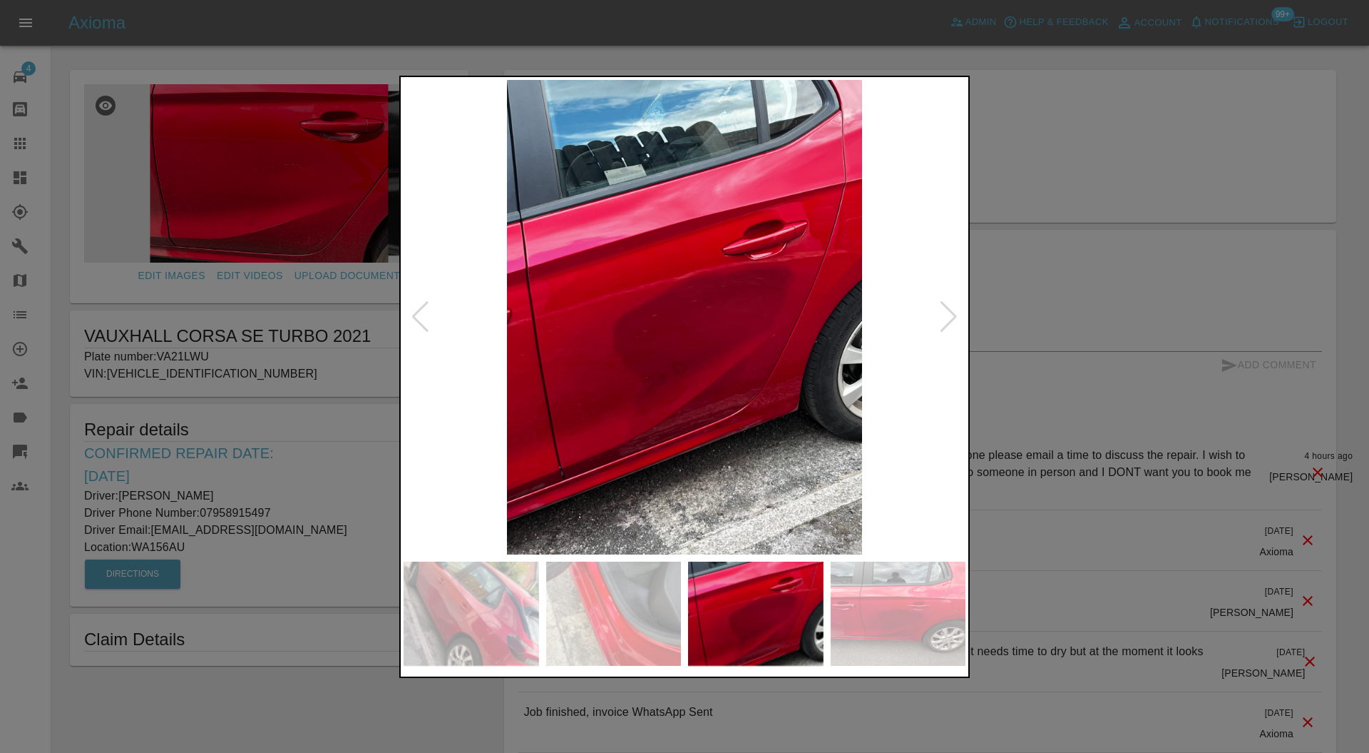
click at [947, 309] on div at bounding box center [948, 316] width 19 height 31
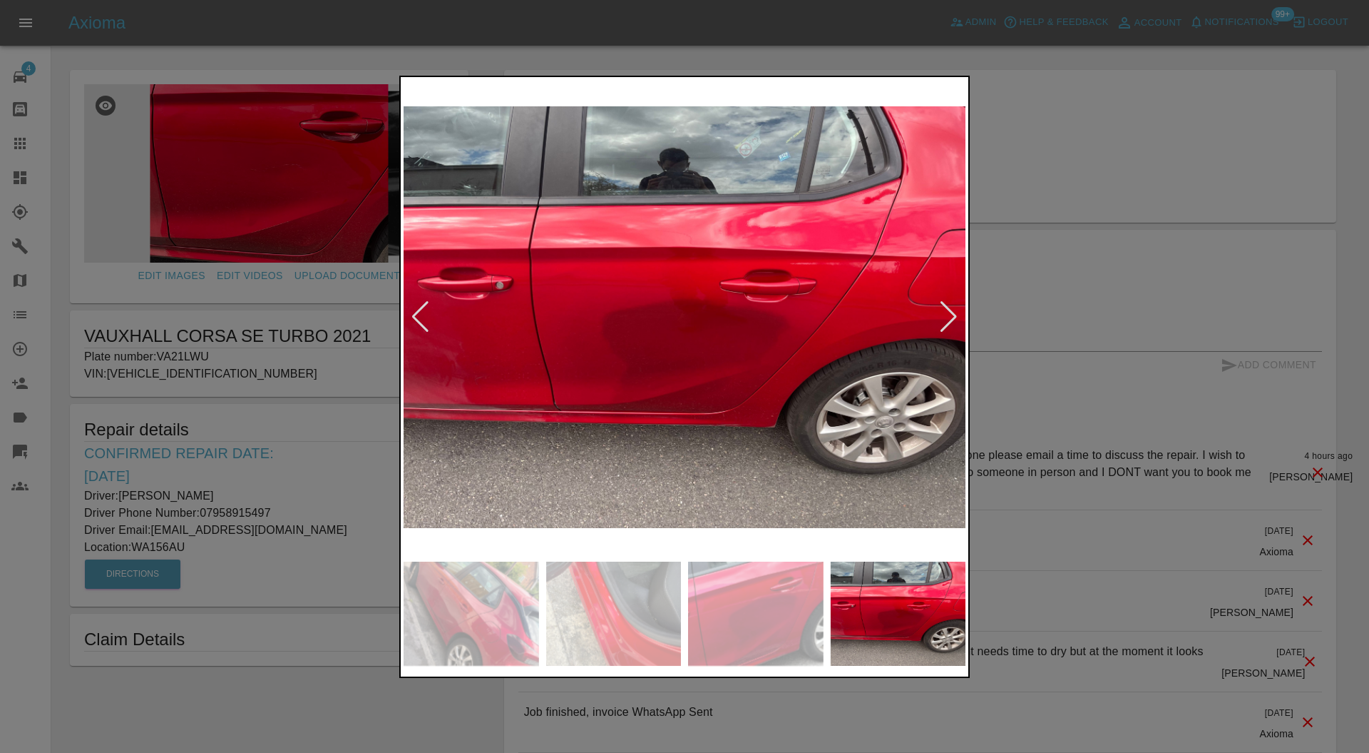
click at [947, 309] on div at bounding box center [948, 316] width 19 height 31
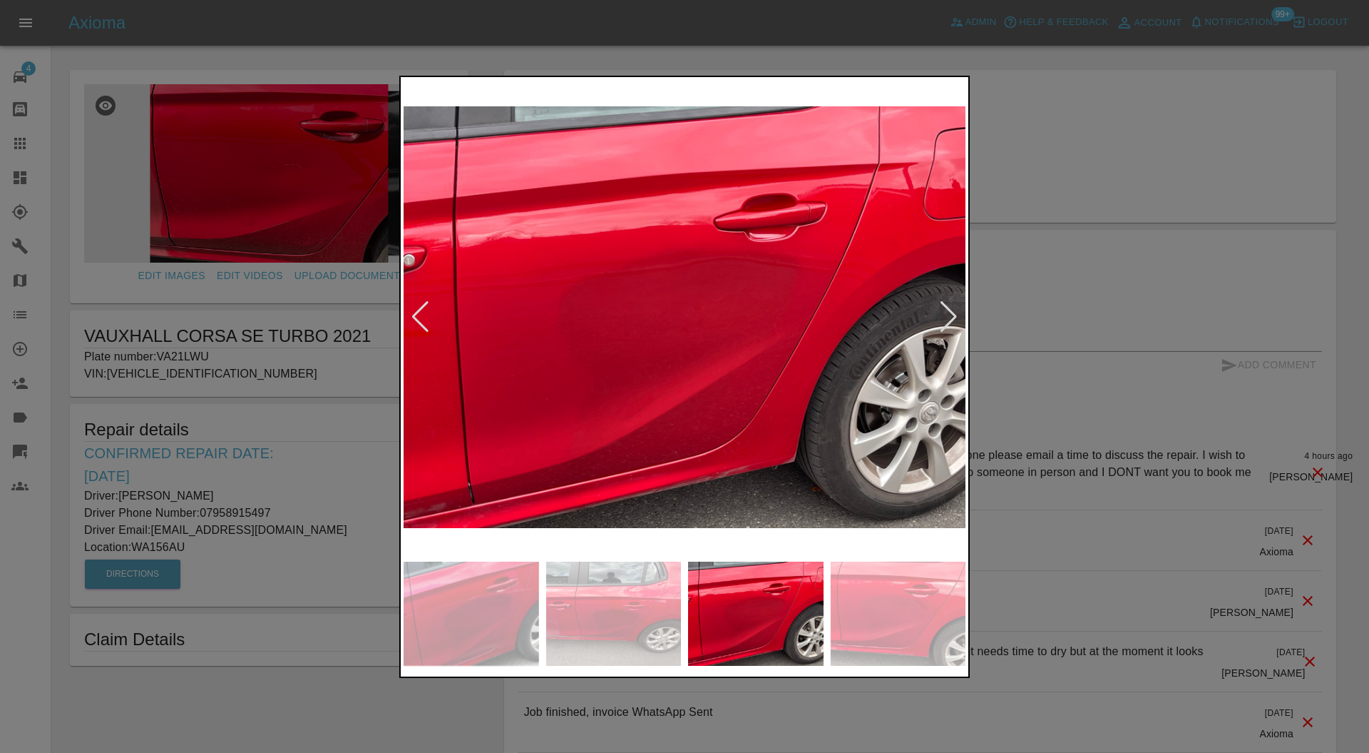
click at [947, 309] on div at bounding box center [948, 316] width 19 height 31
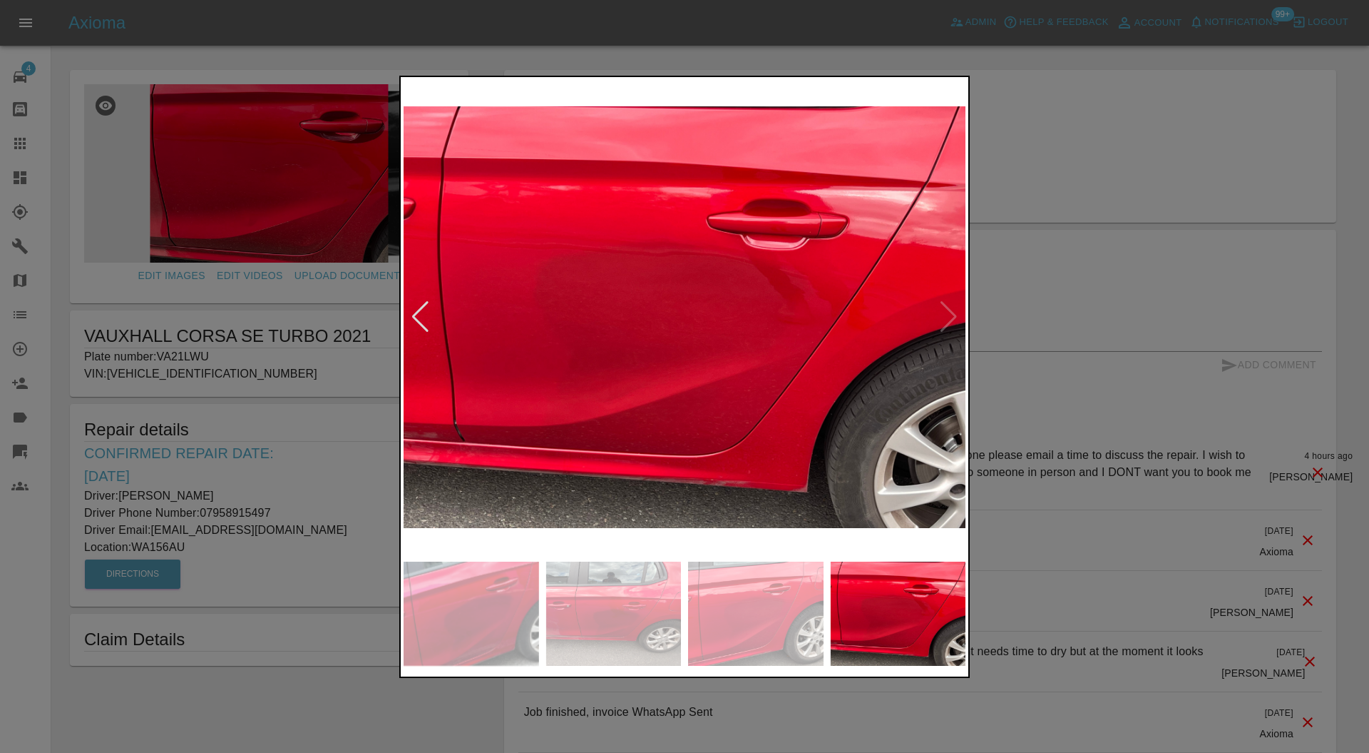
click at [947, 309] on img at bounding box center [685, 317] width 562 height 475
click at [947, 313] on img at bounding box center [685, 317] width 562 height 475
click at [424, 317] on div at bounding box center [420, 316] width 19 height 31
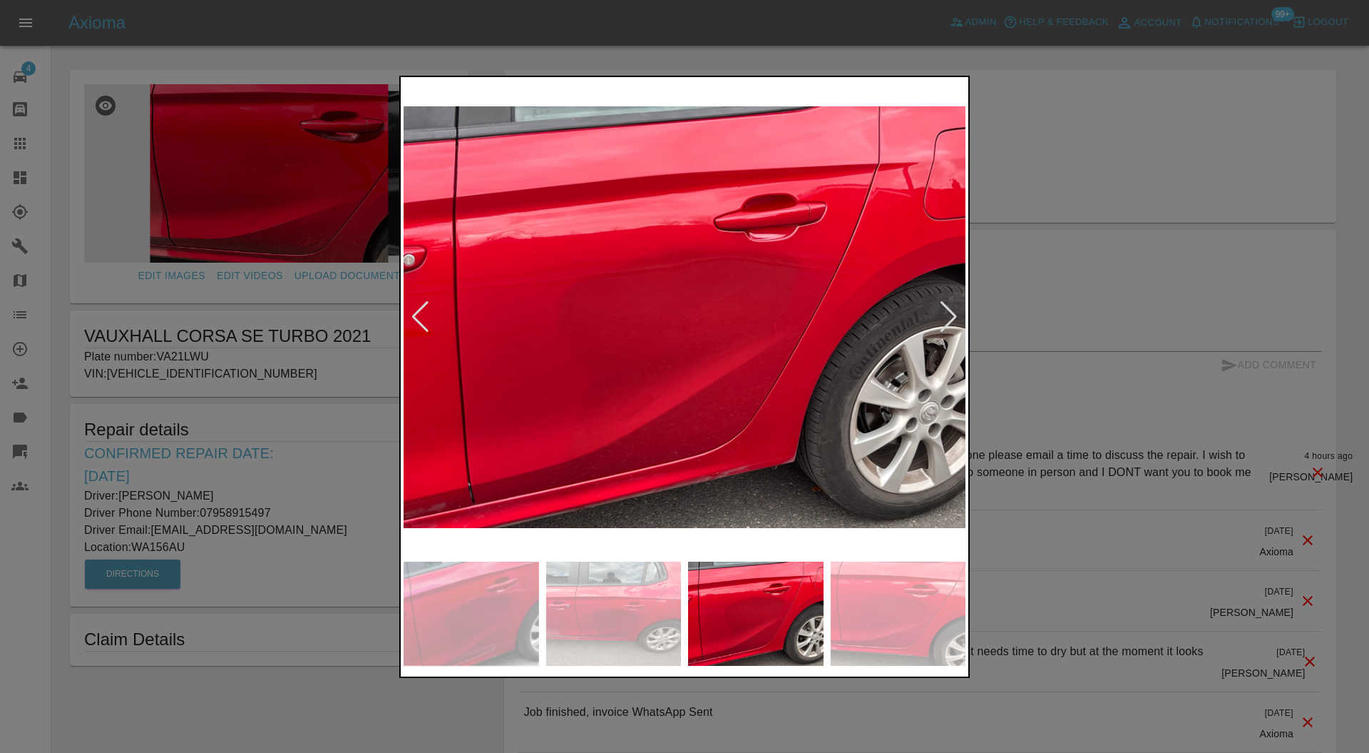
click at [1114, 288] on div at bounding box center [684, 376] width 1369 height 753
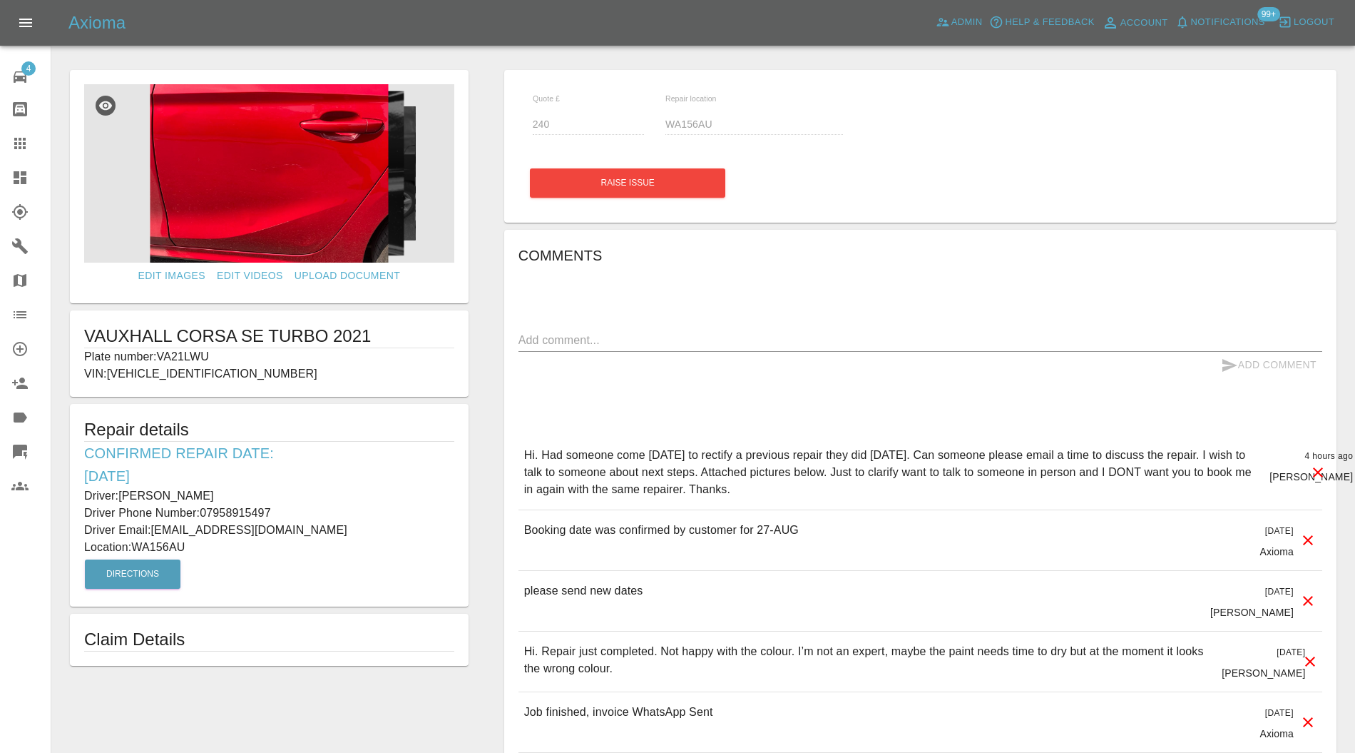
click at [665, 132] on div "Repair location WA156AU" at bounding box center [754, 121] width 199 height 52
click at [203, 354] on p "Plate number: VA21LWU" at bounding box center [269, 356] width 370 height 17
copy p "VA21LWU"
click at [24, 138] on icon at bounding box center [19, 143] width 11 height 11
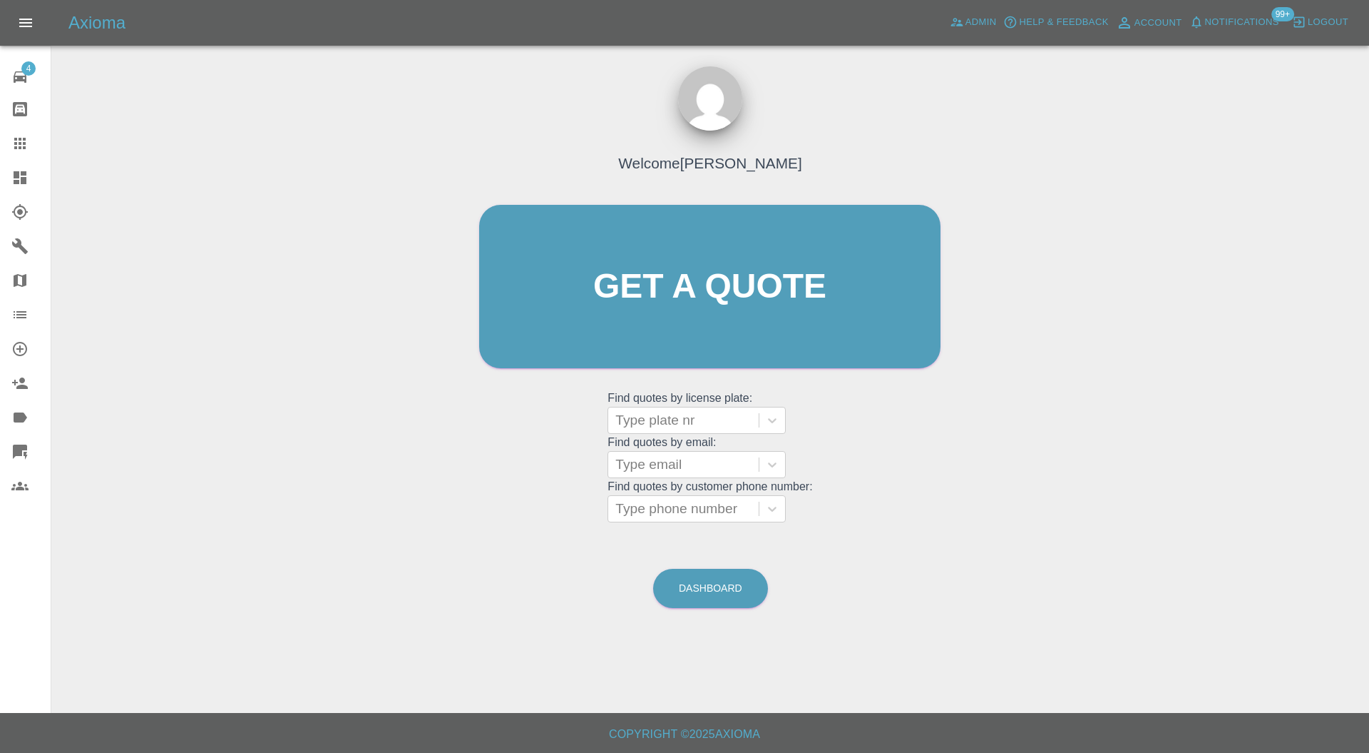
click at [722, 417] on div at bounding box center [684, 420] width 136 height 20
paste input "VA21LWU"
type input "VA21LWU"
click at [720, 454] on div "VA21LWU, Finished" at bounding box center [697, 456] width 178 height 29
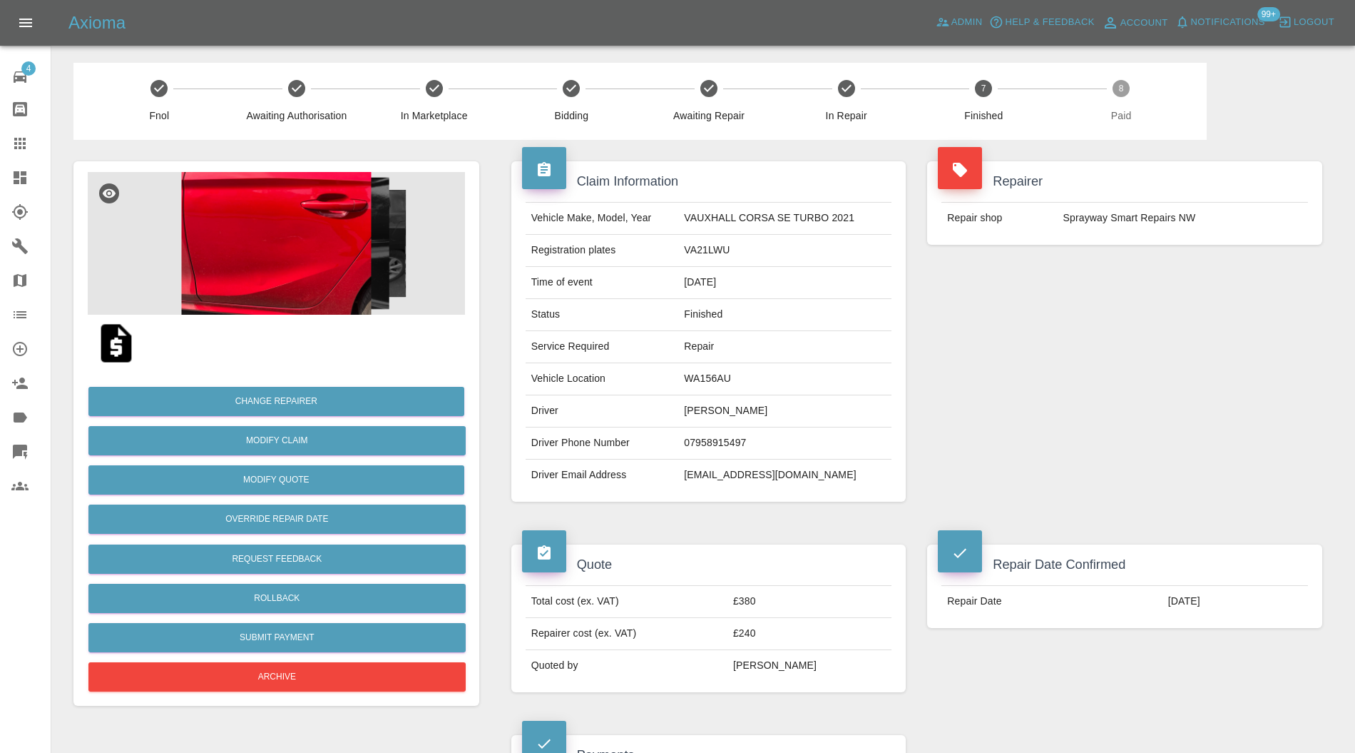
click at [351, 275] on img at bounding box center [276, 243] width 377 height 143
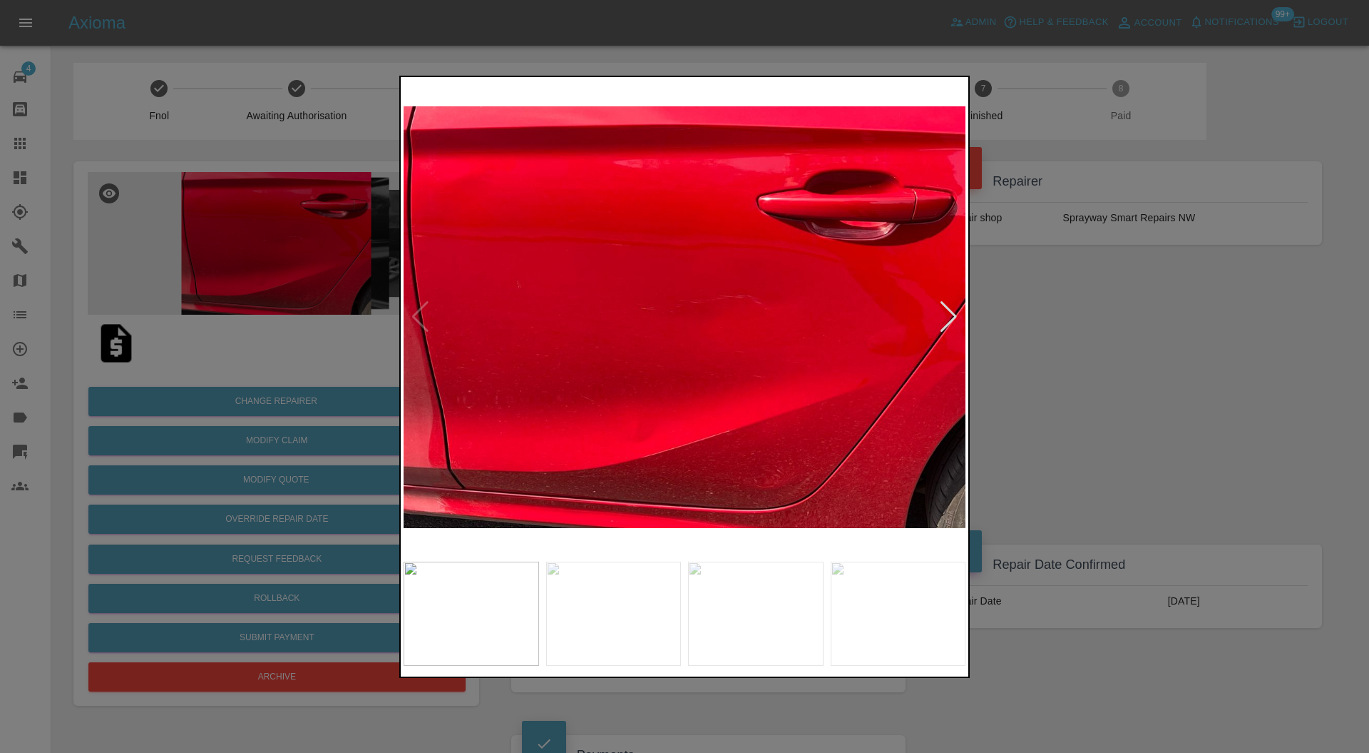
click at [1021, 311] on div at bounding box center [684, 376] width 1369 height 753
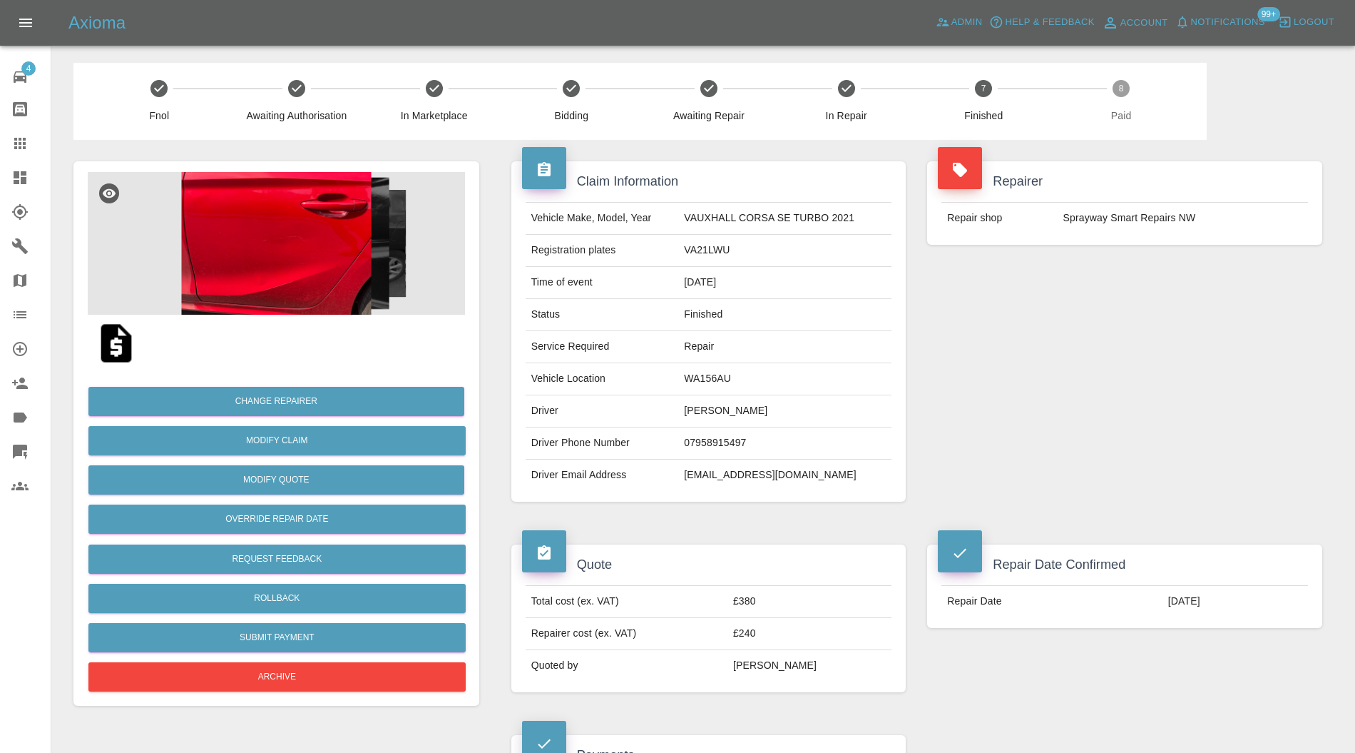
click at [262, 254] on img at bounding box center [276, 243] width 377 height 143
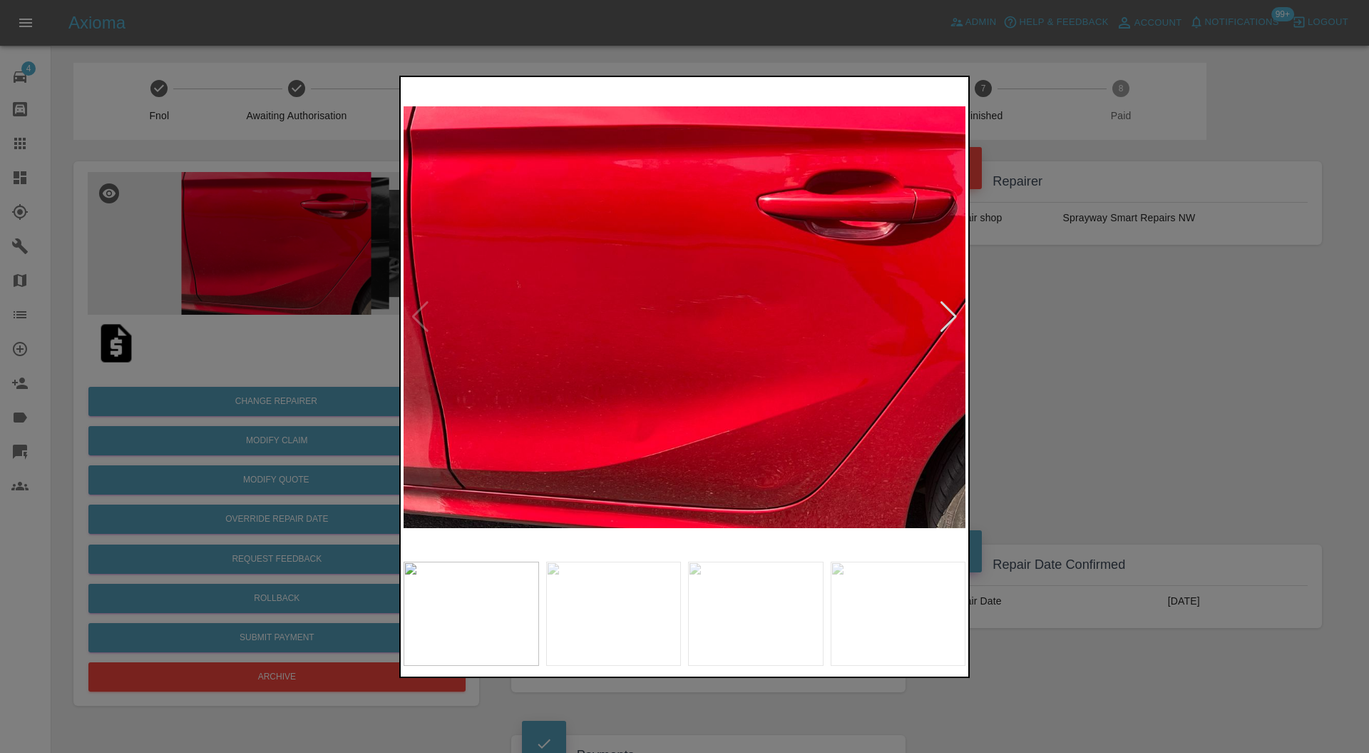
click at [949, 312] on div at bounding box center [948, 316] width 19 height 31
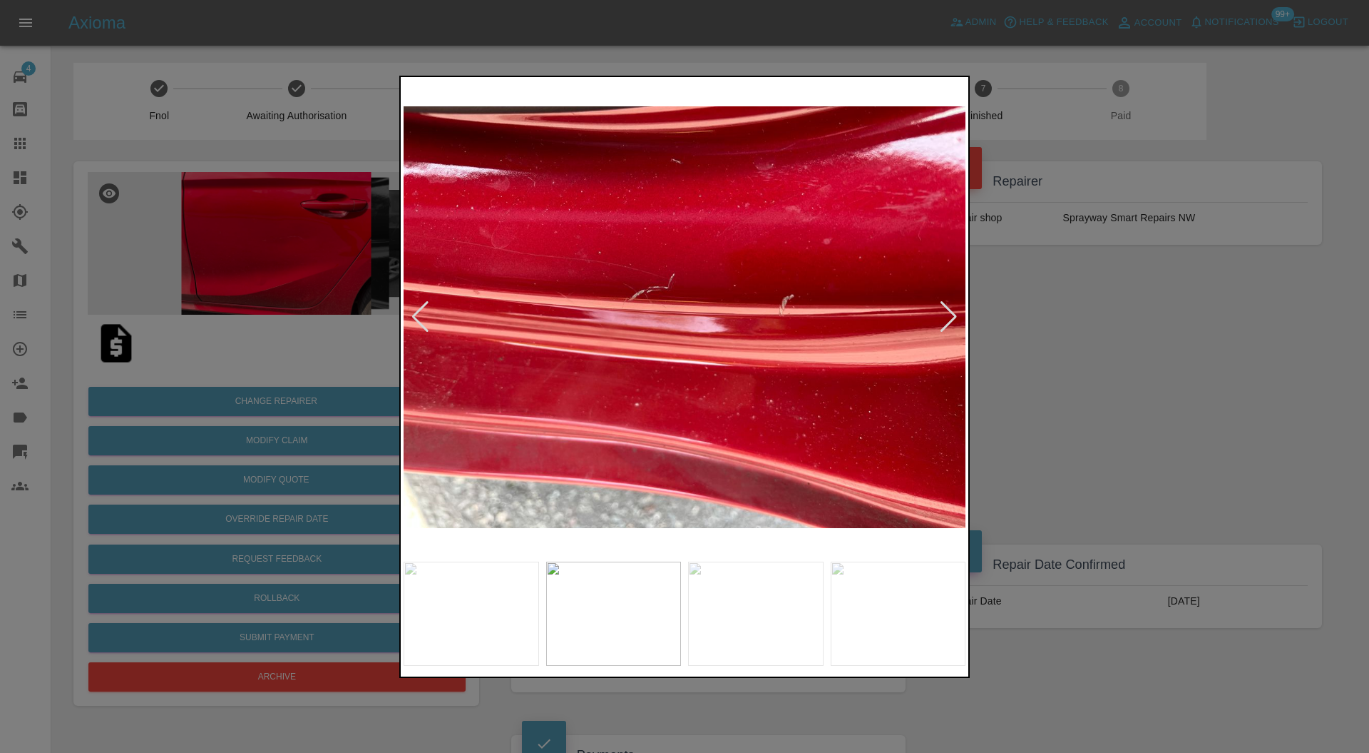
click at [949, 312] on div at bounding box center [948, 316] width 19 height 31
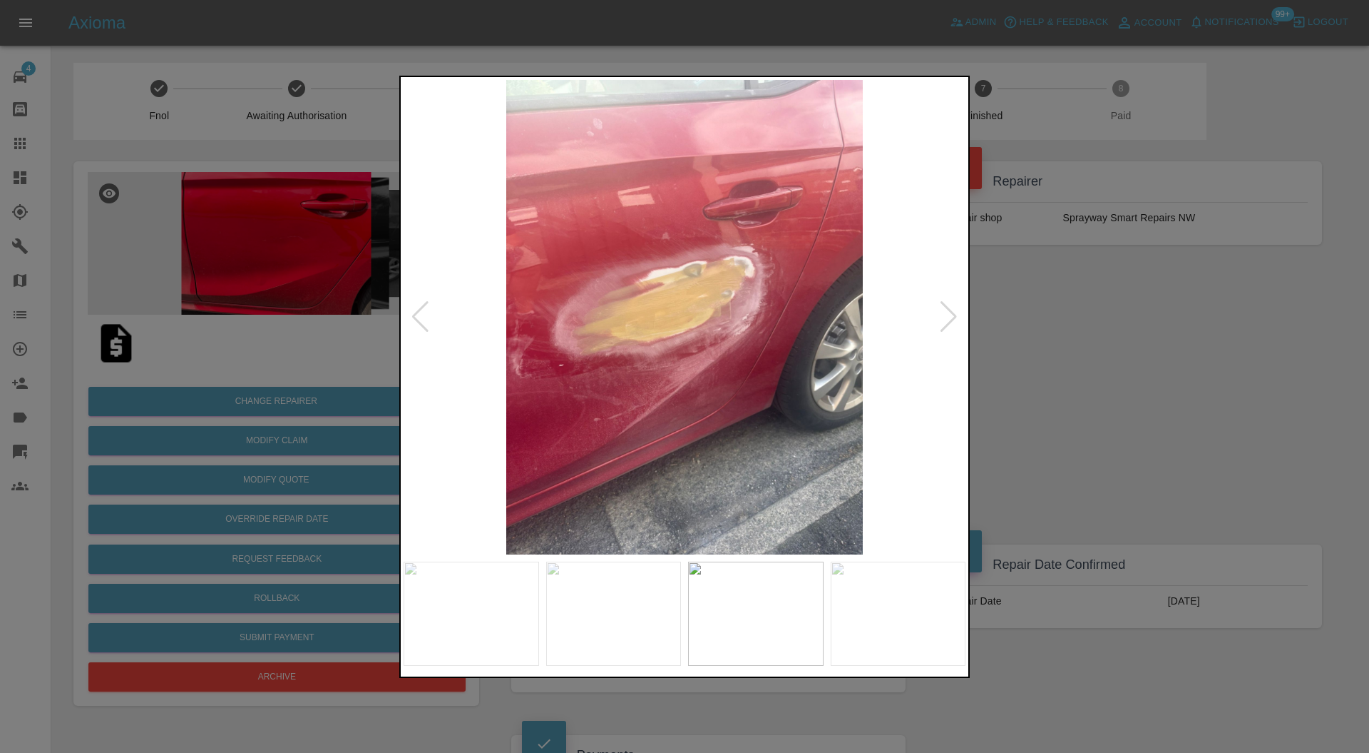
click at [949, 312] on div at bounding box center [948, 316] width 19 height 31
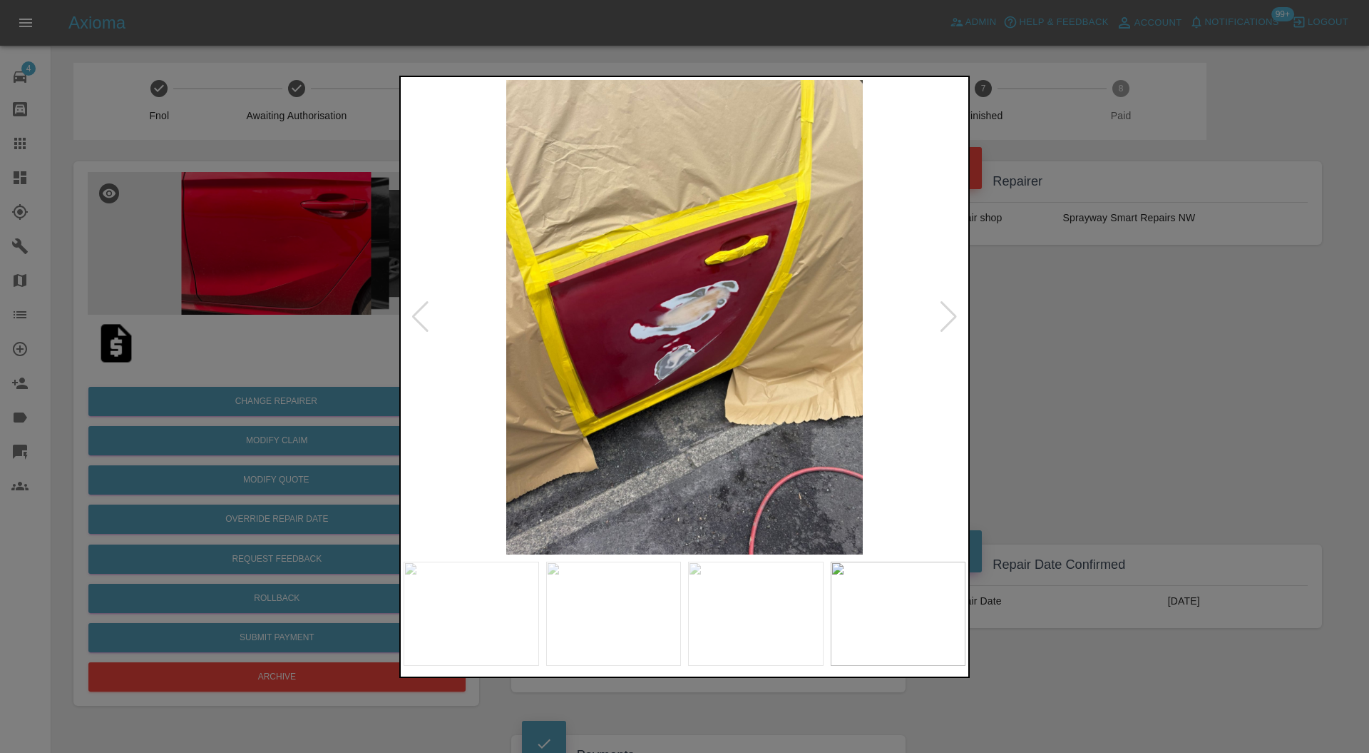
click at [949, 312] on div at bounding box center [948, 316] width 19 height 31
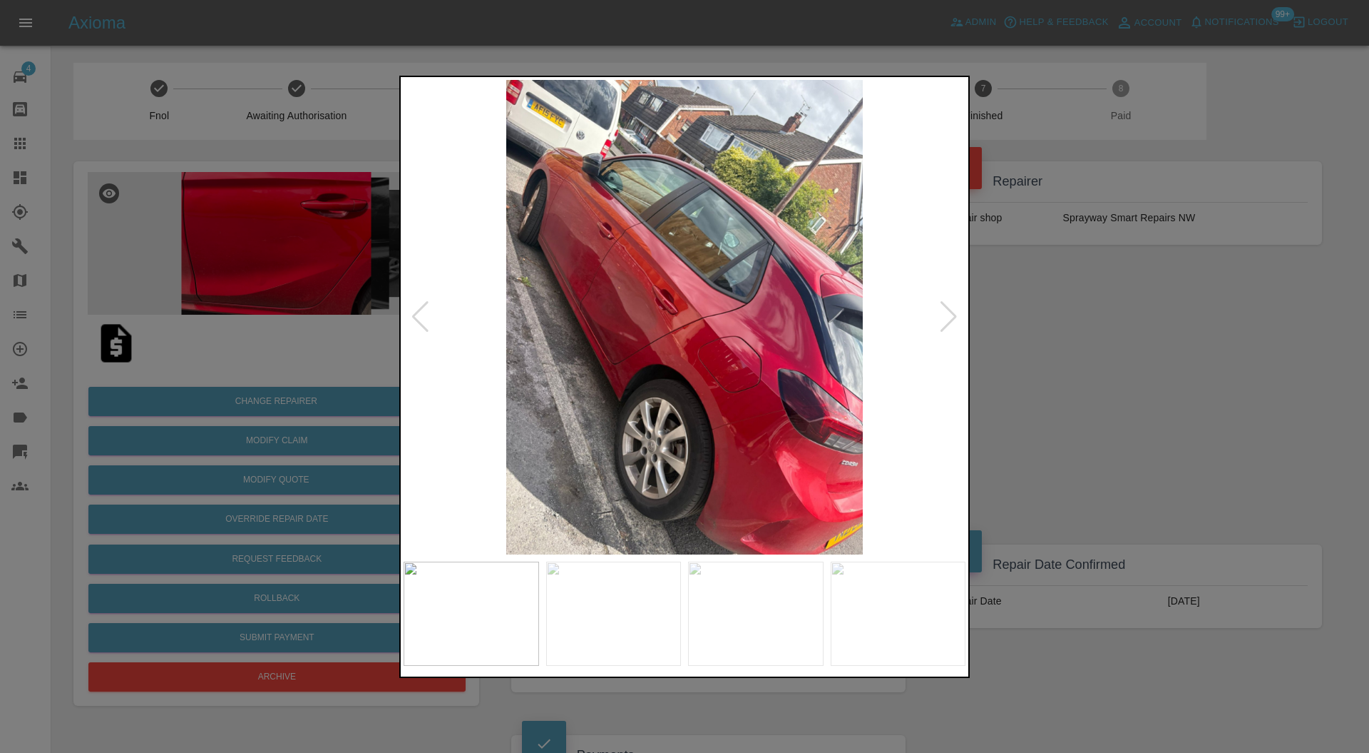
click at [949, 312] on div at bounding box center [948, 316] width 19 height 31
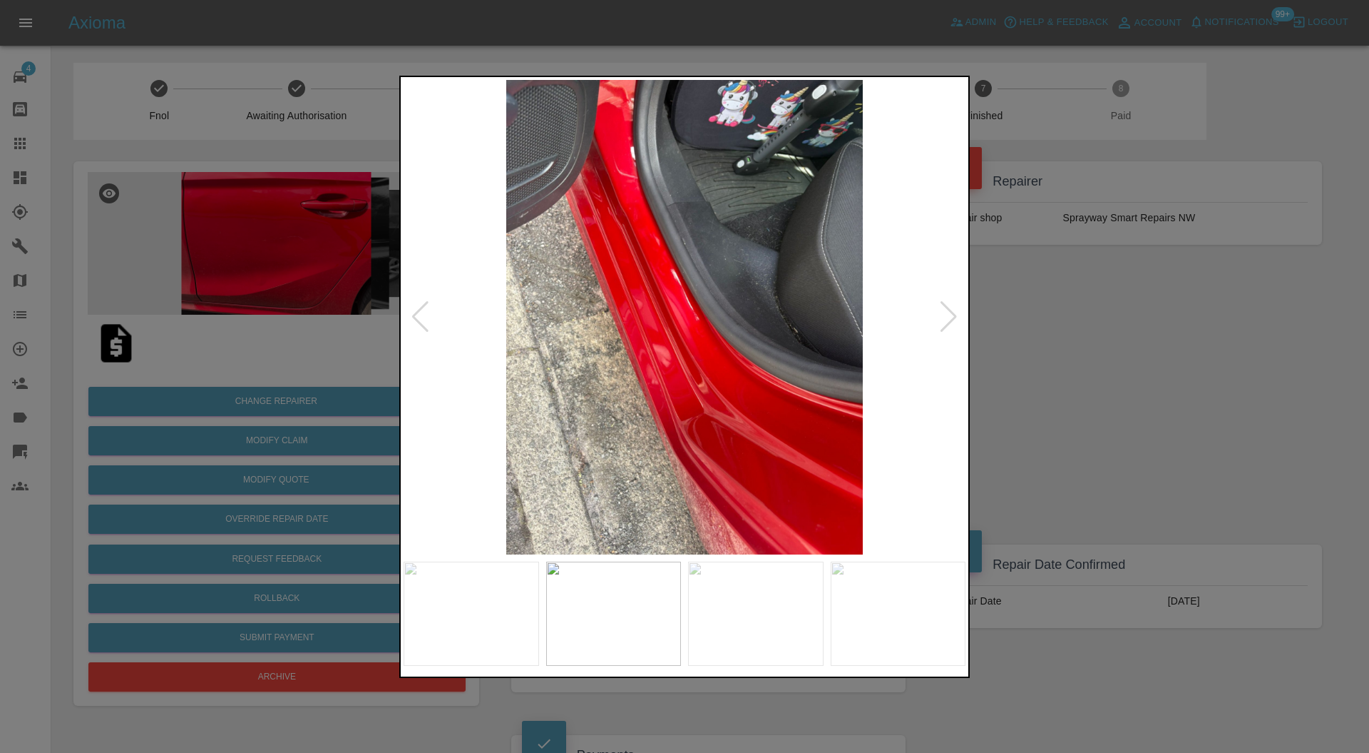
click at [678, 358] on img at bounding box center [685, 317] width 562 height 475
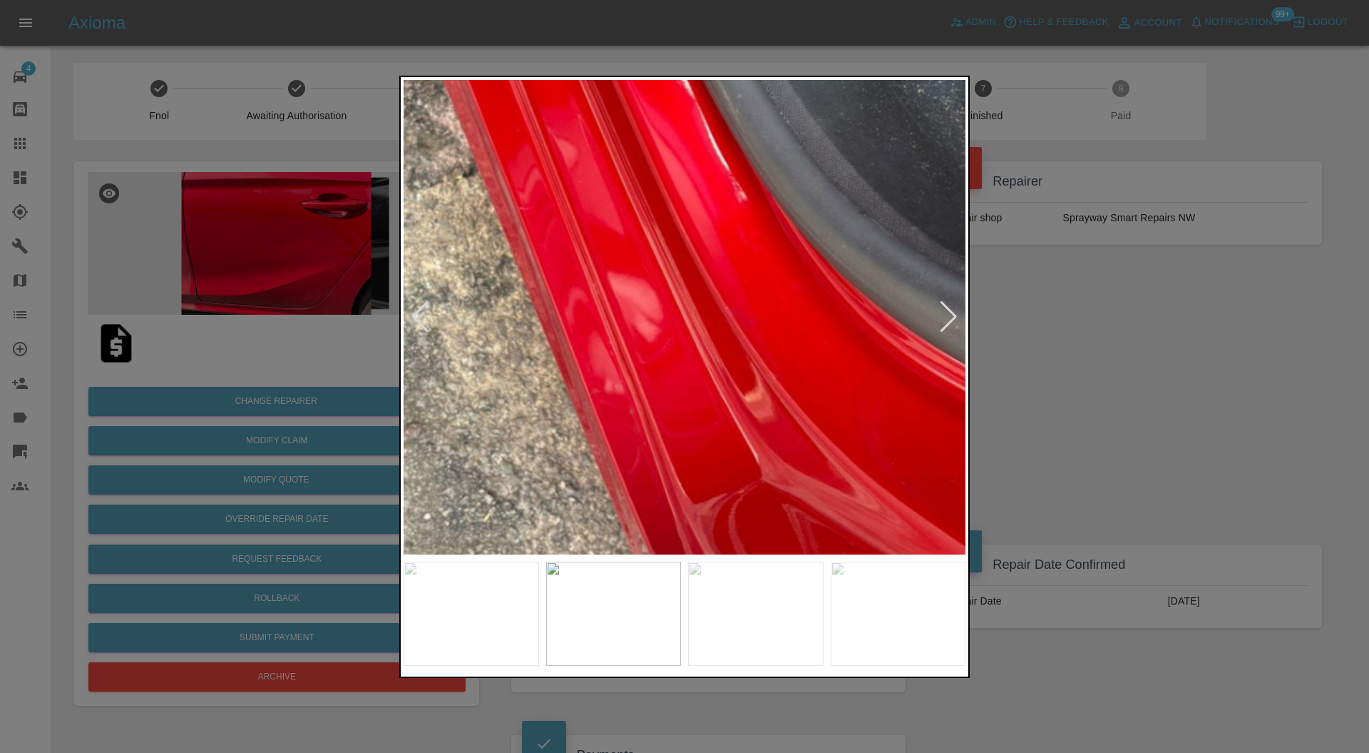
click at [1045, 356] on div at bounding box center [684, 376] width 1369 height 753
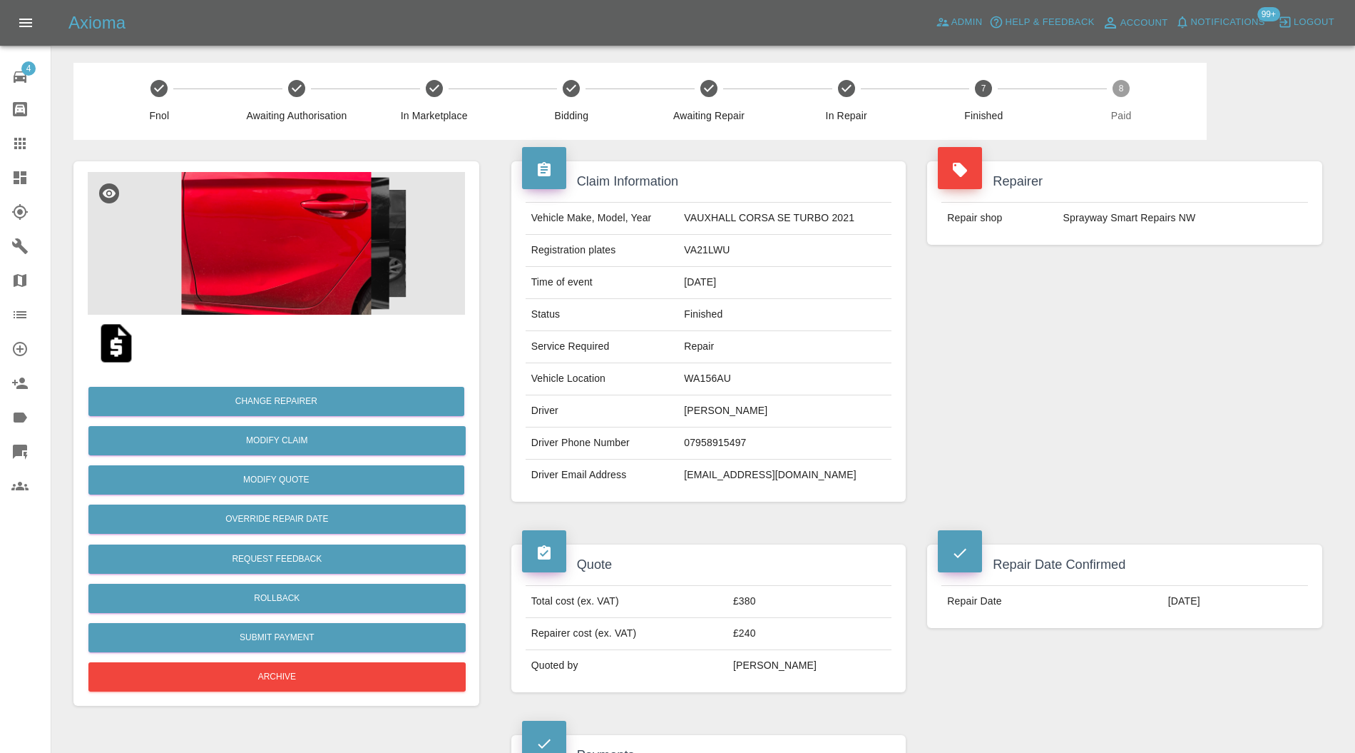
click at [340, 257] on img at bounding box center [276, 243] width 377 height 143
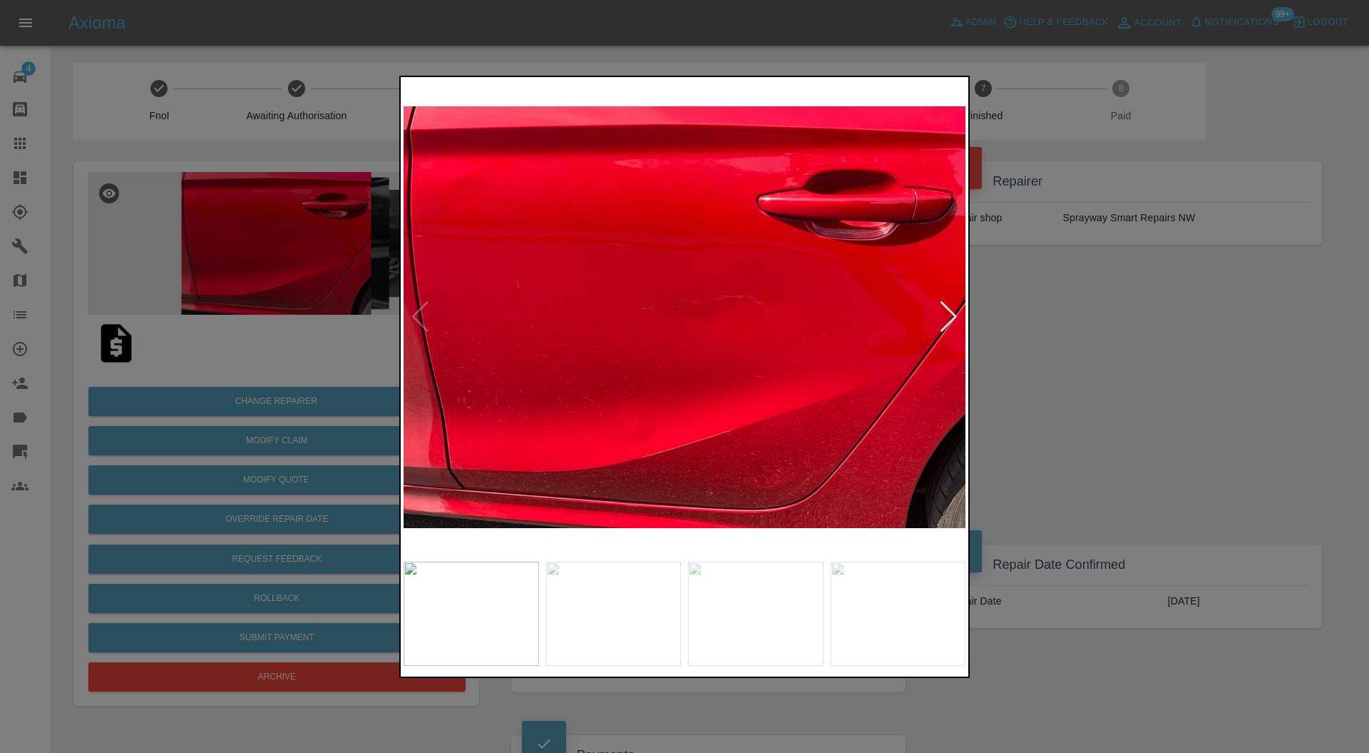
click at [946, 311] on div at bounding box center [948, 316] width 19 height 31
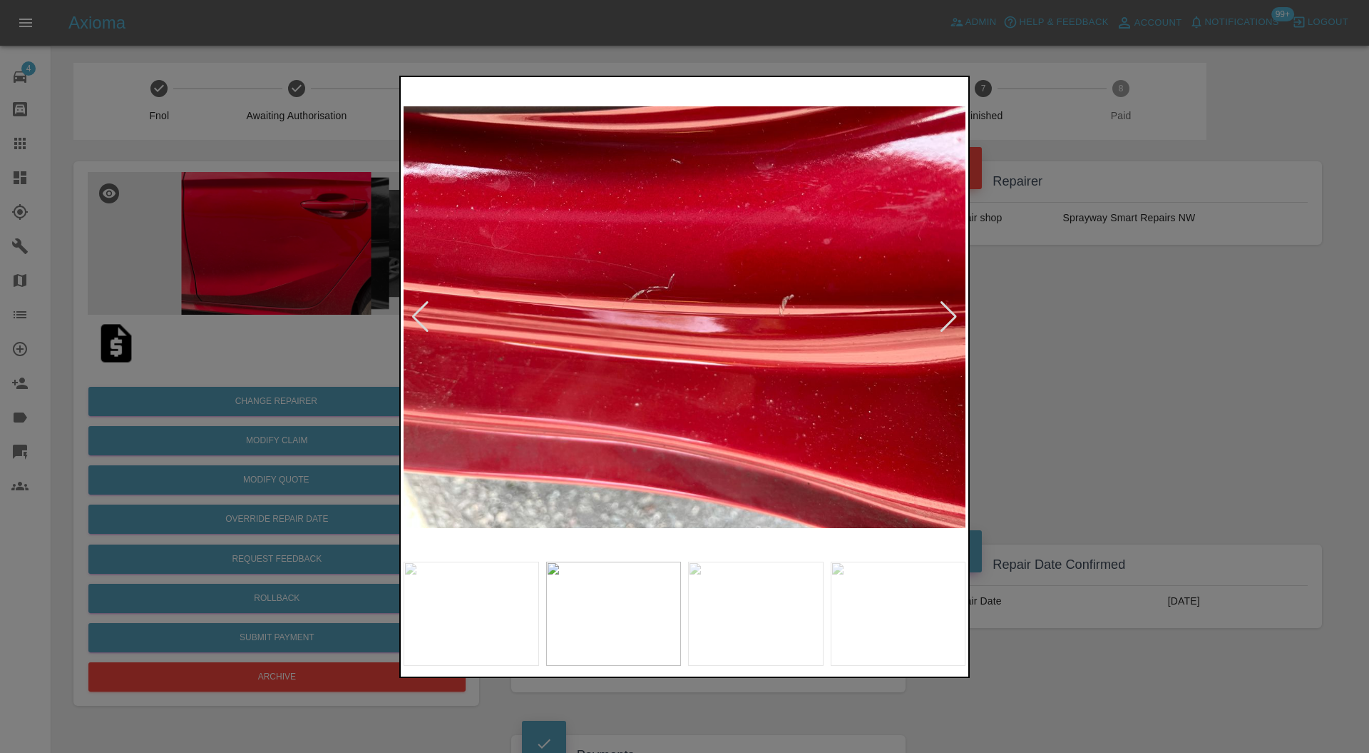
click at [946, 311] on div at bounding box center [948, 316] width 19 height 31
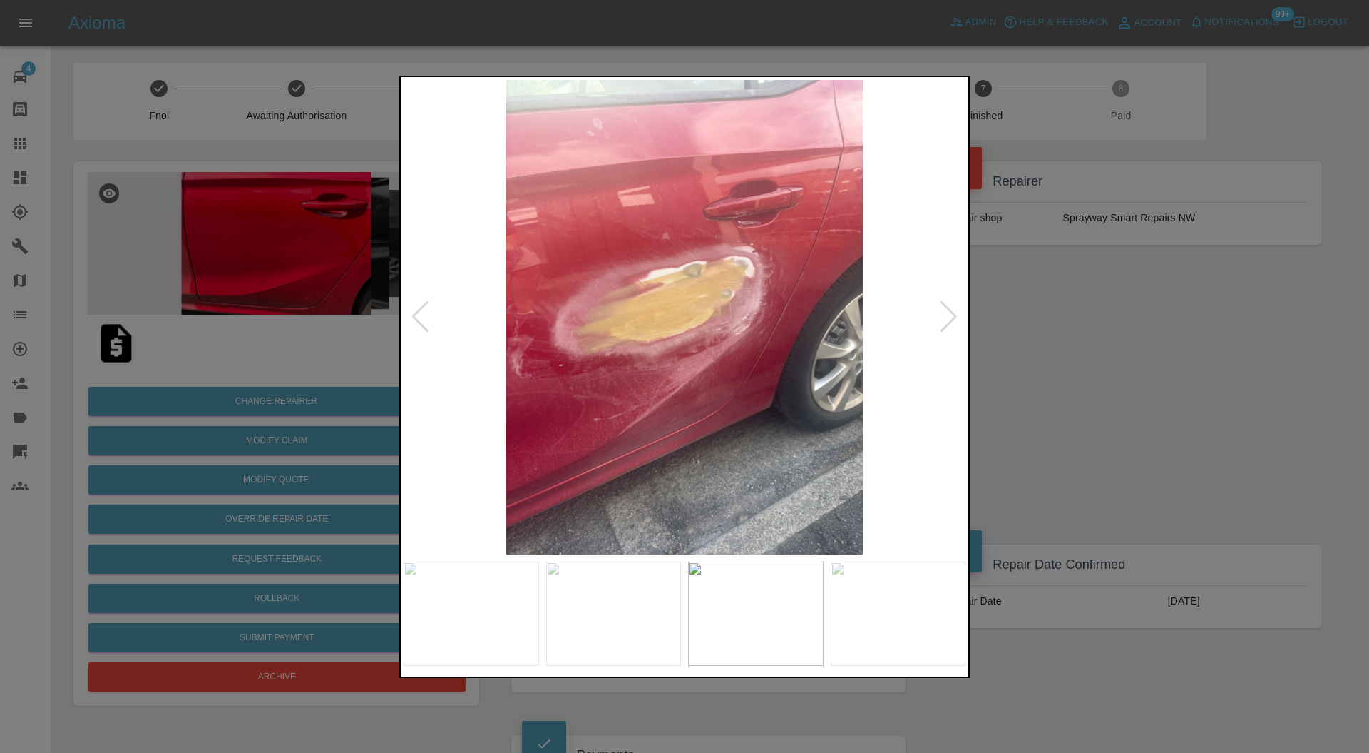
click at [946, 311] on div at bounding box center [948, 316] width 19 height 31
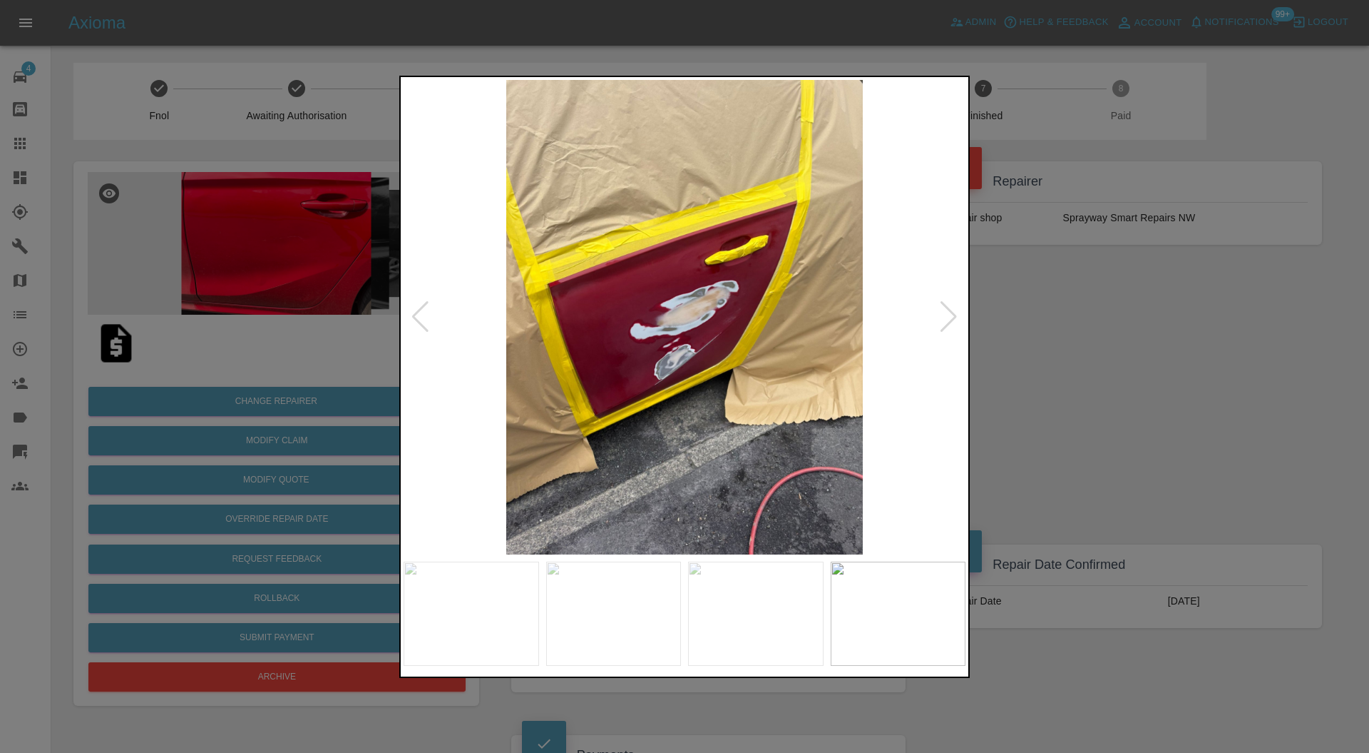
click at [946, 311] on div at bounding box center [948, 316] width 19 height 31
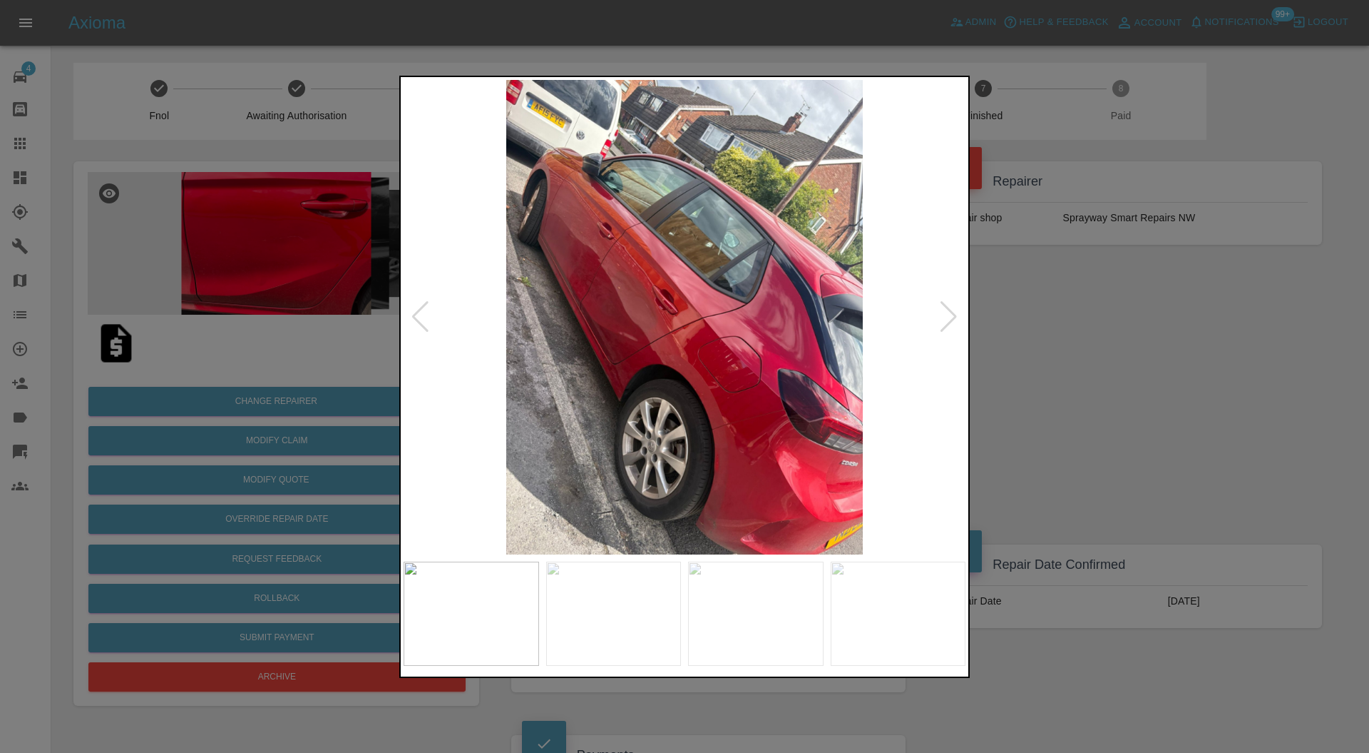
click at [946, 311] on div at bounding box center [948, 316] width 19 height 31
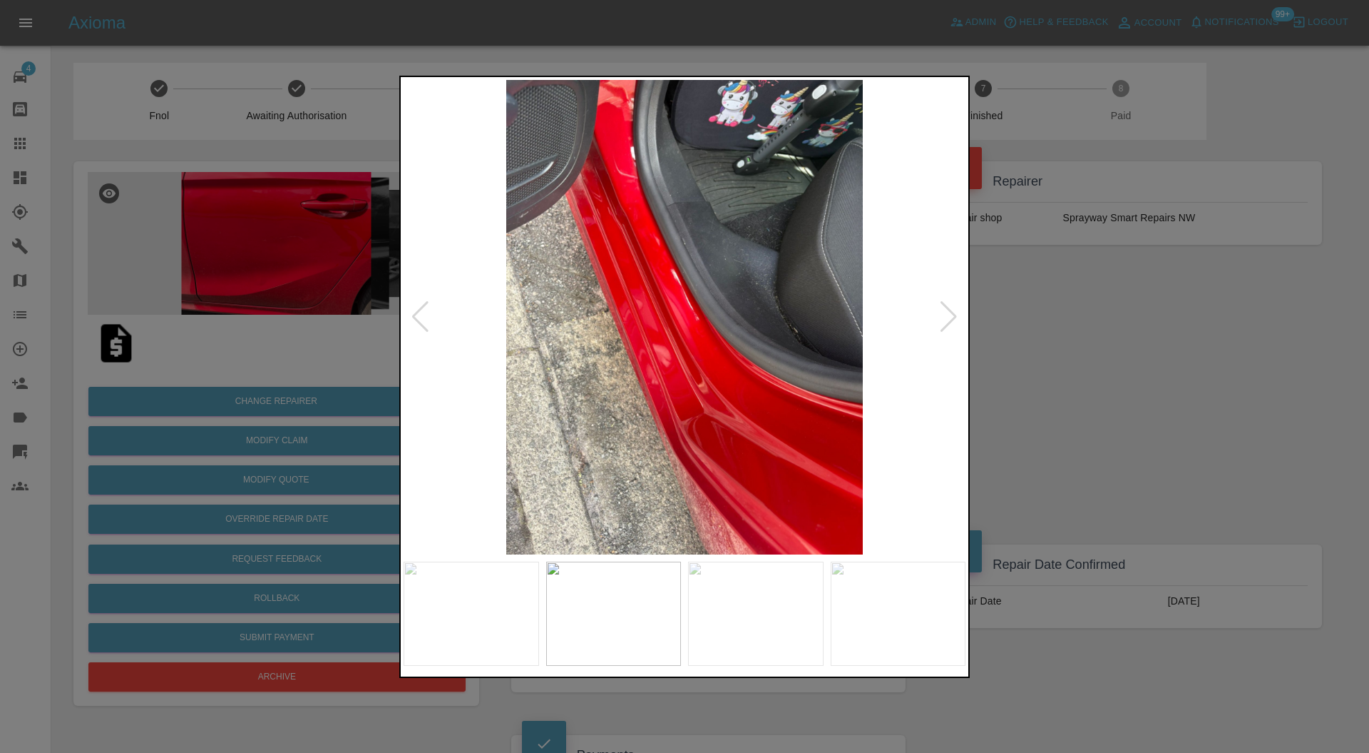
click at [946, 311] on div at bounding box center [948, 316] width 19 height 31
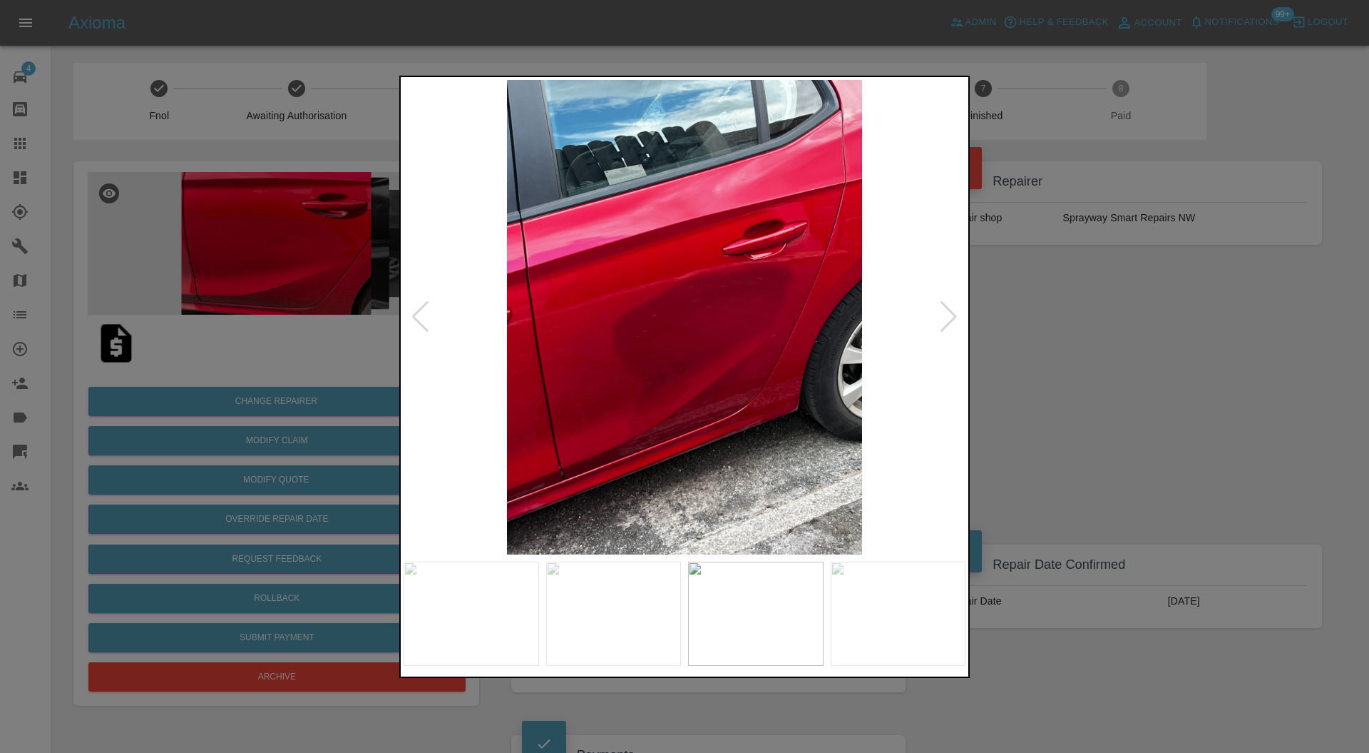
click at [1089, 331] on div at bounding box center [684, 376] width 1369 height 753
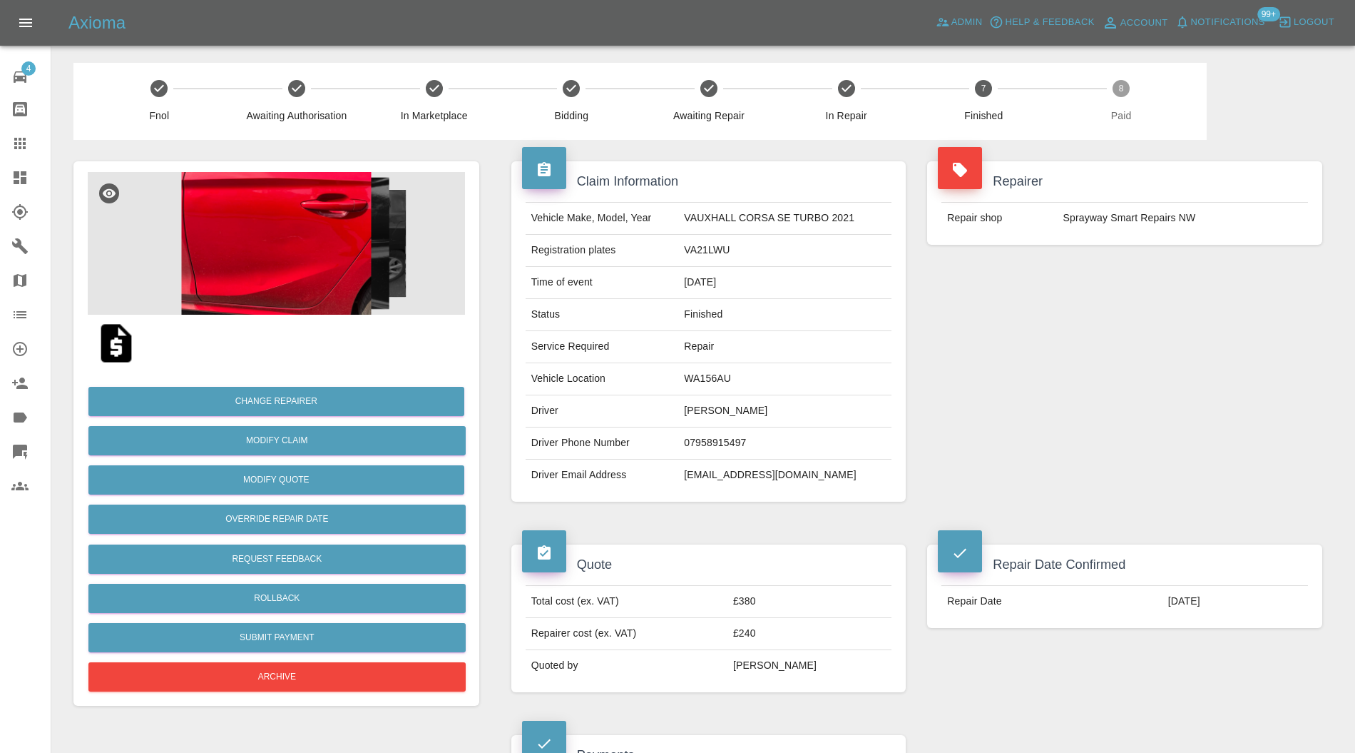
click at [315, 264] on img at bounding box center [276, 243] width 377 height 143
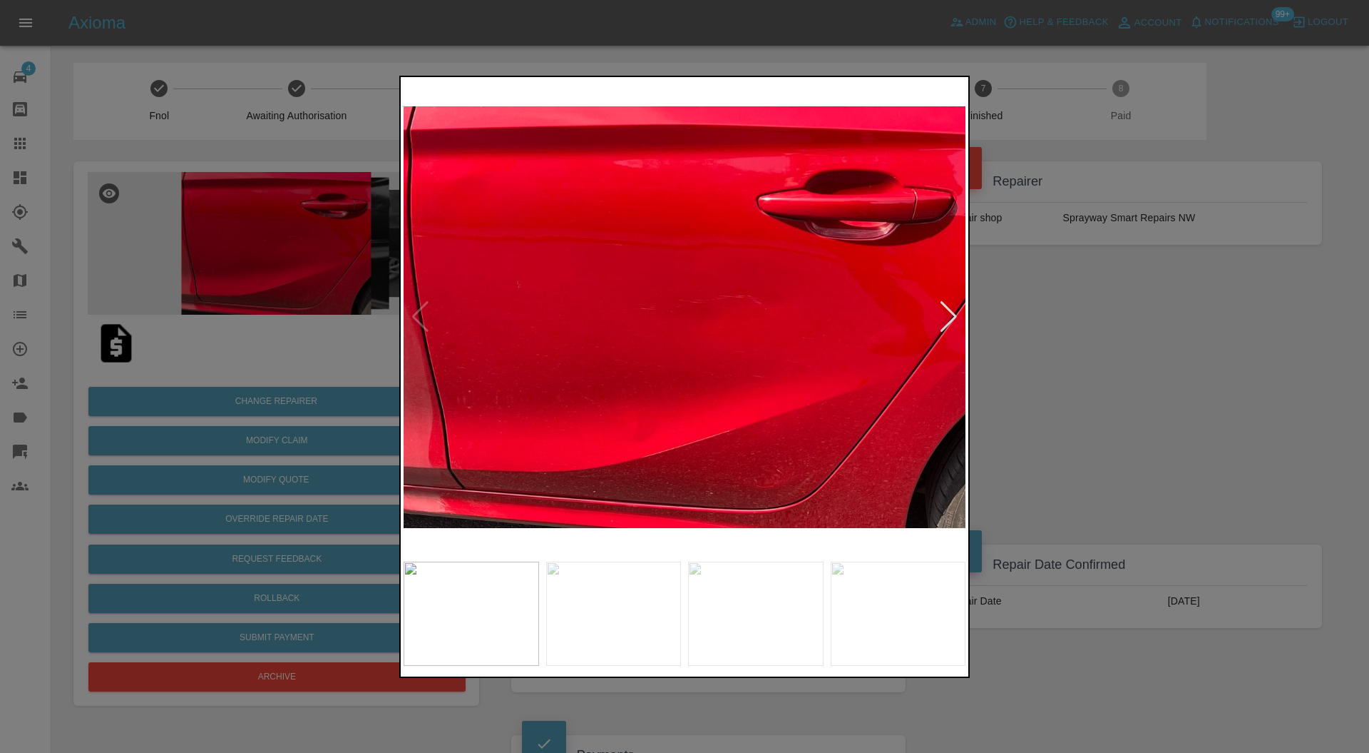
click at [949, 309] on div at bounding box center [948, 316] width 19 height 31
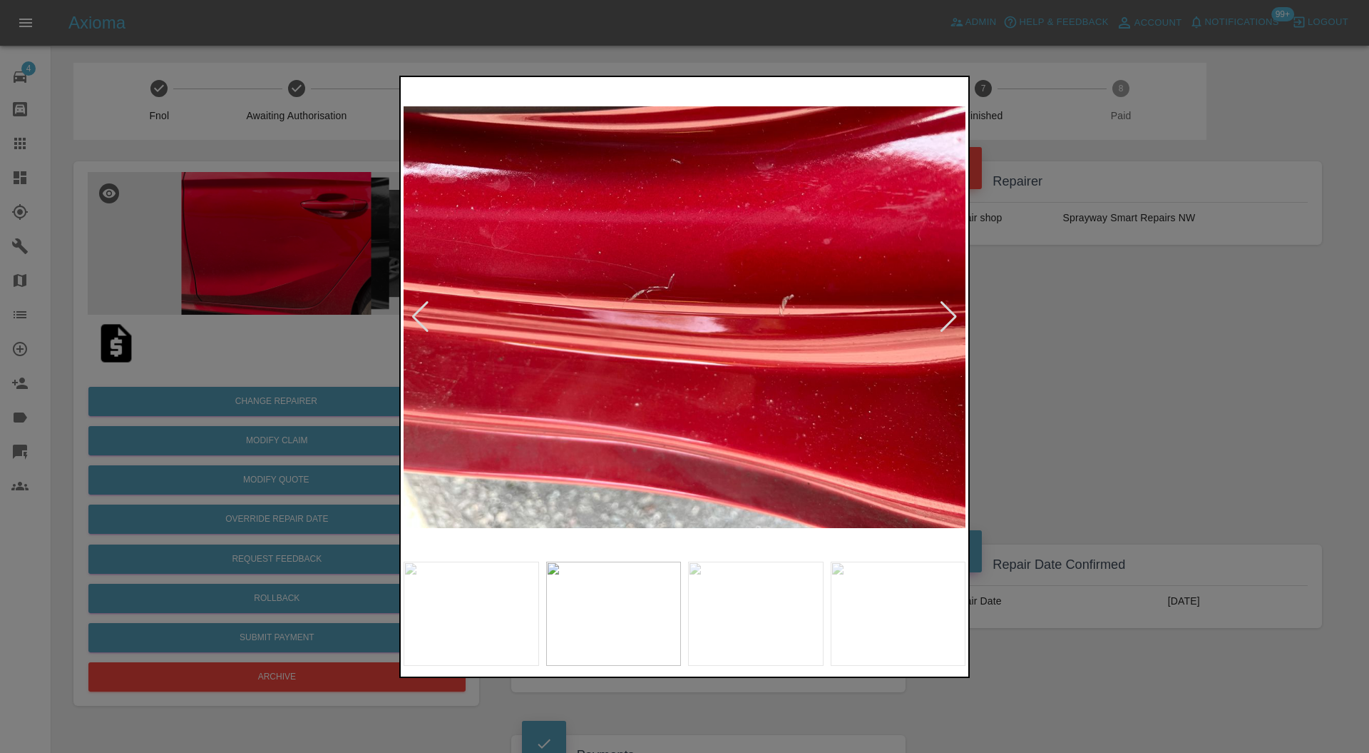
click at [949, 309] on div at bounding box center [948, 316] width 19 height 31
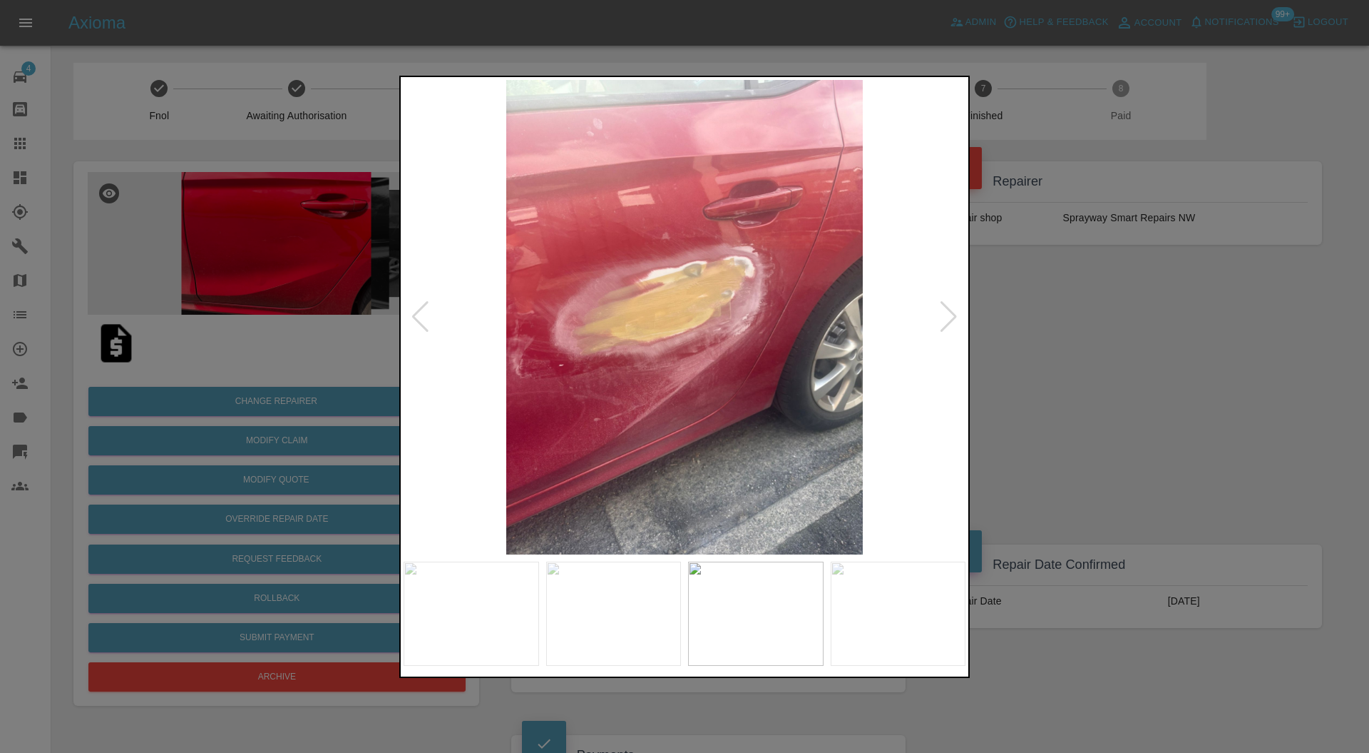
click at [949, 309] on div at bounding box center [948, 316] width 19 height 31
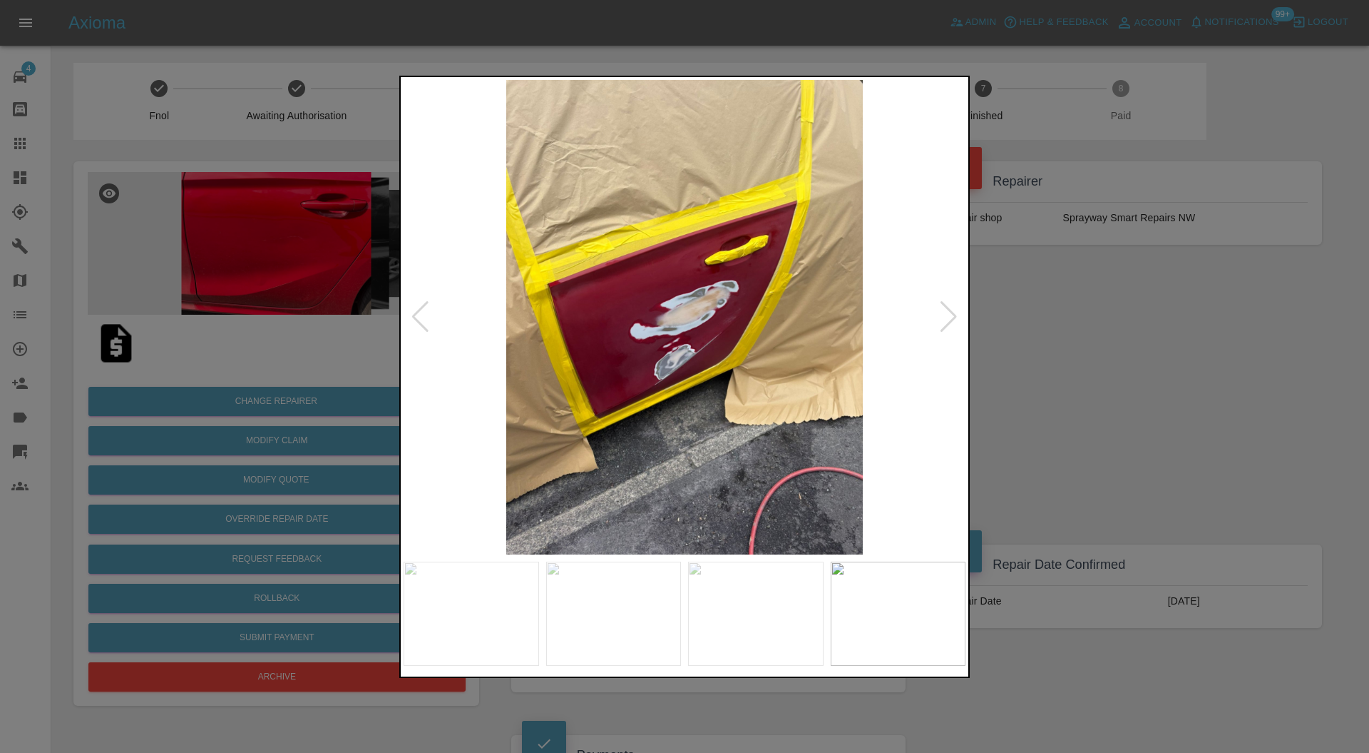
click at [949, 309] on div at bounding box center [948, 316] width 19 height 31
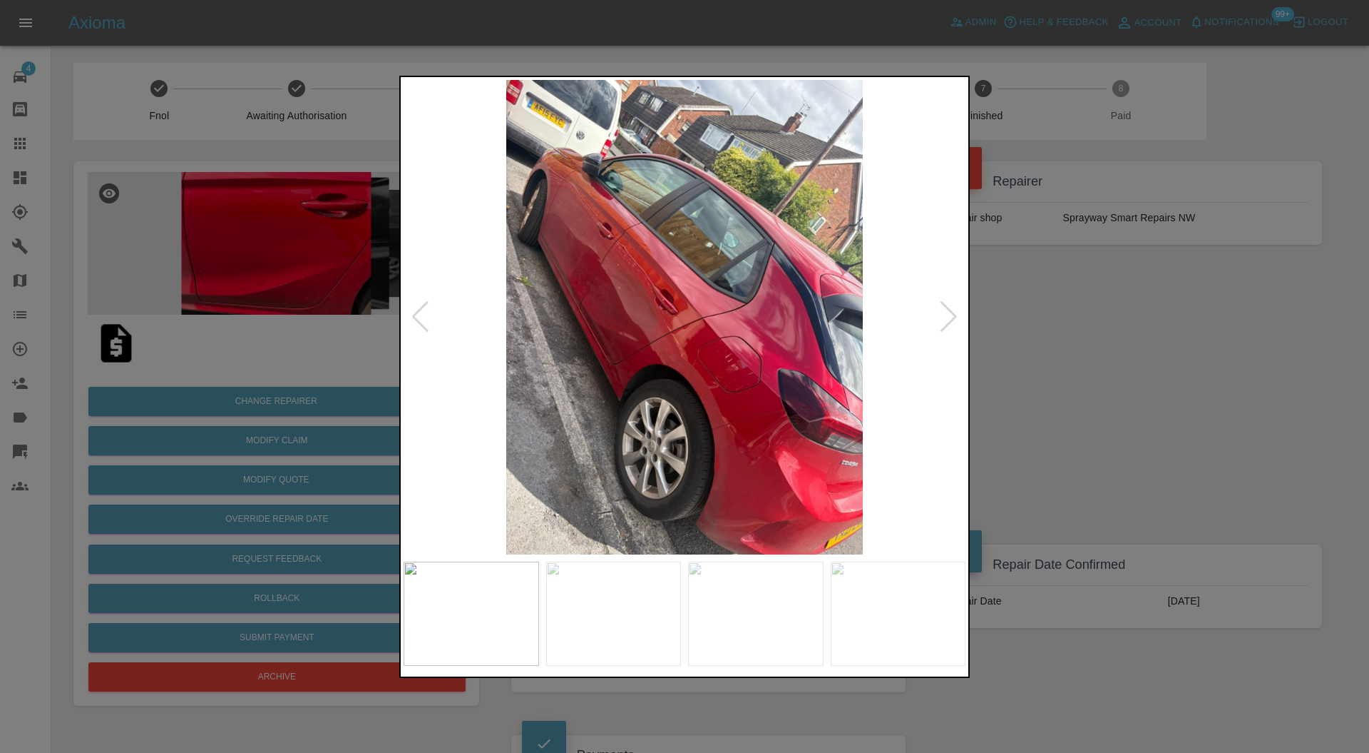
click at [949, 309] on div at bounding box center [948, 316] width 19 height 31
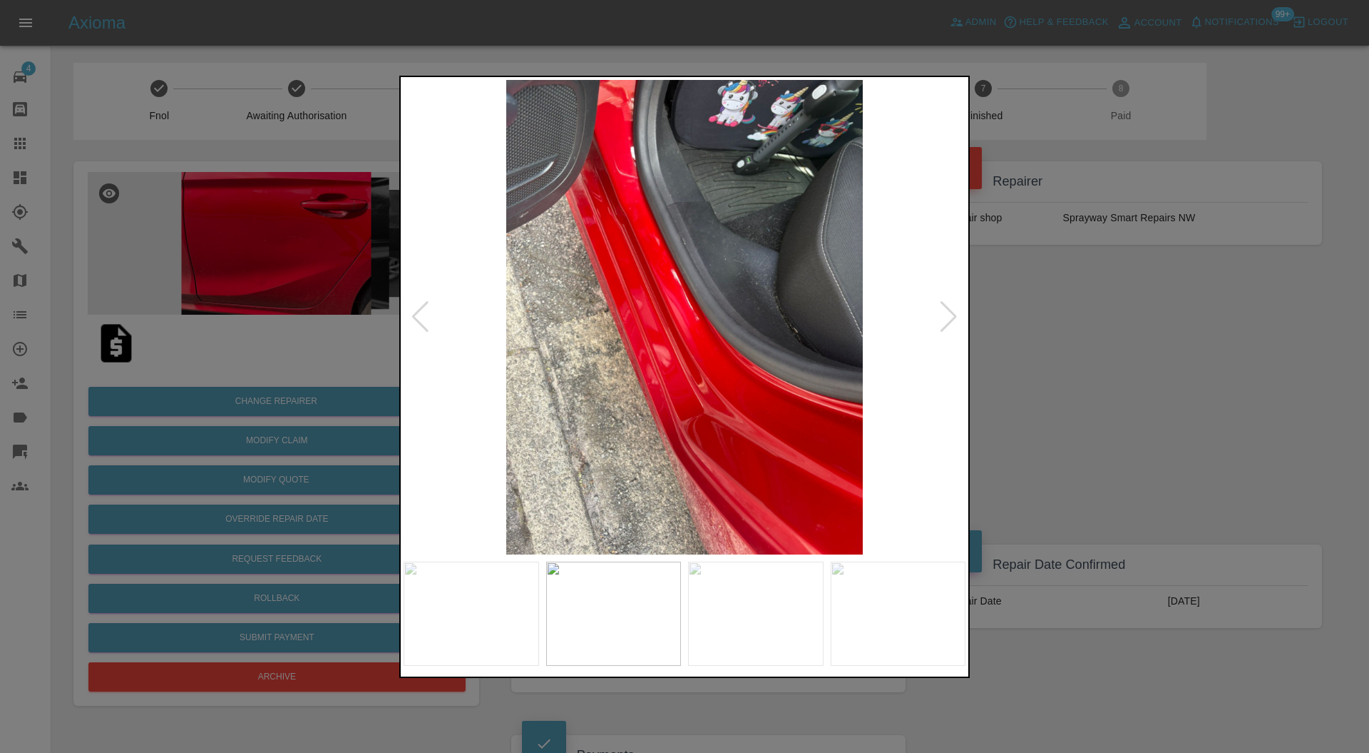
click at [949, 309] on div at bounding box center [948, 316] width 19 height 31
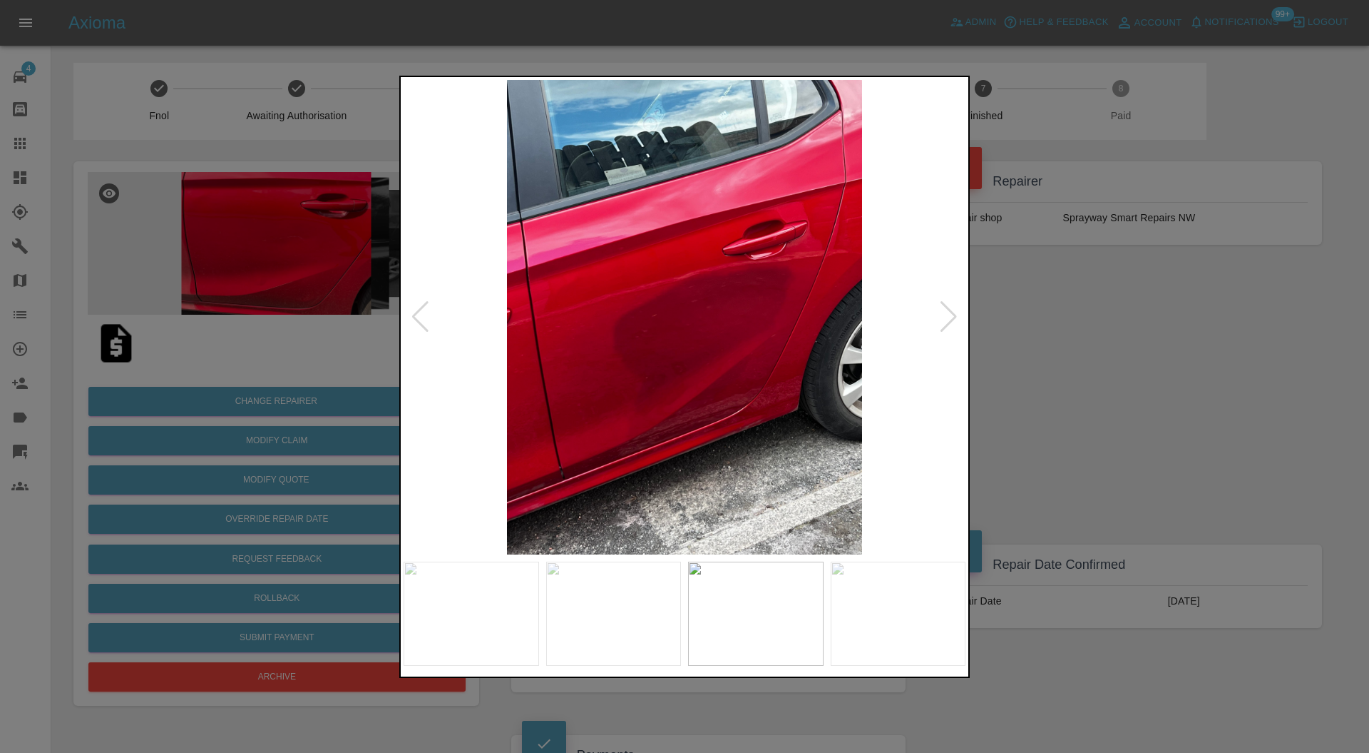
click at [1170, 278] on div at bounding box center [684, 376] width 1369 height 753
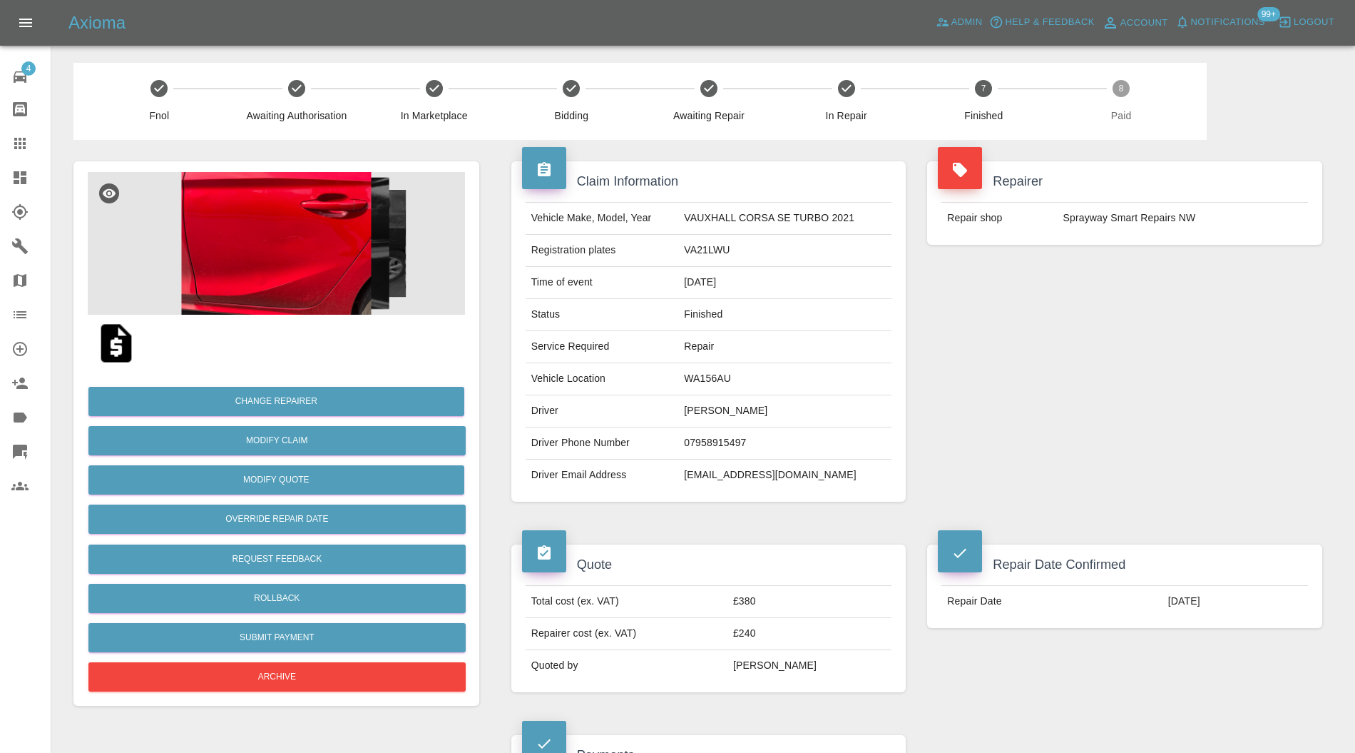
click at [307, 278] on img at bounding box center [276, 243] width 377 height 143
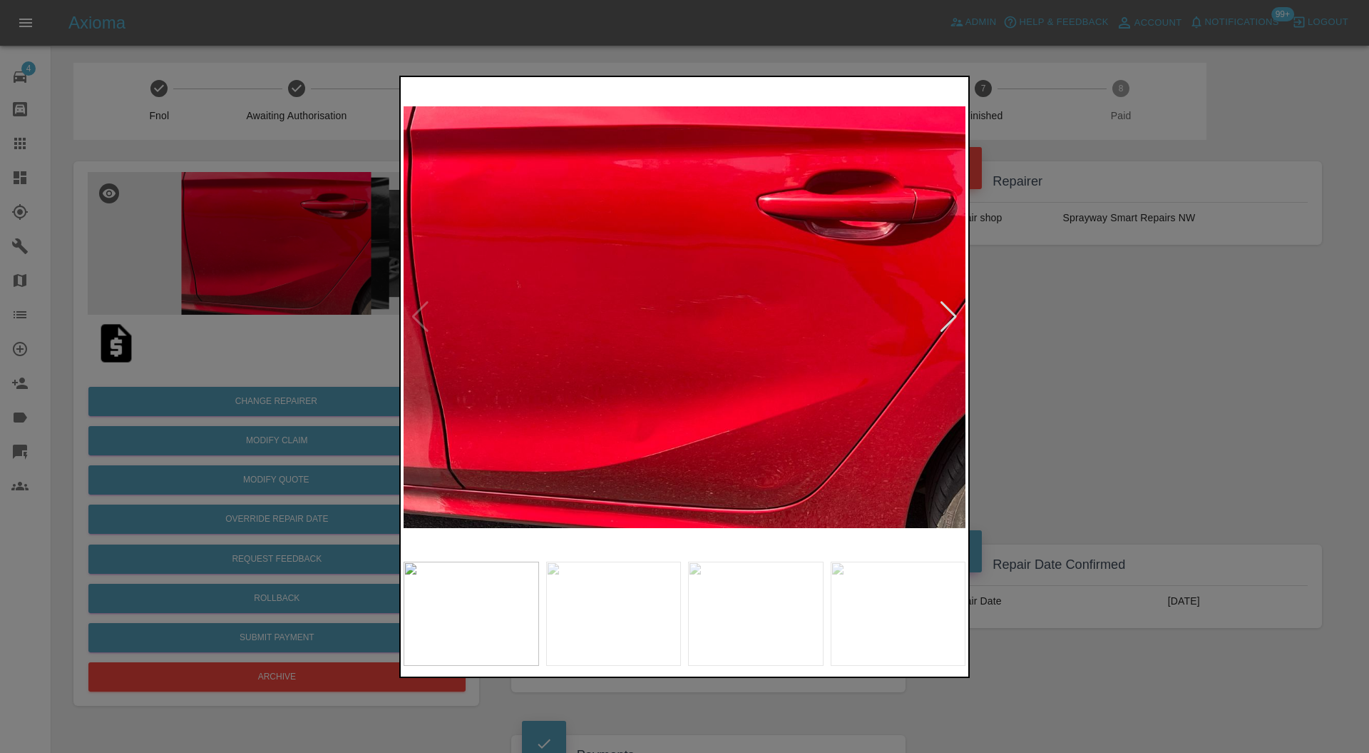
click at [1013, 347] on div at bounding box center [684, 376] width 1369 height 753
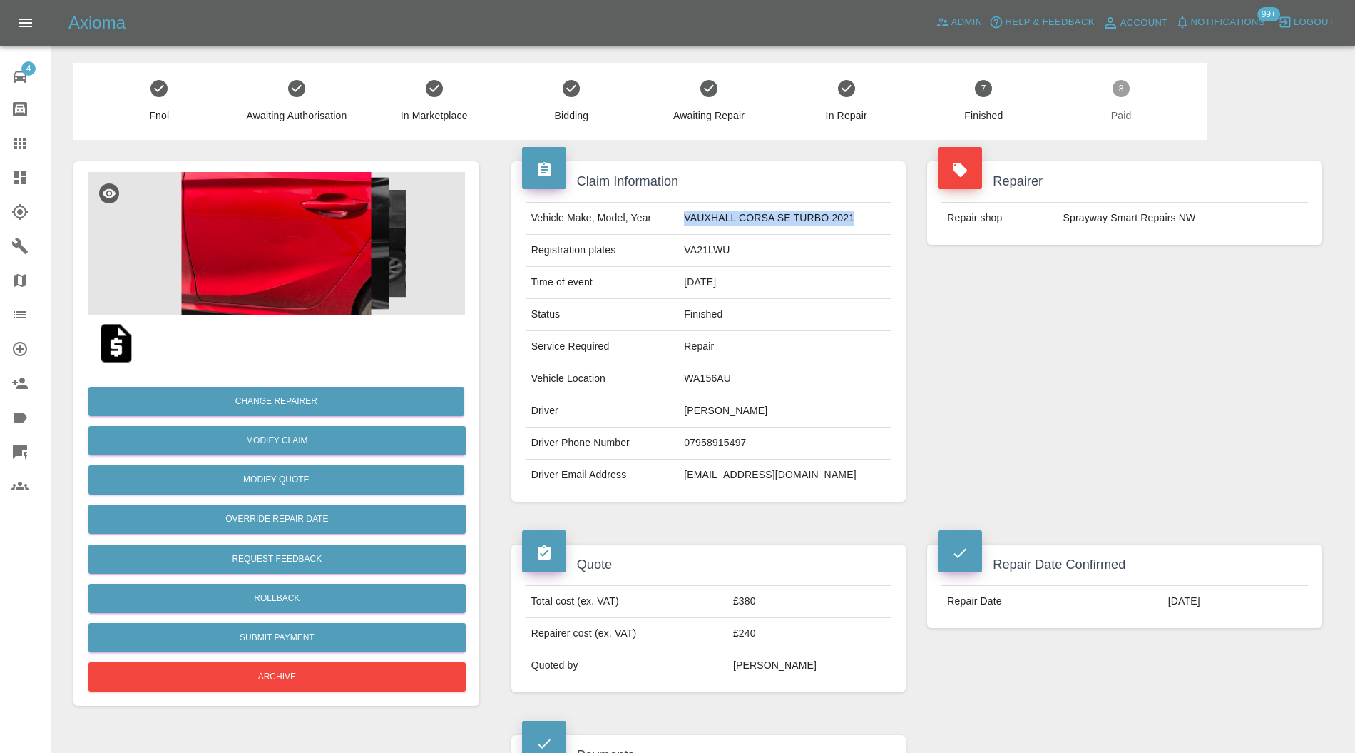
drag, startPoint x: 864, startPoint y: 215, endPoint x: 683, endPoint y: 221, distance: 181.3
click at [683, 221] on td "VAUXHALL CORSA SE TURBO 2021" at bounding box center [784, 219] width 213 height 32
copy td "VAUXHALL CORSA SE TURBO 2021"
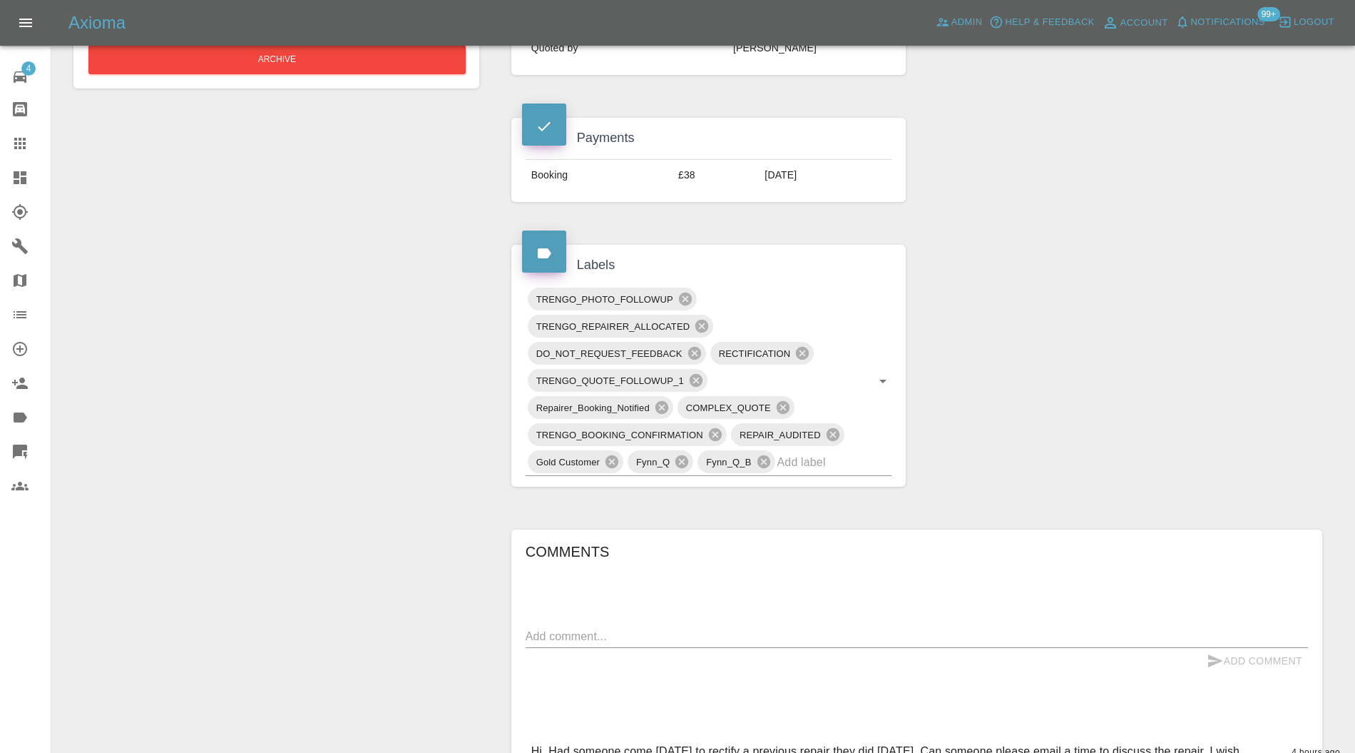
scroll to position [760, 0]
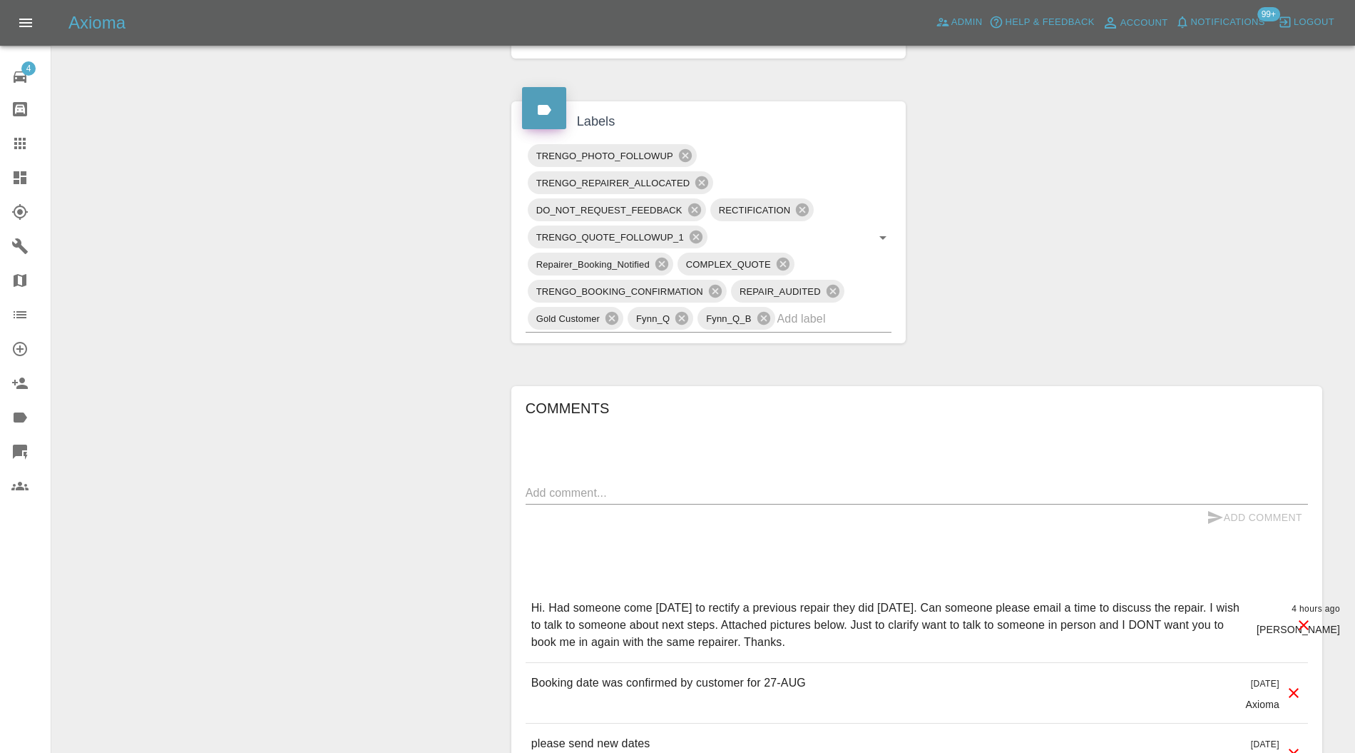
click at [693, 481] on div "x" at bounding box center [917, 492] width 782 height 23
type textarea "G1R - Hot Red"
click at [1221, 504] on button "Add Comment" at bounding box center [1254, 517] width 107 height 26
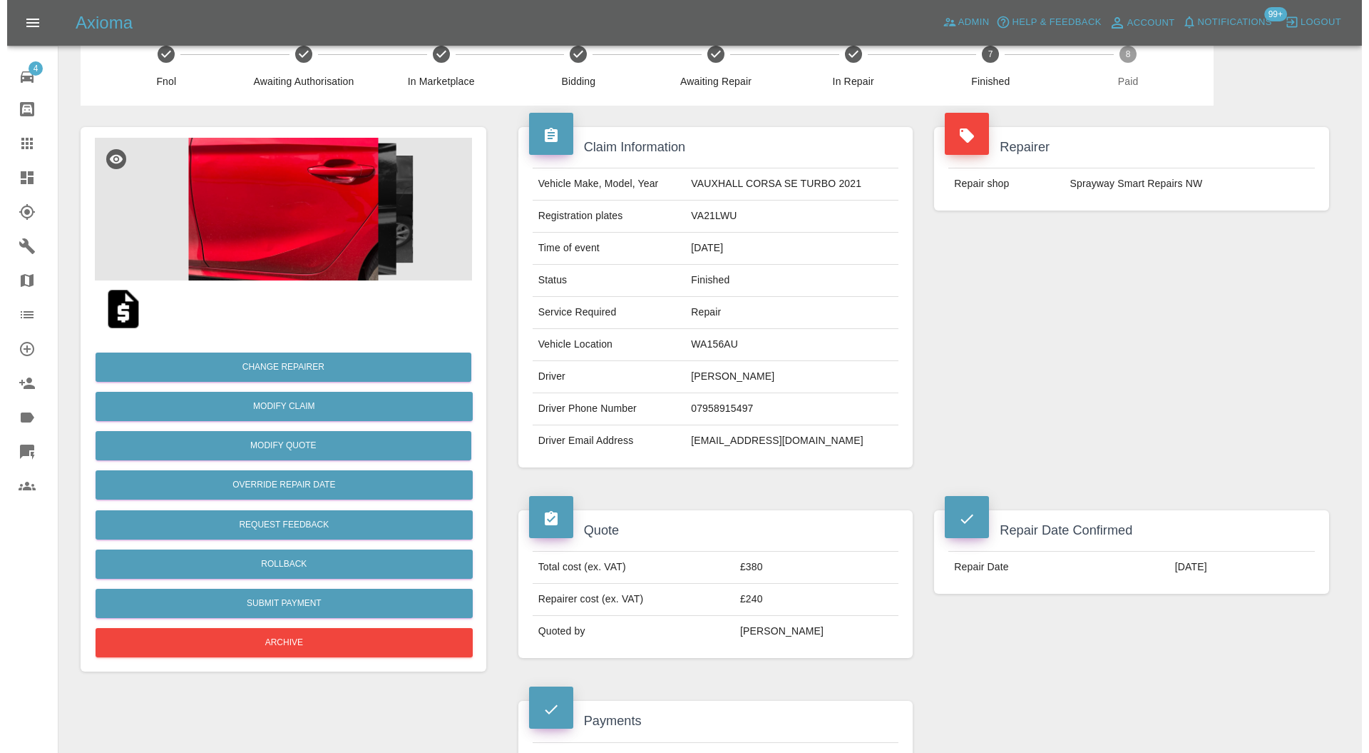
scroll to position [0, 0]
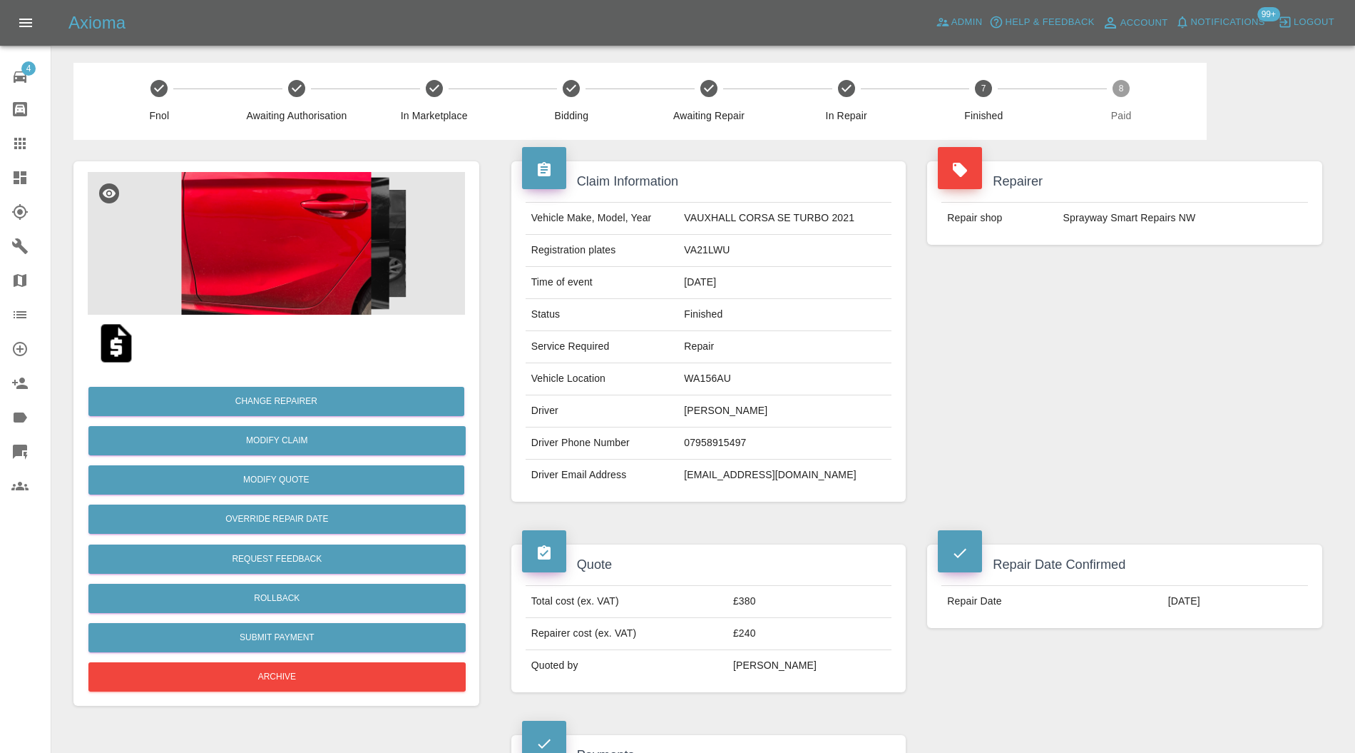
click at [344, 267] on img at bounding box center [276, 243] width 377 height 143
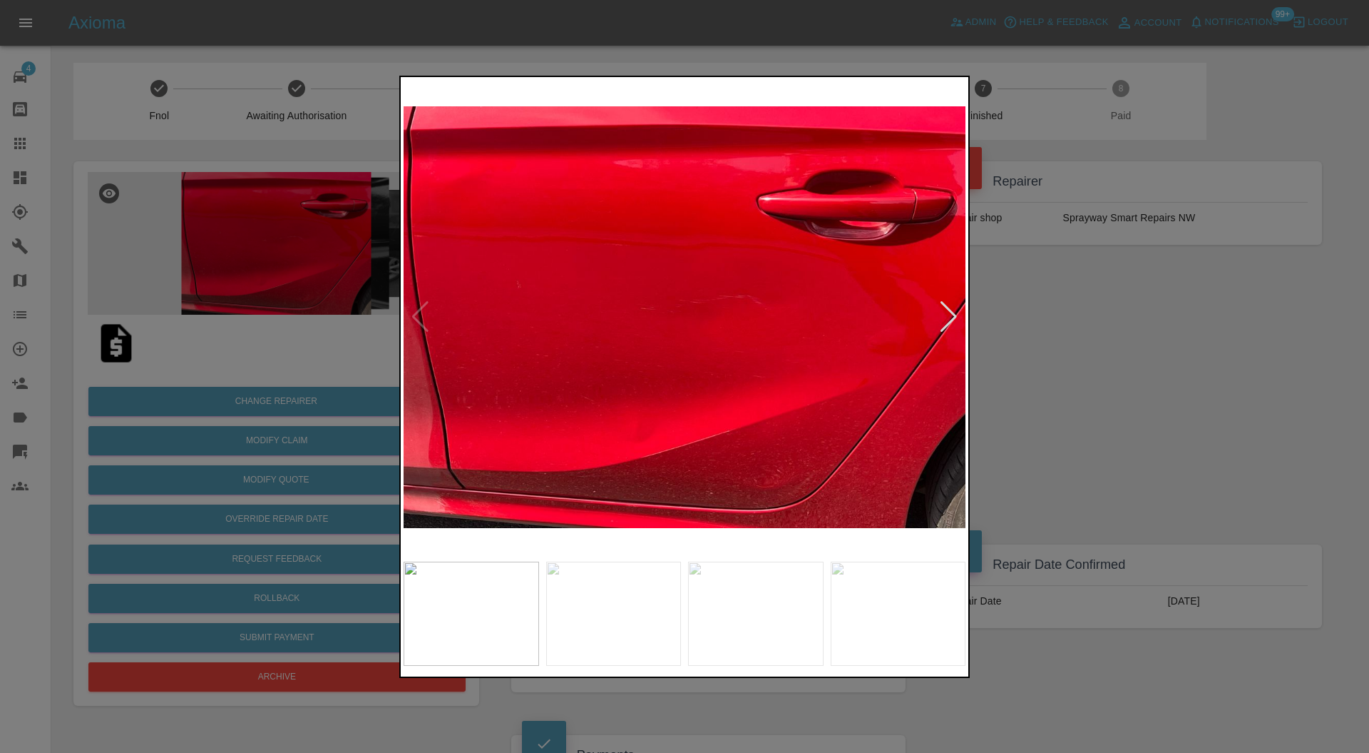
click at [953, 315] on div at bounding box center [948, 316] width 19 height 31
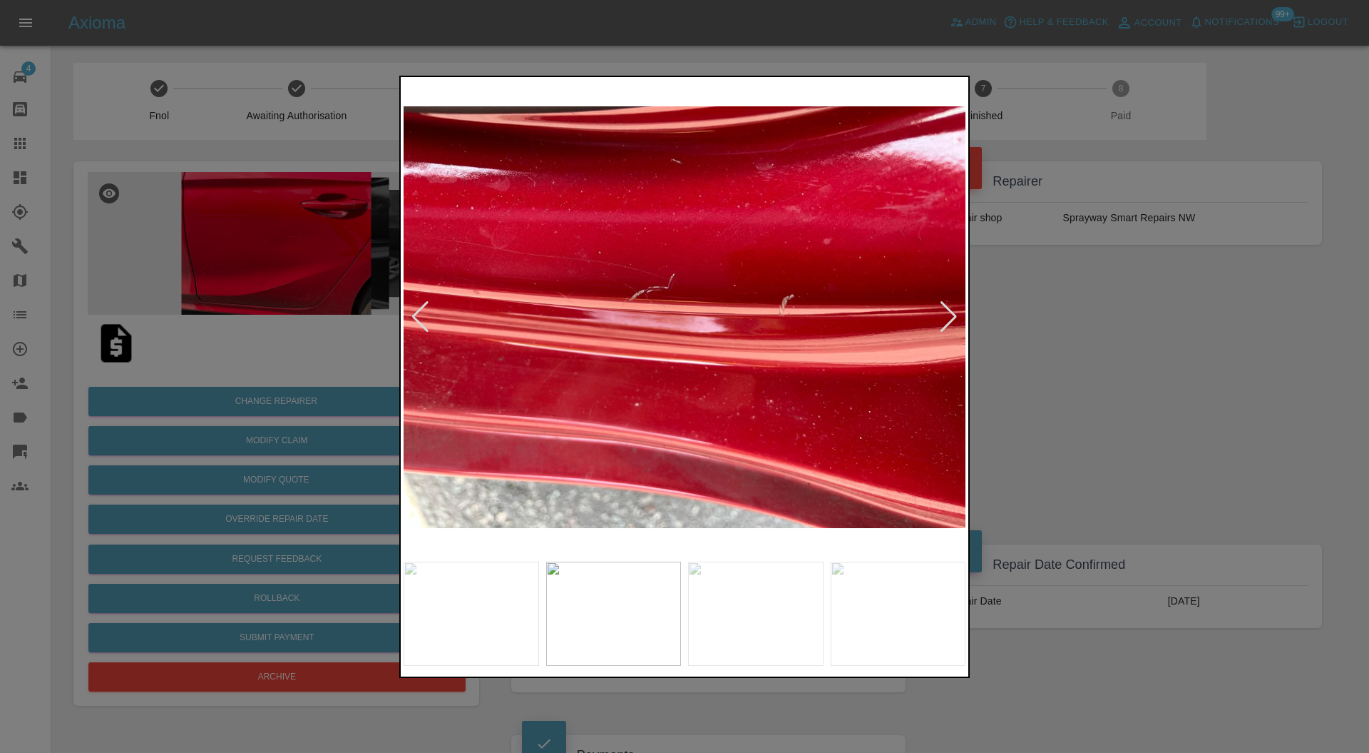
click at [953, 315] on div at bounding box center [948, 316] width 19 height 31
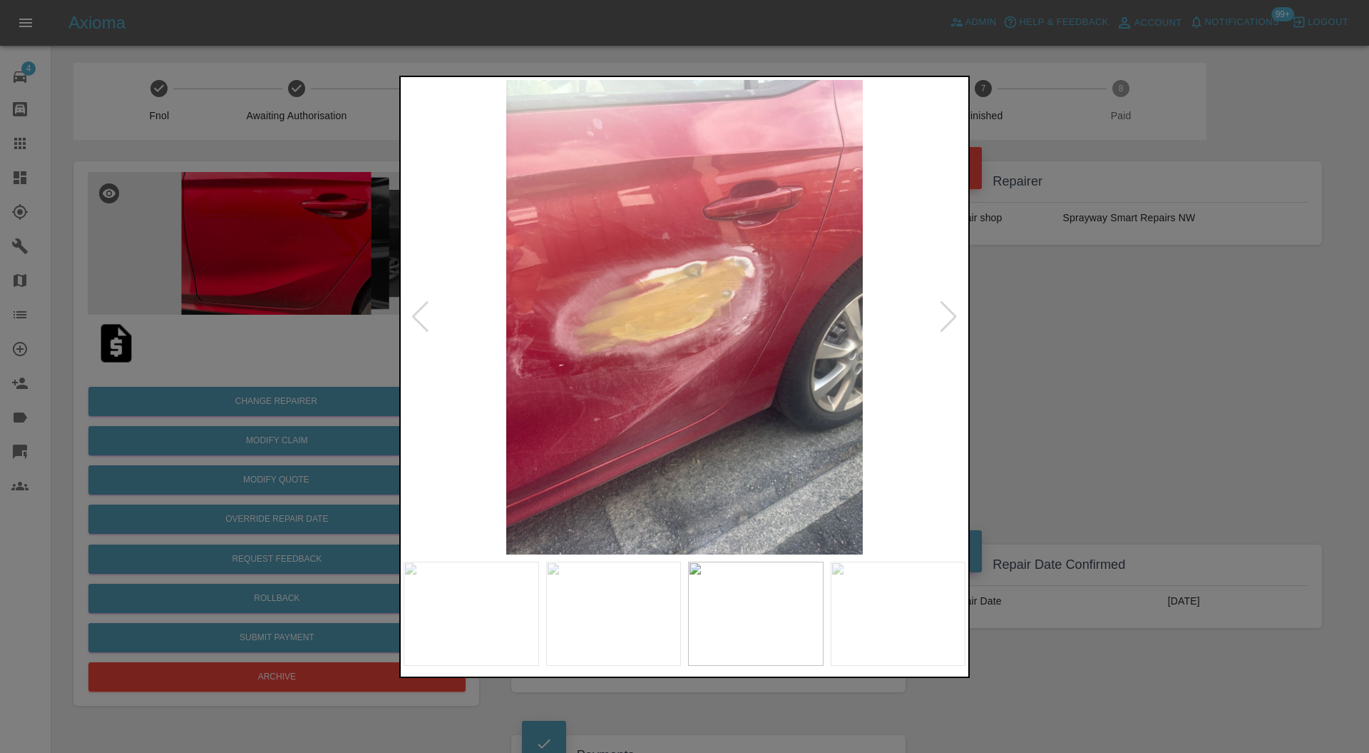
click at [951, 315] on div at bounding box center [948, 316] width 19 height 31
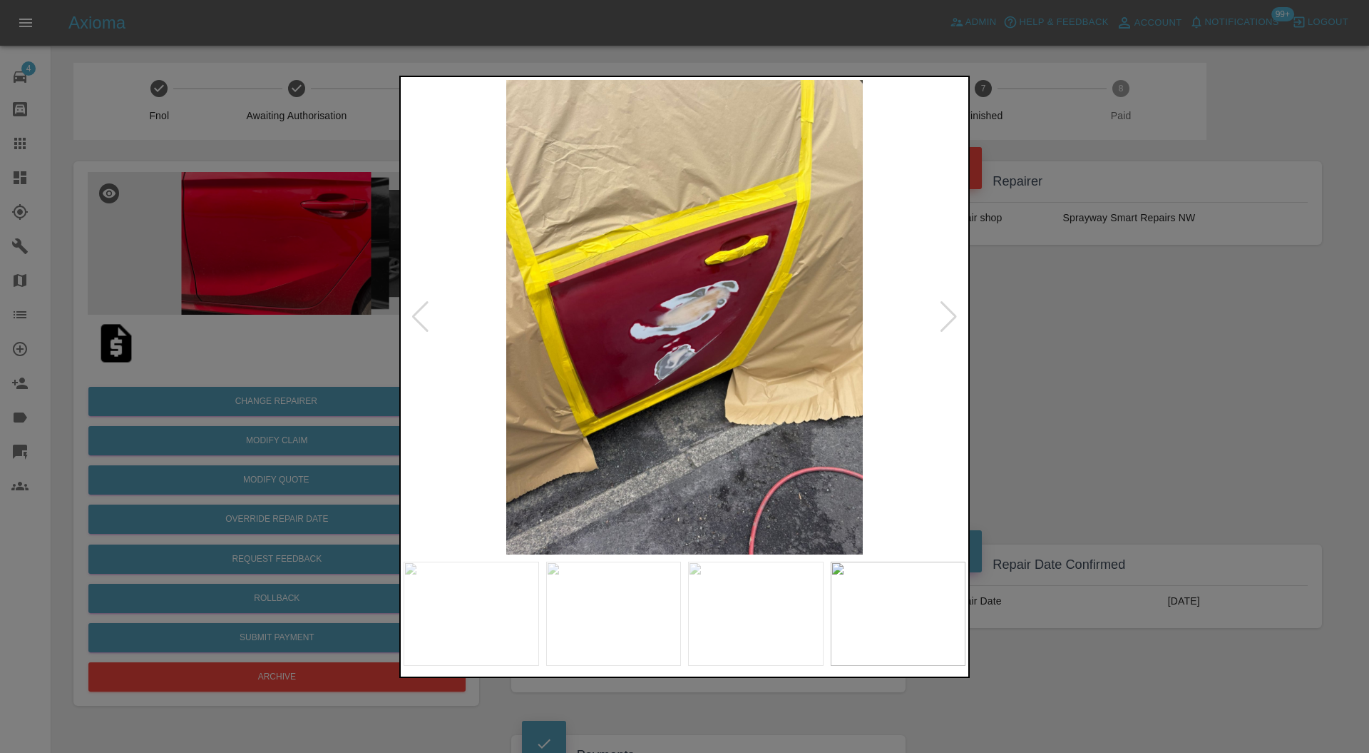
click at [951, 315] on div at bounding box center [948, 316] width 19 height 31
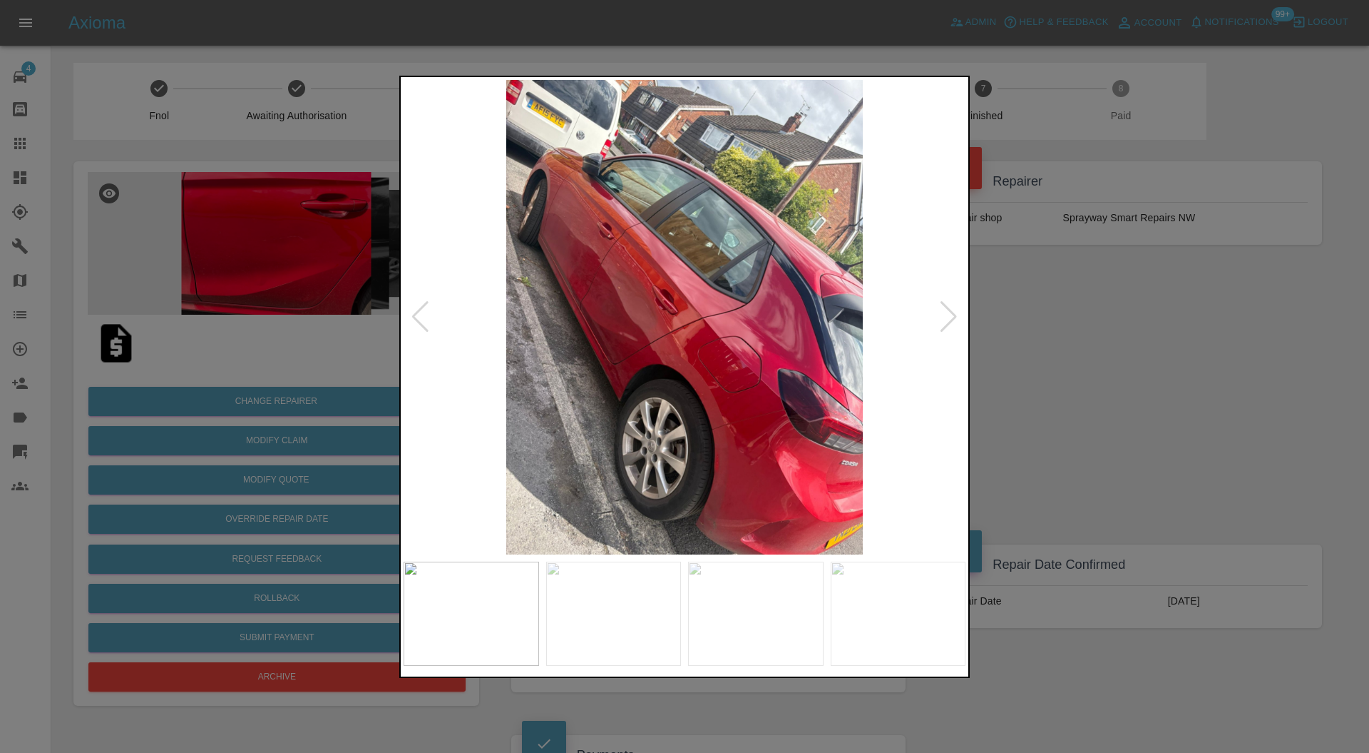
click at [951, 315] on div at bounding box center [948, 316] width 19 height 31
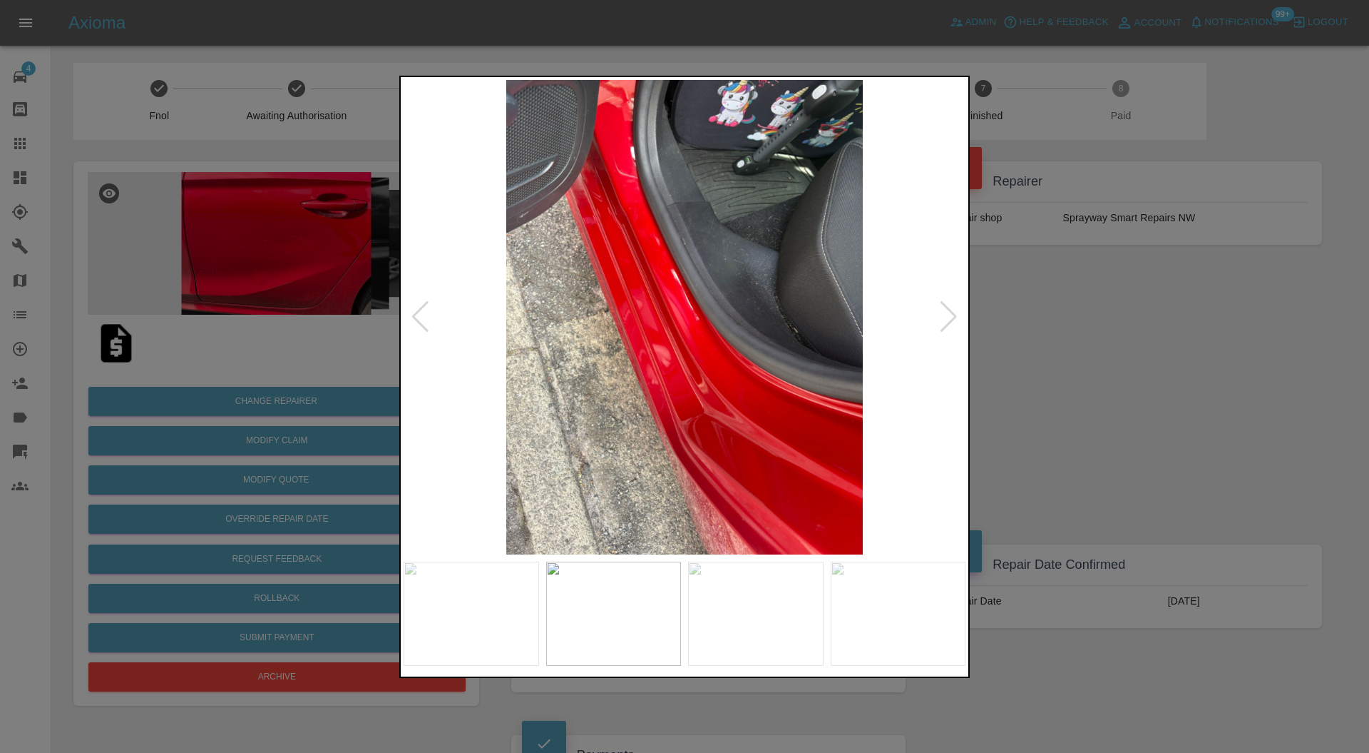
click at [951, 315] on div at bounding box center [948, 316] width 19 height 31
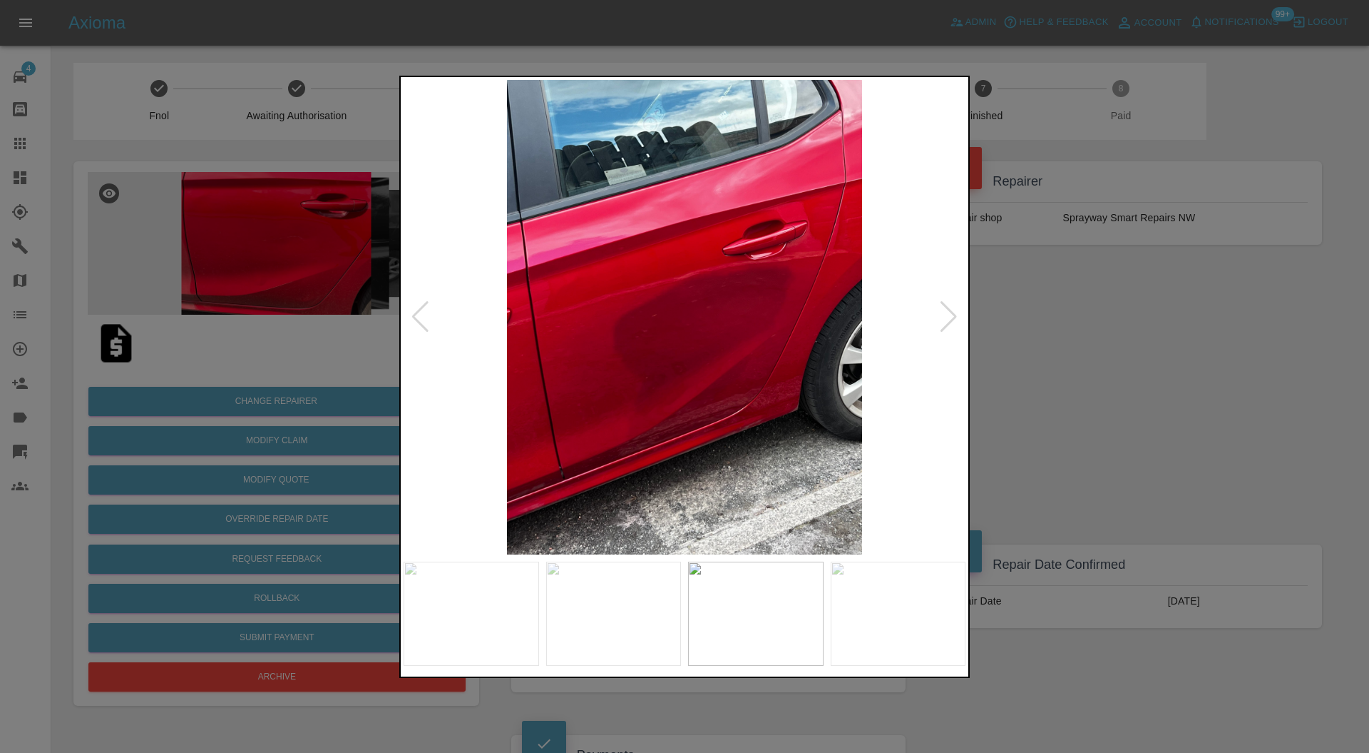
click at [1059, 322] on div at bounding box center [684, 376] width 1369 height 753
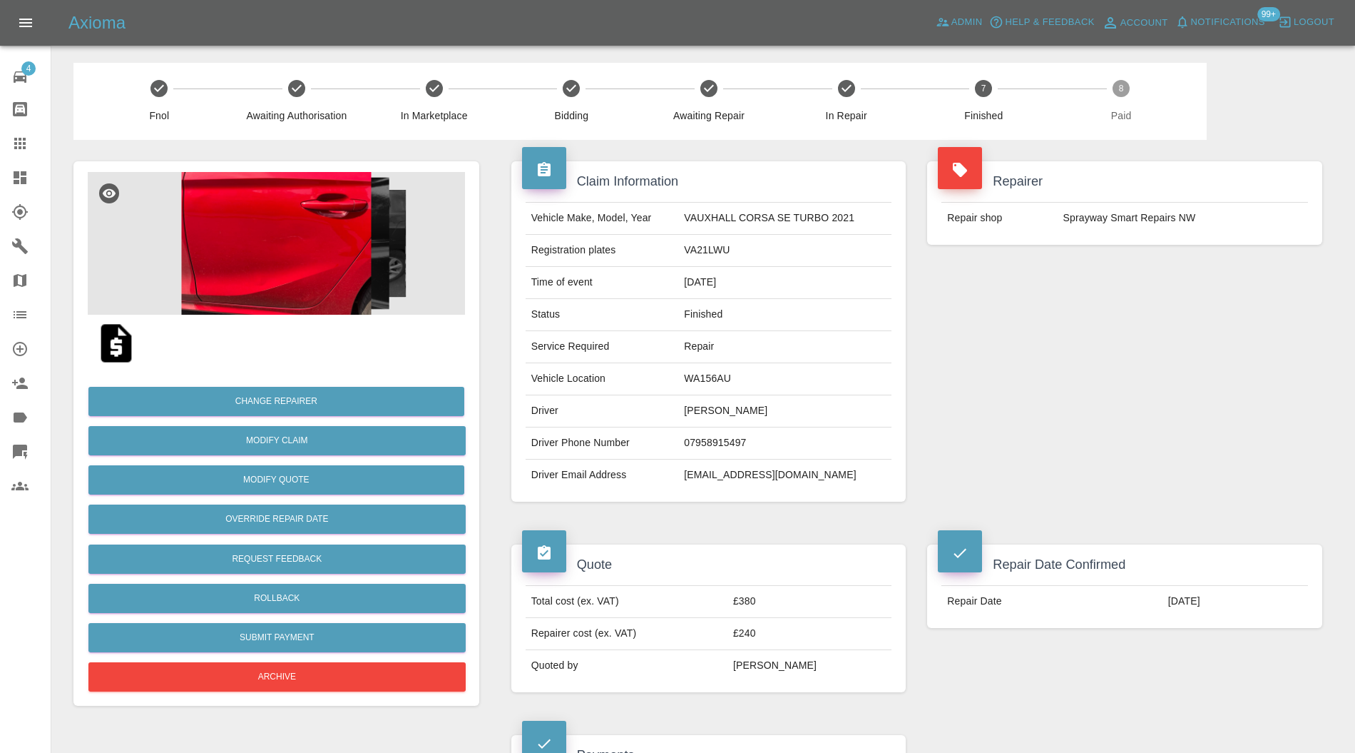
drag, startPoint x: 863, startPoint y: 478, endPoint x: 682, endPoint y: 476, distance: 181.2
click at [682, 476] on td "[EMAIL_ADDRESS][DOMAIN_NAME]" at bounding box center [784, 474] width 213 height 31
copy td "[EMAIL_ADDRESS][DOMAIN_NAME]"
click at [269, 399] on button "Change Repairer" at bounding box center [276, 401] width 376 height 29
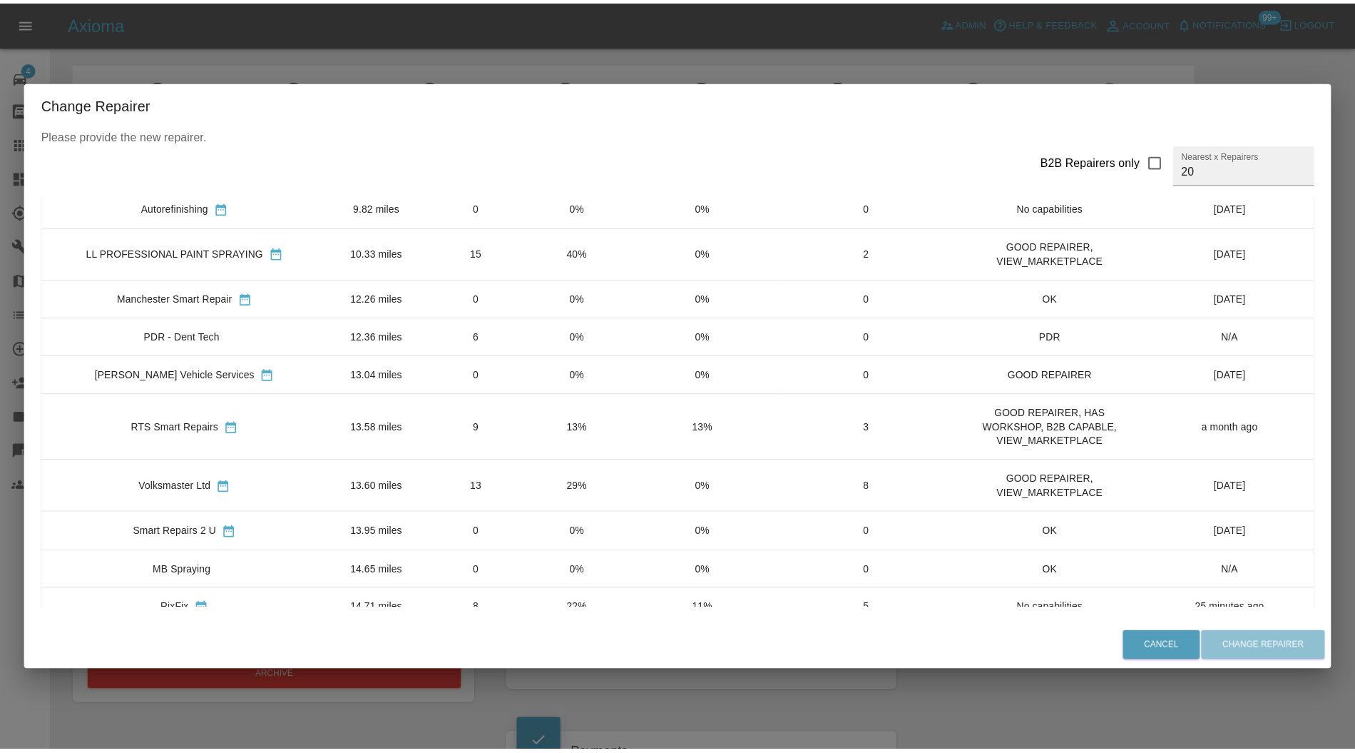
scroll to position [542, 0]
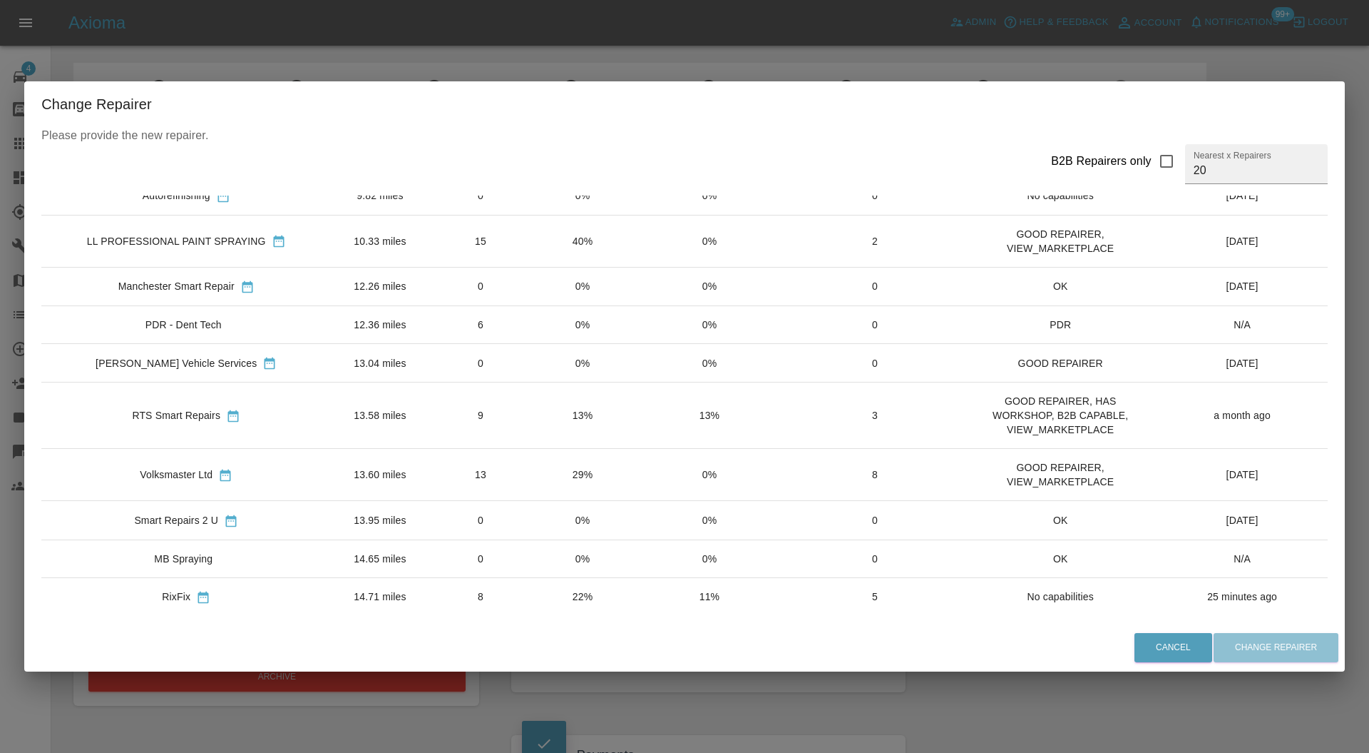
click at [318, 411] on td "RTS Smart Repairs" at bounding box center [186, 415] width 290 height 66
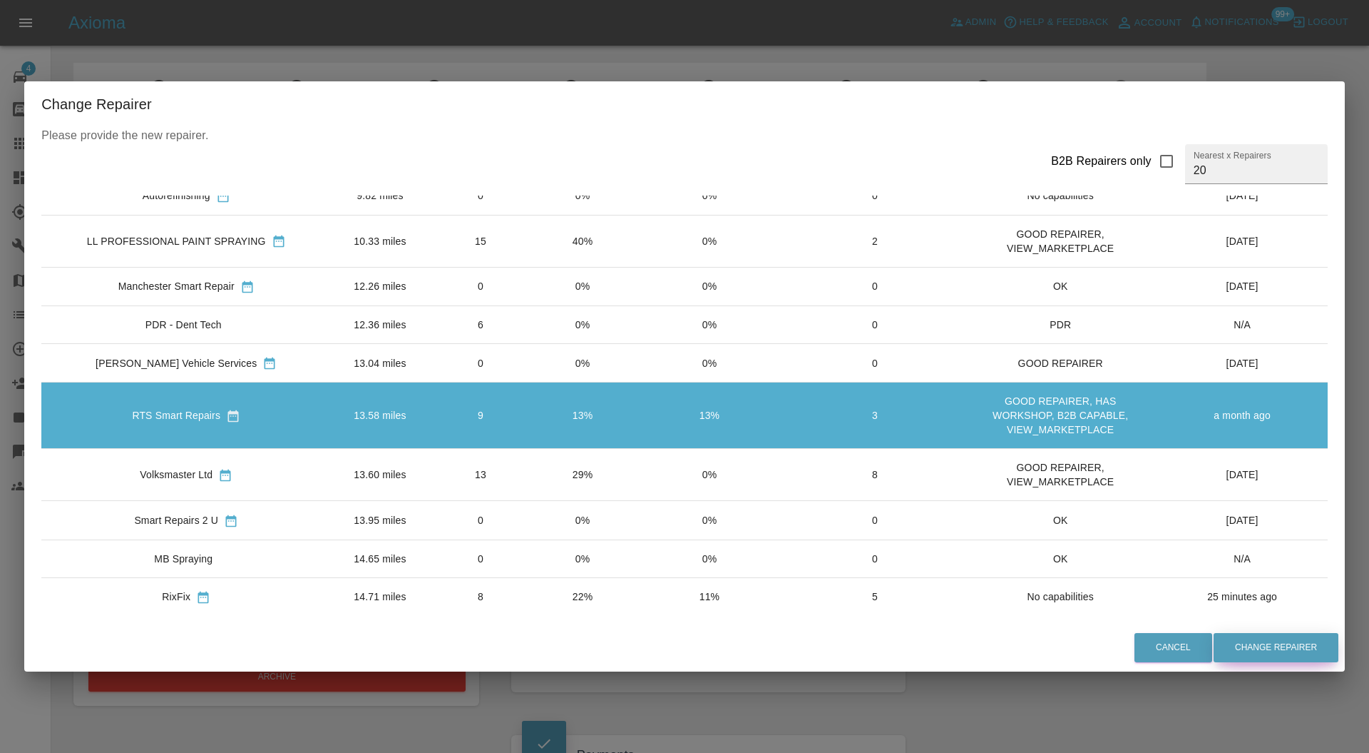
click at [1244, 653] on button "Change Repairer" at bounding box center [1276, 647] width 125 height 29
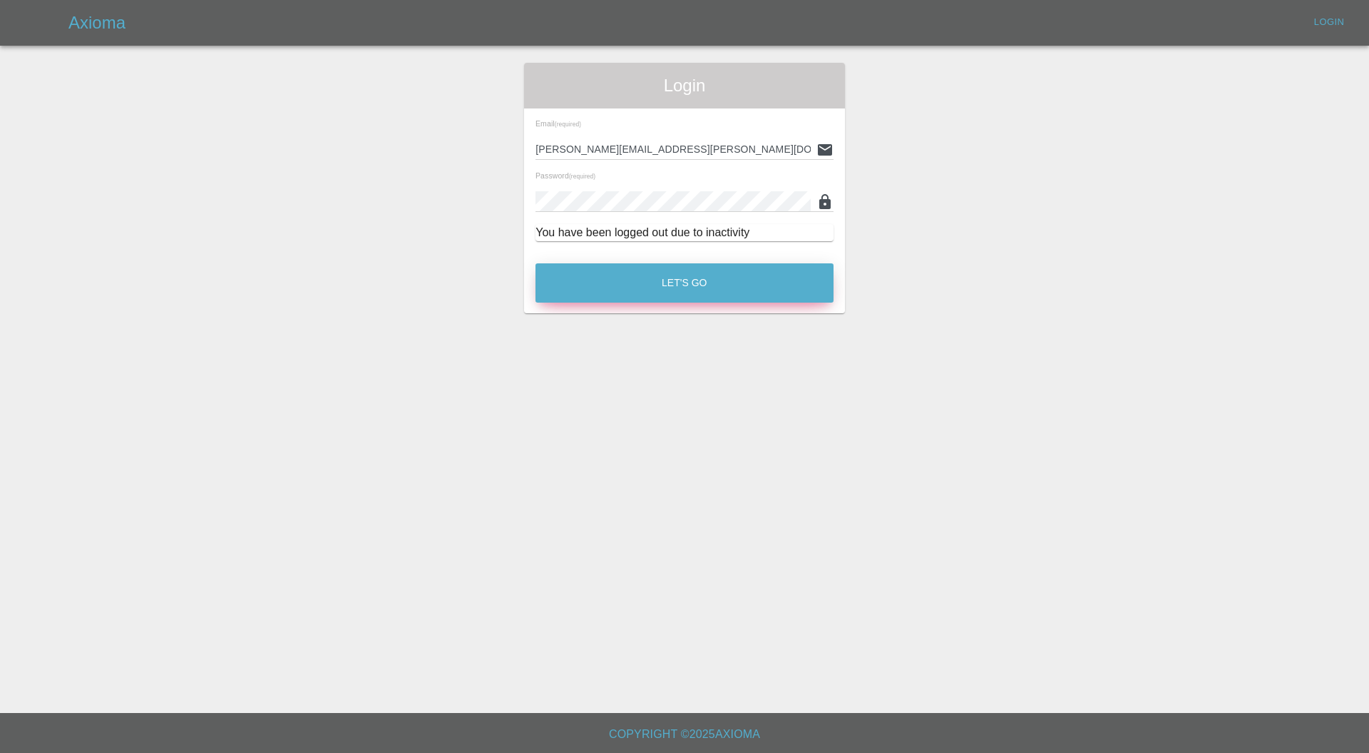
click at [728, 295] on button "Let's Go" at bounding box center [685, 282] width 298 height 39
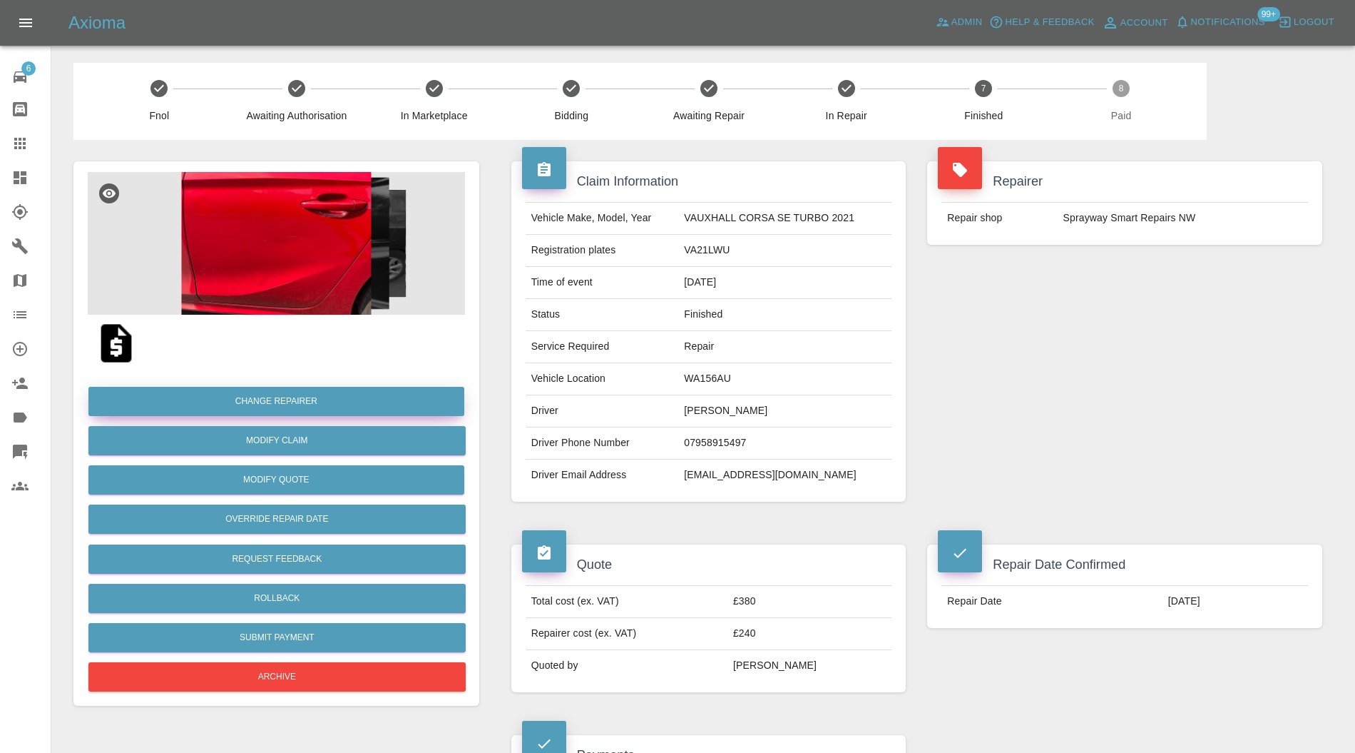
click at [399, 391] on button "Change Repairer" at bounding box center [276, 401] width 376 height 29
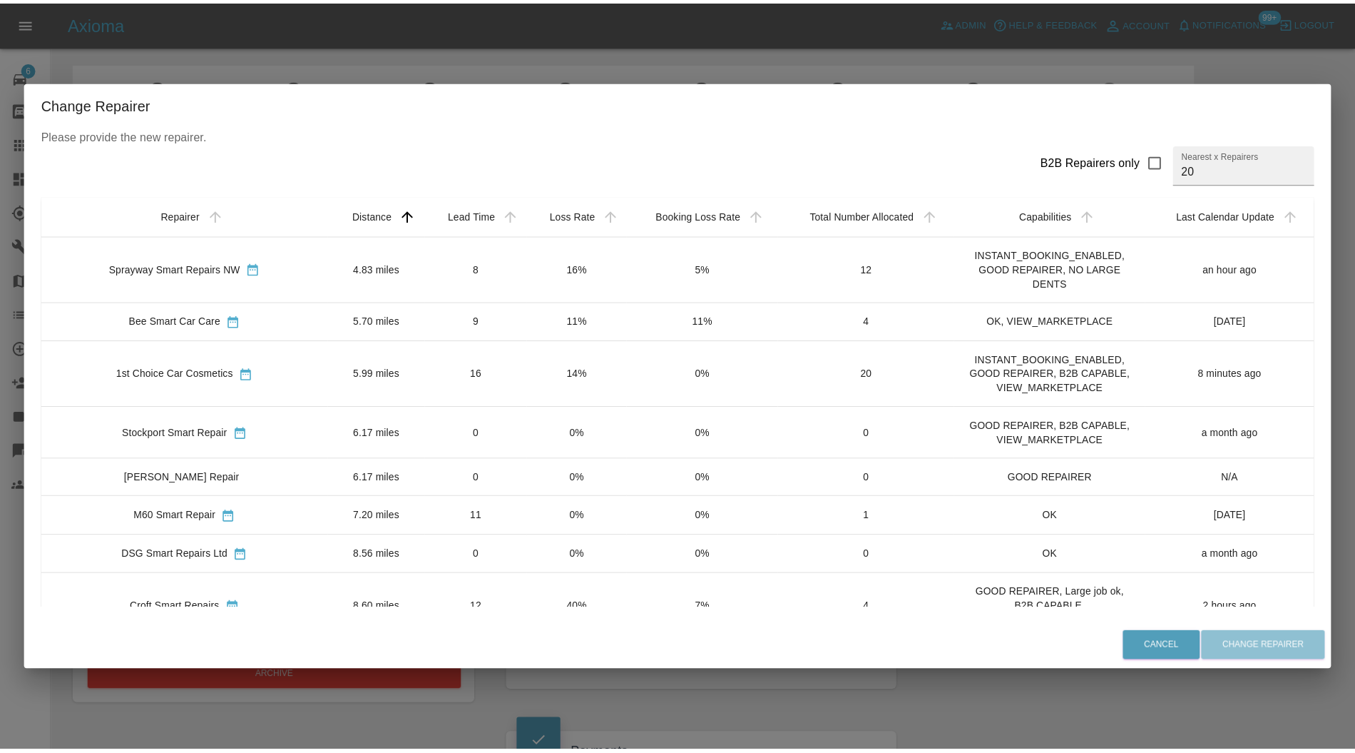
scroll to position [380, 0]
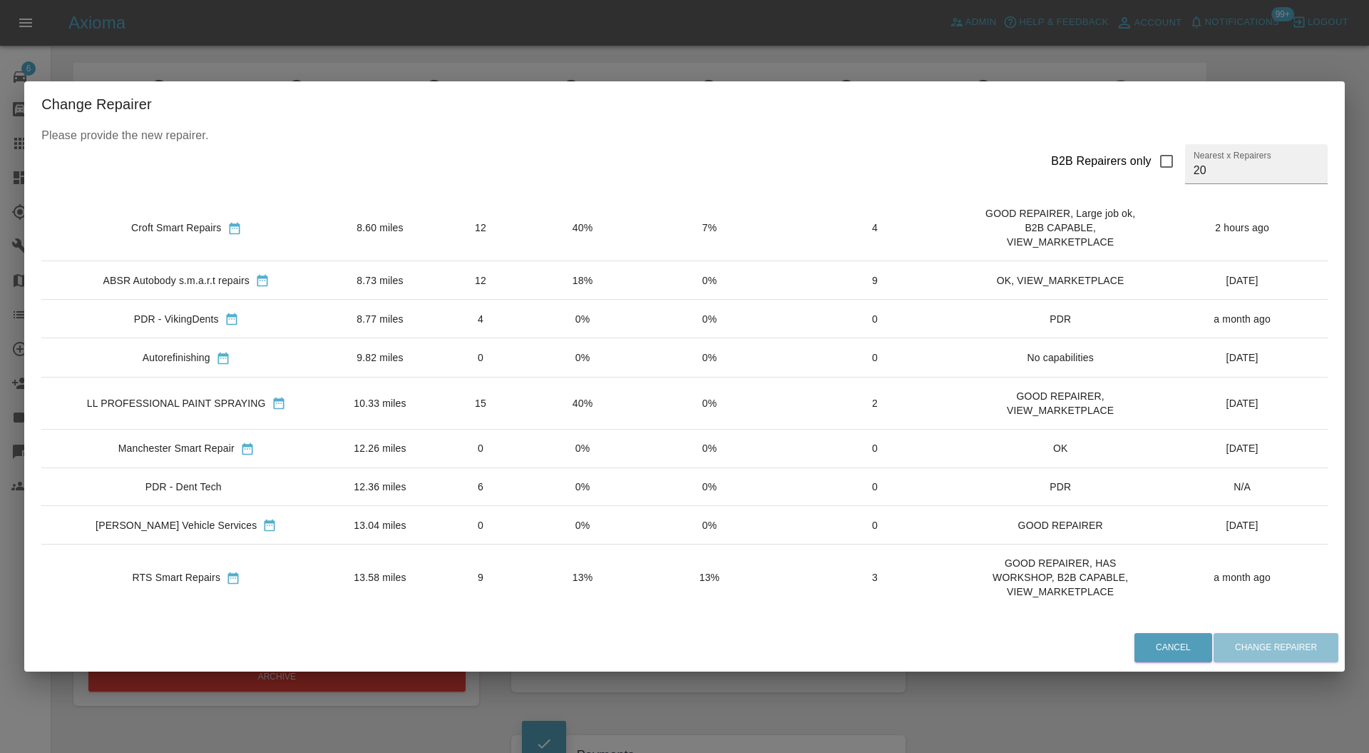
click at [324, 556] on td "RTS Smart Repairs" at bounding box center [186, 577] width 290 height 66
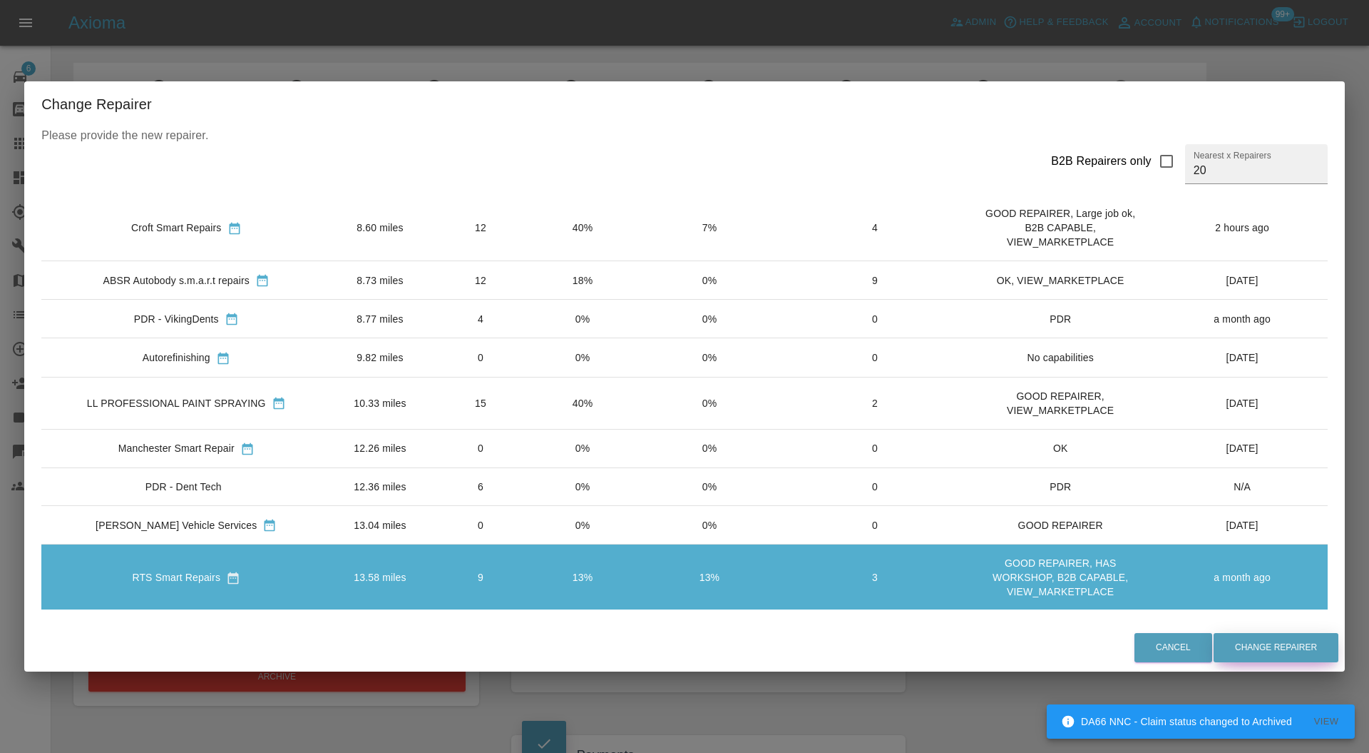
click at [1243, 638] on button "Change Repairer" at bounding box center [1276, 647] width 125 height 29
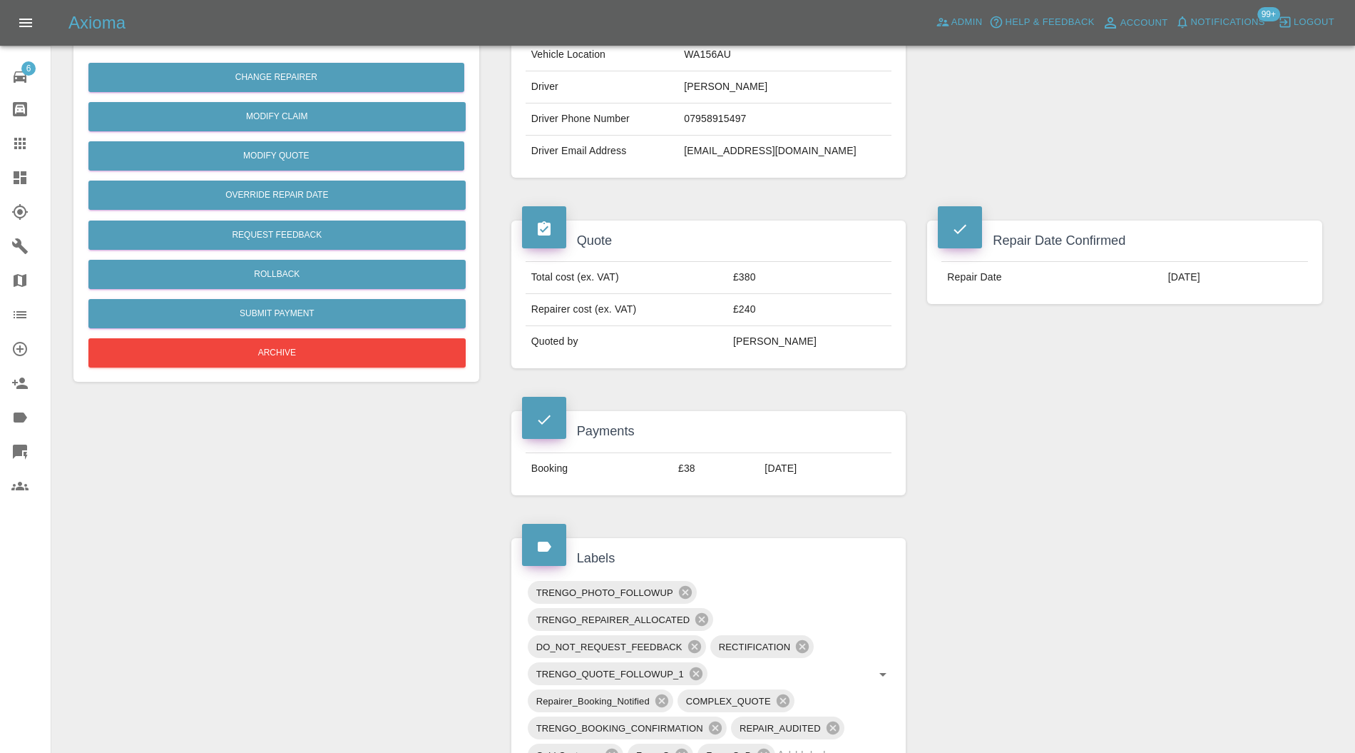
scroll to position [0, 0]
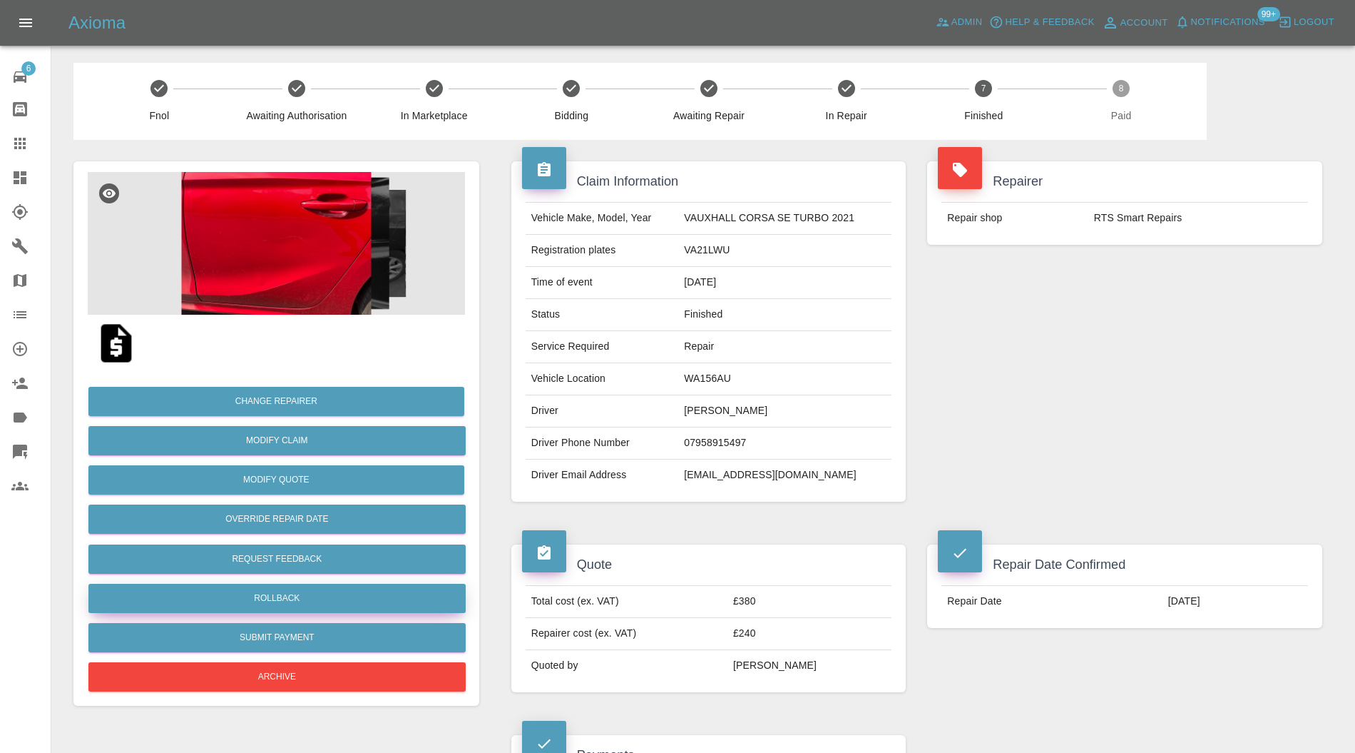
click at [330, 600] on button "Rollback" at bounding box center [276, 597] width 377 height 29
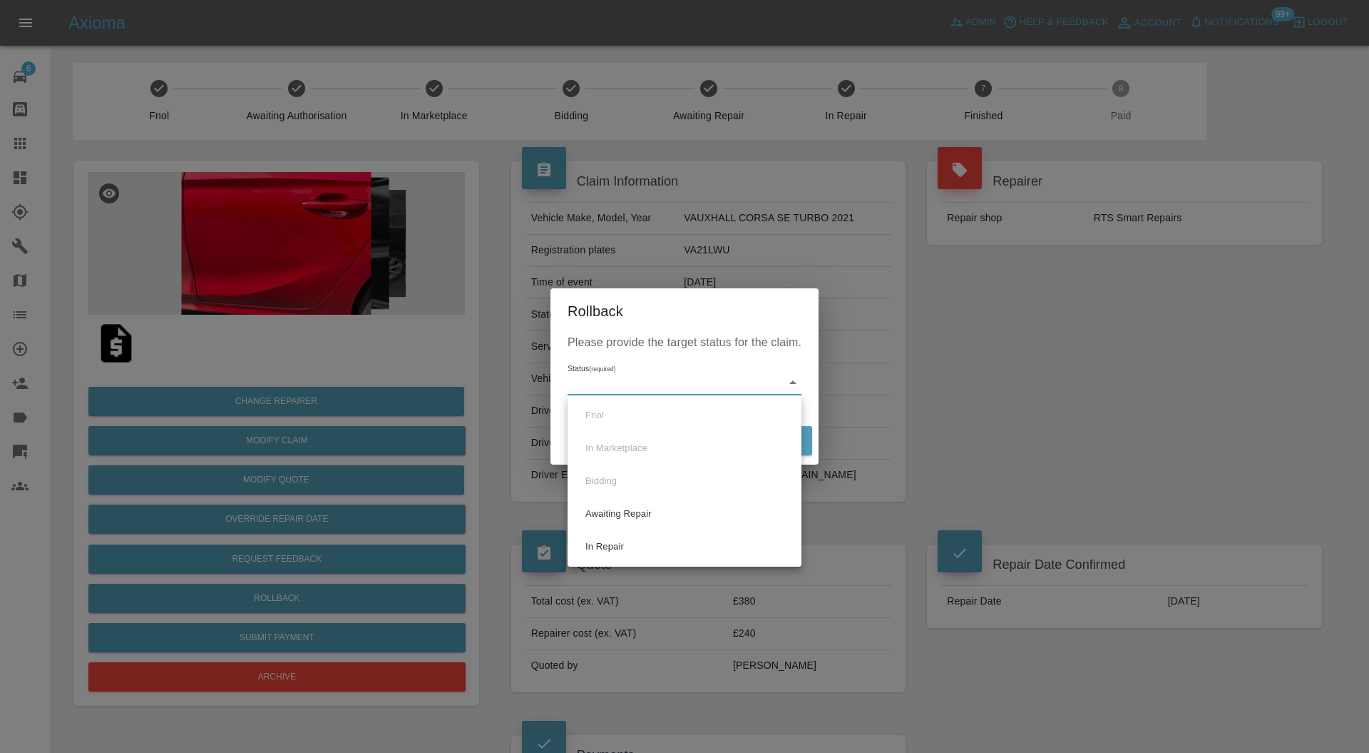
click at [652, 519] on li "Awaiting Repair" at bounding box center [684, 513] width 227 height 33
type input "awaiting-pickup"
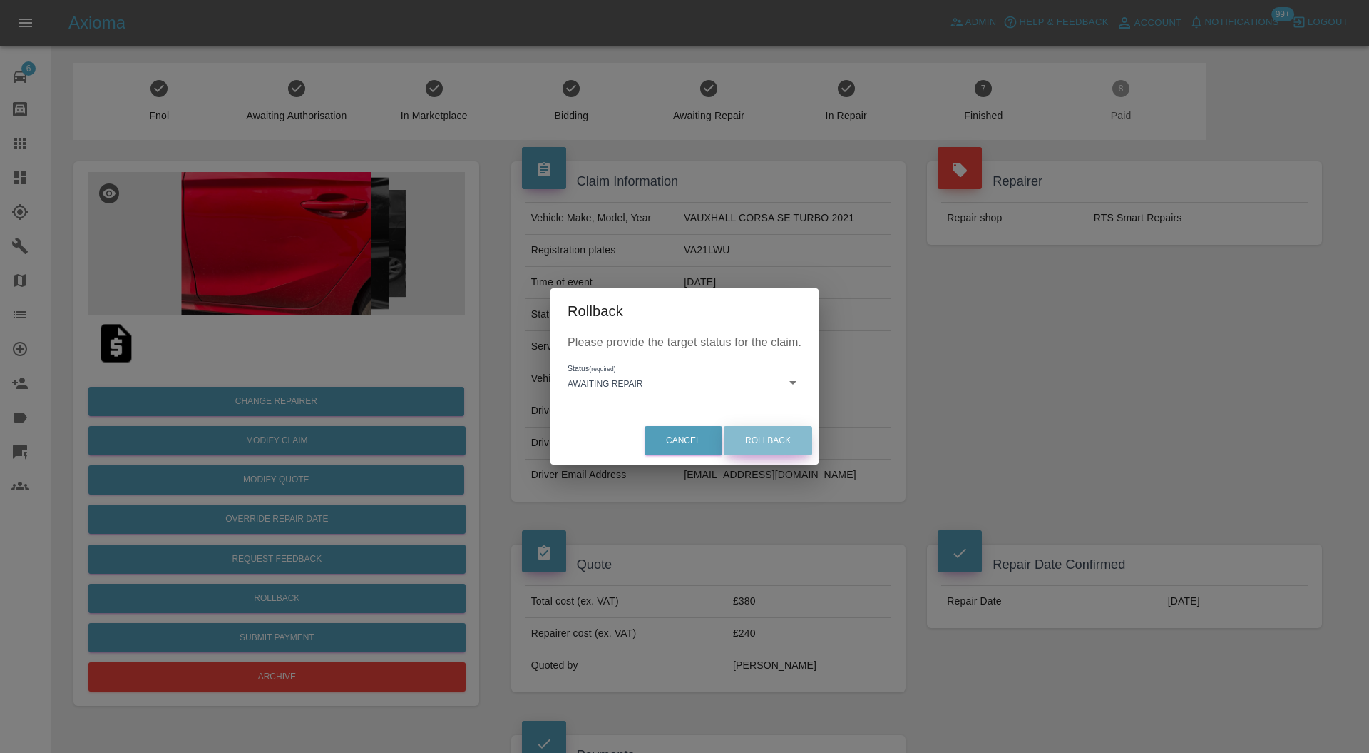
click at [755, 441] on button "Rollback" at bounding box center [768, 440] width 88 height 29
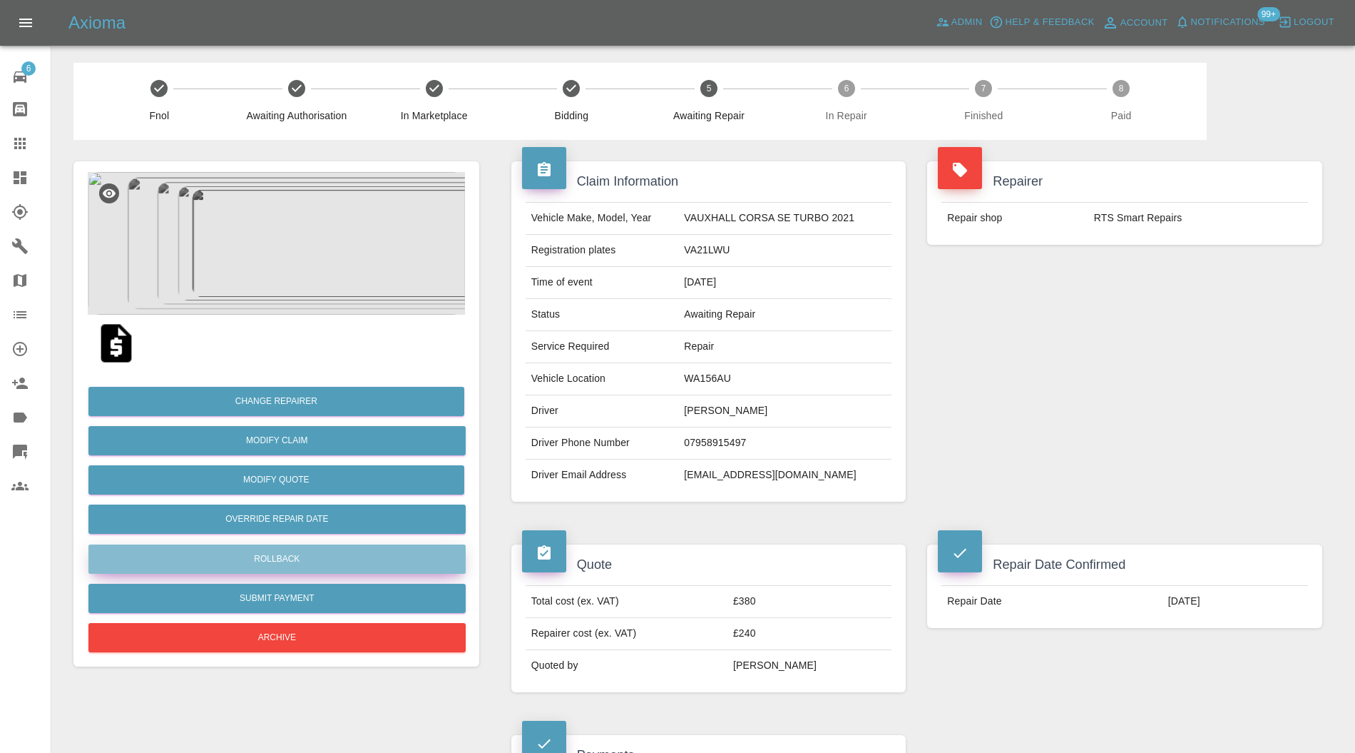
click at [362, 546] on button "Rollback" at bounding box center [276, 558] width 377 height 29
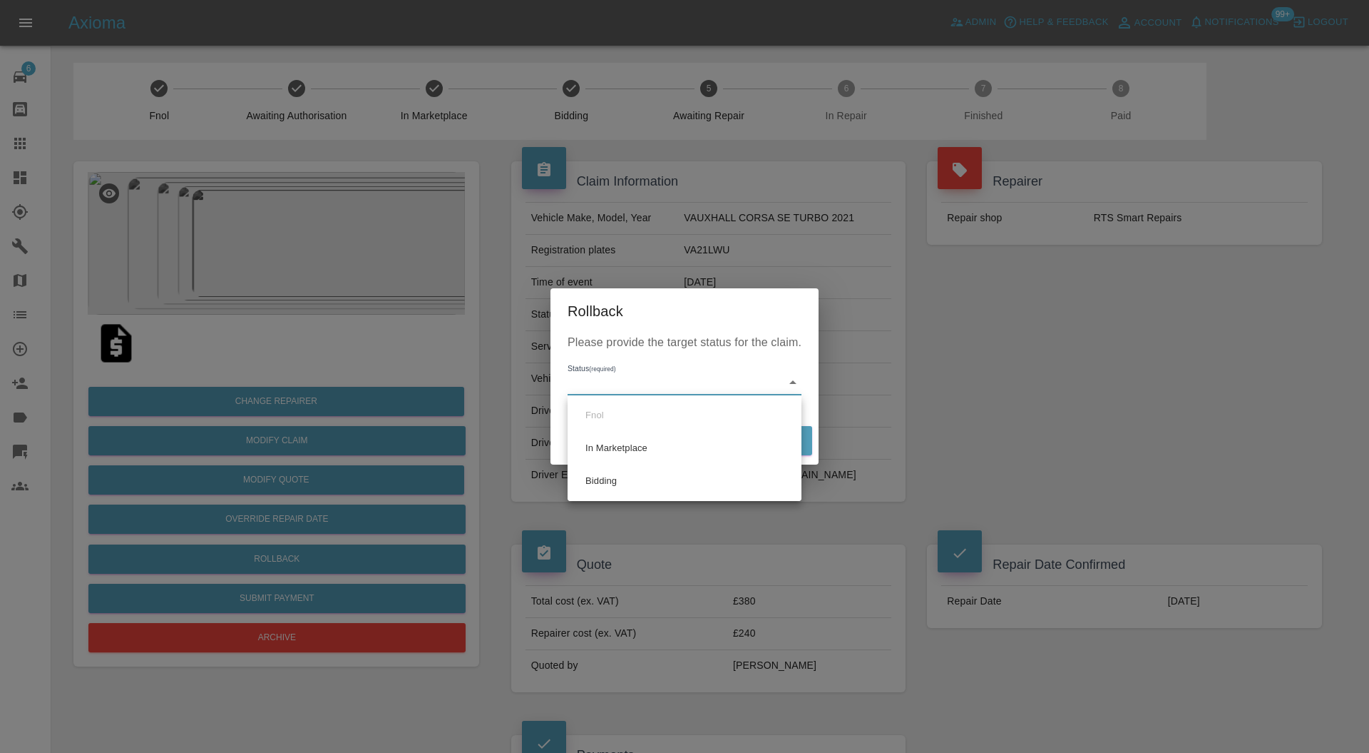
click at [634, 483] on li "Bidding" at bounding box center [684, 480] width 227 height 33
type input "bidding"
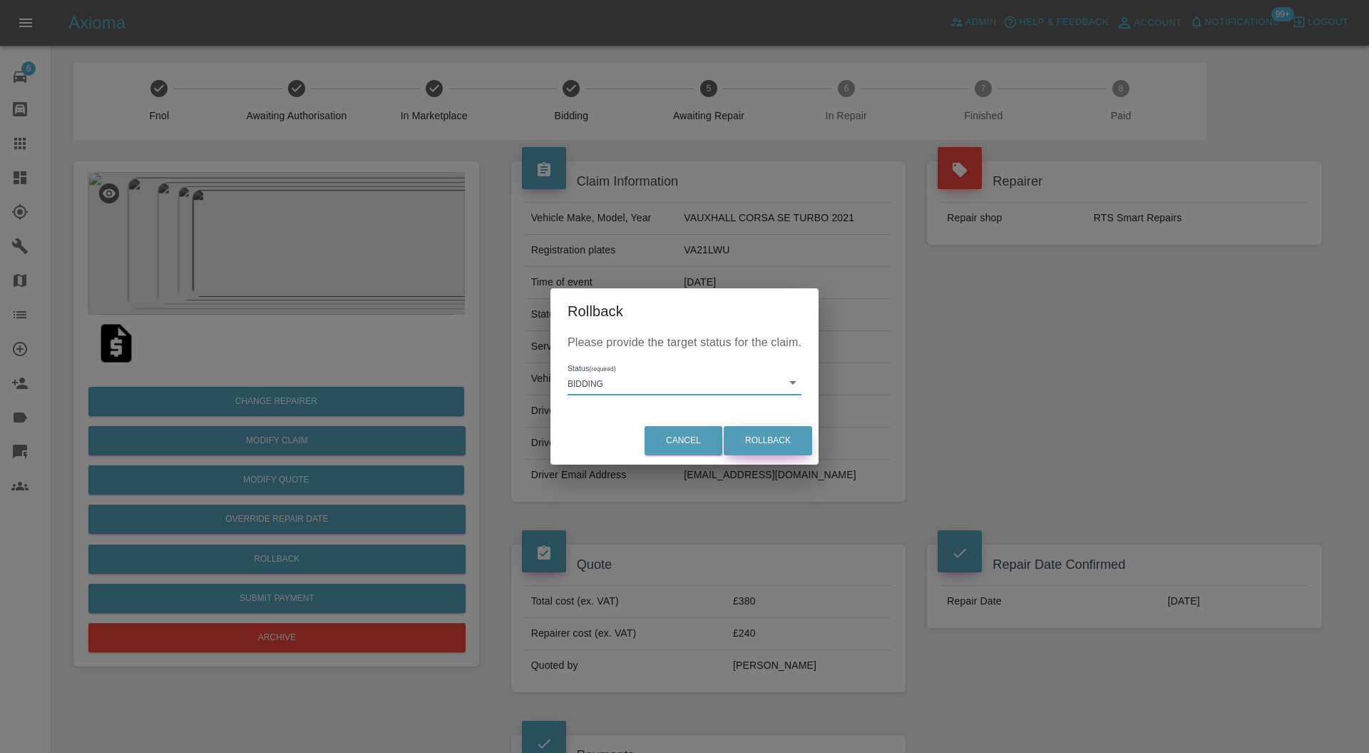
click at [760, 438] on button "Rollback" at bounding box center [768, 440] width 88 height 29
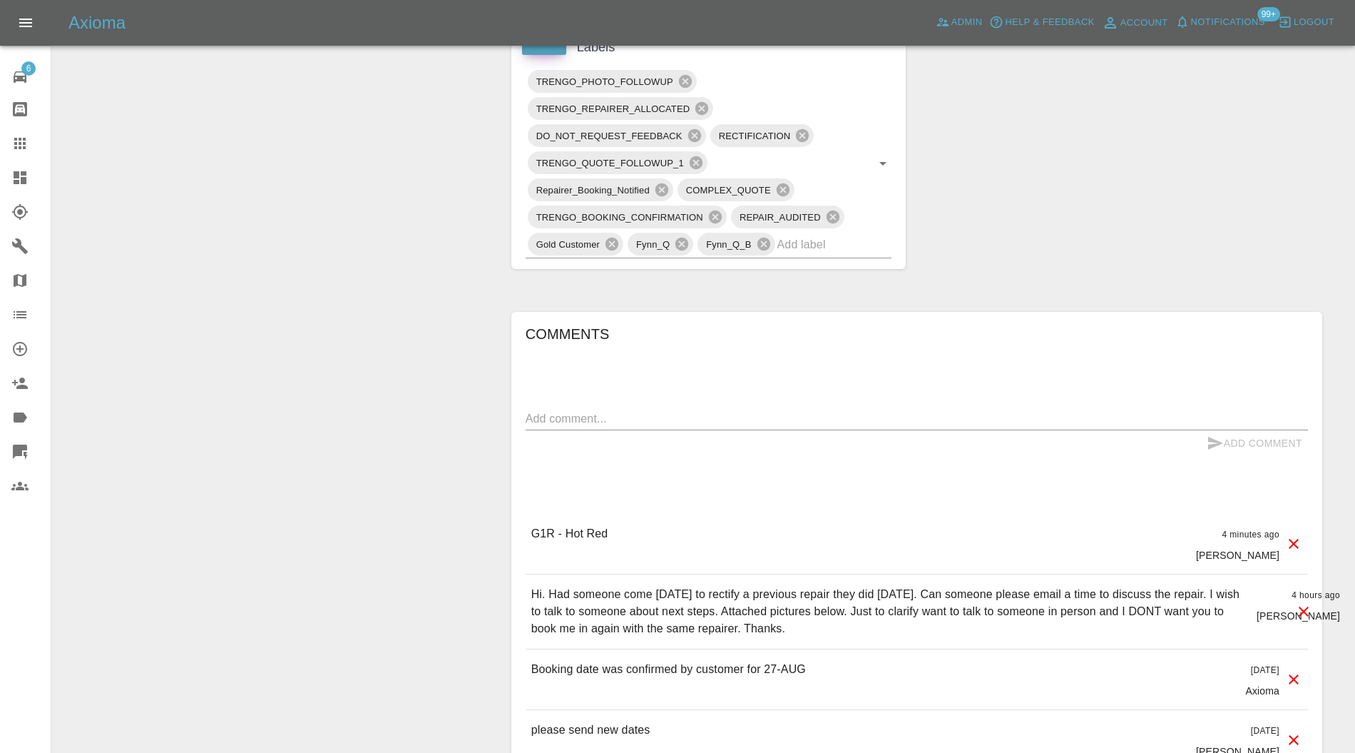
scroll to position [760, 0]
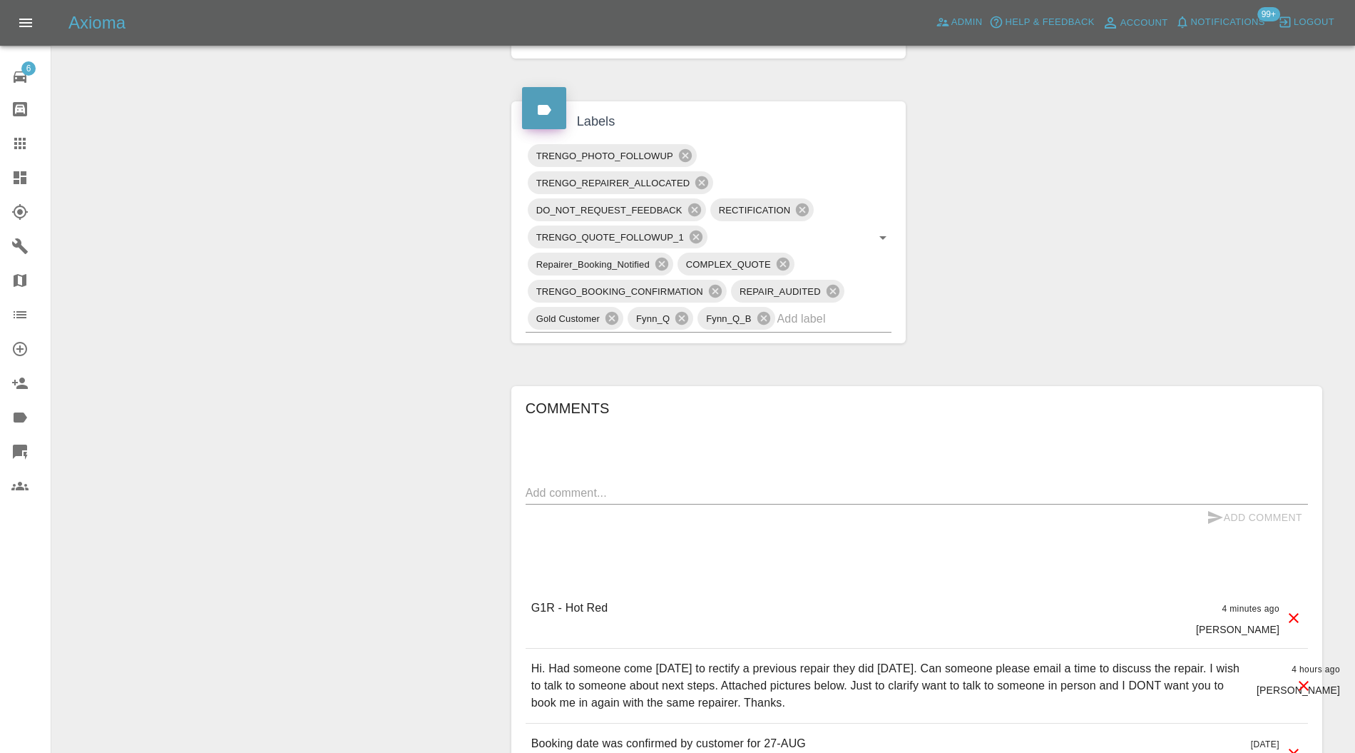
click at [665, 257] on icon at bounding box center [662, 263] width 13 height 13
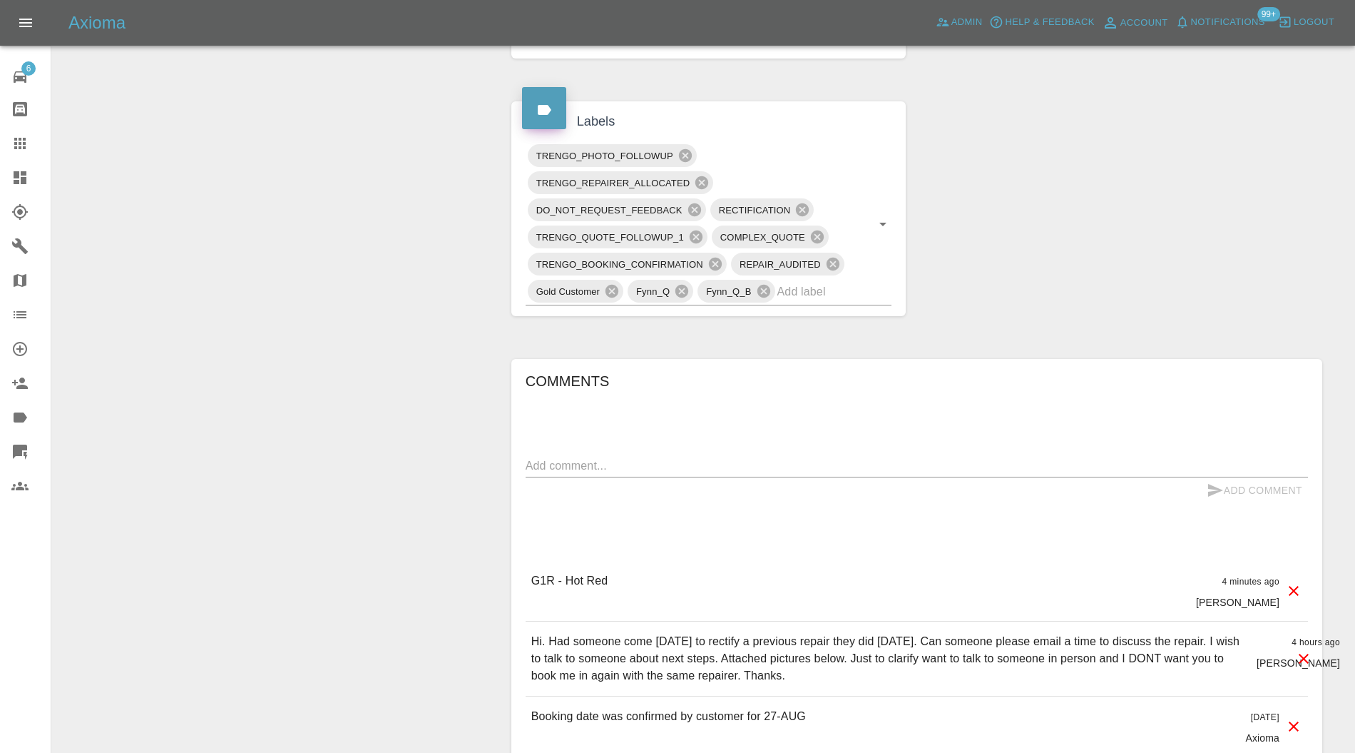
click at [713, 257] on icon at bounding box center [715, 263] width 13 height 13
click at [807, 205] on icon at bounding box center [802, 209] width 13 height 13
click at [767, 292] on input "text" at bounding box center [729, 291] width 245 height 22
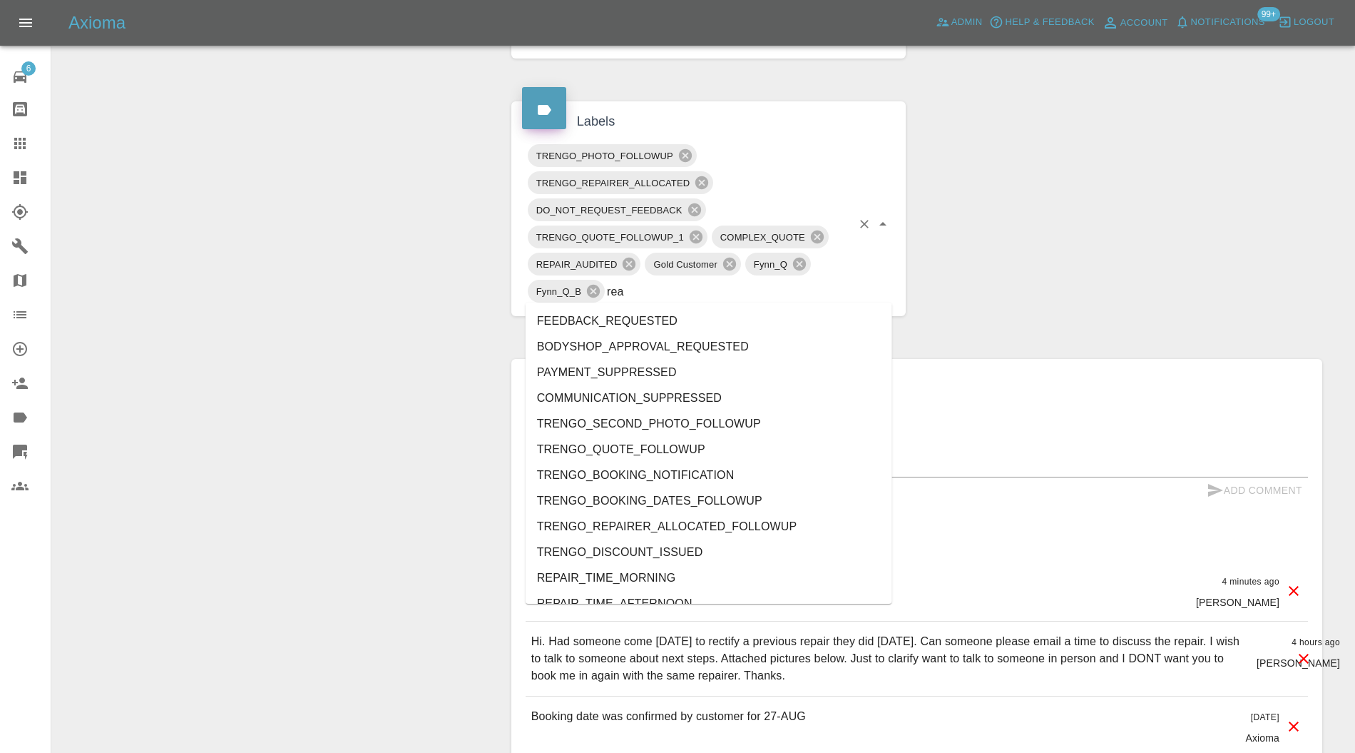
type input "real"
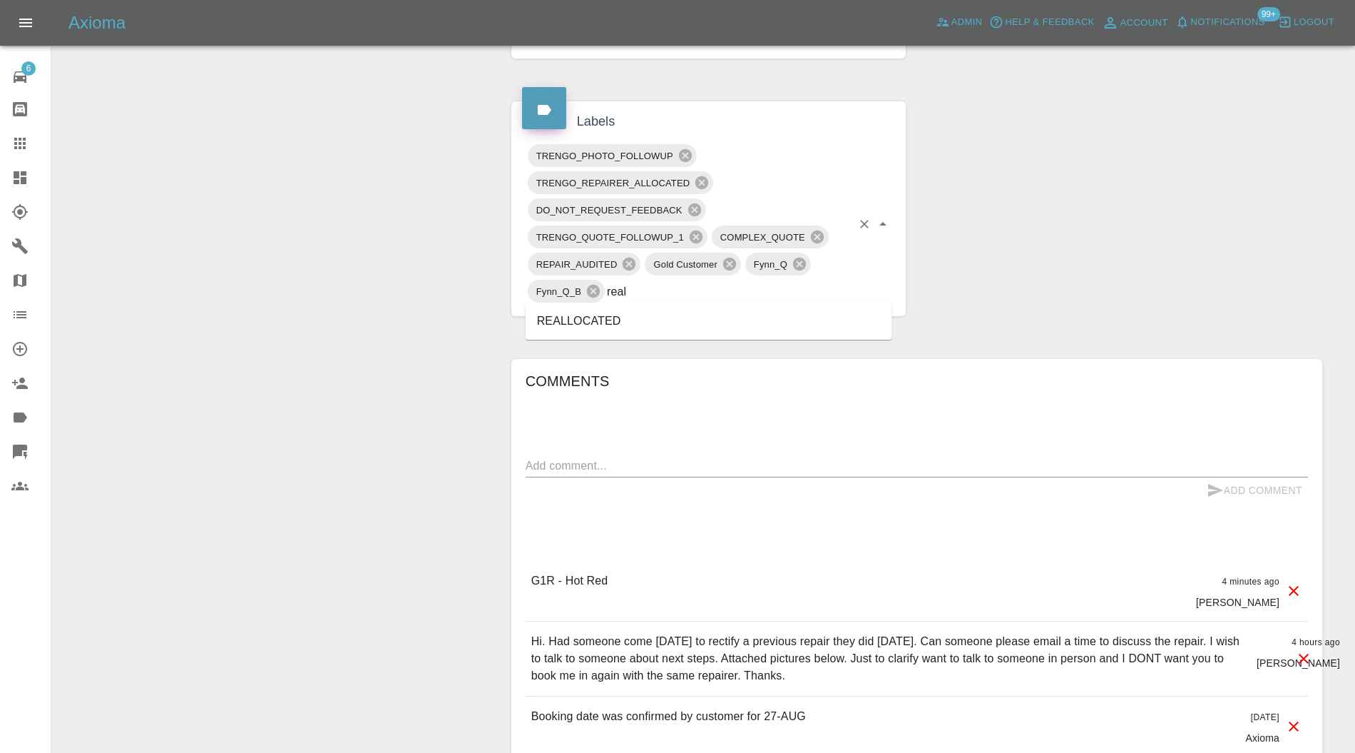
click at [643, 320] on li "REALLOCATED" at bounding box center [709, 321] width 367 height 26
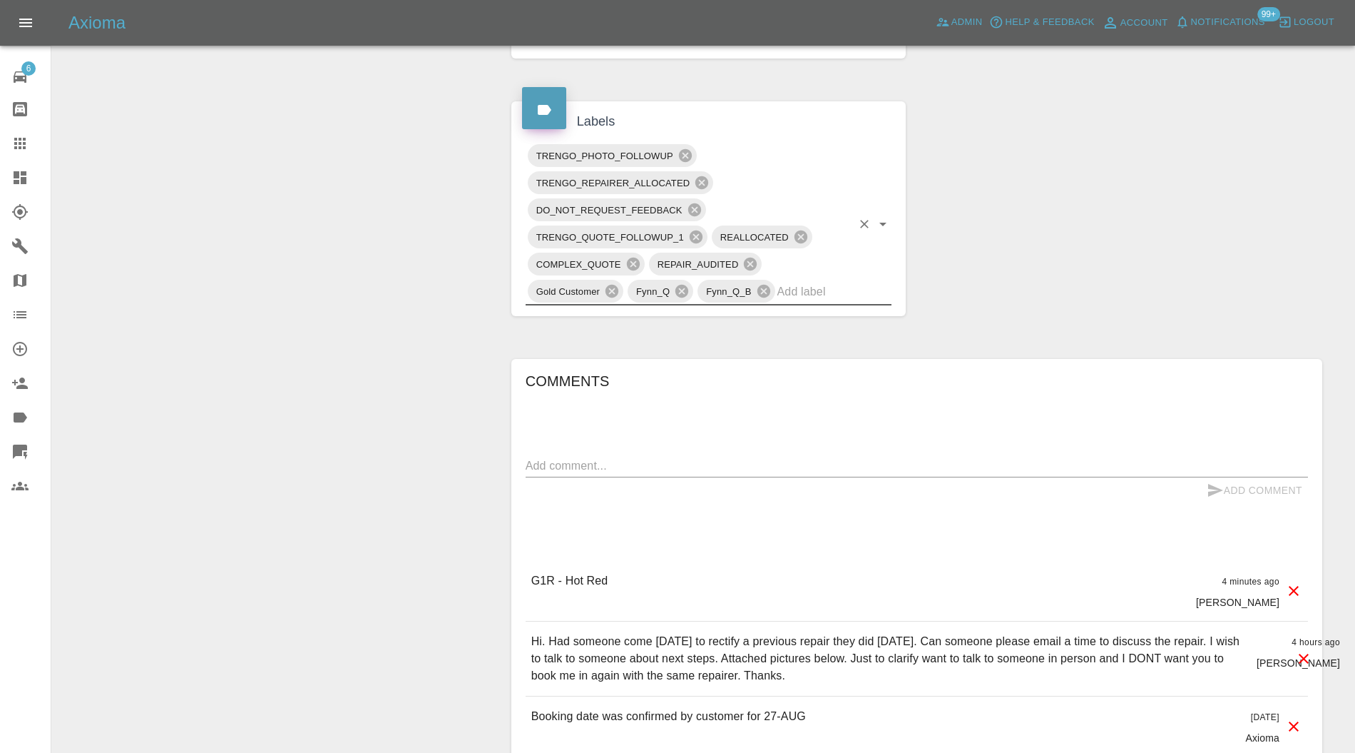
click at [670, 465] on textarea at bounding box center [917, 465] width 782 height 16
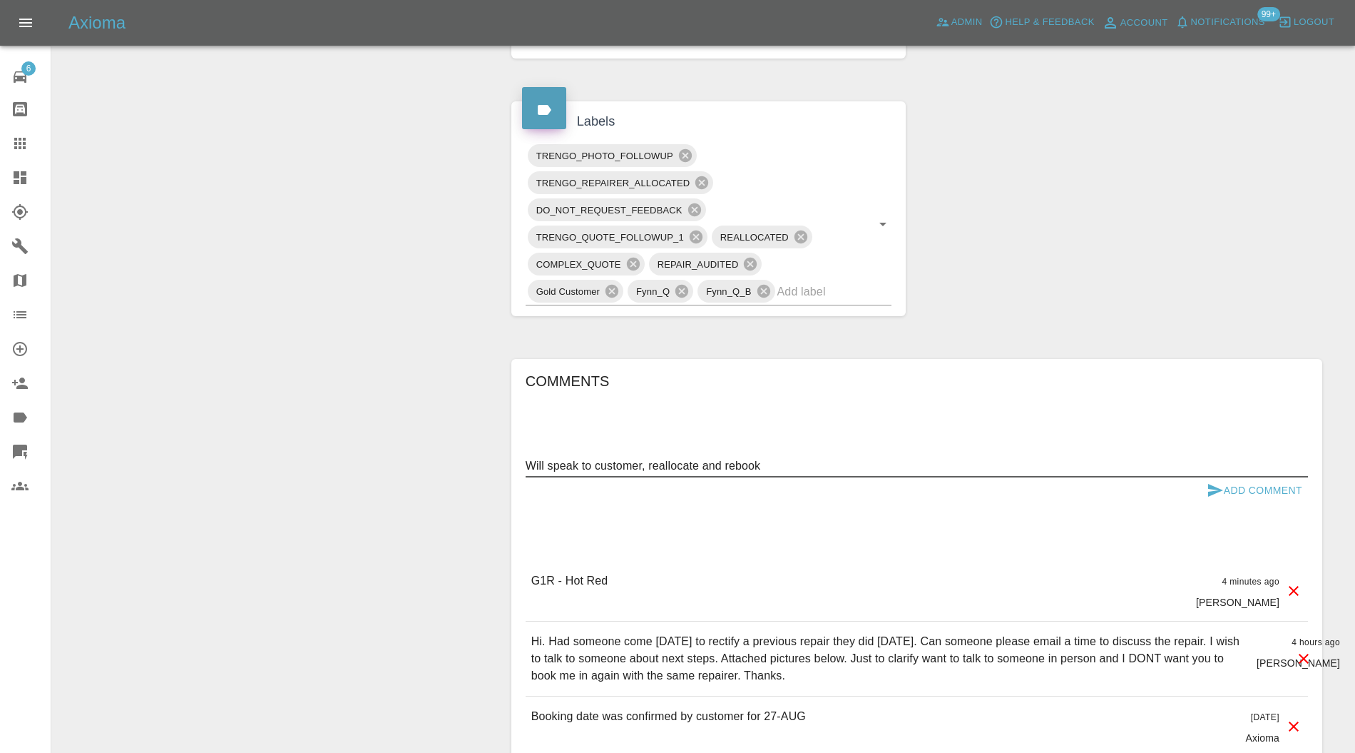
type textarea "Will speak to customer, reallocate and rebook"
click at [1248, 486] on button "Add Comment" at bounding box center [1254, 490] width 107 height 26
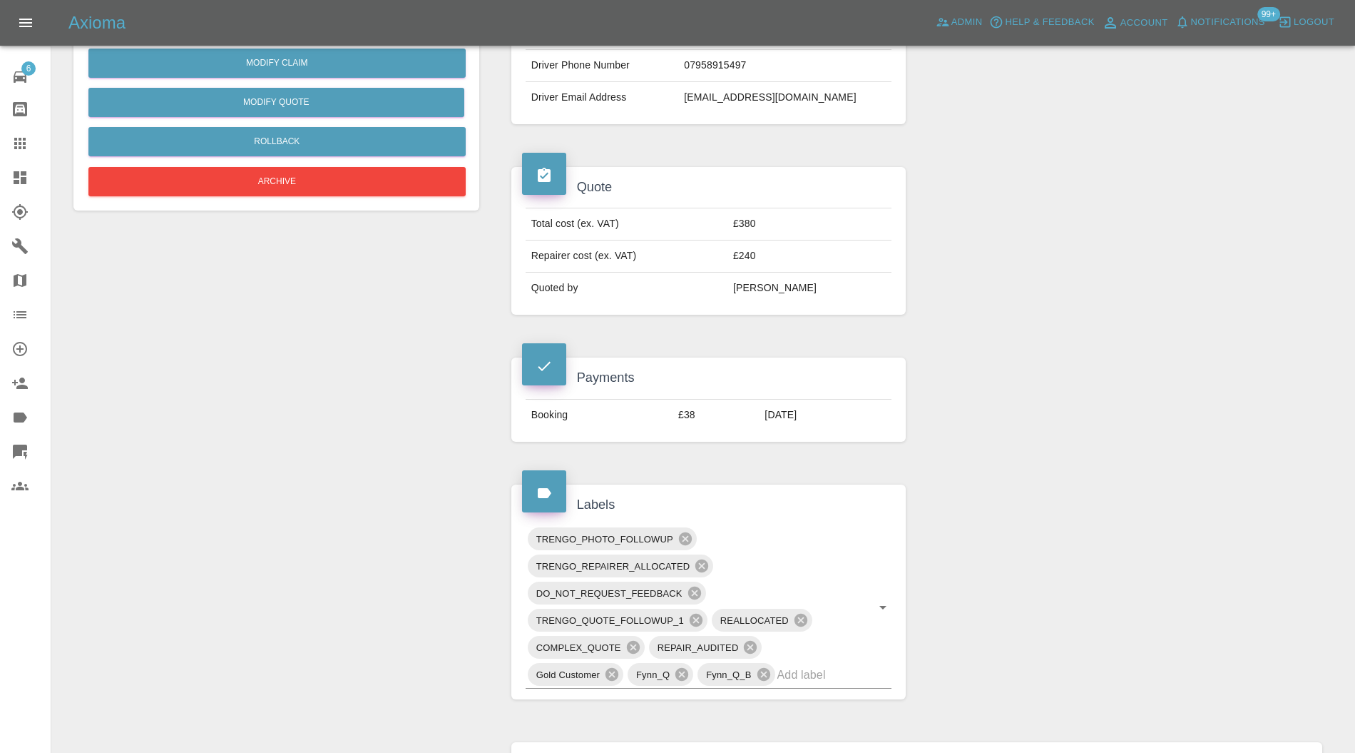
scroll to position [0, 0]
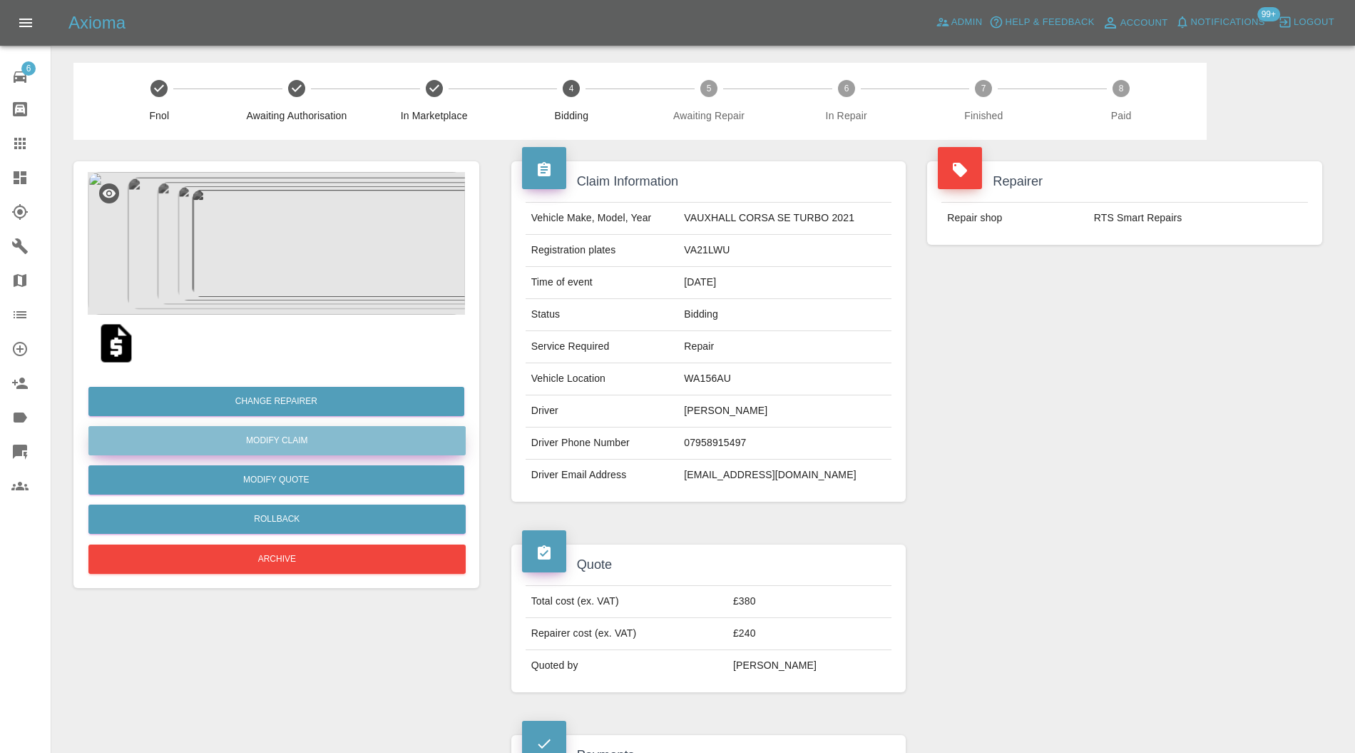
click at [335, 438] on link "Modify Claim" at bounding box center [276, 440] width 377 height 29
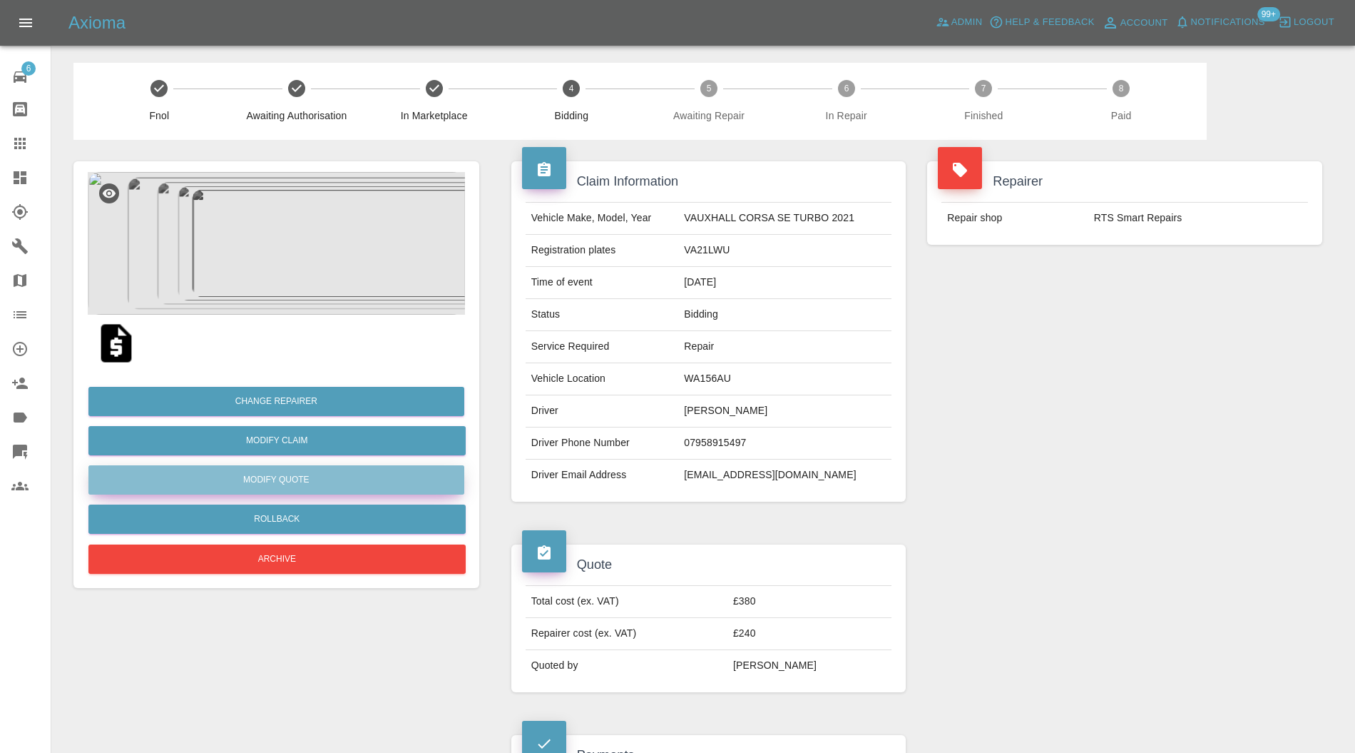
click at [382, 478] on button "Modify Quote" at bounding box center [276, 479] width 376 height 29
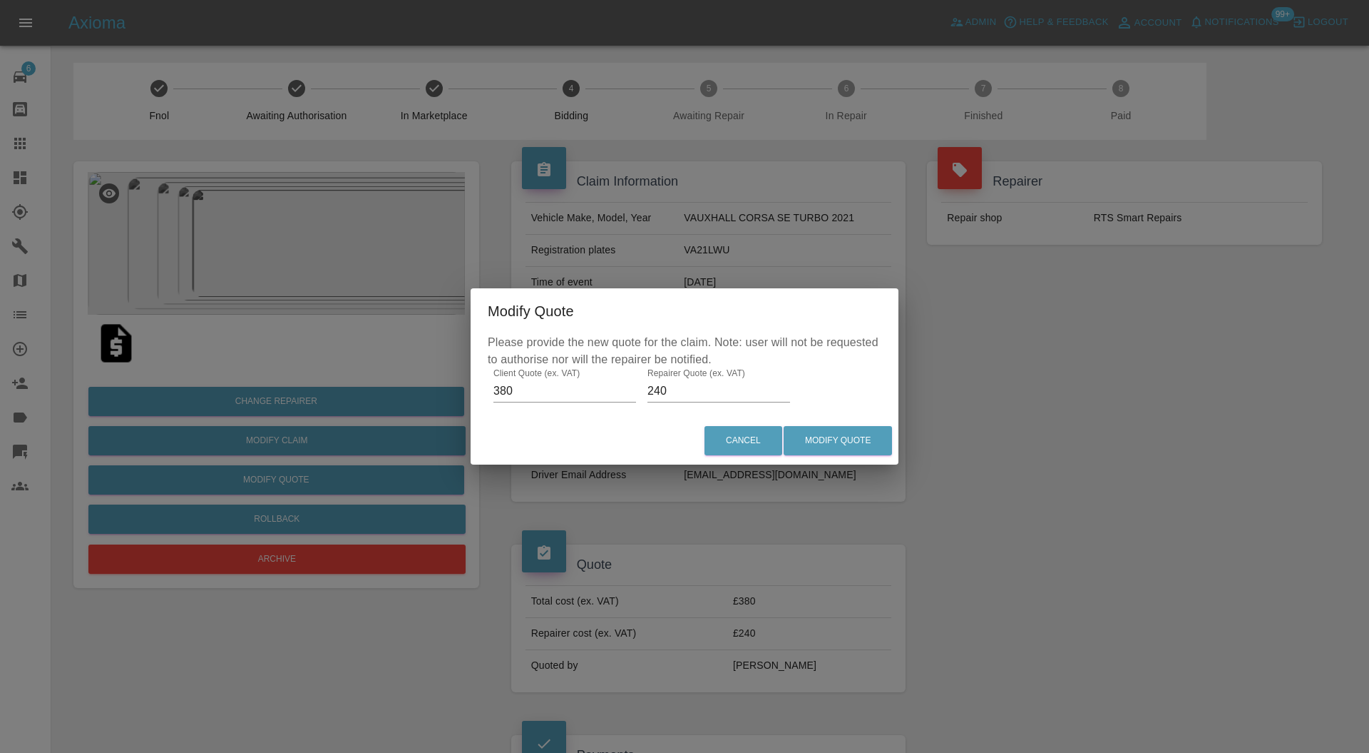
click at [708, 395] on input "240" at bounding box center [719, 390] width 143 height 23
type input "280"
click at [818, 435] on button "Modify Quote" at bounding box center [838, 440] width 108 height 29
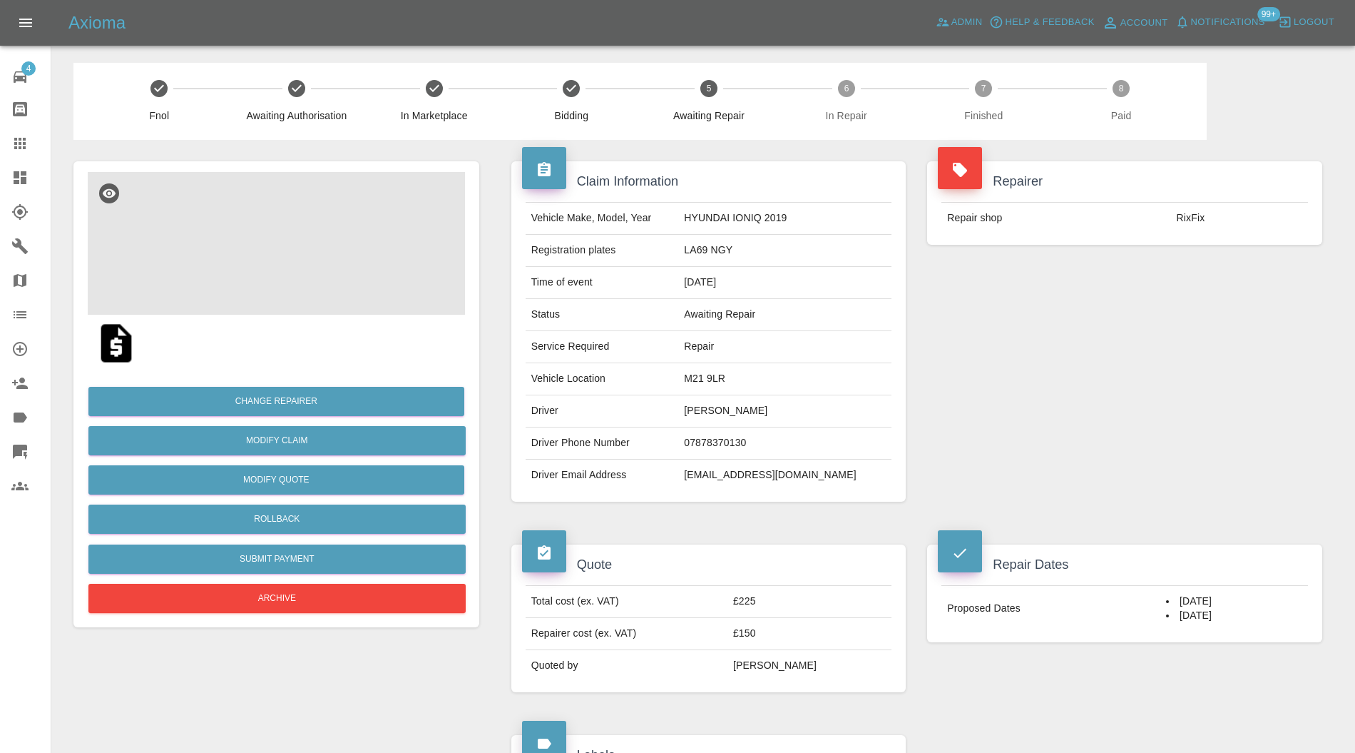
click at [296, 262] on img at bounding box center [276, 243] width 377 height 143
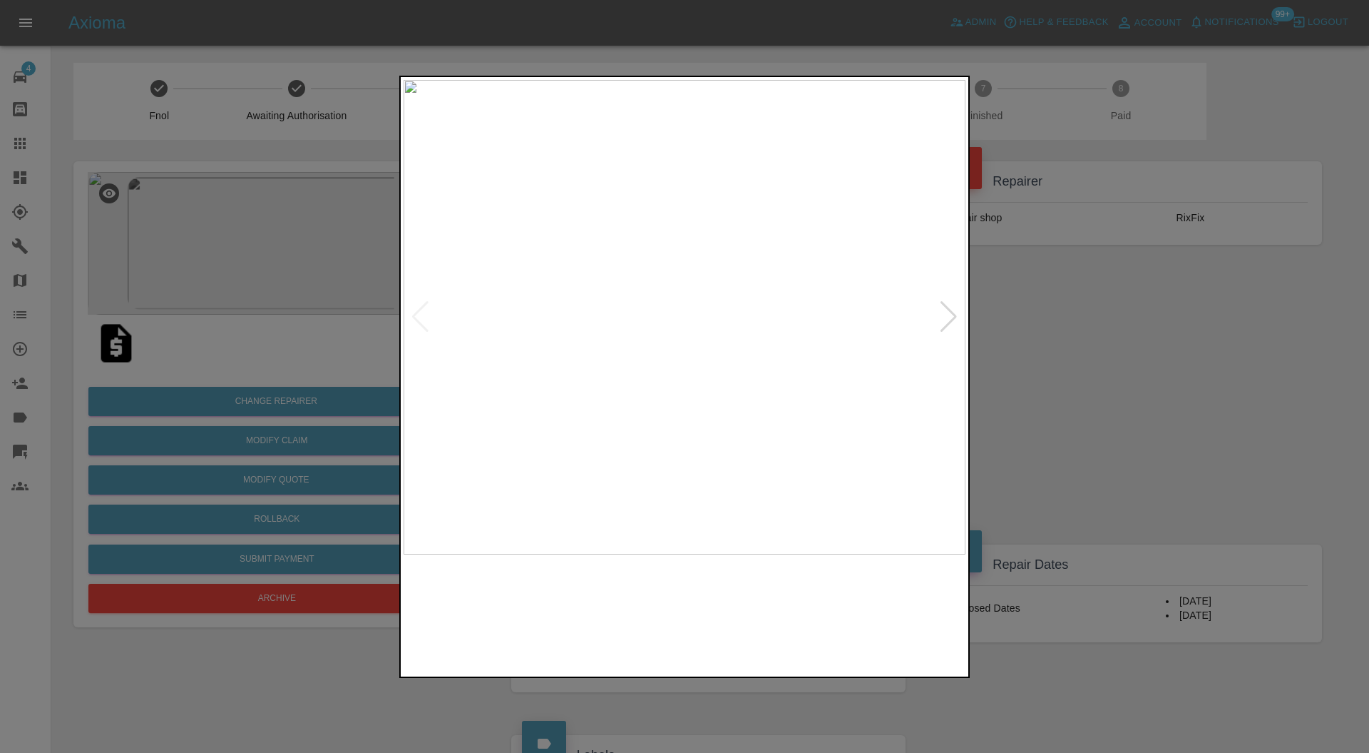
click at [642, 588] on img at bounding box center [614, 613] width 136 height 104
click at [683, 384] on img at bounding box center [685, 317] width 562 height 475
click at [688, 372] on img at bounding box center [690, 116] width 1686 height 1424
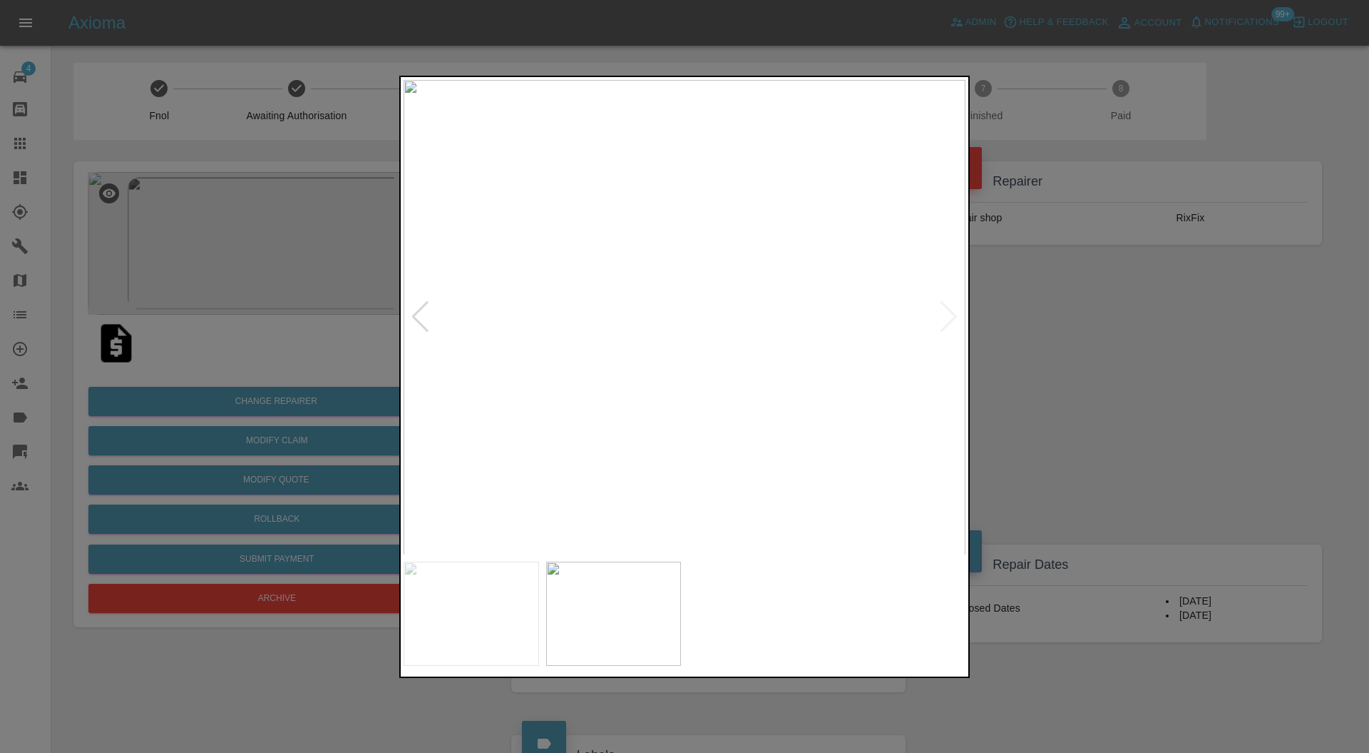
click at [475, 596] on img at bounding box center [472, 613] width 136 height 104
click at [672, 576] on img at bounding box center [614, 613] width 136 height 104
click at [1116, 388] on div at bounding box center [684, 376] width 1369 height 753
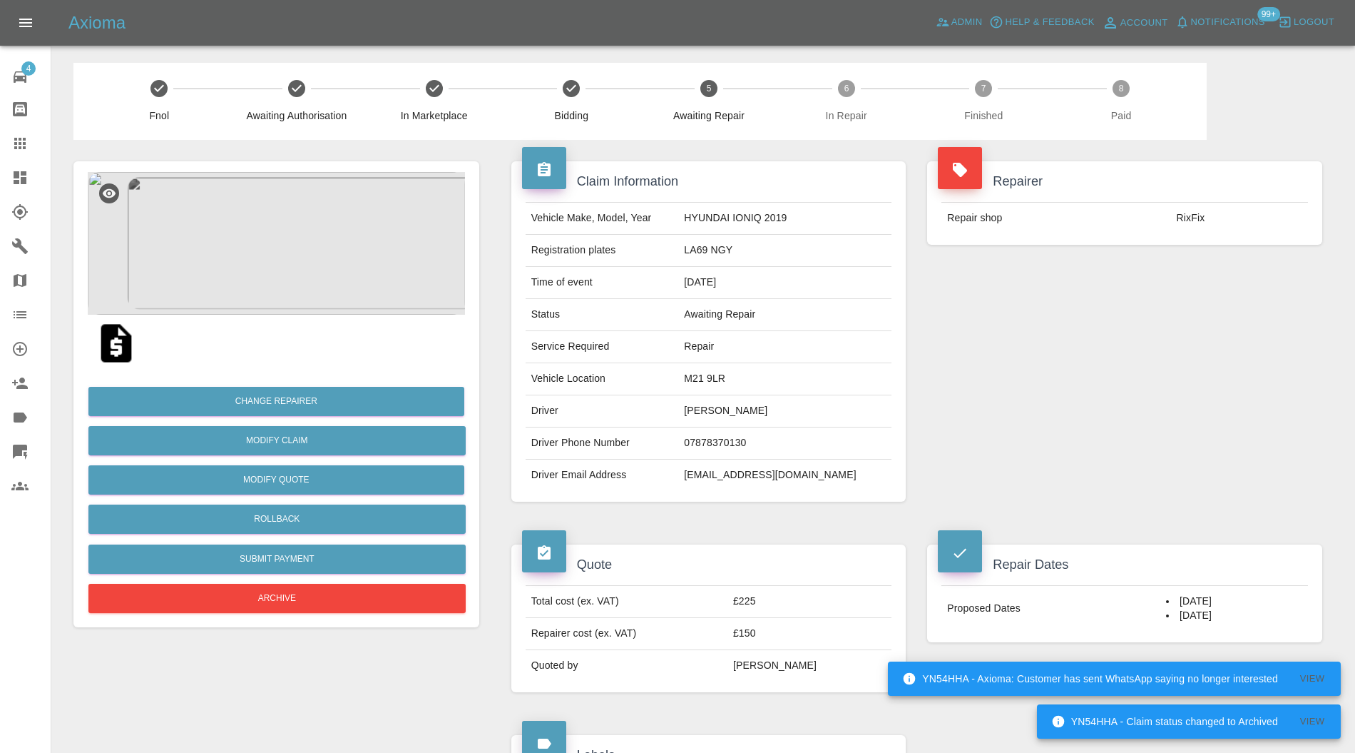
click at [233, 225] on img at bounding box center [276, 243] width 377 height 143
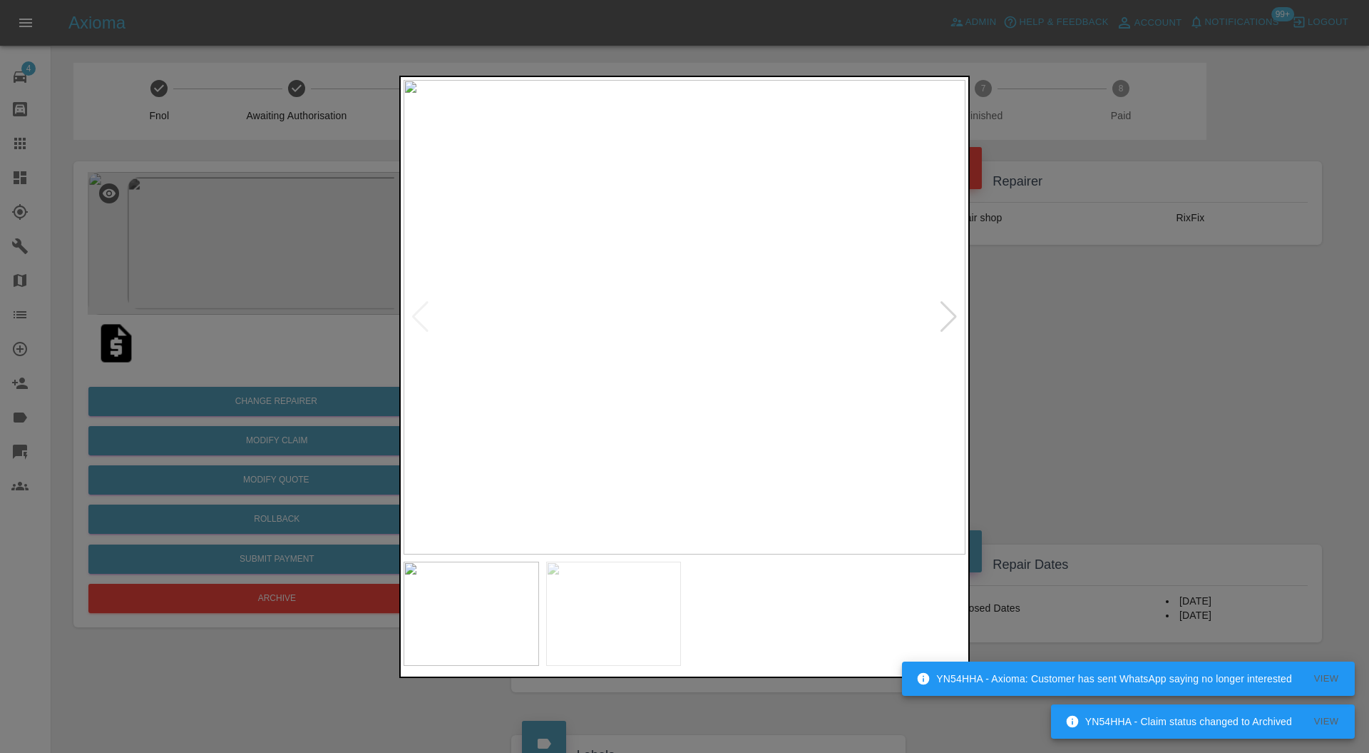
click at [648, 601] on img at bounding box center [614, 613] width 136 height 104
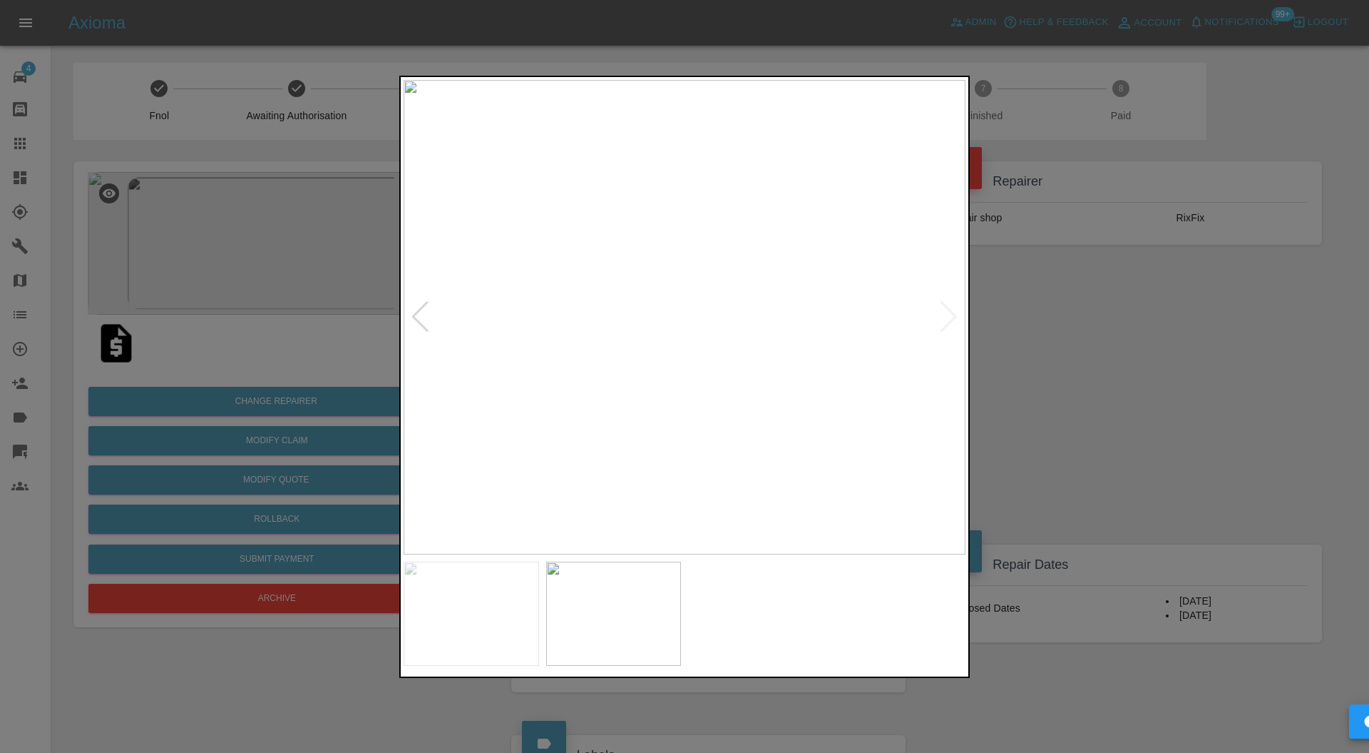
click at [603, 377] on img at bounding box center [685, 317] width 562 height 475
click at [617, 345] on img at bounding box center [882, 176] width 1686 height 1424
click at [1055, 348] on div at bounding box center [684, 376] width 1369 height 753
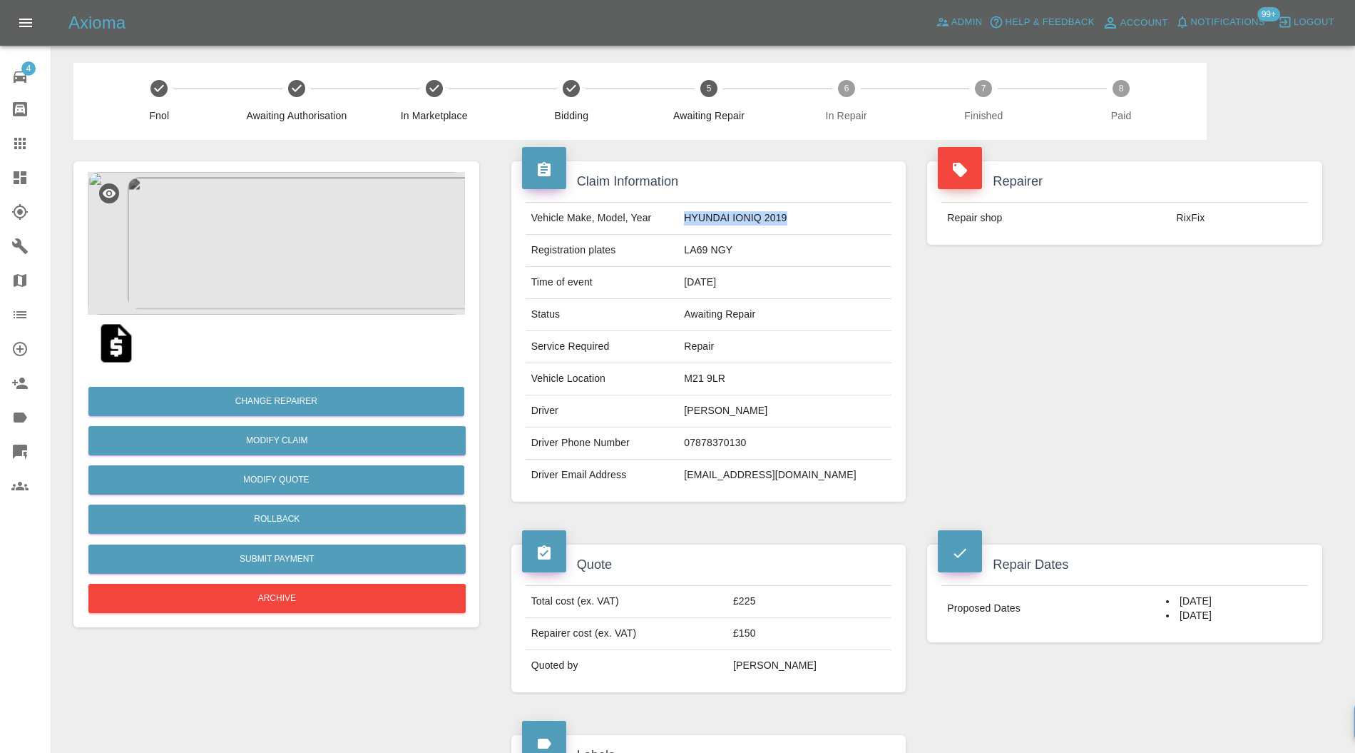
drag, startPoint x: 852, startPoint y: 218, endPoint x: 703, endPoint y: 223, distance: 149.8
click at [703, 223] on tr "Vehicle Make, Model, Year HYUNDAI IONIQ 2019" at bounding box center [709, 219] width 367 height 32
copy tr "HYUNDAI IONIQ 2019"
click at [295, 257] on img at bounding box center [276, 243] width 377 height 143
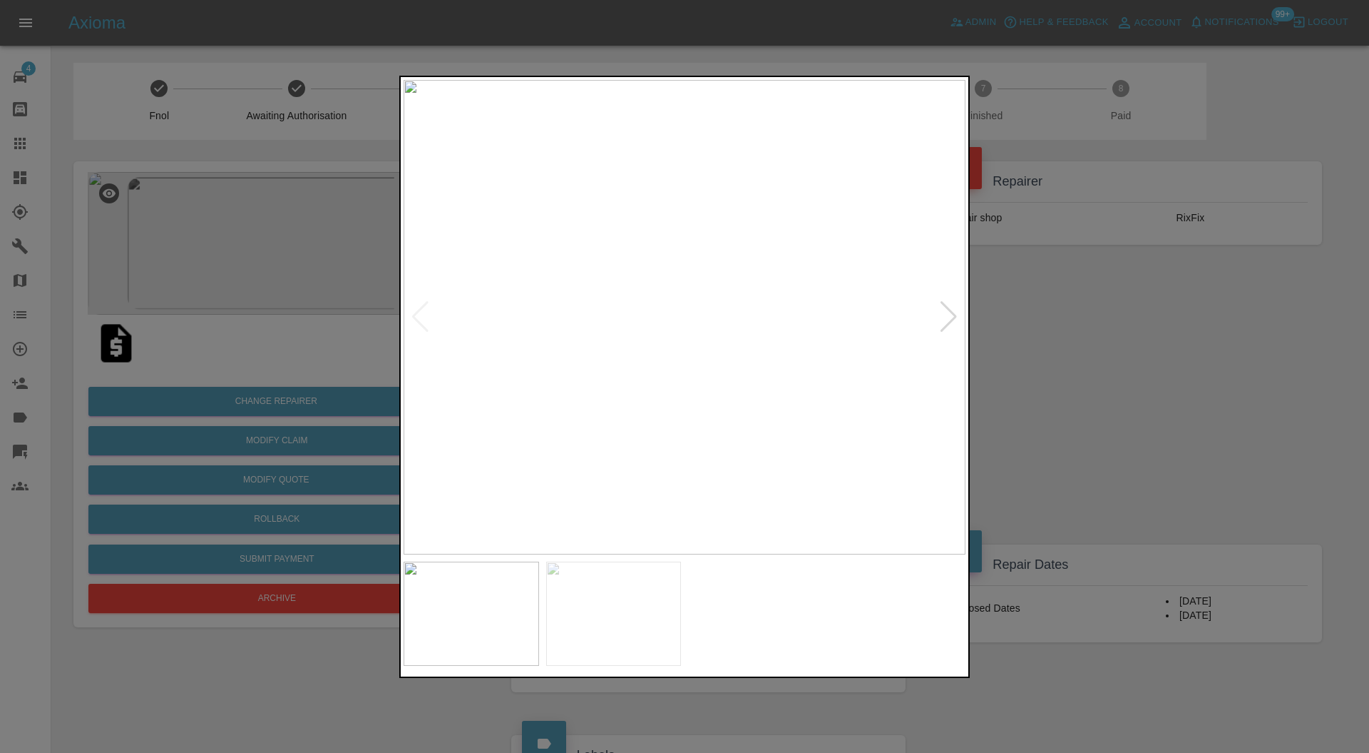
click at [634, 631] on img at bounding box center [614, 613] width 136 height 104
click at [591, 369] on img at bounding box center [685, 317] width 562 height 475
click at [990, 320] on div at bounding box center [684, 376] width 1369 height 753
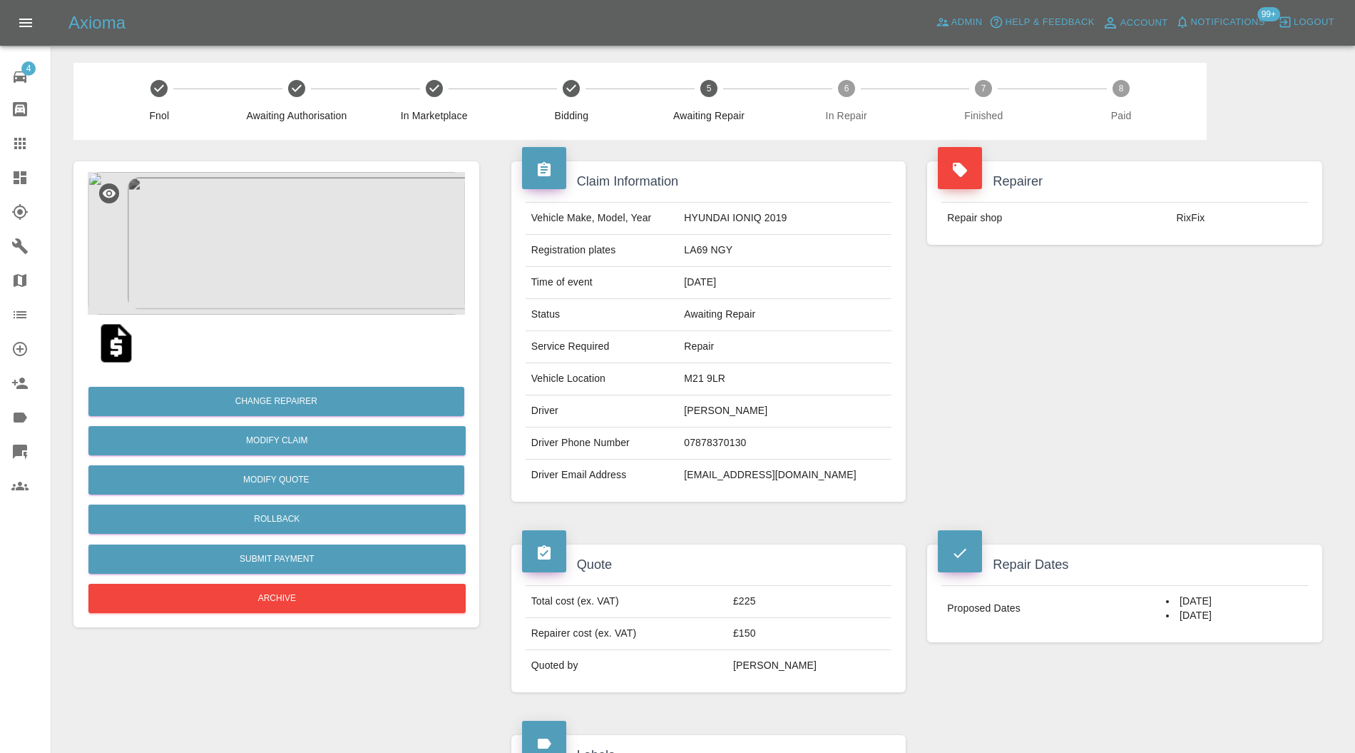
click at [287, 241] on img at bounding box center [276, 243] width 377 height 143
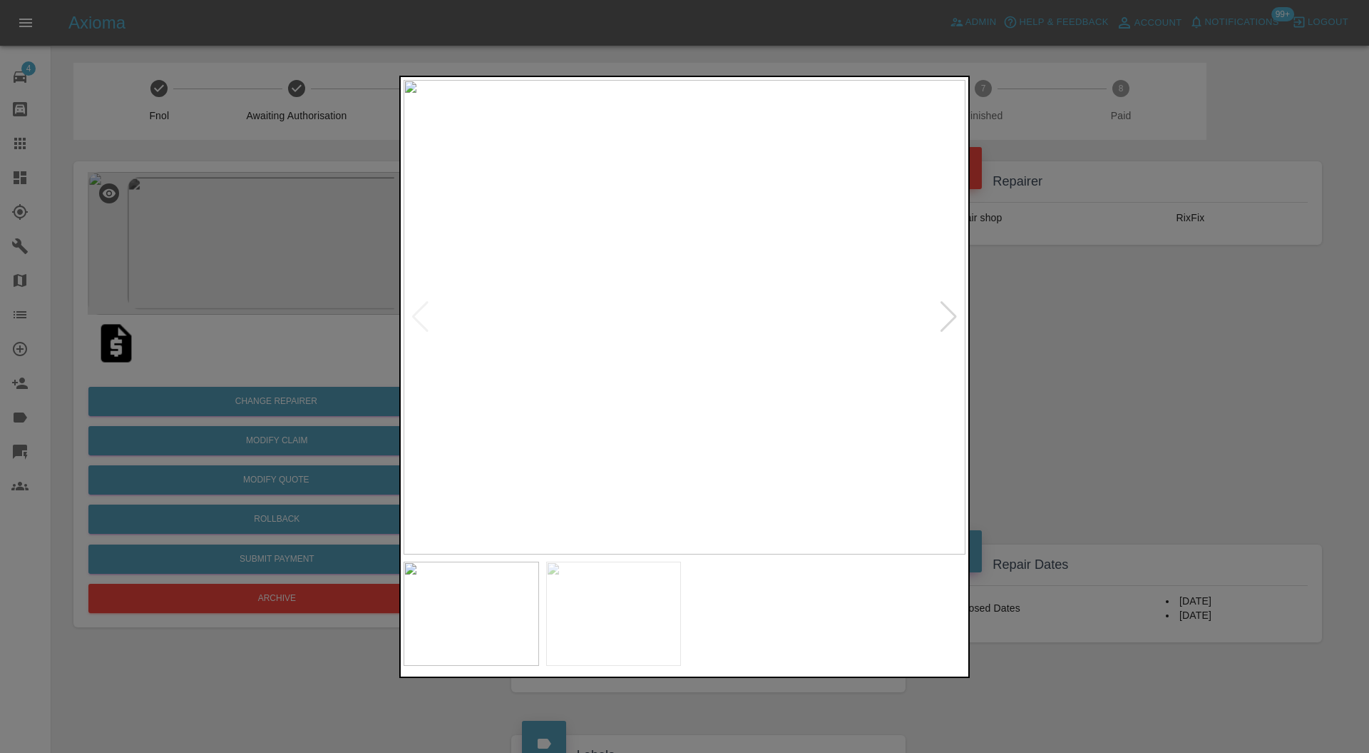
click at [1141, 396] on div at bounding box center [684, 376] width 1369 height 753
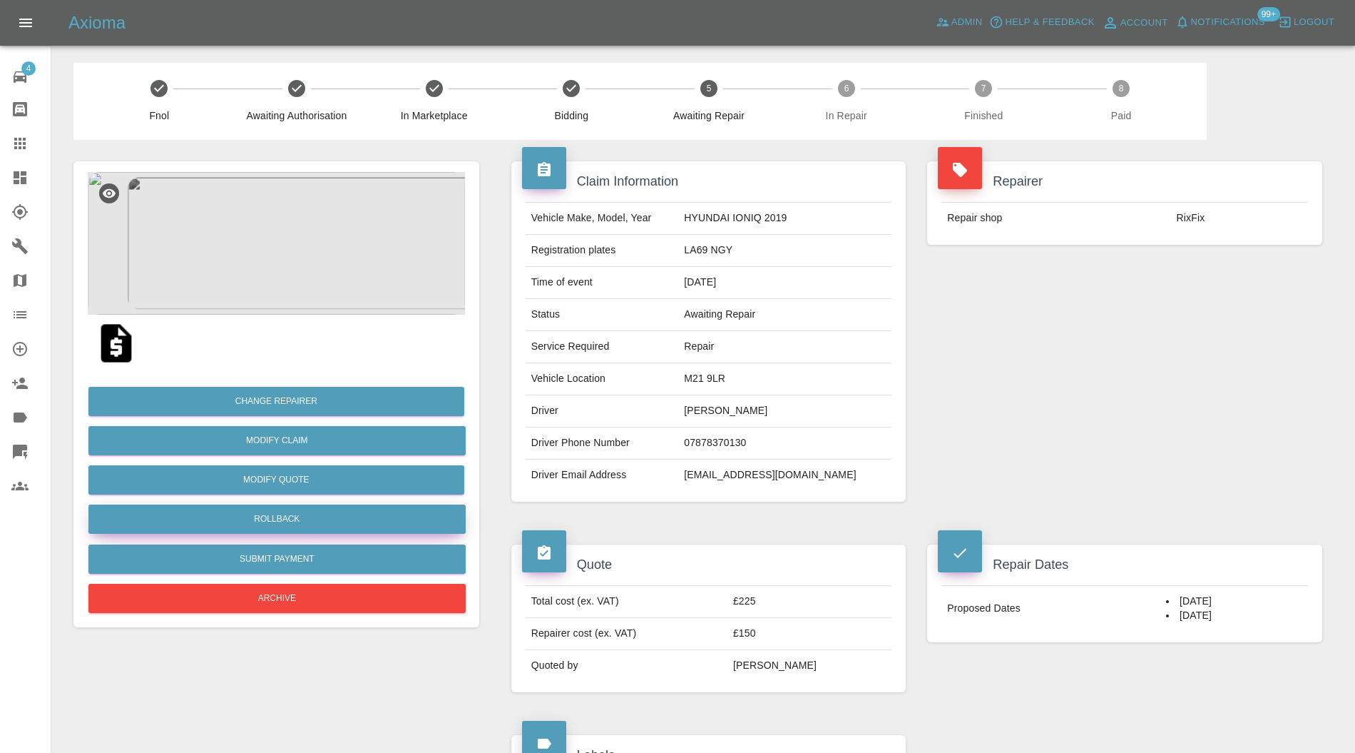
click at [374, 521] on button "Rollback" at bounding box center [276, 518] width 377 height 29
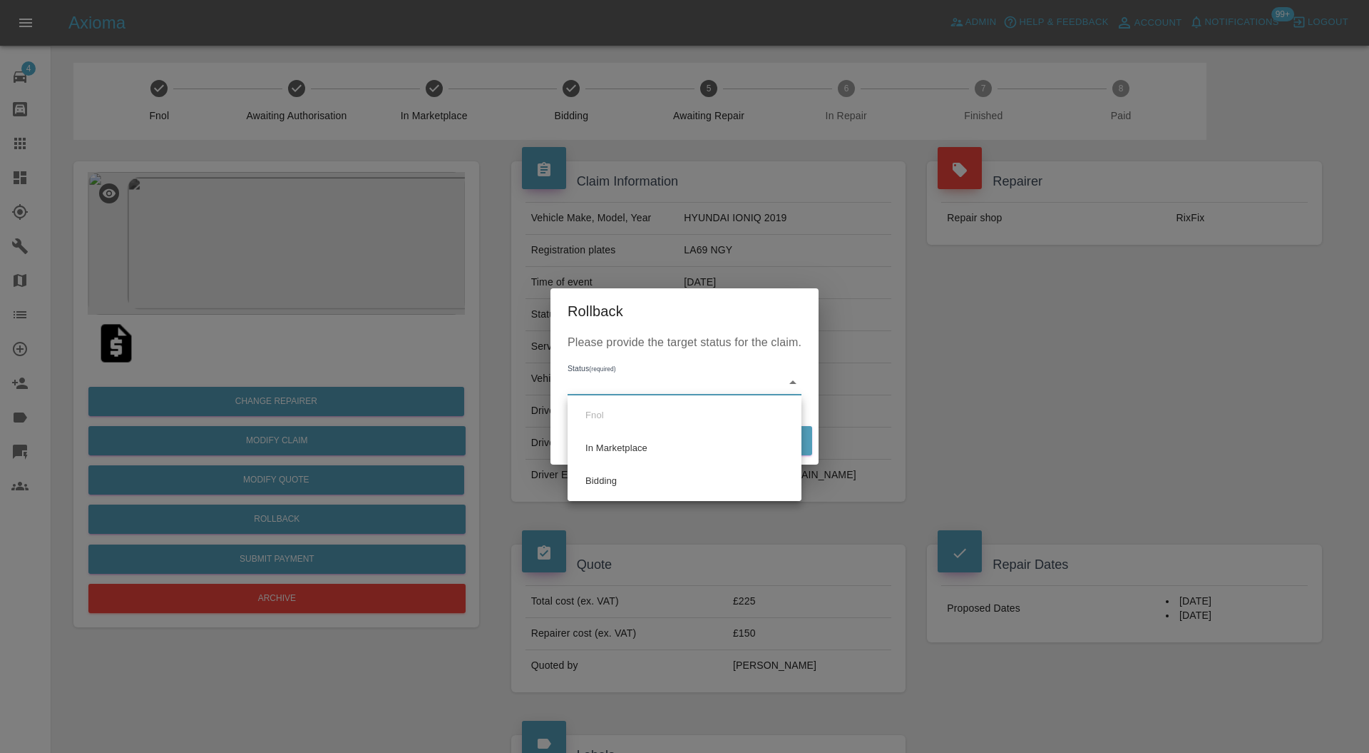
click at [613, 474] on li "Bidding" at bounding box center [684, 480] width 227 height 33
type input "bidding"
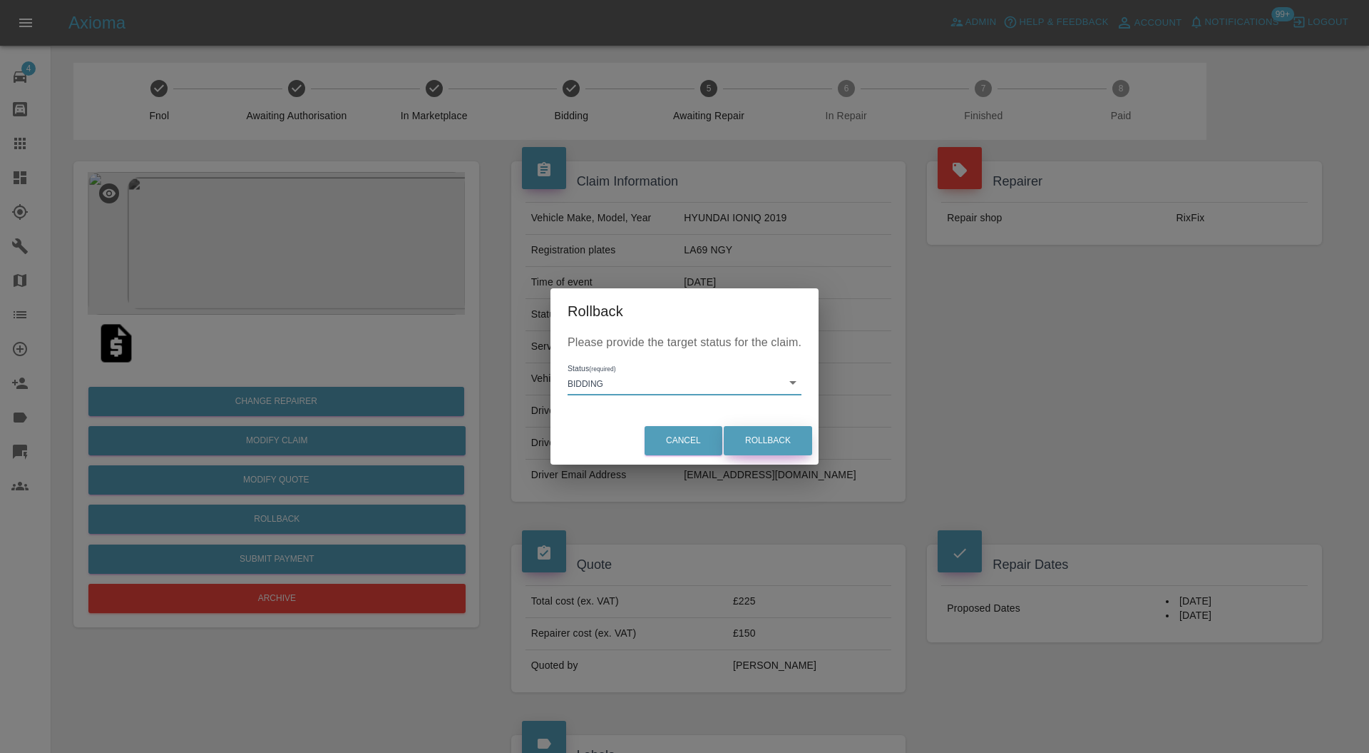
click at [735, 432] on button "Rollback" at bounding box center [768, 440] width 88 height 29
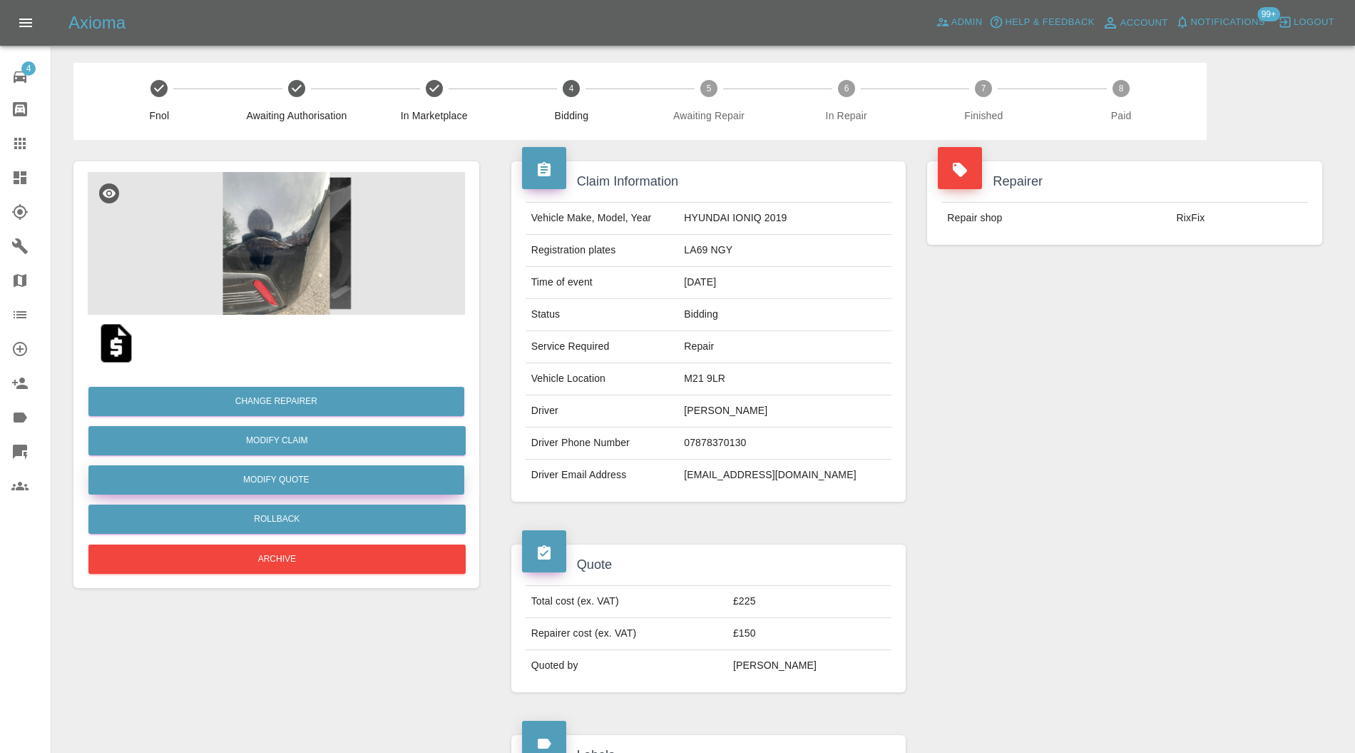
click at [374, 476] on button "Modify Quote" at bounding box center [276, 479] width 376 height 29
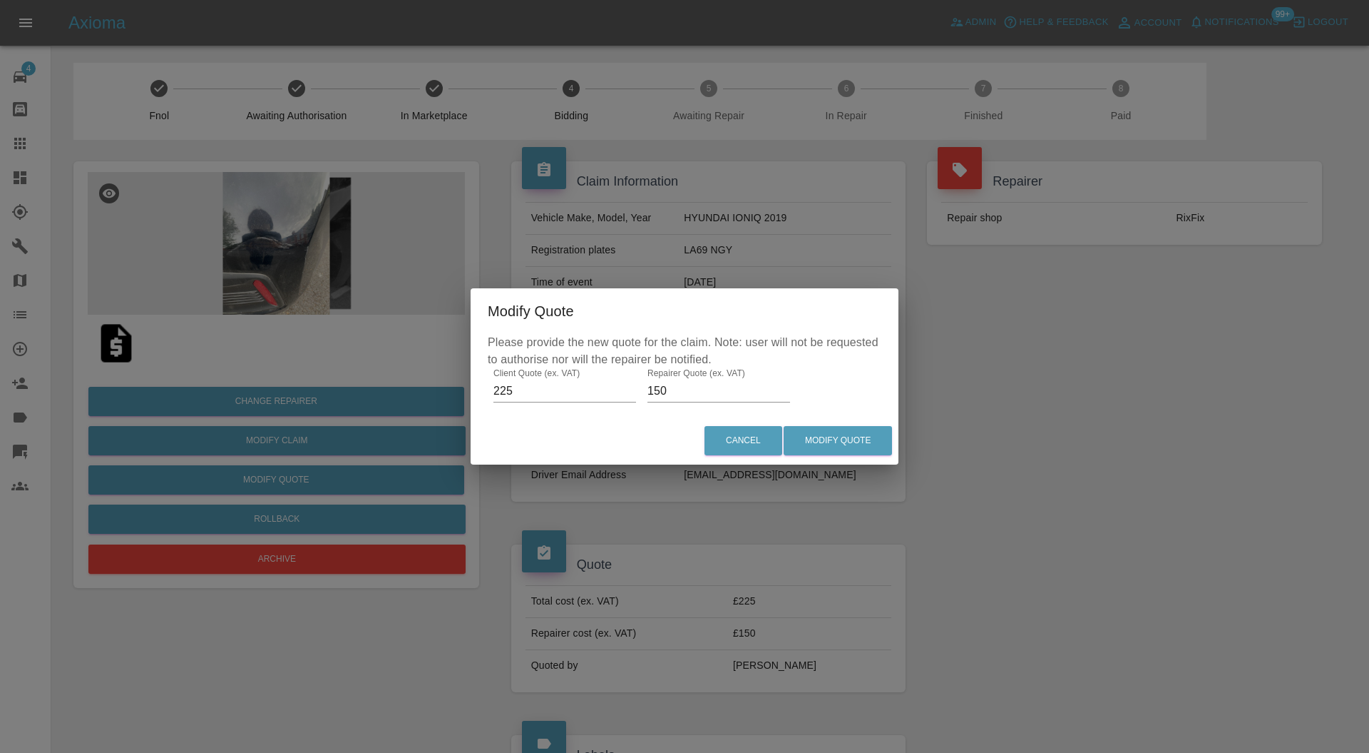
click at [699, 383] on input "150" at bounding box center [719, 390] width 143 height 23
type input "160"
click at [815, 442] on button "Modify Quote" at bounding box center [838, 440] width 108 height 29
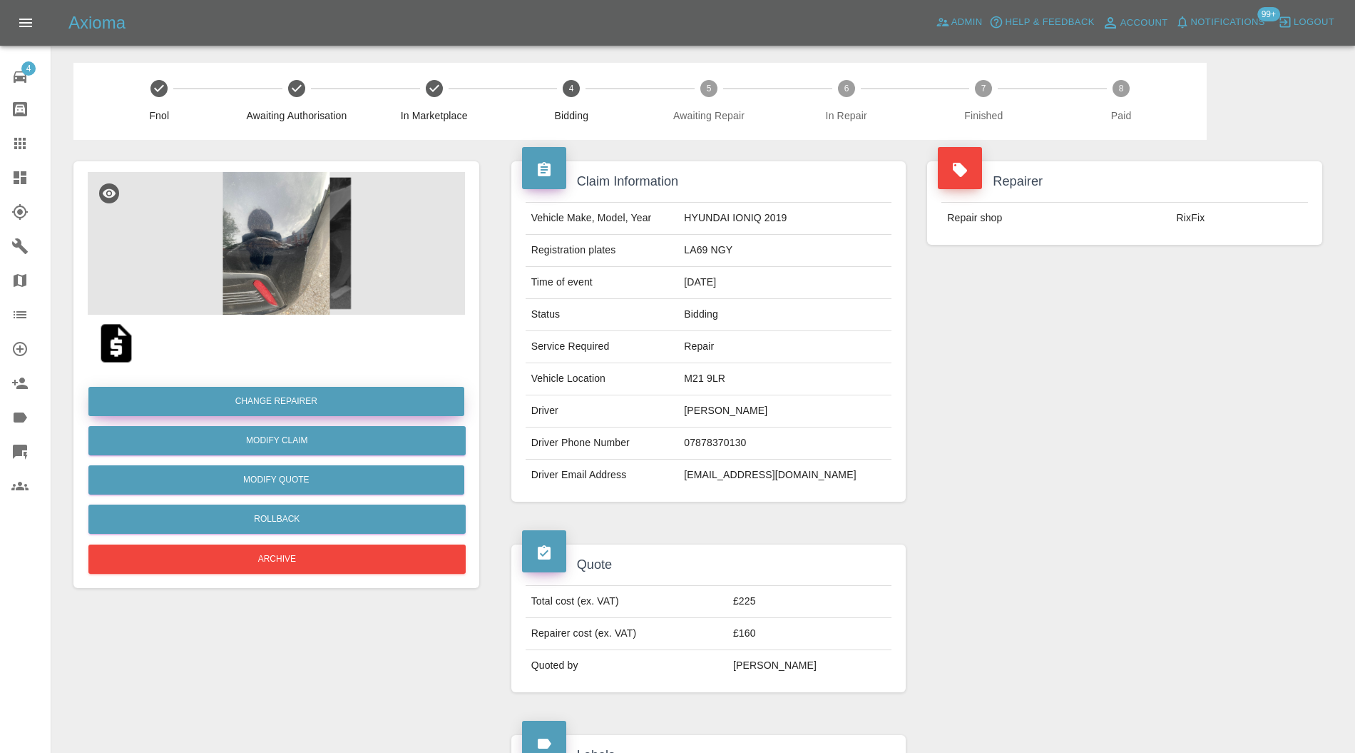
click at [392, 396] on button "Change Repairer" at bounding box center [276, 401] width 376 height 29
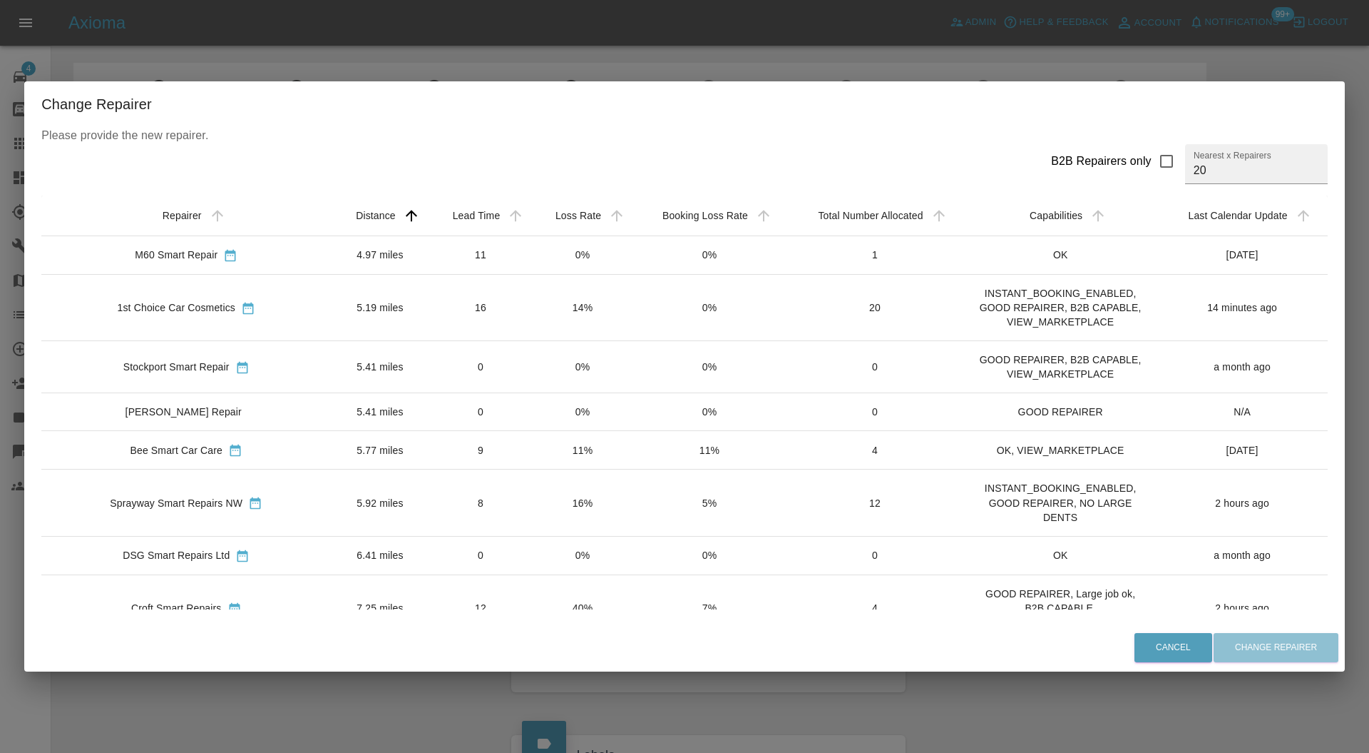
click at [418, 302] on td "5.19 miles" at bounding box center [380, 308] width 98 height 66
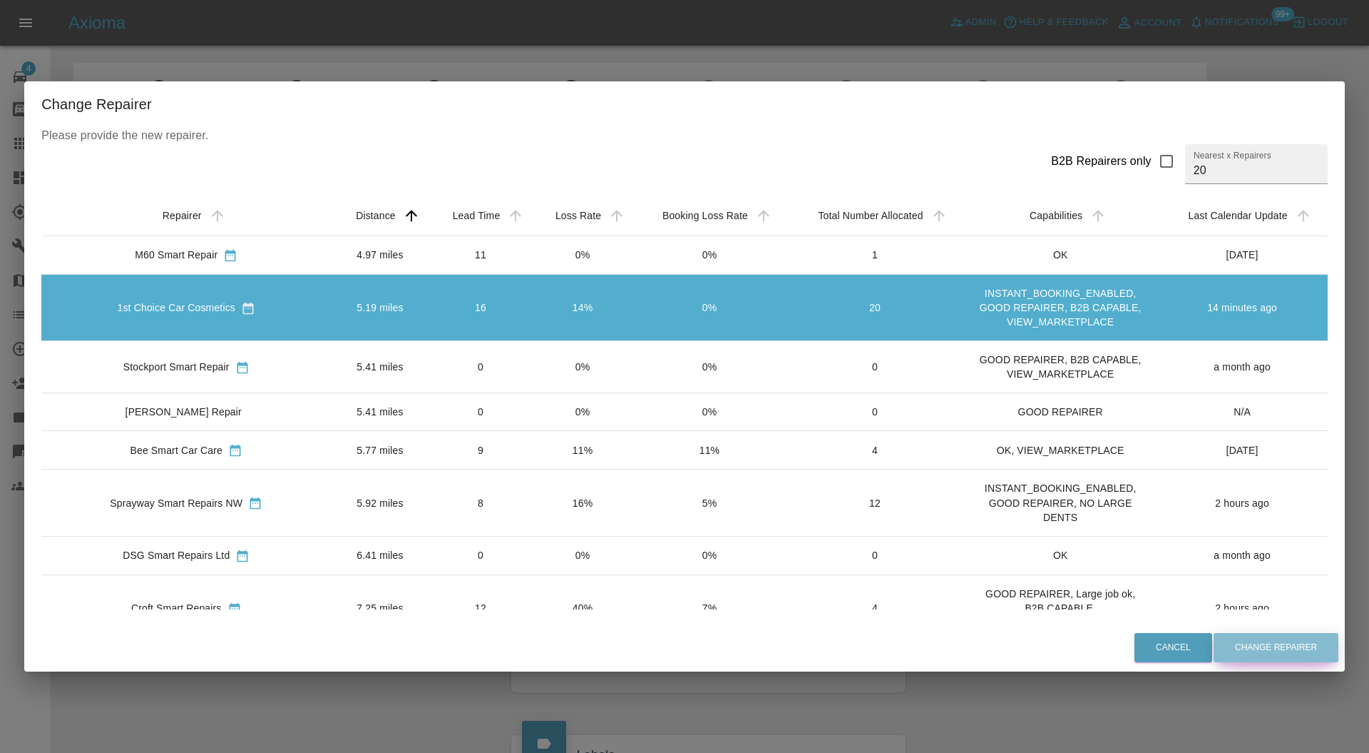
click at [1253, 642] on button "Change Repairer" at bounding box center [1276, 647] width 125 height 29
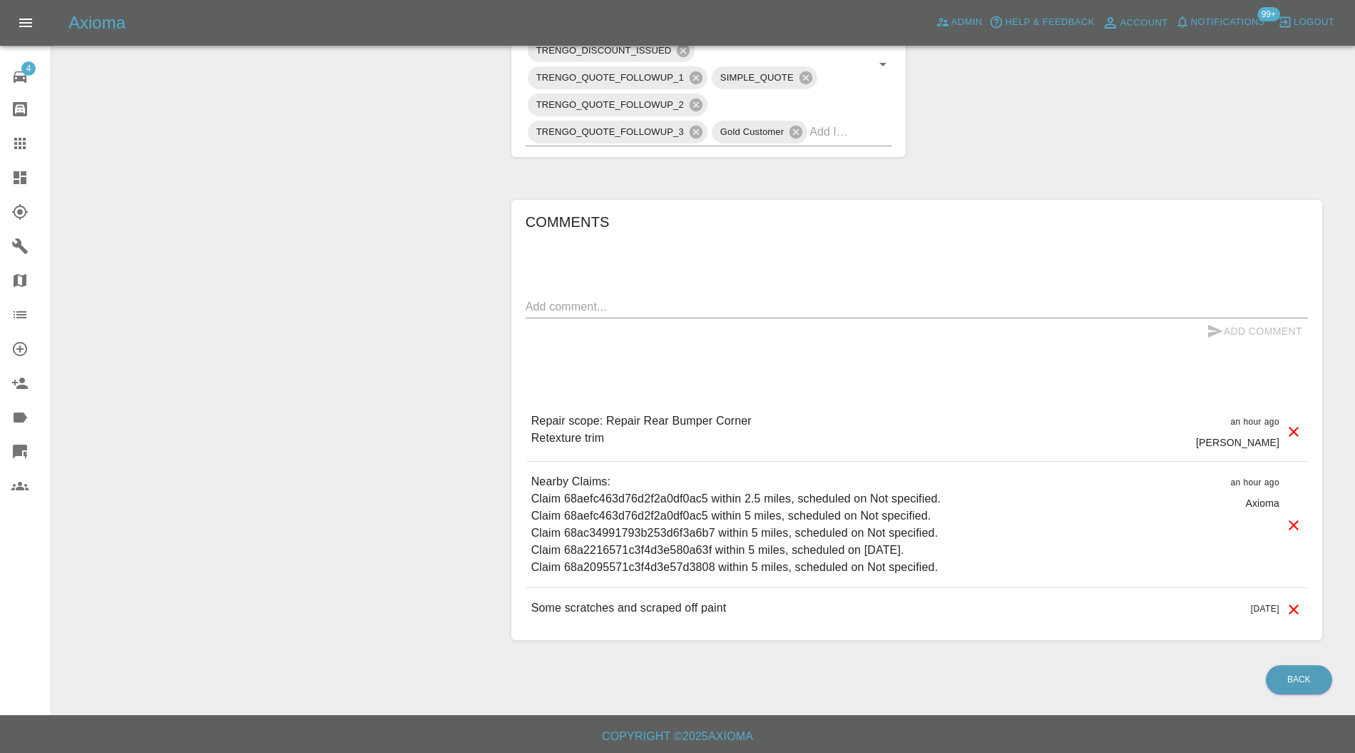
scroll to position [285, 0]
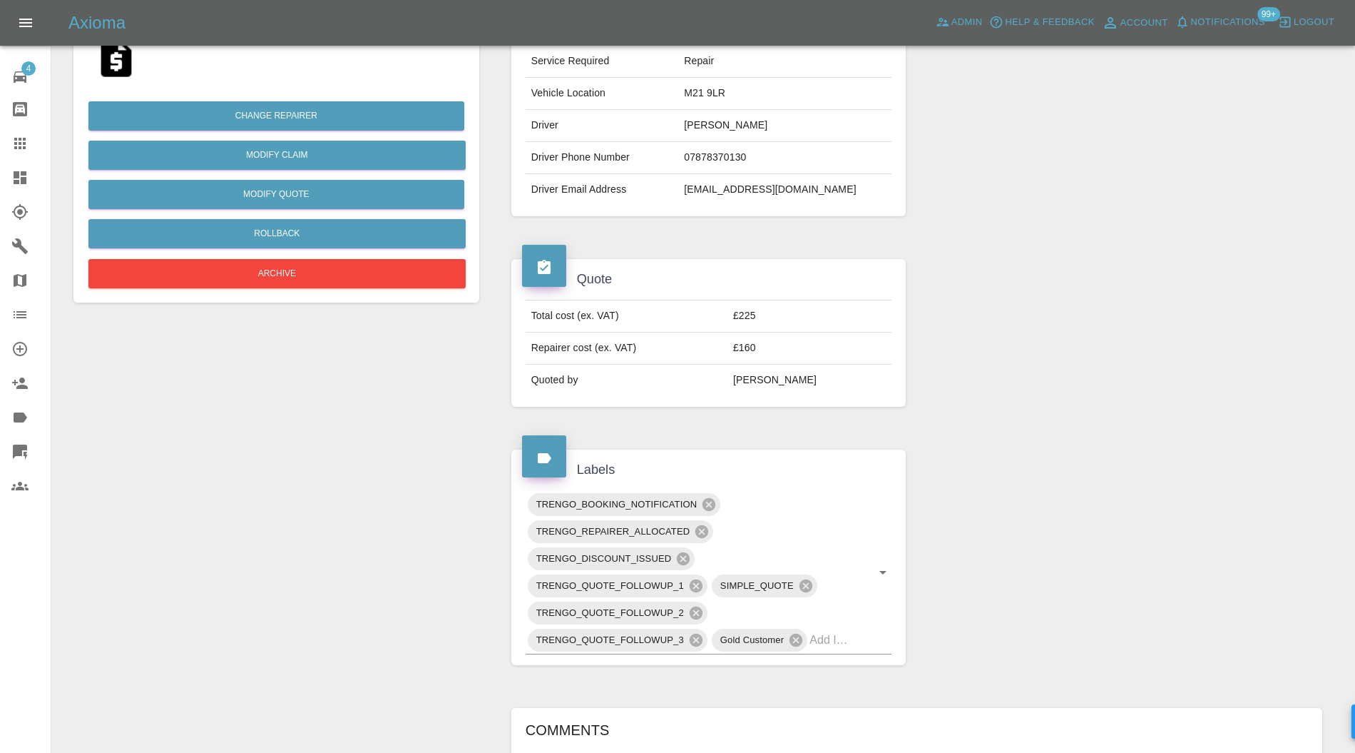
click at [699, 499] on span "TRENGO_BOOKING_NOTIFICATION" at bounding box center [617, 504] width 178 height 16
click at [705, 499] on icon at bounding box center [709, 504] width 13 height 13
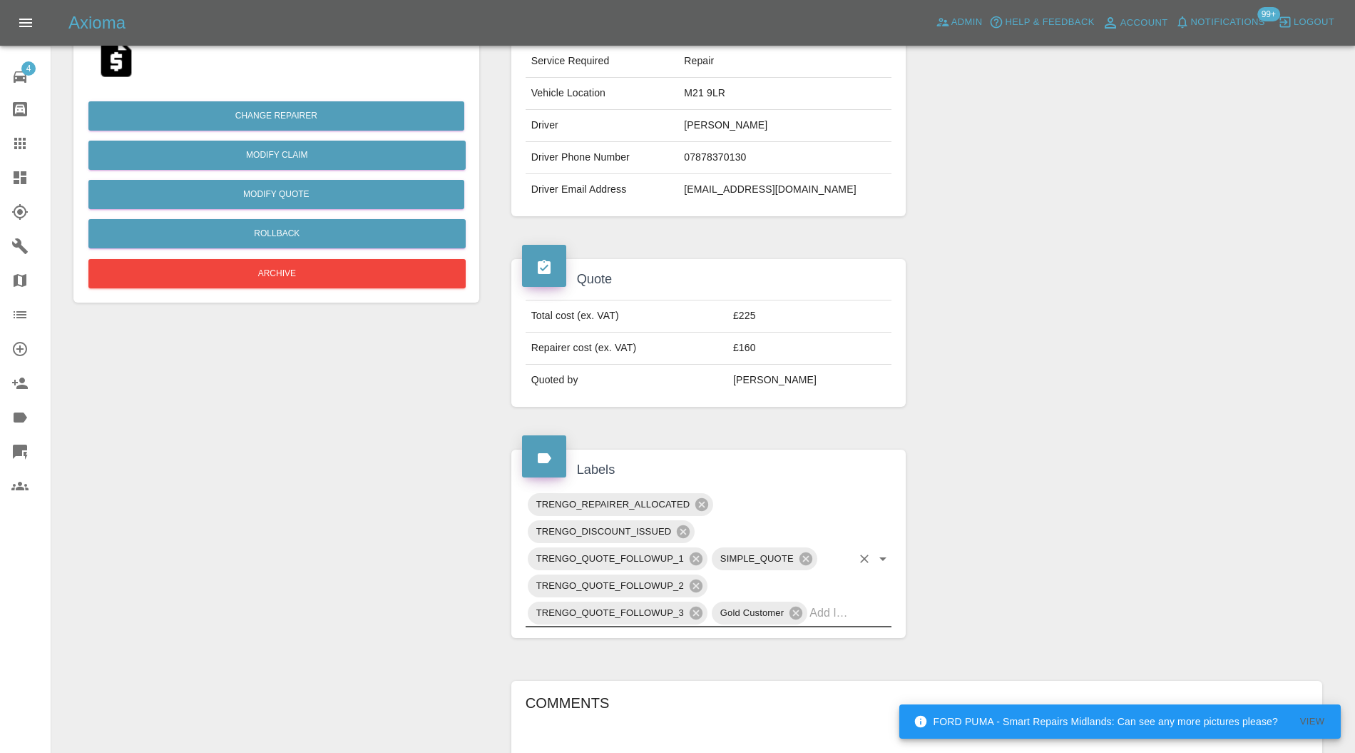
click at [705, 499] on icon at bounding box center [701, 504] width 13 height 13
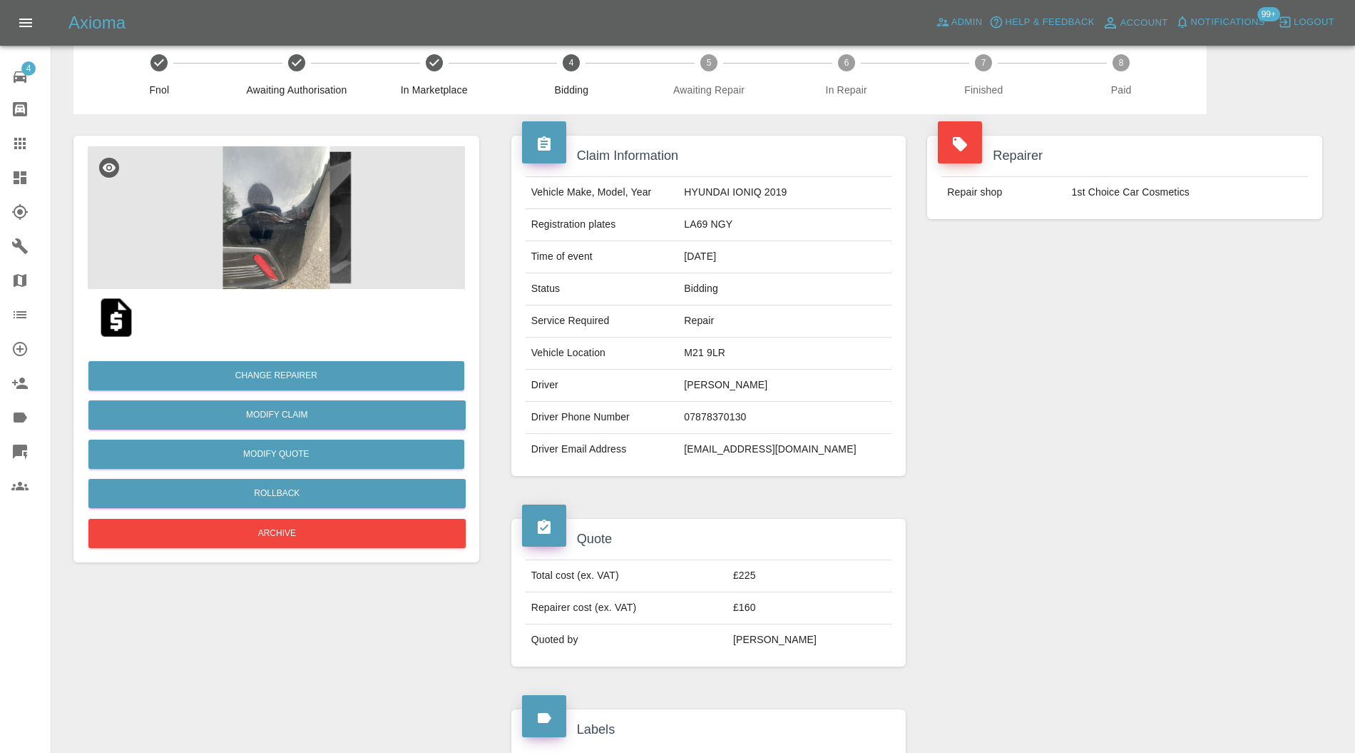
scroll to position [0, 0]
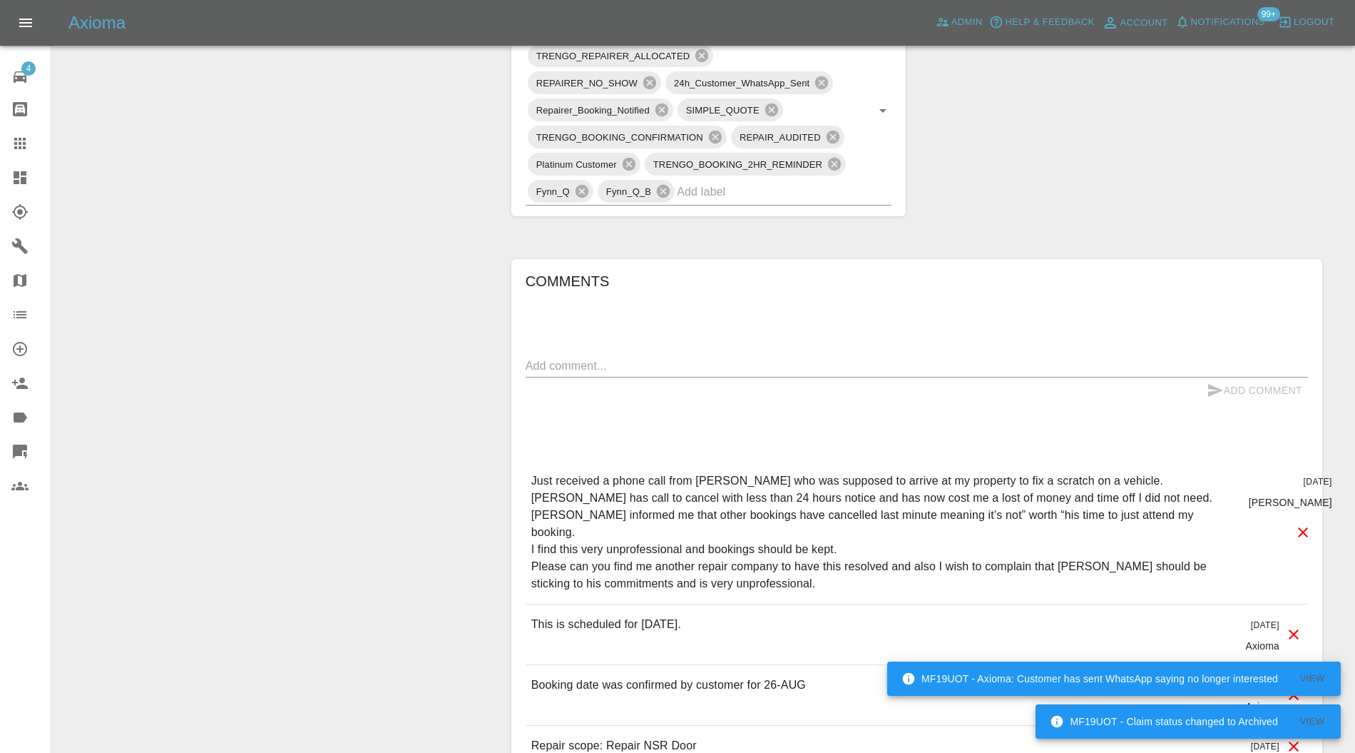
scroll to position [127, 0]
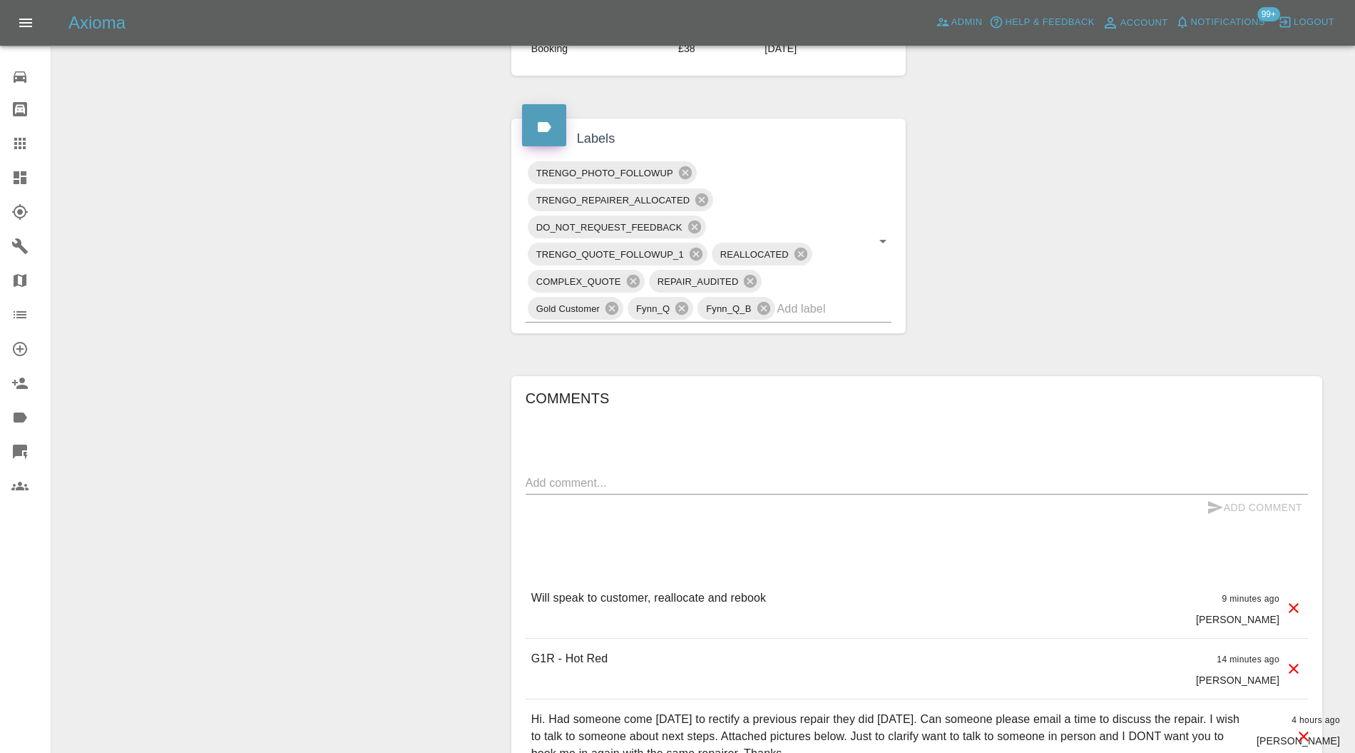
scroll to position [887, 0]
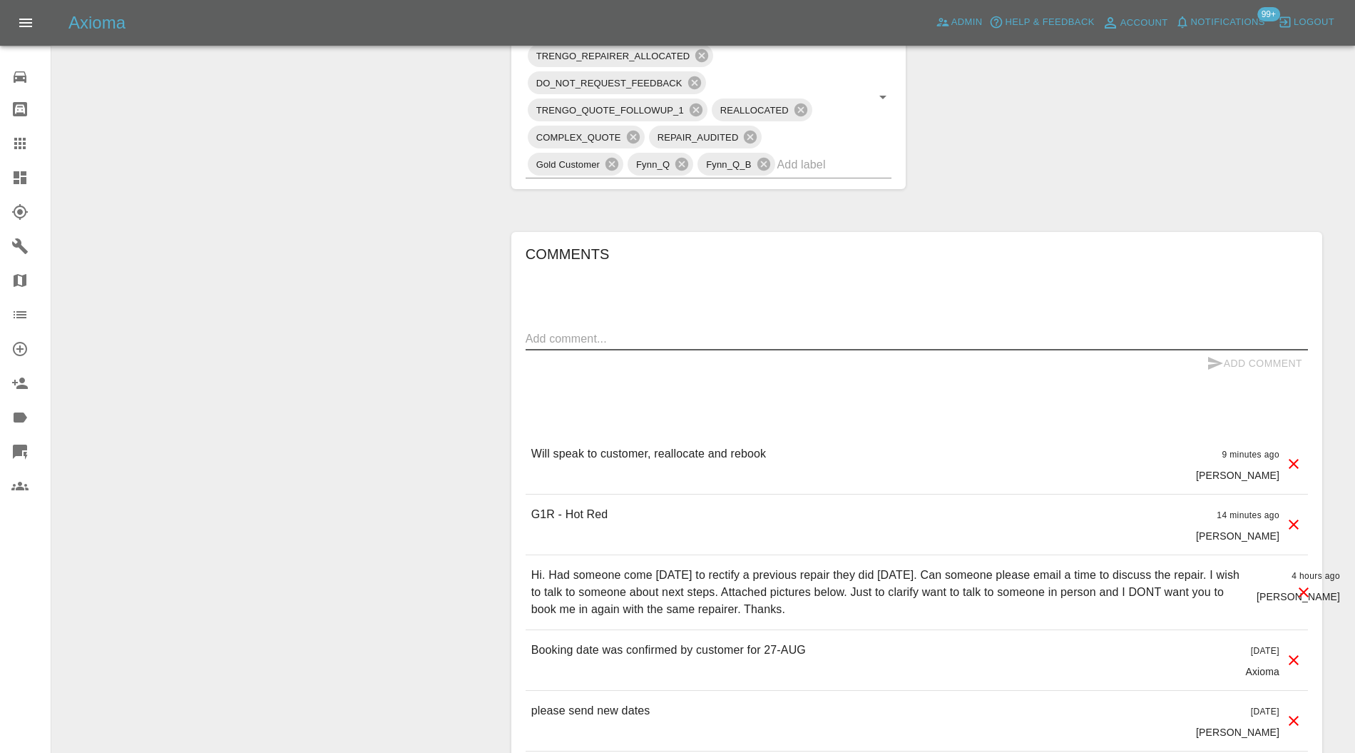
click at [813, 330] on textarea at bounding box center [917, 338] width 782 height 16
click at [595, 335] on textarea "Called, no naswer. Left VM to call me" at bounding box center [917, 338] width 782 height 16
type textarea "Called, no answer. Left VM to call me"
click at [1240, 361] on button "Add Comment" at bounding box center [1254, 363] width 107 height 26
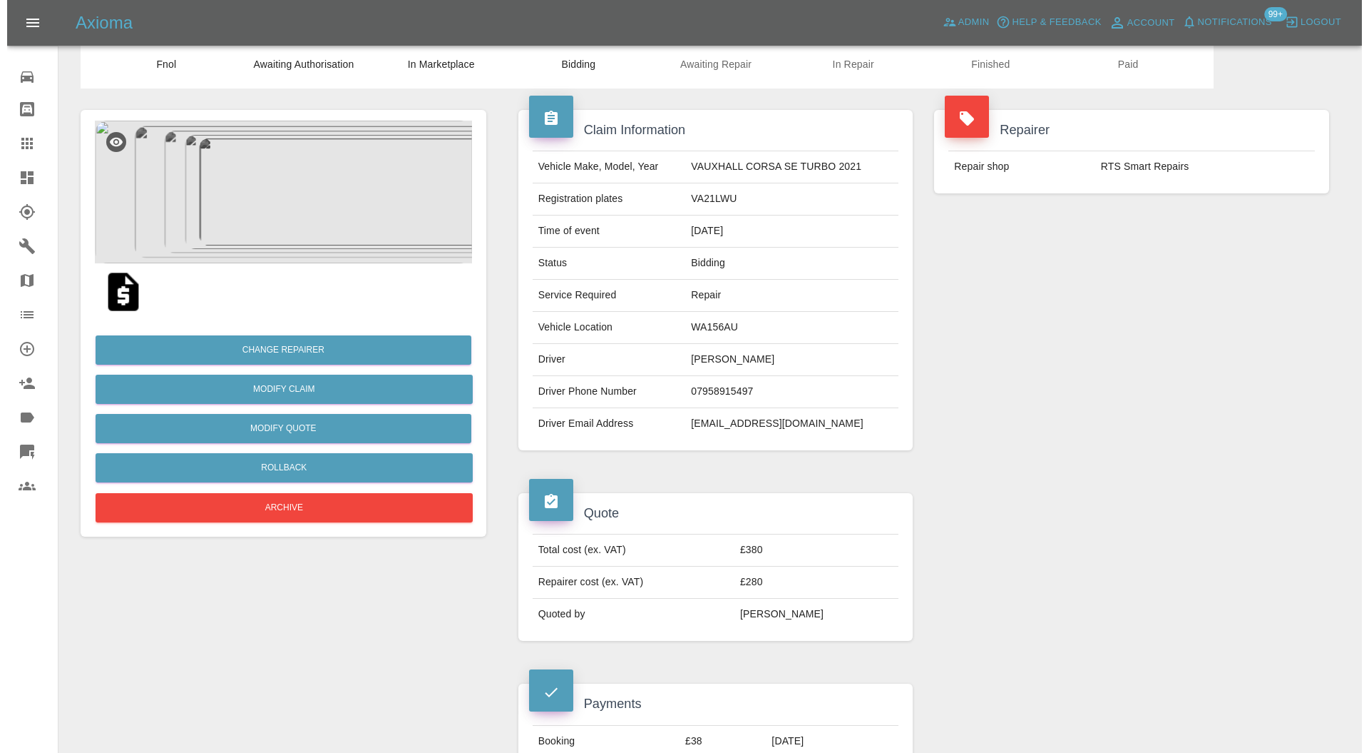
scroll to position [0, 0]
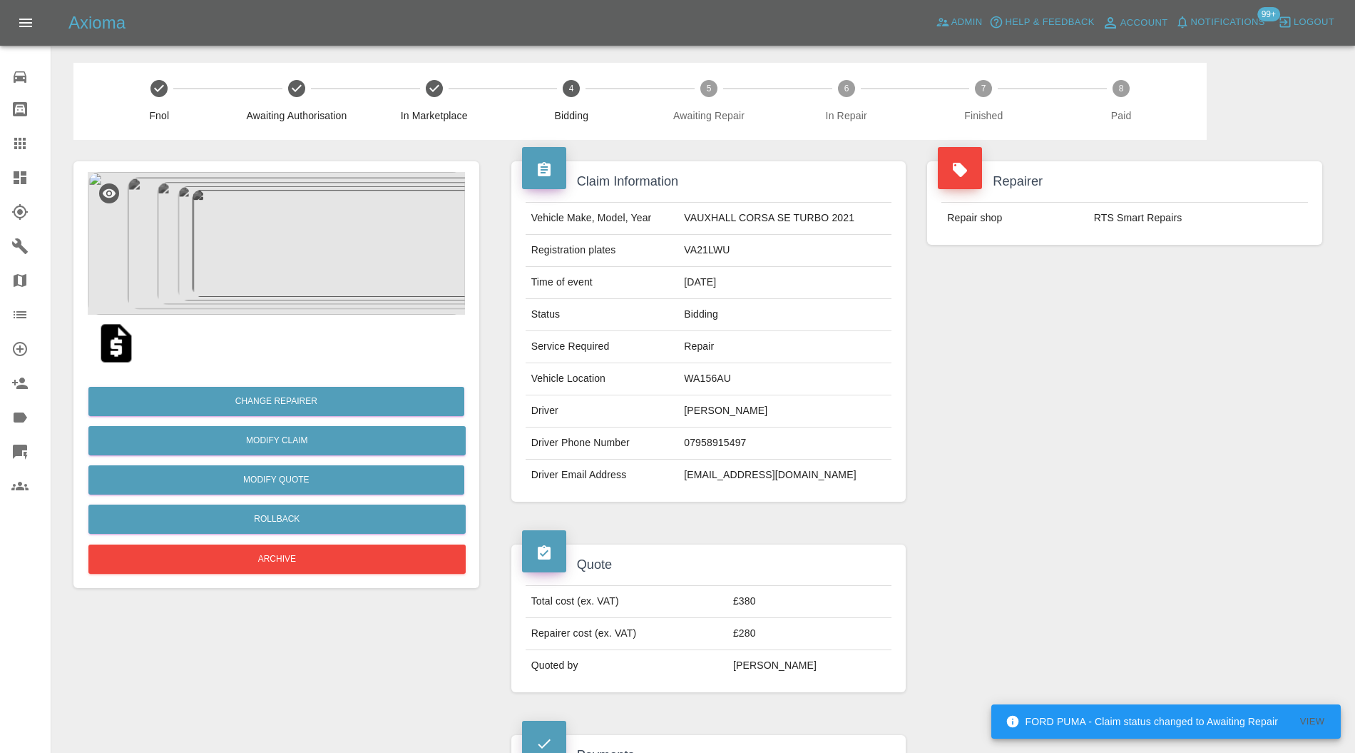
click at [311, 227] on img at bounding box center [276, 243] width 377 height 143
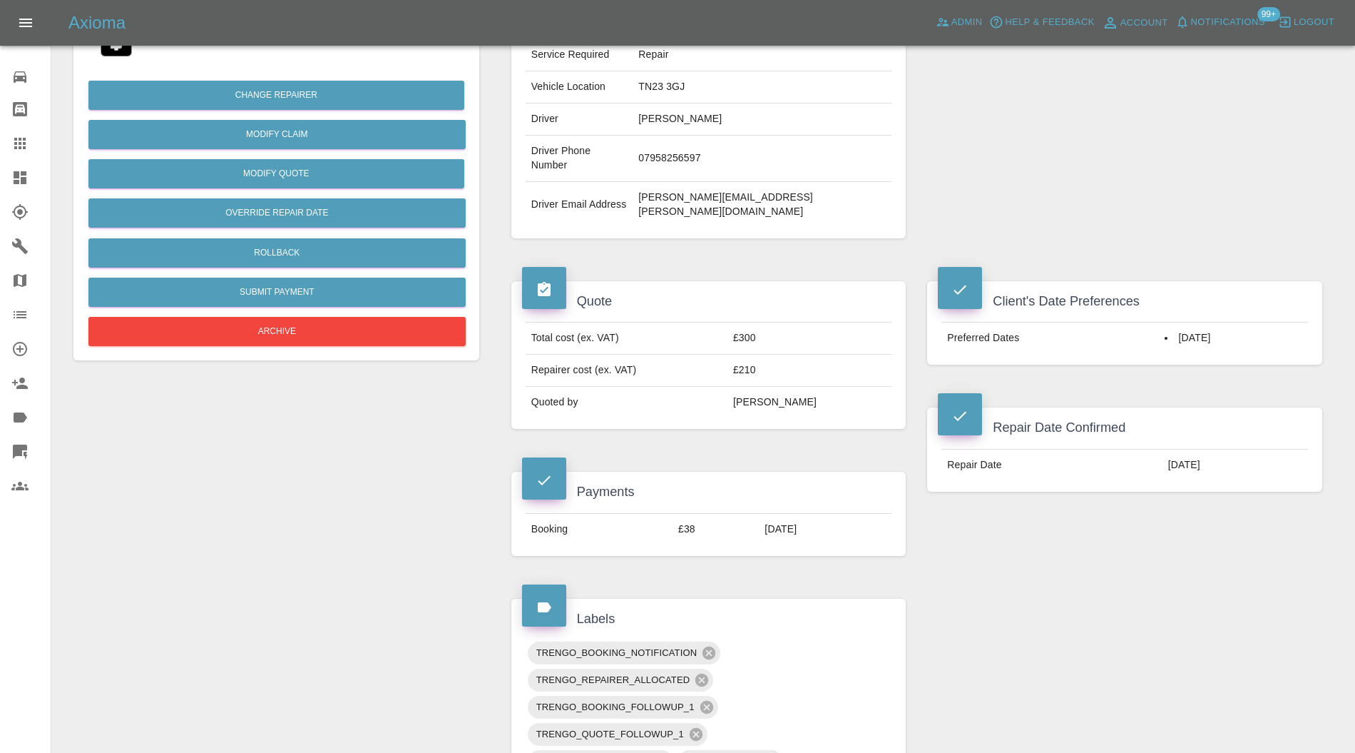
scroll to position [507, 0]
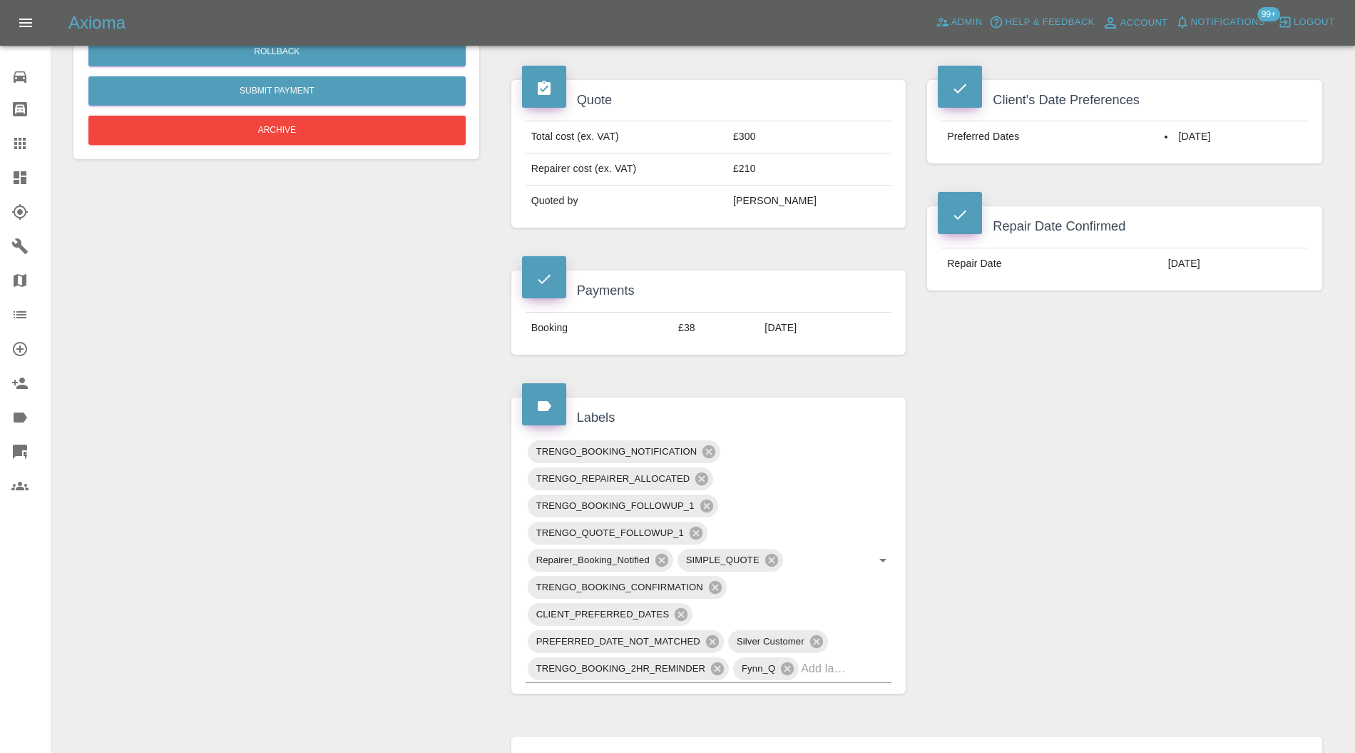
click at [840, 657] on input "text" at bounding box center [826, 668] width 51 height 22
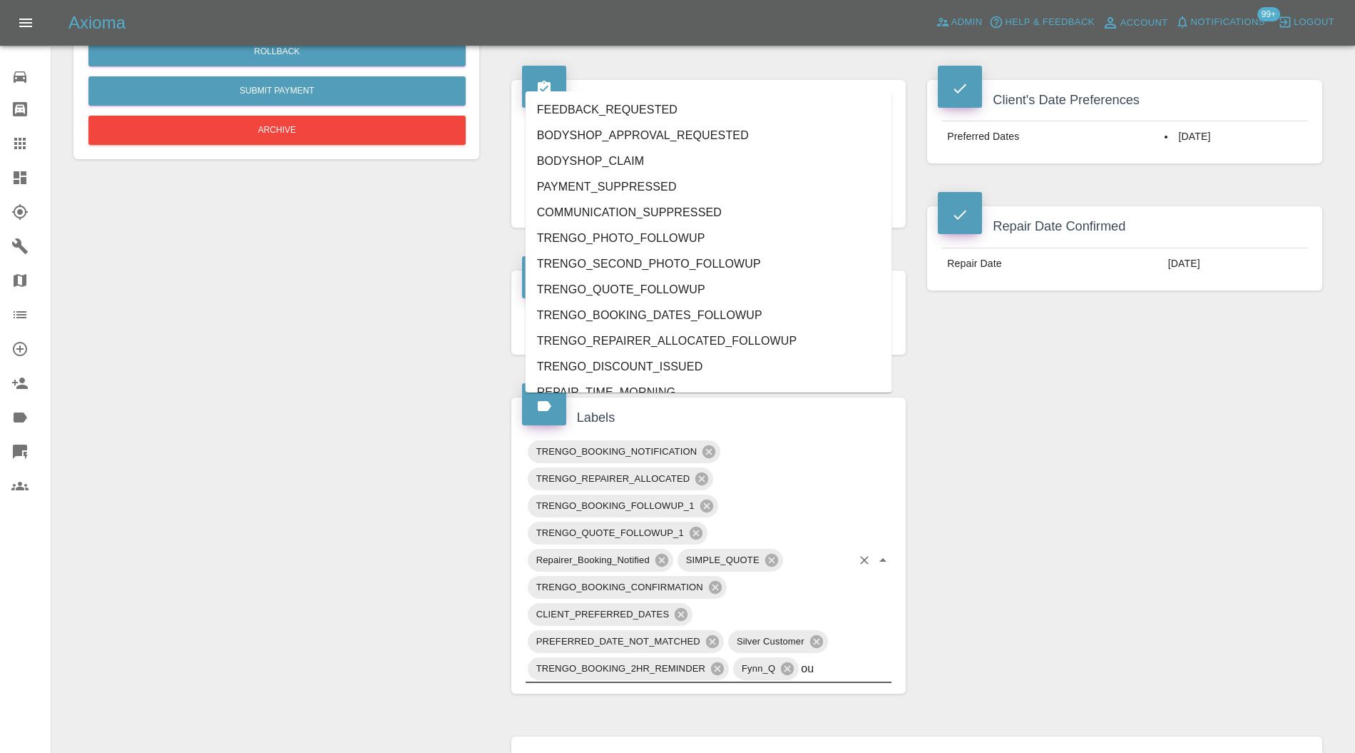
type input "out"
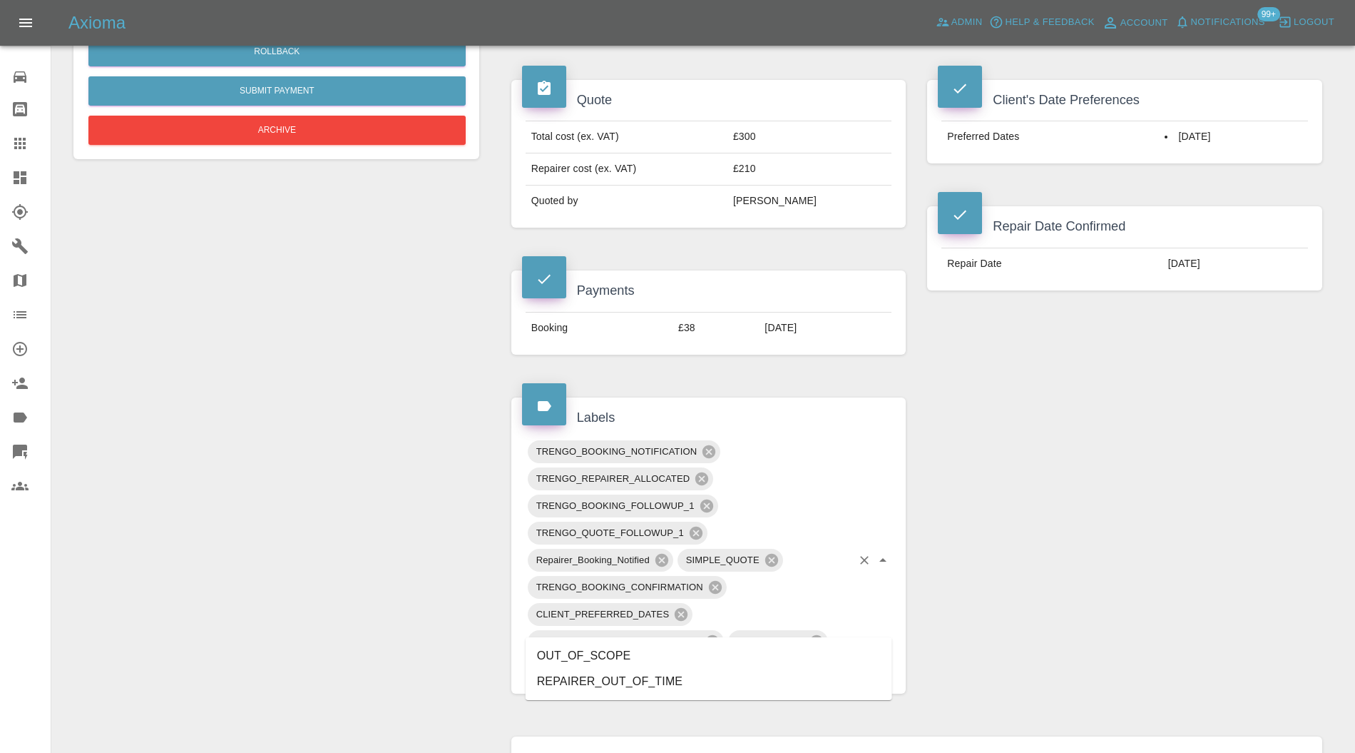
click at [659, 651] on li "OUT_OF_SCOPE" at bounding box center [709, 656] width 367 height 26
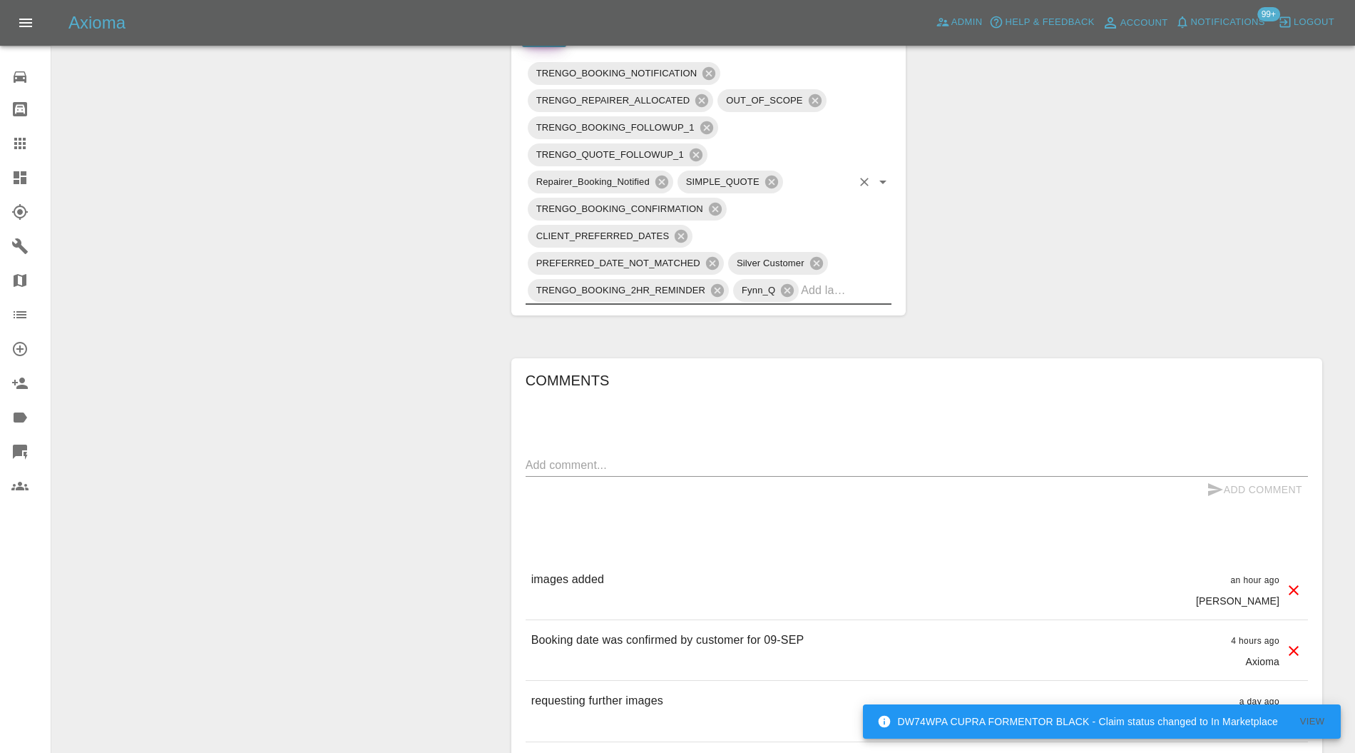
scroll to position [760, 0]
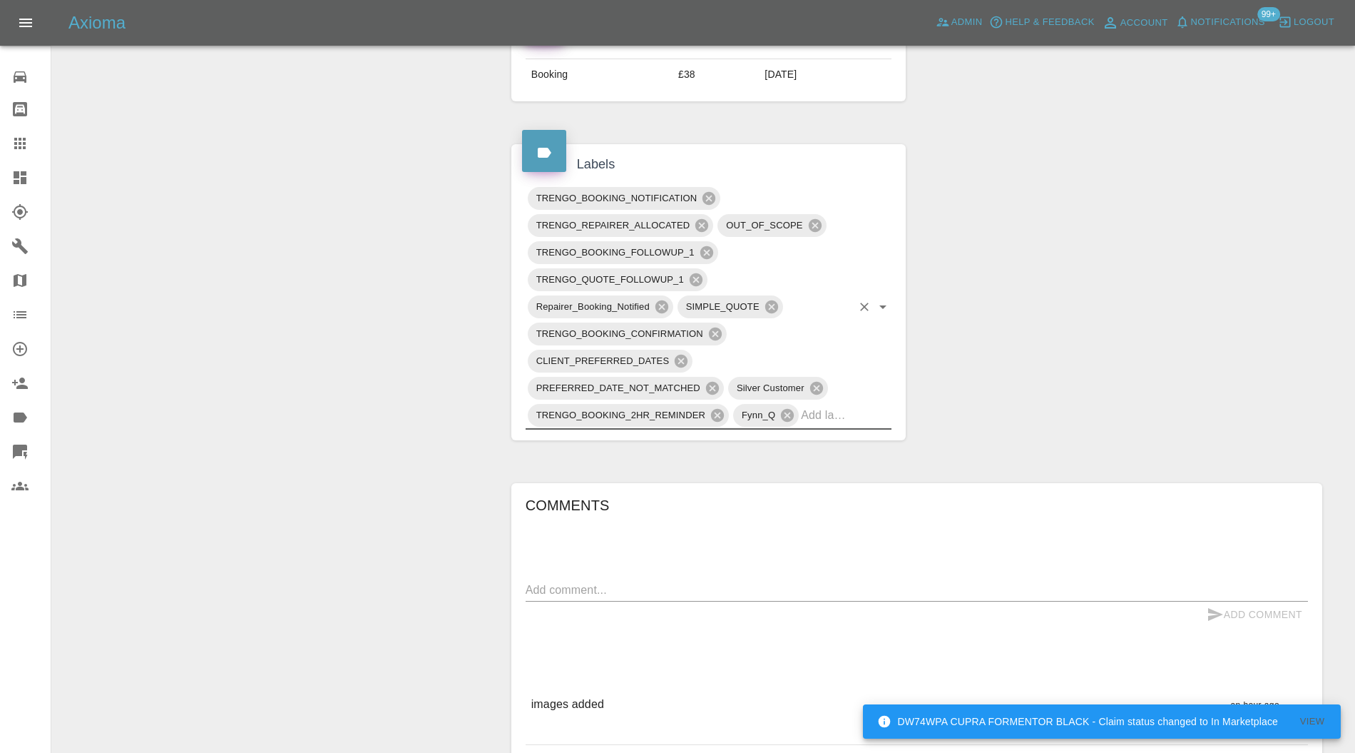
click at [752, 581] on textarea at bounding box center [917, 589] width 782 height 16
type textarea "OOS"
click at [1225, 601] on button "Add Comment" at bounding box center [1254, 614] width 107 height 26
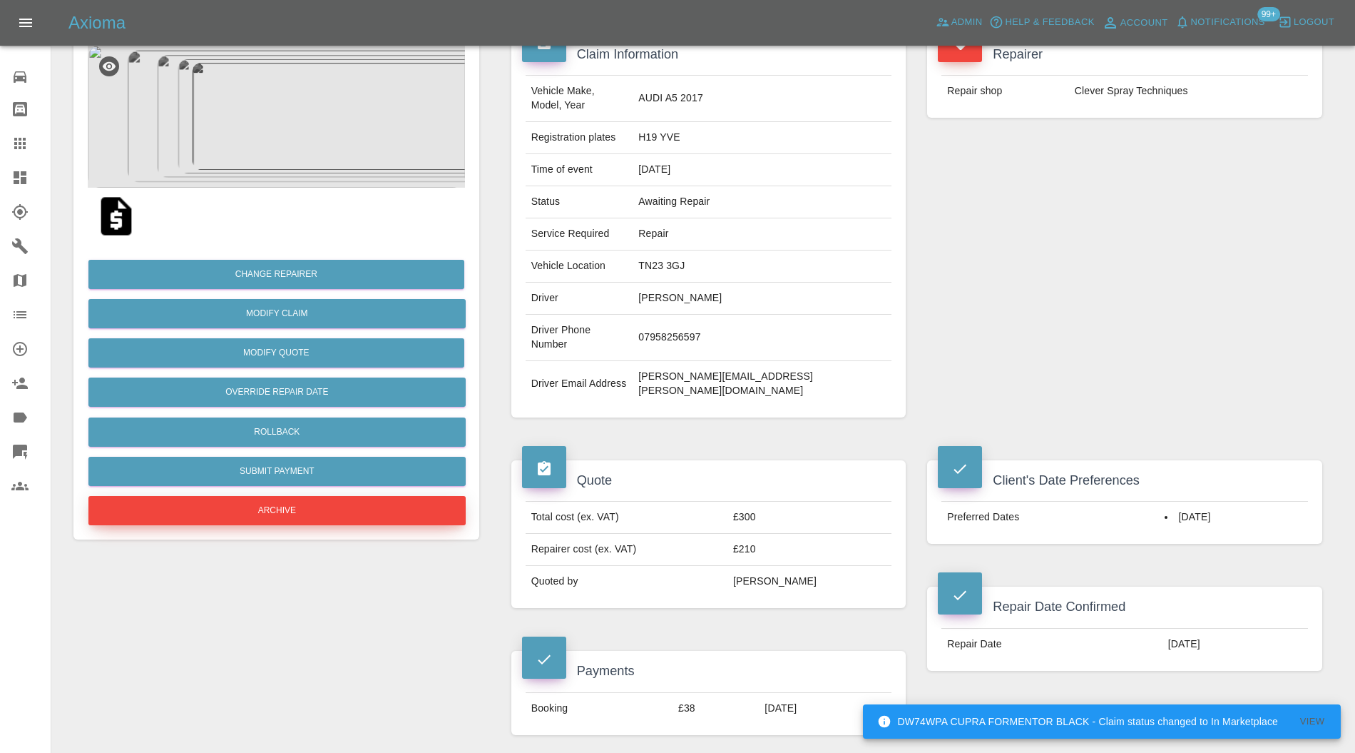
click at [395, 501] on button "Archive" at bounding box center [276, 510] width 377 height 29
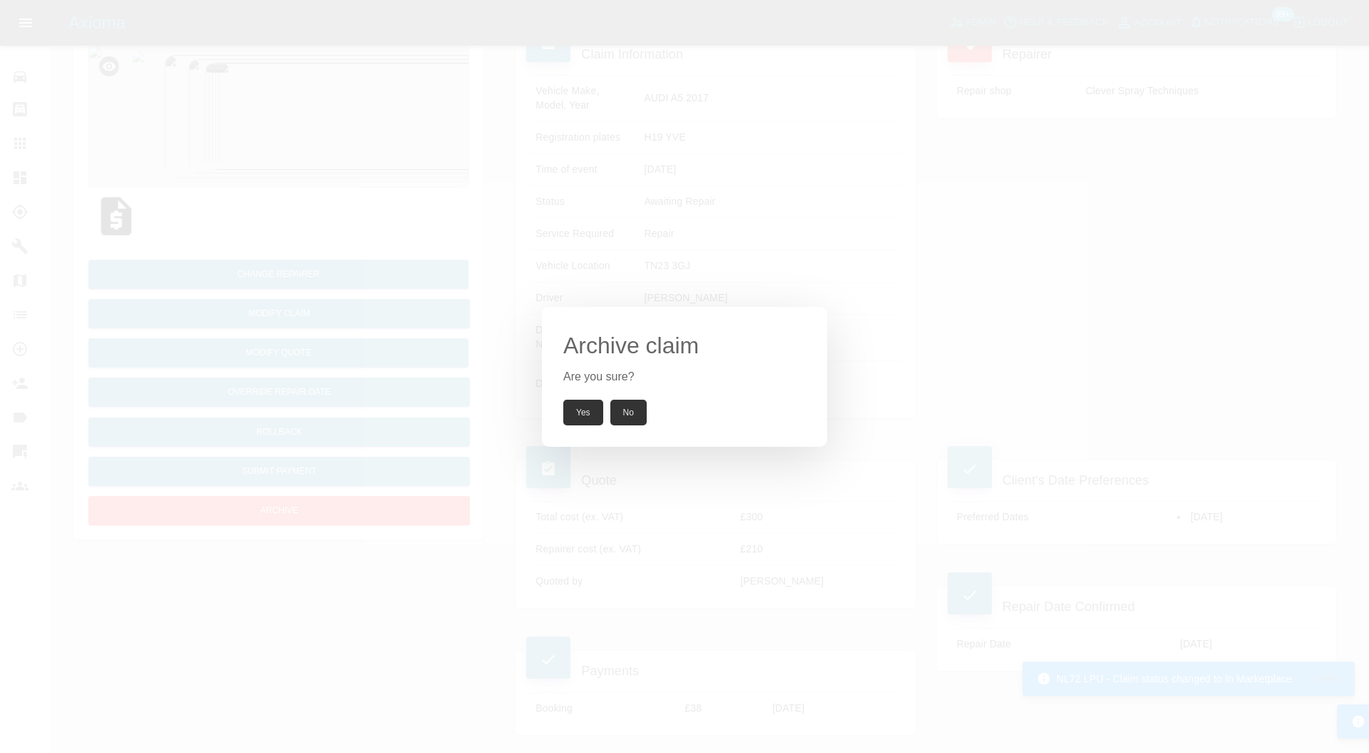
click at [585, 415] on button "Yes" at bounding box center [583, 412] width 40 height 26
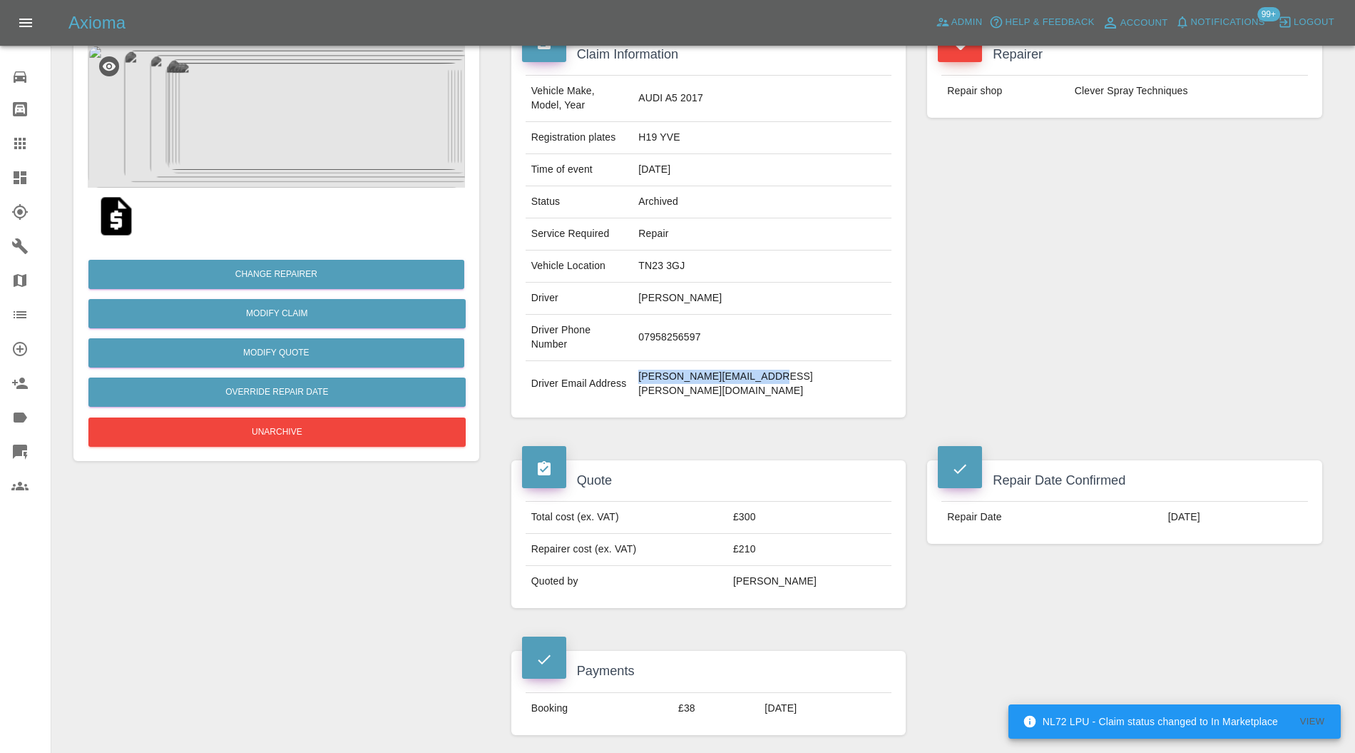
drag, startPoint x: 840, startPoint y: 349, endPoint x: 710, endPoint y: 359, distance: 130.2
click at [710, 361] on td "[PERSON_NAME][EMAIL_ADDRESS][PERSON_NAME][DOMAIN_NAME]" at bounding box center [762, 384] width 259 height 46
copy td "[PERSON_NAME][EMAIL_ADDRESS][PERSON_NAME][DOMAIN_NAME]"
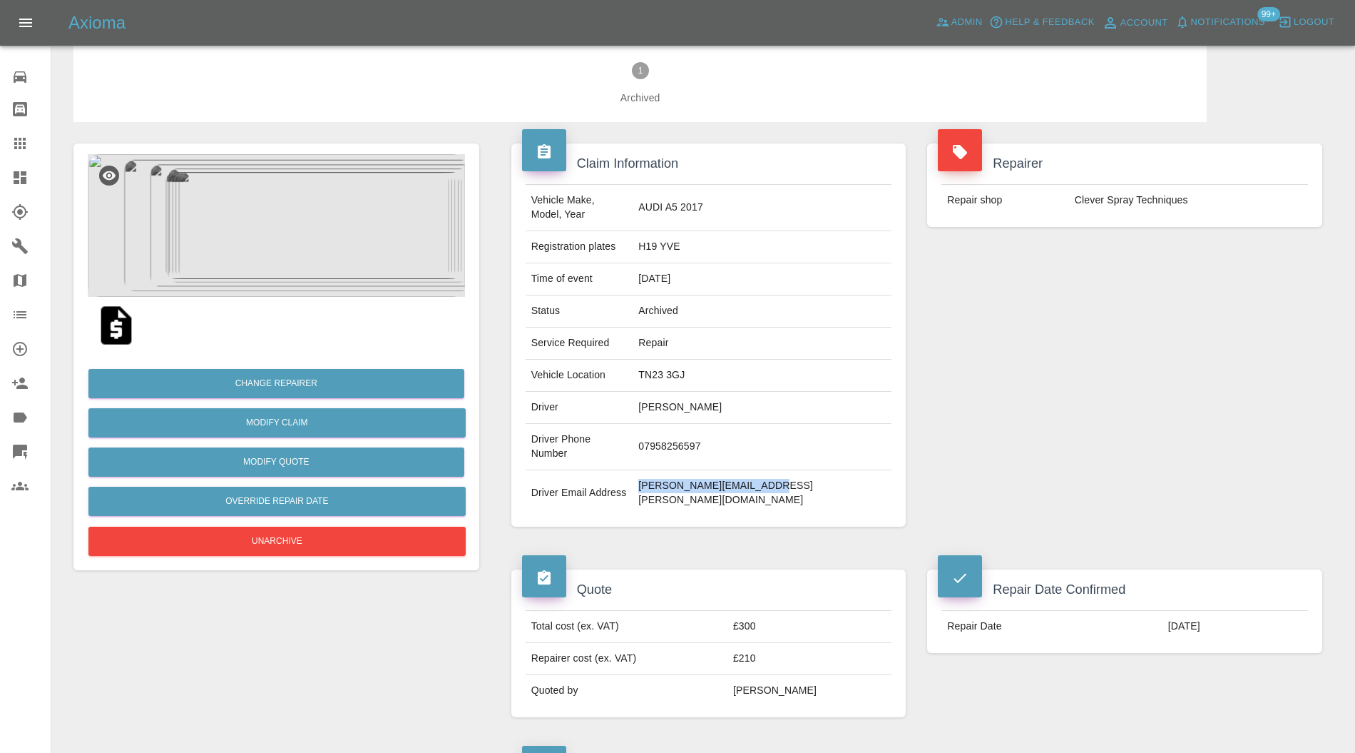
scroll to position [0, 0]
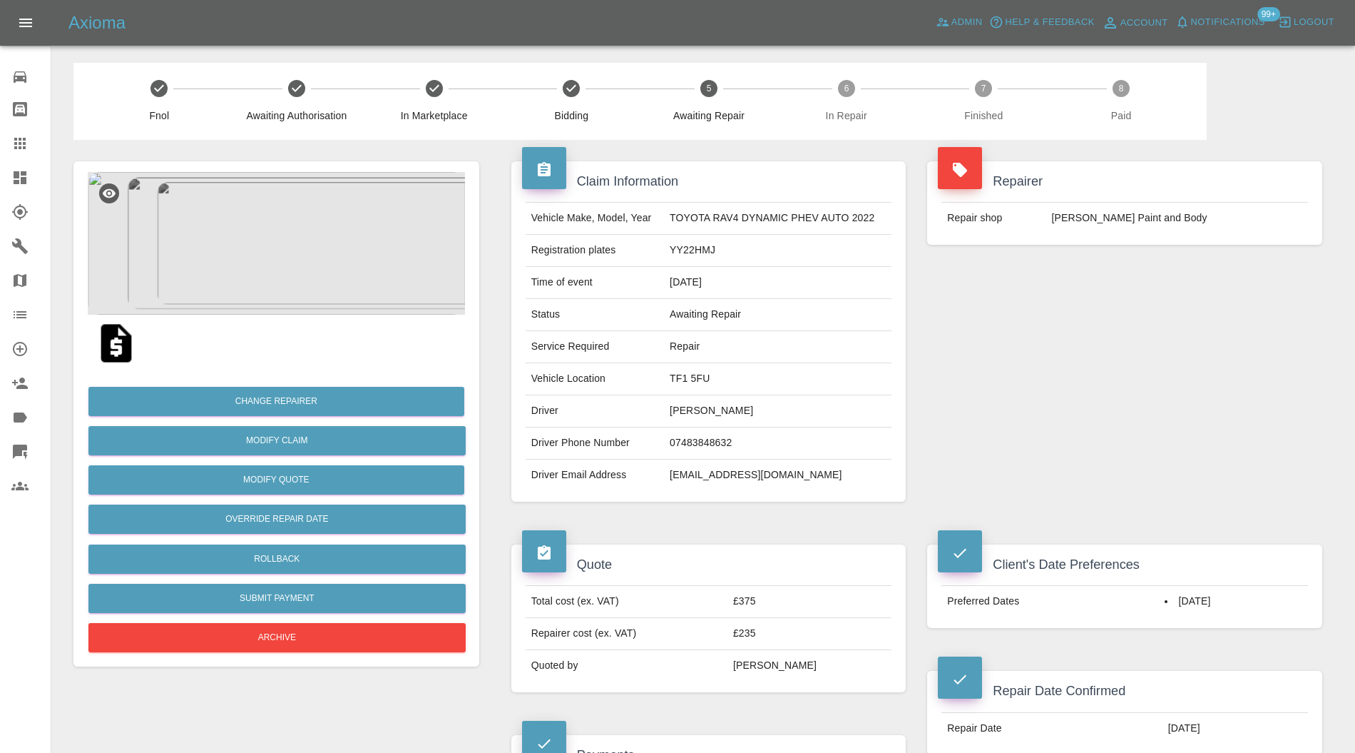
click at [290, 243] on img at bounding box center [276, 243] width 377 height 143
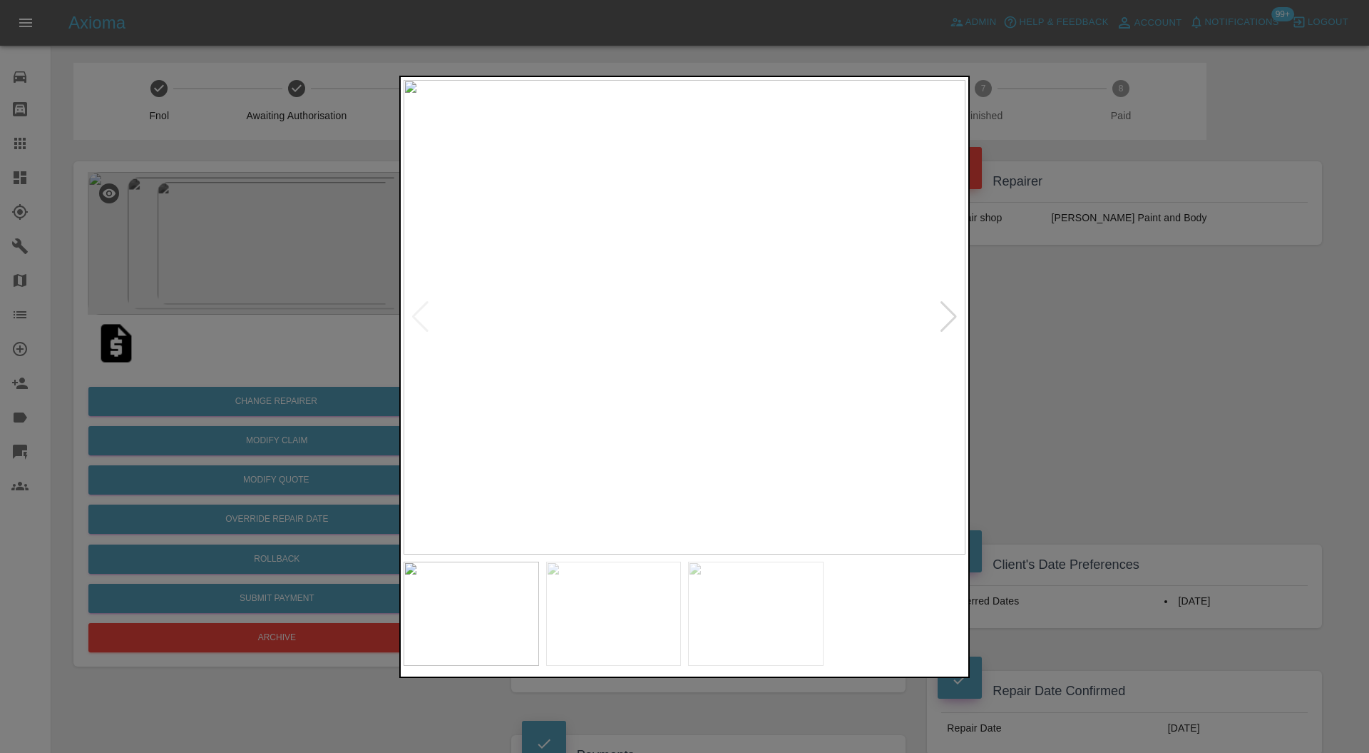
click at [953, 311] on div at bounding box center [948, 316] width 19 height 31
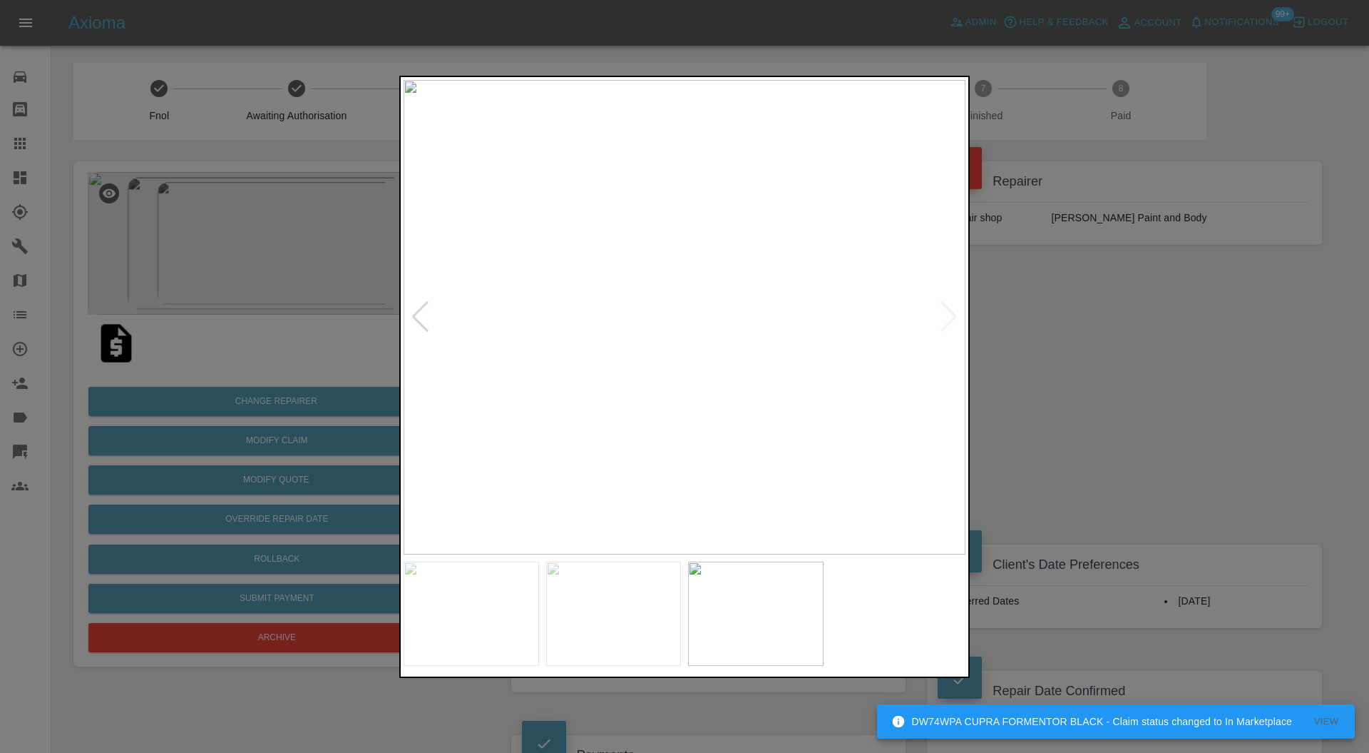
click at [953, 311] on img at bounding box center [685, 317] width 562 height 475
click at [1050, 334] on div at bounding box center [684, 376] width 1369 height 753
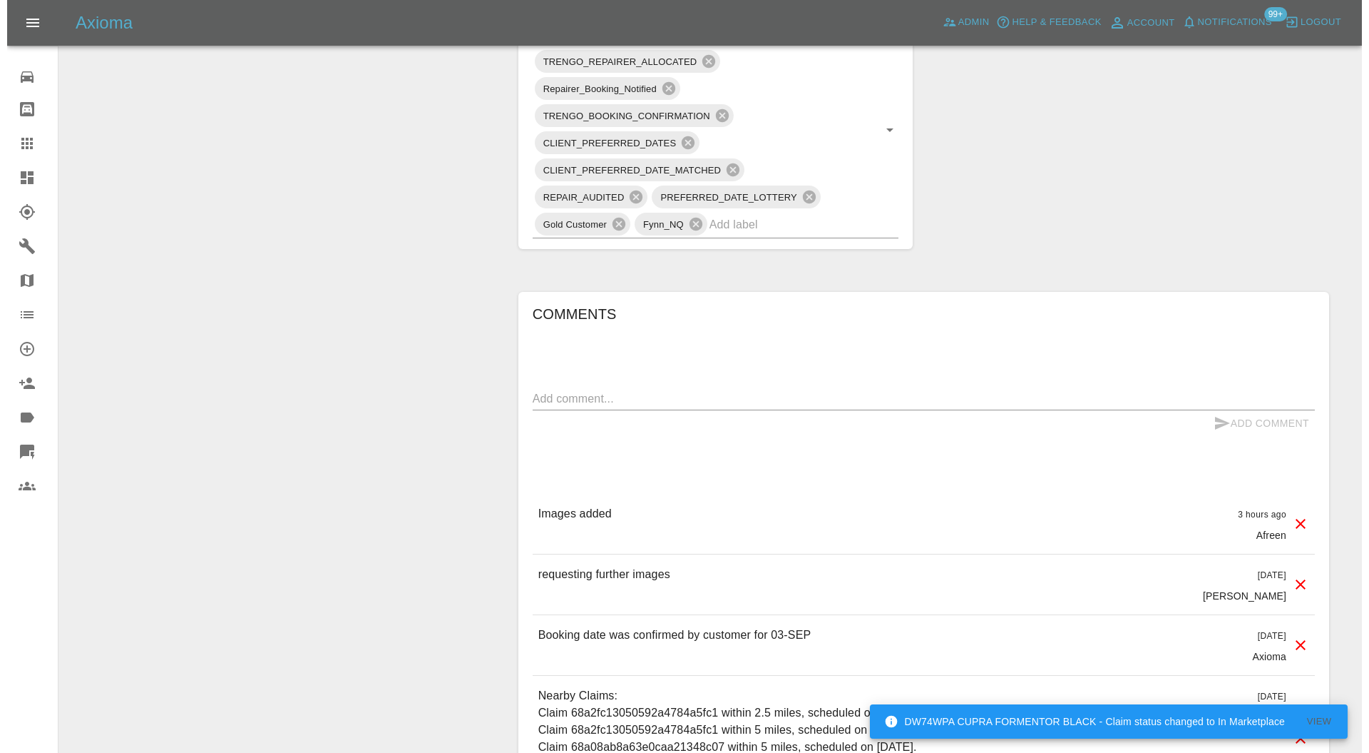
scroll to position [1153, 0]
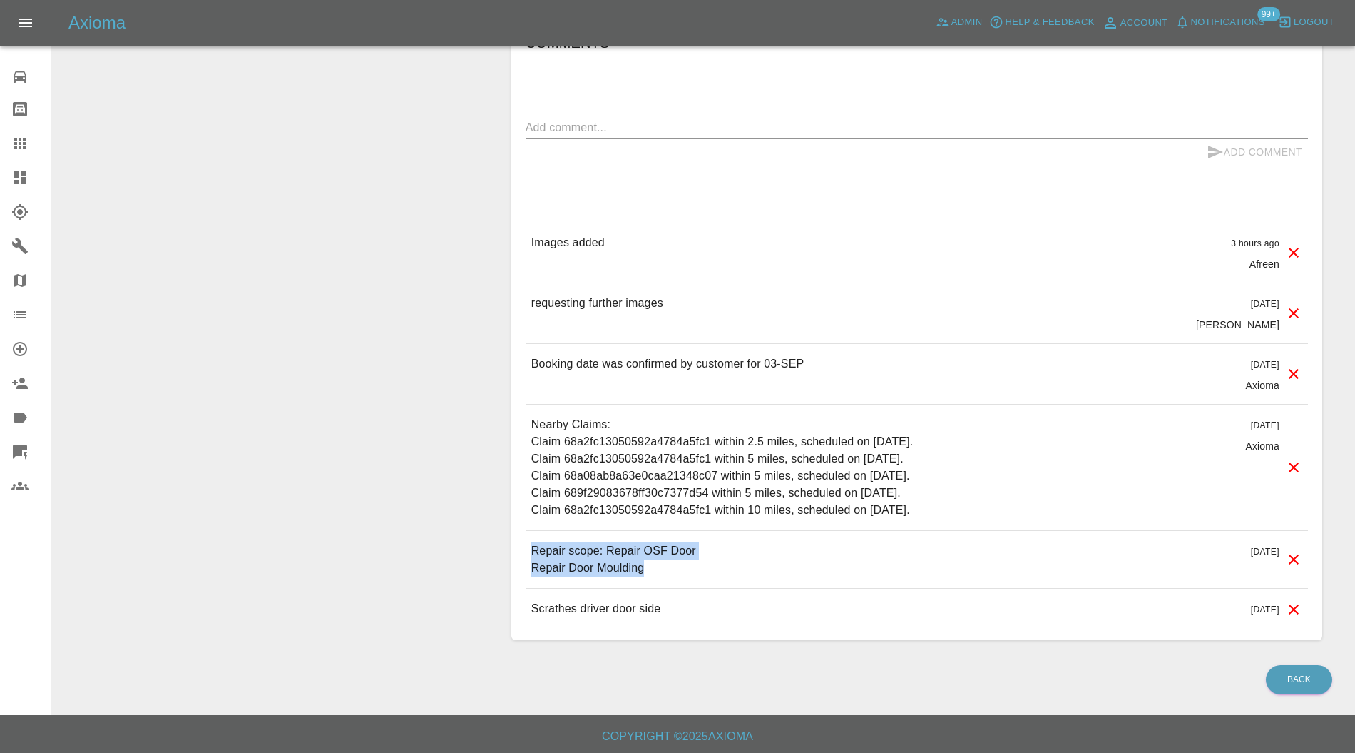
drag, startPoint x: 653, startPoint y: 569, endPoint x: 526, endPoint y: 551, distance: 127.6
click at [526, 551] on div "Repair scope: Repair OSF Door Repair Door Moulding 2 days ago" at bounding box center [917, 559] width 782 height 57
copy p "Repair scope: Repair OSF Door Repair Door Moulding"
click at [653, 105] on div "Comments x Add Comment Images added 3 hours ago Afreen Images added 3 hours ago…" at bounding box center [917, 330] width 782 height 598
click at [651, 112] on div "Comments x Add Comment Images added 3 hours ago Afreen Images added 3 hours ago…" at bounding box center [917, 330] width 782 height 598
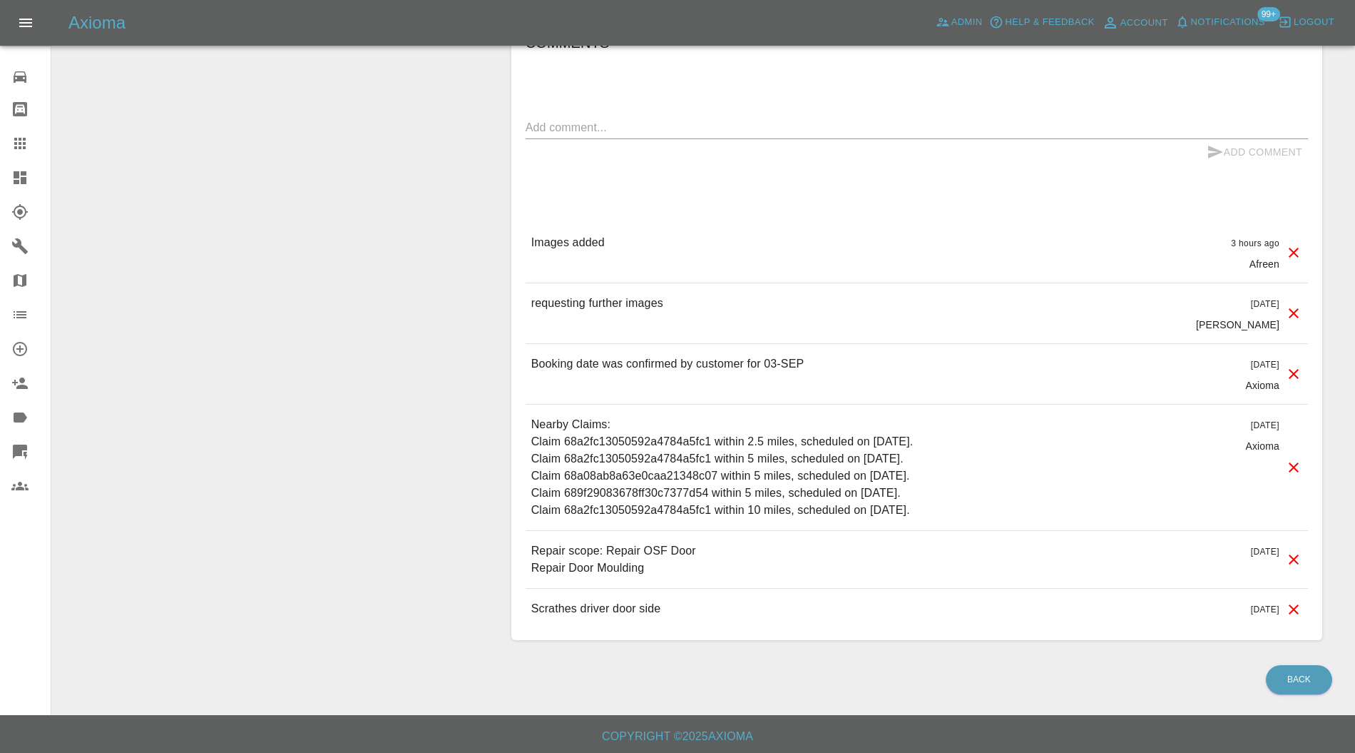
click at [651, 127] on textarea at bounding box center [917, 127] width 782 height 16
paste textarea "Repair scope: Repair OSF Door Repair Door Moulding"
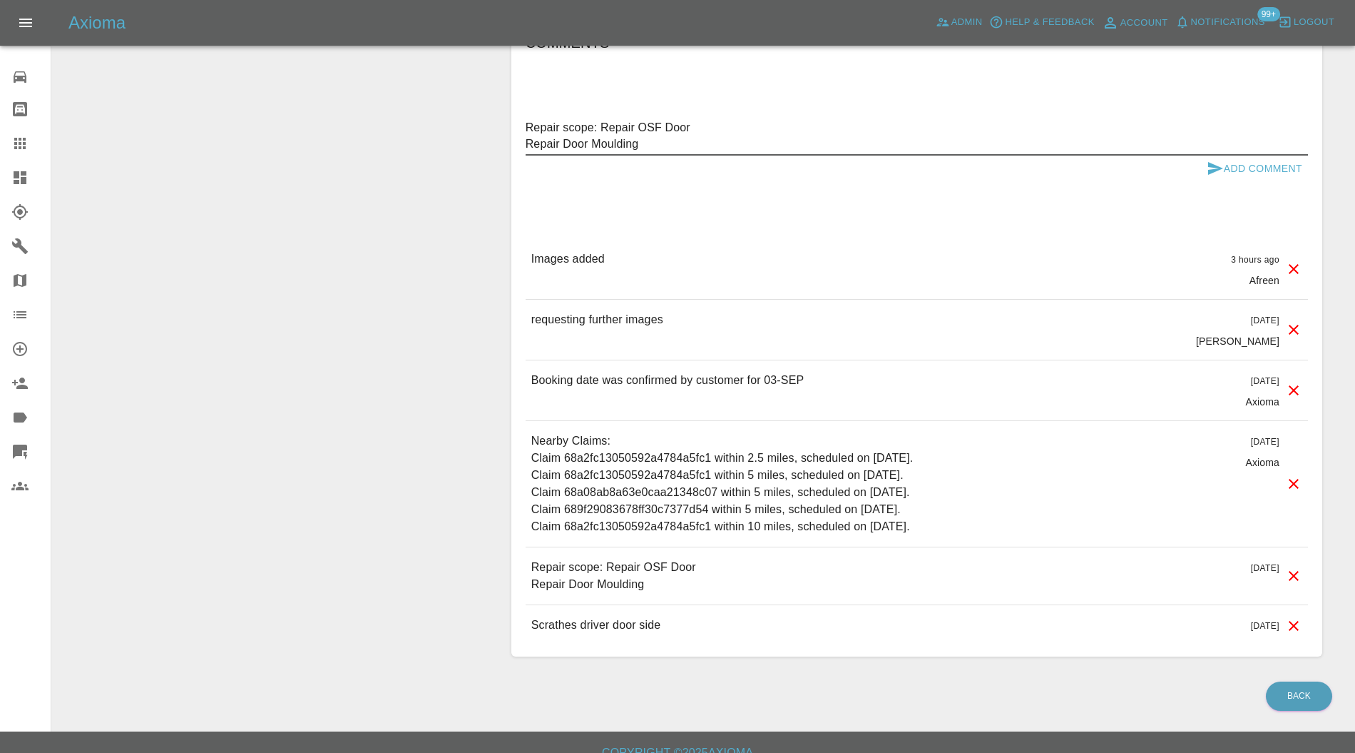
type textarea "Repair scope: Repair OSF Door Repair Door Moulding"
click at [1234, 159] on button "Add Comment" at bounding box center [1254, 168] width 107 height 26
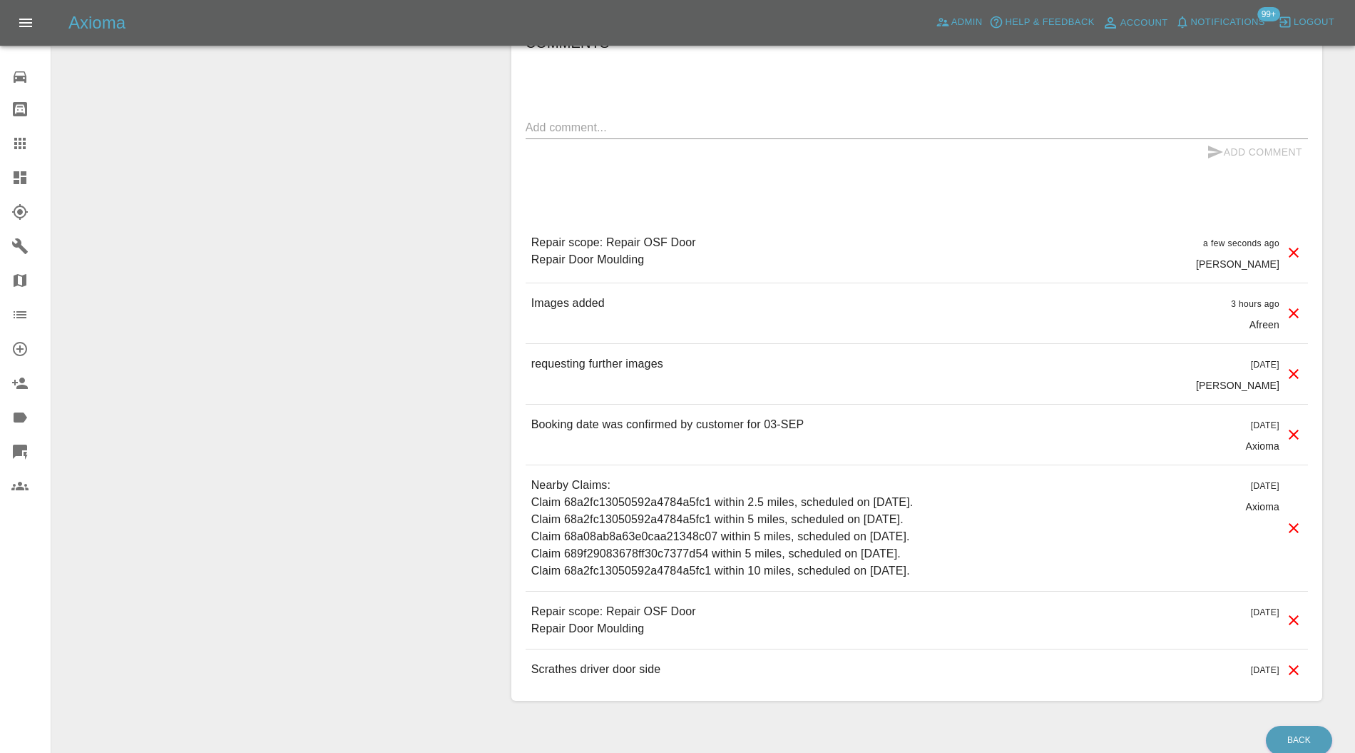
click at [1295, 611] on icon at bounding box center [1293, 619] width 17 height 17
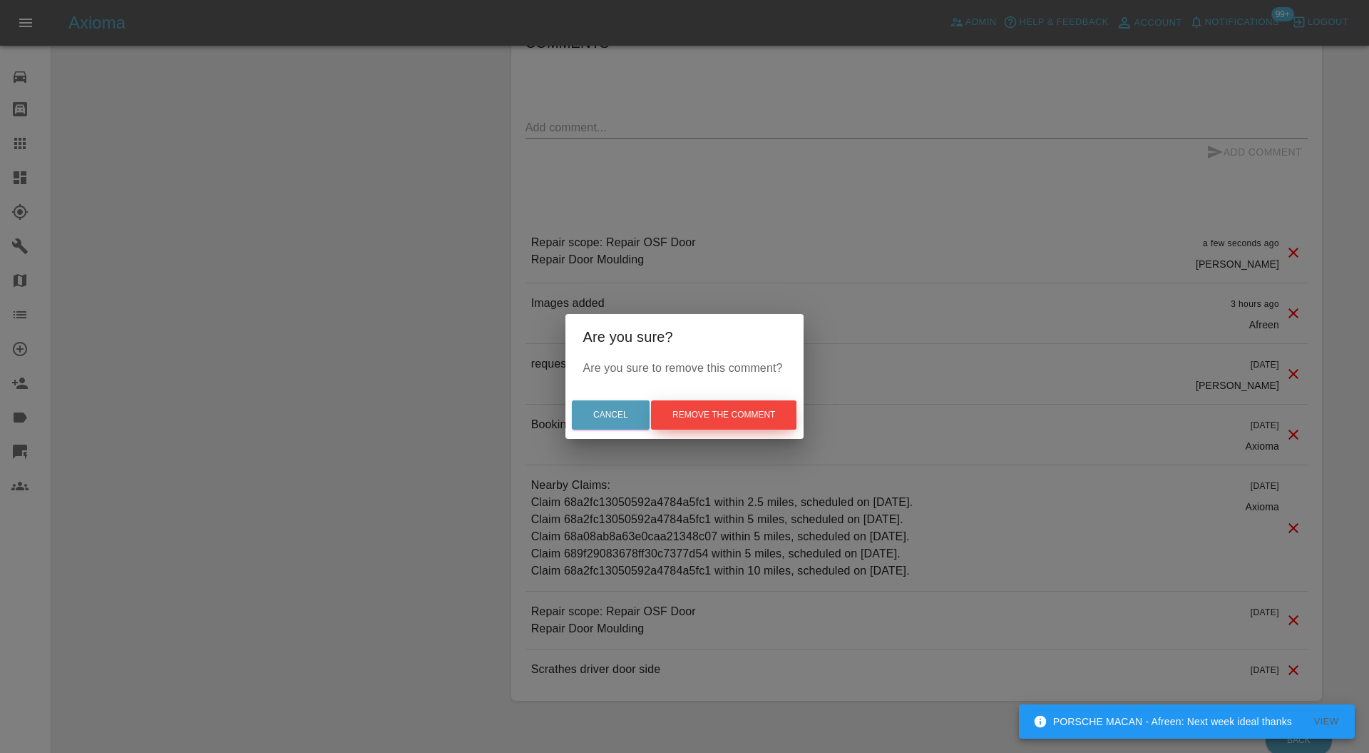
click at [739, 414] on button "Remove the comment" at bounding box center [724, 414] width 146 height 29
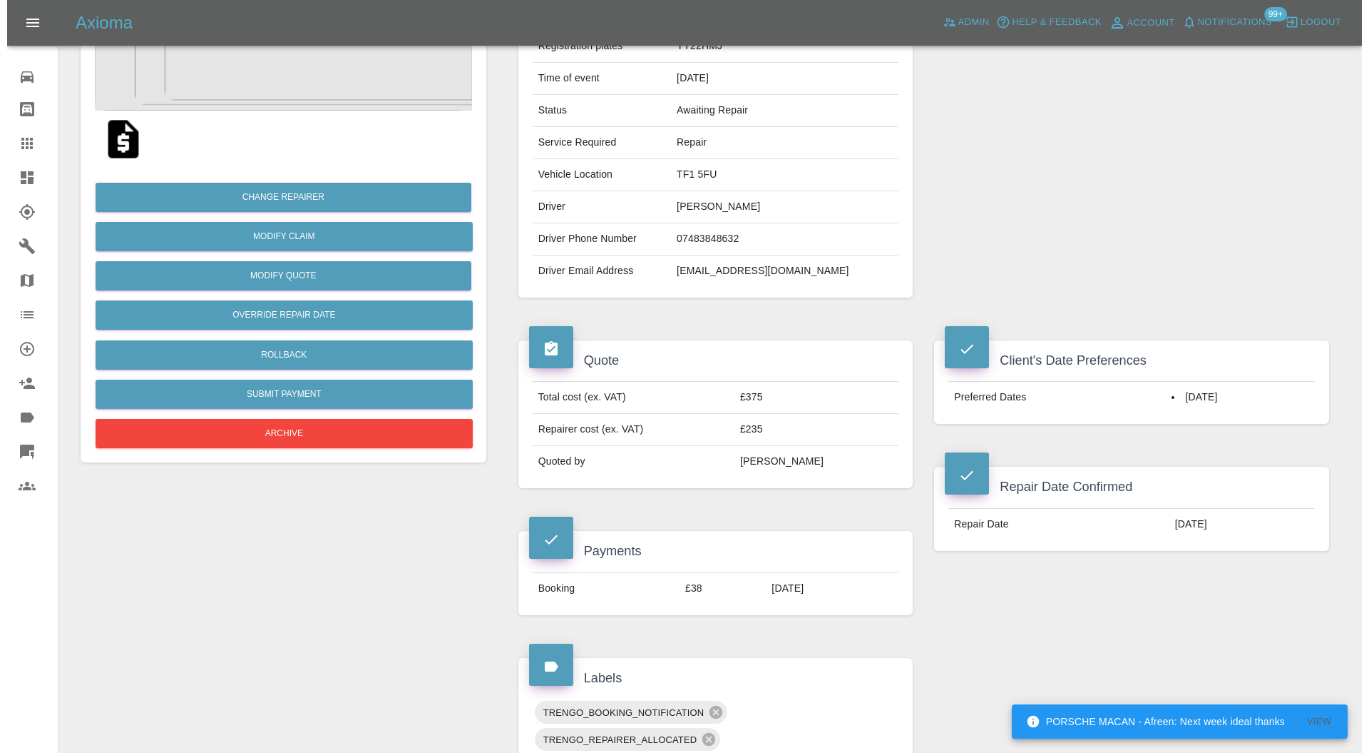
scroll to position [138, 0]
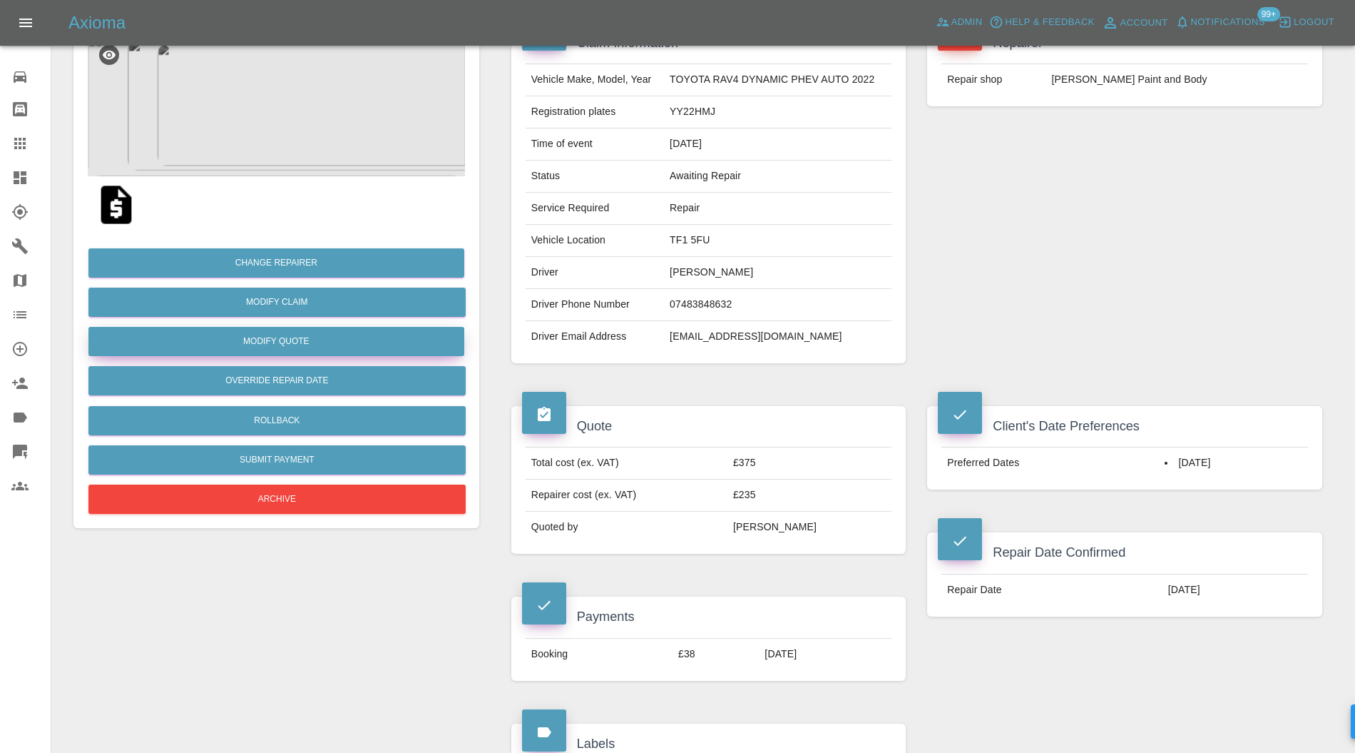
click at [337, 339] on button "Modify Quote" at bounding box center [276, 341] width 376 height 29
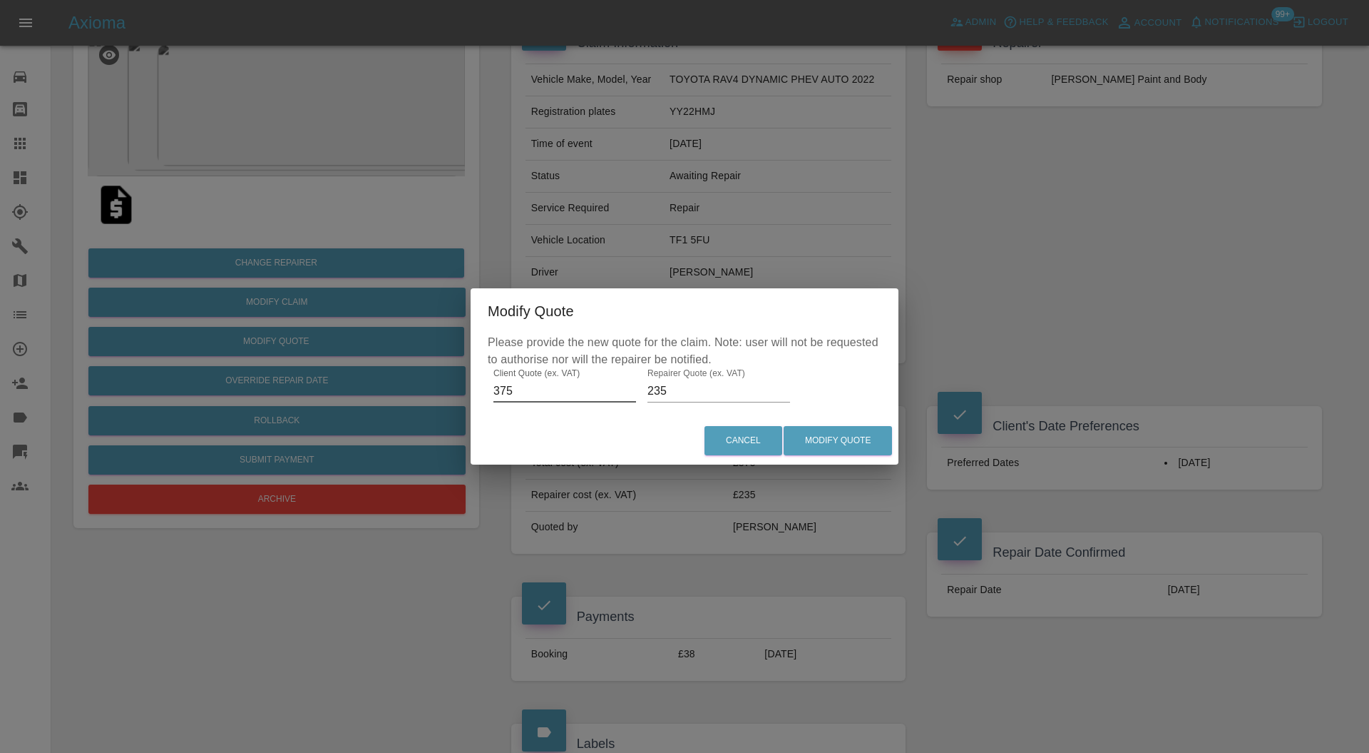
drag, startPoint x: 494, startPoint y: 394, endPoint x: 463, endPoint y: 394, distance: 30.7
click at [463, 394] on div "Modify Quote Please provide the new quote for the claim. Note: user will not be…" at bounding box center [684, 376] width 1369 height 753
type input "460"
drag, startPoint x: 672, startPoint y: 392, endPoint x: 628, endPoint y: 399, distance: 44.8
click at [628, 399] on div "Please provide the new quote for the claim. Note: user will not be requested to…" at bounding box center [685, 375] width 428 height 83
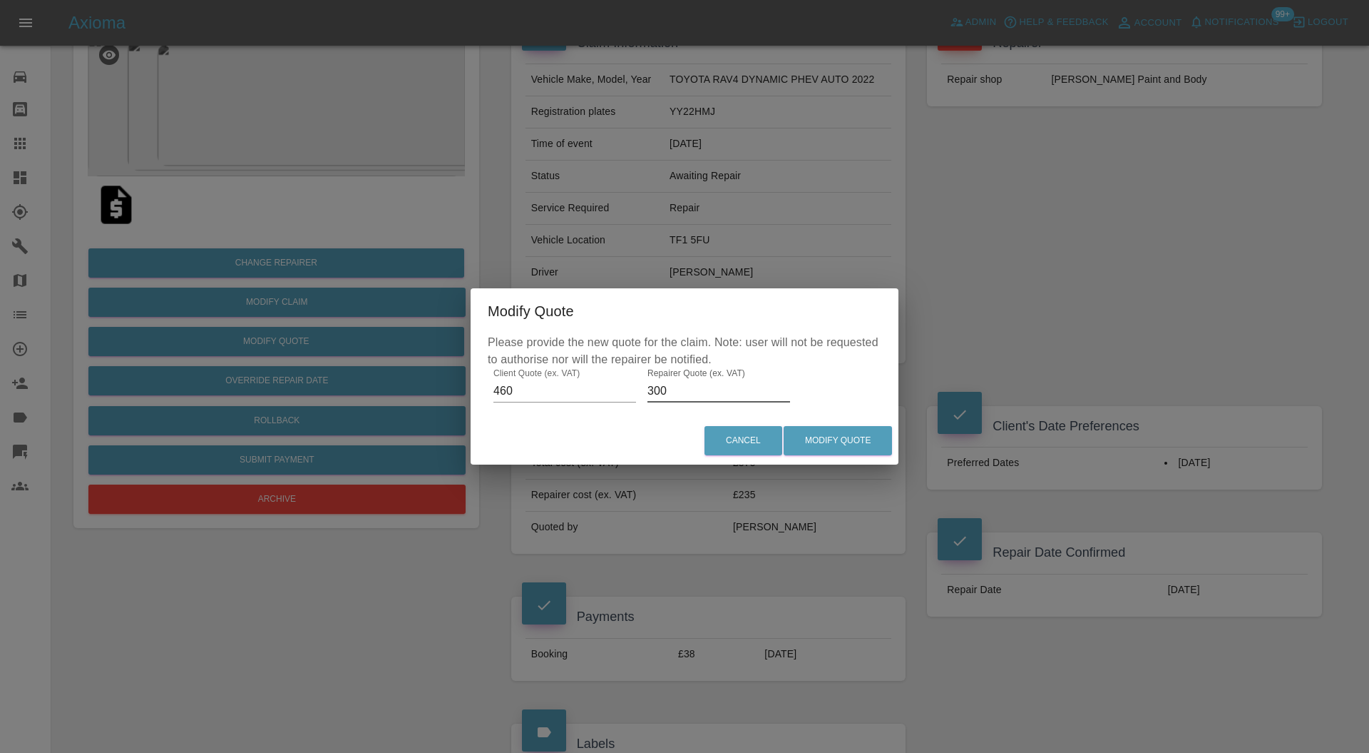
type input "300"
click at [855, 447] on button "Modify Quote" at bounding box center [838, 440] width 108 height 29
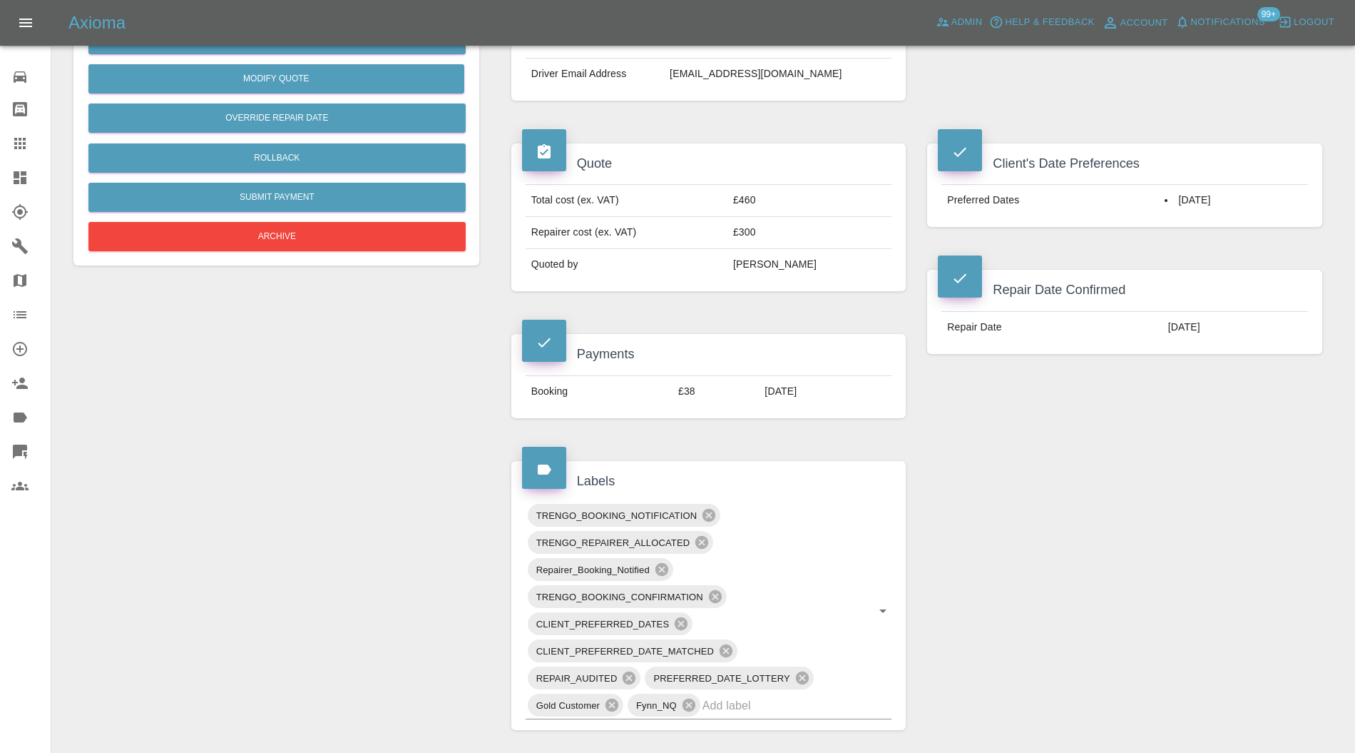
scroll to position [760, 0]
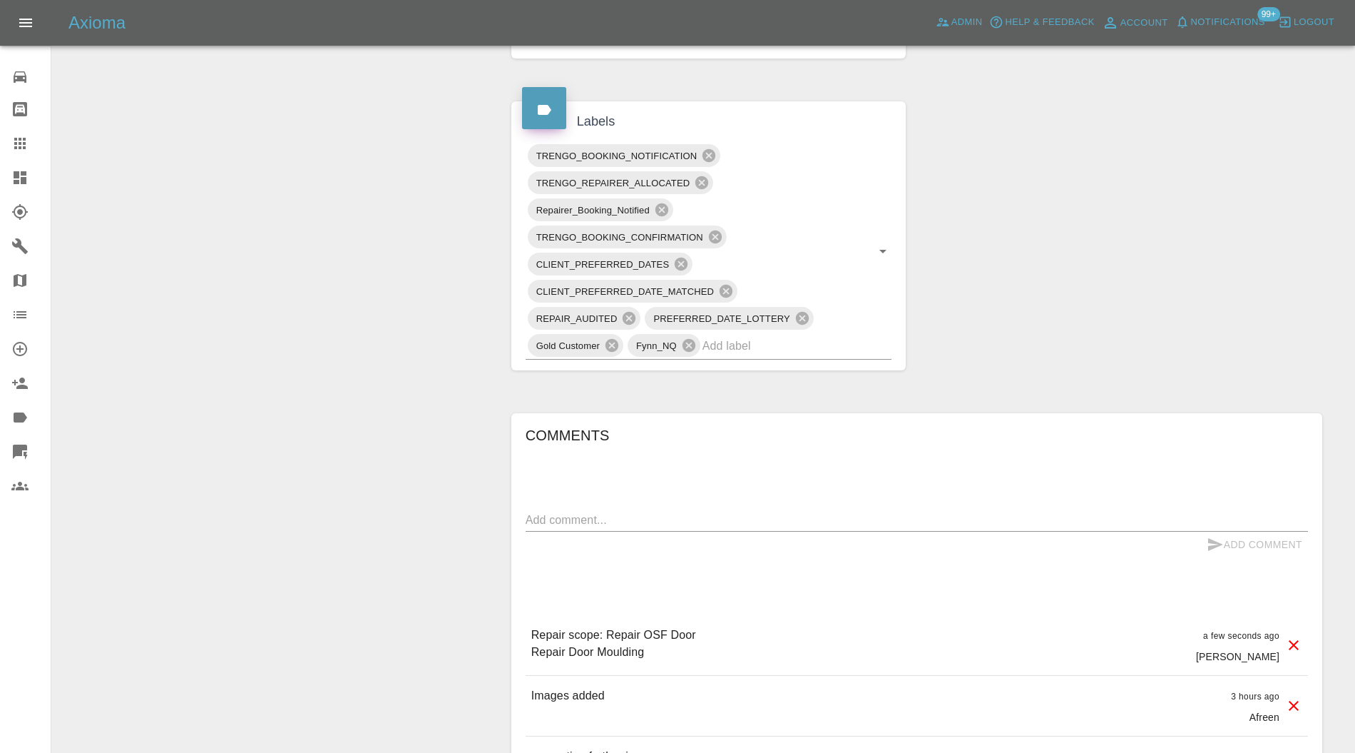
click at [802, 344] on input "text" at bounding box center [778, 346] width 150 height 22
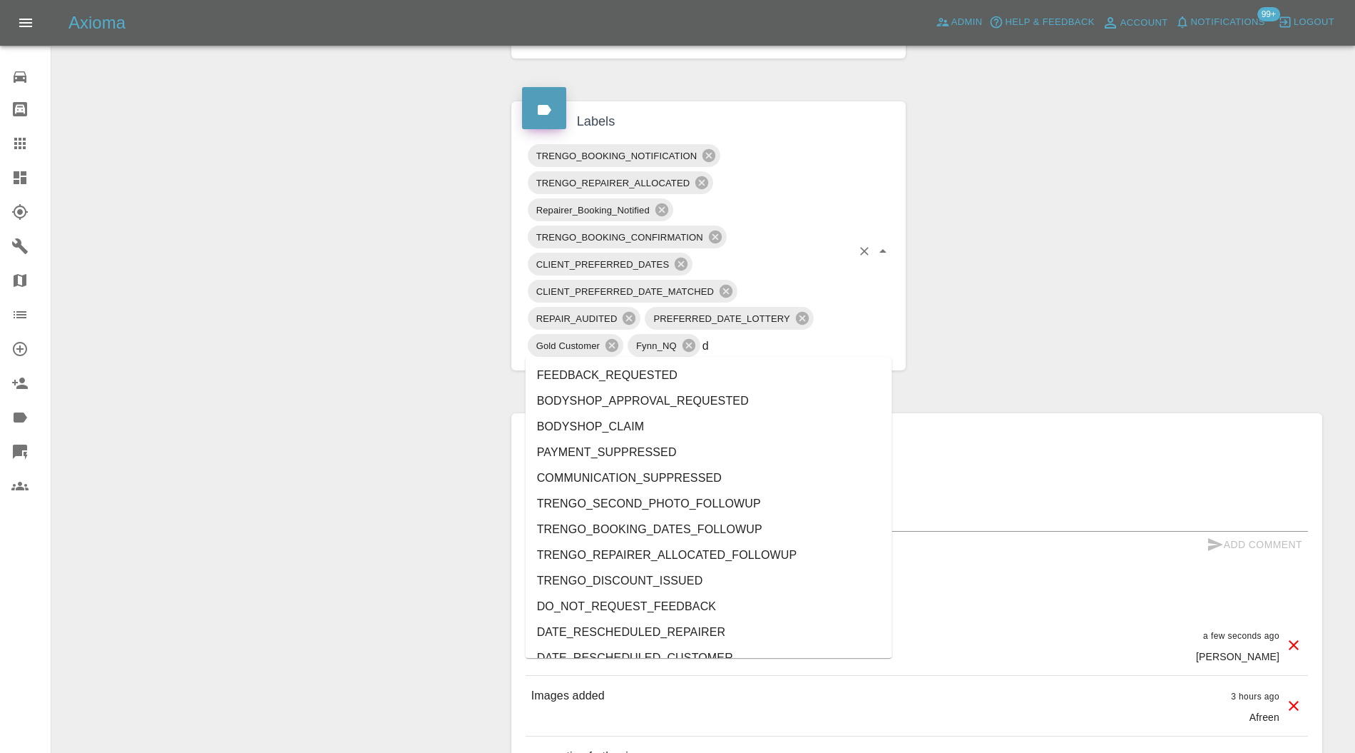
type input "do"
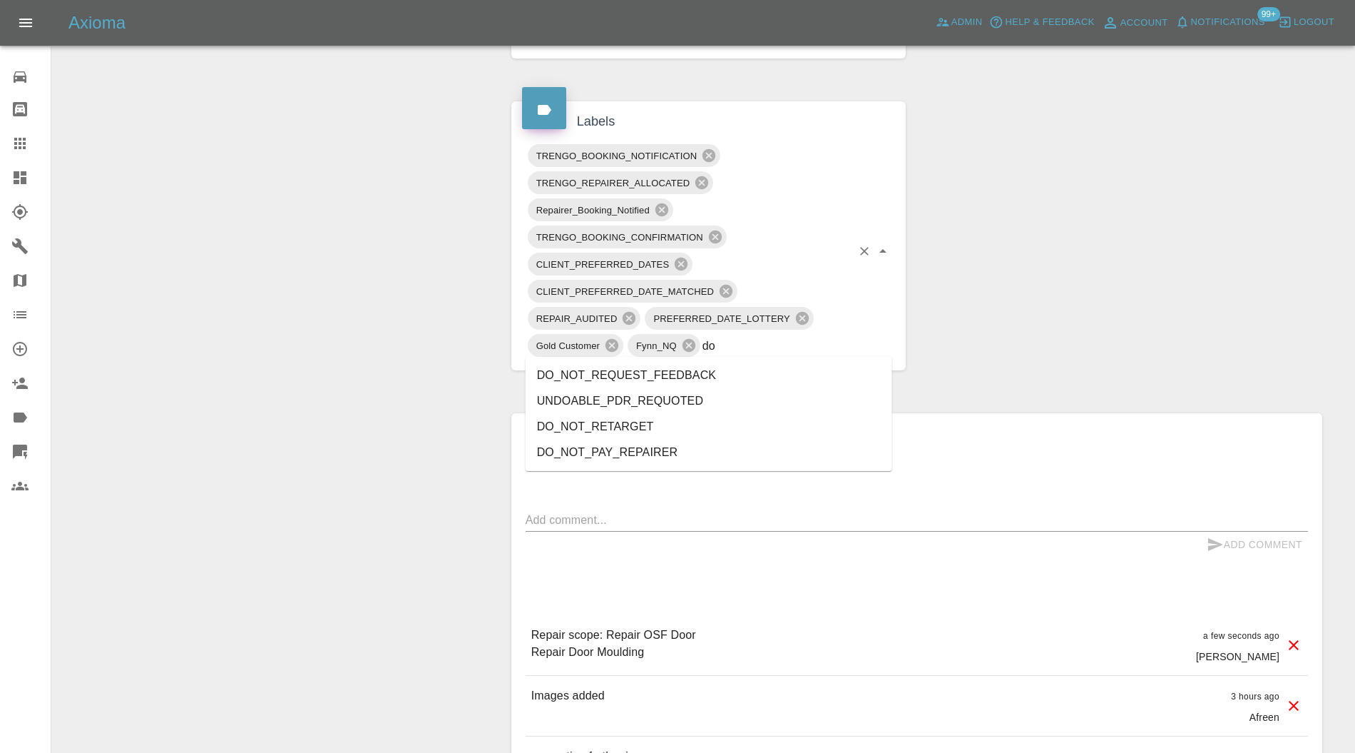
click at [700, 361] on ul "DO_NOT_REQUEST_FEEDBACK UNDOABLE_PDR_REQUOTED DO_NOT_RETARGET DO_NOT_PAY_REPAIR…" at bounding box center [709, 414] width 367 height 114
click at [700, 374] on li "DO_NOT_REQUEST_FEEDBACK" at bounding box center [709, 375] width 367 height 26
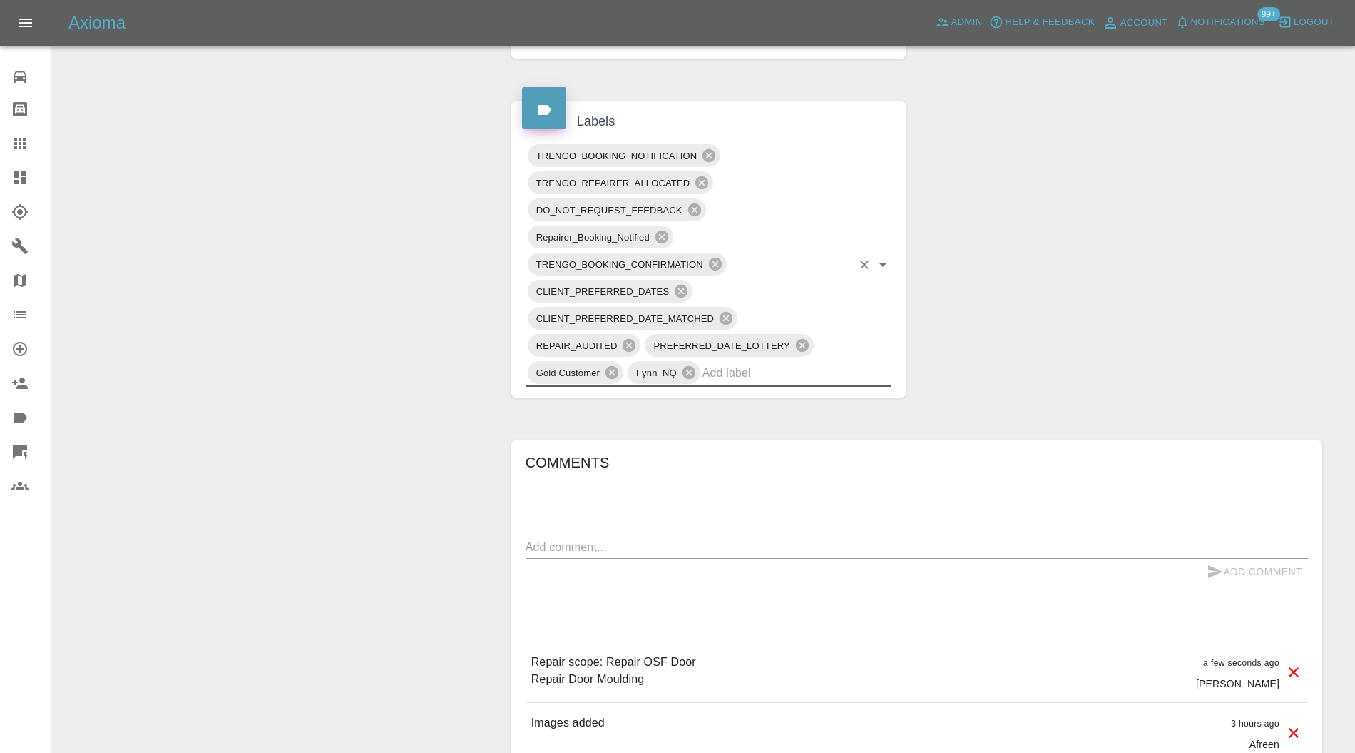
scroll to position [0, 0]
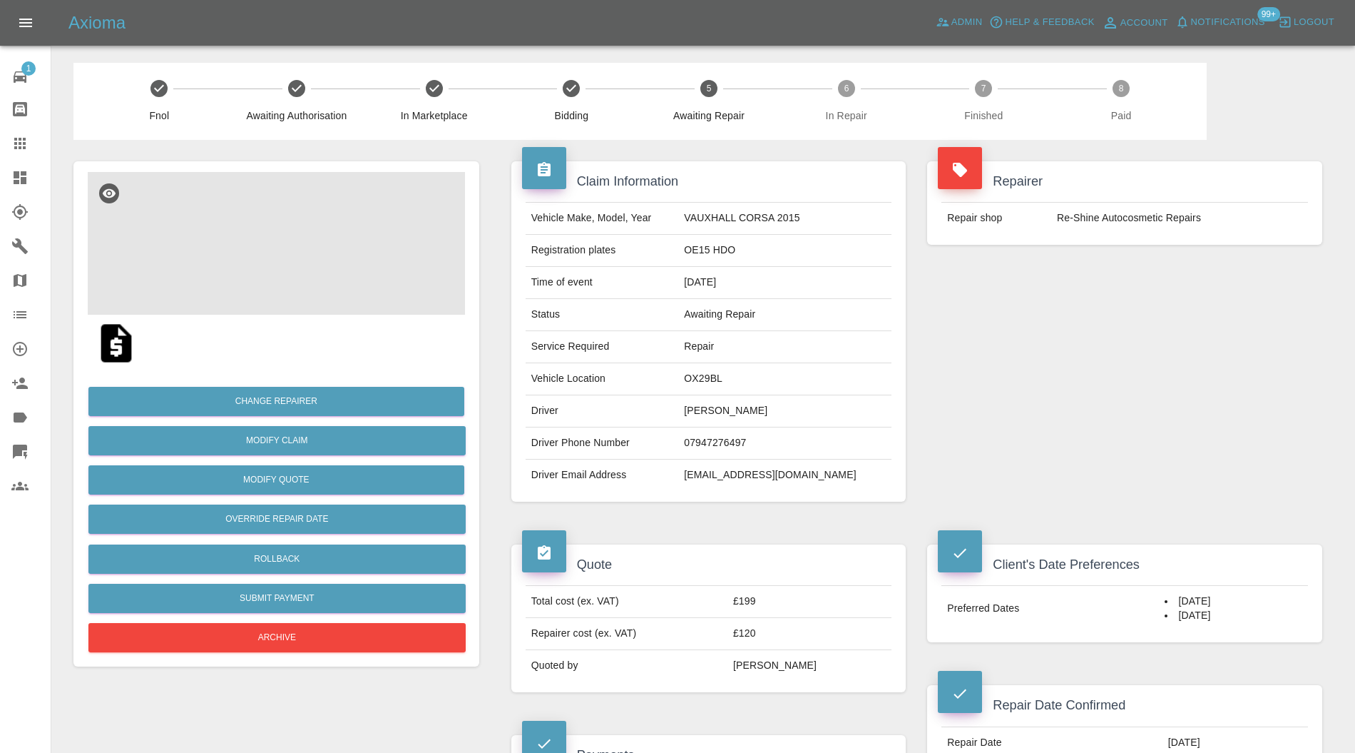
click at [270, 258] on img at bounding box center [276, 243] width 377 height 143
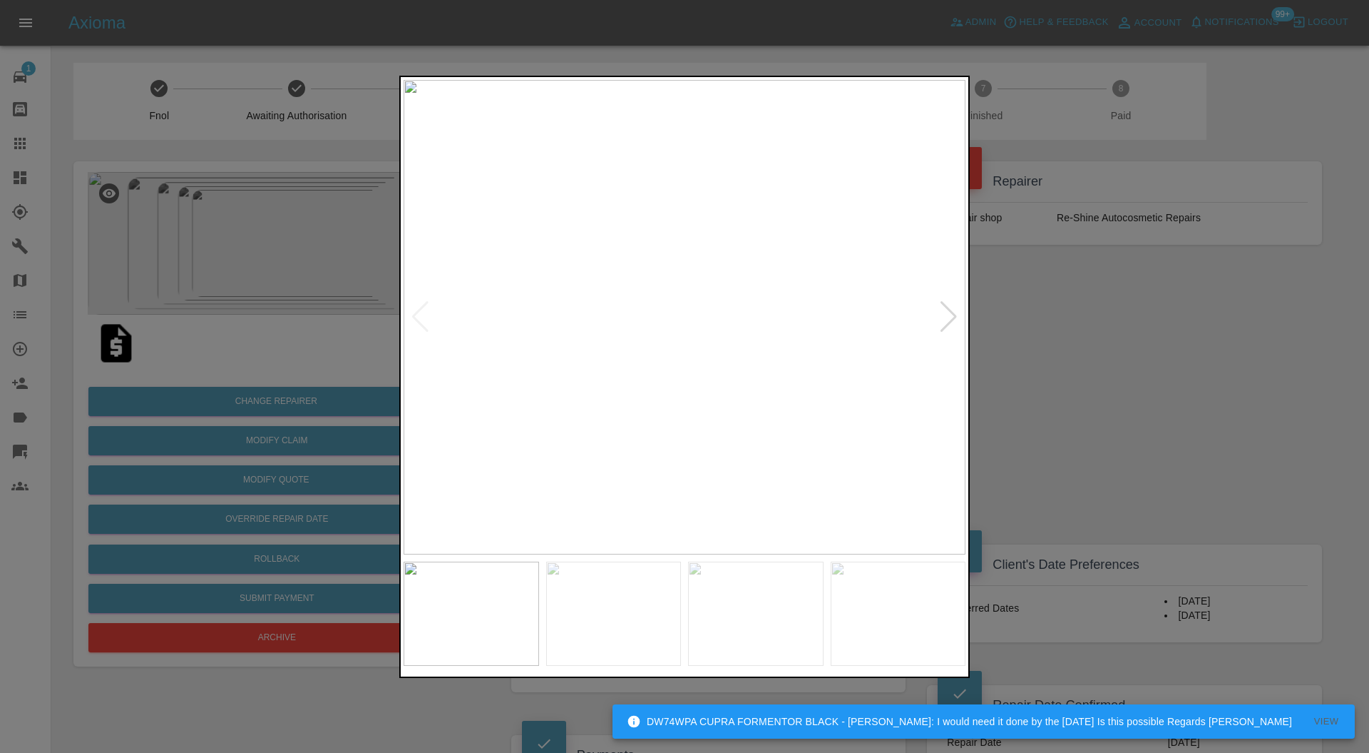
click at [949, 316] on div at bounding box center [948, 316] width 19 height 31
click at [949, 316] on img at bounding box center [685, 317] width 562 height 475
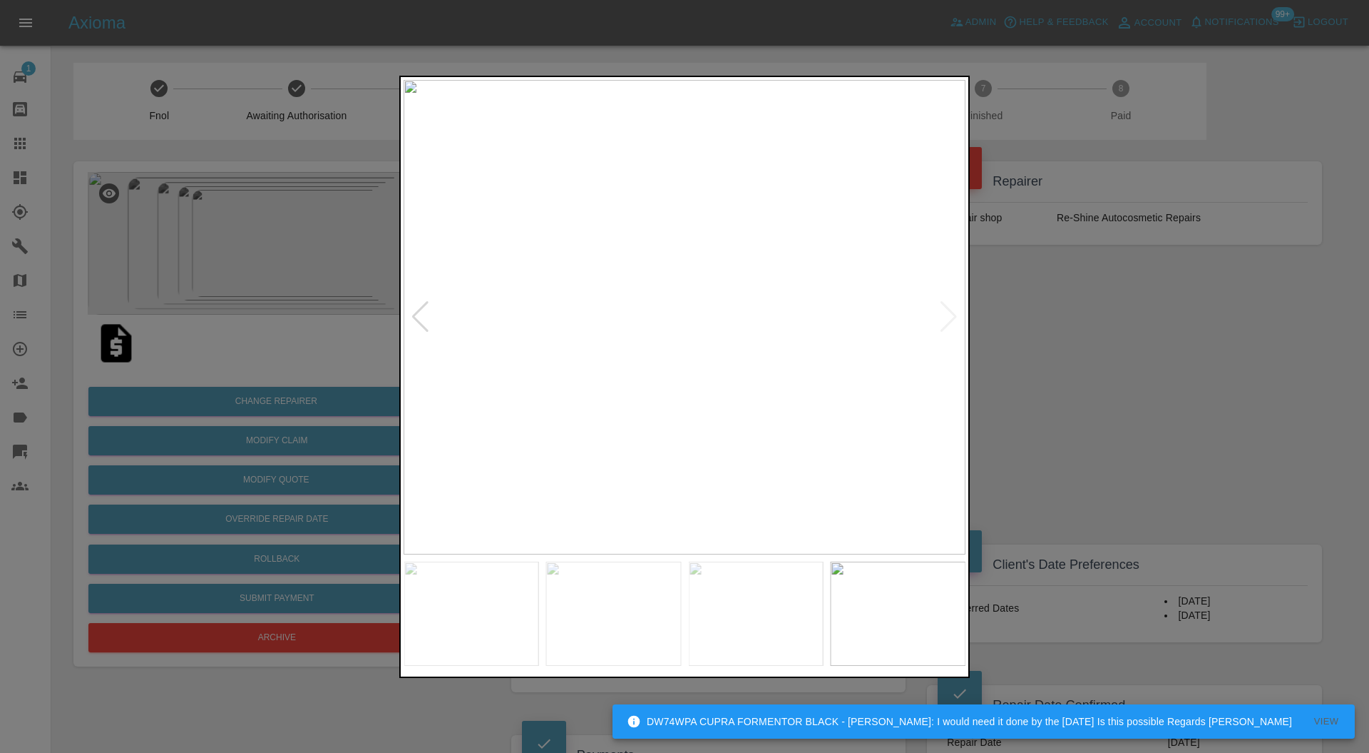
click at [1032, 316] on div at bounding box center [684, 376] width 1369 height 753
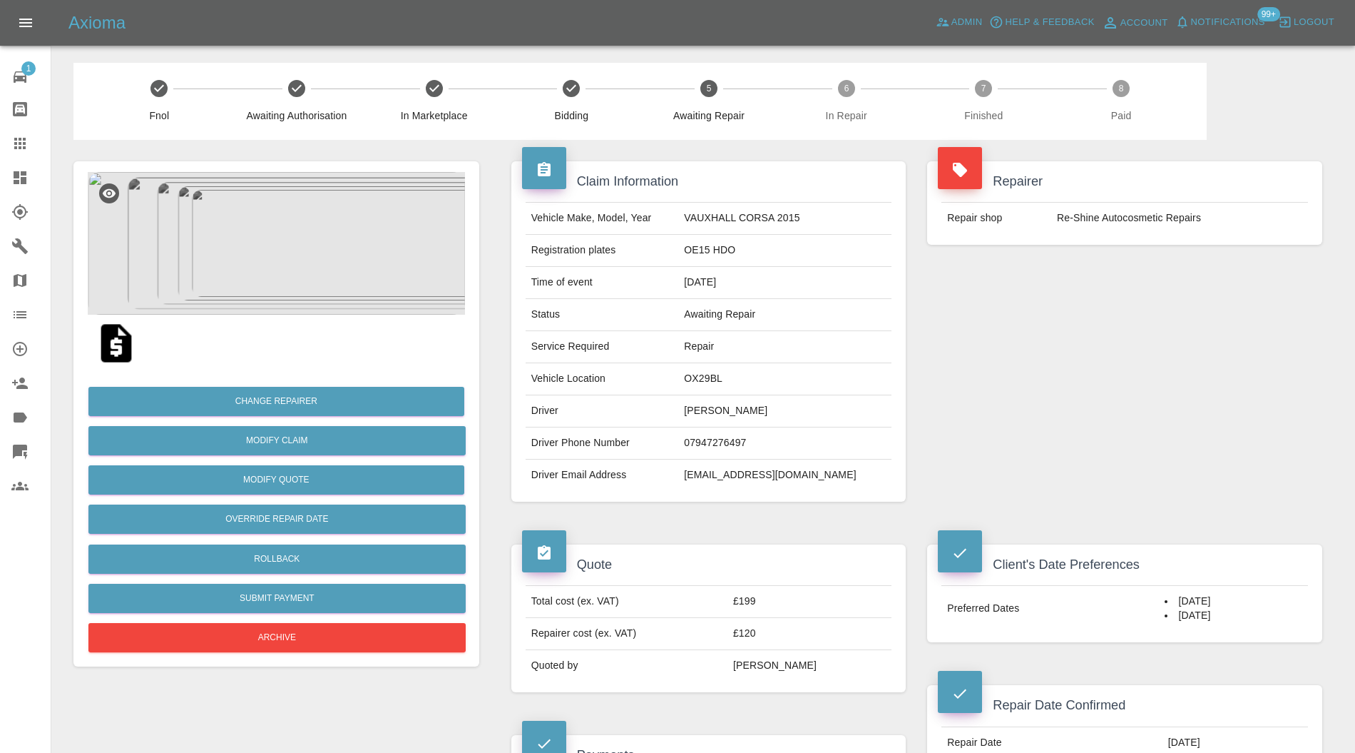
drag, startPoint x: 20, startPoint y: 136, endPoint x: 46, endPoint y: 151, distance: 30.1
click at [20, 136] on icon at bounding box center [19, 143] width 17 height 17
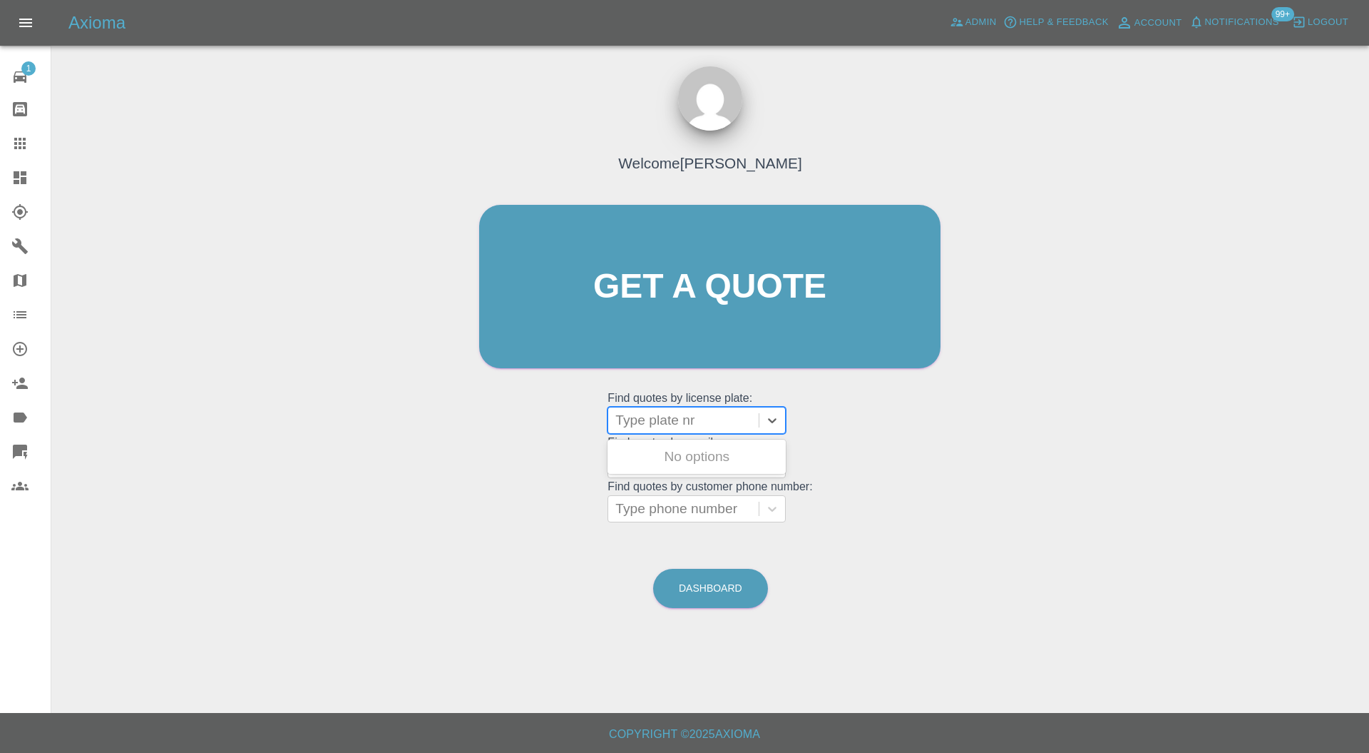
click at [673, 421] on div at bounding box center [684, 420] width 136 height 20
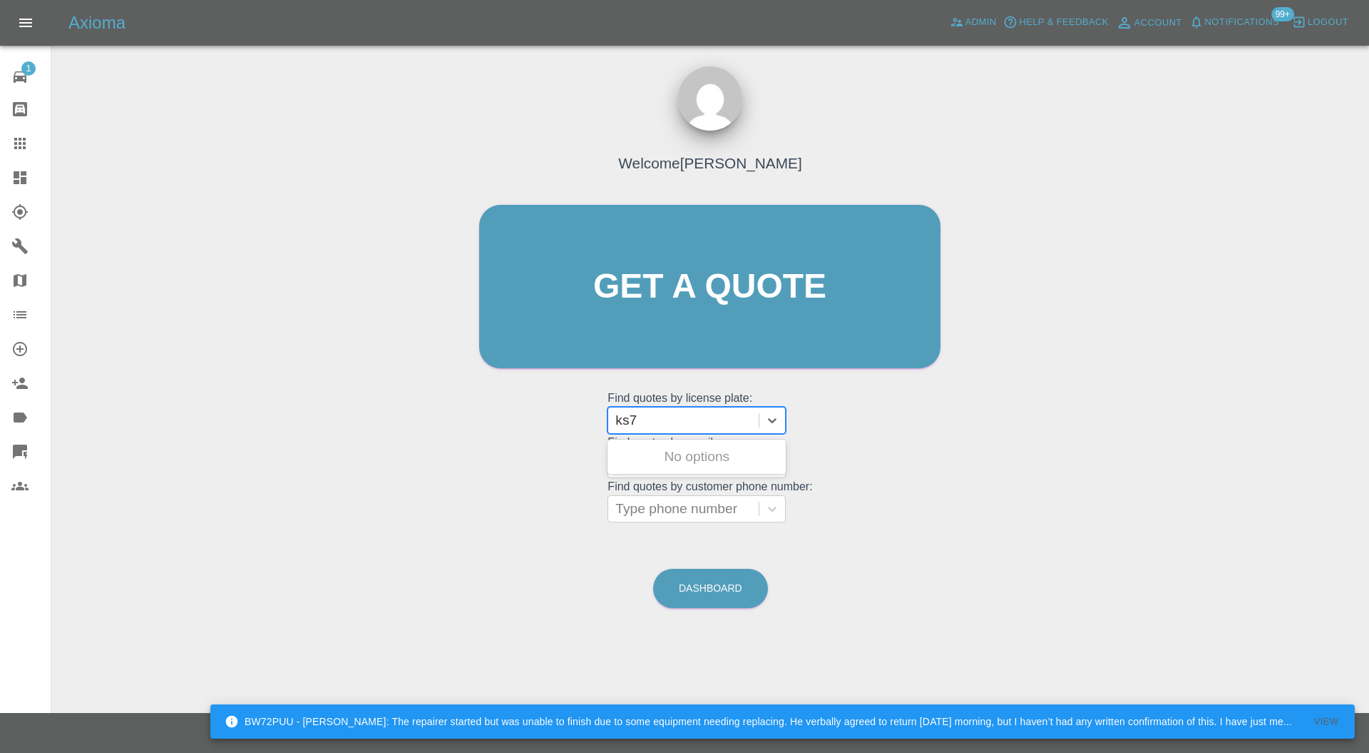
type input "ks72"
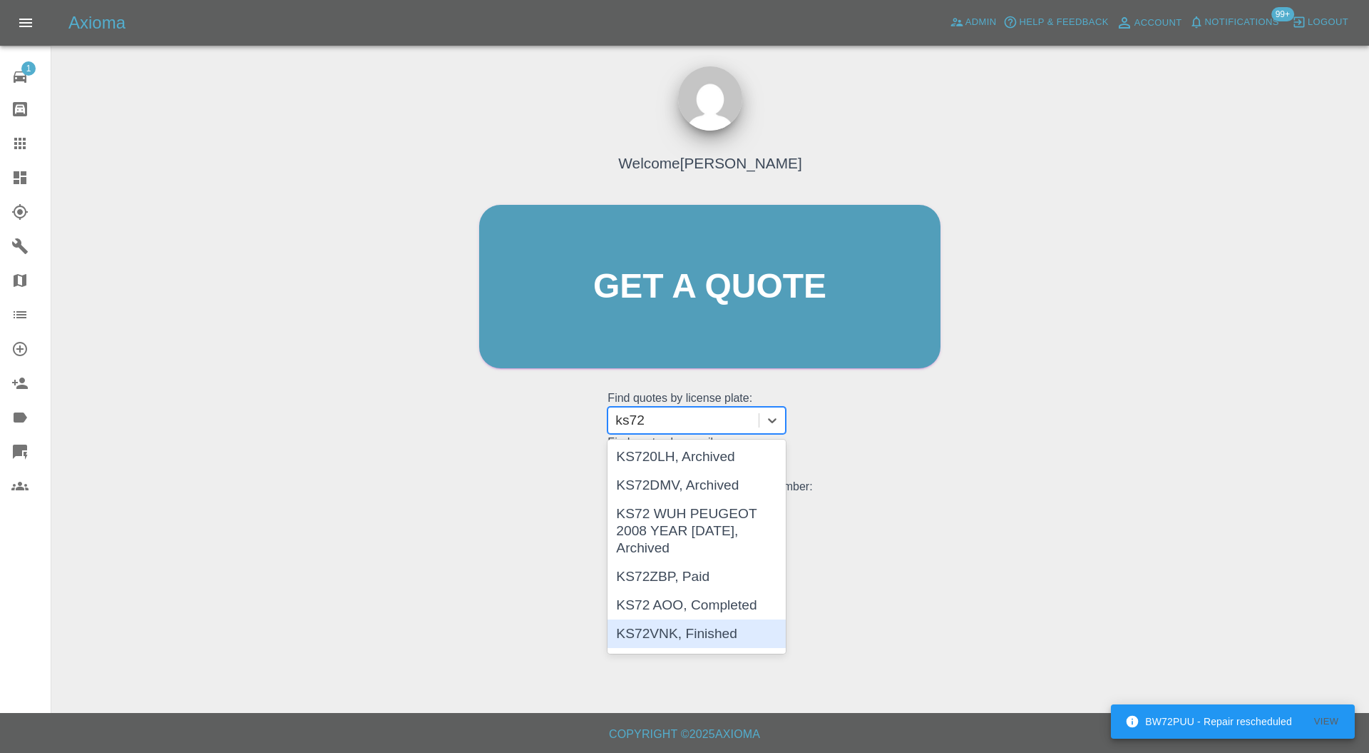
click at [716, 626] on div "KS72VNK, Finished" at bounding box center [697, 633] width 178 height 29
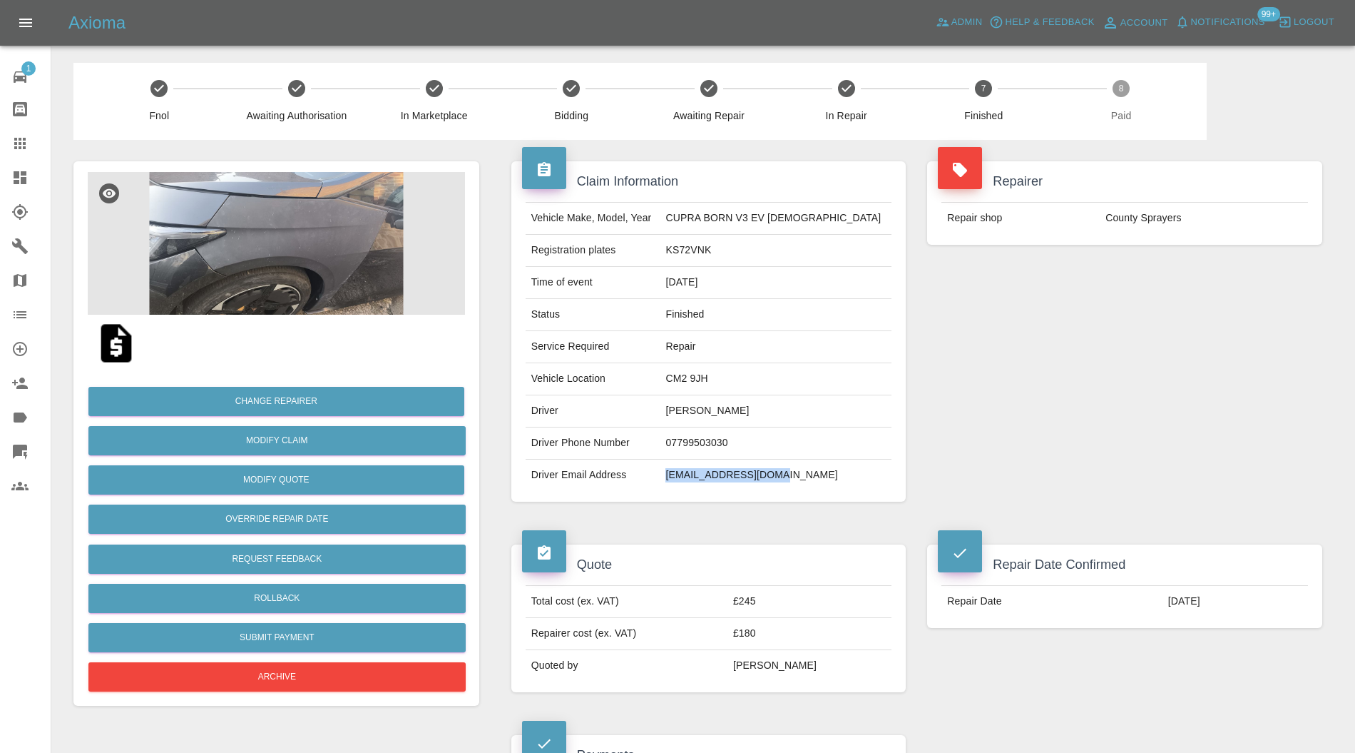
drag, startPoint x: 835, startPoint y: 479, endPoint x: 705, endPoint y: 488, distance: 130.1
click at [705, 488] on td "[EMAIL_ADDRESS][DOMAIN_NAME]" at bounding box center [776, 474] width 232 height 31
copy td "[EMAIL_ADDRESS][DOMAIN_NAME]"
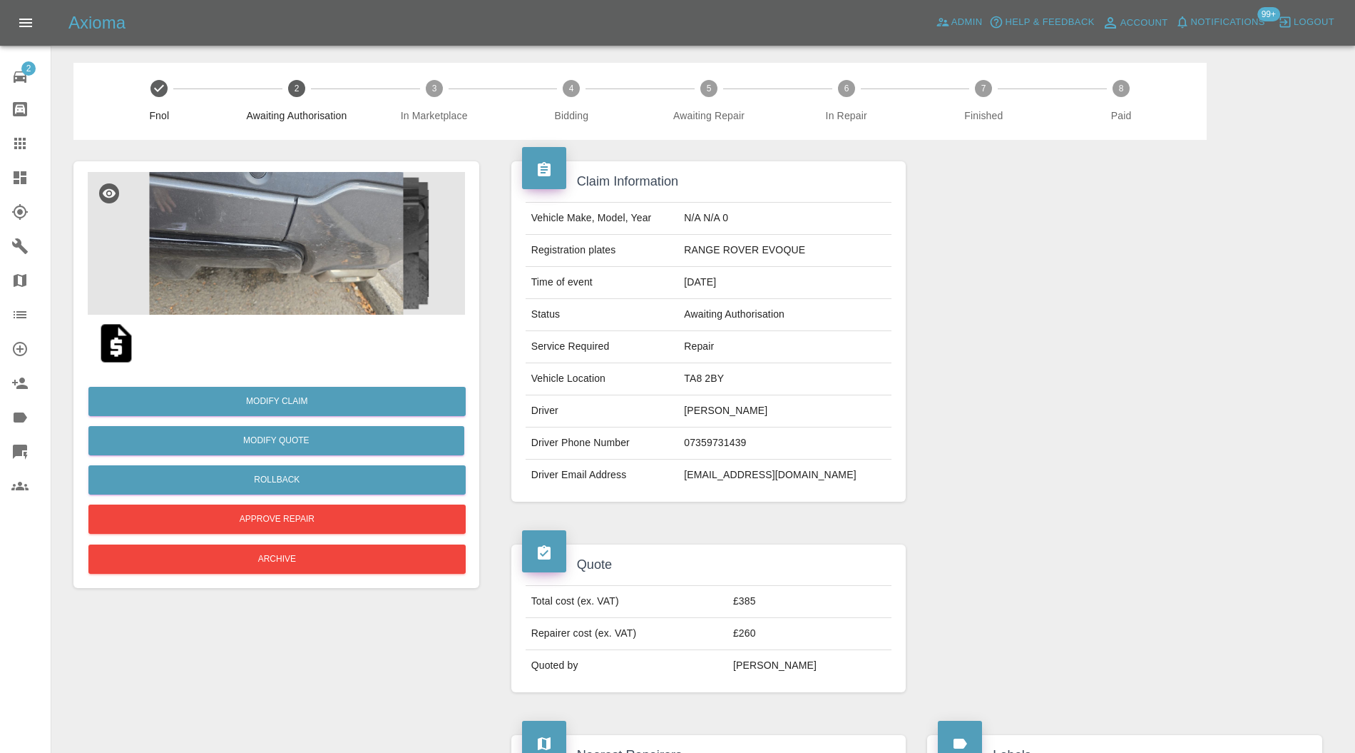
click at [29, 141] on div at bounding box center [31, 143] width 40 height 17
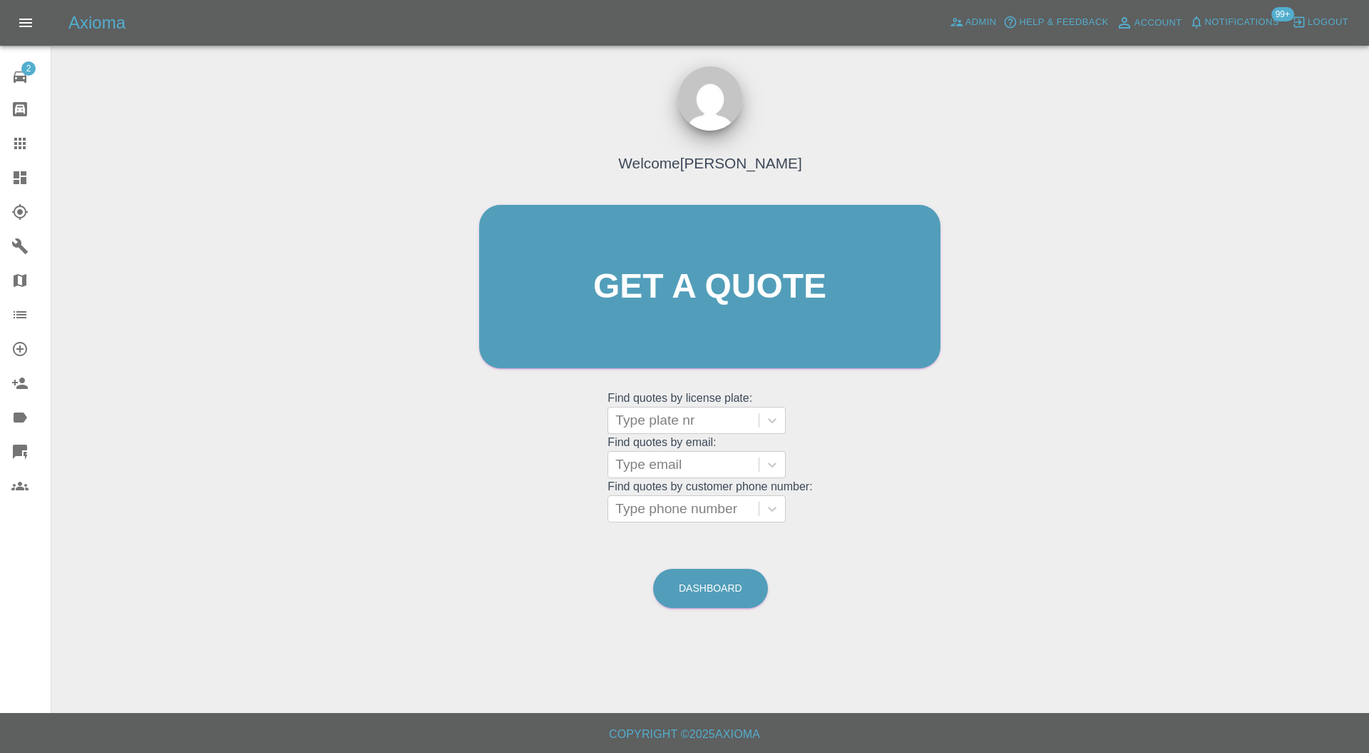
click at [646, 415] on div at bounding box center [684, 420] width 136 height 20
type input "yy62"
click at [680, 462] on div "YY62PKA, Paid" at bounding box center [697, 456] width 178 height 29
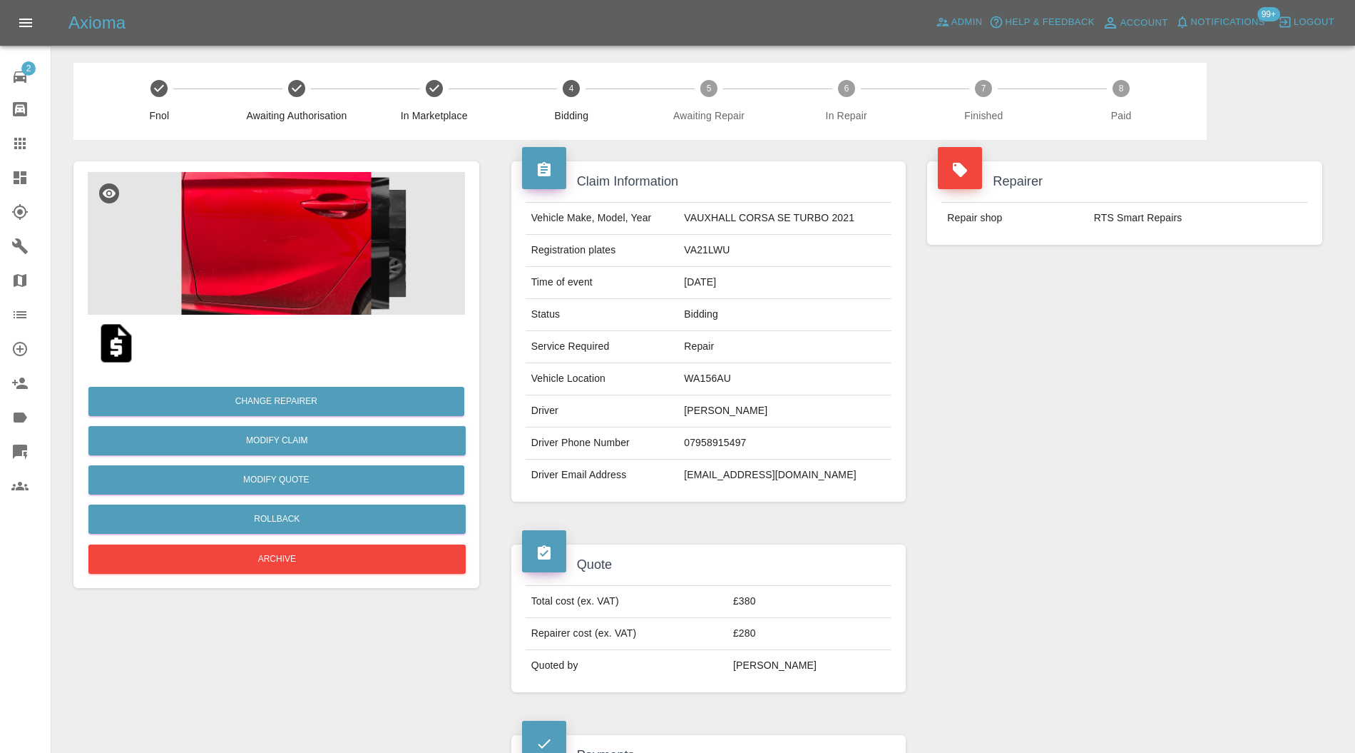
click at [330, 294] on img at bounding box center [276, 243] width 377 height 143
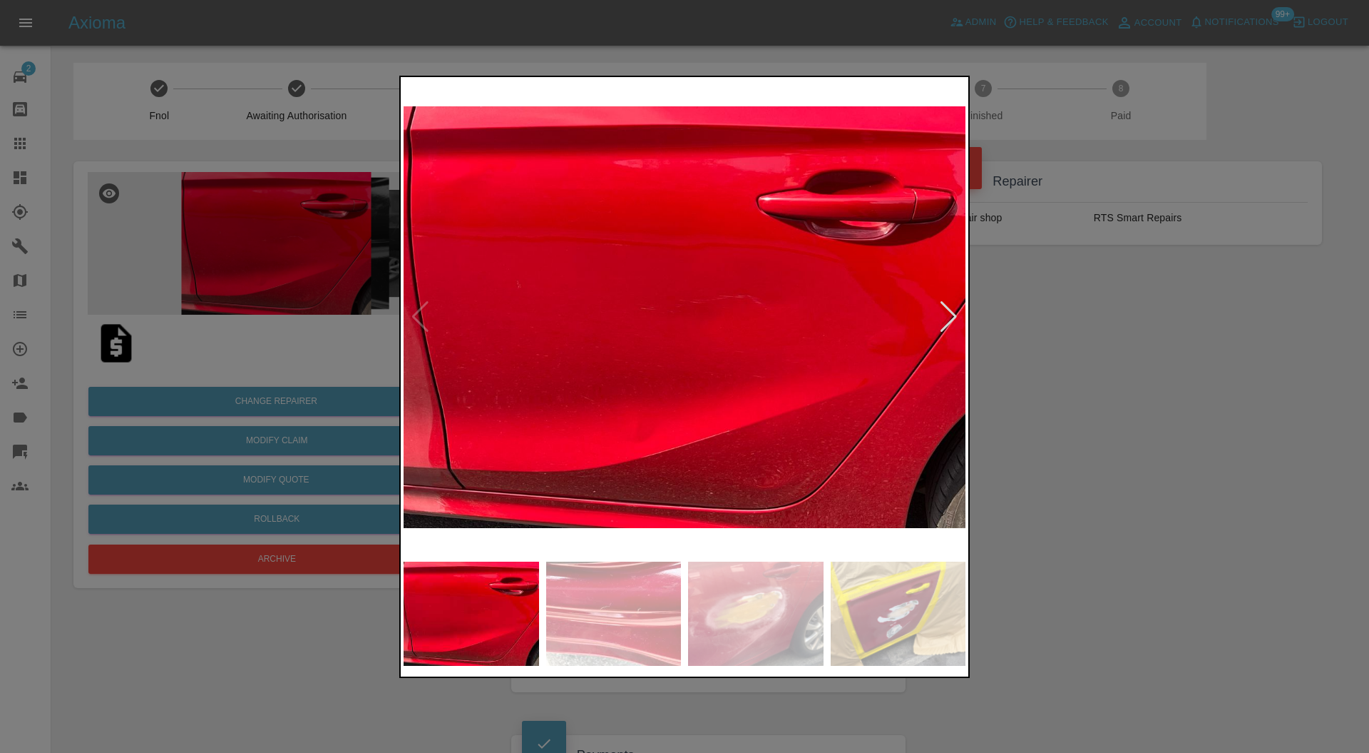
click at [713, 619] on img at bounding box center [756, 613] width 136 height 104
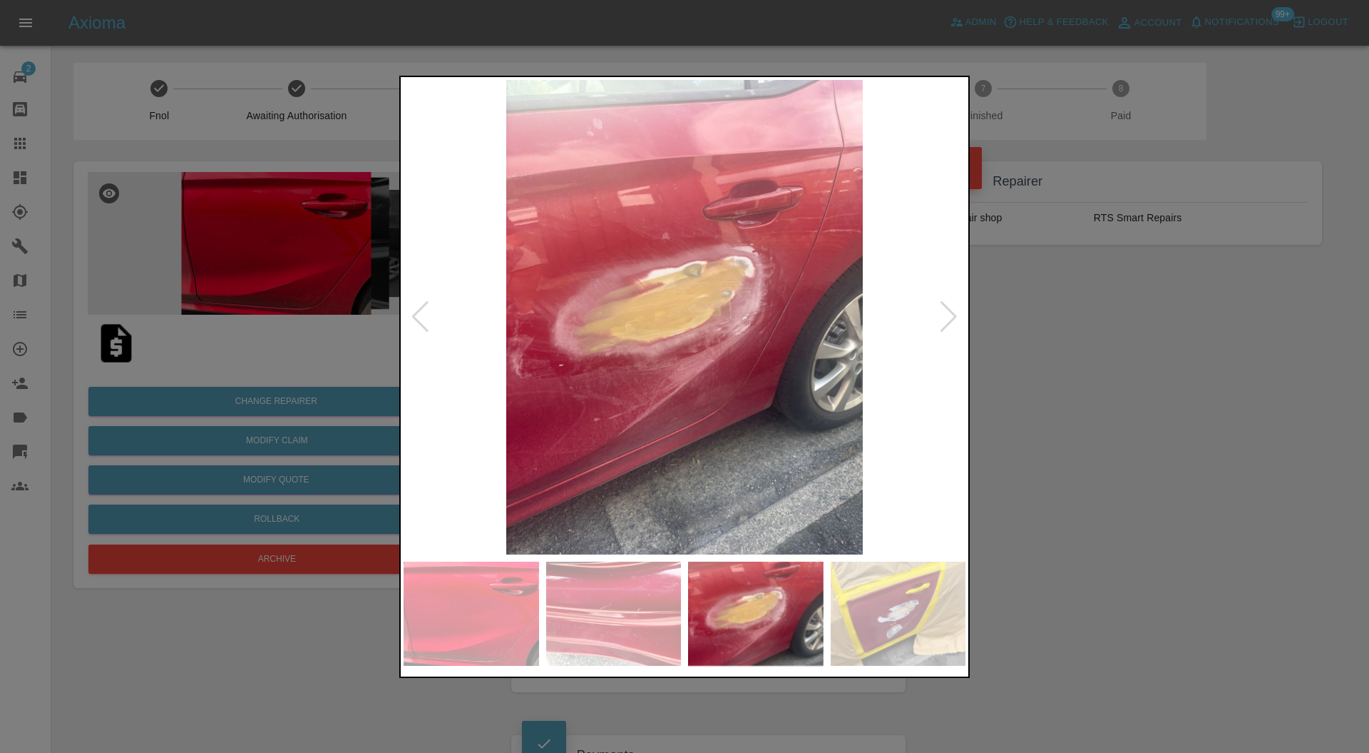
click at [951, 307] on div at bounding box center [948, 316] width 19 height 31
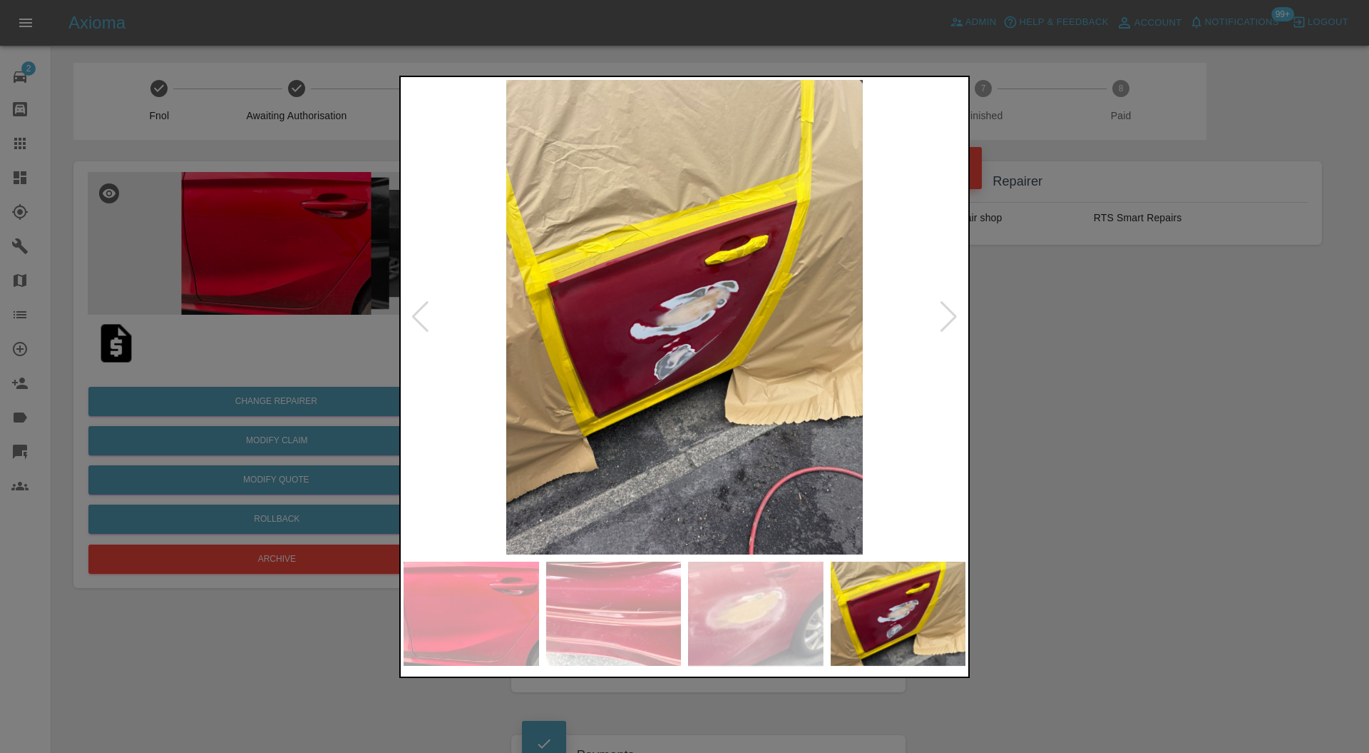
click at [952, 310] on div at bounding box center [948, 316] width 19 height 31
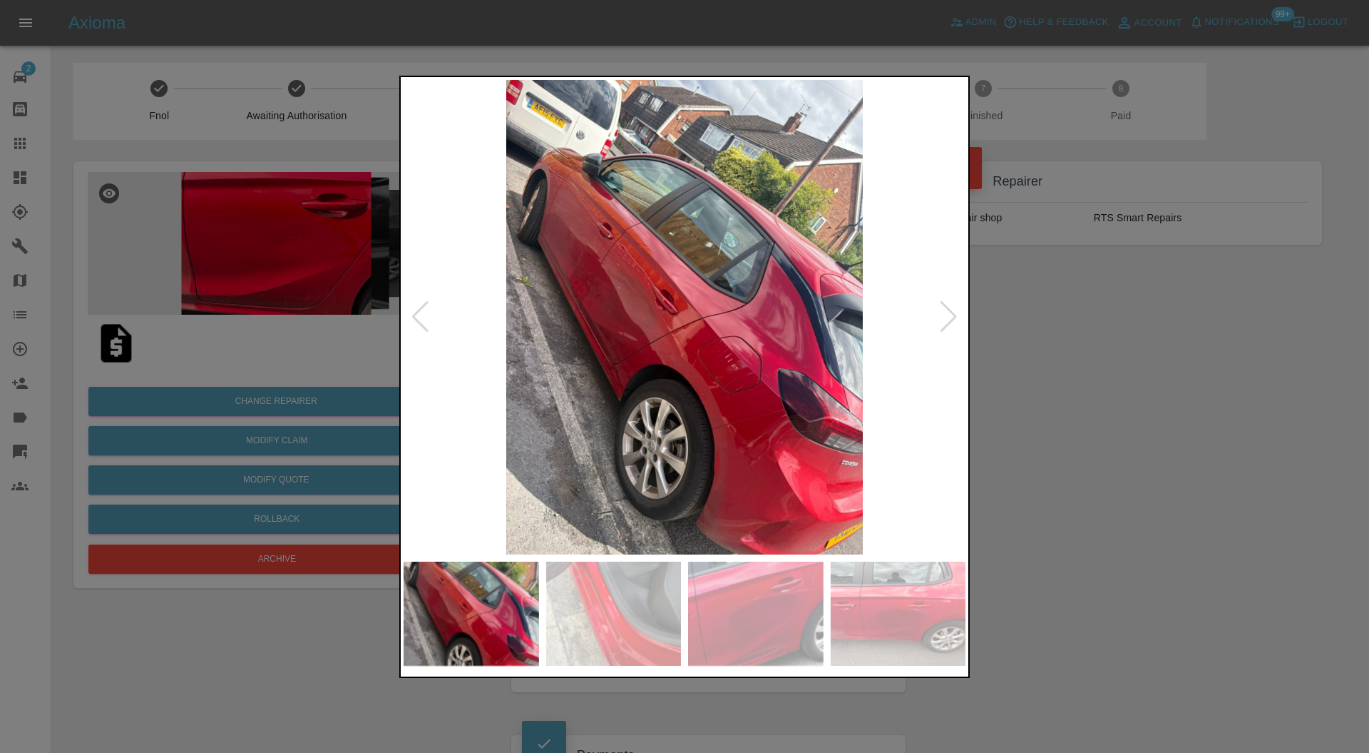
click at [948, 315] on div at bounding box center [948, 316] width 19 height 31
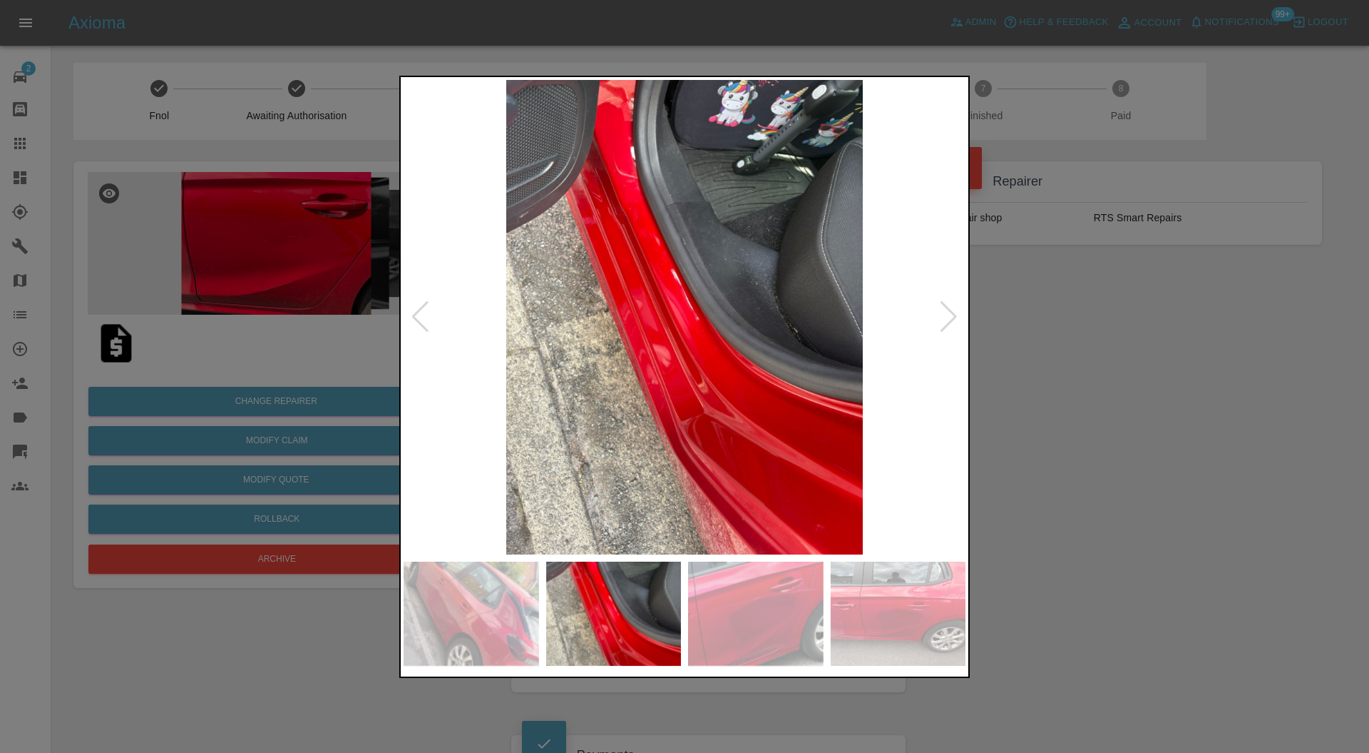
click at [948, 315] on div at bounding box center [948, 316] width 19 height 31
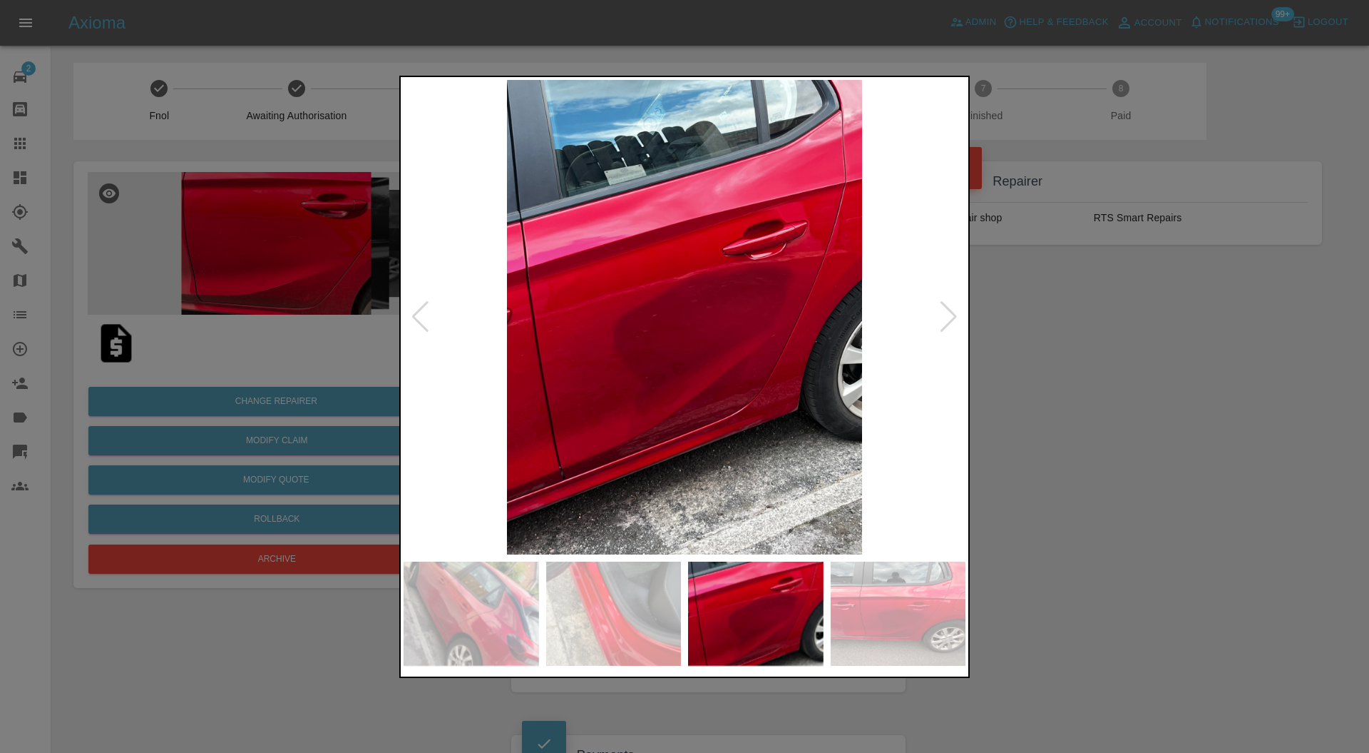
click at [948, 315] on div at bounding box center [948, 316] width 19 height 31
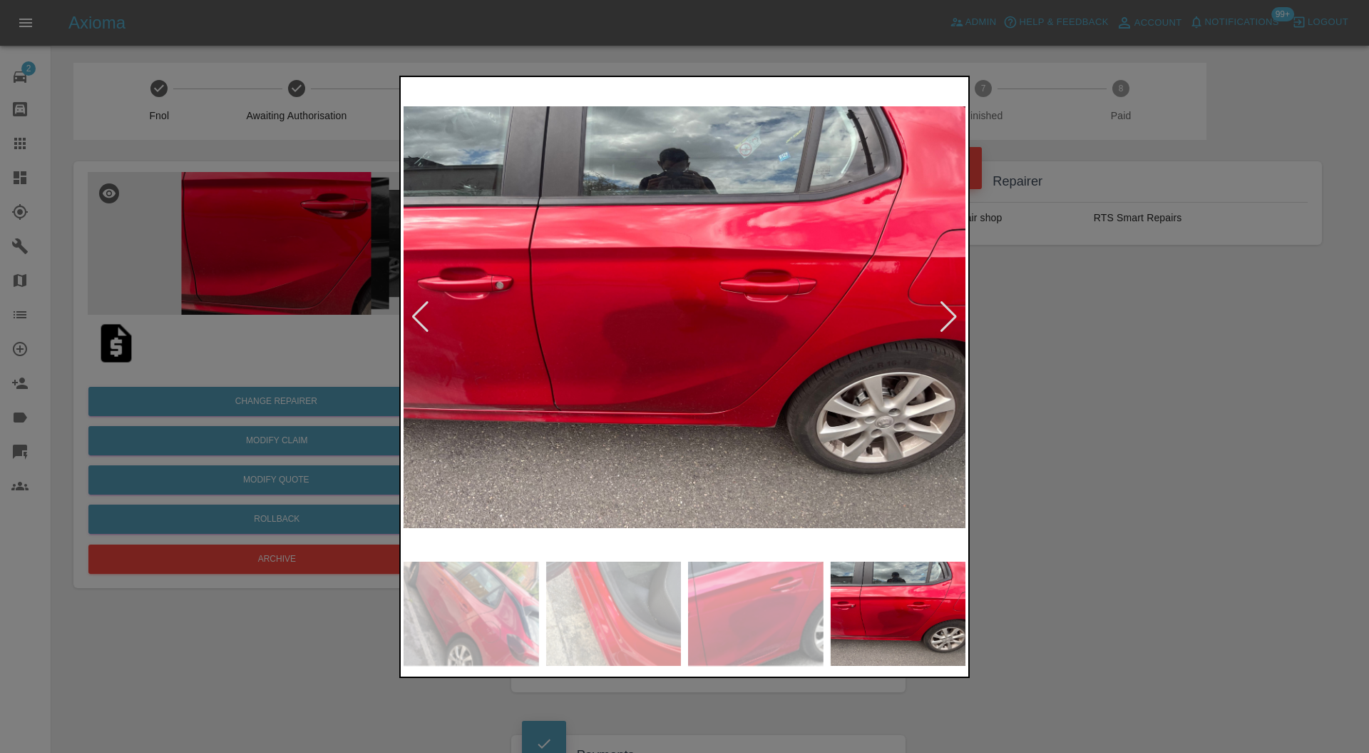
click at [948, 315] on div at bounding box center [948, 316] width 19 height 31
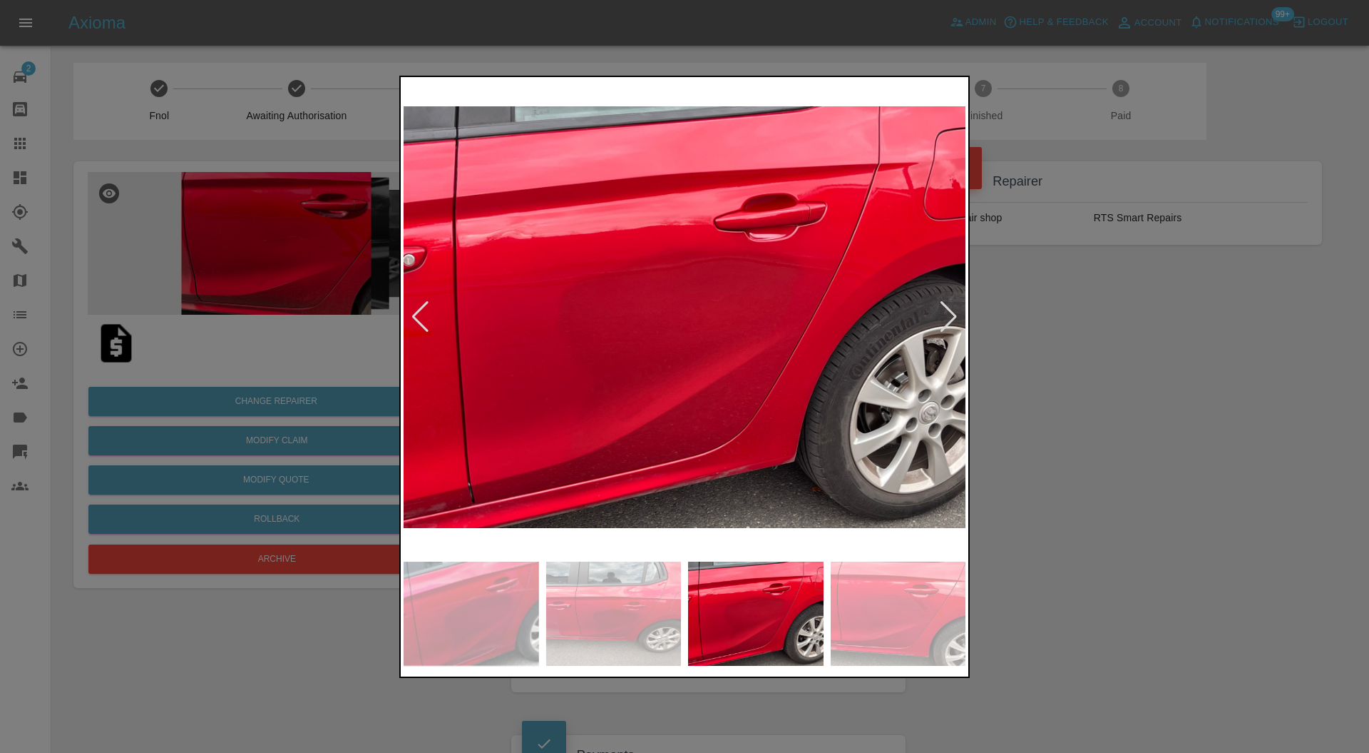
click at [948, 315] on div at bounding box center [948, 316] width 19 height 31
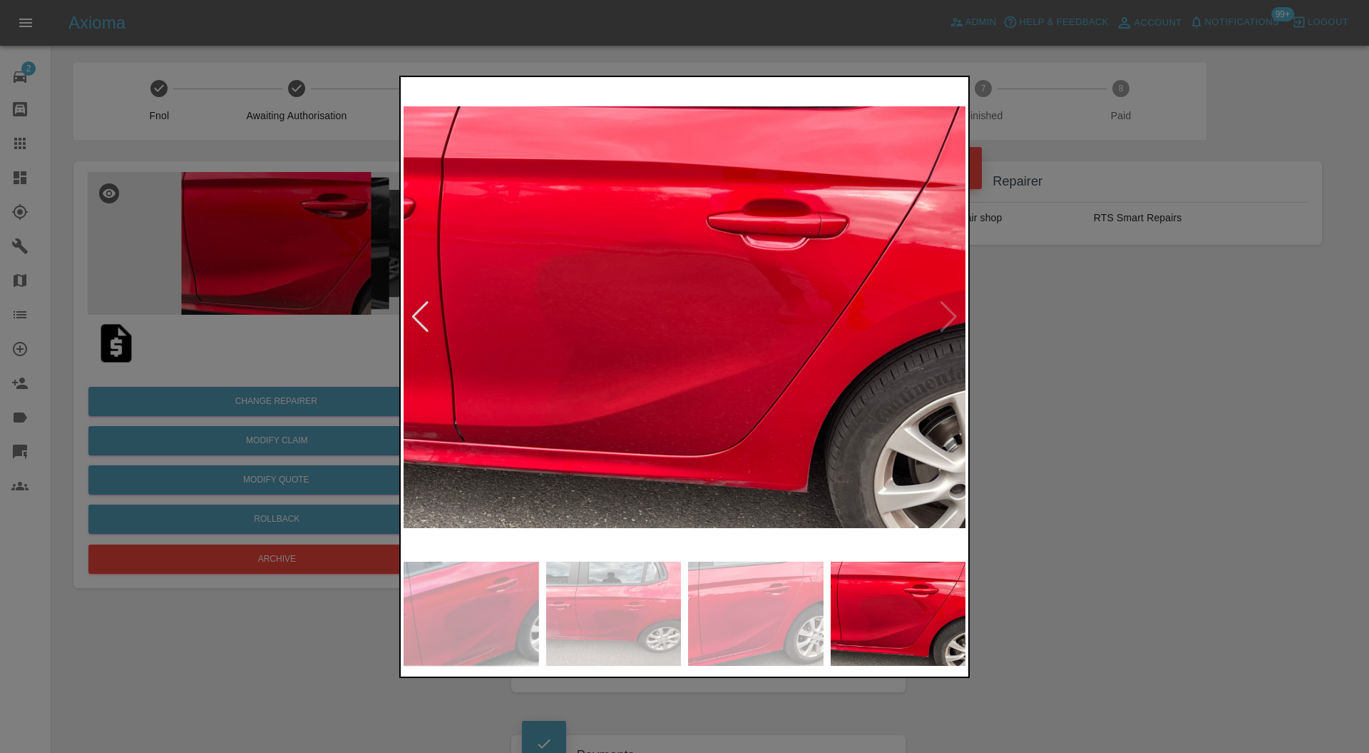
click at [948, 315] on img at bounding box center [685, 317] width 562 height 475
click at [416, 311] on div at bounding box center [420, 316] width 19 height 31
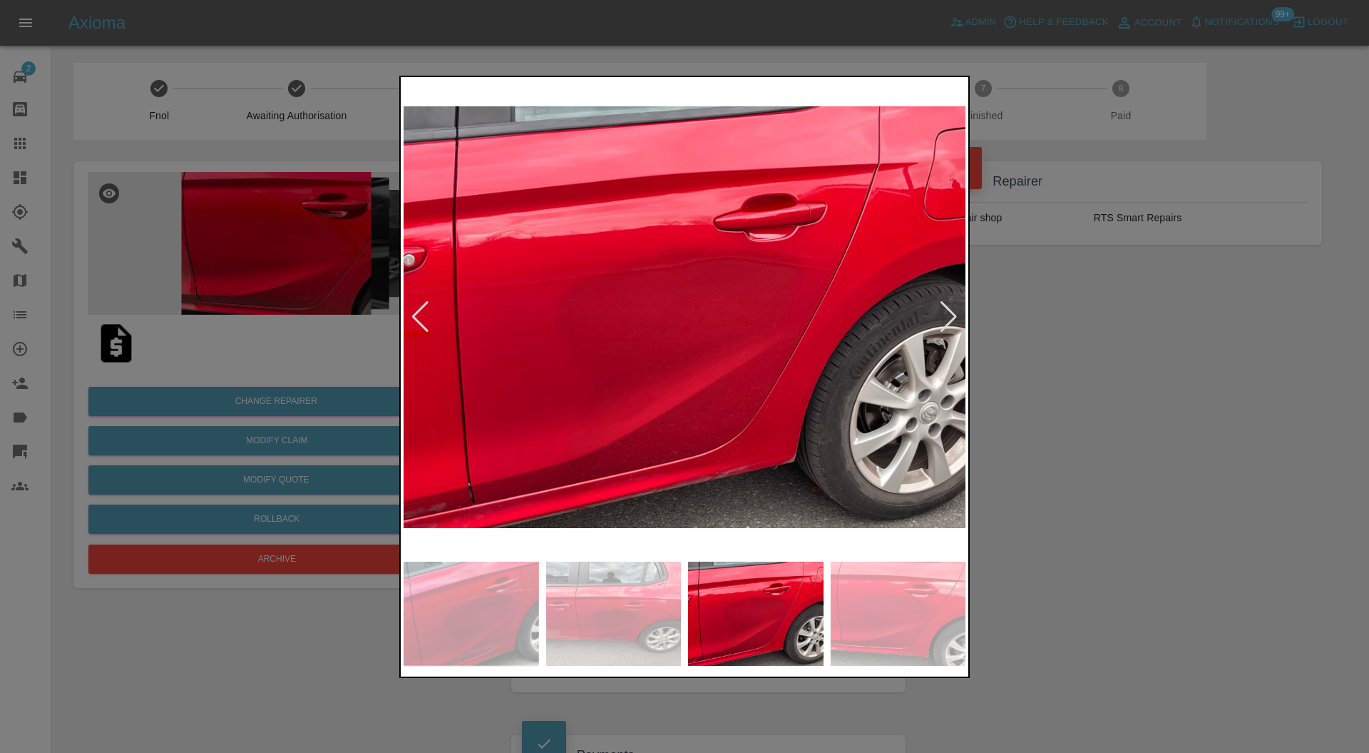
click at [416, 311] on div at bounding box center [420, 316] width 19 height 31
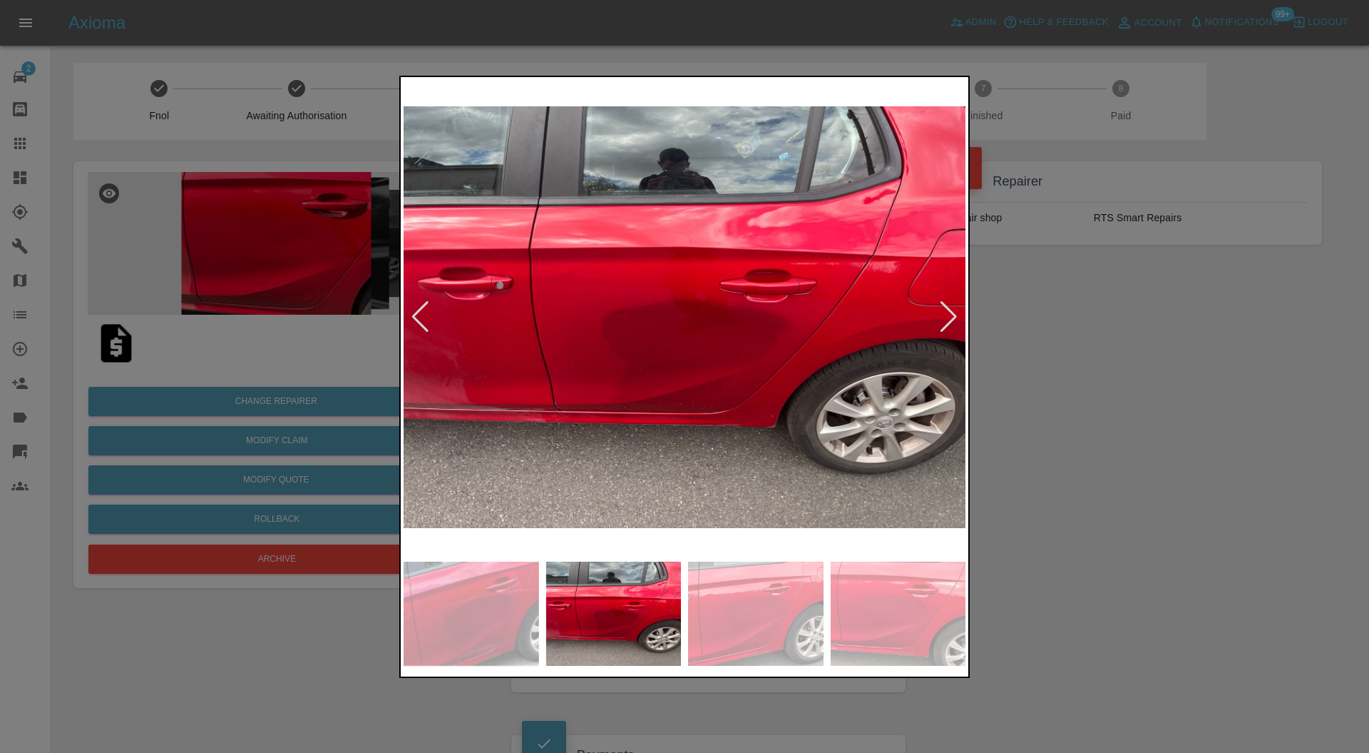
click at [416, 311] on div at bounding box center [420, 316] width 19 height 31
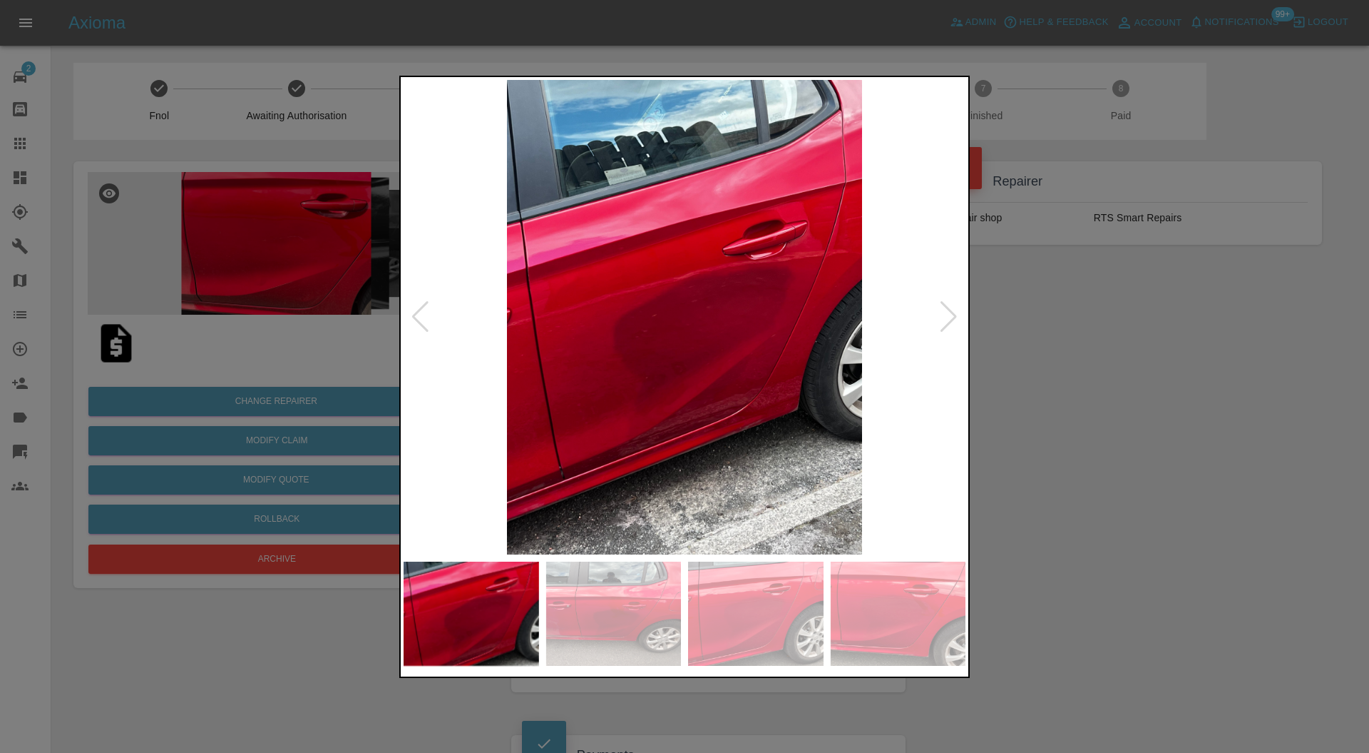
click at [428, 309] on div at bounding box center [420, 316] width 19 height 31
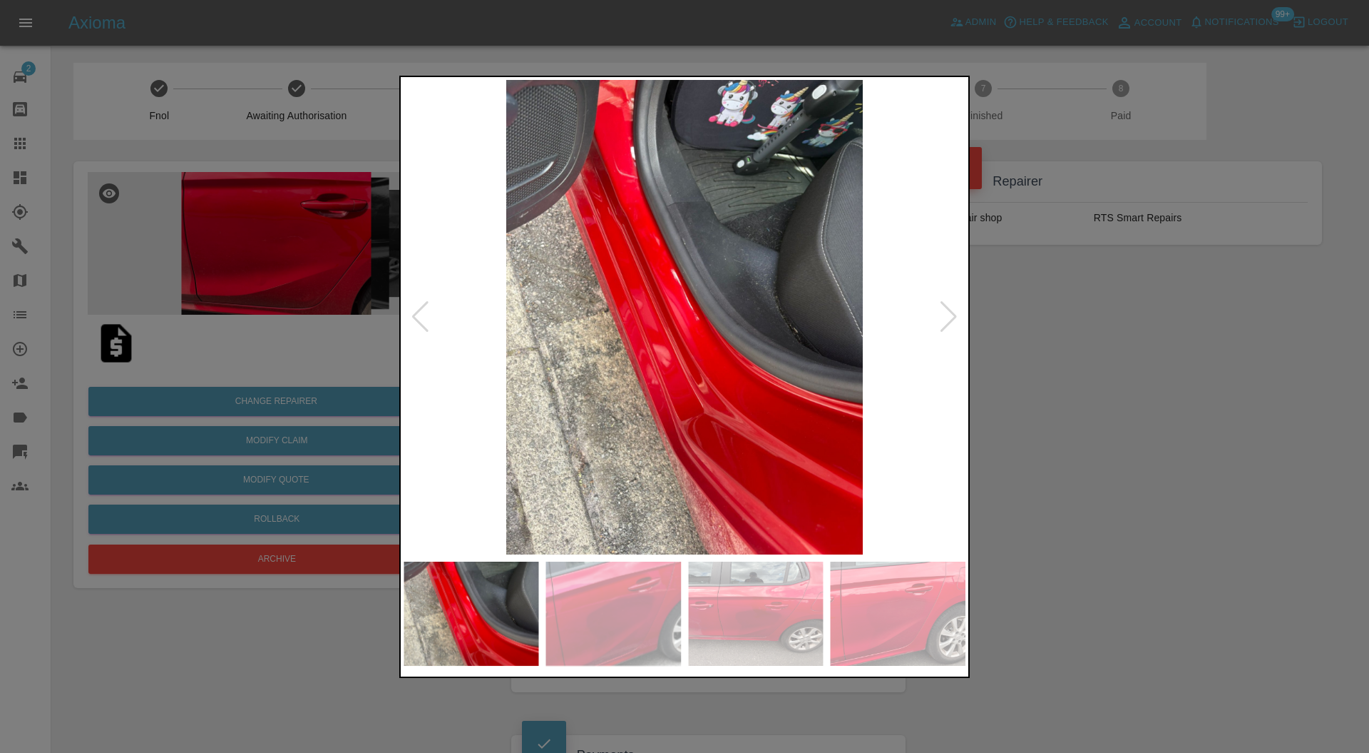
click at [428, 309] on div at bounding box center [420, 316] width 19 height 31
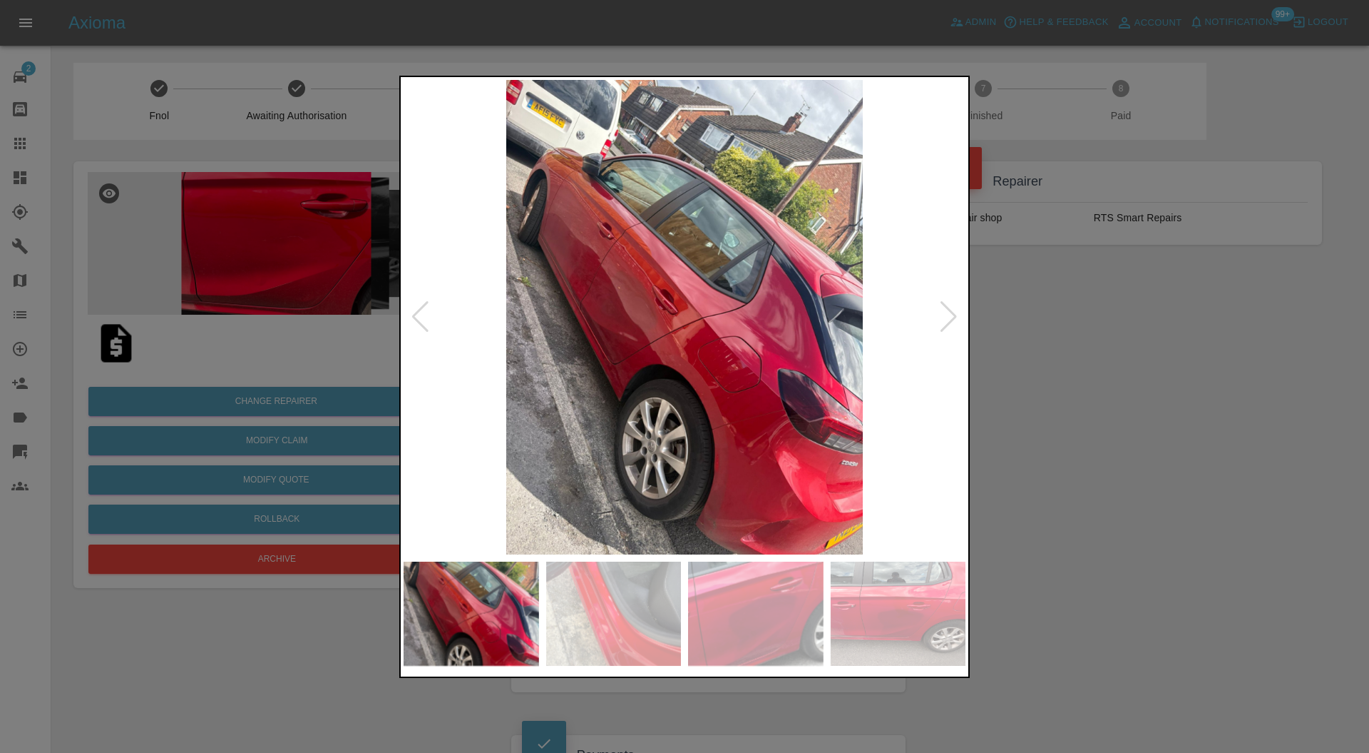
click at [428, 309] on div at bounding box center [420, 316] width 19 height 31
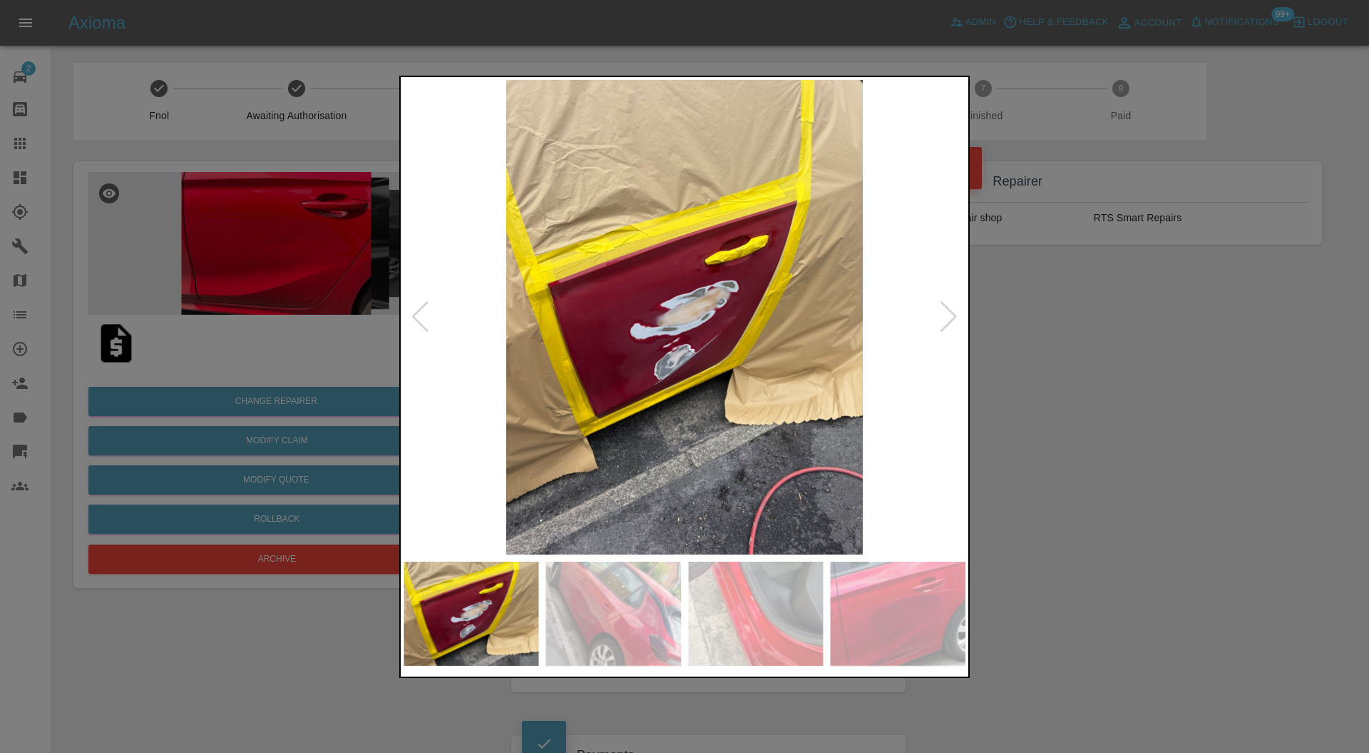
click at [695, 311] on img at bounding box center [685, 317] width 562 height 475
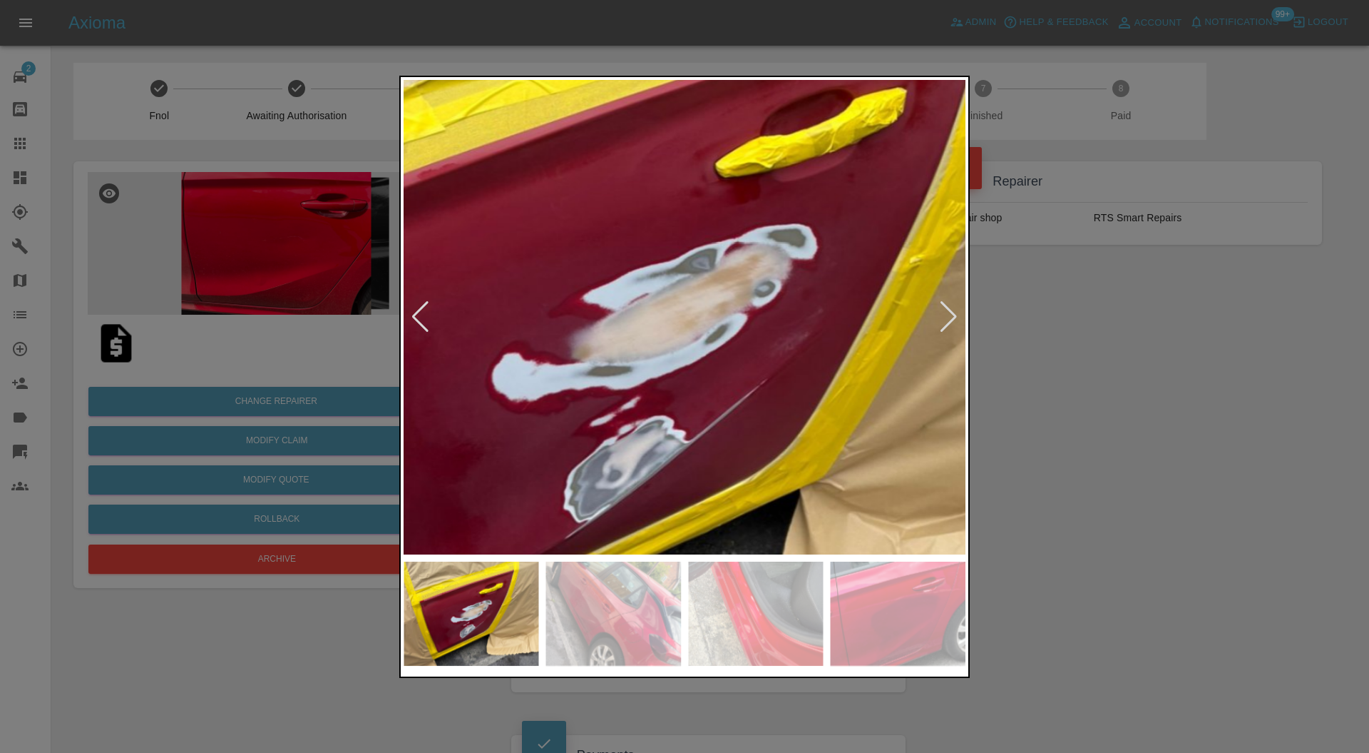
click at [951, 314] on div at bounding box center [948, 316] width 19 height 31
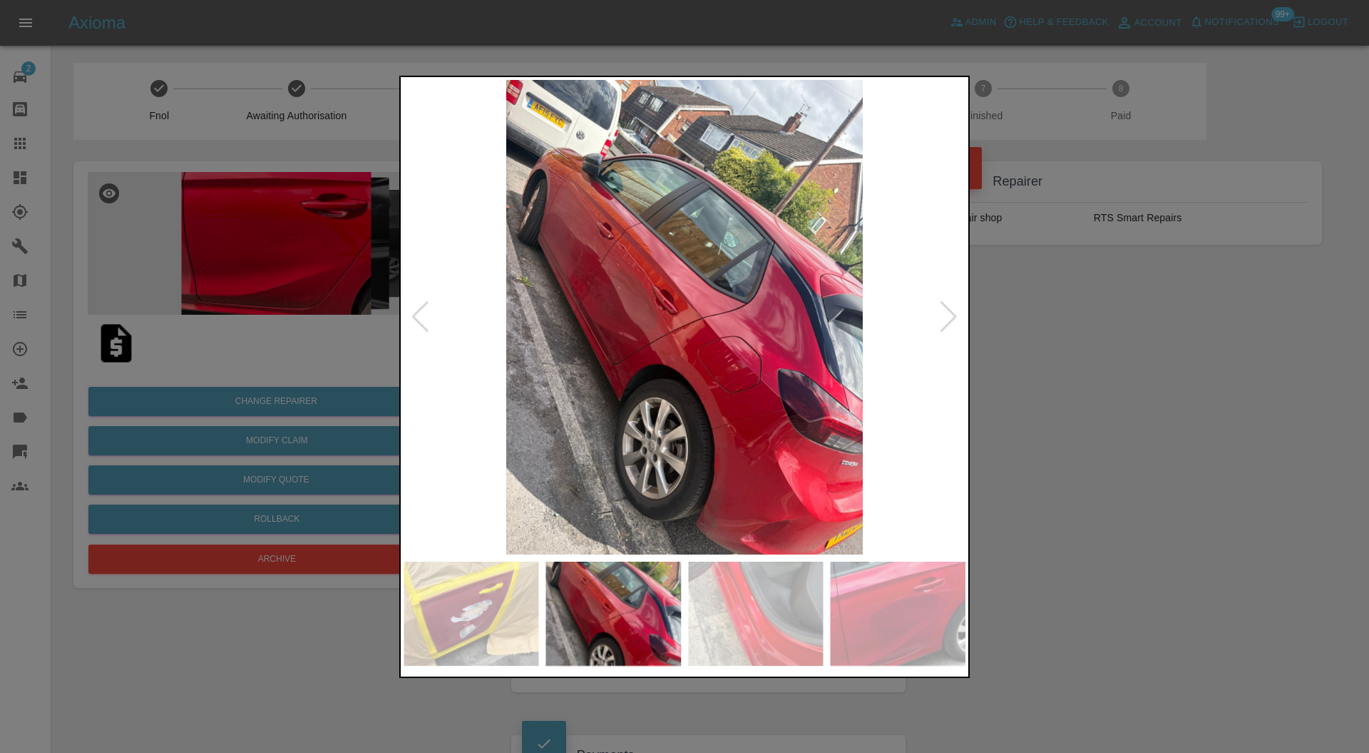
click at [640, 312] on img at bounding box center [685, 317] width 562 height 475
click at [647, 305] on img at bounding box center [685, 317] width 562 height 475
click at [654, 619] on img at bounding box center [614, 613] width 136 height 104
click at [922, 579] on img at bounding box center [899, 613] width 136 height 104
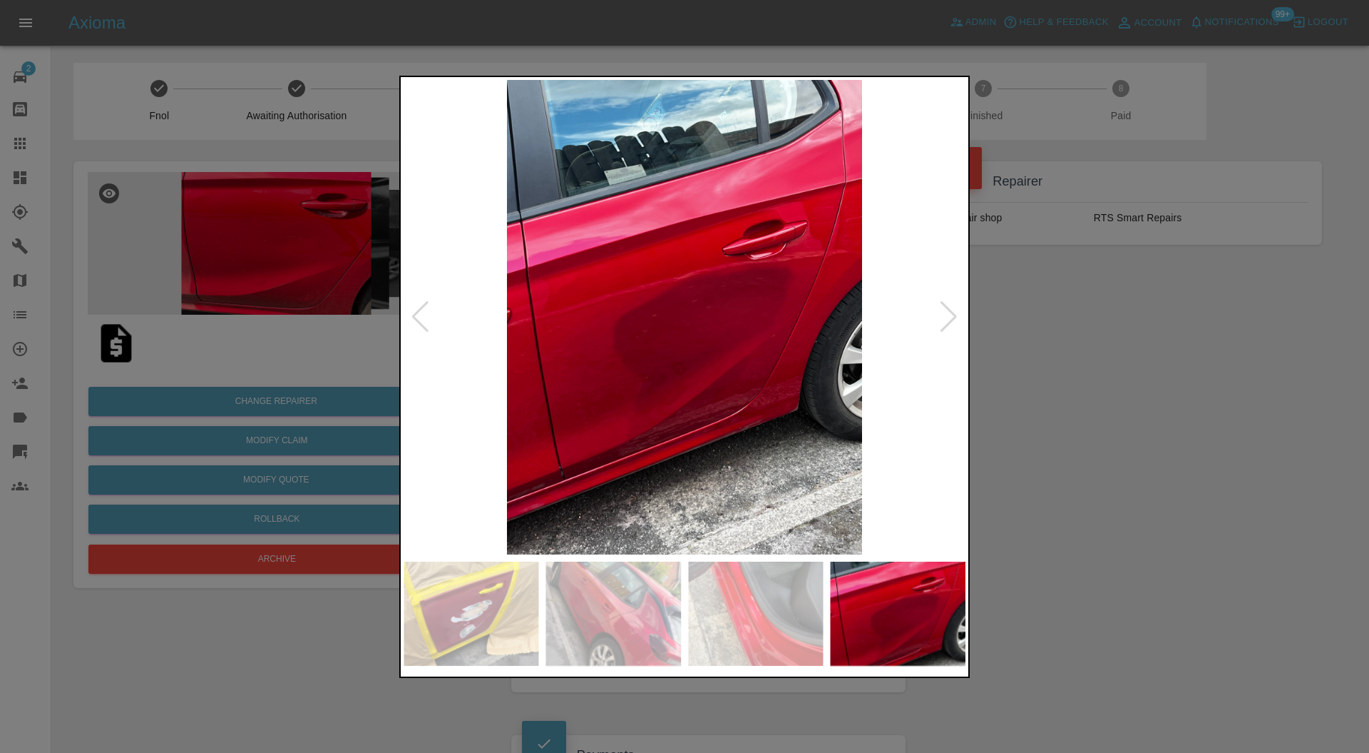
click at [727, 329] on img at bounding box center [685, 317] width 562 height 475
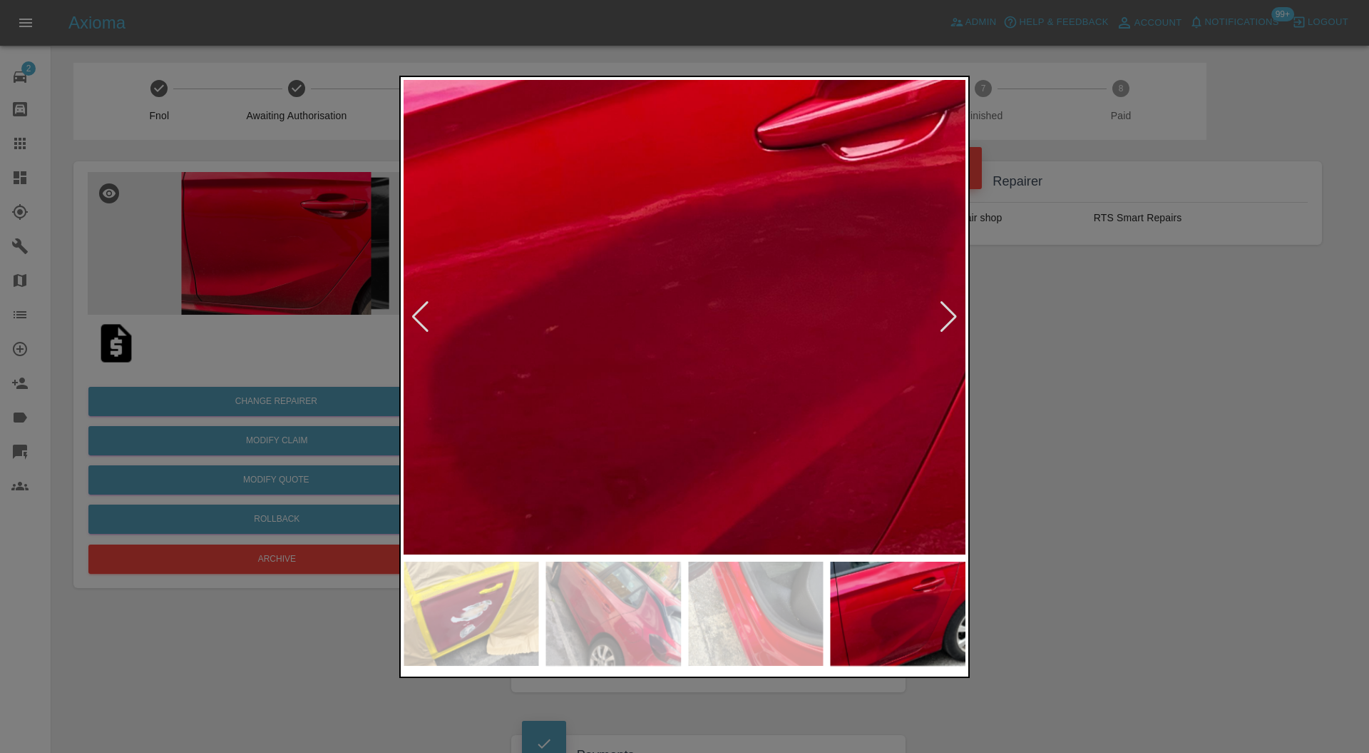
click at [798, 450] on img at bounding box center [642, 333] width 1686 height 1424
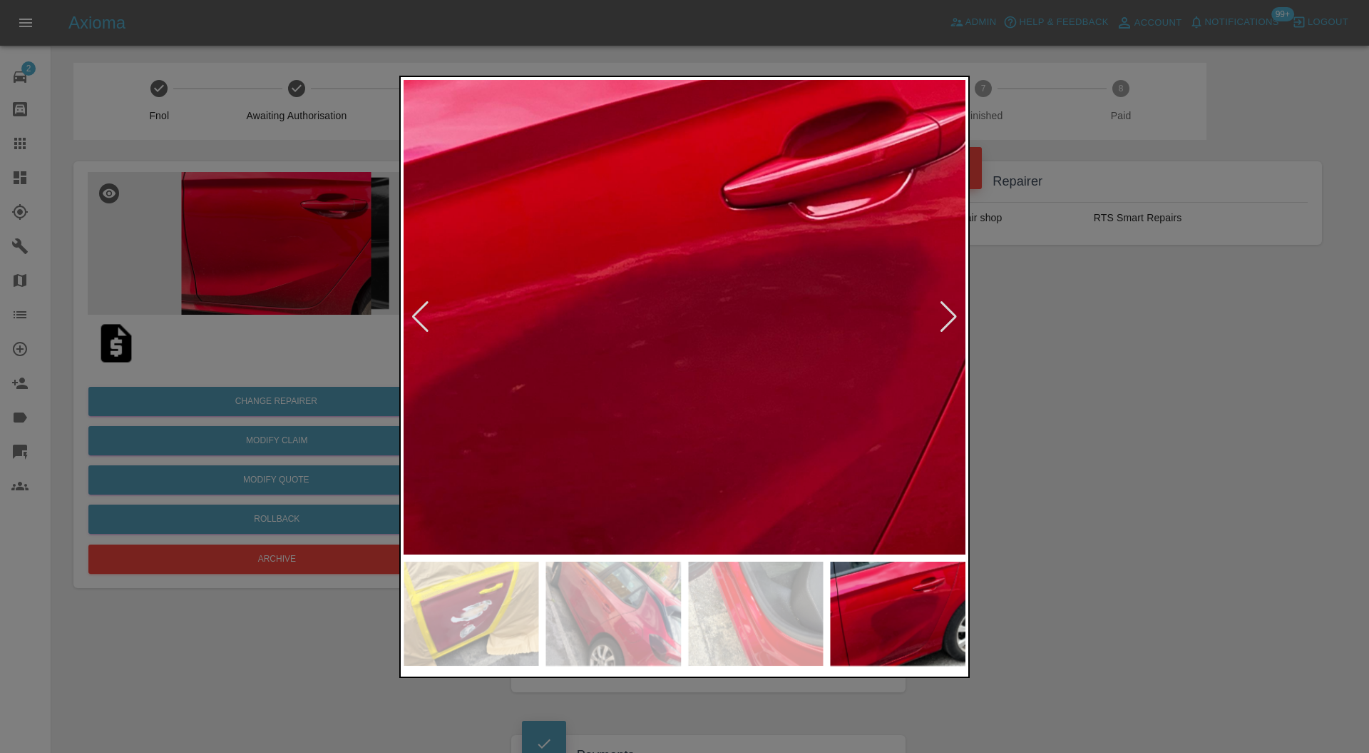
click at [943, 330] on div at bounding box center [948, 316] width 19 height 31
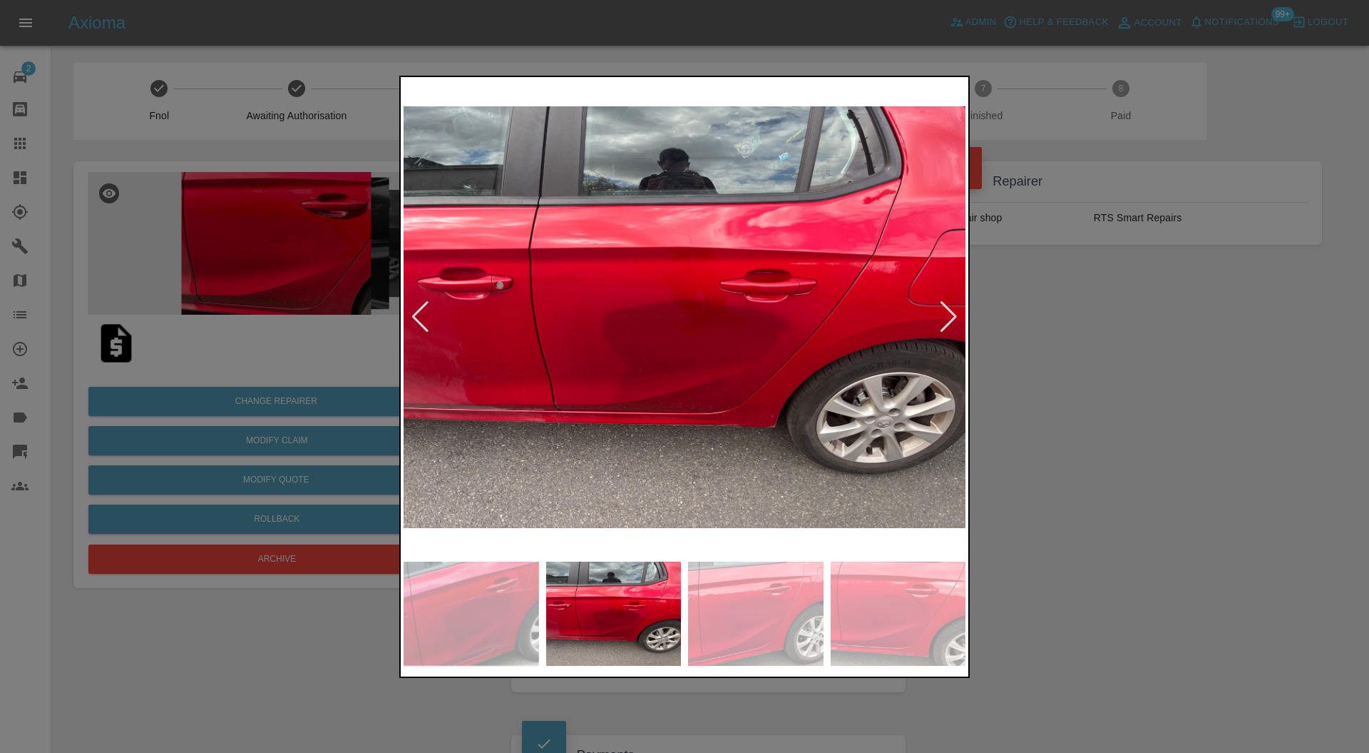
click at [686, 326] on img at bounding box center [685, 317] width 562 height 475
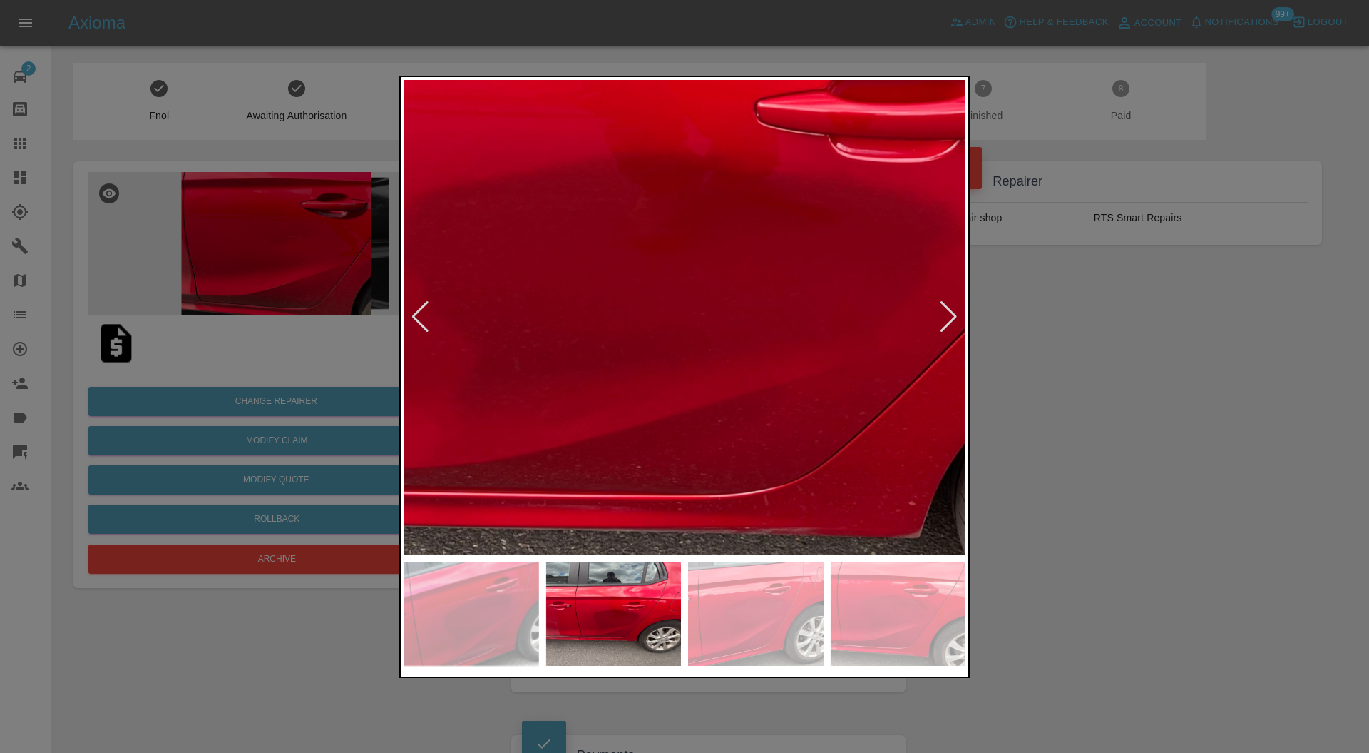
click at [880, 391] on img at bounding box center [649, 207] width 1686 height 1424
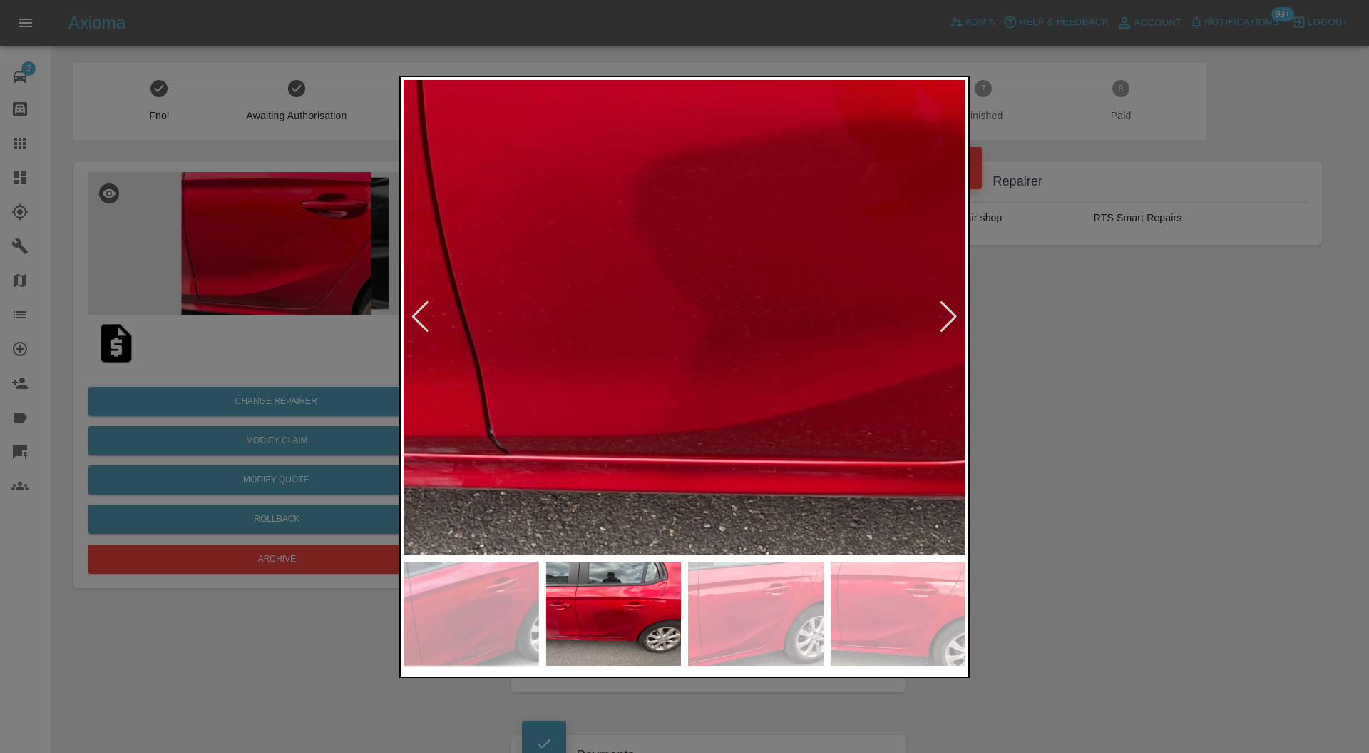
click at [942, 315] on div at bounding box center [948, 316] width 19 height 31
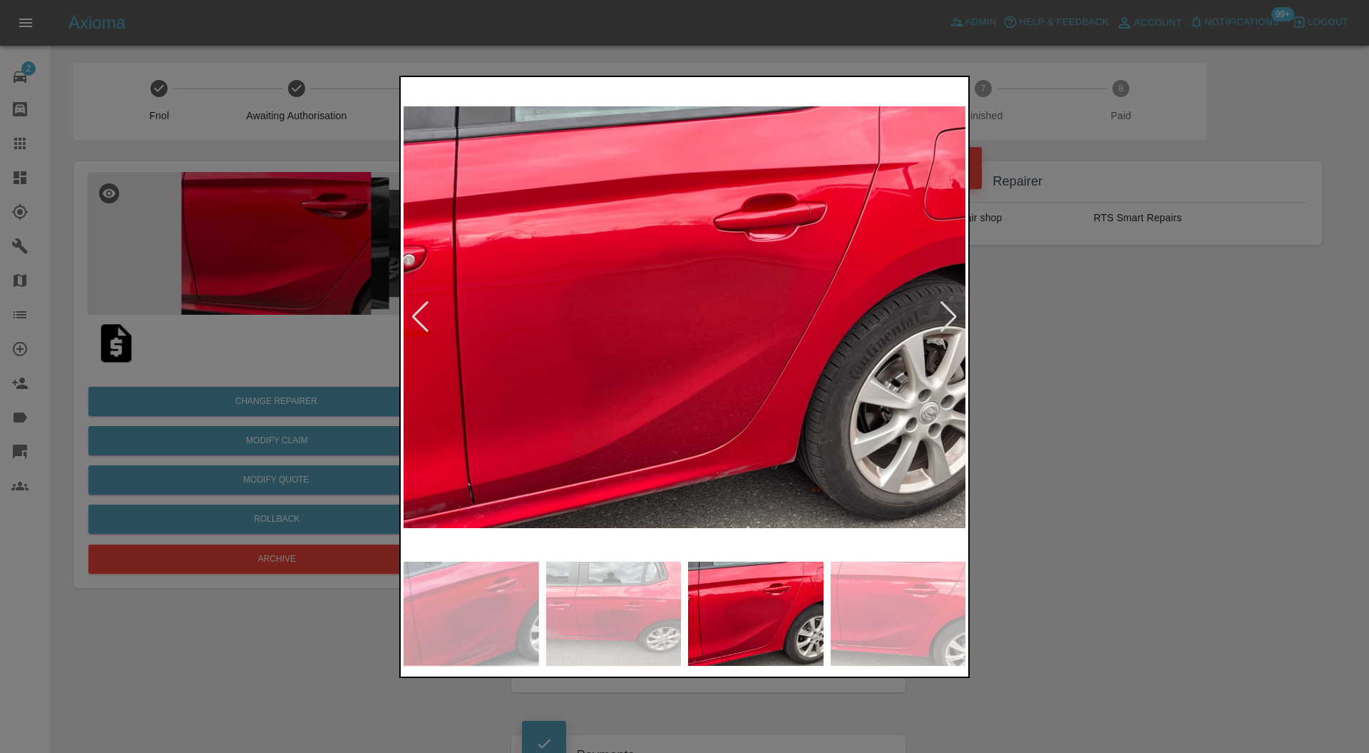
click at [1044, 330] on div at bounding box center [684, 376] width 1369 height 753
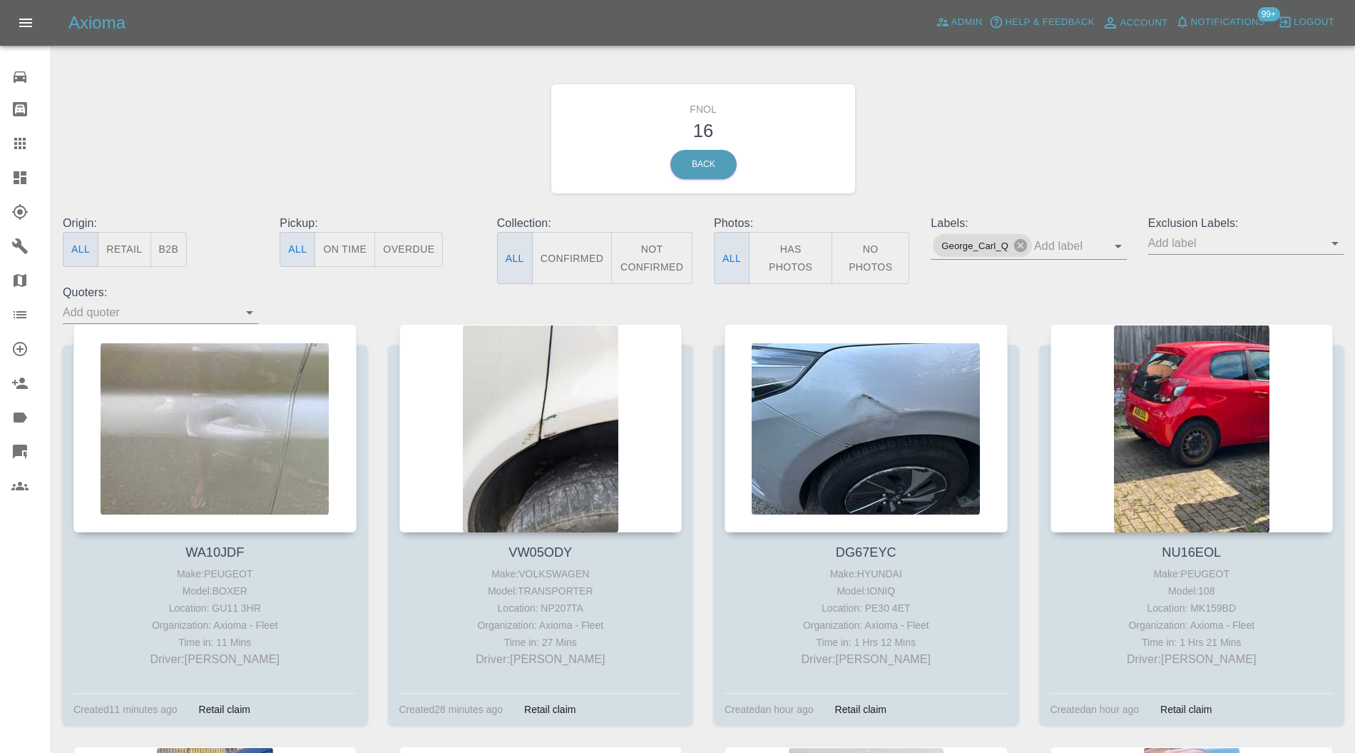
scroll to position [507, 0]
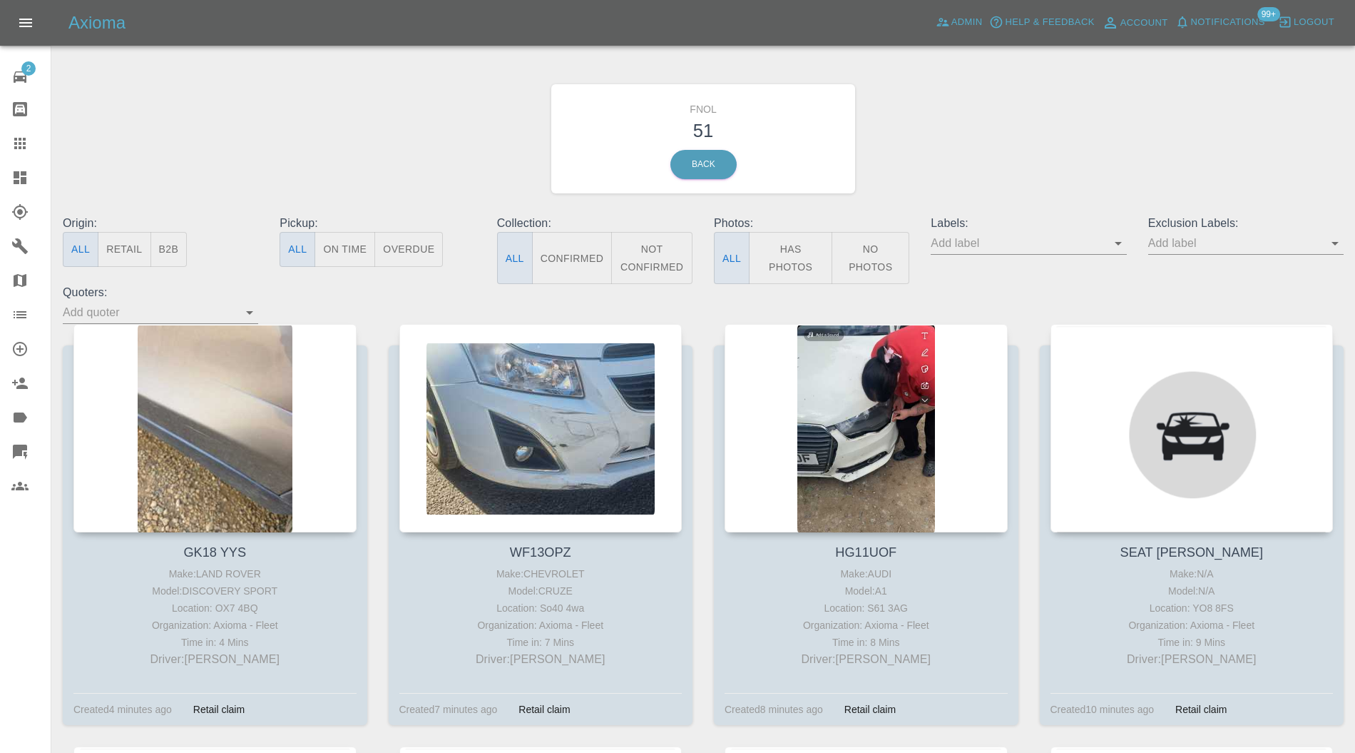
click at [1121, 238] on icon "Open" at bounding box center [1118, 243] width 17 height 17
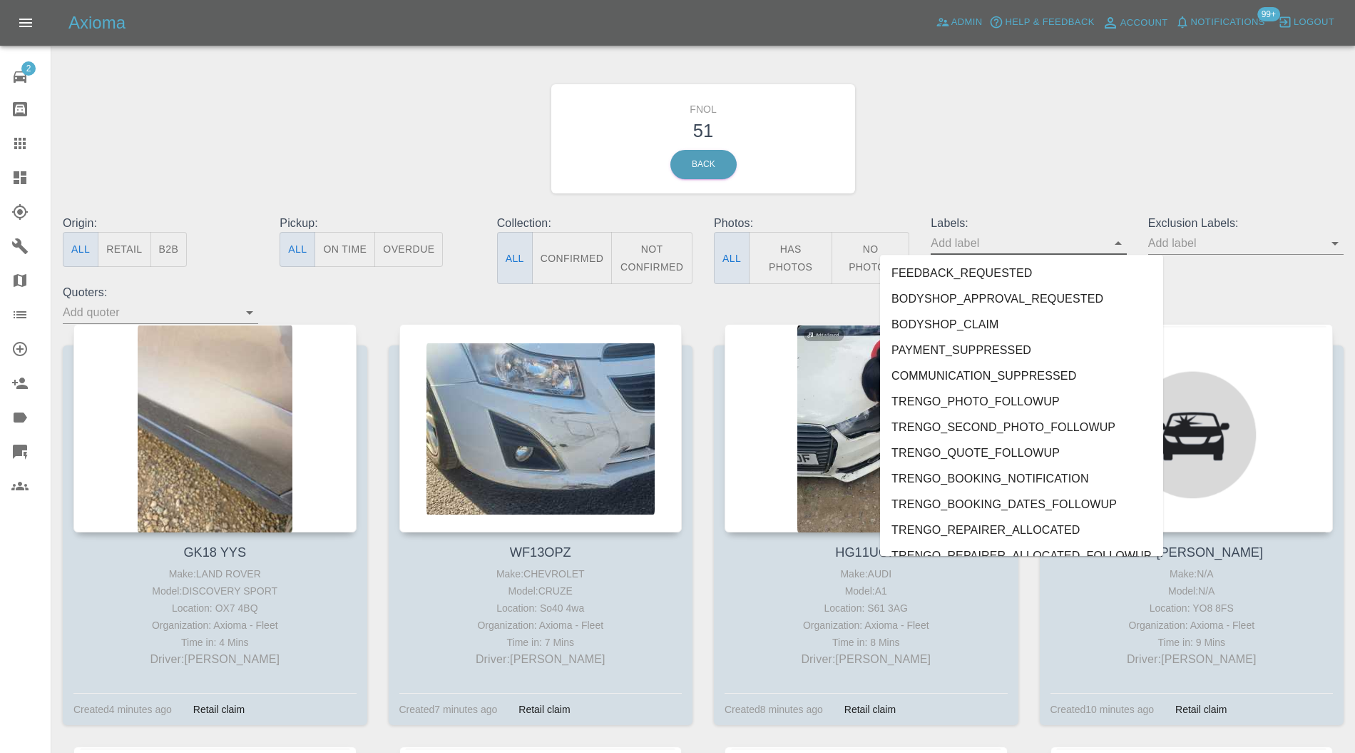
scroll to position [2972, 0]
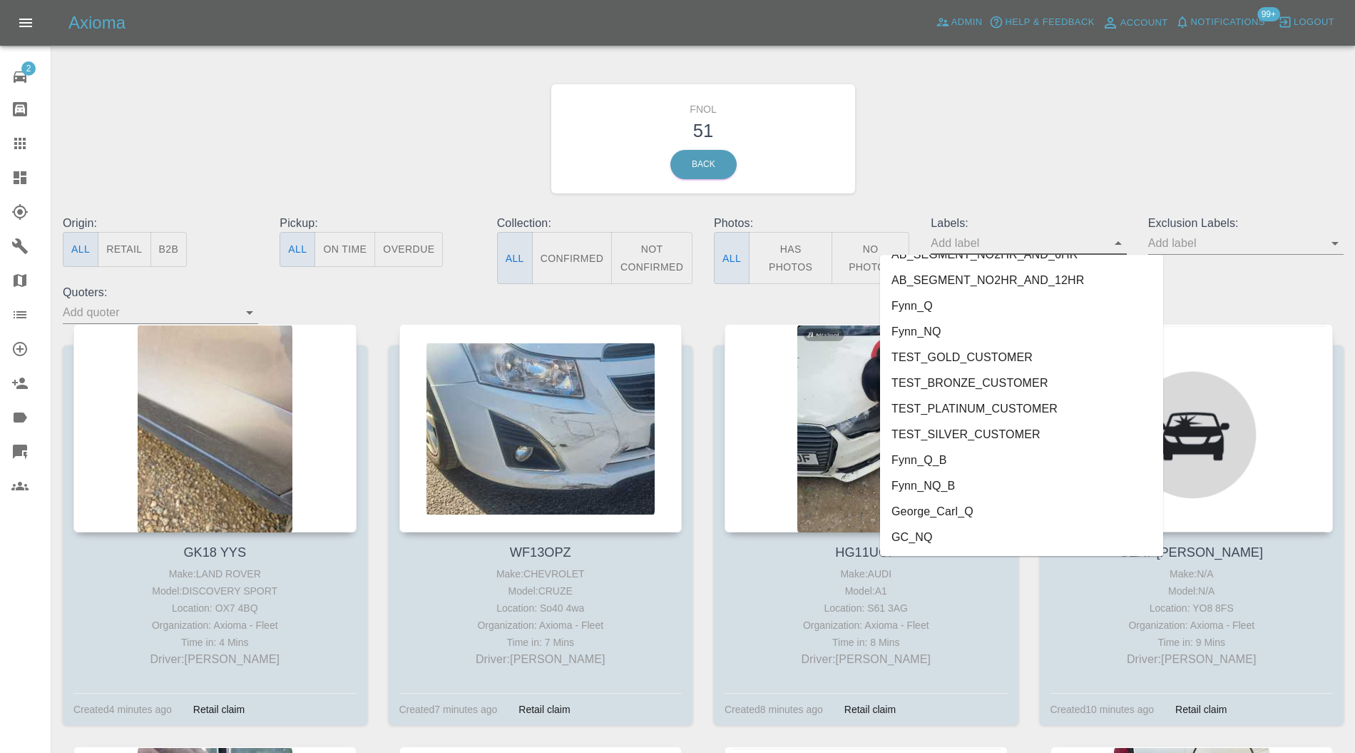
click at [942, 510] on li "George_Carl_Q" at bounding box center [1021, 512] width 283 height 26
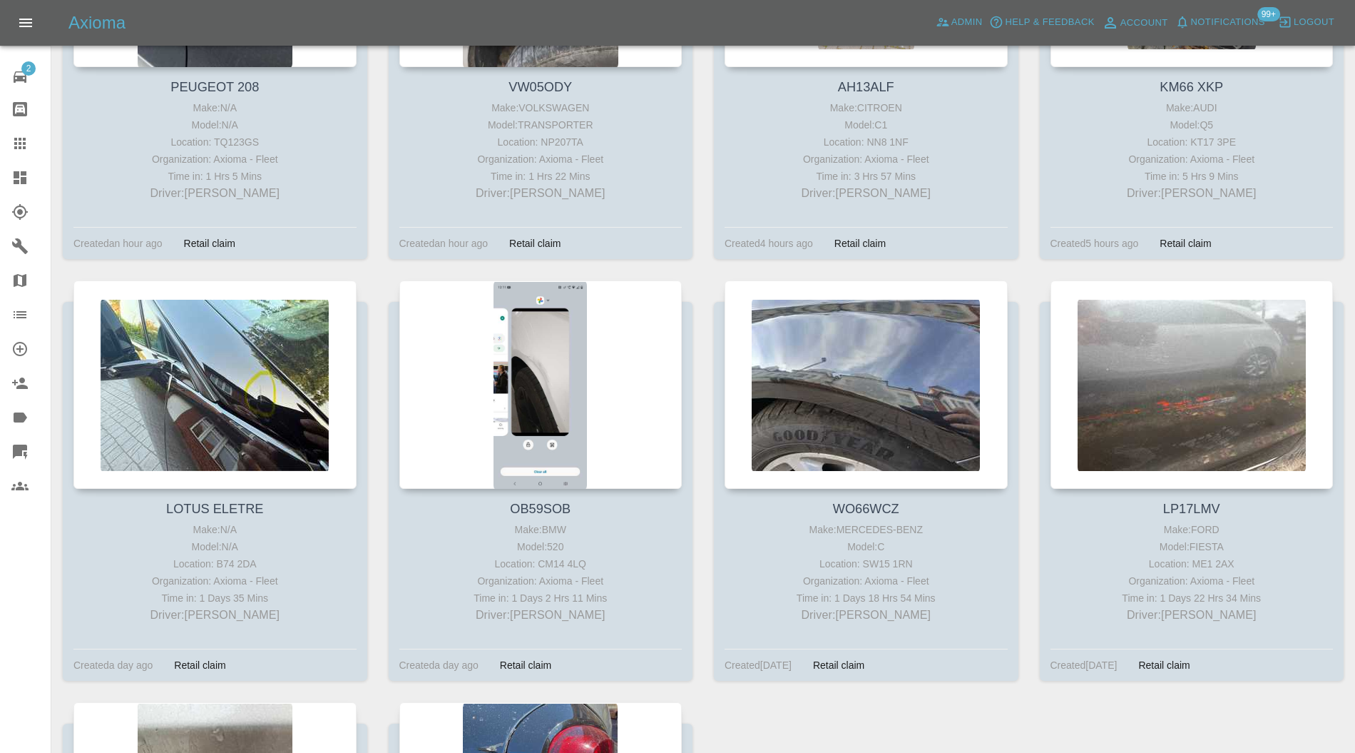
scroll to position [1141, 0]
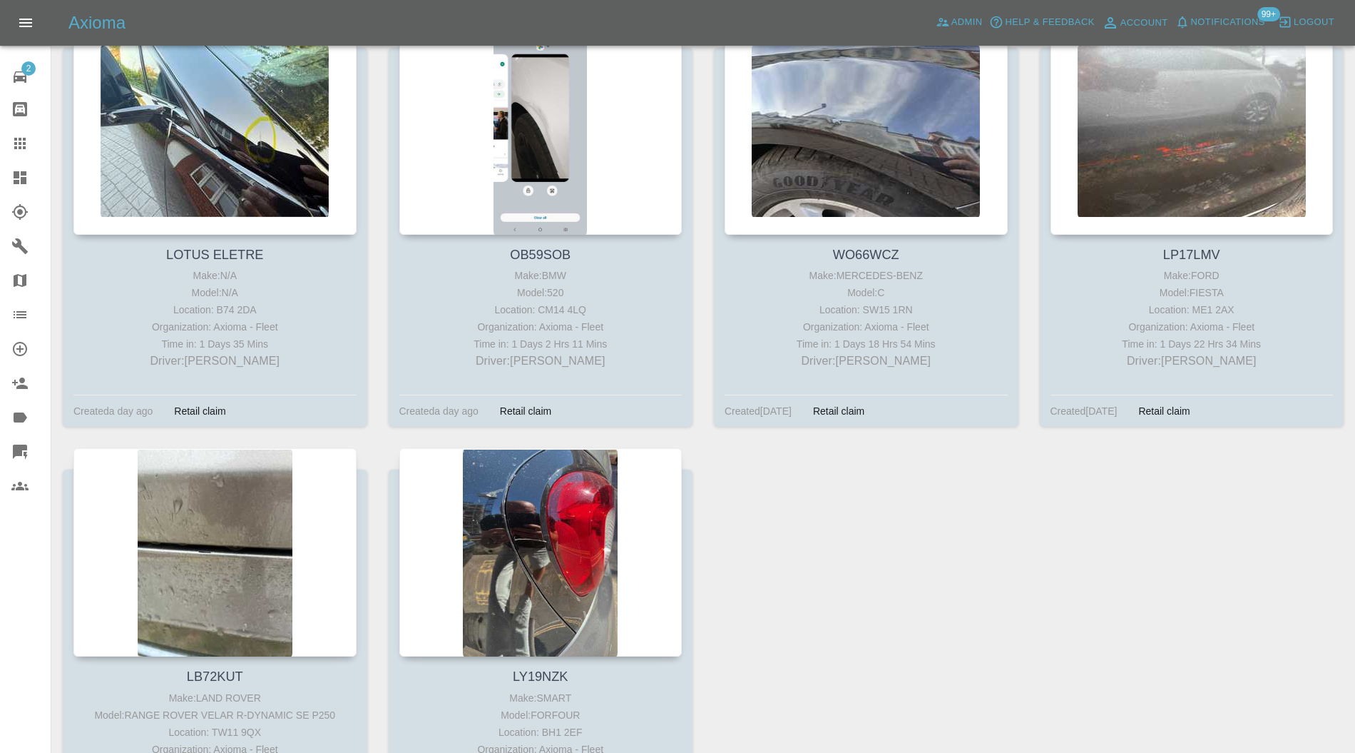
click at [20, 178] on icon at bounding box center [19, 177] width 17 height 17
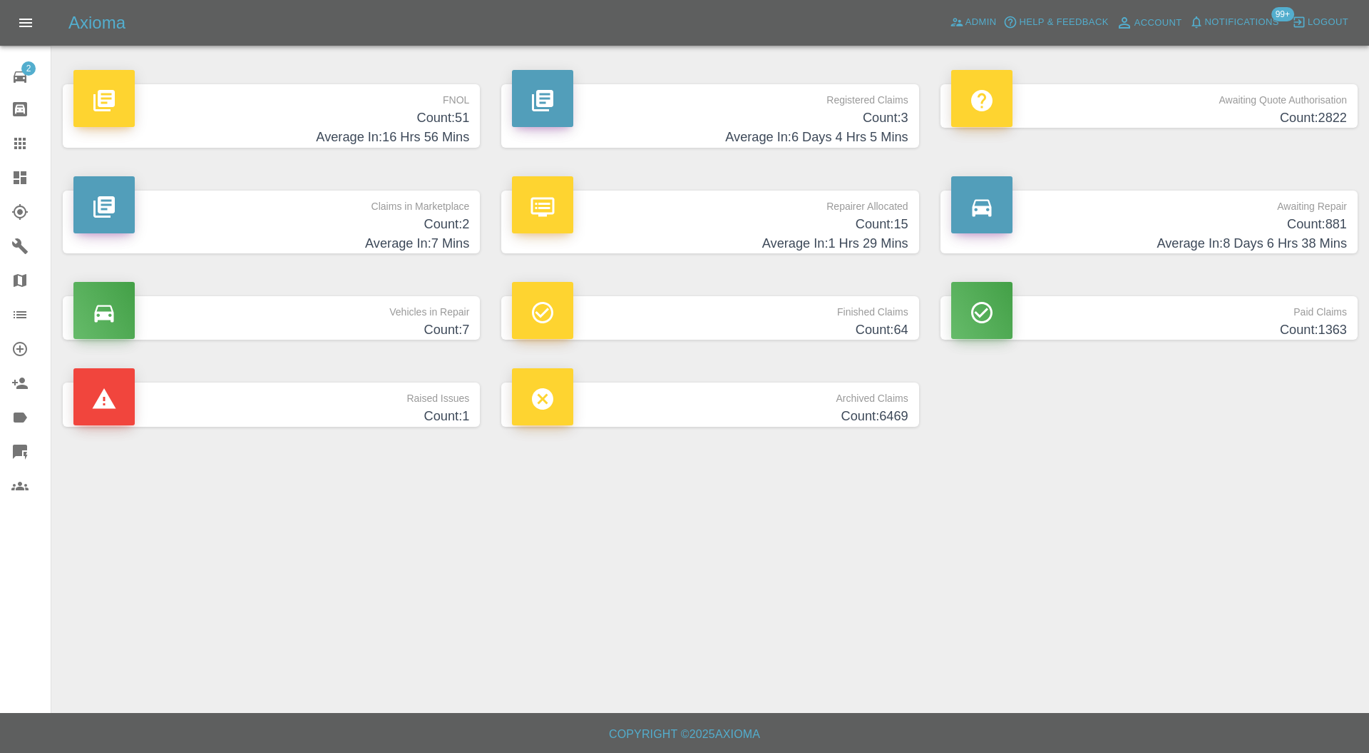
click at [300, 217] on h4 "Count: 2" at bounding box center [271, 224] width 396 height 19
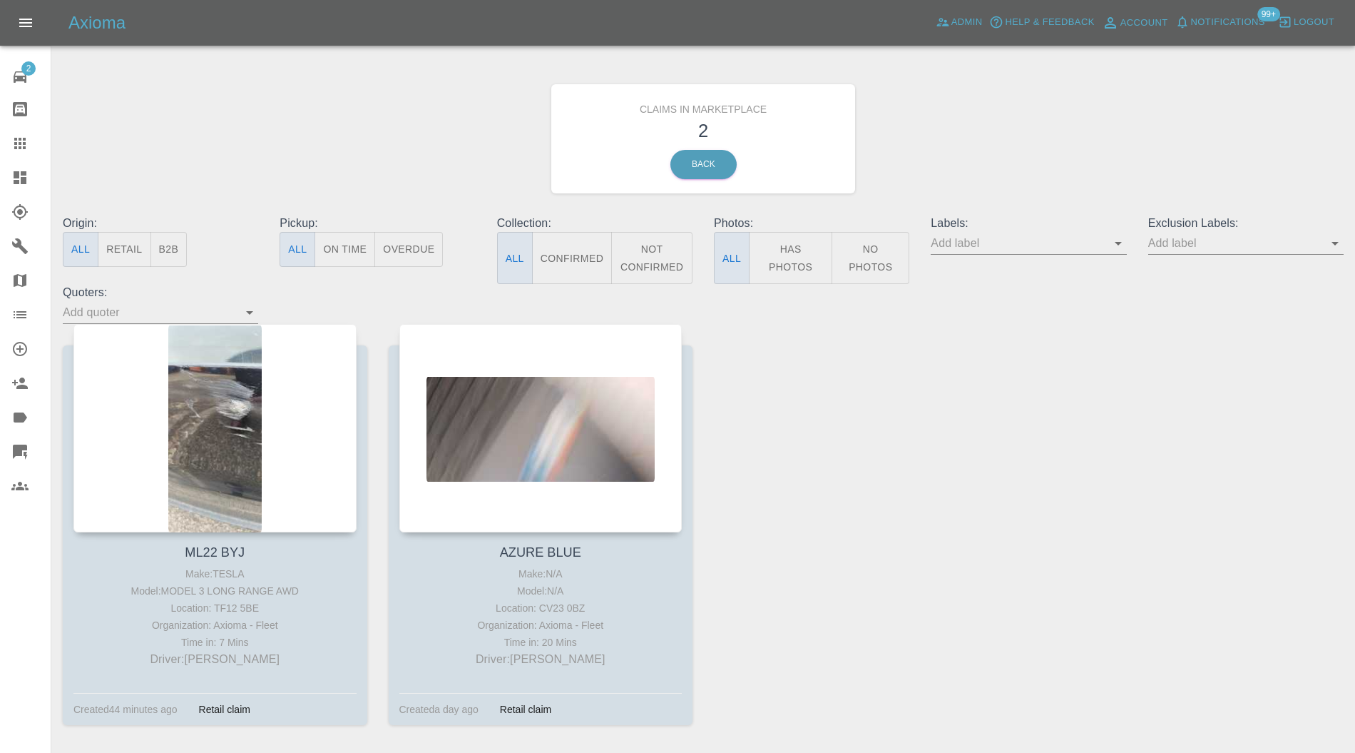
click at [225, 414] on div at bounding box center [214, 428] width 283 height 208
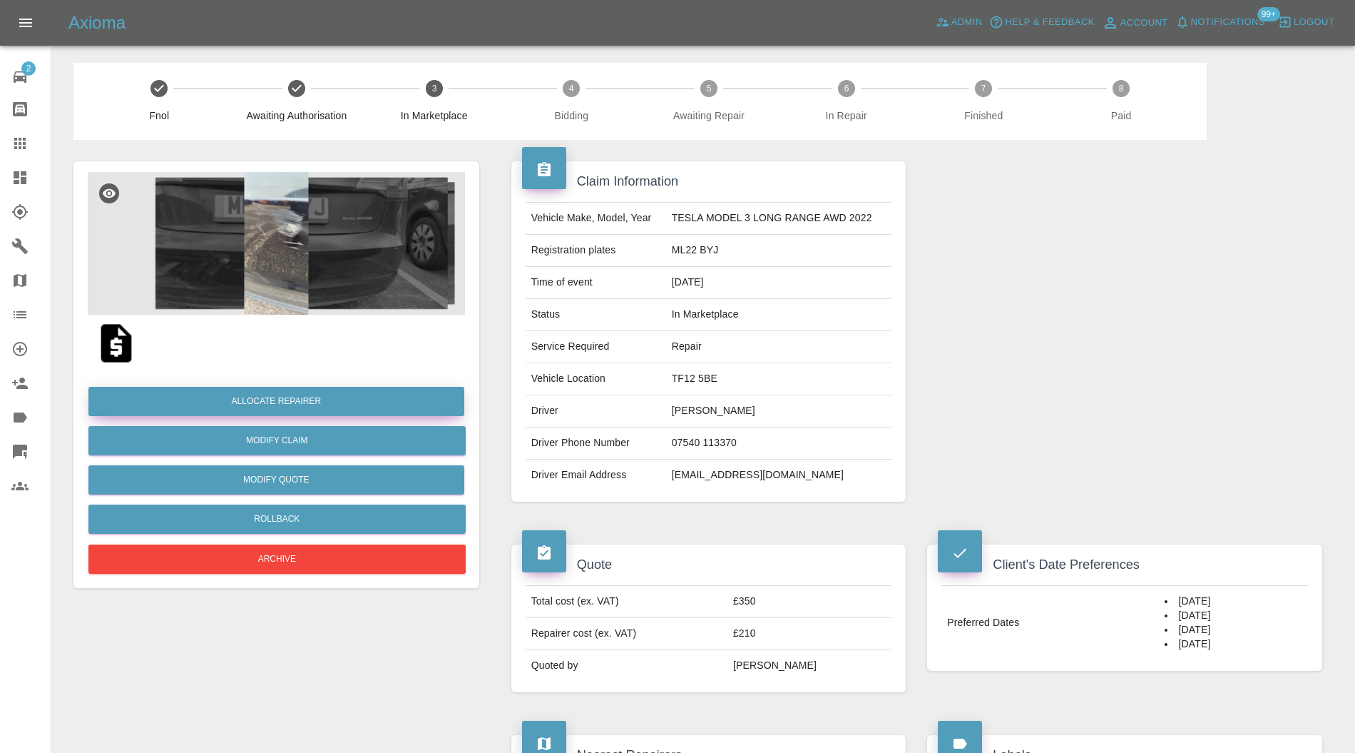
click at [336, 398] on button "Allocate Repairer" at bounding box center [276, 401] width 376 height 29
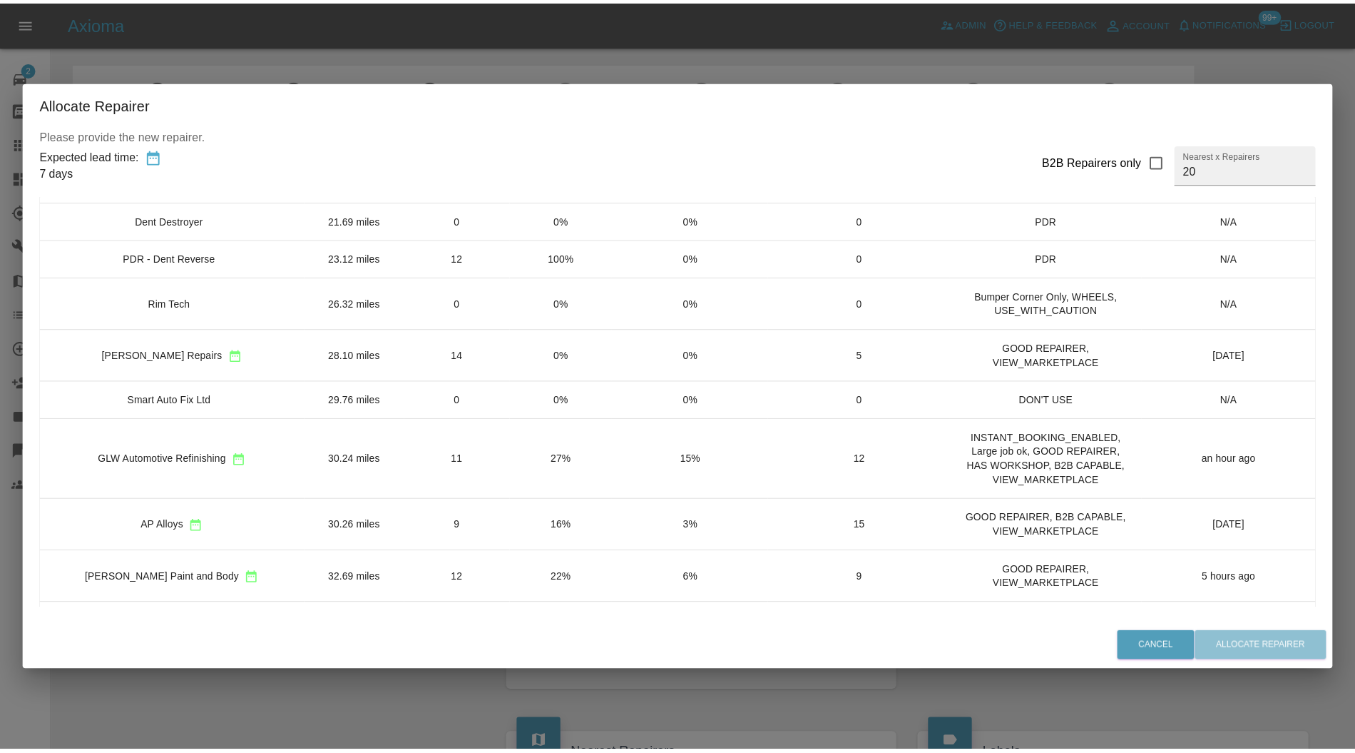
scroll to position [380, 0]
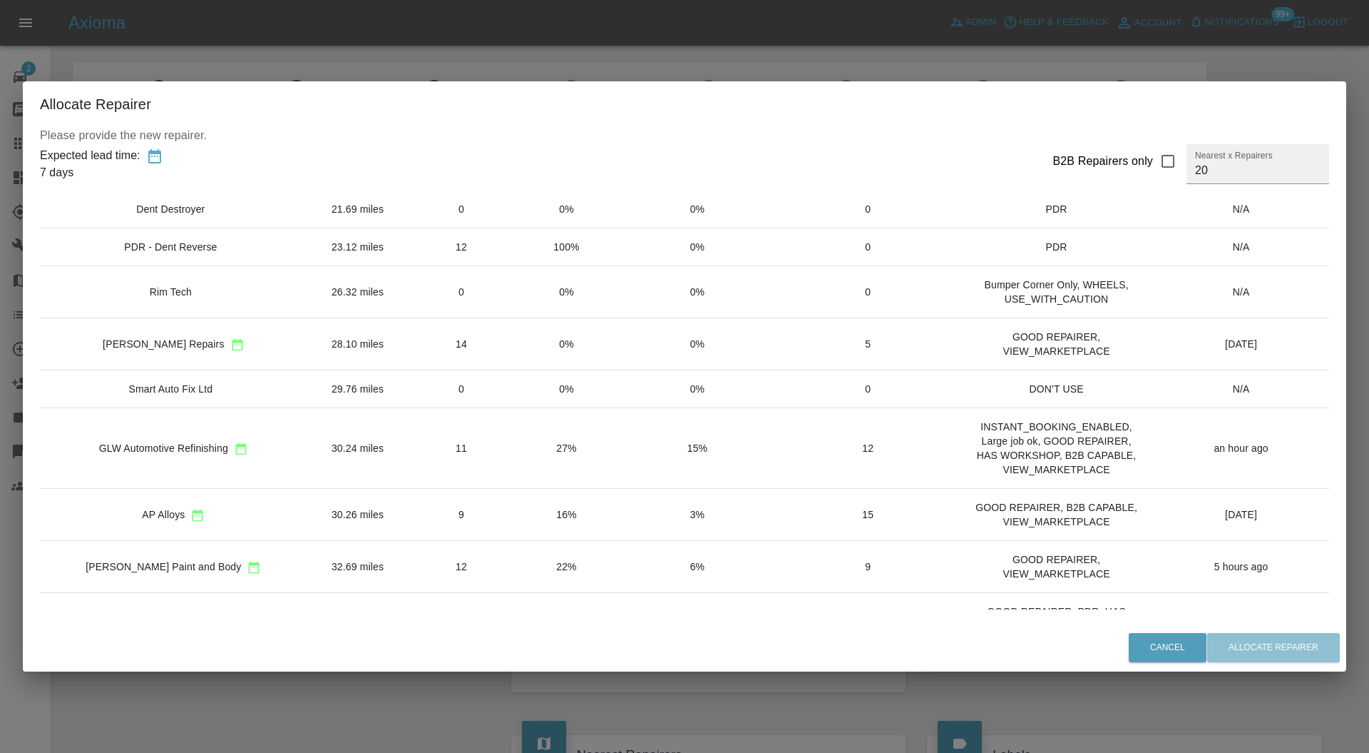
click at [373, 439] on td "30.24 miles" at bounding box center [357, 448] width 101 height 81
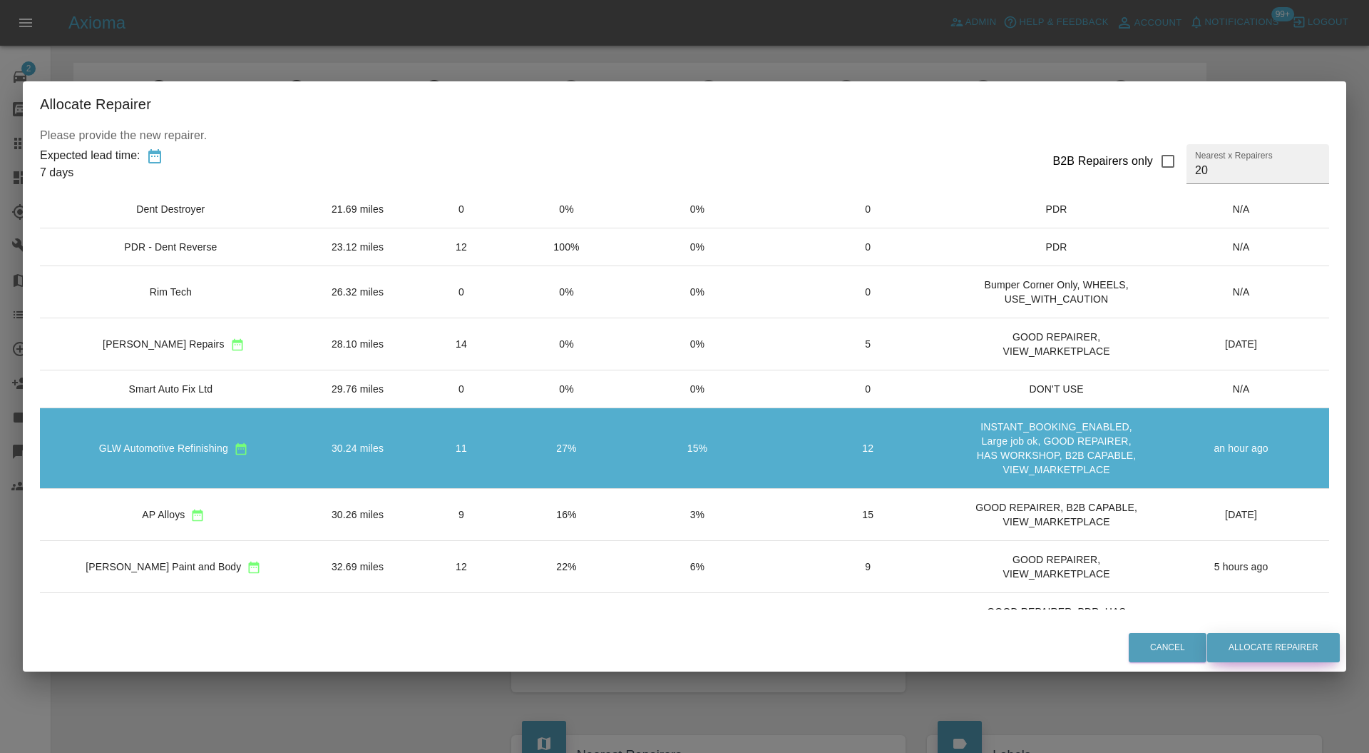
click at [1250, 644] on button "Allocate Repairer" at bounding box center [1274, 647] width 133 height 29
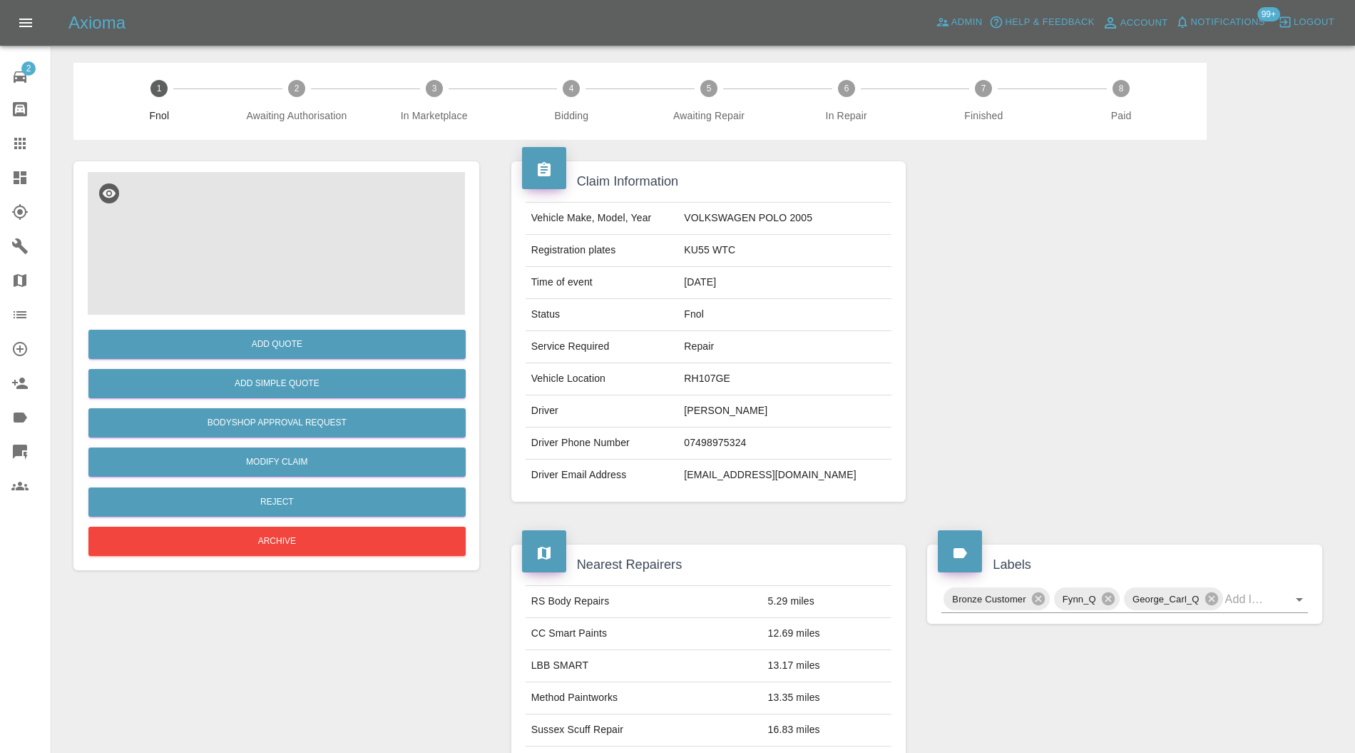
click at [267, 248] on img at bounding box center [276, 243] width 377 height 143
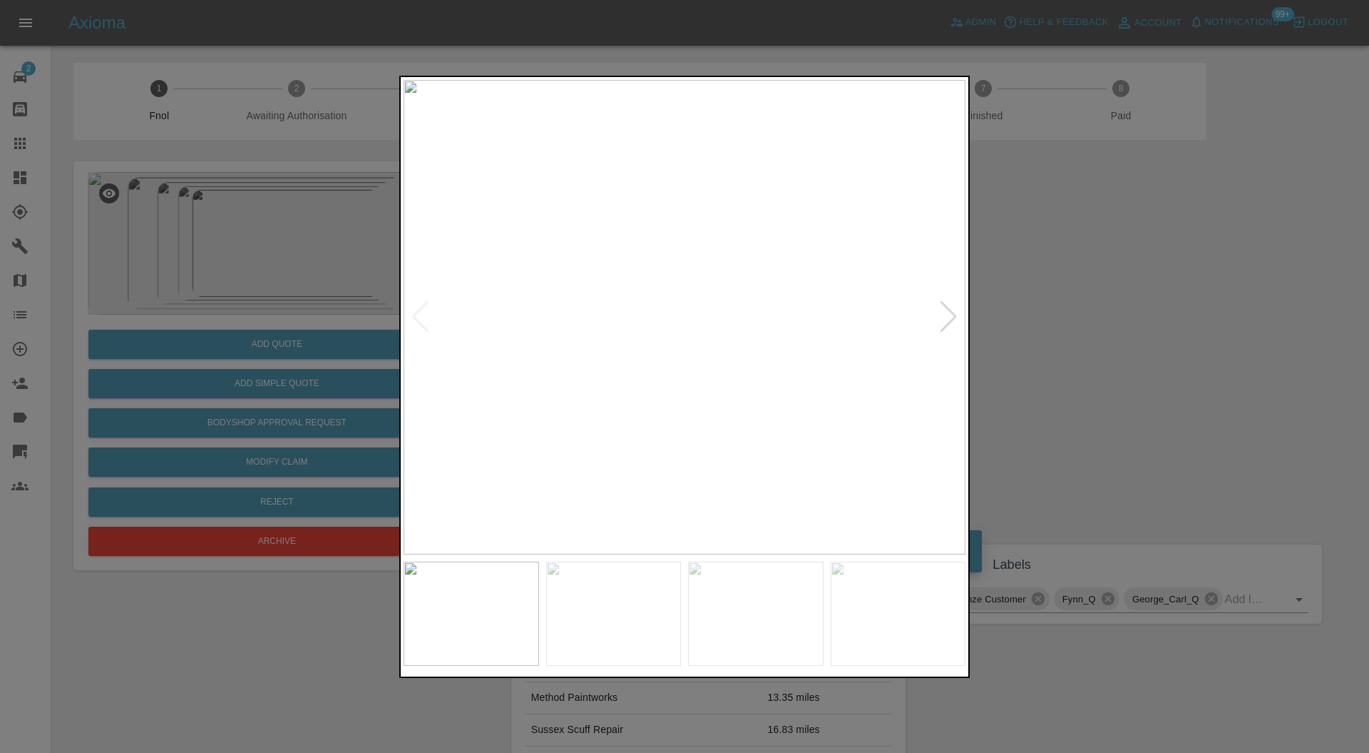
click at [943, 313] on div at bounding box center [948, 316] width 19 height 31
click at [947, 310] on div at bounding box center [948, 316] width 19 height 31
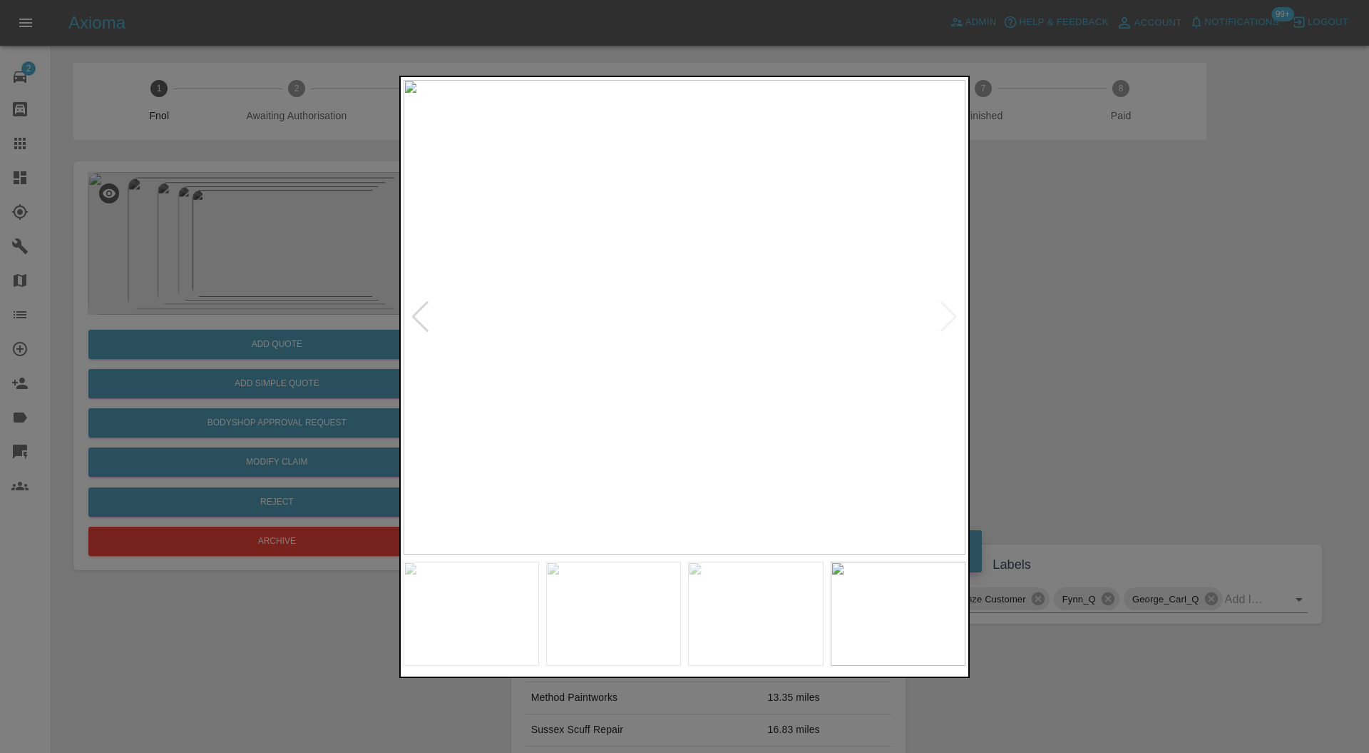
click at [947, 310] on img at bounding box center [685, 317] width 562 height 475
click at [1027, 281] on div at bounding box center [684, 376] width 1369 height 753
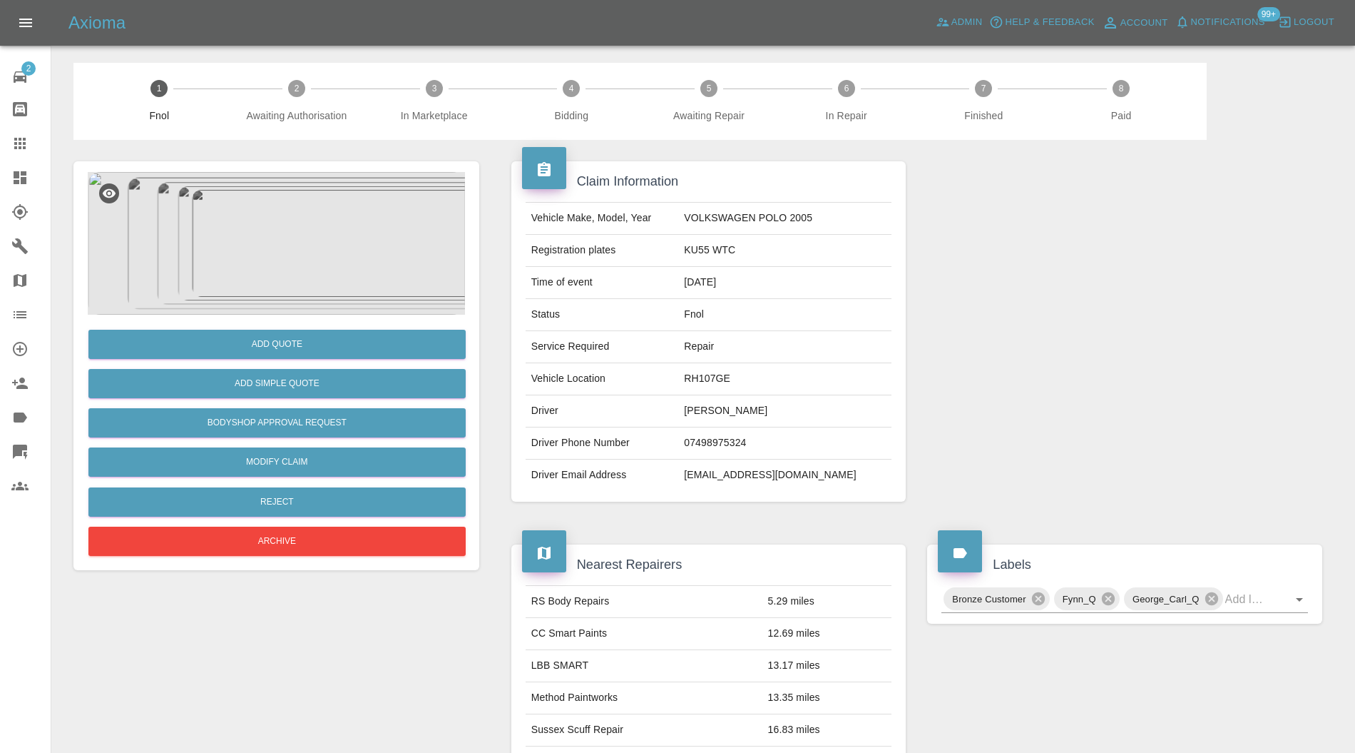
click at [1212, 595] on icon at bounding box center [1212, 599] width 16 height 16
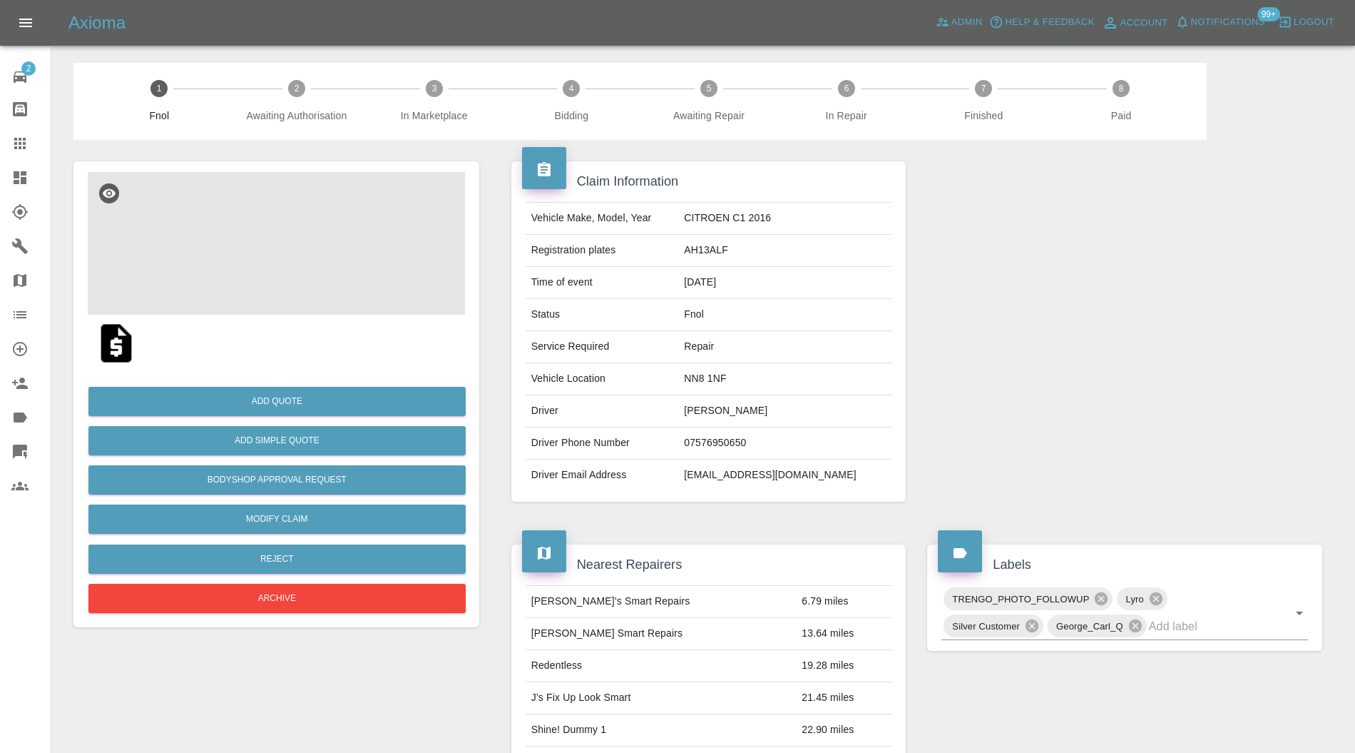
click at [272, 230] on img at bounding box center [276, 243] width 377 height 143
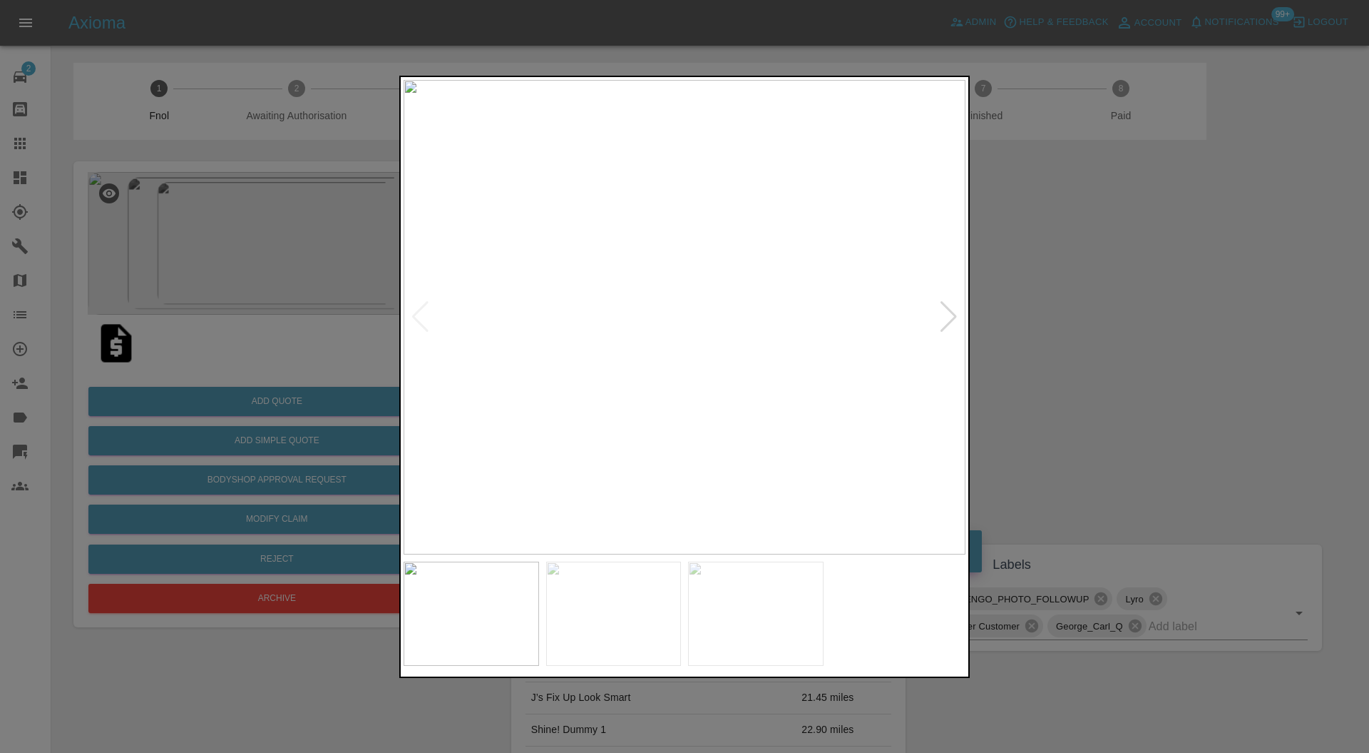
click at [946, 313] on div at bounding box center [948, 316] width 19 height 31
click at [946, 315] on img at bounding box center [685, 317] width 562 height 475
click at [1011, 313] on div at bounding box center [684, 376] width 1369 height 753
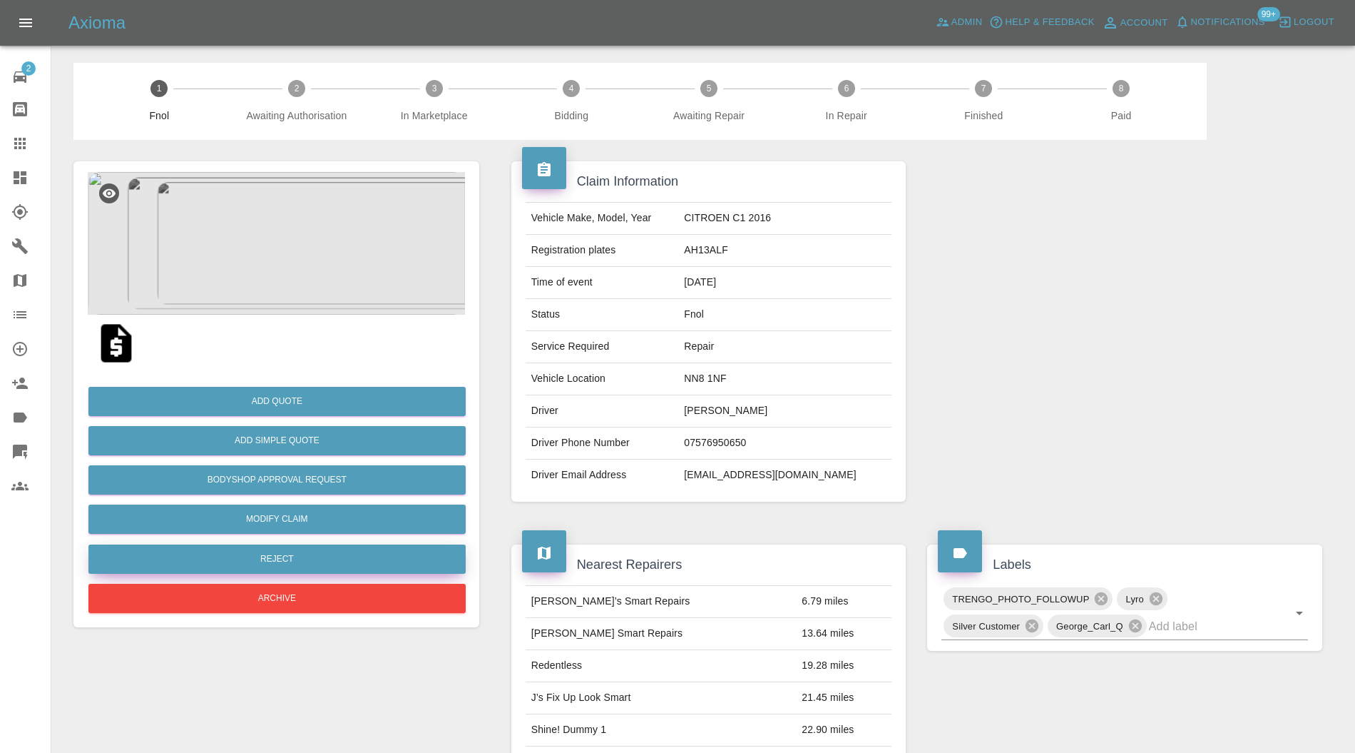
click at [349, 562] on button "Reject" at bounding box center [276, 558] width 377 height 29
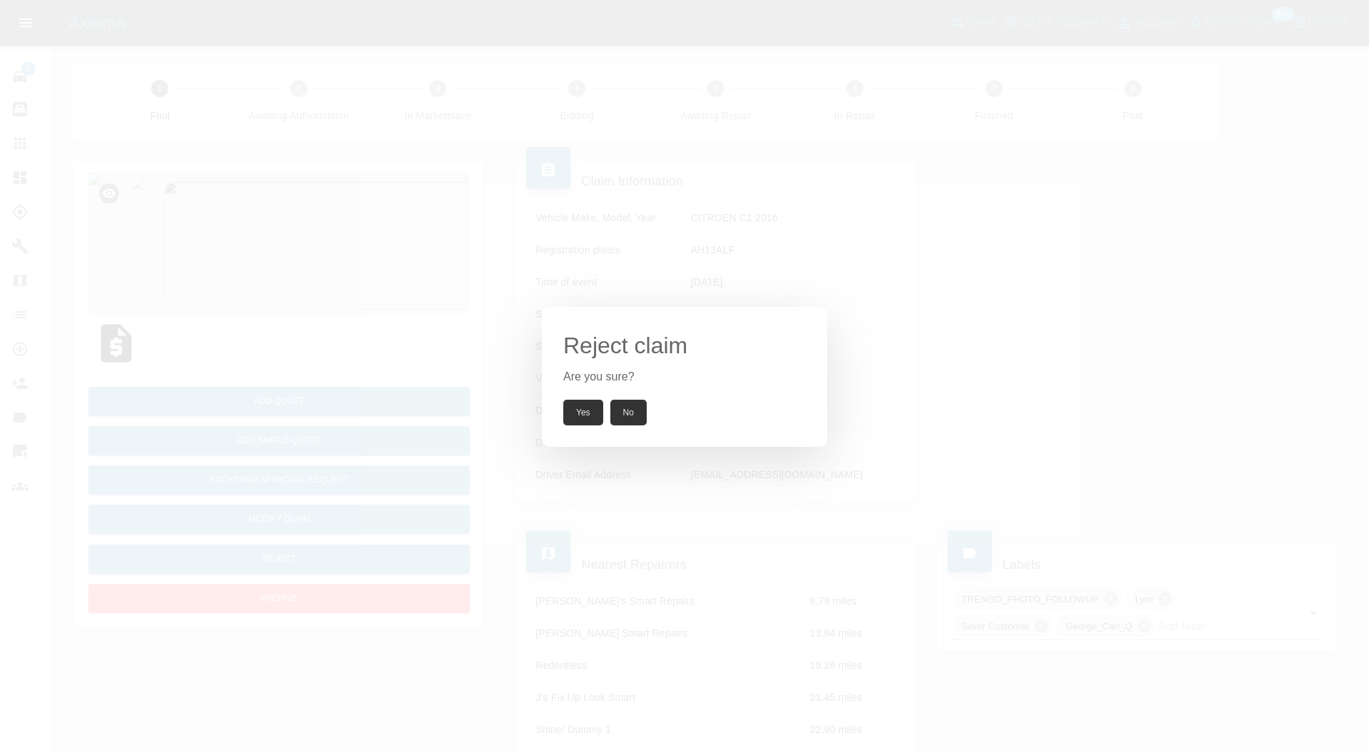
drag, startPoint x: 582, startPoint y: 408, endPoint x: 517, endPoint y: 324, distance: 106.3
click at [583, 408] on button "Yes" at bounding box center [583, 412] width 40 height 26
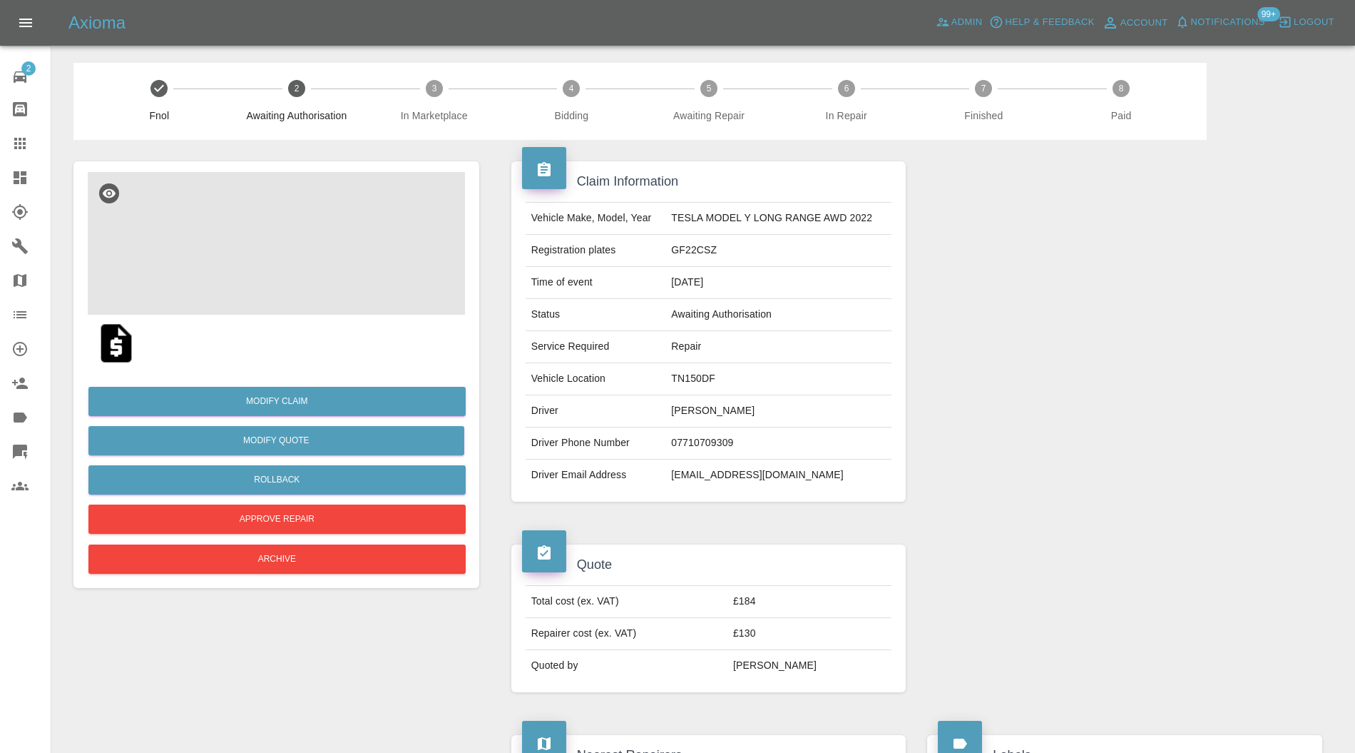
click at [279, 260] on img at bounding box center [276, 243] width 377 height 143
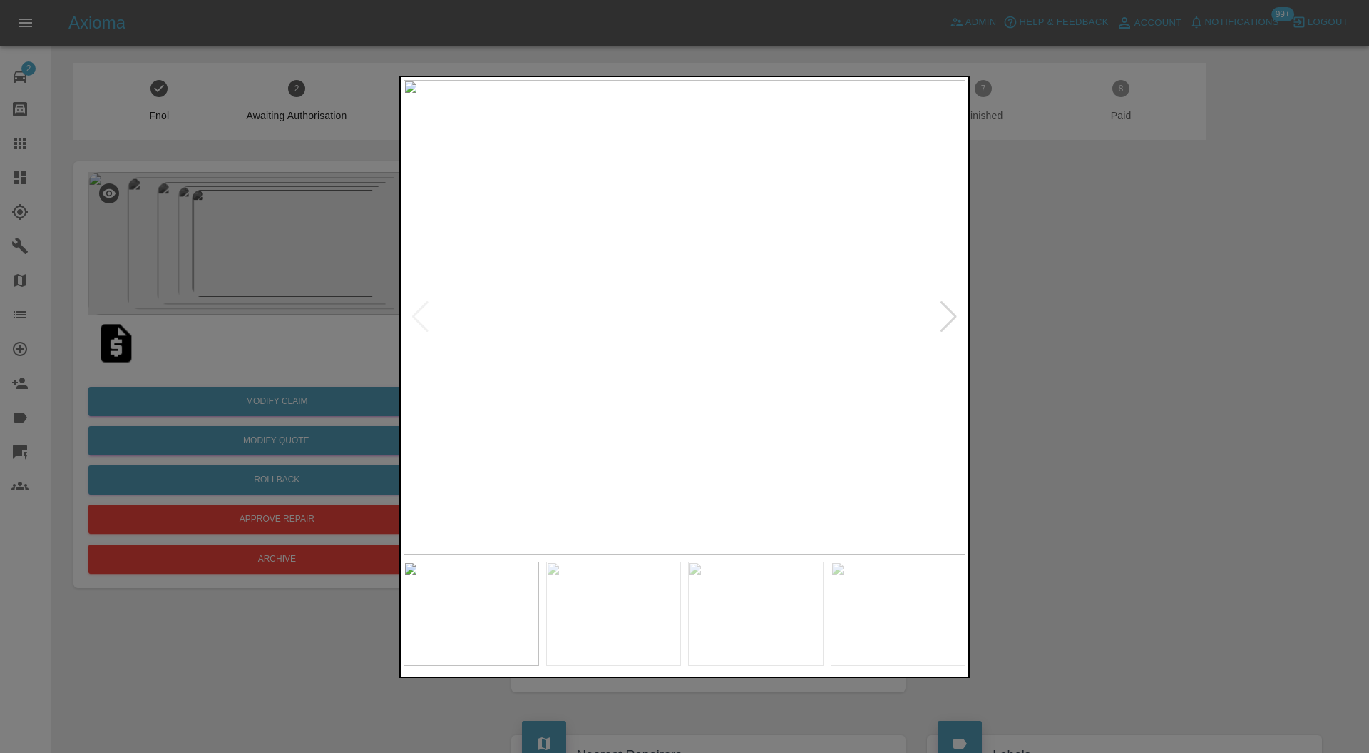
click at [1185, 374] on div at bounding box center [684, 376] width 1369 height 753
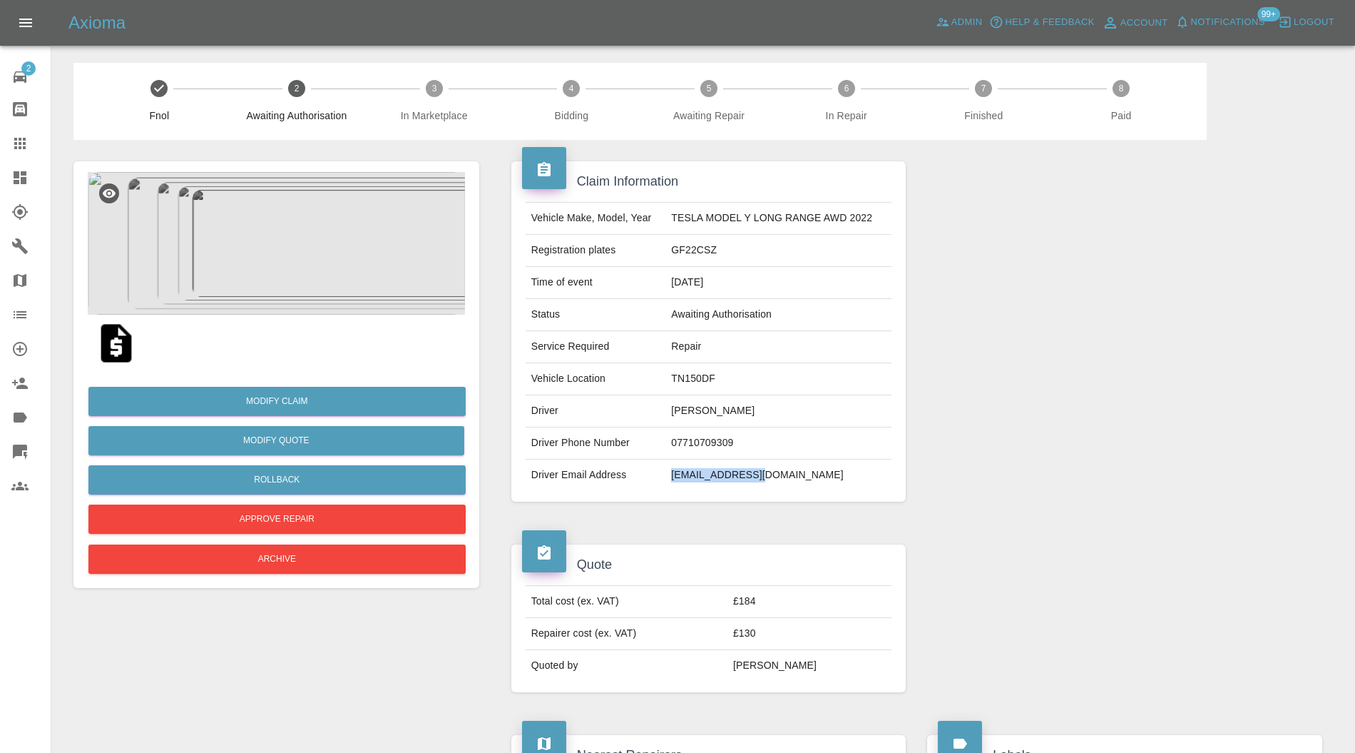
drag, startPoint x: 790, startPoint y: 479, endPoint x: 673, endPoint y: 480, distance: 117.0
click at [673, 480] on td "[EMAIL_ADDRESS][DOMAIN_NAME]" at bounding box center [778, 474] width 226 height 31
copy td "[EMAIL_ADDRESS][DOMAIN_NAME]"
click at [120, 345] on img at bounding box center [116, 343] width 46 height 46
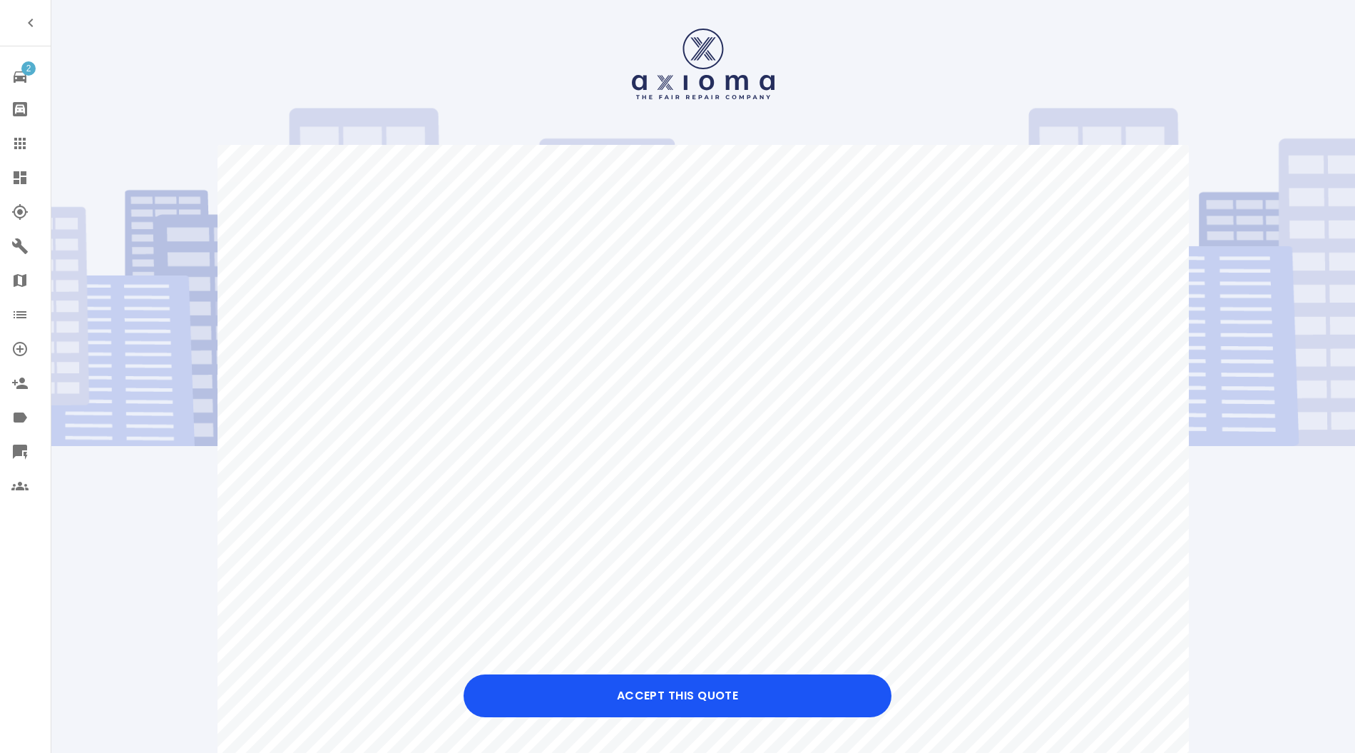
click at [725, 681] on button "Accept this Quote" at bounding box center [678, 695] width 428 height 43
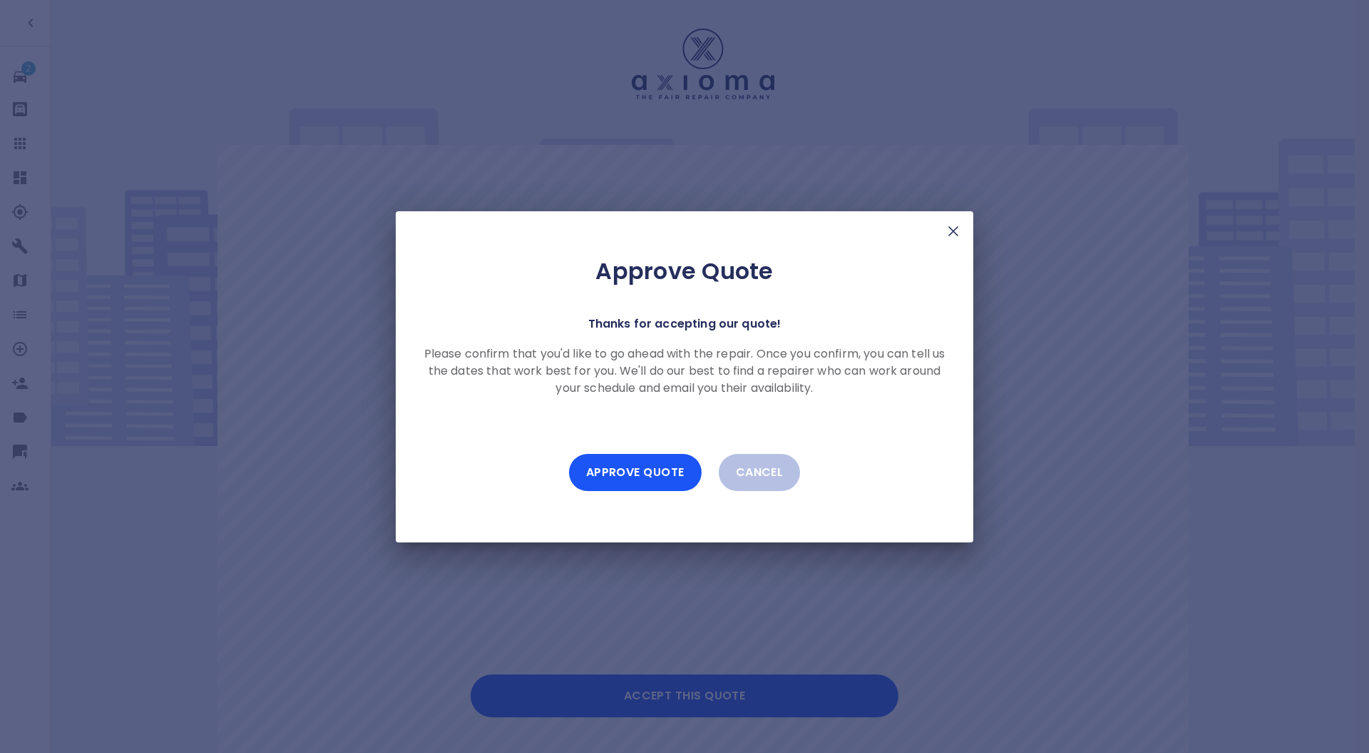
click at [666, 481] on button "Approve Quote" at bounding box center [635, 472] width 133 height 37
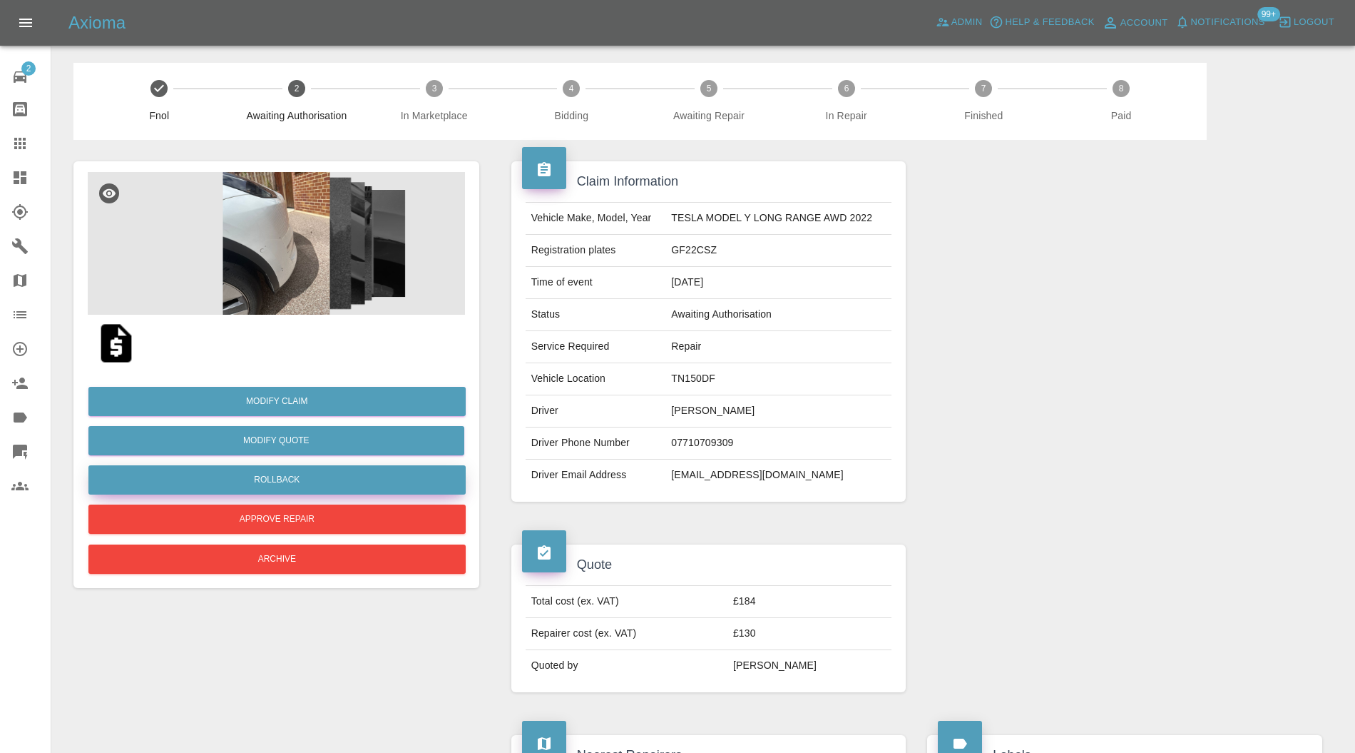
click at [241, 476] on button "Rollback" at bounding box center [276, 479] width 377 height 29
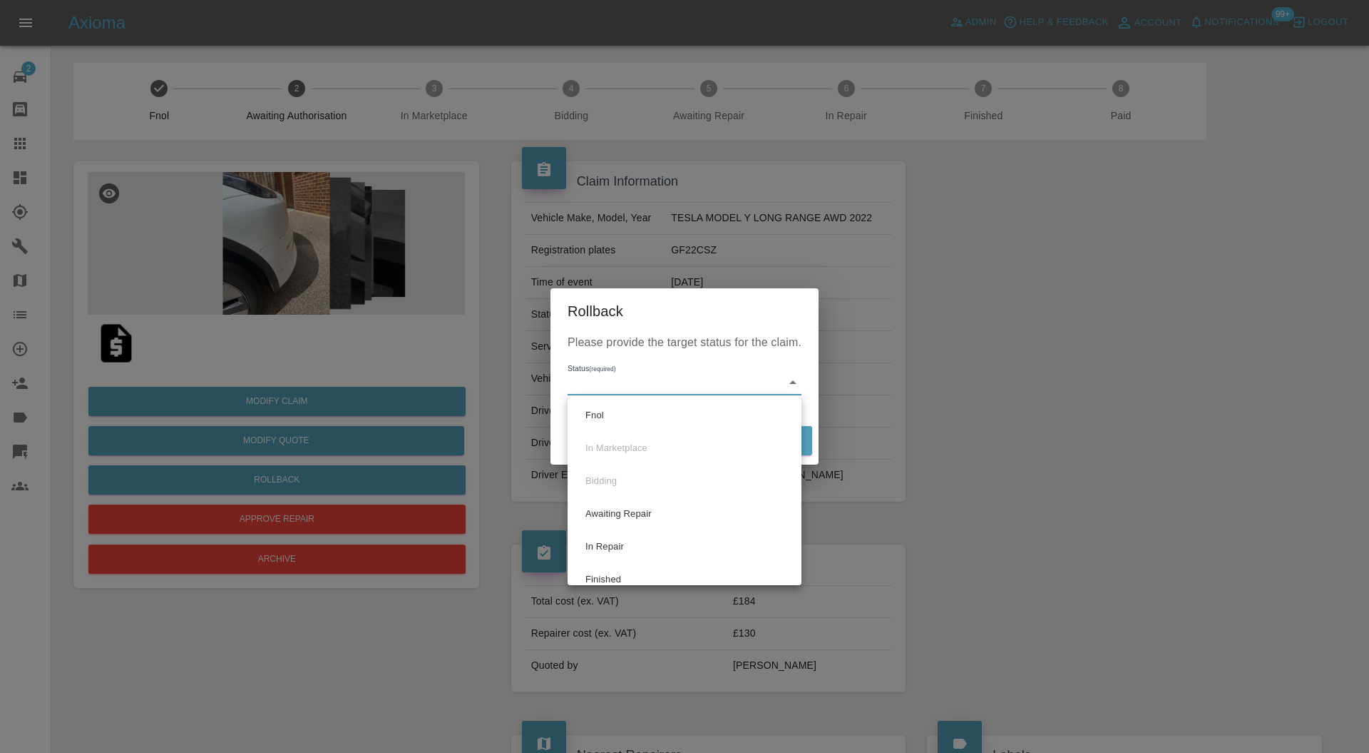
click at [618, 407] on li "Fnol" at bounding box center [684, 415] width 227 height 33
type input "fnol"
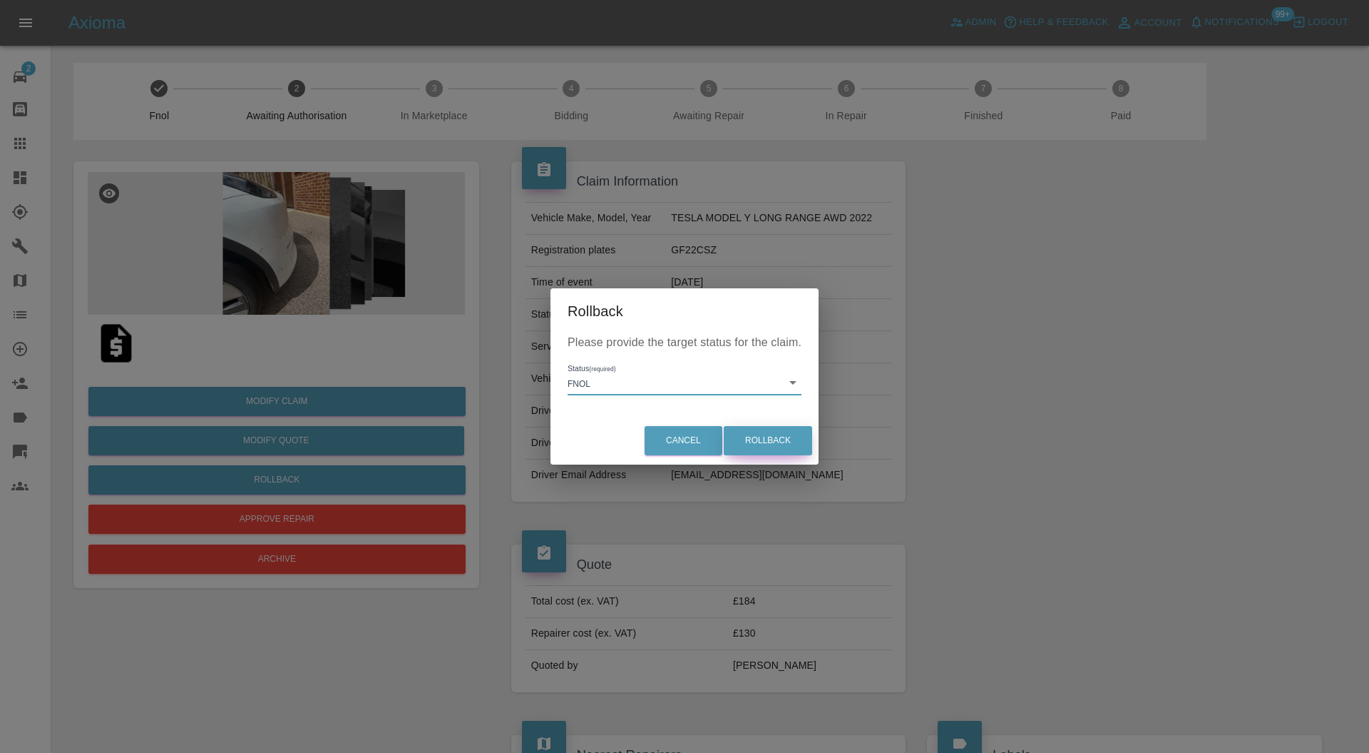
click at [743, 447] on button "Rollback" at bounding box center [768, 440] width 88 height 29
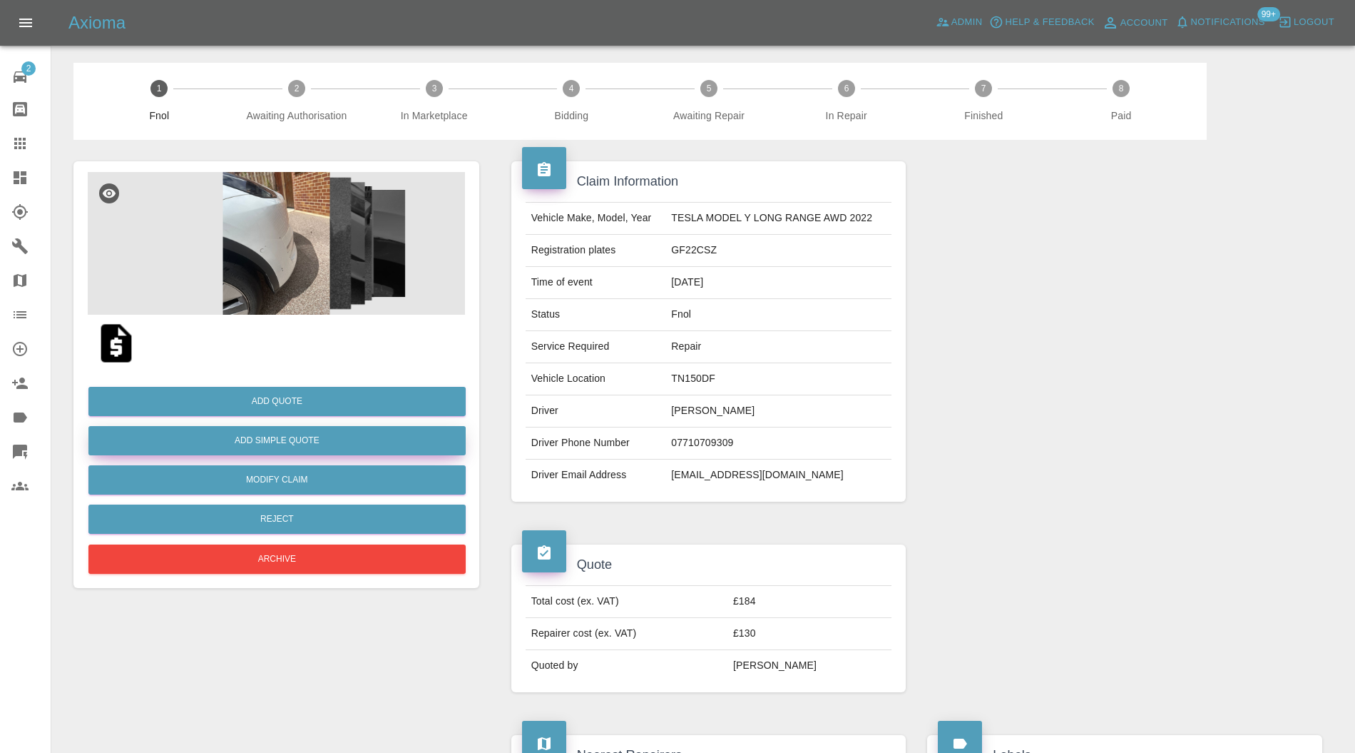
click at [325, 441] on button "Add Simple Quote" at bounding box center [276, 440] width 377 height 29
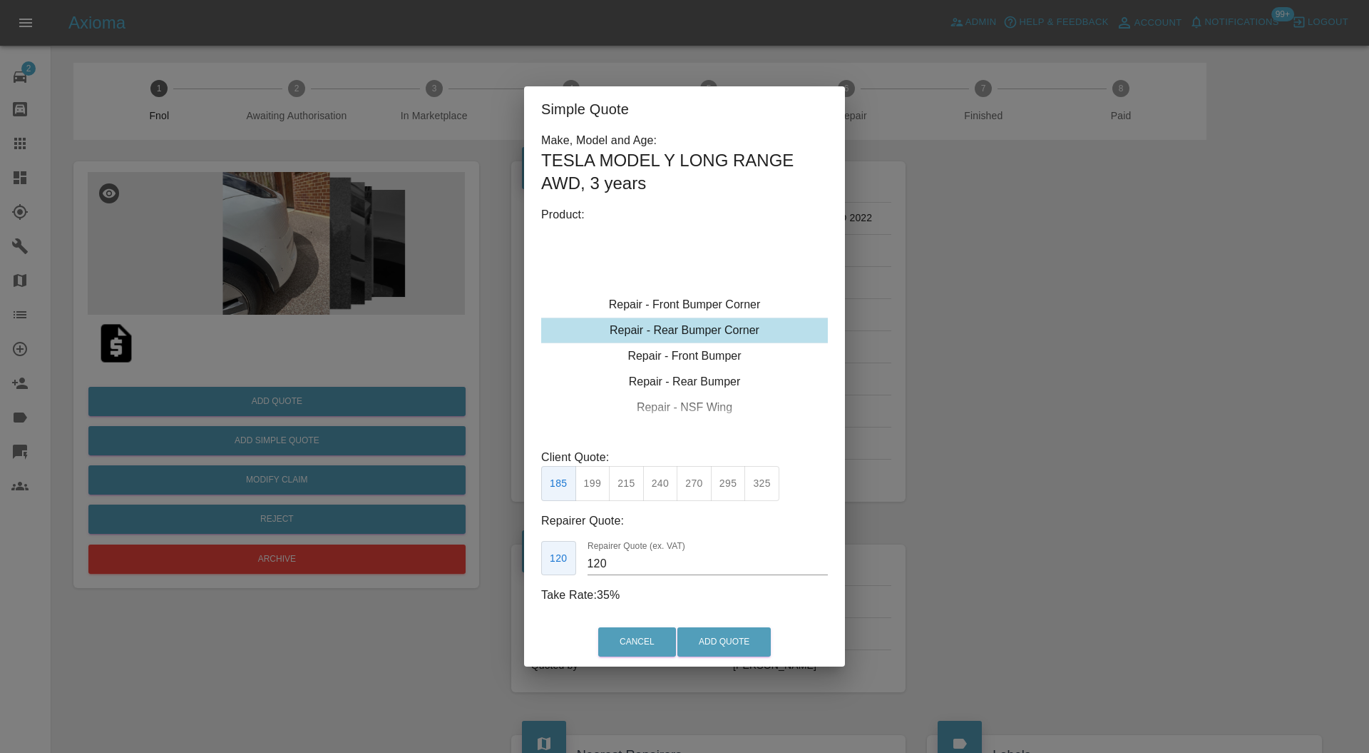
click at [703, 308] on div "Repair - Front Bumper Corner" at bounding box center [684, 305] width 287 height 26
click at [564, 481] on button "185" at bounding box center [558, 483] width 35 height 35
click at [624, 562] on input "120" at bounding box center [708, 563] width 240 height 23
type input "130"
click at [718, 633] on button "Add Quote" at bounding box center [724, 641] width 93 height 29
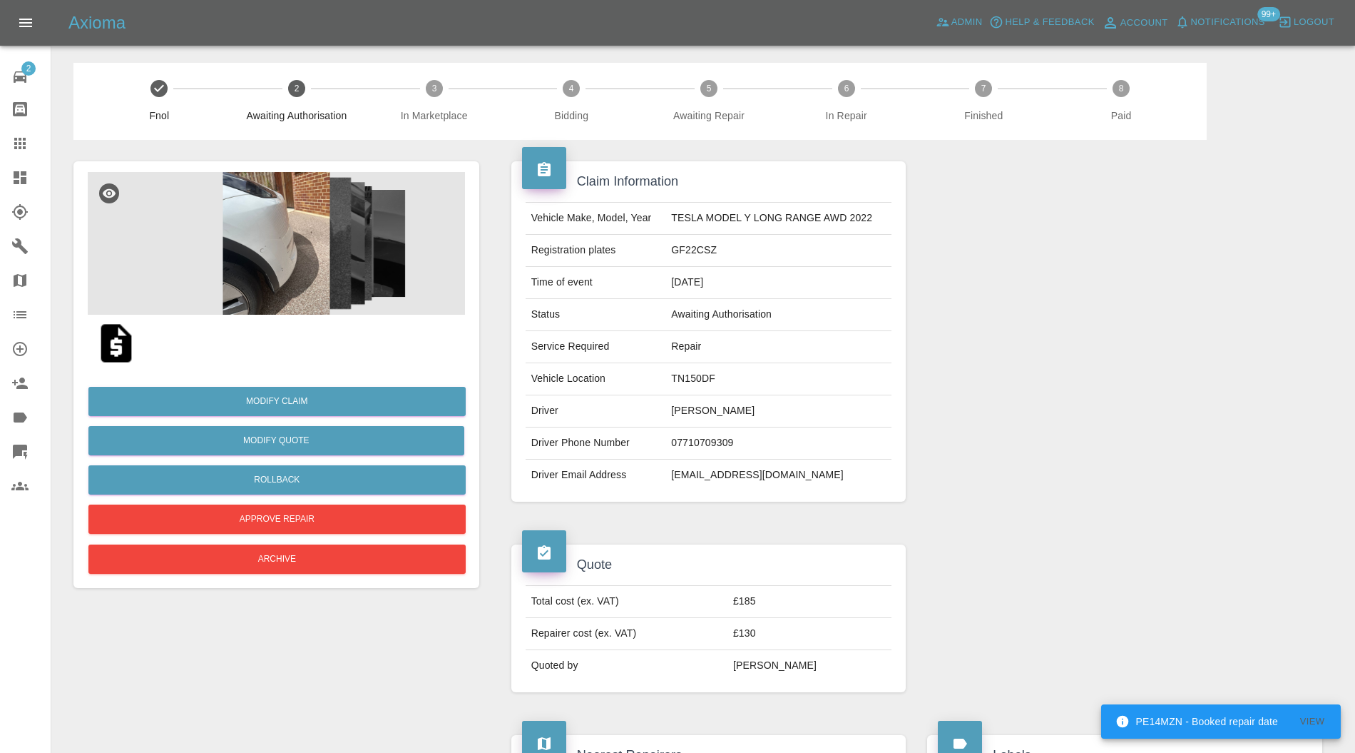
click at [120, 342] on img at bounding box center [116, 343] width 46 height 46
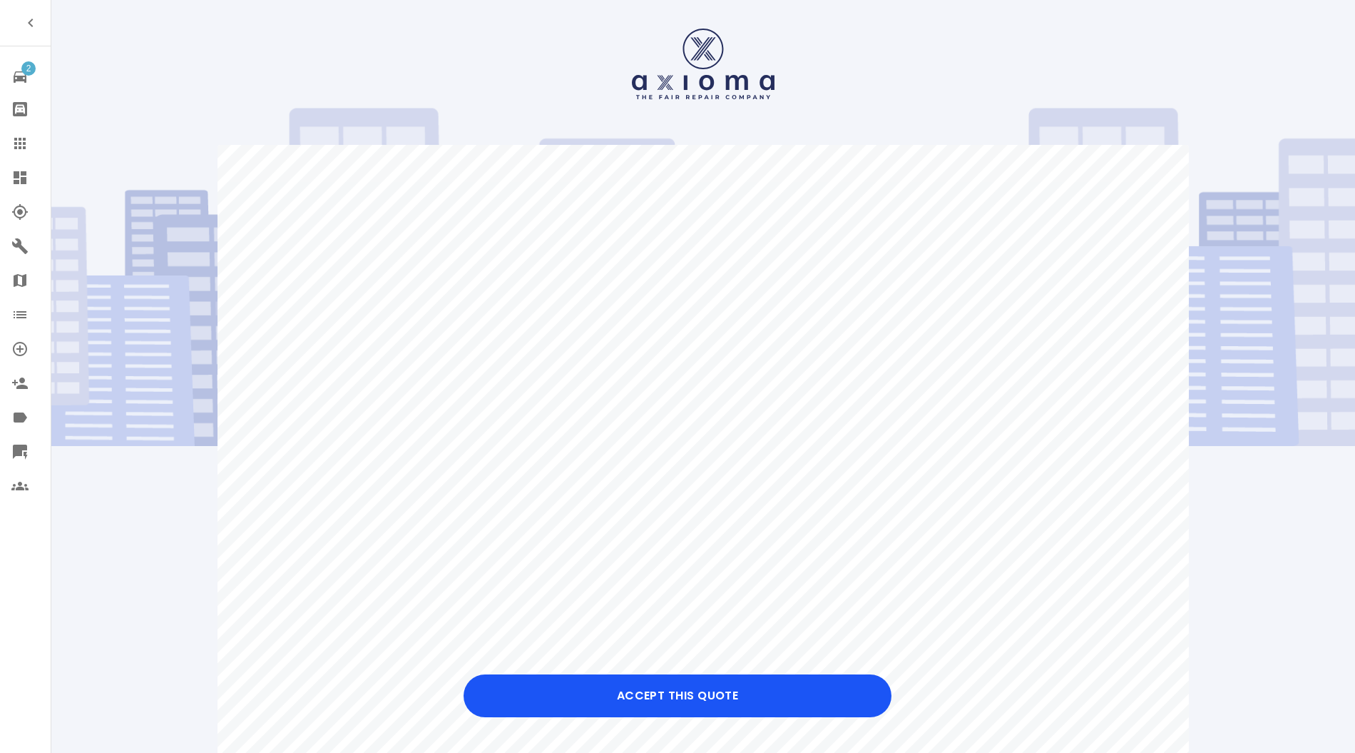
click at [685, 680] on button "Accept this Quote" at bounding box center [678, 695] width 428 height 43
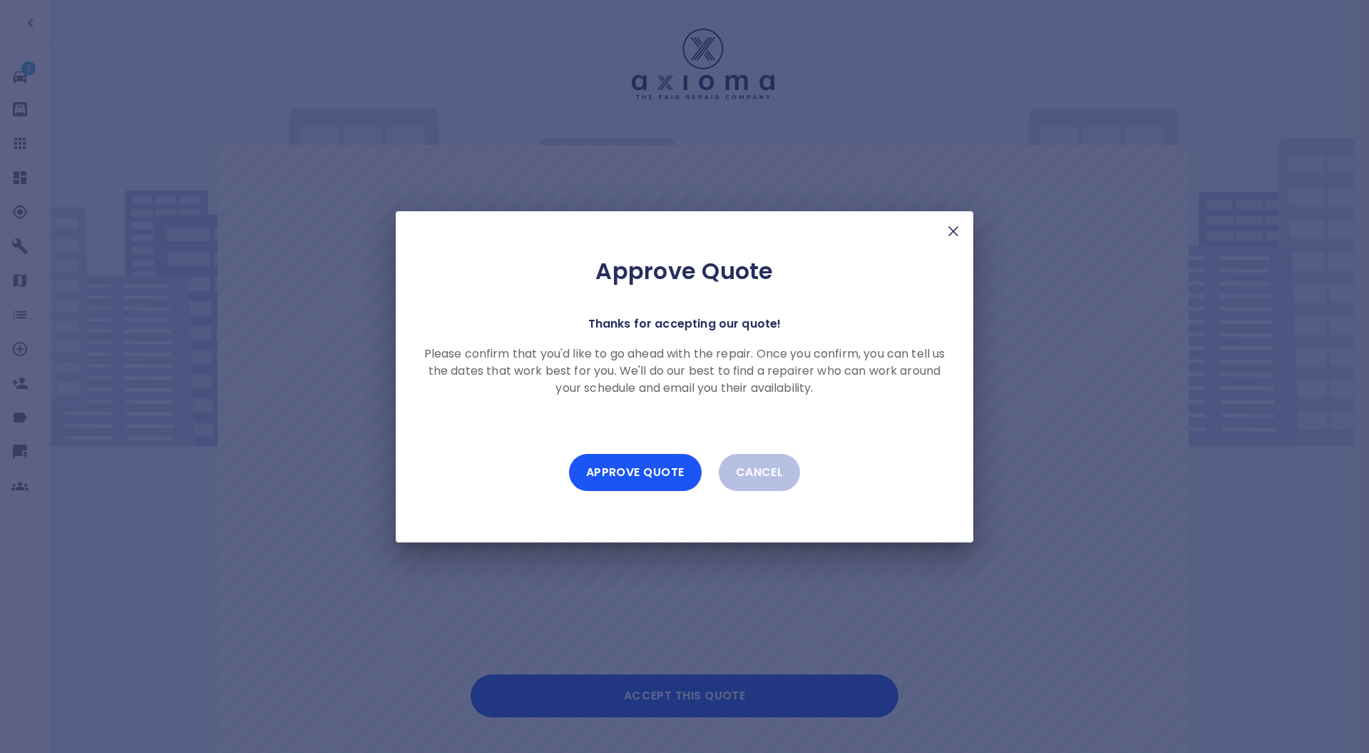
click at [633, 481] on button "Approve Quote" at bounding box center [635, 472] width 133 height 37
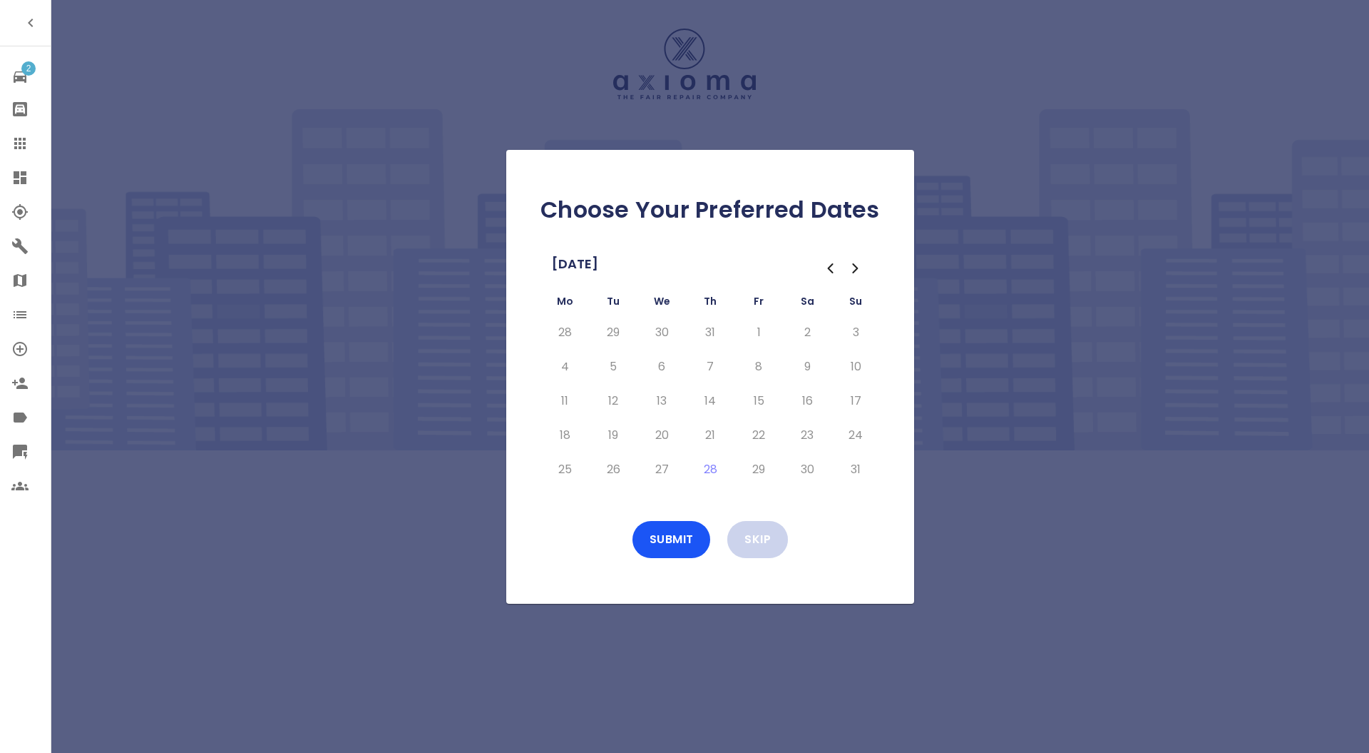
click at [758, 532] on button "Skip" at bounding box center [758, 539] width 61 height 37
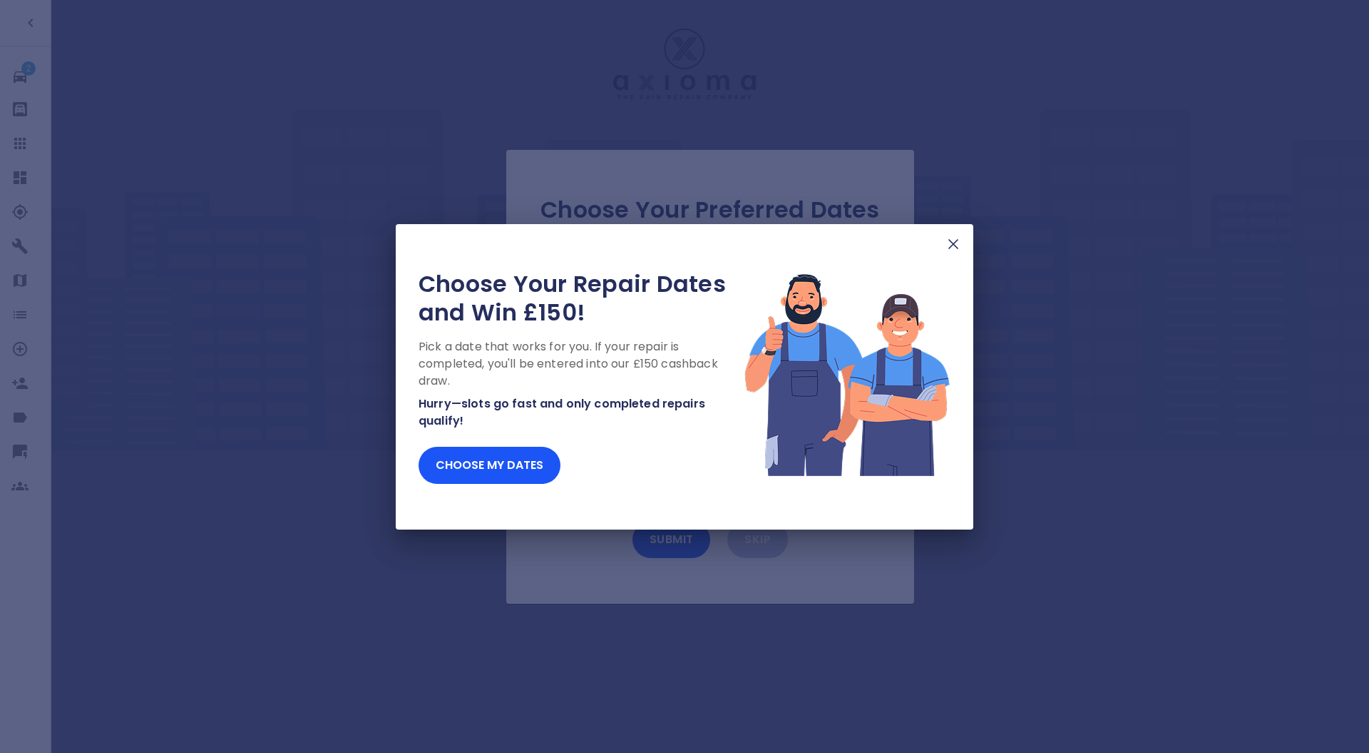
click at [949, 247] on img at bounding box center [953, 243] width 17 height 17
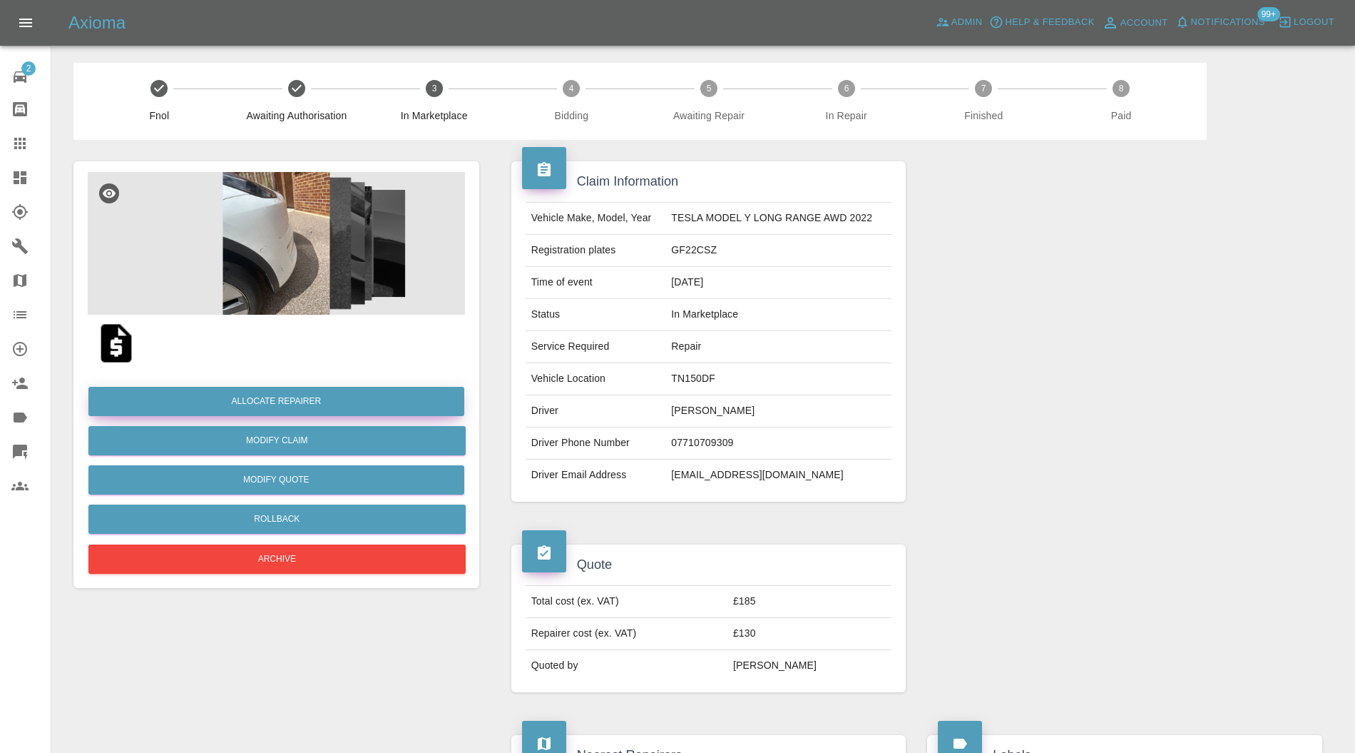
click at [318, 405] on button "Allocate Repairer" at bounding box center [276, 401] width 376 height 29
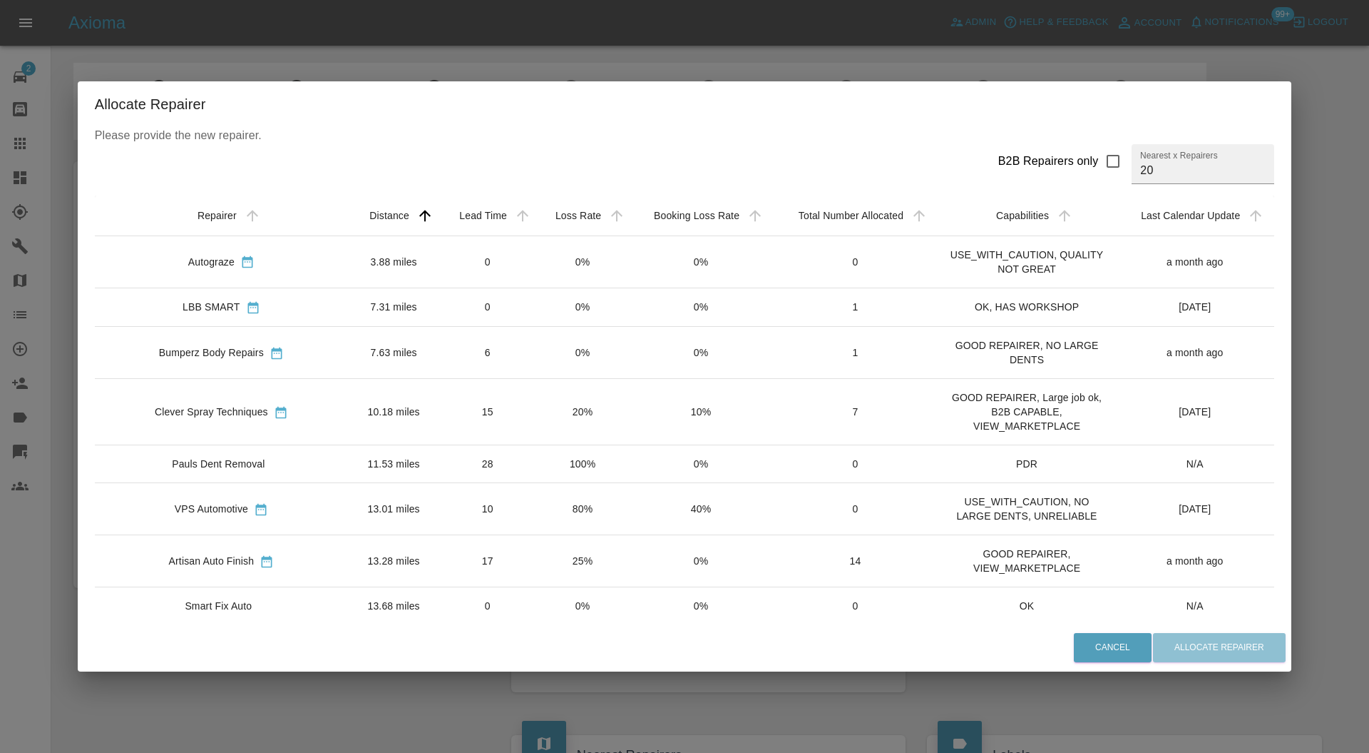
click at [494, 553] on td "17" at bounding box center [487, 561] width 96 height 52
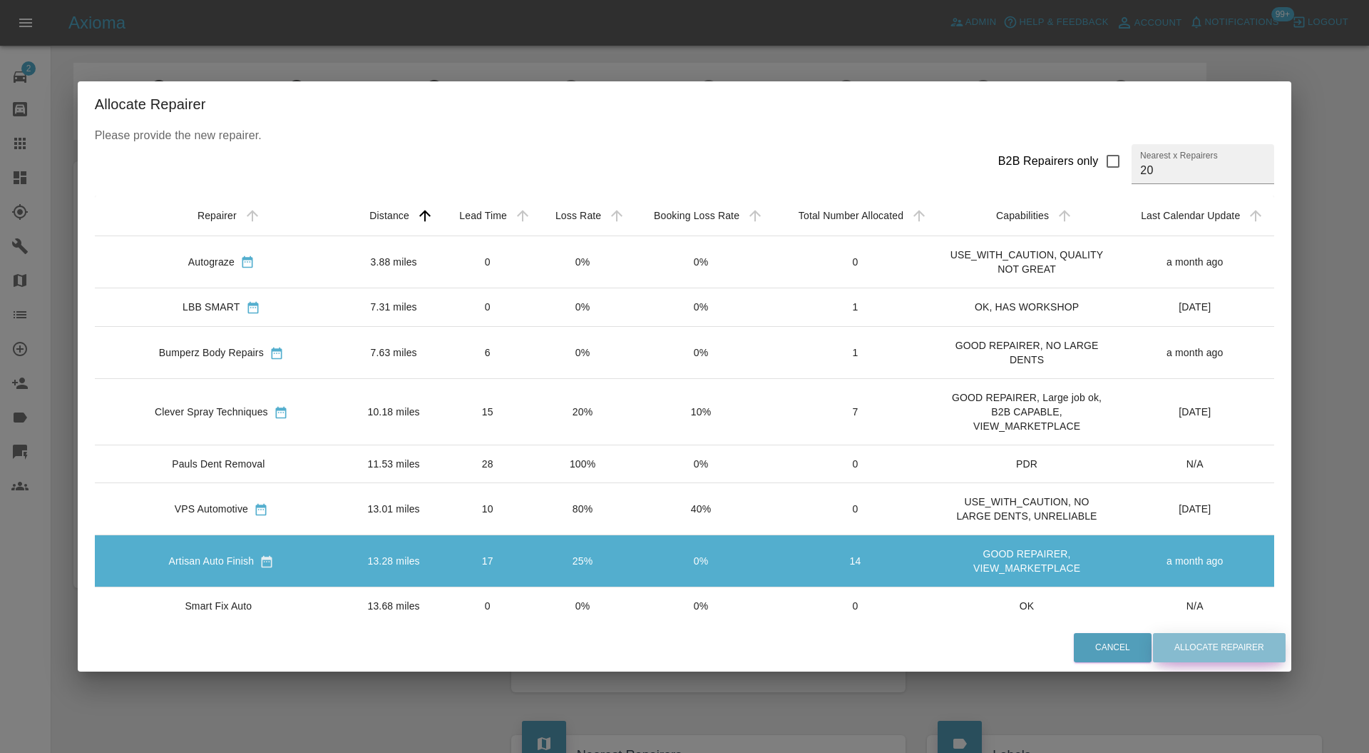
click at [1225, 658] on button "Allocate Repairer" at bounding box center [1219, 647] width 133 height 29
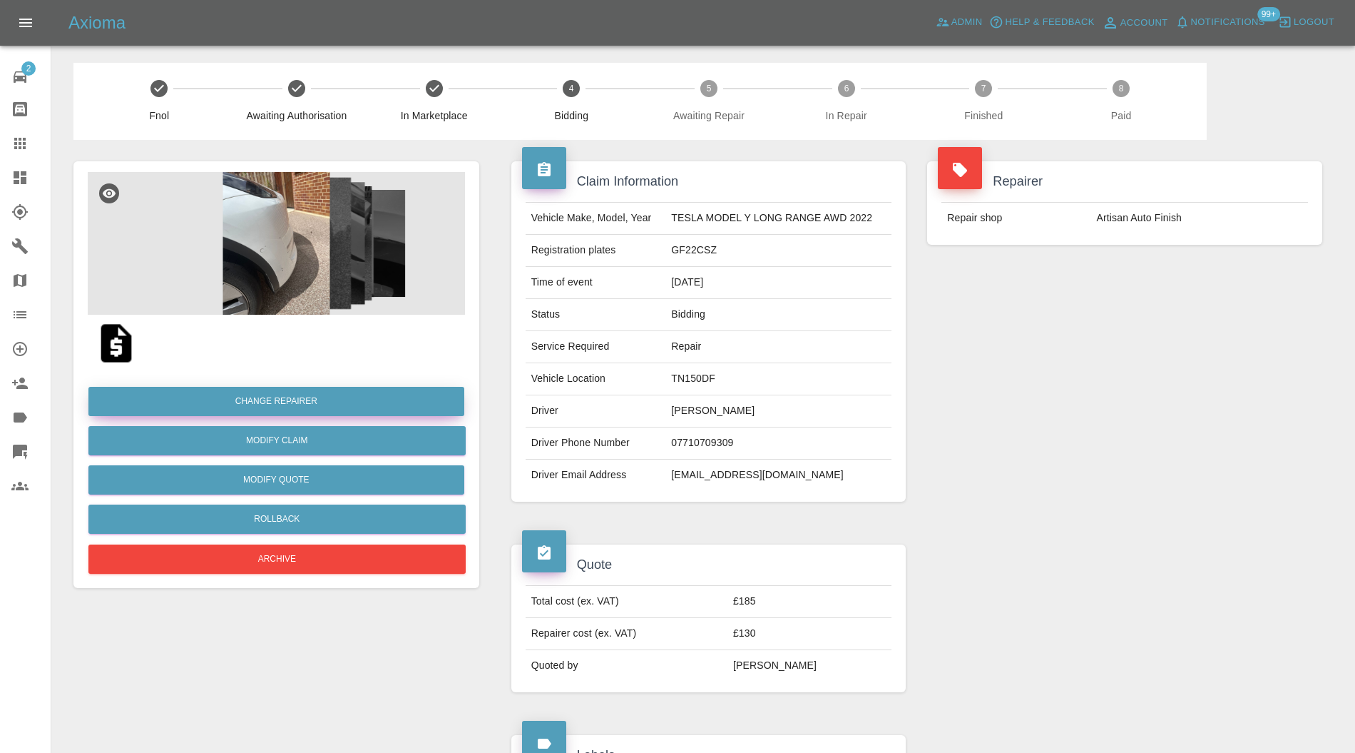
click at [300, 389] on button "Change Repairer" at bounding box center [276, 401] width 376 height 29
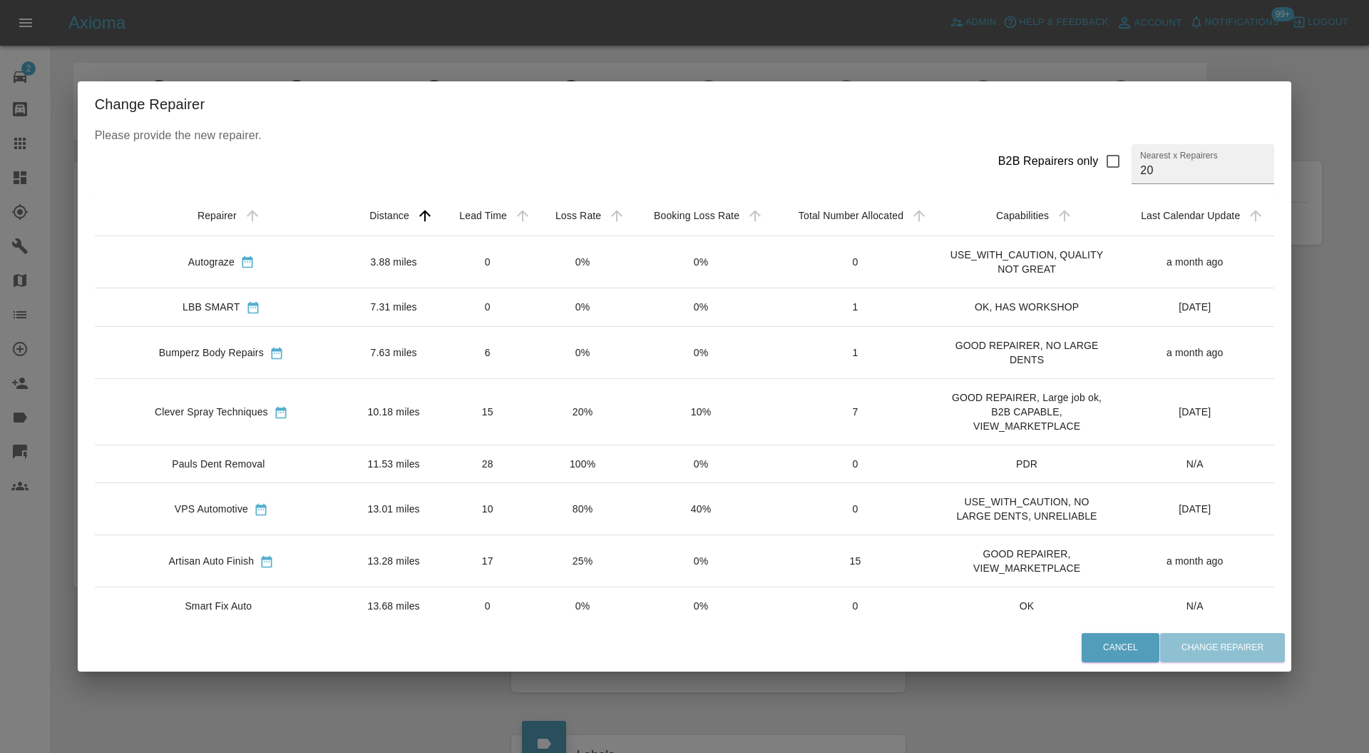
click at [348, 406] on td "10.18 miles" at bounding box center [393, 412] width 91 height 66
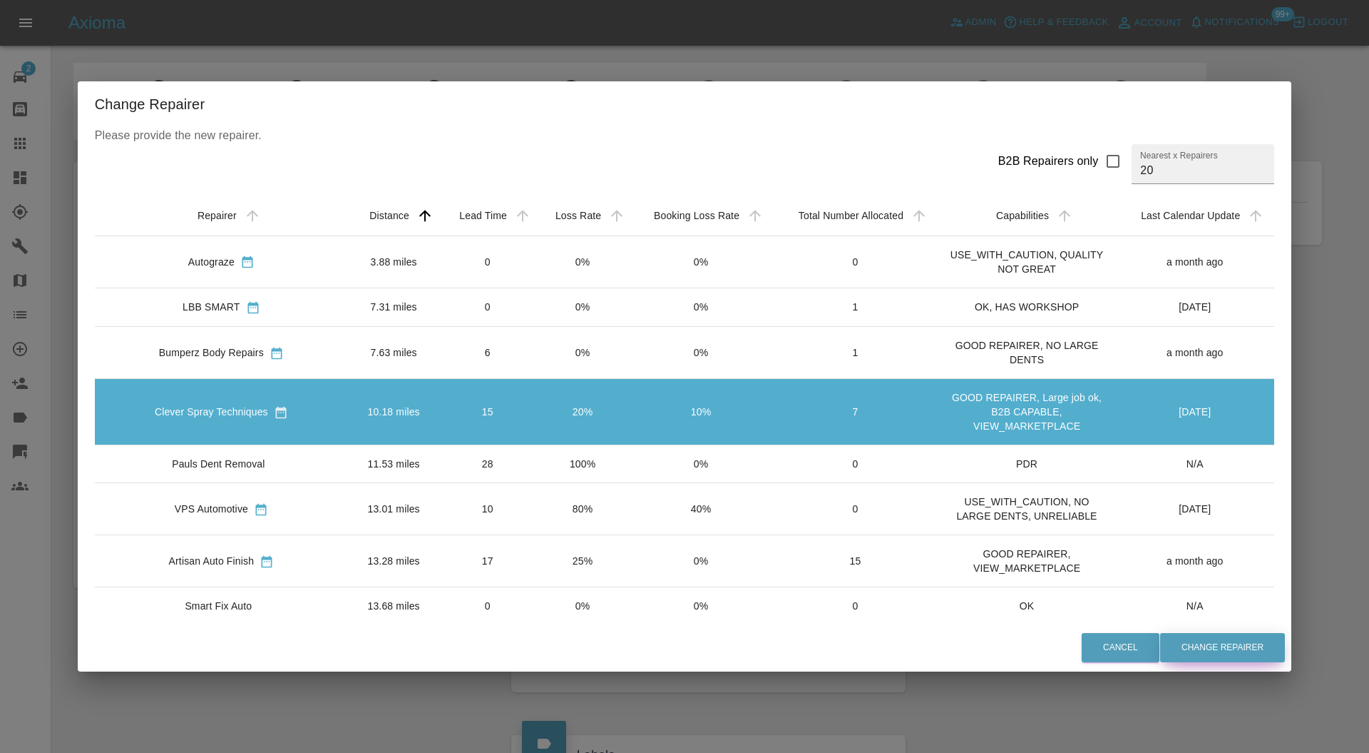
click at [1223, 647] on button "Change Repairer" at bounding box center [1223, 647] width 125 height 29
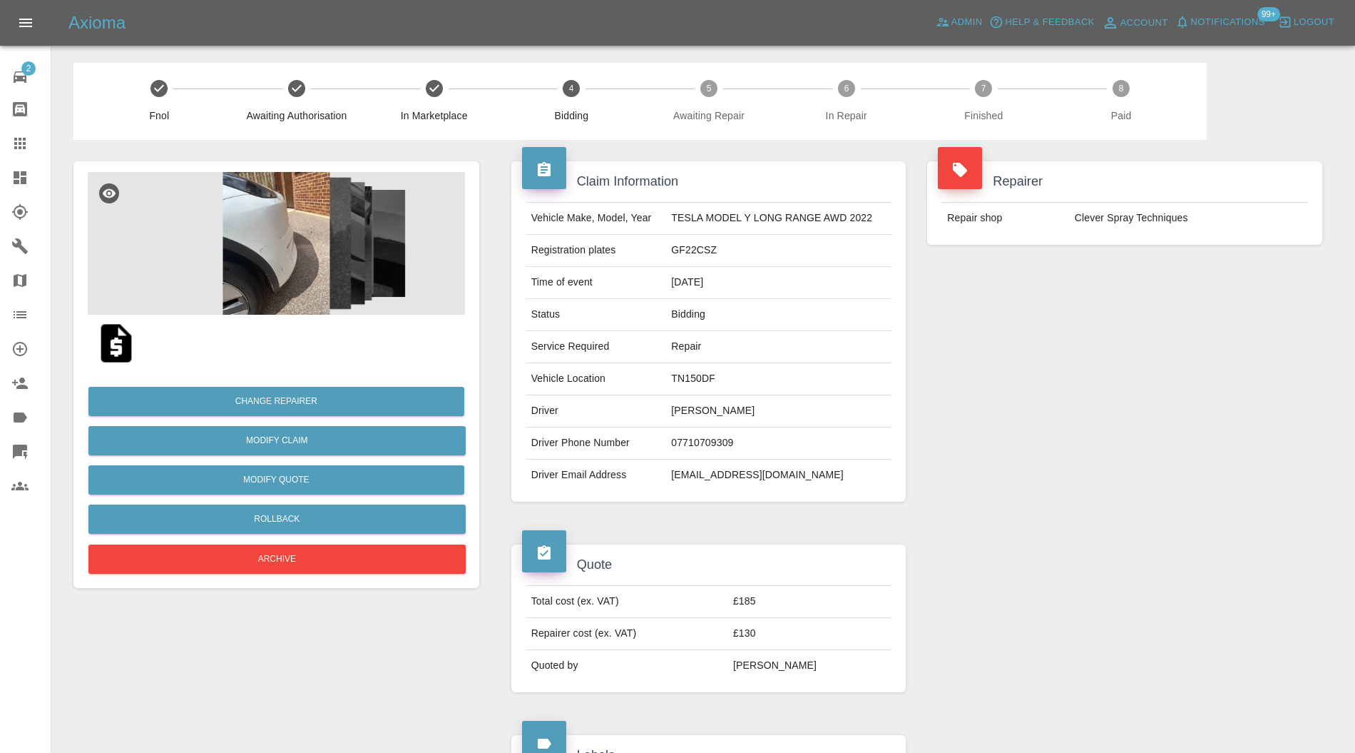
click at [255, 226] on img at bounding box center [276, 243] width 377 height 143
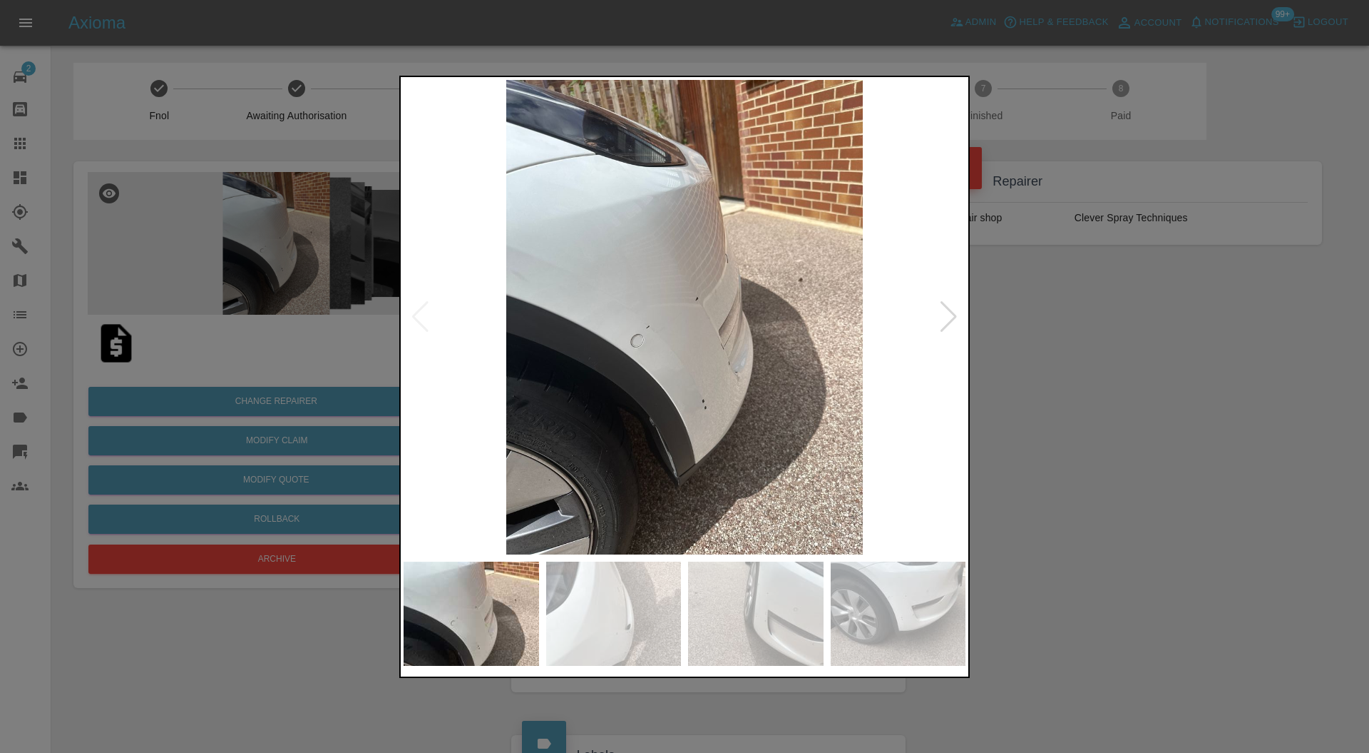
click at [950, 310] on div at bounding box center [948, 316] width 19 height 31
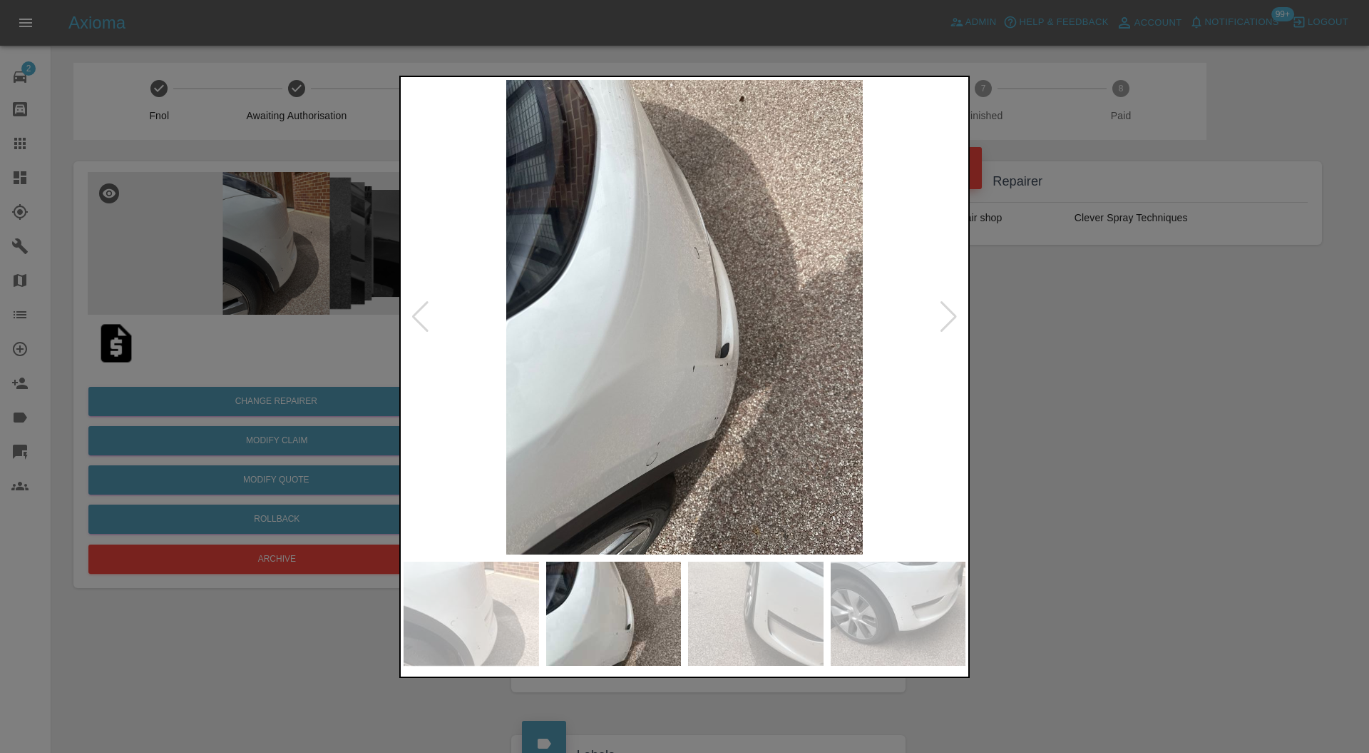
click at [950, 310] on div at bounding box center [948, 316] width 19 height 31
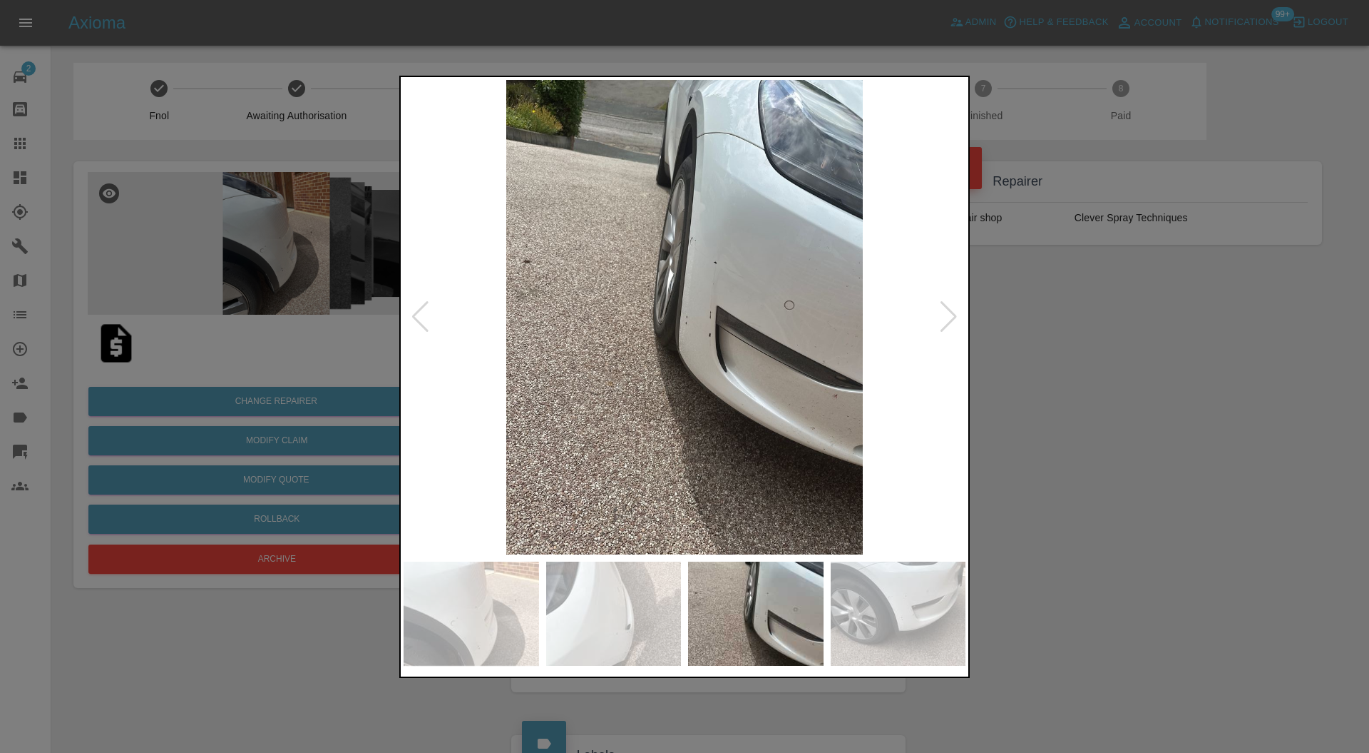
click at [950, 310] on div at bounding box center [948, 316] width 19 height 31
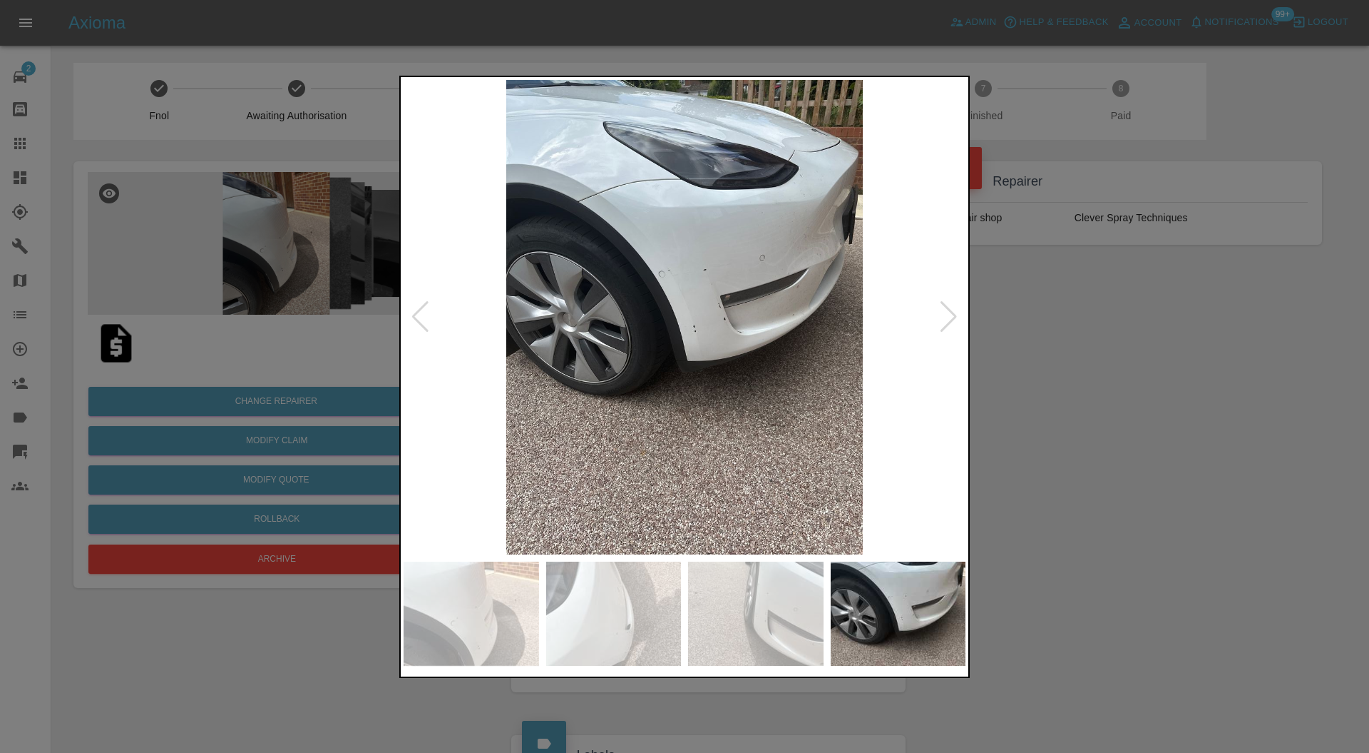
click at [950, 310] on div at bounding box center [948, 316] width 19 height 31
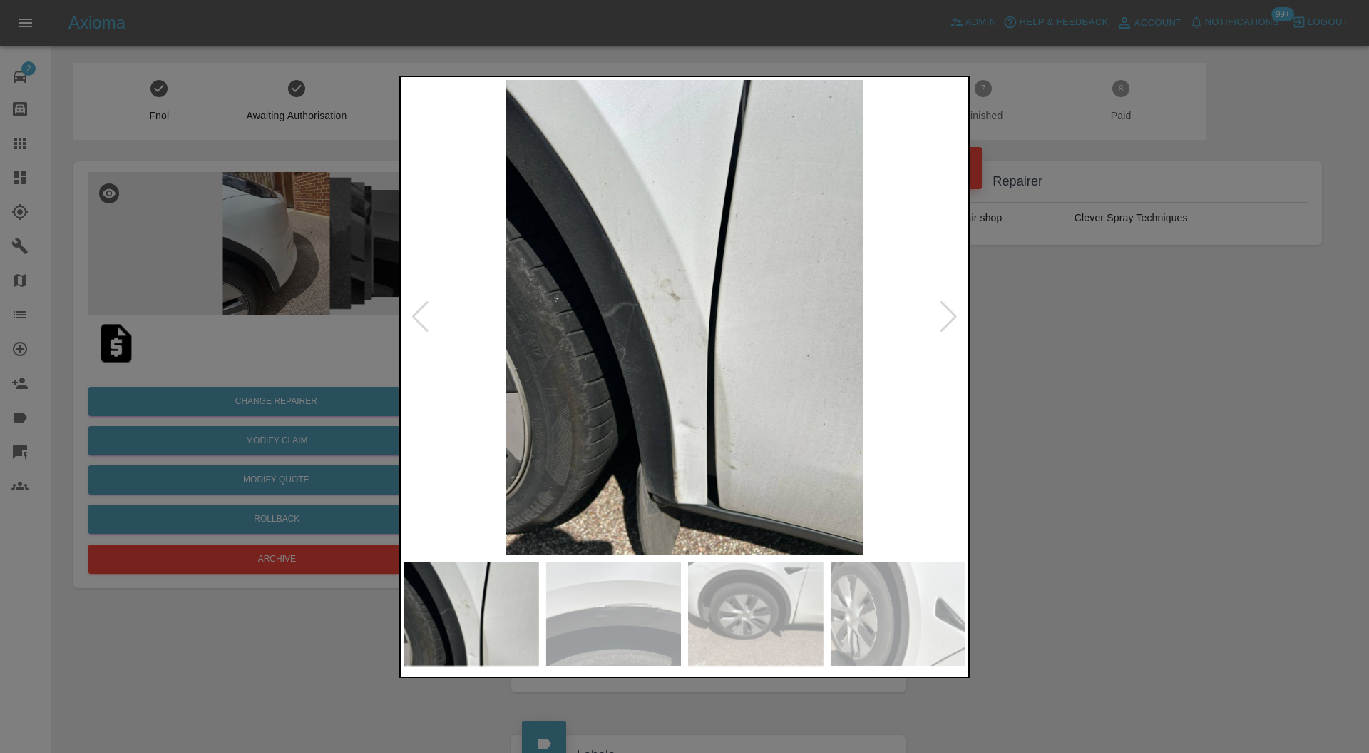
click at [950, 310] on div at bounding box center [948, 316] width 19 height 31
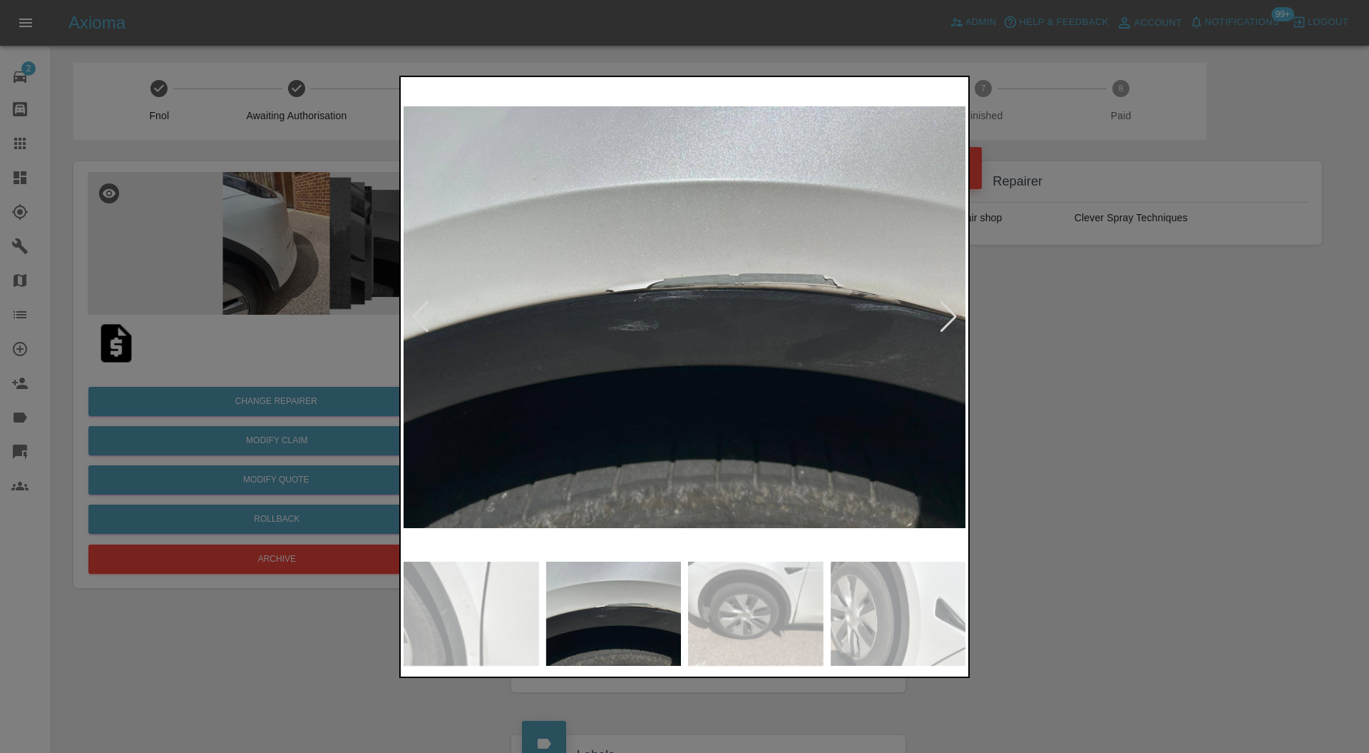
click at [950, 310] on div at bounding box center [948, 316] width 19 height 31
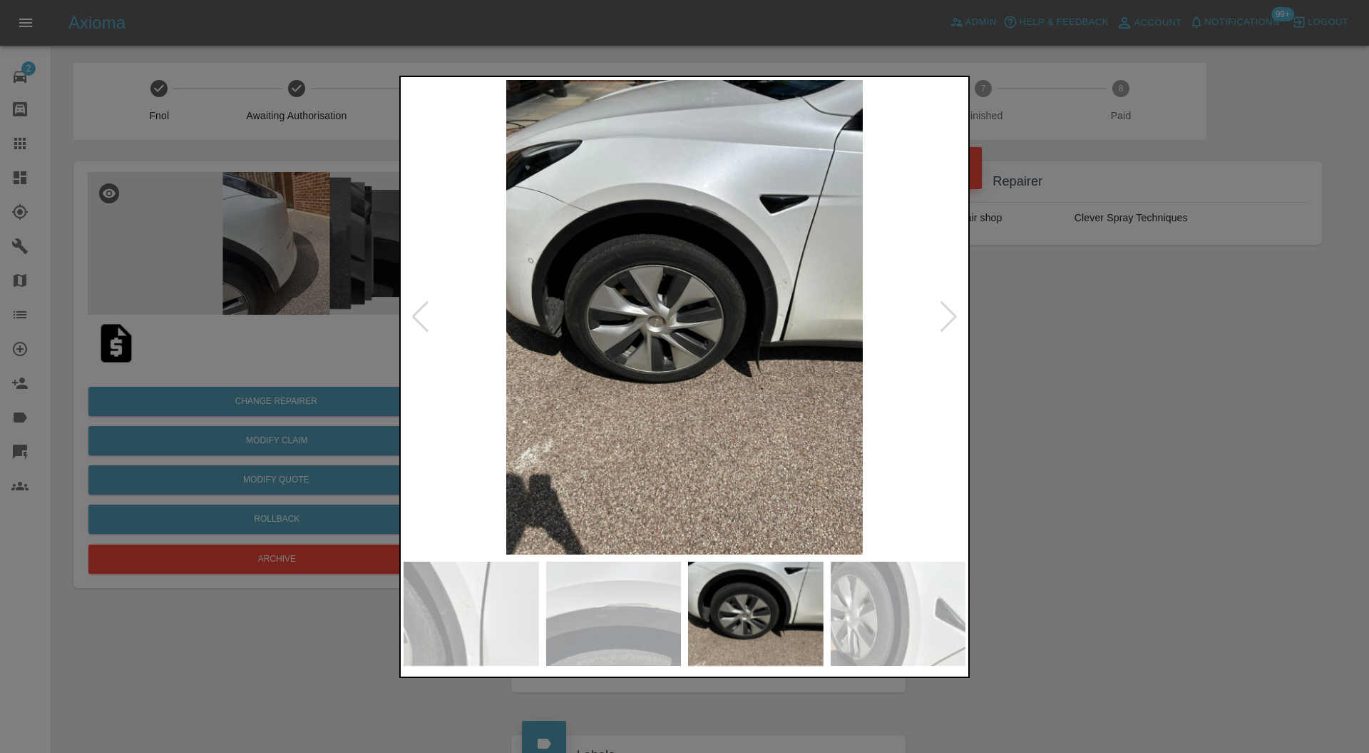
click at [950, 310] on div at bounding box center [948, 316] width 19 height 31
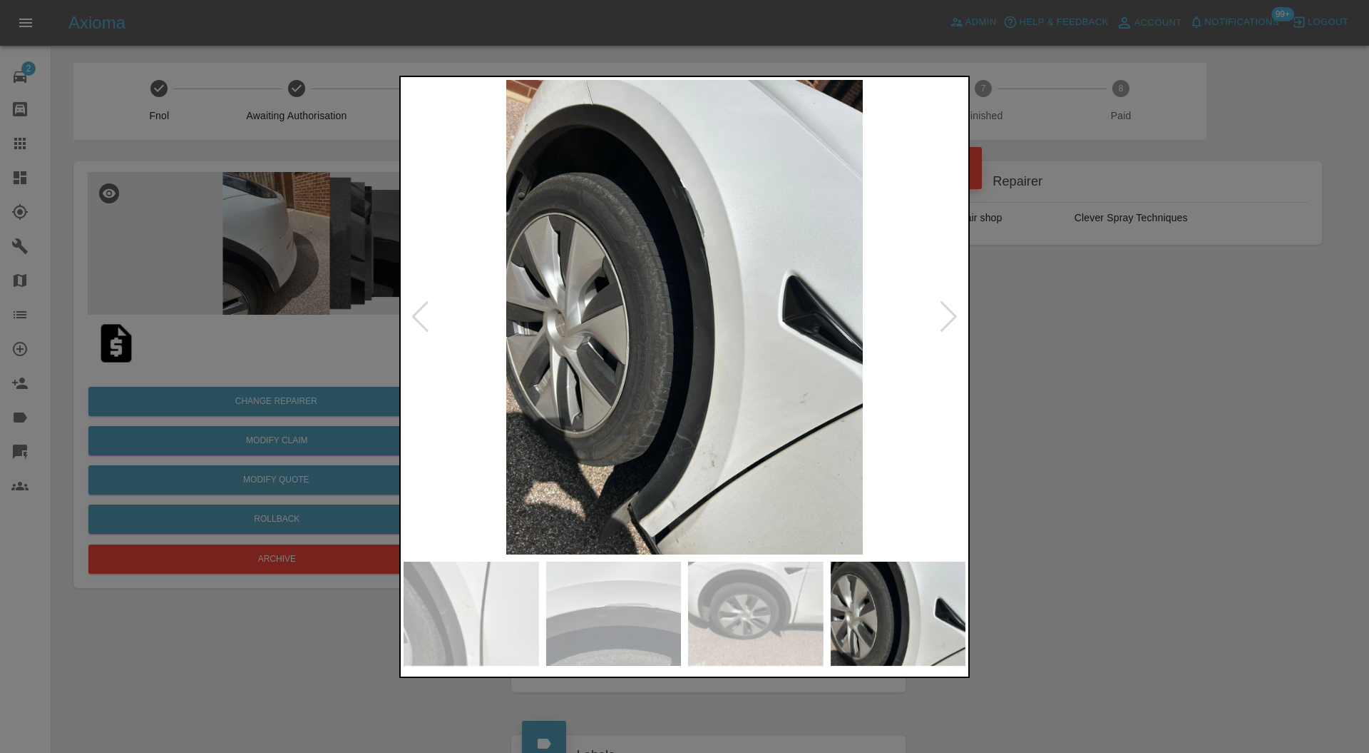
click at [950, 310] on div at bounding box center [948, 316] width 19 height 31
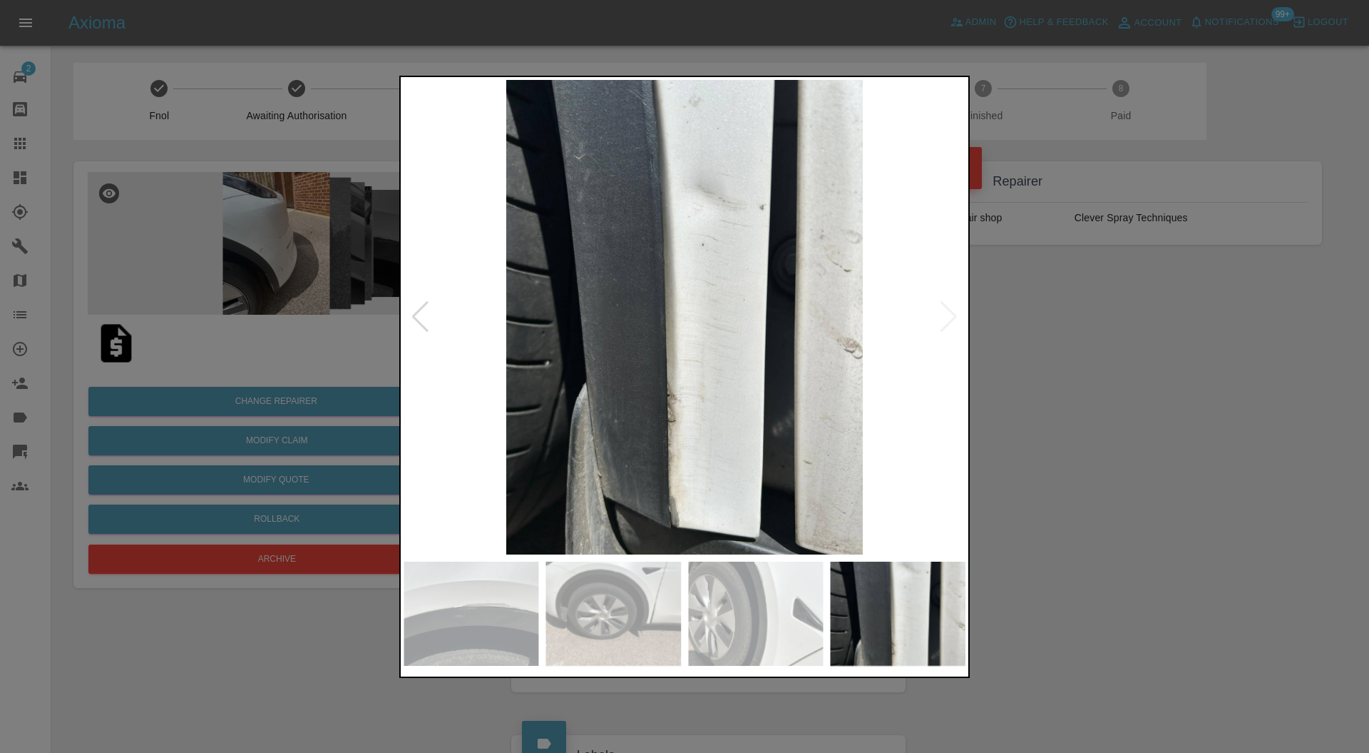
click at [950, 310] on img at bounding box center [685, 317] width 562 height 475
click at [1009, 320] on div at bounding box center [684, 376] width 1369 height 753
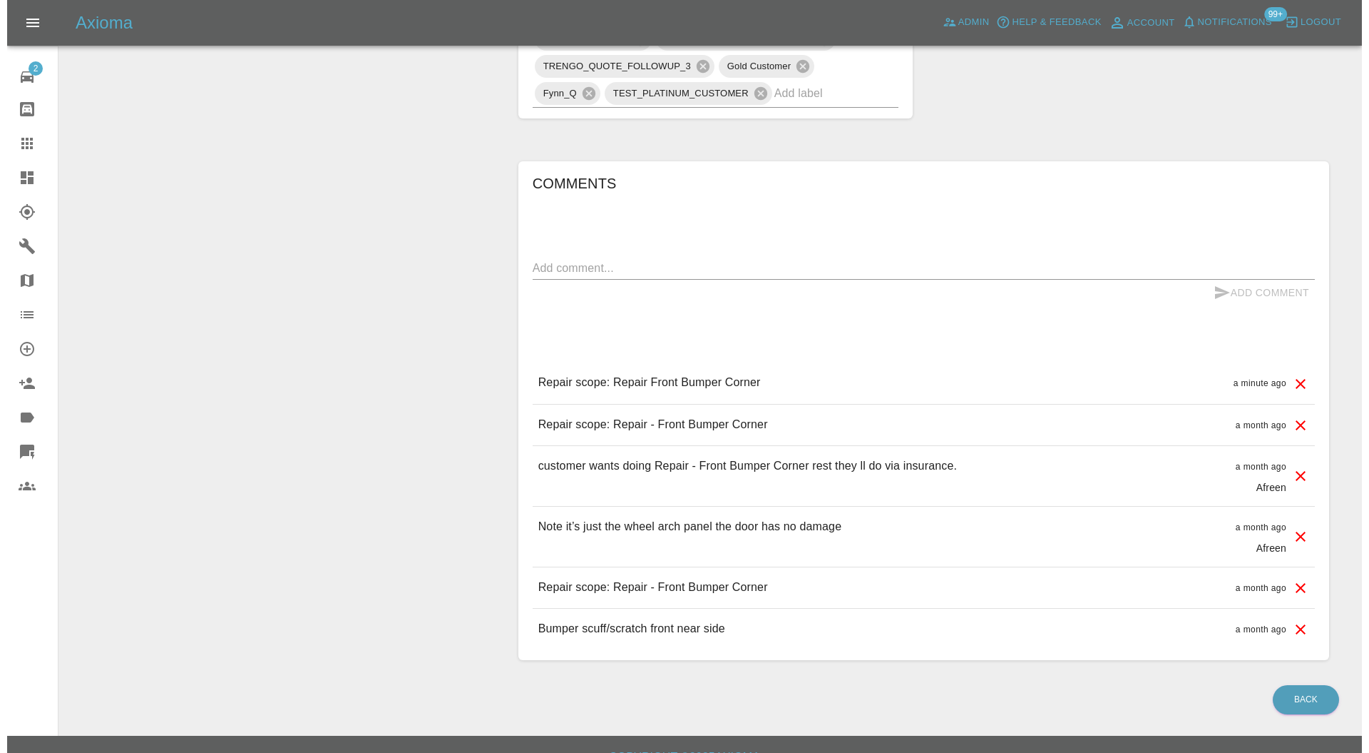
scroll to position [887, 0]
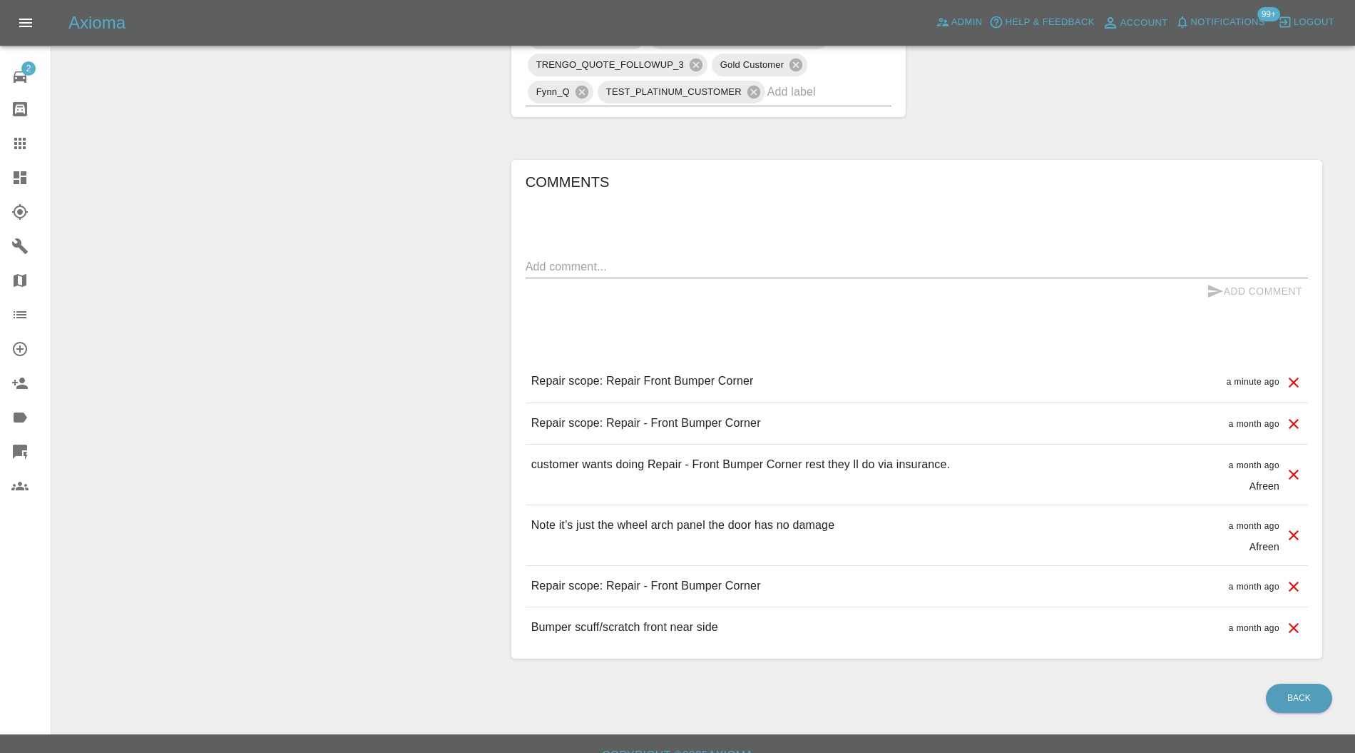
click at [1292, 418] on icon at bounding box center [1293, 423] width 17 height 17
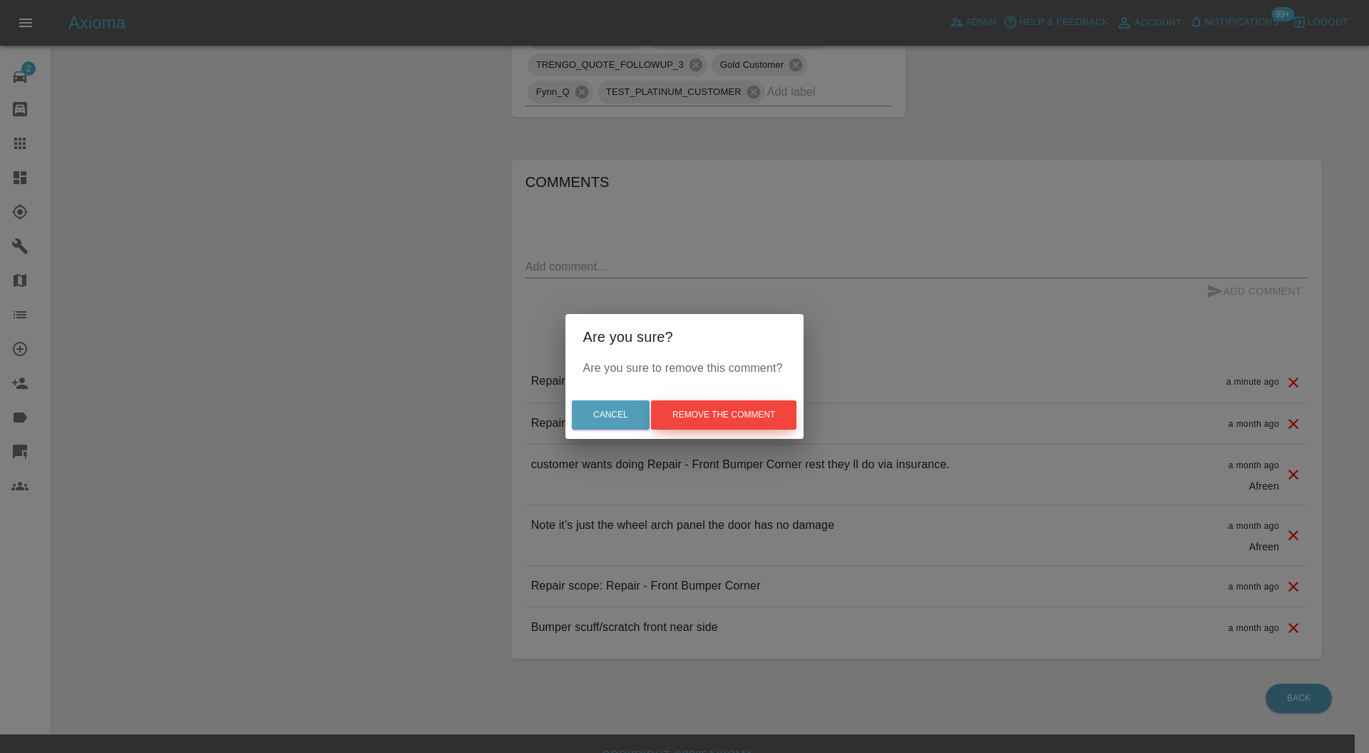
click at [773, 410] on button "Remove the comment" at bounding box center [724, 414] width 146 height 29
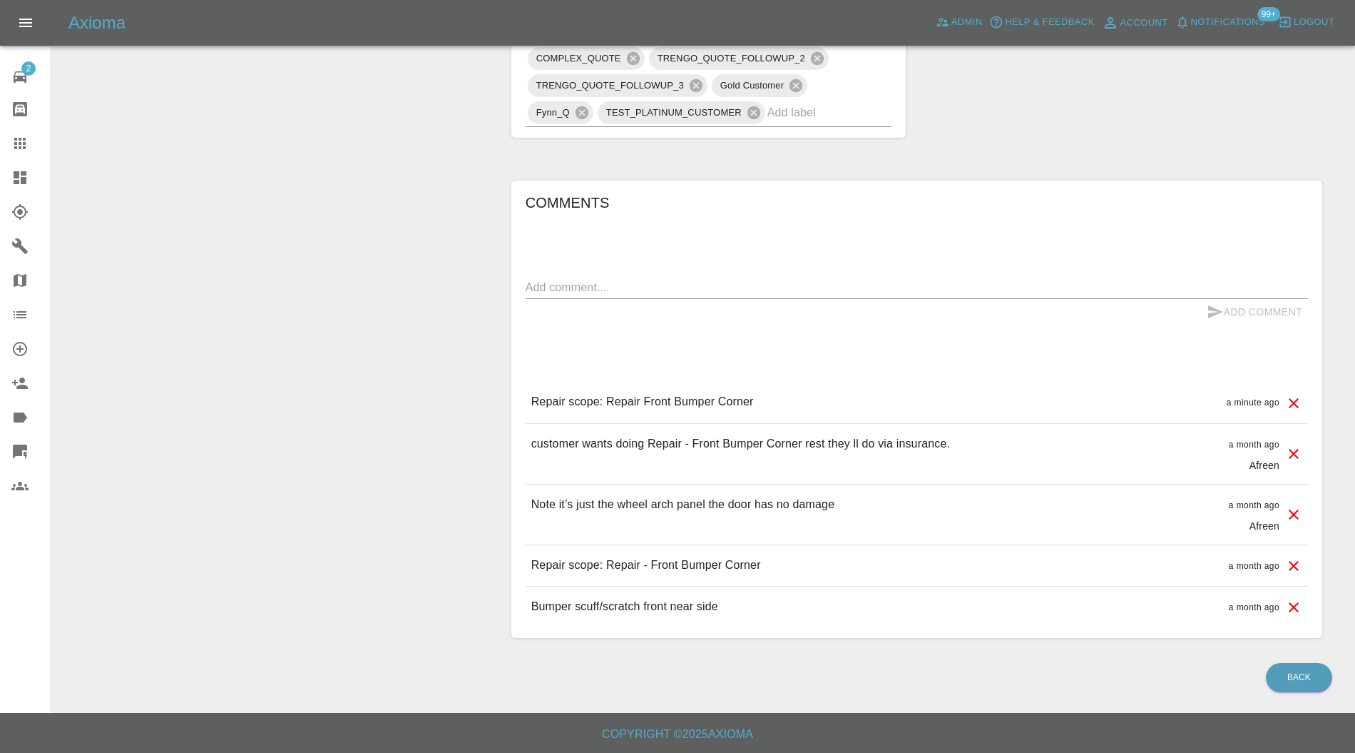
click at [1295, 512] on icon at bounding box center [1294, 514] width 10 height 10
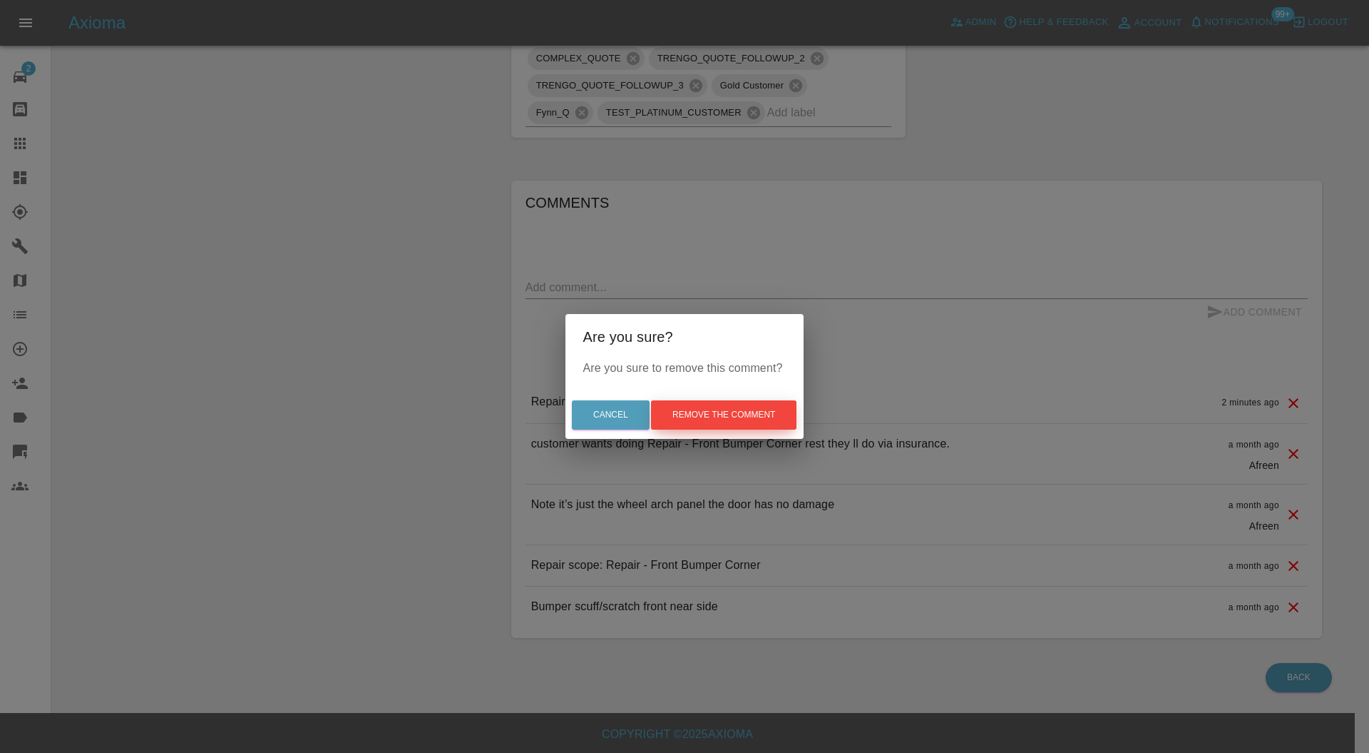
click at [730, 412] on button "Remove the comment" at bounding box center [724, 414] width 146 height 29
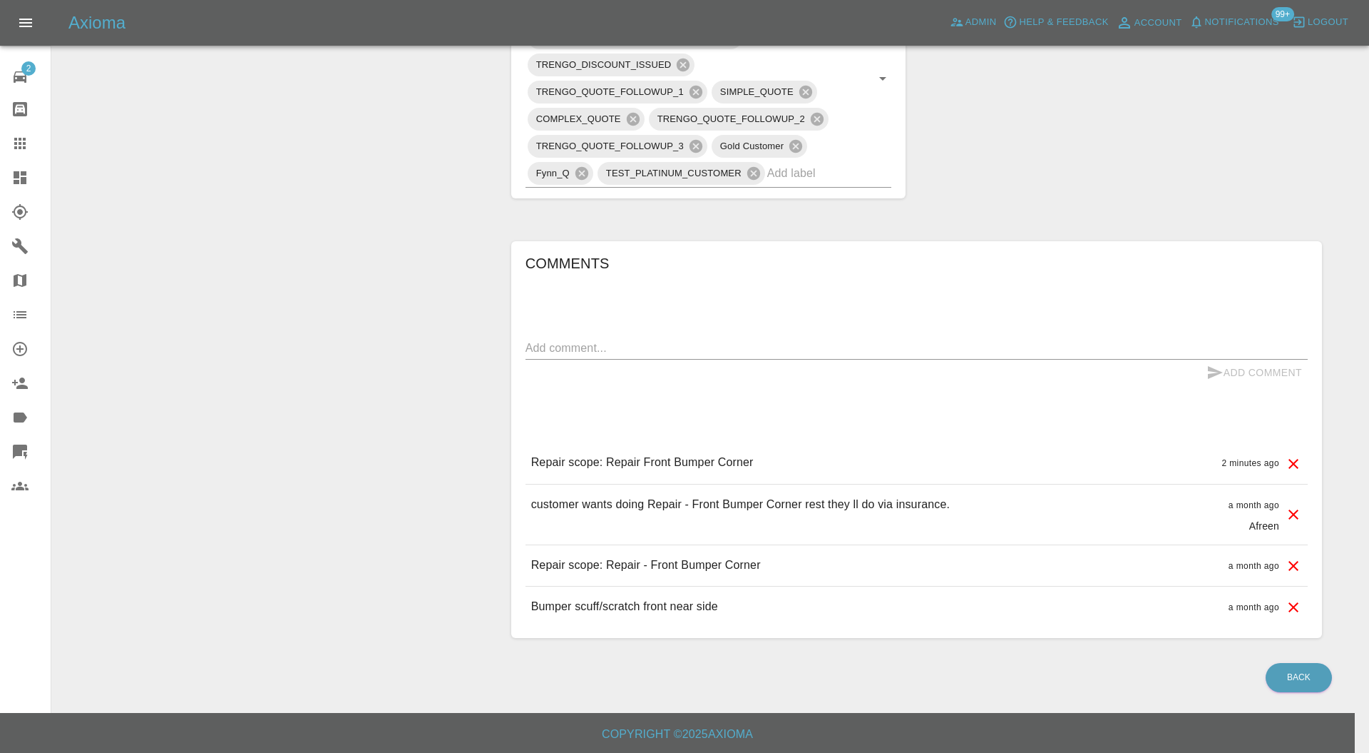
scroll to position [806, 0]
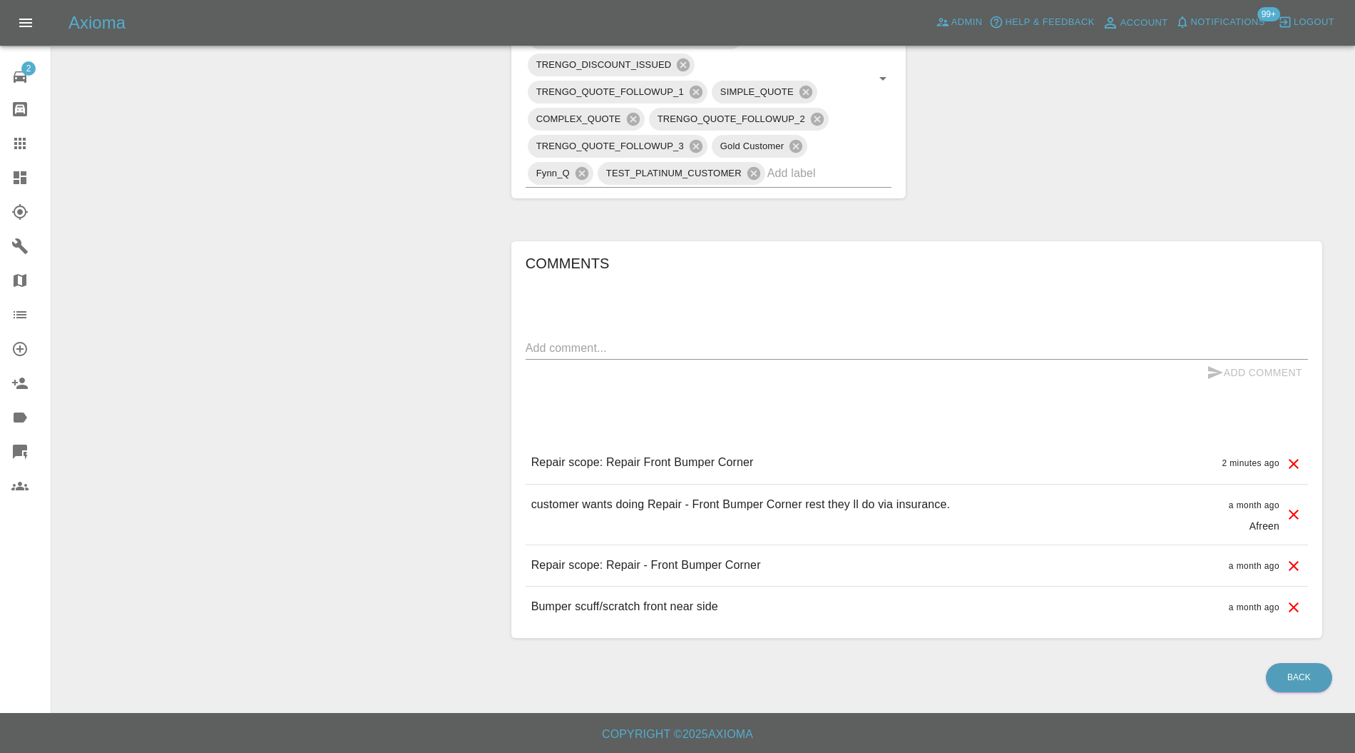
click at [1291, 561] on icon at bounding box center [1294, 566] width 10 height 10
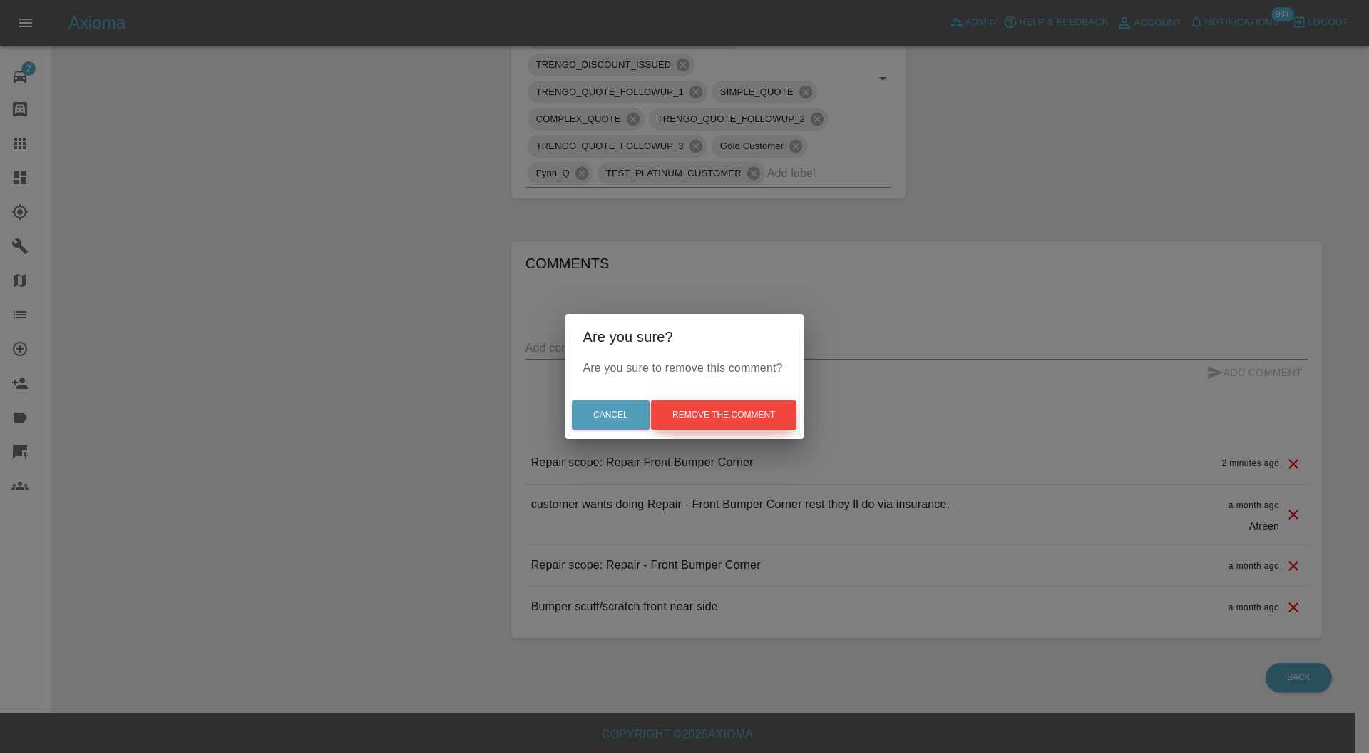
click at [762, 411] on button "Remove the comment" at bounding box center [724, 414] width 146 height 29
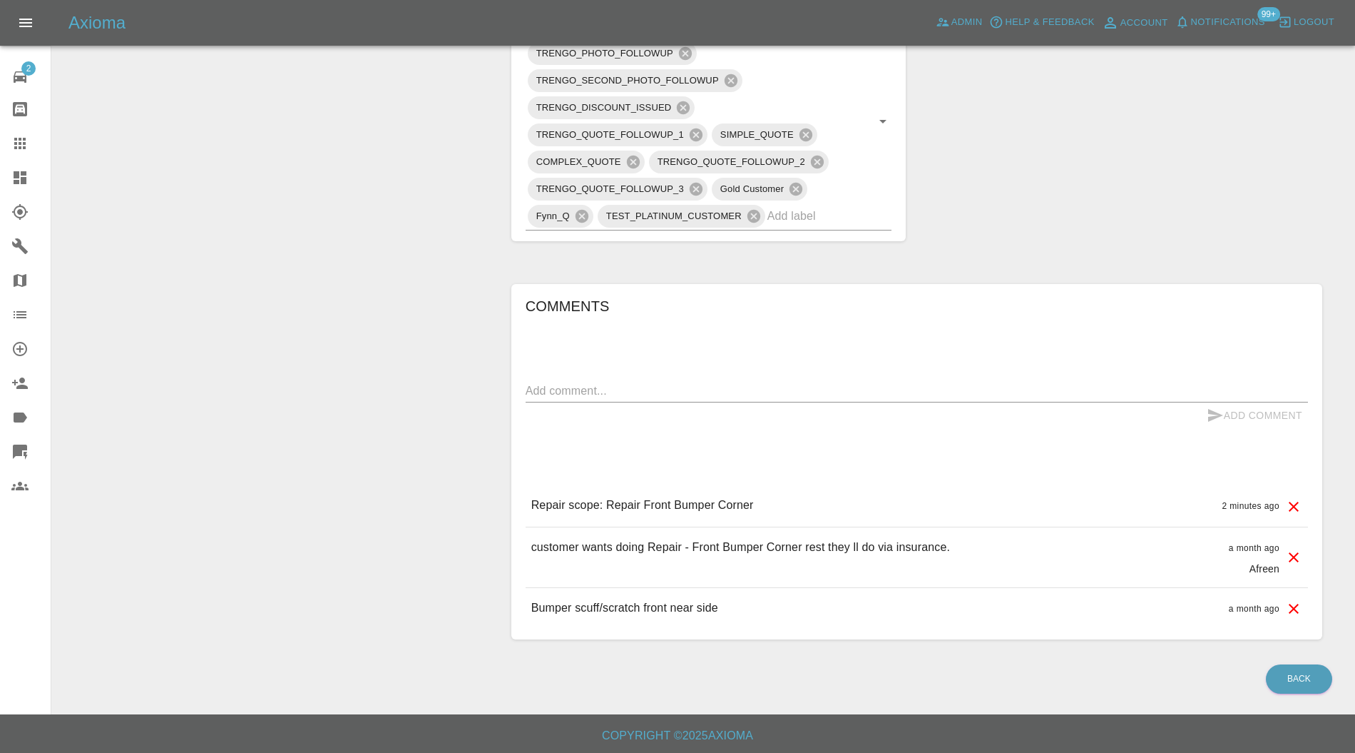
scroll to position [0, 0]
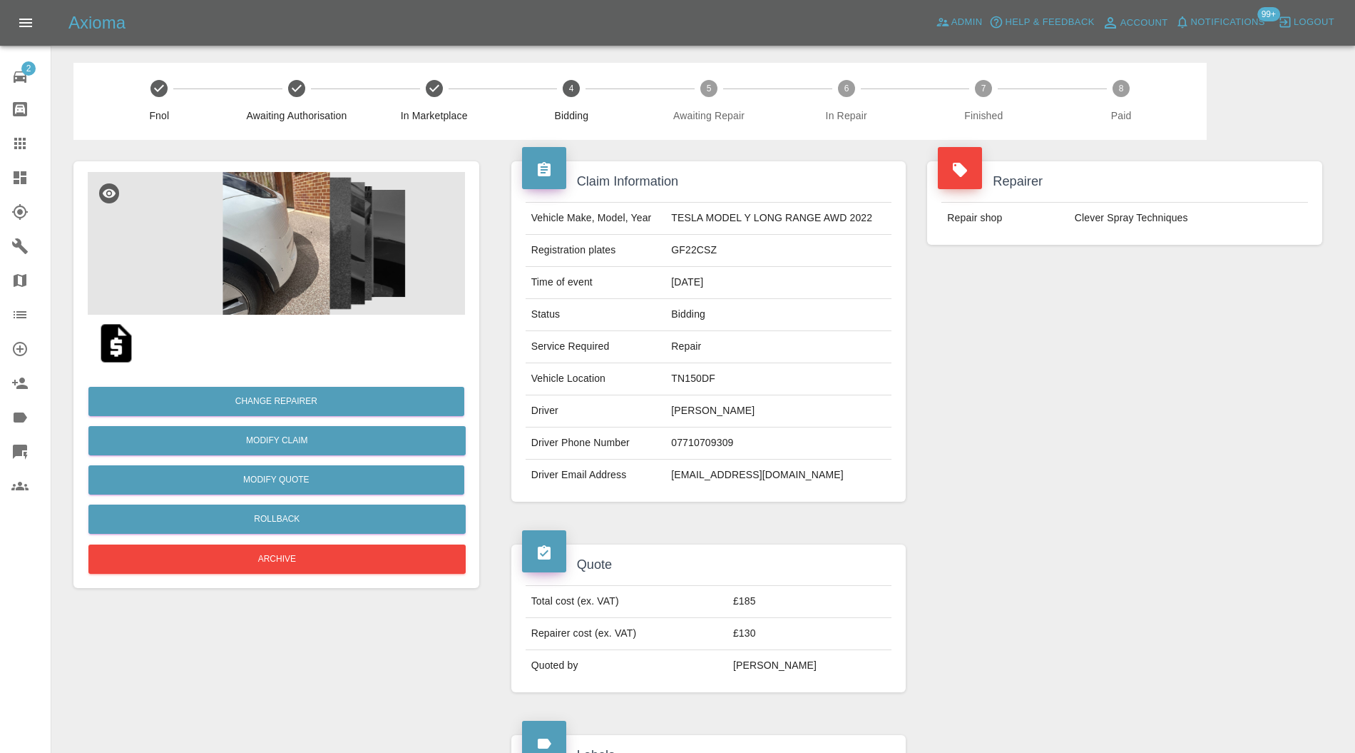
click at [265, 267] on img at bounding box center [276, 243] width 377 height 143
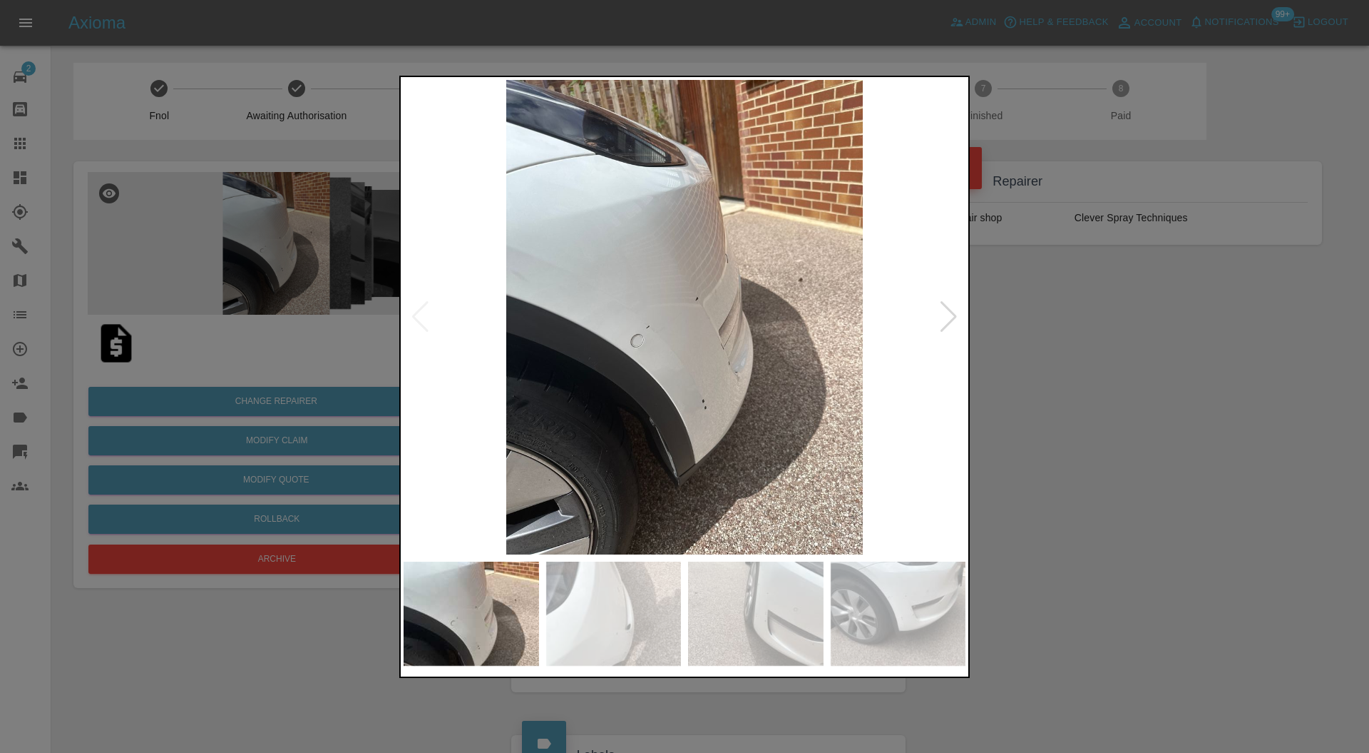
click at [999, 369] on div at bounding box center [684, 376] width 1369 height 753
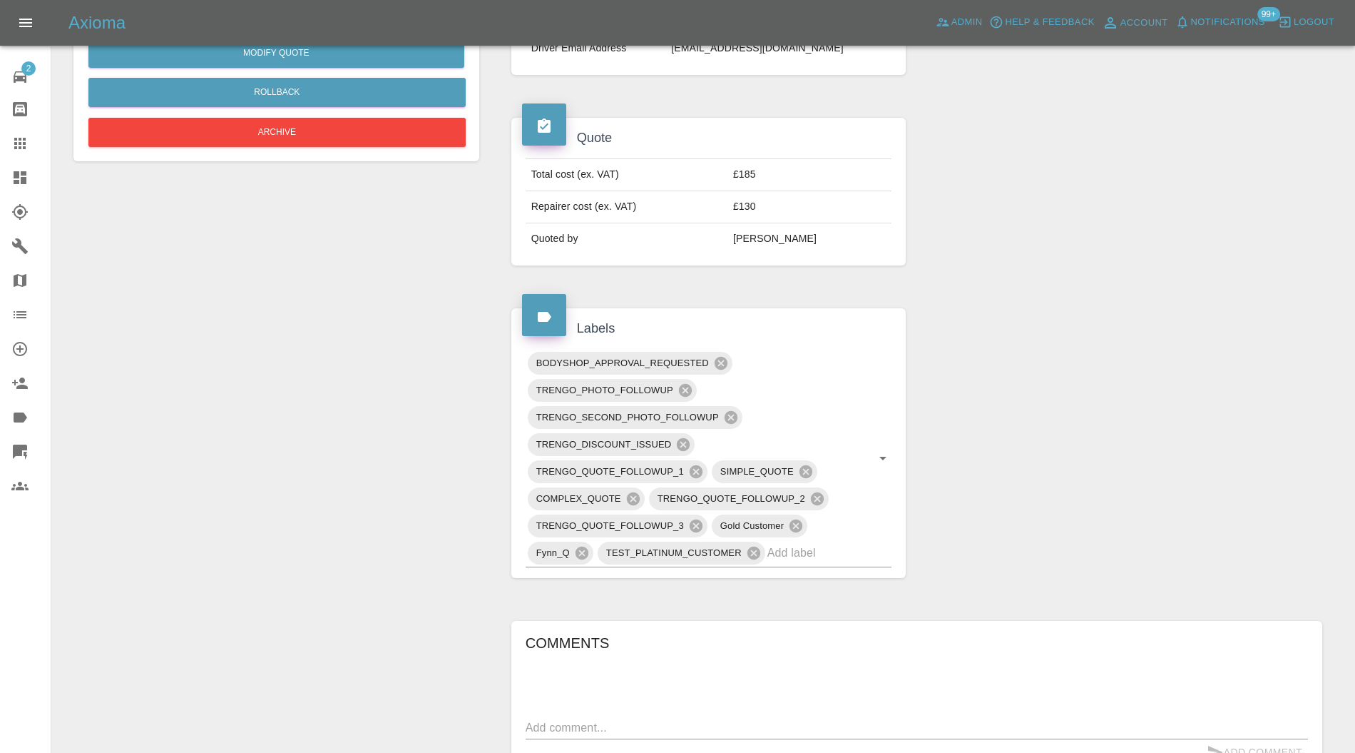
scroll to position [760, 0]
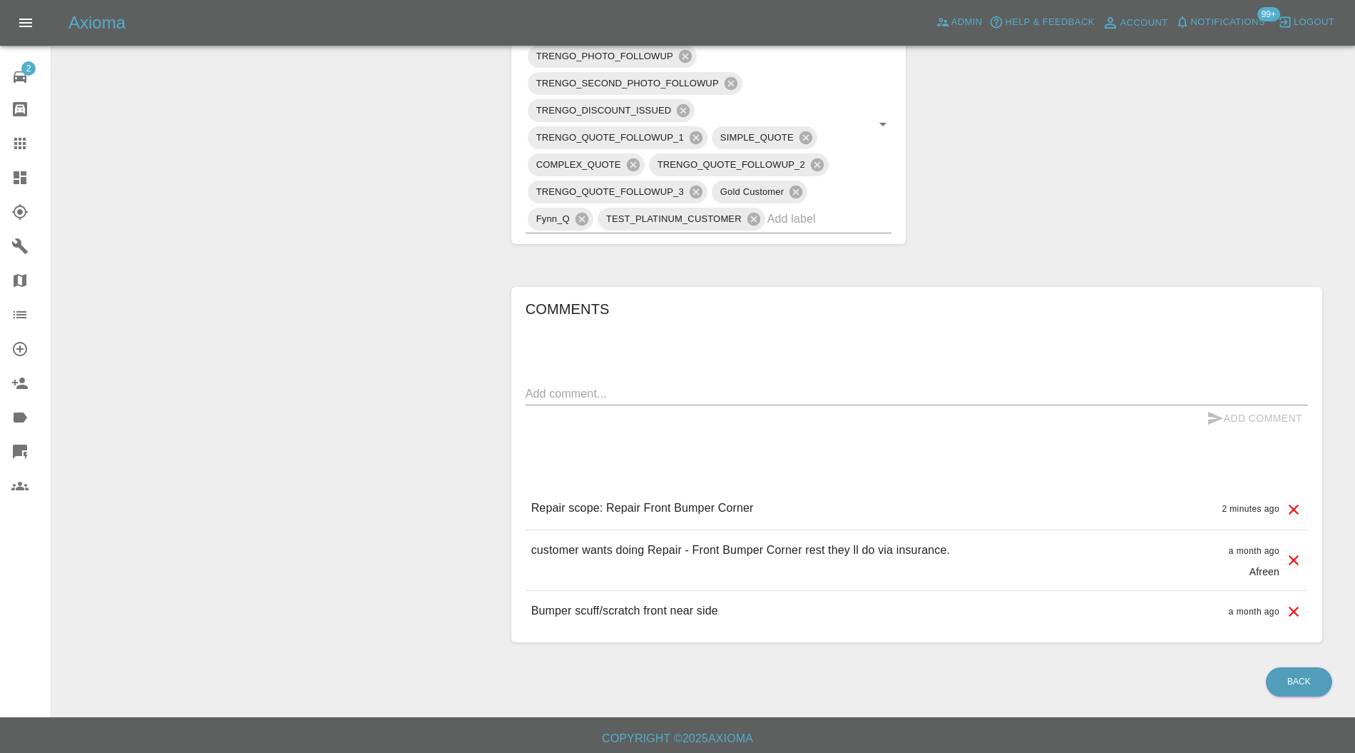
click at [717, 382] on div "x" at bounding box center [917, 393] width 782 height 23
type textarea "OSF Corner ONLY"
click at [1227, 417] on button "Add Comment" at bounding box center [1254, 418] width 107 height 26
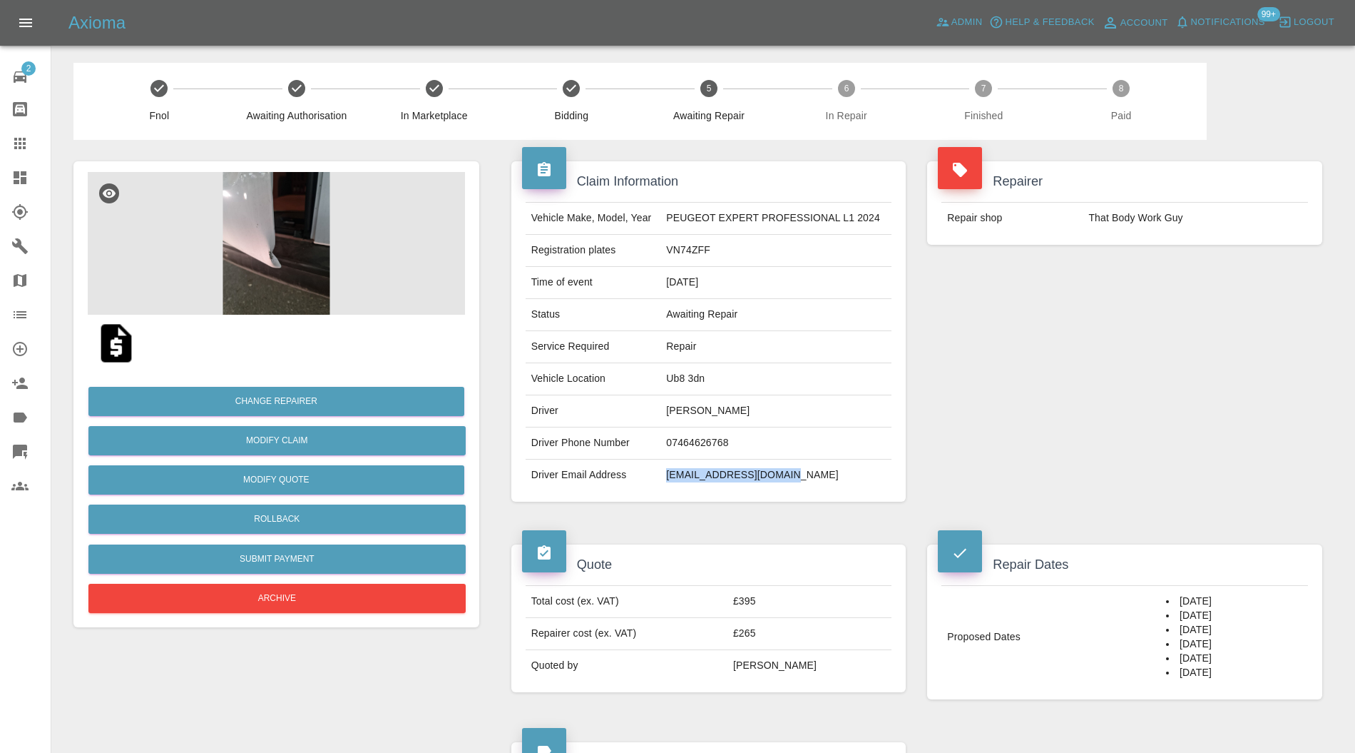
drag, startPoint x: 845, startPoint y: 472, endPoint x: 667, endPoint y: 480, distance: 177.8
click at [667, 480] on td "[EMAIL_ADDRESS][DOMAIN_NAME]" at bounding box center [775, 474] width 231 height 31
copy td "[EMAIL_ADDRESS][DOMAIN_NAME]"
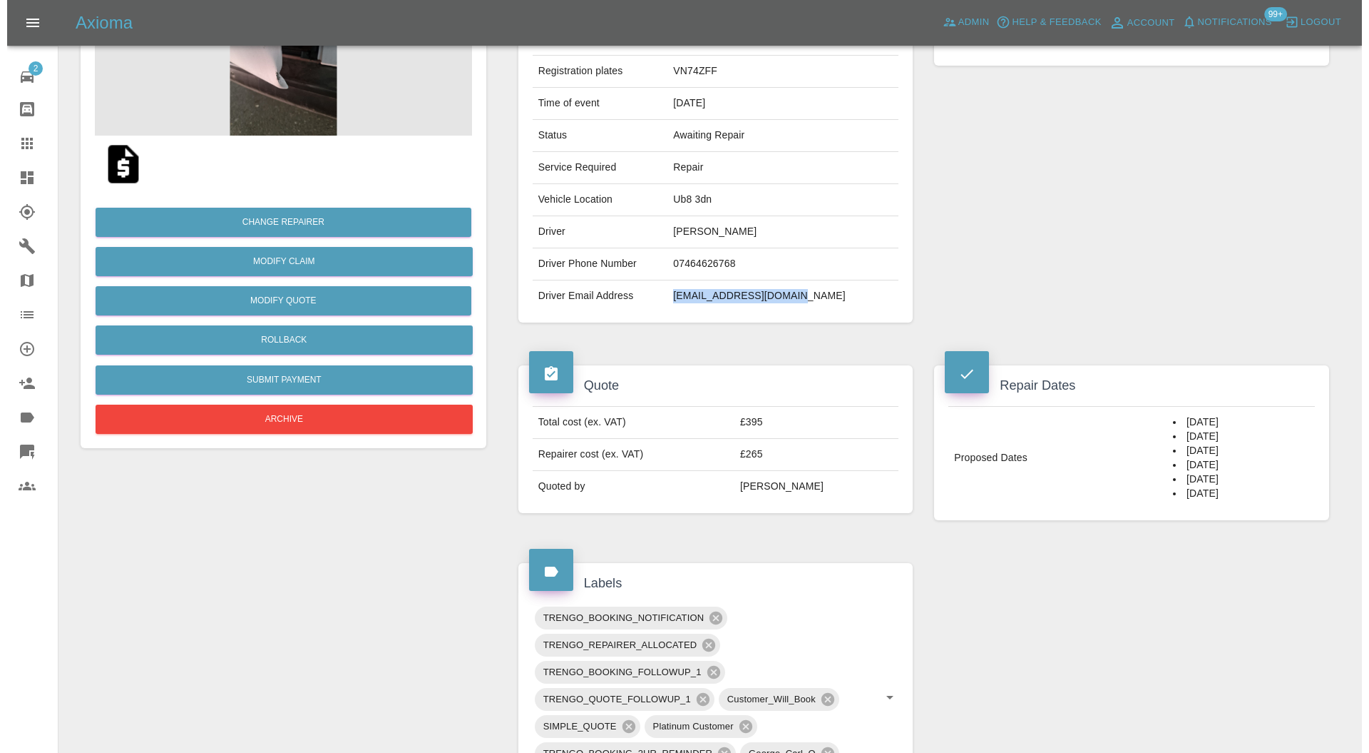
scroll to position [104, 0]
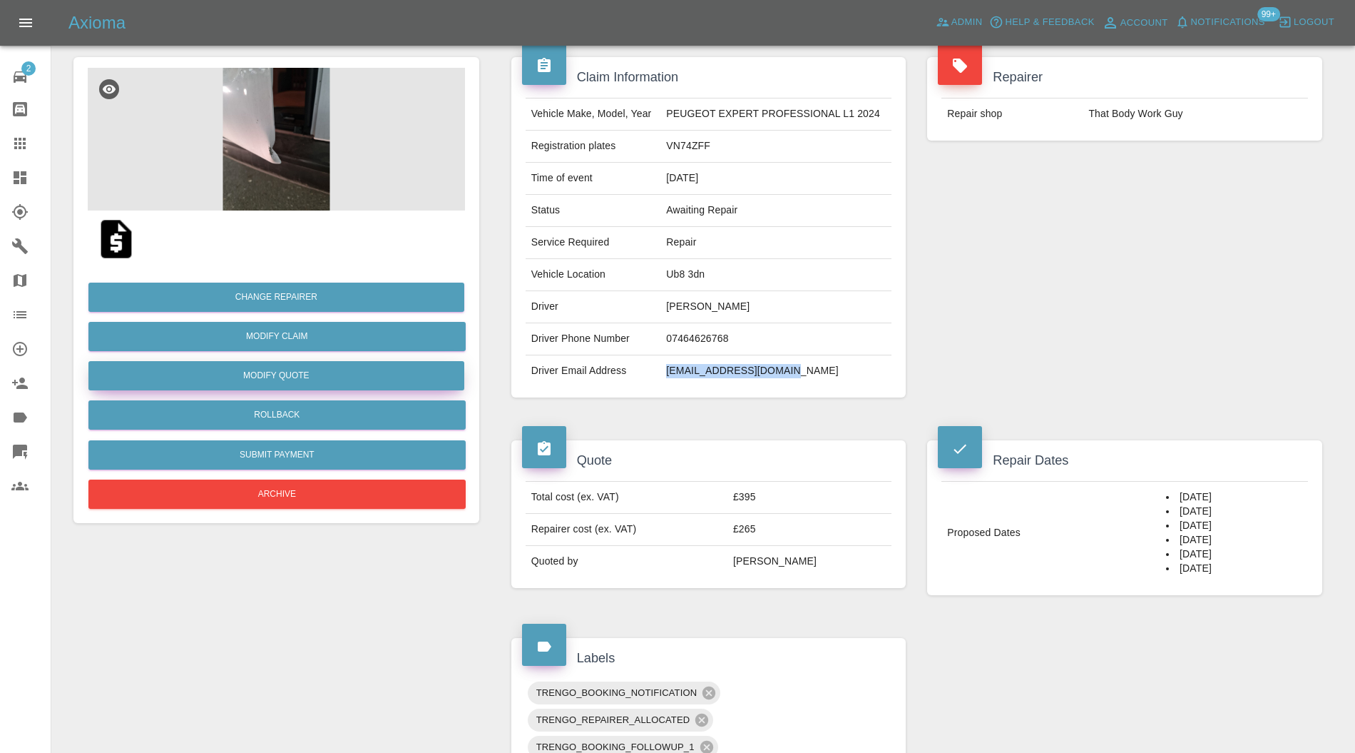
click at [389, 371] on button "Modify Quote" at bounding box center [276, 375] width 376 height 29
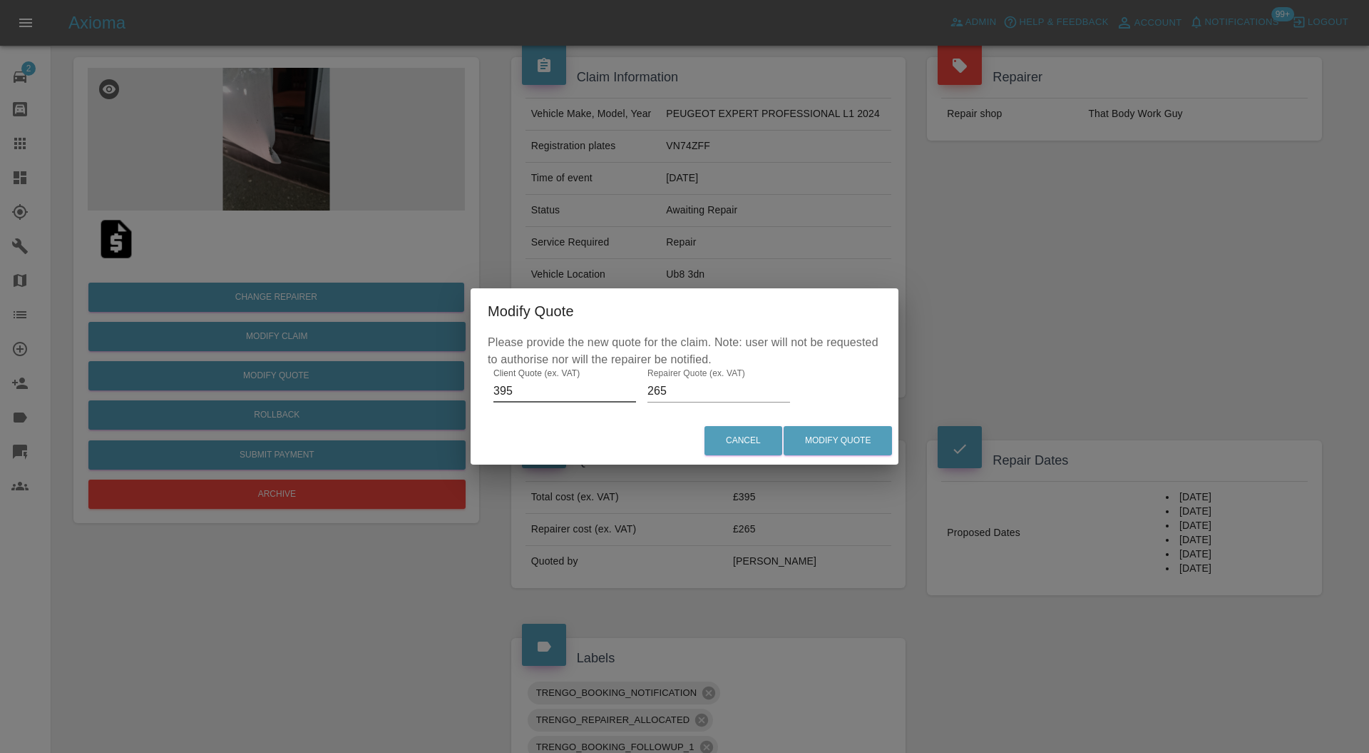
drag, startPoint x: 545, startPoint y: 391, endPoint x: 504, endPoint y: 394, distance: 41.5
click at [504, 394] on input "395" at bounding box center [565, 390] width 143 height 23
type input "310"
click at [656, 390] on input "265" at bounding box center [719, 390] width 143 height 23
type input "245"
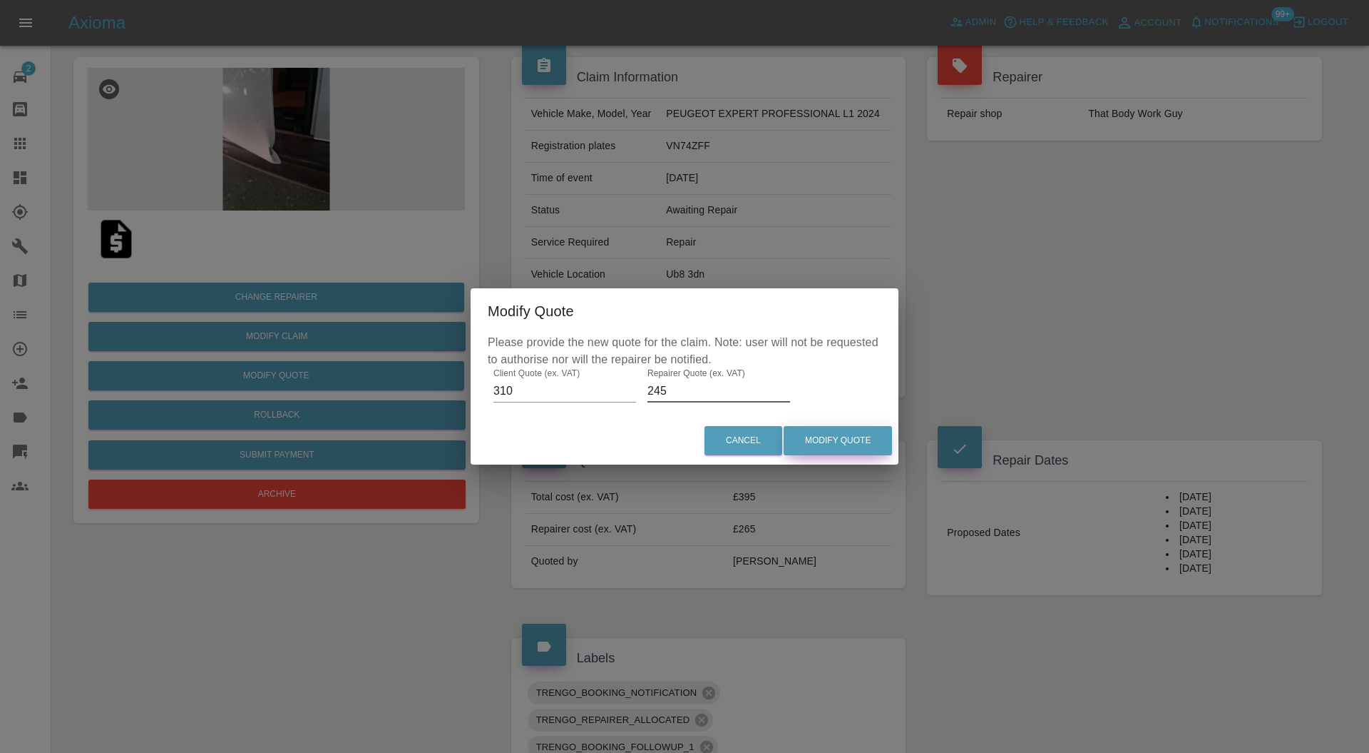
click at [850, 439] on button "Modify Quote" at bounding box center [838, 440] width 108 height 29
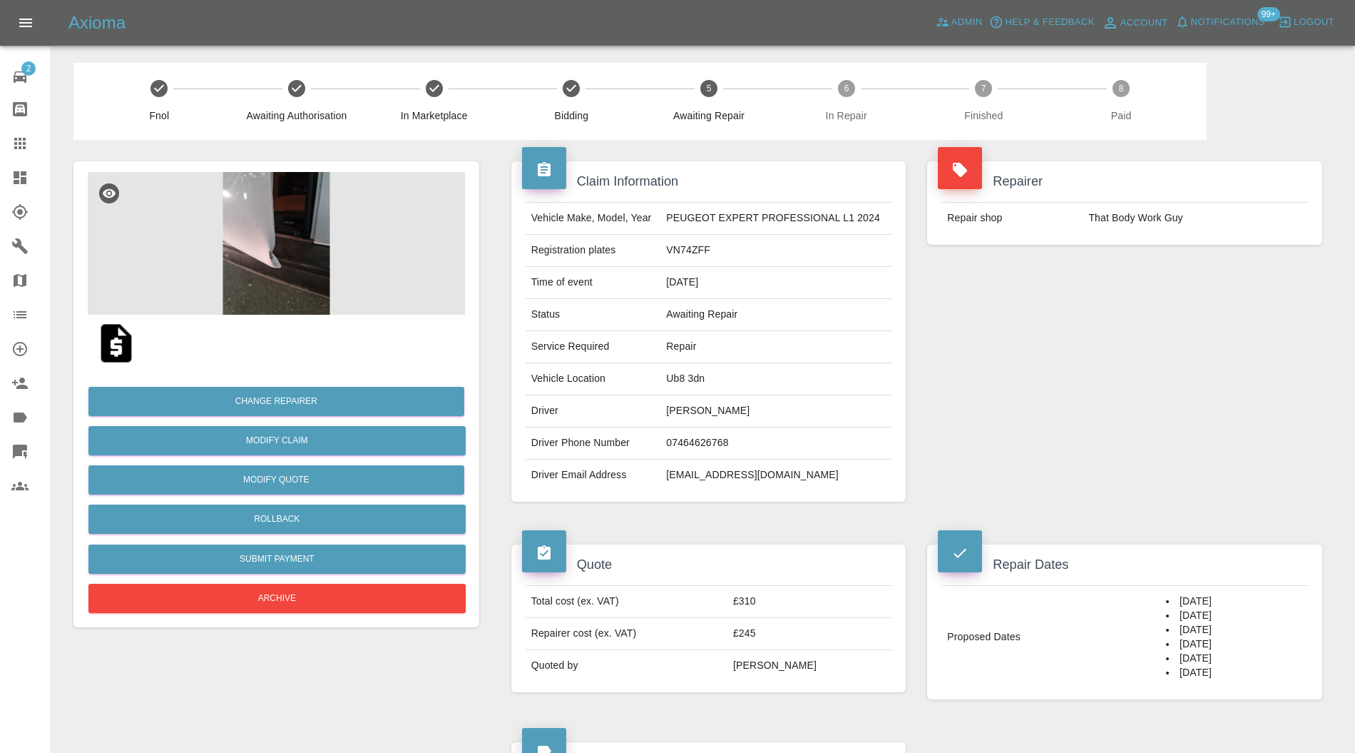
scroll to position [633, 0]
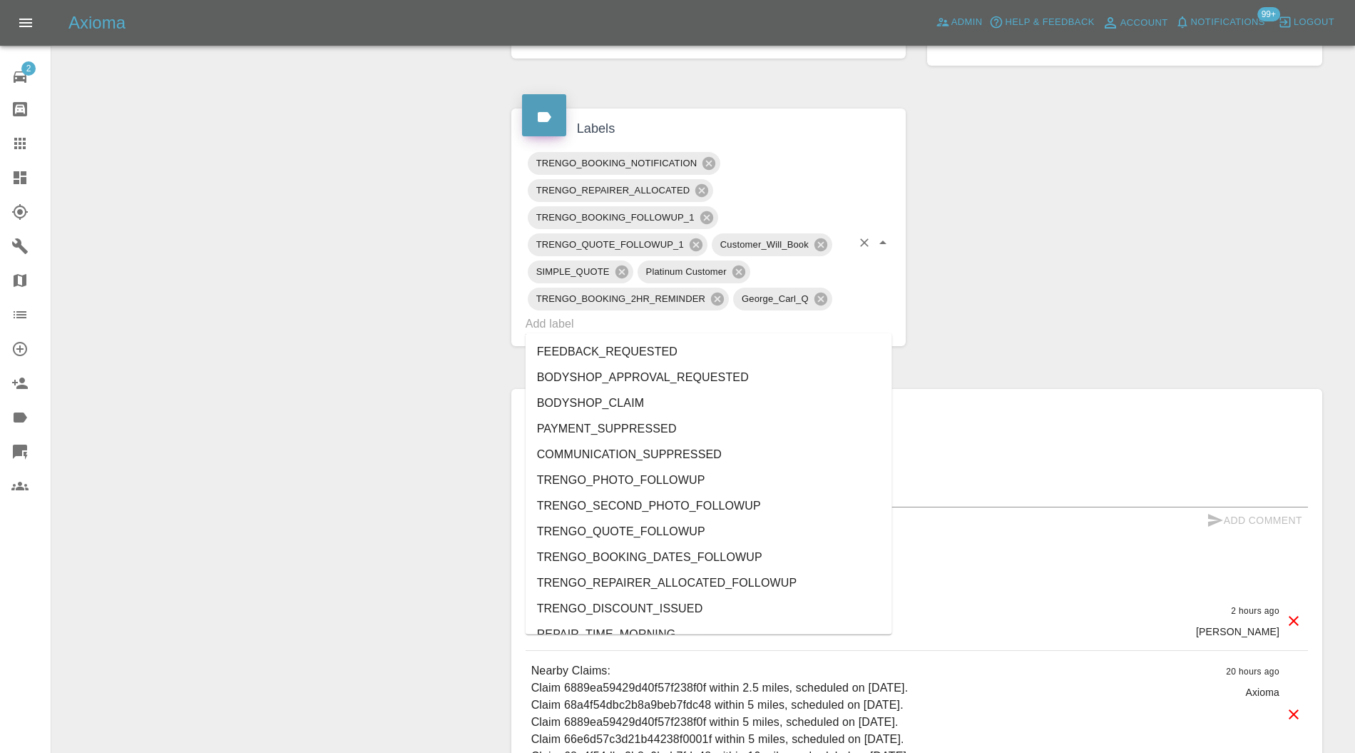
click at [773, 318] on input "text" at bounding box center [689, 323] width 327 height 22
type input "do"
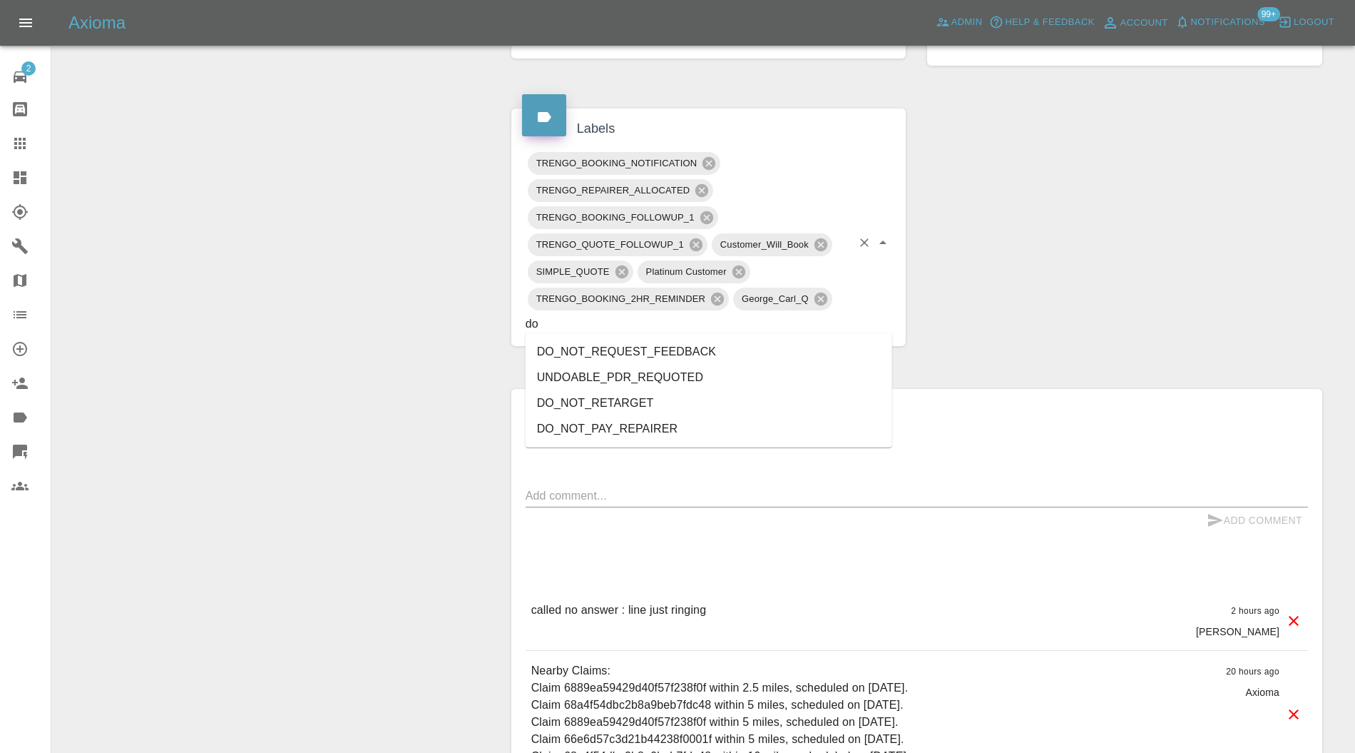
click at [694, 352] on li "DO_NOT_REQUEST_FEEDBACK" at bounding box center [709, 352] width 367 height 26
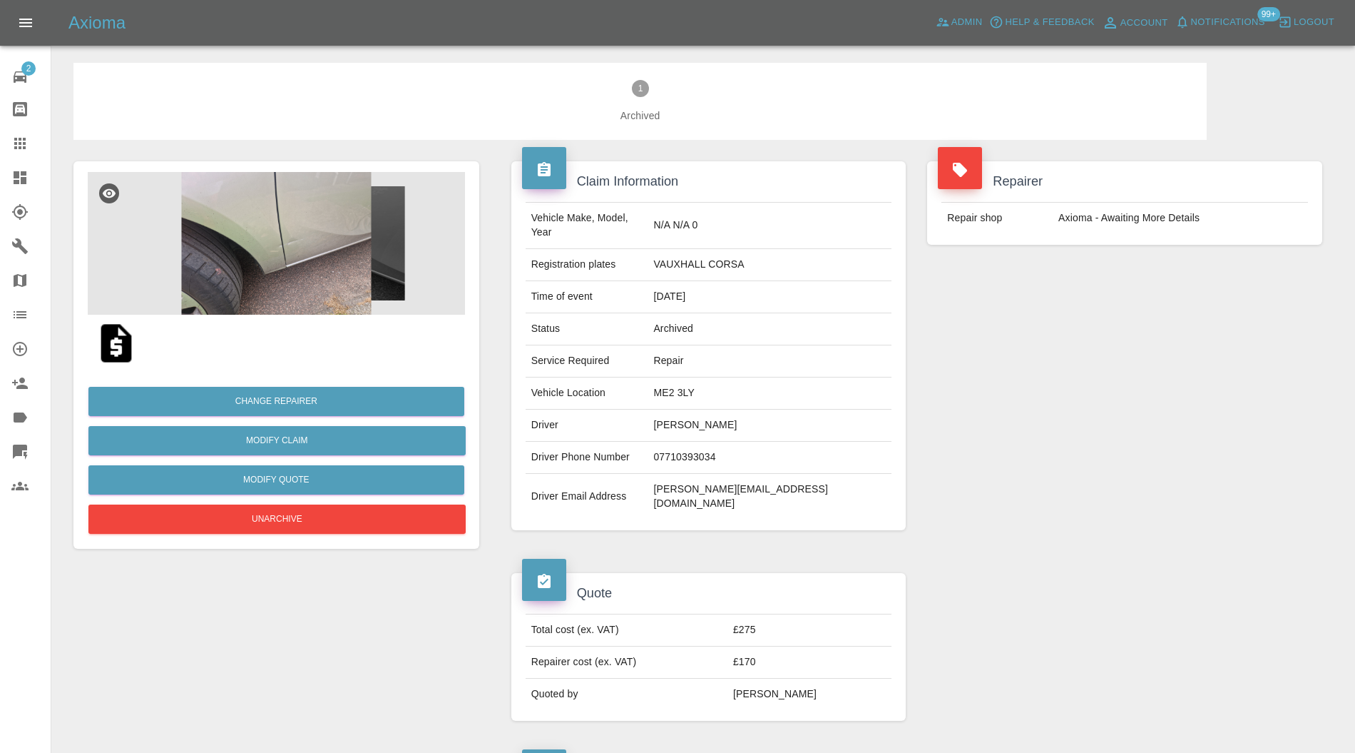
click at [320, 245] on img at bounding box center [276, 243] width 377 height 143
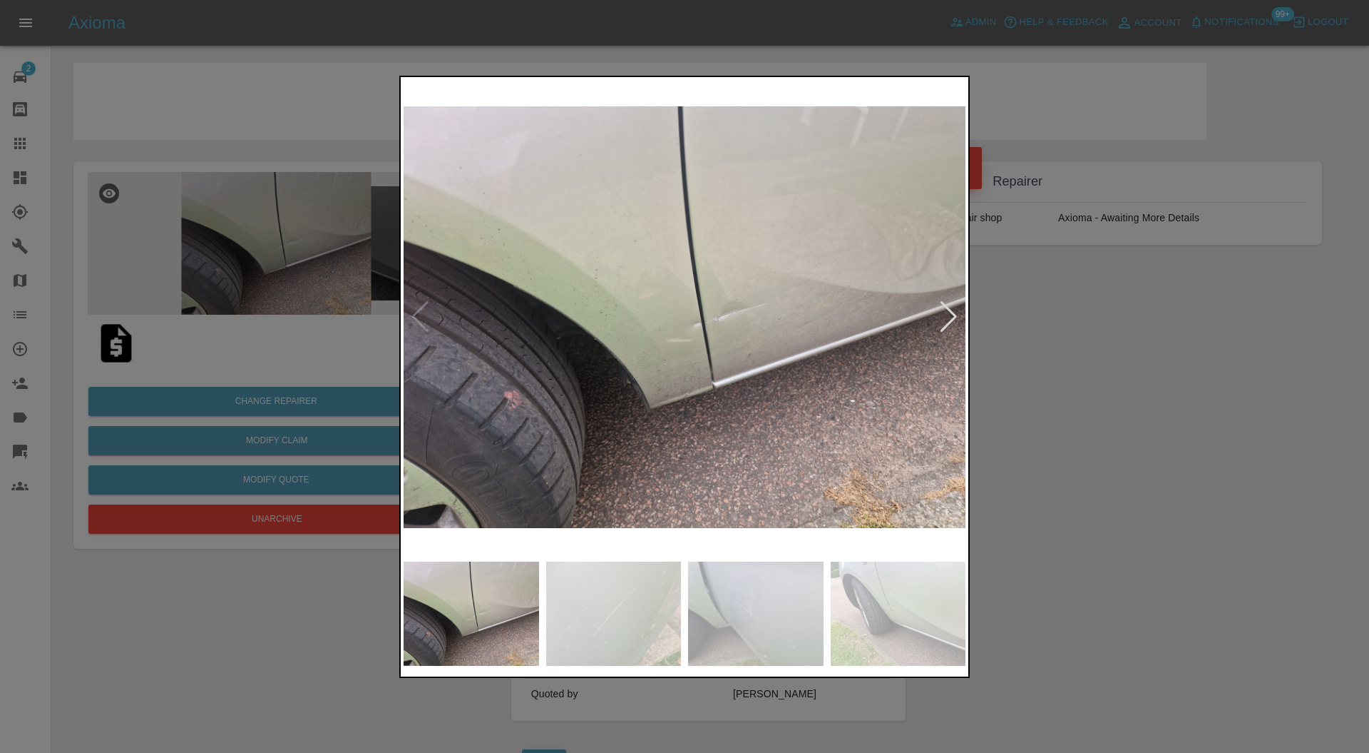
click at [952, 316] on div at bounding box center [948, 316] width 19 height 31
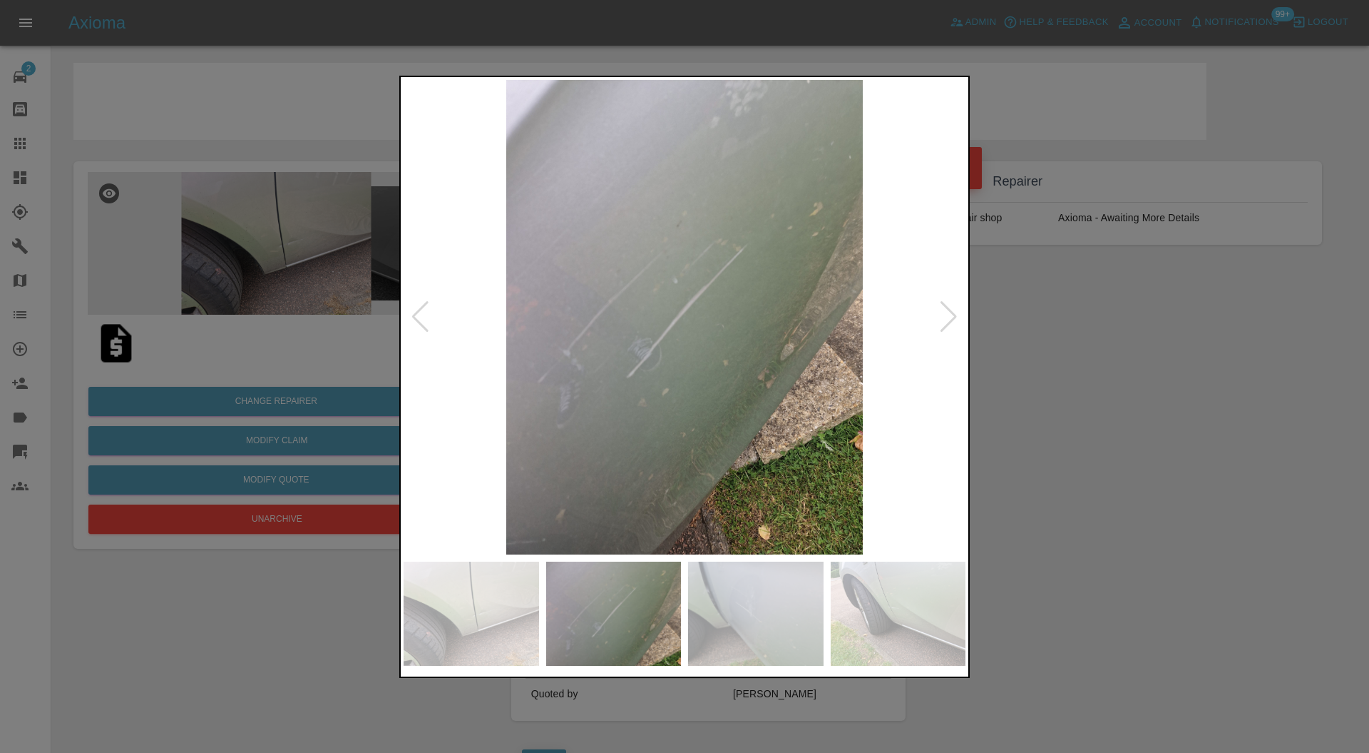
click at [952, 315] on div at bounding box center [948, 316] width 19 height 31
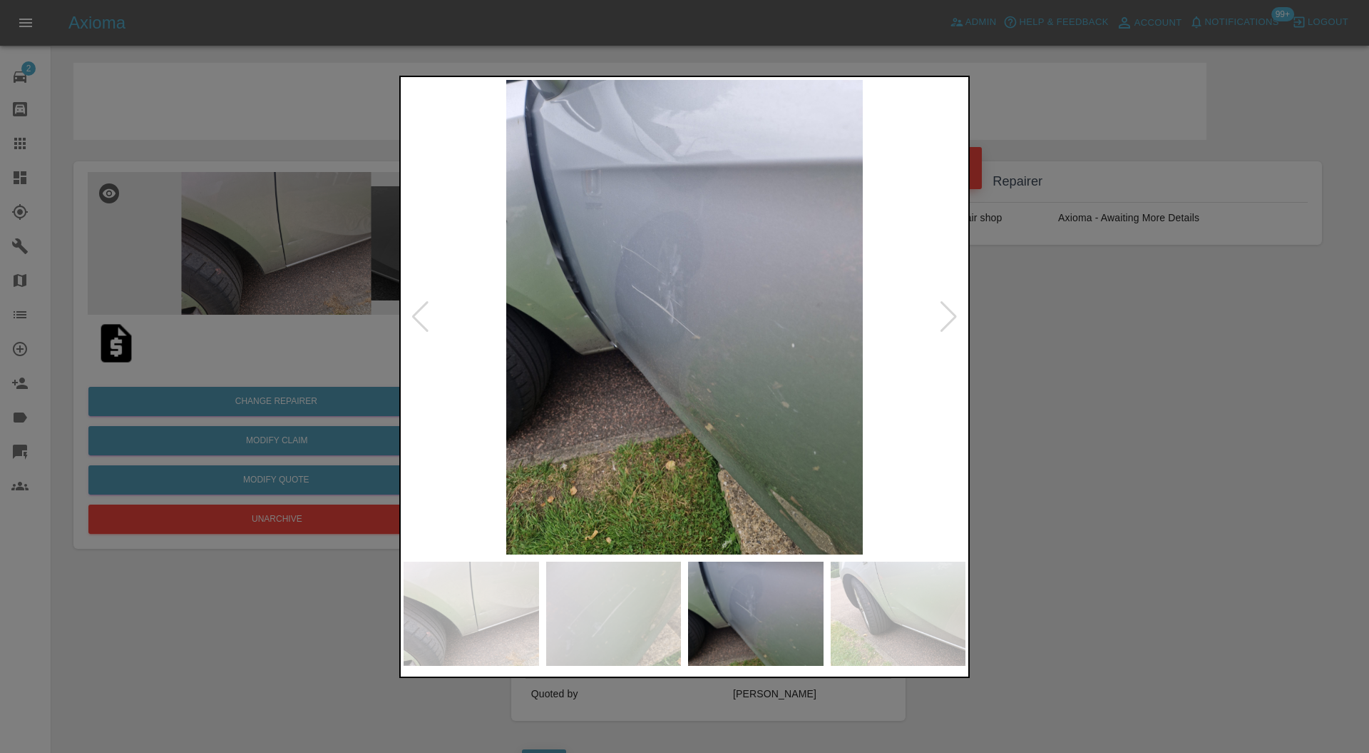
click at [952, 315] on div at bounding box center [948, 316] width 19 height 31
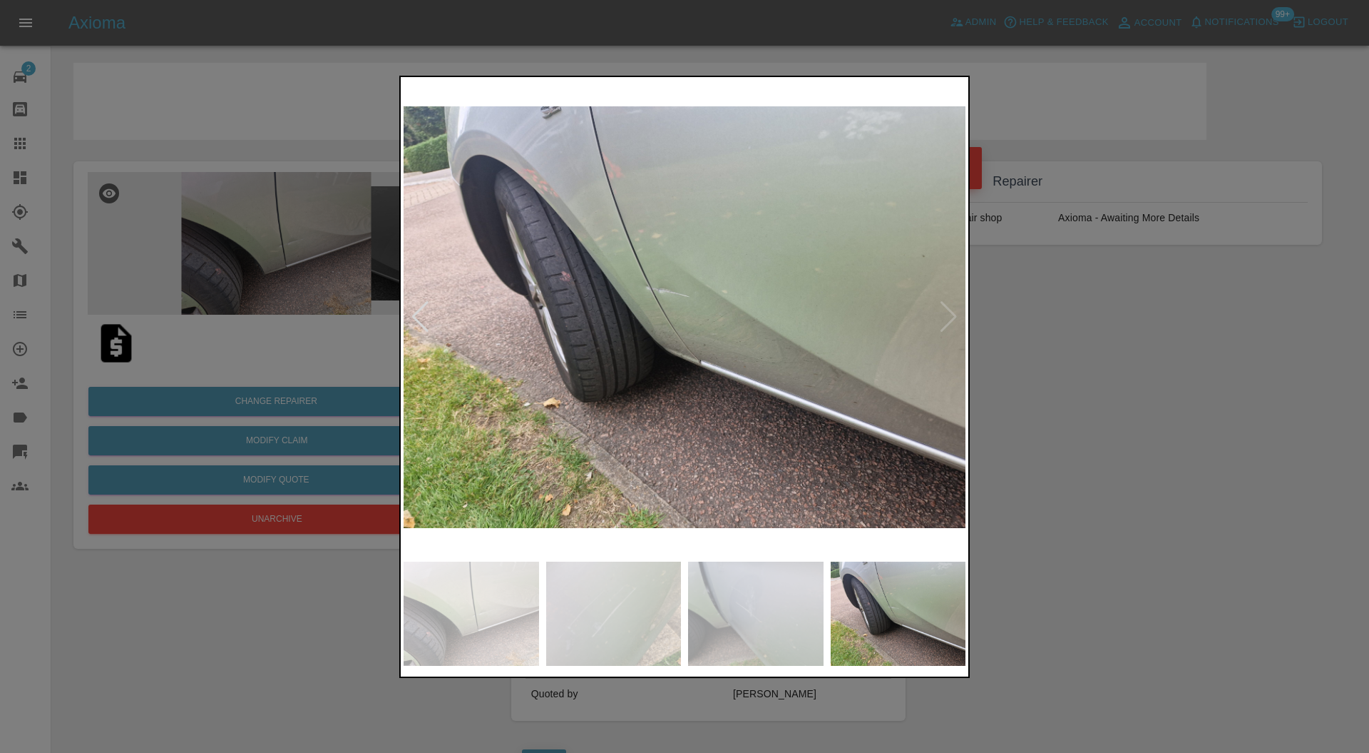
click at [952, 315] on img at bounding box center [685, 317] width 562 height 475
click at [1041, 322] on div at bounding box center [684, 376] width 1369 height 753
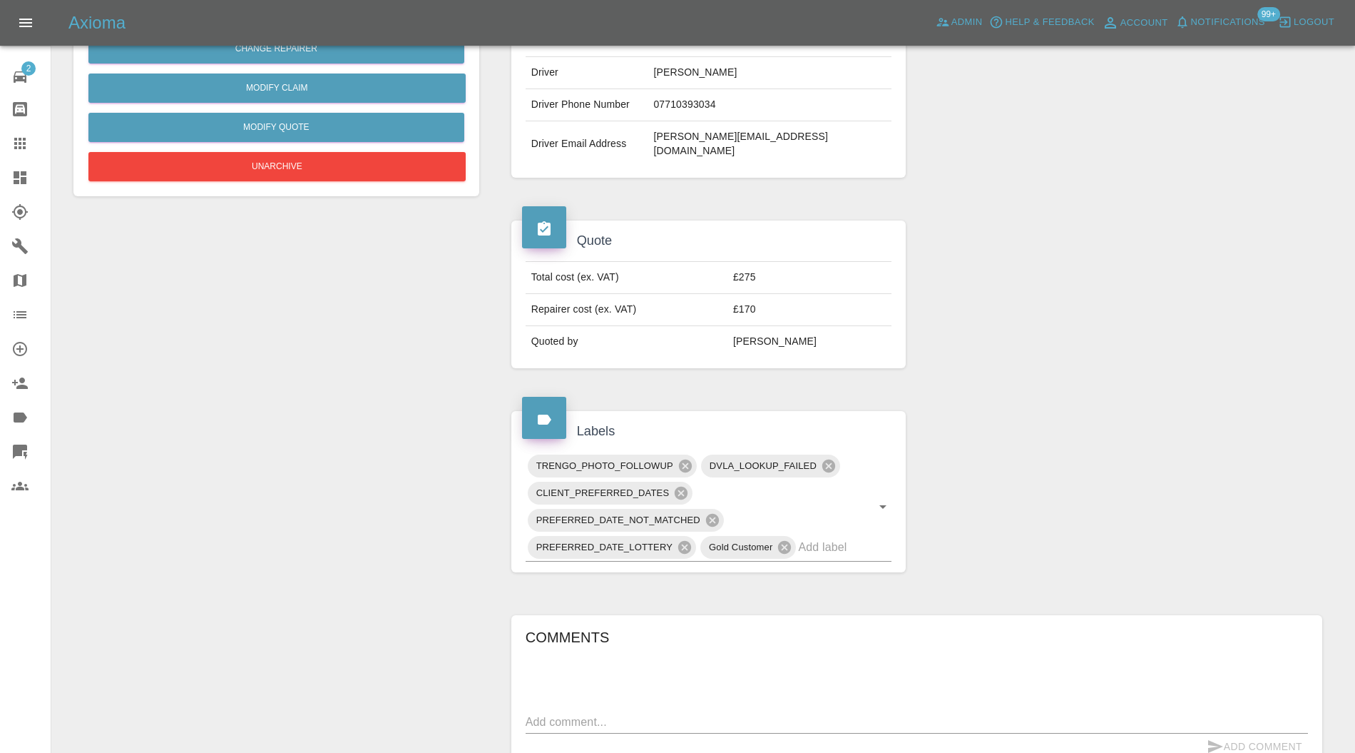
scroll to position [51, 0]
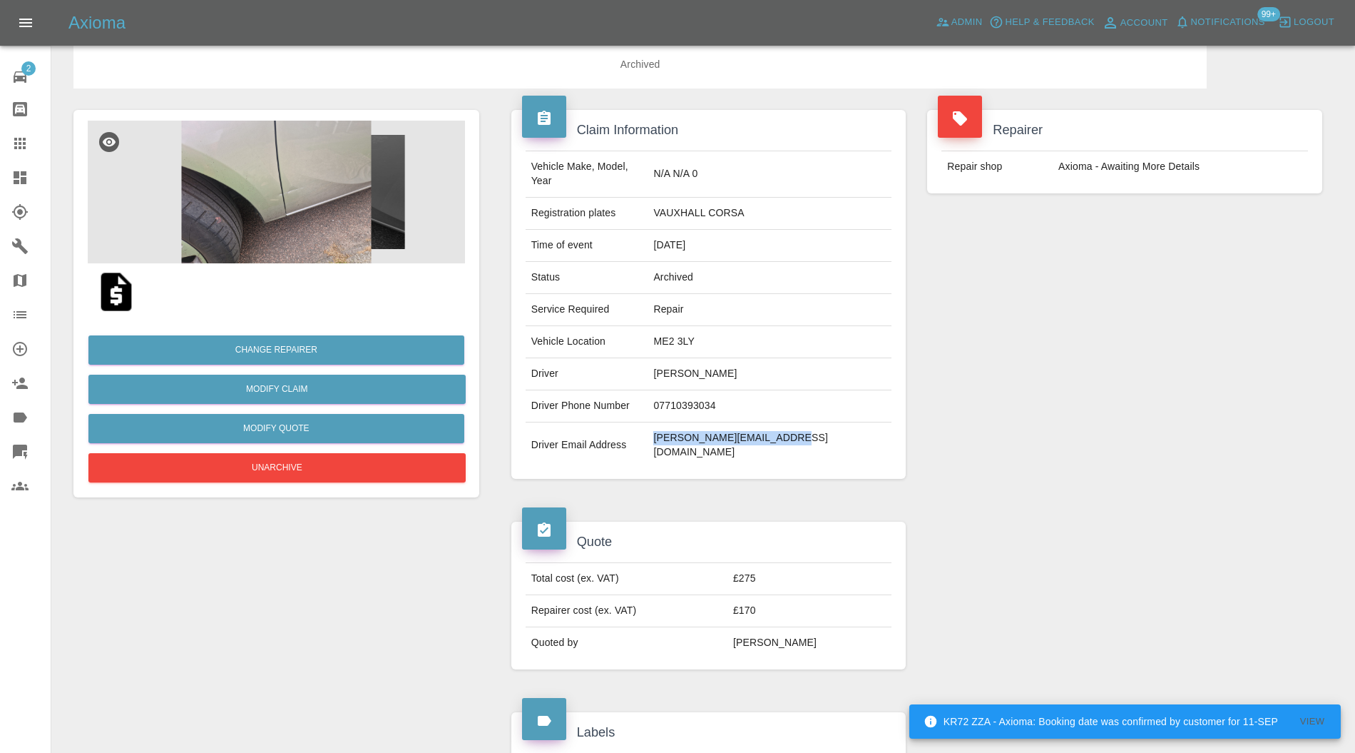
drag, startPoint x: 862, startPoint y: 427, endPoint x: 704, endPoint y: 434, distance: 157.8
click at [704, 434] on td "[PERSON_NAME][EMAIL_ADDRESS][DOMAIN_NAME]" at bounding box center [770, 445] width 244 height 46
copy td "[PERSON_NAME][EMAIL_ADDRESS][DOMAIN_NAME]"
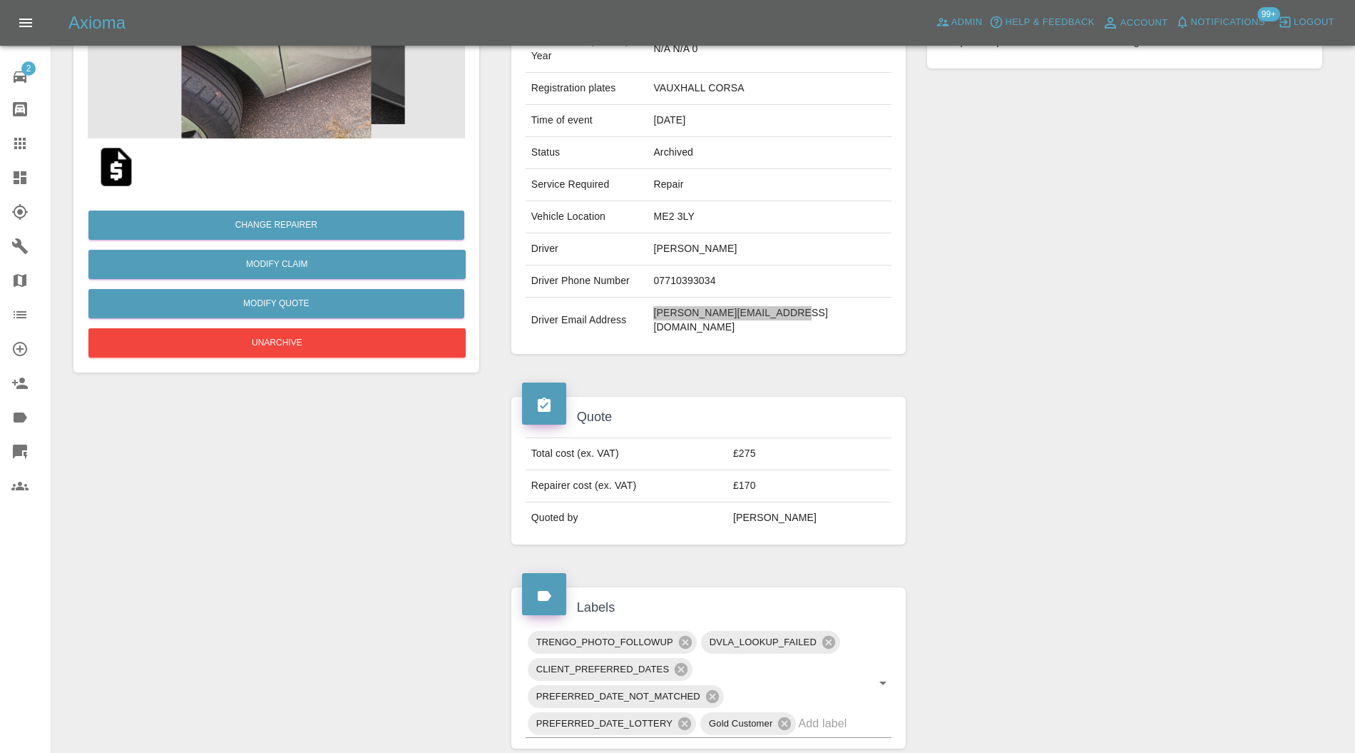
scroll to position [0, 0]
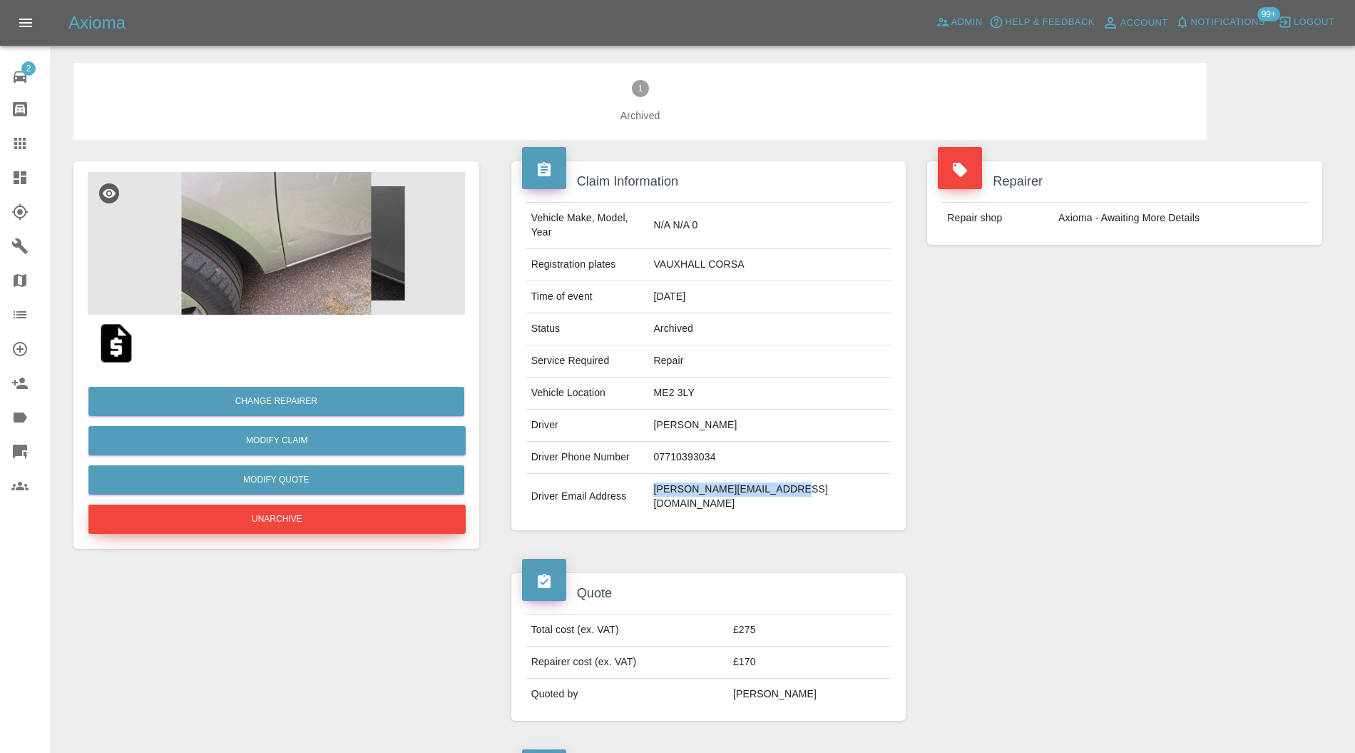
click at [362, 512] on button "Unarchive" at bounding box center [276, 518] width 377 height 29
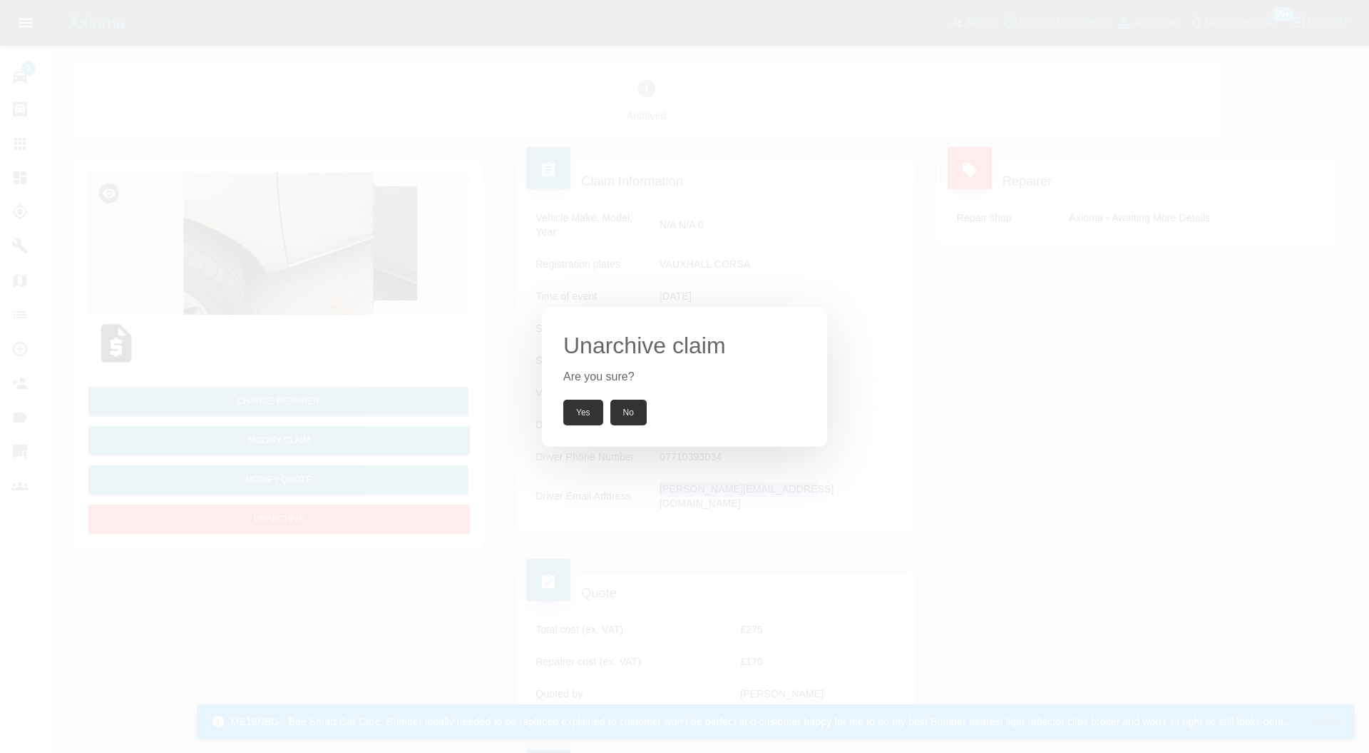
click at [588, 402] on button "Yes" at bounding box center [583, 412] width 40 height 26
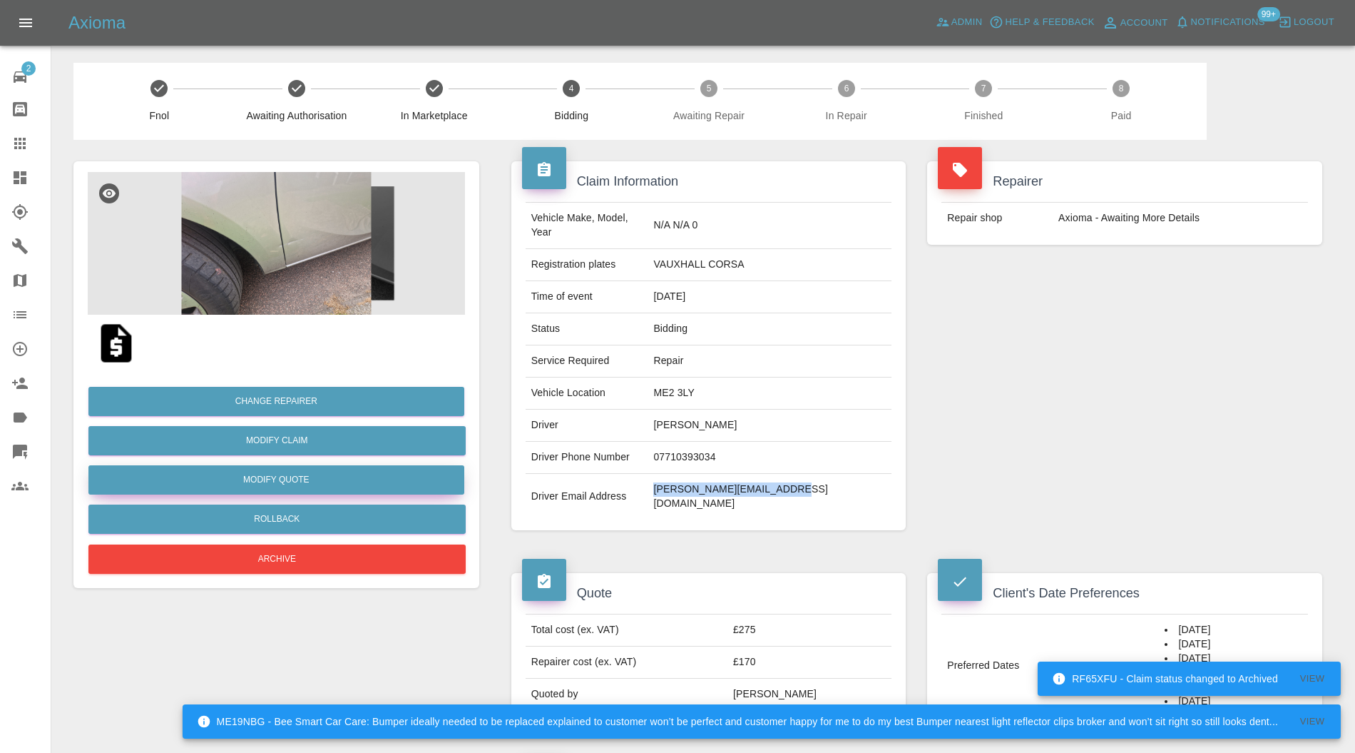
click at [379, 481] on button "Modify Quote" at bounding box center [276, 479] width 376 height 29
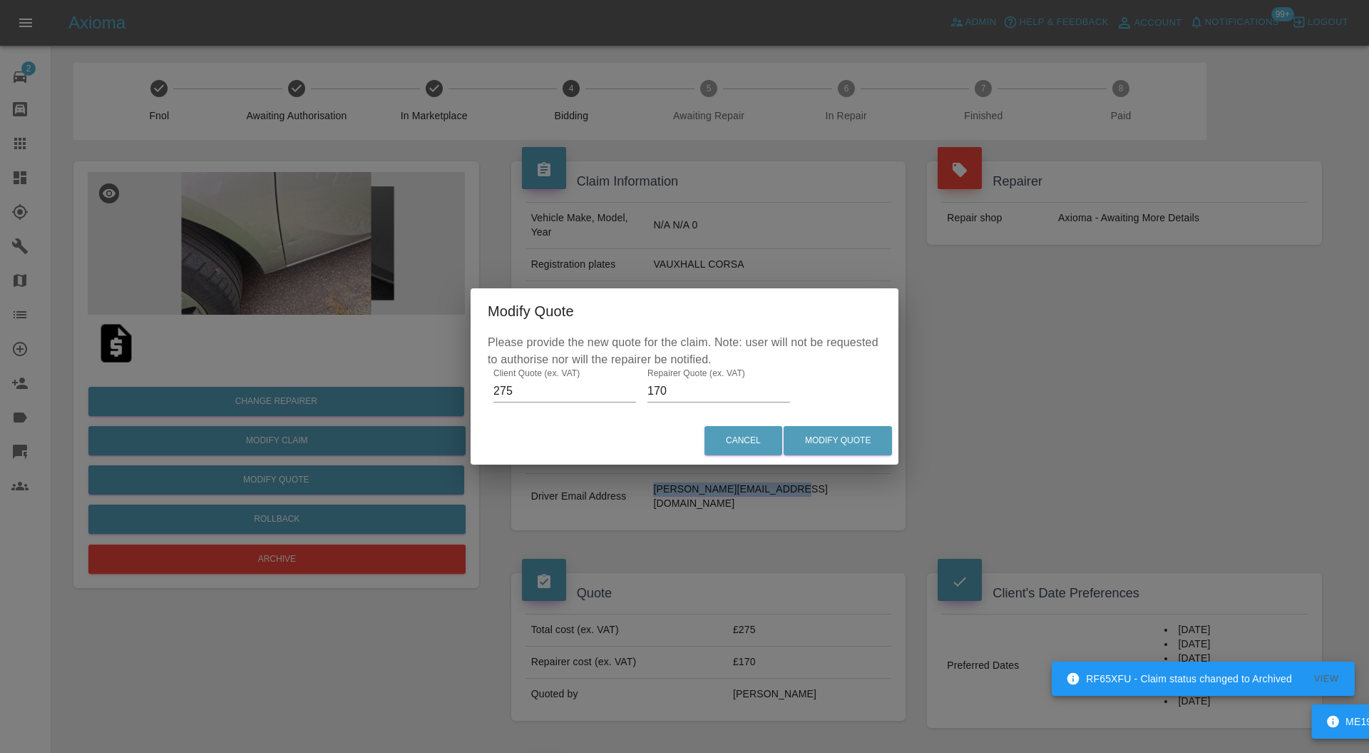
click at [499, 388] on input "275" at bounding box center [565, 390] width 143 height 23
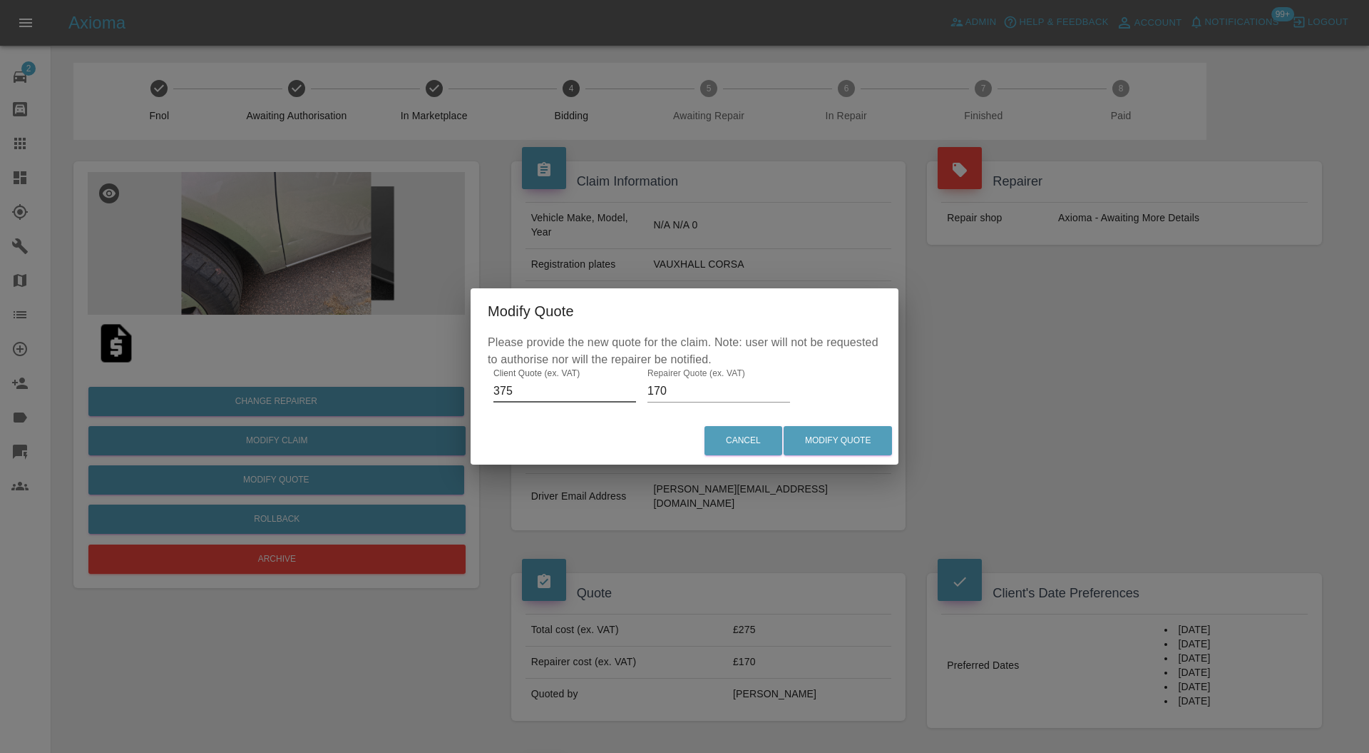
type input "375"
drag, startPoint x: 696, startPoint y: 388, endPoint x: 643, endPoint y: 394, distance: 53.8
click at [643, 394] on div "Please provide the new quote for the claim. Note: user will not be requested to…" at bounding box center [685, 375] width 428 height 83
type input "280"
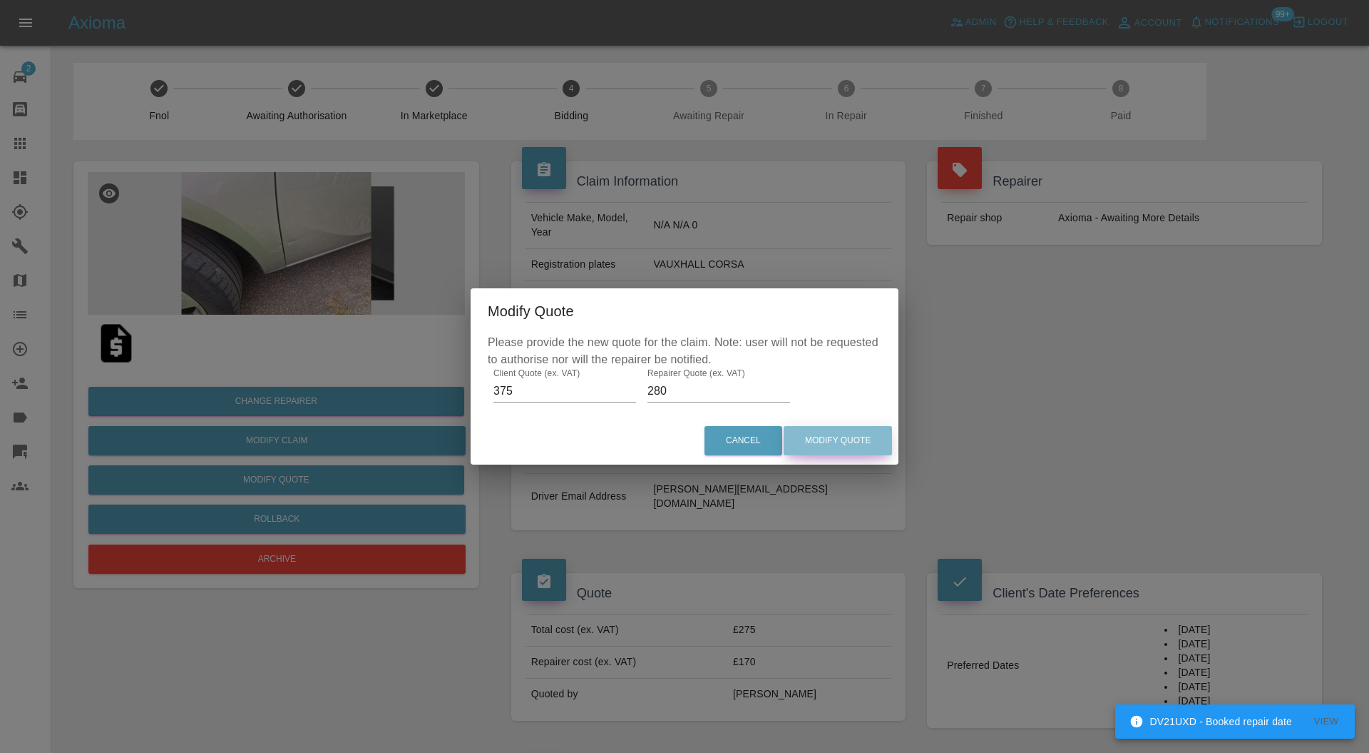
click at [857, 440] on button "Modify Quote" at bounding box center [838, 440] width 108 height 29
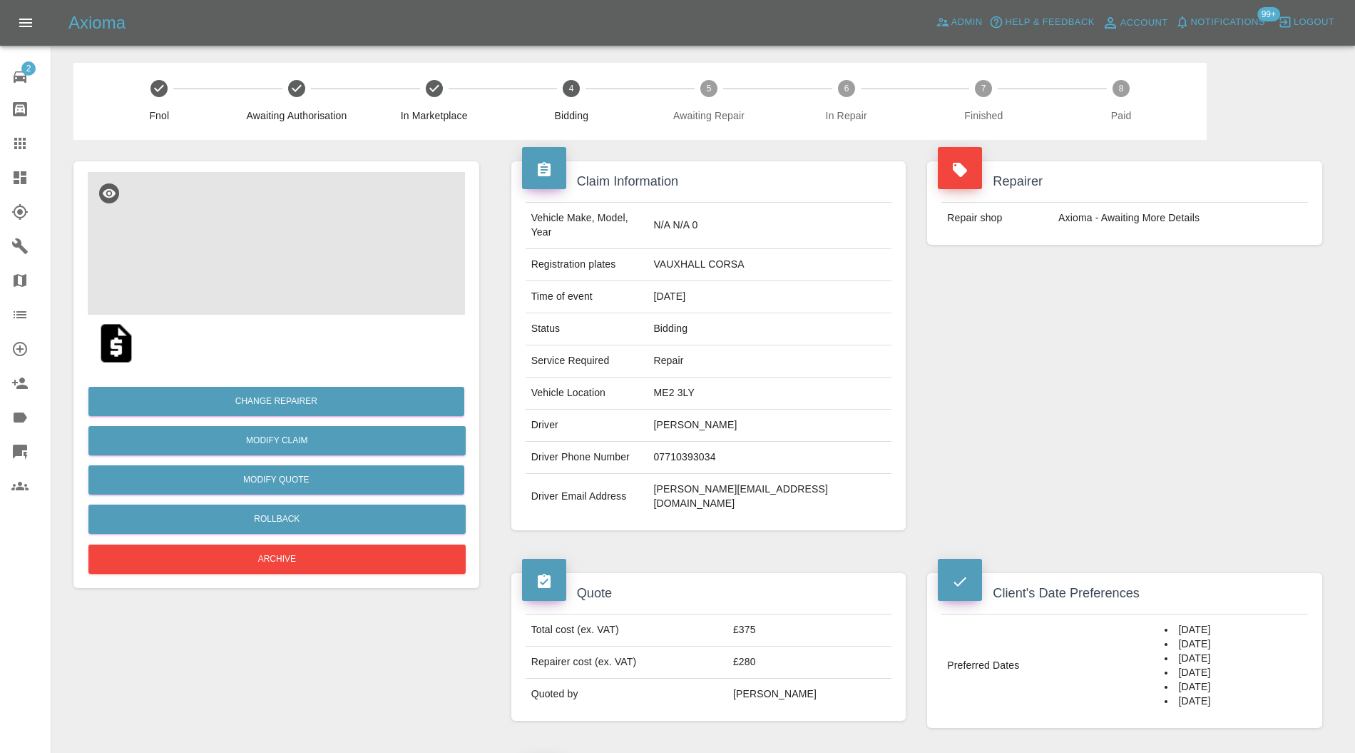
click at [289, 281] on img at bounding box center [276, 243] width 377 height 143
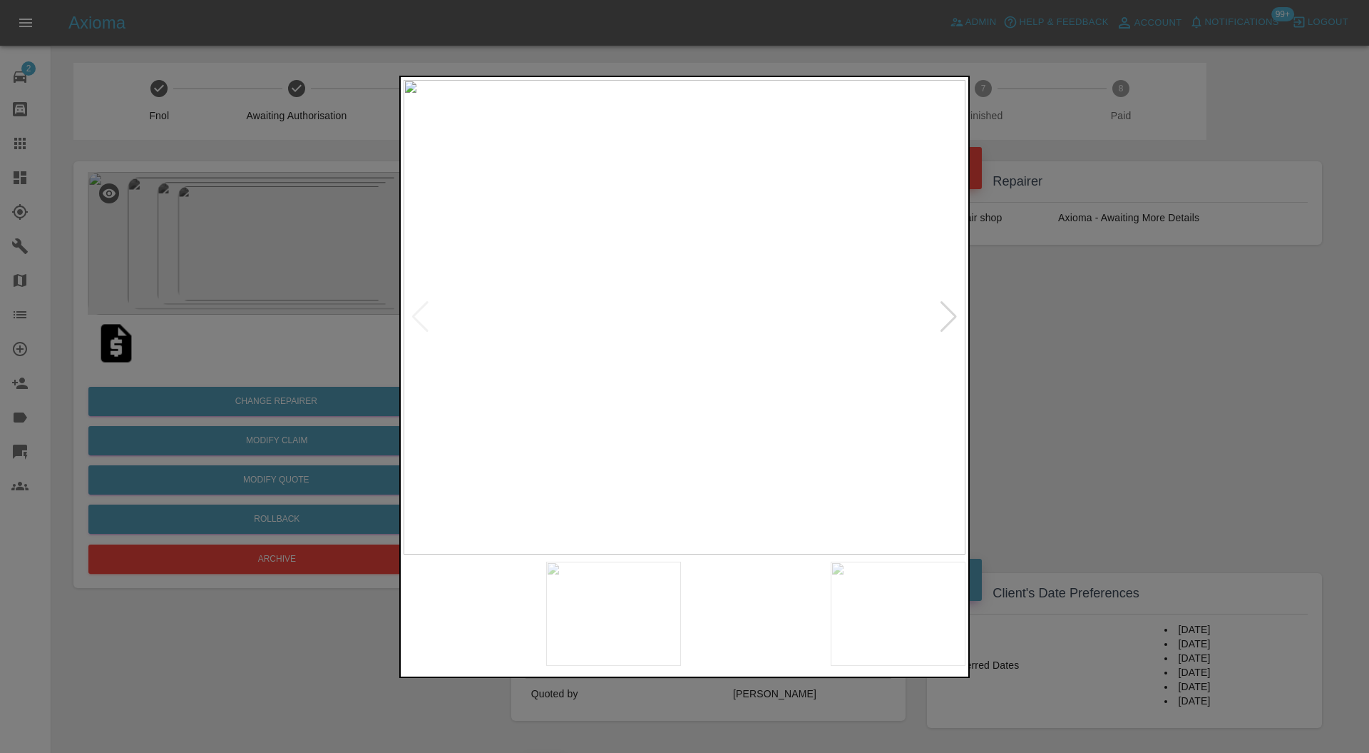
click at [590, 605] on img at bounding box center [614, 613] width 136 height 104
click at [718, 605] on img at bounding box center [756, 613] width 136 height 104
click at [827, 605] on div at bounding box center [685, 613] width 562 height 104
click at [877, 612] on img at bounding box center [899, 613] width 136 height 104
click at [1026, 314] on div at bounding box center [684, 376] width 1369 height 753
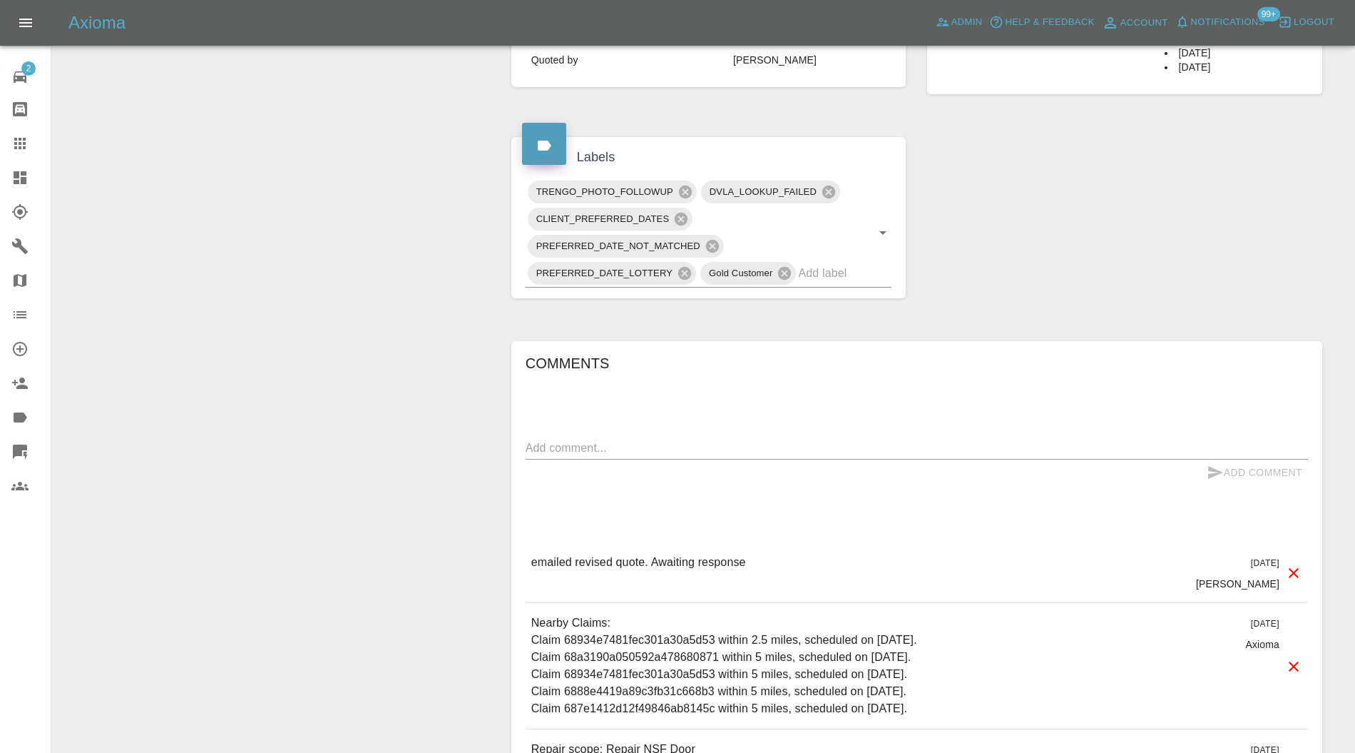
scroll to position [820, 0]
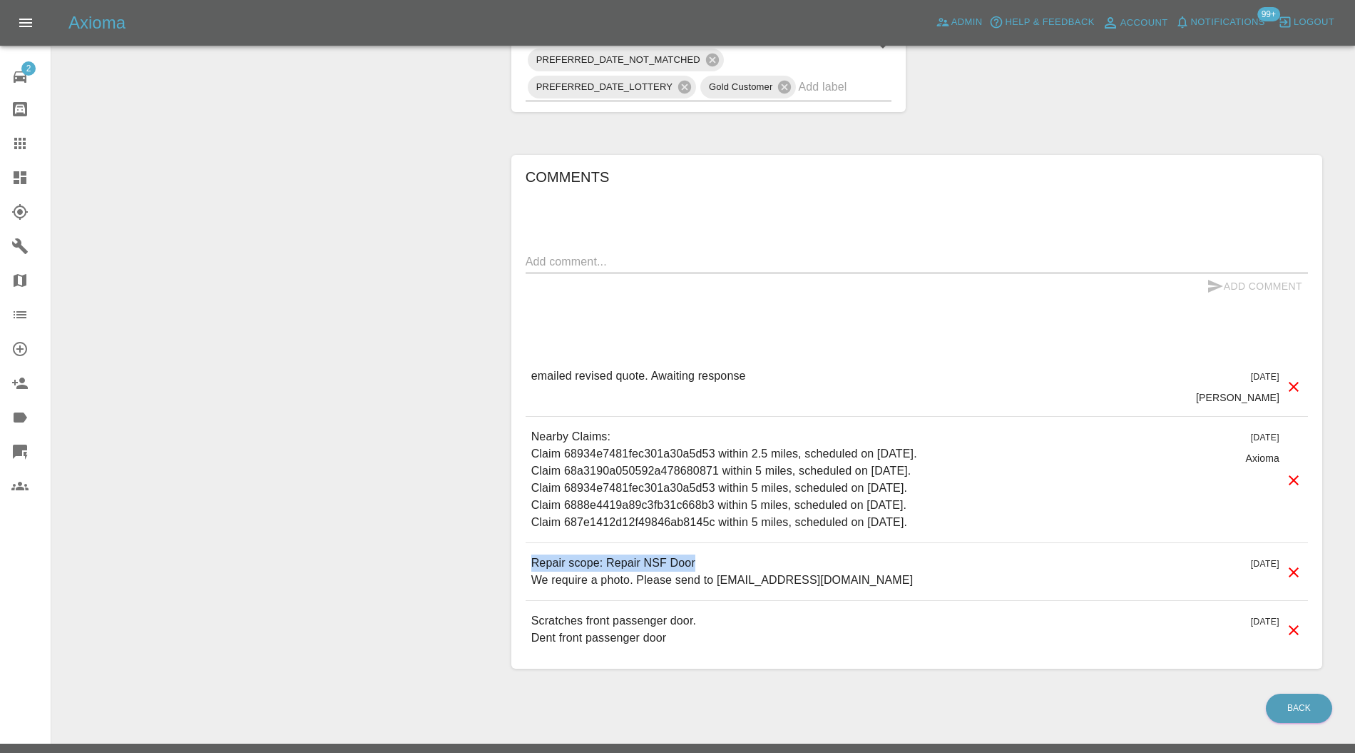
drag, startPoint x: 724, startPoint y: 532, endPoint x: 531, endPoint y: 531, distance: 192.6
click at [531, 554] on p "Repair scope: Repair NSF Door We require a photo. Please send to [EMAIL_ADDRESS…" at bounding box center [722, 571] width 382 height 34
copy p "Repair scope: Repair NSF Door"
click at [669, 253] on textarea at bounding box center [917, 261] width 782 height 16
paste textarea "Repair scope: Repair NSF Door"
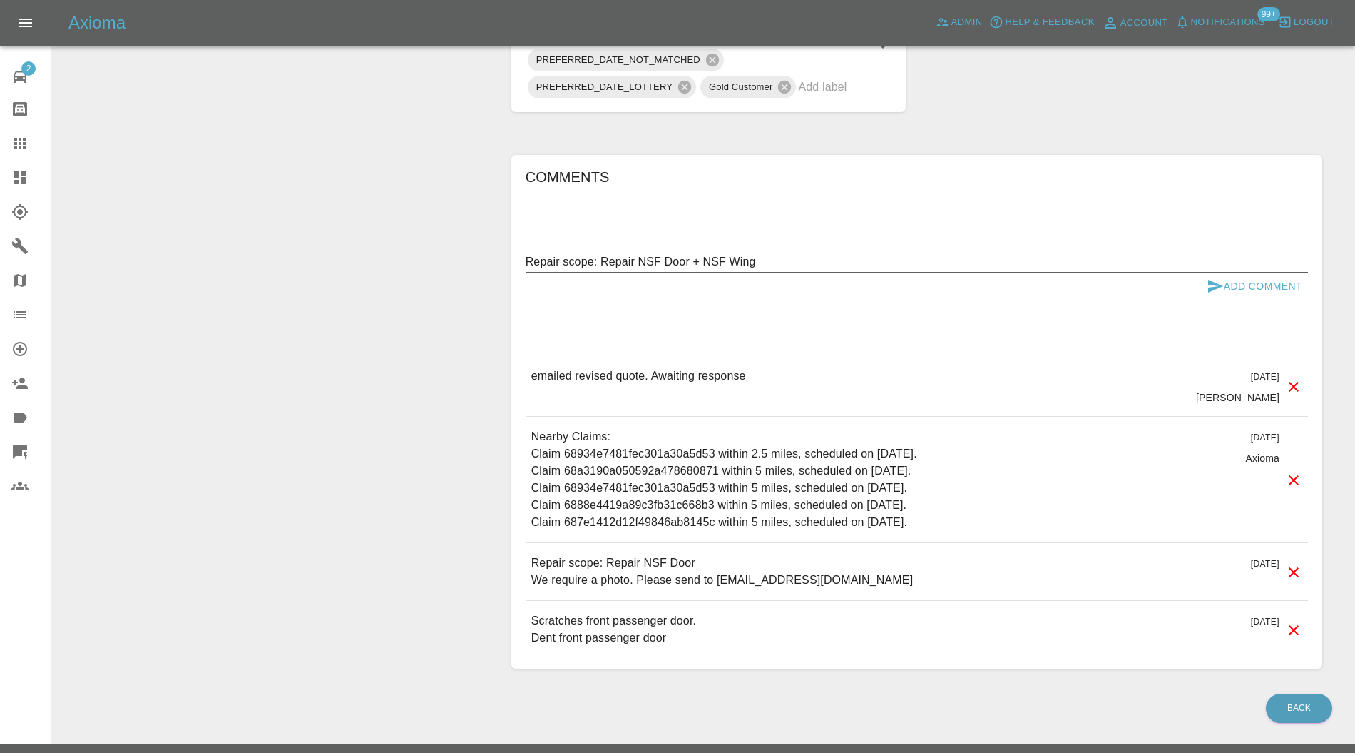
type textarea "Repair scope: Repair NSF Door + NSF Wing"
click at [1234, 273] on button "Add Comment" at bounding box center [1254, 286] width 107 height 26
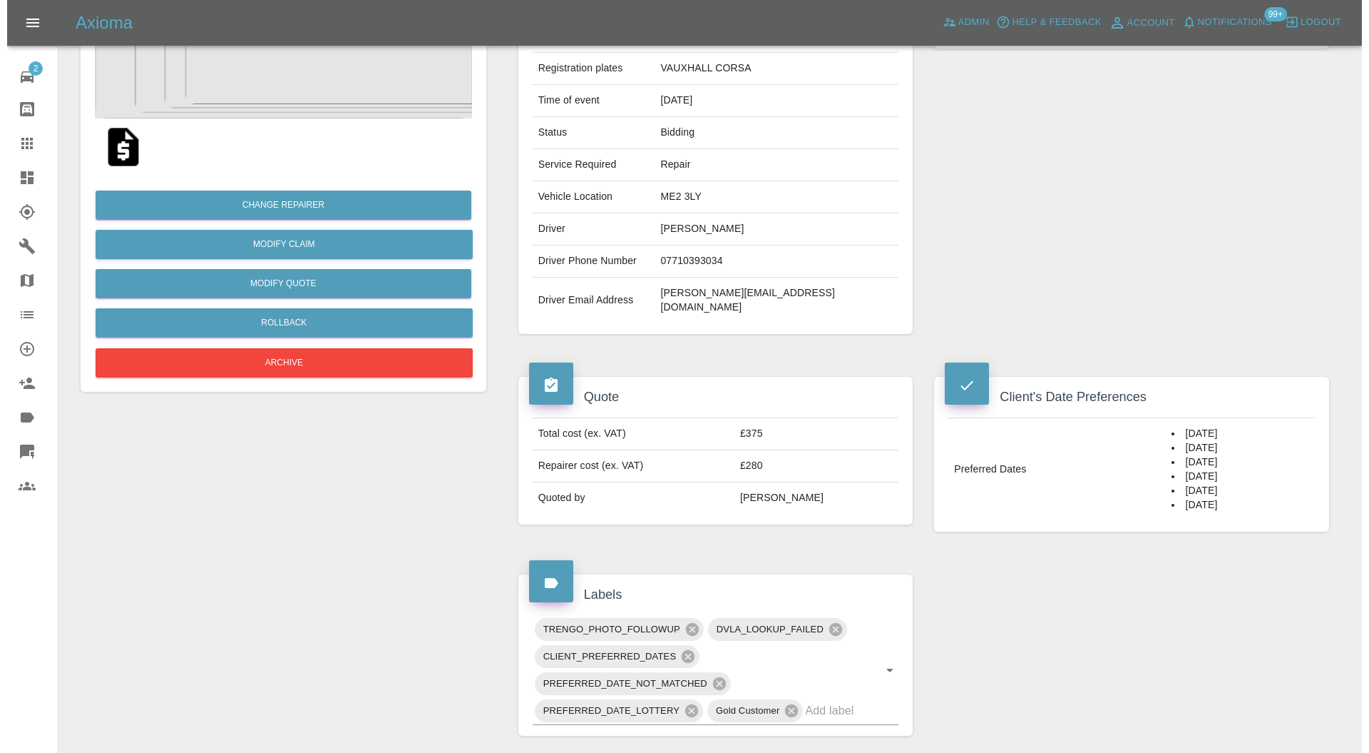
scroll to position [185, 0]
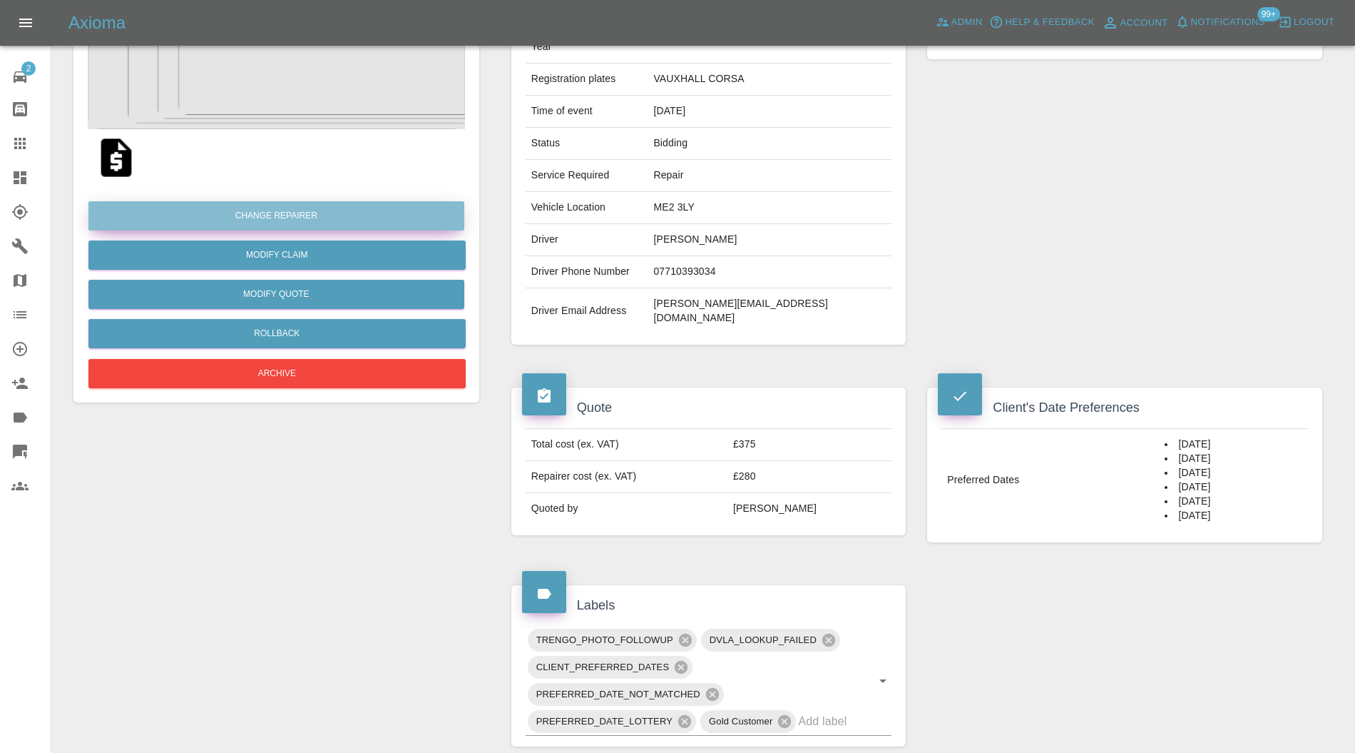
click at [379, 220] on button "Change Repairer" at bounding box center [276, 215] width 376 height 29
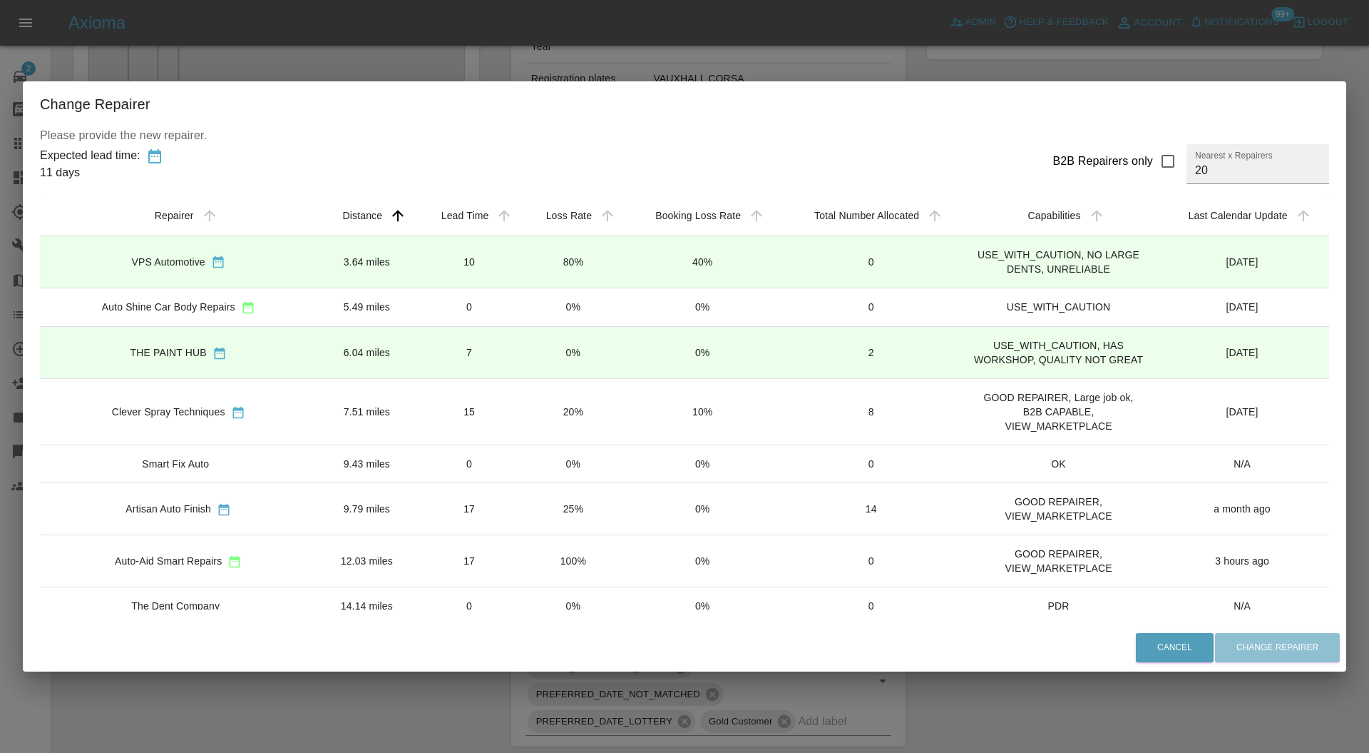
click at [556, 347] on td "0%" at bounding box center [573, 353] width 103 height 52
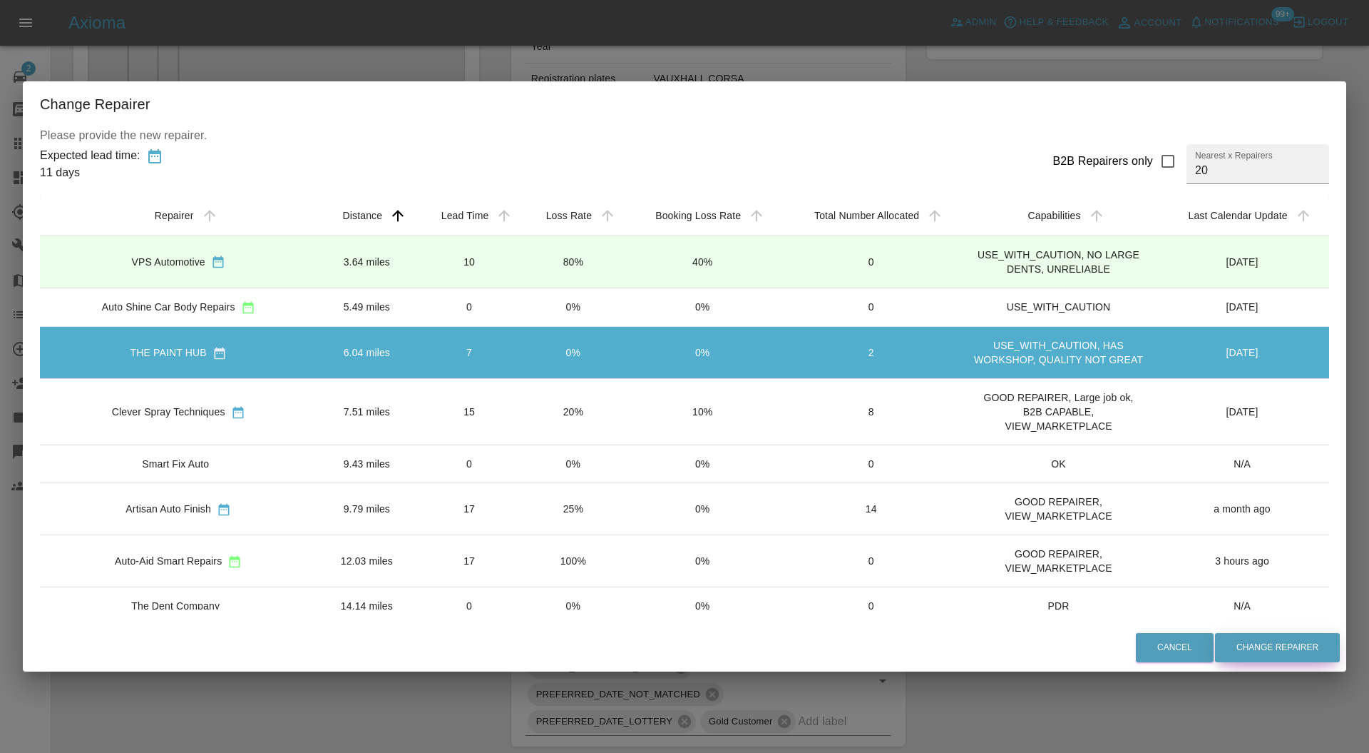
click at [1258, 638] on button "Change Repairer" at bounding box center [1277, 647] width 125 height 29
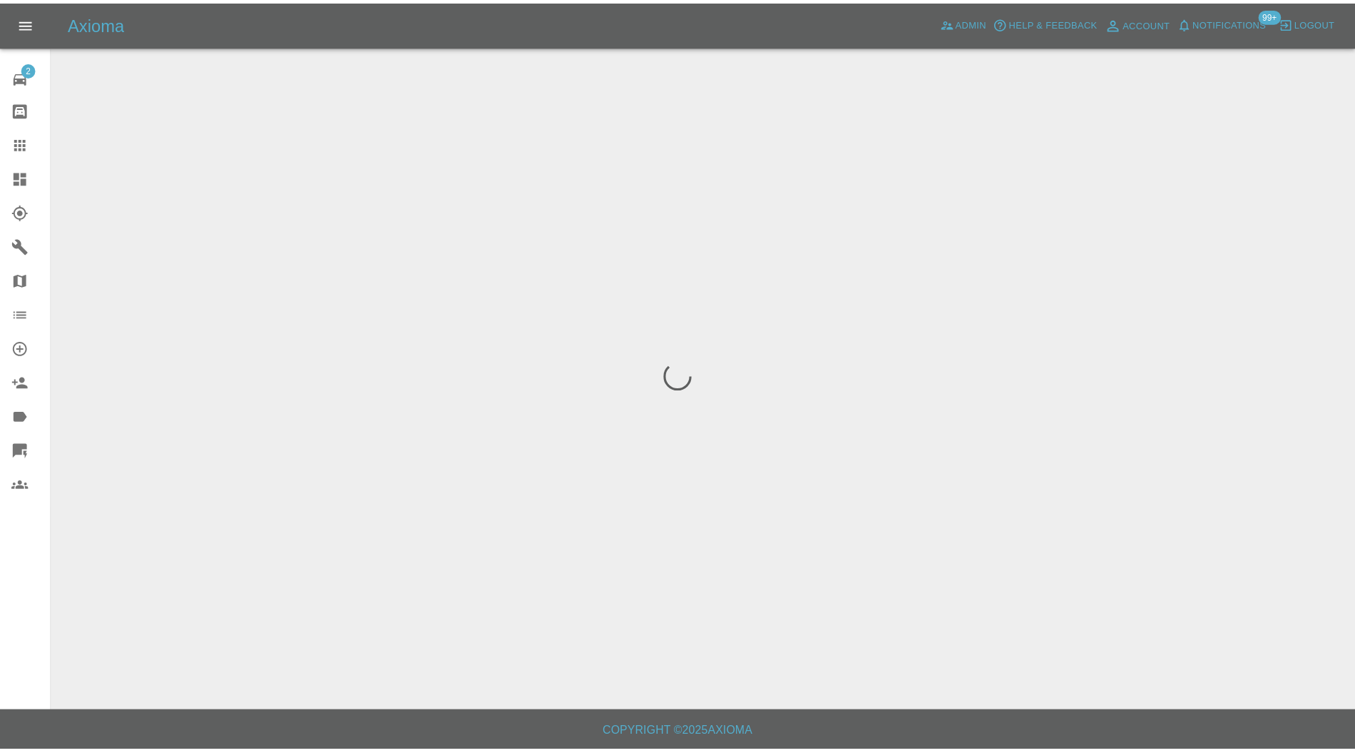
scroll to position [0, 0]
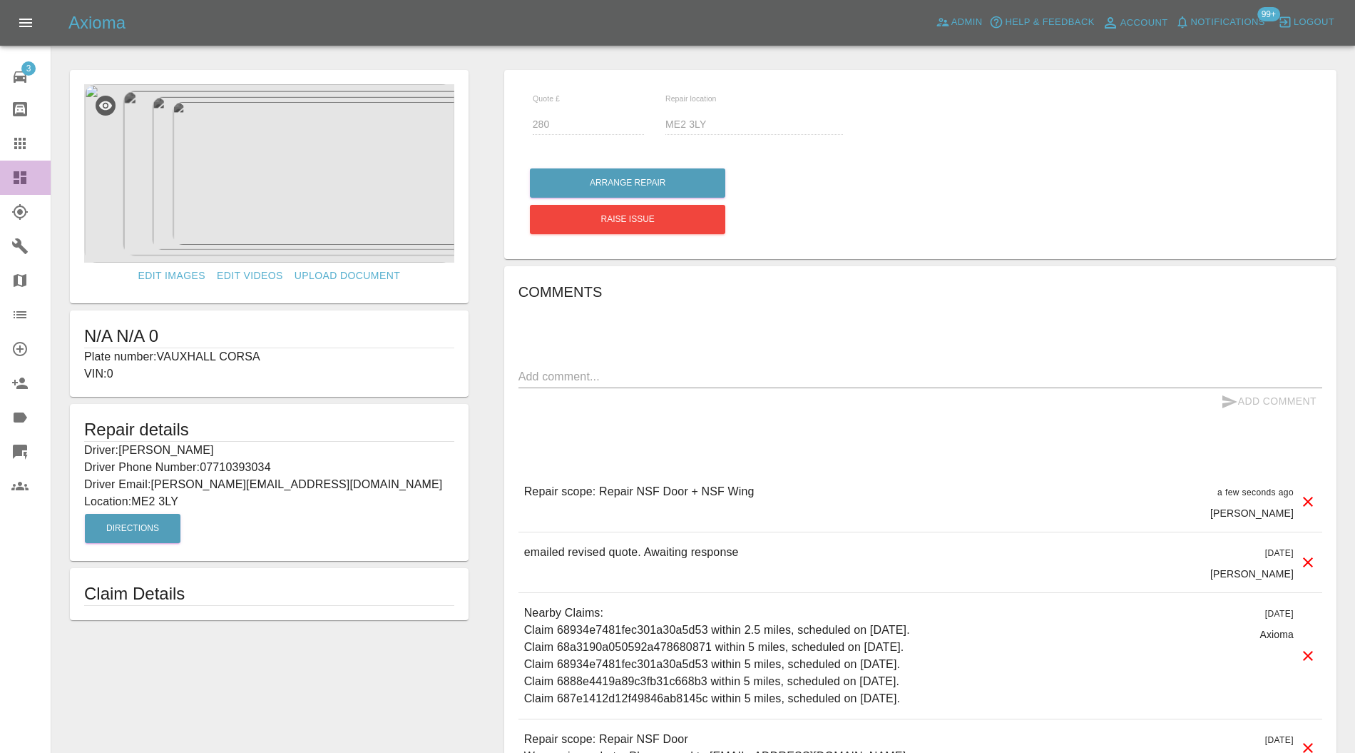
click at [16, 173] on icon at bounding box center [20, 177] width 13 height 13
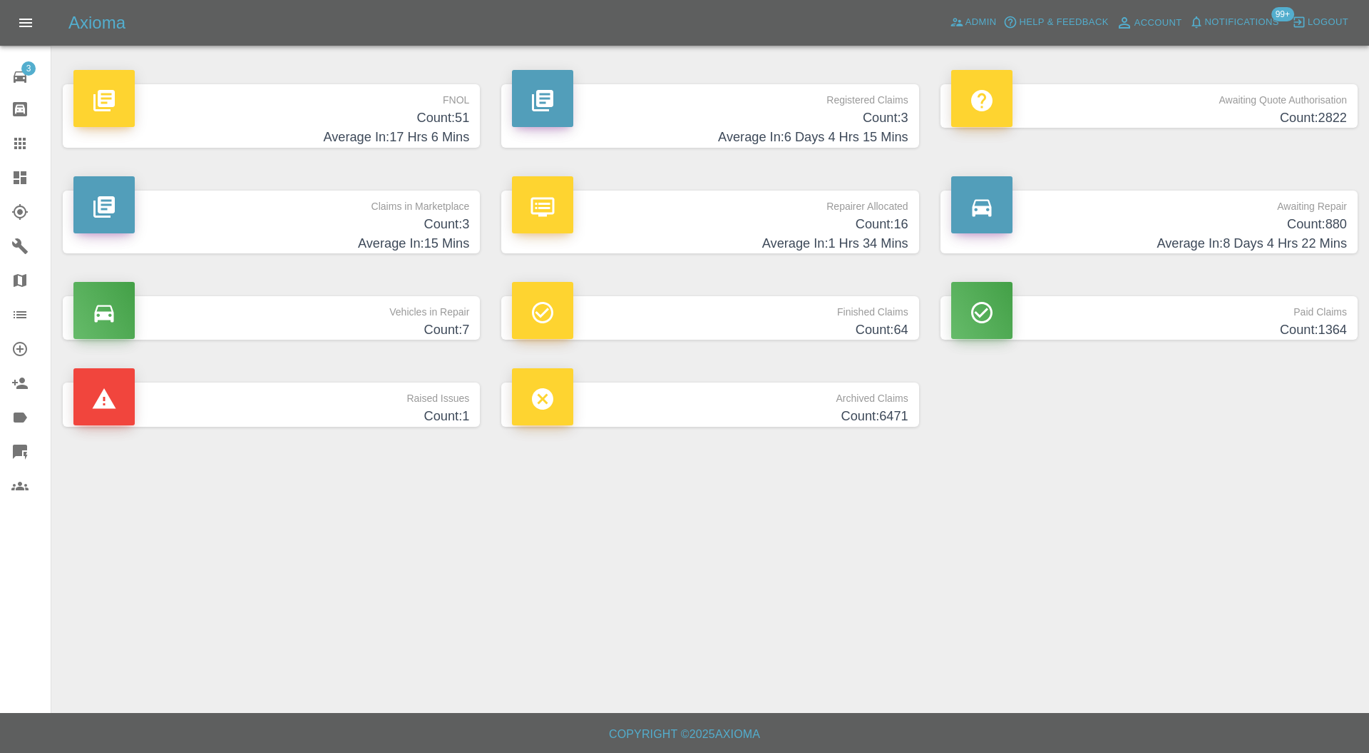
click at [423, 218] on h4 "Count: 3" at bounding box center [271, 224] width 396 height 19
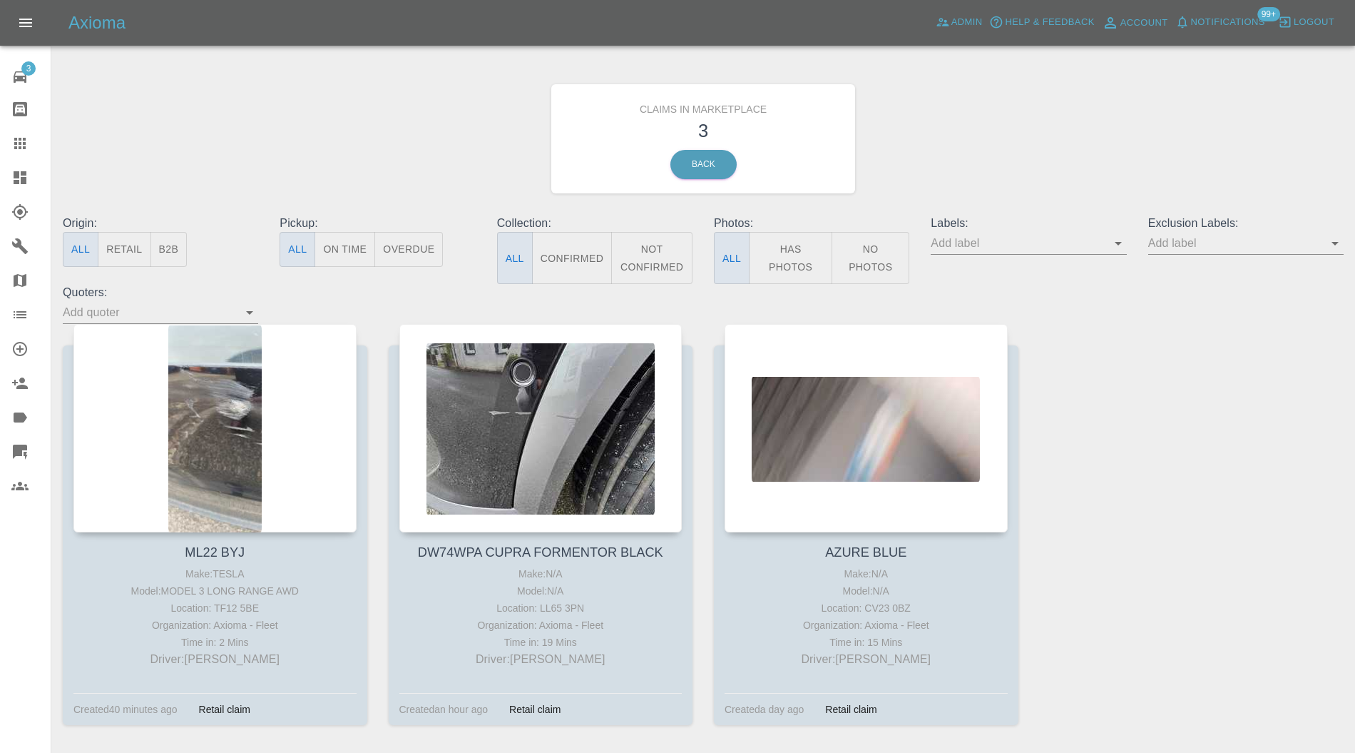
click at [516, 424] on div at bounding box center [540, 428] width 283 height 208
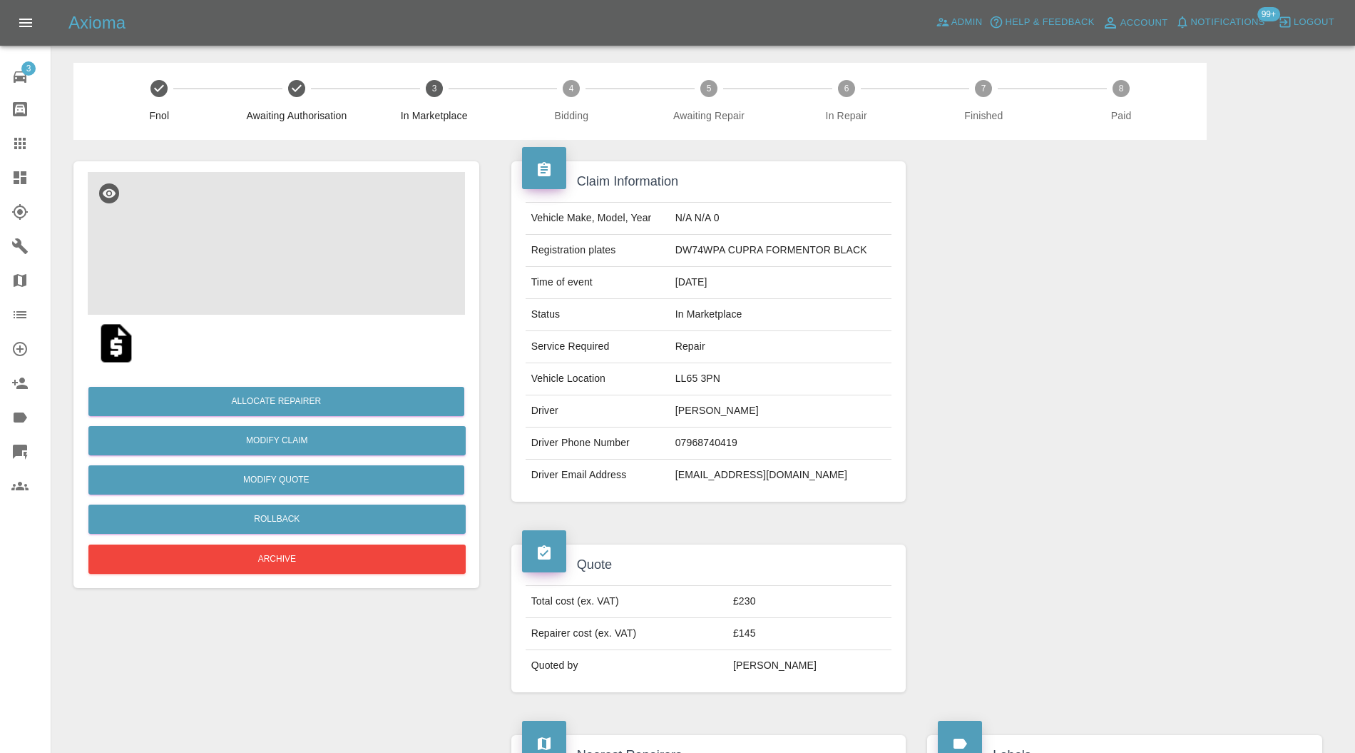
click at [311, 255] on img at bounding box center [276, 243] width 377 height 143
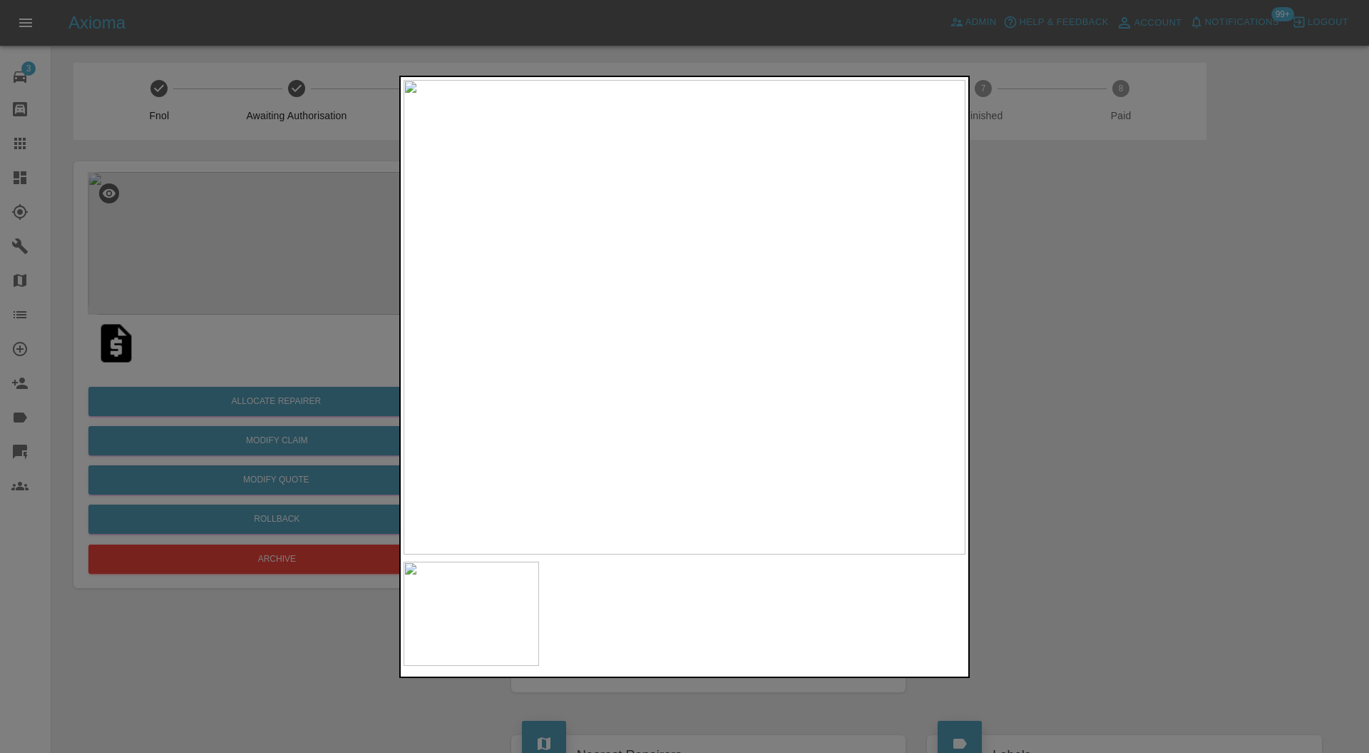
click at [1051, 365] on div at bounding box center [684, 376] width 1369 height 753
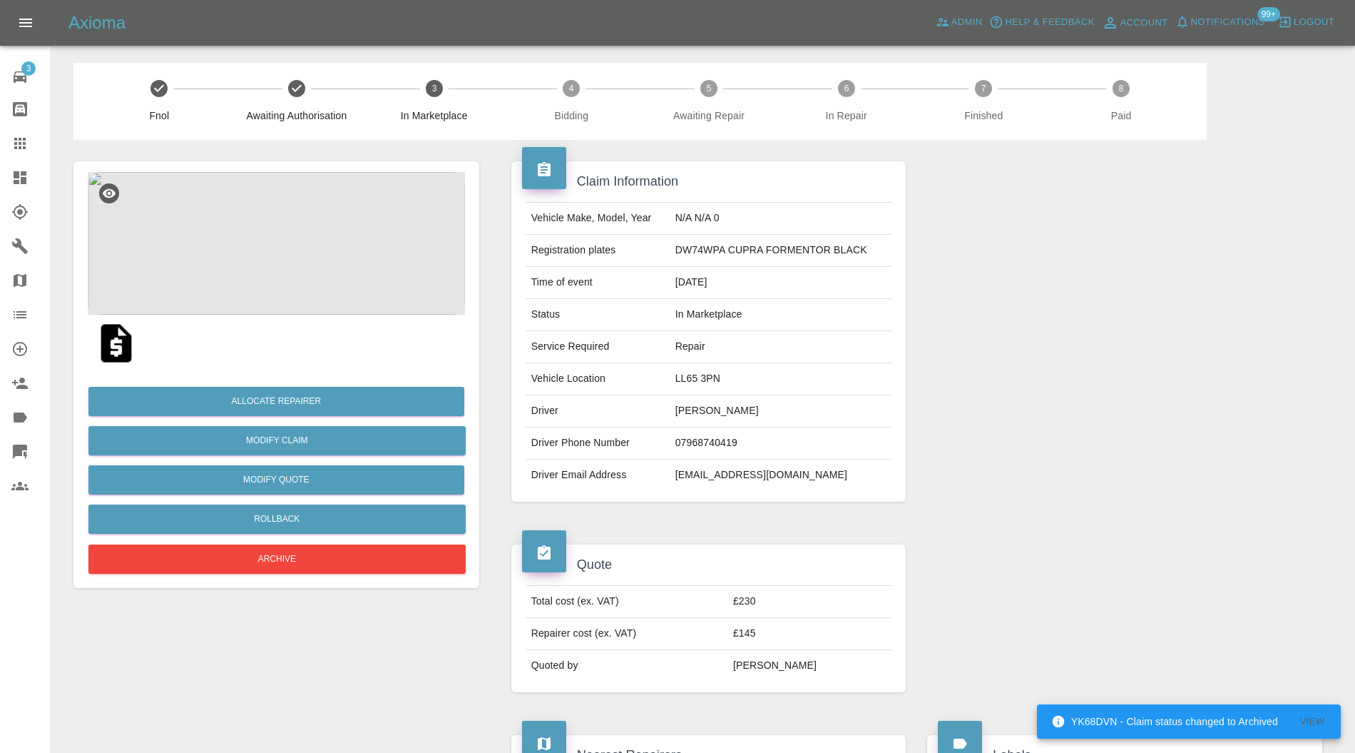
click at [314, 251] on img at bounding box center [276, 243] width 377 height 143
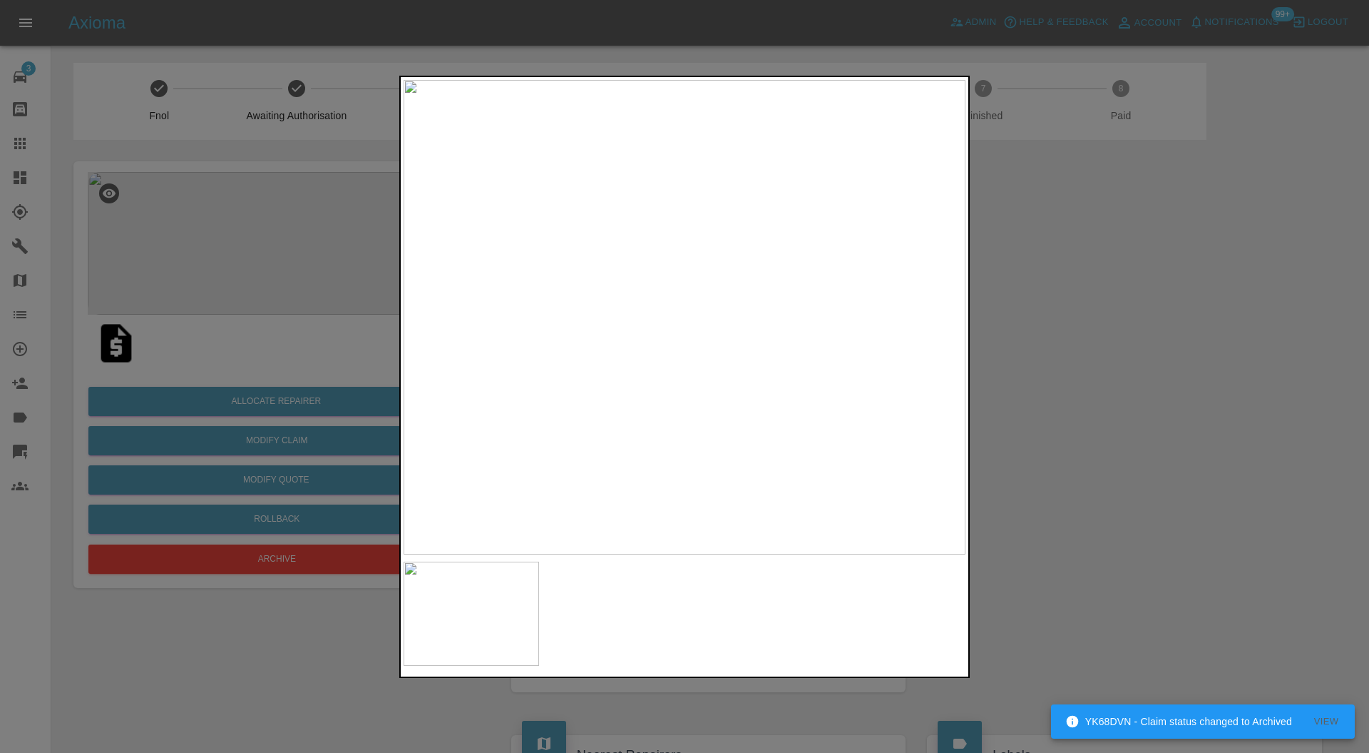
click at [1083, 291] on div at bounding box center [684, 376] width 1369 height 753
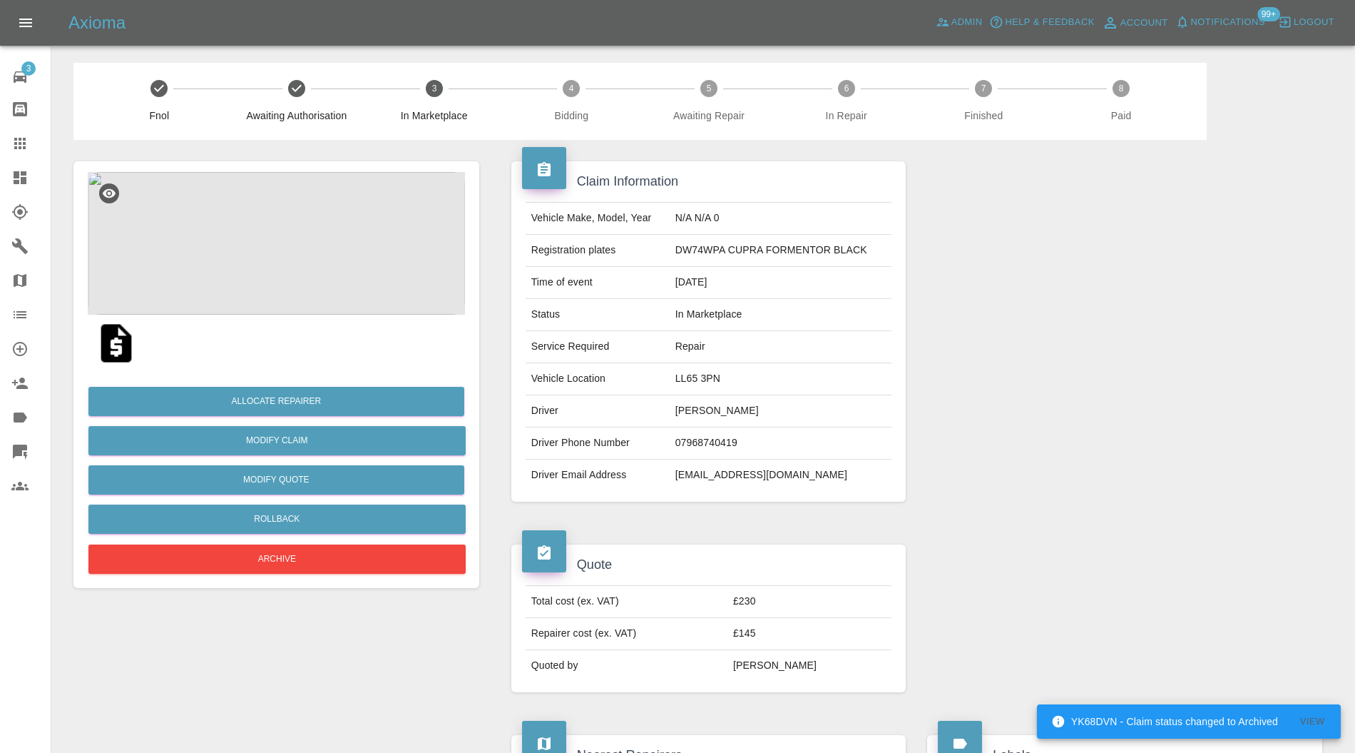
click at [108, 332] on img at bounding box center [116, 343] width 46 height 46
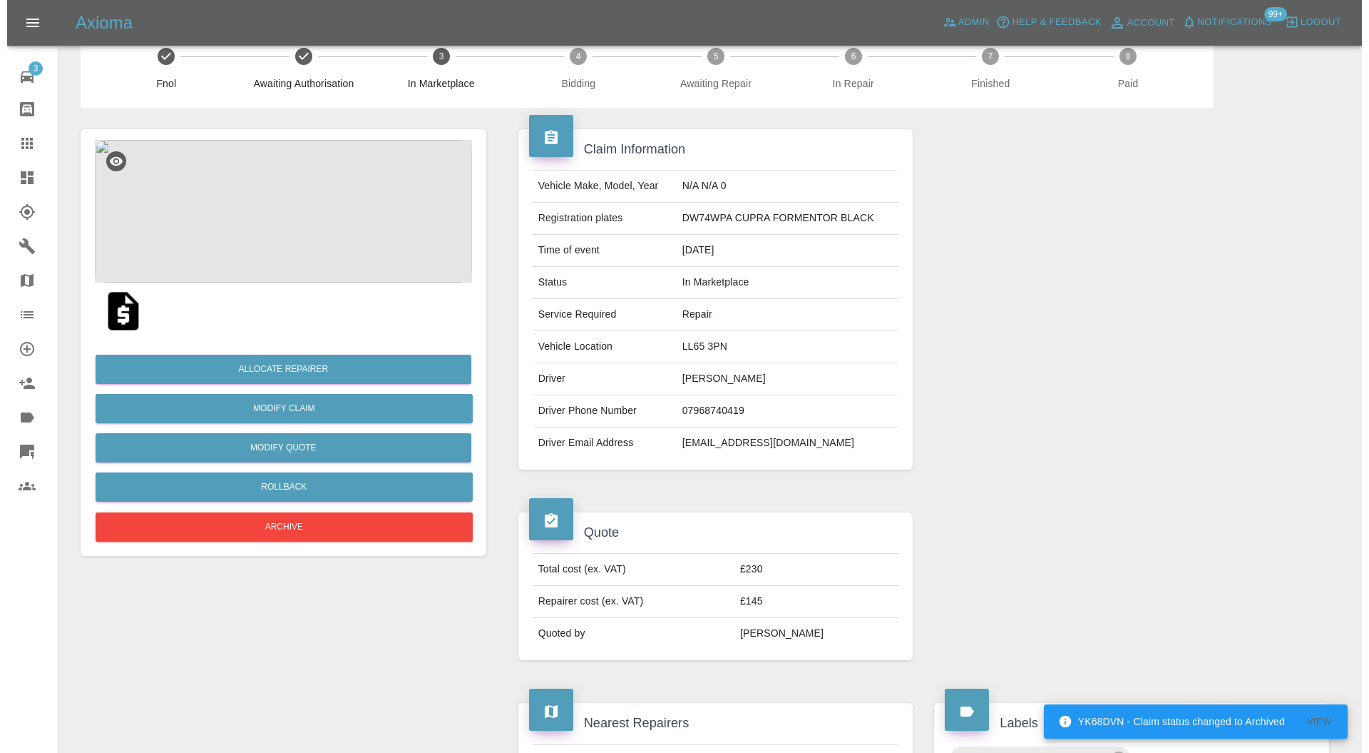
scroll to position [21, 0]
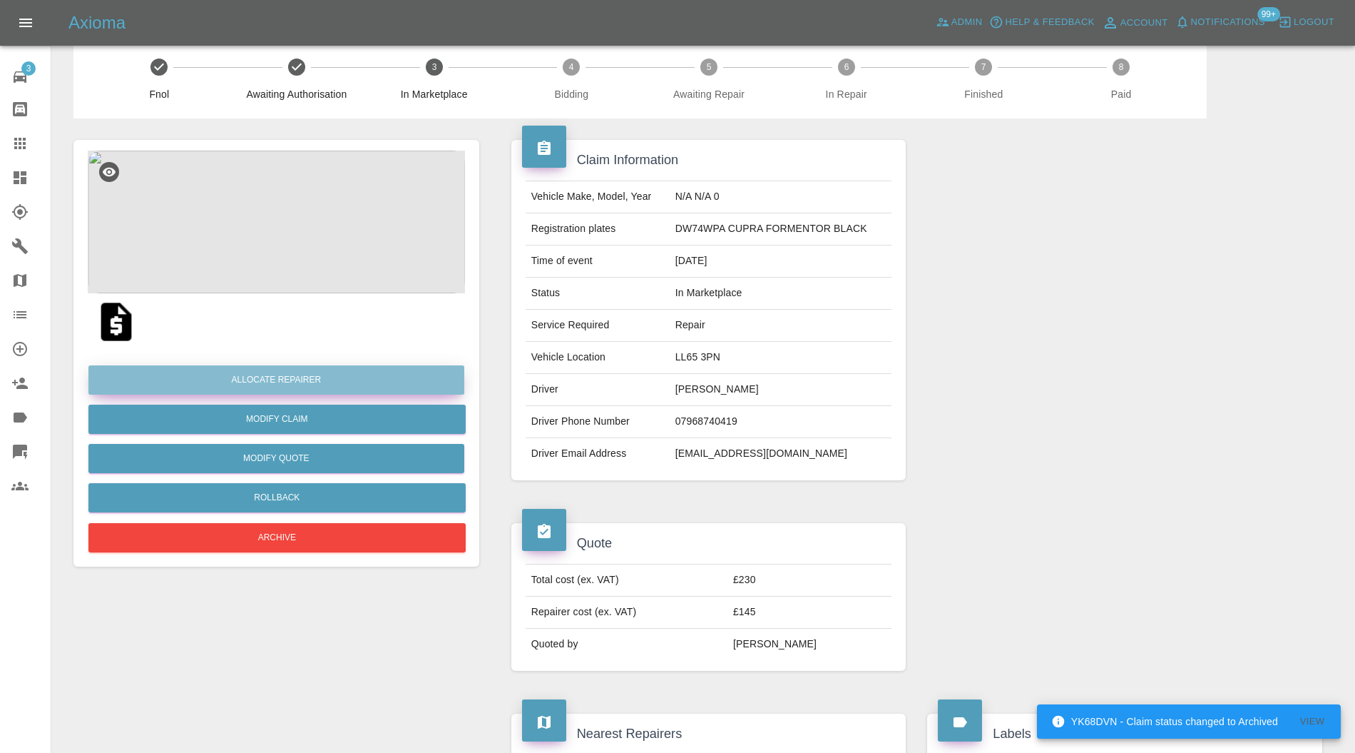
click at [317, 365] on button "Allocate Repairer" at bounding box center [276, 379] width 376 height 29
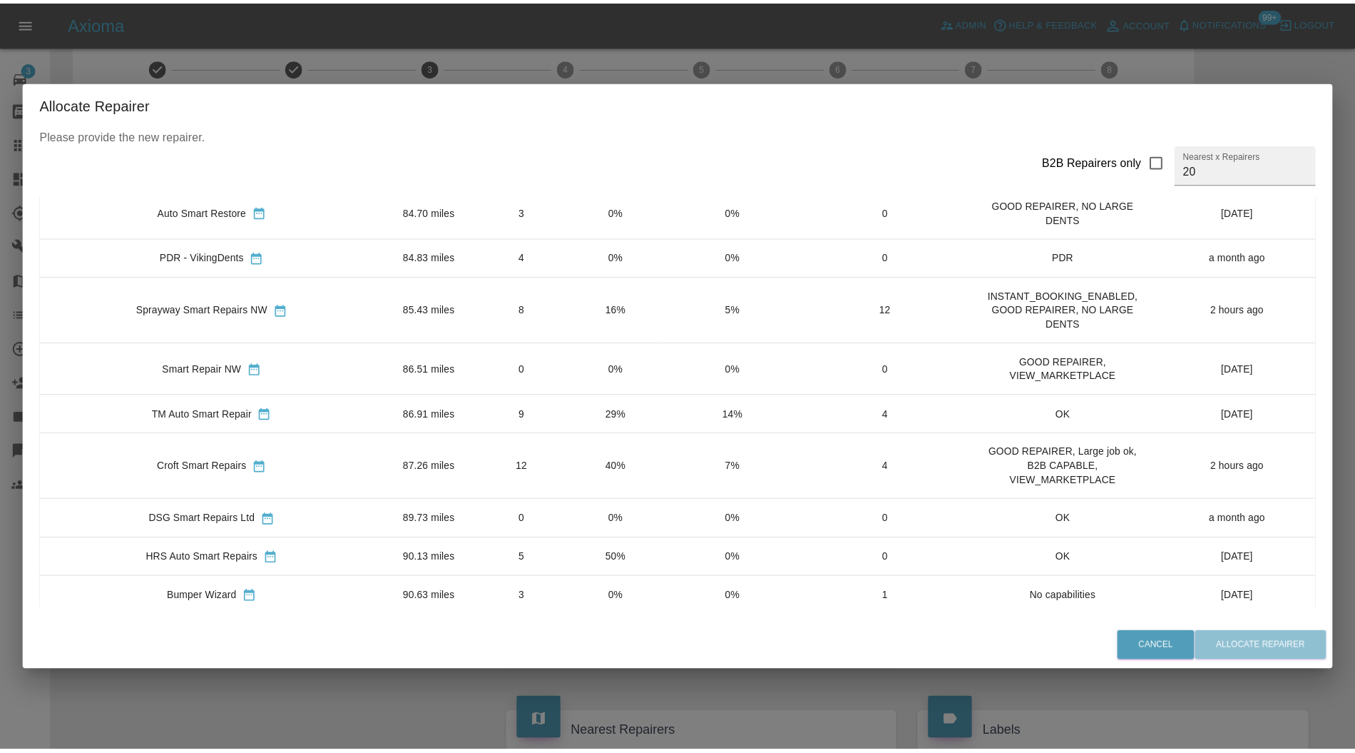
scroll to position [0, 0]
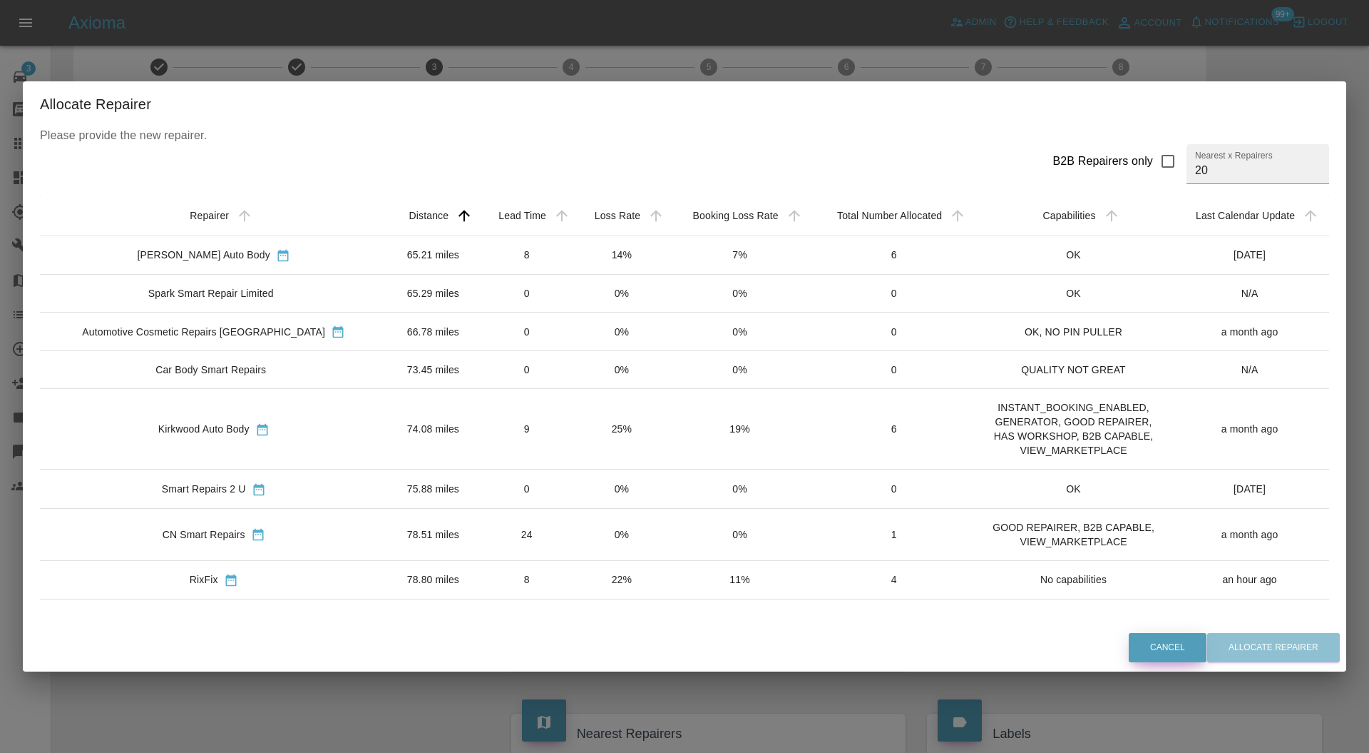
click at [1159, 648] on button "Cancel" at bounding box center [1168, 647] width 78 height 29
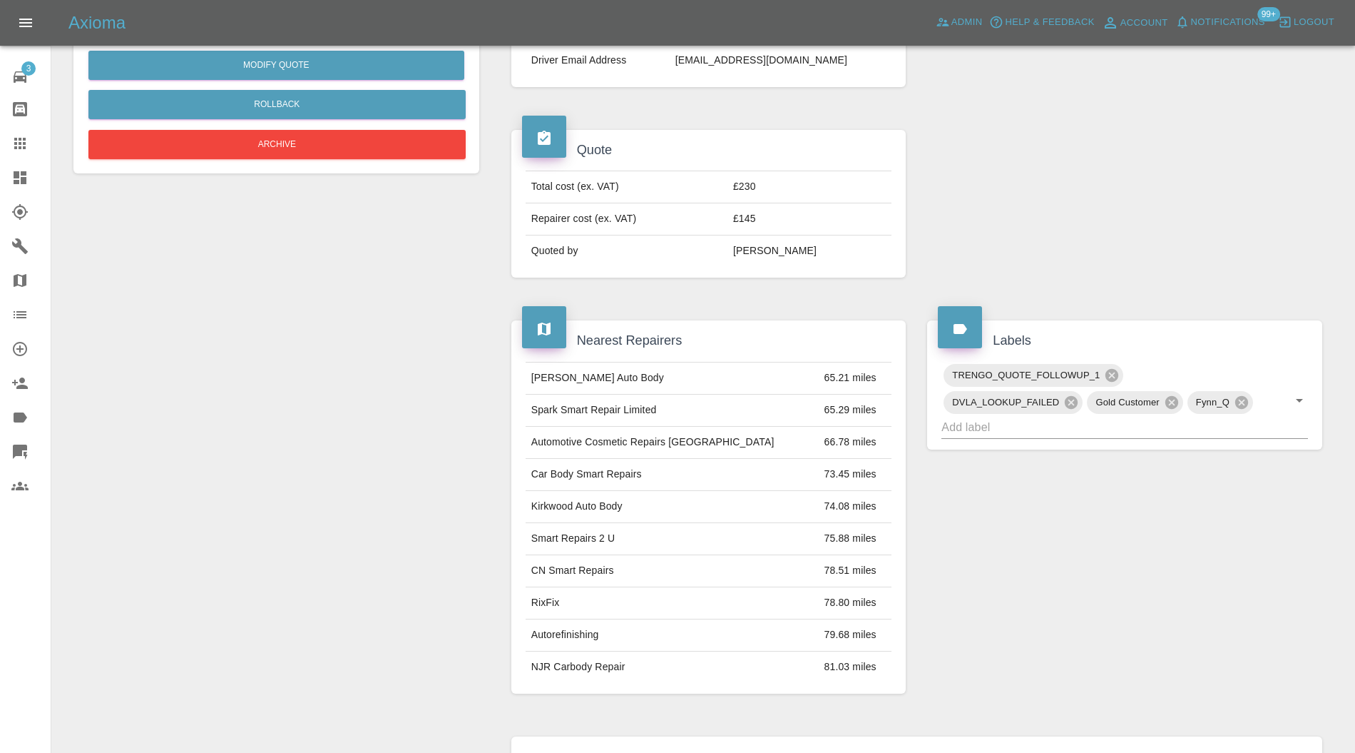
scroll to position [656, 0]
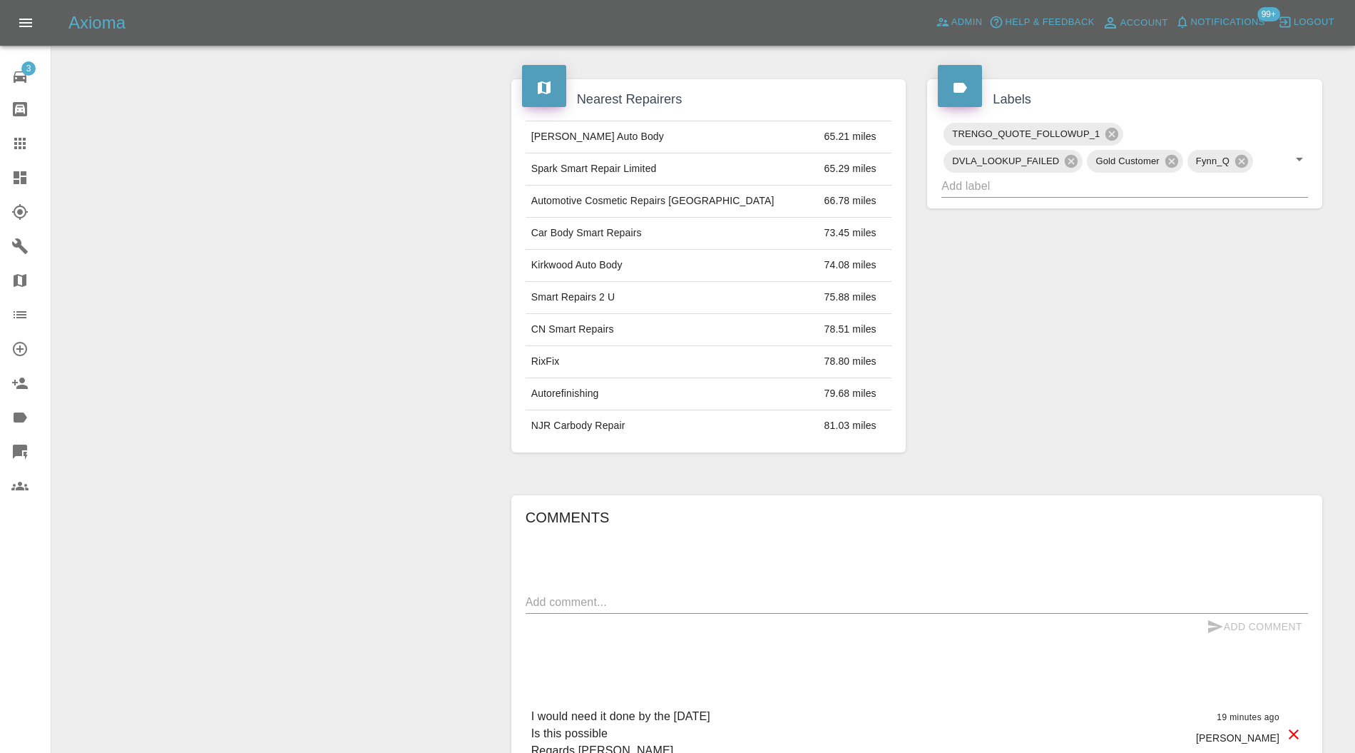
click at [702, 593] on textarea at bounding box center [917, 601] width 782 height 16
click at [1198, 178] on input "text" at bounding box center [1105, 186] width 327 height 22
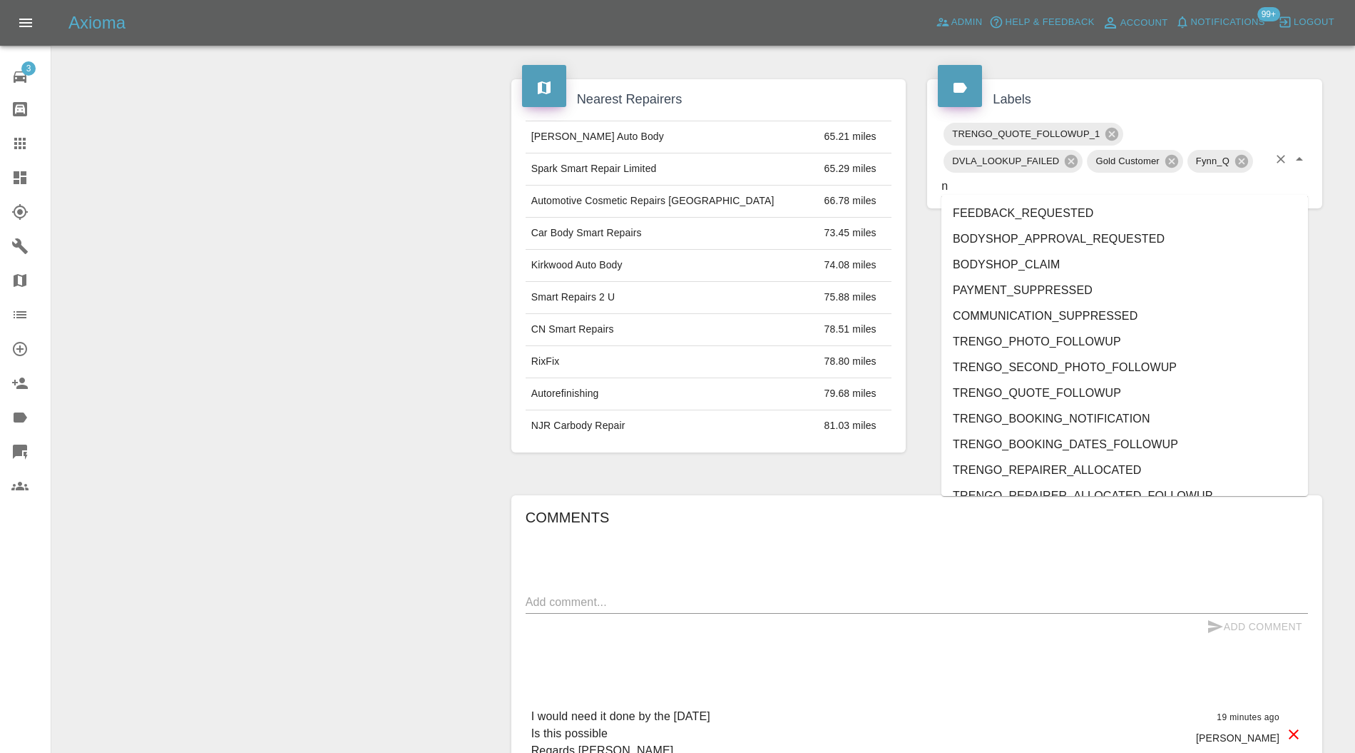
type input "no"
click at [1066, 278] on li "NO_REPAIRER_NEAR" at bounding box center [1125, 290] width 367 height 26
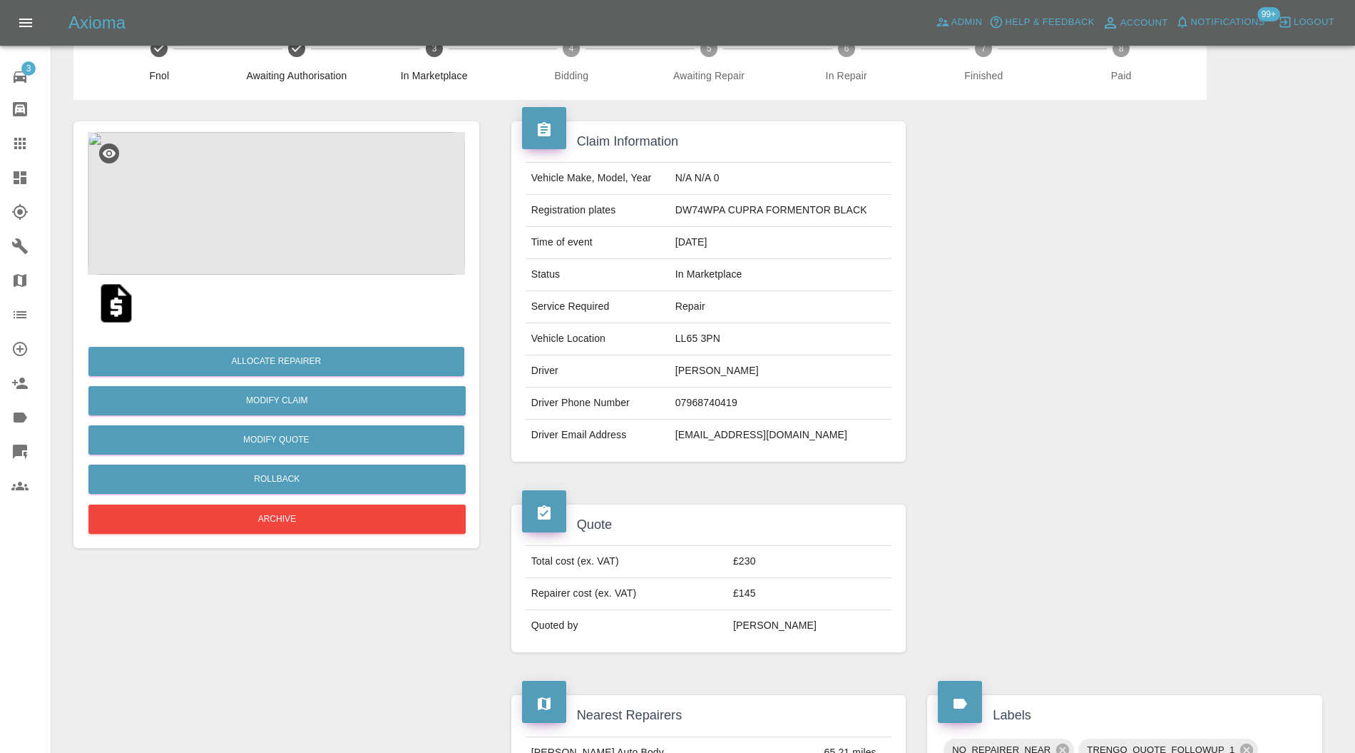
scroll to position [0, 0]
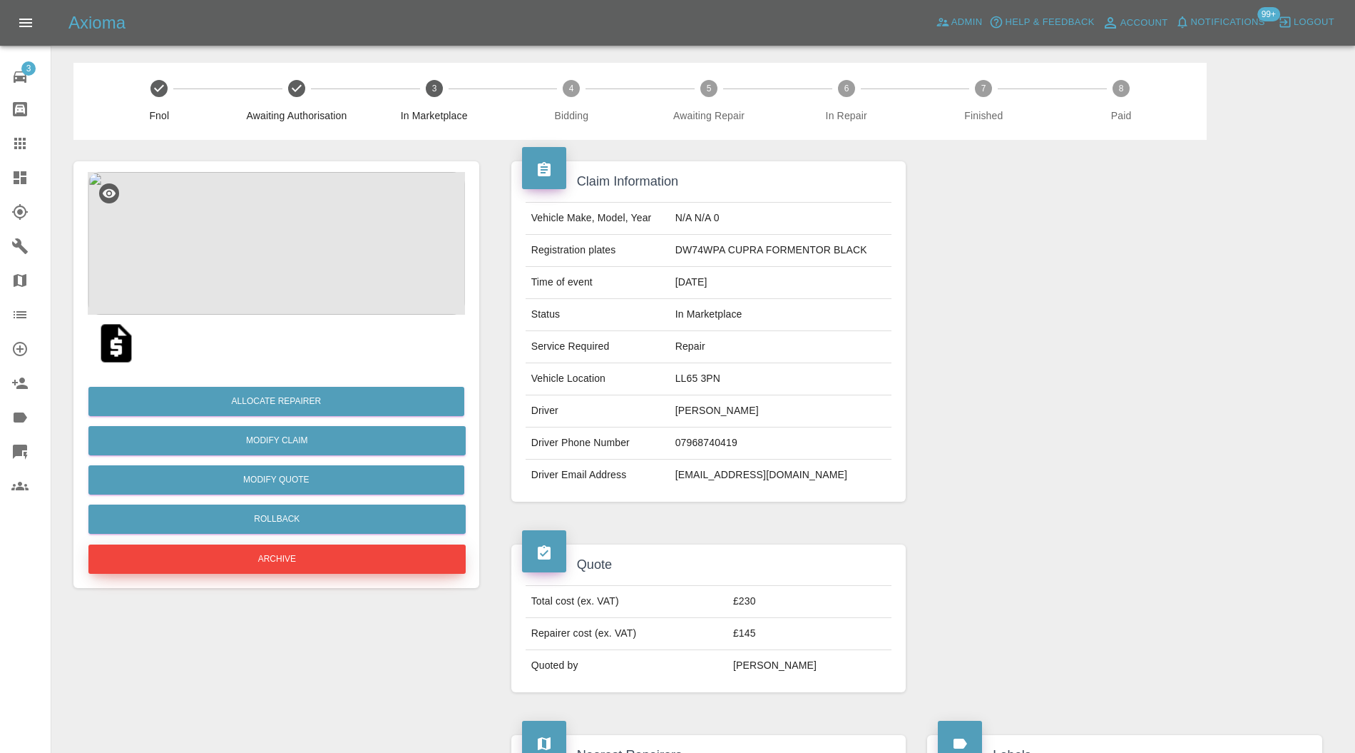
click at [342, 559] on button "Archive" at bounding box center [276, 558] width 377 height 29
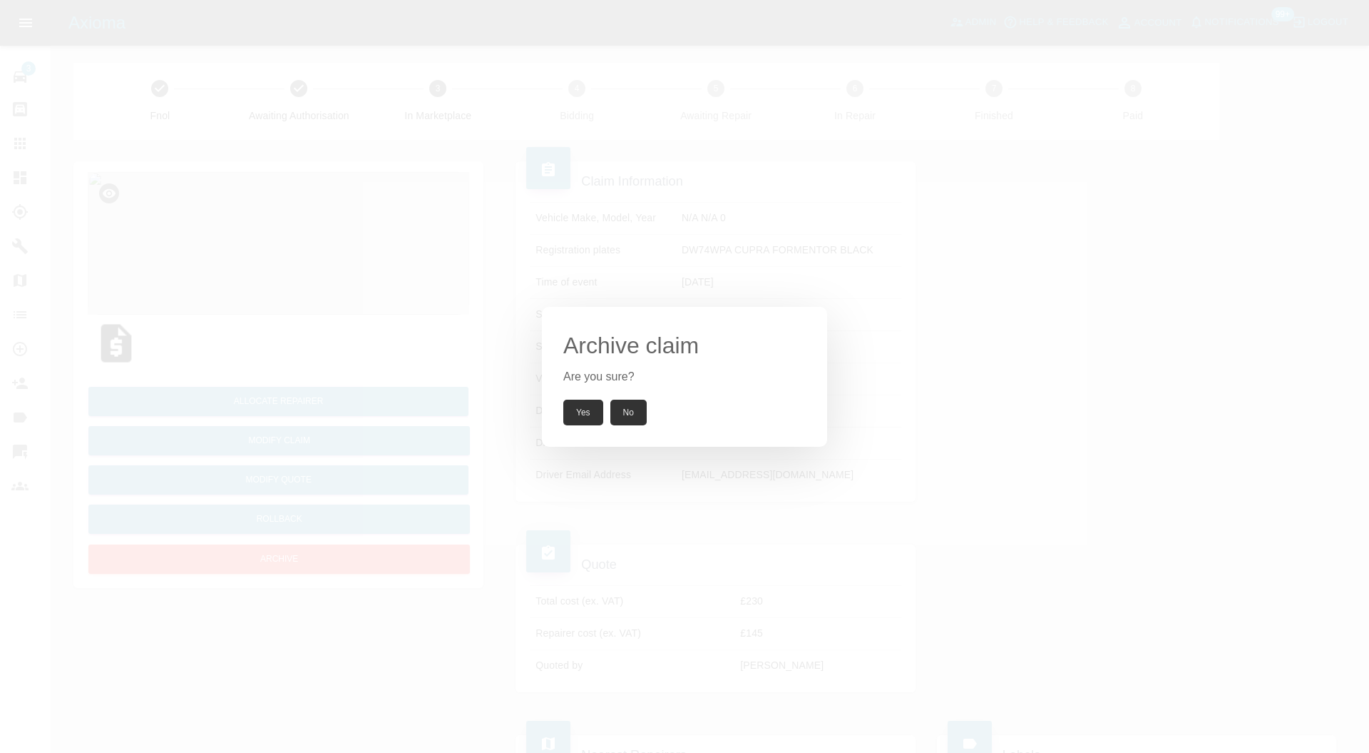
click at [572, 408] on button "Yes" at bounding box center [583, 412] width 40 height 26
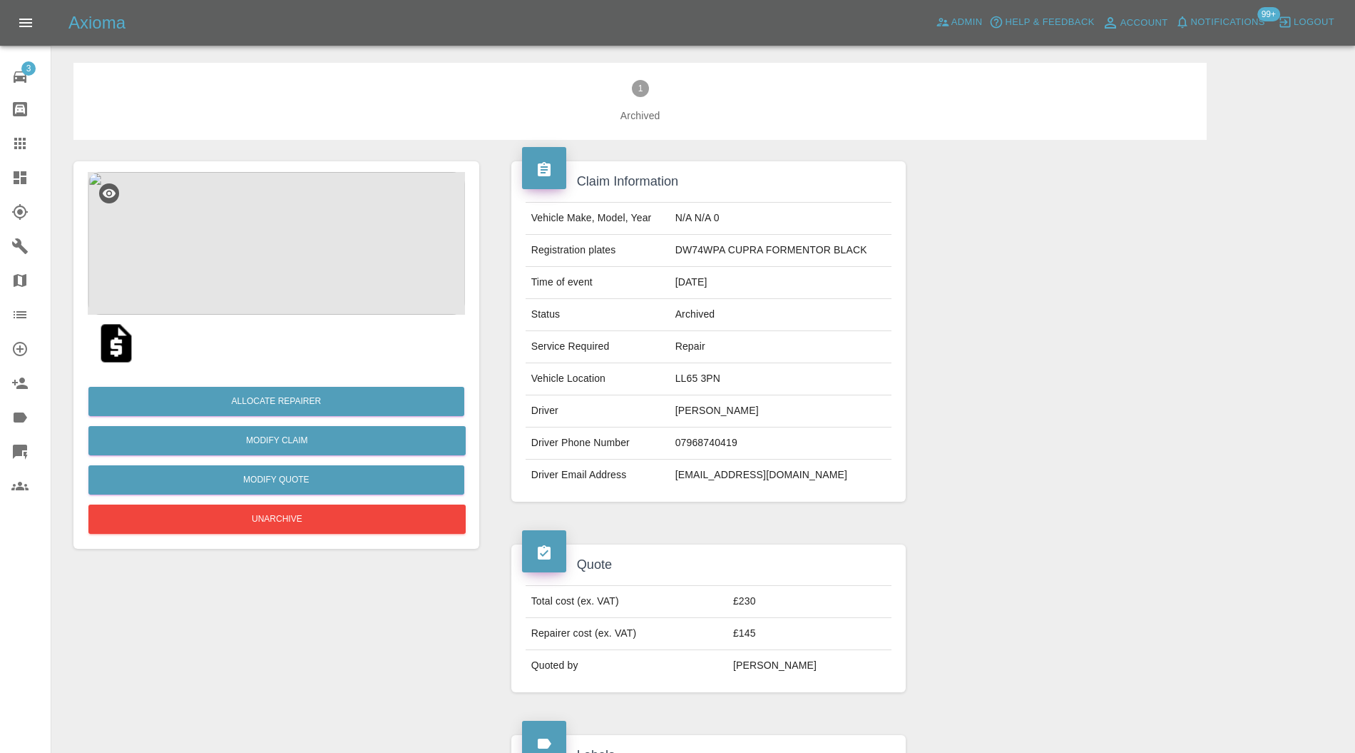
drag, startPoint x: 850, startPoint y: 474, endPoint x: 666, endPoint y: 478, distance: 184.1
click at [666, 478] on tr "Driver Email Address [EMAIL_ADDRESS][DOMAIN_NAME]" at bounding box center [709, 474] width 367 height 31
copy tr "[EMAIL_ADDRESS][DOMAIN_NAME]"
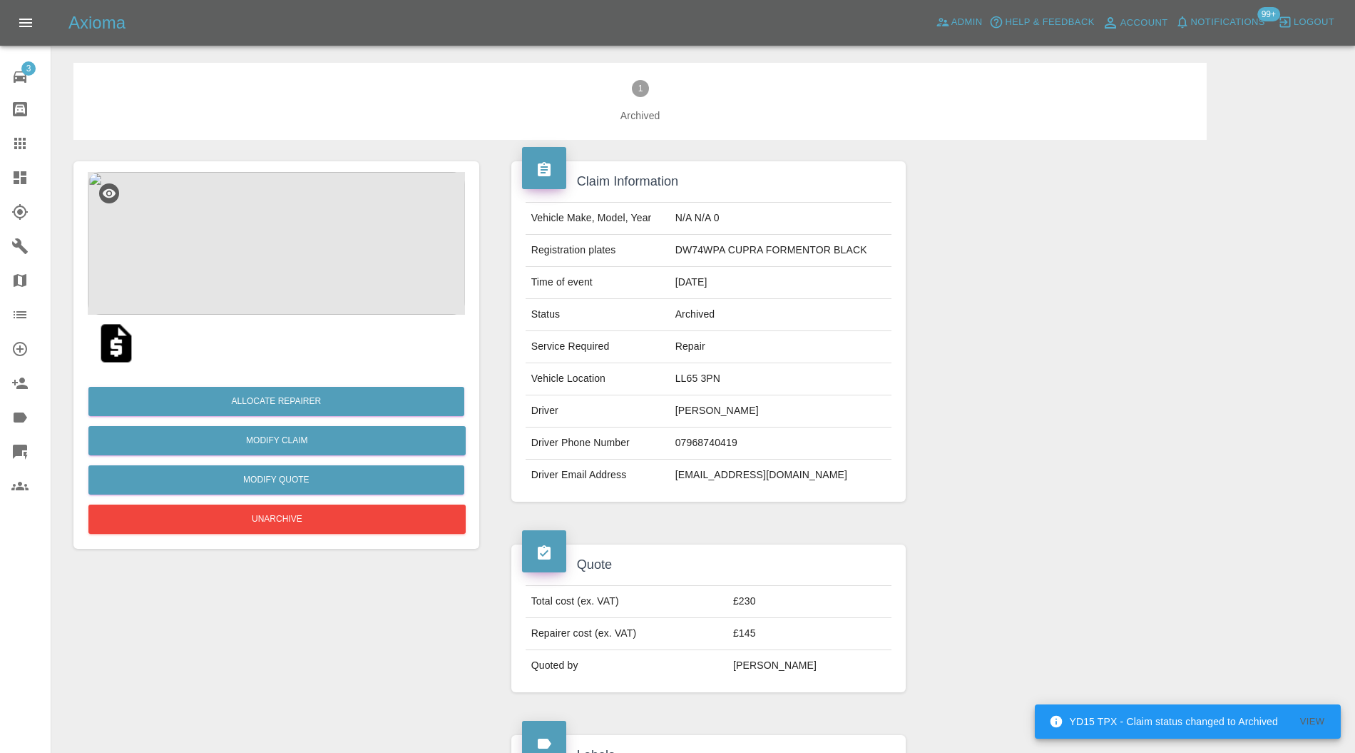
copy tr "[EMAIL_ADDRESS][DOMAIN_NAME]"
drag, startPoint x: 723, startPoint y: 253, endPoint x: 677, endPoint y: 251, distance: 46.4
click at [677, 251] on td "DW74WPA CUPRA FORMENTOR BLACK" at bounding box center [781, 251] width 223 height 32
copy td "DW74WPA"
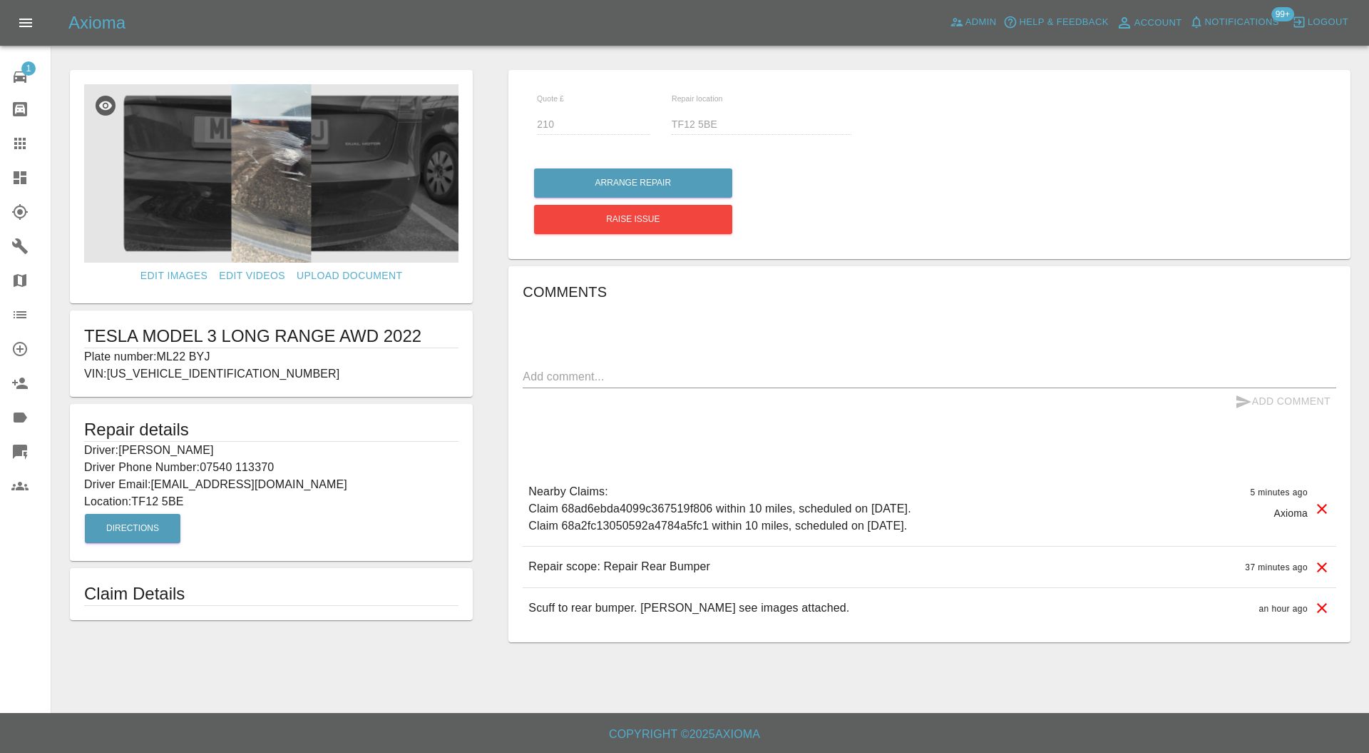
click at [289, 219] on img at bounding box center [271, 173] width 374 height 178
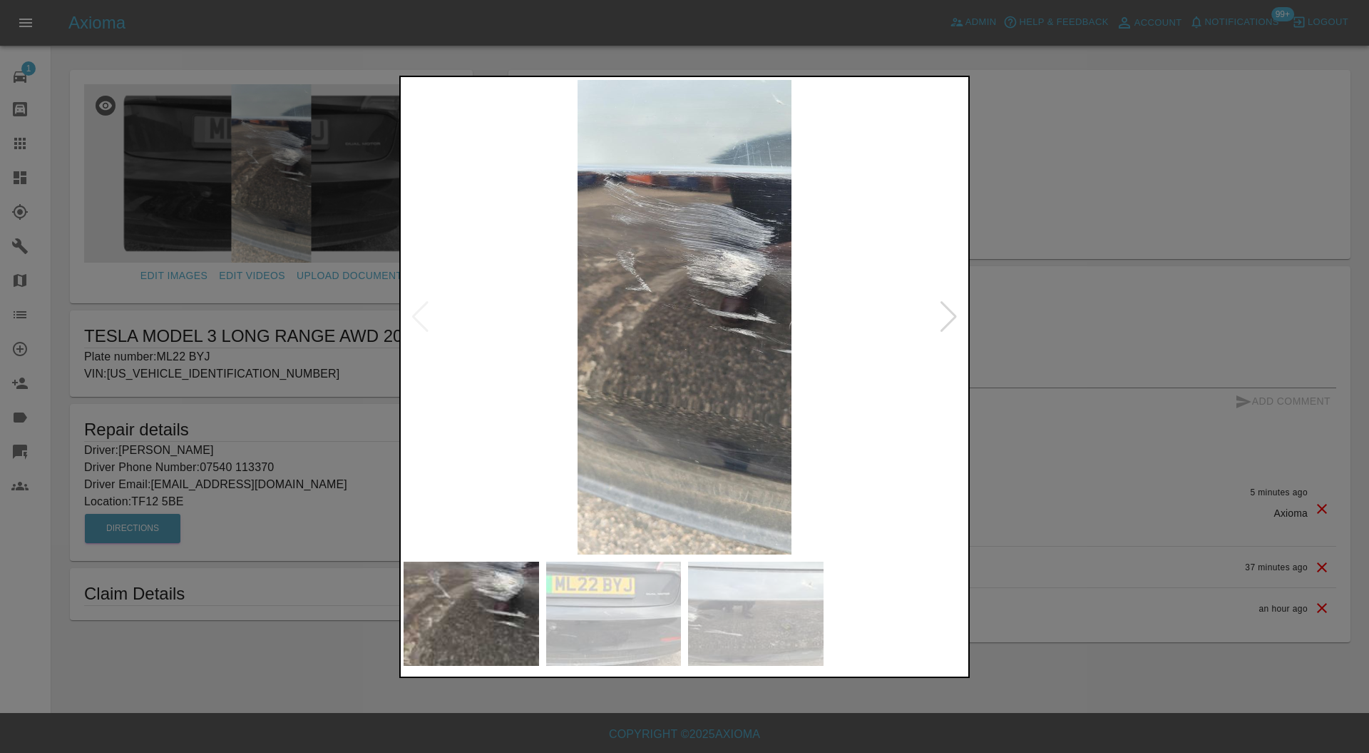
click at [596, 578] on img at bounding box center [614, 613] width 136 height 104
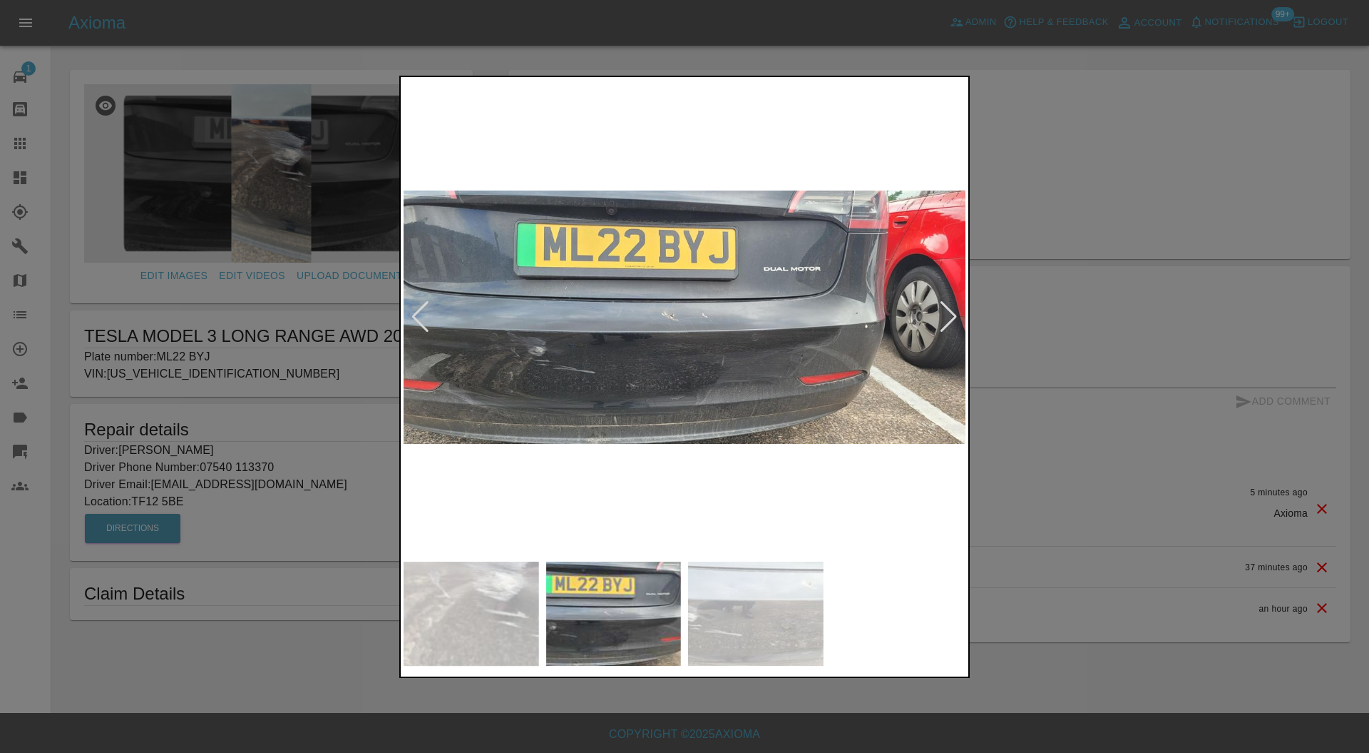
click at [706, 609] on img at bounding box center [756, 613] width 136 height 104
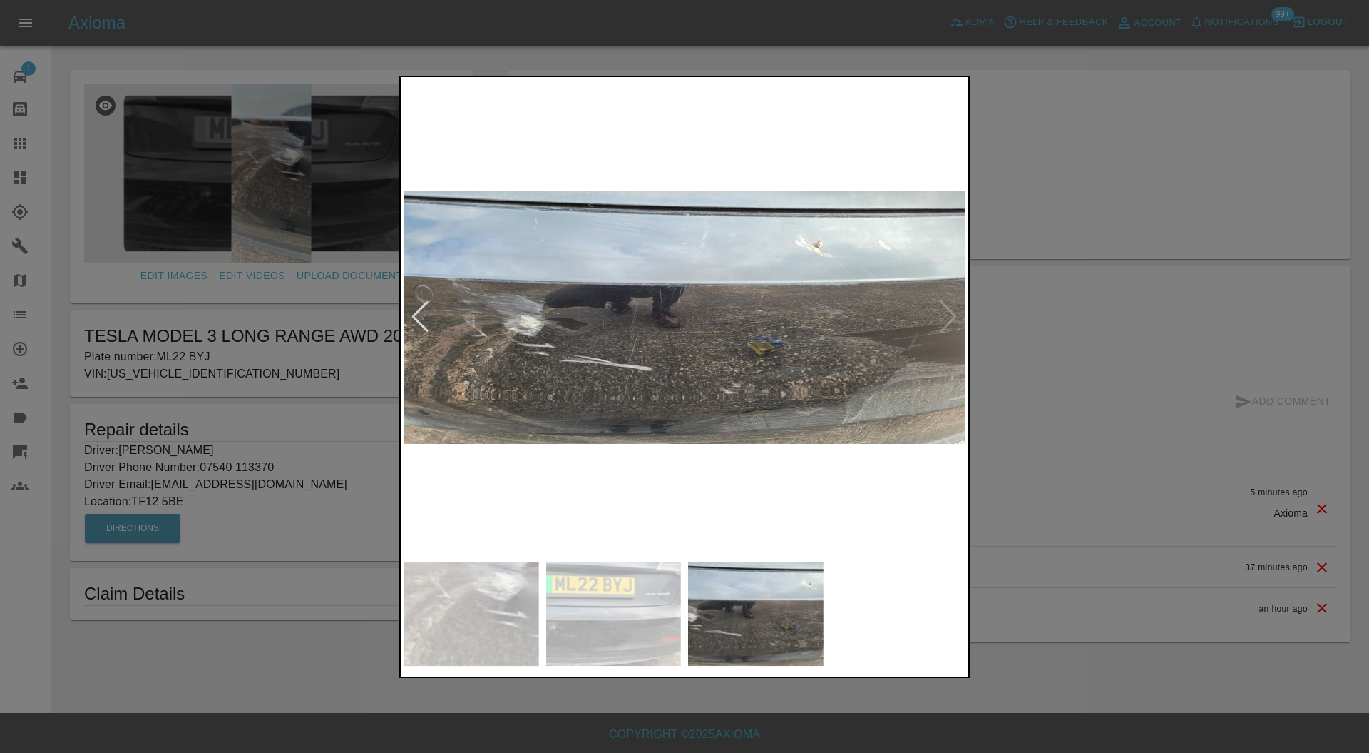
click at [1029, 323] on div at bounding box center [684, 376] width 1369 height 753
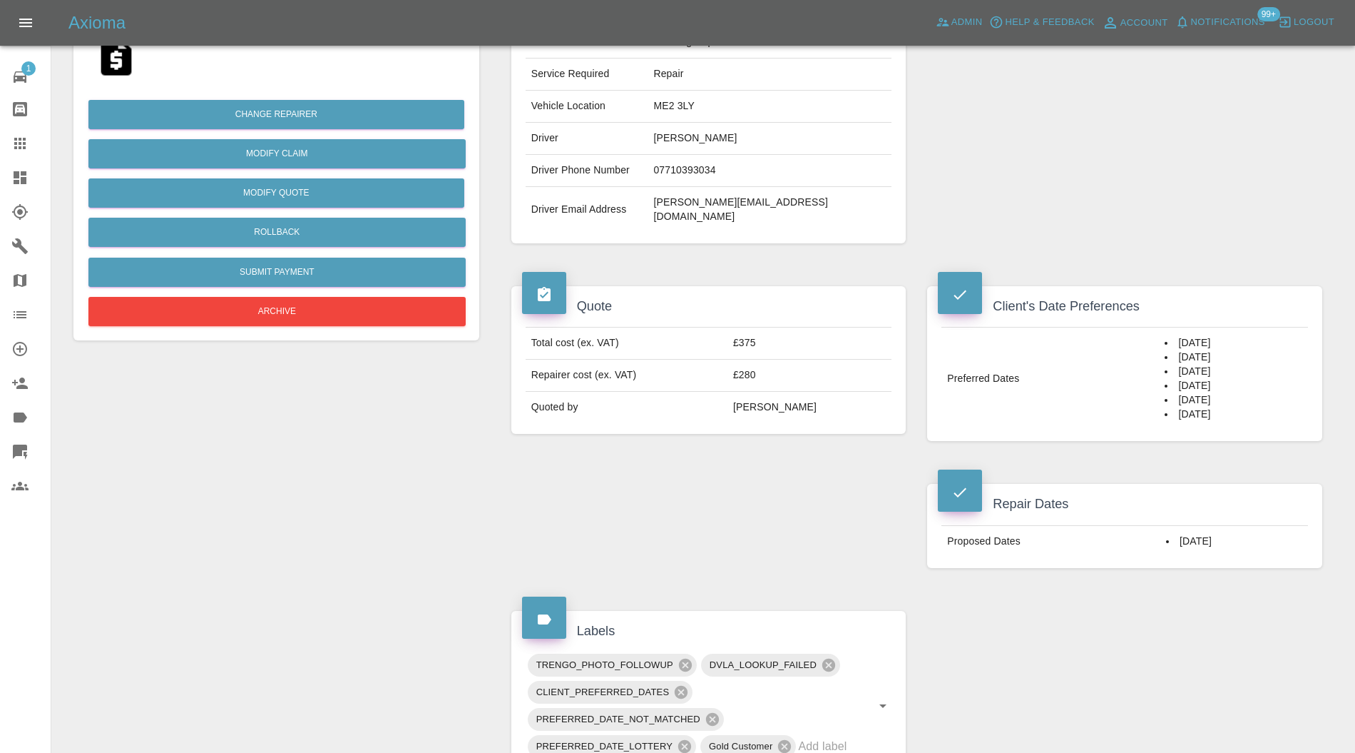
scroll to position [380, 0]
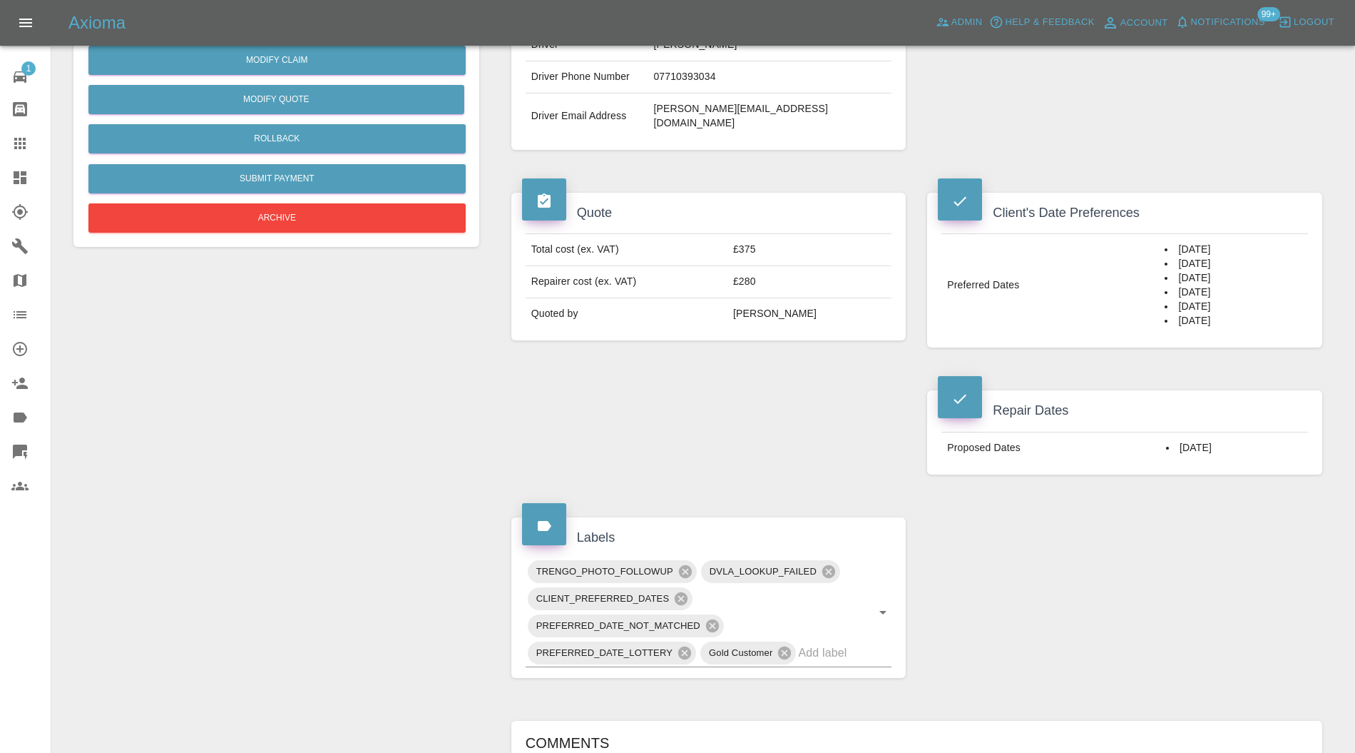
drag, startPoint x: 1221, startPoint y: 292, endPoint x: 1148, endPoint y: 221, distance: 101.9
click at [1159, 234] on td "09/09/2025 10/09/2025 11/09/2025 16/09/2025 17/09/2025 18/09/2025" at bounding box center [1233, 285] width 149 height 103
copy td "09/09/2025 10/09/2025 11/09/2025 16/09/2025 17/09/2025 18/09/2025"
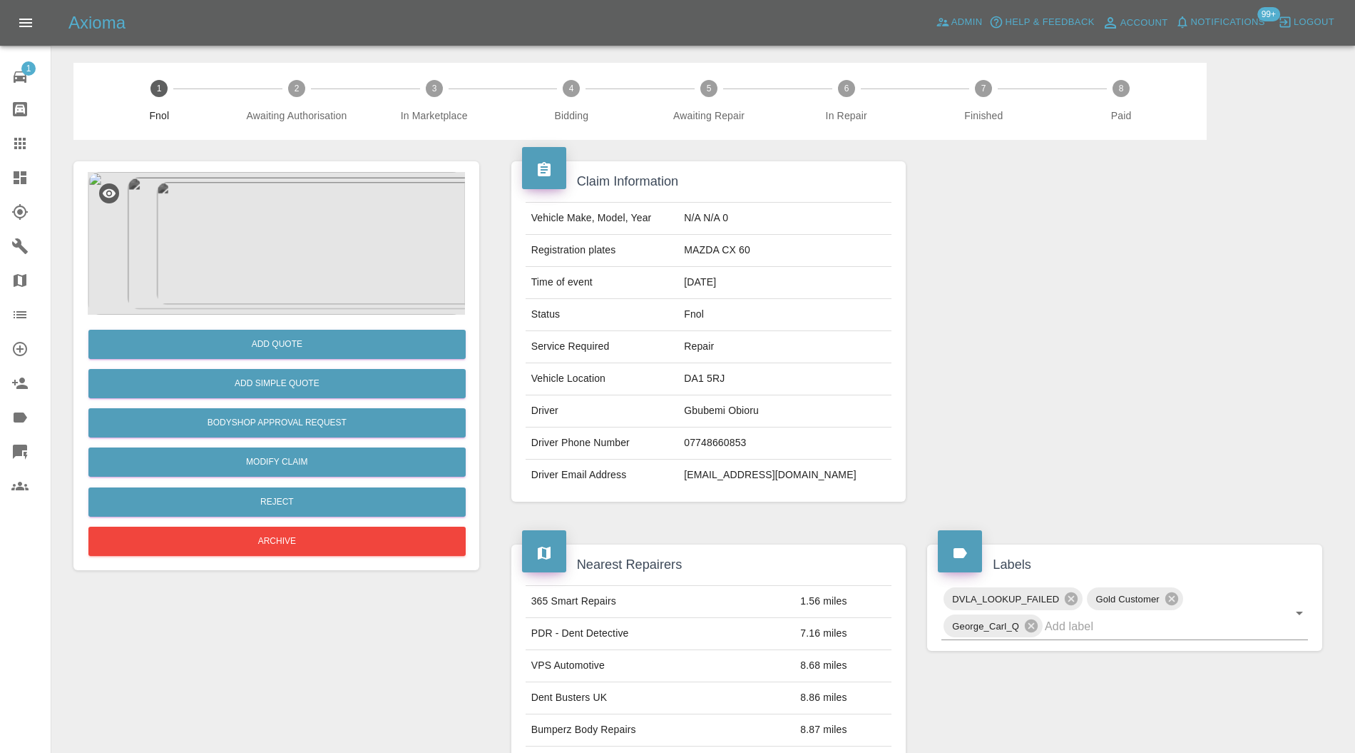
click at [310, 233] on img at bounding box center [276, 243] width 377 height 143
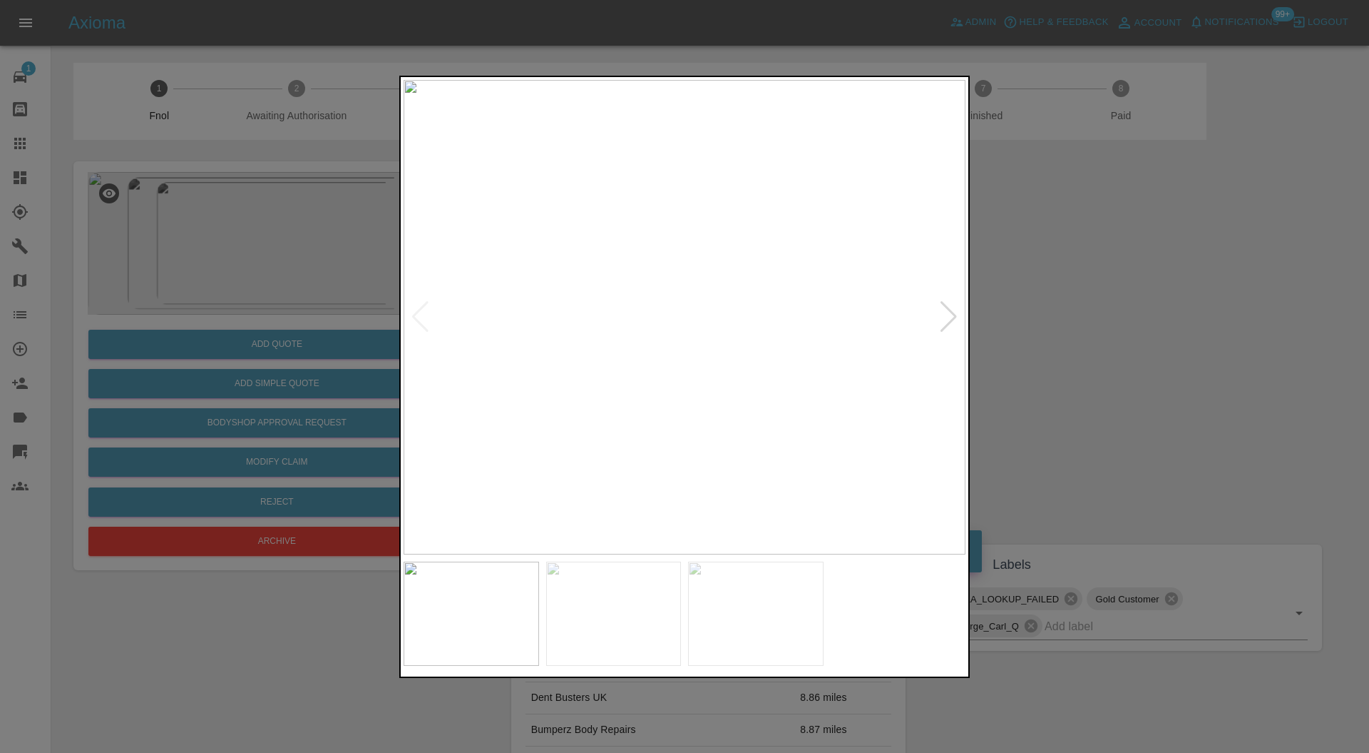
click at [942, 321] on div at bounding box center [948, 316] width 19 height 31
click at [949, 317] on div at bounding box center [948, 316] width 19 height 31
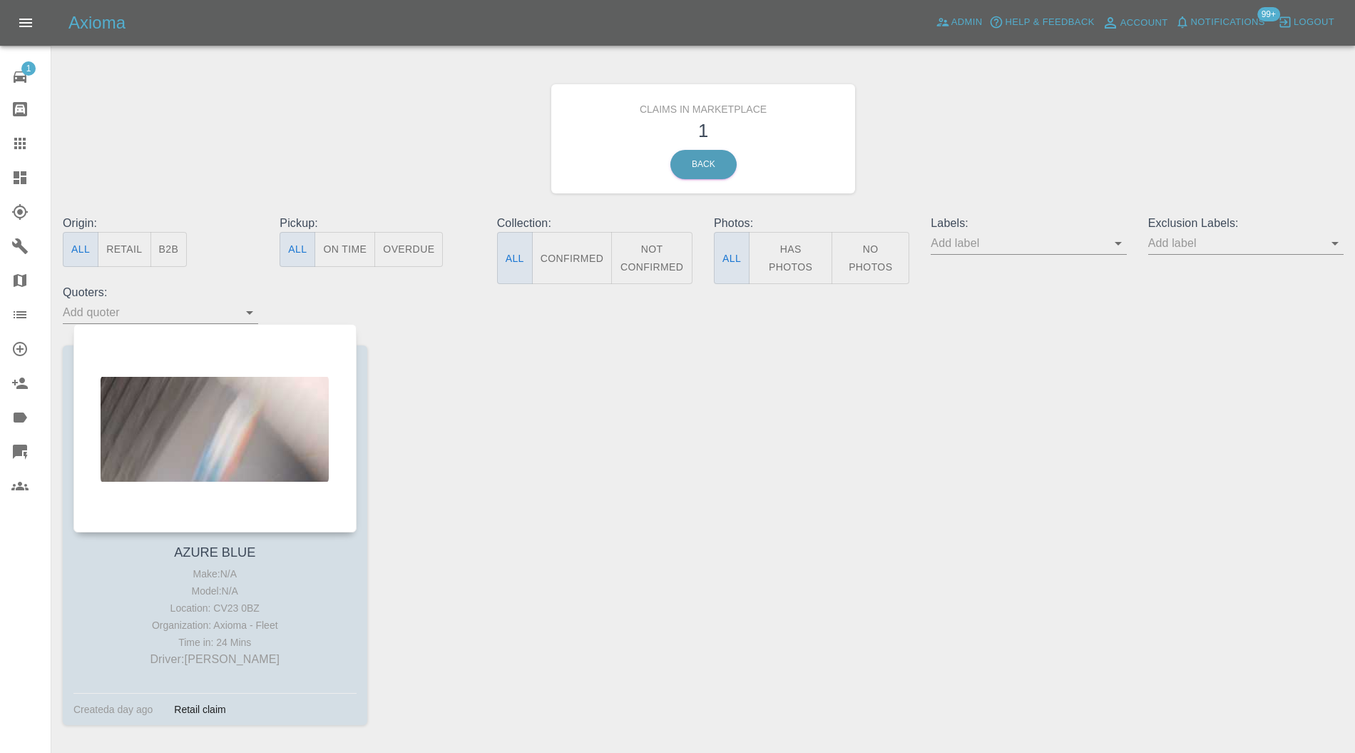
click at [235, 402] on div at bounding box center [214, 428] width 283 height 208
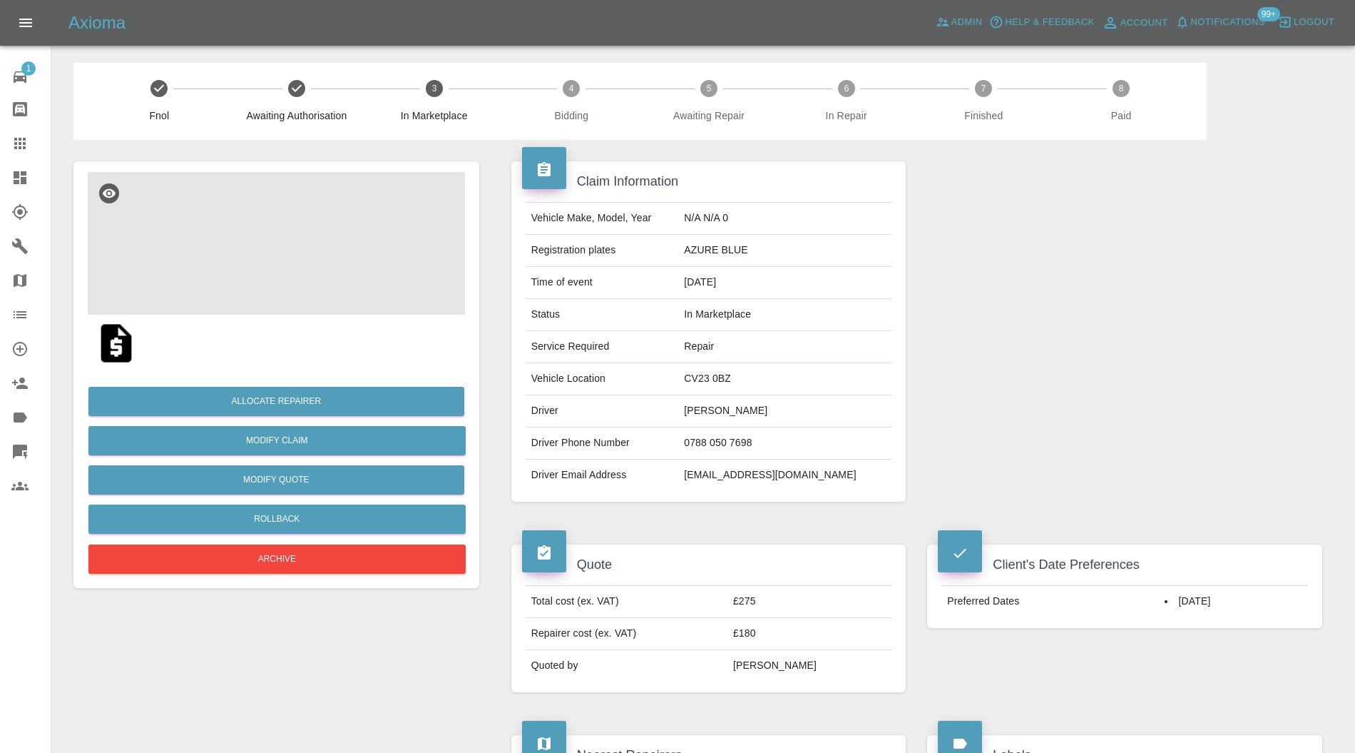
click at [275, 227] on img at bounding box center [276, 243] width 377 height 143
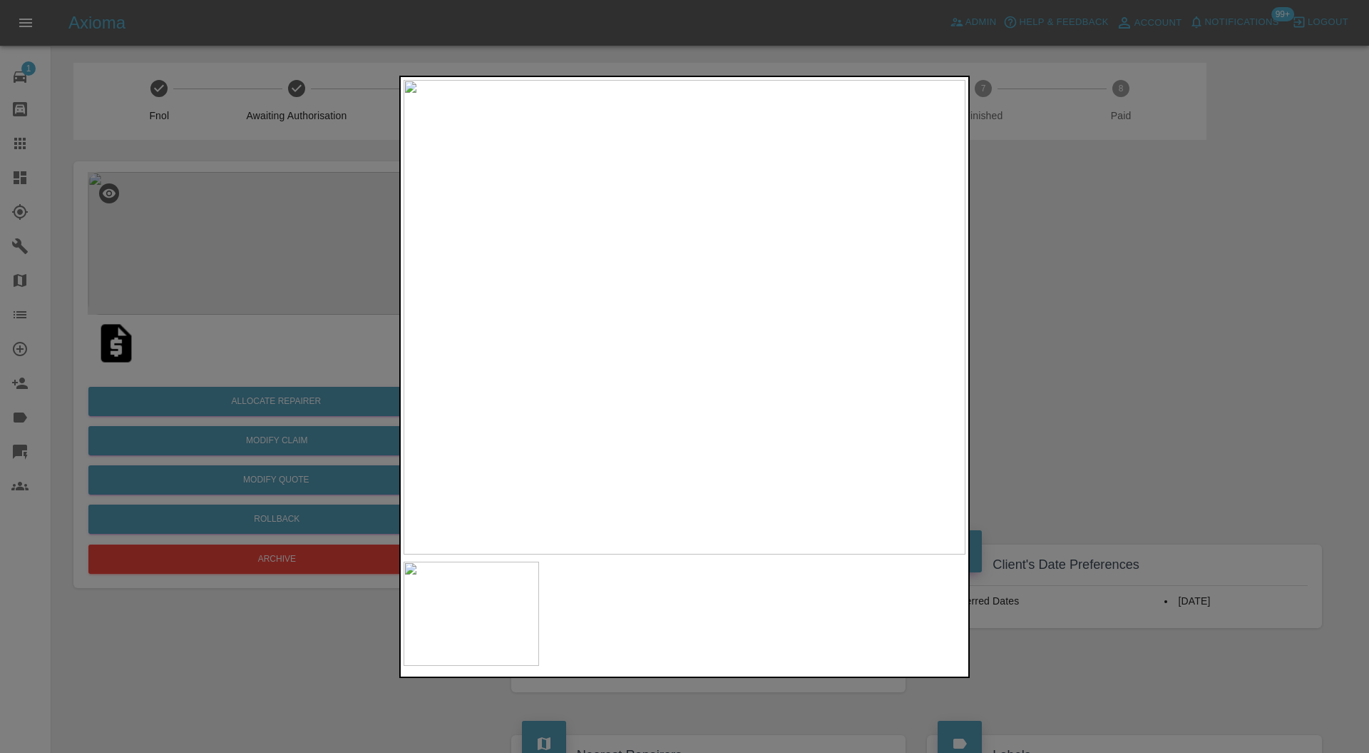
click at [1040, 332] on div at bounding box center [684, 376] width 1369 height 753
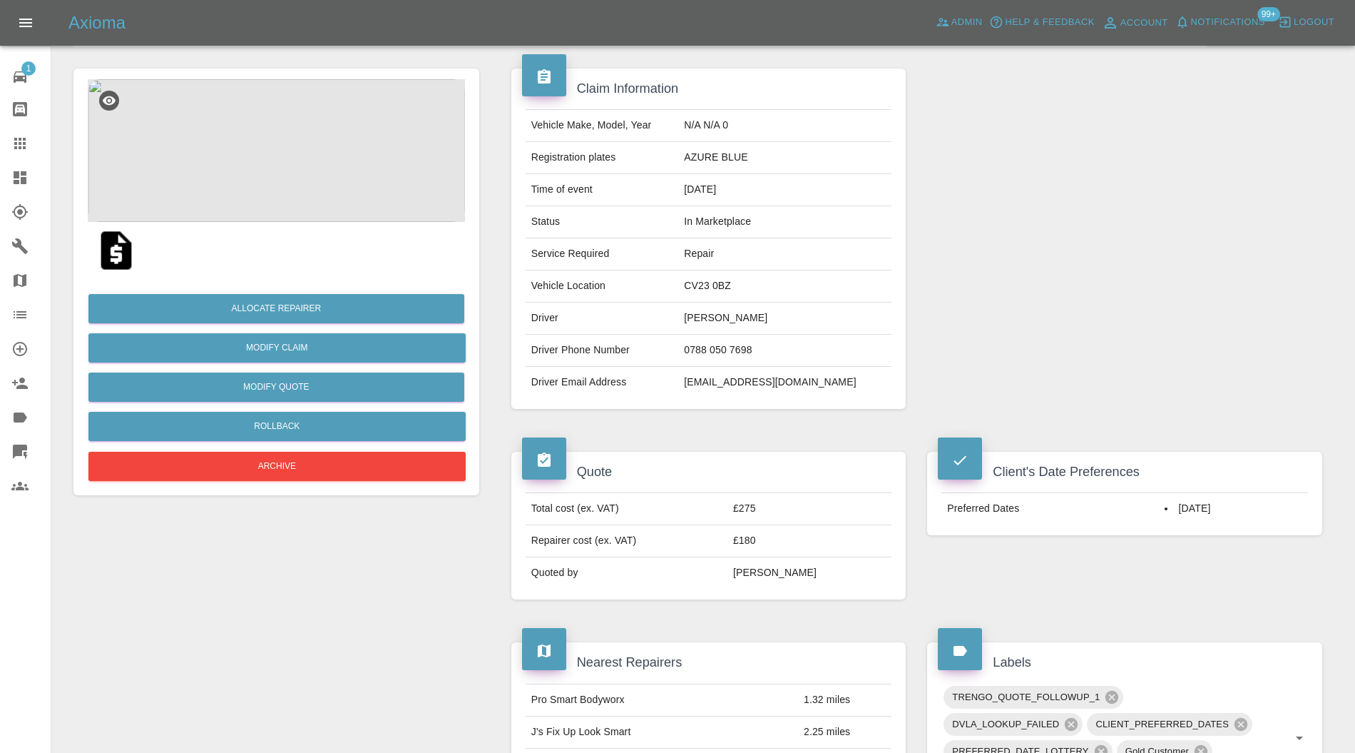
scroll to position [91, 0]
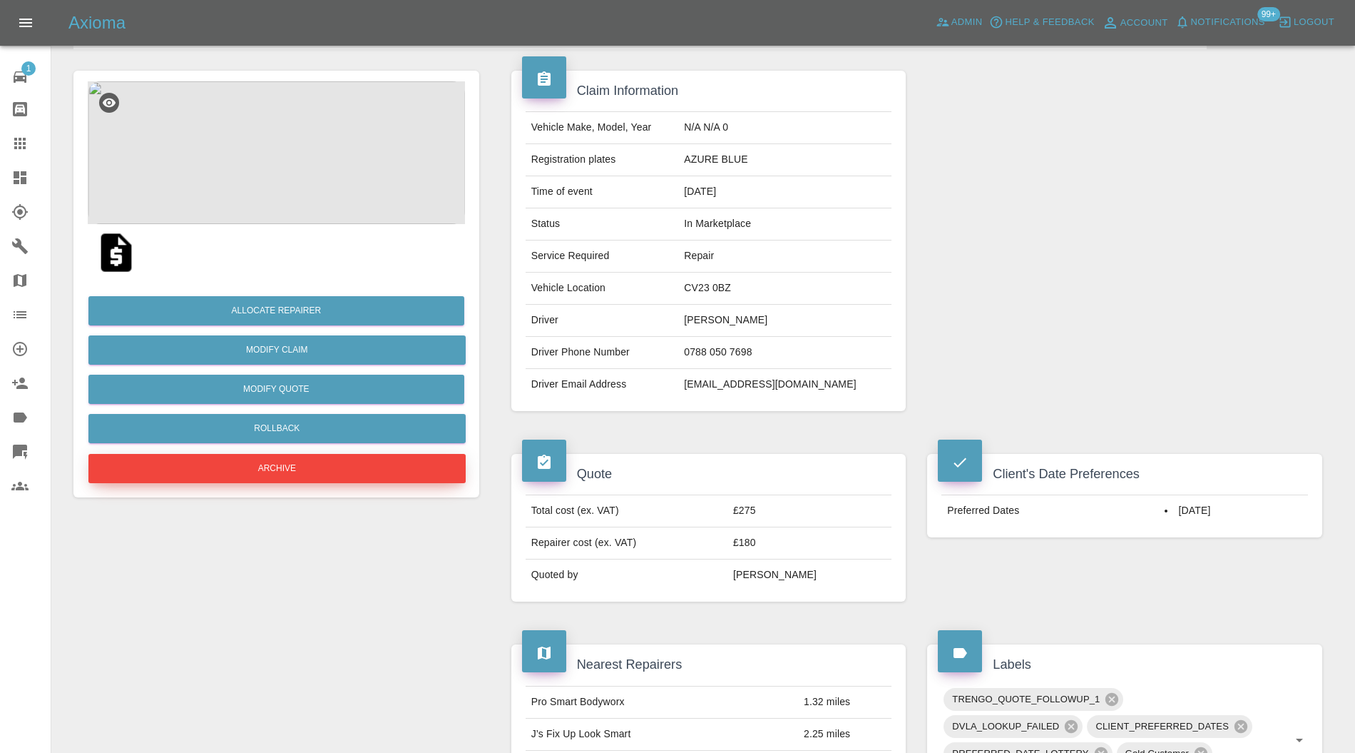
click at [369, 462] on button "Archive" at bounding box center [276, 468] width 377 height 29
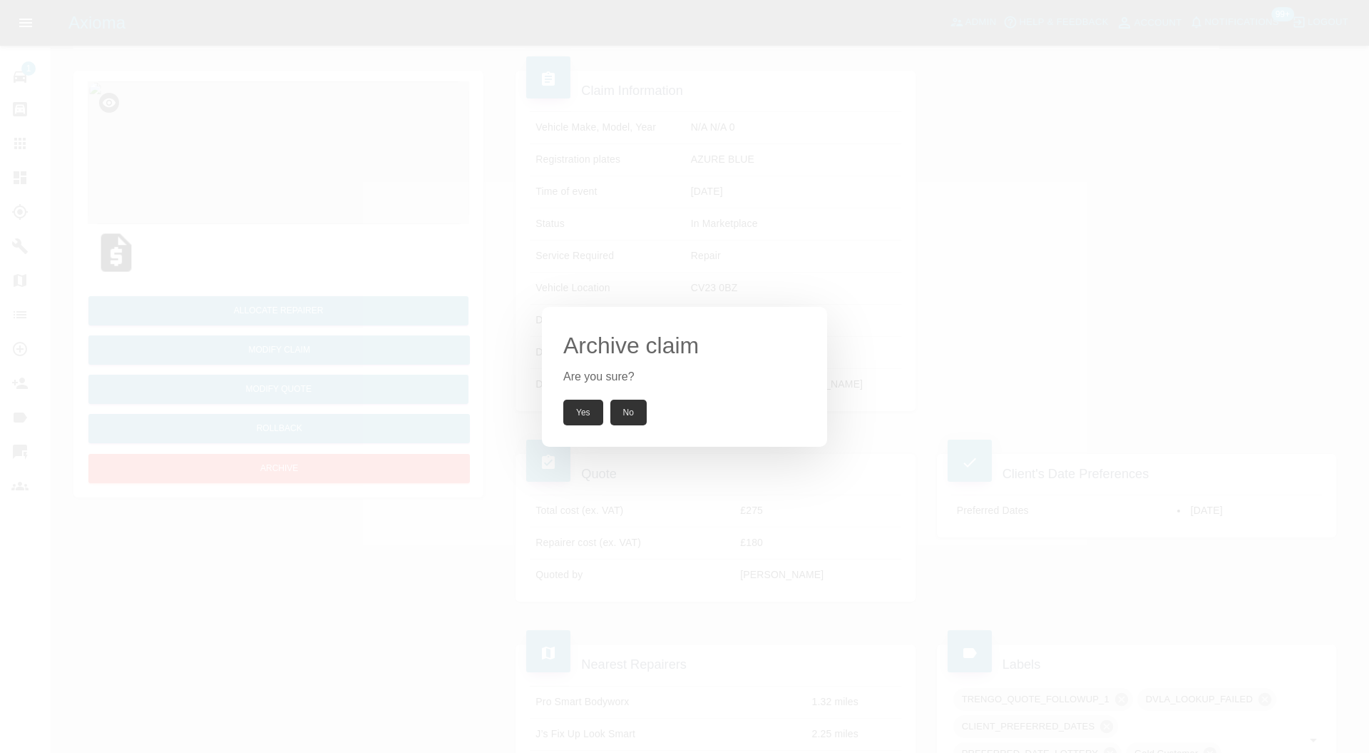
click at [575, 407] on button "Yes" at bounding box center [583, 412] width 40 height 26
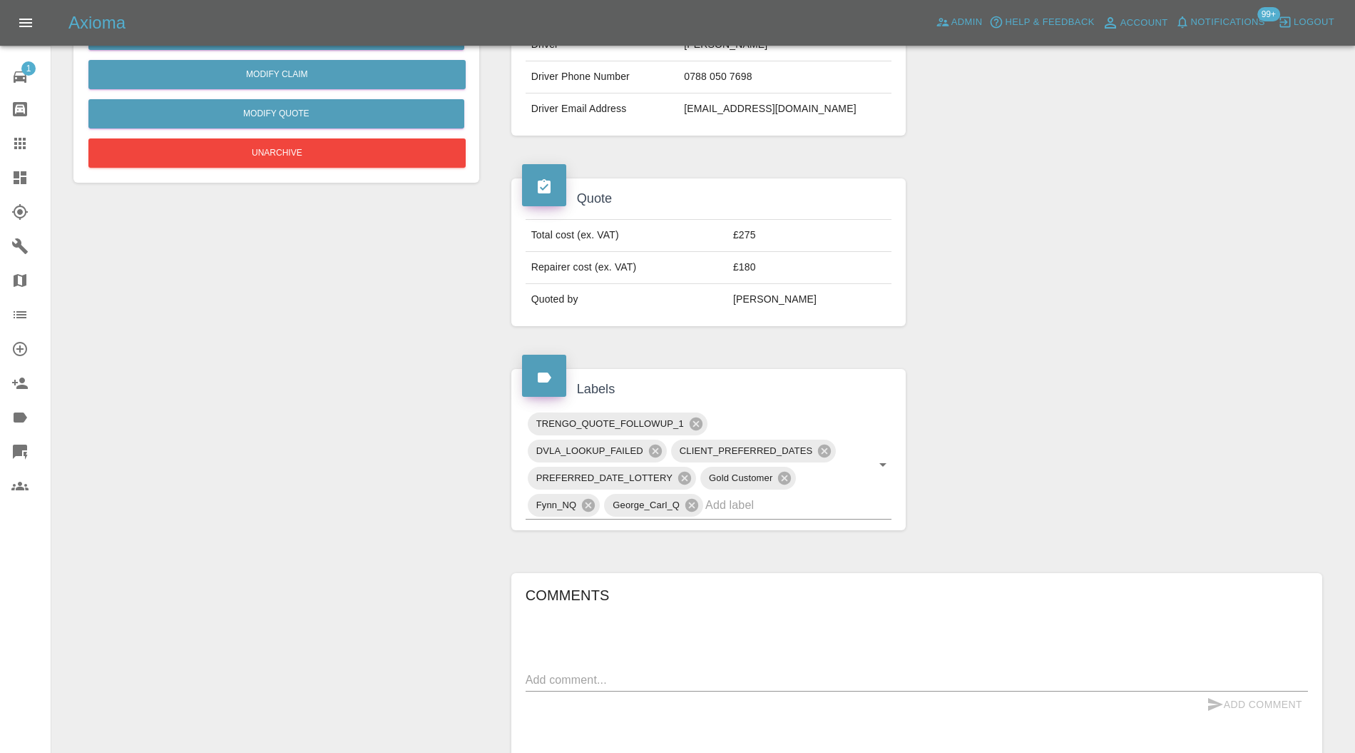
scroll to position [642, 0]
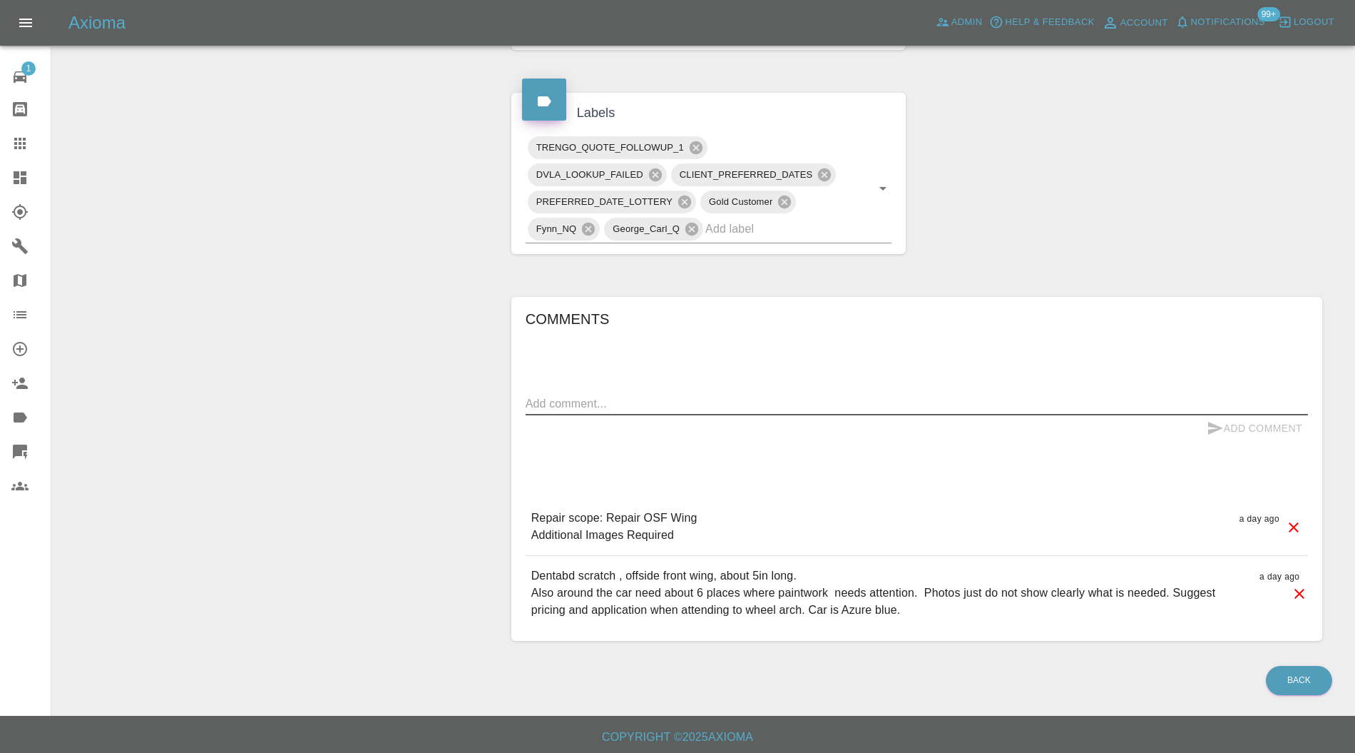
click at [692, 405] on textarea at bounding box center [917, 403] width 782 height 16
type textarea "requesting images"
click at [1285, 415] on button "Add Comment" at bounding box center [1254, 428] width 107 height 26
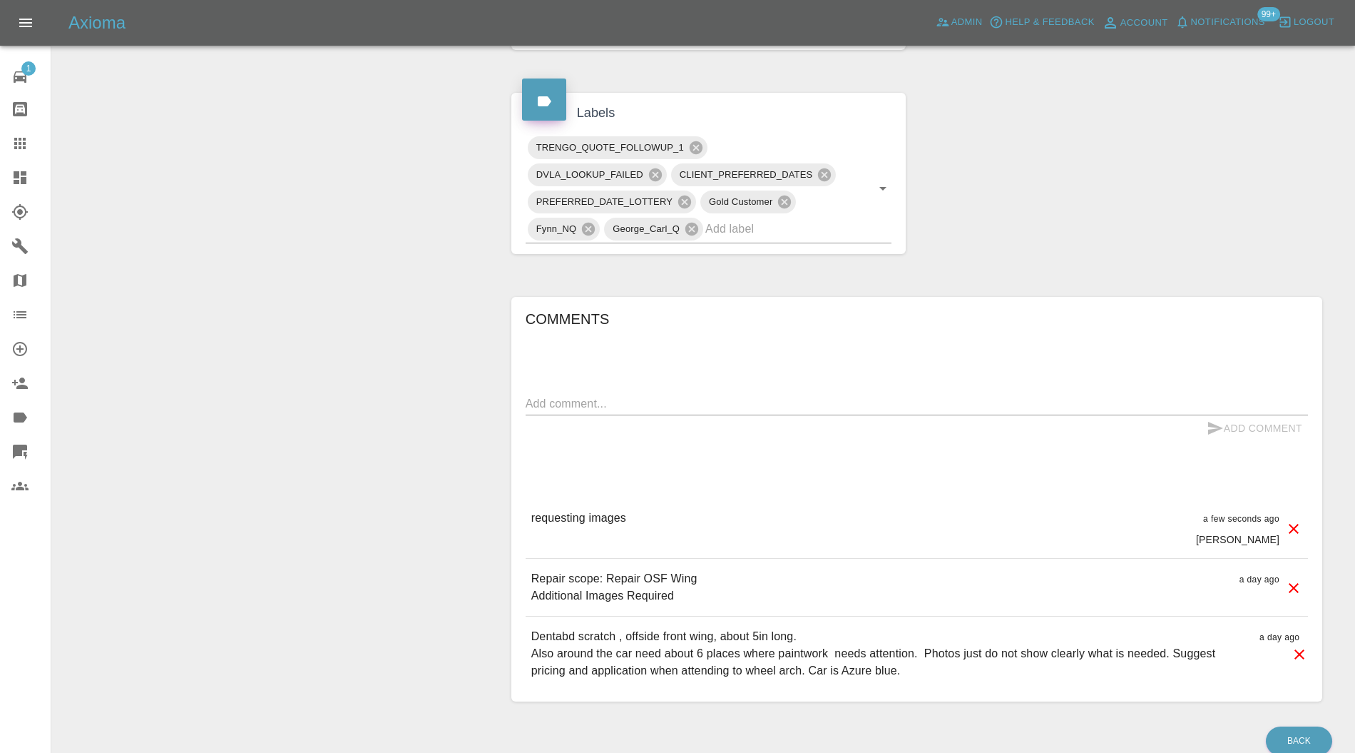
scroll to position [389, 0]
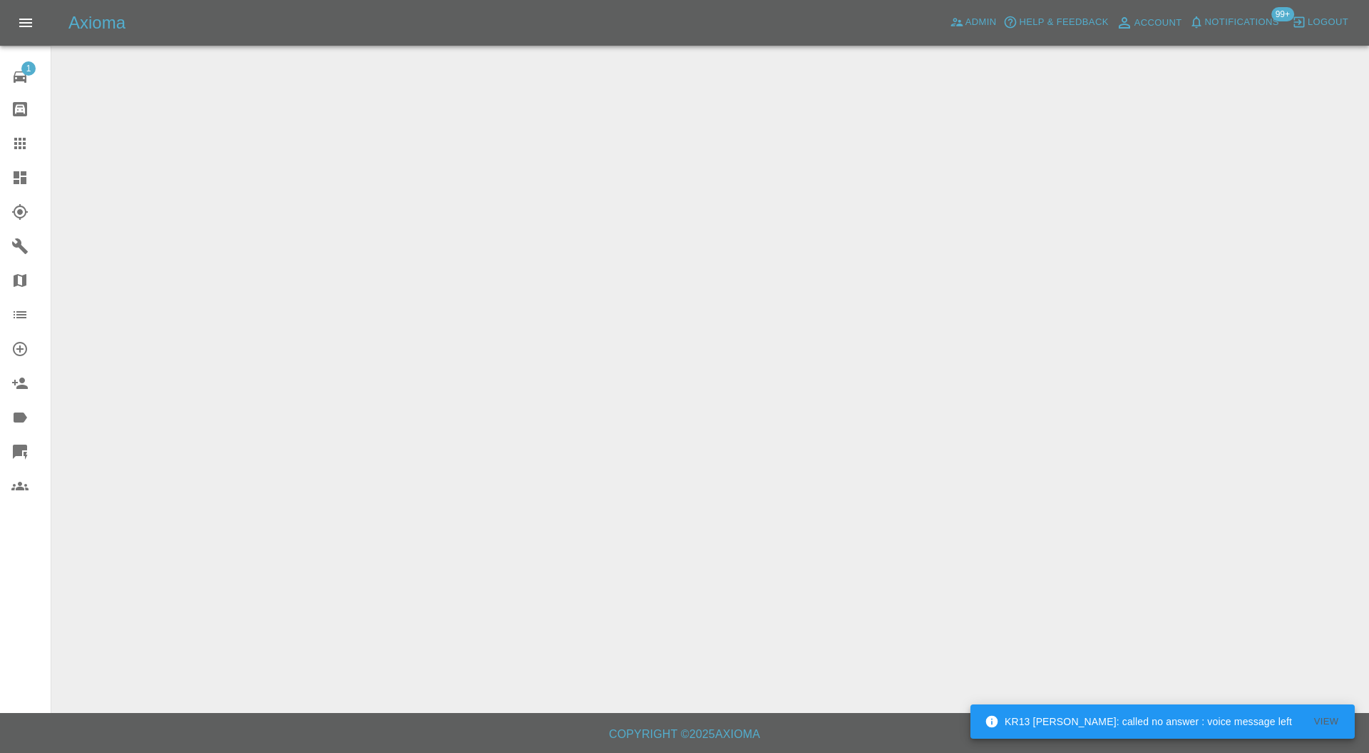
click at [24, 170] on icon at bounding box center [19, 177] width 17 height 17
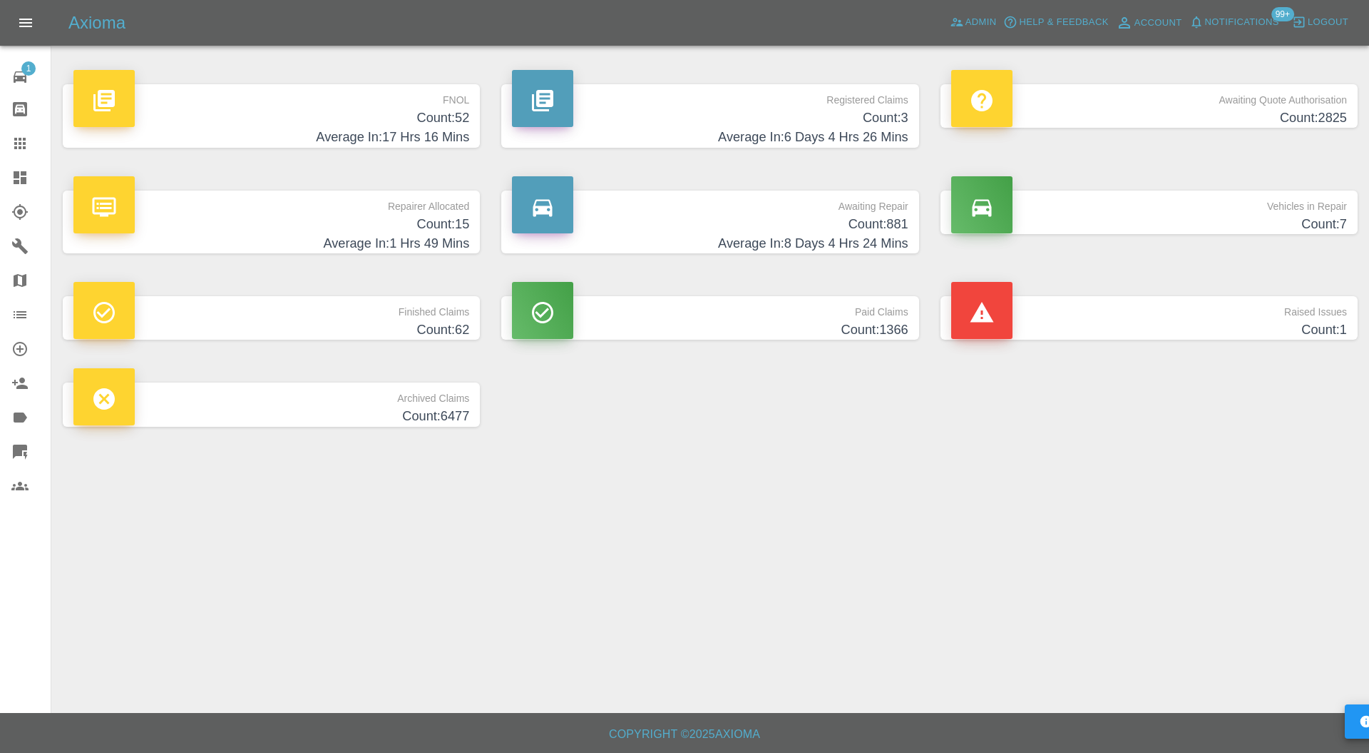
click at [26, 174] on icon at bounding box center [20, 177] width 13 height 13
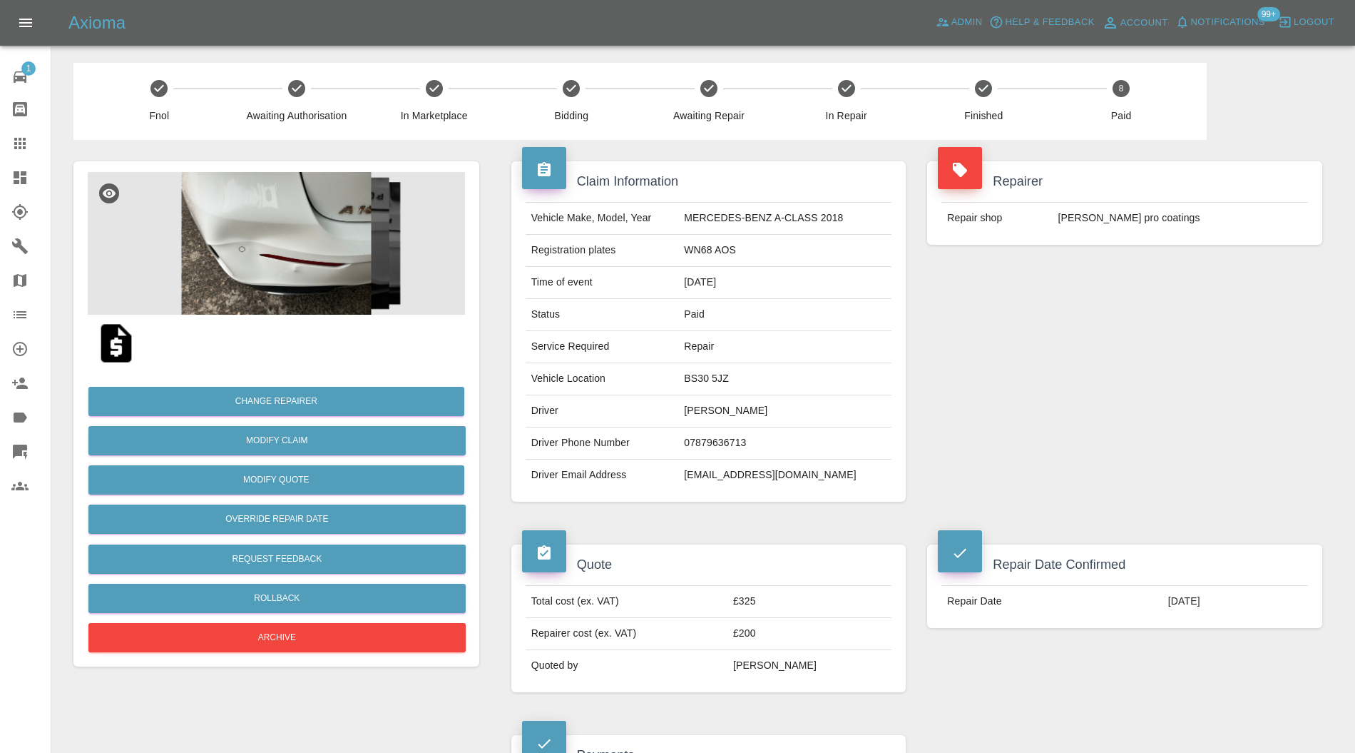
click at [287, 257] on img at bounding box center [276, 243] width 377 height 143
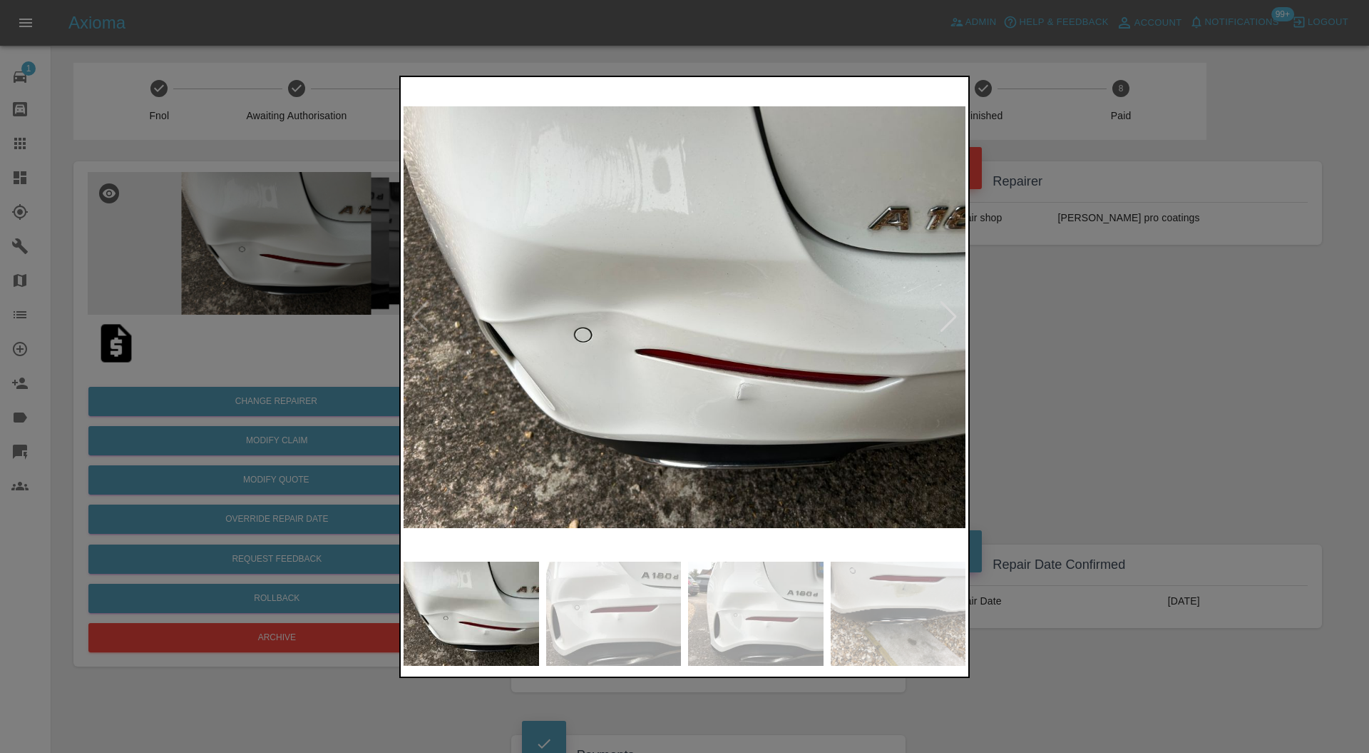
click at [947, 315] on div at bounding box center [948, 316] width 19 height 31
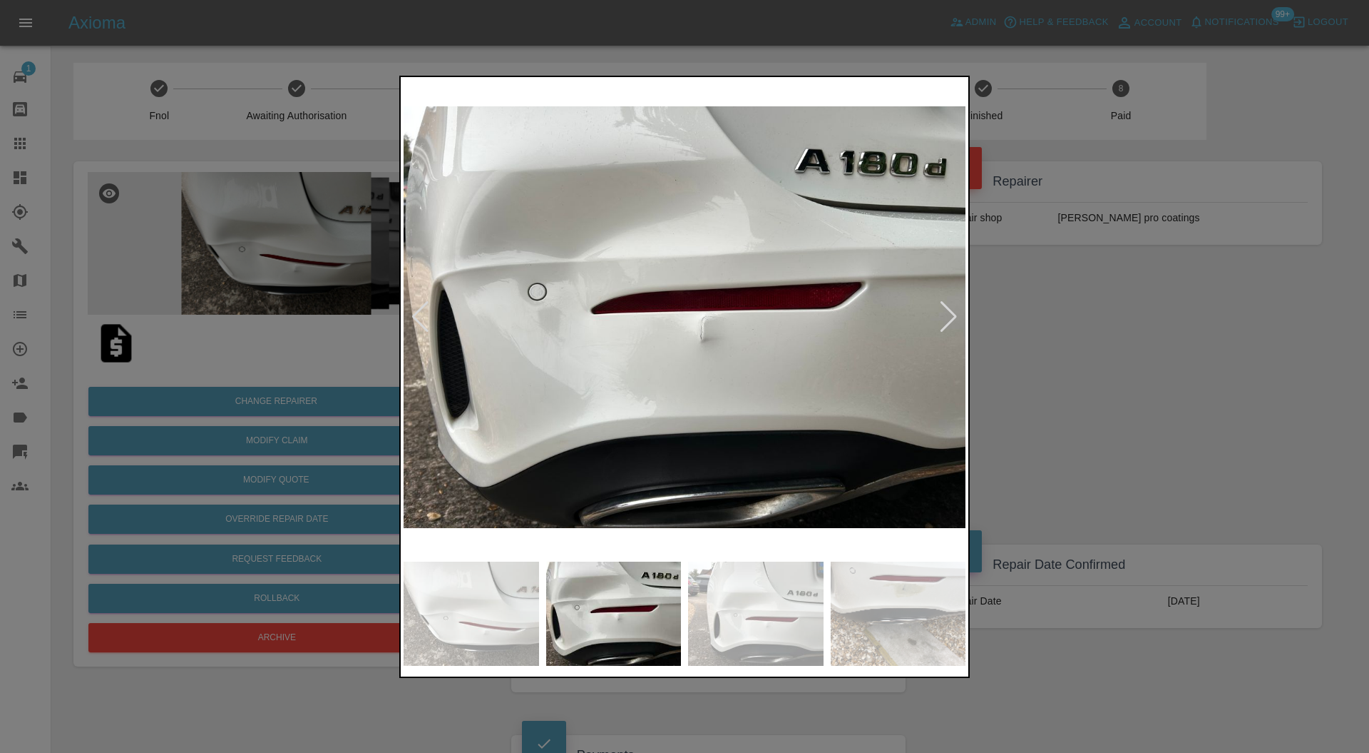
click at [947, 315] on div at bounding box center [948, 316] width 19 height 31
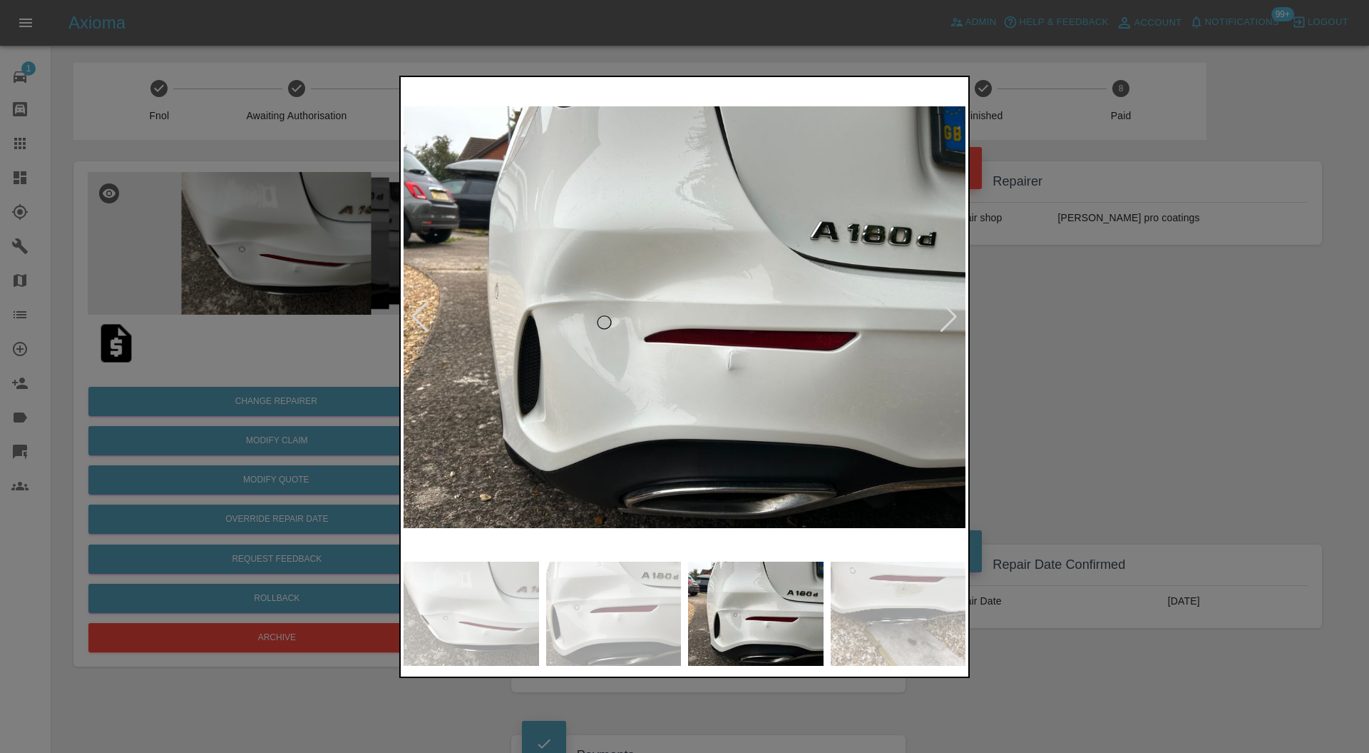
click at [947, 315] on div at bounding box center [948, 316] width 19 height 31
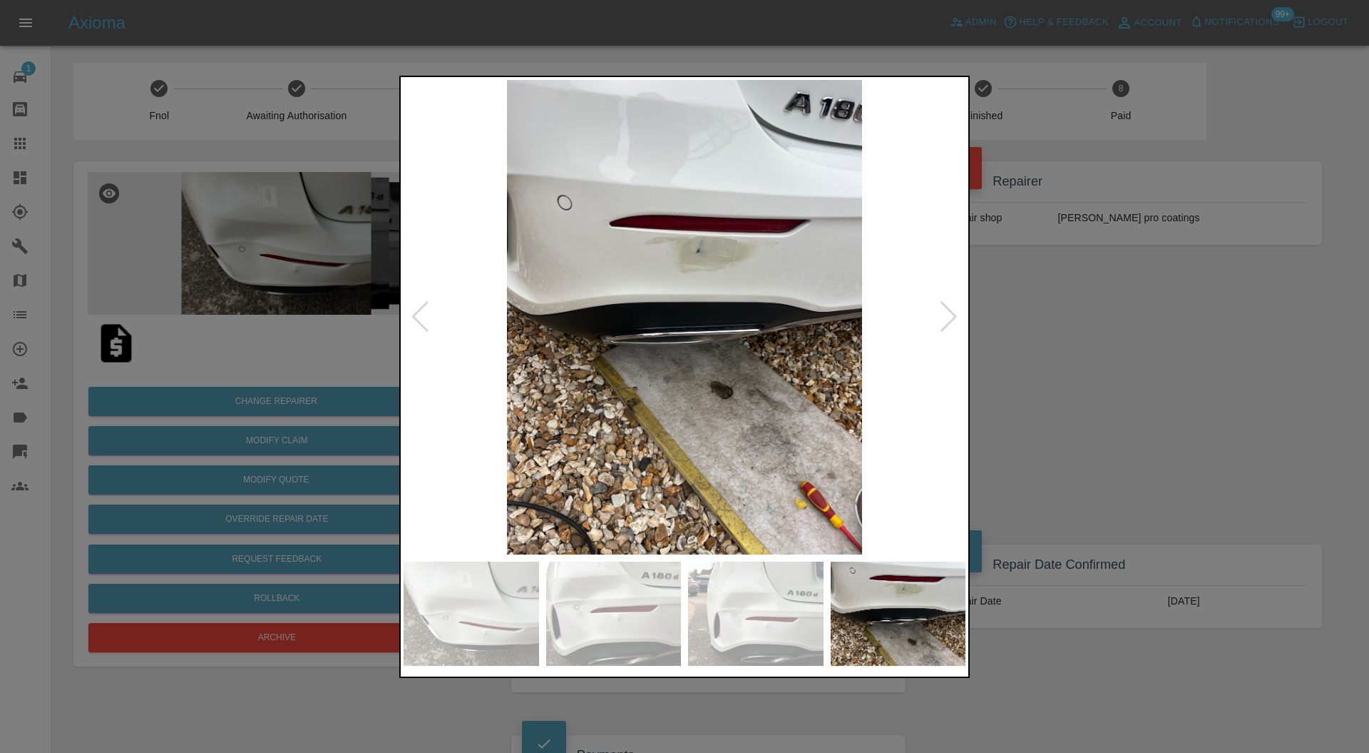
click at [947, 315] on div at bounding box center [948, 316] width 19 height 31
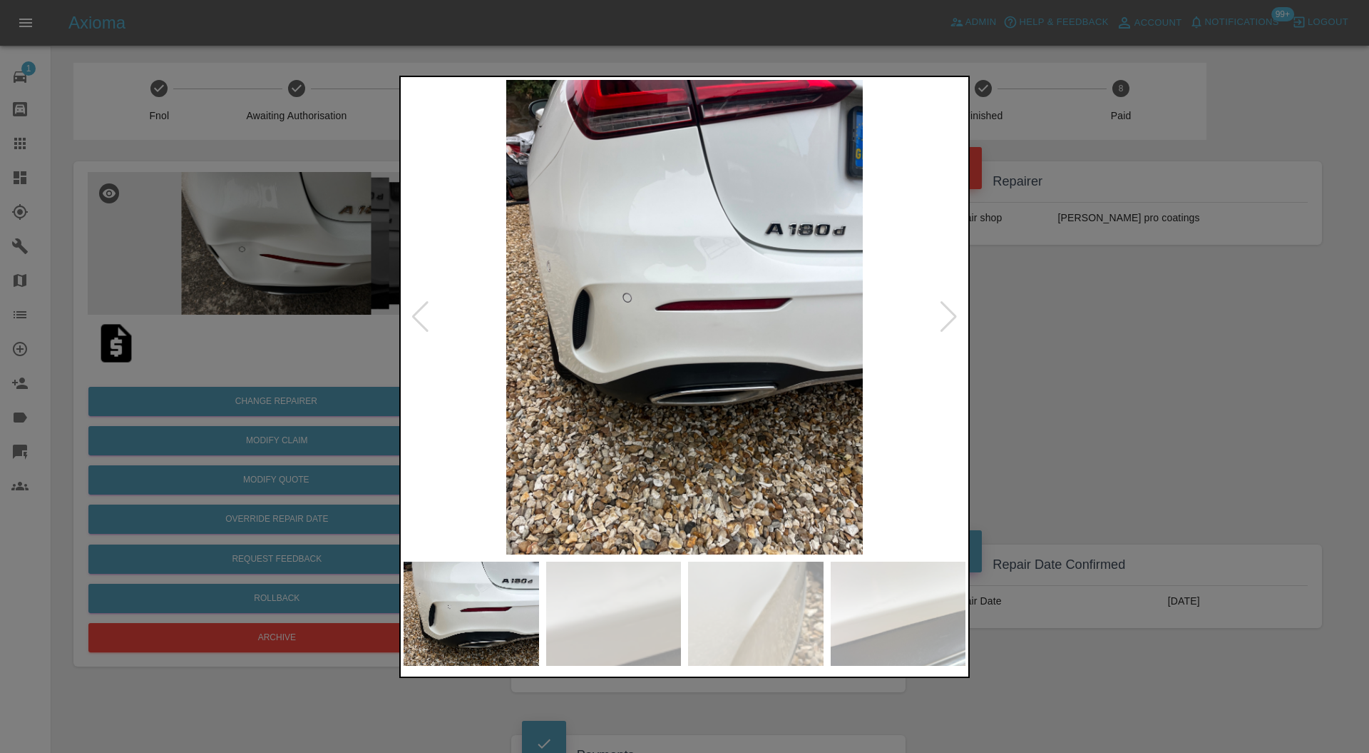
click at [947, 315] on div at bounding box center [948, 316] width 19 height 31
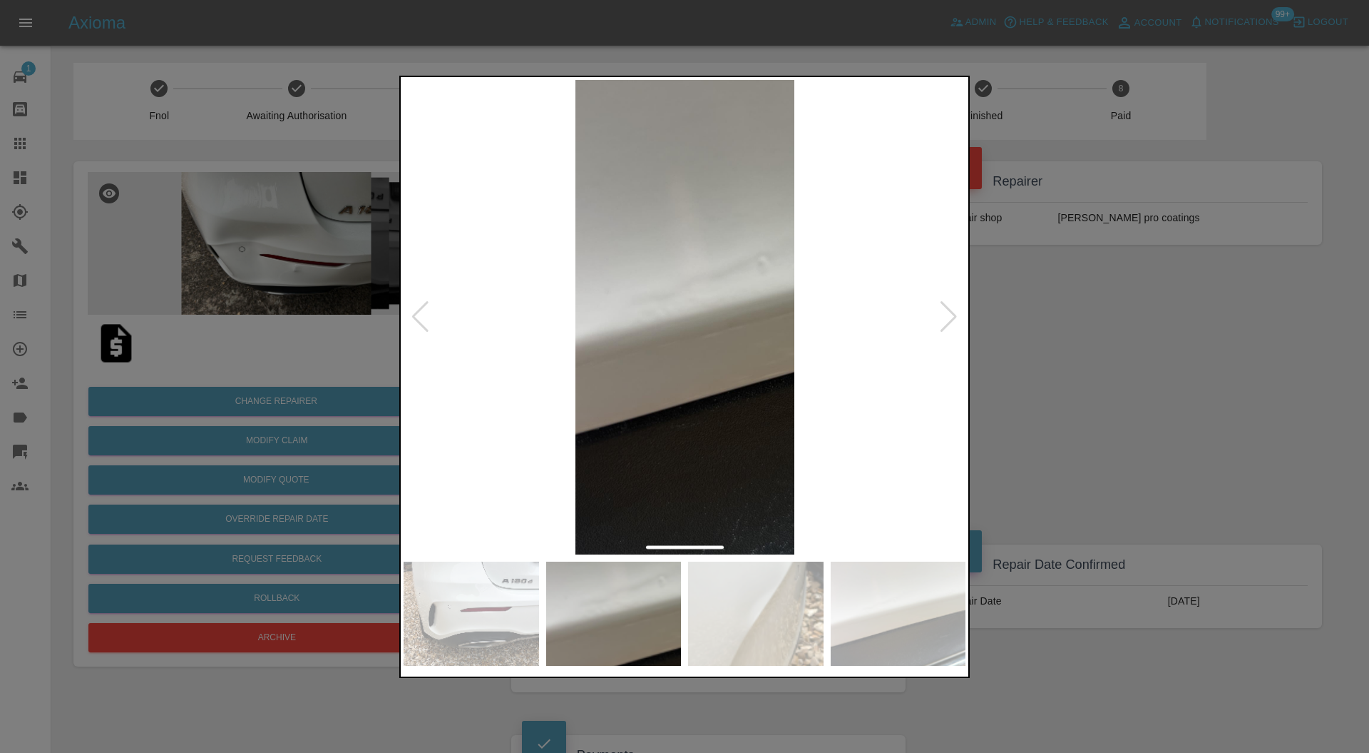
click at [951, 315] on div at bounding box center [948, 316] width 19 height 31
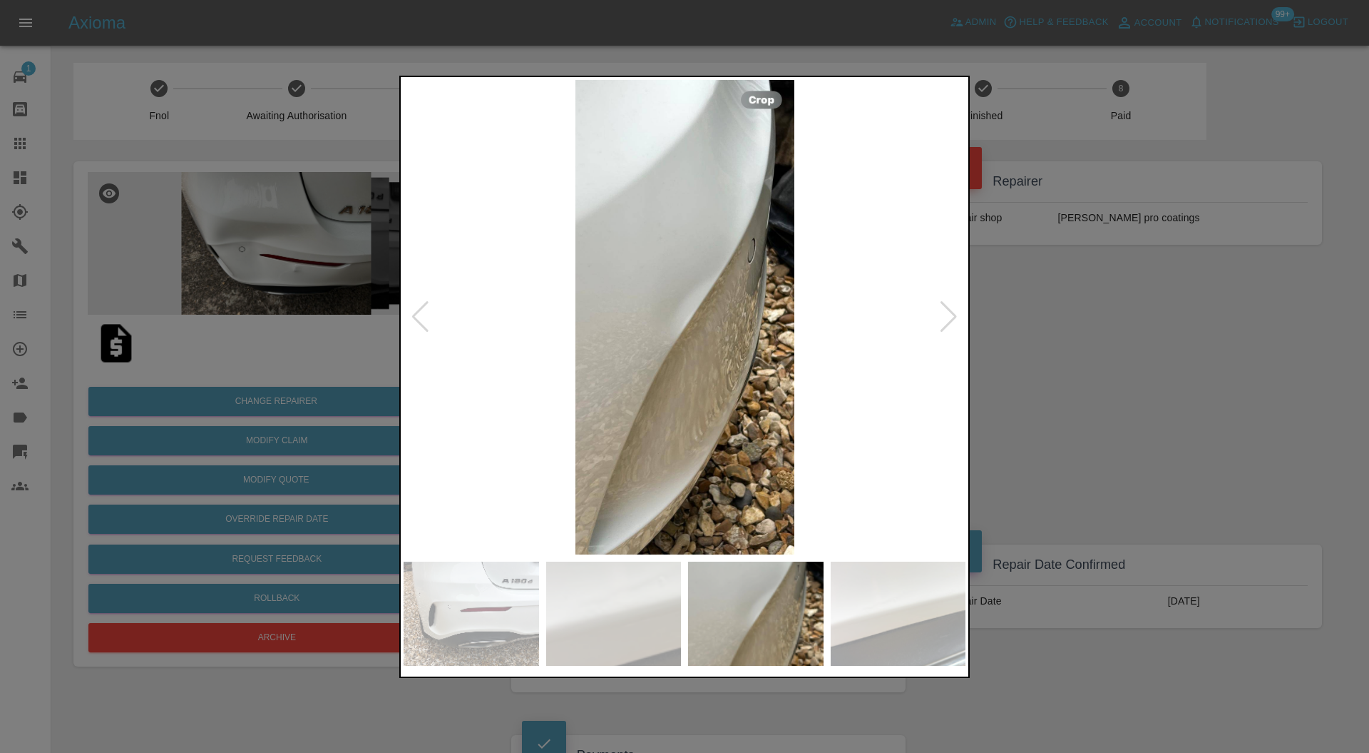
click at [951, 315] on div at bounding box center [948, 316] width 19 height 31
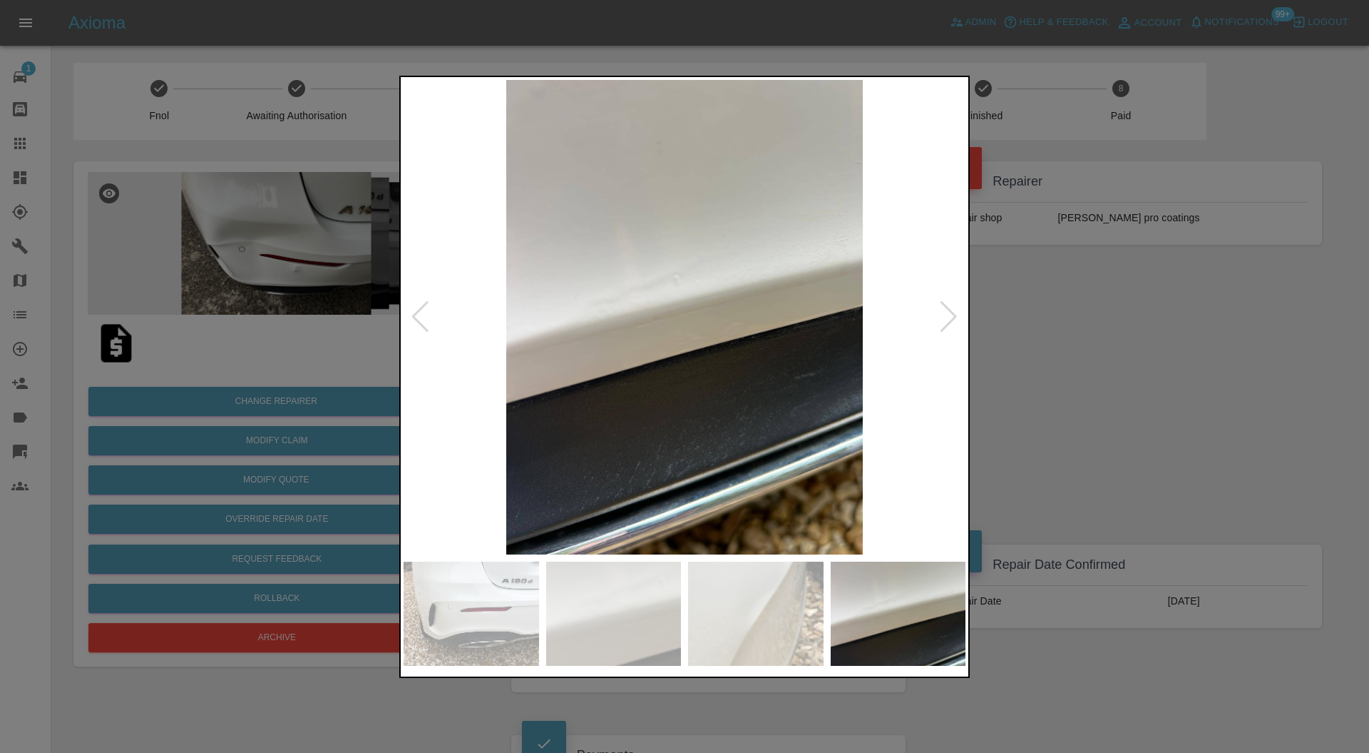
click at [951, 315] on div at bounding box center [948, 316] width 19 height 31
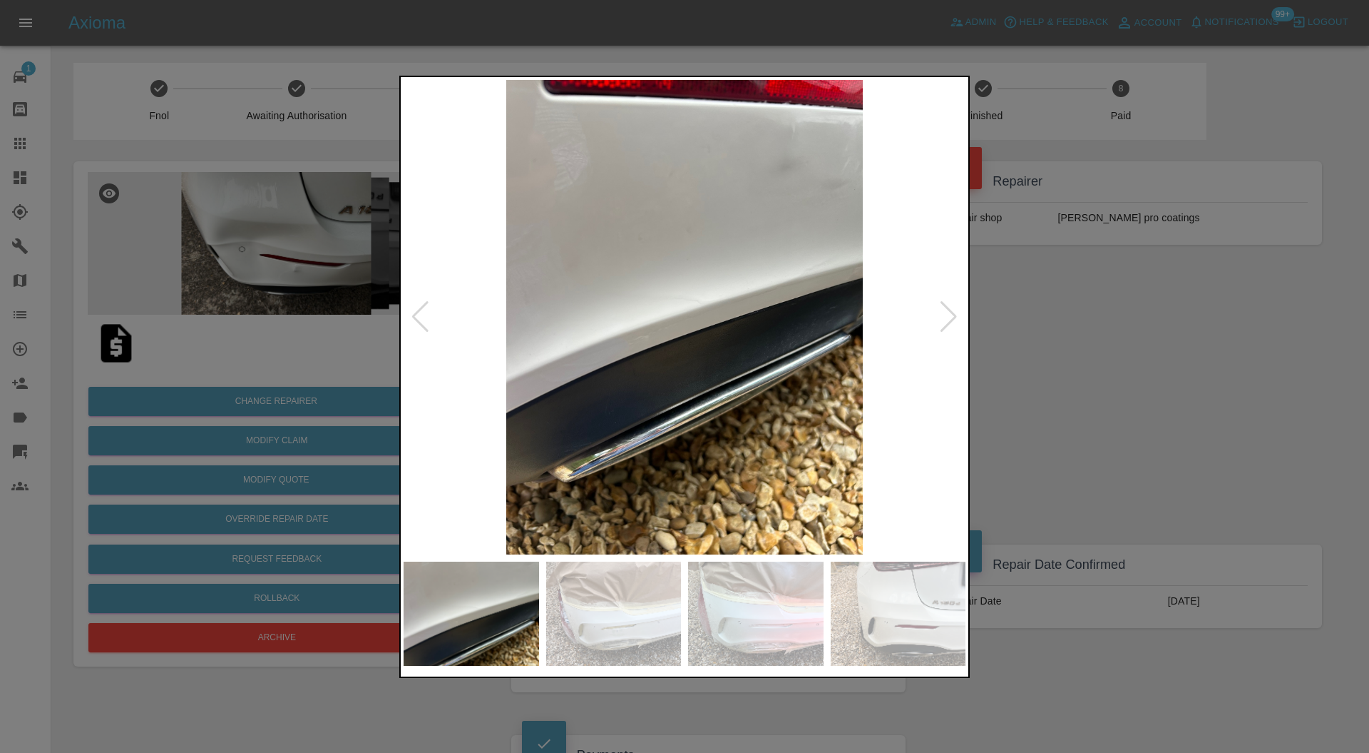
click at [951, 315] on div at bounding box center [948, 316] width 19 height 31
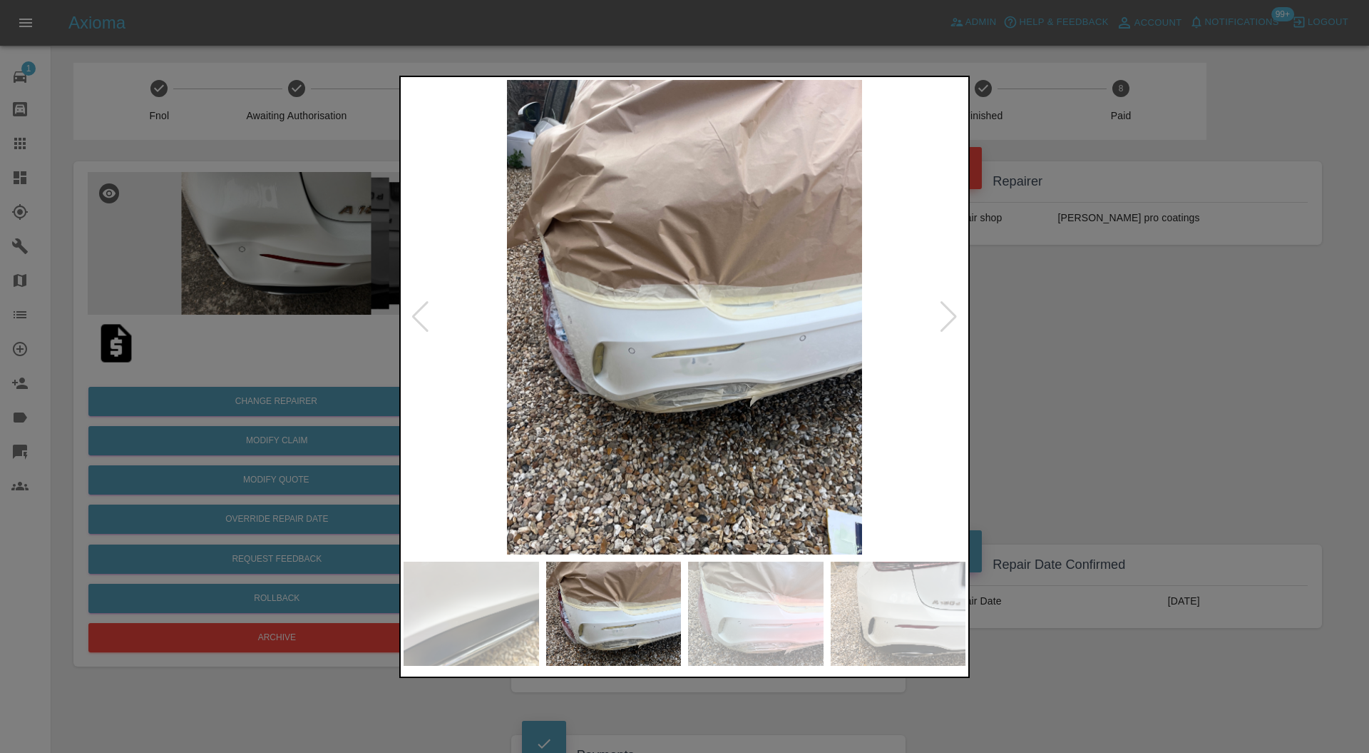
click at [951, 315] on div at bounding box center [948, 316] width 19 height 31
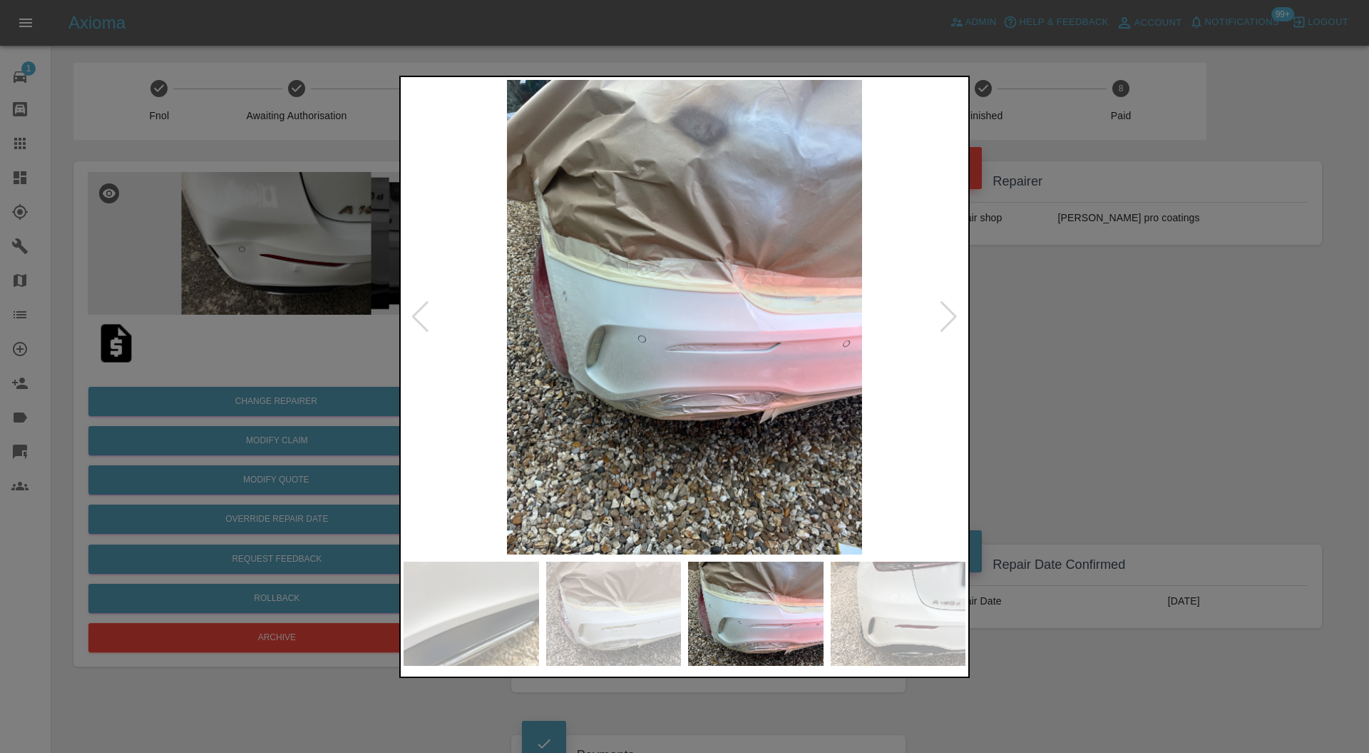
click at [951, 315] on div at bounding box center [948, 316] width 19 height 31
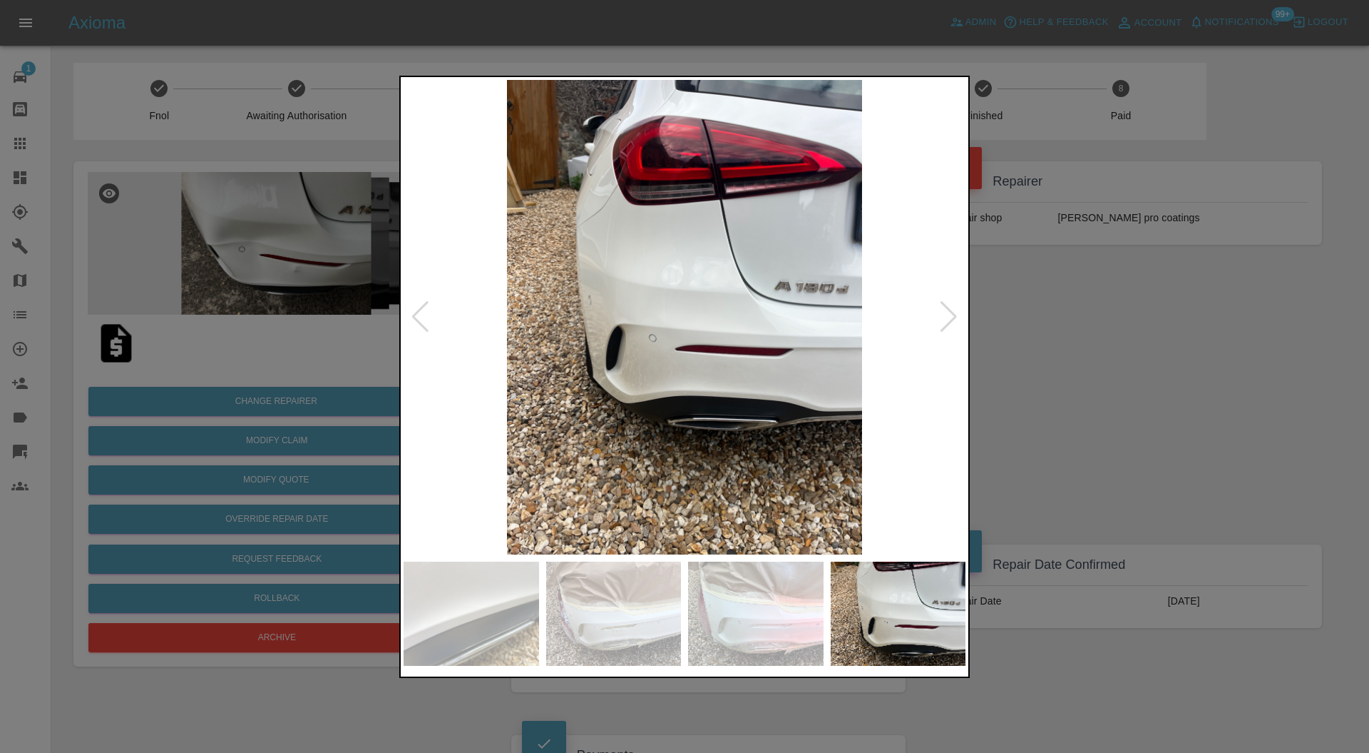
click at [951, 315] on div at bounding box center [948, 316] width 19 height 31
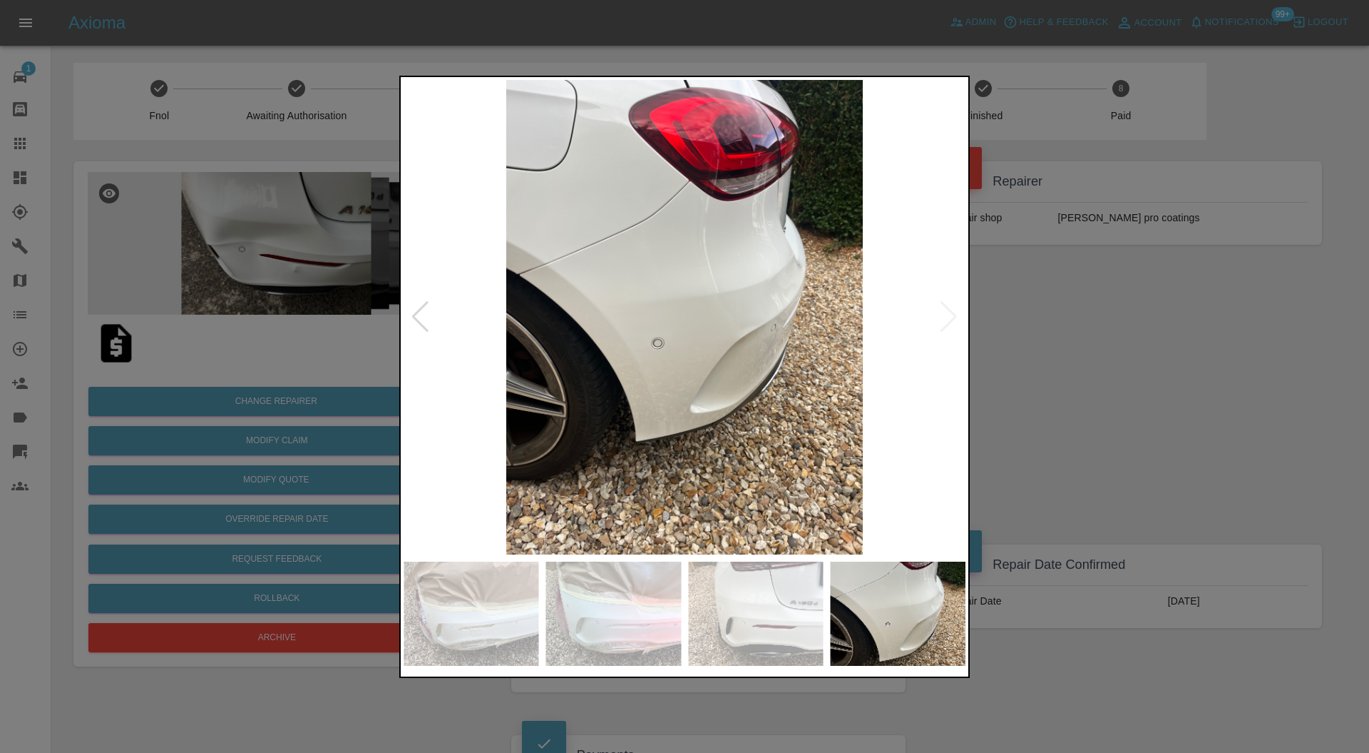
click at [951, 315] on img at bounding box center [685, 317] width 562 height 475
click at [1044, 334] on div at bounding box center [684, 376] width 1369 height 753
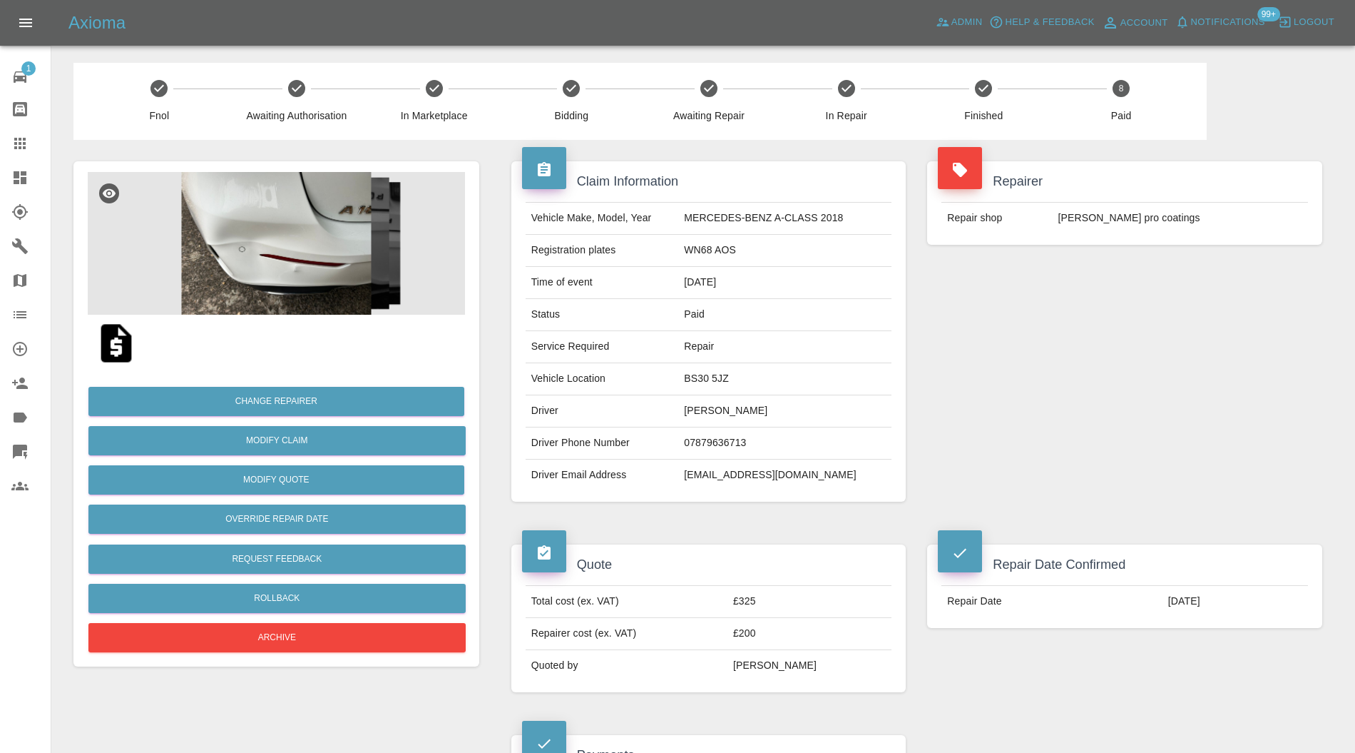
click at [270, 277] on img at bounding box center [276, 243] width 377 height 143
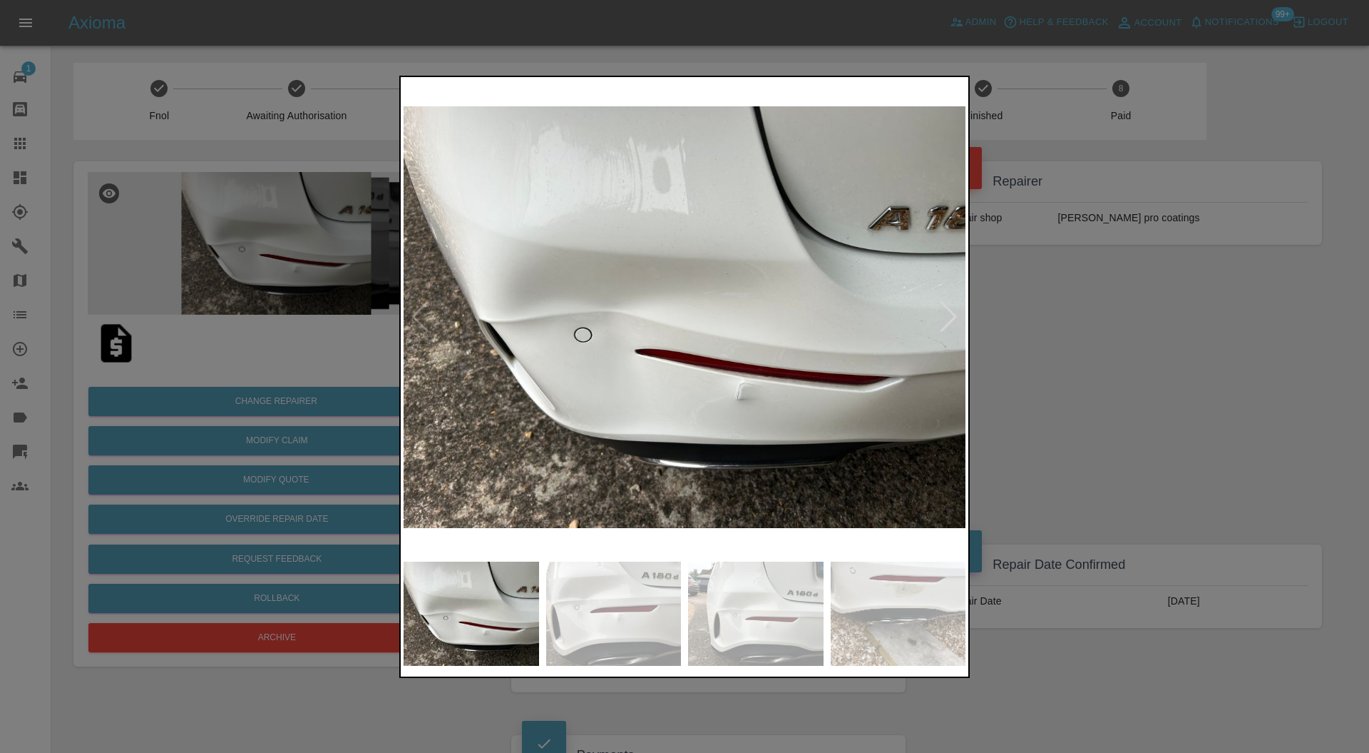
click at [633, 577] on img at bounding box center [614, 613] width 136 height 104
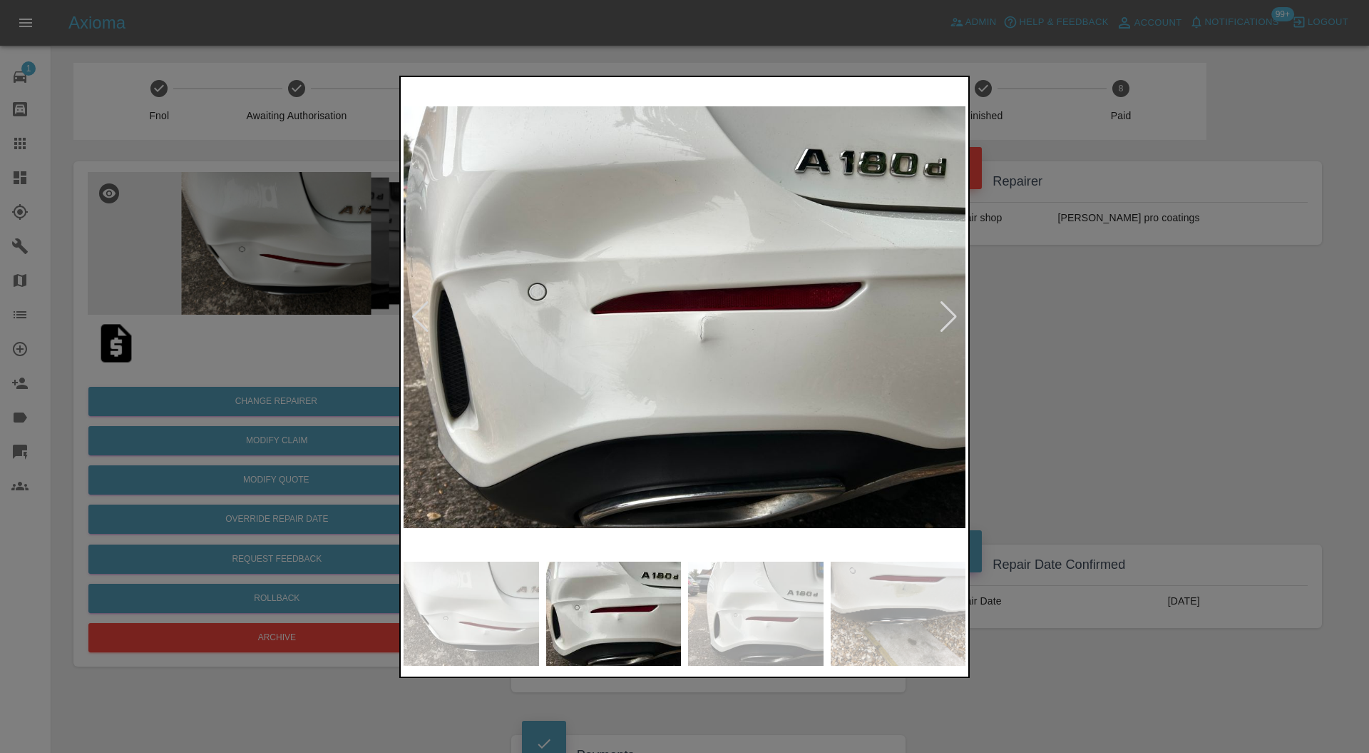
click at [772, 597] on img at bounding box center [756, 613] width 136 height 104
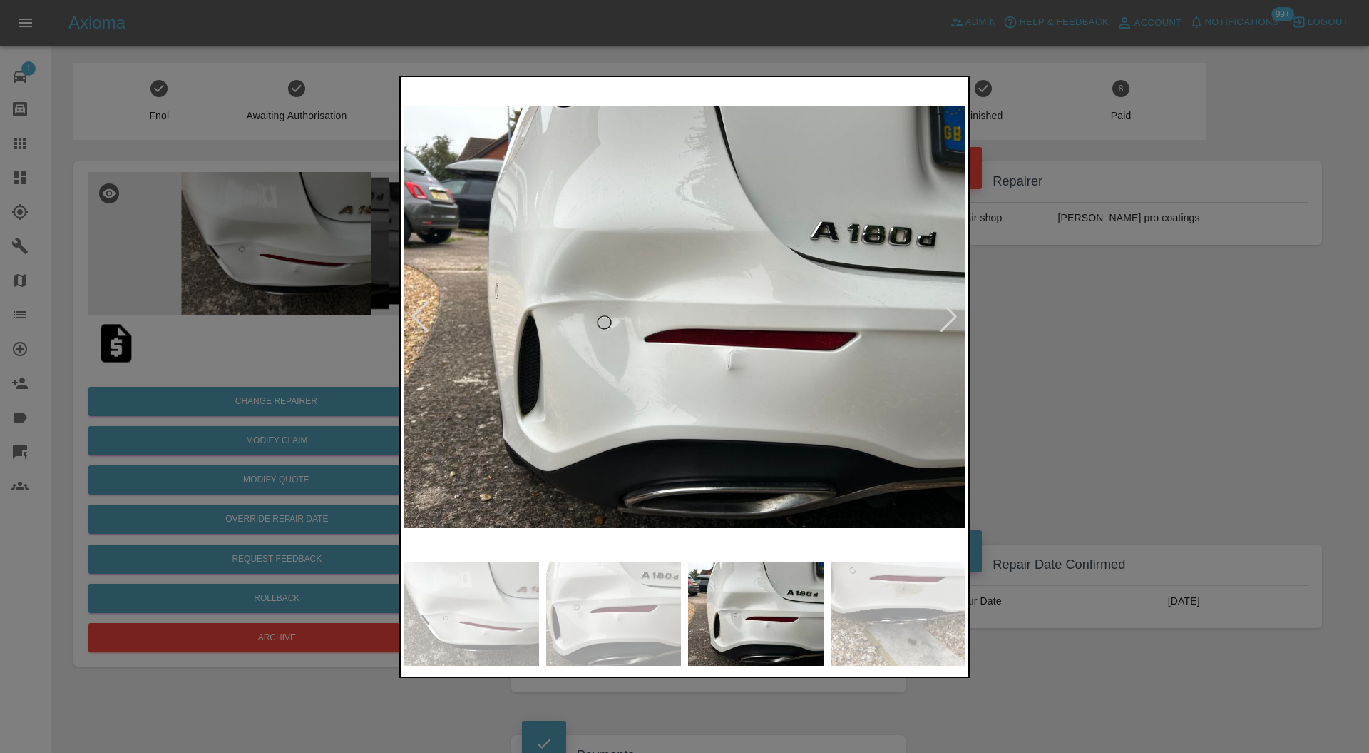
click at [882, 594] on img at bounding box center [899, 613] width 136 height 104
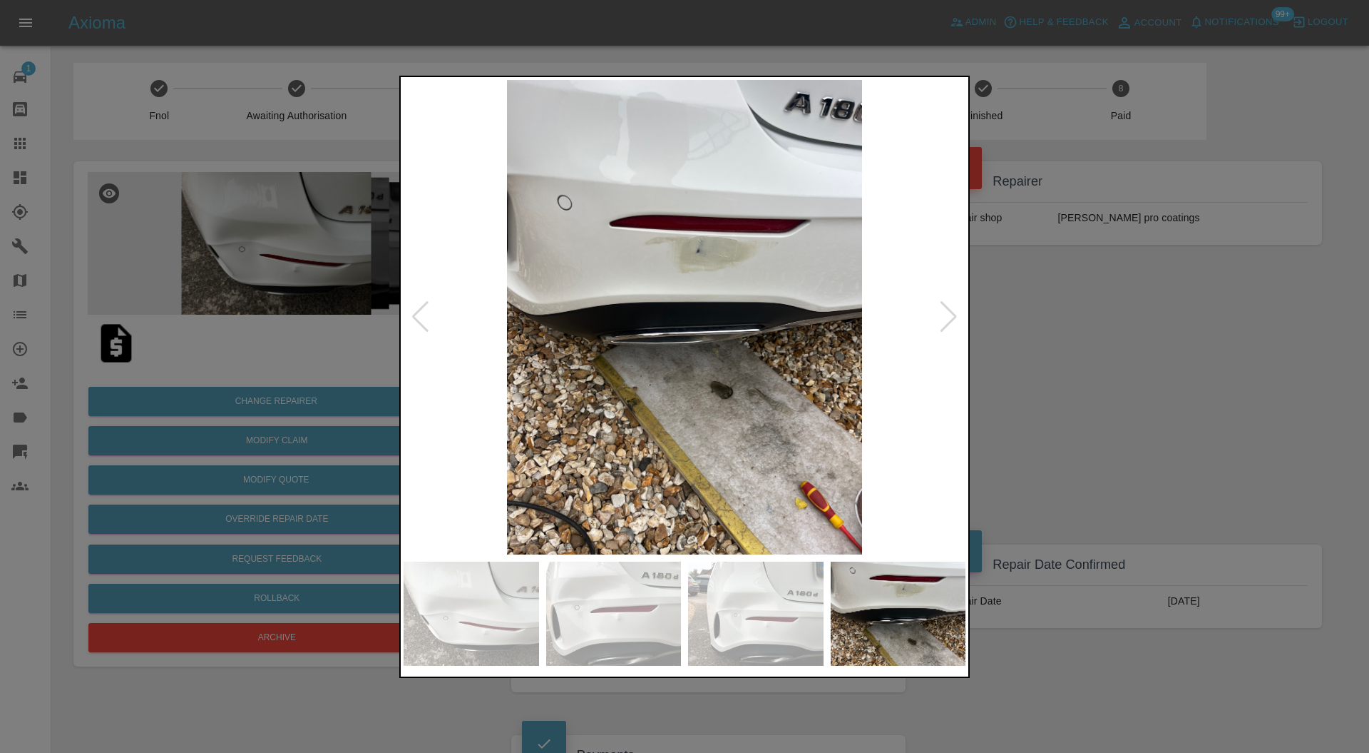
click at [1031, 439] on div at bounding box center [684, 376] width 1369 height 753
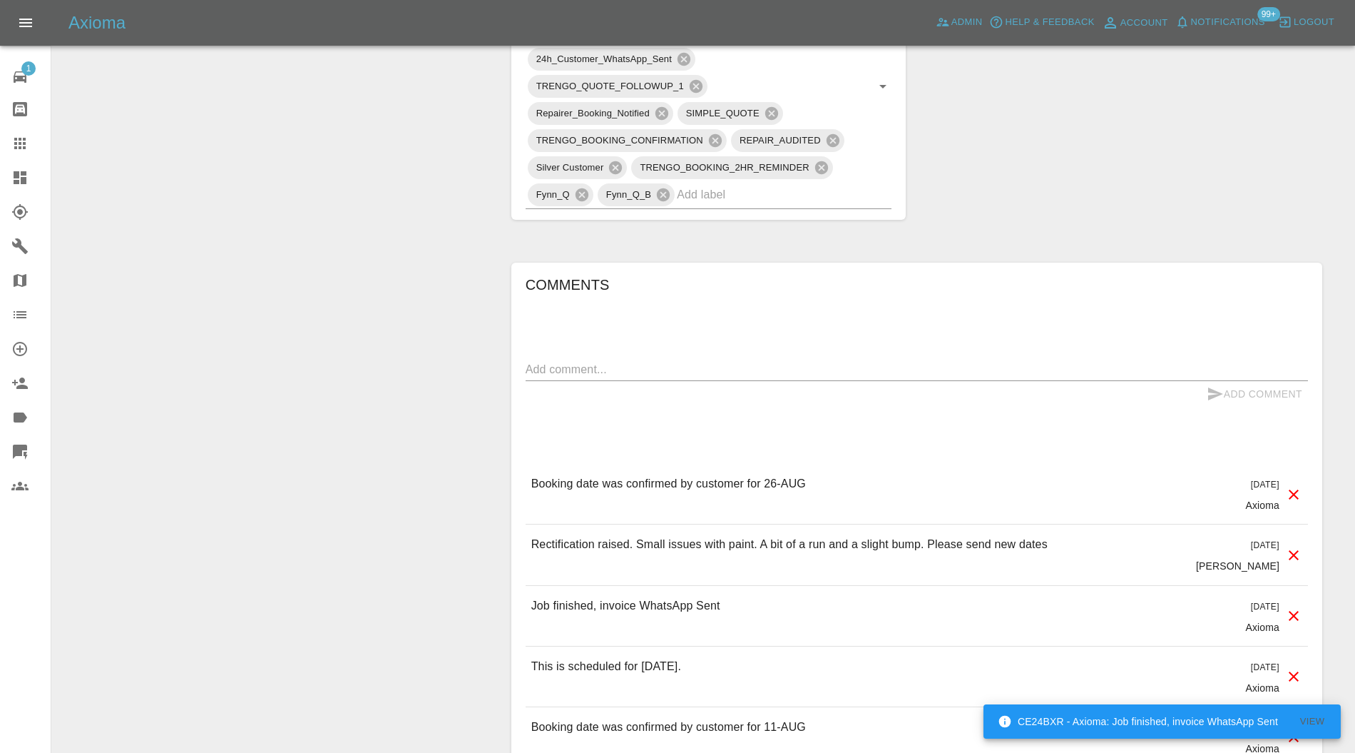
scroll to position [1014, 0]
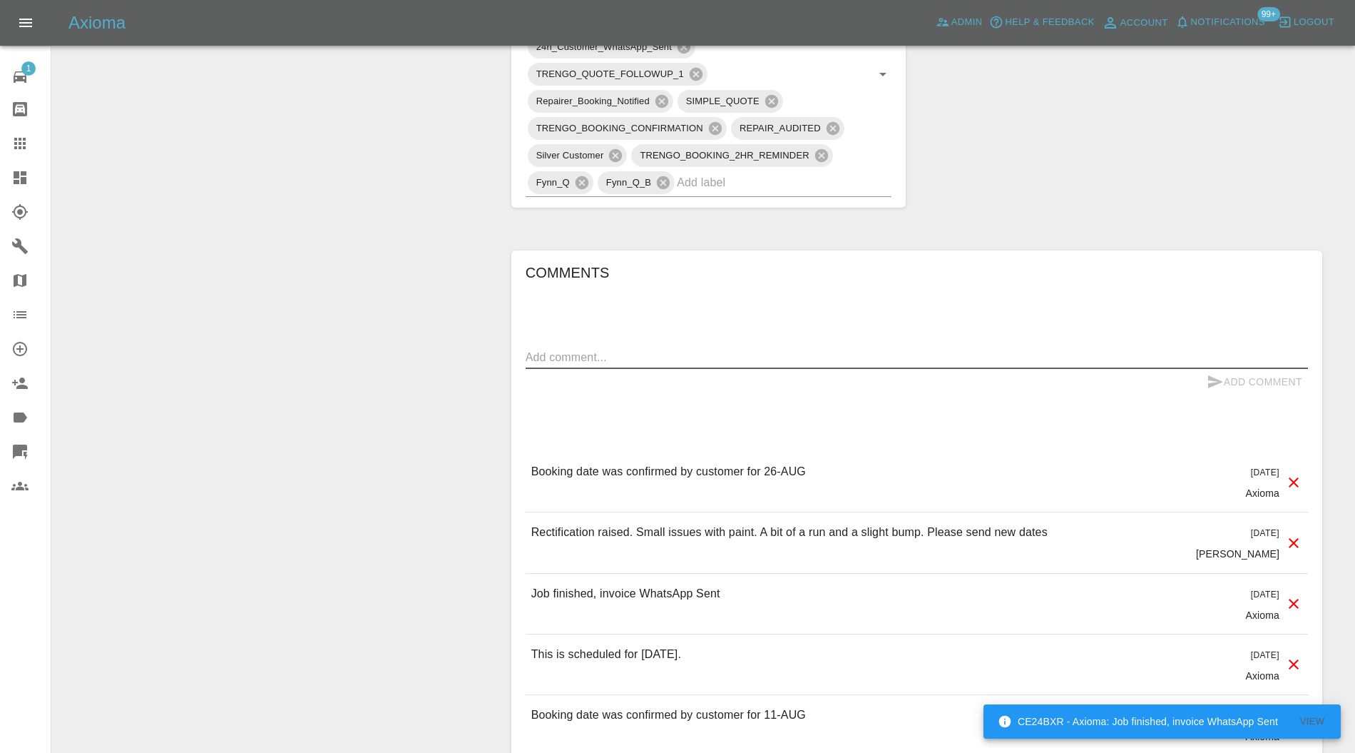
click at [615, 358] on textarea at bounding box center [917, 357] width 782 height 16
paste textarea "Carl came back and completed most of the repairs but below (bottom of thread) i…"
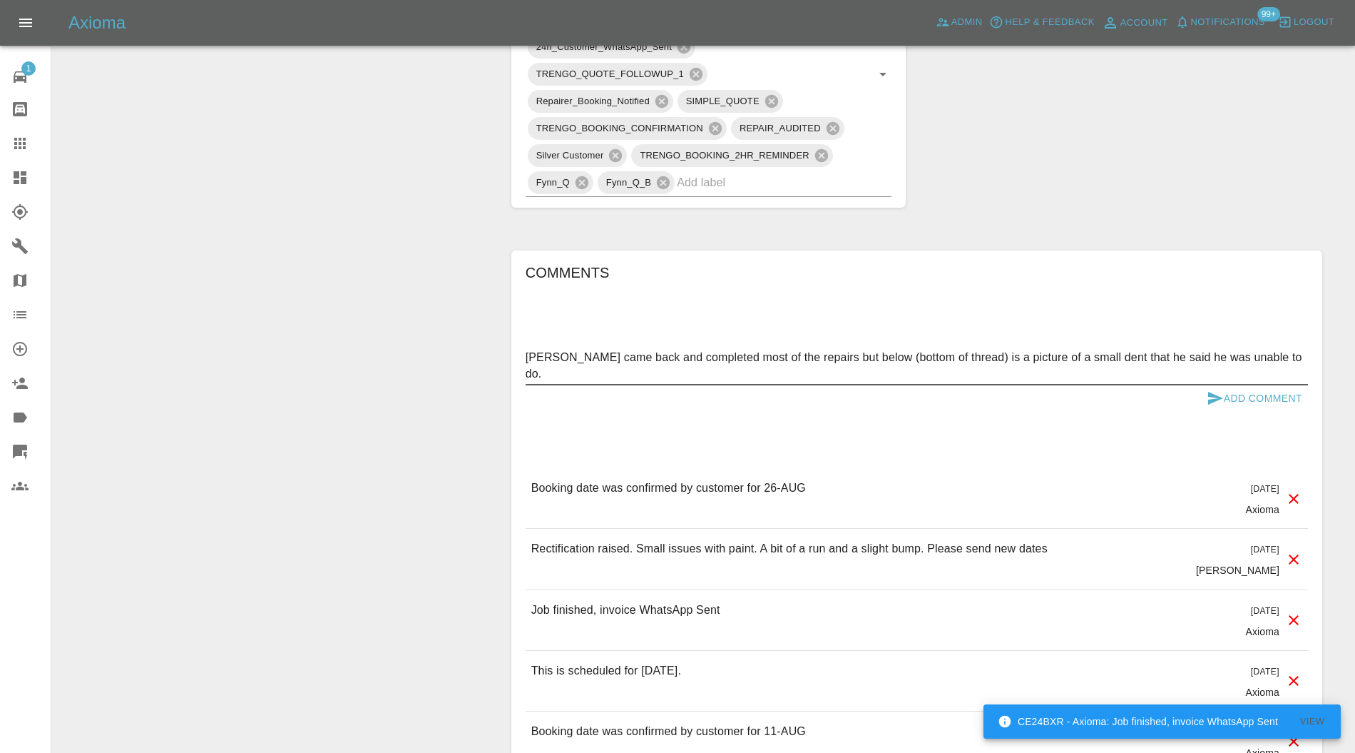
type textarea "Carl came back and completed most of the repairs but below (bottom of thread) i…"
click at [1238, 394] on button "Add Comment" at bounding box center [1254, 398] width 107 height 26
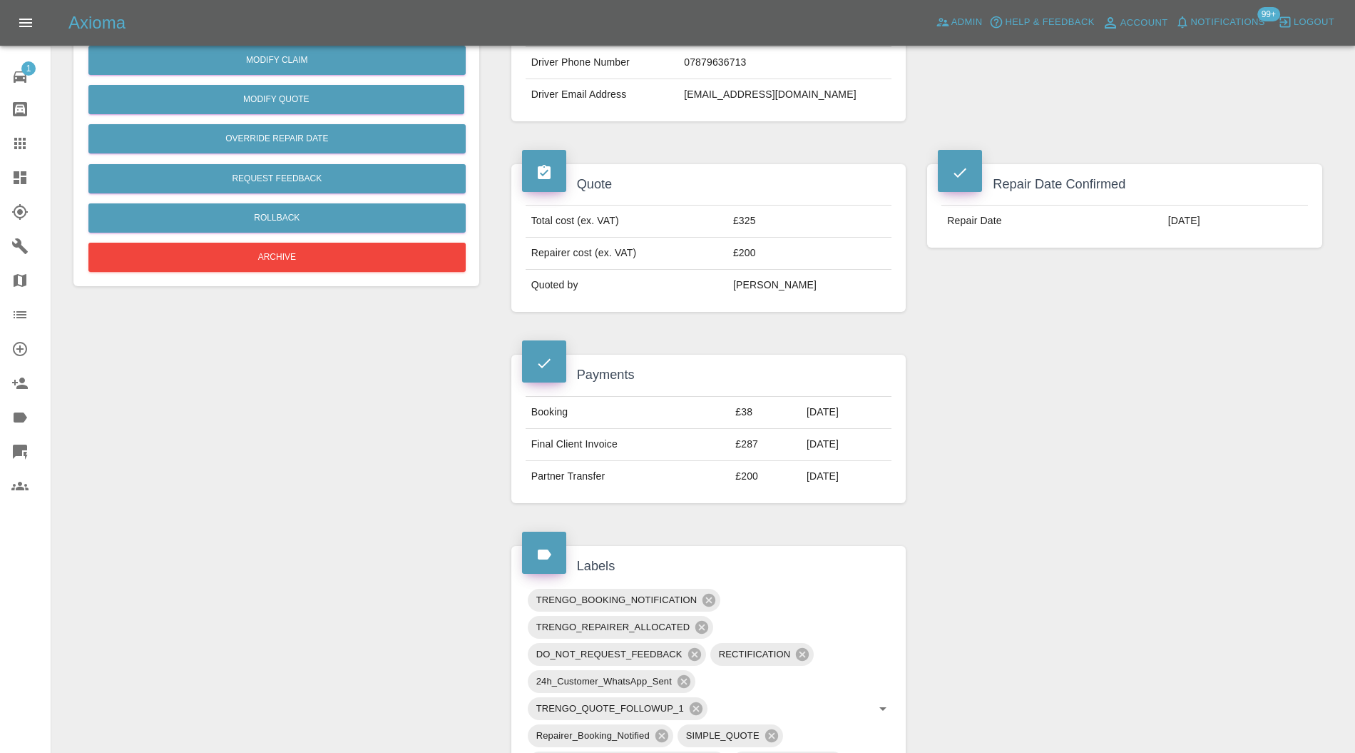
scroll to position [127, 0]
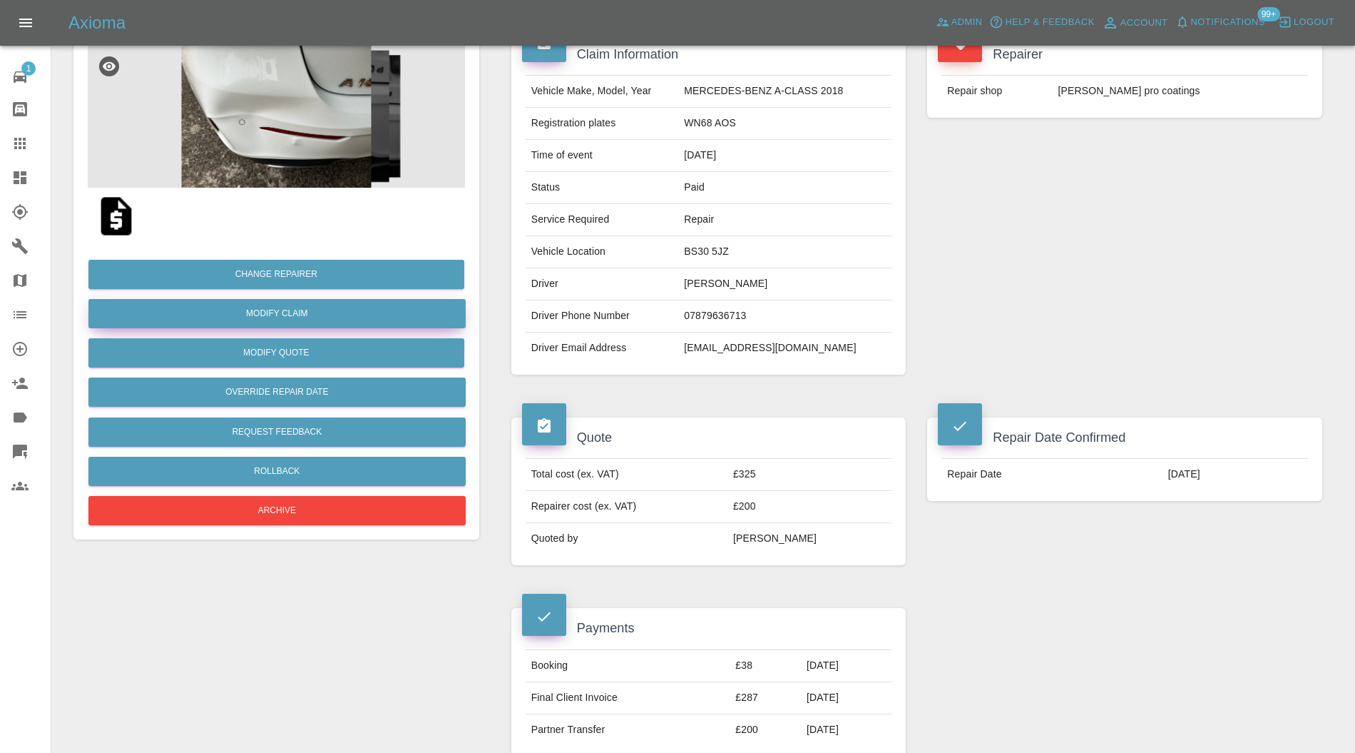
click at [321, 313] on link "Modify Claim" at bounding box center [276, 313] width 377 height 29
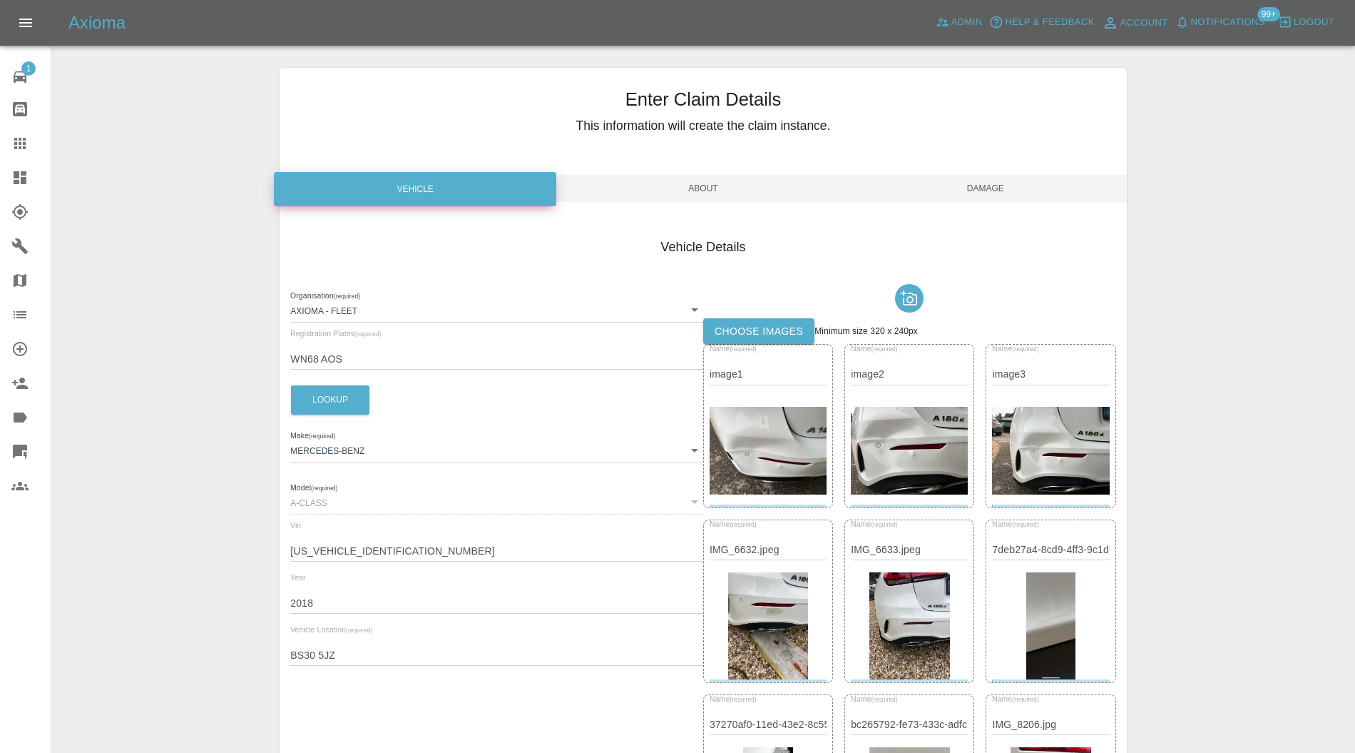
scroll to position [127, 0]
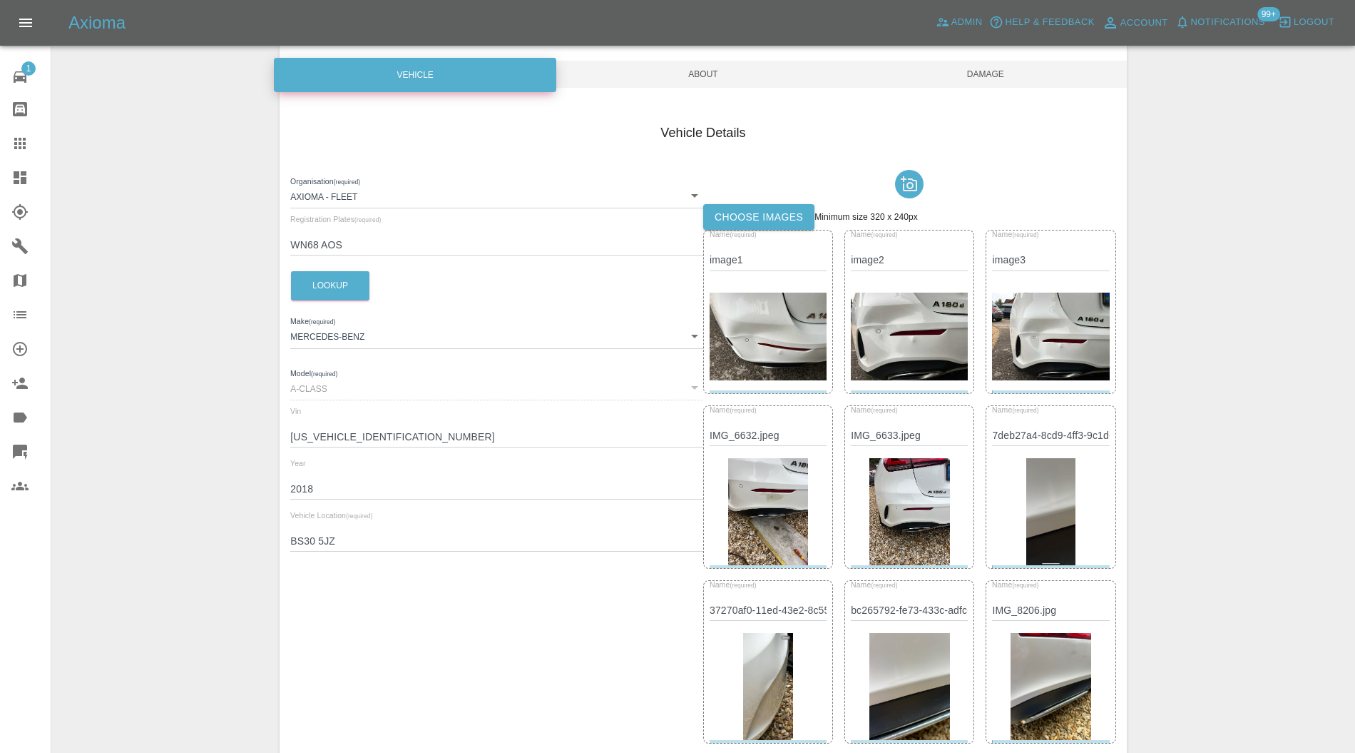
click at [756, 208] on label "Choose images" at bounding box center [758, 217] width 111 height 26
click at [0, 0] on input "Choose images" at bounding box center [0, 0] width 0 height 0
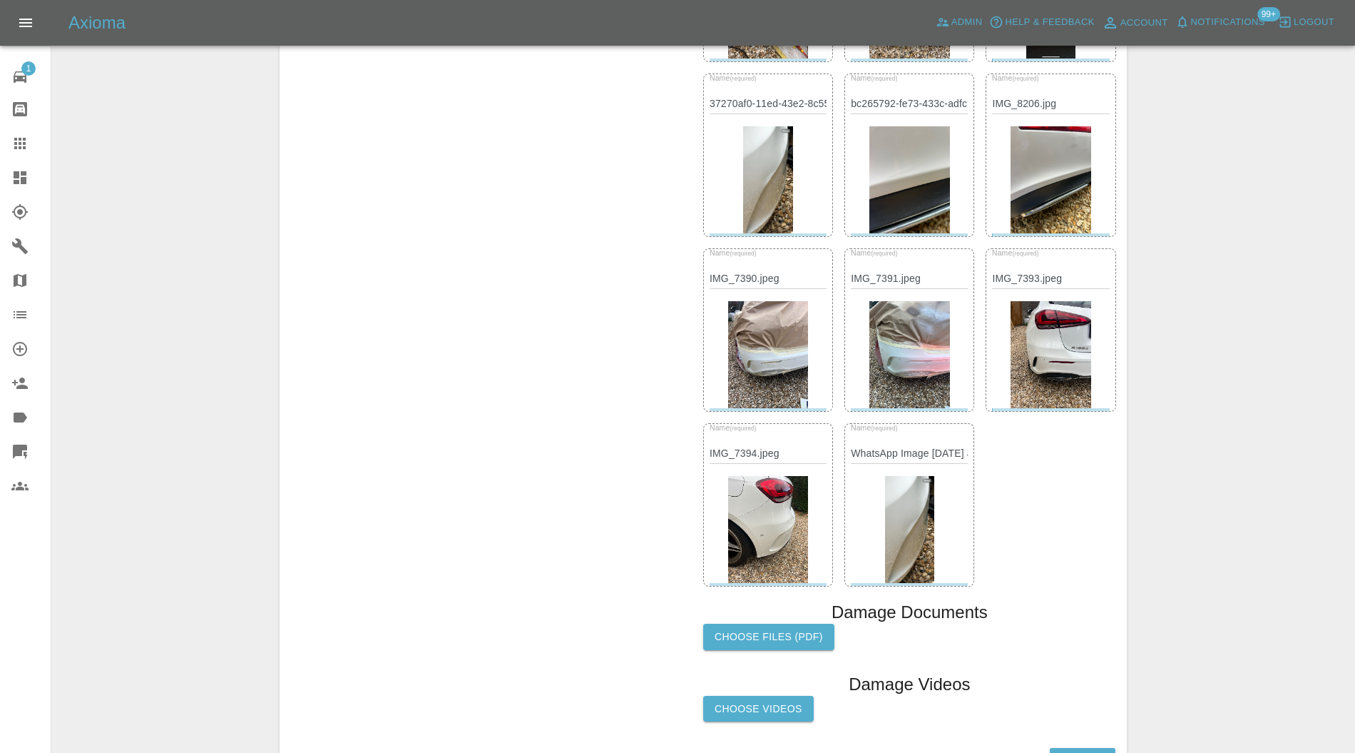
scroll to position [734, 0]
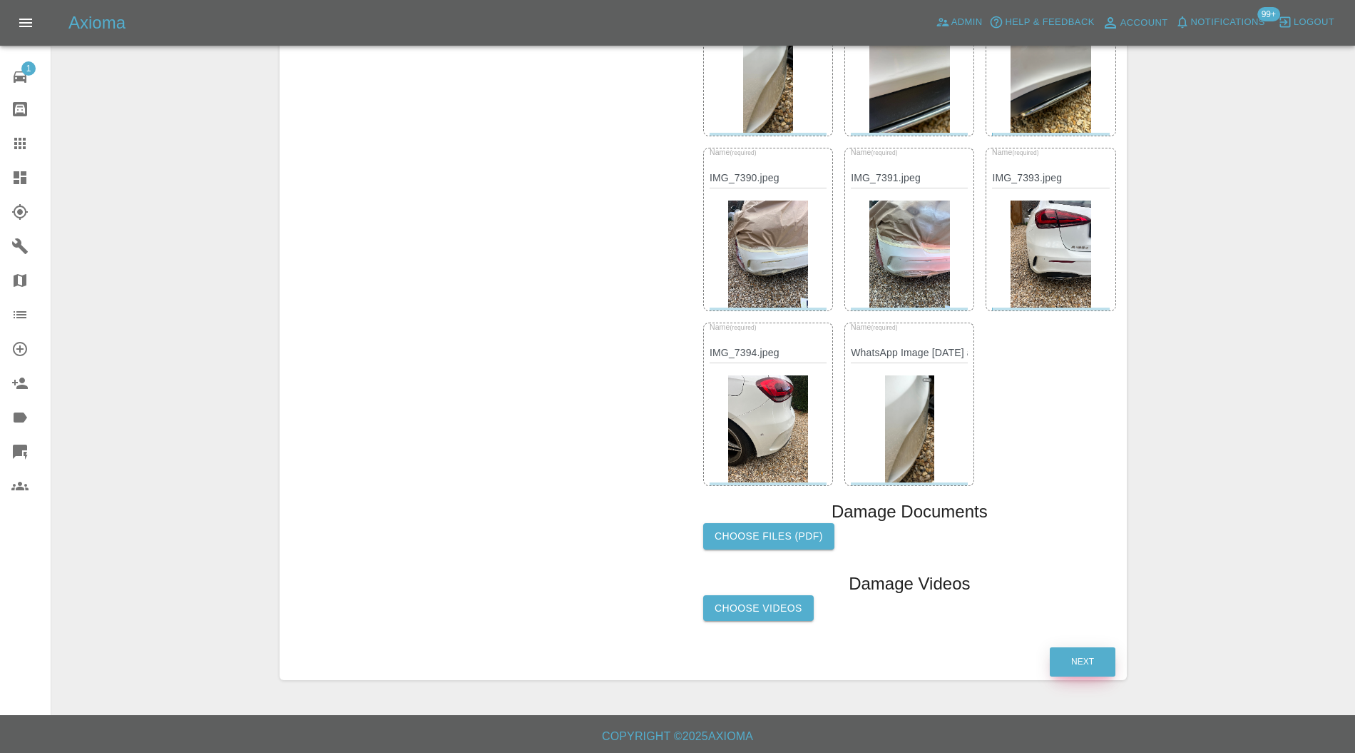
click at [1093, 652] on button "Next" at bounding box center [1083, 661] width 66 height 29
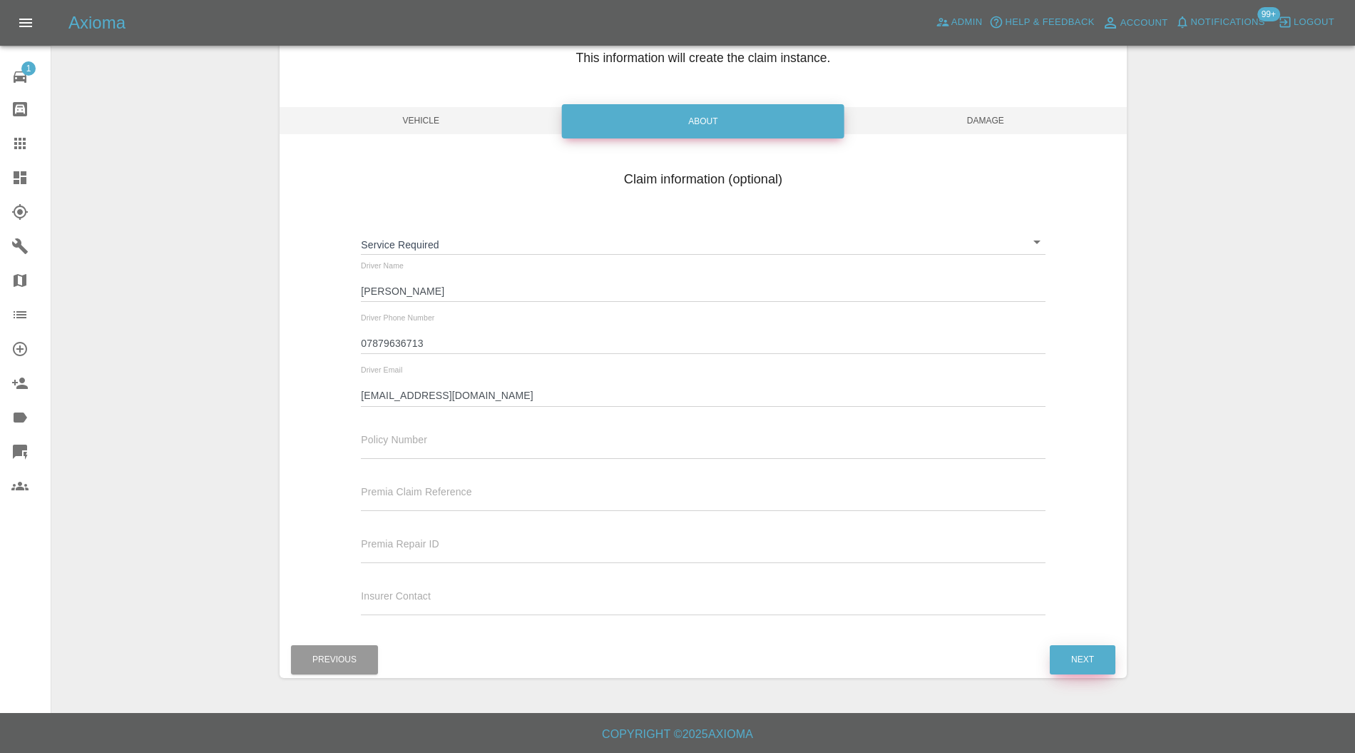
scroll to position [81, 0]
click at [1093, 652] on button "Next" at bounding box center [1083, 659] width 66 height 29
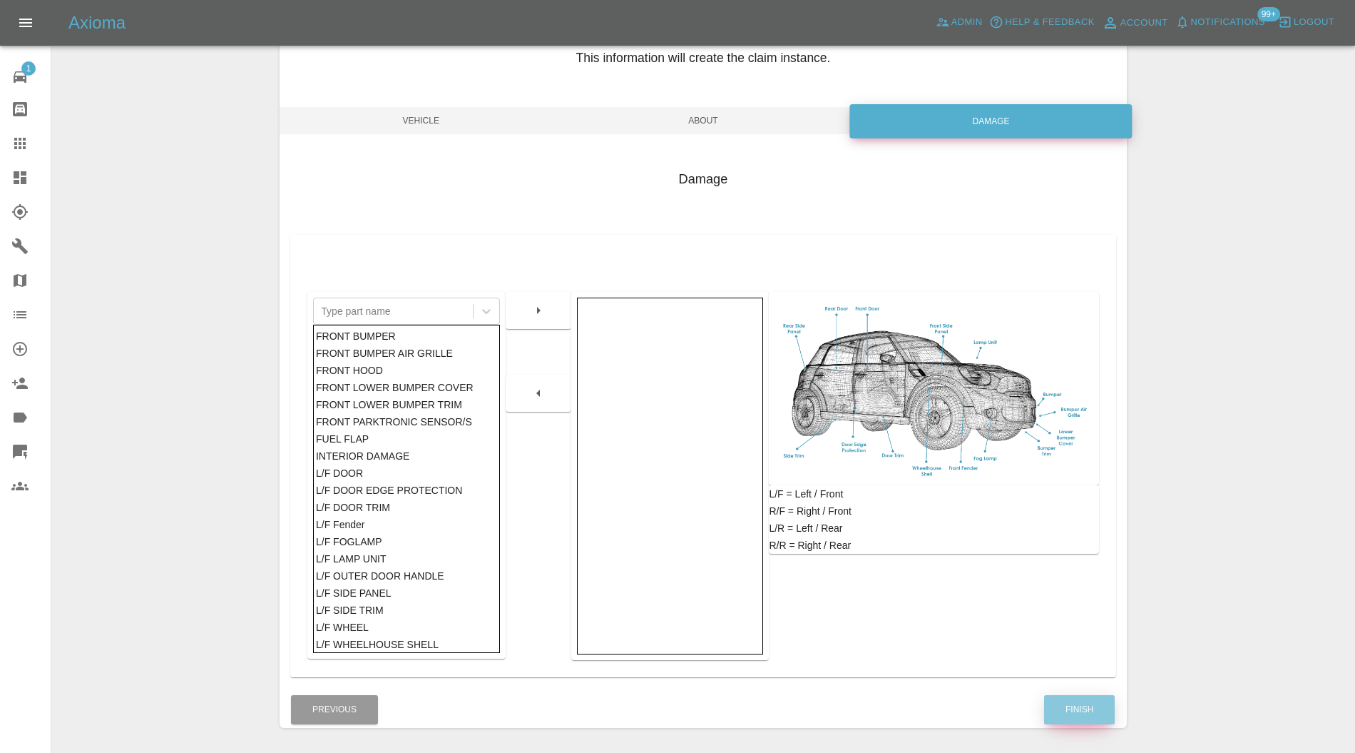
click at [1088, 709] on button "Finish" at bounding box center [1079, 709] width 71 height 29
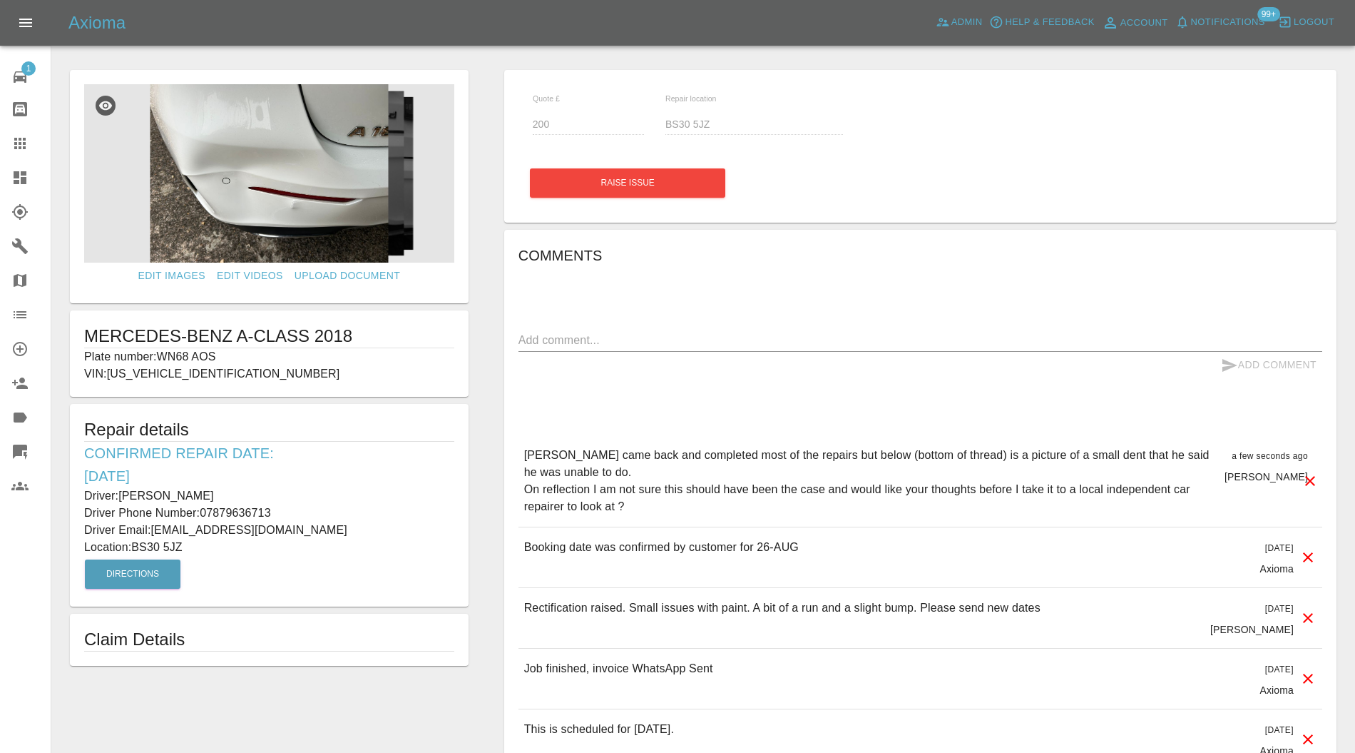
click at [19, 178] on icon at bounding box center [19, 177] width 17 height 17
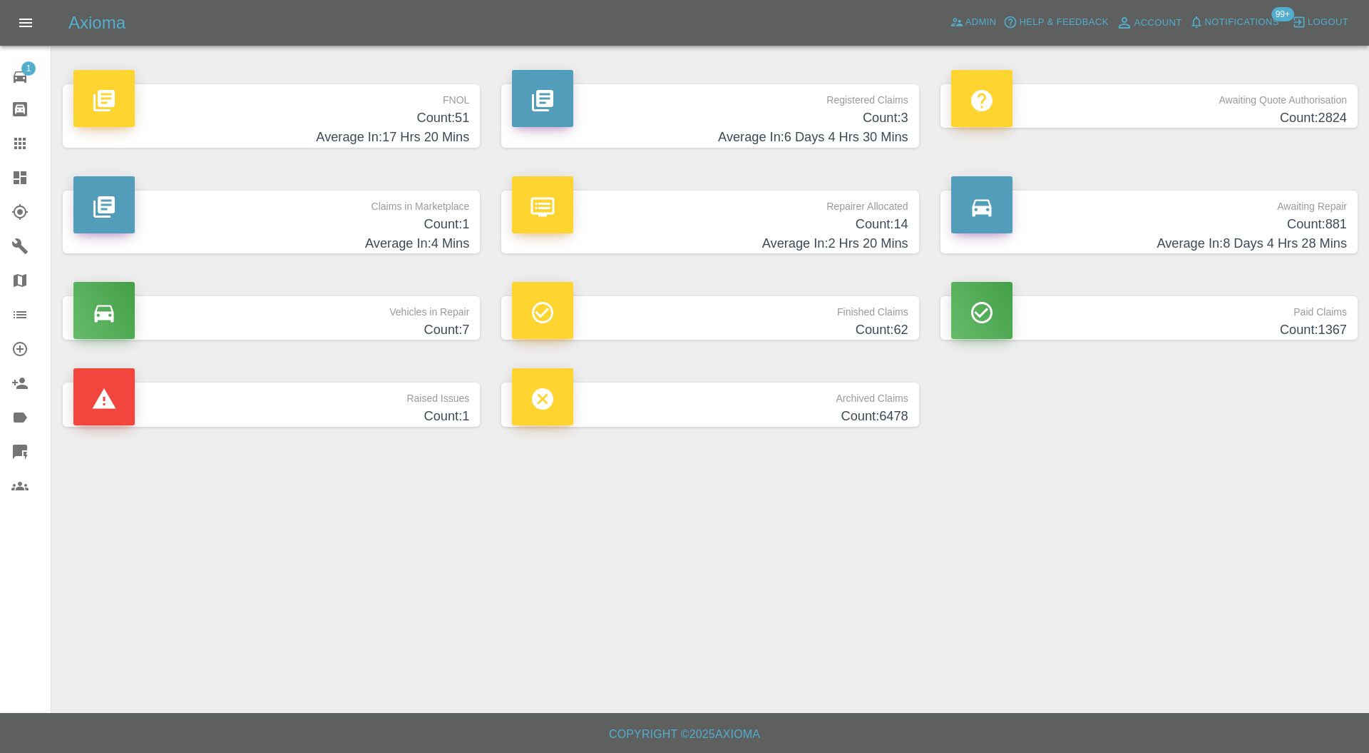
click at [401, 210] on p "Claims in Marketplace" at bounding box center [271, 202] width 396 height 24
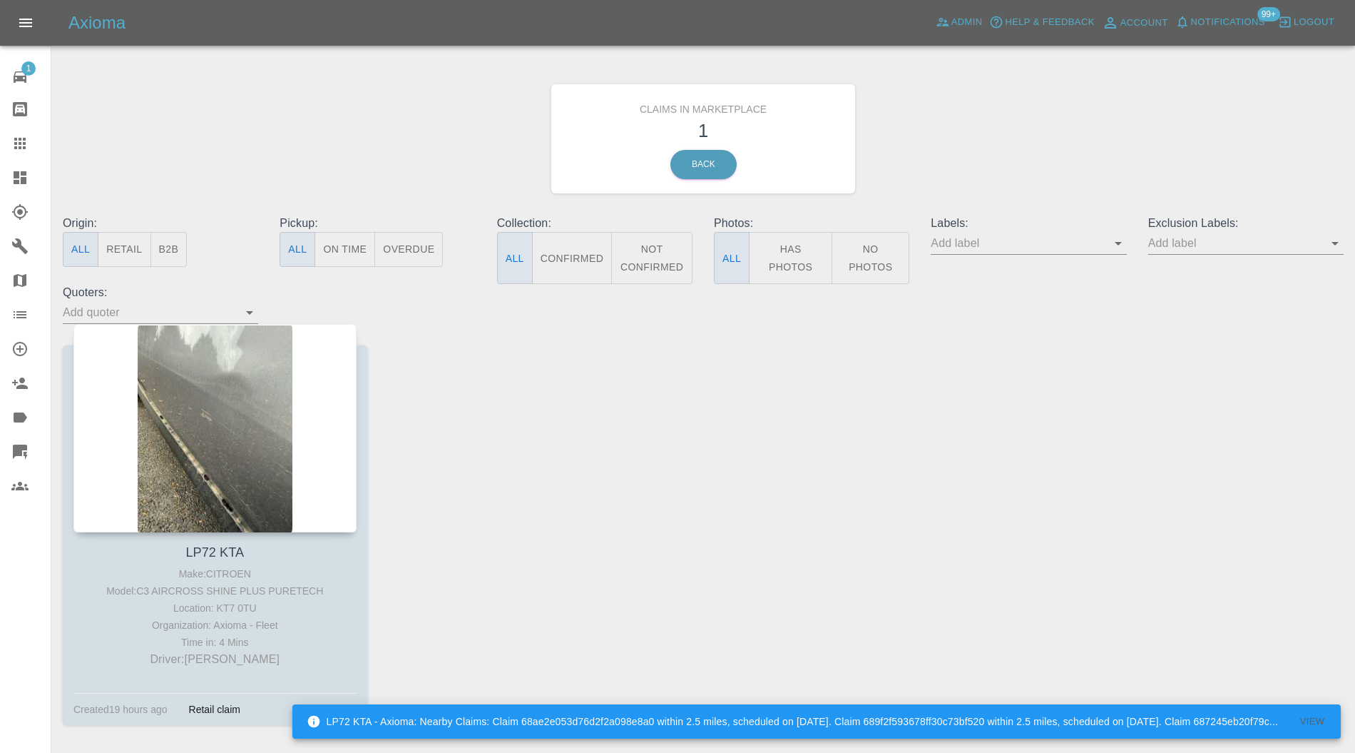
click at [257, 412] on div at bounding box center [214, 428] width 283 height 208
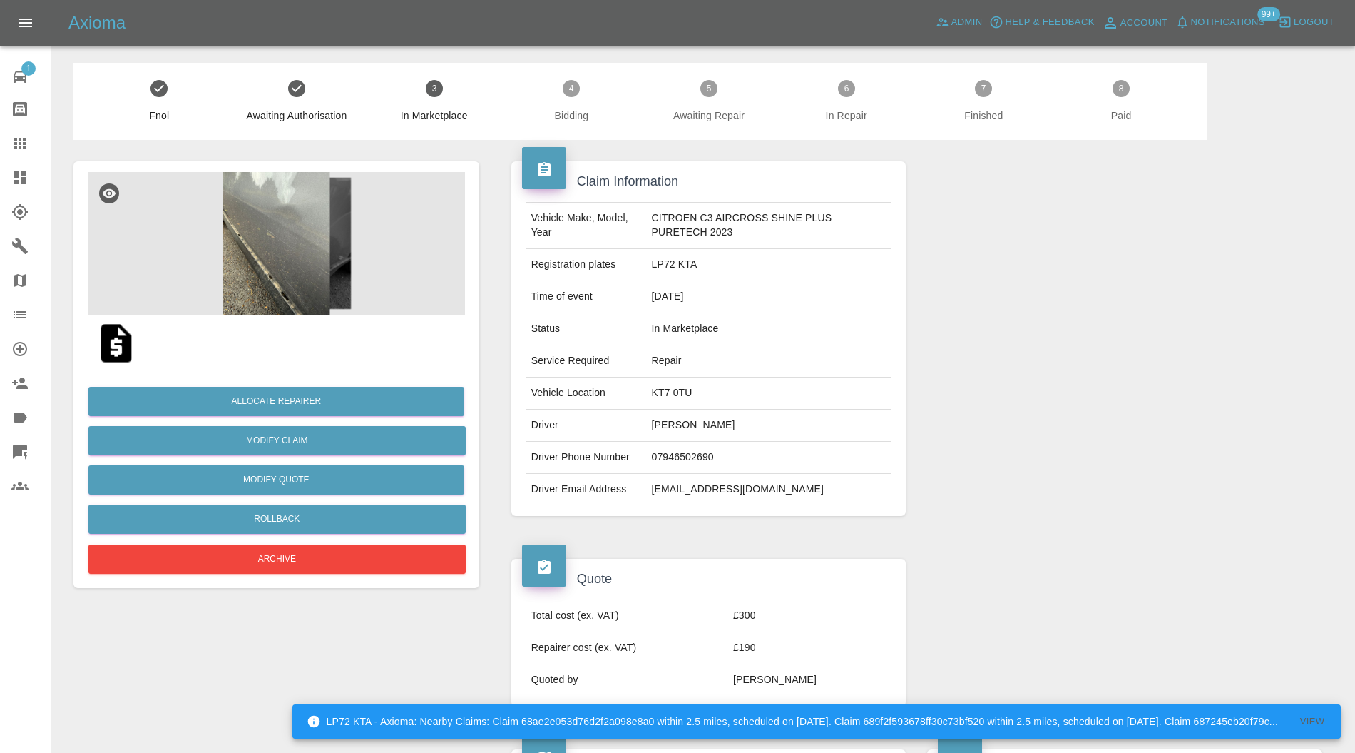
click at [272, 279] on img at bounding box center [276, 243] width 377 height 143
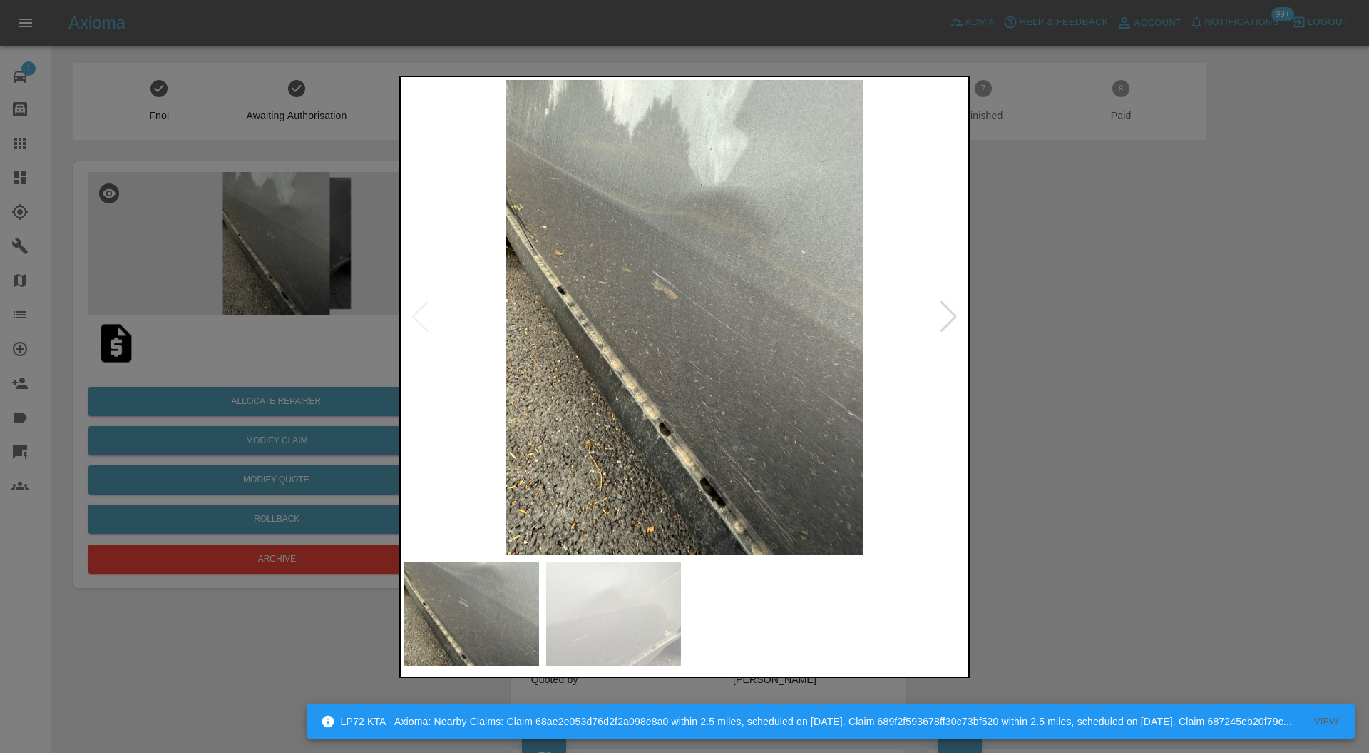
click at [946, 304] on div at bounding box center [948, 316] width 19 height 31
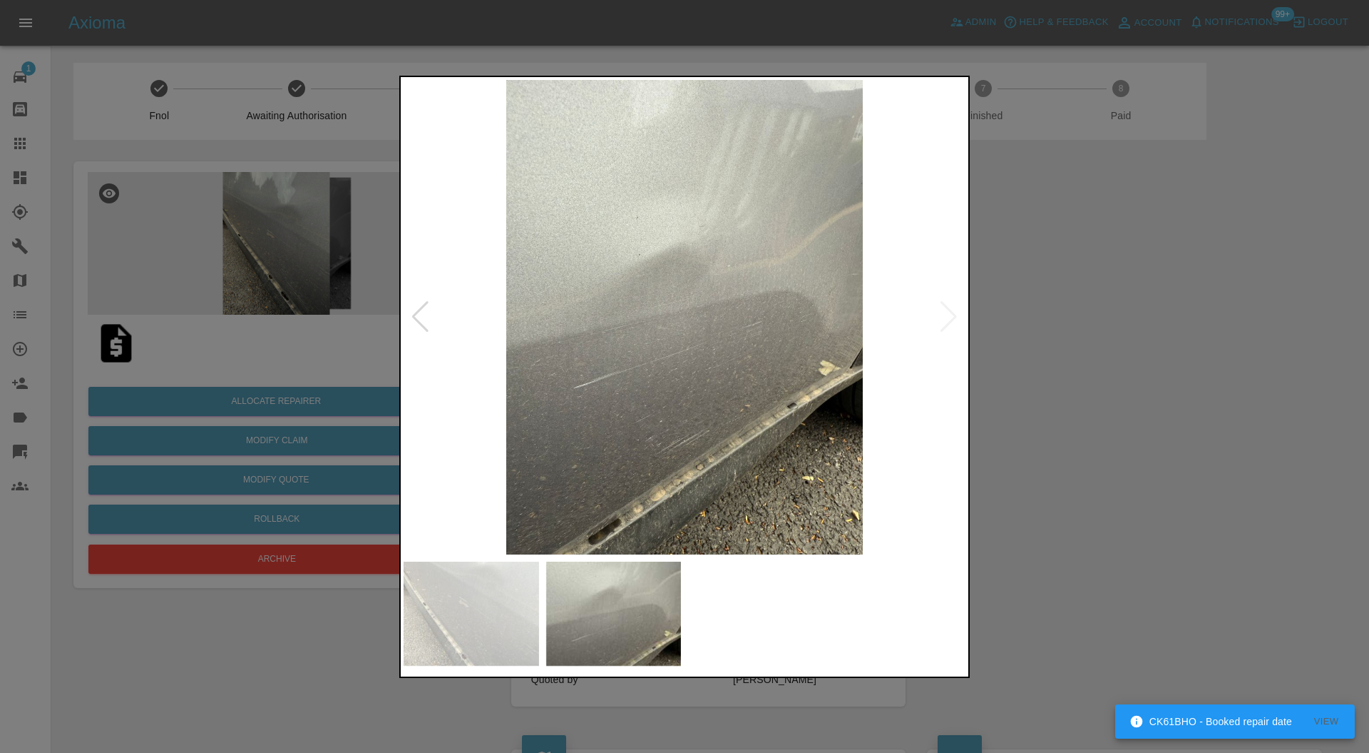
click at [1017, 307] on div at bounding box center [684, 376] width 1369 height 753
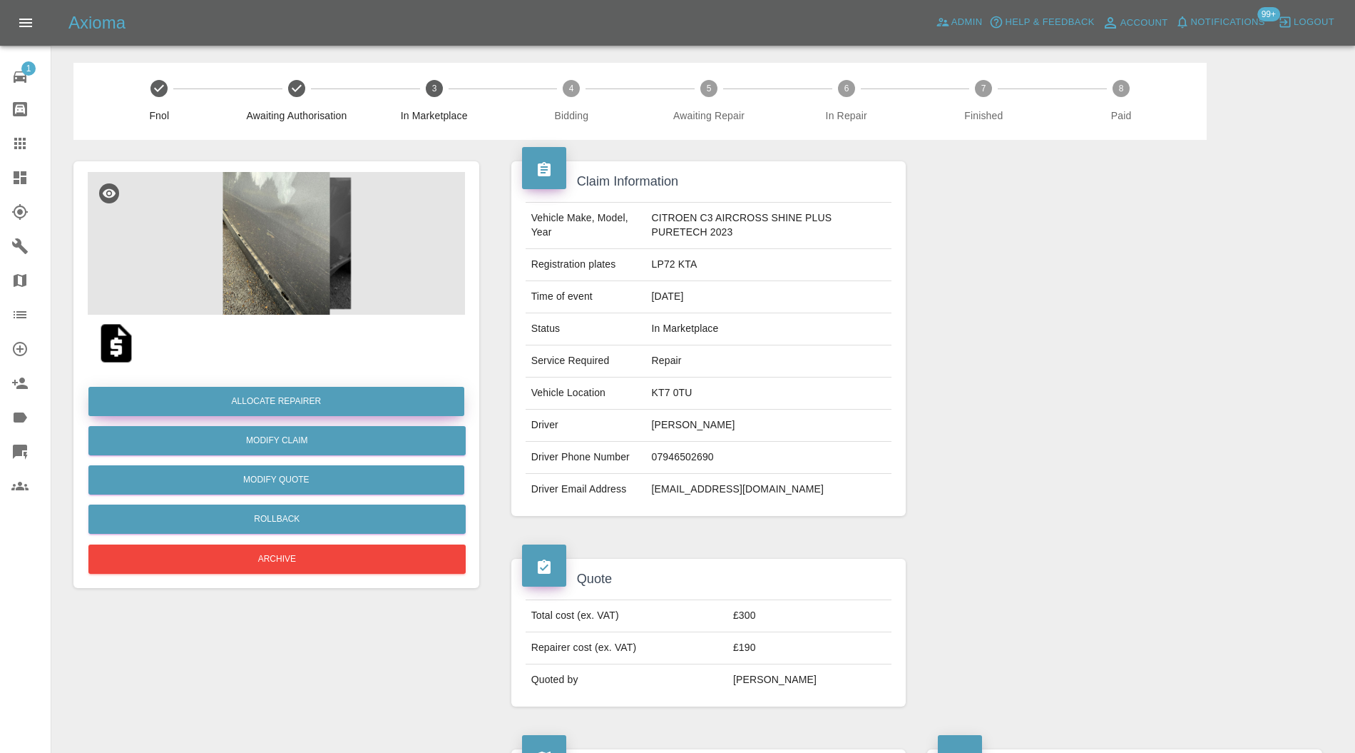
click at [331, 397] on button "Allocate Repairer" at bounding box center [276, 401] width 376 height 29
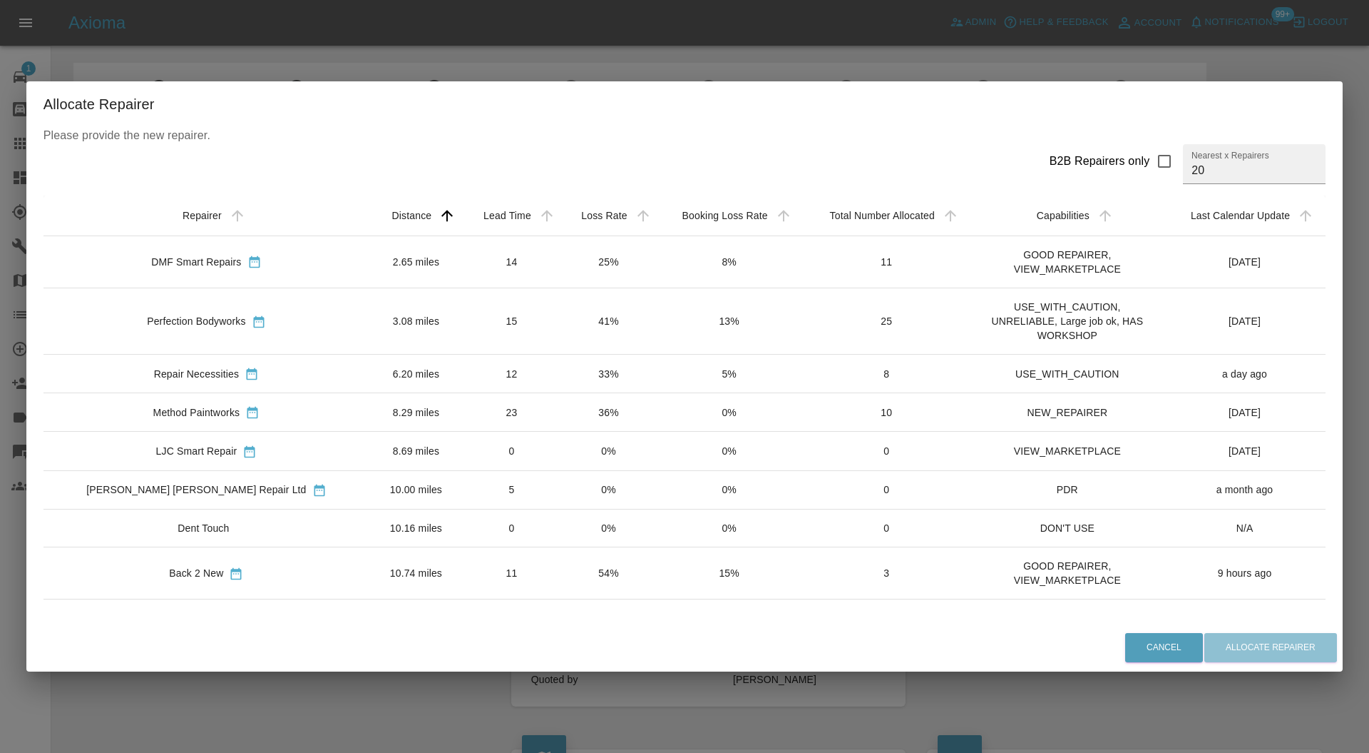
click at [375, 315] on td "3.08 miles" at bounding box center [415, 320] width 93 height 66
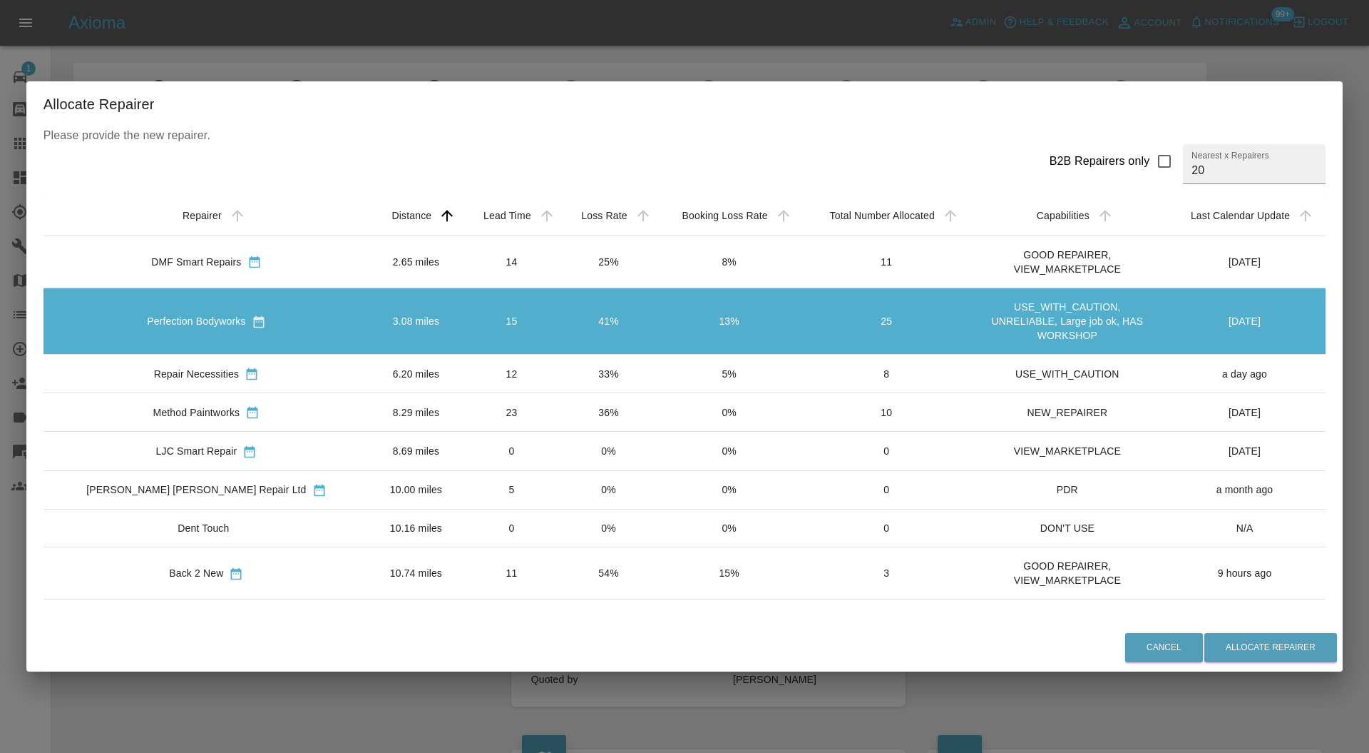
click at [369, 265] on td "2.65 miles" at bounding box center [415, 261] width 93 height 52
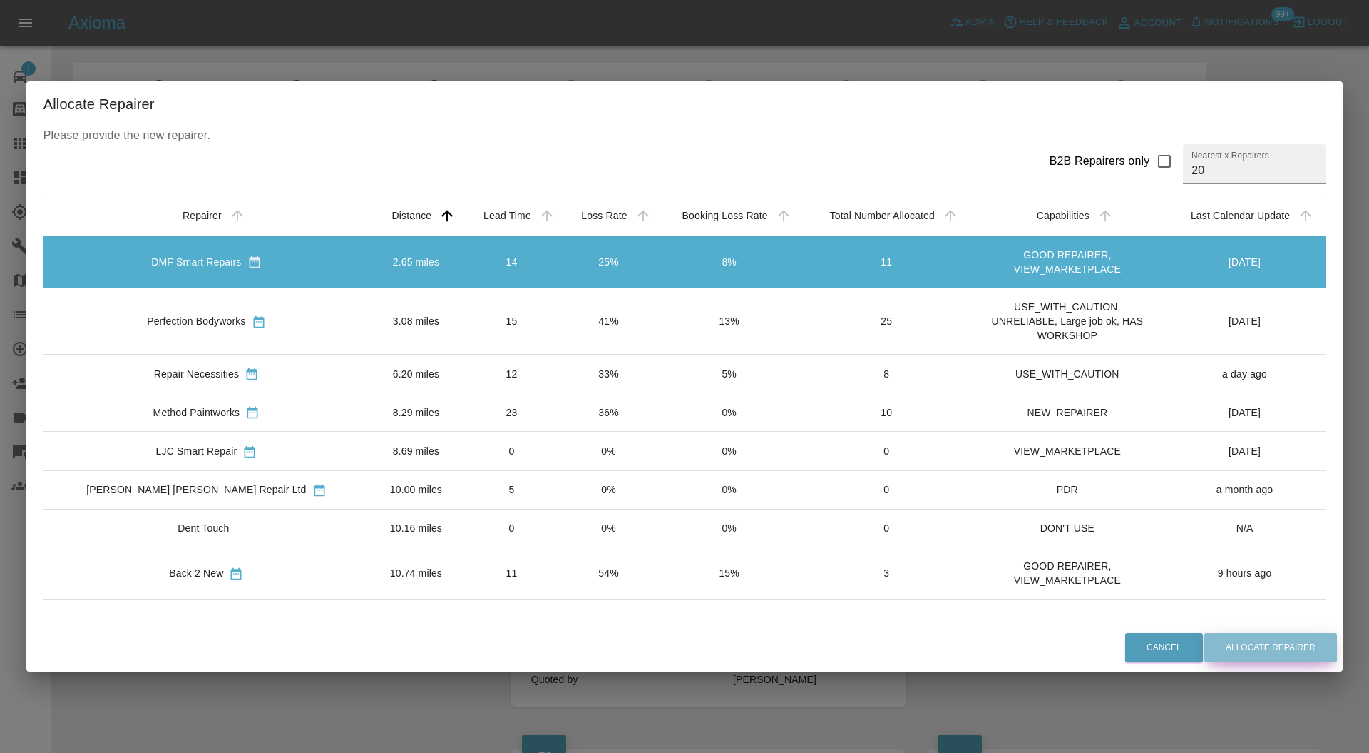
click at [1205, 638] on button "Allocate Repairer" at bounding box center [1271, 647] width 133 height 29
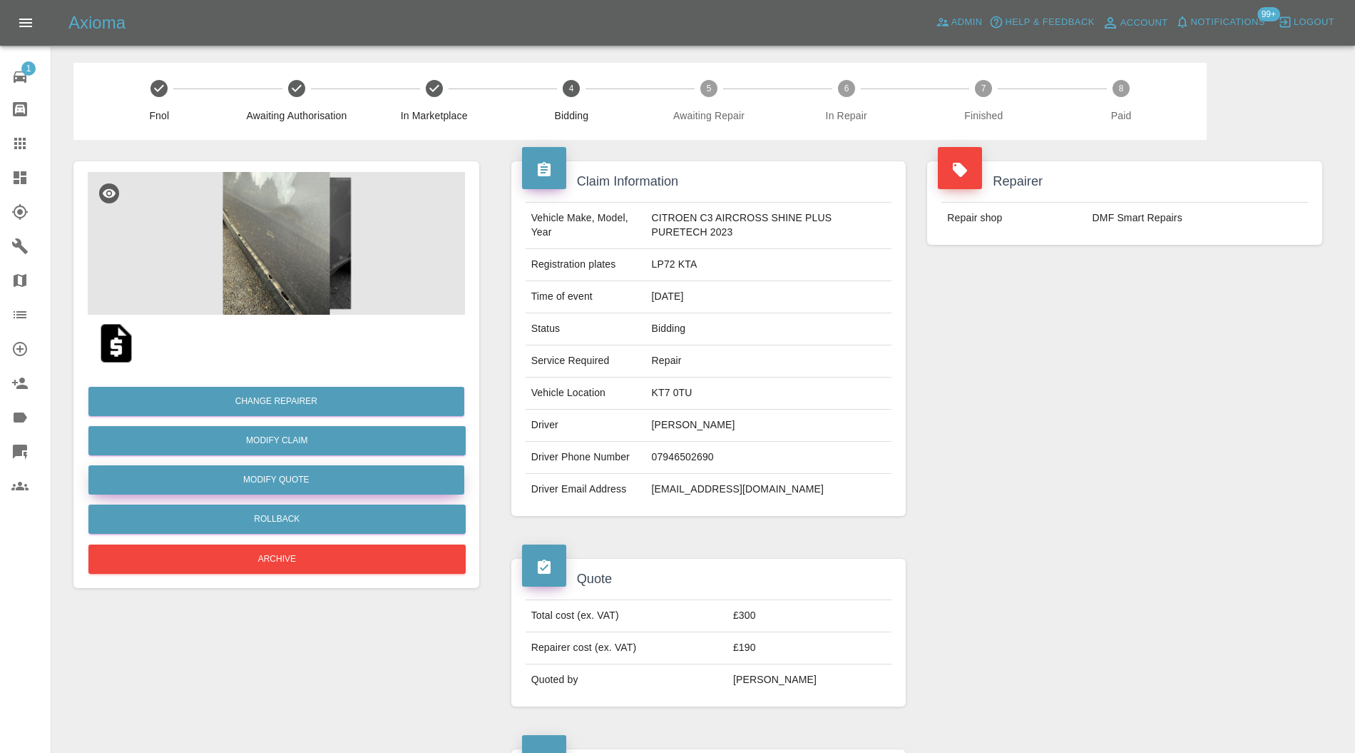
click at [294, 482] on button "Modify Quote" at bounding box center [276, 479] width 376 height 29
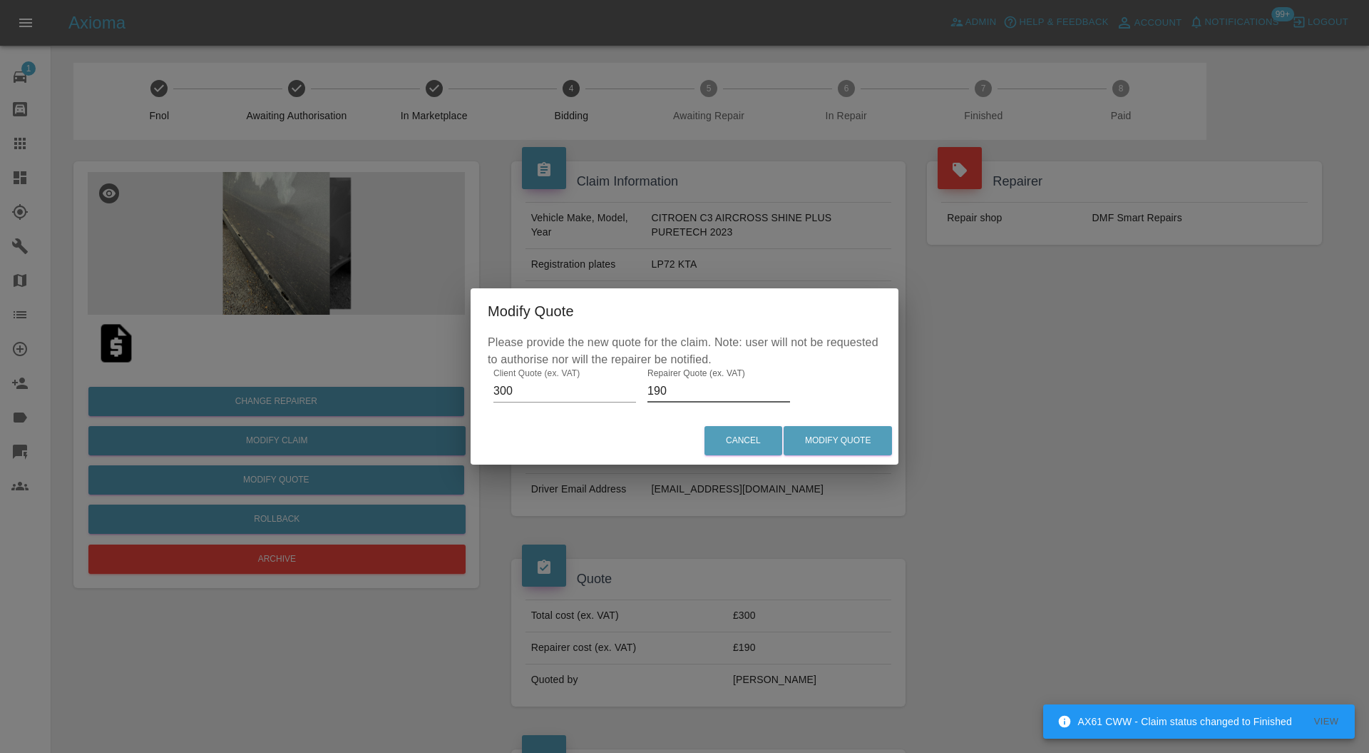
drag, startPoint x: 683, startPoint y: 390, endPoint x: 602, endPoint y: 390, distance: 81.3
click at [602, 390] on div "Please provide the new quote for the claim. Note: user will not be requested to…" at bounding box center [685, 375] width 428 height 83
type input "200"
click at [874, 440] on button "Modify Quote" at bounding box center [838, 440] width 108 height 29
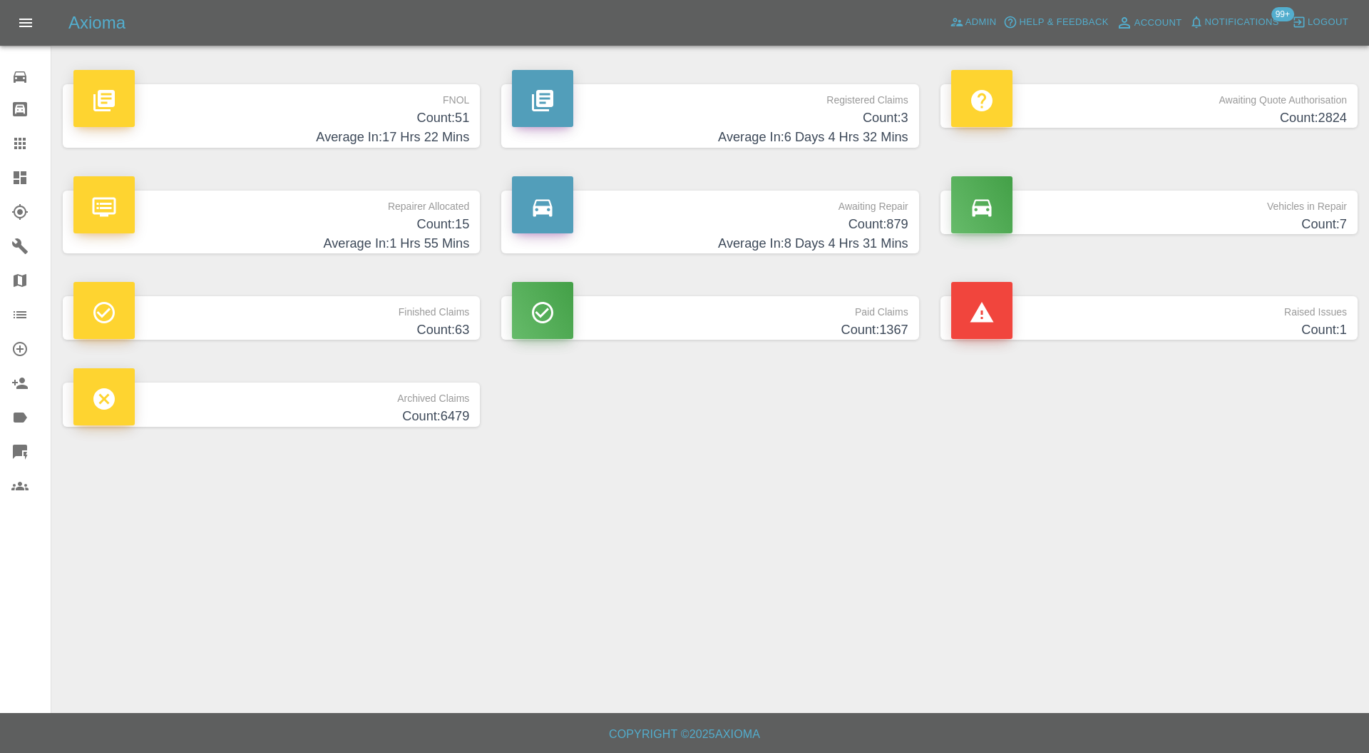
click at [1240, 322] on h4 "Count: 1" at bounding box center [1150, 329] width 396 height 19
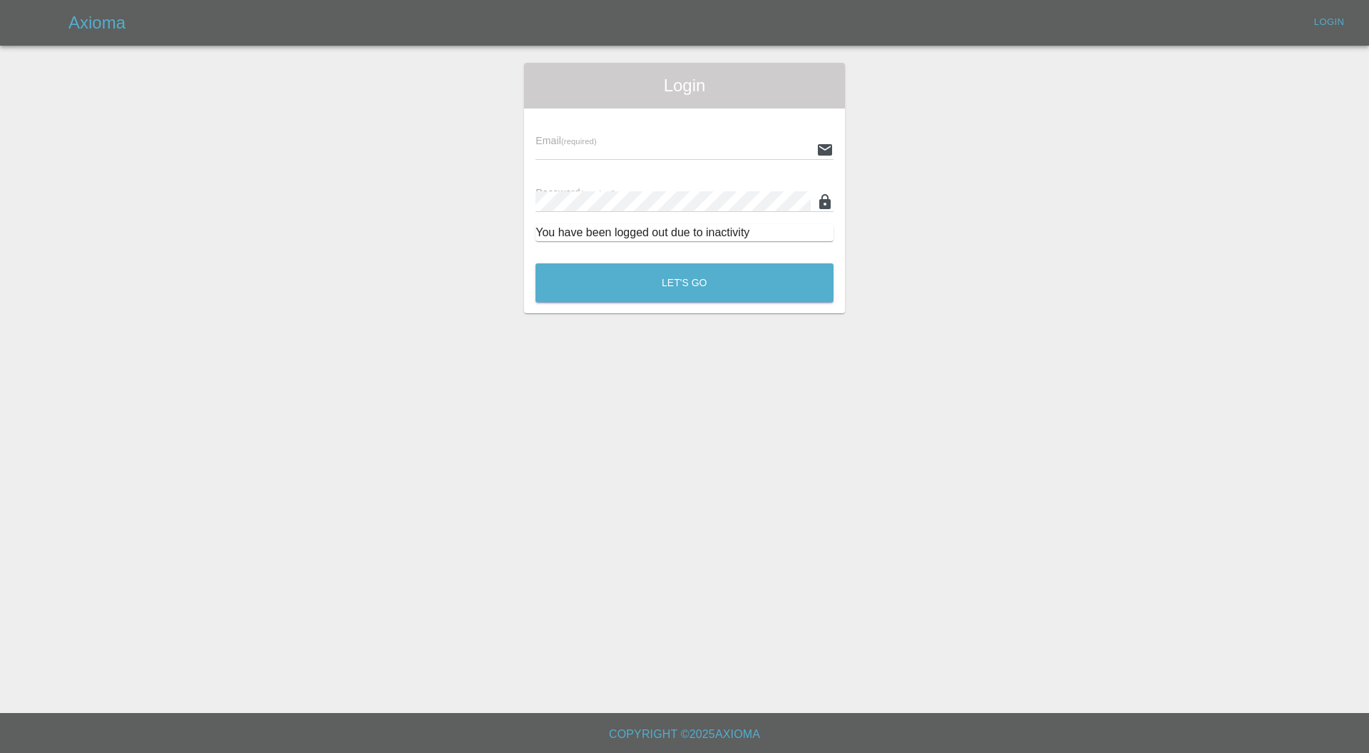
type input "[PERSON_NAME][EMAIL_ADDRESS][PERSON_NAME][DOMAIN_NAME]"
click at [738, 270] on button "Let's Go" at bounding box center [685, 282] width 298 height 39
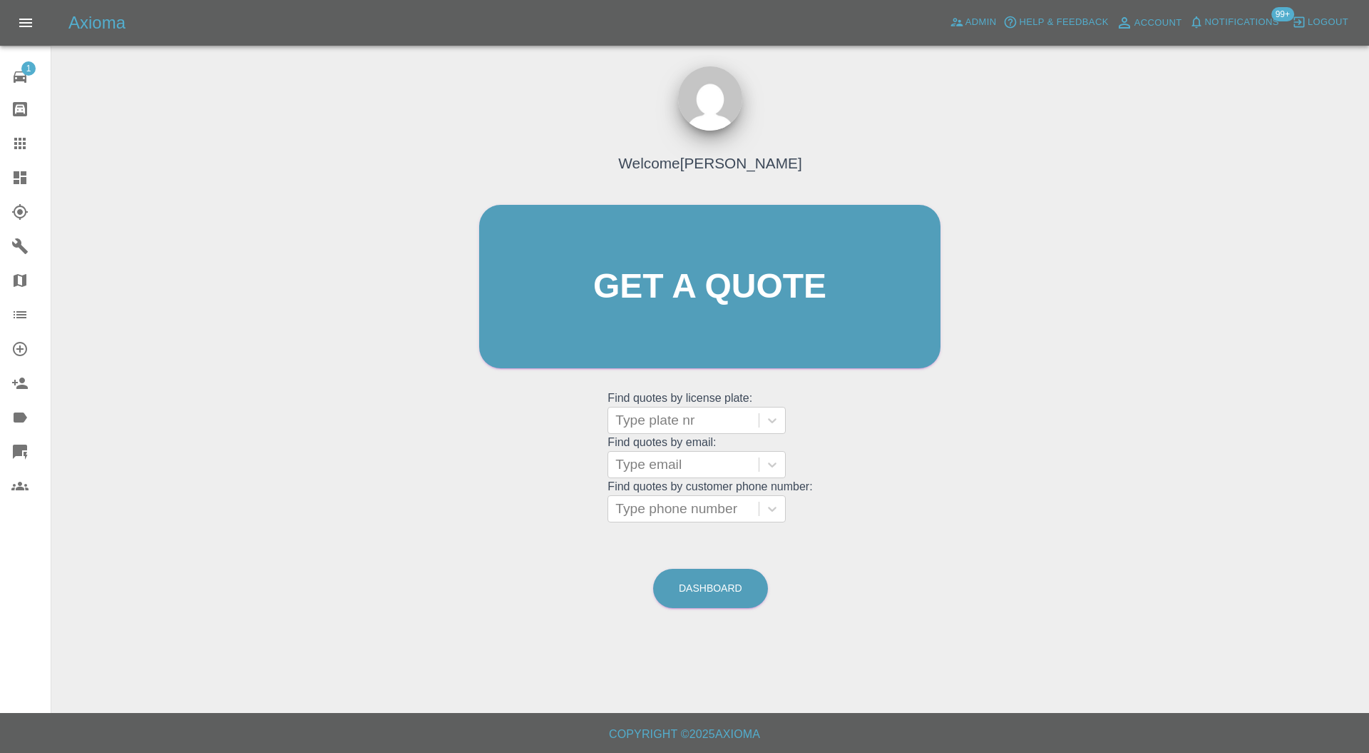
click at [24, 166] on link "Dashboard" at bounding box center [25, 177] width 51 height 34
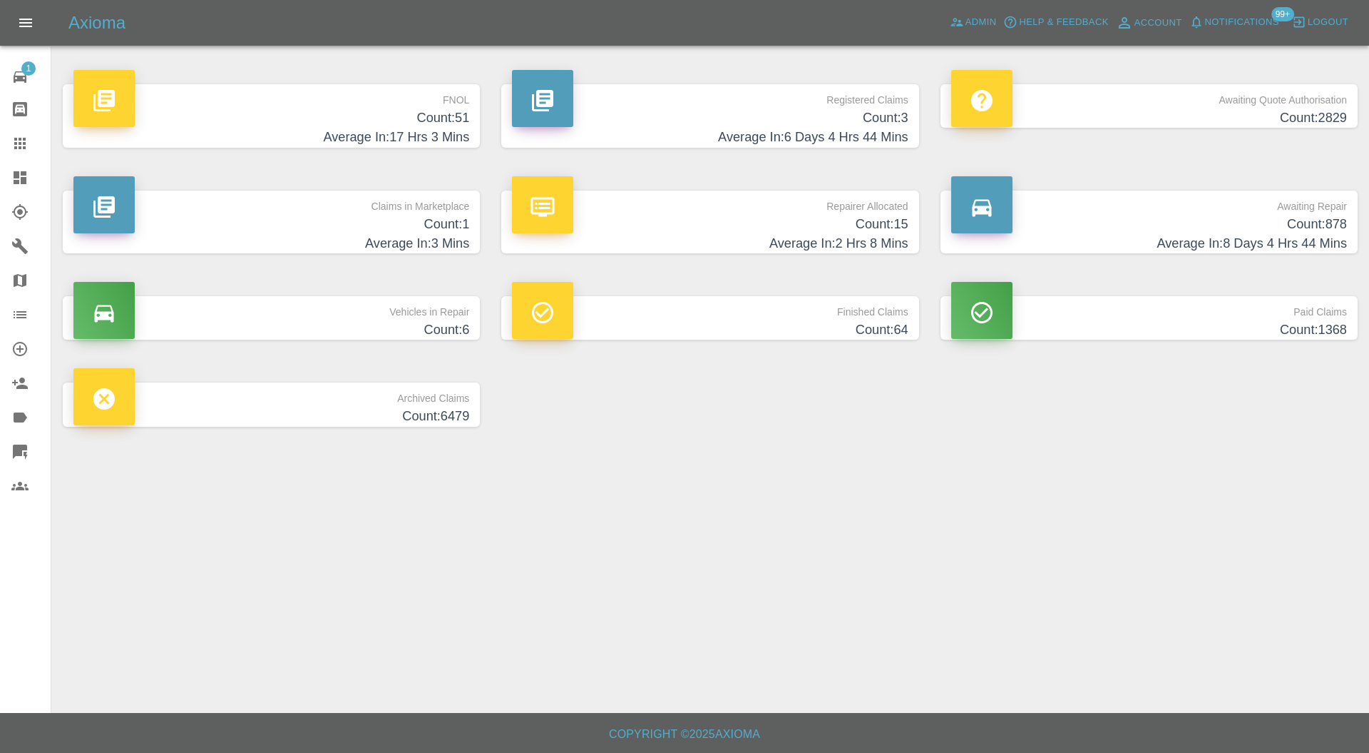
click at [342, 216] on h4 "Count: 1" at bounding box center [271, 224] width 396 height 19
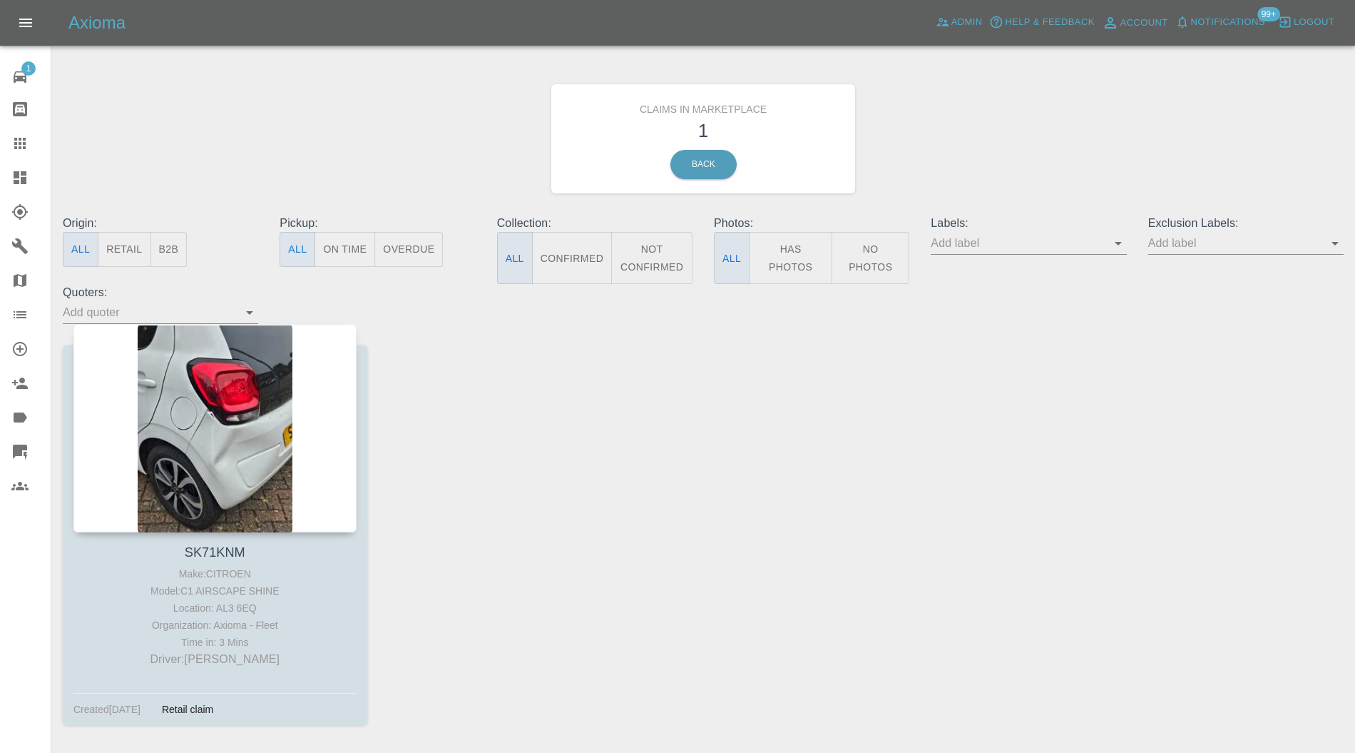
click at [245, 395] on div at bounding box center [214, 428] width 283 height 208
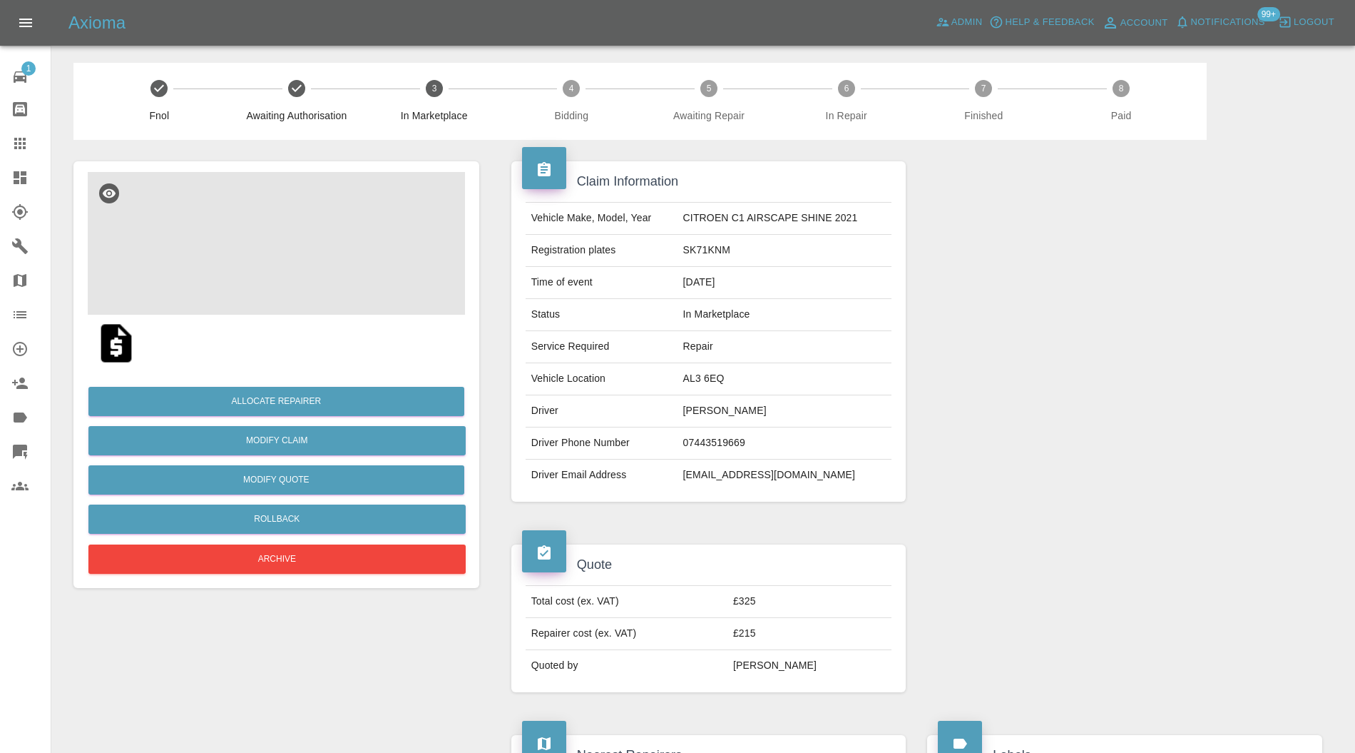
click at [281, 245] on img at bounding box center [276, 243] width 377 height 143
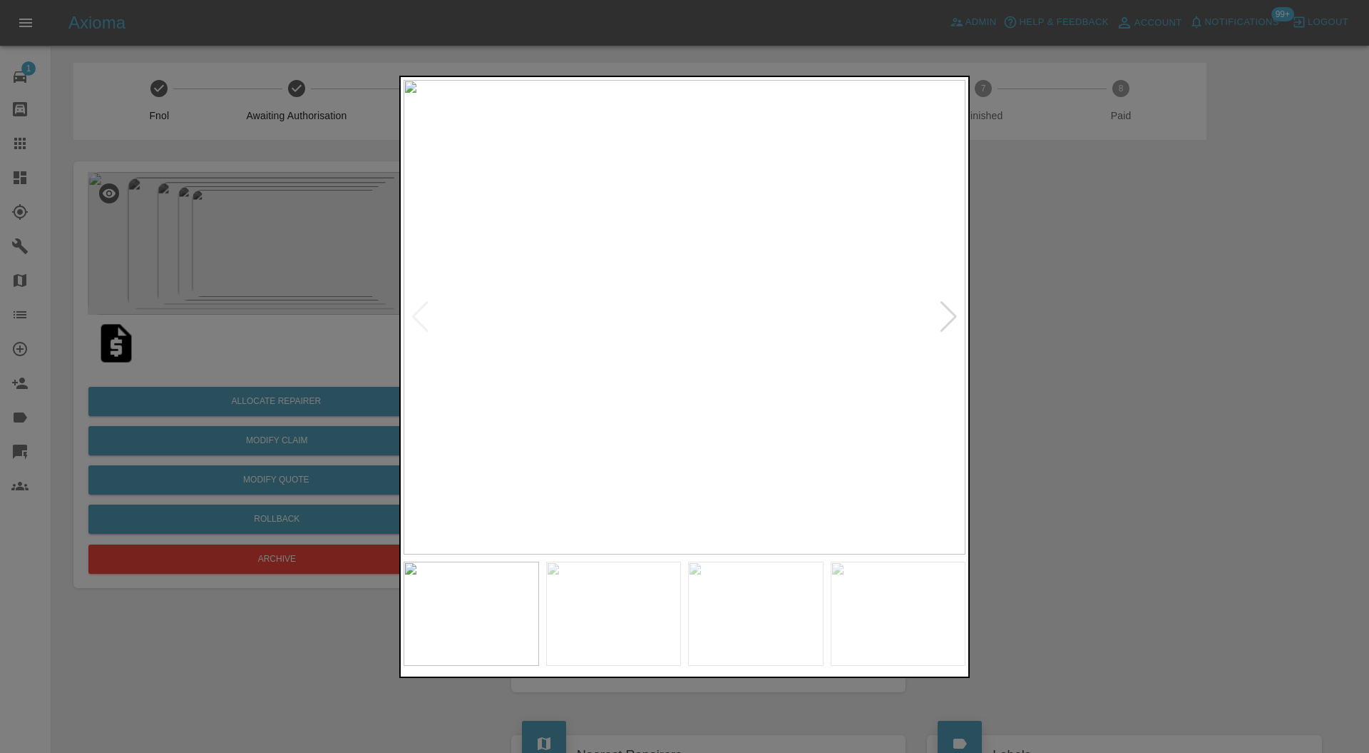
click at [947, 324] on div at bounding box center [948, 316] width 19 height 31
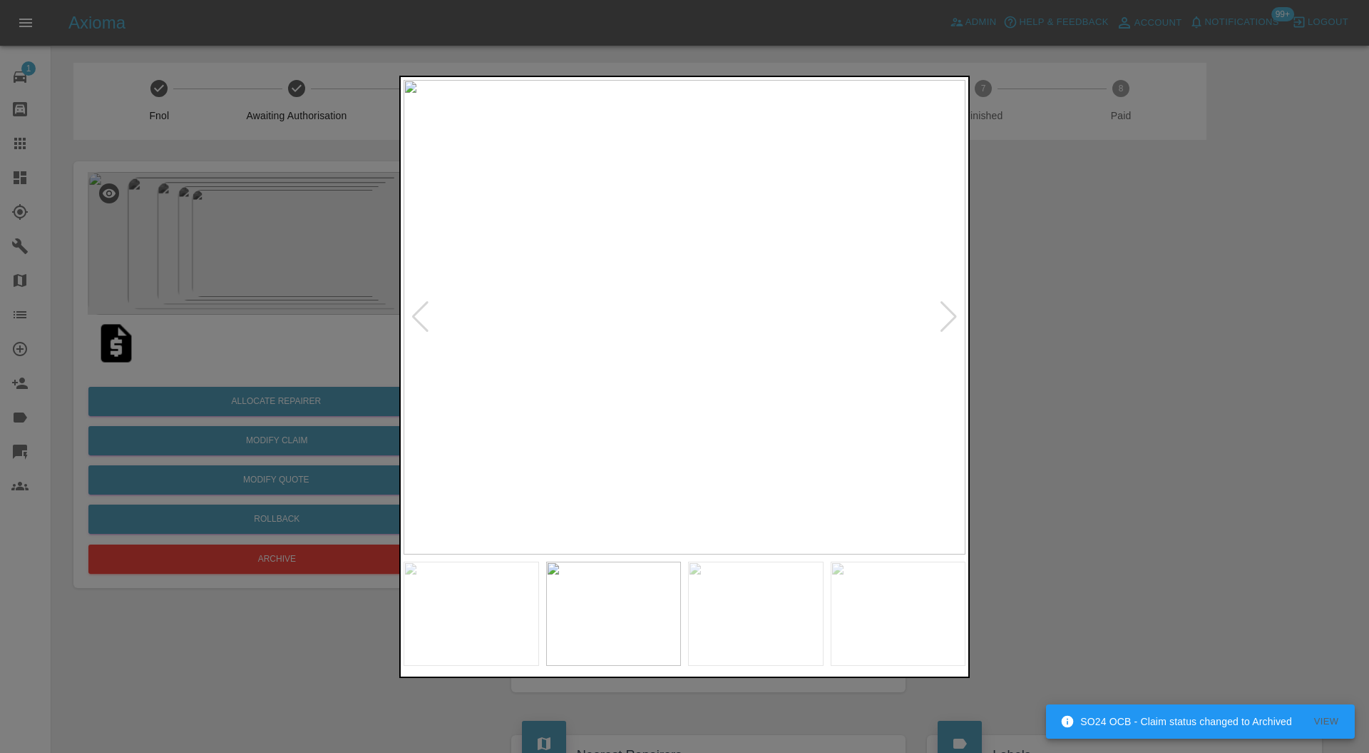
click at [949, 322] on div at bounding box center [948, 316] width 19 height 31
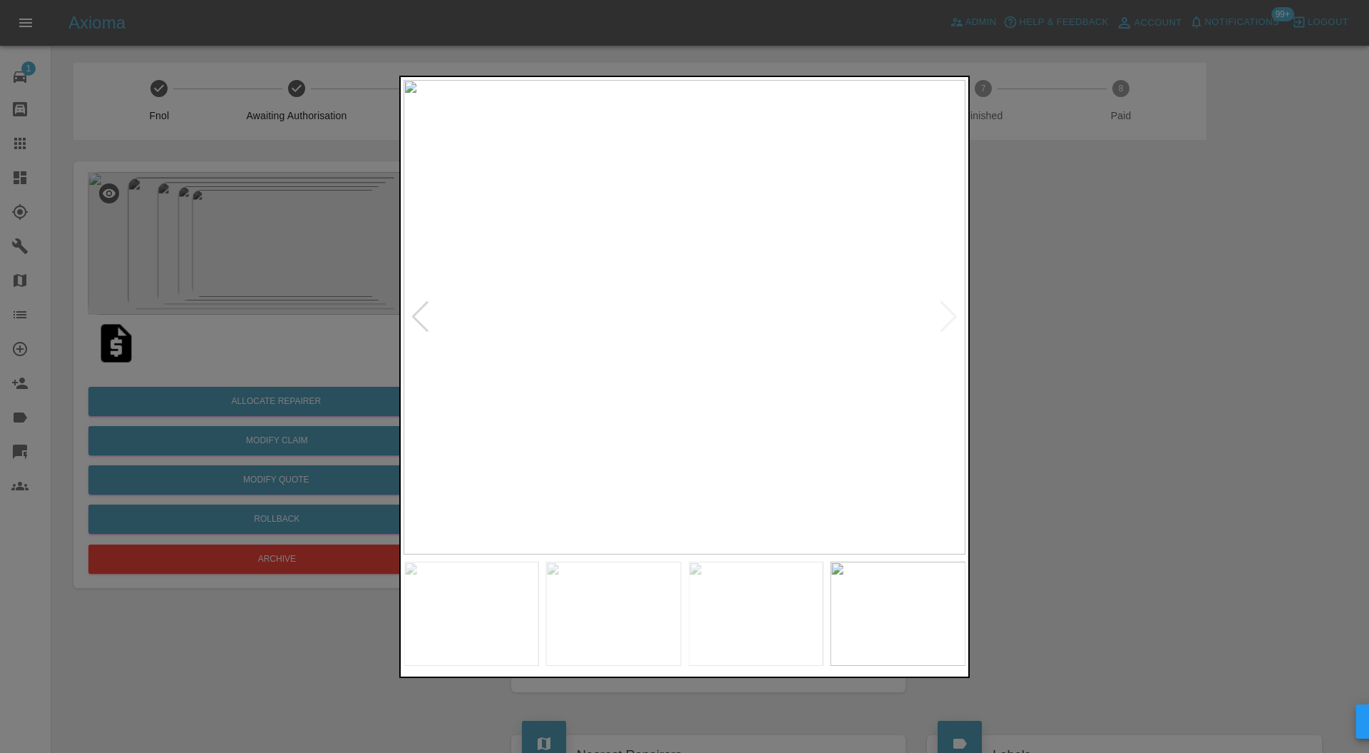
click at [949, 322] on img at bounding box center [685, 317] width 562 height 475
click at [1054, 320] on div at bounding box center [684, 376] width 1369 height 753
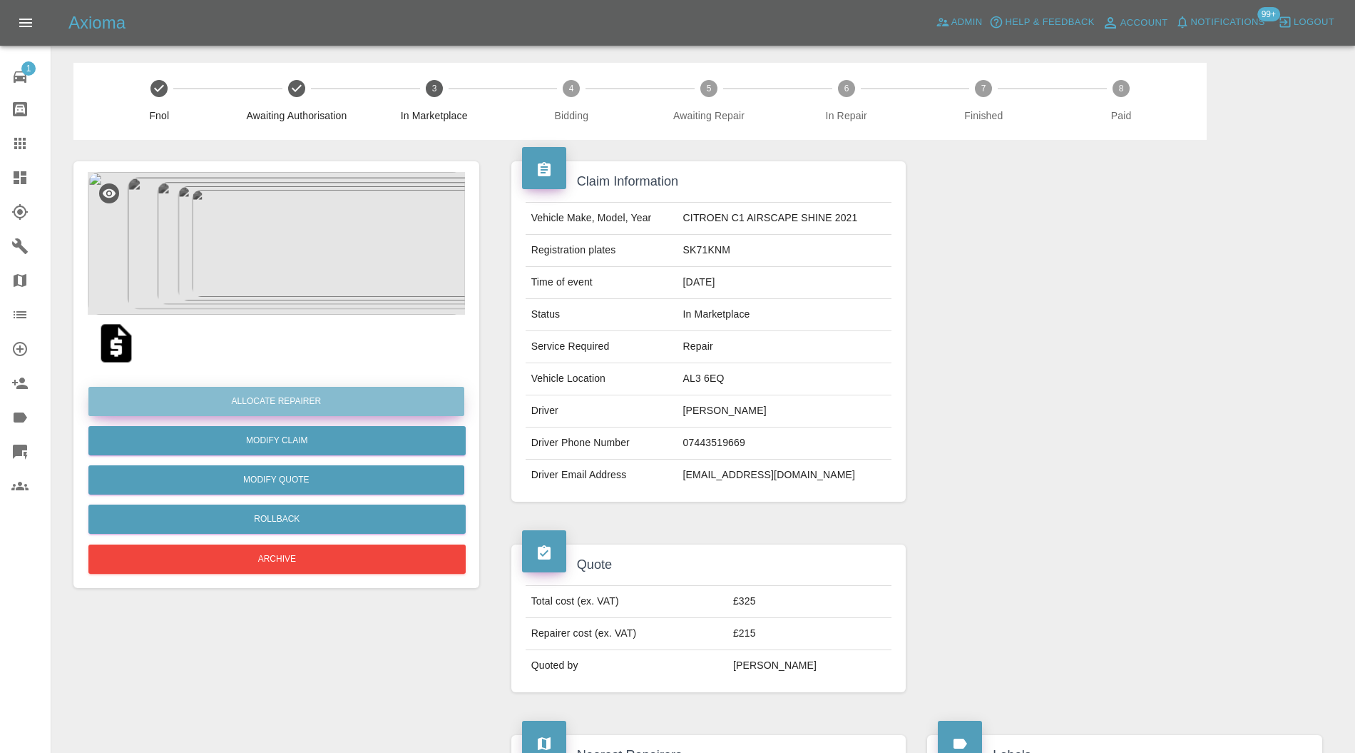
click at [369, 407] on button "Allocate Repairer" at bounding box center [276, 401] width 376 height 29
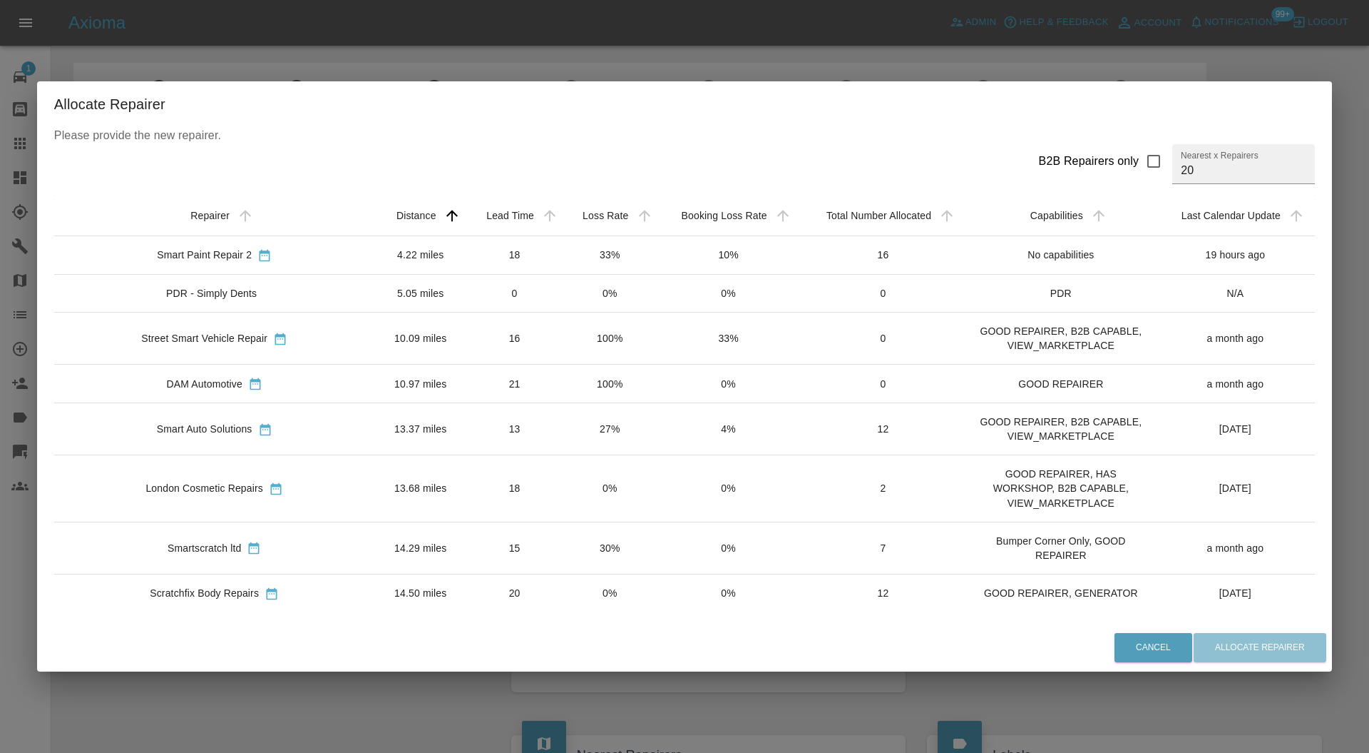
click at [466, 250] on td "18" at bounding box center [514, 254] width 96 height 39
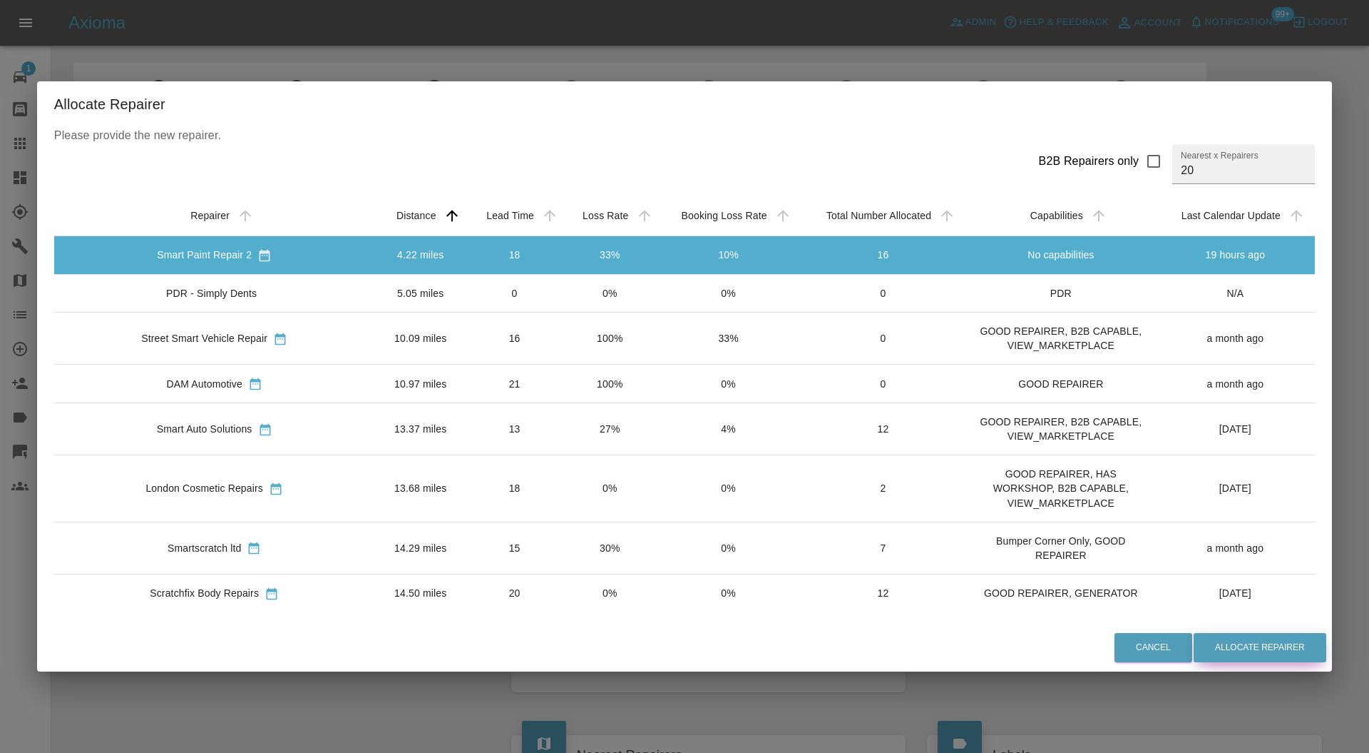
click at [1200, 647] on button "Allocate Repairer" at bounding box center [1260, 647] width 133 height 29
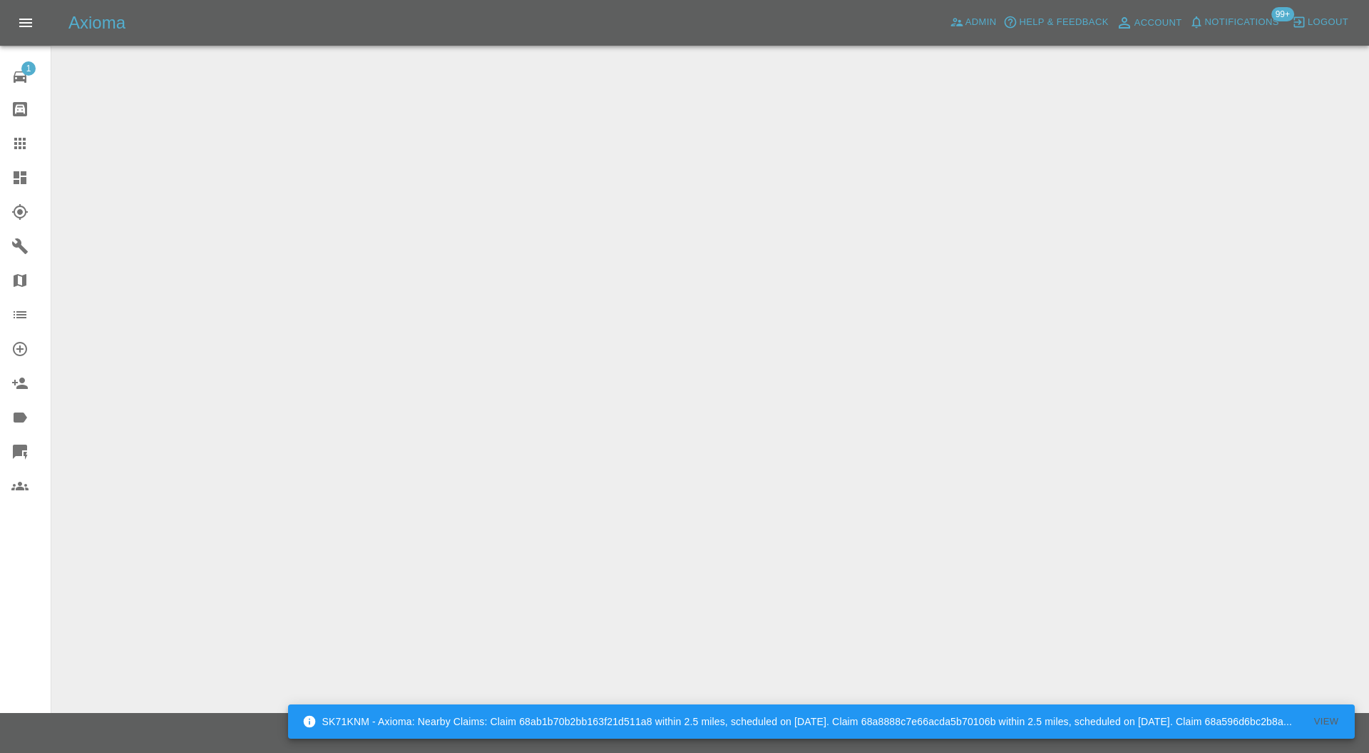
click at [16, 168] on link "Dashboard" at bounding box center [25, 177] width 51 height 34
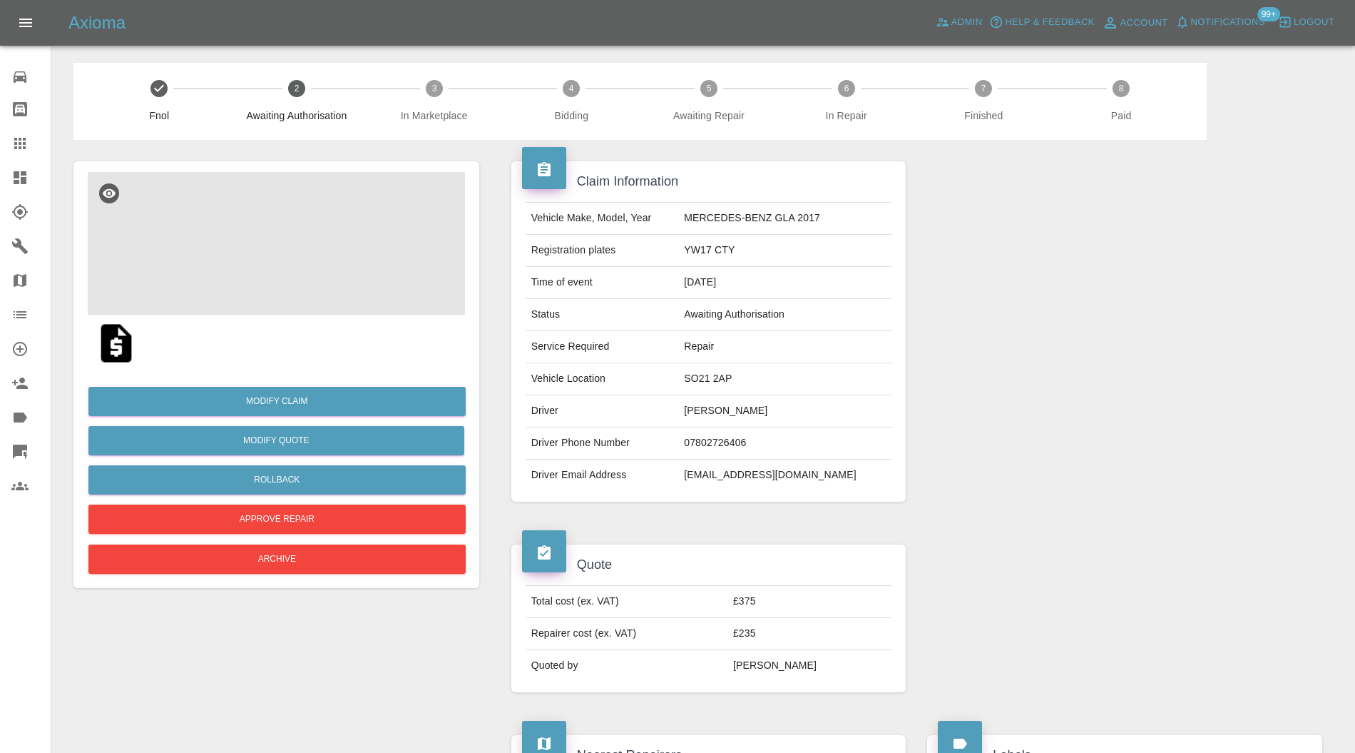
click at [286, 261] on img at bounding box center [276, 243] width 377 height 143
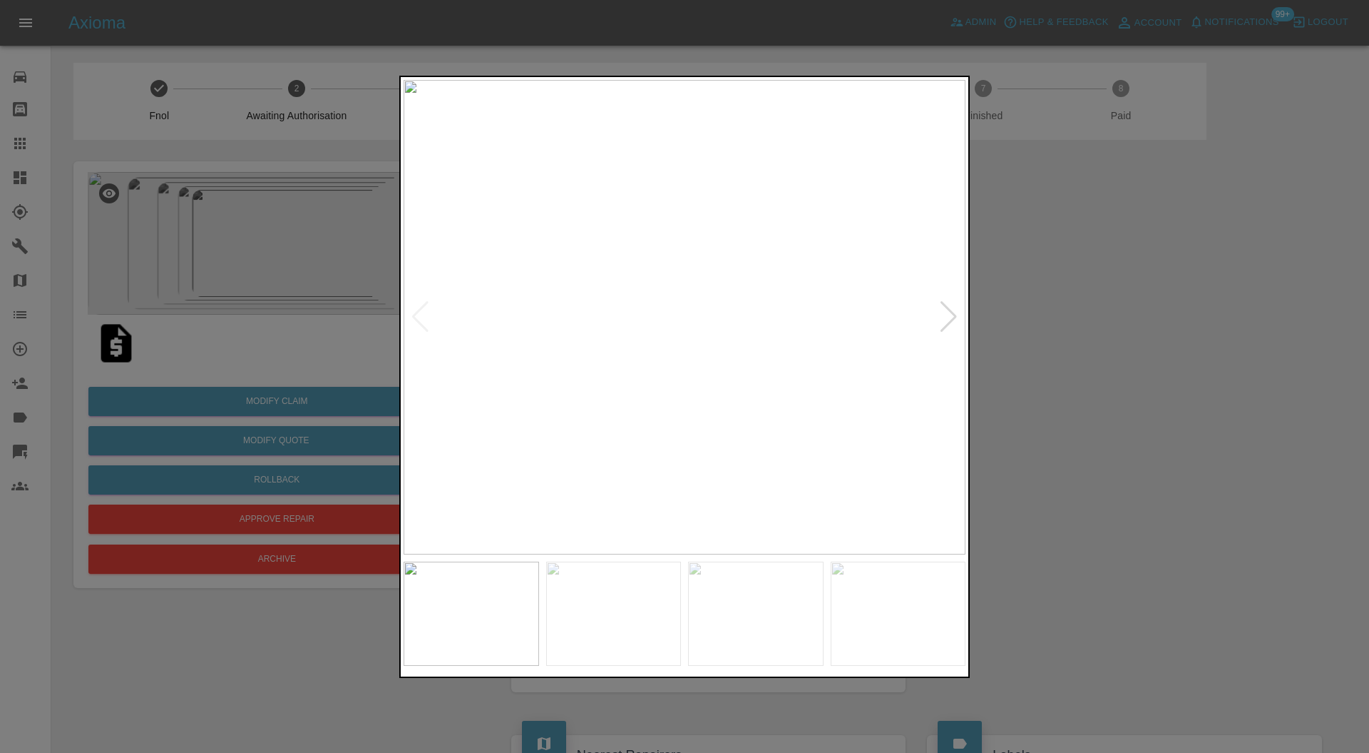
click at [949, 320] on div at bounding box center [948, 316] width 19 height 31
click at [1007, 312] on div at bounding box center [684, 376] width 1369 height 753
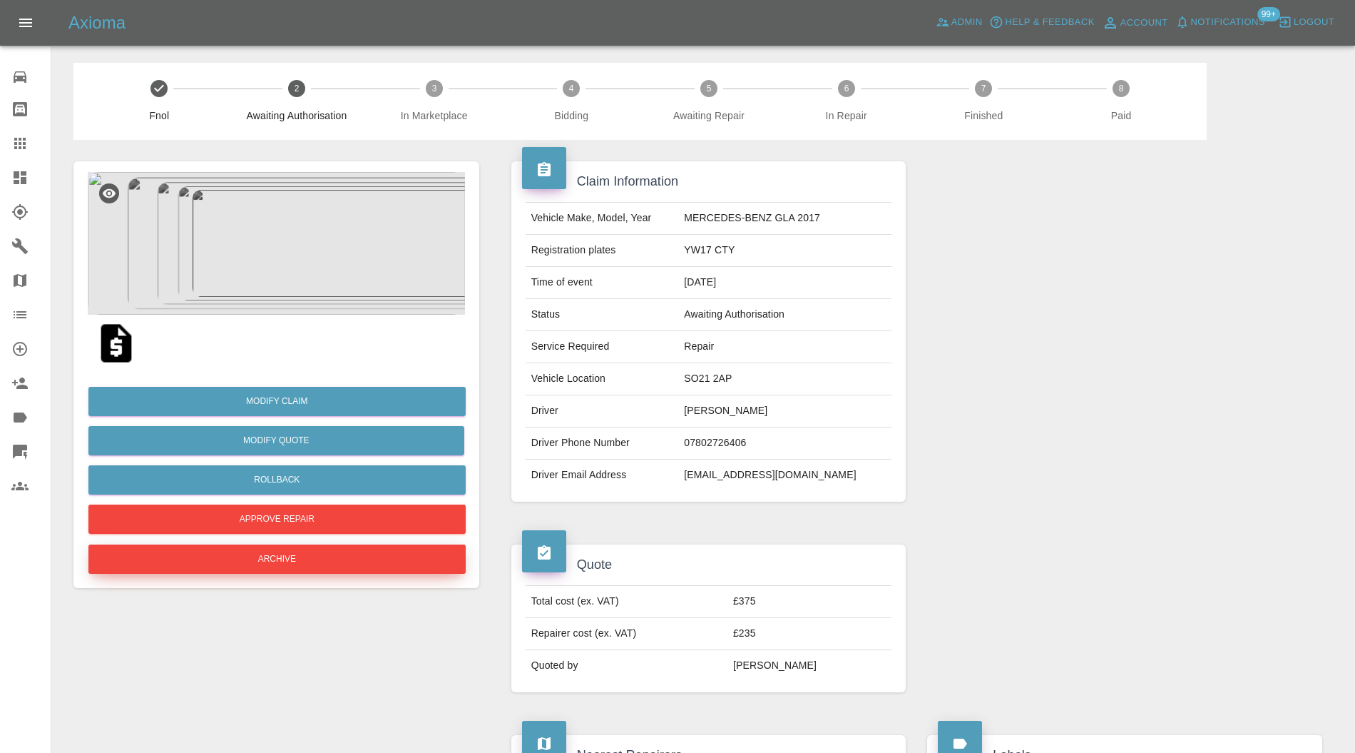
click at [378, 545] on button "Archive" at bounding box center [276, 558] width 377 height 29
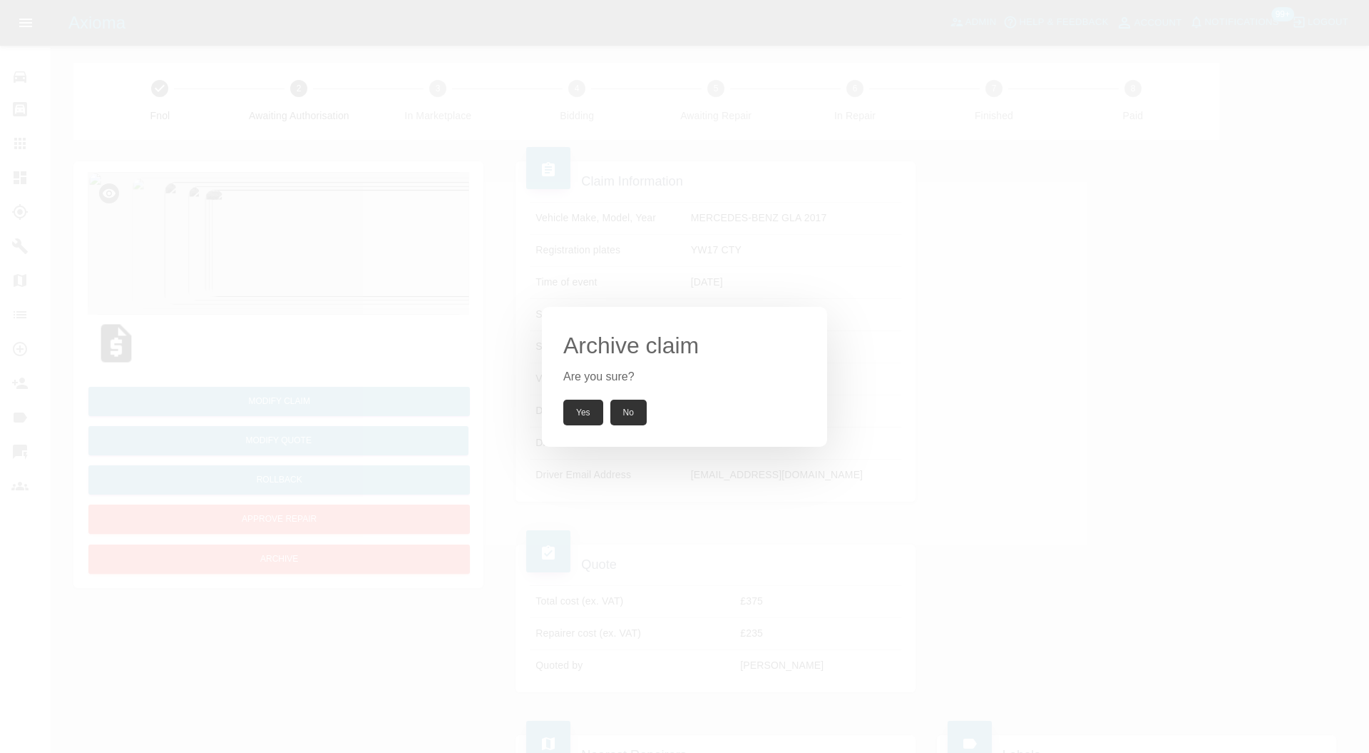
click at [583, 409] on button "Yes" at bounding box center [583, 412] width 40 height 26
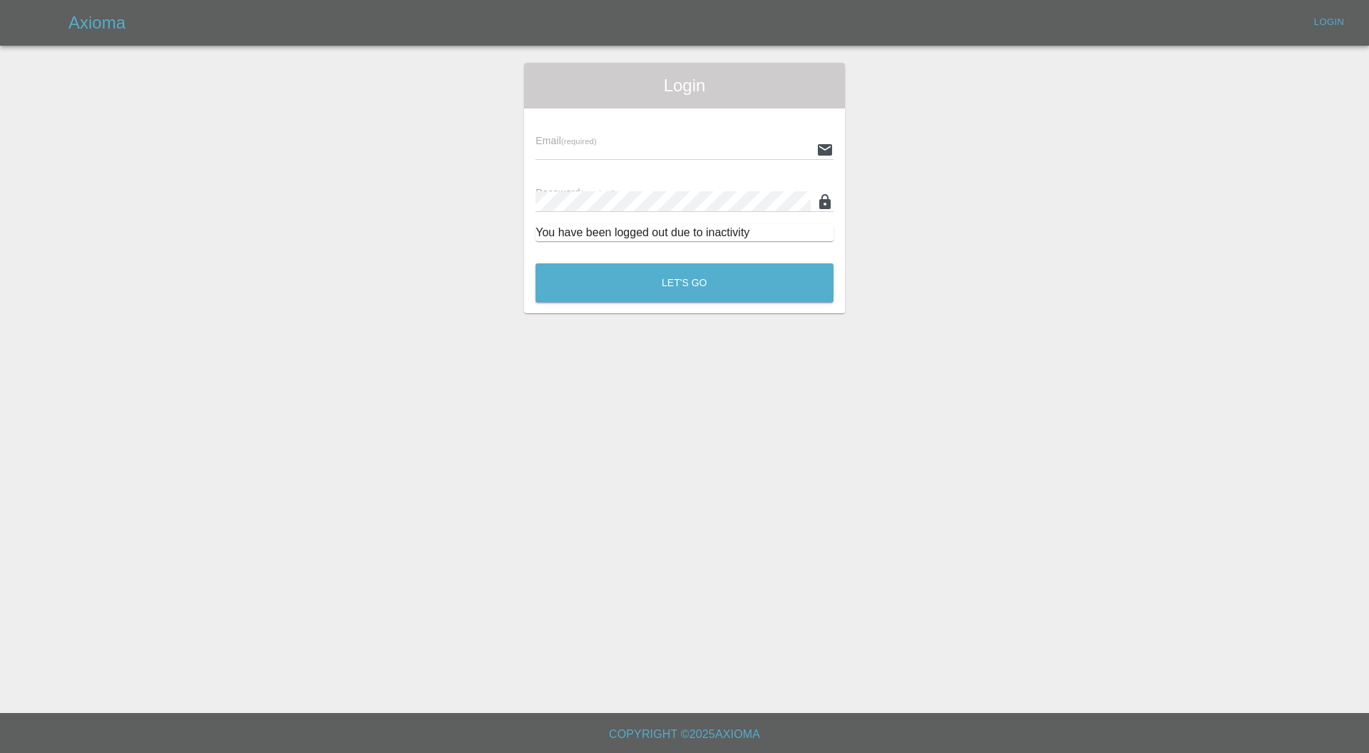
type input "[PERSON_NAME][EMAIL_ADDRESS][PERSON_NAME][DOMAIN_NAME]"
click at [767, 268] on button "Let's Go" at bounding box center [685, 282] width 298 height 39
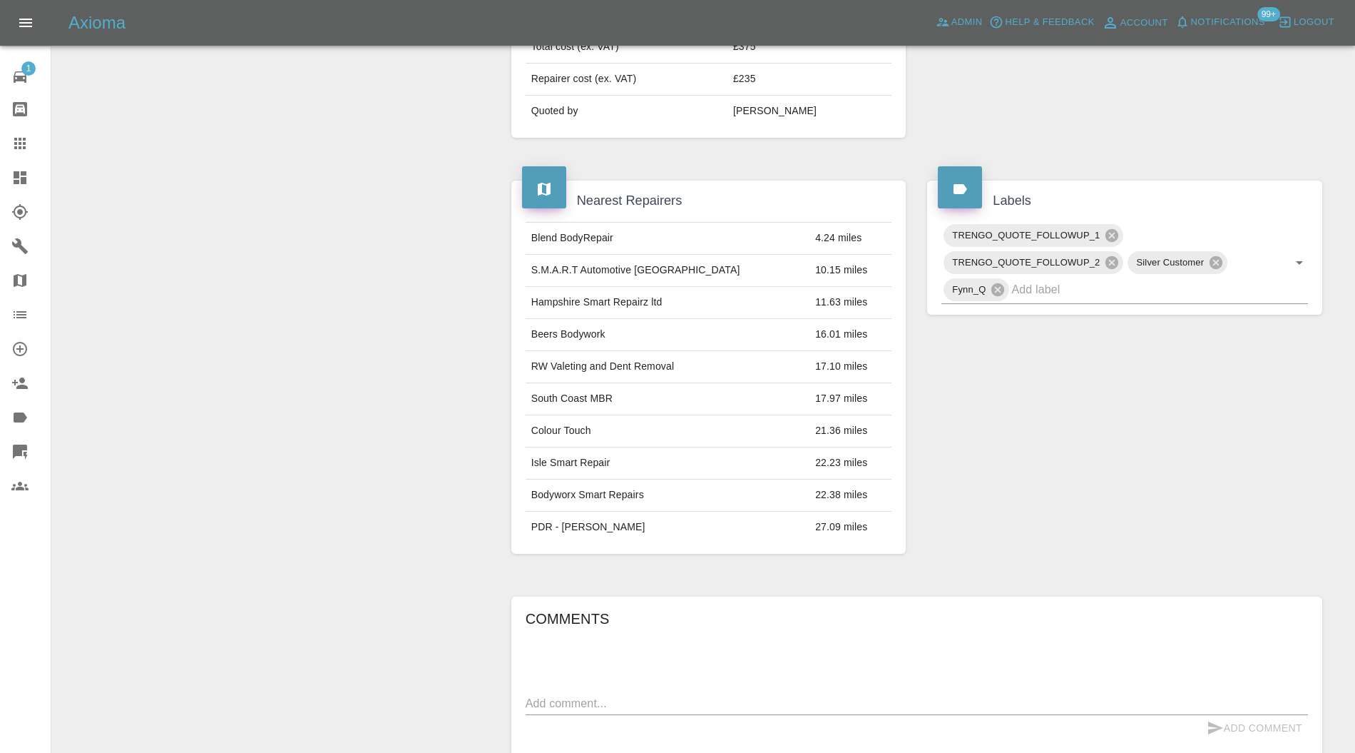
scroll to position [507, 0]
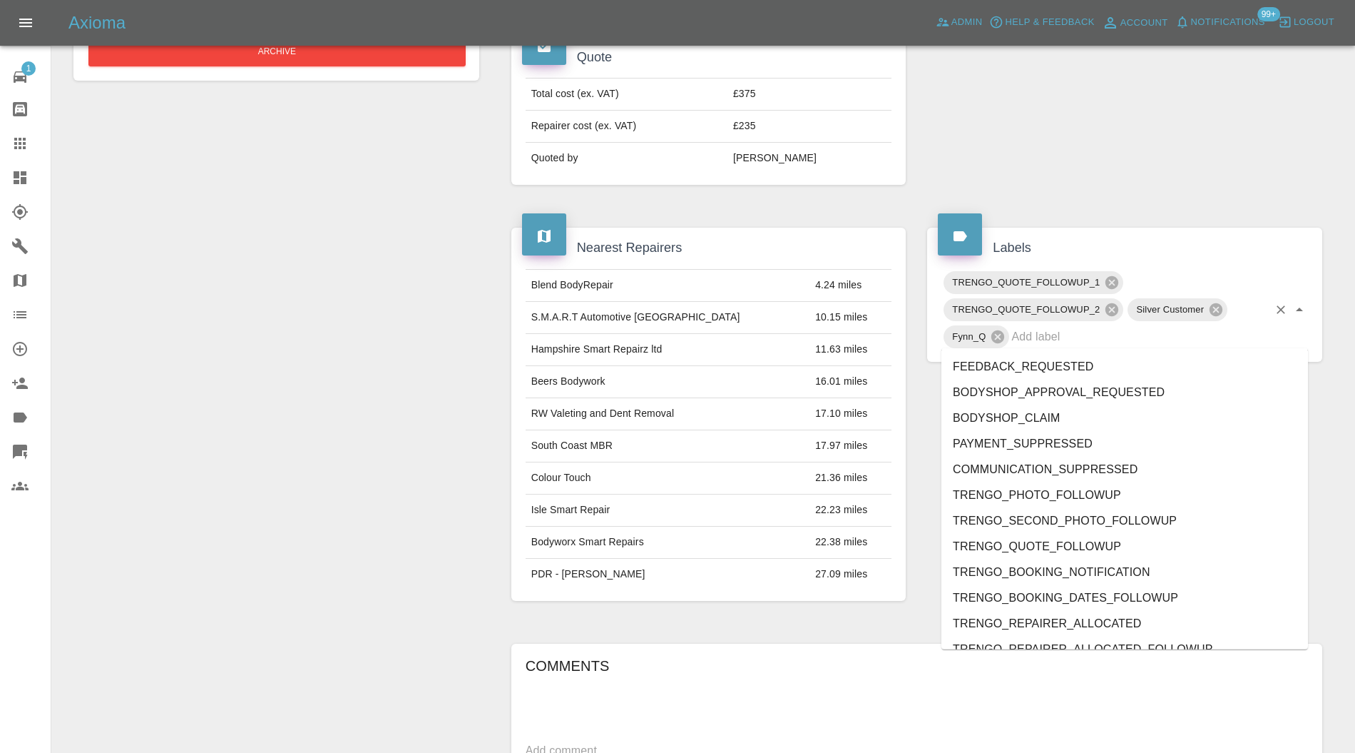
click at [1103, 338] on input "text" at bounding box center [1139, 336] width 257 height 22
type input "out"
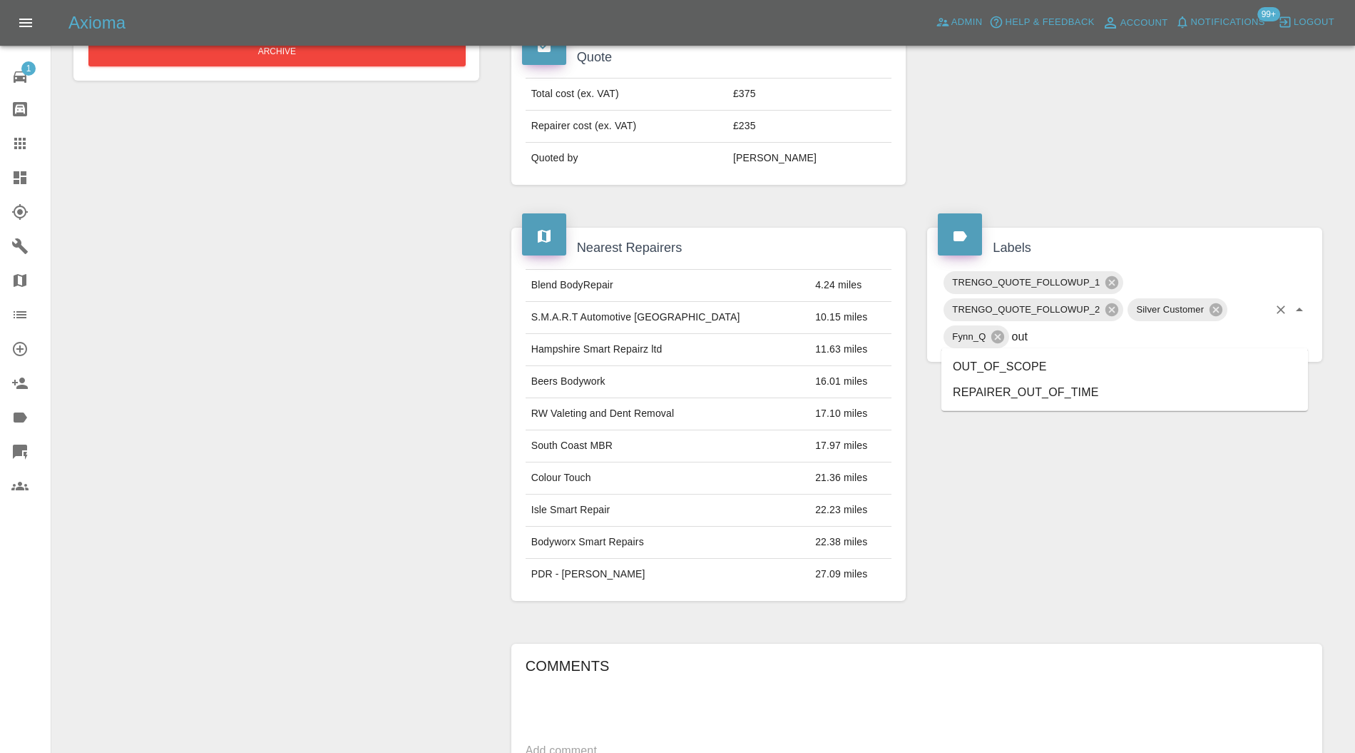
click at [1062, 372] on li "OUT_OF_SCOPE" at bounding box center [1125, 367] width 367 height 26
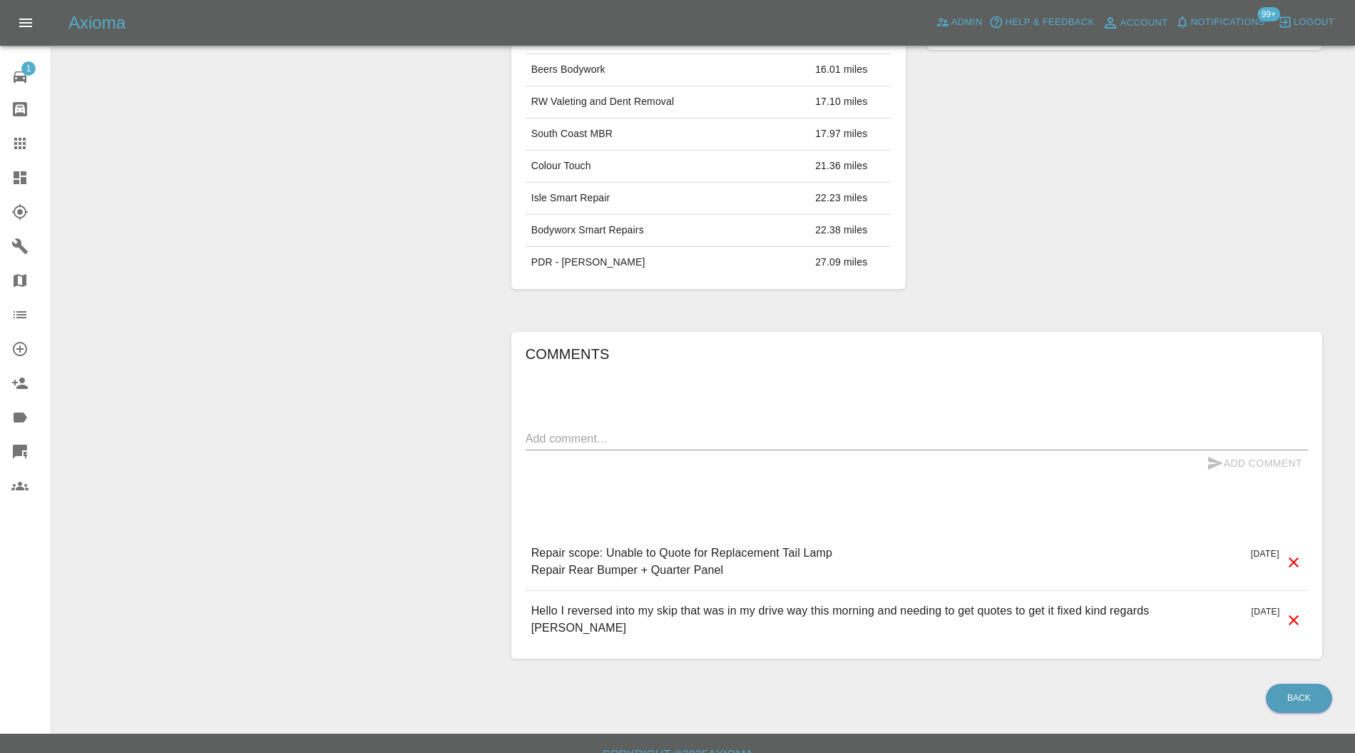
scroll to position [0, 0]
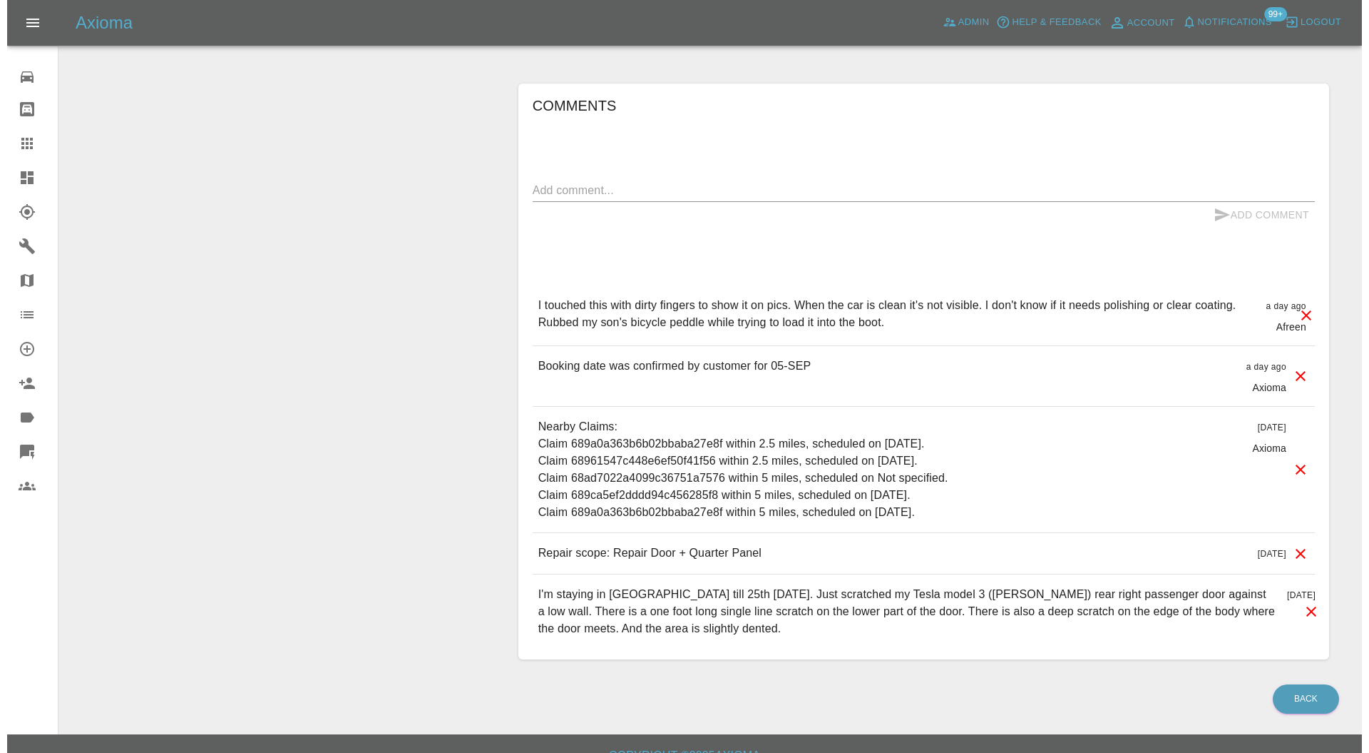
scroll to position [1136, 0]
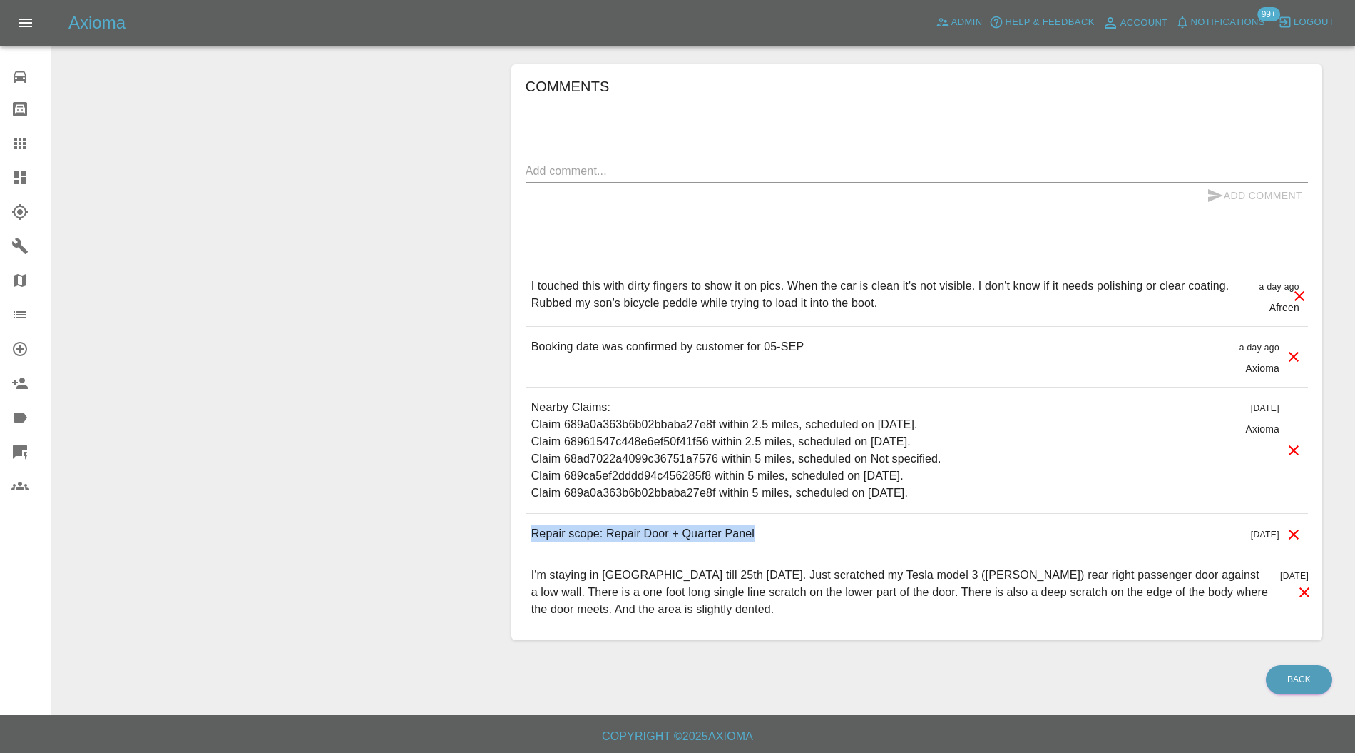
drag, startPoint x: 787, startPoint y: 524, endPoint x: 531, endPoint y: 538, distance: 256.4
click at [531, 538] on div "Repair scope: Repair Door + Quarter Panel [DATE]" at bounding box center [917, 534] width 782 height 41
copy p "Repair scope: Repair Door + Quarter Panel"
click at [679, 168] on textarea at bounding box center [917, 171] width 782 height 16
paste textarea "Repair scope: Repair Door + Quarter Panel"
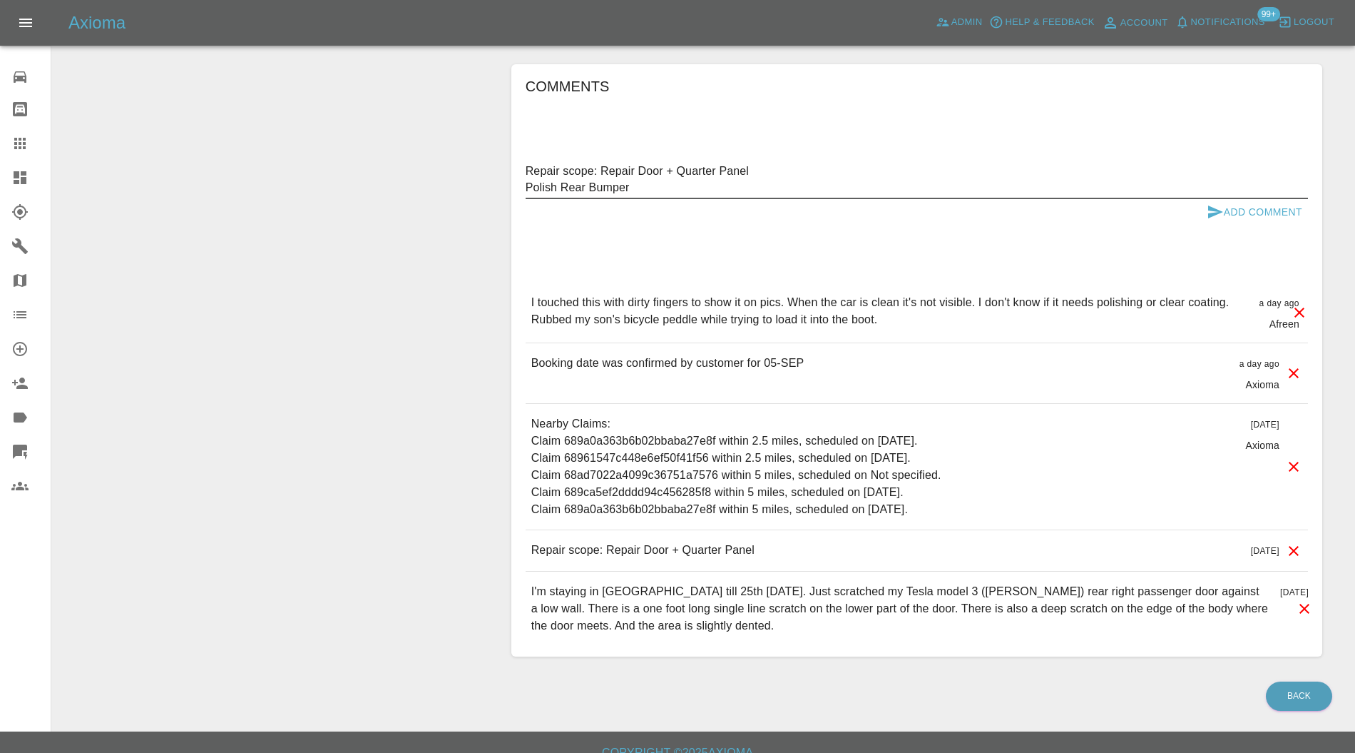
type textarea "Repair scope: Repair Door + Quarter Panel Polish Rear Bumper"
click at [1215, 203] on icon "submit" at bounding box center [1215, 211] width 17 height 17
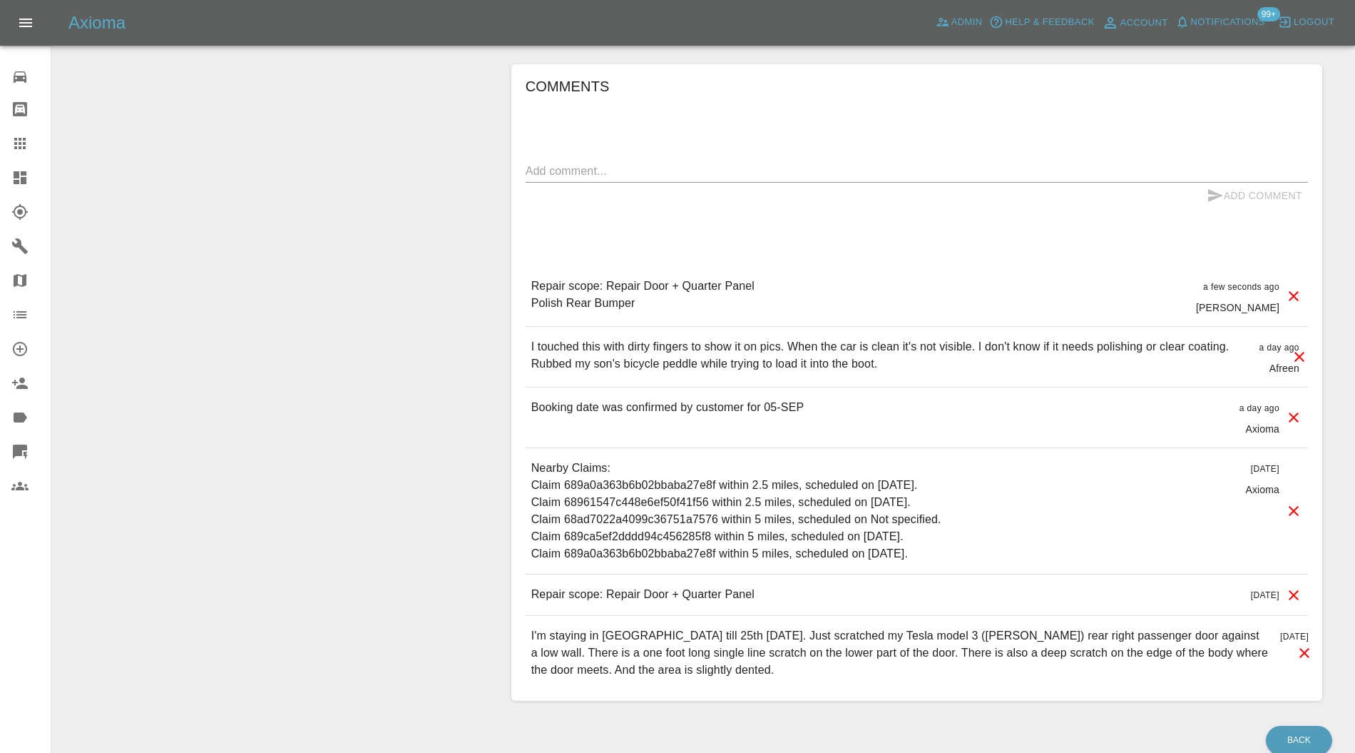
click at [1295, 592] on icon at bounding box center [1294, 595] width 10 height 10
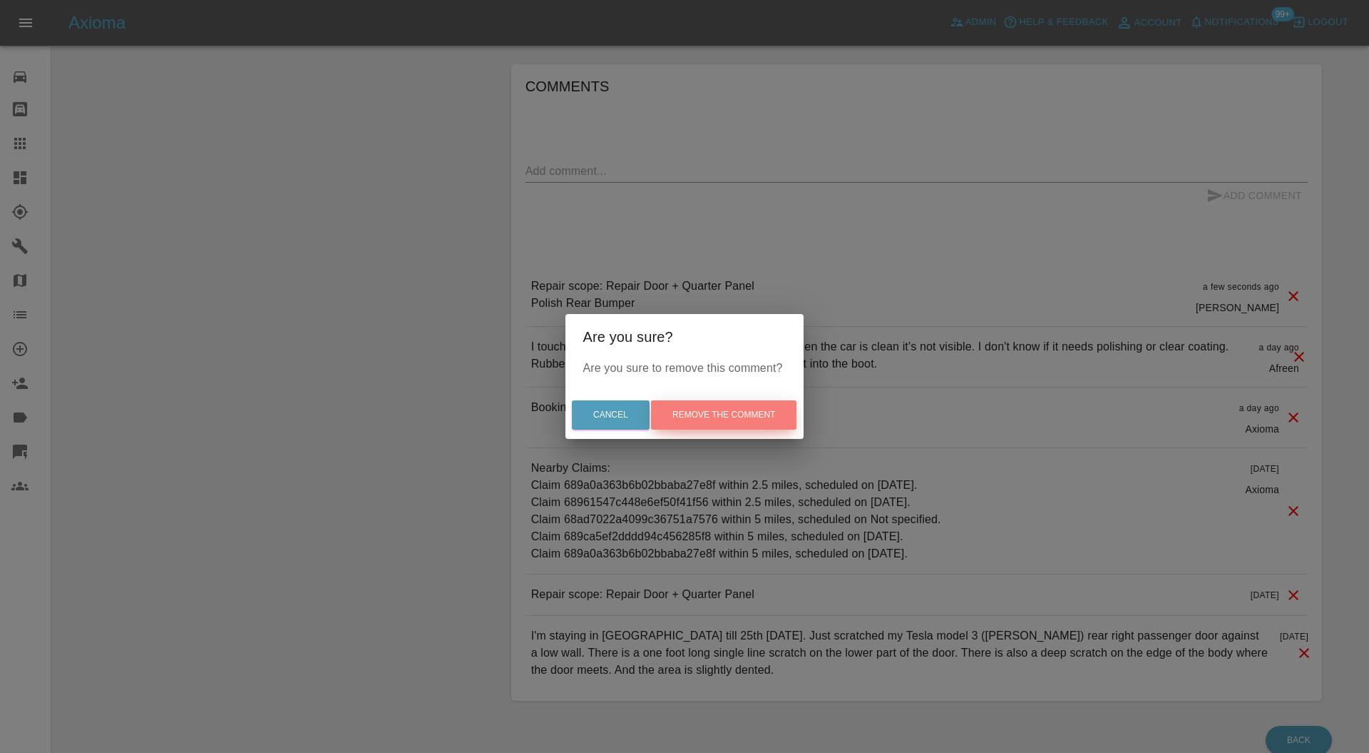
click at [778, 418] on button "Remove the comment" at bounding box center [724, 414] width 146 height 29
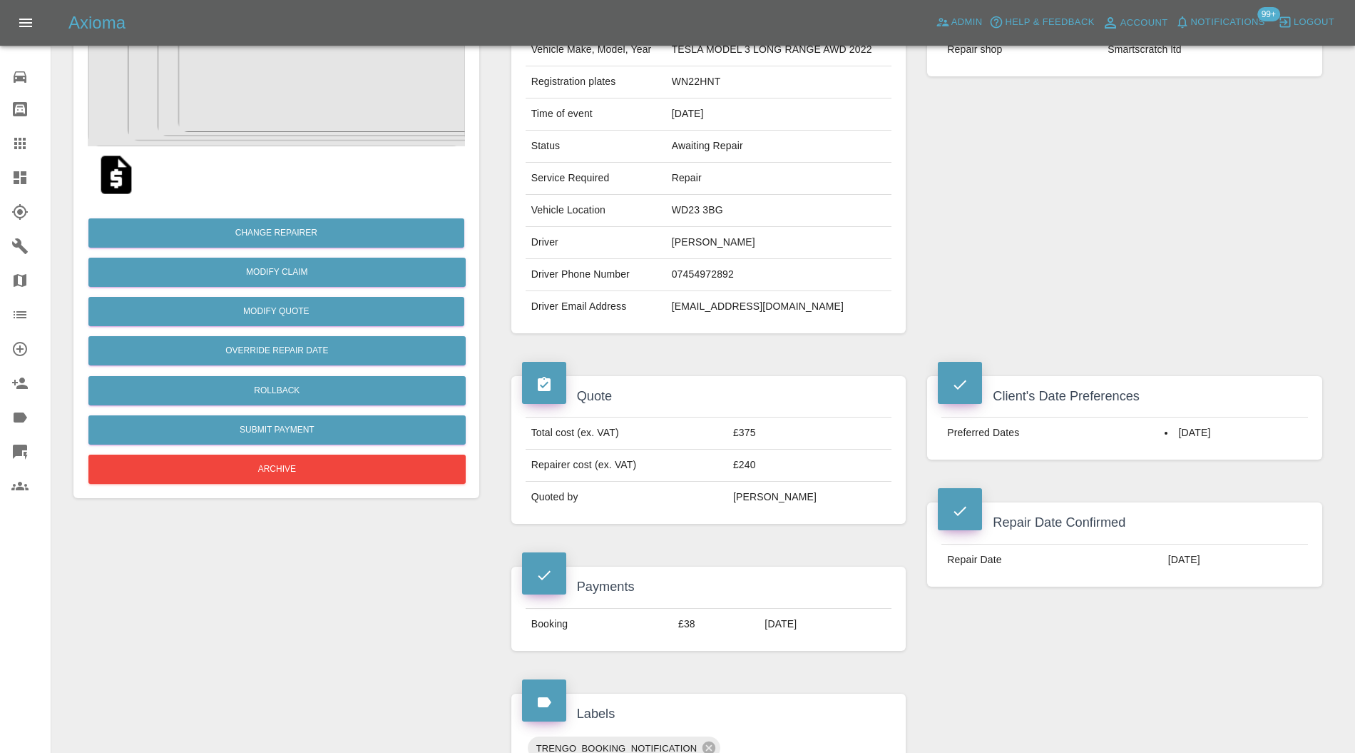
scroll to position [122, 0]
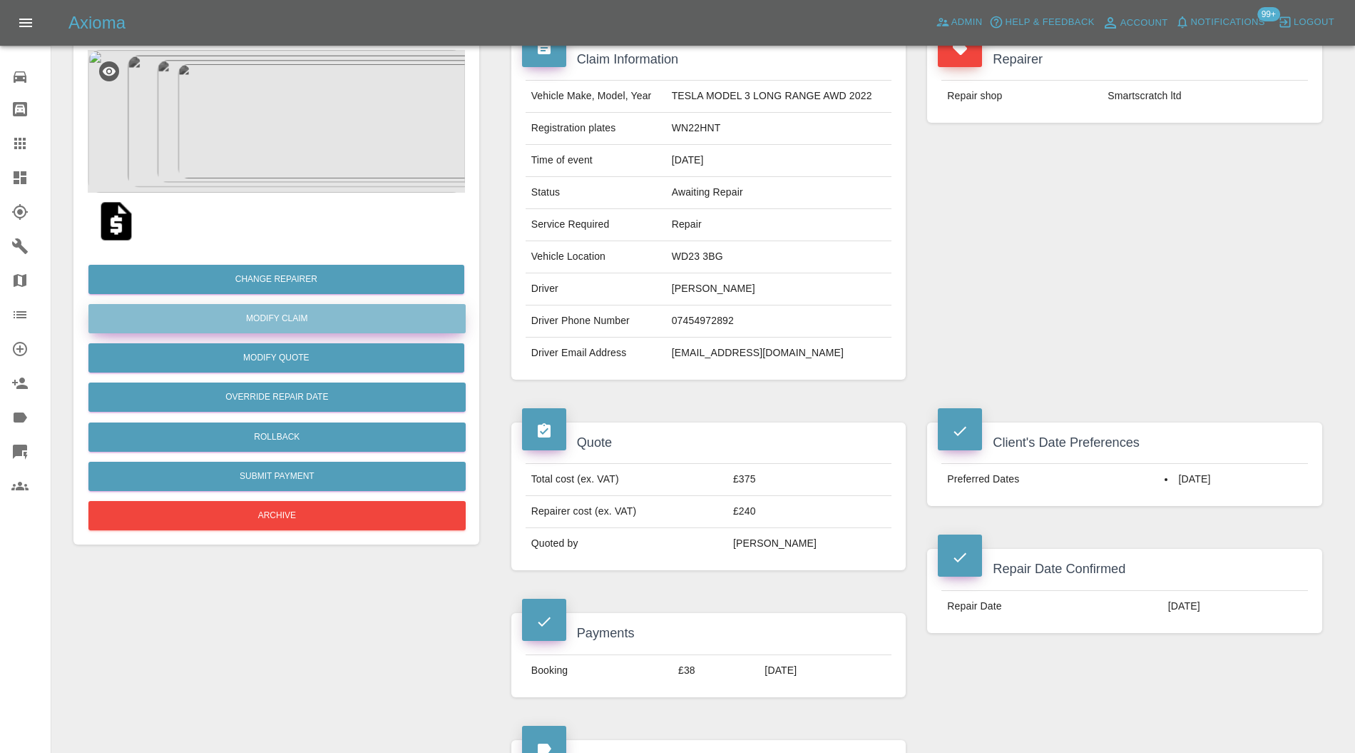
click at [324, 315] on link "Modify Claim" at bounding box center [276, 318] width 377 height 29
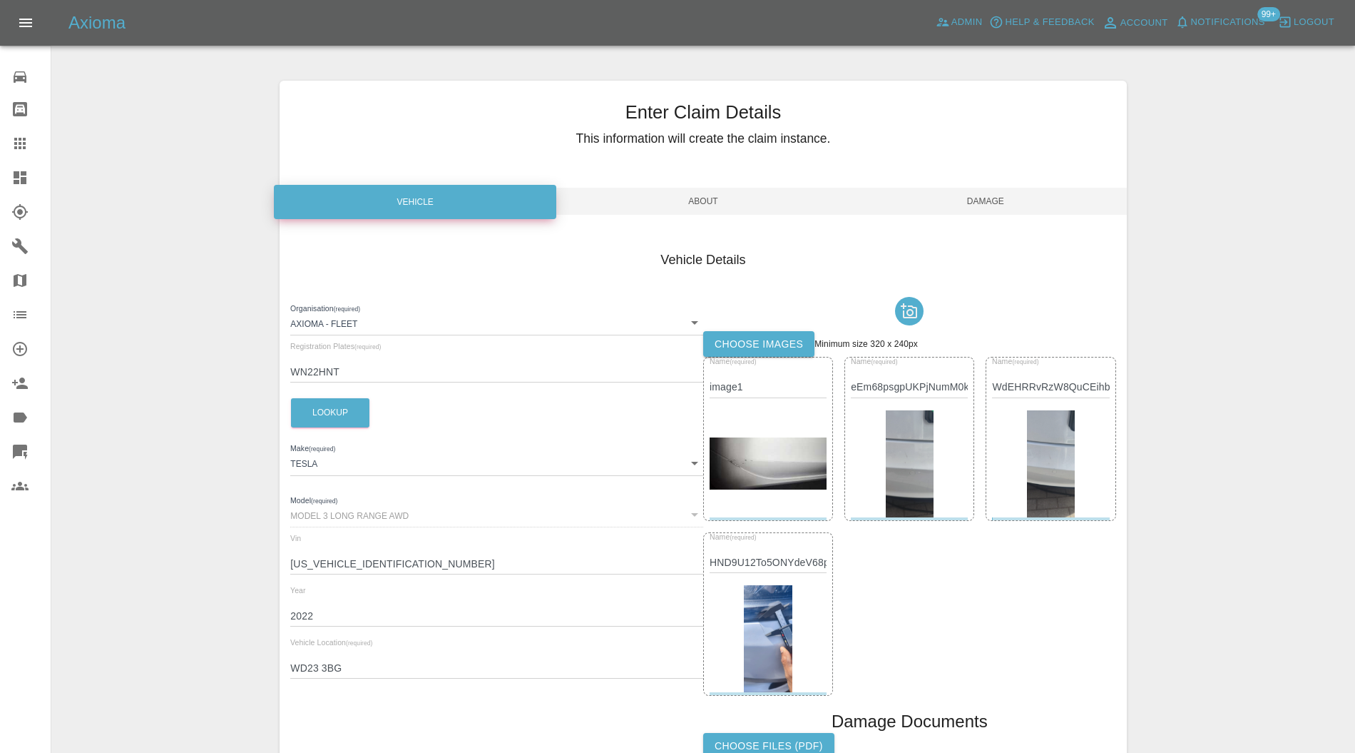
click at [781, 622] on img at bounding box center [768, 638] width 49 height 107
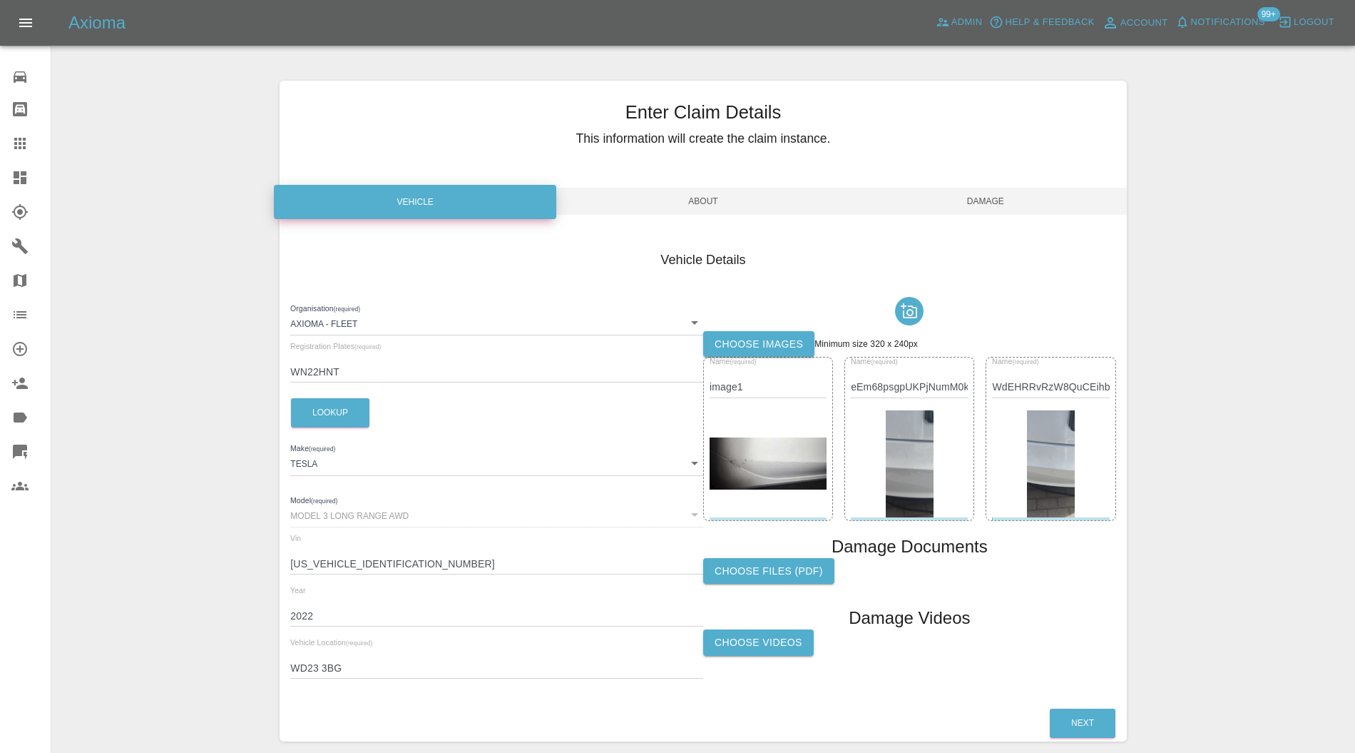
click at [976, 200] on span "Damage" at bounding box center [986, 201] width 282 height 27
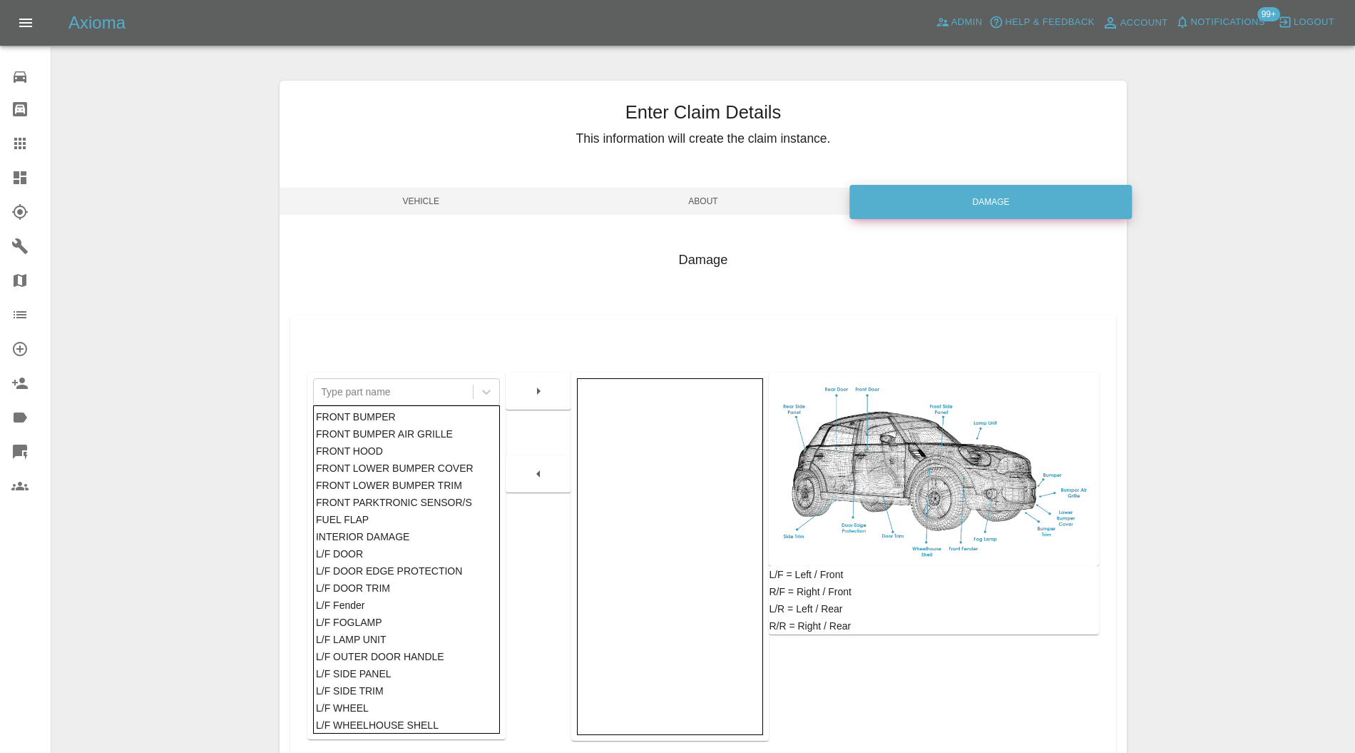
scroll to position [131, 0]
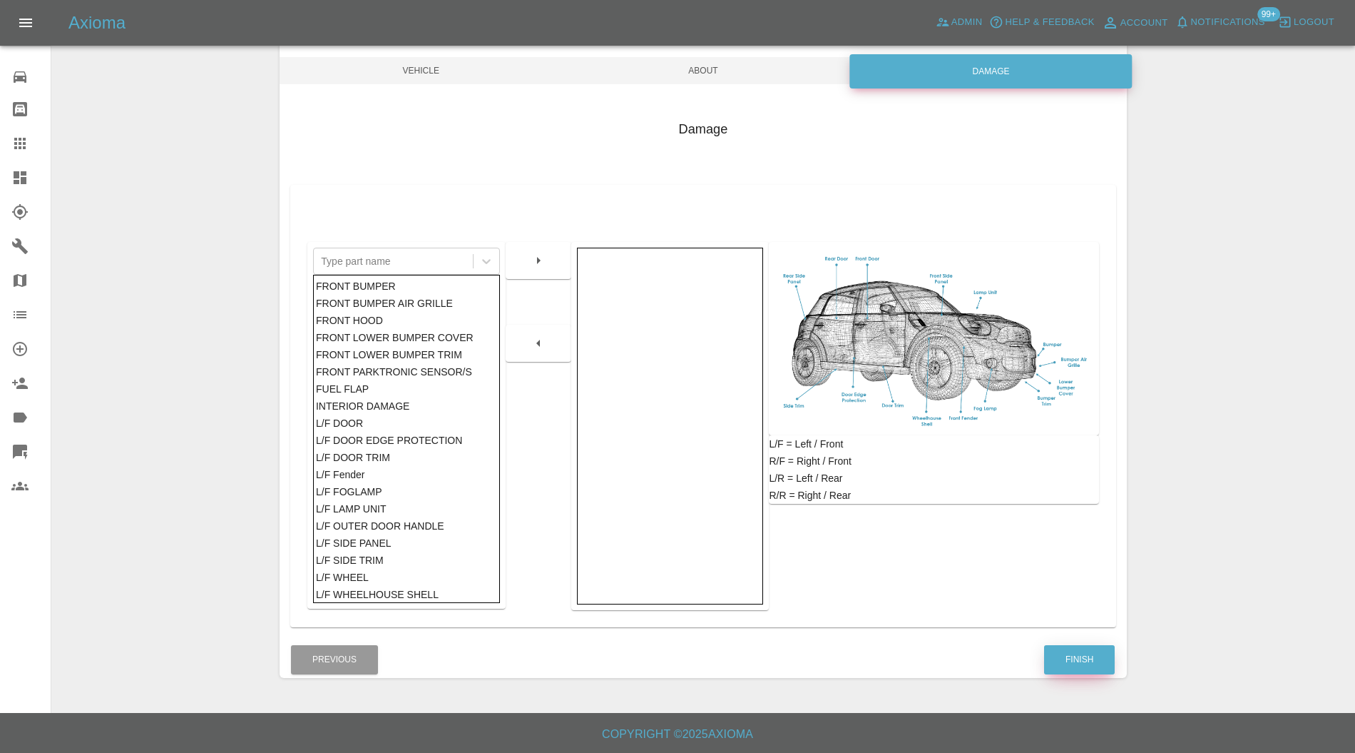
click at [1063, 651] on button "Finish" at bounding box center [1079, 659] width 71 height 29
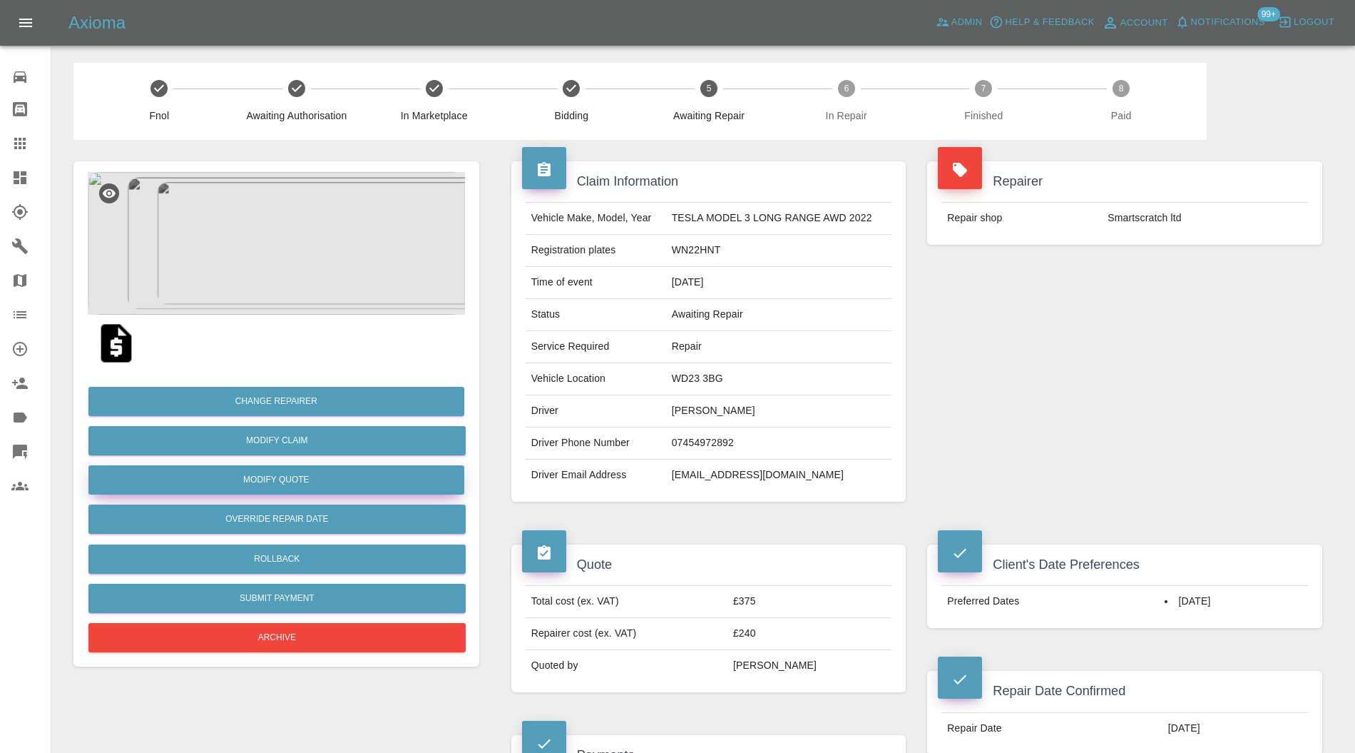
click at [304, 478] on button "Modify Quote" at bounding box center [276, 479] width 376 height 29
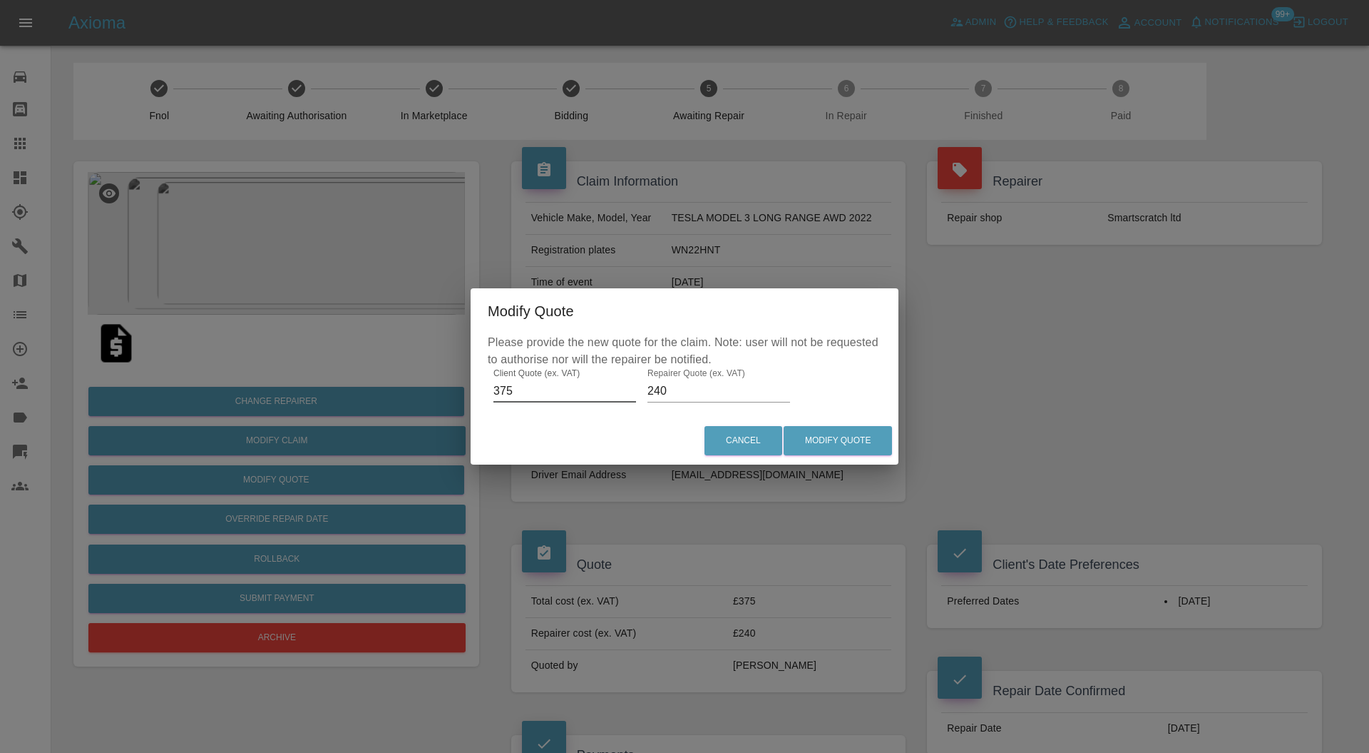
drag, startPoint x: 542, startPoint y: 390, endPoint x: 464, endPoint y: 391, distance: 78.5
click at [464, 391] on div "Modify Quote Please provide the new quote for the claim. Note: user will not be…" at bounding box center [684, 376] width 1369 height 753
type input "400"
drag, startPoint x: 678, startPoint y: 392, endPoint x: 633, endPoint y: 394, distance: 44.3
click at [633, 394] on div "Please provide the new quote for the claim. Note: user will not be requested to…" at bounding box center [685, 375] width 428 height 83
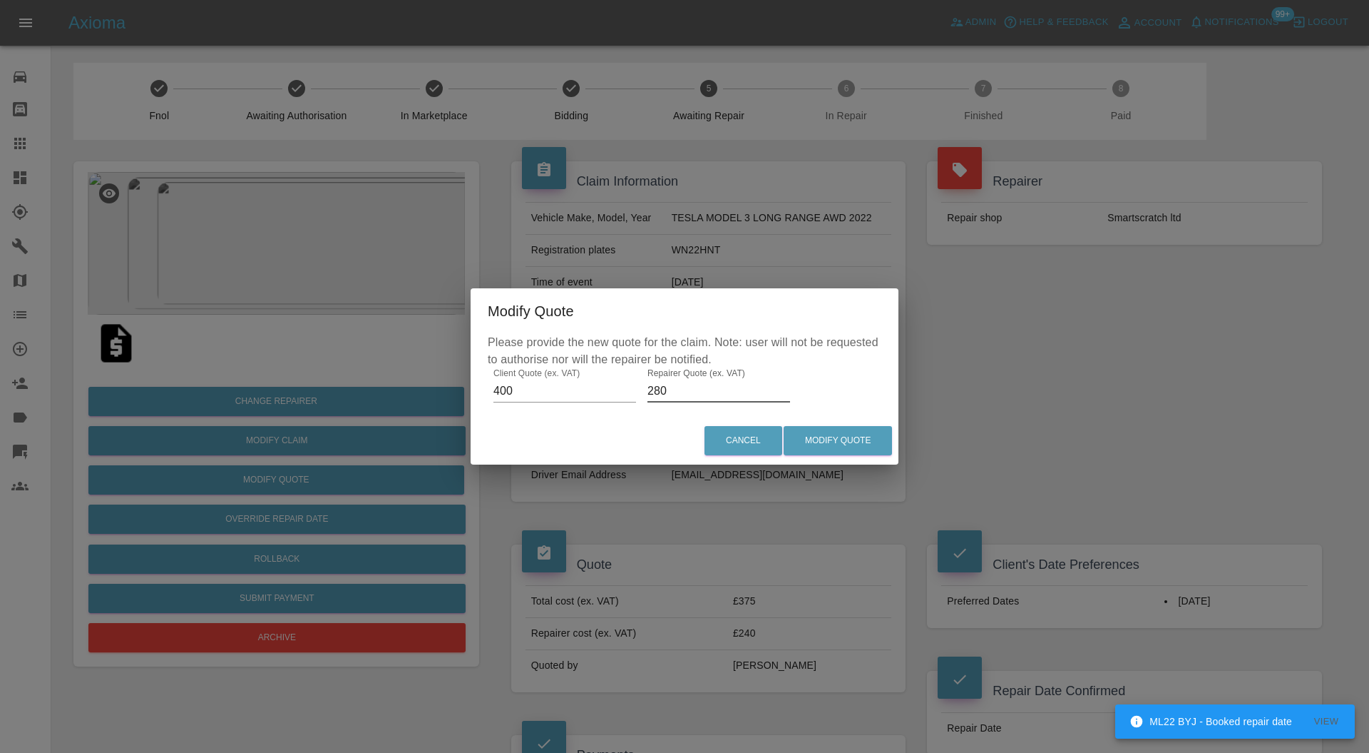
type input "280"
click at [826, 441] on button "Modify Quote" at bounding box center [838, 440] width 108 height 29
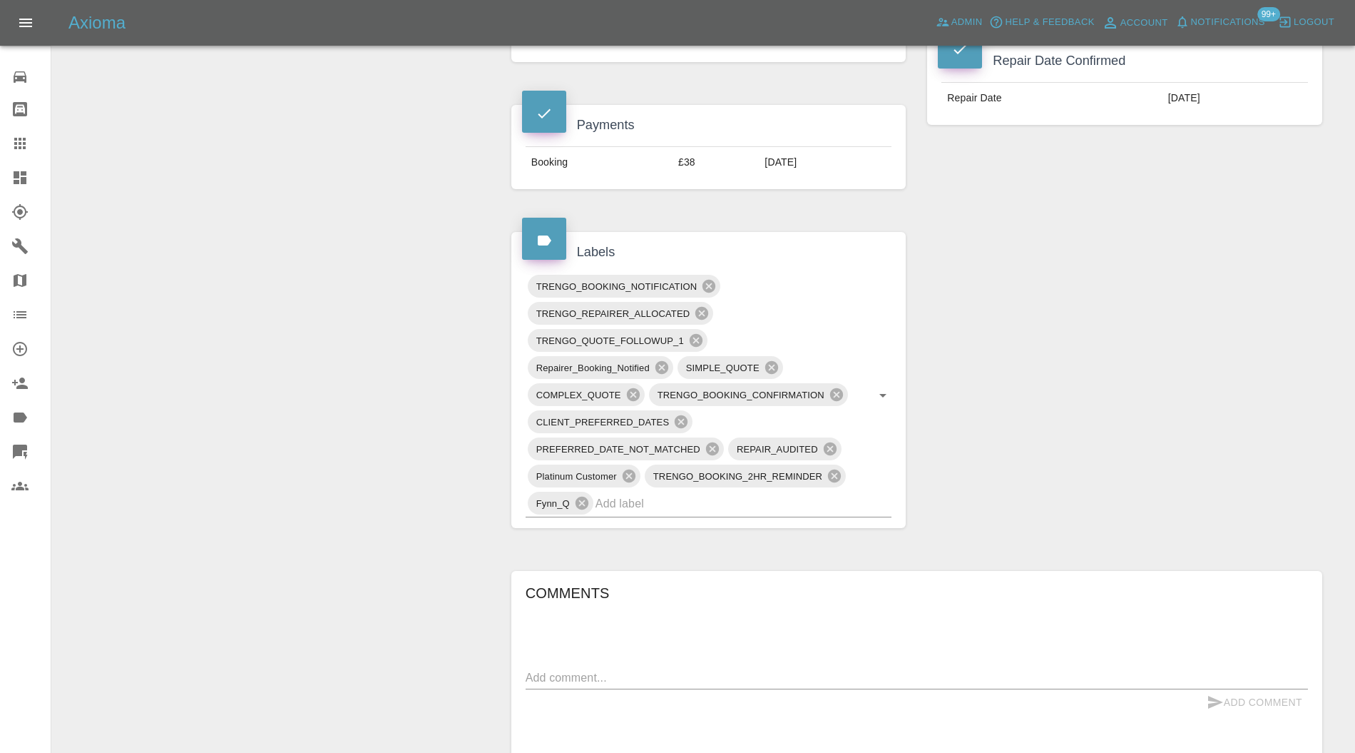
scroll to position [633, 0]
click at [797, 491] on input "text" at bounding box center [724, 500] width 257 height 22
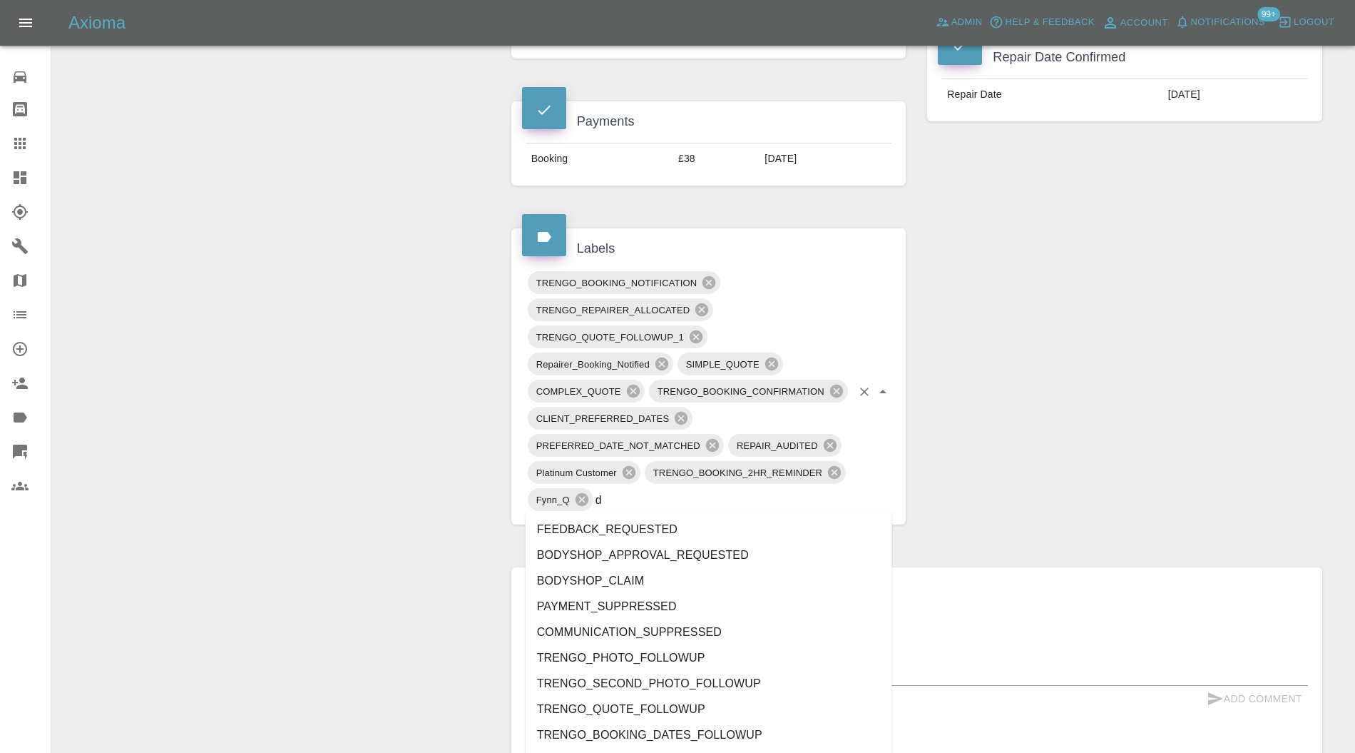
type input "do"
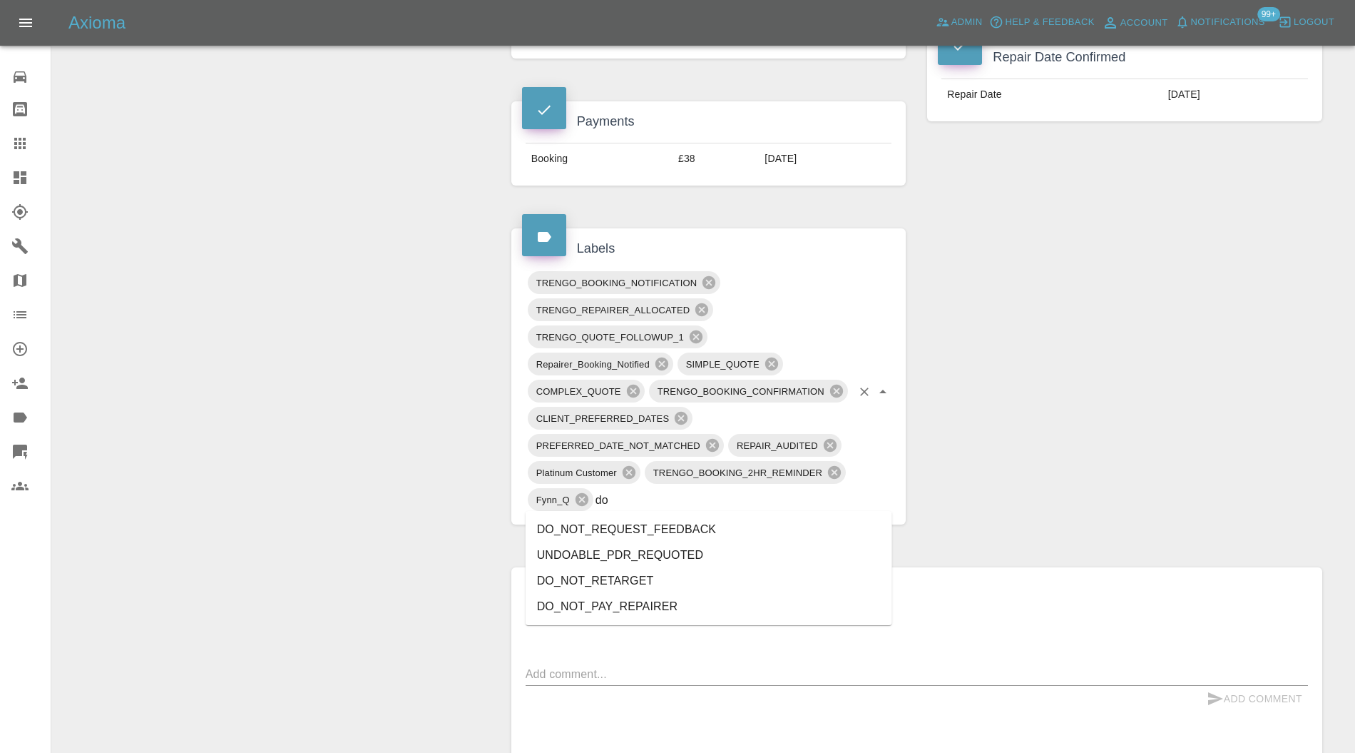
click at [707, 525] on li "DO_NOT_REQUEST_FEEDBACK" at bounding box center [709, 529] width 367 height 26
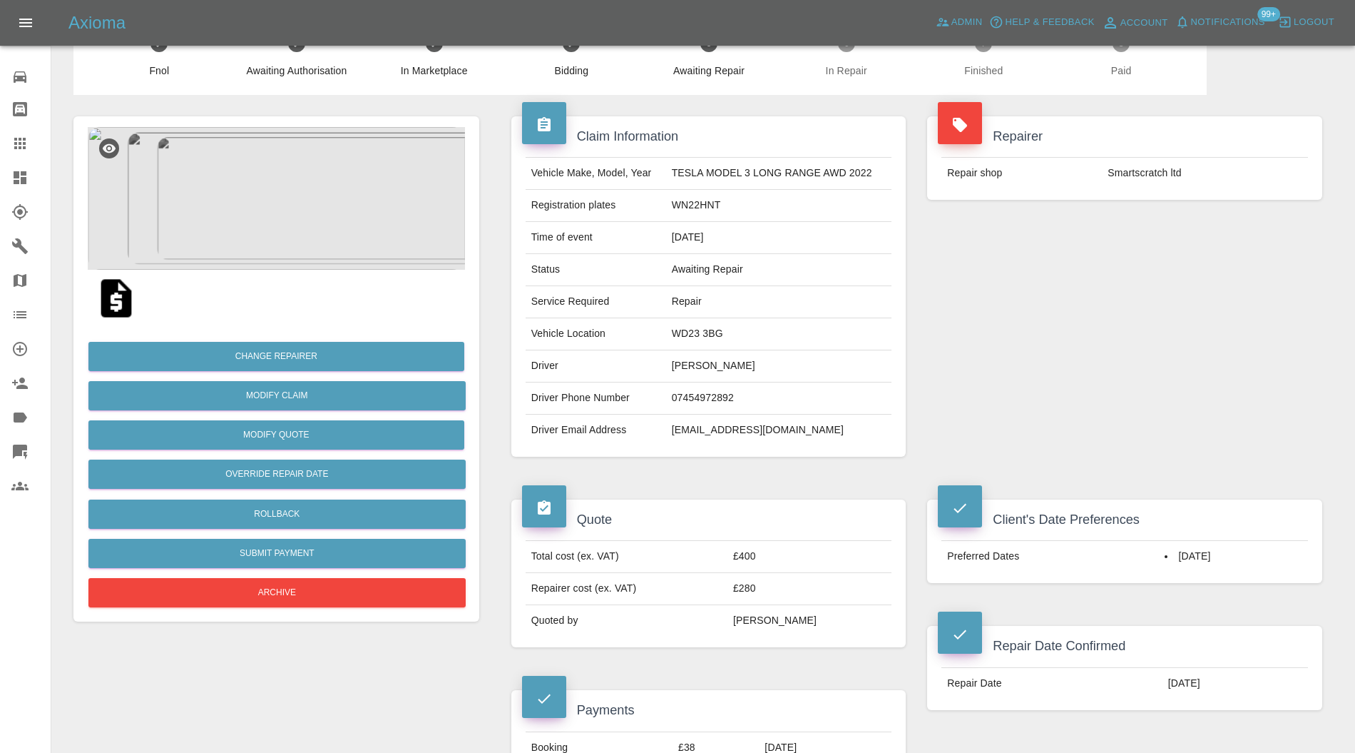
scroll to position [41, 0]
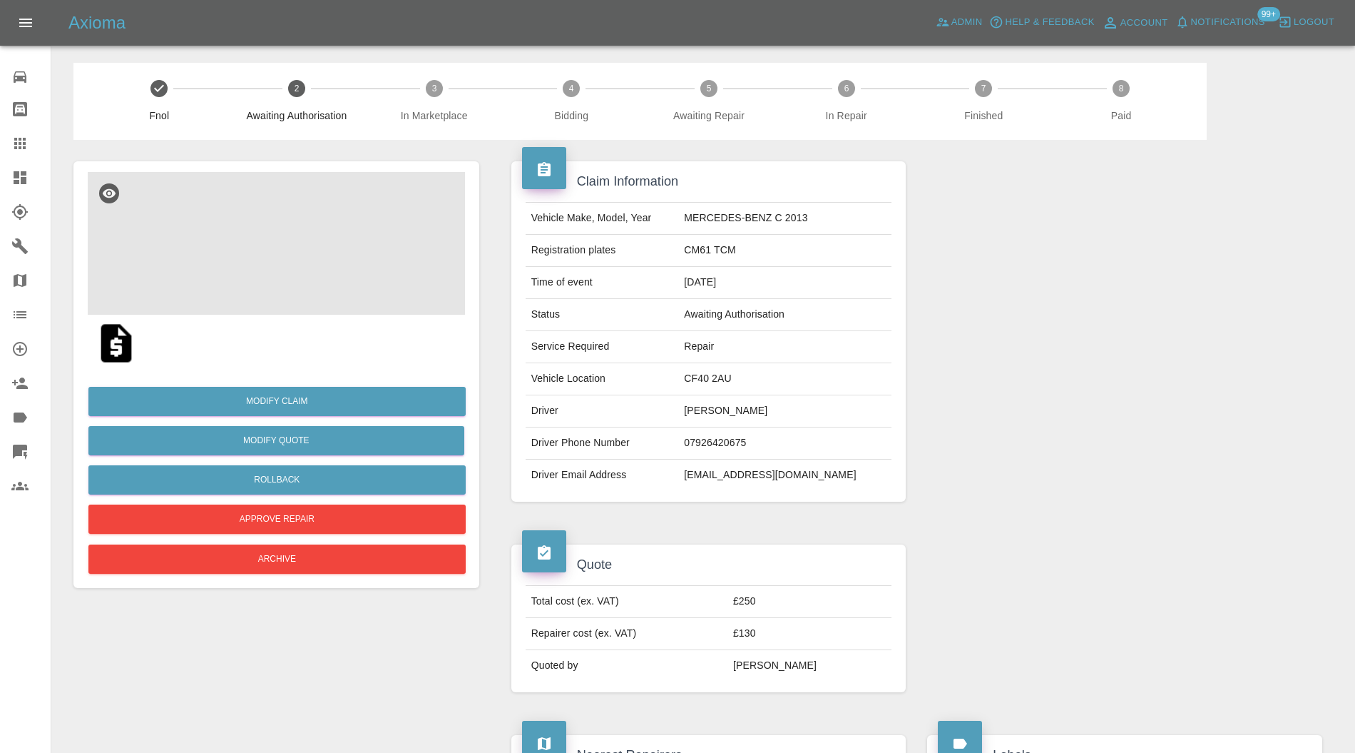
click at [272, 254] on img at bounding box center [276, 243] width 377 height 143
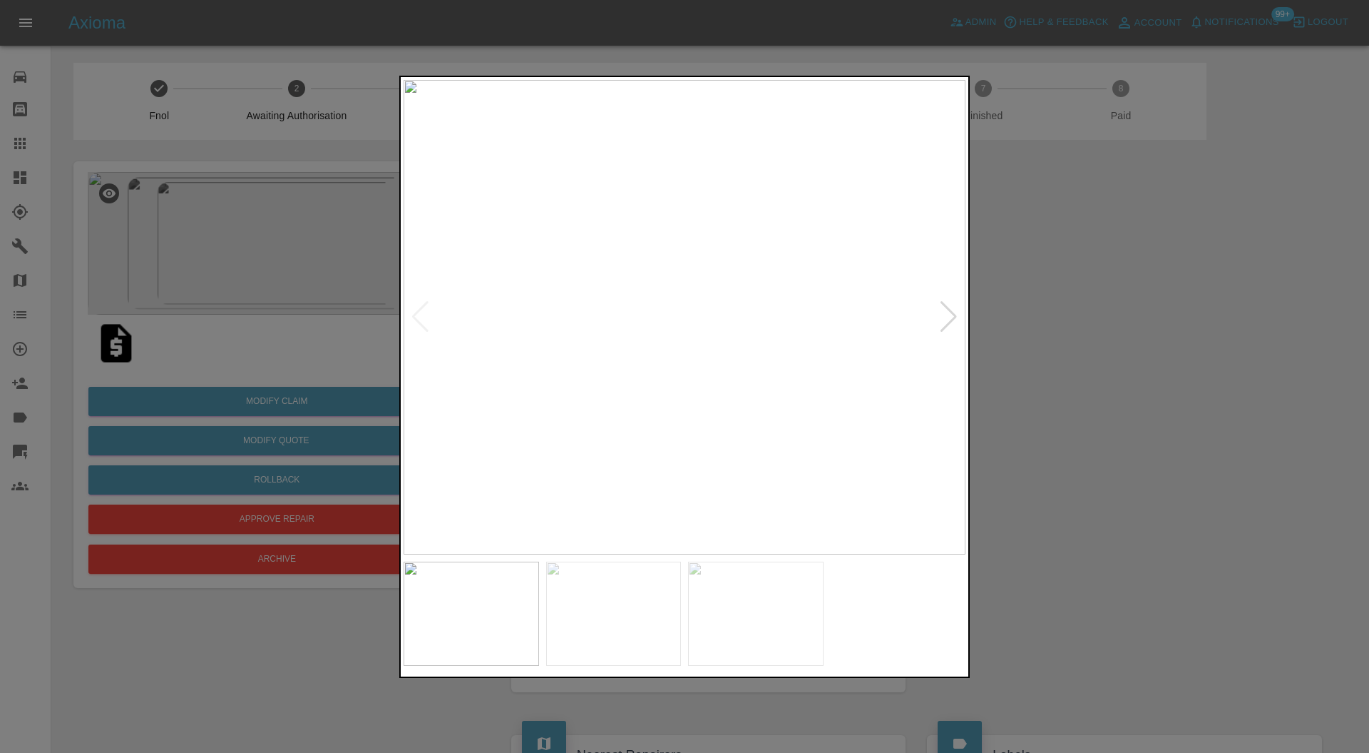
click at [951, 313] on div at bounding box center [948, 316] width 19 height 31
click at [411, 312] on div at bounding box center [420, 316] width 19 height 31
click at [414, 311] on div at bounding box center [420, 316] width 19 height 31
click at [414, 311] on img at bounding box center [685, 317] width 562 height 475
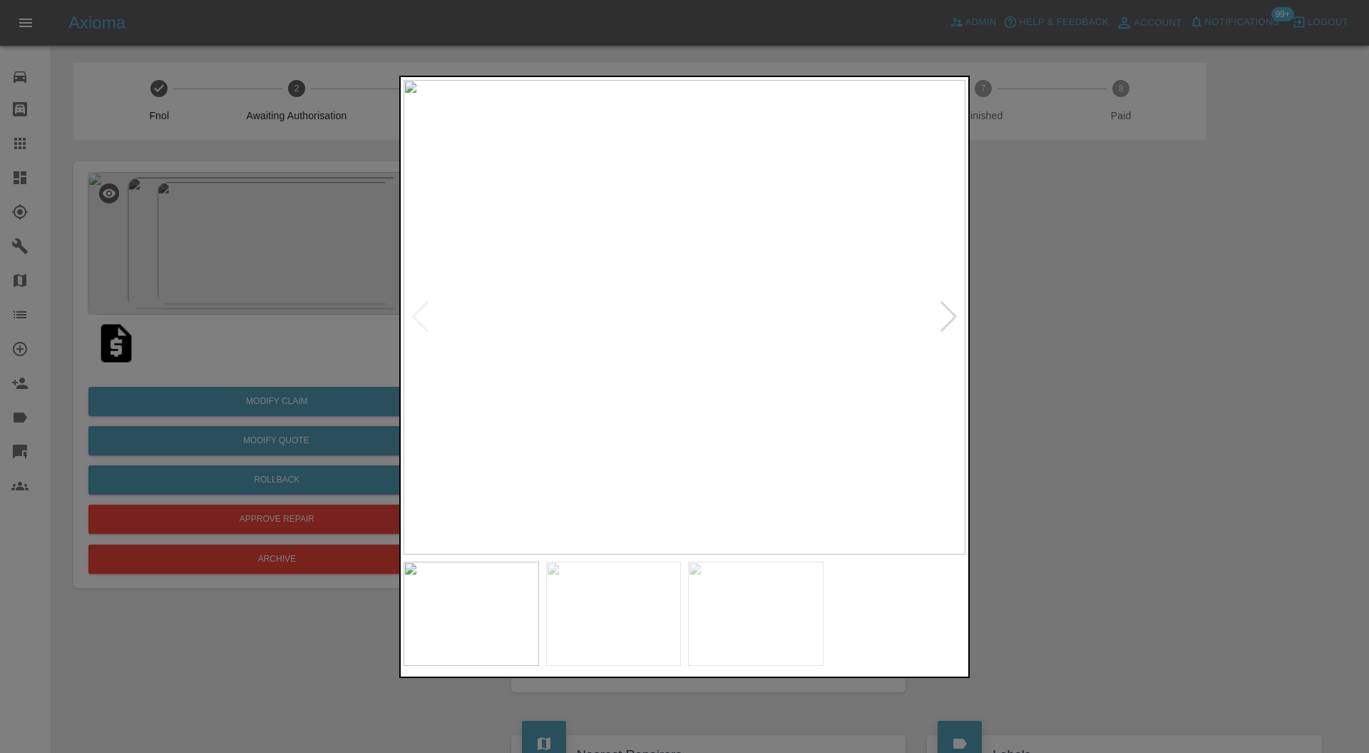
click at [1217, 308] on div at bounding box center [684, 376] width 1369 height 753
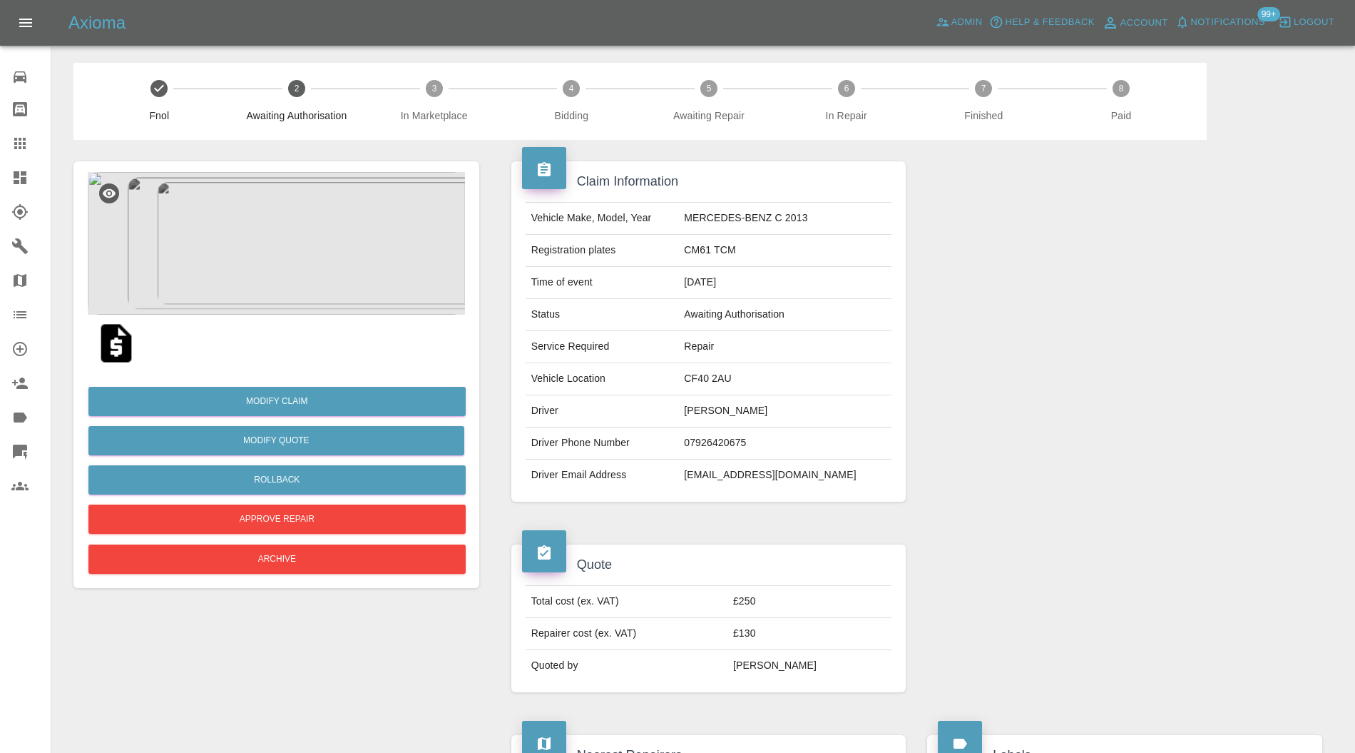
click at [260, 234] on img at bounding box center [276, 243] width 377 height 143
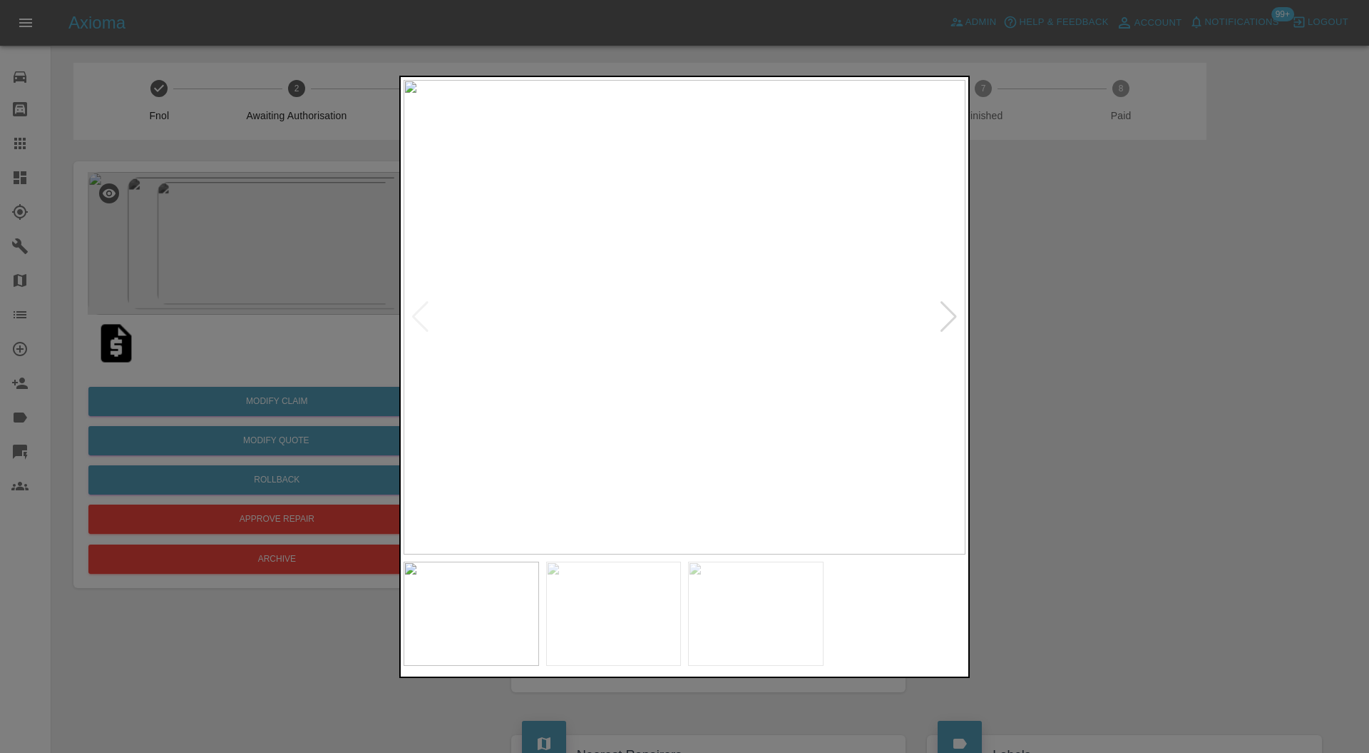
click at [949, 322] on div at bounding box center [948, 316] width 19 height 31
click at [419, 312] on div at bounding box center [420, 316] width 19 height 31
click at [1066, 308] on div at bounding box center [684, 376] width 1369 height 753
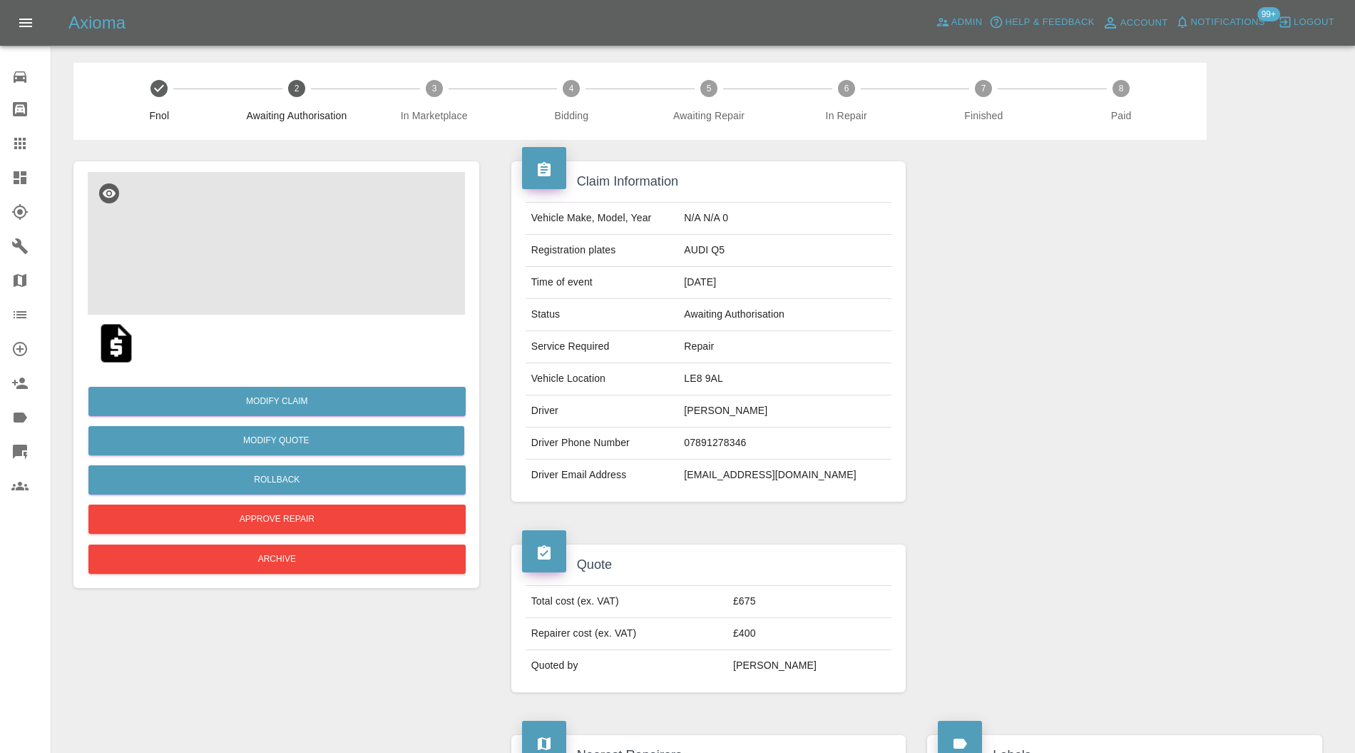
click at [317, 251] on img at bounding box center [276, 243] width 377 height 143
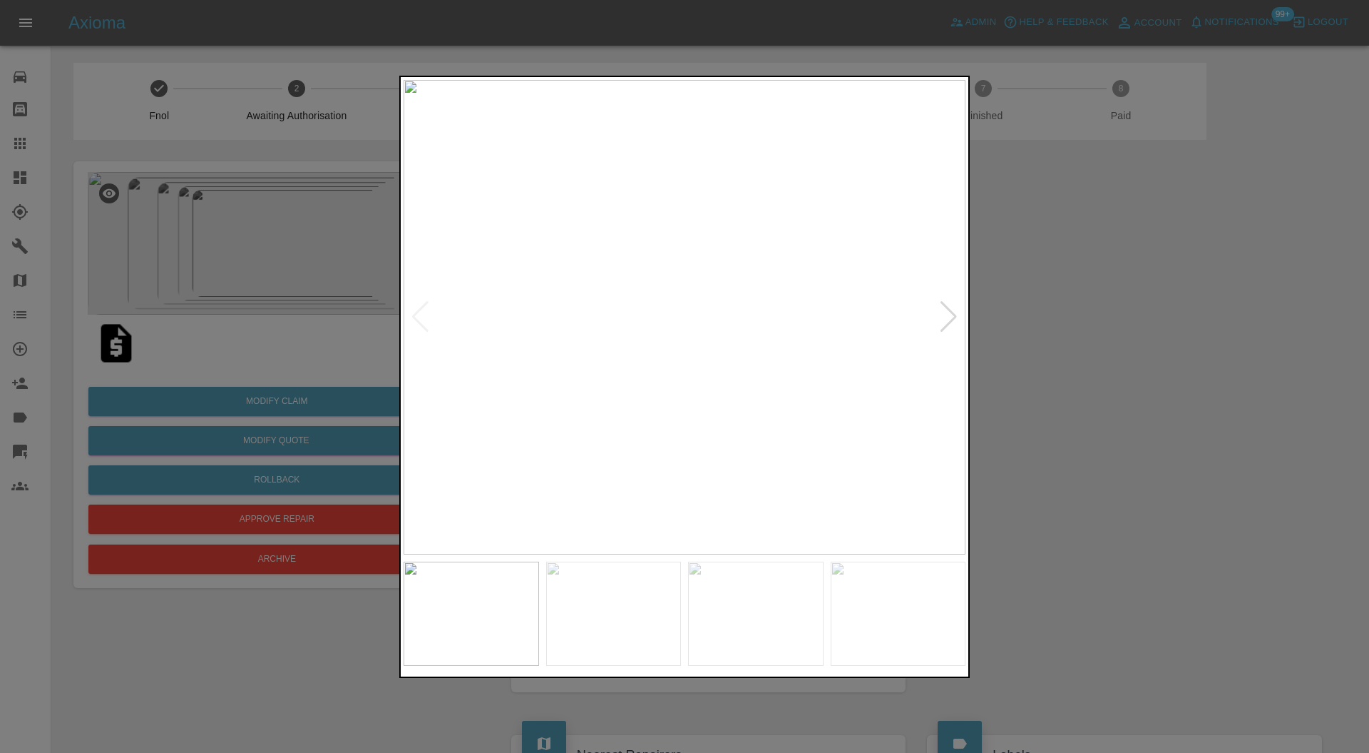
click at [951, 310] on div at bounding box center [948, 316] width 19 height 31
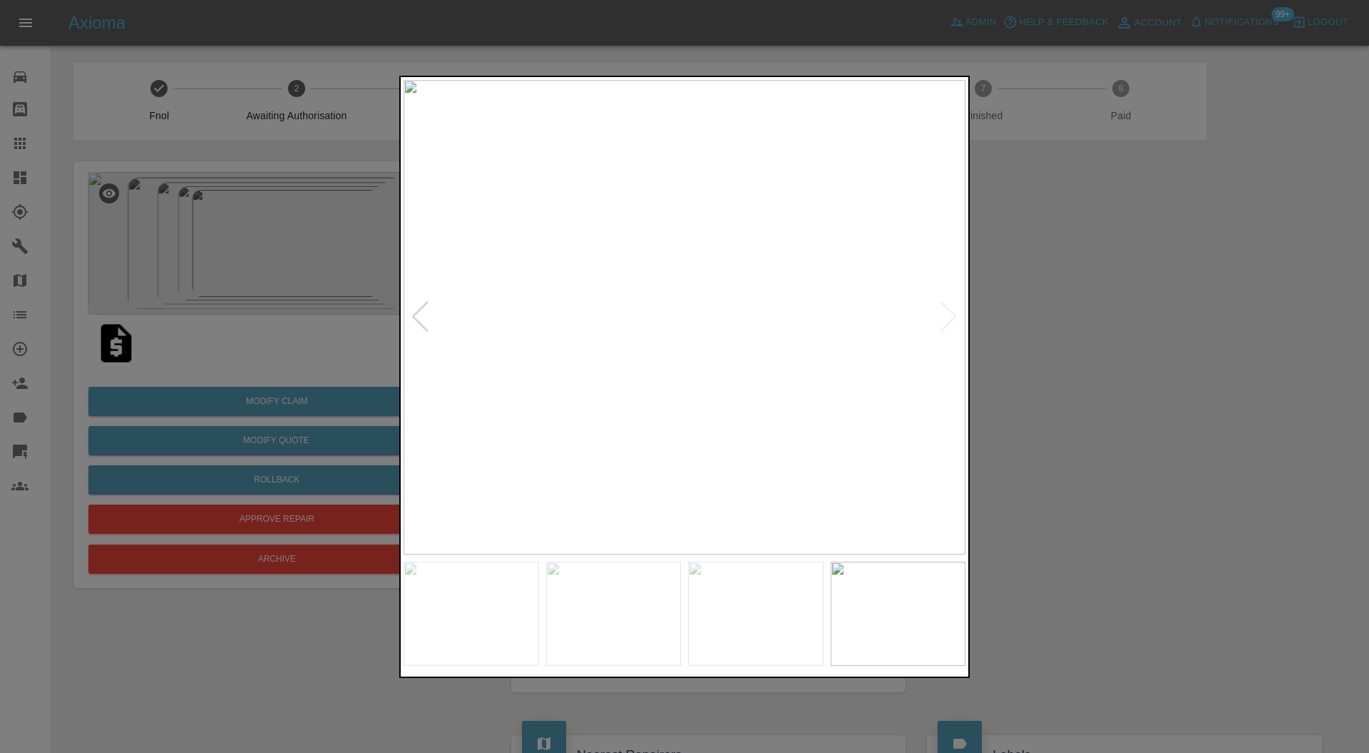
click at [951, 310] on img at bounding box center [685, 317] width 562 height 475
click at [1050, 310] on div at bounding box center [684, 376] width 1369 height 753
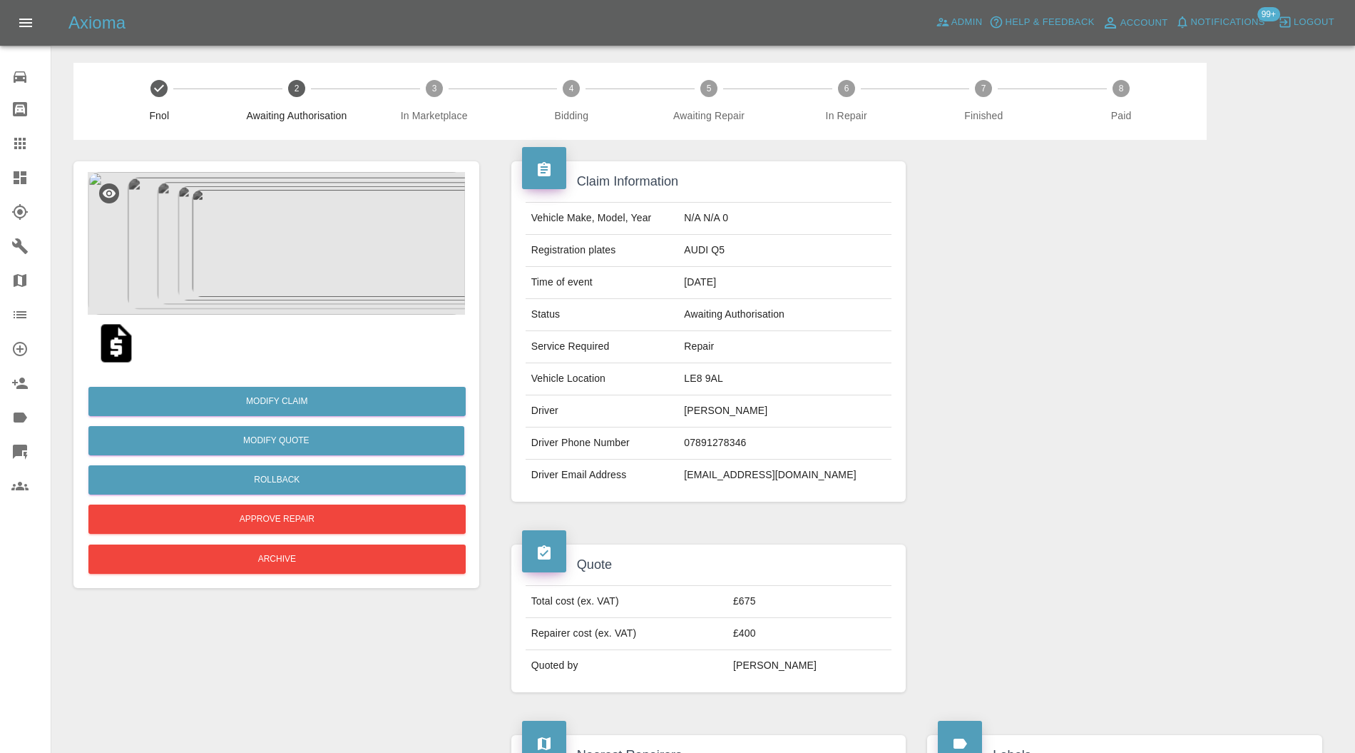
click at [287, 255] on img at bounding box center [276, 243] width 377 height 143
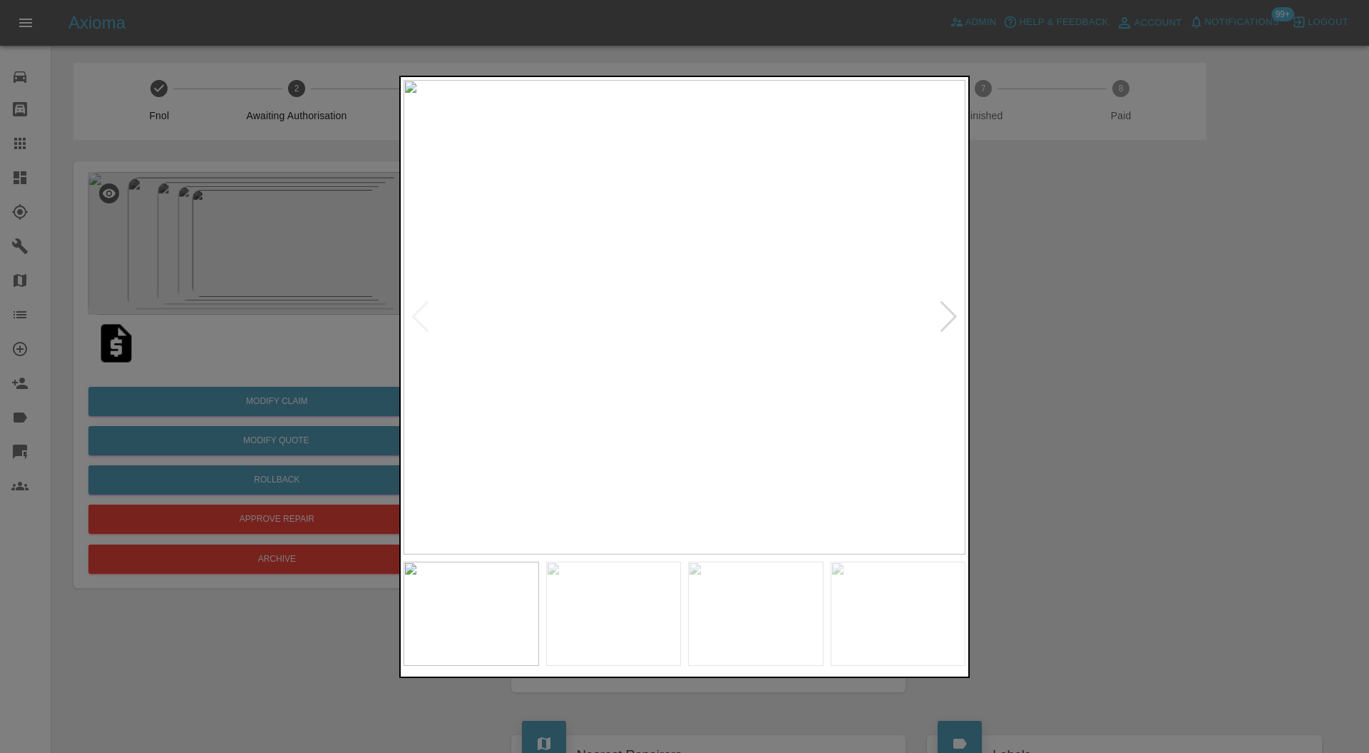
click at [950, 317] on div at bounding box center [948, 316] width 19 height 31
click at [1016, 341] on div at bounding box center [684, 376] width 1369 height 753
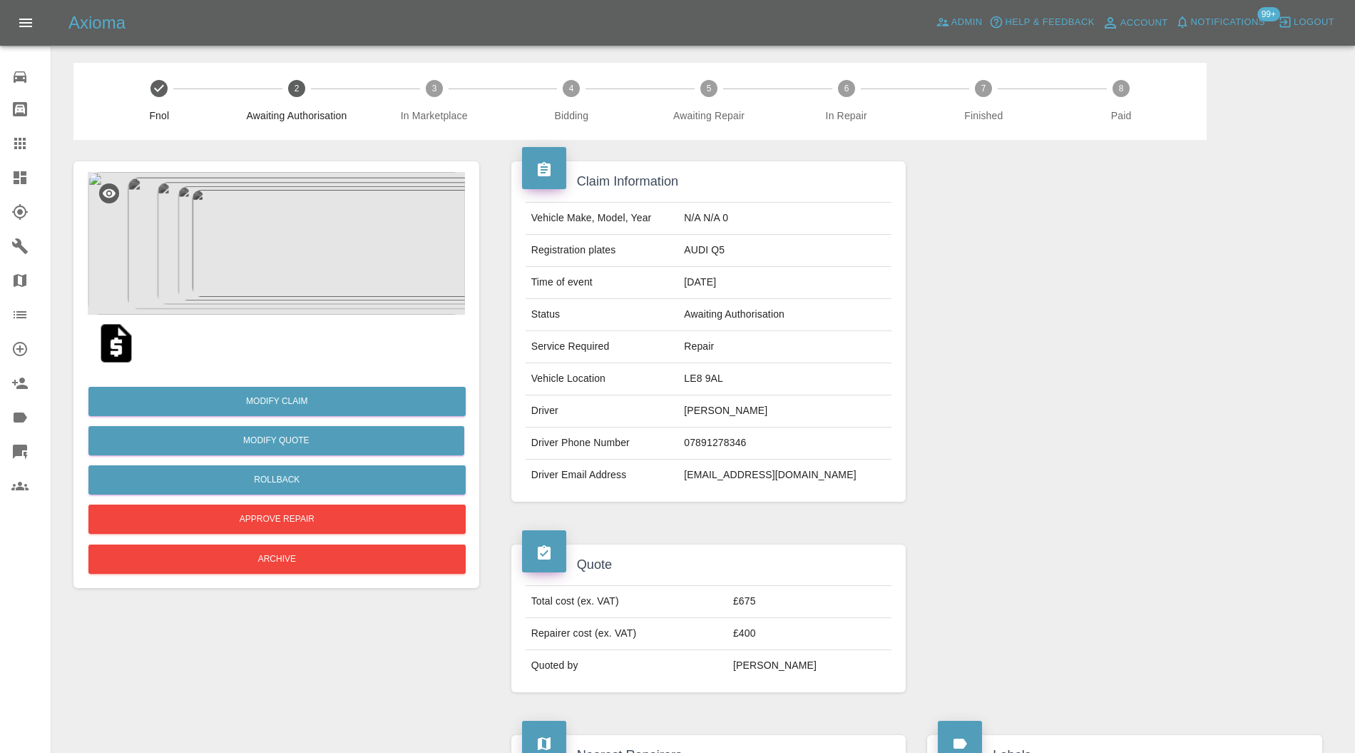
click at [282, 234] on img at bounding box center [276, 243] width 377 height 143
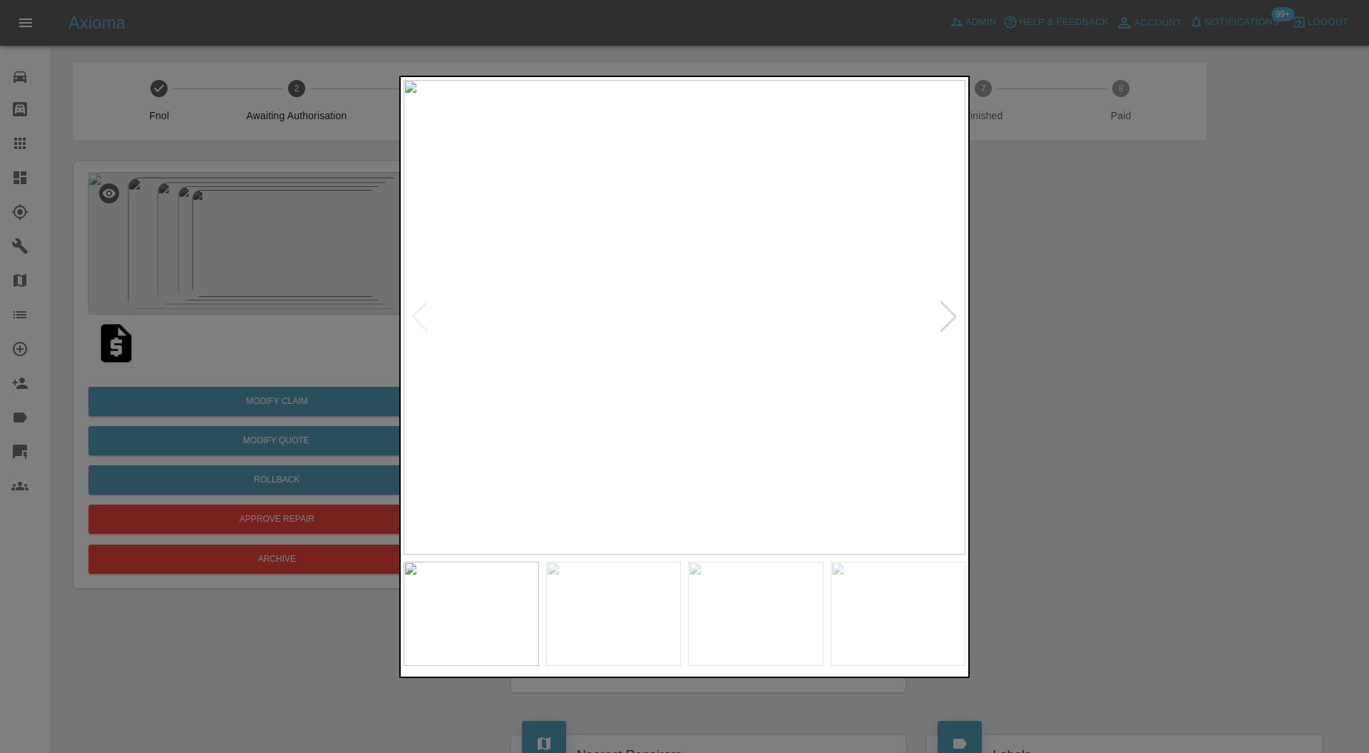
click at [950, 310] on div at bounding box center [948, 316] width 19 height 31
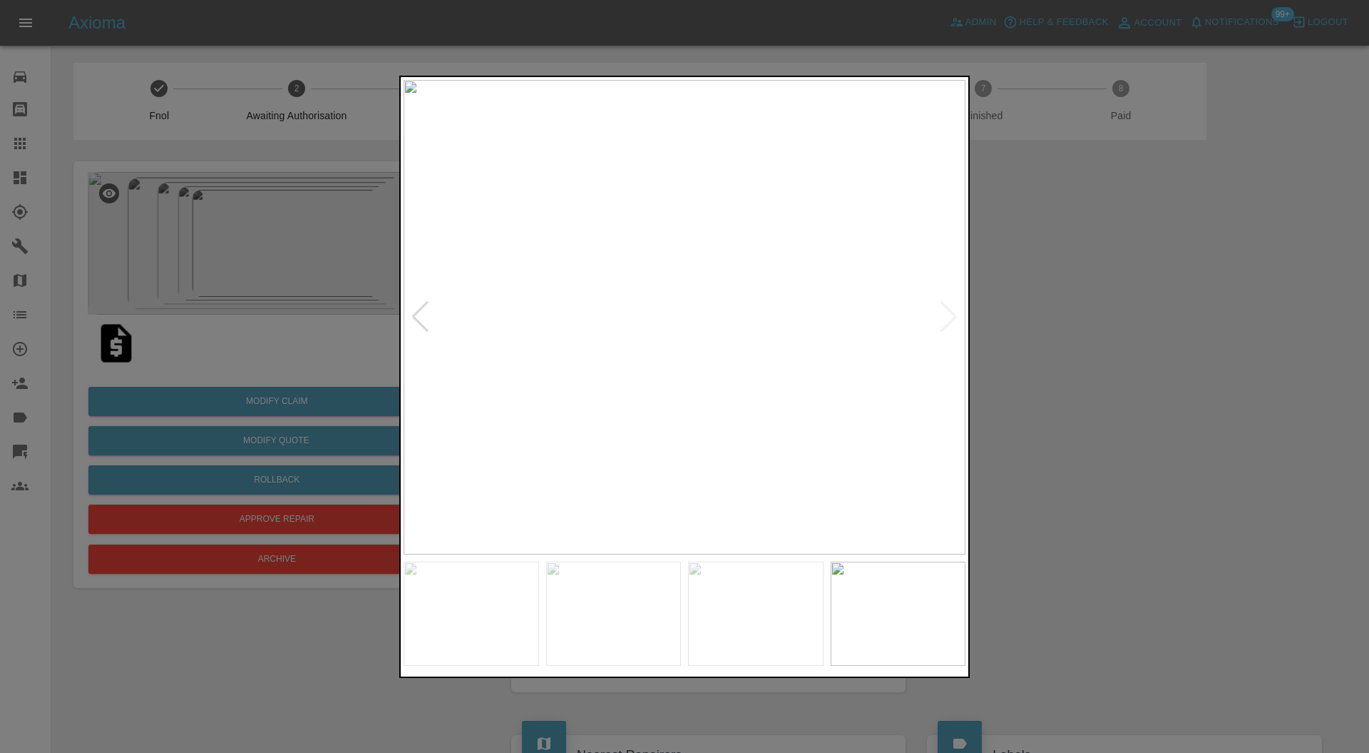
click at [950, 310] on img at bounding box center [685, 317] width 562 height 475
click at [1047, 303] on div at bounding box center [684, 376] width 1369 height 753
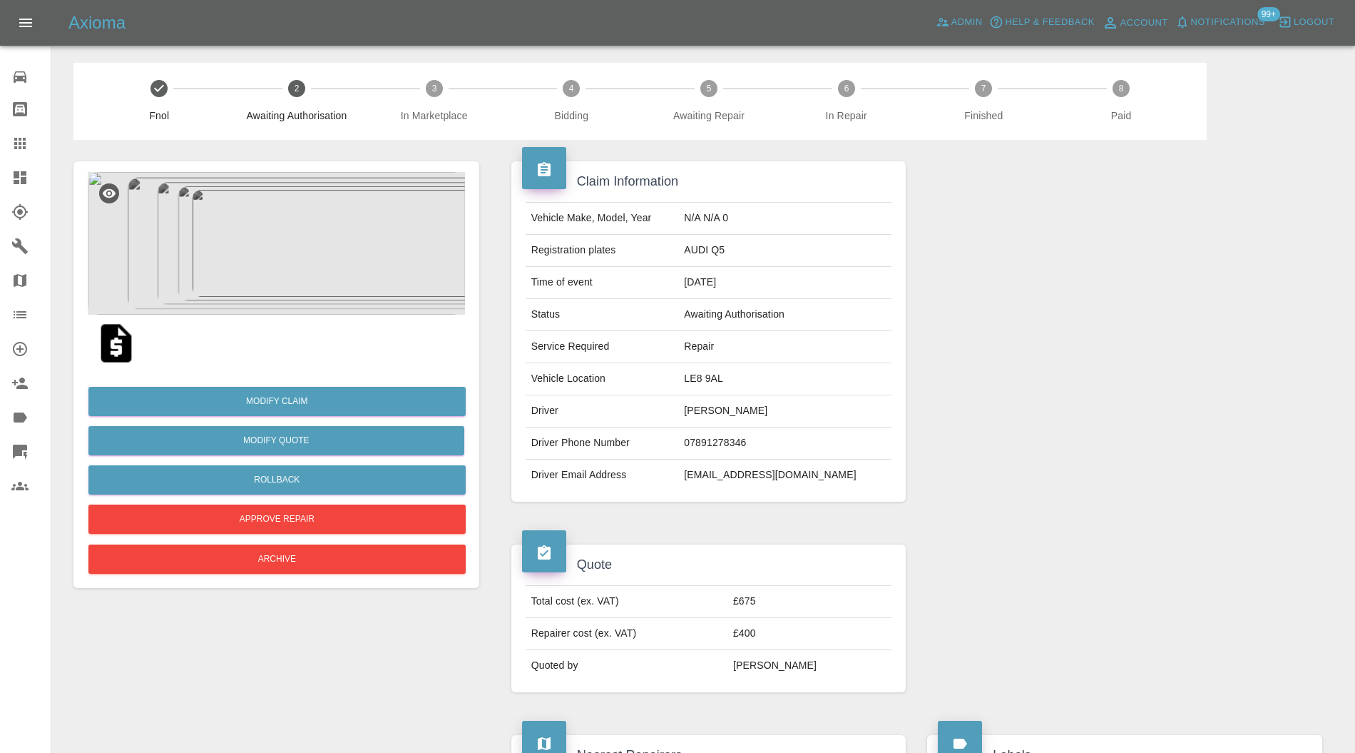
click at [291, 264] on img at bounding box center [276, 243] width 377 height 143
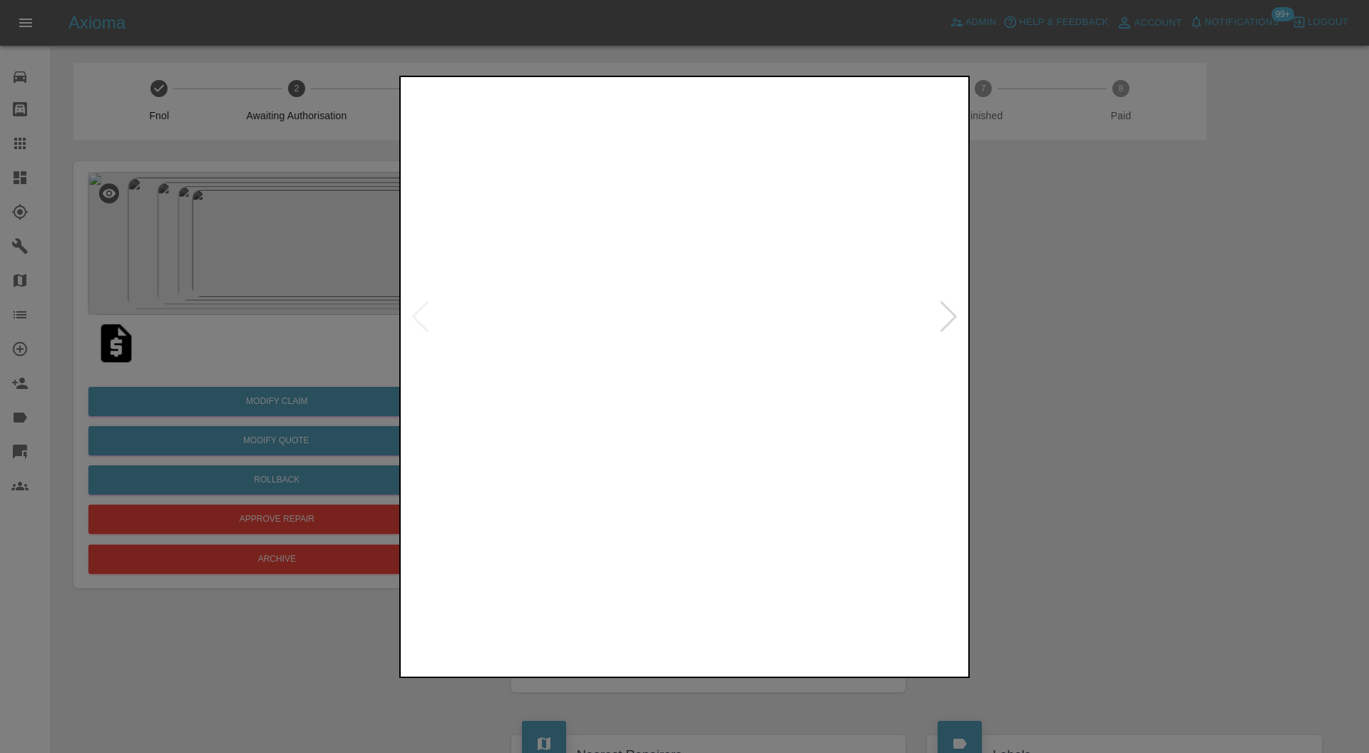
click at [603, 611] on img at bounding box center [614, 613] width 136 height 104
click at [947, 308] on div at bounding box center [948, 316] width 19 height 31
click at [1024, 302] on div at bounding box center [684, 376] width 1369 height 753
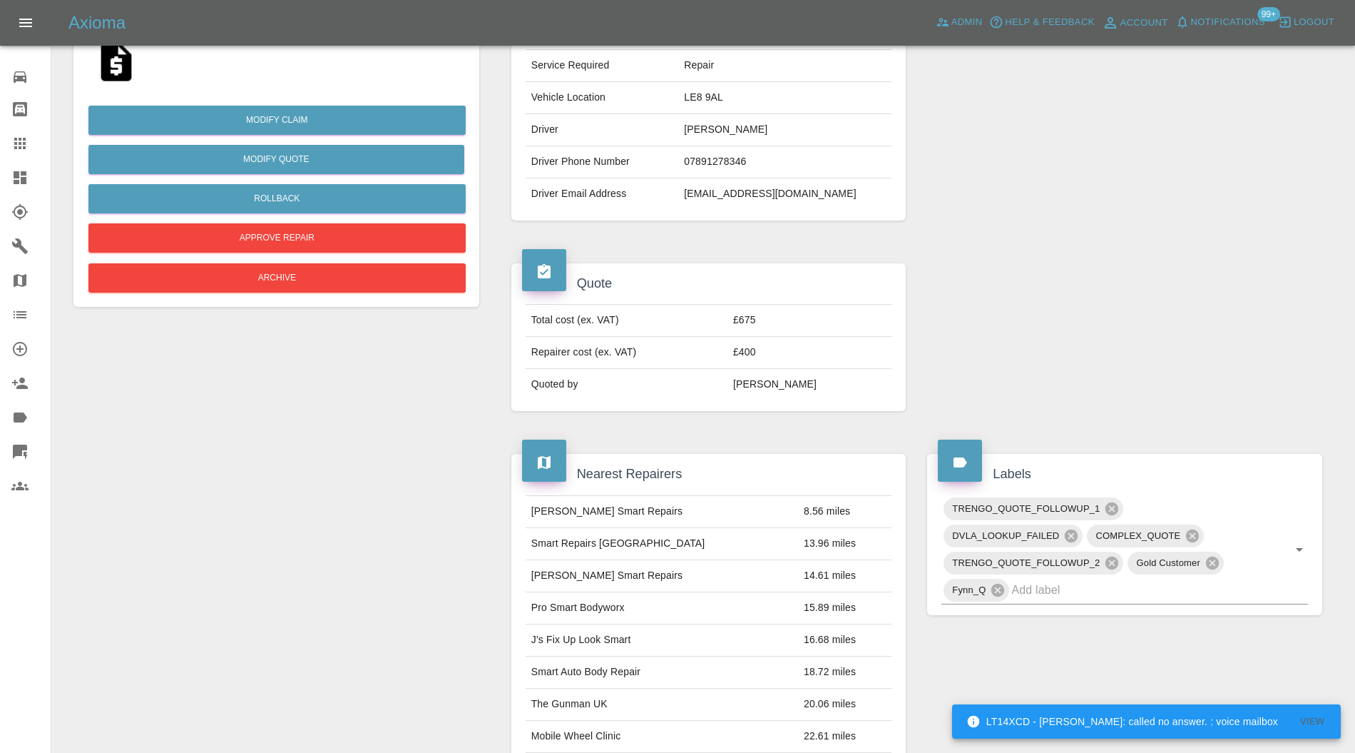
scroll to position [235, 0]
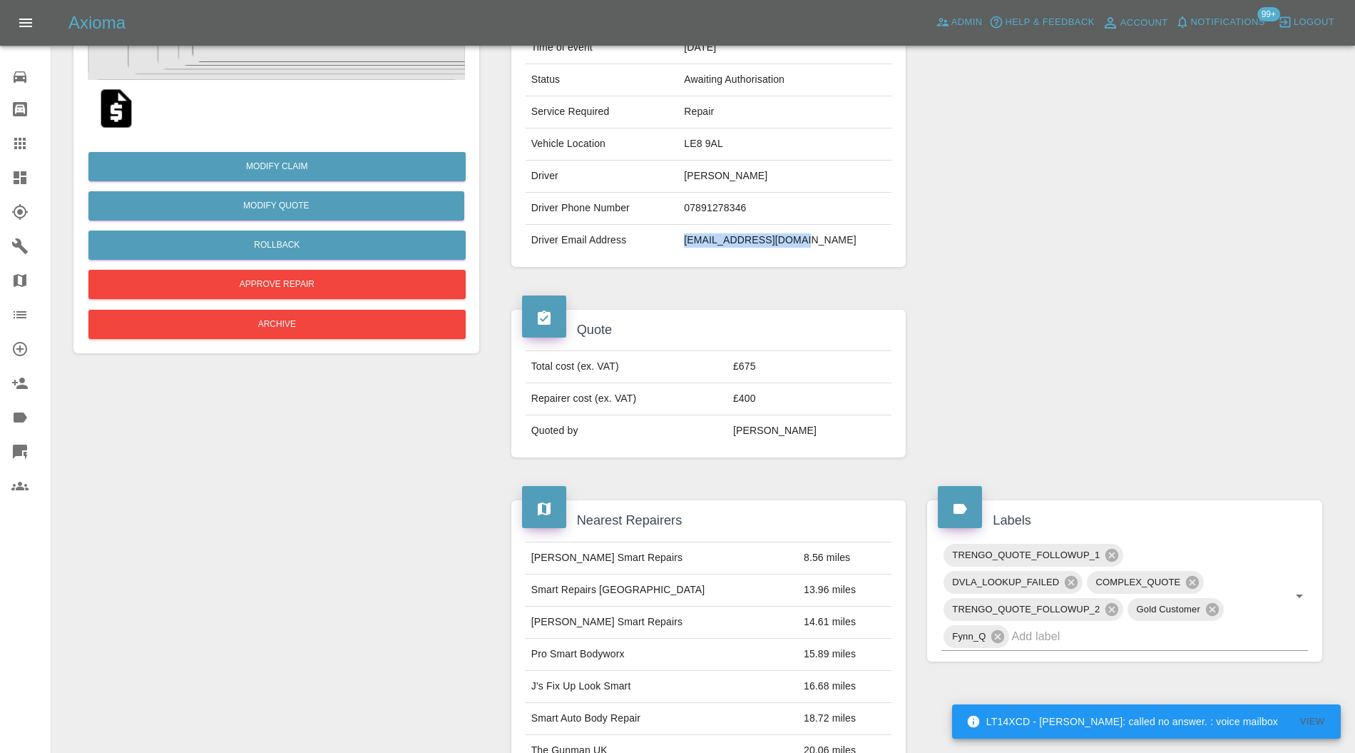
drag, startPoint x: 839, startPoint y: 238, endPoint x: 715, endPoint y: 249, distance: 123.9
click at [715, 249] on td "d.drake3715@gmail.com" at bounding box center [784, 240] width 213 height 31
copy td "d.drake3715@gmail.com"
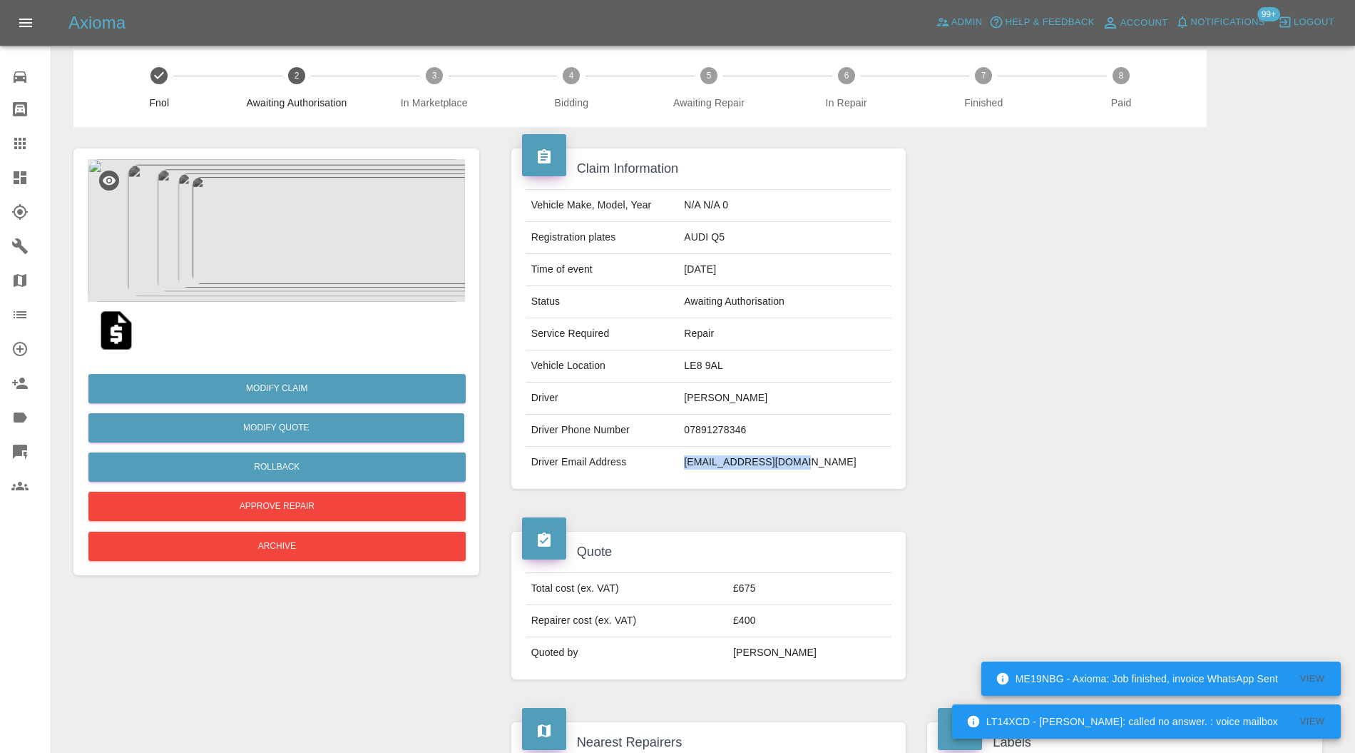
scroll to position [0, 0]
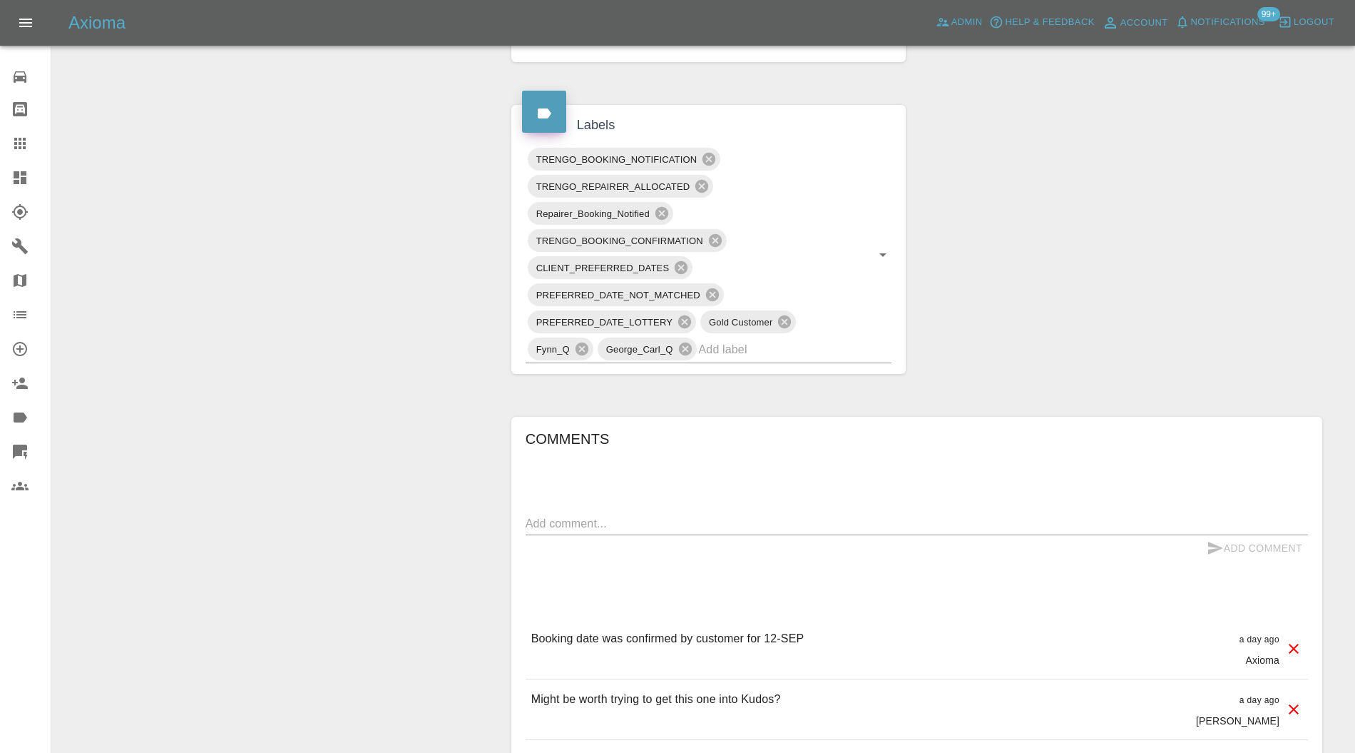
scroll to position [760, 0]
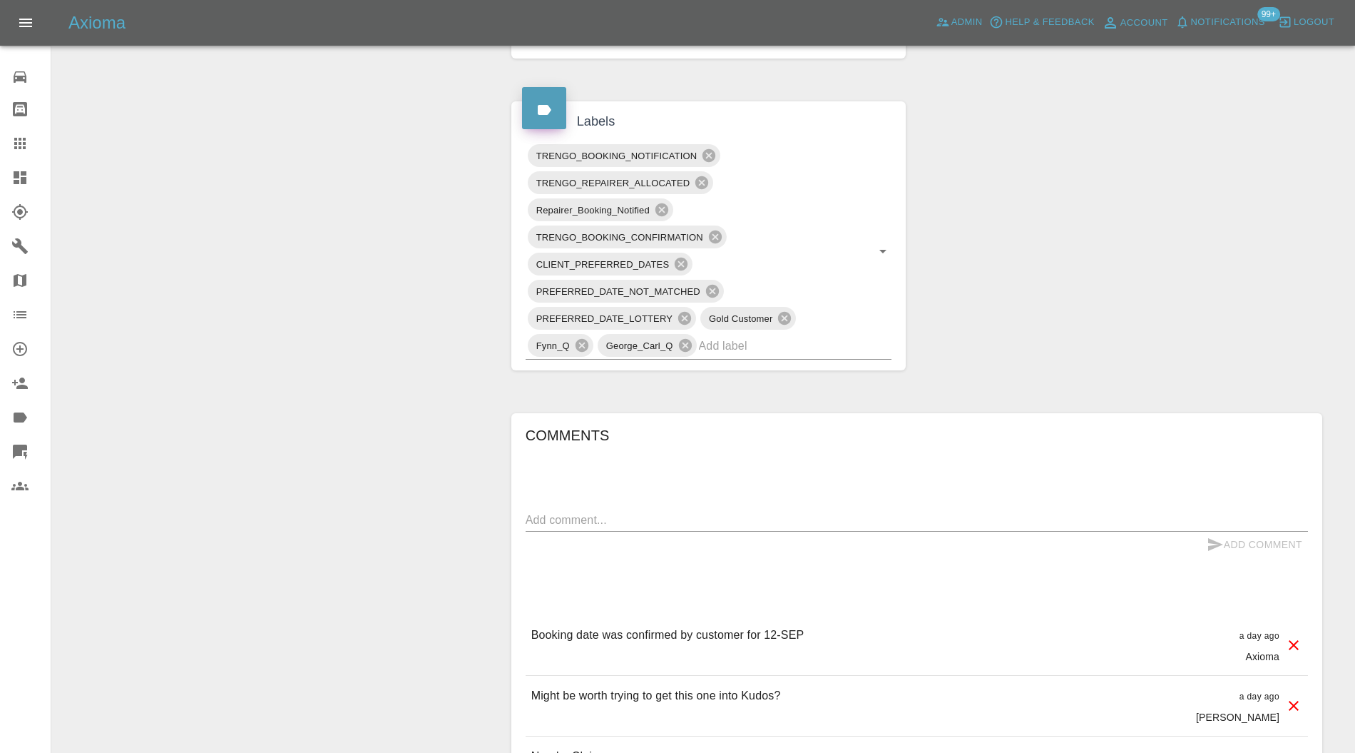
click at [845, 511] on textarea at bounding box center [917, 519] width 782 height 16
paste textarea "Repair scope: Repair Front Bumper + Wing Repair OSF Wheel Arch Trim Repair Fron…"
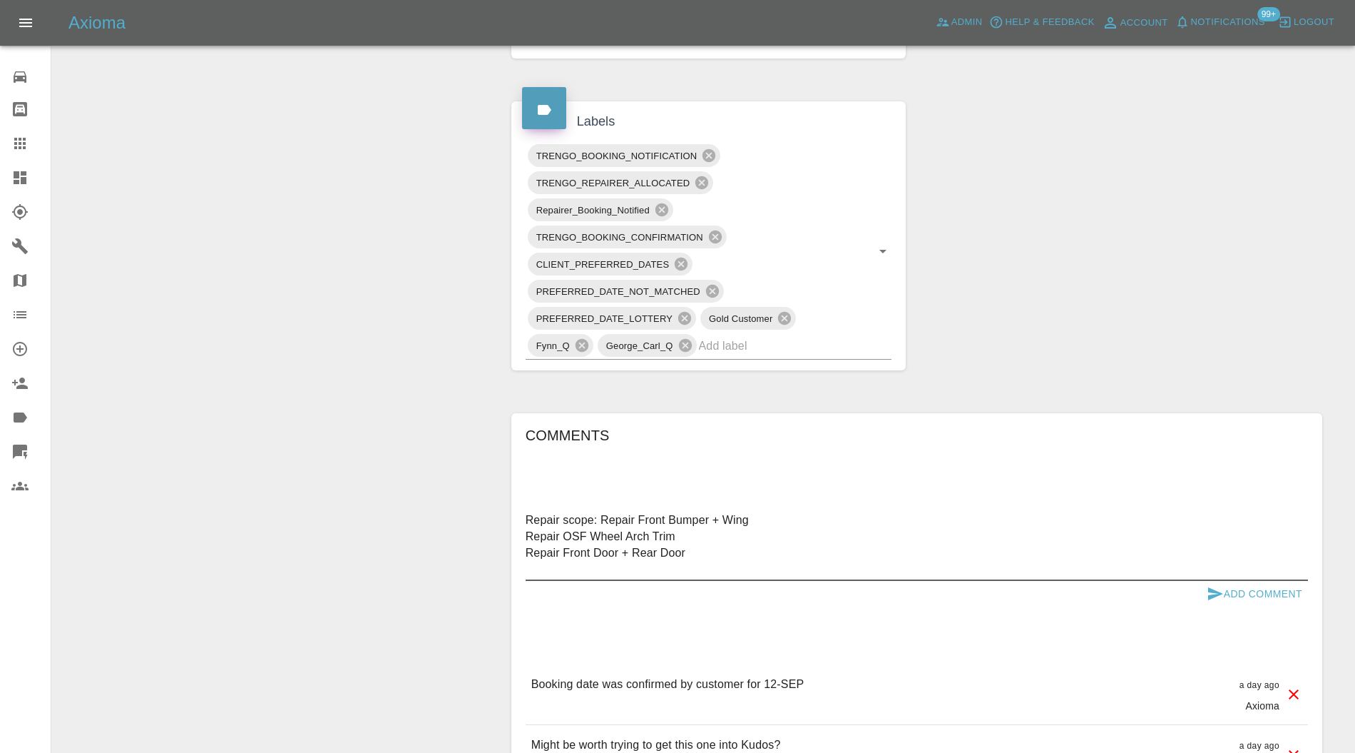
type textarea "Repair scope: Repair Front Bumper + Wing Repair OSF Wheel Arch Trim Repair Fron…"
click at [1229, 583] on button "Add Comment" at bounding box center [1254, 594] width 107 height 26
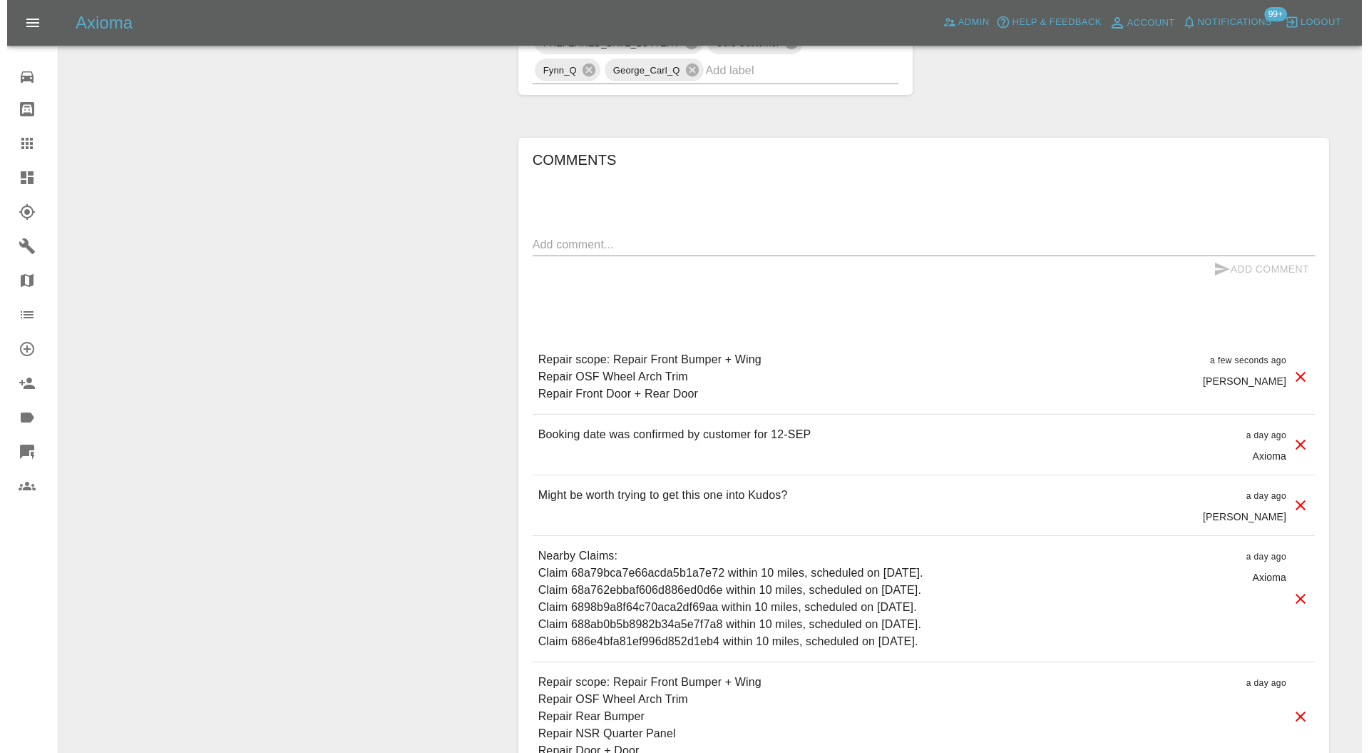
scroll to position [1141, 0]
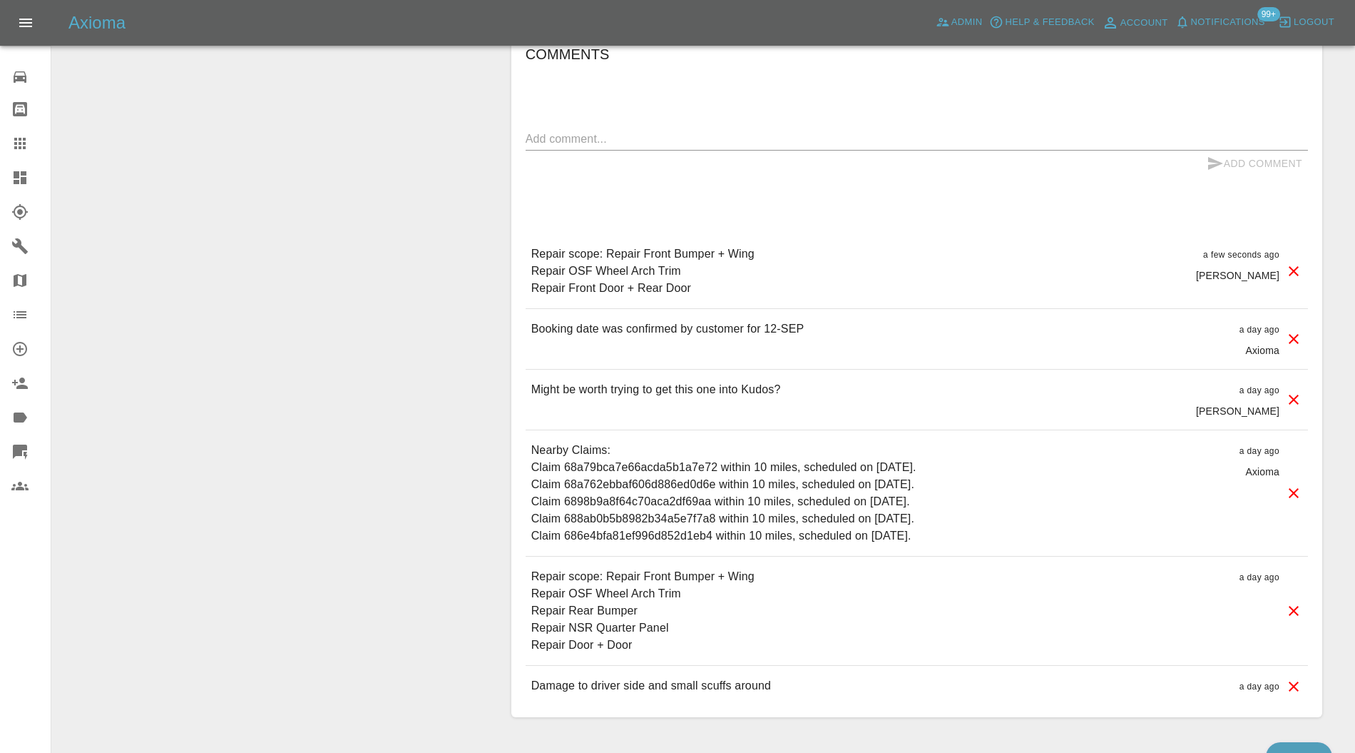
click at [1294, 606] on icon at bounding box center [1293, 610] width 17 height 17
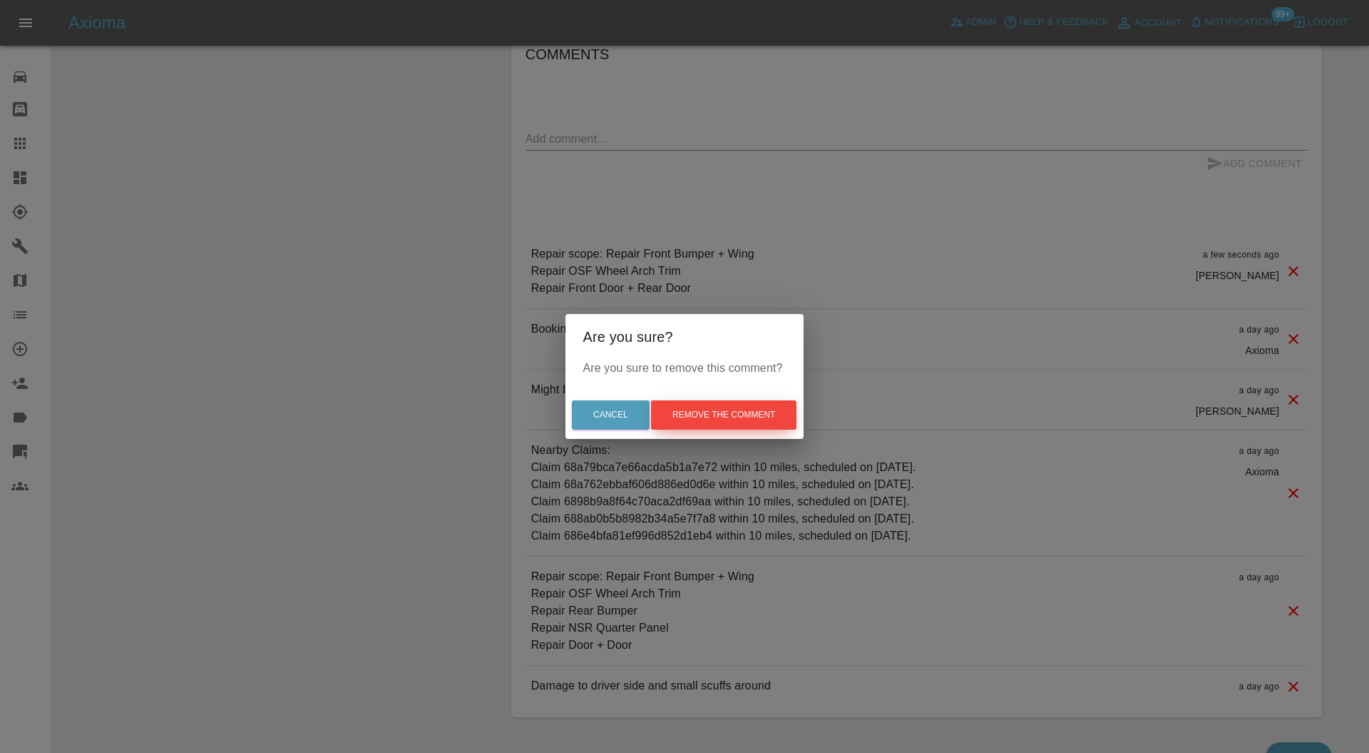
click at [743, 409] on button "Remove the comment" at bounding box center [724, 414] width 146 height 29
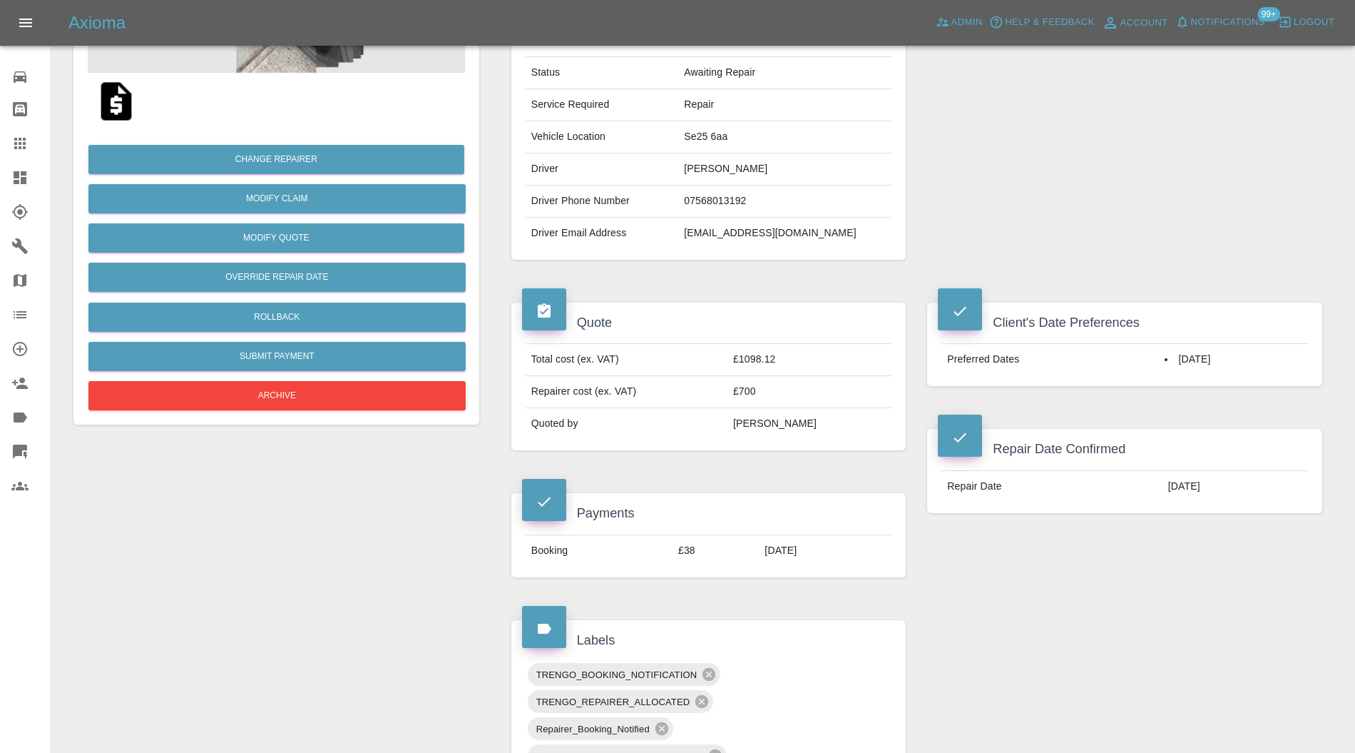
scroll to position [221, 0]
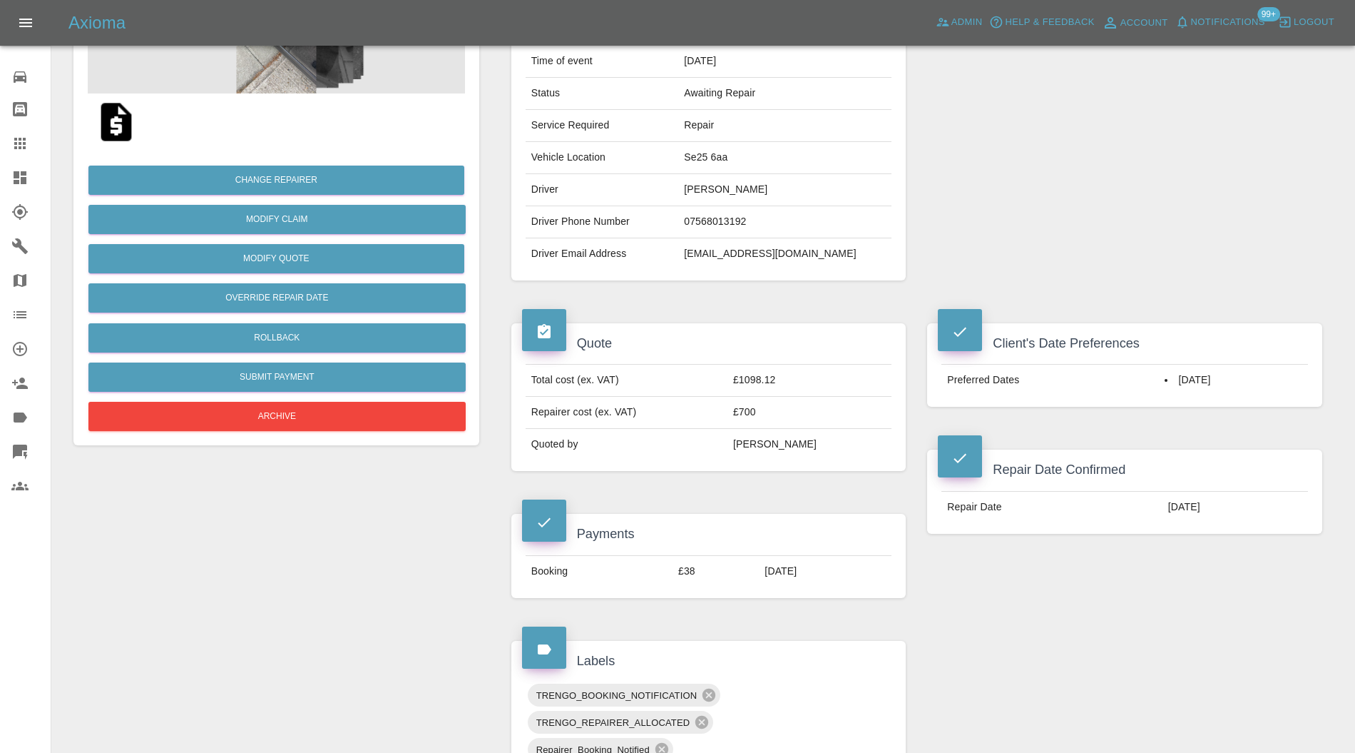
click at [117, 124] on img at bounding box center [116, 122] width 46 height 46
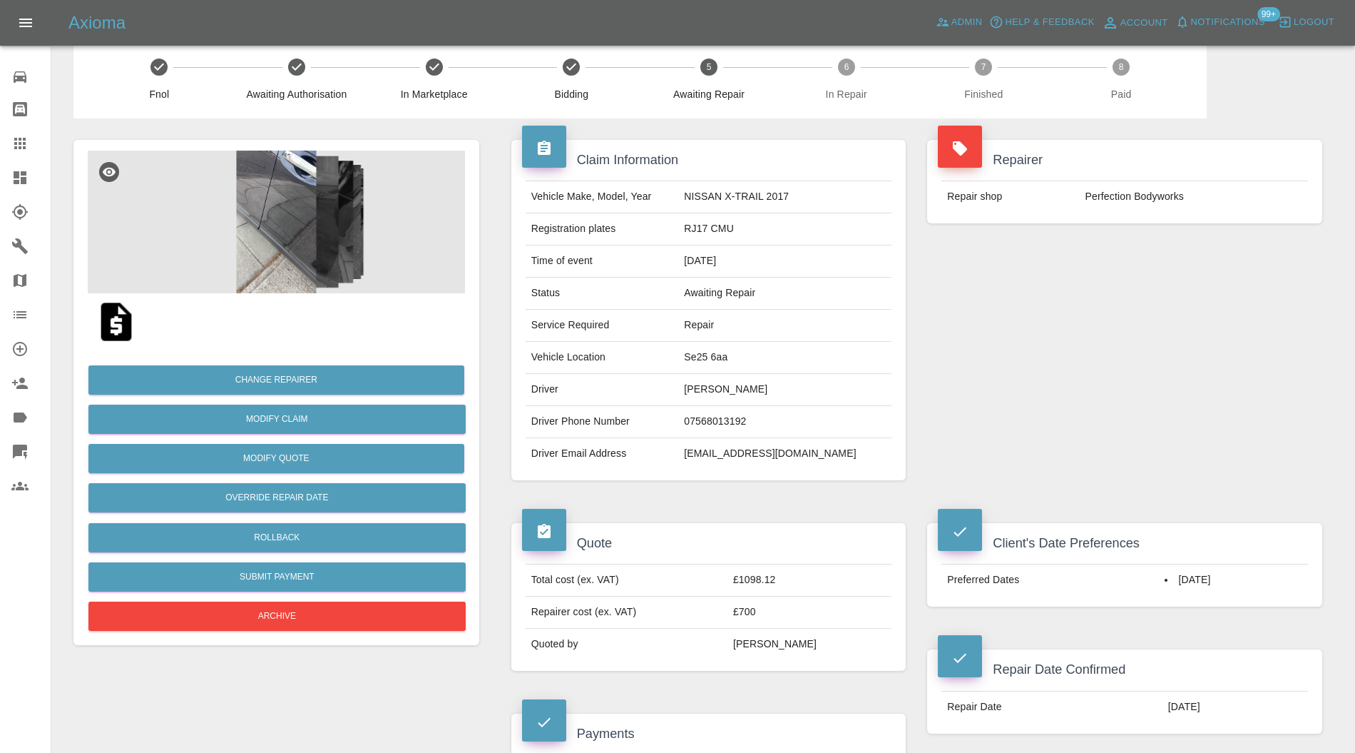
scroll to position [0, 0]
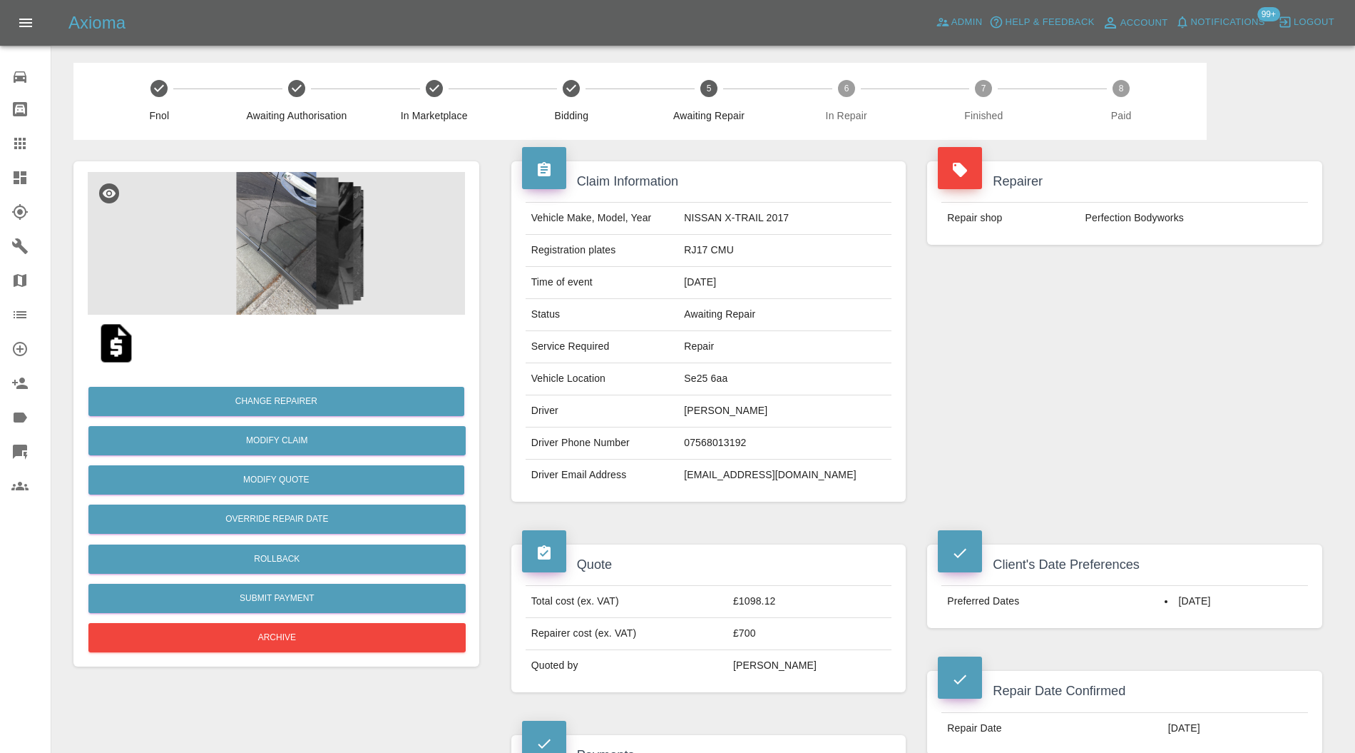
click at [299, 271] on img at bounding box center [276, 243] width 377 height 143
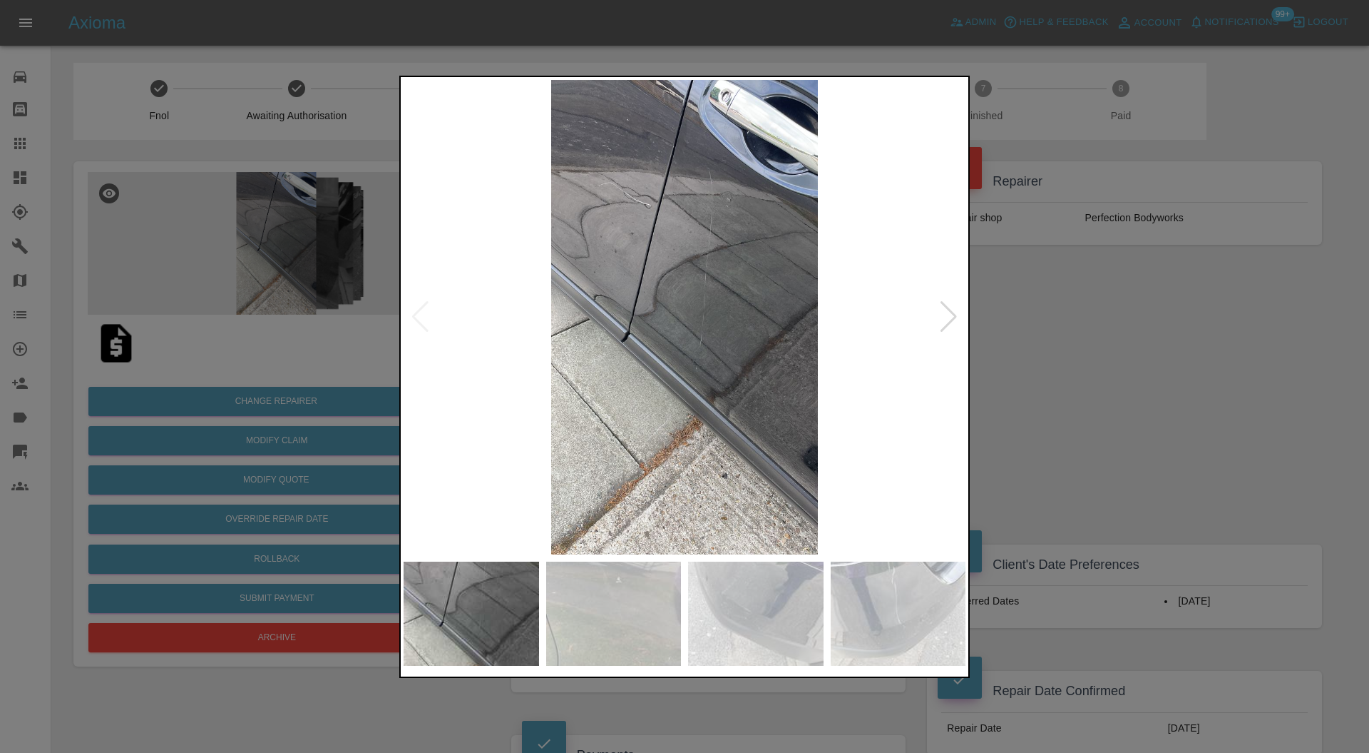
click at [652, 605] on img at bounding box center [614, 613] width 136 height 104
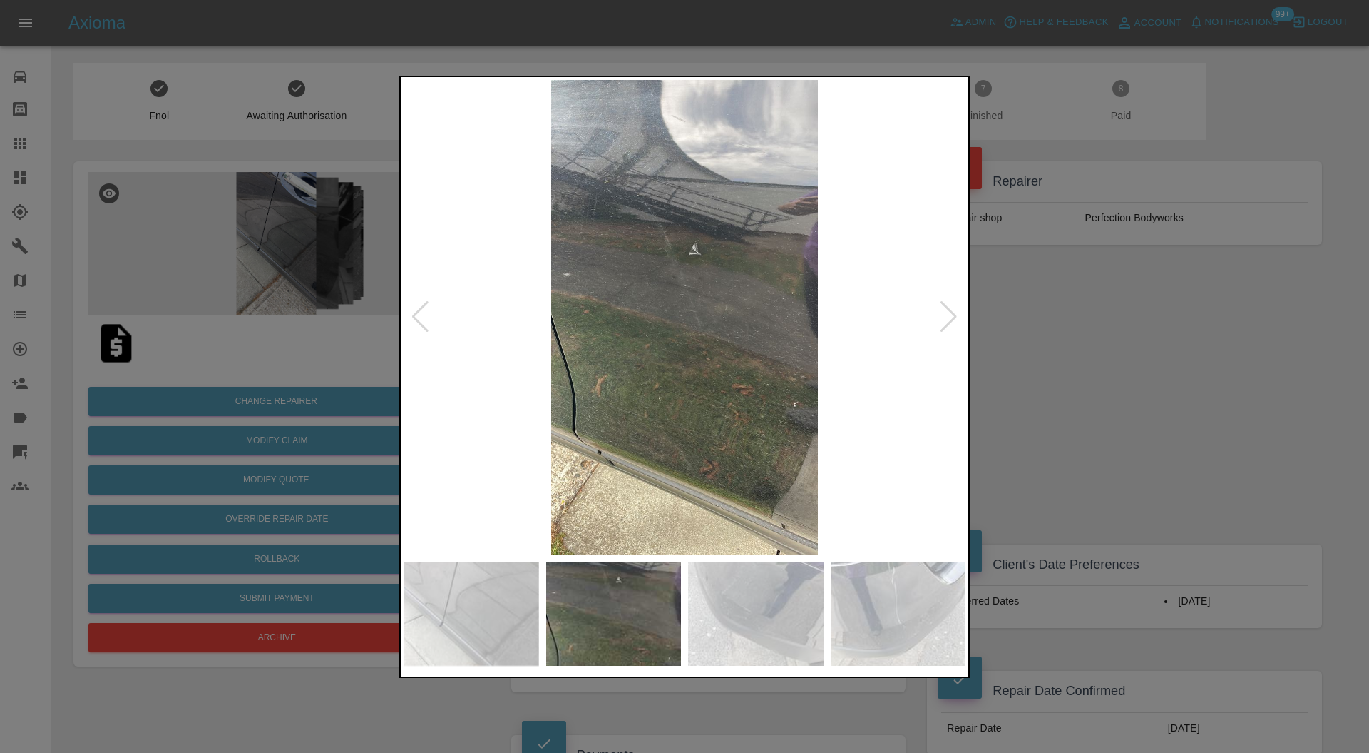
click at [733, 590] on img at bounding box center [756, 613] width 136 height 104
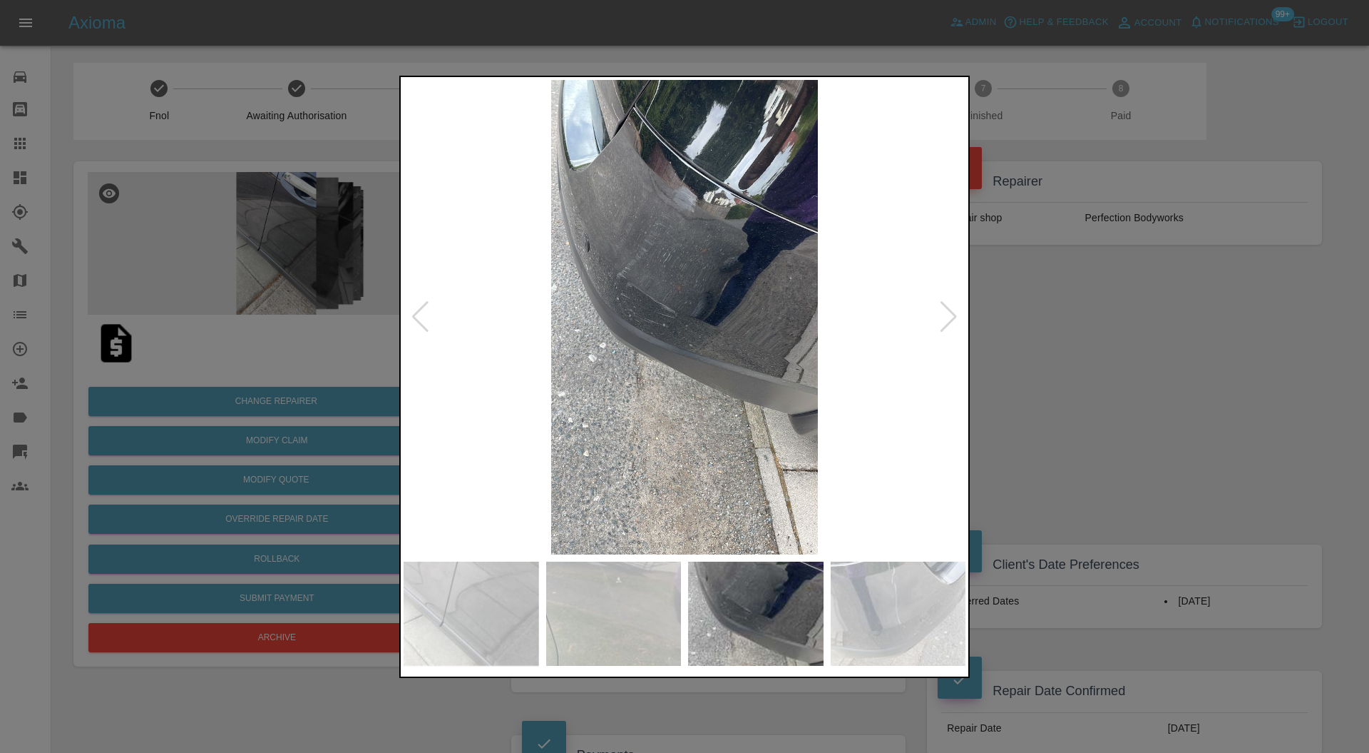
click at [855, 598] on img at bounding box center [899, 613] width 136 height 104
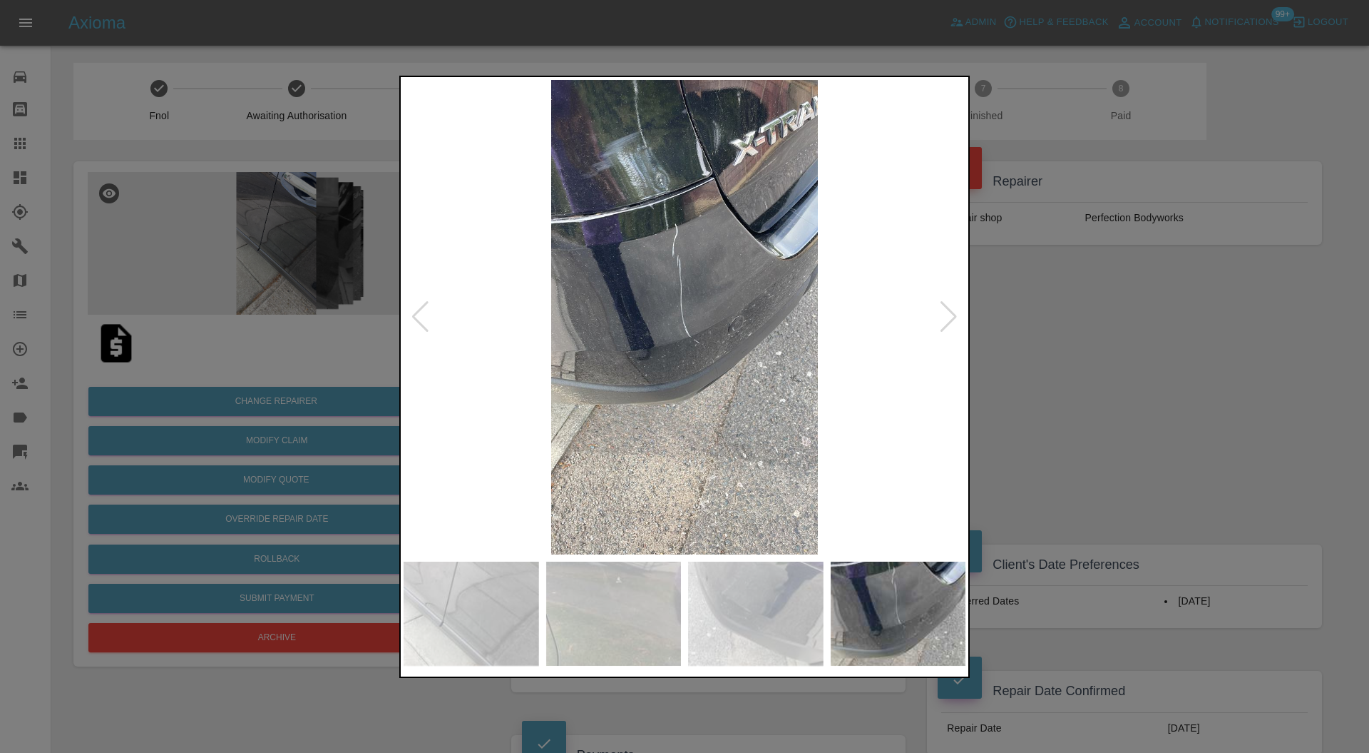
click at [944, 322] on div at bounding box center [948, 316] width 19 height 31
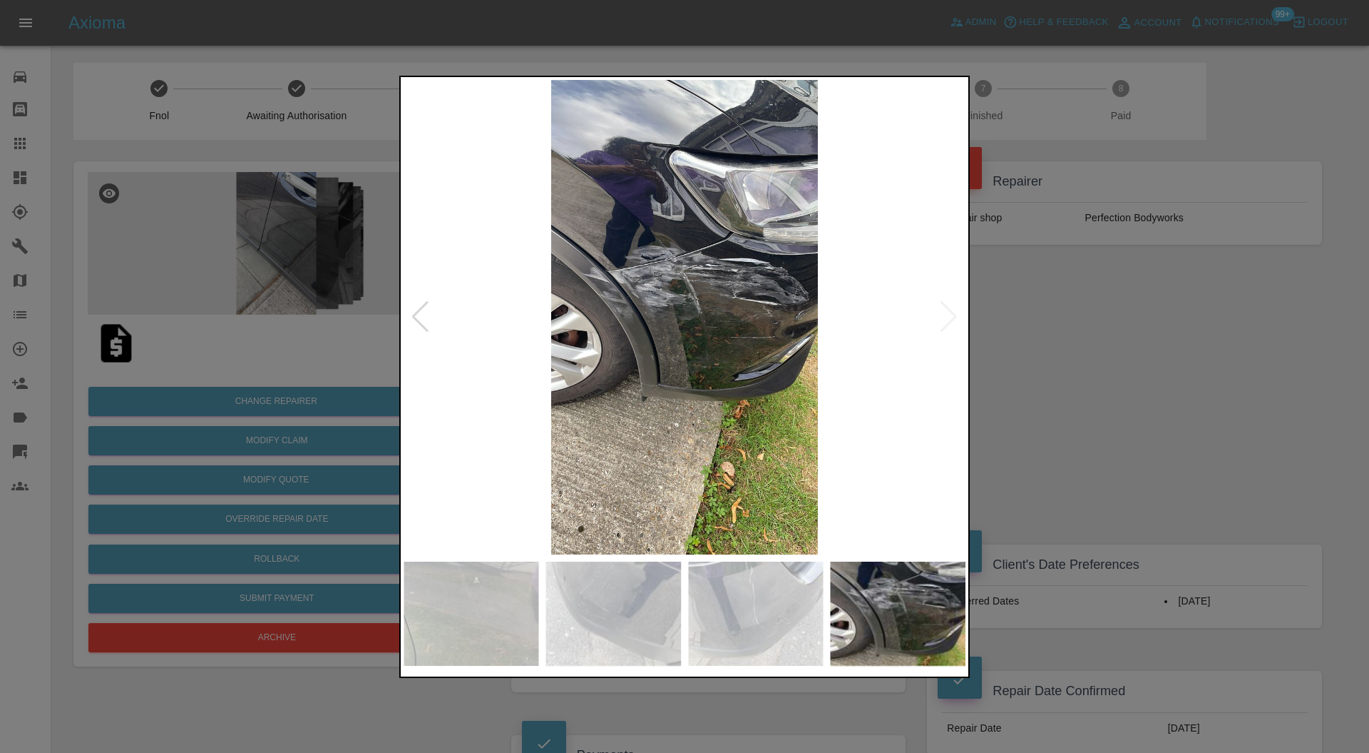
click at [944, 322] on img at bounding box center [685, 317] width 562 height 475
click at [1096, 322] on div at bounding box center [684, 376] width 1369 height 753
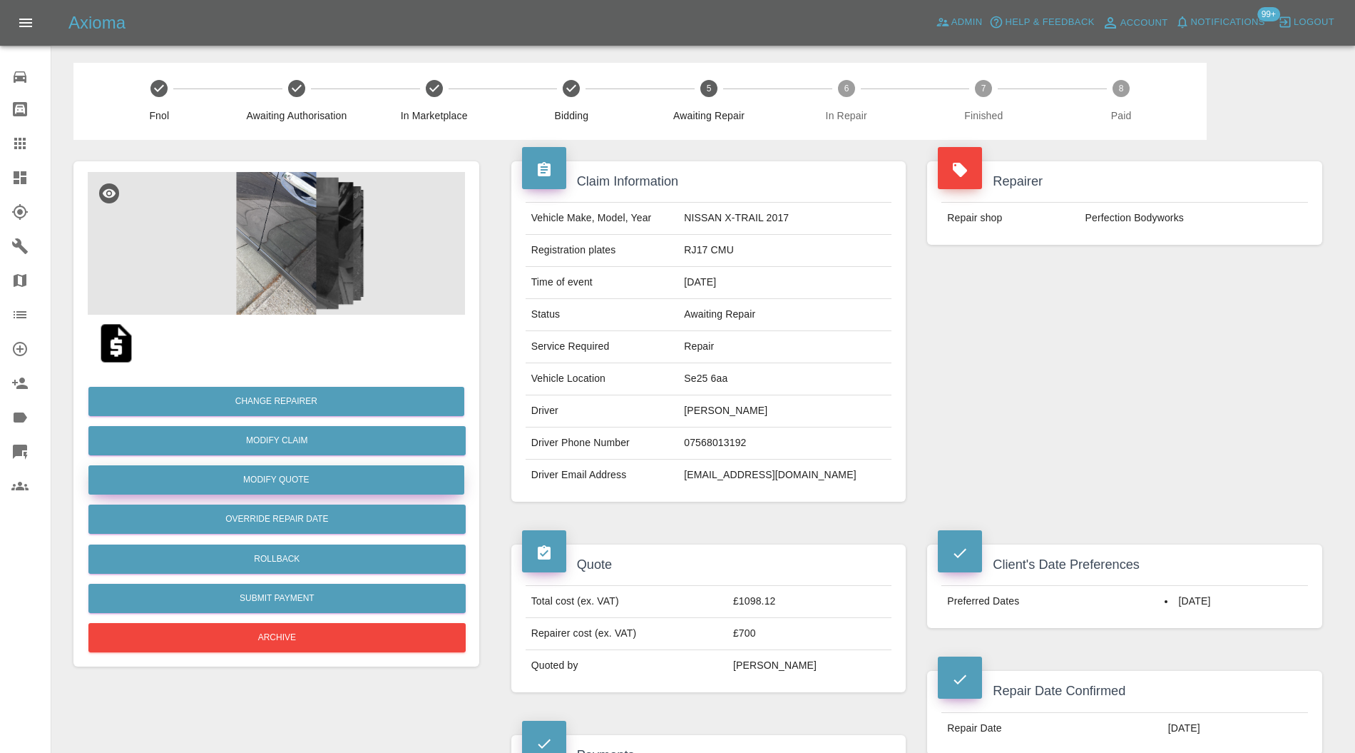
click at [324, 475] on button "Modify Quote" at bounding box center [276, 479] width 376 height 29
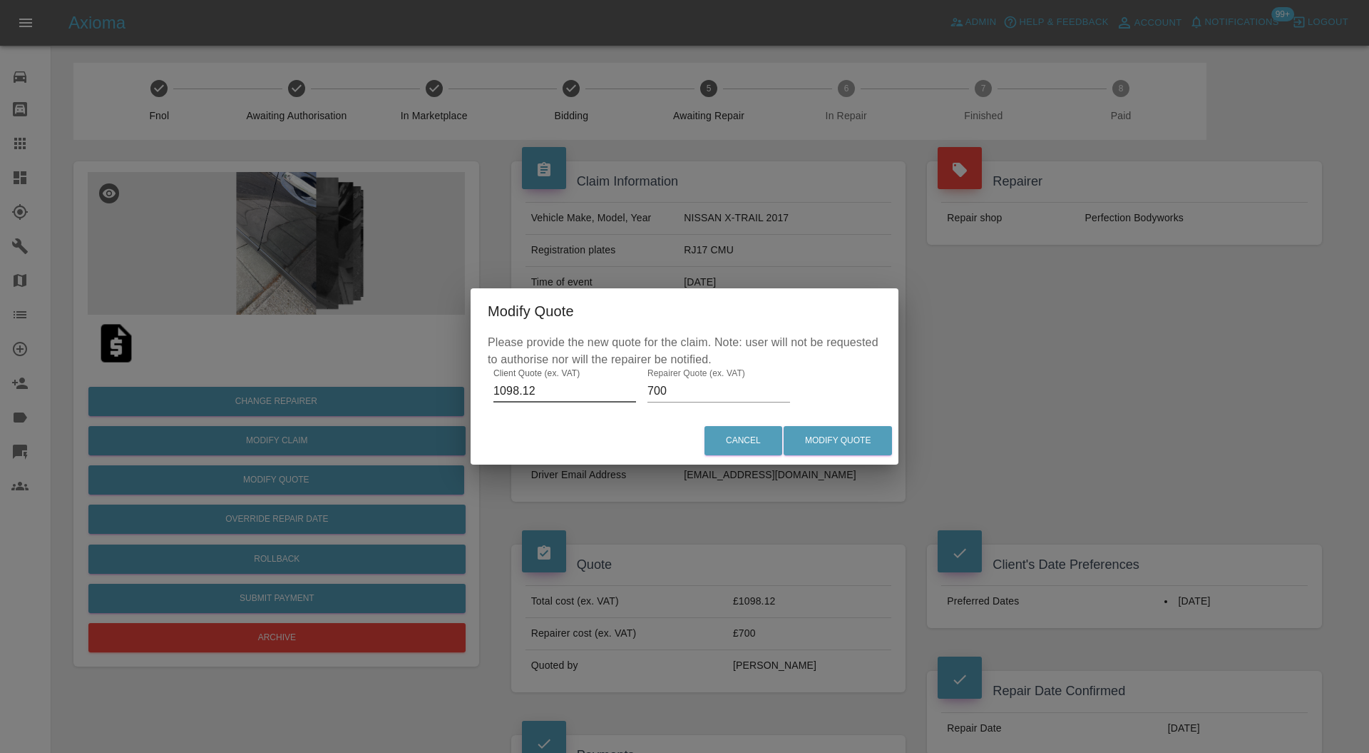
drag, startPoint x: 575, startPoint y: 389, endPoint x: 430, endPoint y: 395, distance: 144.9
click at [430, 395] on div "Modify Quote Please provide the new quote for the claim. Note: user will not be…" at bounding box center [684, 376] width 1369 height 753
type input "684"
drag, startPoint x: 690, startPoint y: 389, endPoint x: 639, endPoint y: 391, distance: 51.4
click at [639, 391] on div "Please provide the new quote for the claim. Note: user will not be requested to…" at bounding box center [685, 375] width 428 height 83
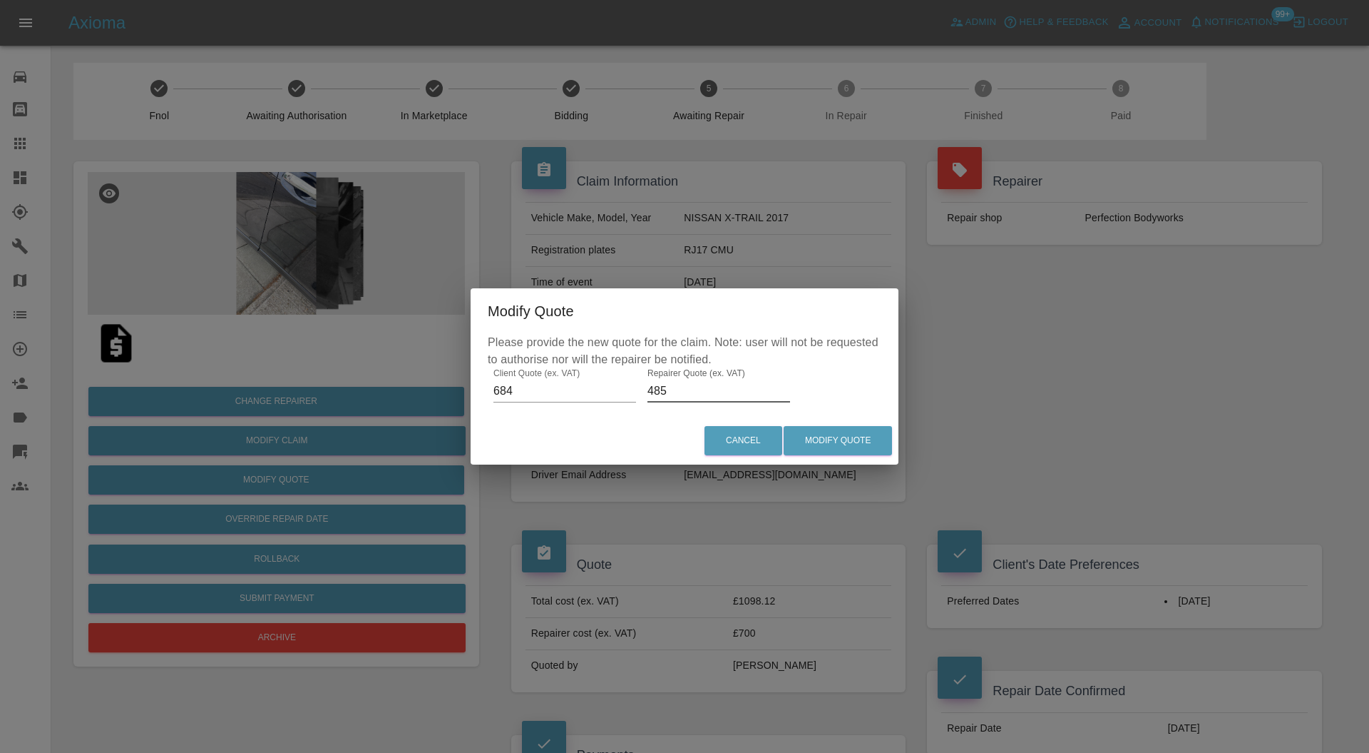
type input "485"
click at [835, 433] on button "Modify Quote" at bounding box center [838, 440] width 108 height 29
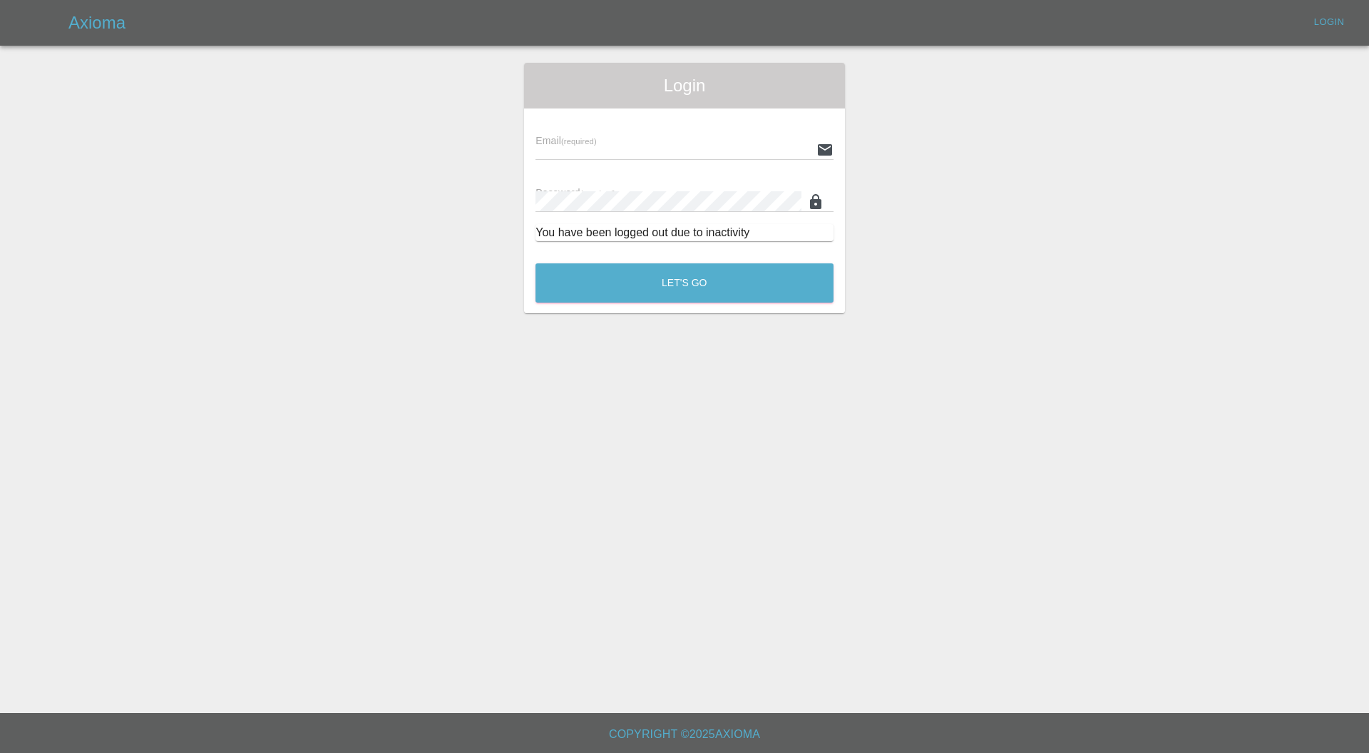
type input "carl.ainsworth@axioma.co.uk"
click at [745, 271] on button "Let's Go" at bounding box center [685, 282] width 298 height 39
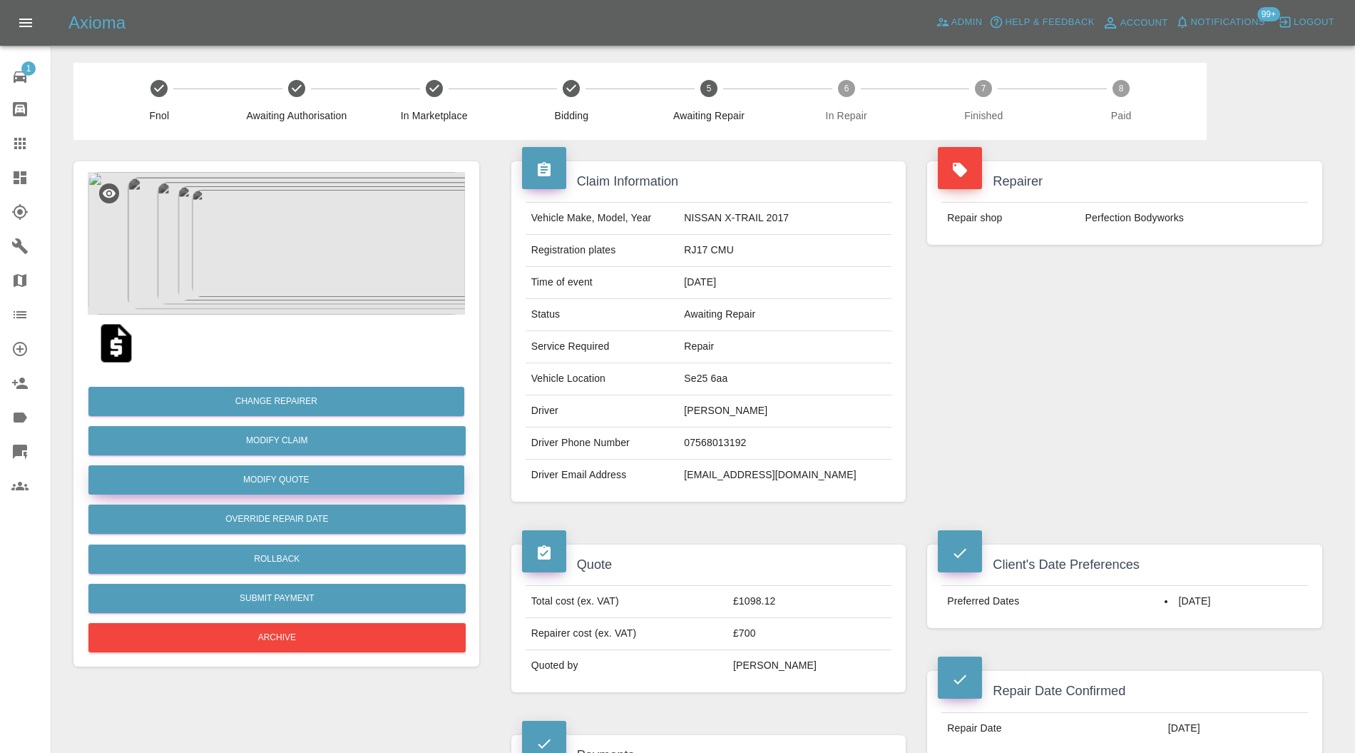
click at [355, 466] on button "Modify Quote" at bounding box center [276, 479] width 376 height 29
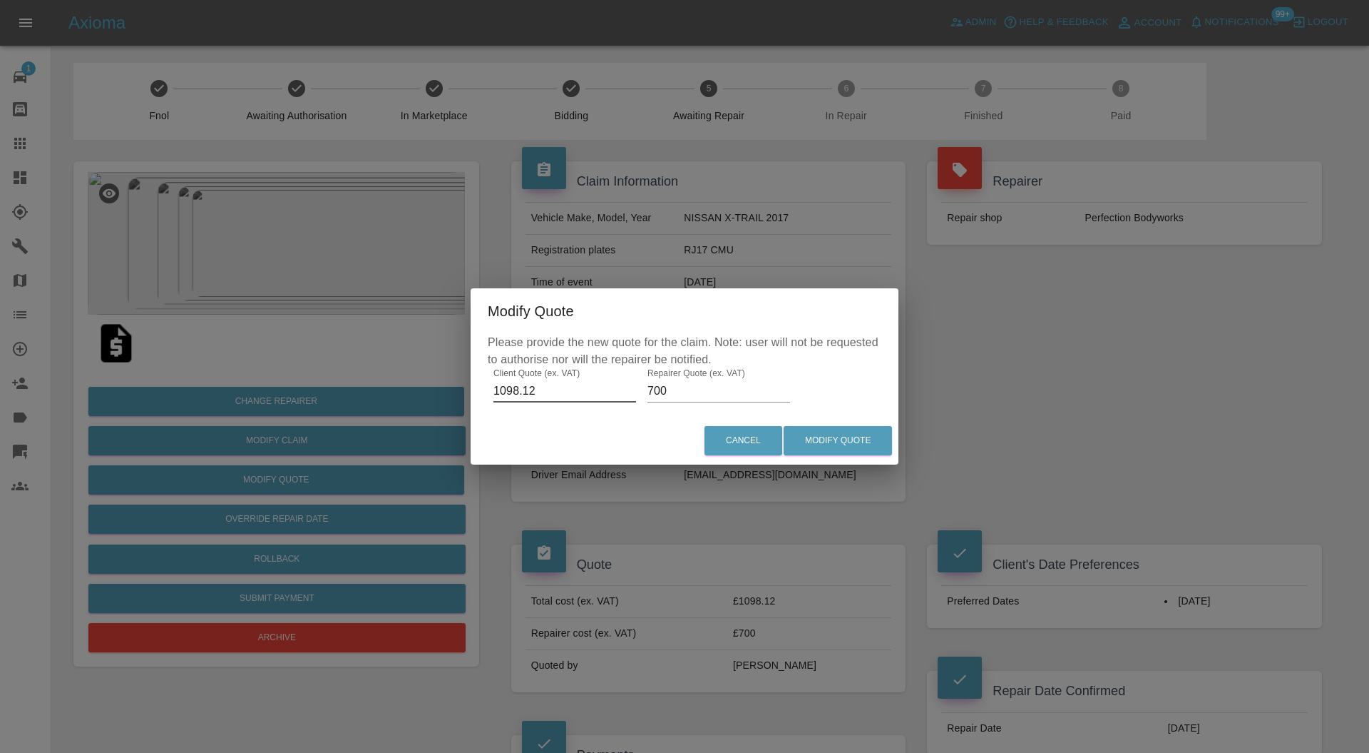
drag, startPoint x: 569, startPoint y: 393, endPoint x: 450, endPoint y: 392, distance: 119.1
click at [450, 392] on div "Modify Quote Please provide the new quote for the claim. Note: user will not be…" at bounding box center [684, 376] width 1369 height 753
type input "684"
drag, startPoint x: 702, startPoint y: 394, endPoint x: 613, endPoint y: 394, distance: 88.4
click at [613, 394] on div "Please provide the new quote for the claim. Note: user will not be requested to…" at bounding box center [685, 375] width 428 height 83
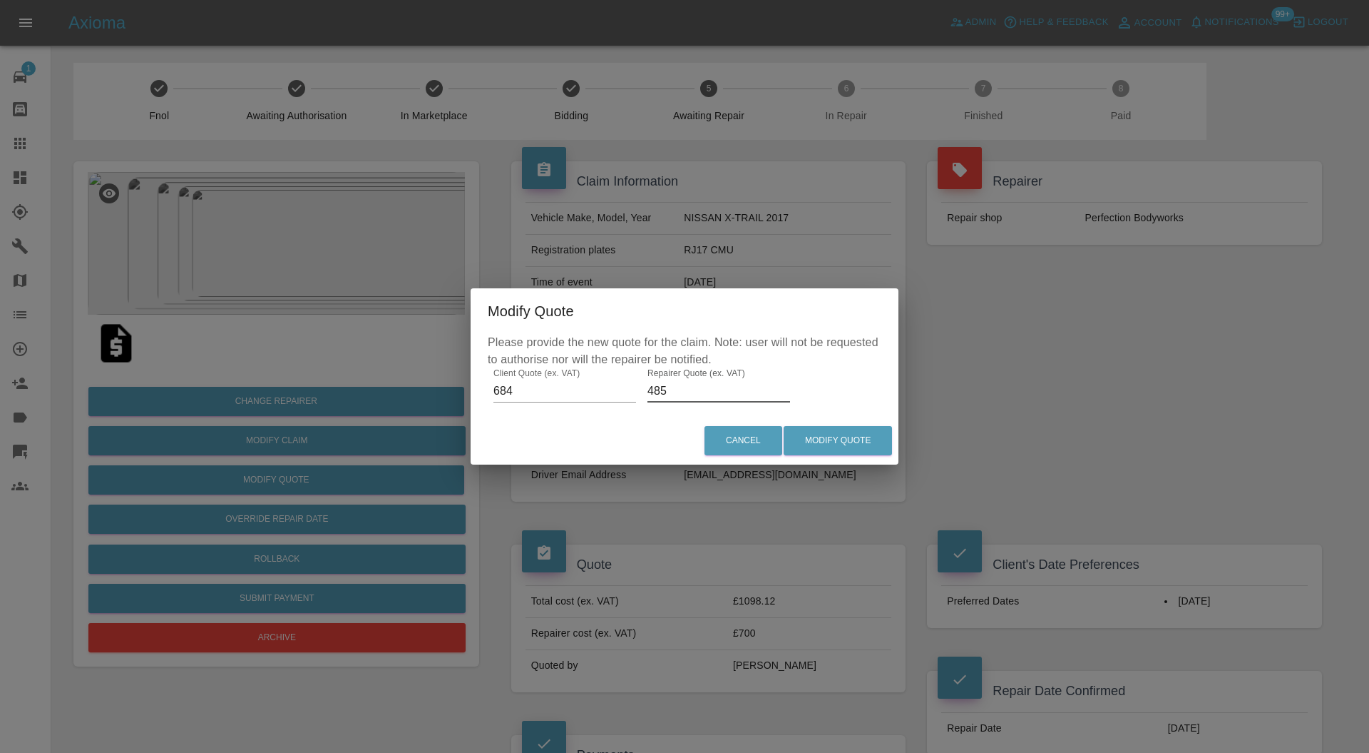
type input "485"
click at [844, 437] on button "Modify Quote" at bounding box center [838, 440] width 108 height 29
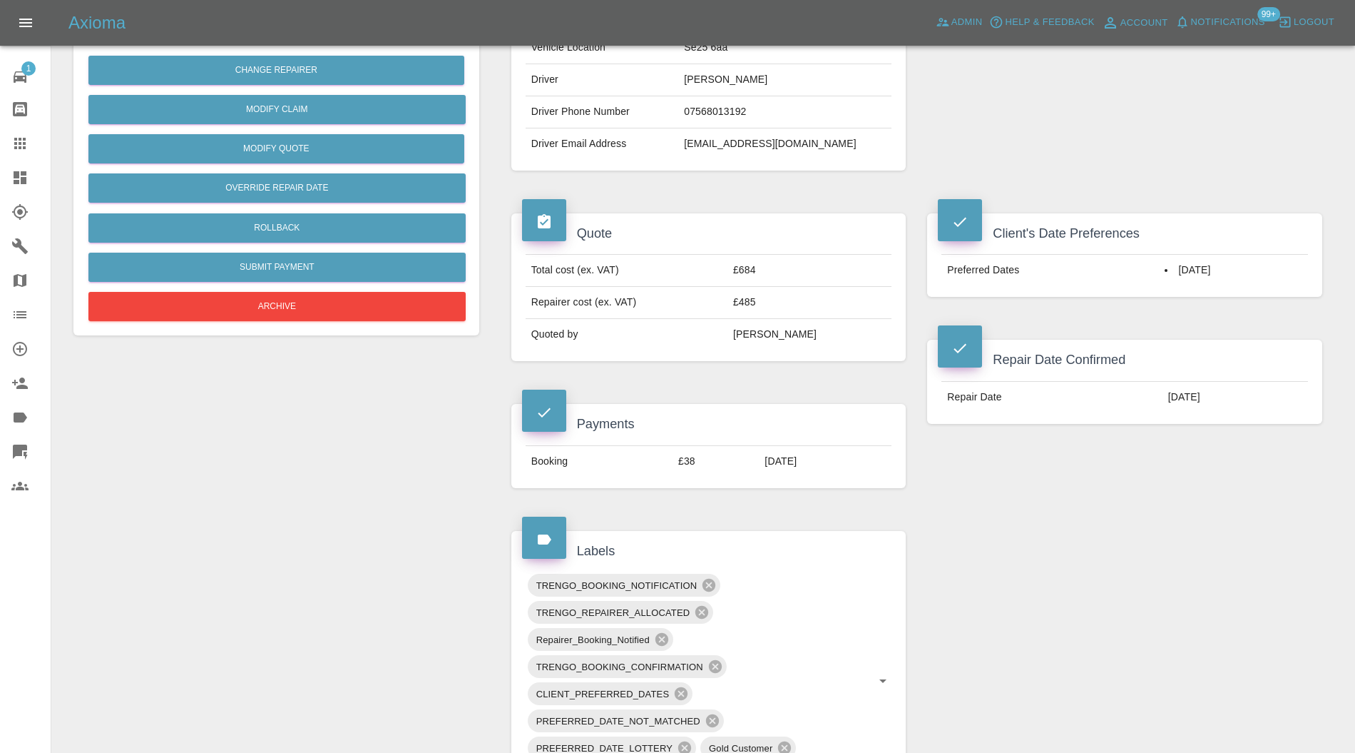
scroll to position [633, 0]
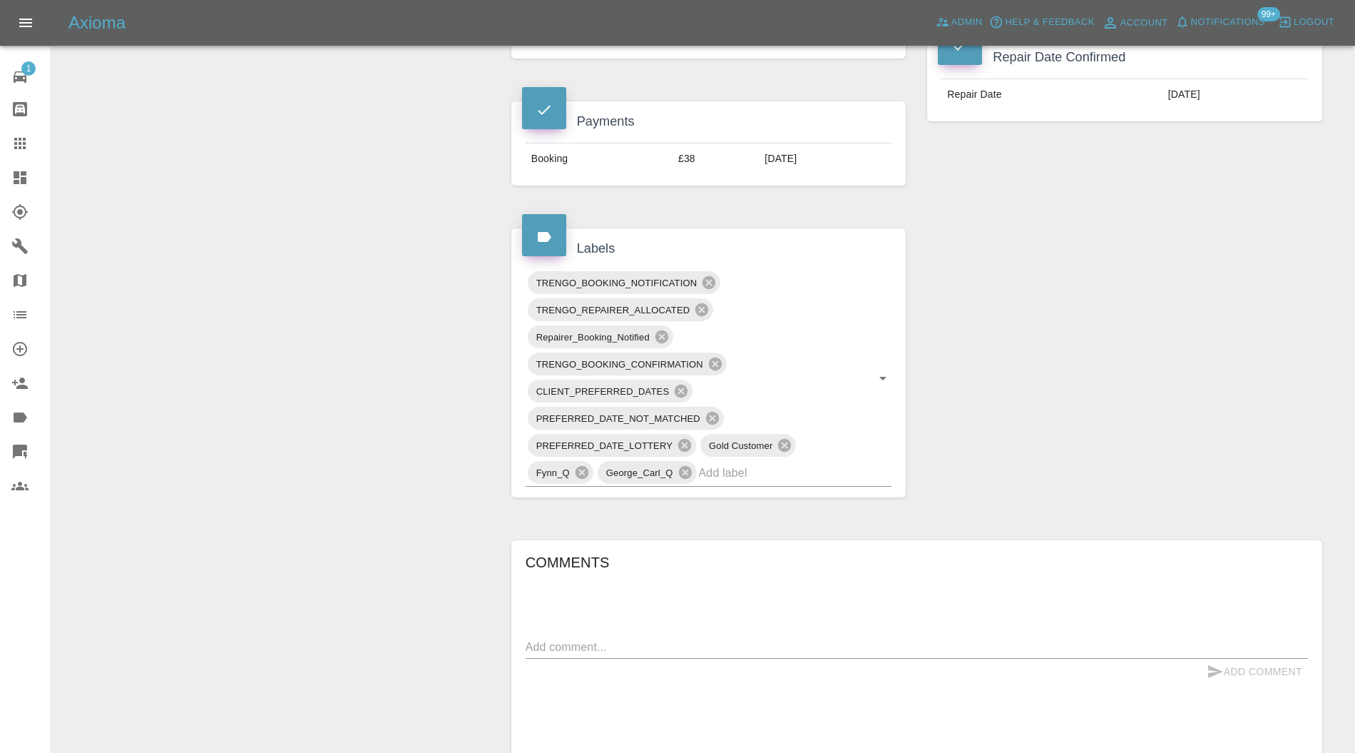
click at [805, 471] on input "text" at bounding box center [775, 472] width 153 height 22
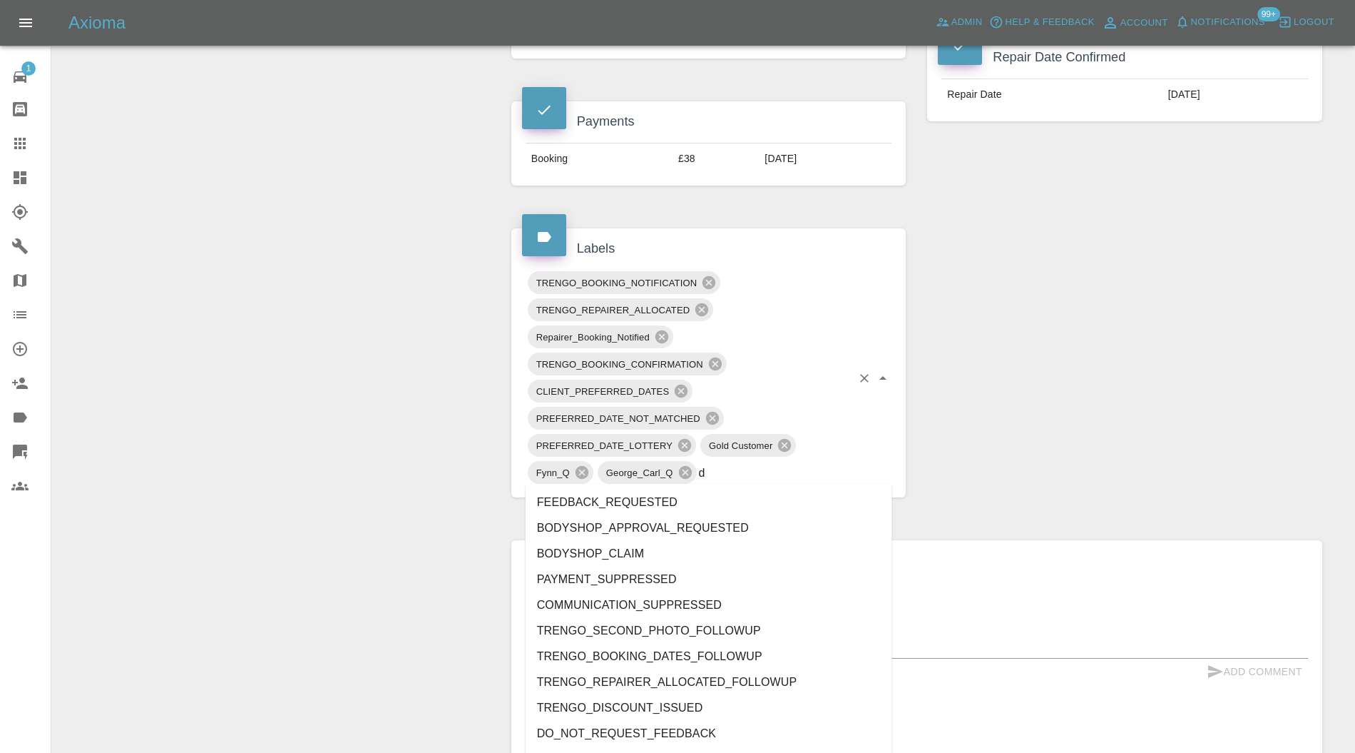
type input "do"
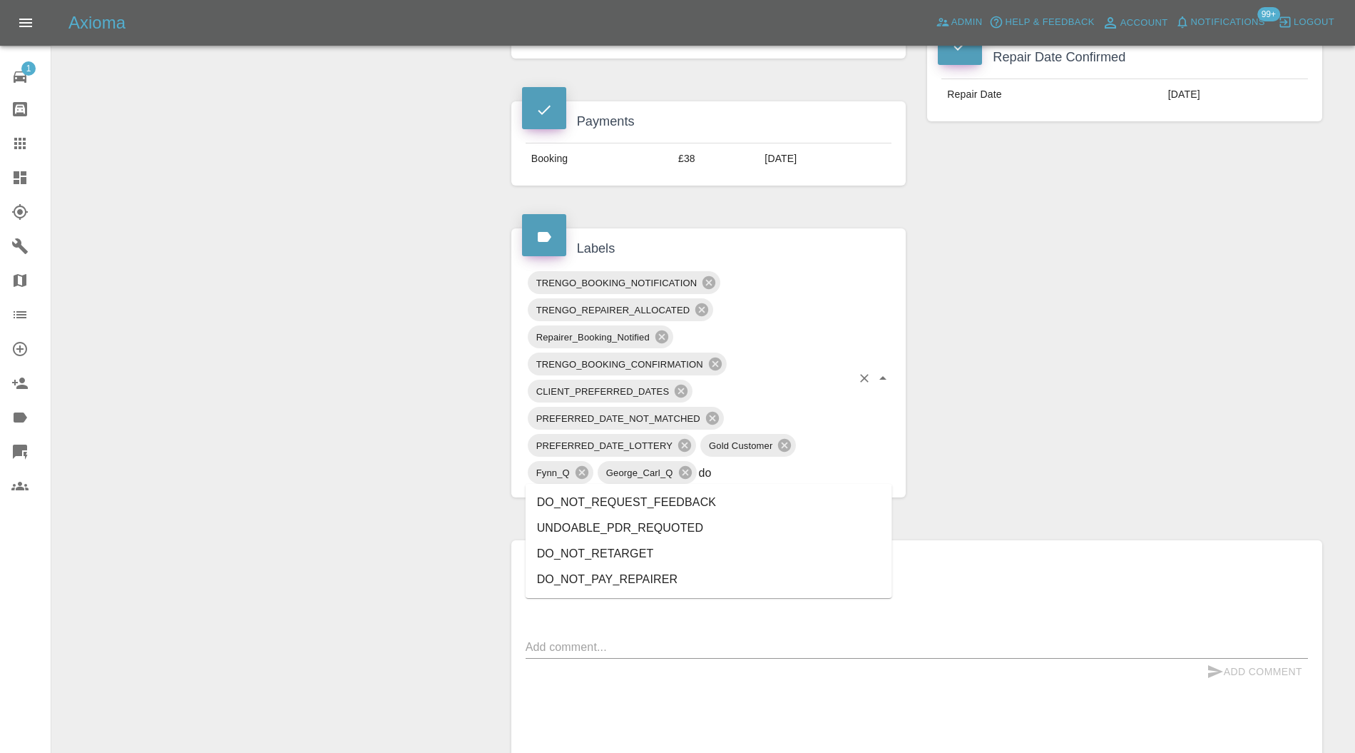
click at [742, 502] on li "DO_NOT_REQUEST_FEEDBACK" at bounding box center [709, 502] width 367 height 26
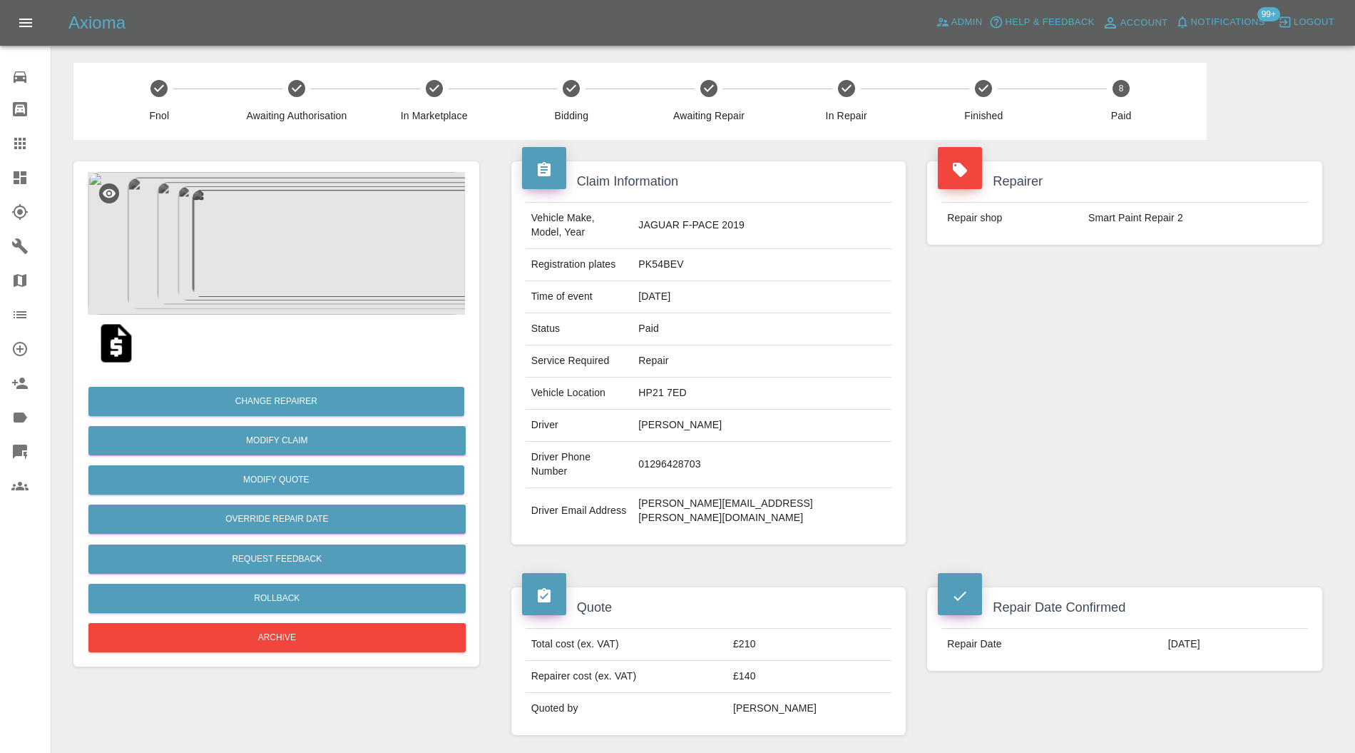
click at [277, 243] on img at bounding box center [276, 243] width 377 height 143
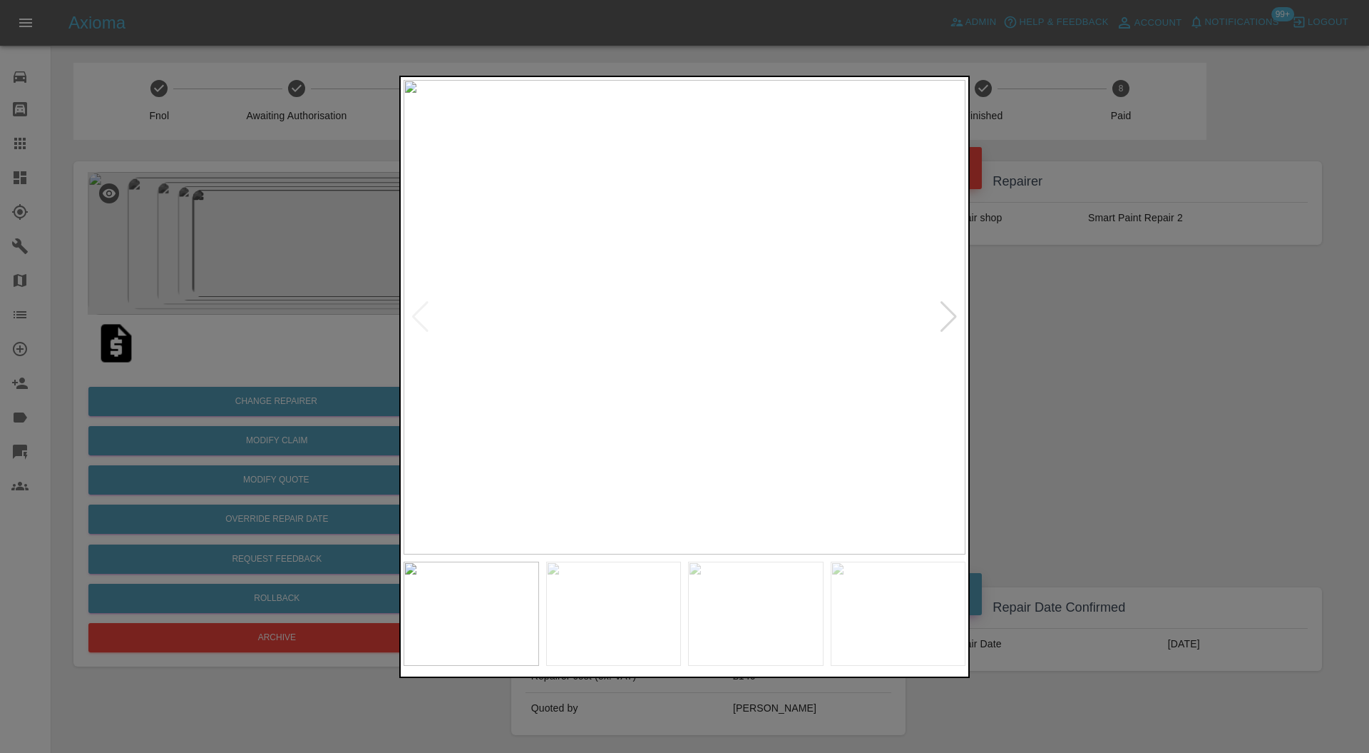
click at [949, 310] on div at bounding box center [948, 316] width 19 height 31
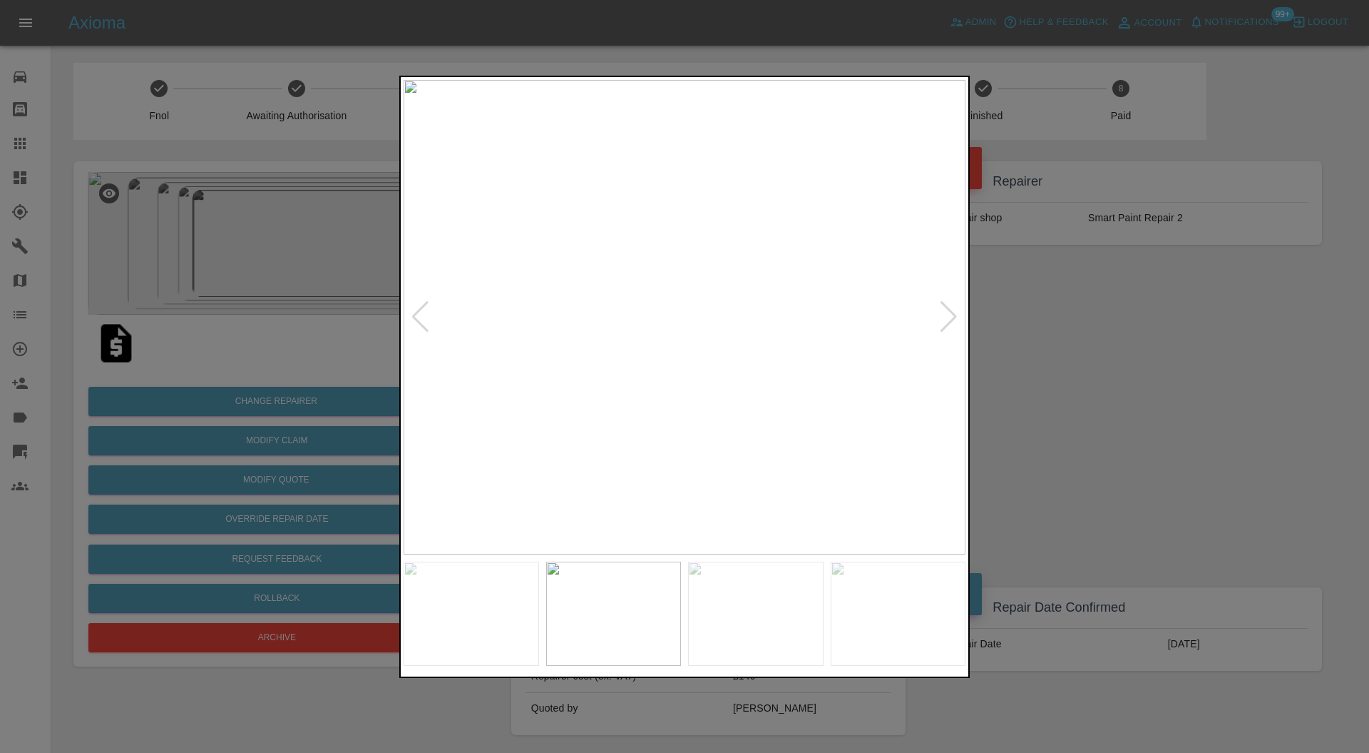
click at [949, 310] on div at bounding box center [948, 316] width 19 height 31
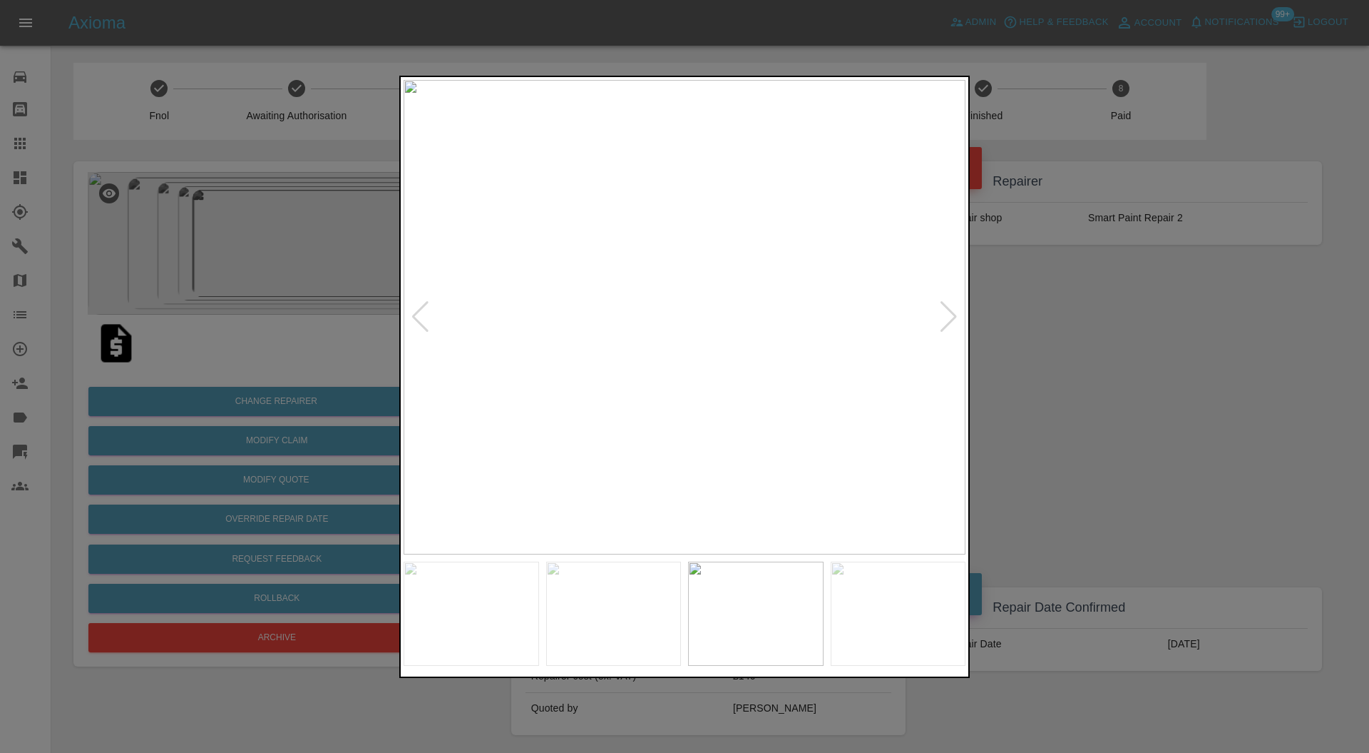
click at [949, 310] on div at bounding box center [948, 316] width 19 height 31
click at [949, 310] on img at bounding box center [685, 317] width 562 height 475
click at [1041, 310] on div at bounding box center [684, 376] width 1369 height 753
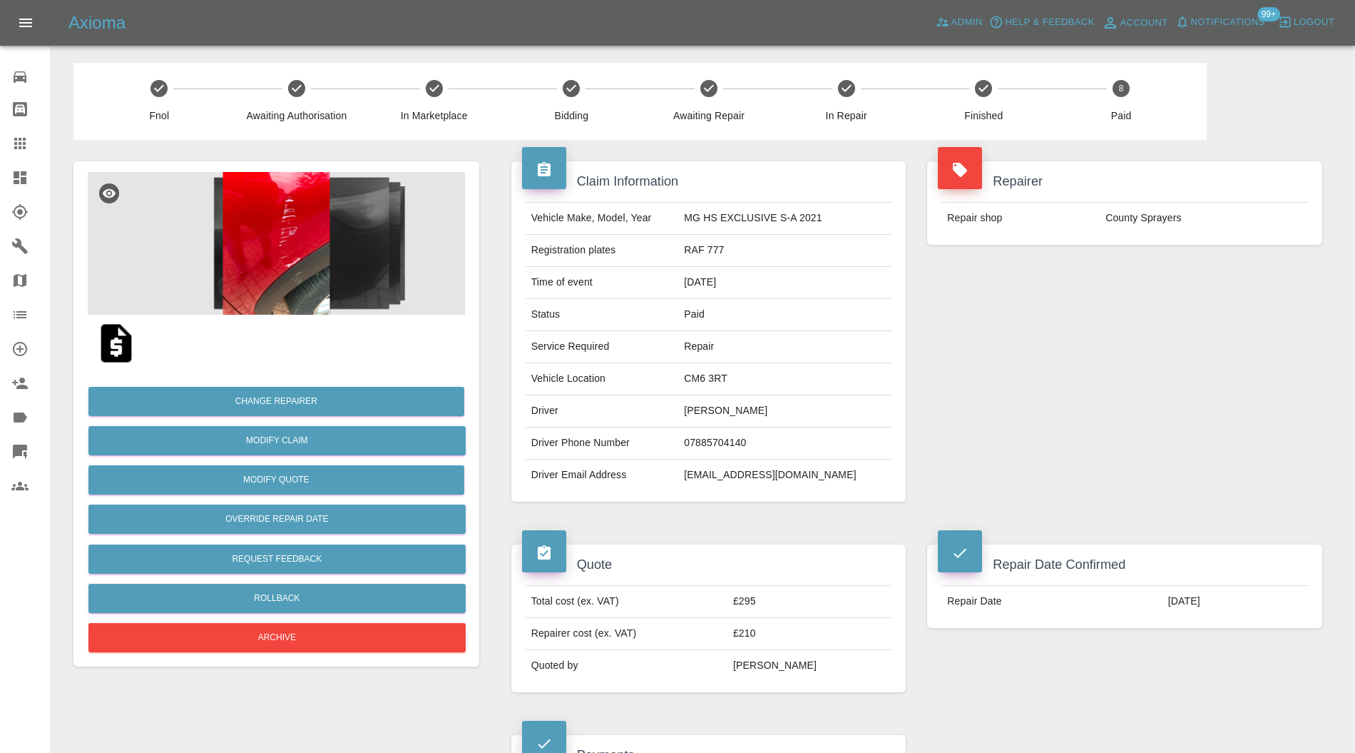
click at [267, 240] on img at bounding box center [276, 243] width 377 height 143
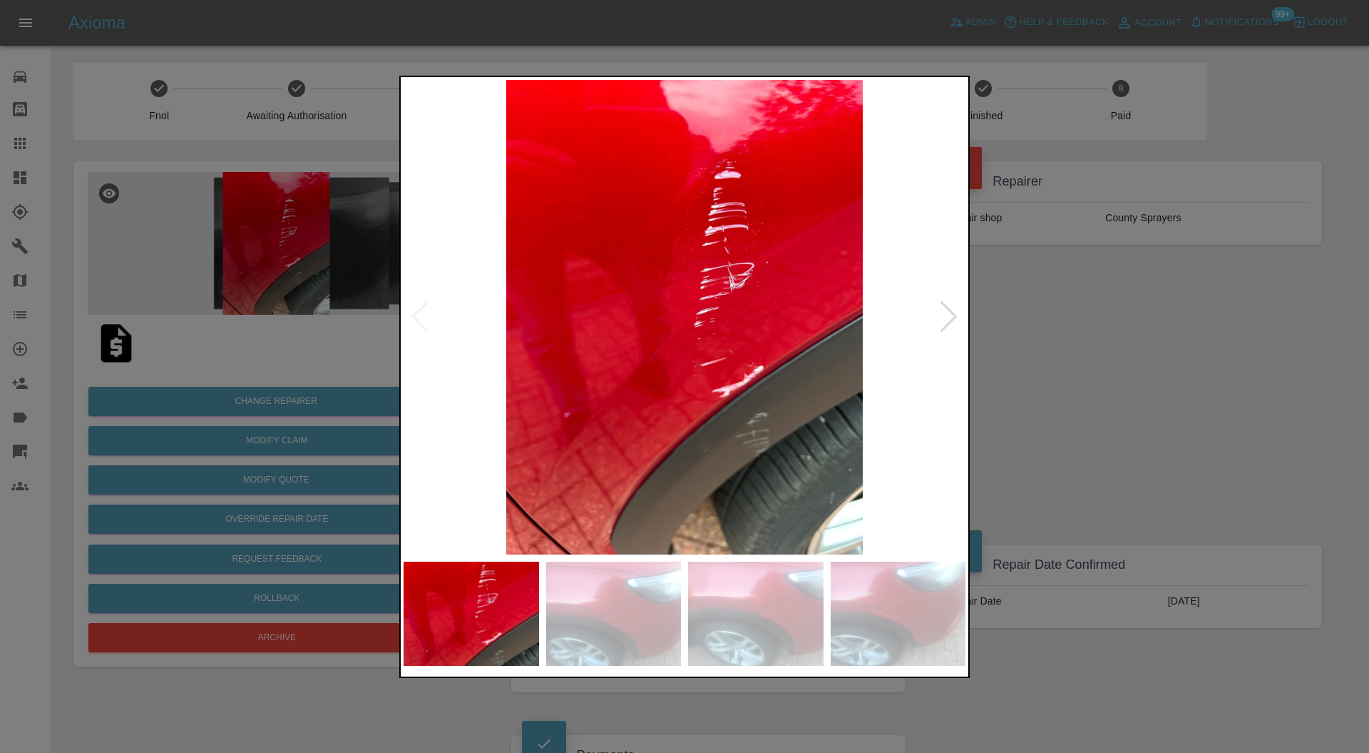
click at [660, 583] on img at bounding box center [614, 613] width 136 height 104
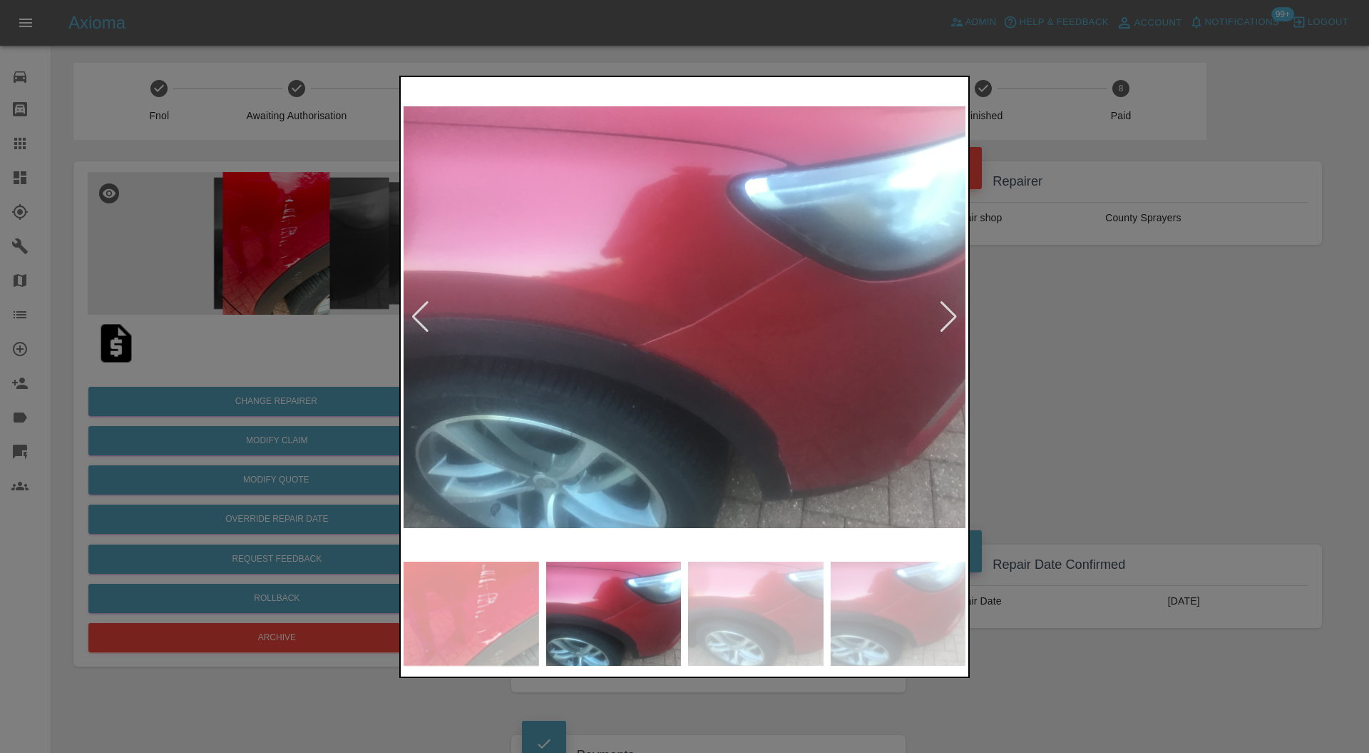
click at [758, 591] on img at bounding box center [756, 613] width 136 height 104
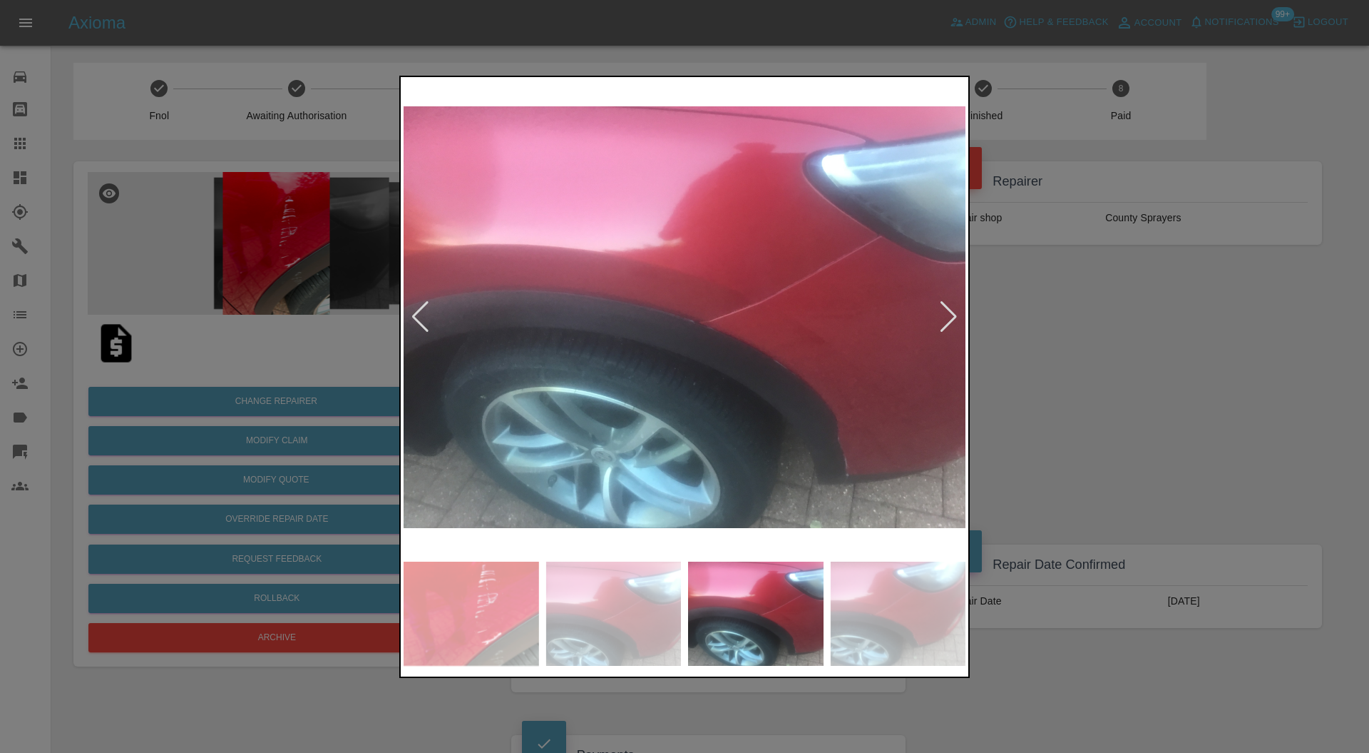
click at [857, 601] on img at bounding box center [899, 613] width 136 height 104
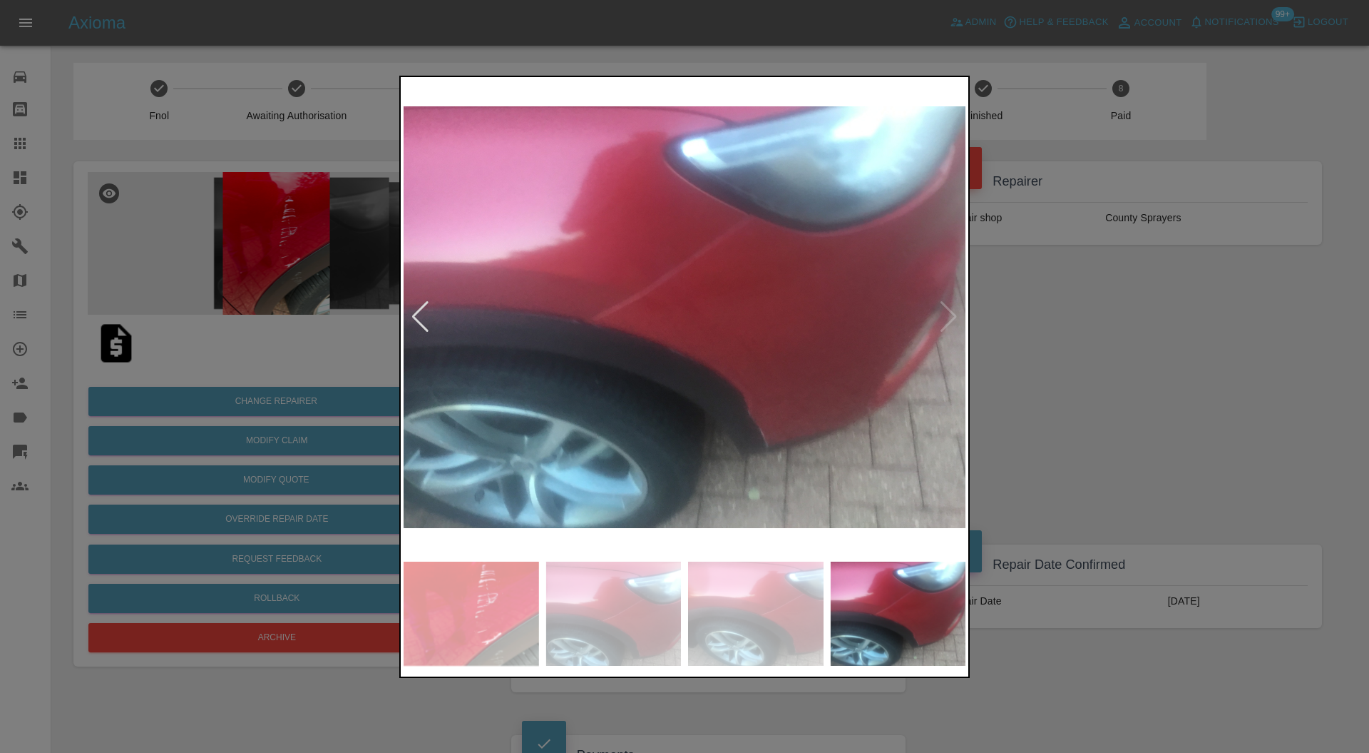
click at [949, 307] on img at bounding box center [685, 317] width 562 height 475
click at [506, 608] on img at bounding box center [472, 613] width 136 height 104
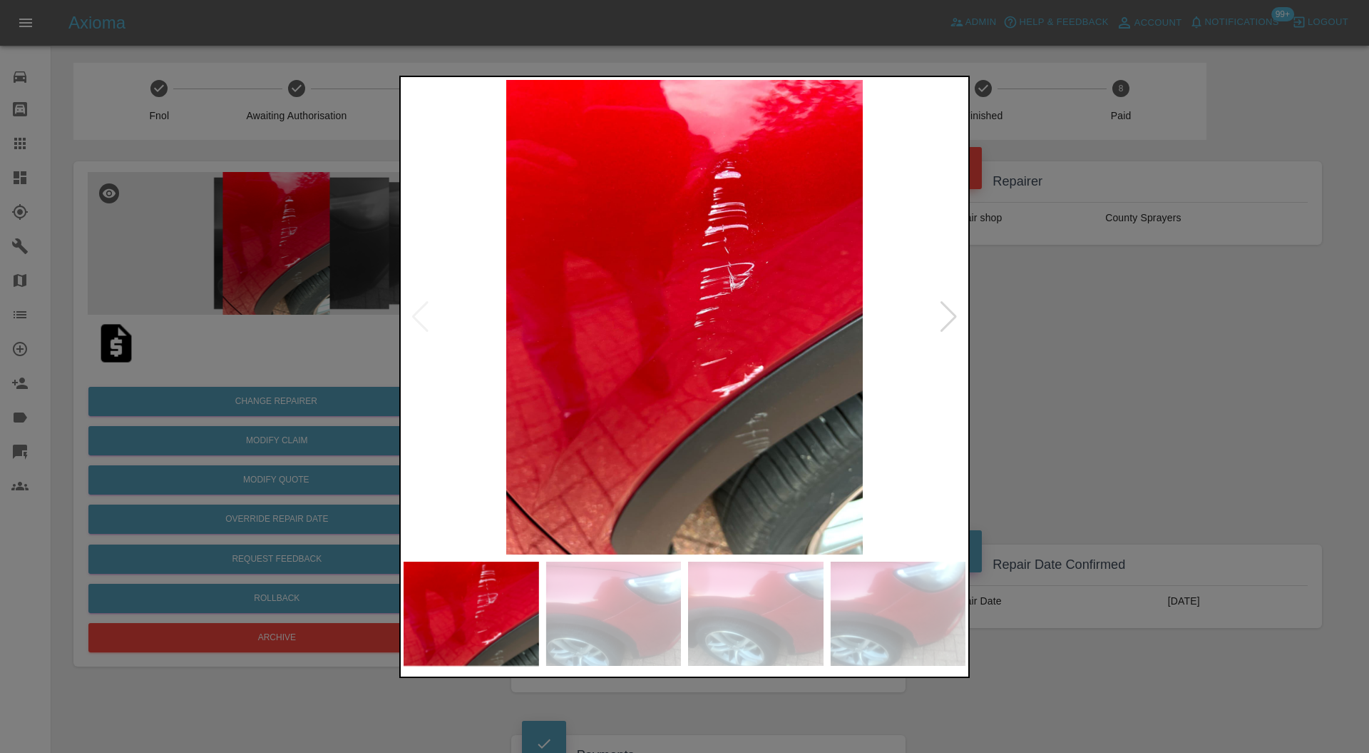
click at [652, 625] on img at bounding box center [614, 613] width 136 height 104
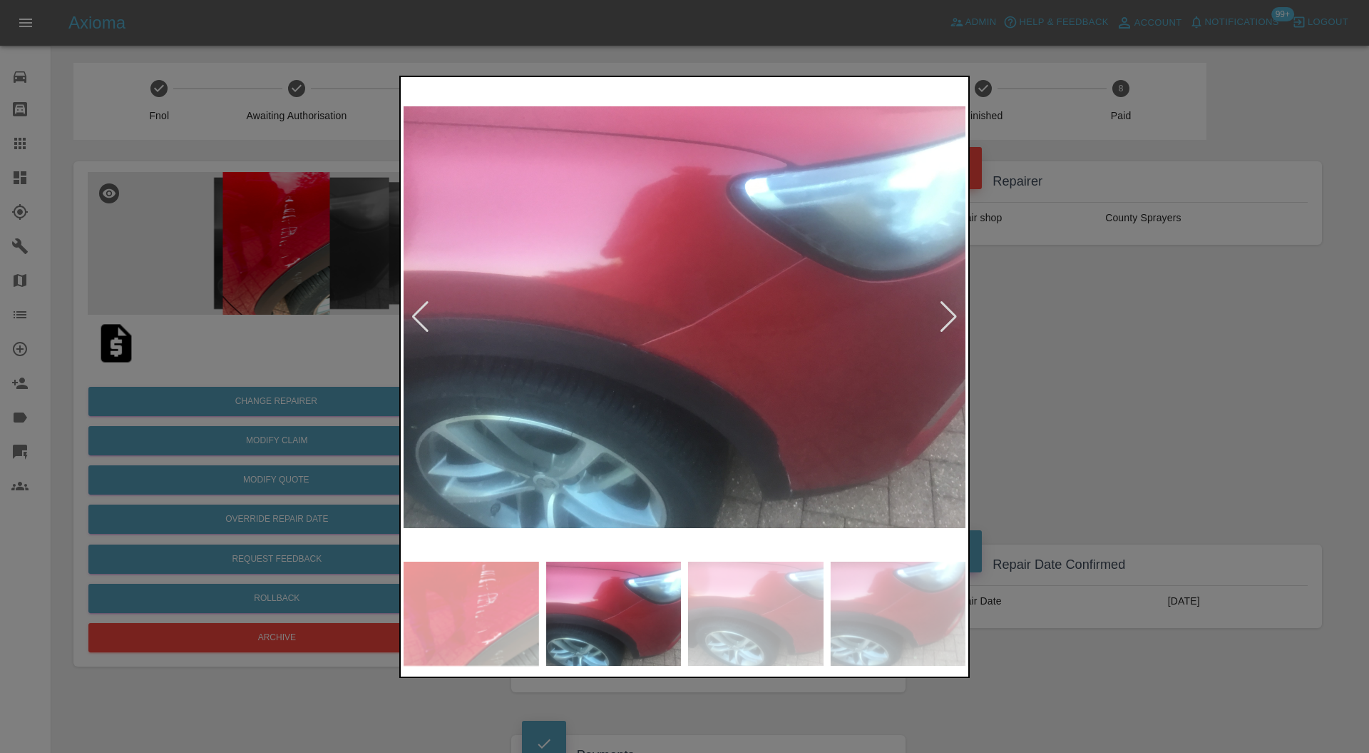
click at [730, 609] on img at bounding box center [756, 613] width 136 height 104
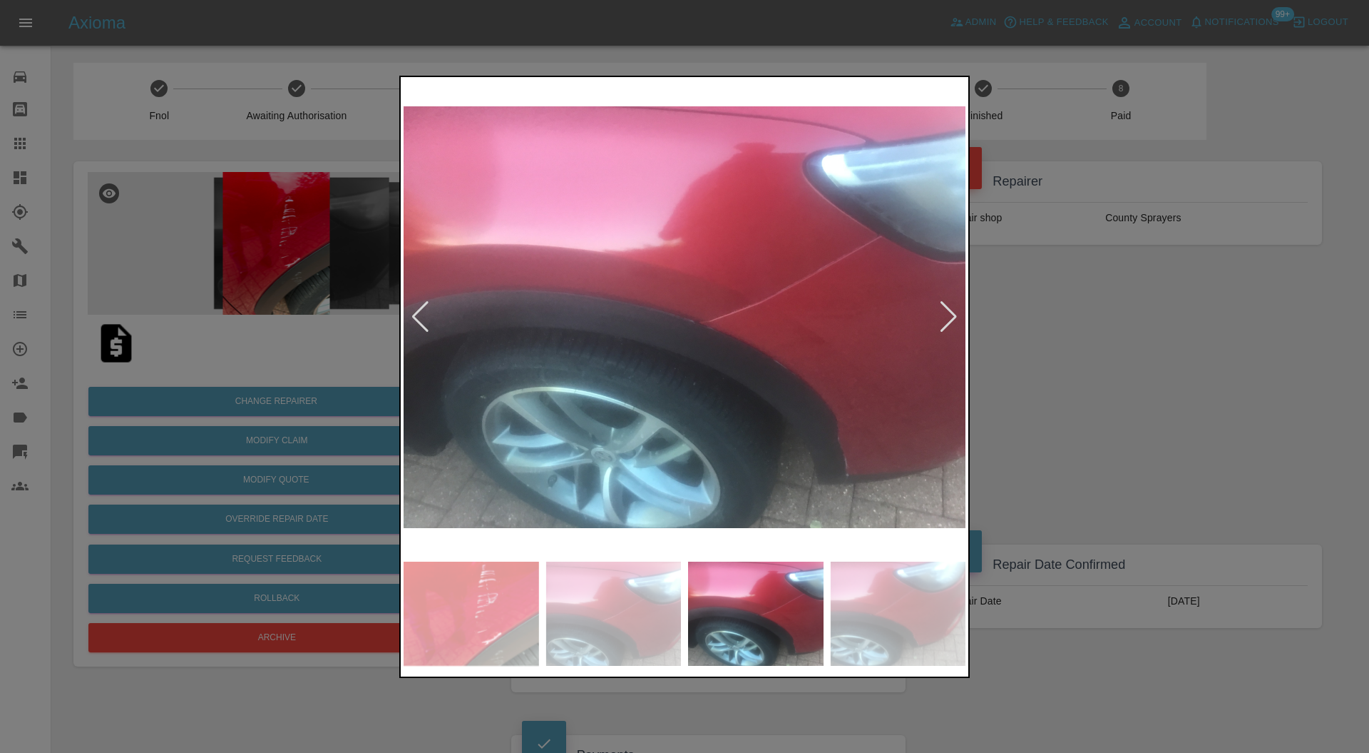
click at [849, 601] on img at bounding box center [899, 613] width 136 height 104
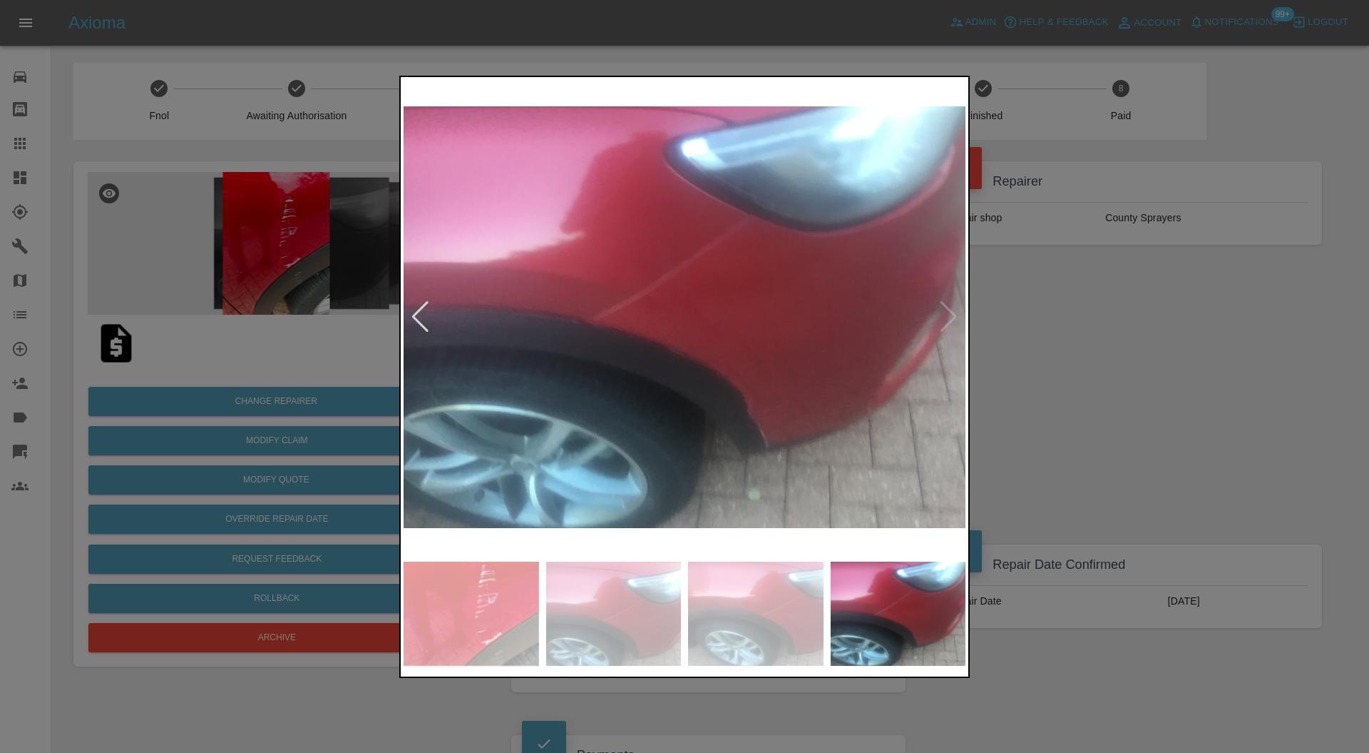
click at [1034, 372] on div at bounding box center [684, 376] width 1369 height 753
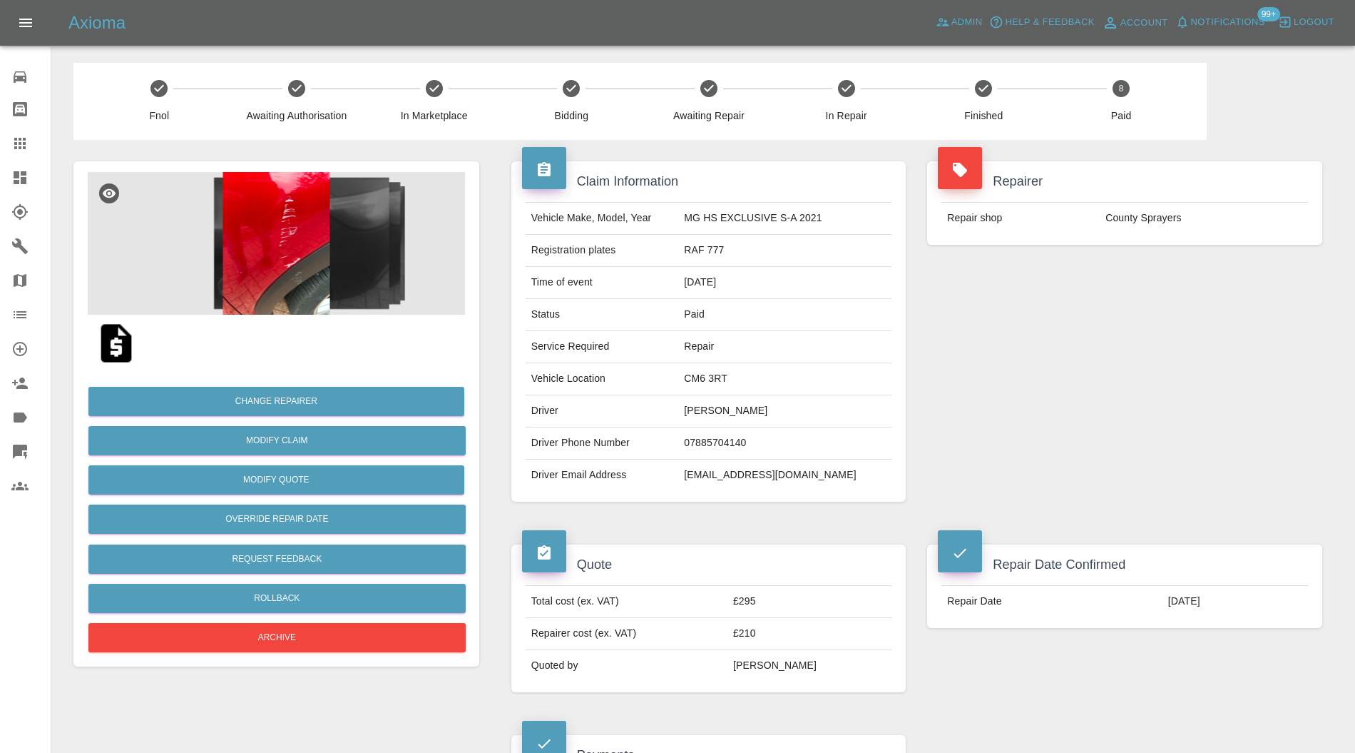
click at [252, 245] on img at bounding box center [276, 243] width 377 height 143
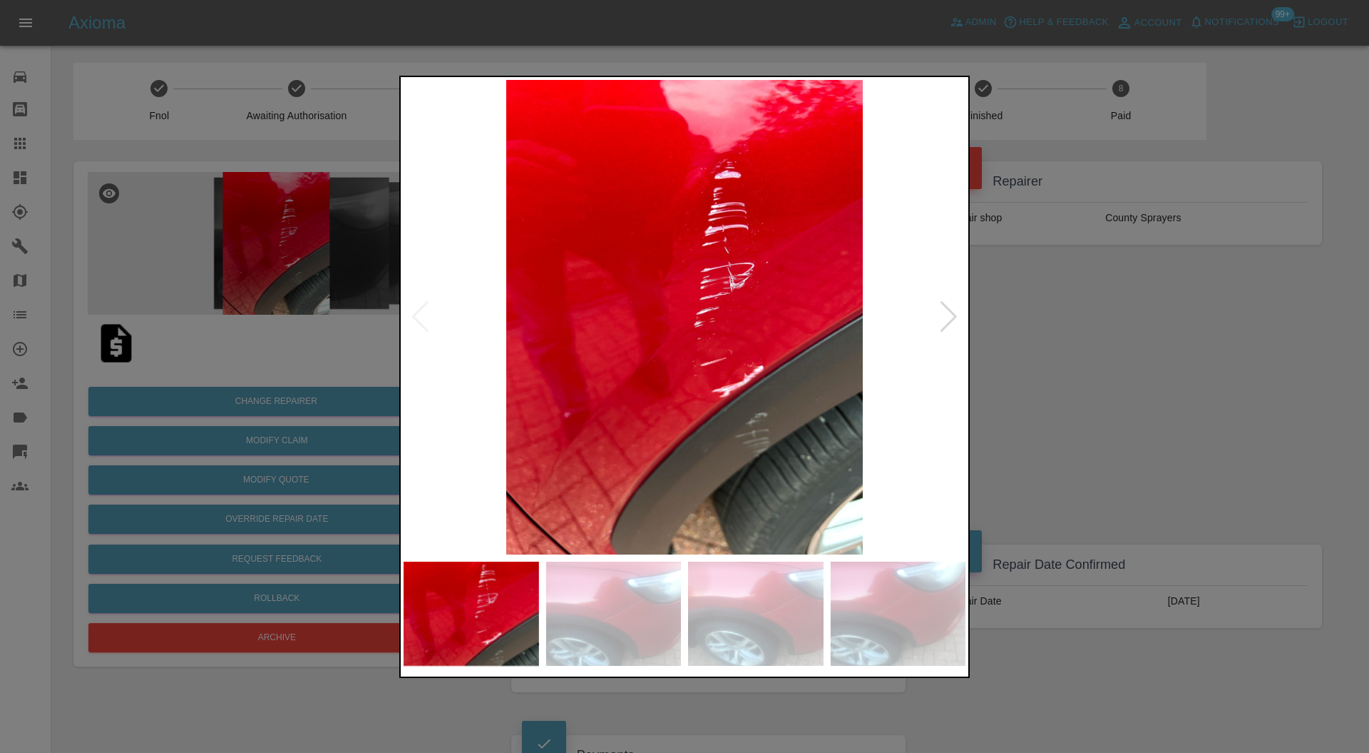
click at [944, 306] on div at bounding box center [948, 316] width 19 height 31
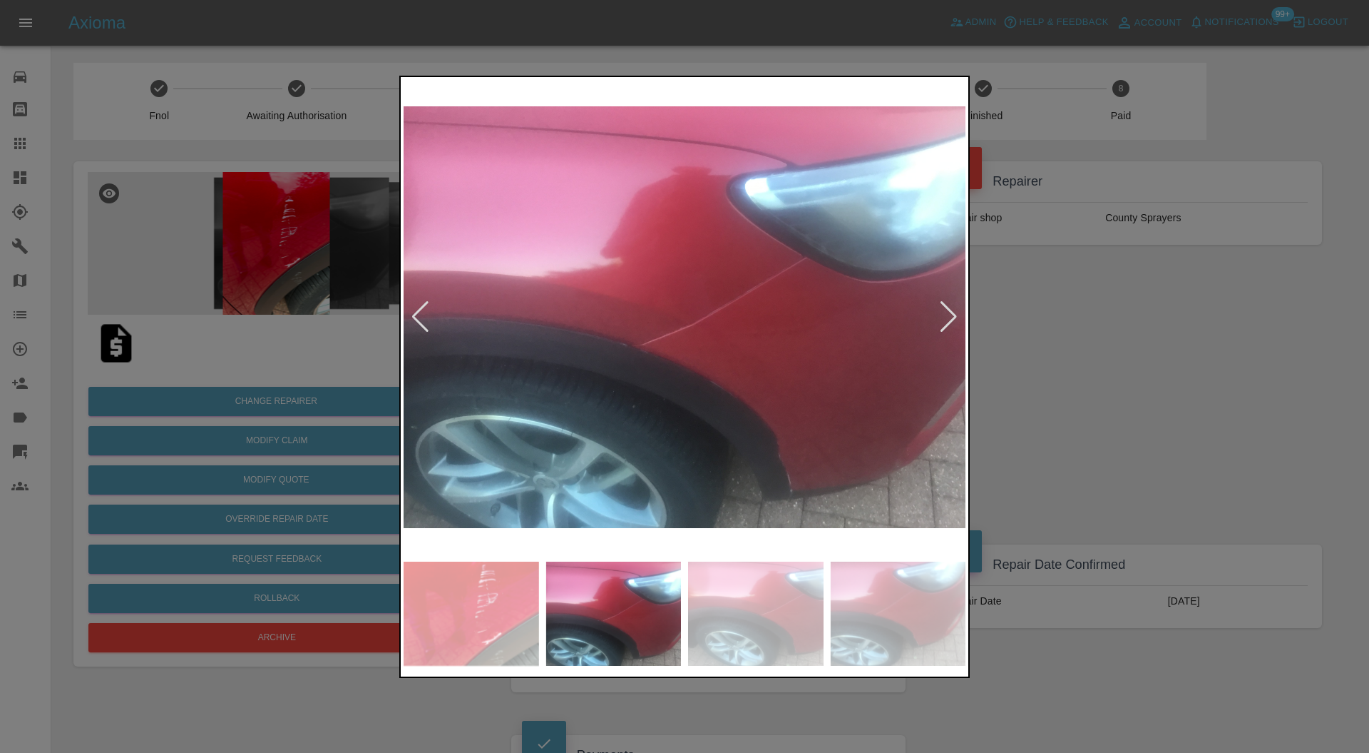
click at [944, 306] on div at bounding box center [948, 316] width 19 height 31
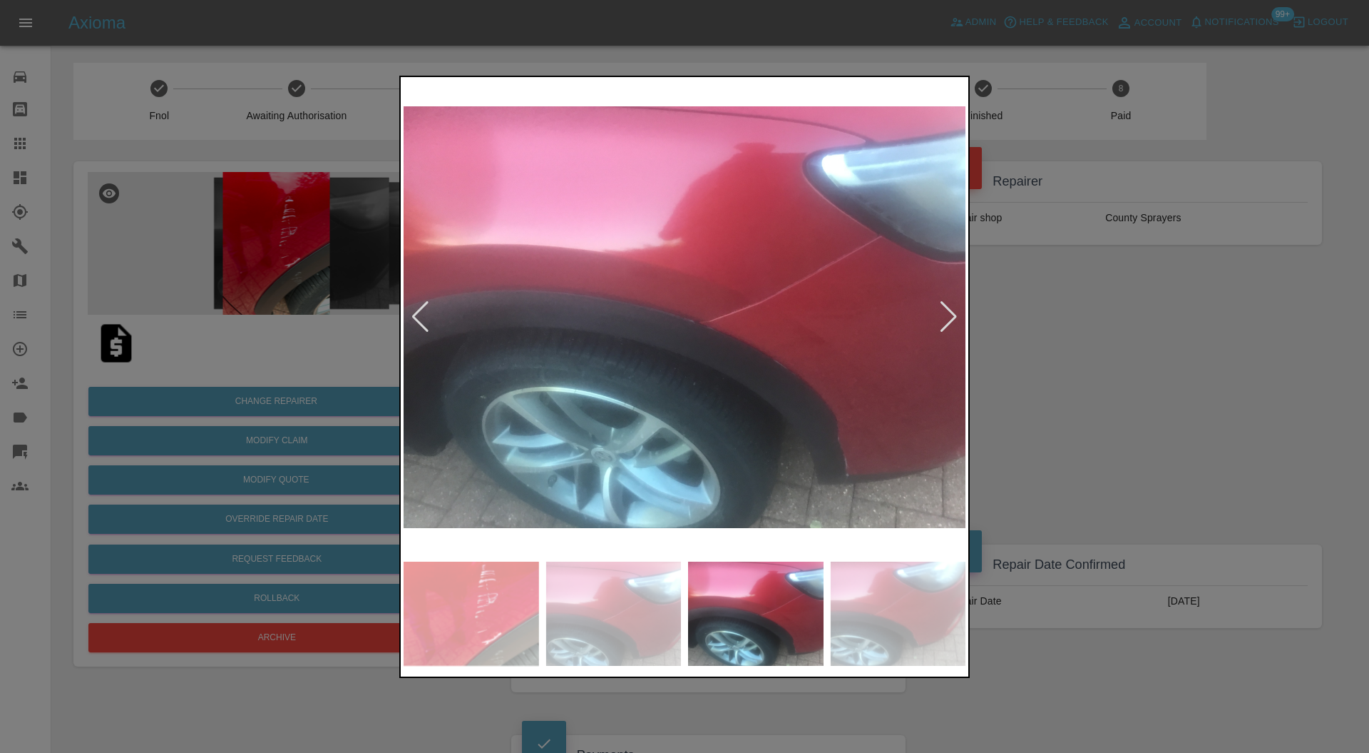
click at [944, 306] on div at bounding box center [948, 316] width 19 height 31
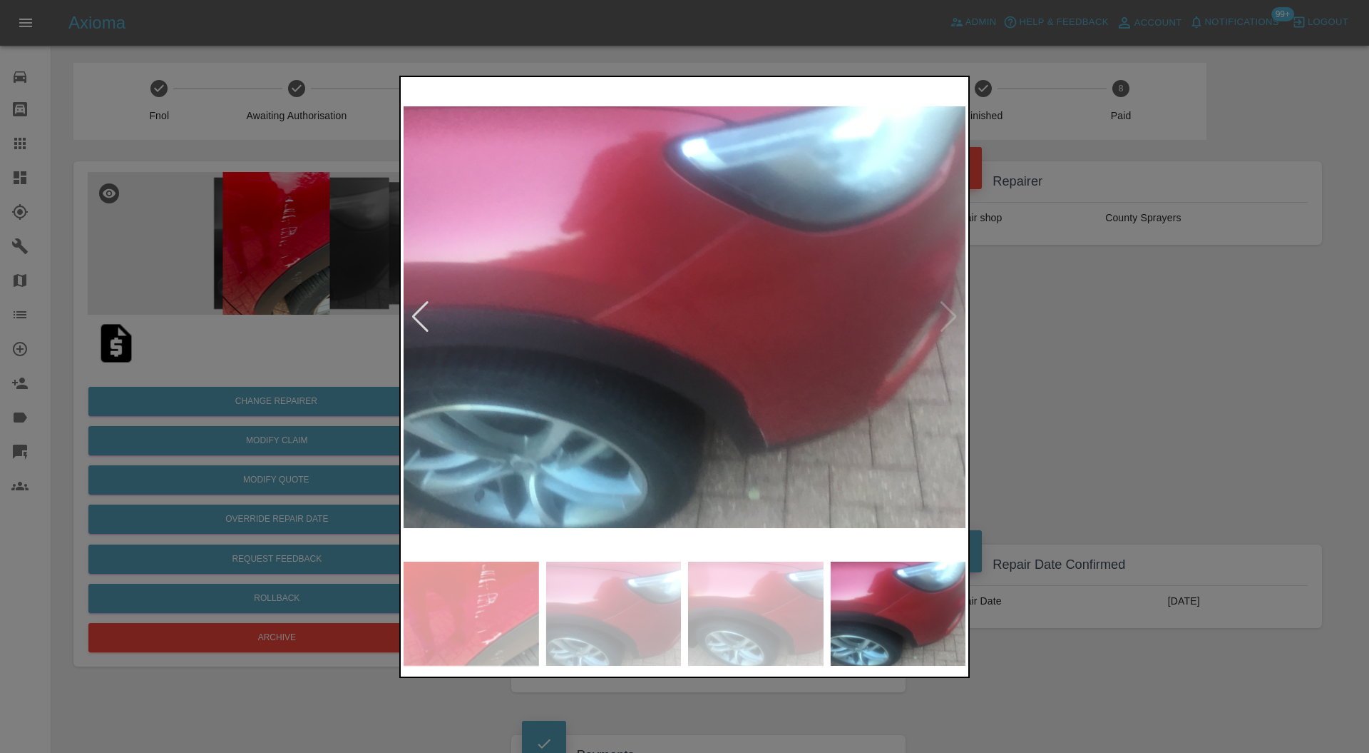
click at [944, 306] on img at bounding box center [685, 317] width 562 height 475
click at [1079, 318] on div at bounding box center [684, 376] width 1369 height 753
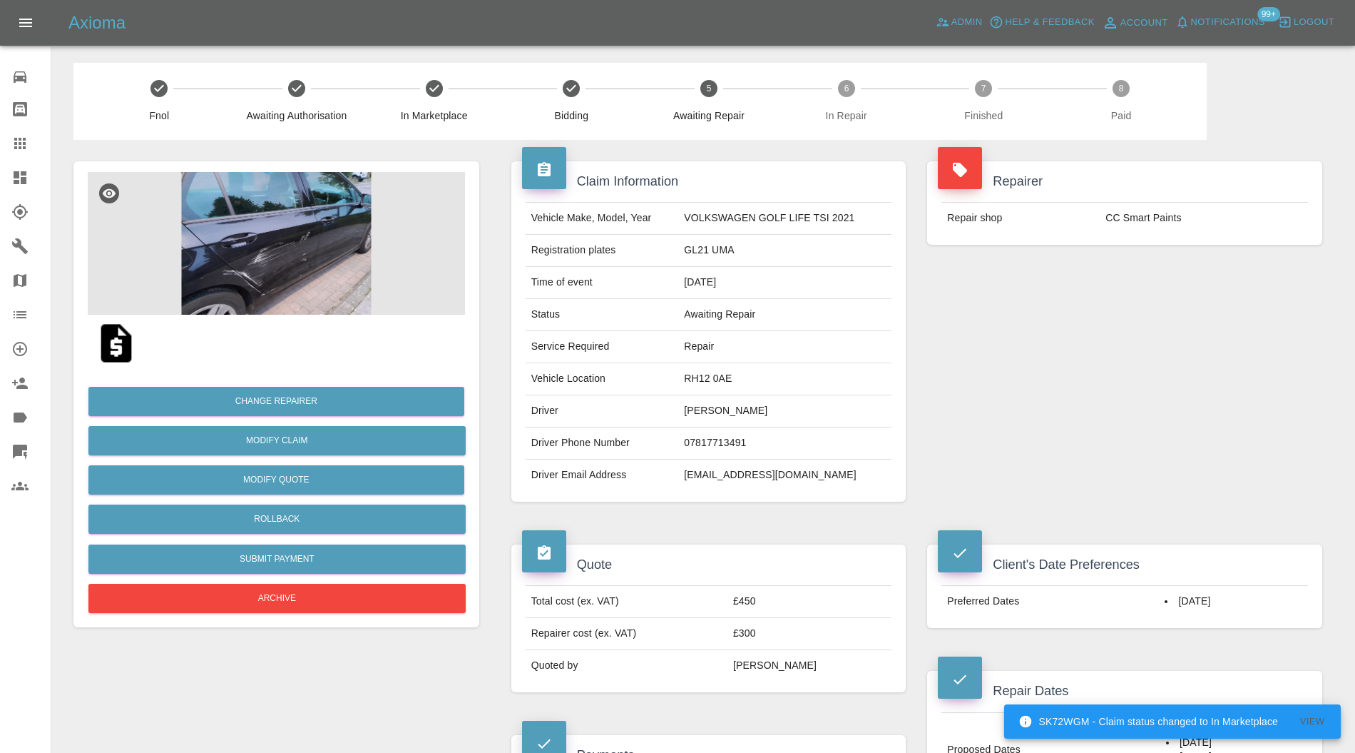
click at [292, 266] on img at bounding box center [276, 243] width 377 height 143
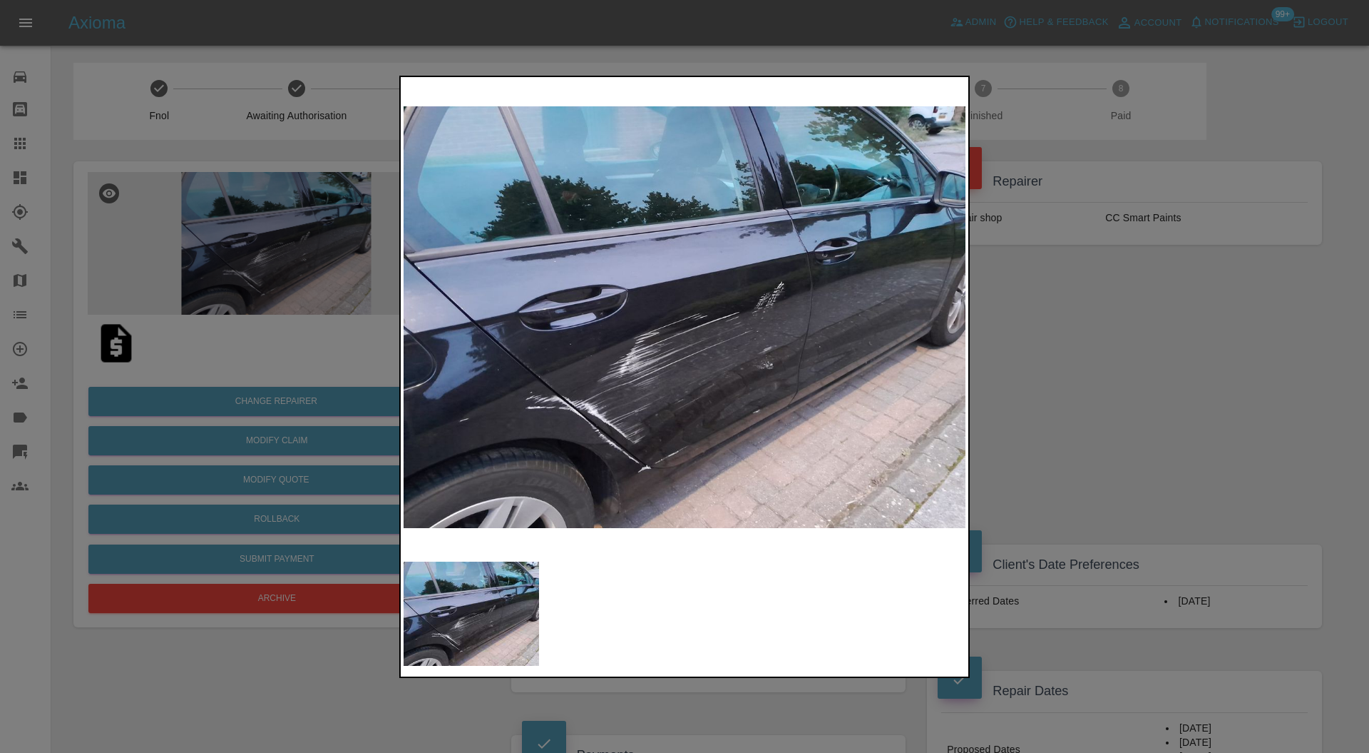
click at [1083, 356] on div at bounding box center [684, 376] width 1369 height 753
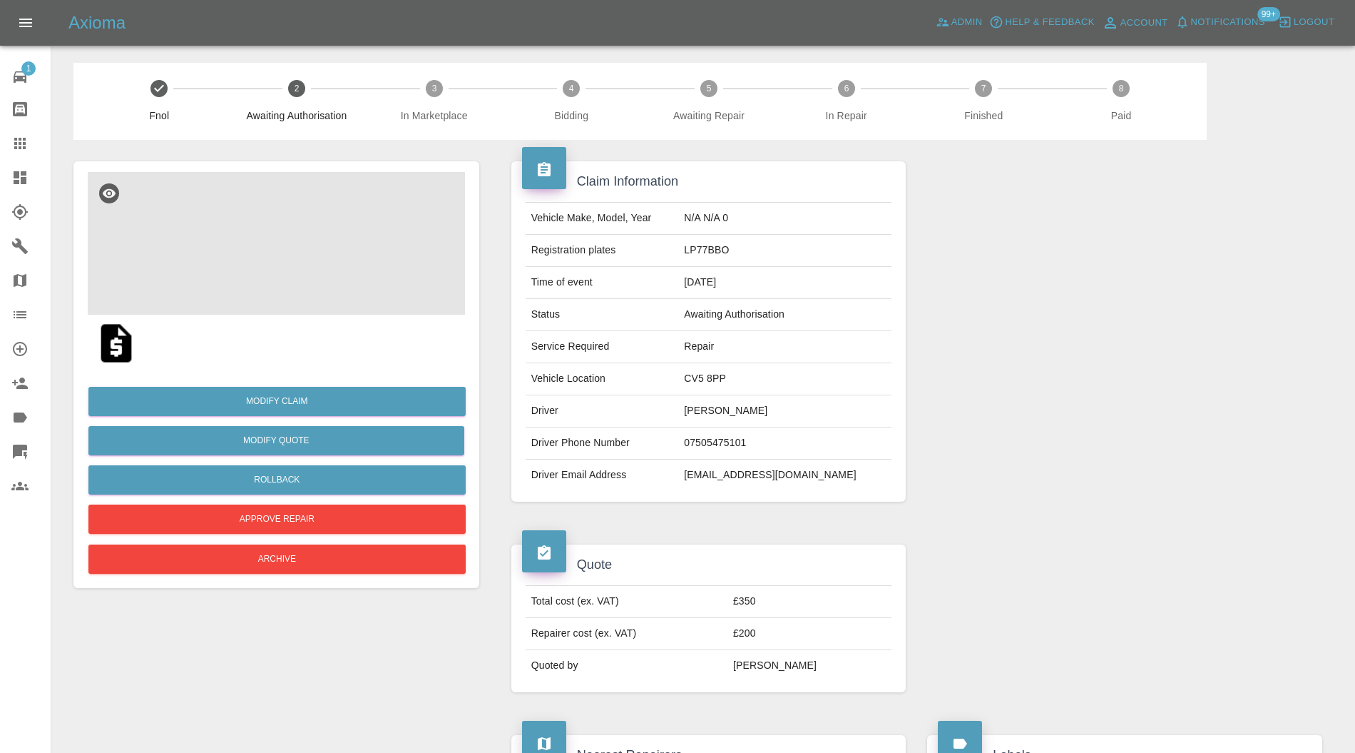
click at [300, 247] on img at bounding box center [276, 243] width 377 height 143
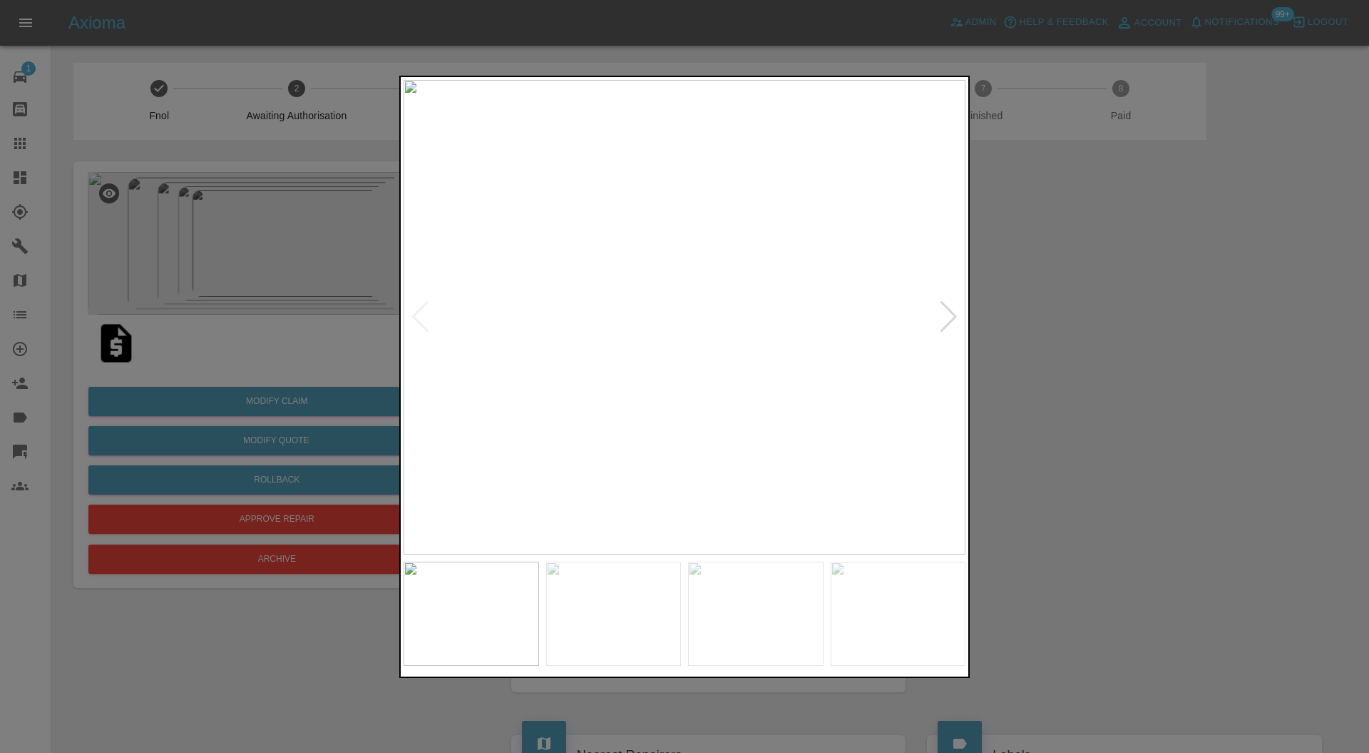
click at [945, 324] on div at bounding box center [948, 316] width 19 height 31
click at [947, 323] on div at bounding box center [948, 316] width 19 height 31
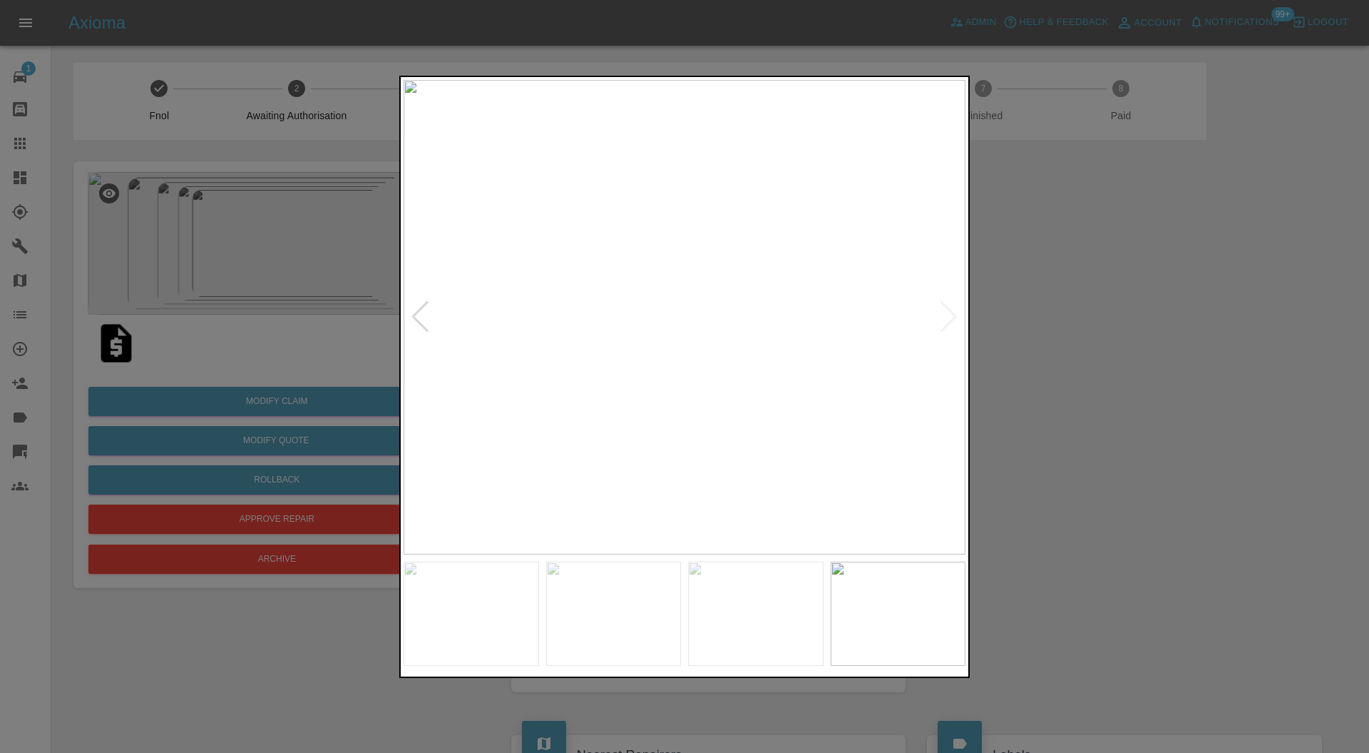
click at [947, 323] on img at bounding box center [685, 317] width 562 height 475
click at [1126, 322] on div at bounding box center [684, 376] width 1369 height 753
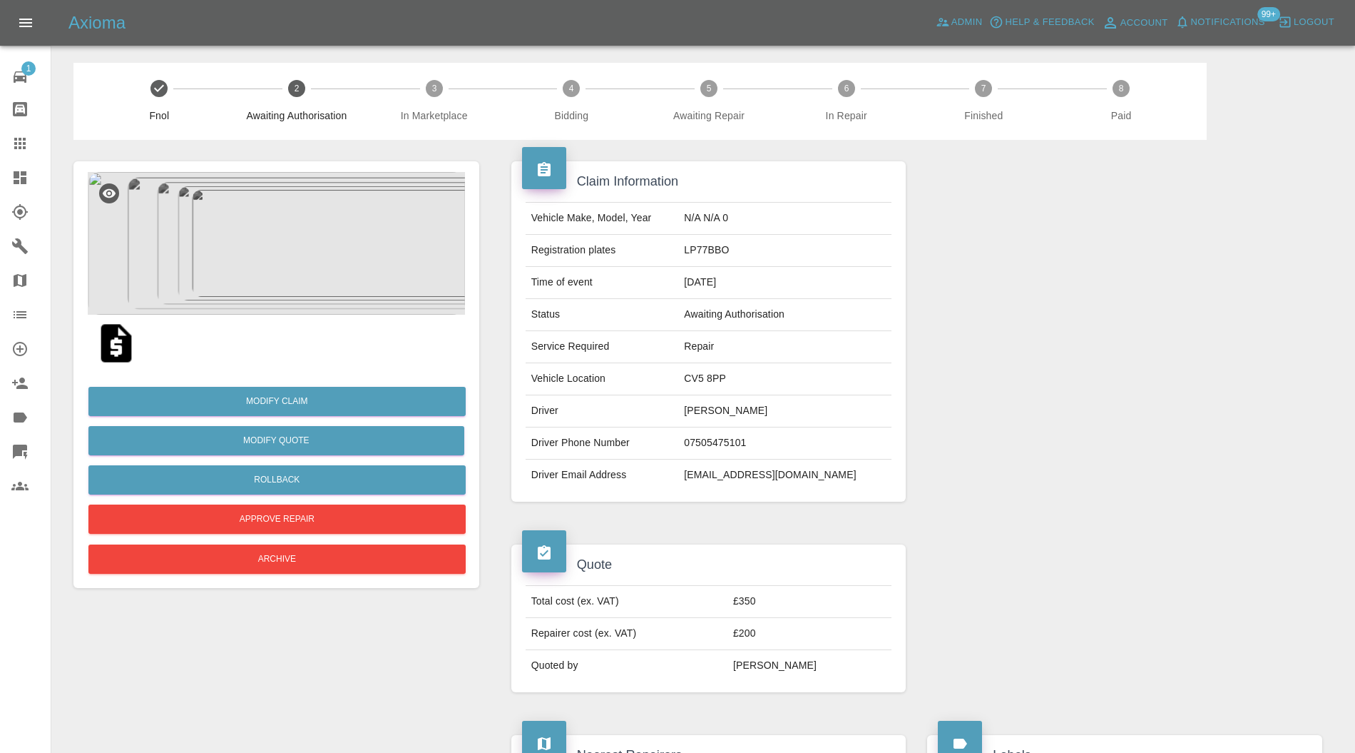
click at [305, 258] on img at bounding box center [276, 243] width 377 height 143
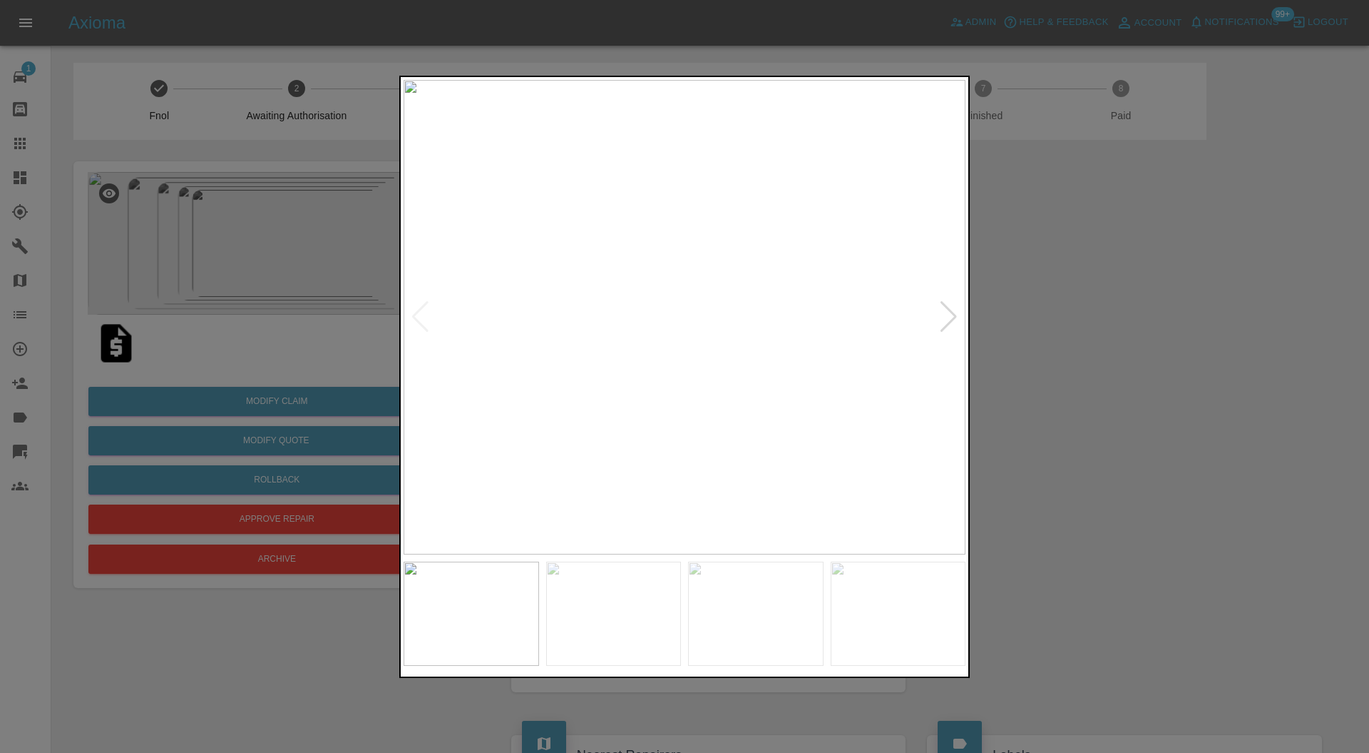
click at [942, 315] on div at bounding box center [948, 316] width 19 height 31
click at [944, 313] on div at bounding box center [948, 316] width 19 height 31
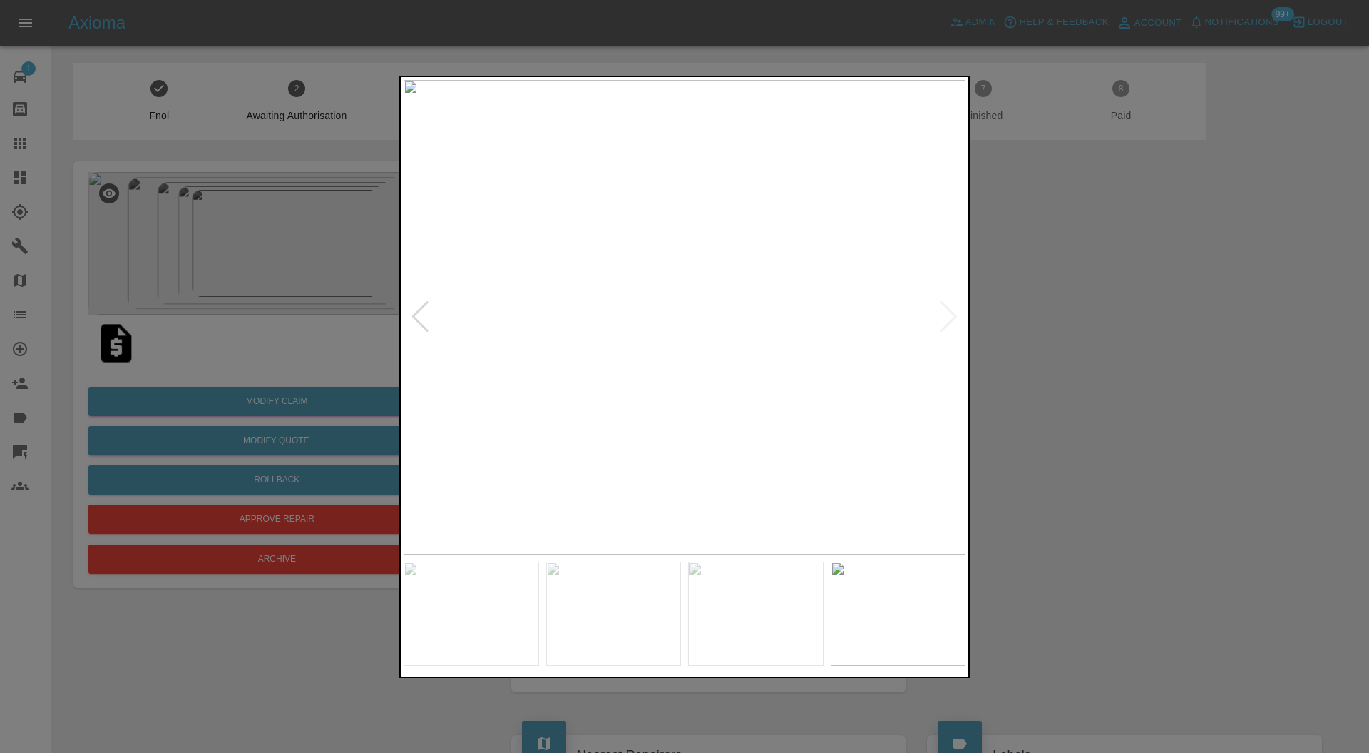
click at [945, 314] on img at bounding box center [685, 317] width 562 height 475
click at [417, 312] on div at bounding box center [420, 316] width 19 height 31
click at [1085, 322] on div at bounding box center [684, 376] width 1369 height 753
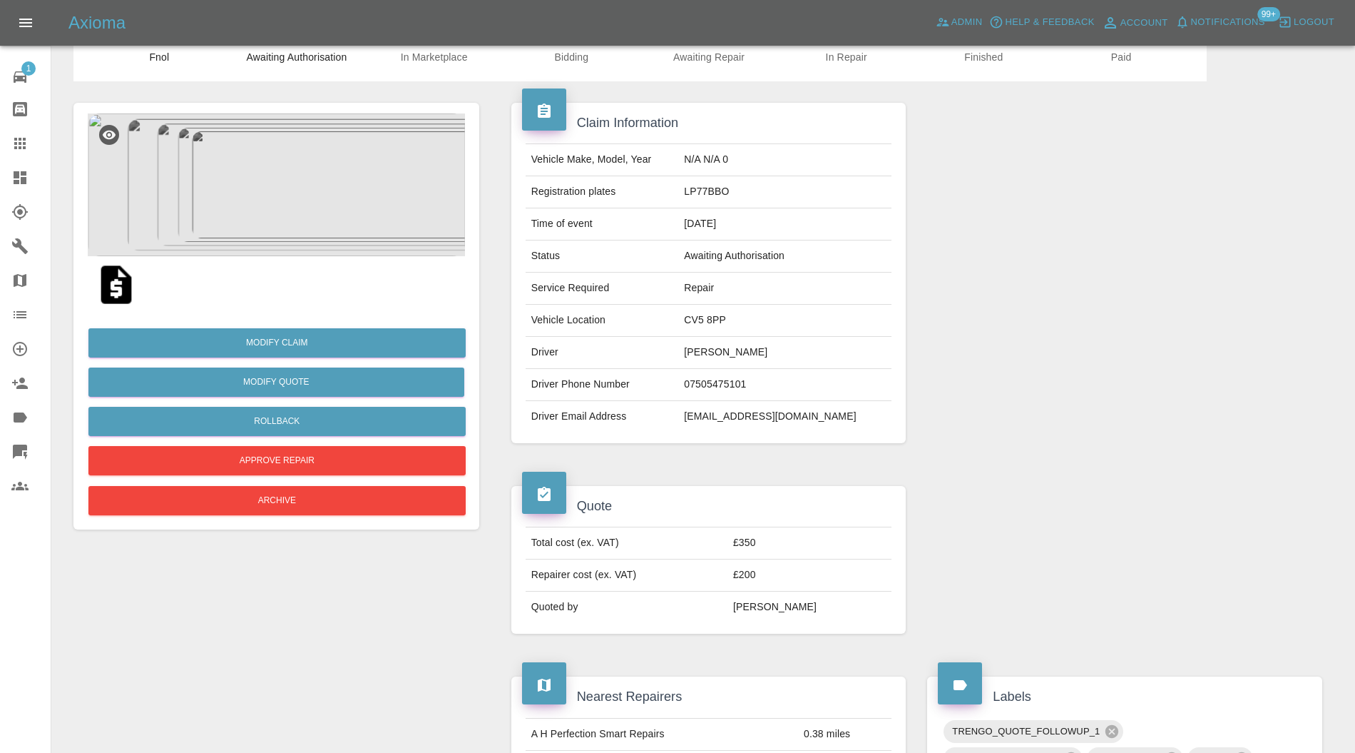
scroll to position [58, 0]
click at [118, 280] on img at bounding box center [116, 285] width 46 height 46
click at [277, 204] on img at bounding box center [276, 184] width 377 height 143
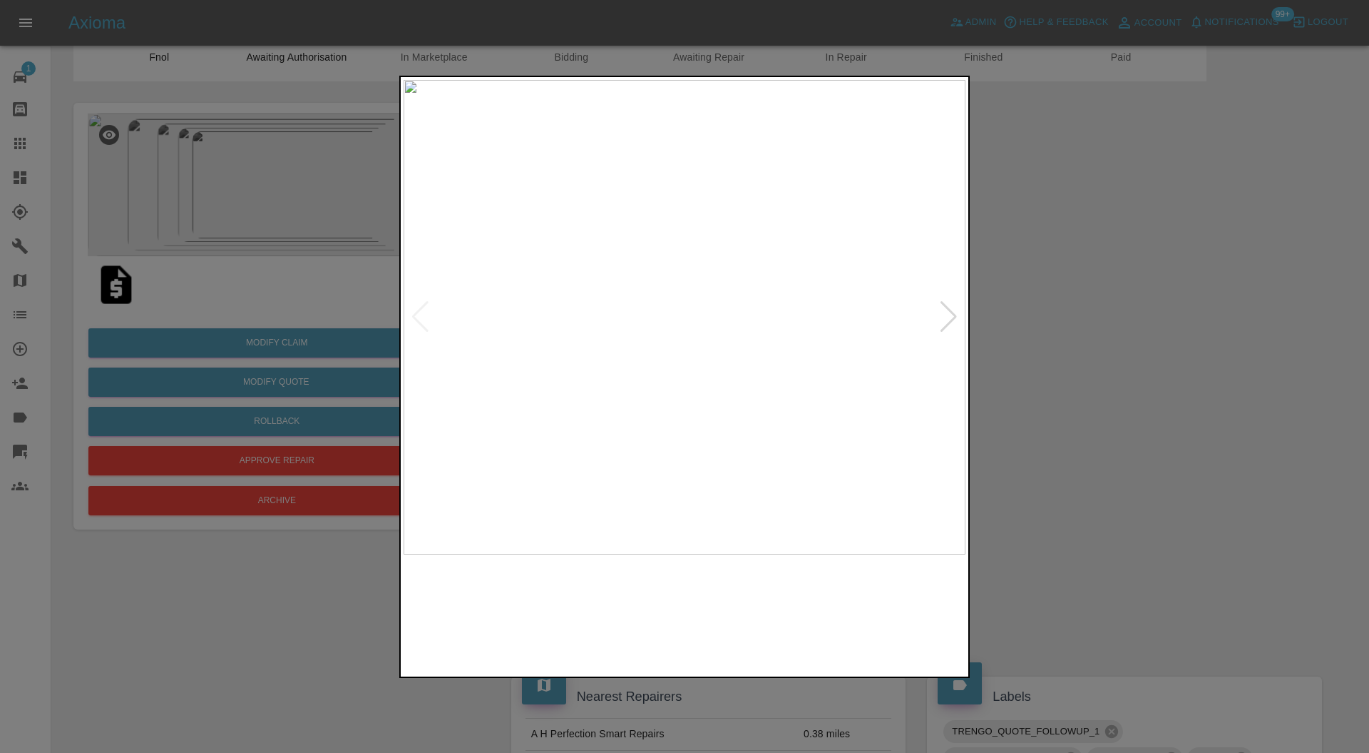
click at [869, 568] on img at bounding box center [899, 613] width 136 height 104
click at [701, 340] on img at bounding box center [685, 317] width 562 height 475
click at [1075, 346] on div at bounding box center [684, 376] width 1369 height 753
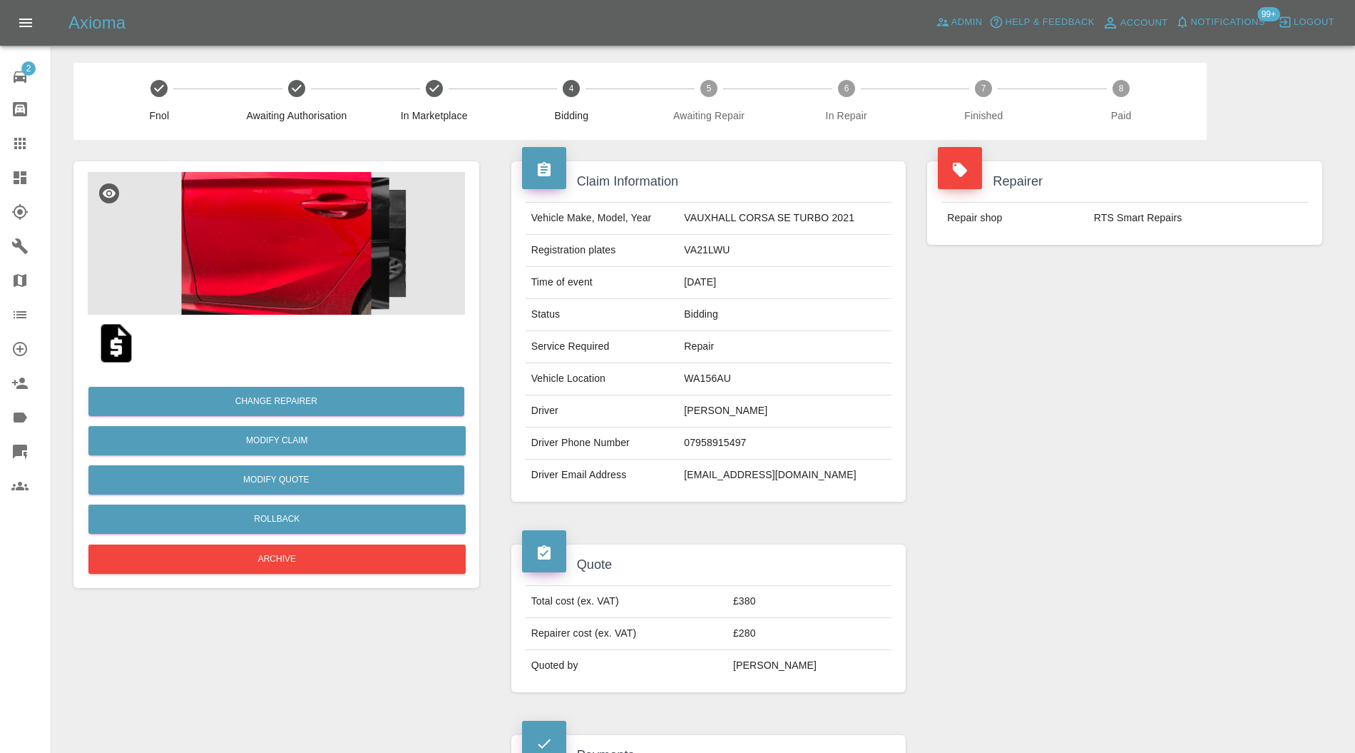
click at [368, 264] on img at bounding box center [276, 243] width 377 height 143
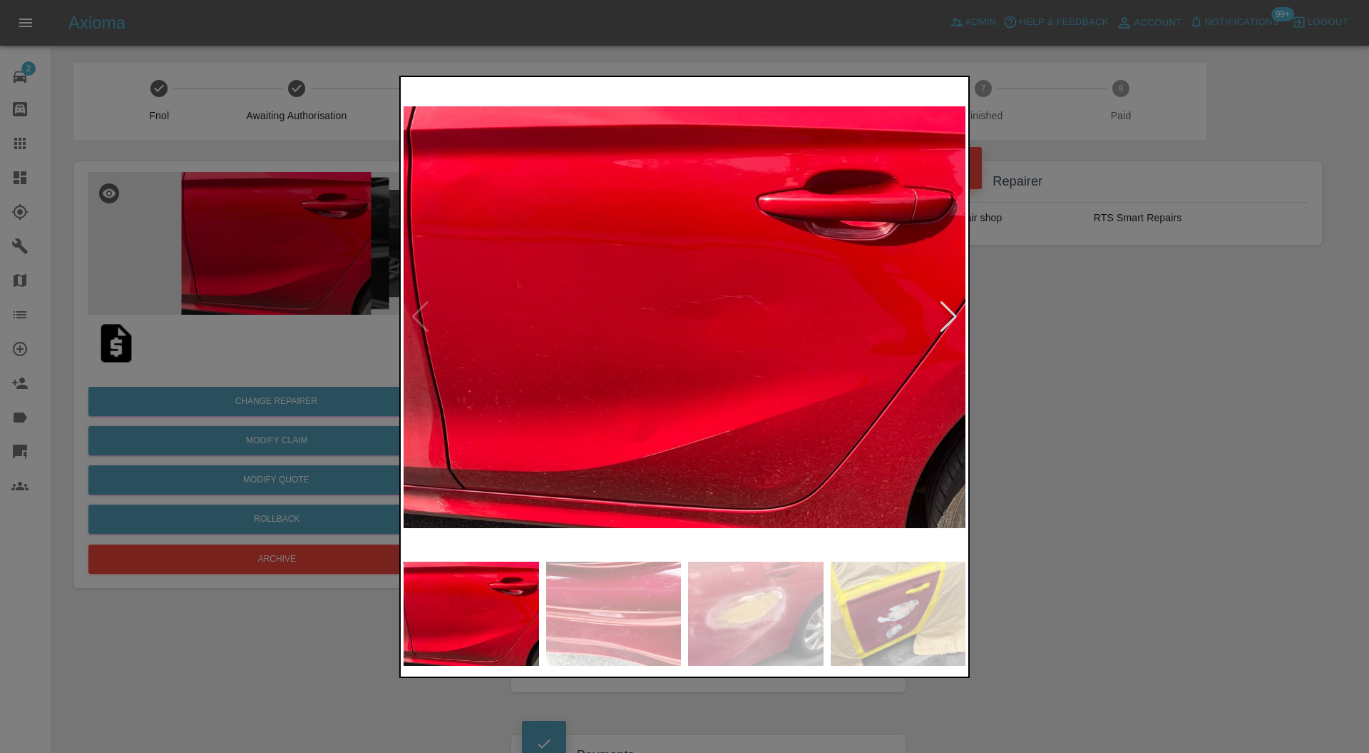
click at [949, 310] on div at bounding box center [948, 316] width 19 height 31
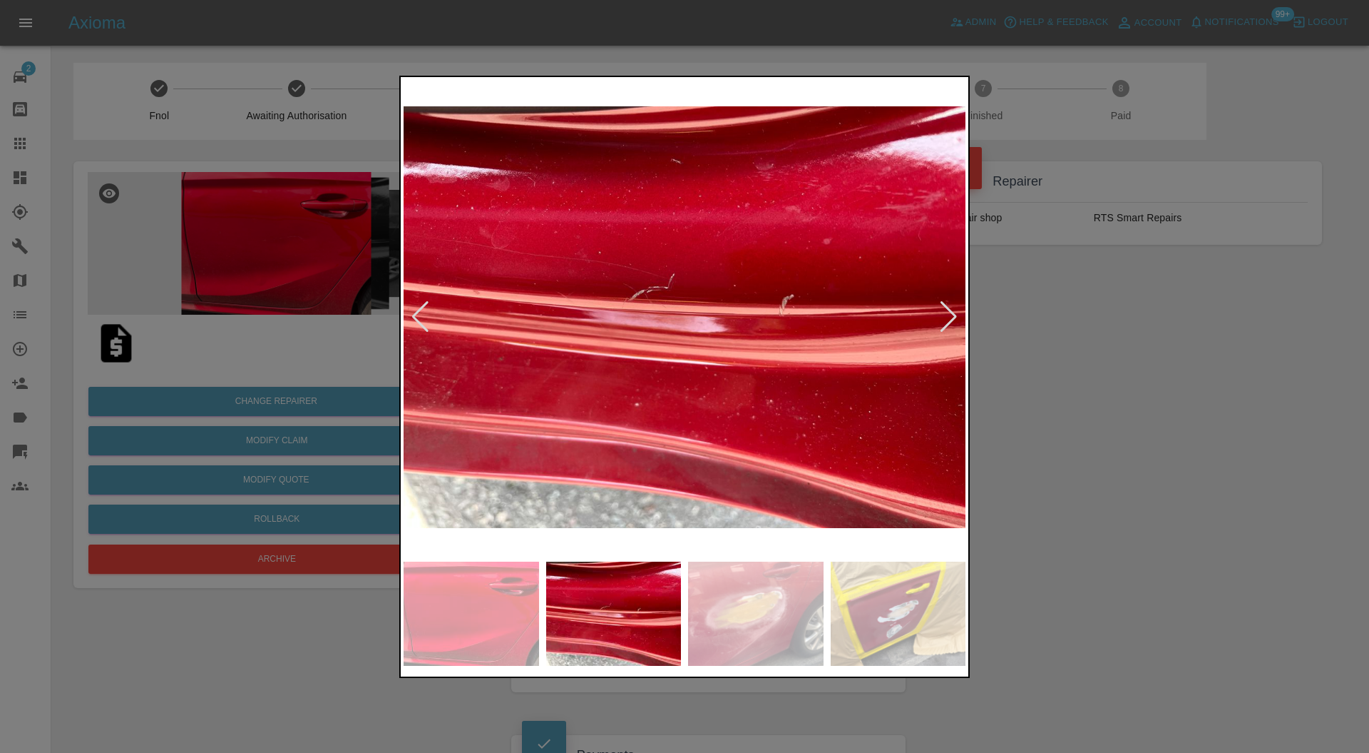
click at [949, 310] on div at bounding box center [948, 316] width 19 height 31
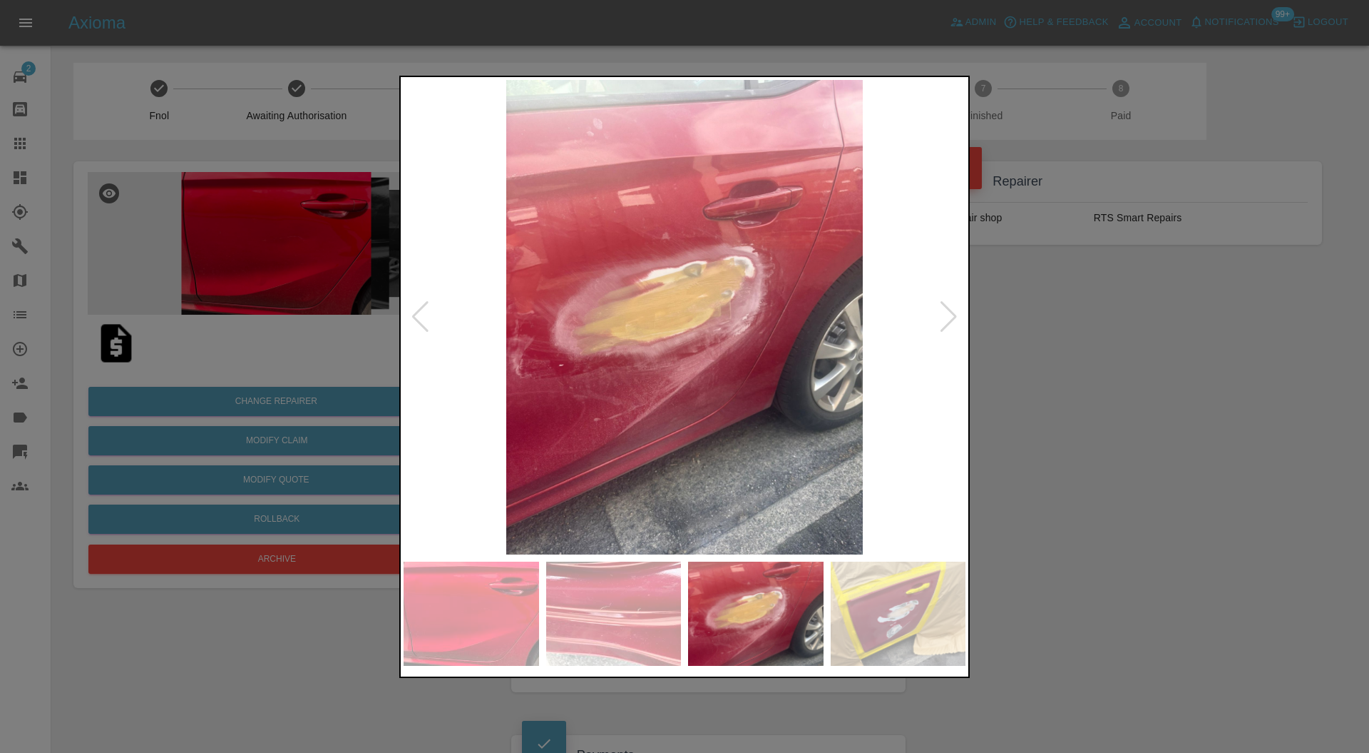
click at [949, 310] on div at bounding box center [948, 316] width 19 height 31
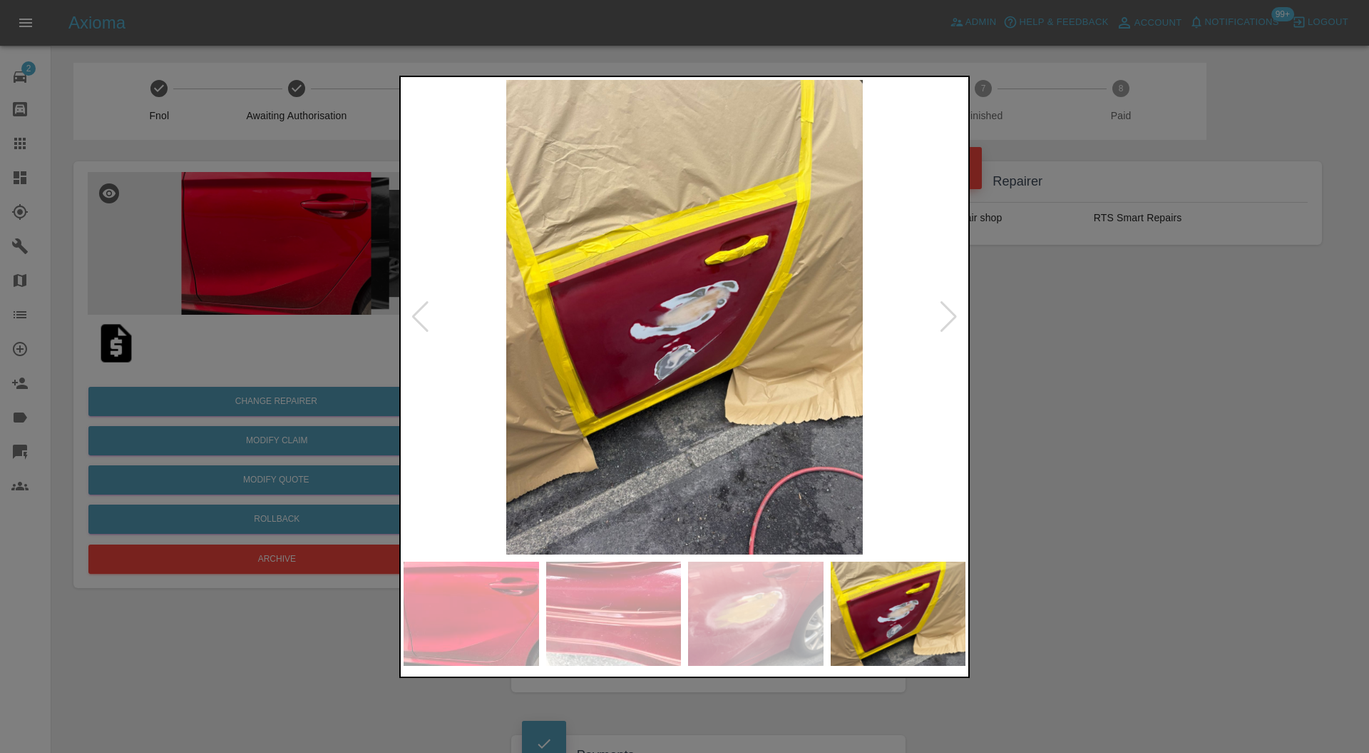
click at [949, 310] on div at bounding box center [948, 316] width 19 height 31
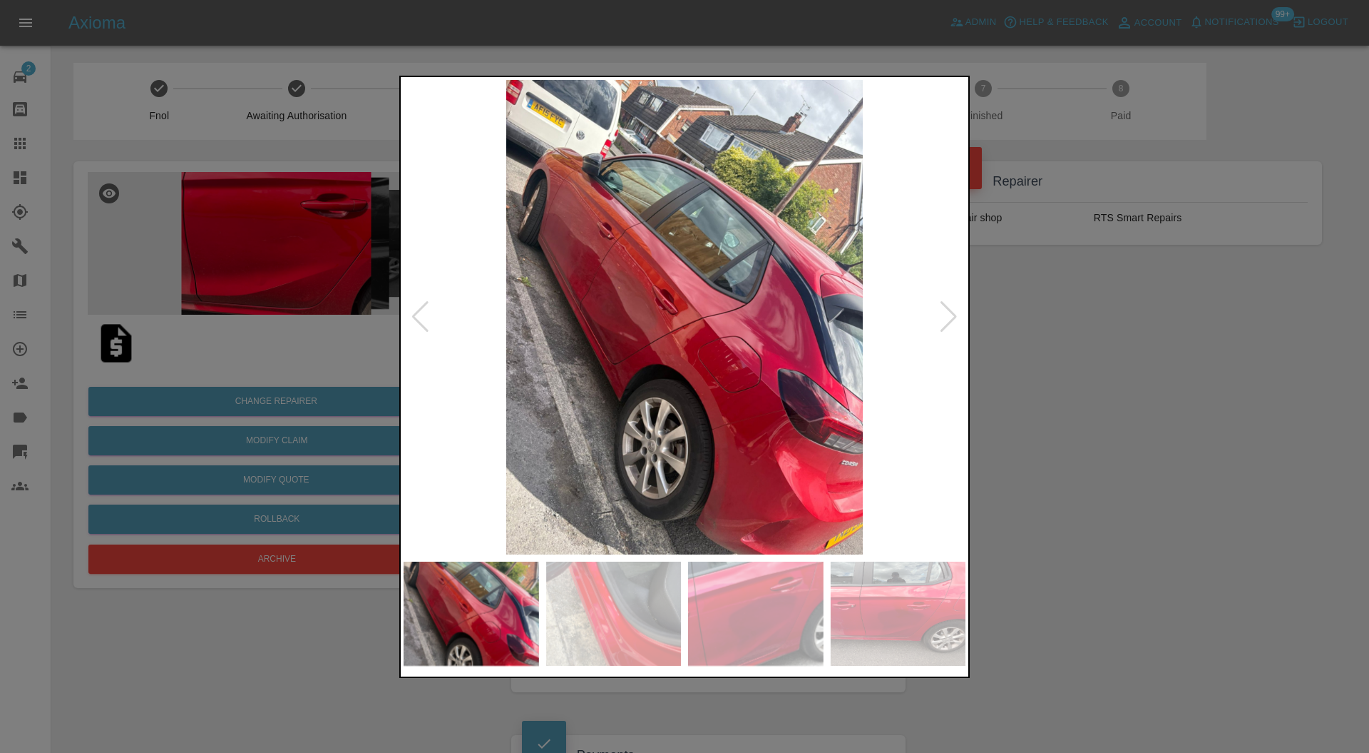
click at [949, 310] on div at bounding box center [948, 316] width 19 height 31
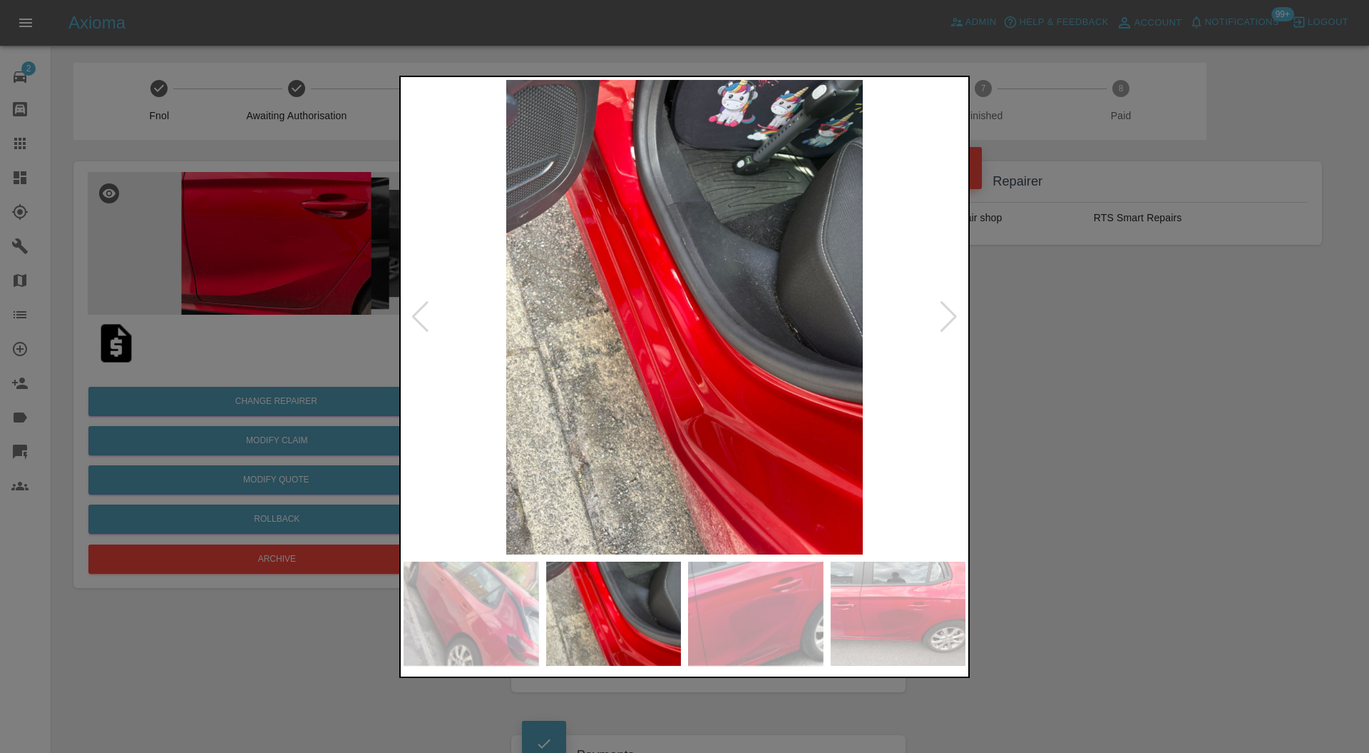
click at [949, 310] on div at bounding box center [948, 316] width 19 height 31
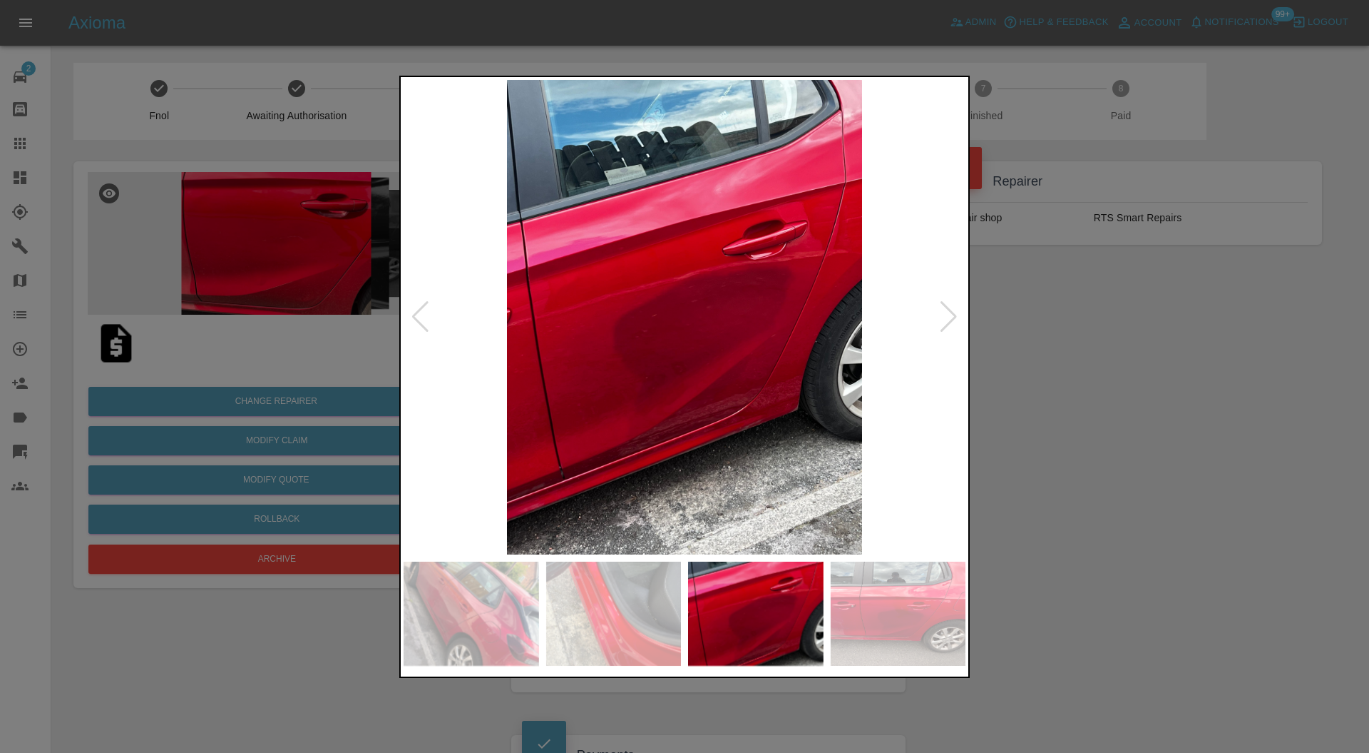
click at [949, 310] on div at bounding box center [948, 316] width 19 height 31
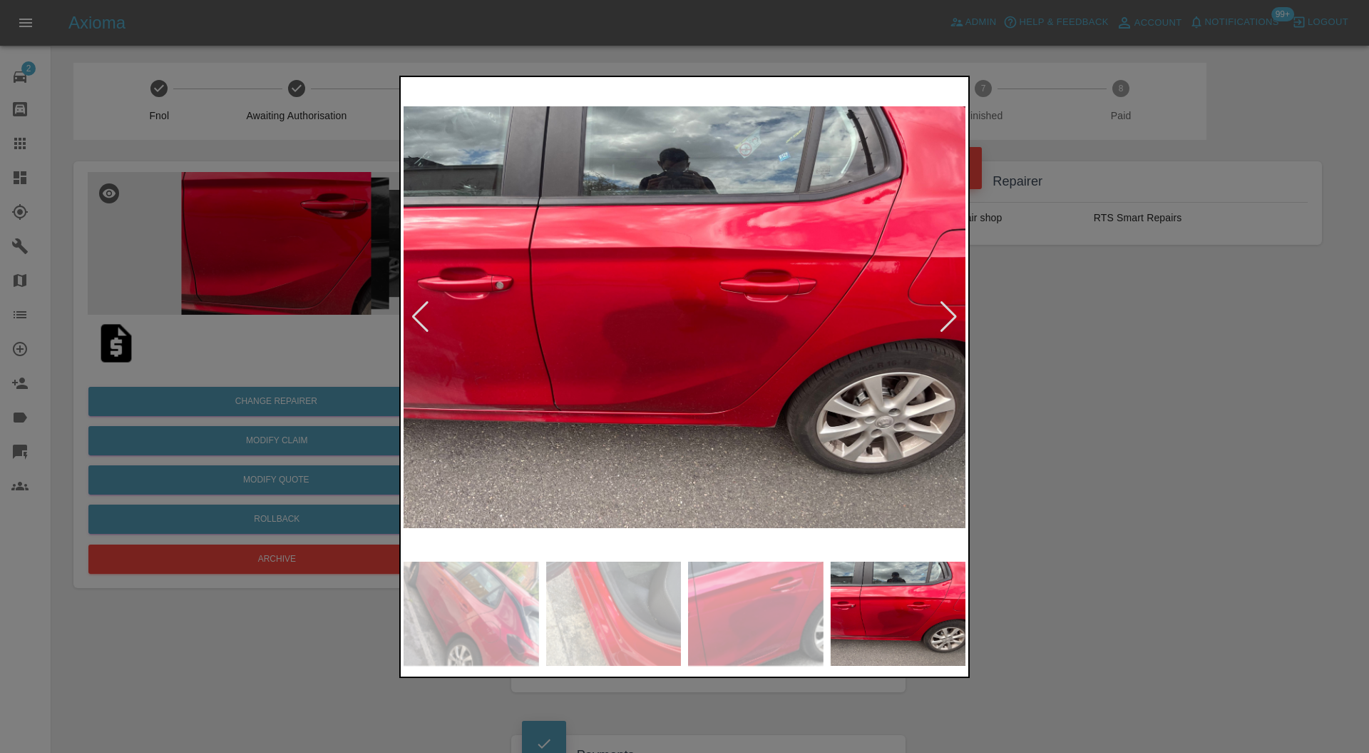
click at [949, 310] on div at bounding box center [948, 316] width 19 height 31
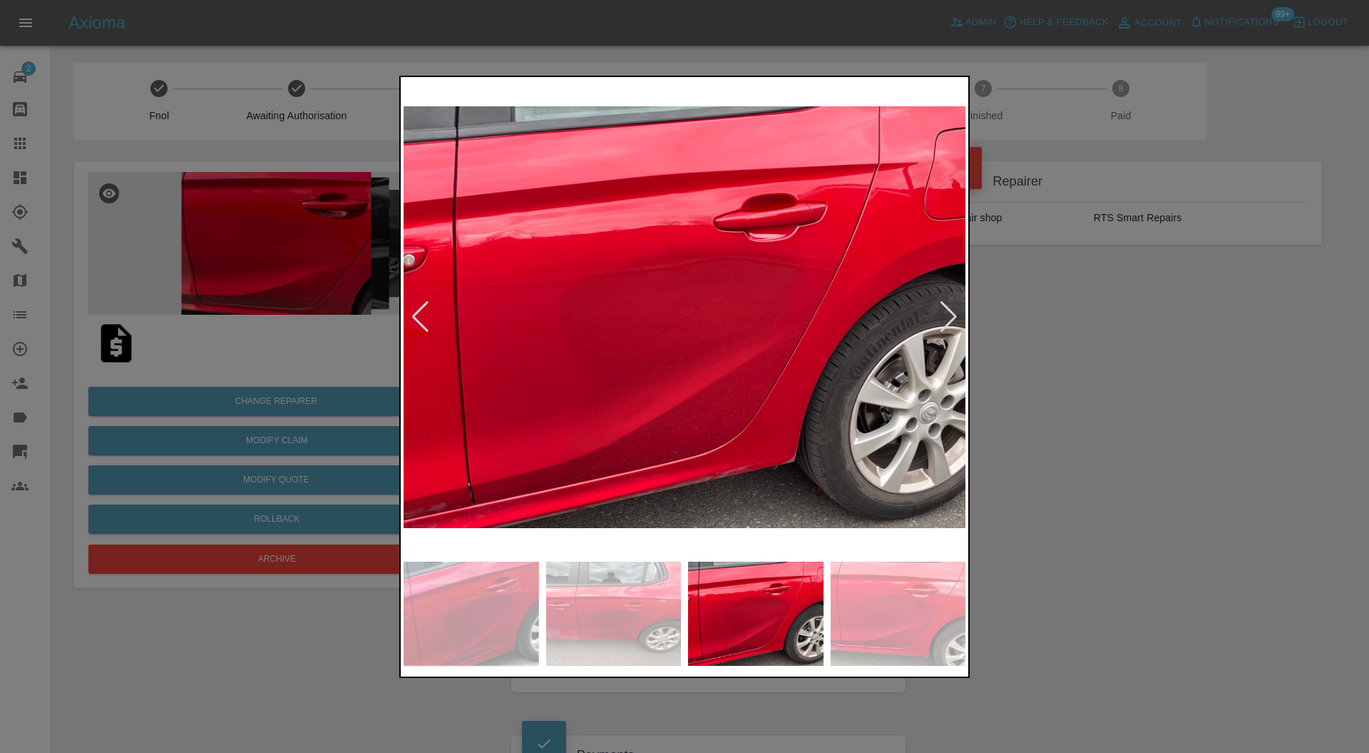
click at [949, 310] on div at bounding box center [948, 316] width 19 height 31
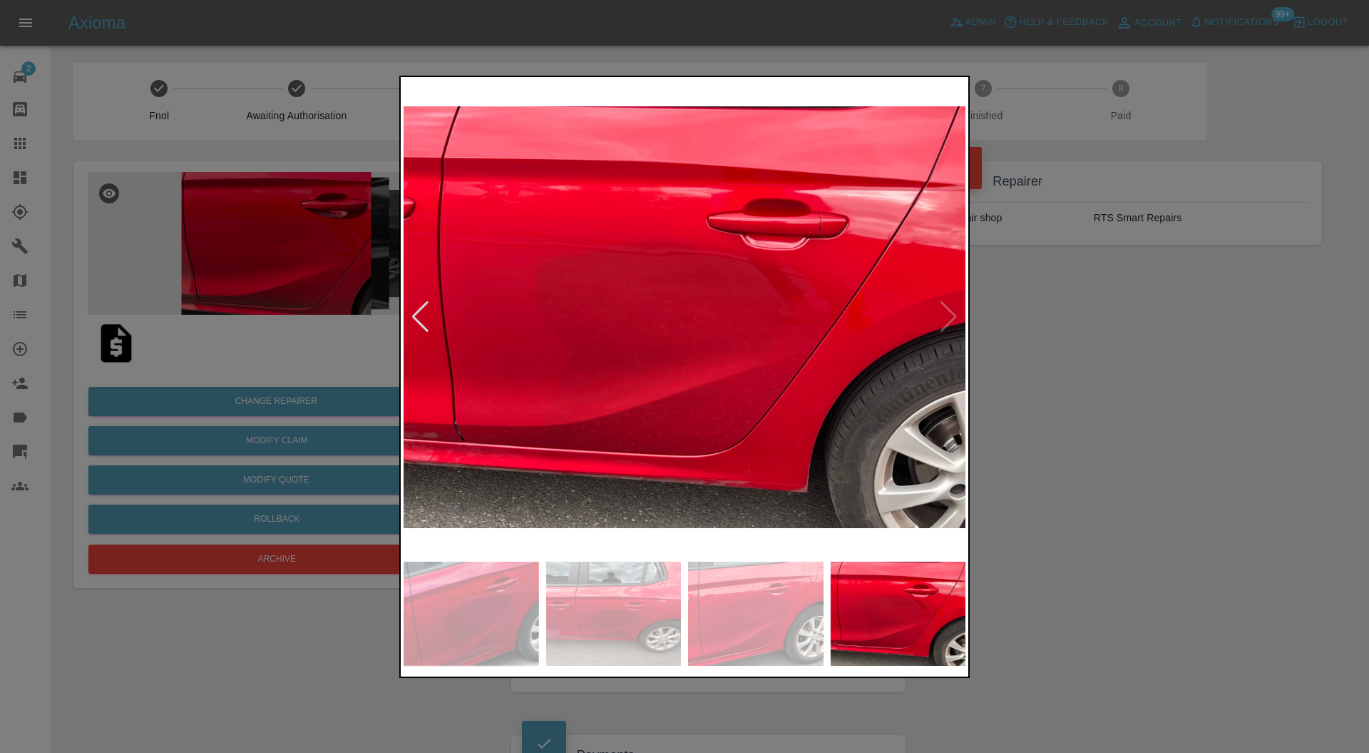
click at [949, 310] on img at bounding box center [685, 317] width 562 height 475
click at [1190, 325] on div at bounding box center [684, 376] width 1369 height 753
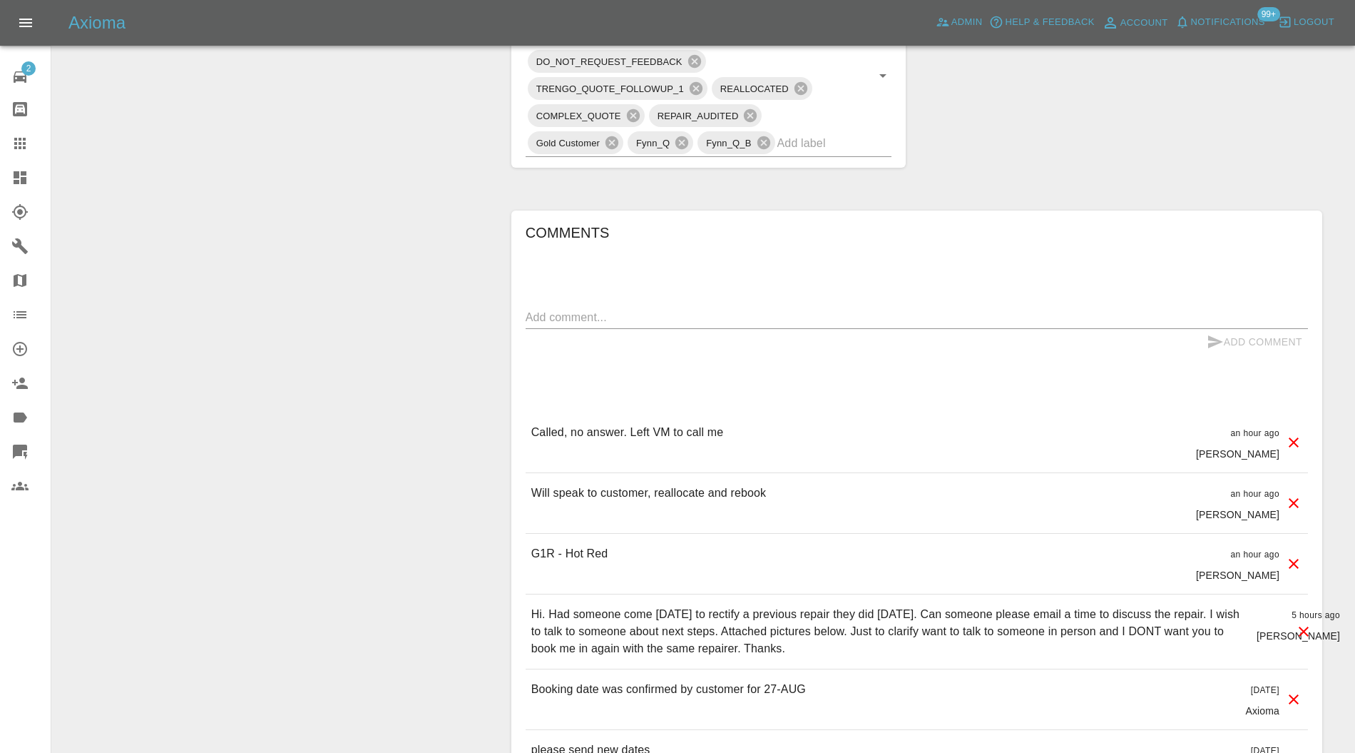
scroll to position [887, 0]
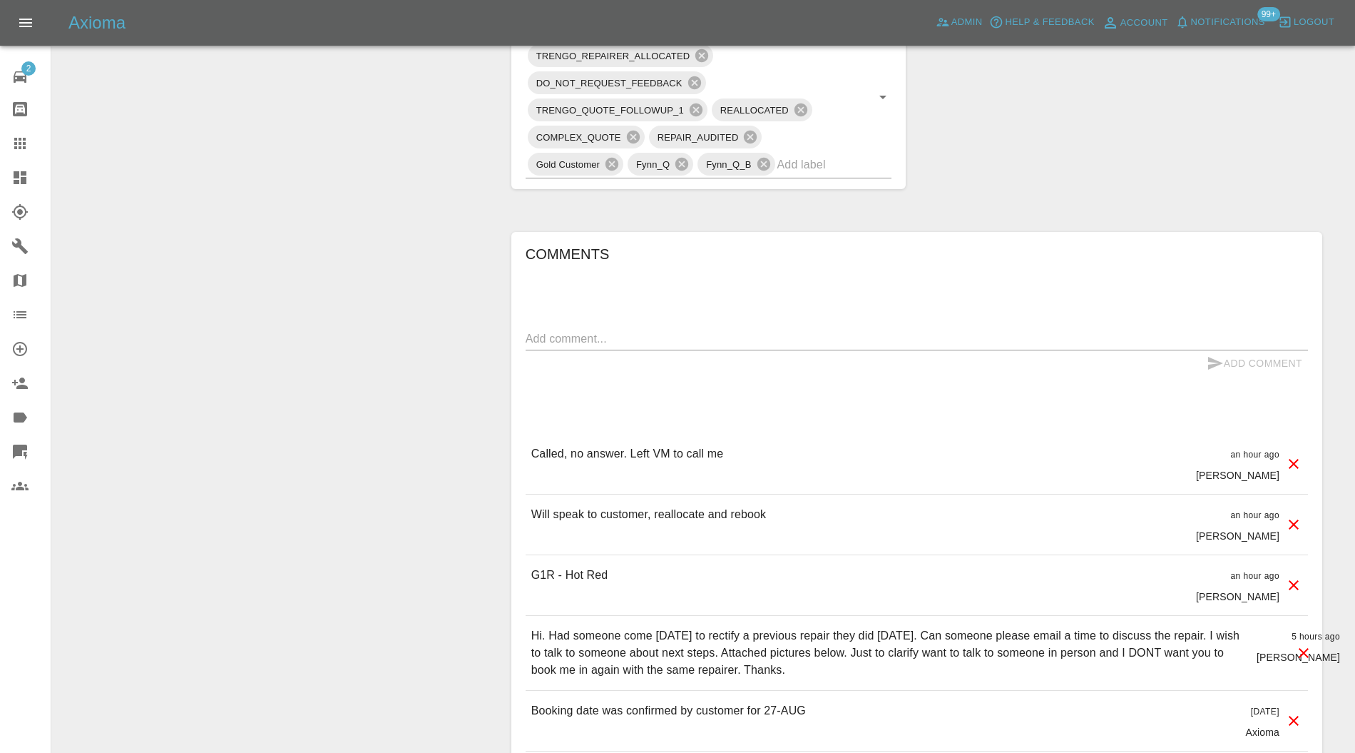
click at [863, 340] on textarea at bounding box center [917, 338] width 782 height 16
type textarea "Spoke to customer. Happy for new dates"
click at [1220, 359] on icon "submit" at bounding box center [1215, 363] width 15 height 13
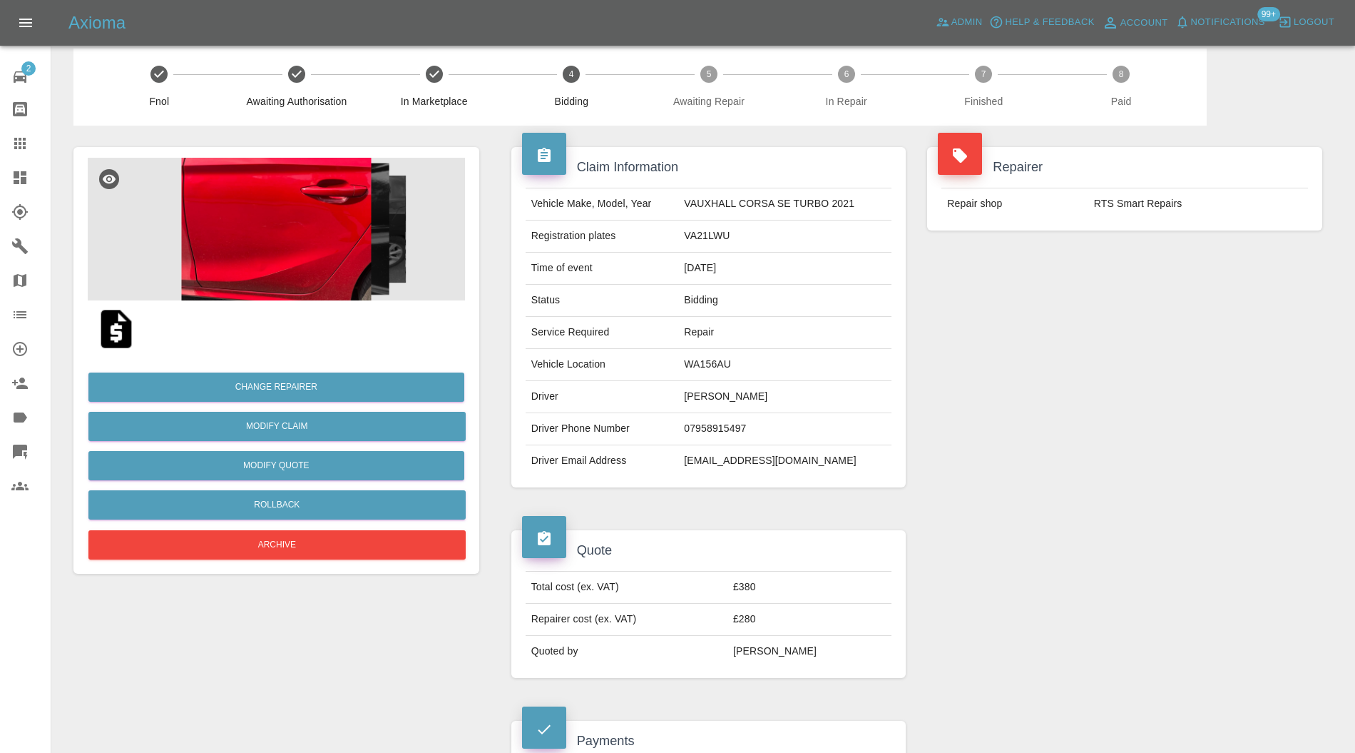
scroll to position [0, 0]
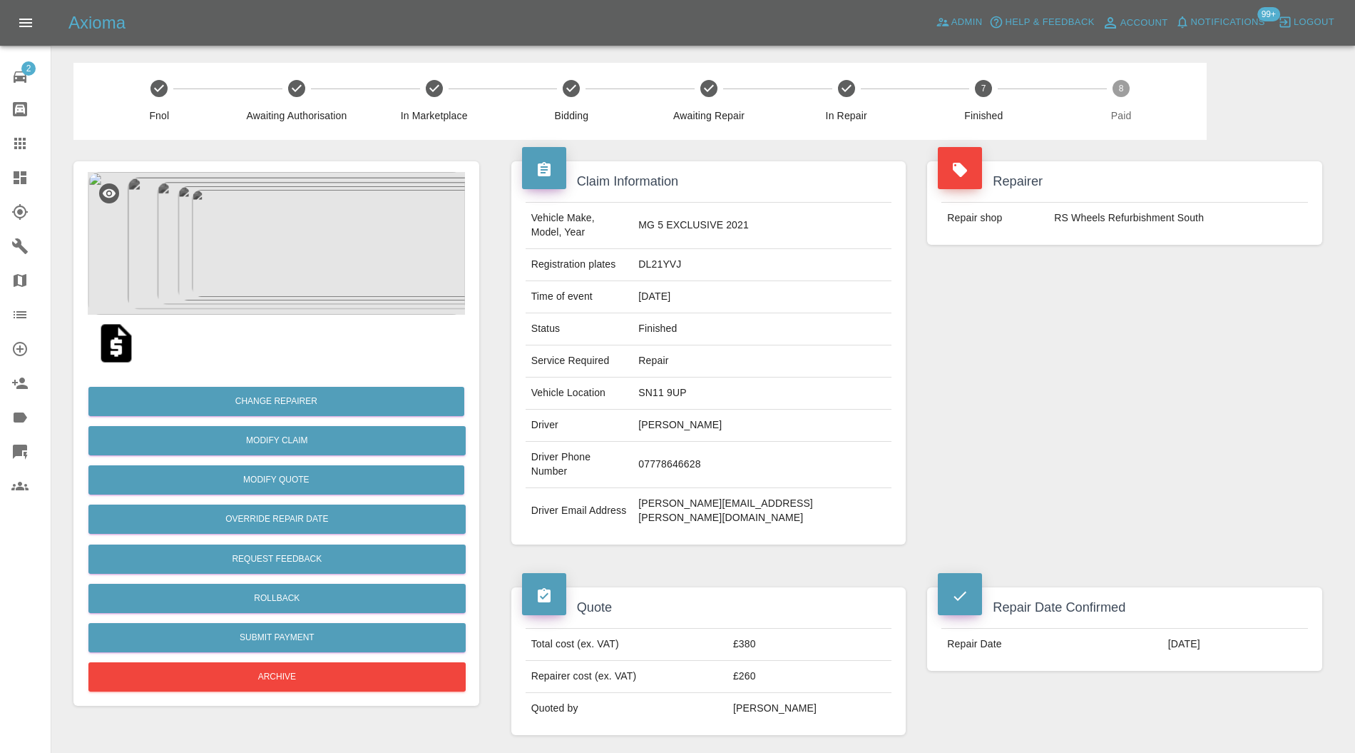
click at [298, 268] on img at bounding box center [276, 243] width 377 height 143
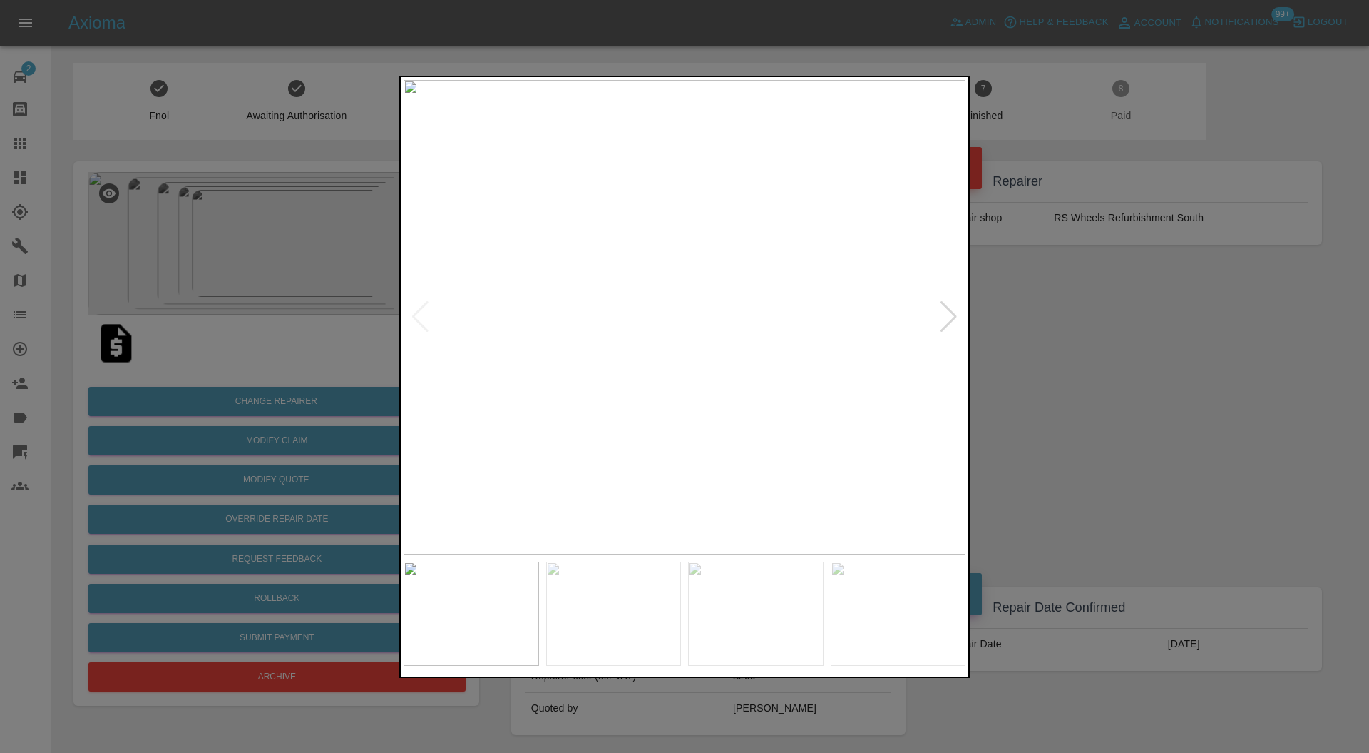
click at [949, 310] on div at bounding box center [948, 316] width 19 height 31
click at [949, 310] on img at bounding box center [685, 317] width 562 height 475
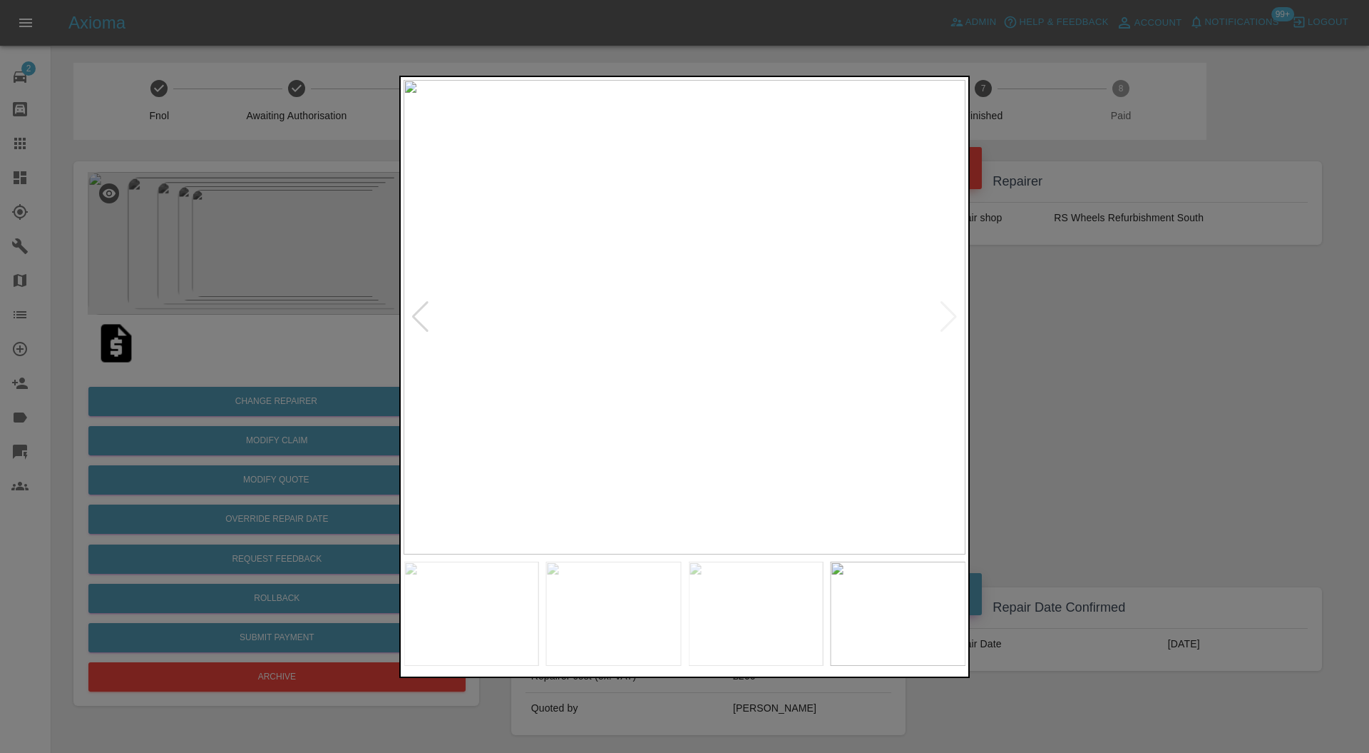
click at [1026, 314] on div at bounding box center [684, 376] width 1369 height 753
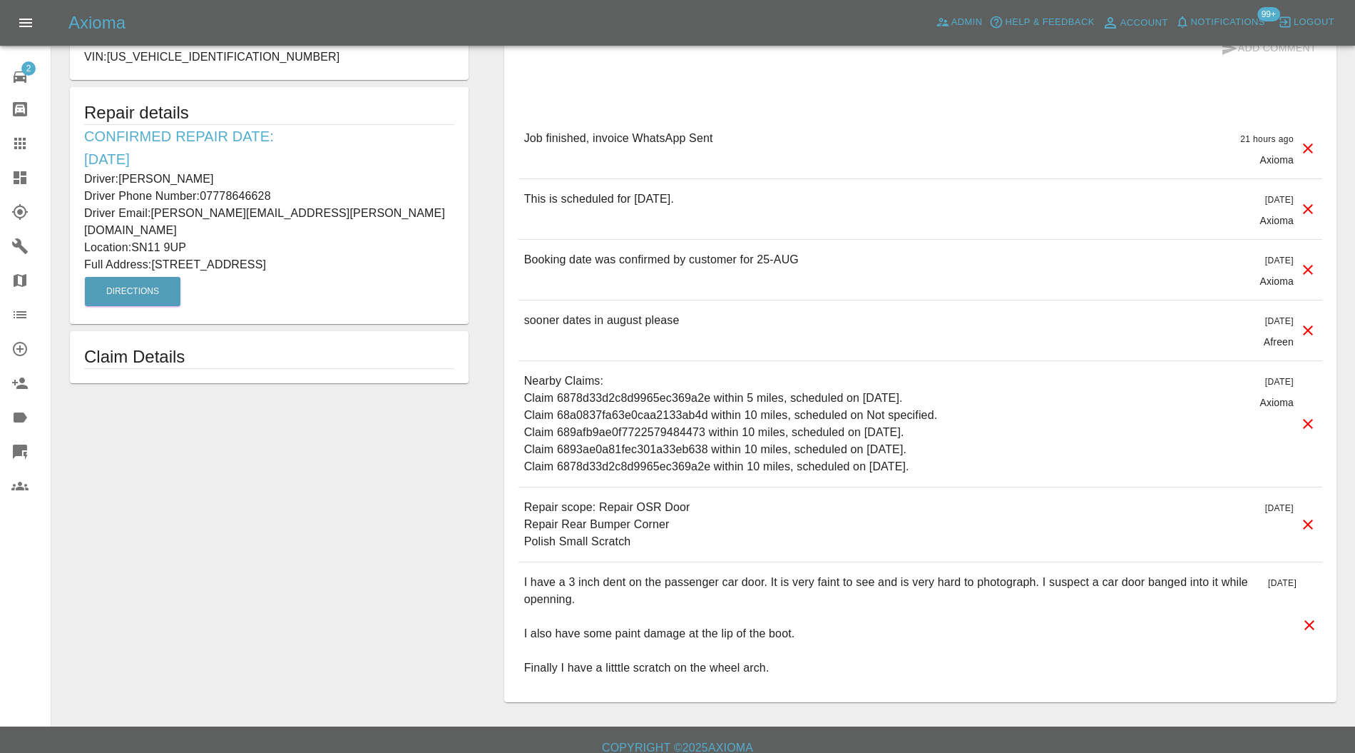
scroll to position [332, 0]
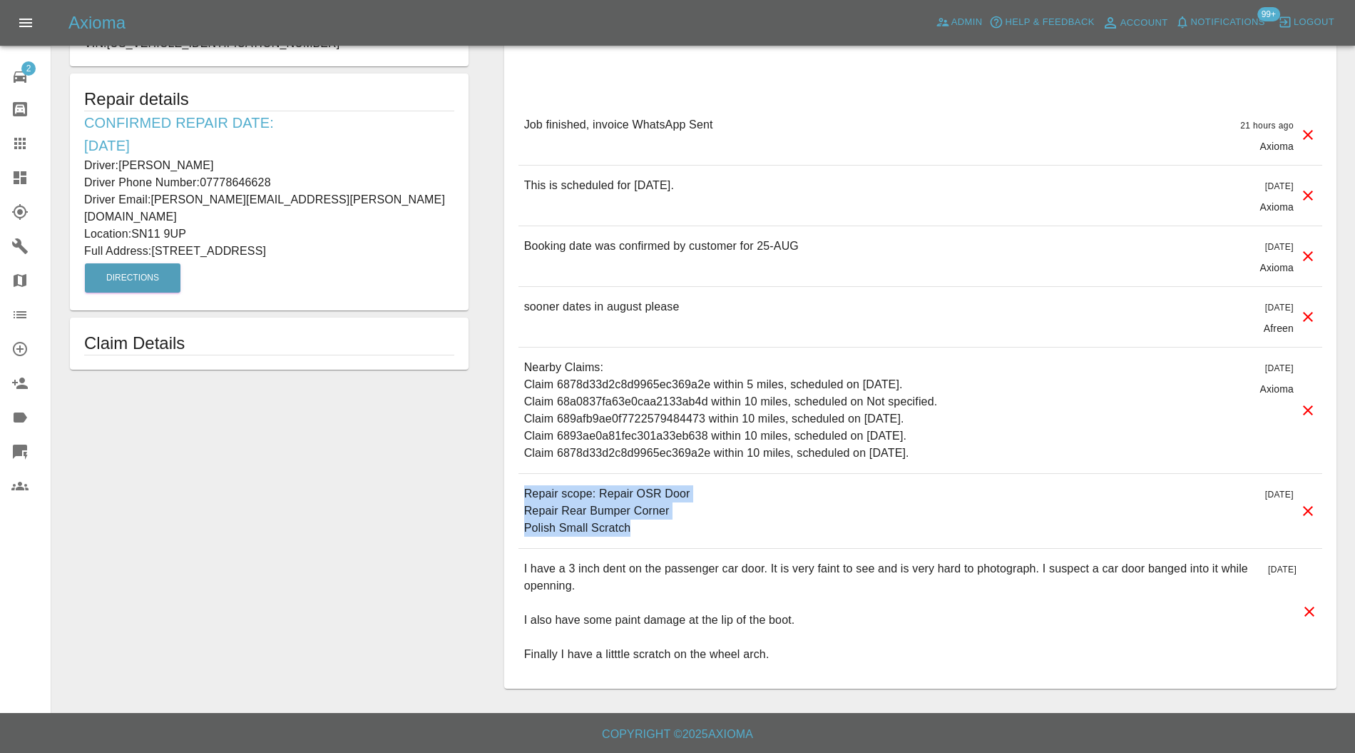
drag, startPoint x: 658, startPoint y: 531, endPoint x: 495, endPoint y: 496, distance: 167.0
click at [495, 496] on div "Quote £ 260 Repair location SN11 9UP Raise issue Comments x Add Comment Job fin…" at bounding box center [920, 214] width 868 height 963
copy p "Repair scope: Repair OSR Door Repair Rear Bumper Corner Polish Small Scratch"
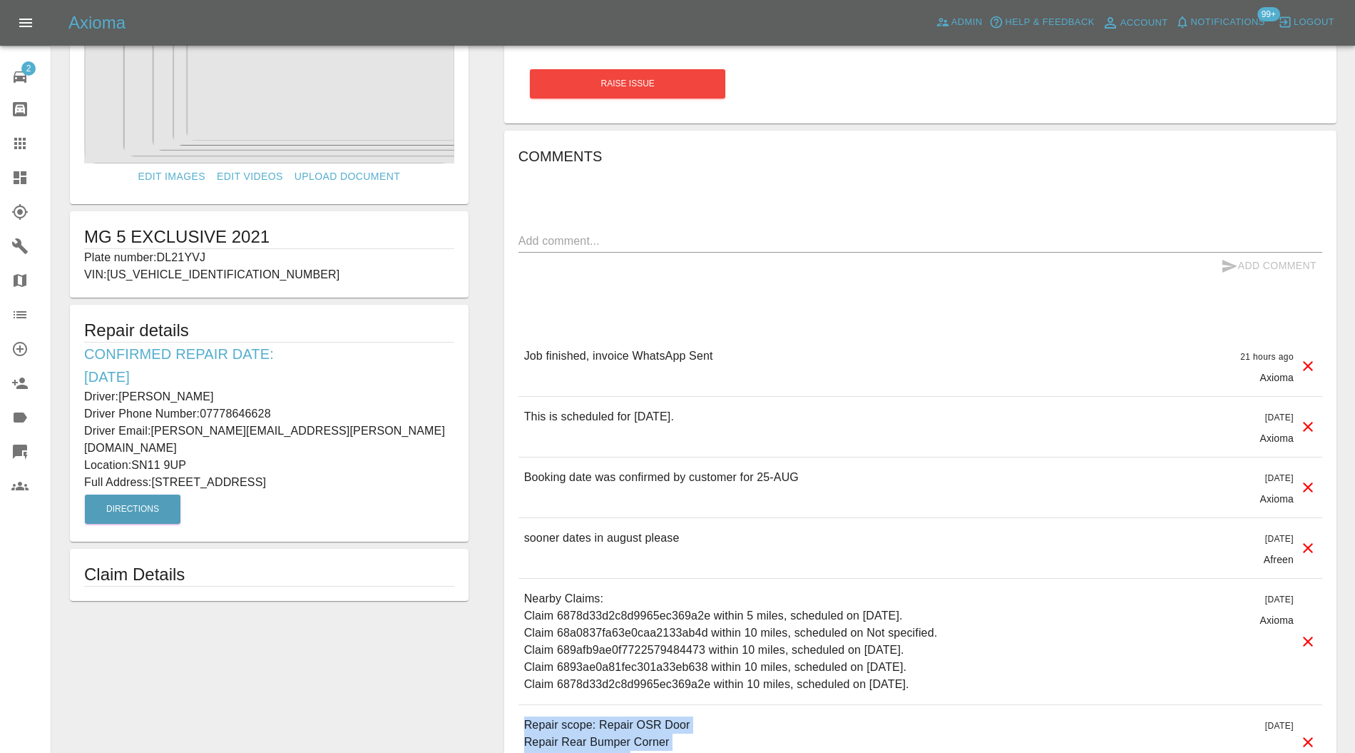
scroll to position [0, 0]
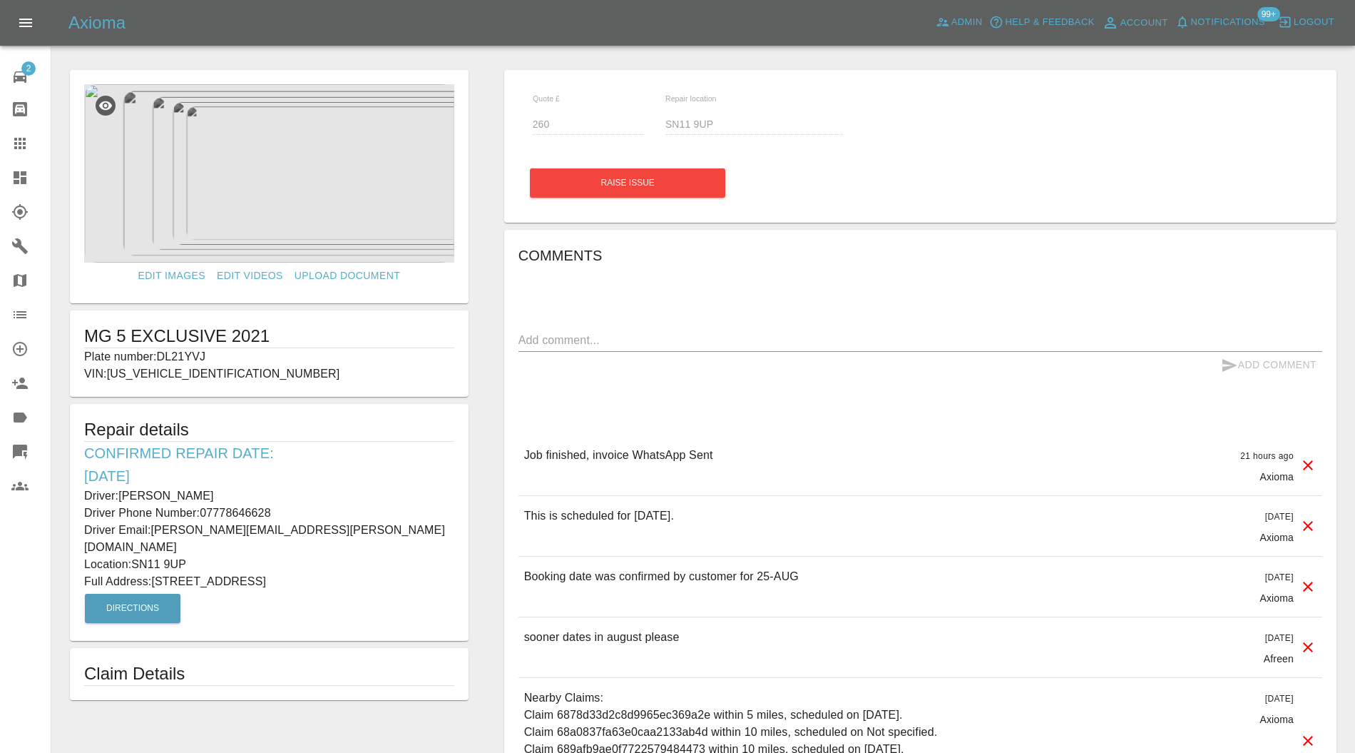
click at [257, 213] on img at bounding box center [269, 173] width 370 height 178
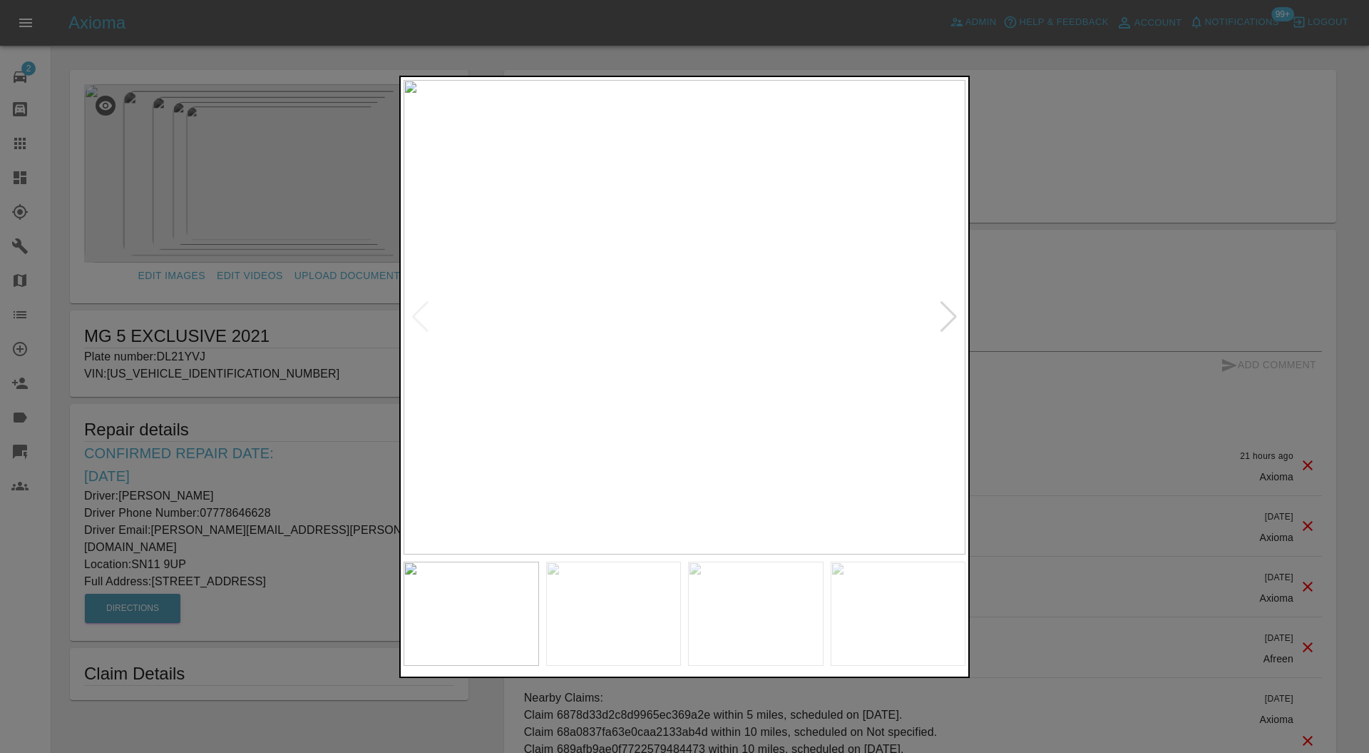
click at [949, 308] on div at bounding box center [948, 316] width 19 height 31
click at [949, 308] on img at bounding box center [685, 317] width 562 height 475
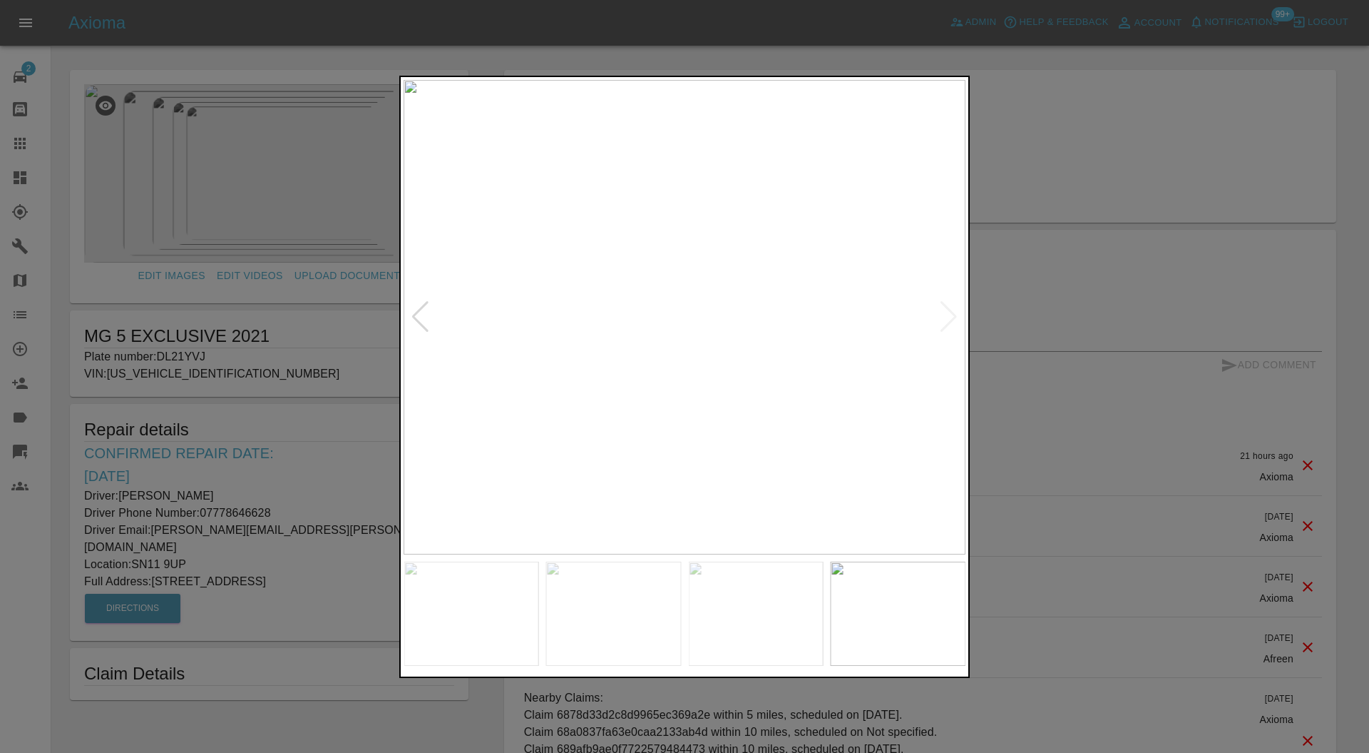
click at [1107, 267] on div at bounding box center [684, 376] width 1369 height 753
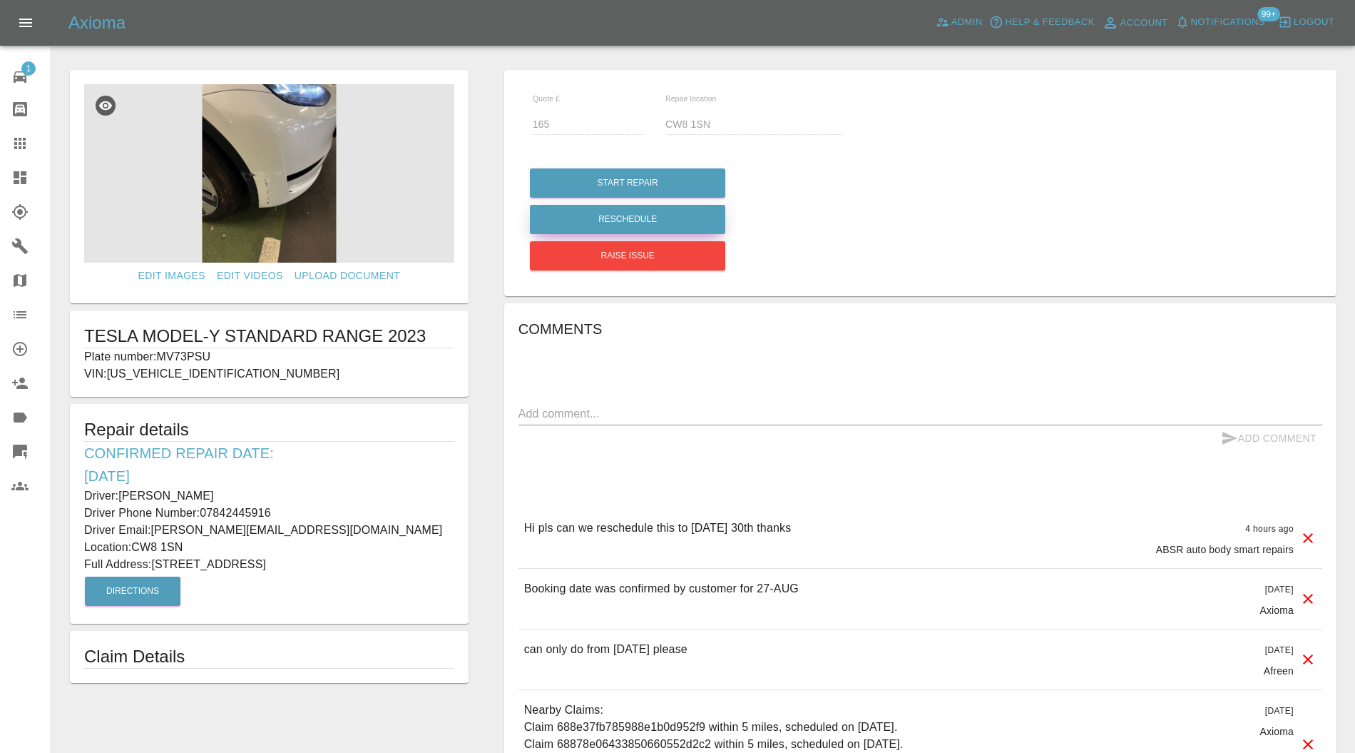
click at [670, 217] on button "Reschedule" at bounding box center [627, 219] width 195 height 29
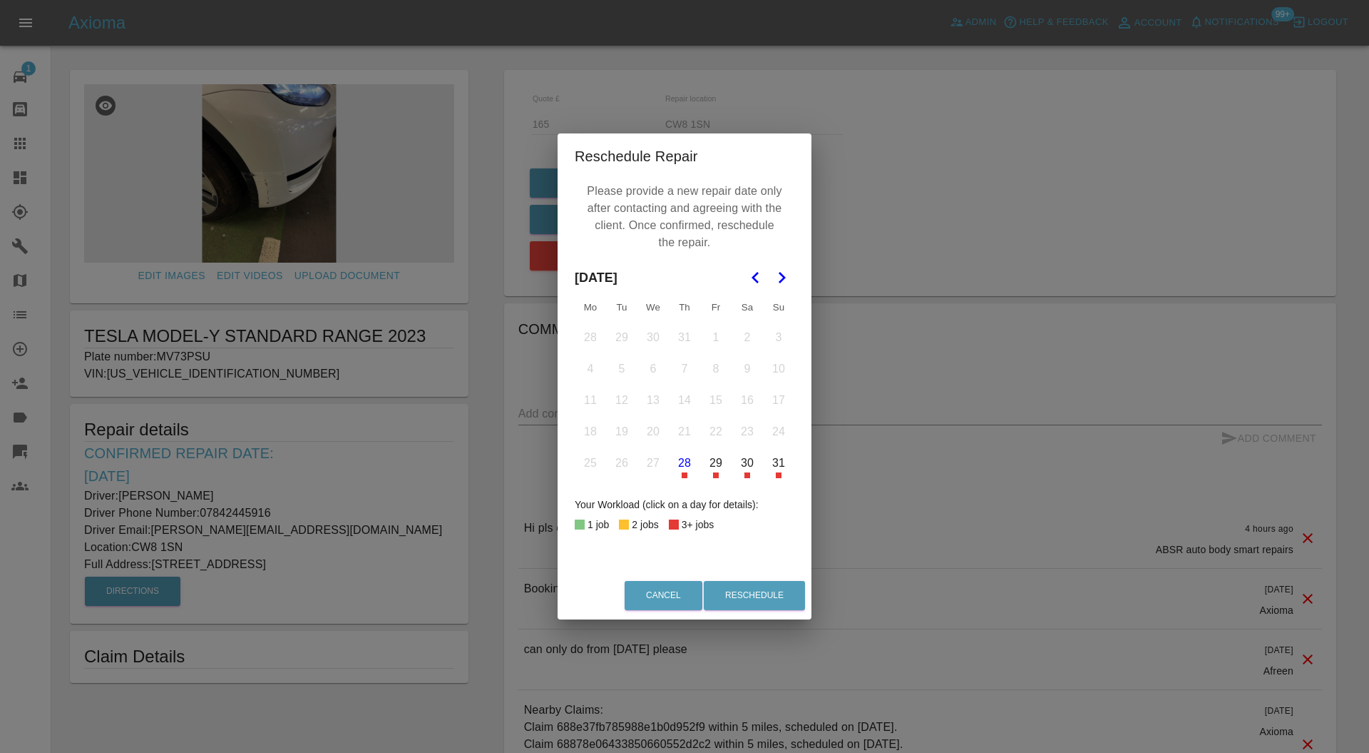
click at [778, 468] on button "31" at bounding box center [779, 463] width 30 height 30
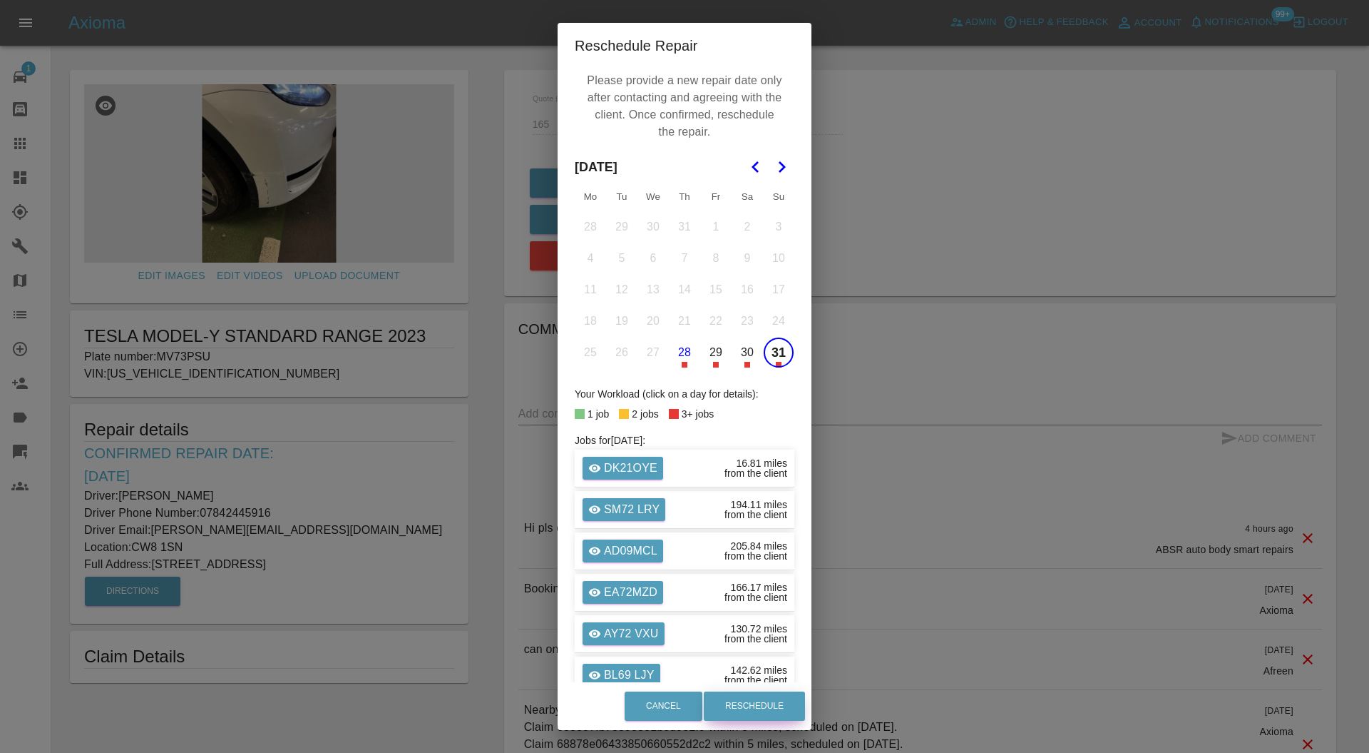
click at [772, 705] on button "Reschedule" at bounding box center [754, 705] width 101 height 29
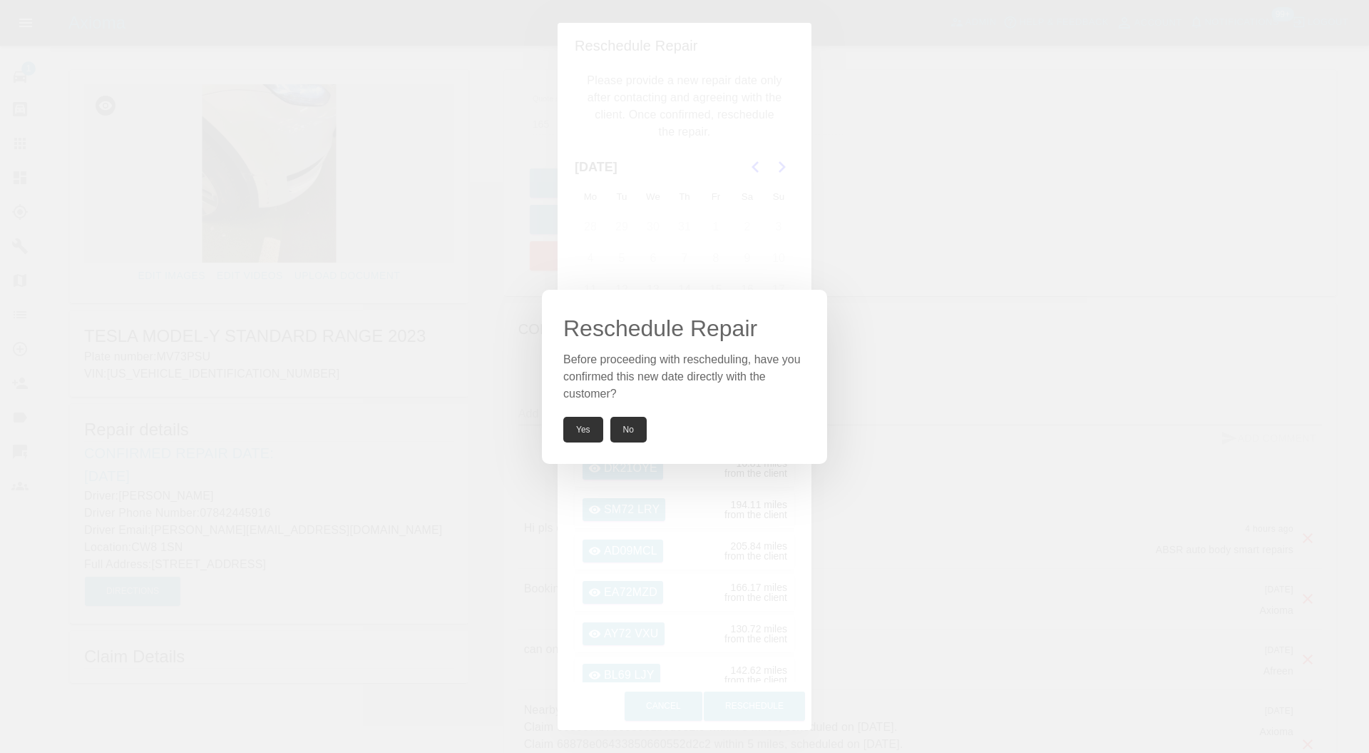
click at [592, 428] on button "Yes" at bounding box center [583, 430] width 40 height 26
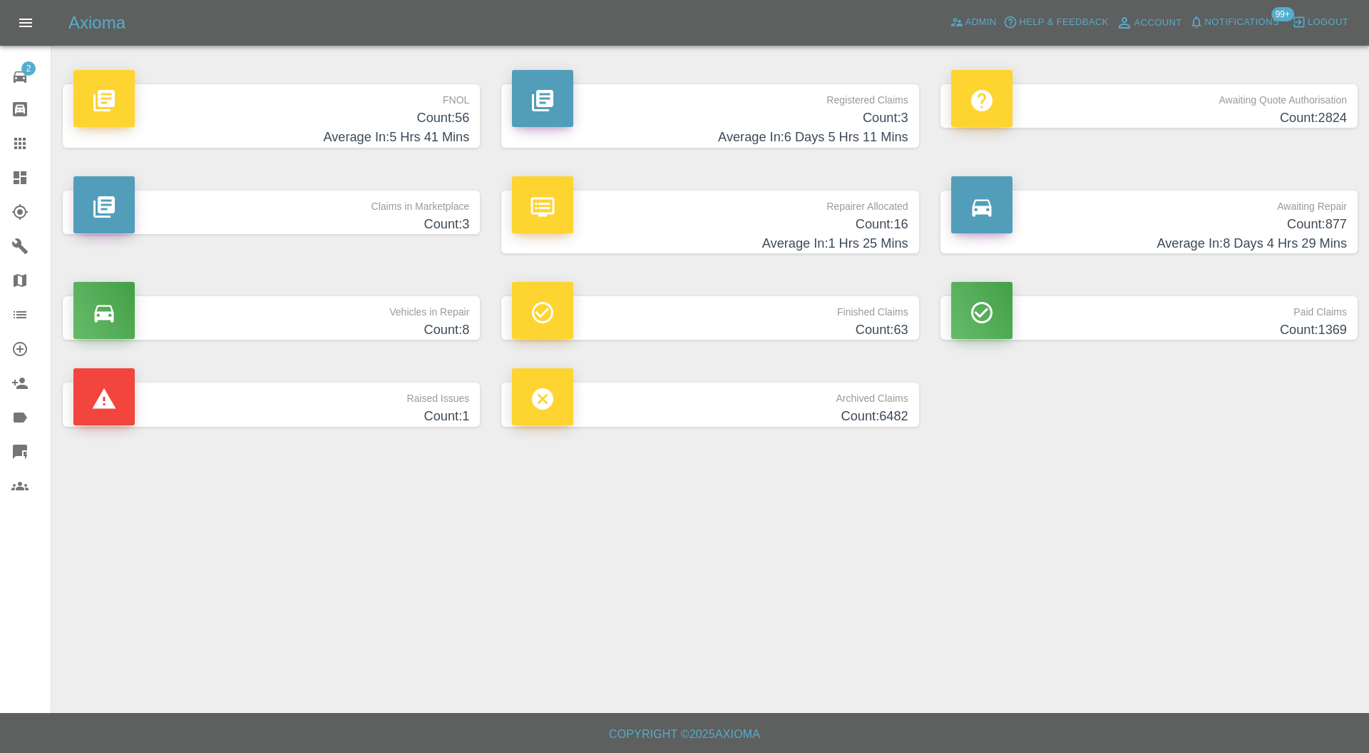
click at [370, 415] on h4 "Count: 1" at bounding box center [271, 416] width 396 height 19
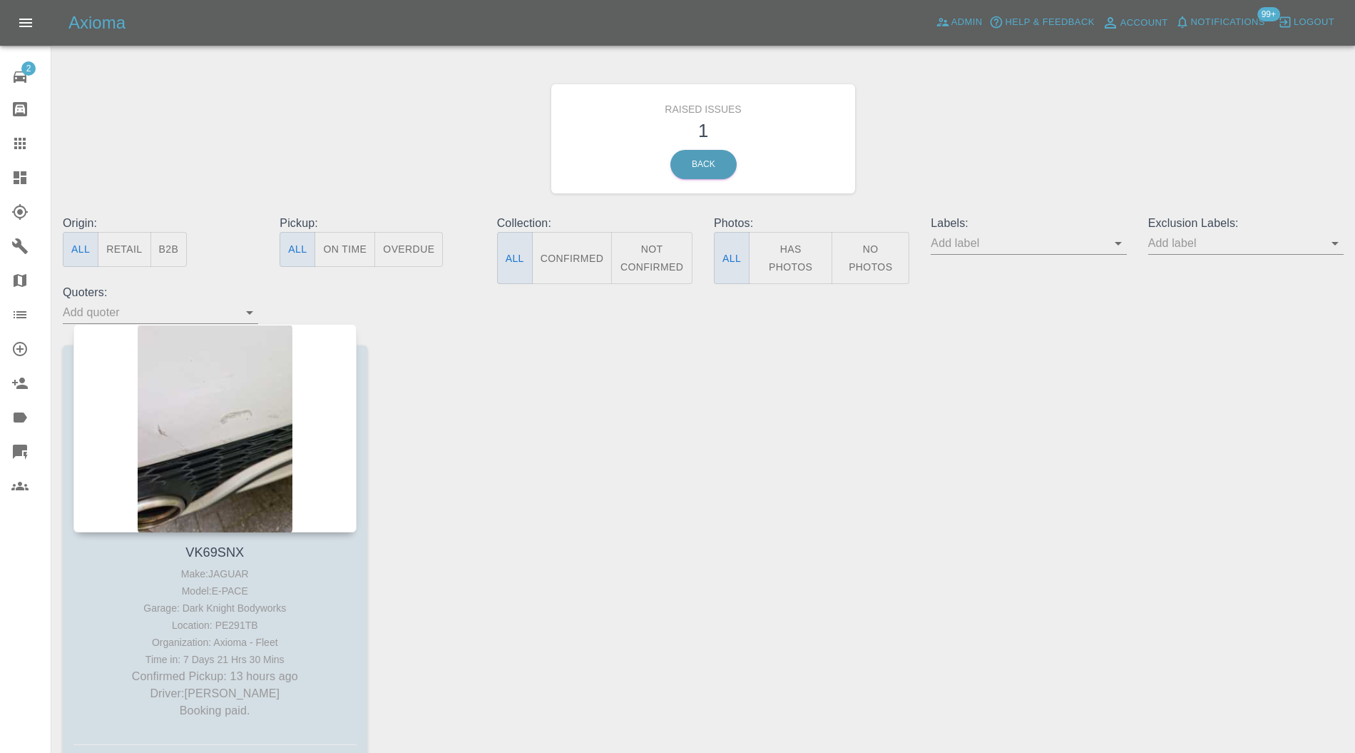
click at [268, 431] on div at bounding box center [214, 428] width 283 height 208
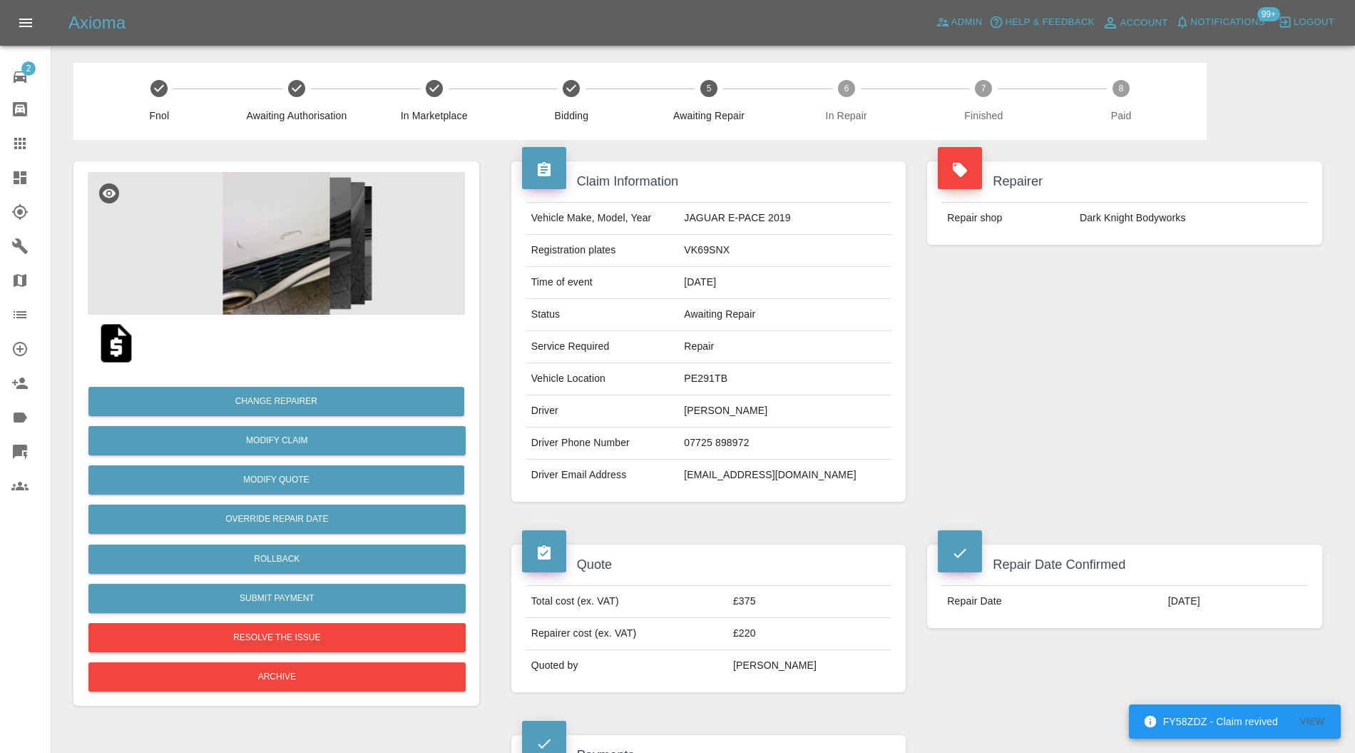
click at [287, 248] on img at bounding box center [276, 243] width 377 height 143
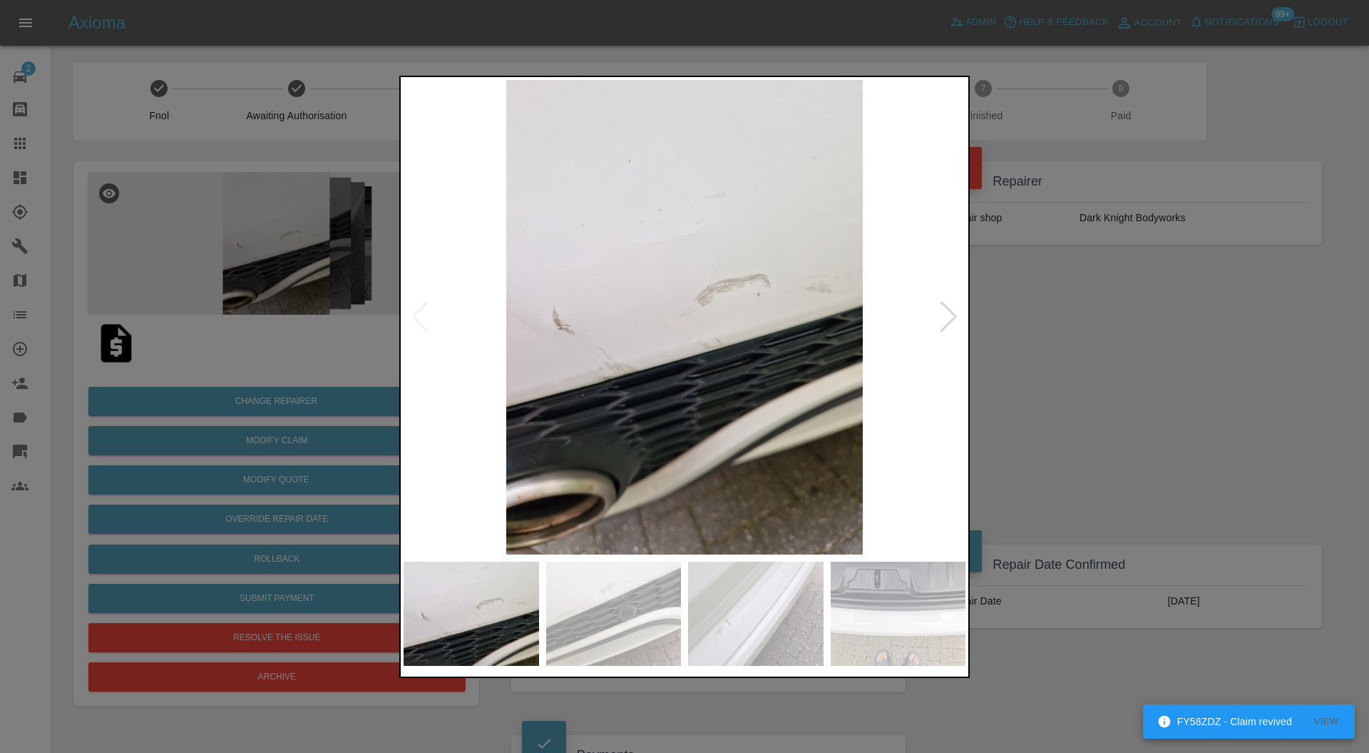
click at [954, 307] on div at bounding box center [948, 316] width 19 height 31
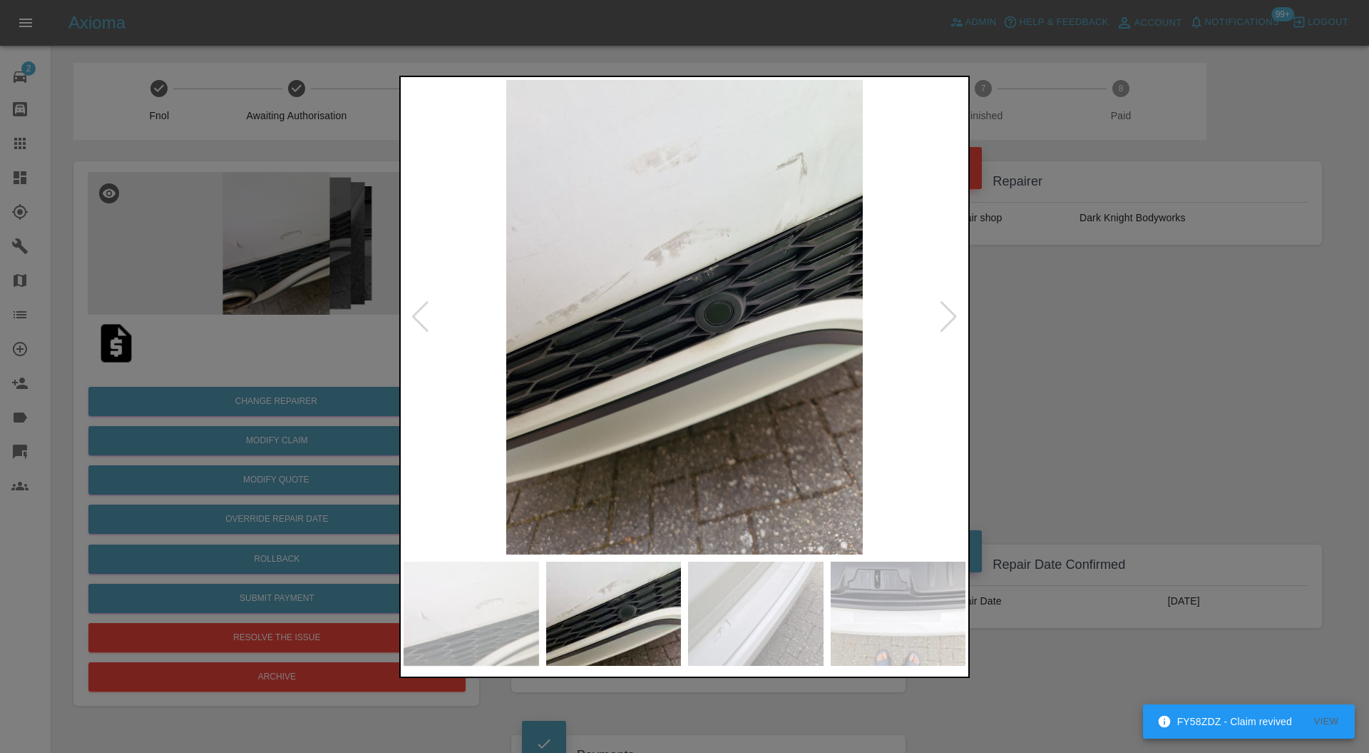
click at [954, 307] on div at bounding box center [948, 316] width 19 height 31
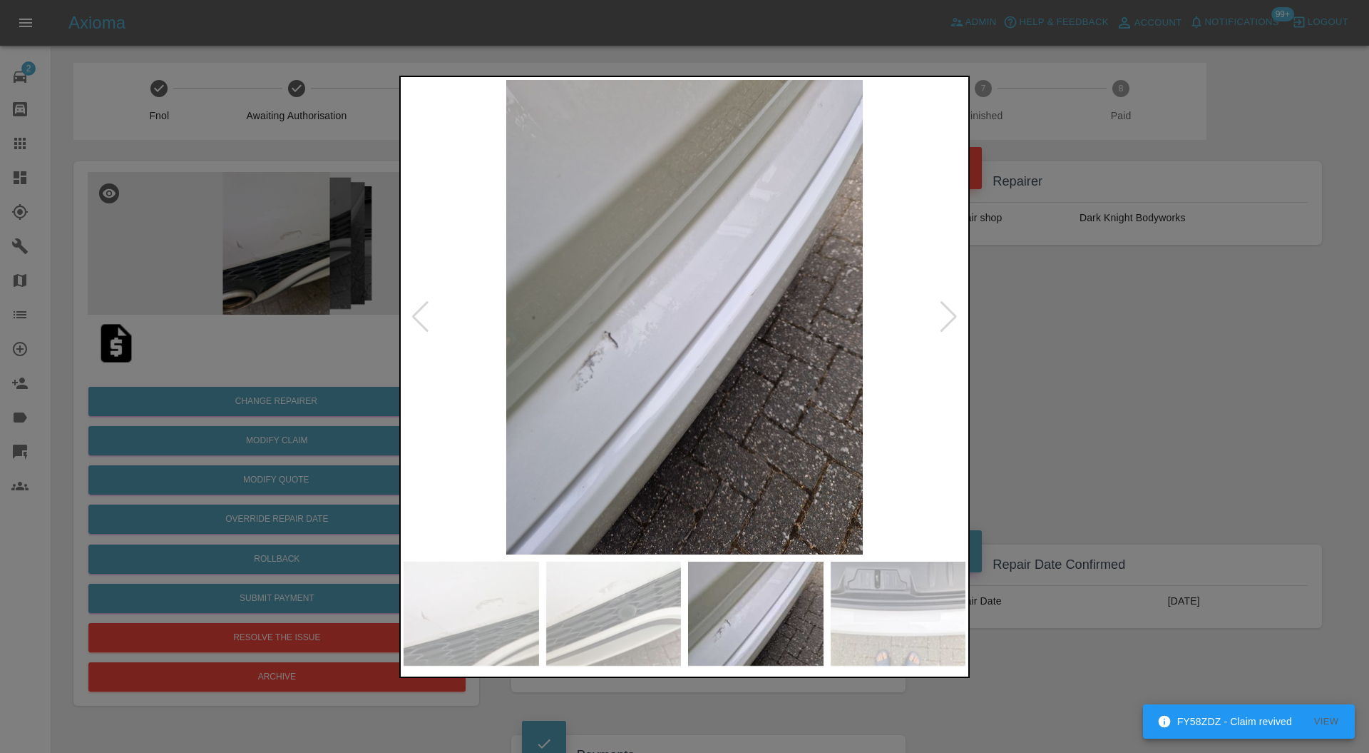
click at [954, 307] on div at bounding box center [948, 316] width 19 height 31
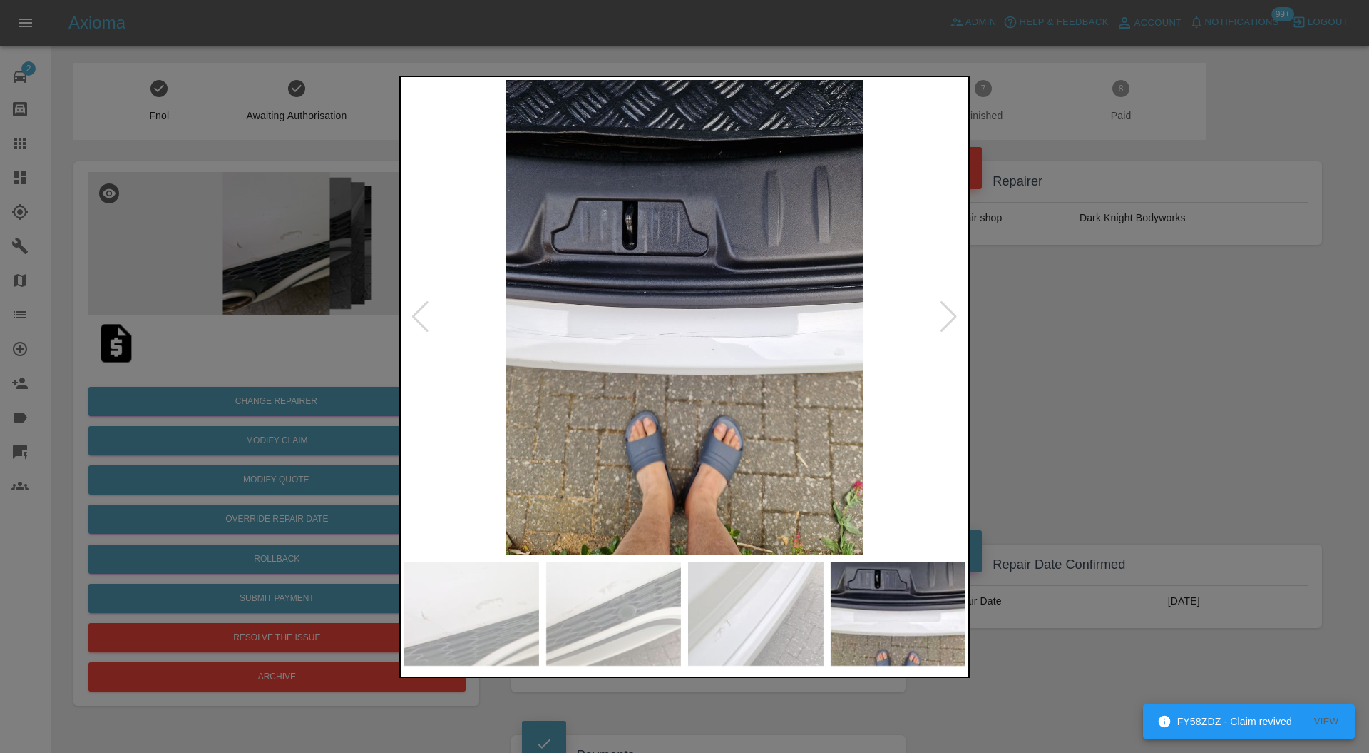
click at [954, 307] on div at bounding box center [948, 316] width 19 height 31
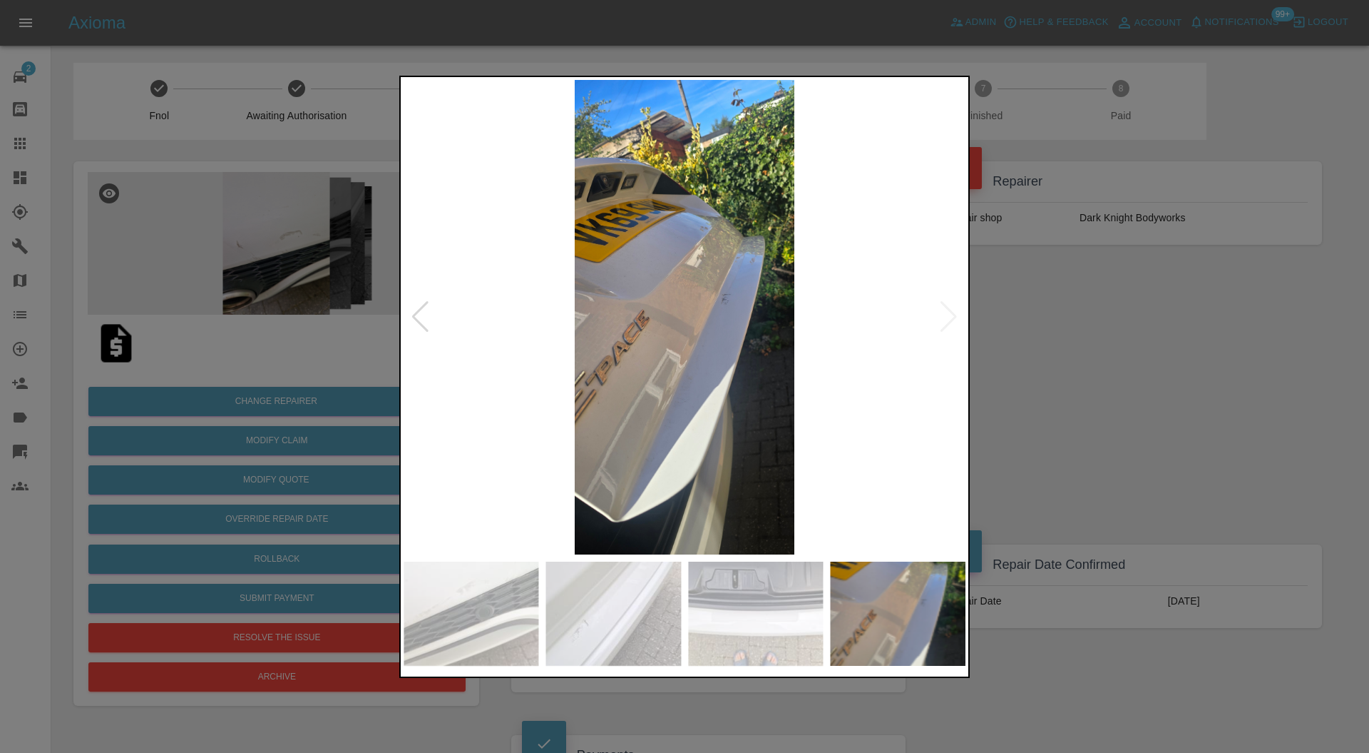
click at [954, 307] on img at bounding box center [685, 317] width 562 height 475
click at [689, 307] on img at bounding box center [685, 317] width 562 height 475
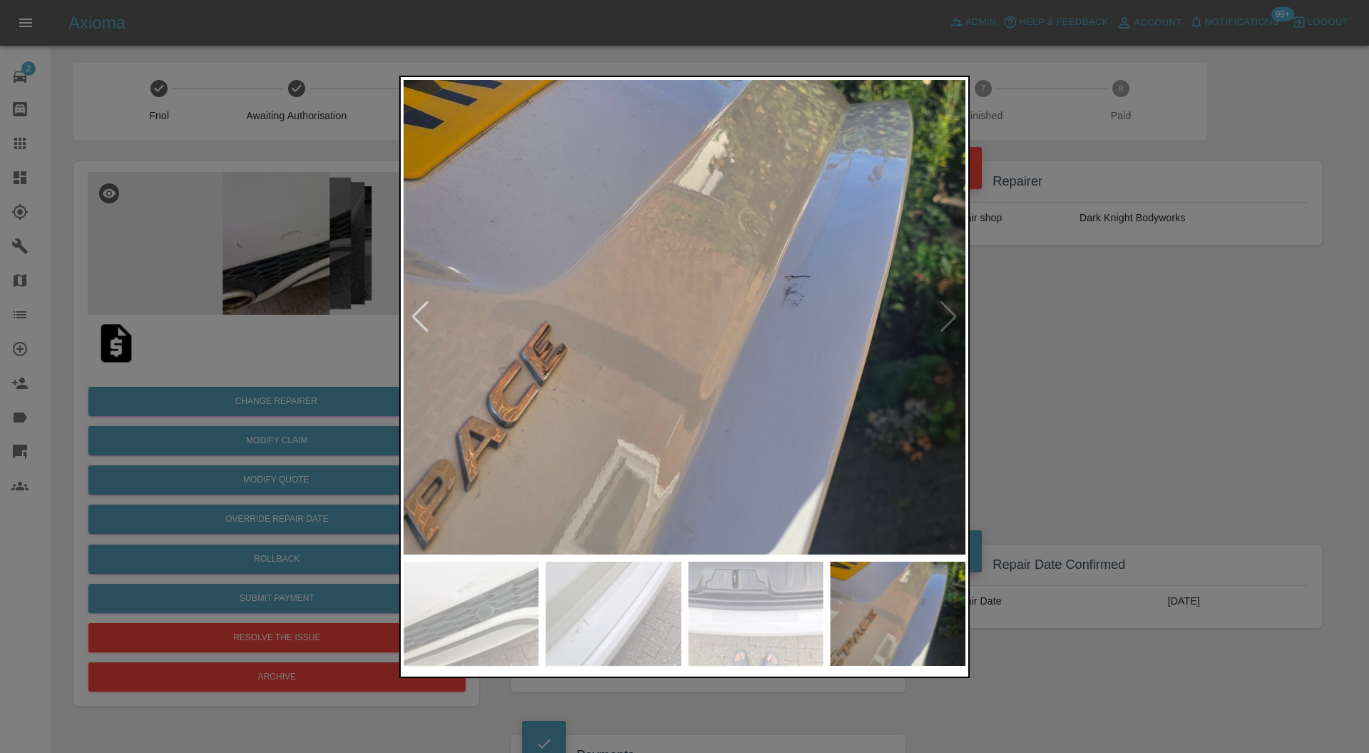
click at [1009, 325] on div at bounding box center [684, 376] width 1369 height 753
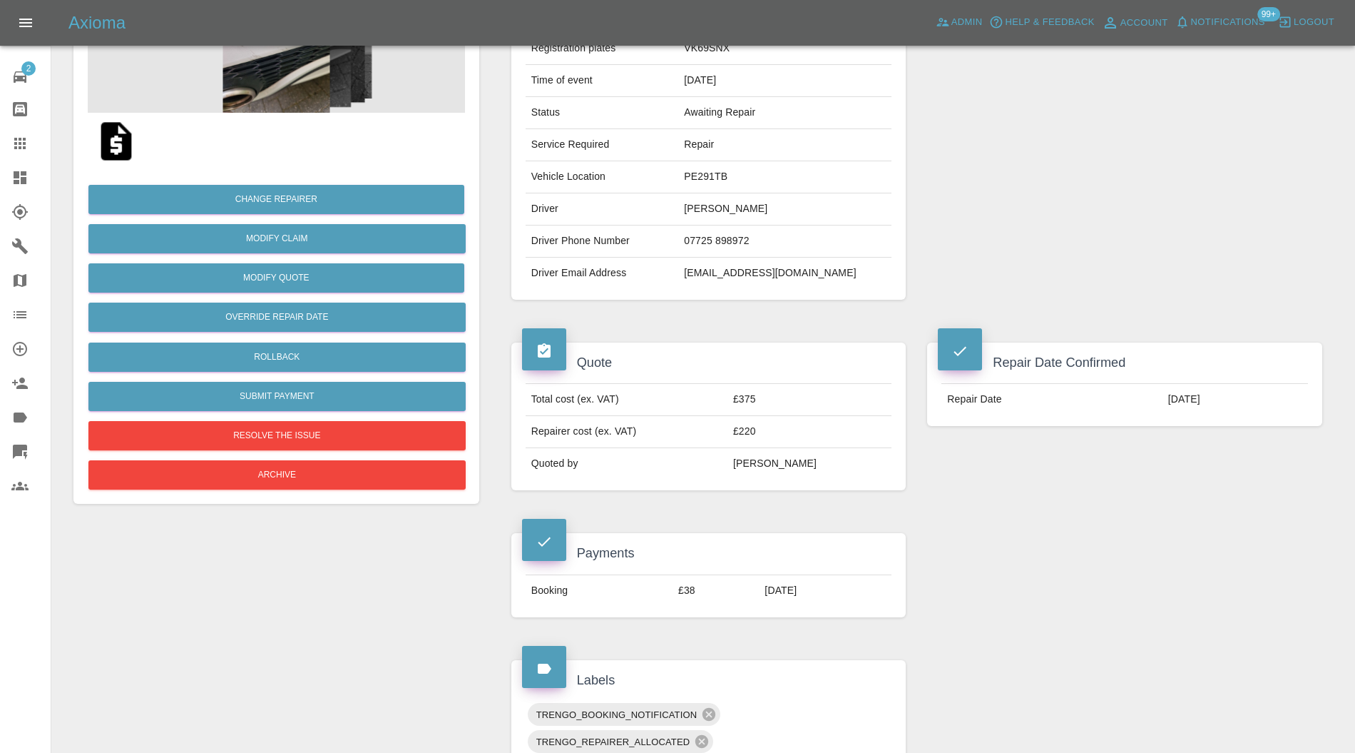
scroll to position [100, 0]
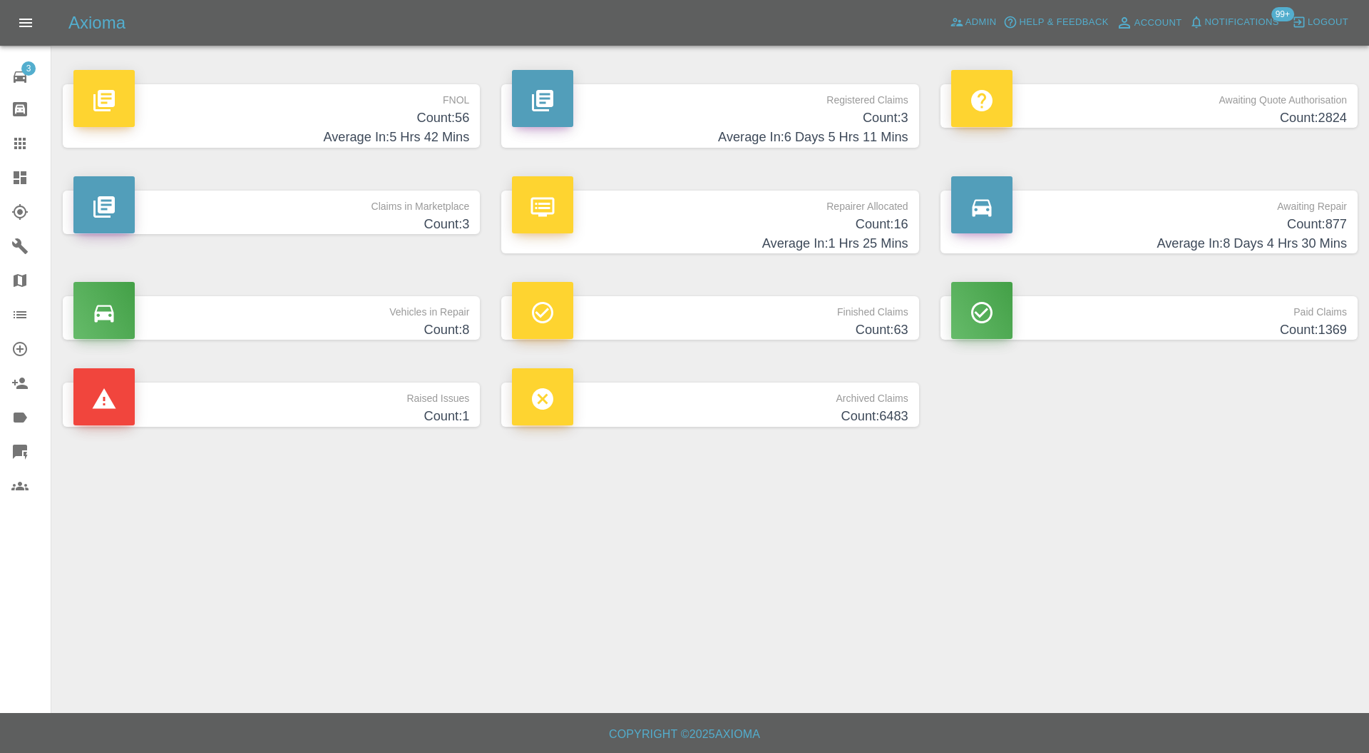
click at [378, 218] on h4 "Count: 3" at bounding box center [271, 224] width 396 height 19
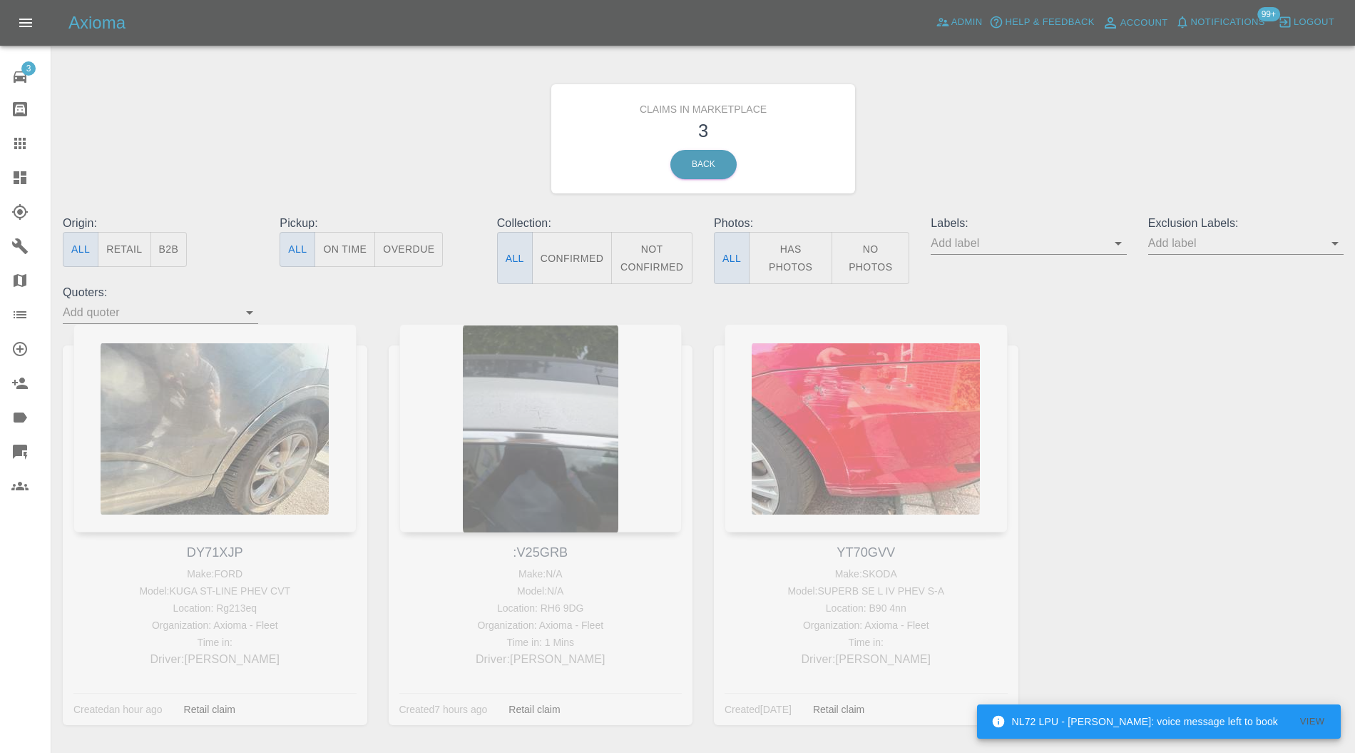
click at [30, 173] on div at bounding box center [31, 177] width 40 height 17
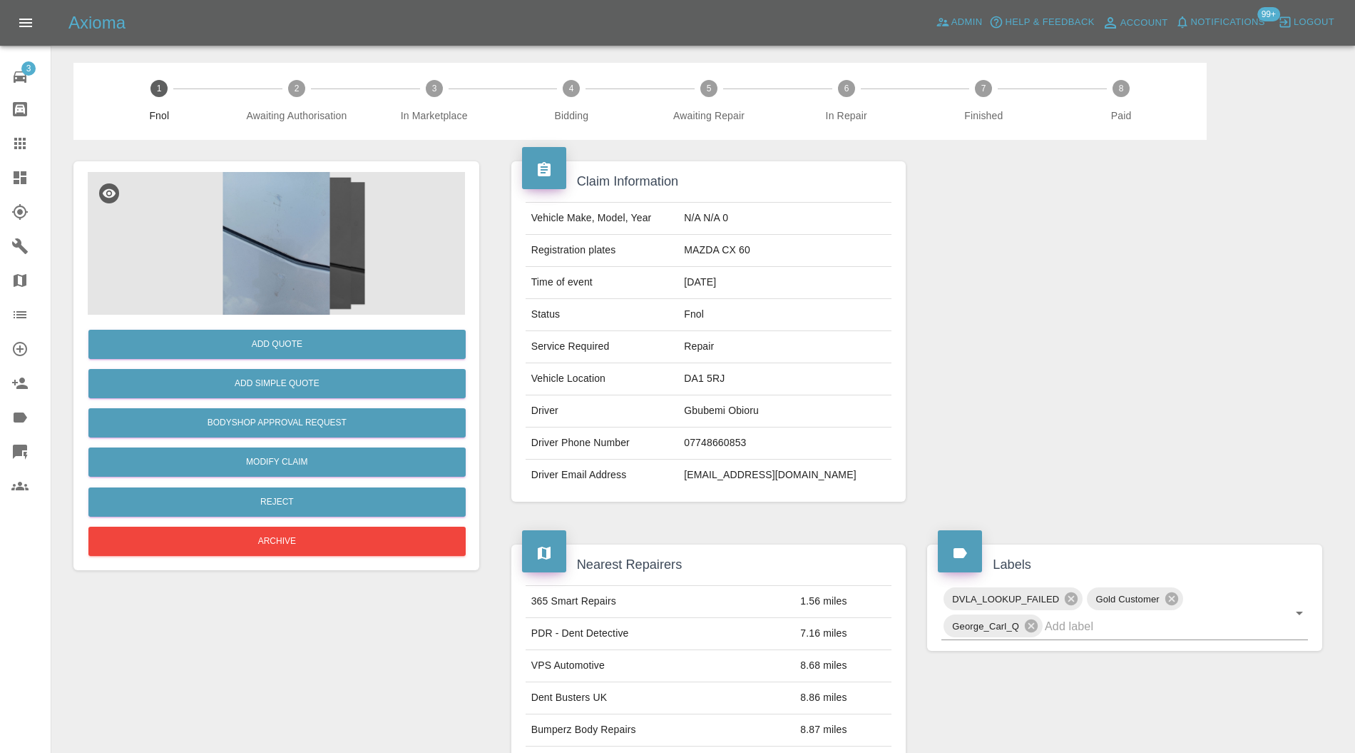
click at [309, 212] on img at bounding box center [276, 243] width 377 height 143
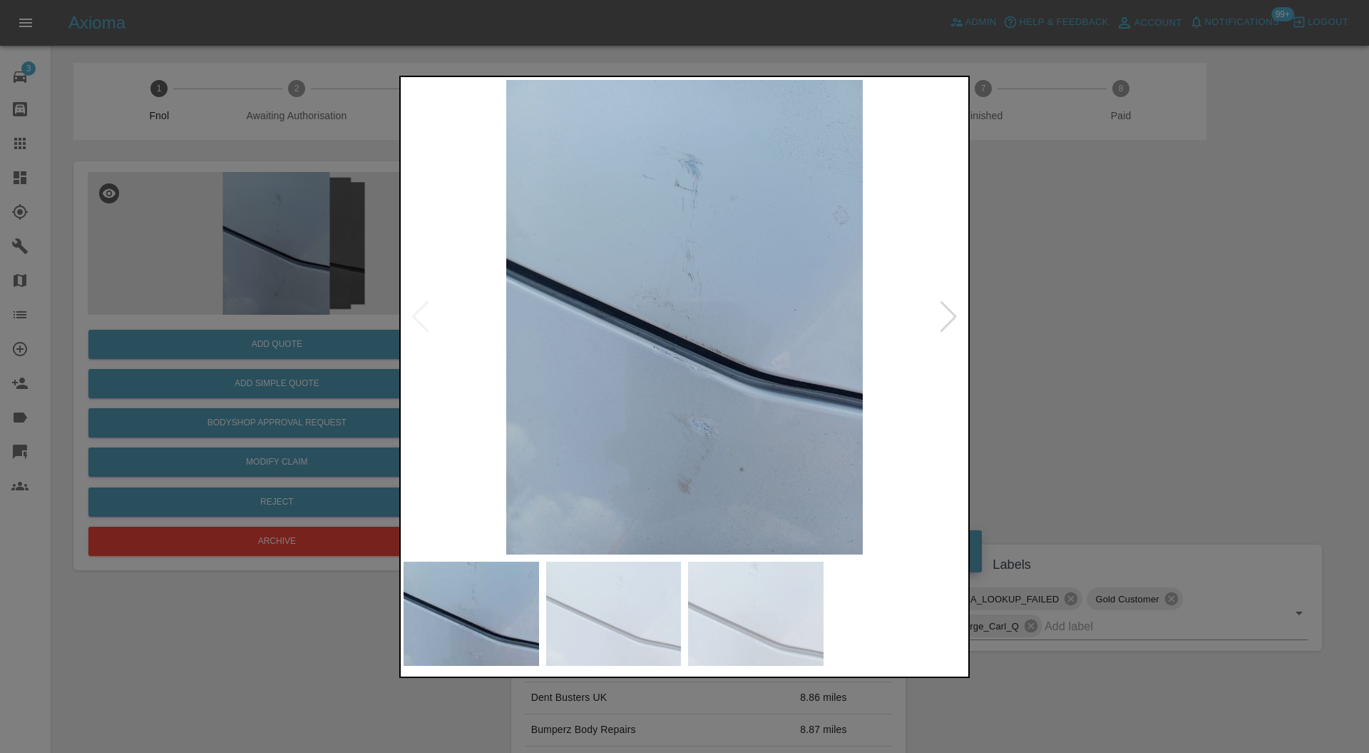
click at [953, 305] on div at bounding box center [948, 316] width 19 height 31
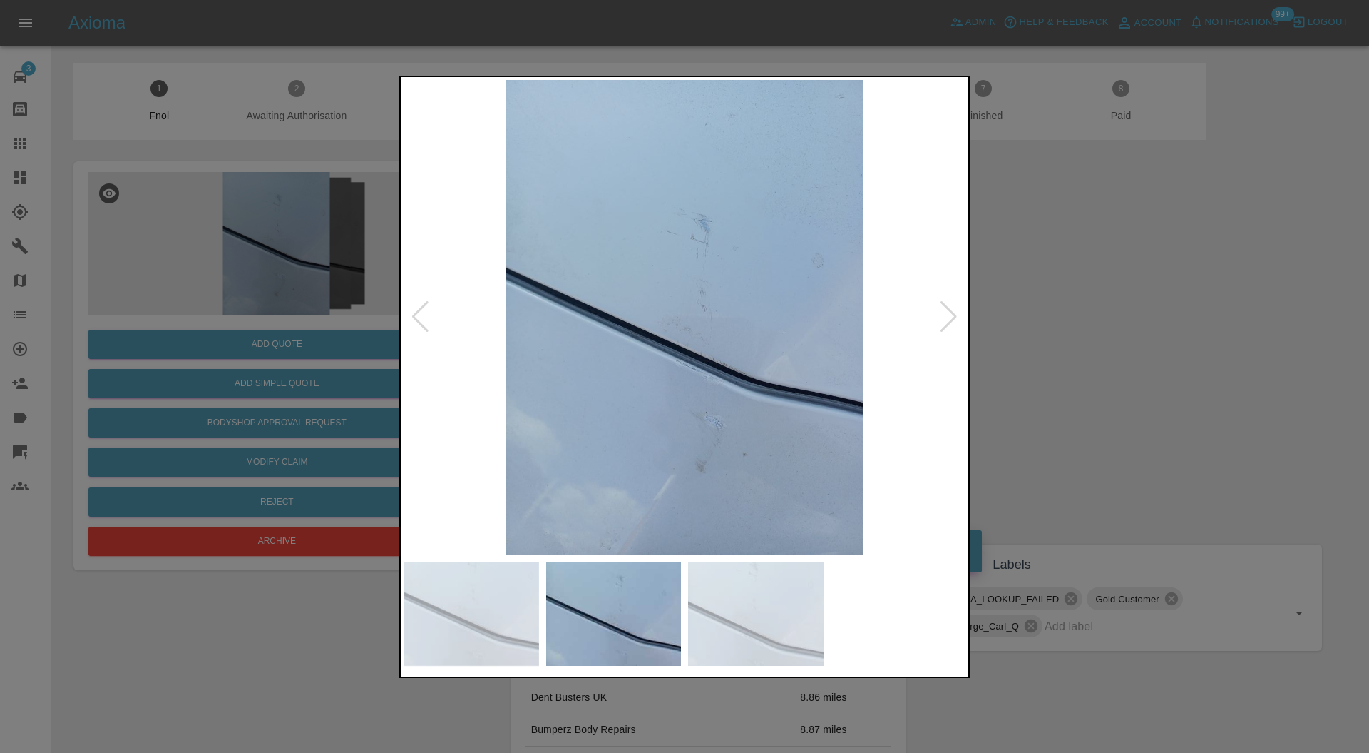
click at [953, 305] on div at bounding box center [948, 316] width 19 height 31
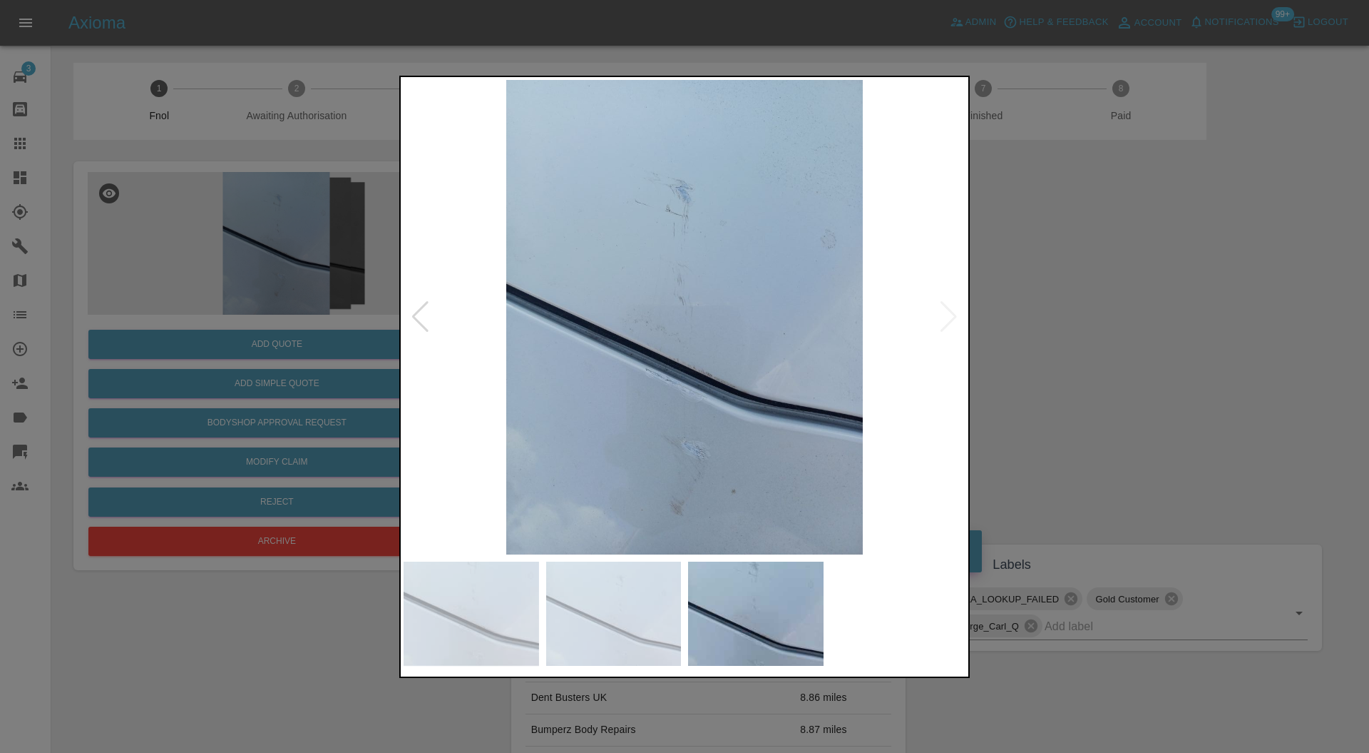
click at [953, 305] on img at bounding box center [685, 317] width 562 height 475
click at [1144, 312] on div at bounding box center [684, 376] width 1369 height 753
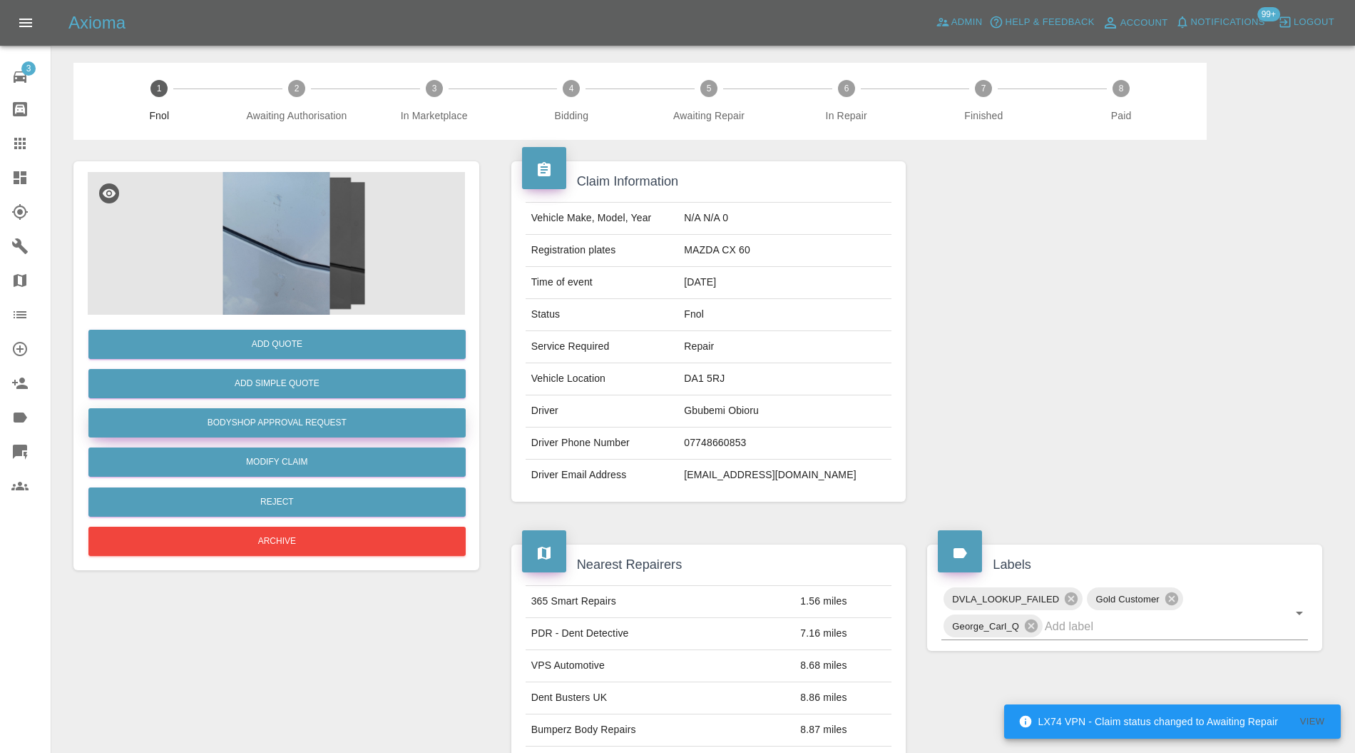
click at [385, 413] on button "Bodyshop Approval Request" at bounding box center [276, 422] width 377 height 29
